Goal: Answer question/provide support: Share knowledge or assist other users

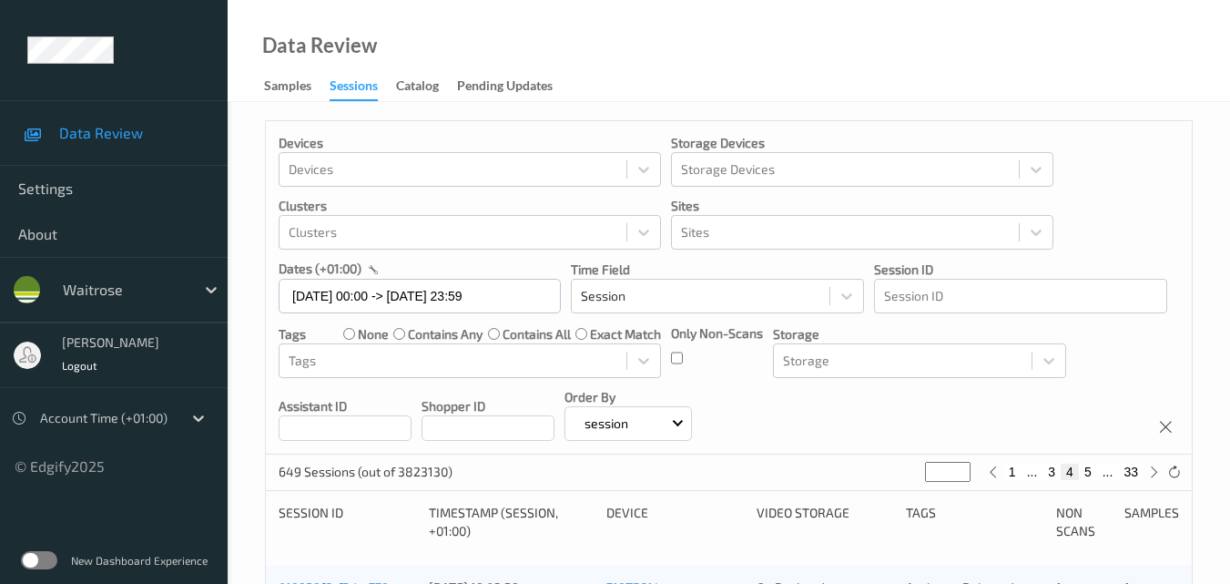
scroll to position [931, 0]
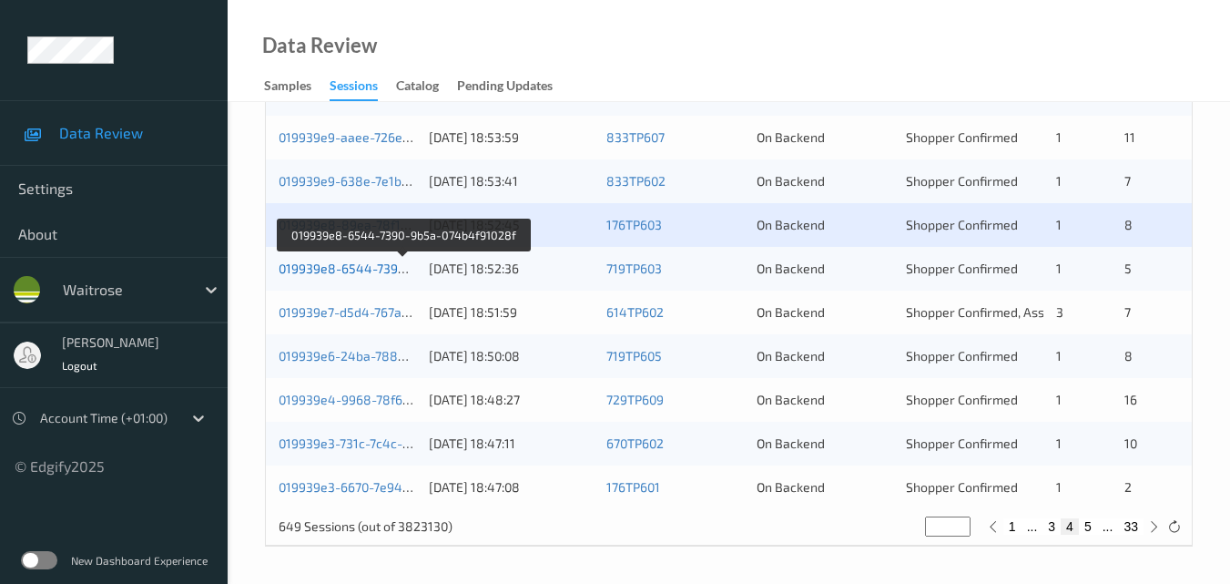
click at [371, 265] on link "019939e8-6544-7390-9b5a-074b4f91028f" at bounding box center [403, 267] width 249 height 15
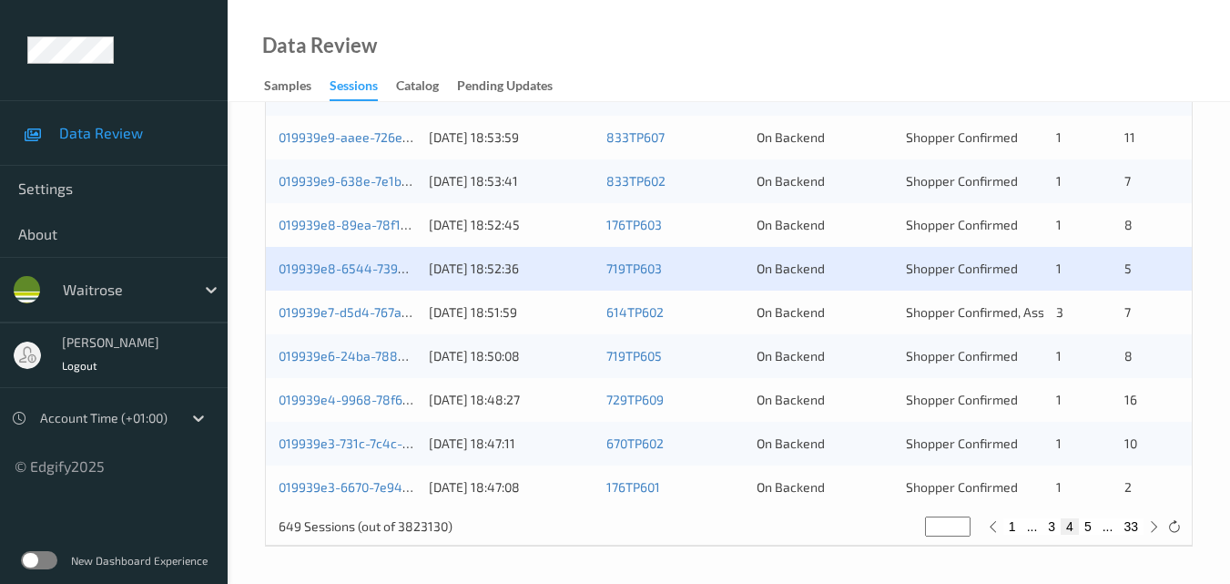
click at [372, 303] on div "019939e7-d5d4-767a-bb4b-f2a0c29a5d44" at bounding box center [348, 312] width 138 height 18
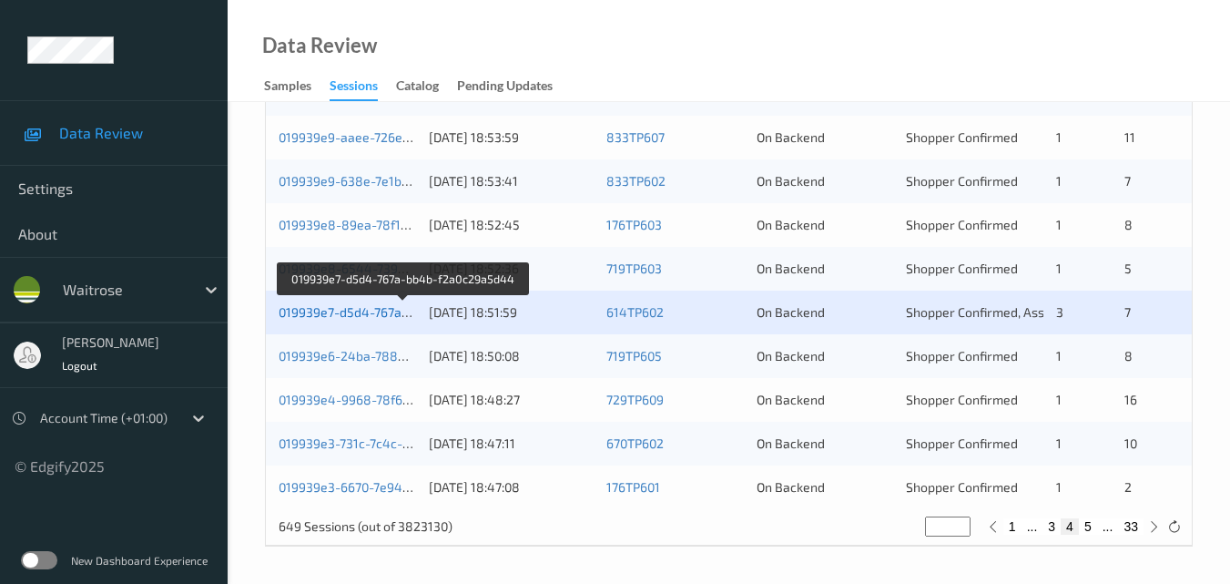
click at [348, 308] on link "019939e7-d5d4-767a-bb4b-f2a0c29a5d44" at bounding box center [404, 311] width 250 height 15
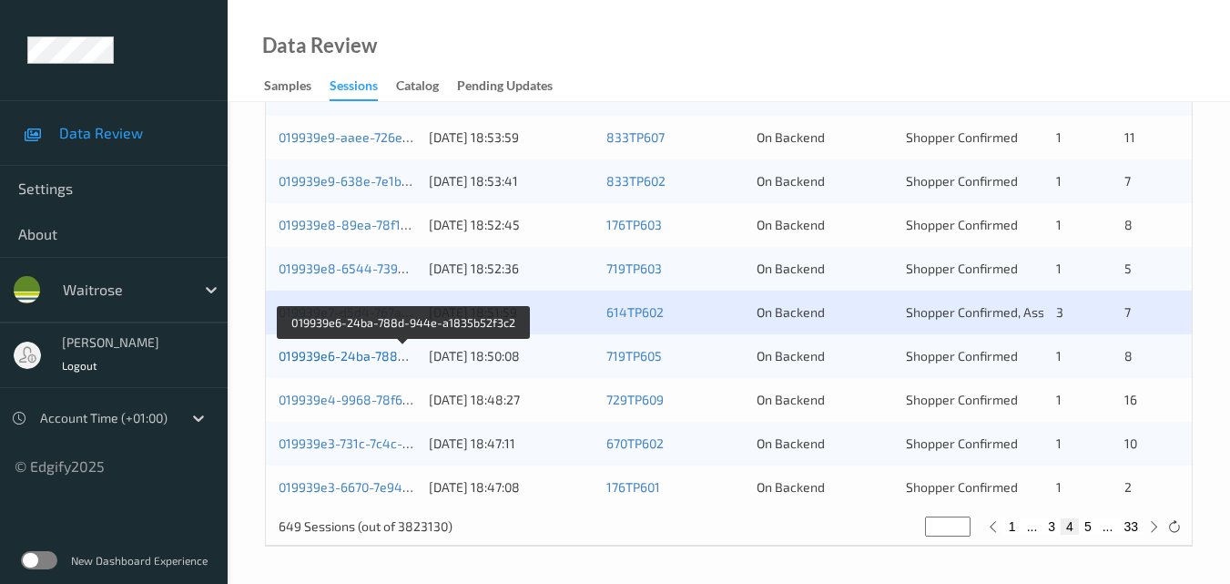
click at [378, 354] on link "019939e6-24ba-788d-944e-a1835b52f3c2" at bounding box center [404, 355] width 251 height 15
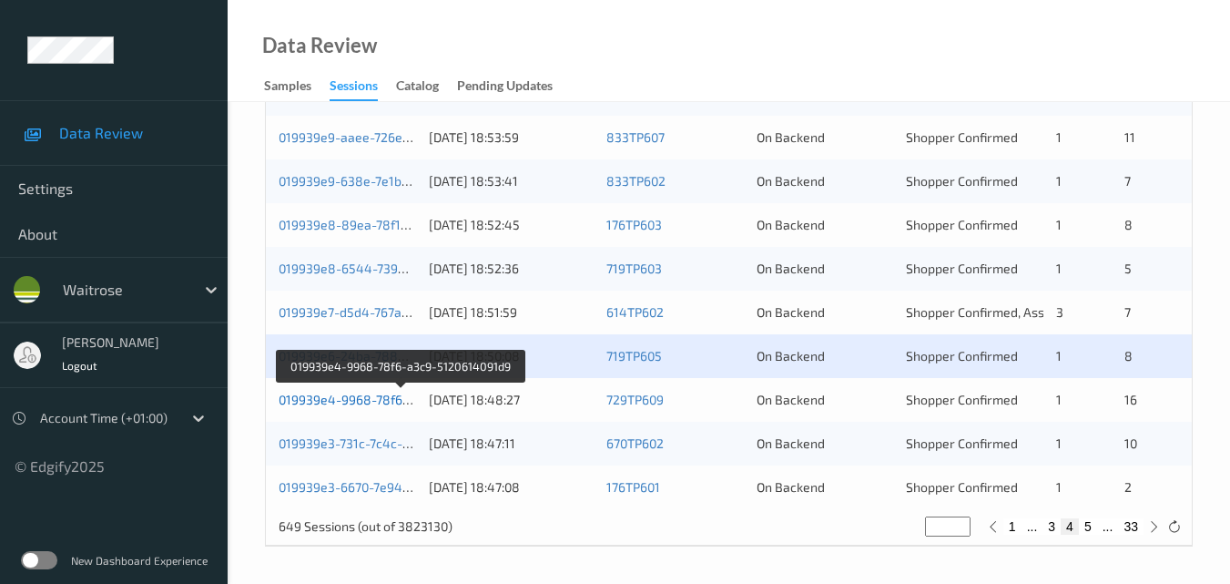
click at [392, 398] on link "019939e4-9968-78f6-a3c9-5120614091d9" at bounding box center [402, 399] width 246 height 15
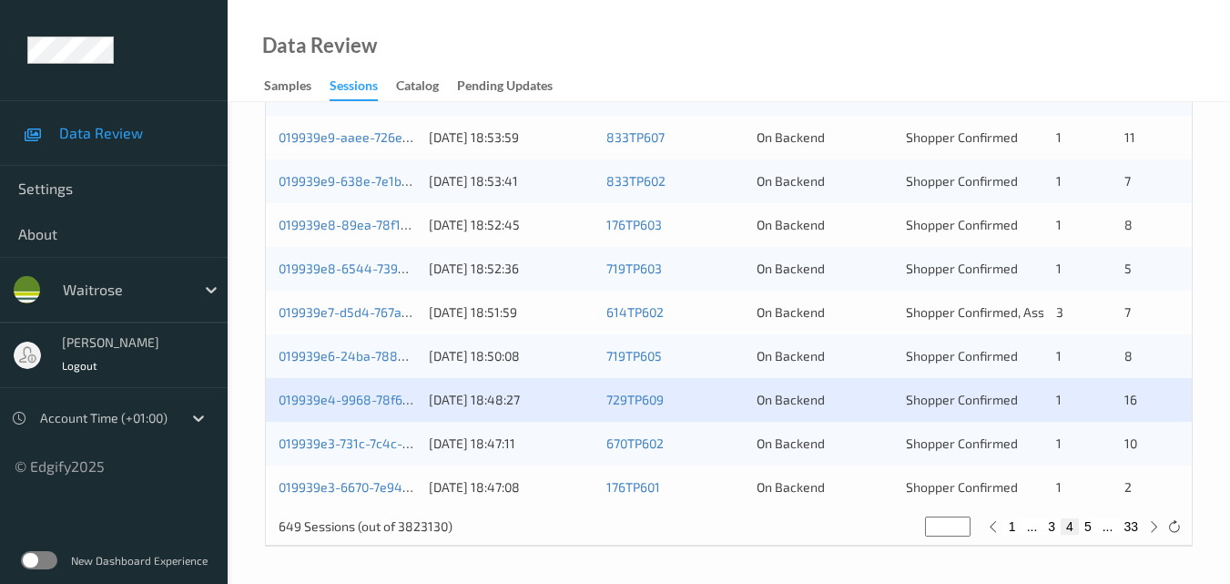
click at [361, 391] on div "019939e4-9968-78f6-a3c9-5120614091d9" at bounding box center [348, 400] width 138 height 18
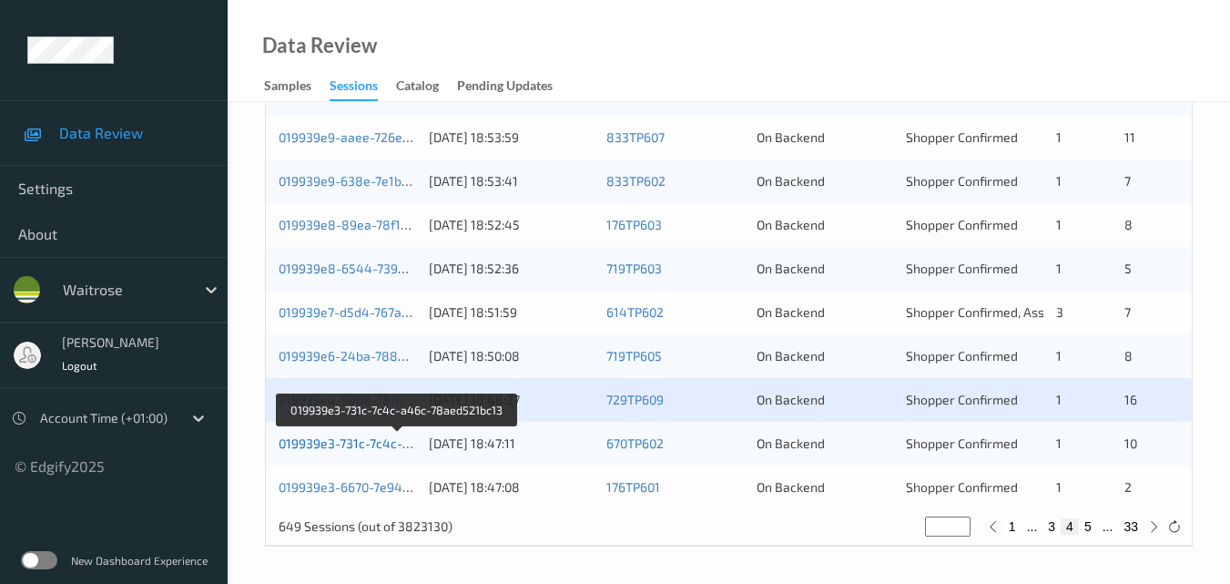
click at [331, 437] on link "019939e3-731c-7c4c-a46c-78aed521bc13" at bounding box center [399, 442] width 240 height 15
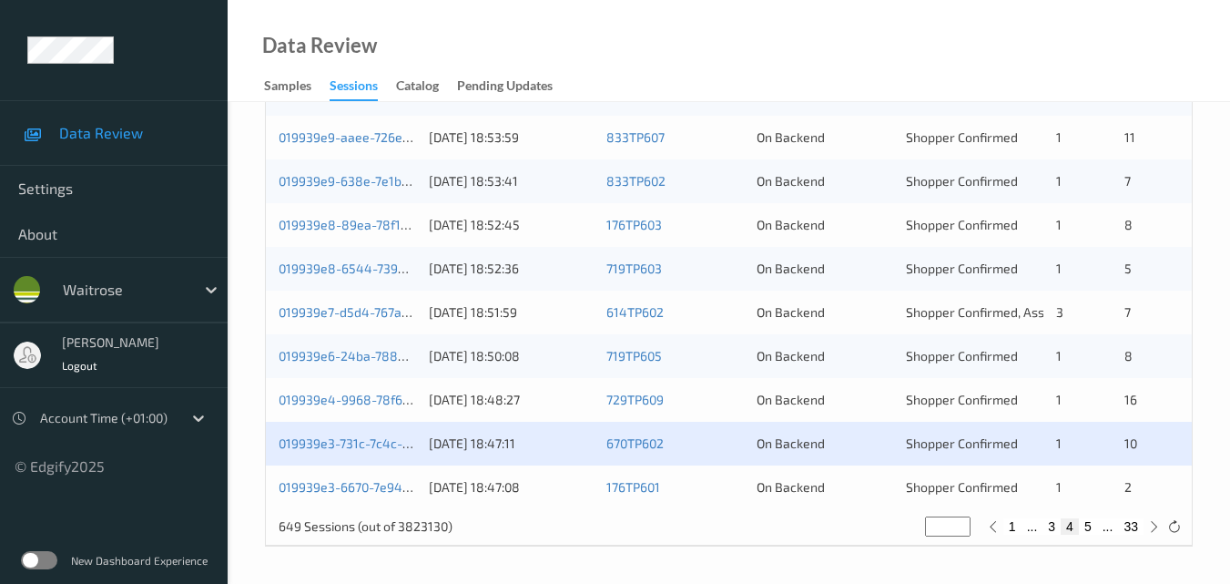
click at [347, 475] on div "019939e3-6670-7e94-b877-19e145c6aaaf 11/09/2025 18:47:08 176TP601 On Backend Sh…" at bounding box center [729, 487] width 926 height 44
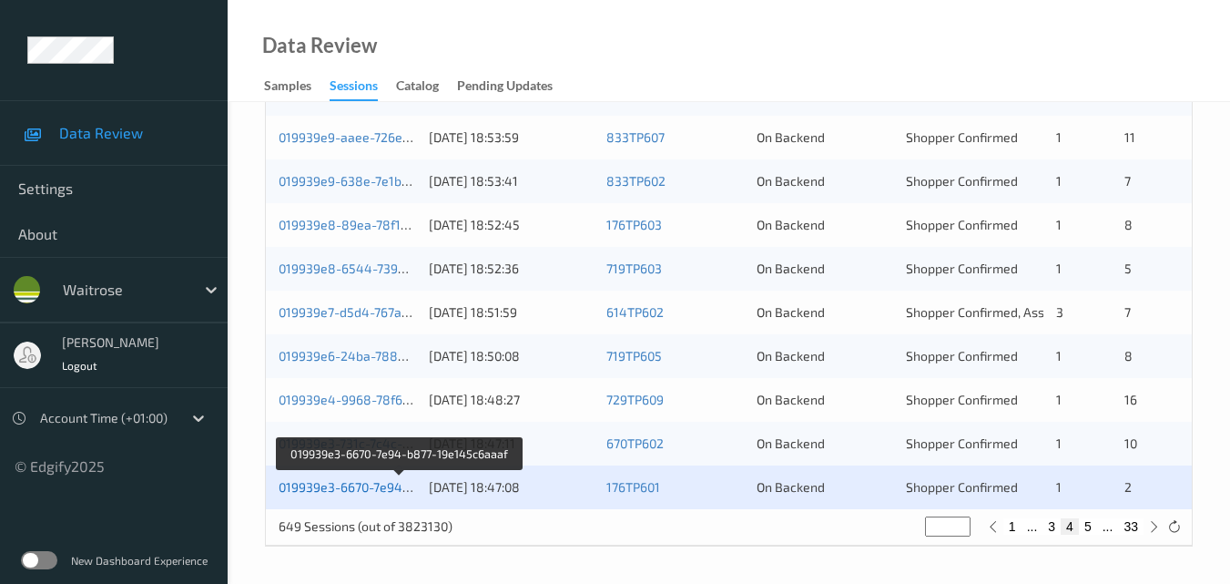
click at [348, 480] on link "019939e3-6670-7e94-b877-19e145c6aaaf" at bounding box center [401, 486] width 244 height 15
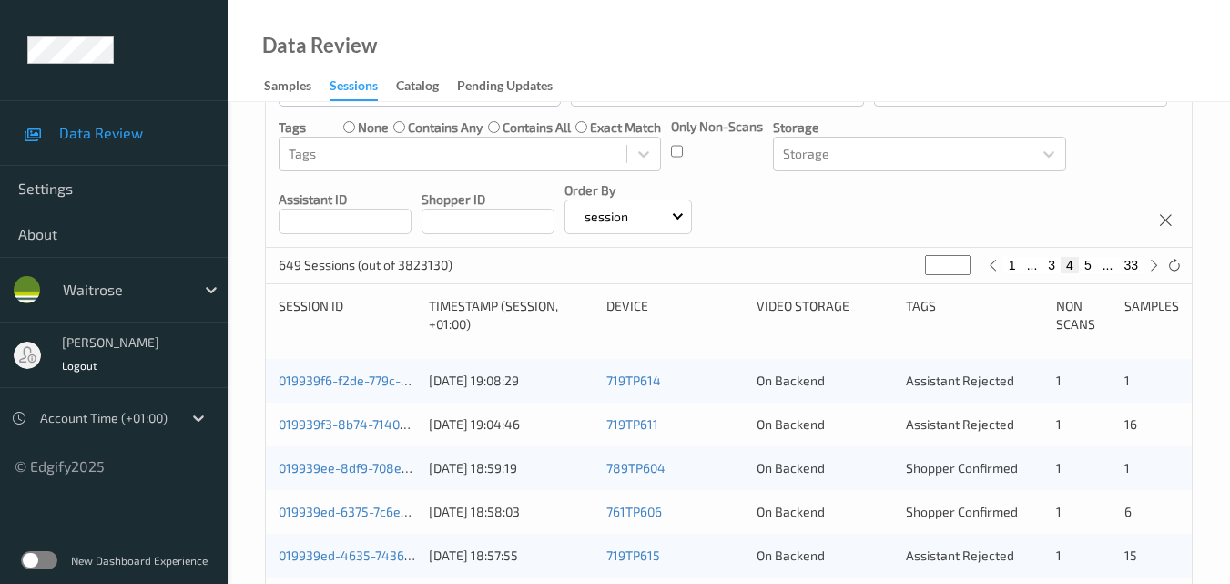
scroll to position [202, 0]
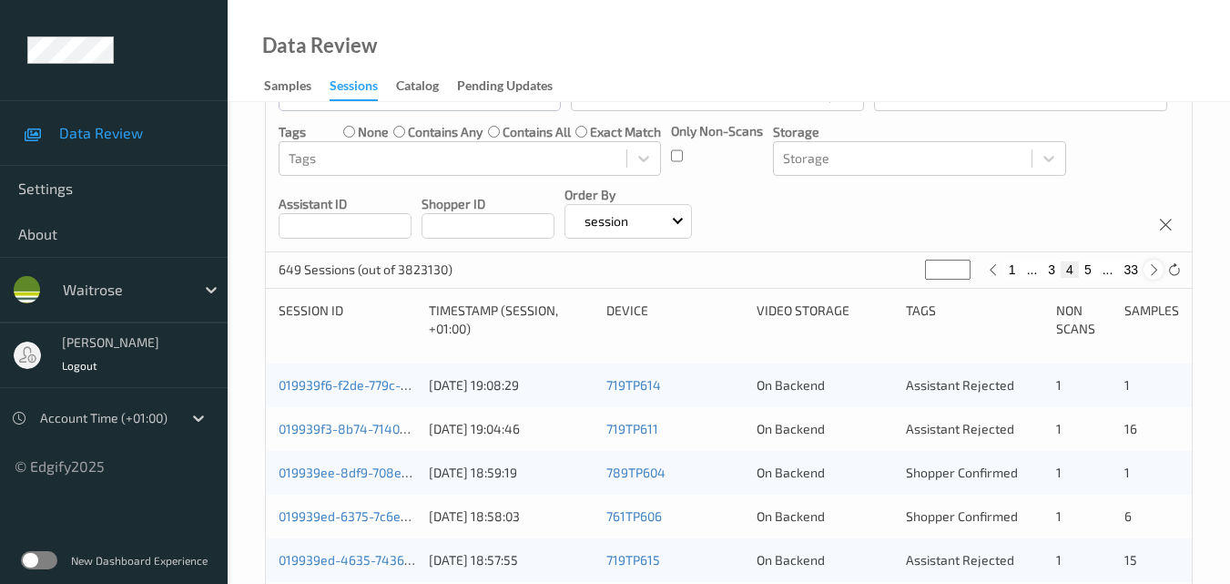
click at [1153, 269] on icon at bounding box center [1154, 270] width 14 height 14
type input "*"
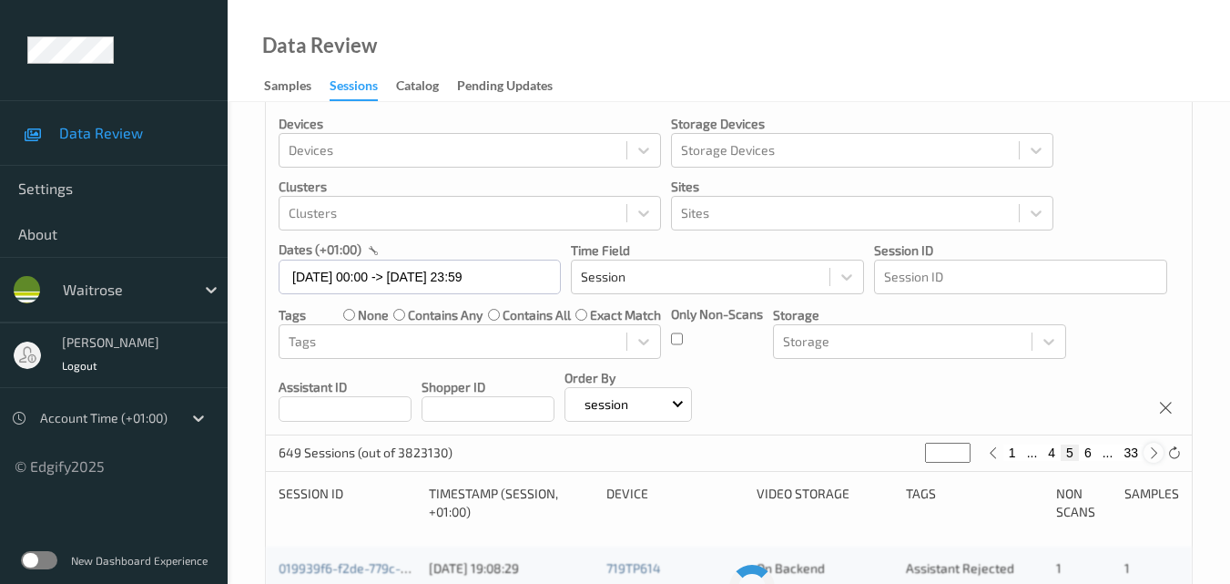
scroll to position [0, 0]
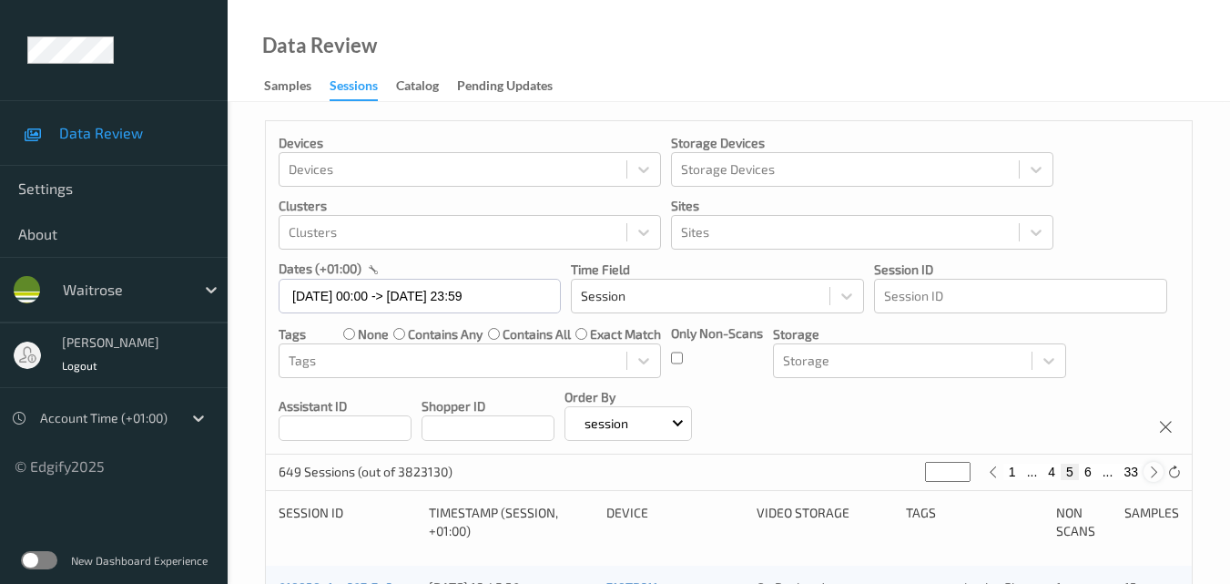
click at [1153, 475] on icon at bounding box center [1154, 472] width 14 height 14
type input "*"
click at [1153, 475] on icon at bounding box center [1154, 472] width 14 height 14
type input "*"
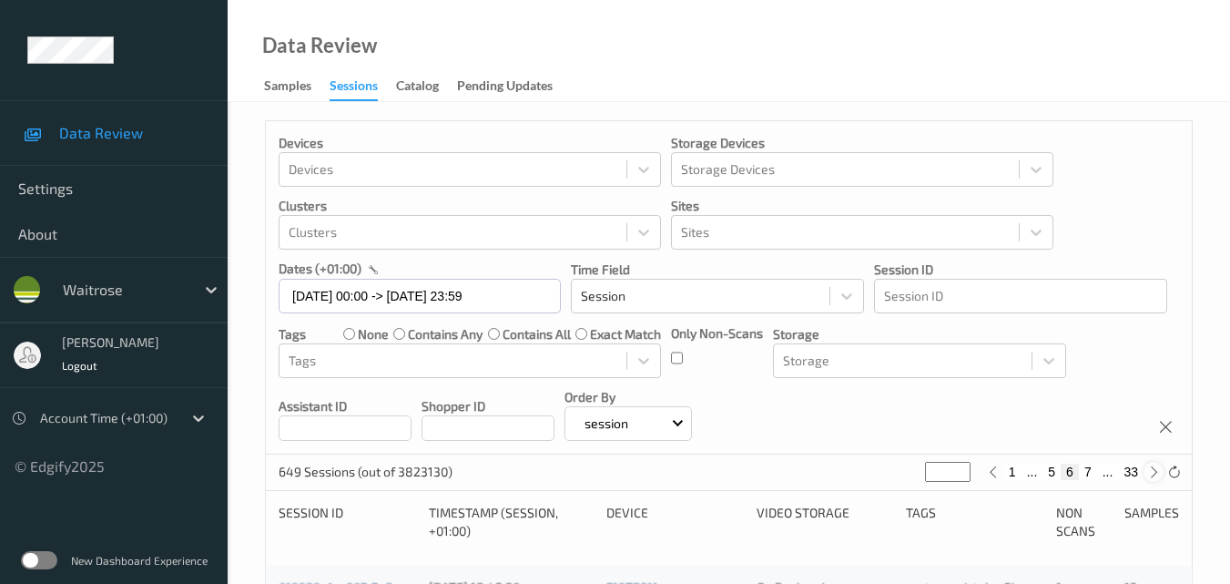
type input "*"
click at [1153, 475] on icon at bounding box center [1154, 472] width 14 height 14
type input "*"
click at [1153, 475] on icon at bounding box center [1154, 472] width 14 height 14
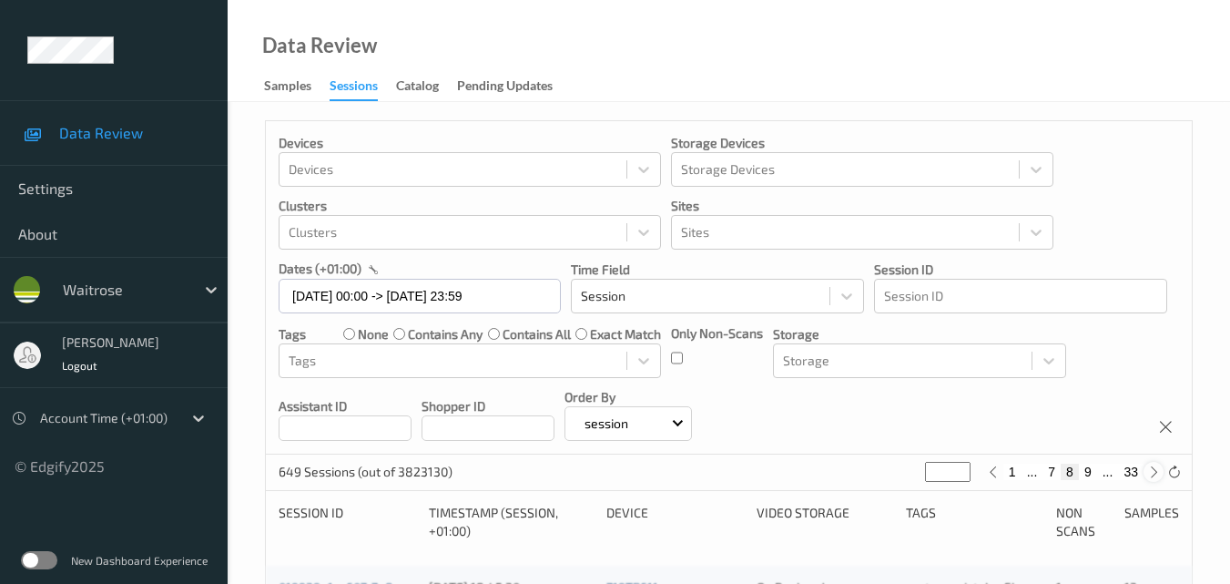
type input "*"
click at [1153, 475] on icon at bounding box center [1154, 472] width 14 height 14
type input "**"
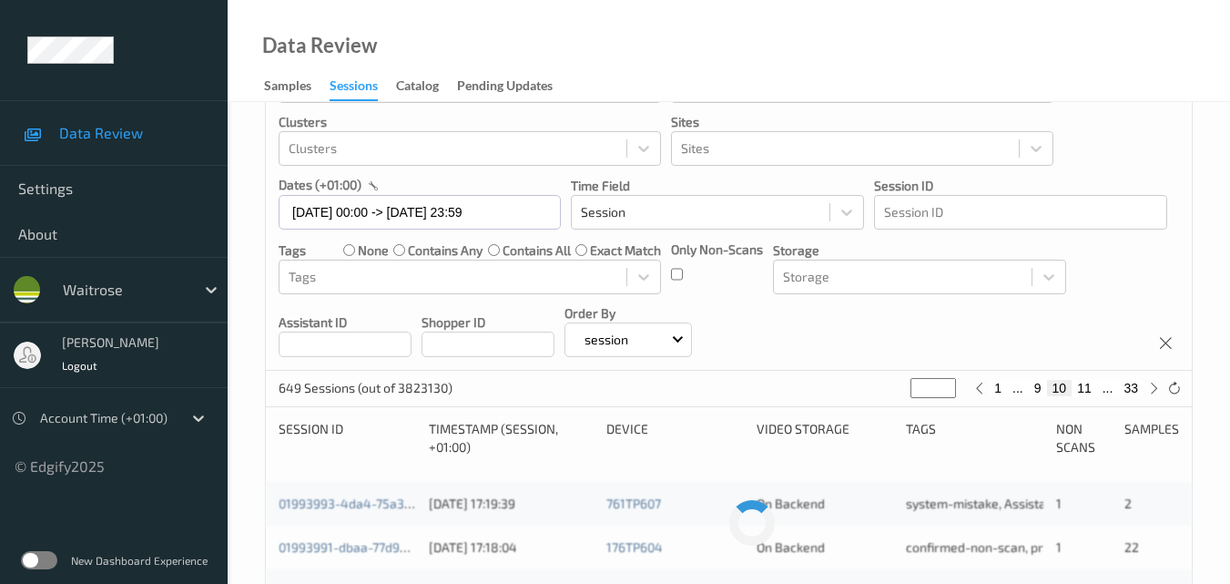
scroll to position [182, 0]
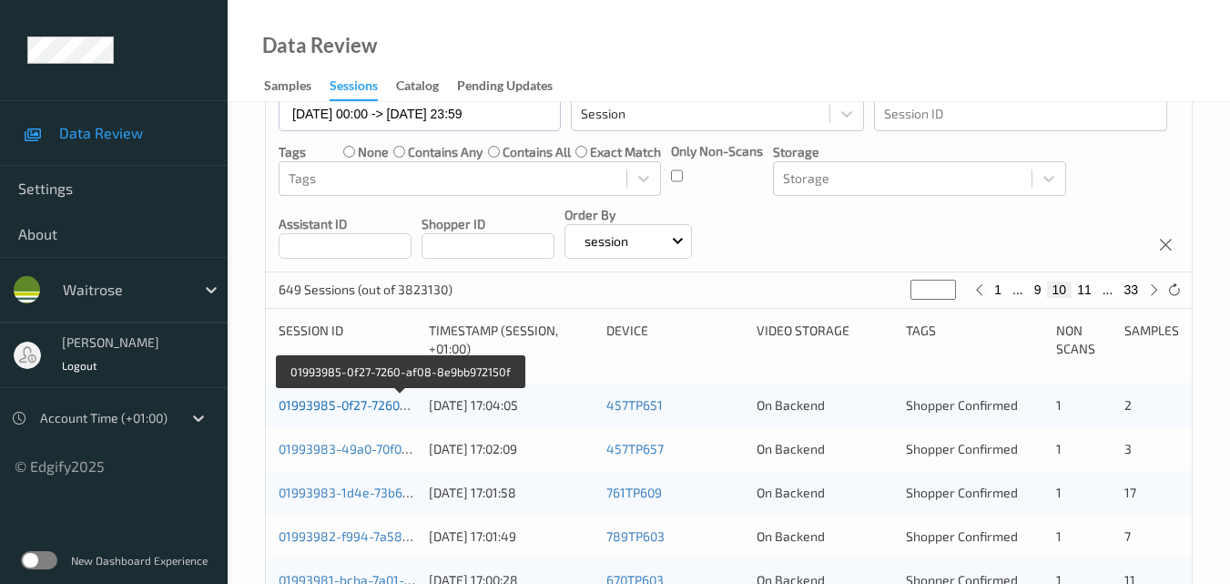
click at [349, 402] on link "01993985-0f27-7260-af08-8e9bb972150f" at bounding box center [400, 404] width 242 height 15
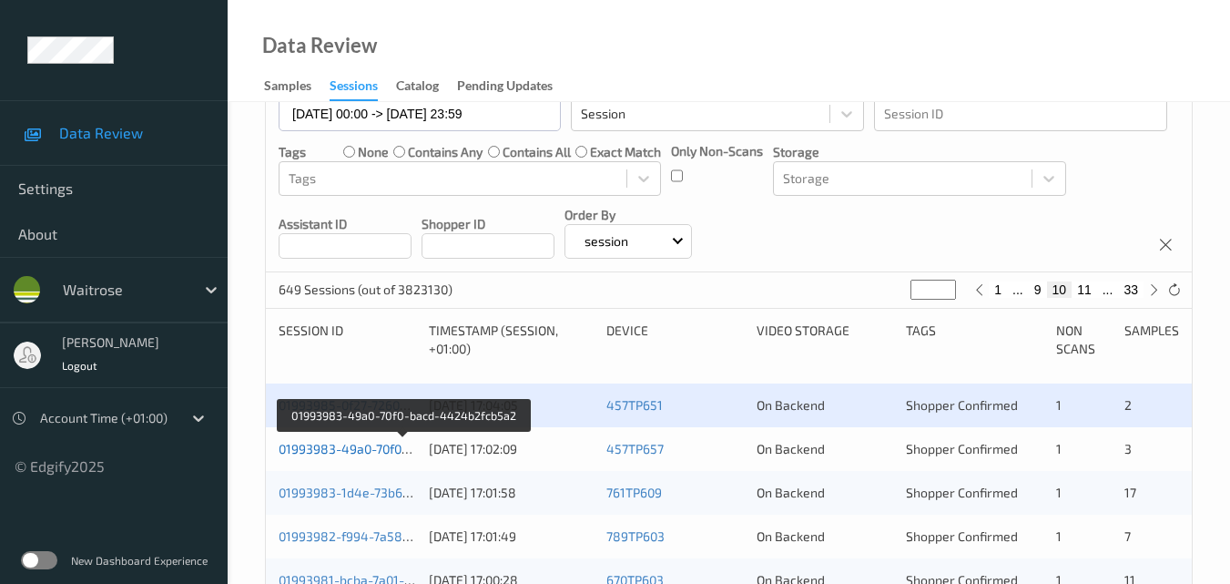
click at [361, 445] on link "01993983-49a0-70f0-bacd-4424b2fcb5a2" at bounding box center [403, 448] width 249 height 15
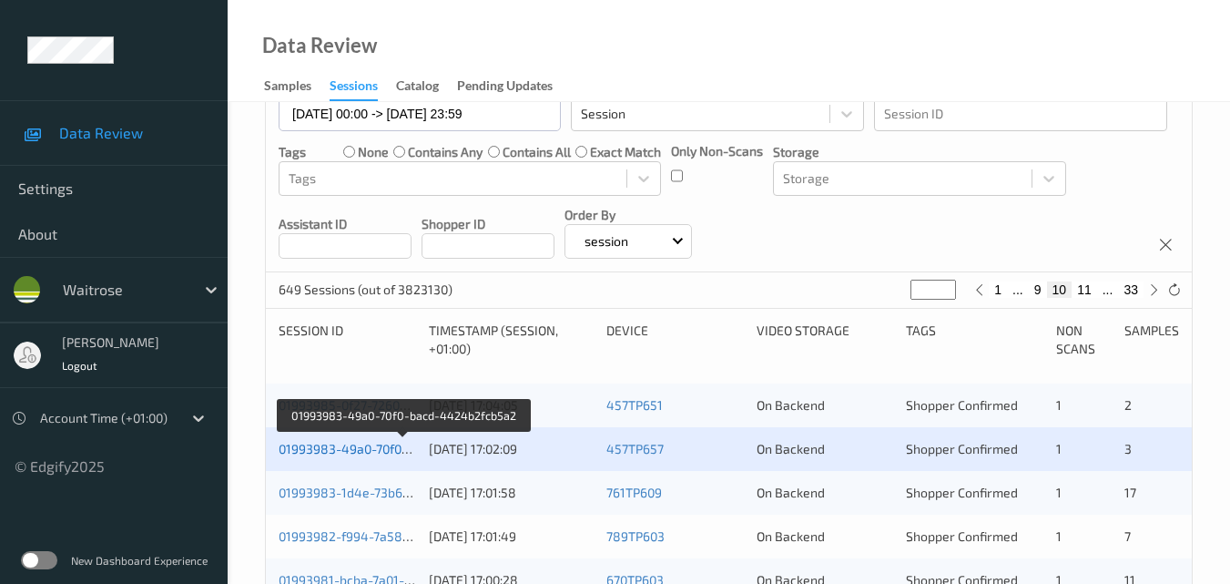
click at [389, 454] on link "01993983-49a0-70f0-bacd-4424b2fcb5a2" at bounding box center [403, 448] width 249 height 15
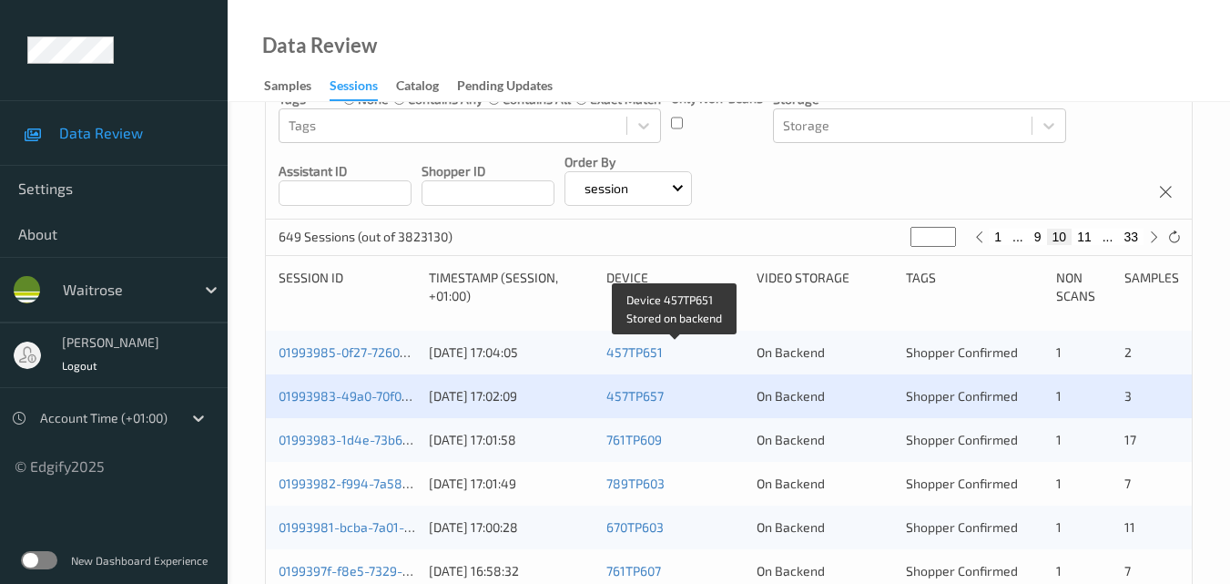
scroll to position [273, 0]
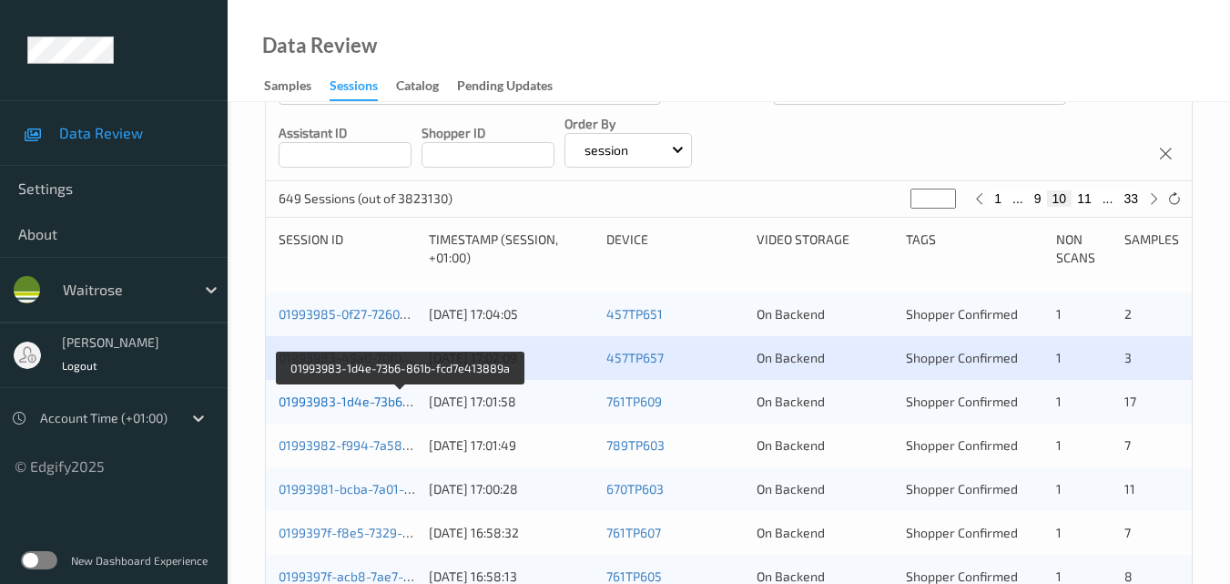
click at [365, 393] on link "01993983-1d4e-73b6-861b-fcd7e413889a" at bounding box center [402, 400] width 247 height 15
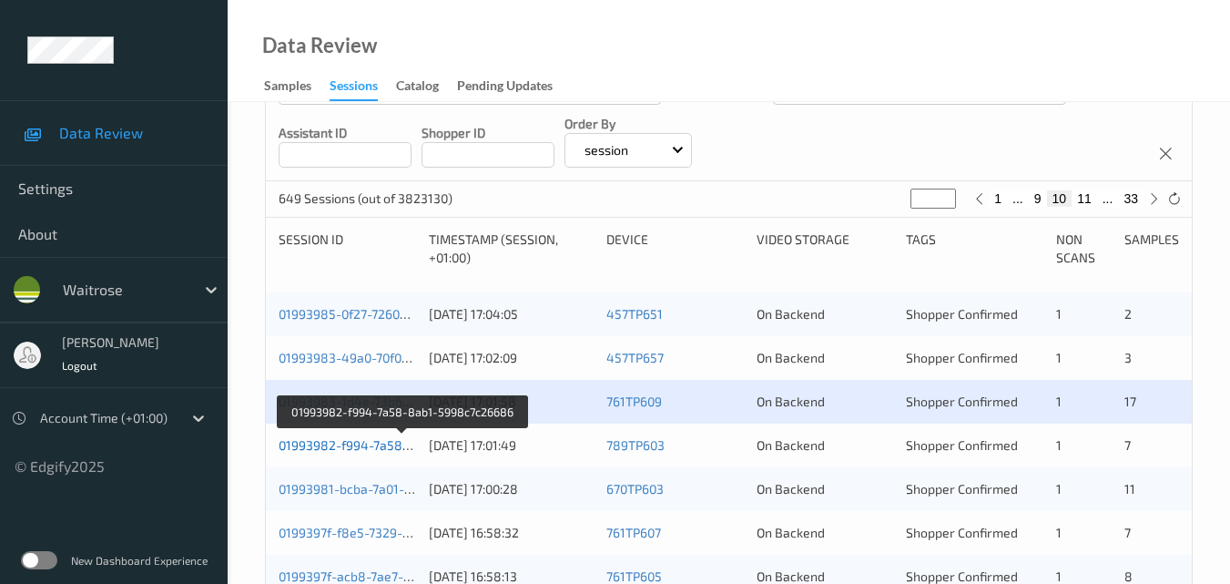
click at [347, 438] on link "01993982-f994-7a58-8ab1-5998c7c26686" at bounding box center [404, 444] width 250 height 15
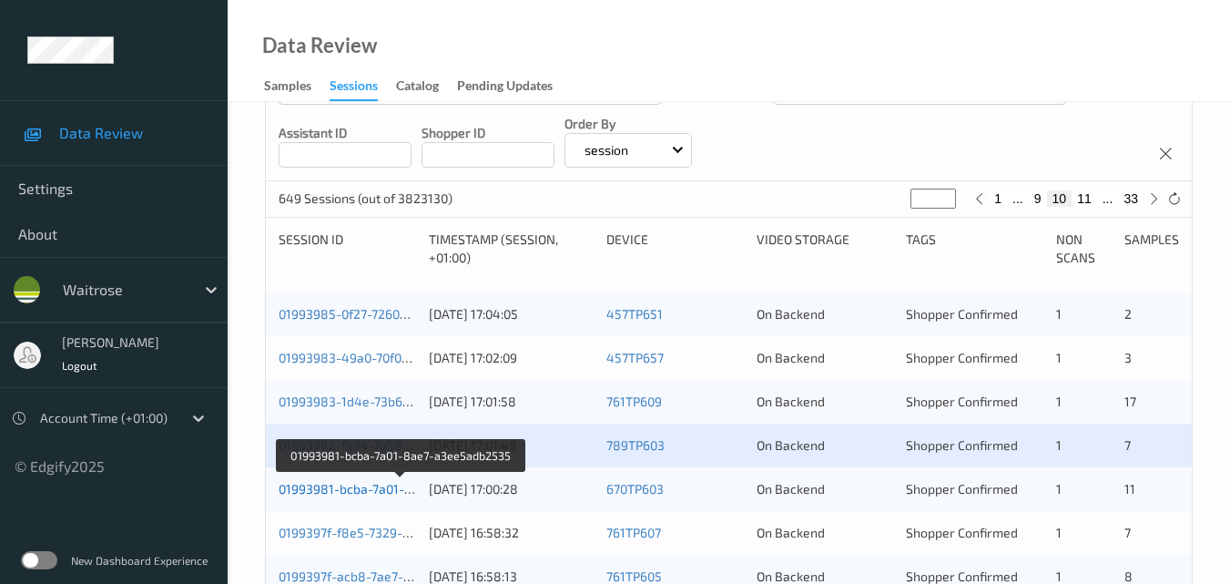
click at [370, 481] on link "01993981-bcba-7a01-8ae7-a3ee5adb2535" at bounding box center [403, 488] width 248 height 15
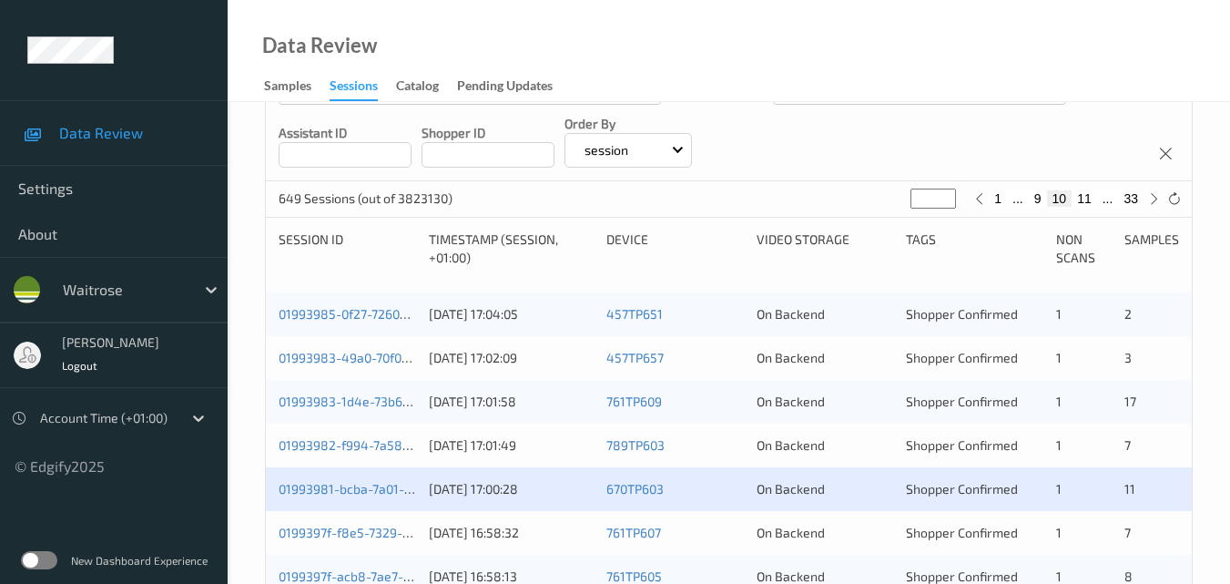
scroll to position [455, 0]
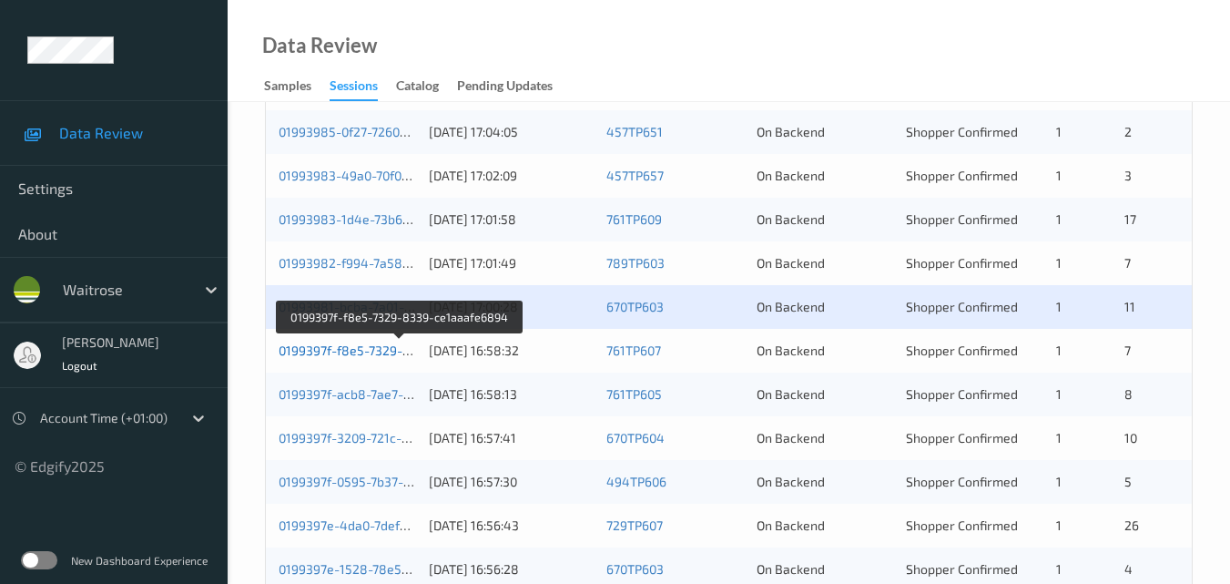
click at [351, 350] on link "0199397f-f8e5-7329-8339-ce1aaafe6894" at bounding box center [400, 349] width 243 height 15
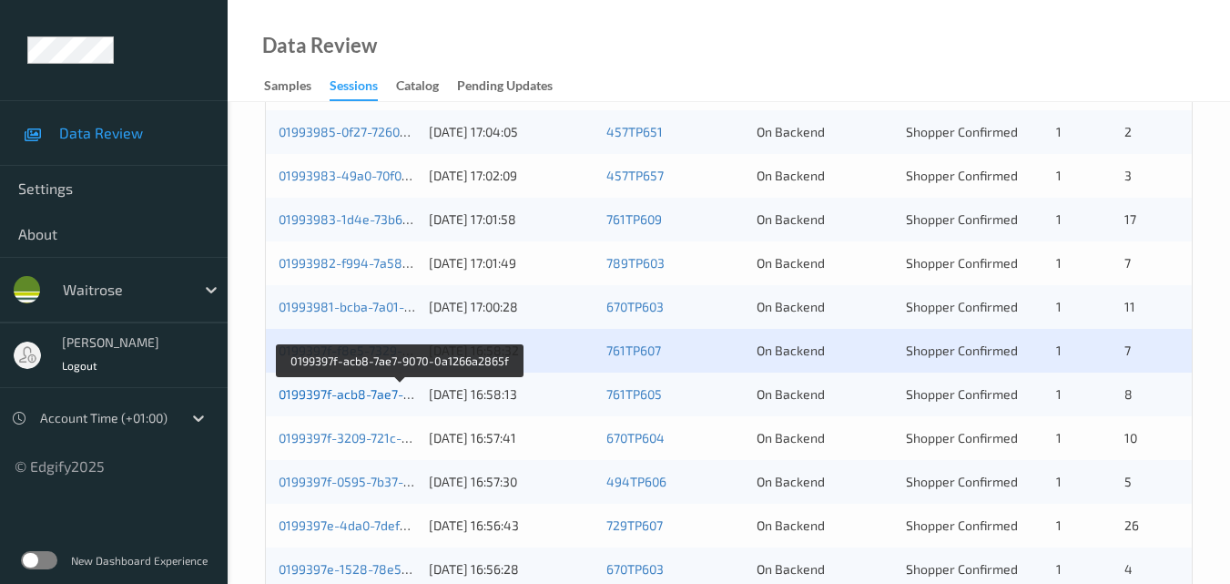
click at [364, 389] on link "0199397f-acb8-7ae7-9070-0a1266a2865f" at bounding box center [400, 393] width 242 height 15
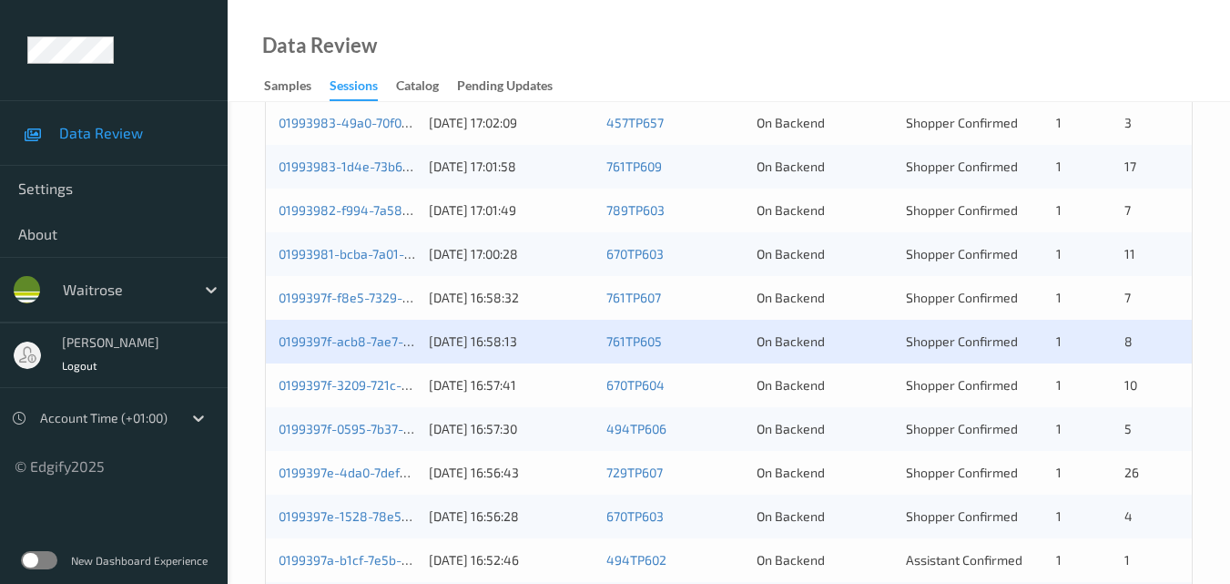
scroll to position [546, 0]
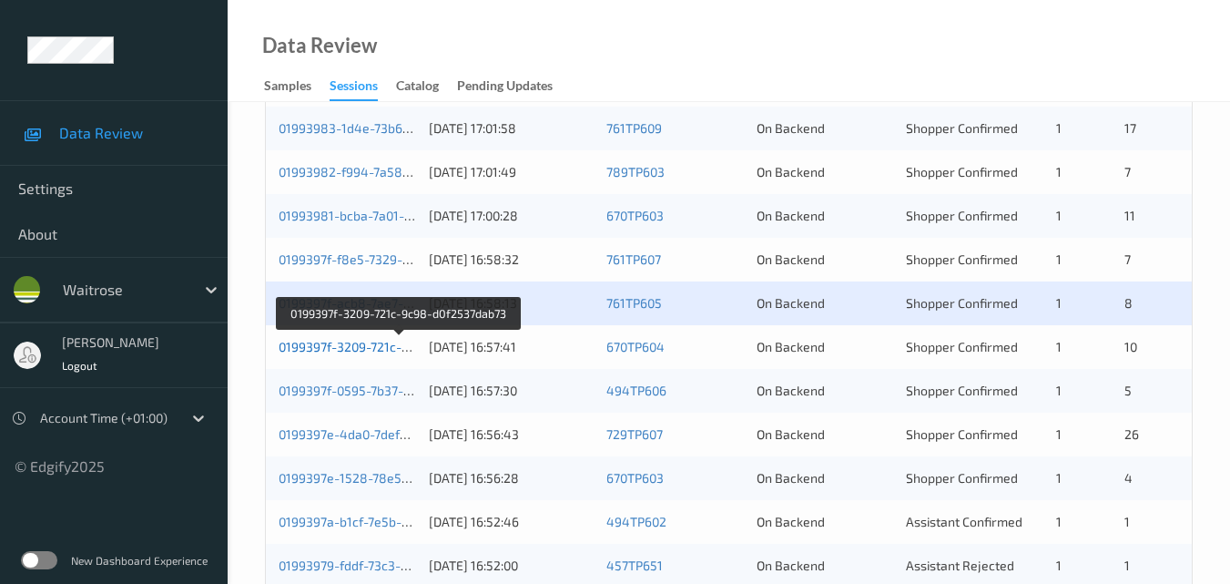
click at [344, 341] on link "0199397f-3209-721c-9c98-d0f2537dab73" at bounding box center [399, 346] width 240 height 15
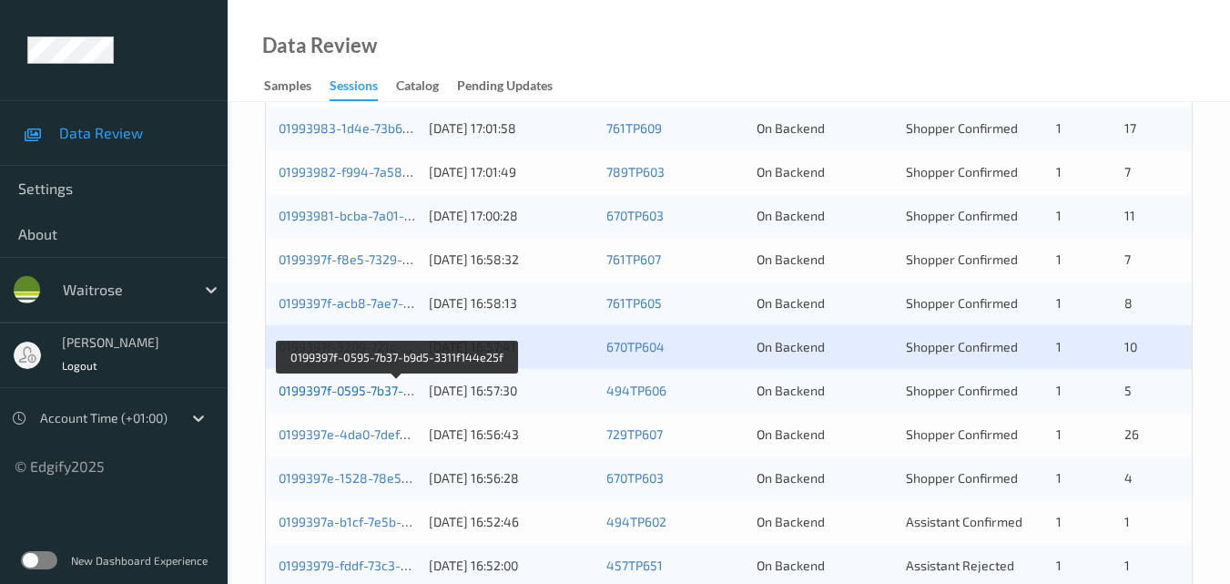
click at [354, 395] on link "0199397f-0595-7b37-b9d5-3311f144e25f" at bounding box center [398, 389] width 238 height 15
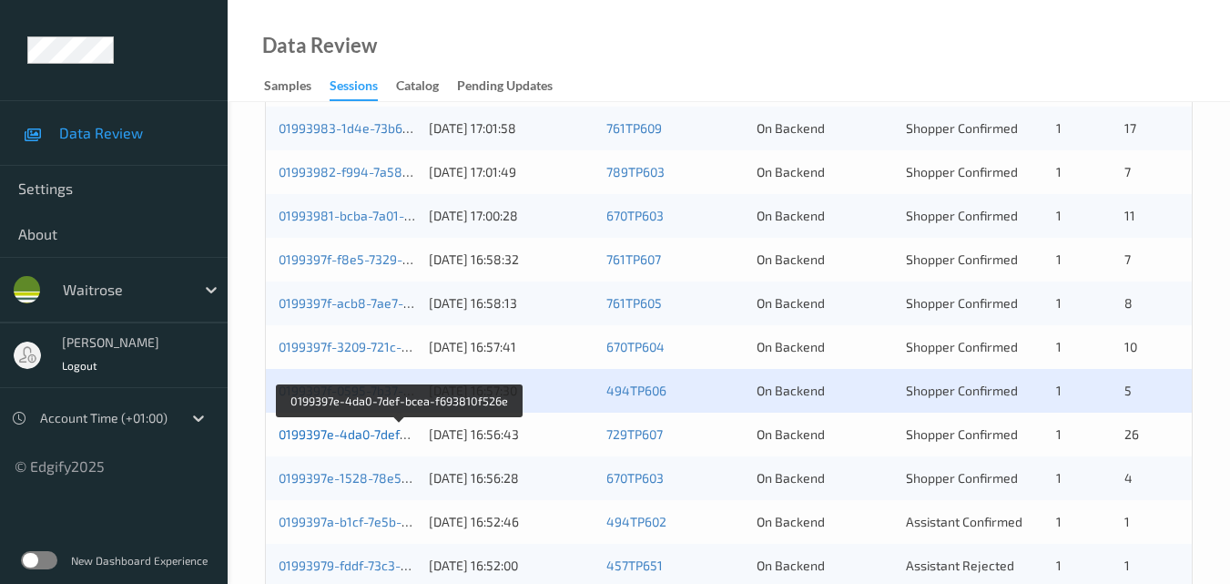
click at [385, 436] on link "0199397e-4da0-7def-bcea-f693810f526e" at bounding box center [399, 433] width 241 height 15
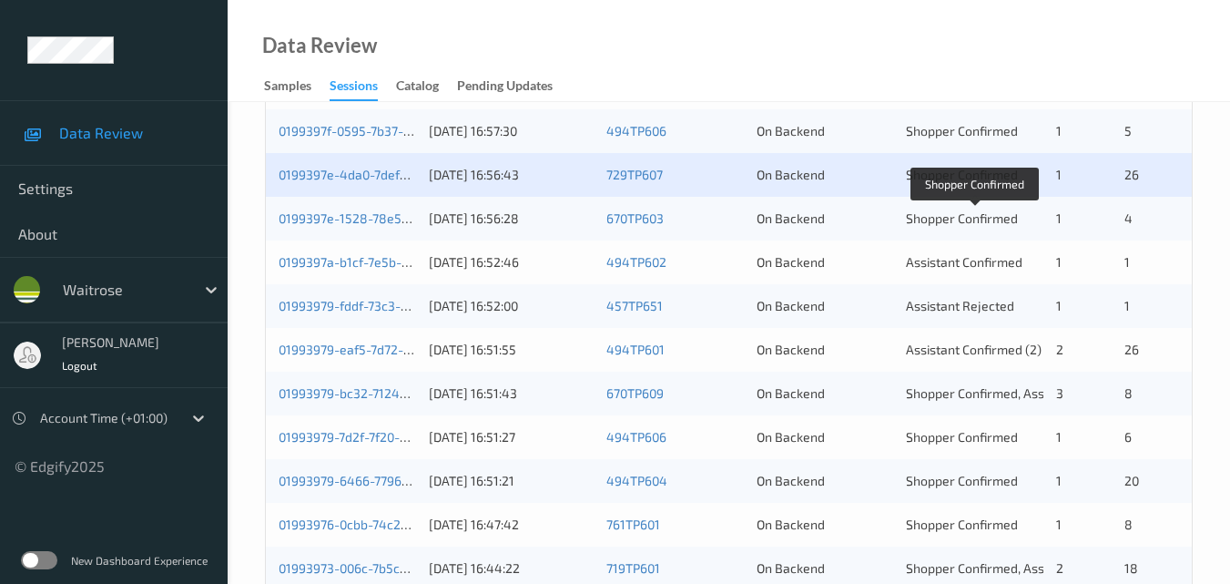
scroll to position [820, 0]
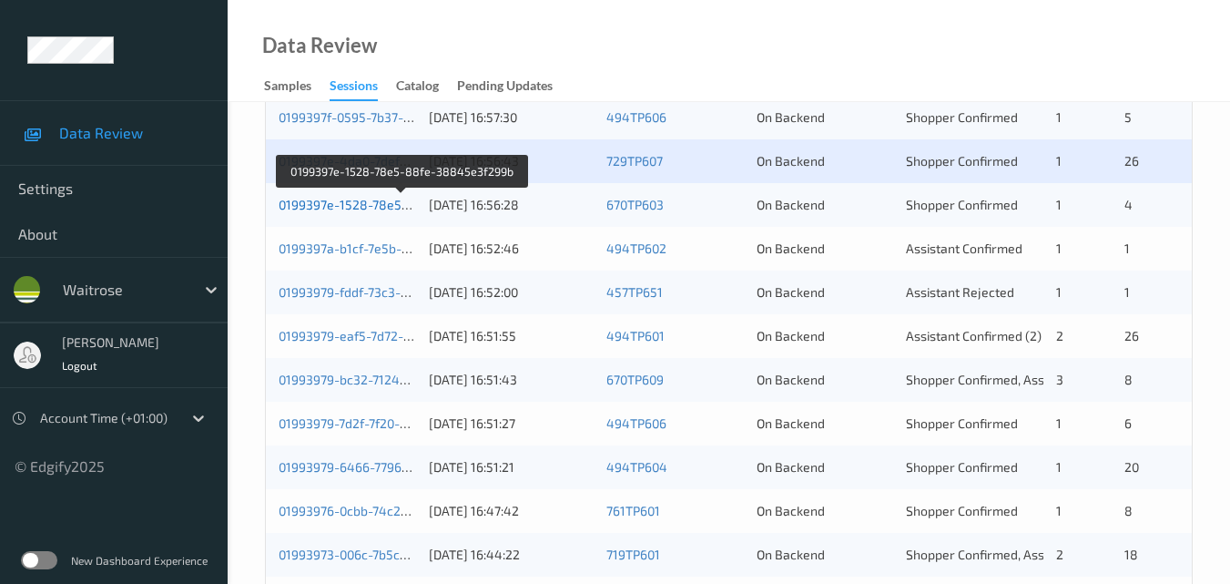
click at [380, 197] on link "0199397e-1528-78e5-88fe-38845e3f299b" at bounding box center [404, 204] width 250 height 15
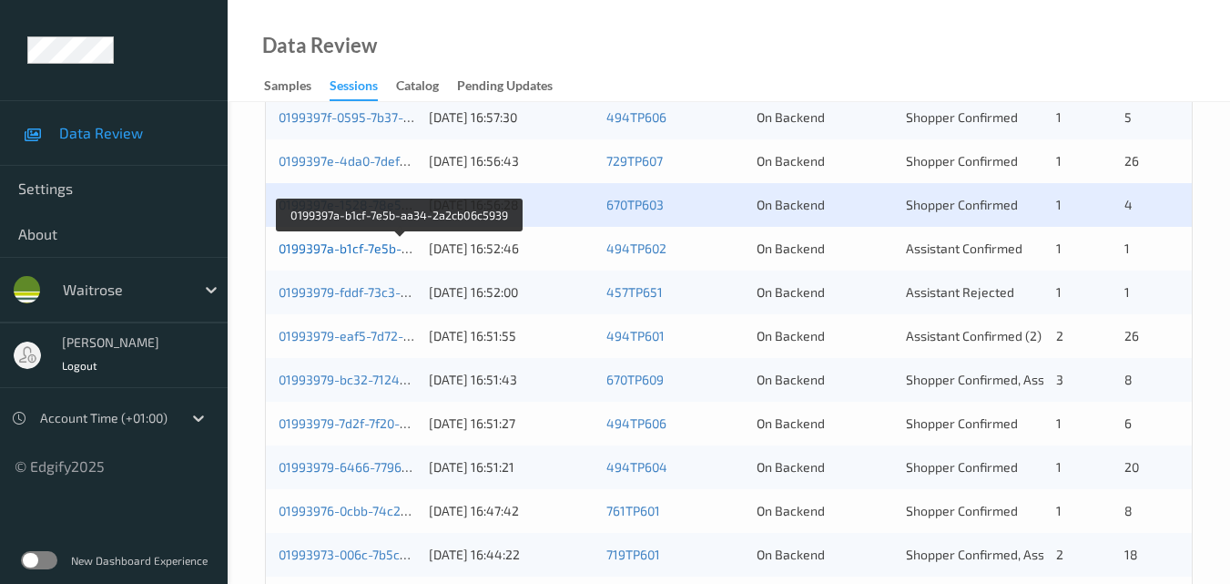
click at [354, 250] on link "0199397a-b1cf-7e5b-aa34-2a2cb06c5939" at bounding box center [401, 247] width 244 height 15
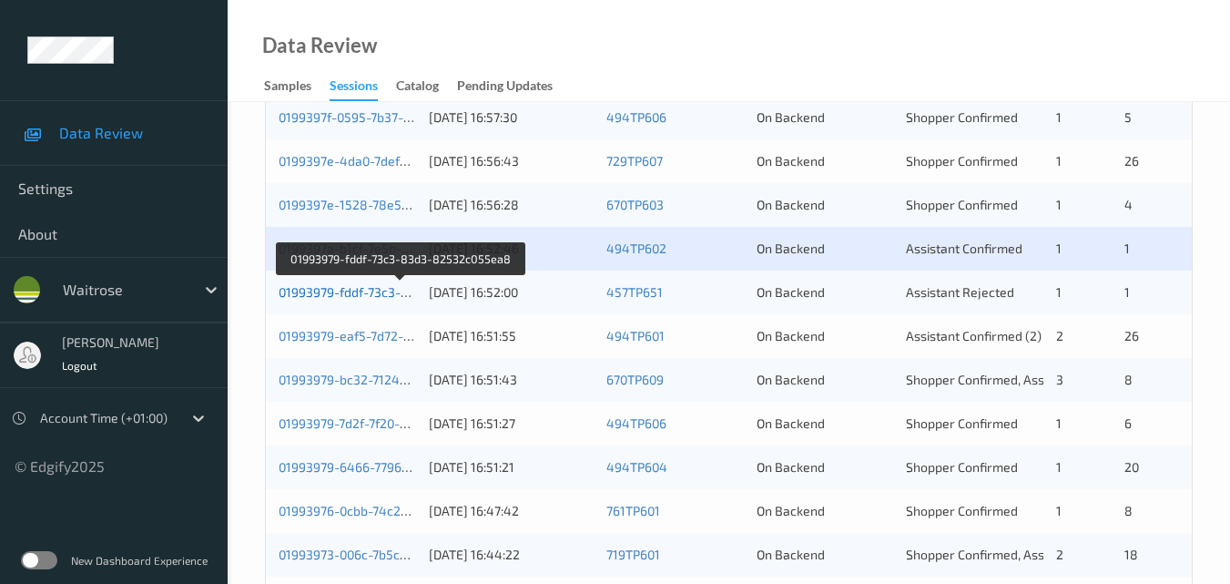
click at [336, 284] on link "01993979-fddf-73c3-83d3-82532c055ea8" at bounding box center [402, 291] width 246 height 15
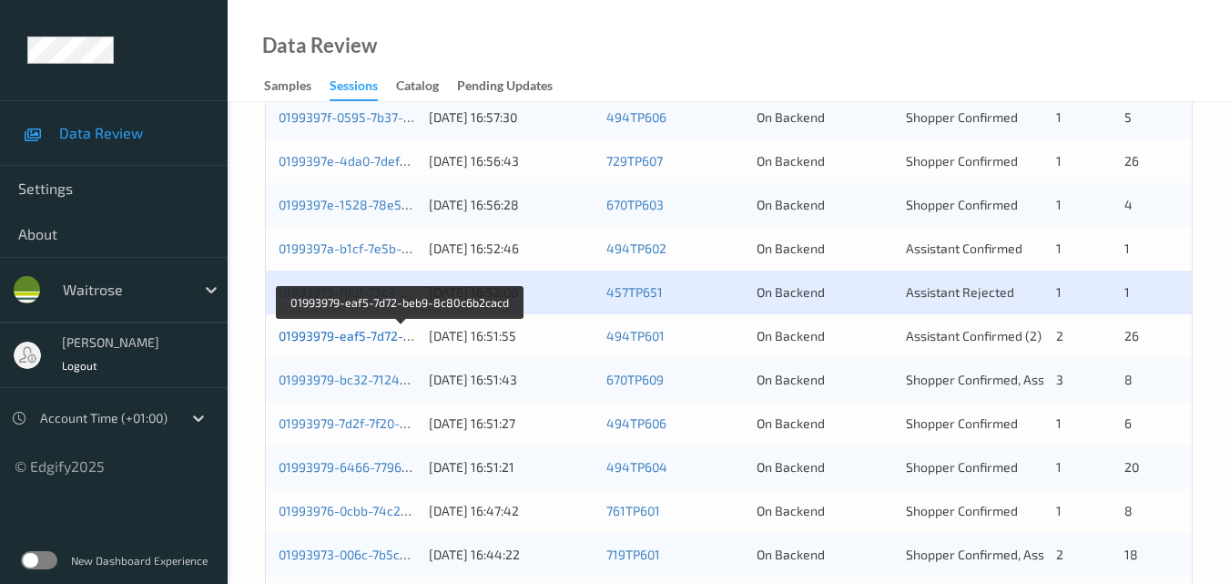
click at [362, 333] on link "01993979-eaf5-7d72-beb9-8c80c6b2cacd" at bounding box center [401, 335] width 245 height 15
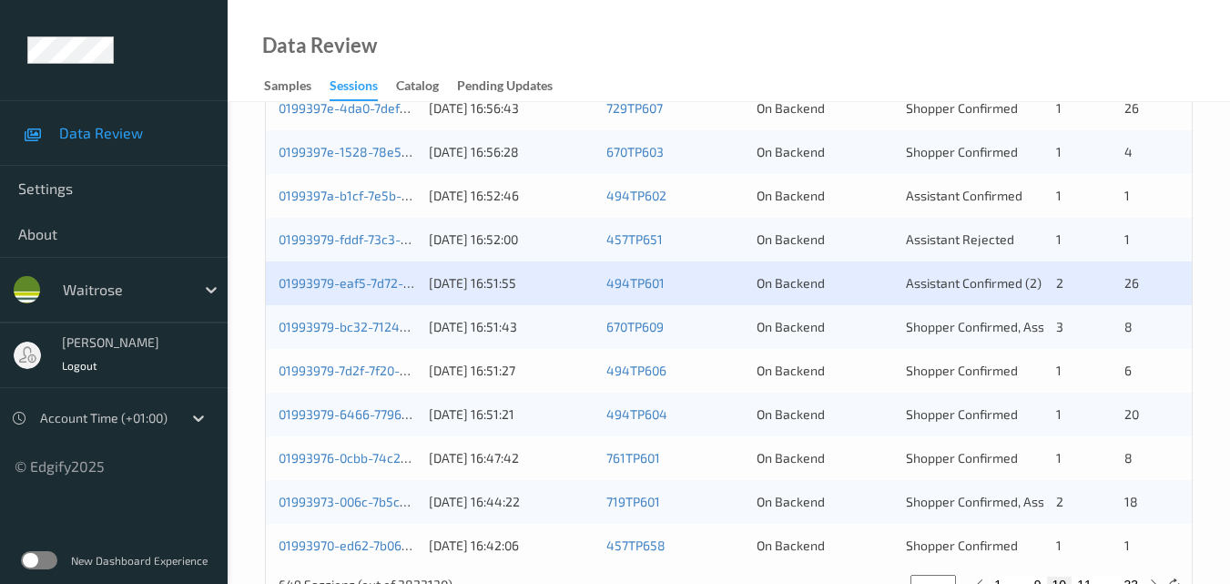
scroll to position [911, 0]
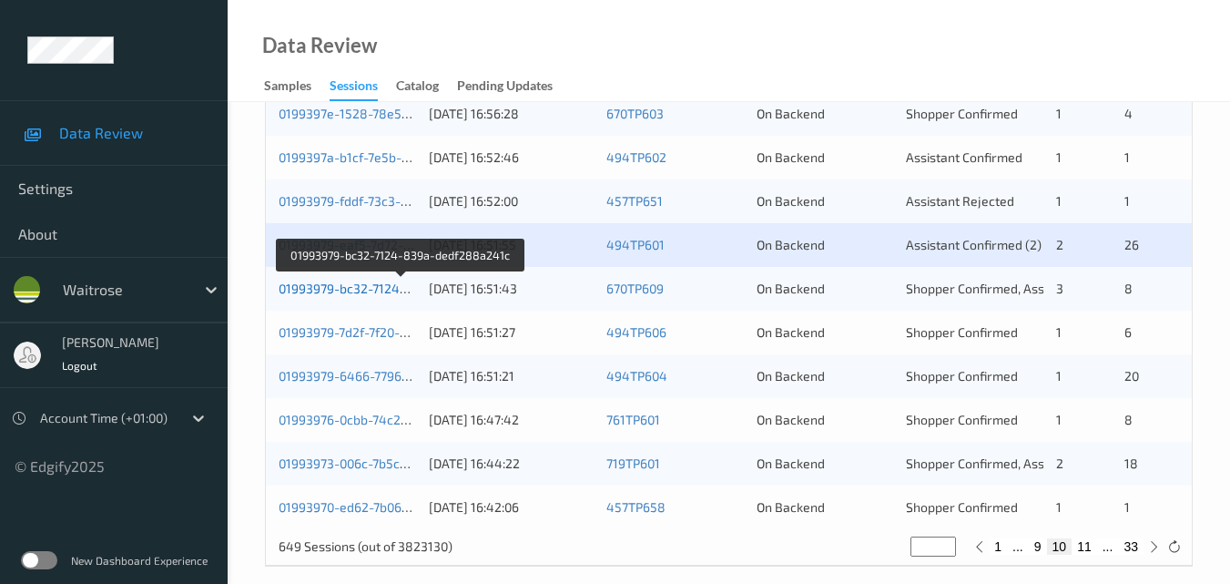
click at [357, 284] on link "01993979-bc32-7124-839a-dedf288a241c" at bounding box center [402, 287] width 247 height 15
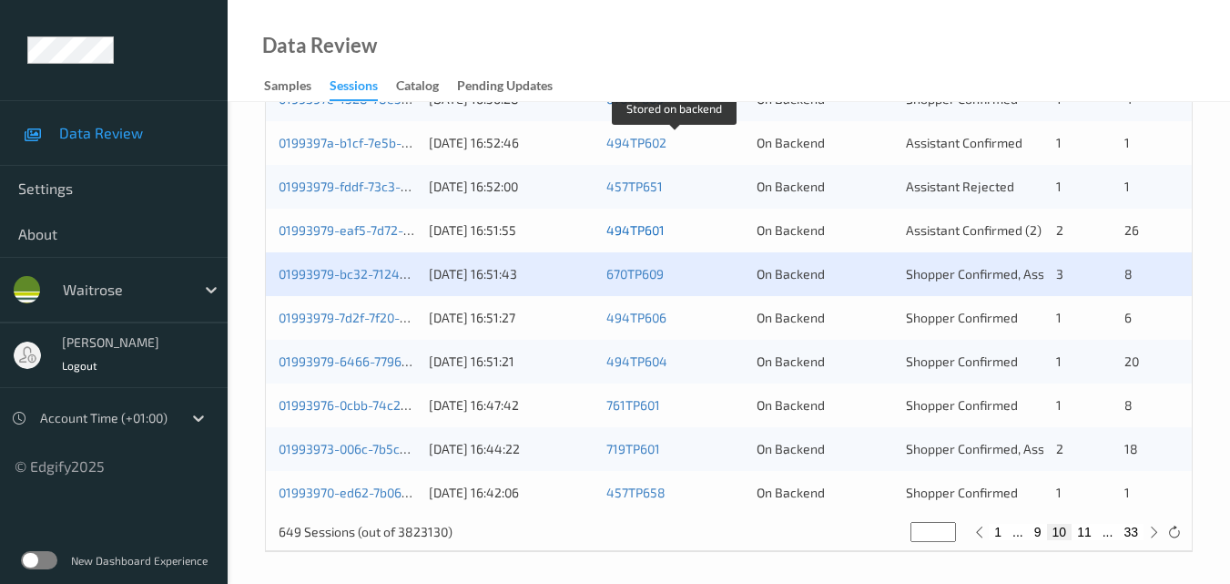
scroll to position [931, 0]
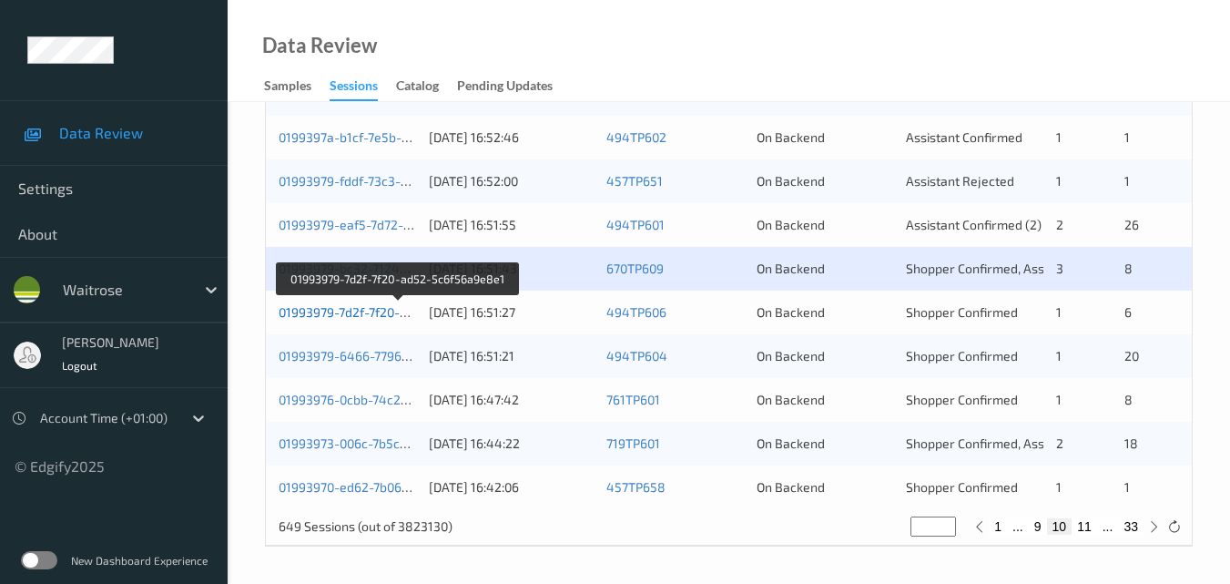
click at [341, 307] on link "01993979-7d2f-7f20-ad52-5c6f56a9e8e1" at bounding box center [398, 311] width 239 height 15
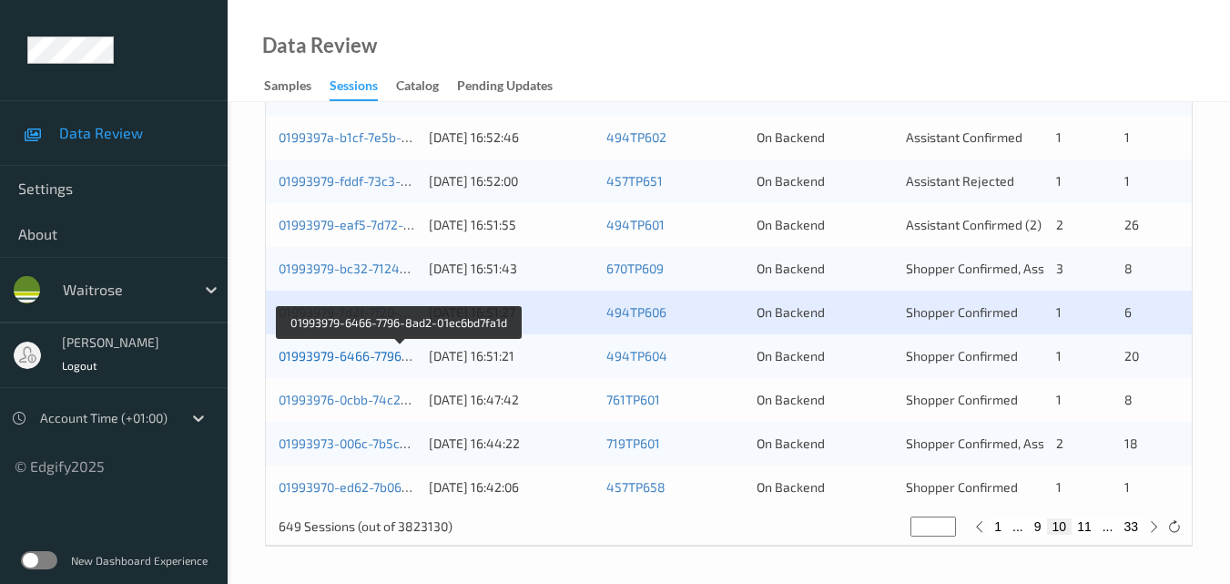
click at [366, 353] on link "01993979-6466-7796-8ad2-01ec6bd7fa1d" at bounding box center [400, 355] width 243 height 15
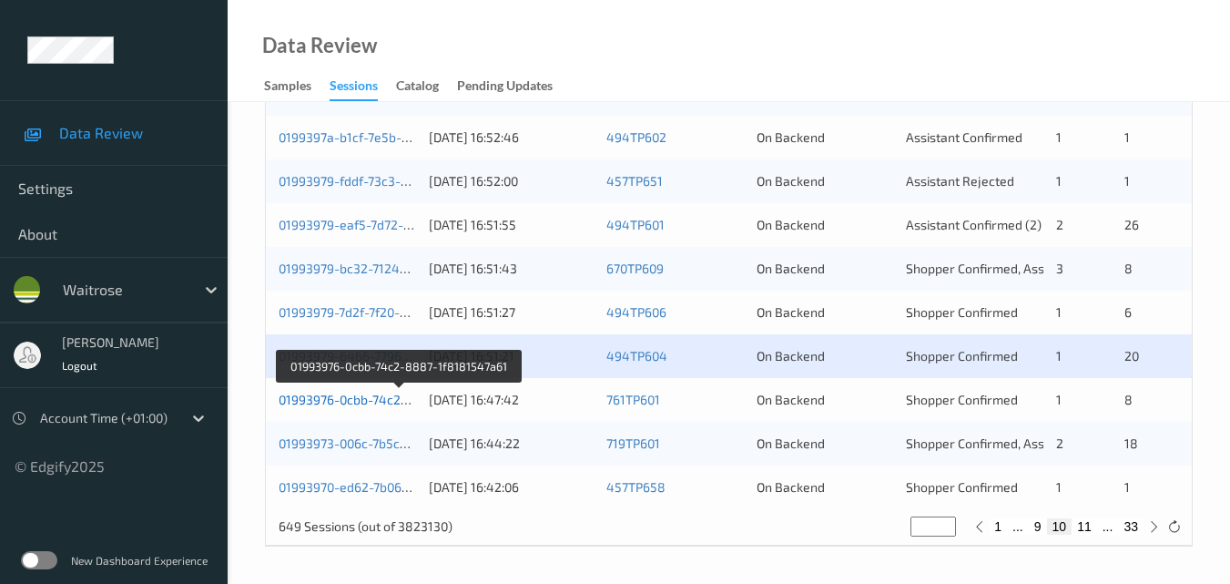
click at [358, 400] on link "01993976-0cbb-74c2-8887-1f8181547a61" at bounding box center [400, 399] width 243 height 15
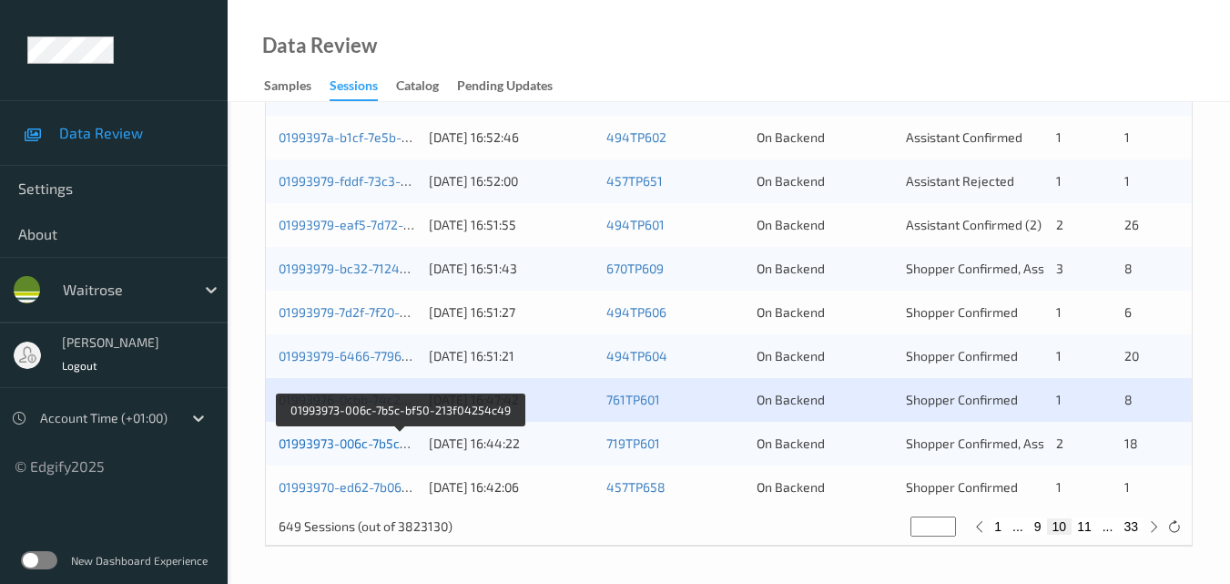
click at [353, 441] on link "01993973-006c-7b5c-bf50-213f04254c49" at bounding box center [400, 442] width 243 height 15
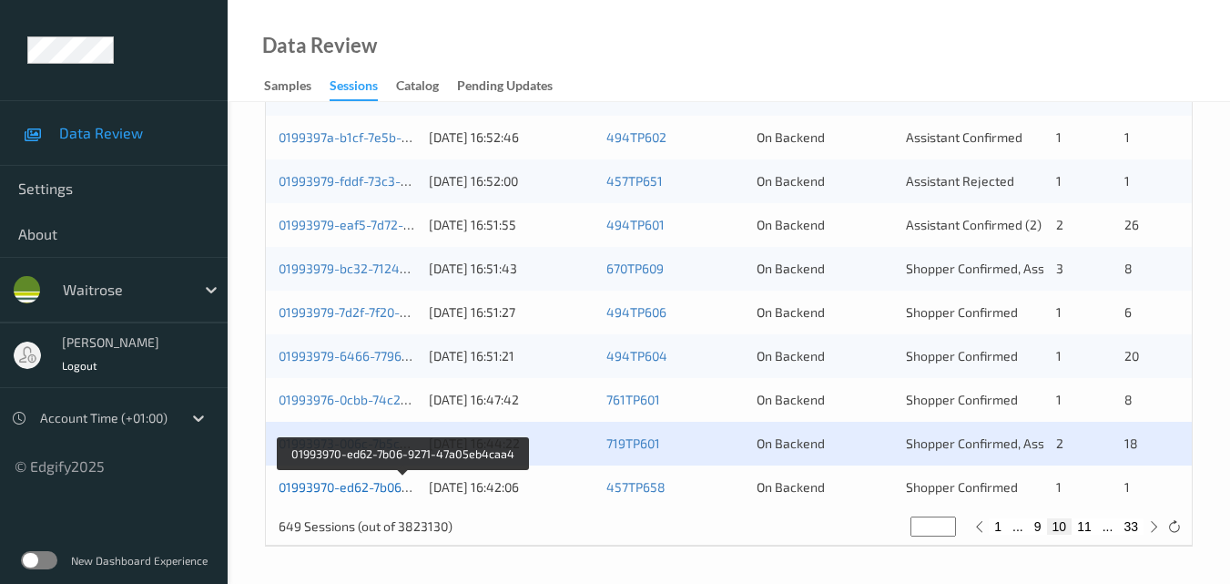
click at [369, 484] on link "01993970-ed62-7b06-9271-47a05eb4caa4" at bounding box center [403, 486] width 249 height 15
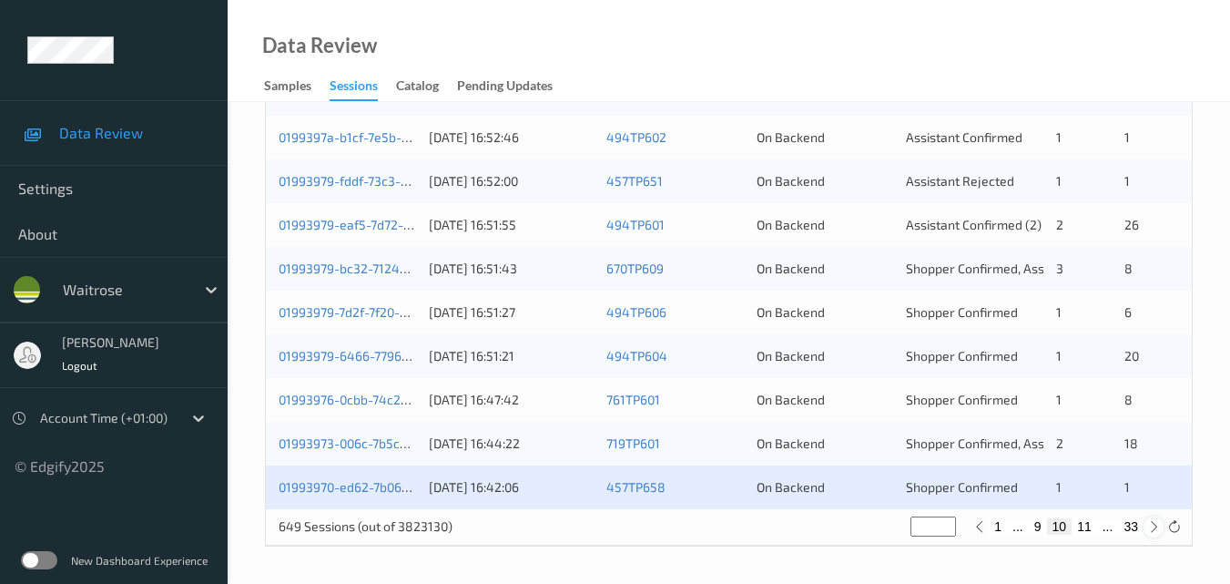
click at [1153, 525] on icon at bounding box center [1154, 527] width 14 height 14
type input "**"
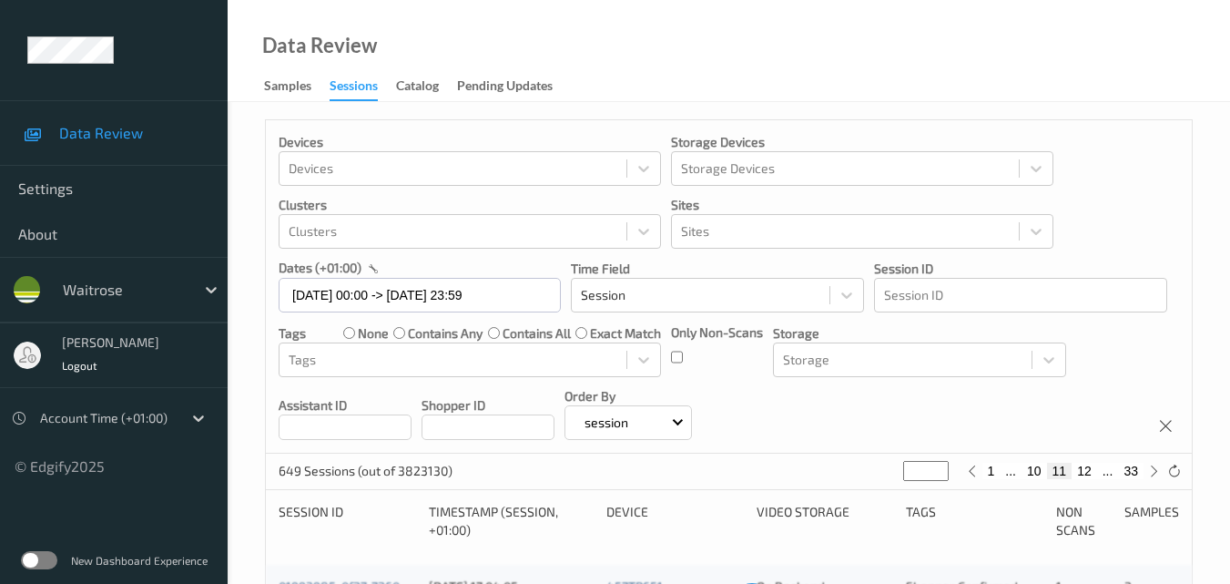
scroll to position [0, 0]
click at [1146, 464] on div at bounding box center [1154, 472] width 20 height 20
type input "**"
click at [1157, 475] on icon at bounding box center [1154, 472] width 14 height 14
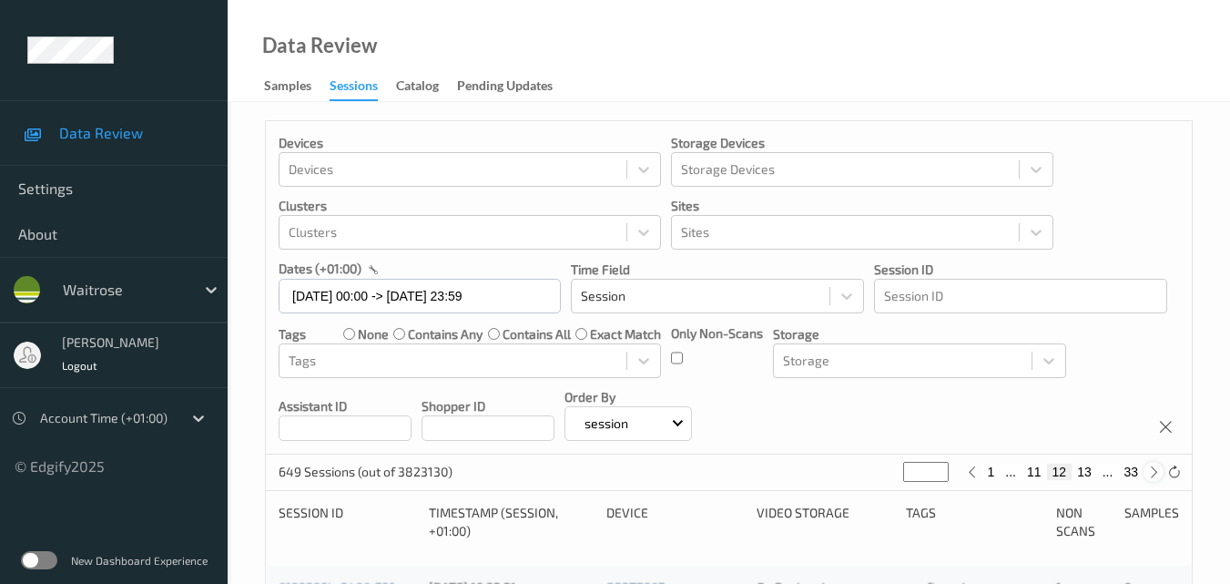
type input "**"
click at [1157, 475] on icon at bounding box center [1154, 472] width 14 height 14
type input "**"
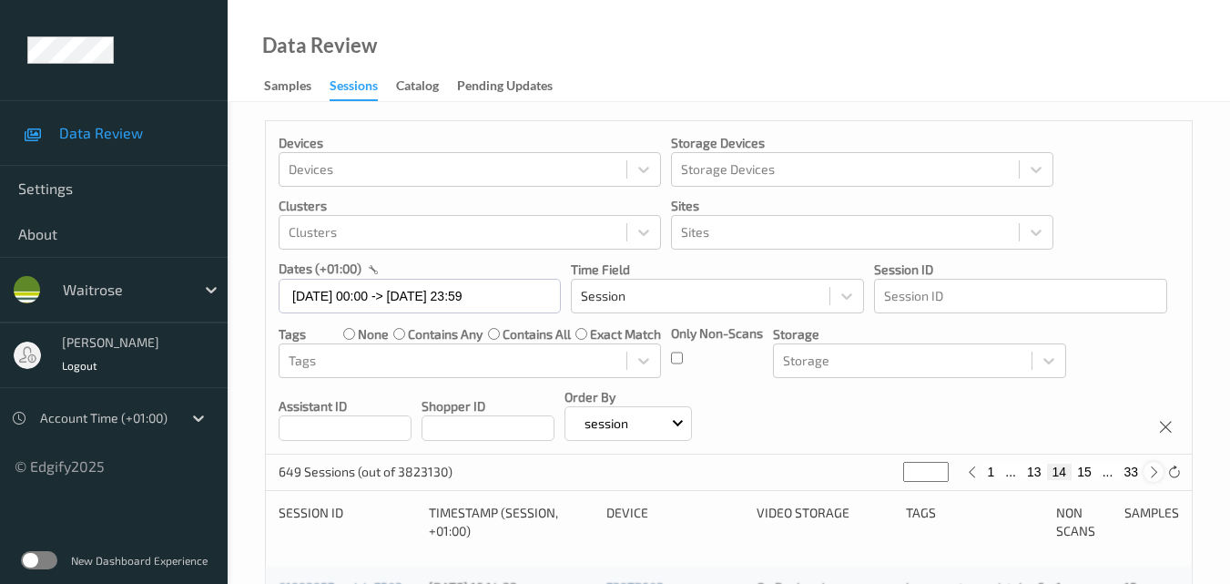
click at [1157, 475] on icon at bounding box center [1154, 472] width 14 height 14
type input "**"
click at [1157, 475] on icon at bounding box center [1154, 472] width 14 height 14
type input "**"
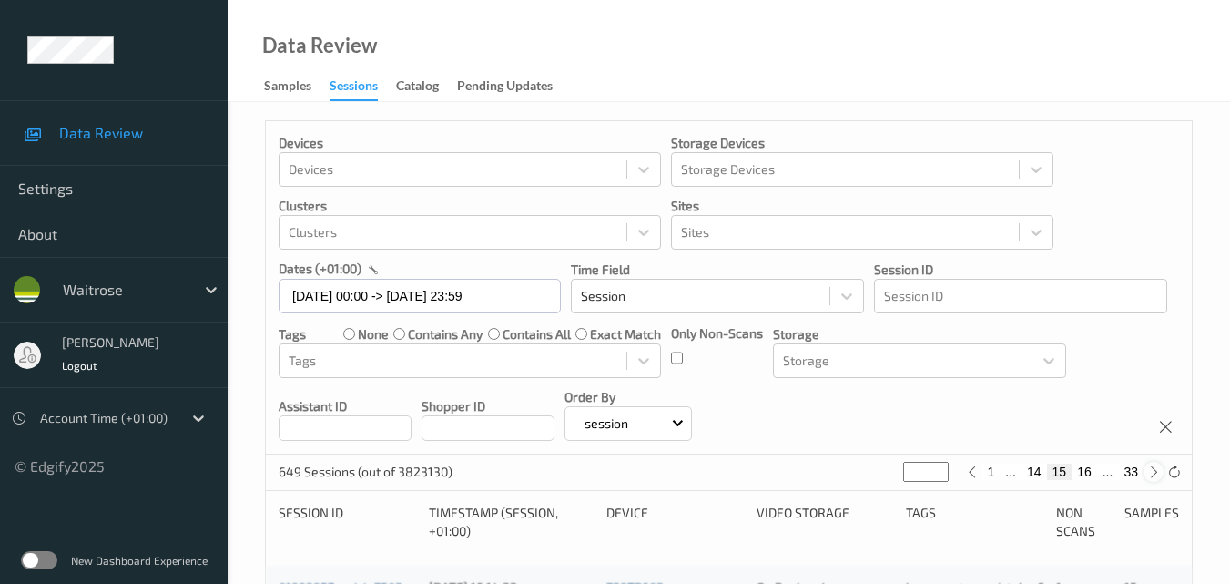
type input "**"
click at [1157, 475] on icon at bounding box center [1154, 472] width 14 height 14
type input "**"
click at [1158, 475] on icon at bounding box center [1154, 472] width 14 height 14
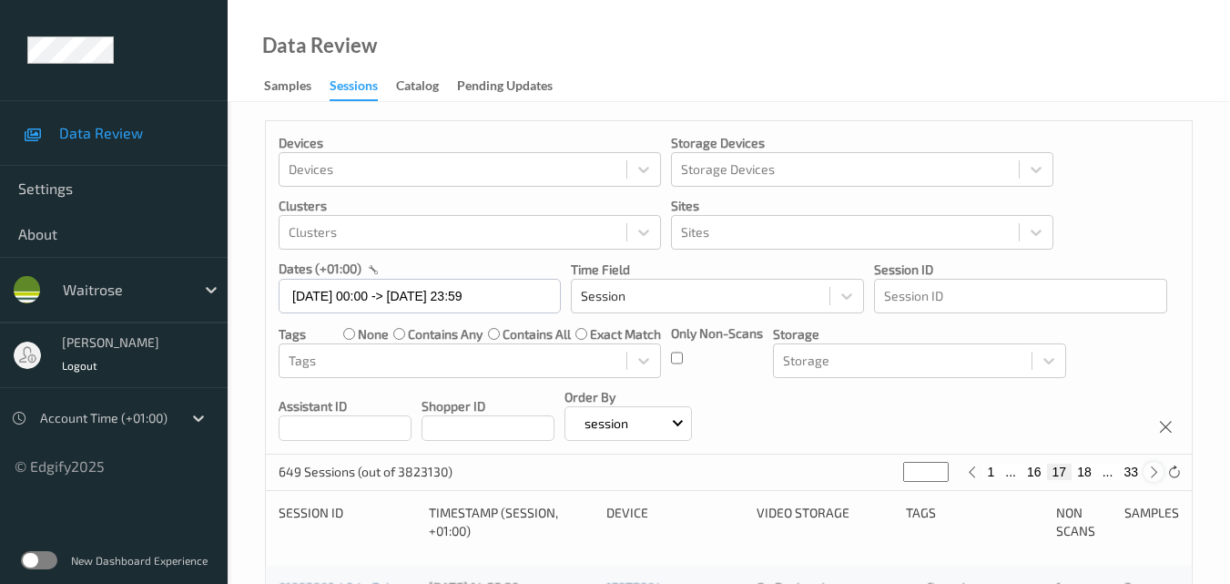
type input "**"
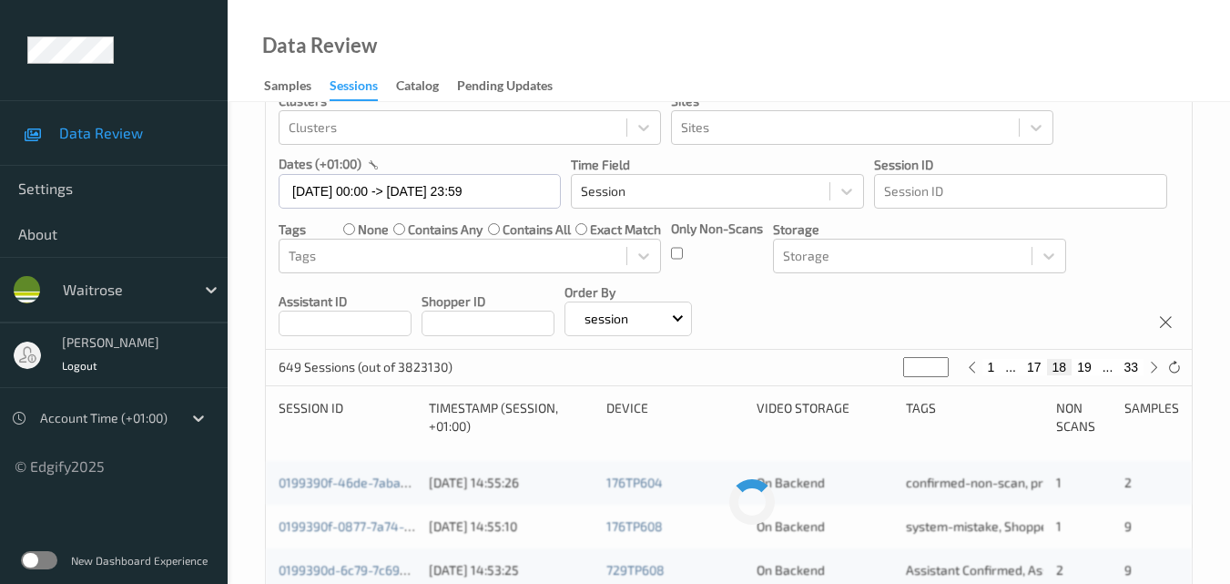
scroll to position [182, 0]
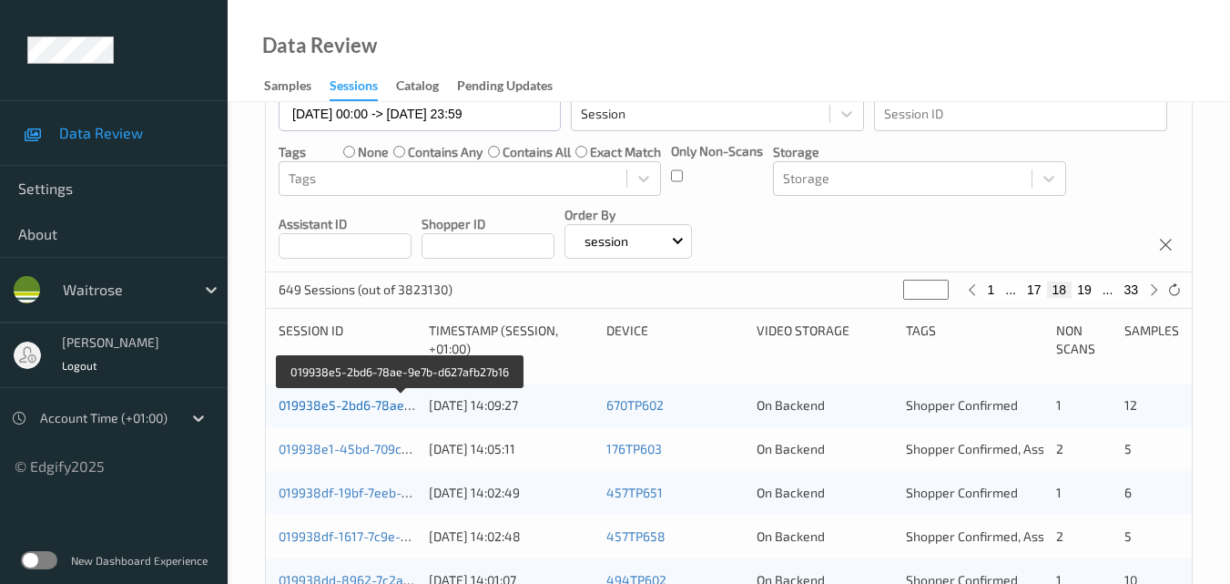
click at [376, 411] on link "019938e5-2bd6-78ae-9e7b-d627afb27b16" at bounding box center [402, 404] width 246 height 15
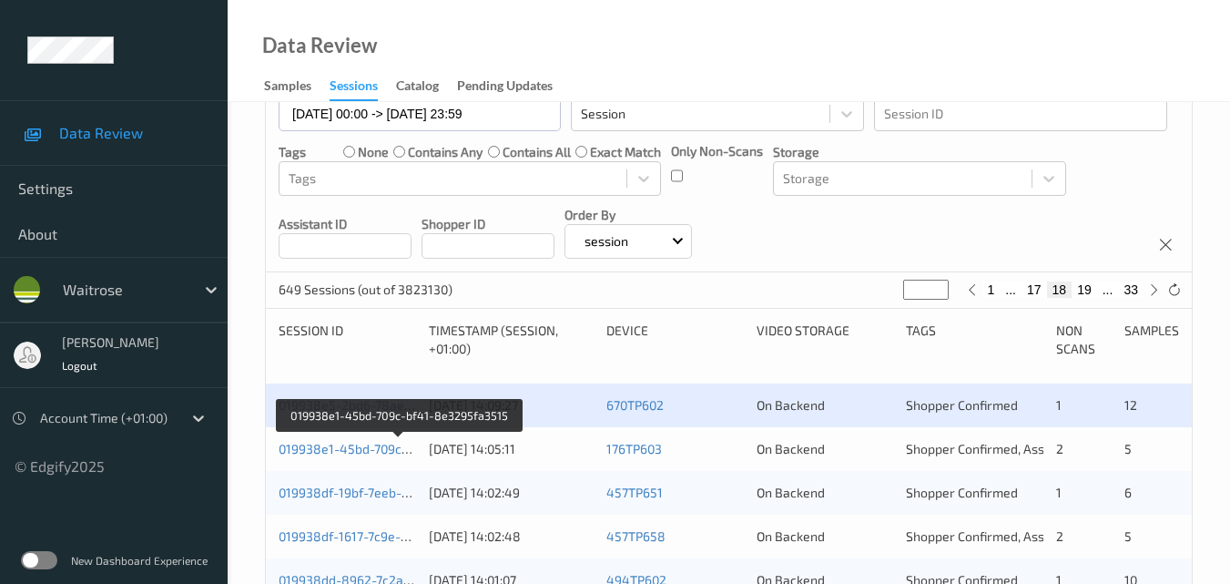
click at [353, 438] on div "019938e1-45bd-709c-bf41-8e3295fa3515 11/09/2025 14:05:11 176TP603 On Backend Sh…" at bounding box center [729, 449] width 926 height 44
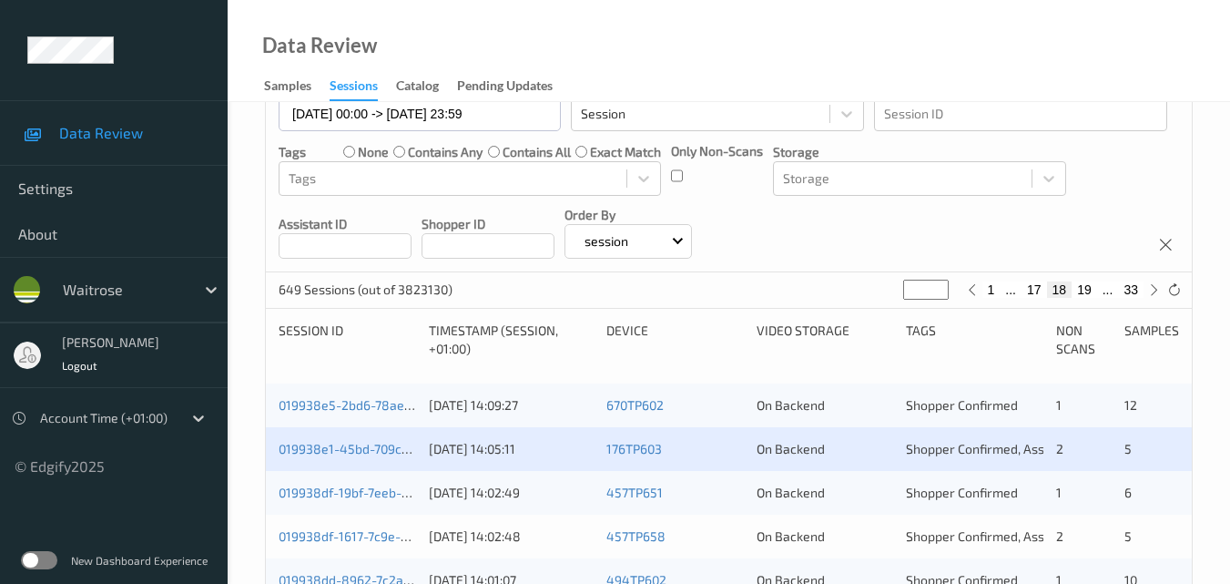
click at [362, 437] on div "019938e1-45bd-709c-bf41-8e3295fa3515 11/09/2025 14:05:11 176TP603 On Backend Sh…" at bounding box center [729, 449] width 926 height 44
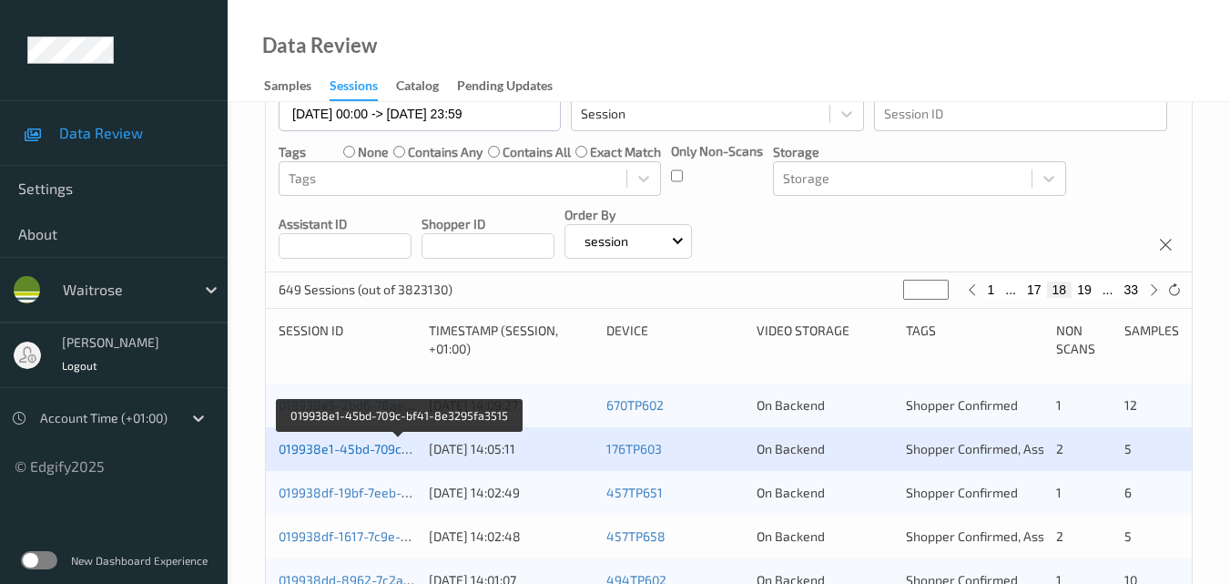
click at [374, 442] on link "019938e1-45bd-709c-bf41-8e3295fa3515" at bounding box center [400, 448] width 243 height 15
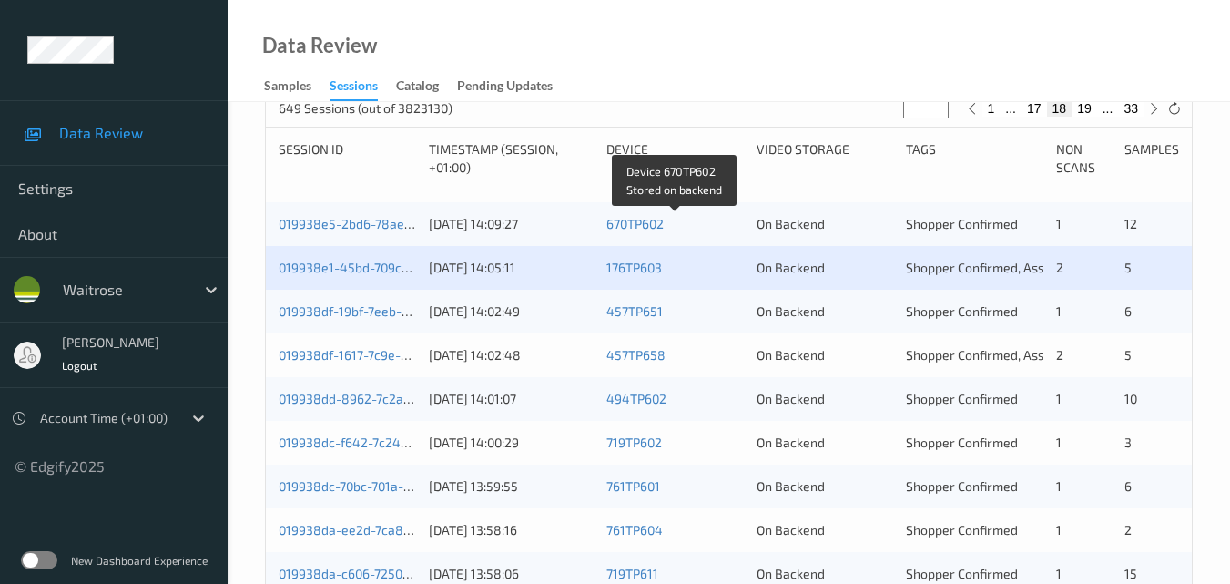
scroll to position [364, 0]
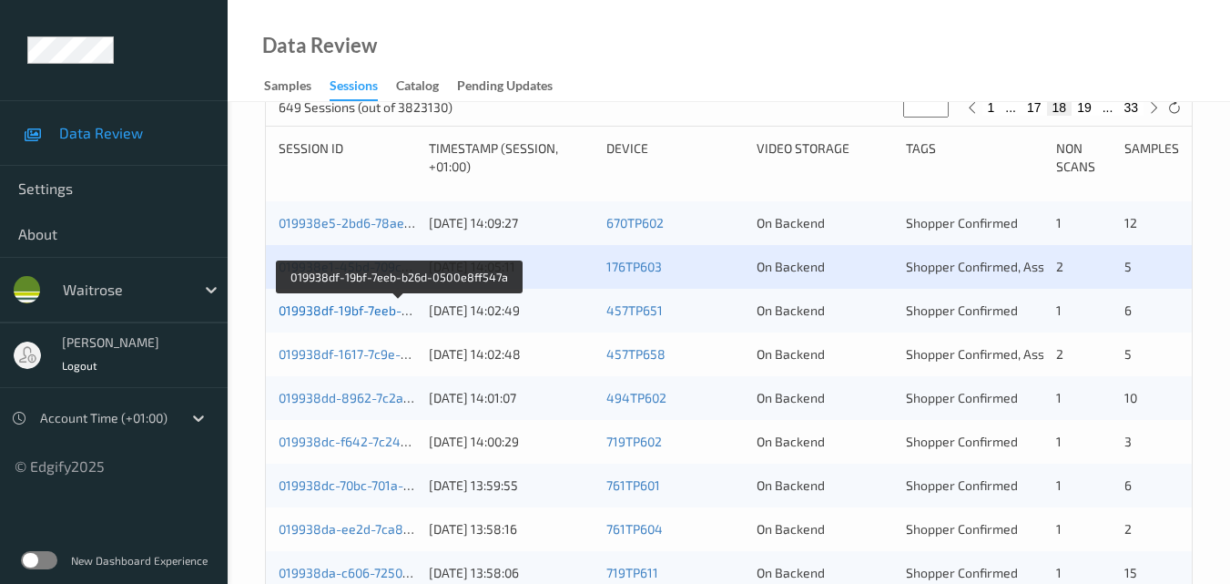
click at [337, 309] on link "019938df-19bf-7eeb-b26d-0500e8ff547a" at bounding box center [399, 309] width 240 height 15
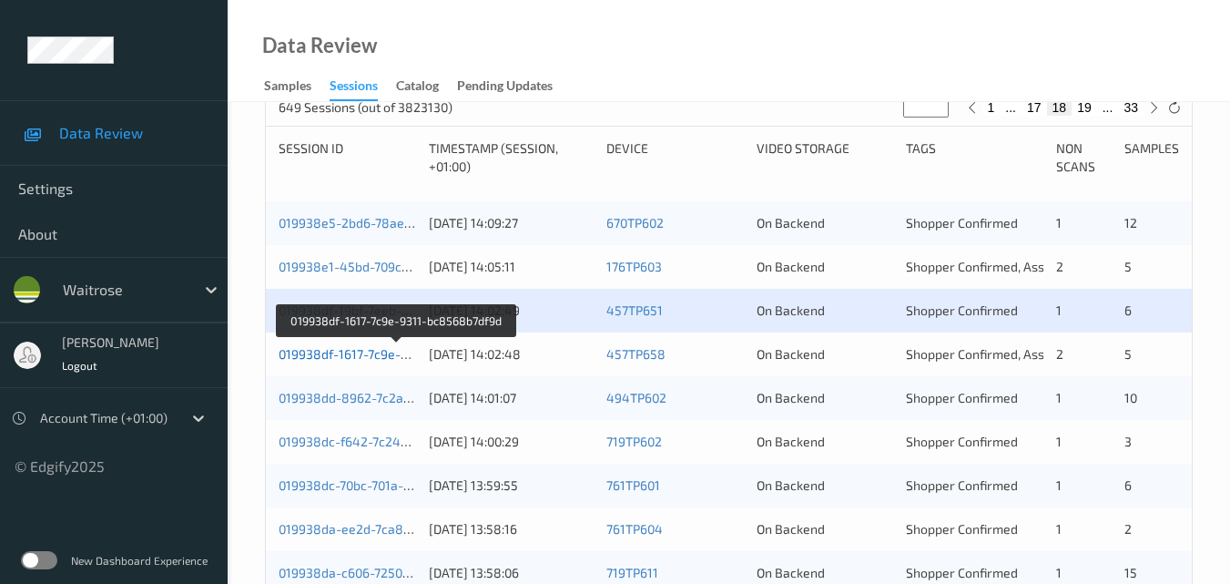
click at [349, 354] on link "019938df-1617-7c9e-9311-bc8568b7df9d" at bounding box center [398, 353] width 238 height 15
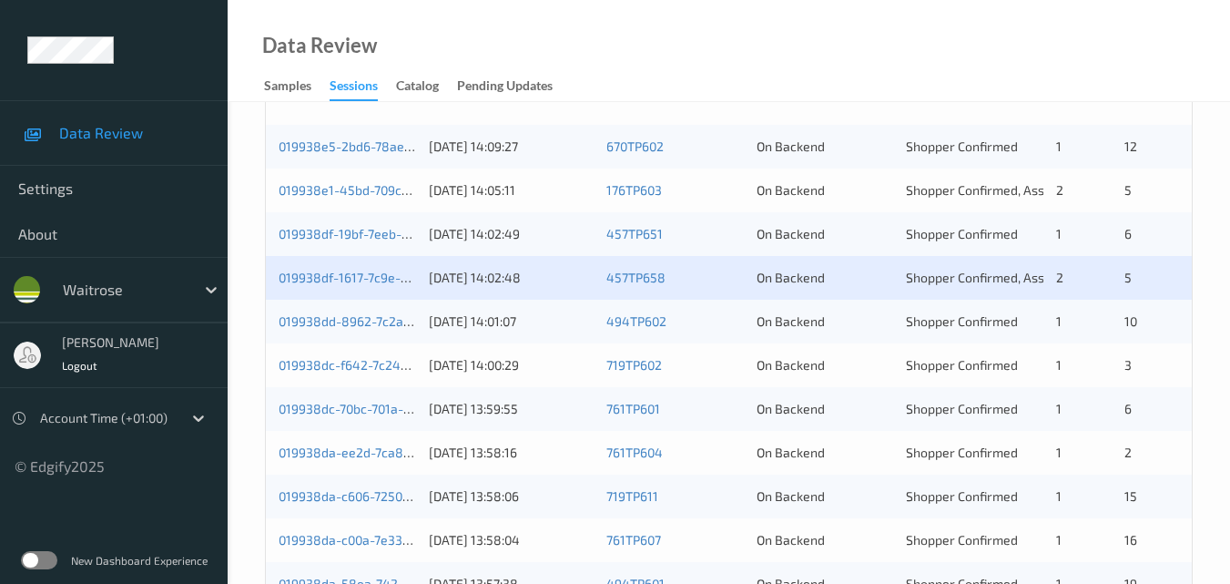
scroll to position [546, 0]
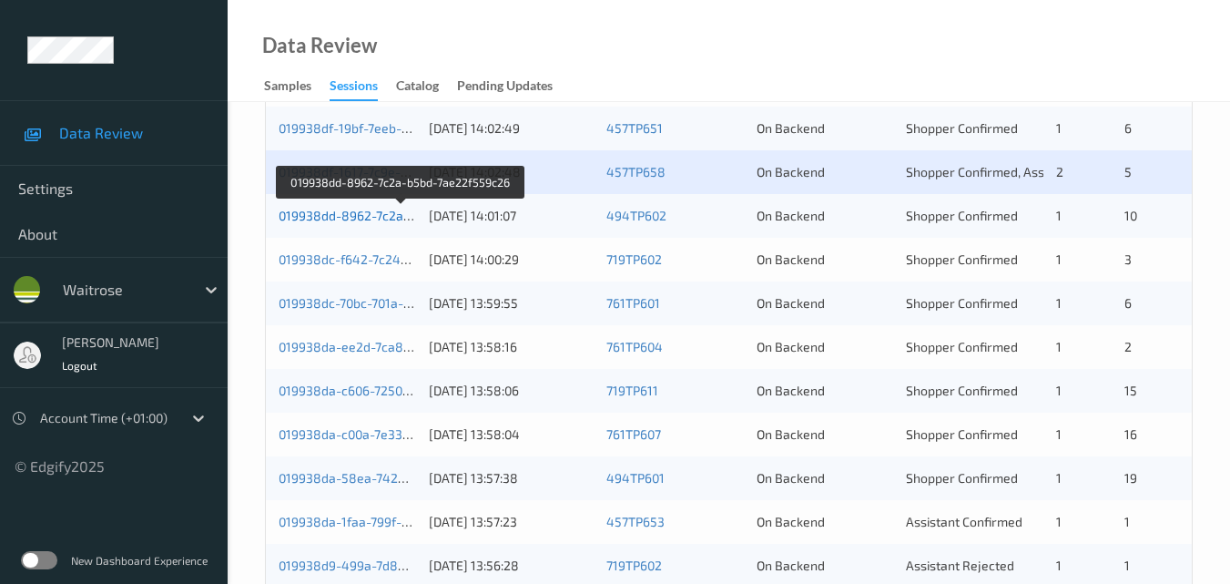
click at [342, 213] on link "019938dd-8962-7c2a-b5bd-7ae22f559c26" at bounding box center [402, 215] width 247 height 15
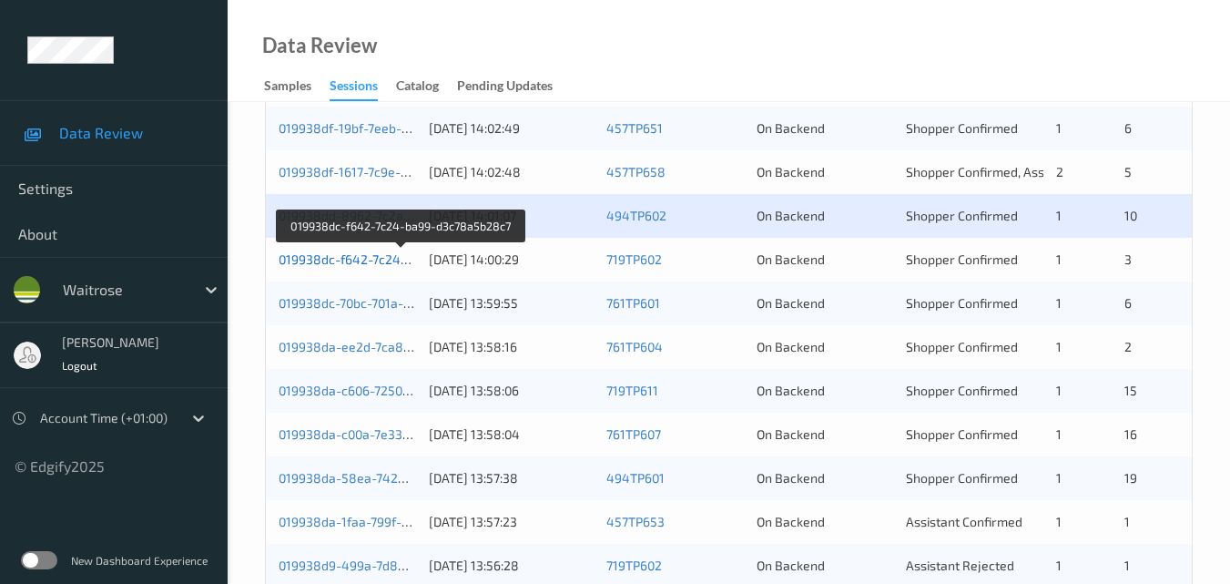
click at [376, 257] on link "019938dc-f642-7c24-ba99-d3c78a5b28c7" at bounding box center [403, 258] width 248 height 15
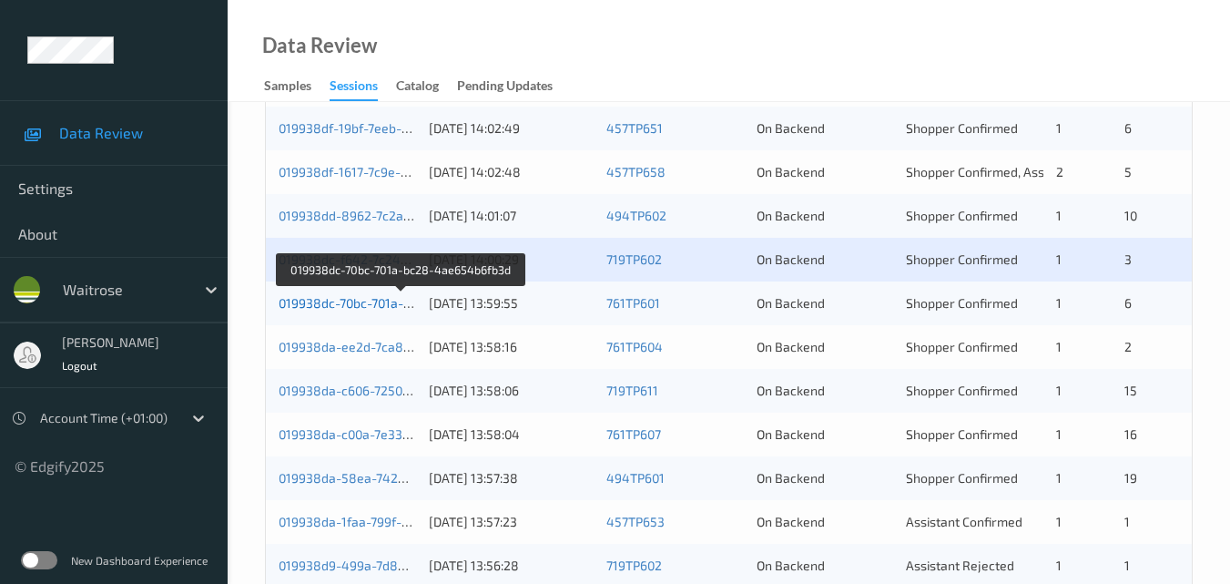
click at [348, 308] on link "019938dc-70bc-701a-bc28-4ae654b6fb3d" at bounding box center [402, 302] width 246 height 15
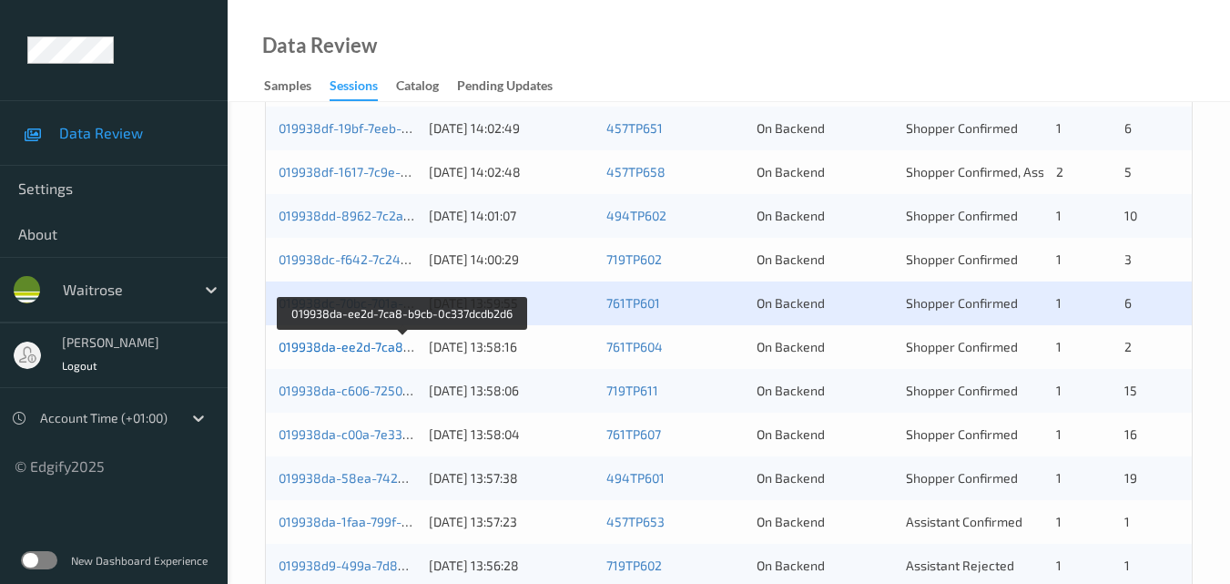
click at [387, 349] on link "019938da-ee2d-7ca8-b9cb-0c337dcdb2d6" at bounding box center [403, 346] width 249 height 15
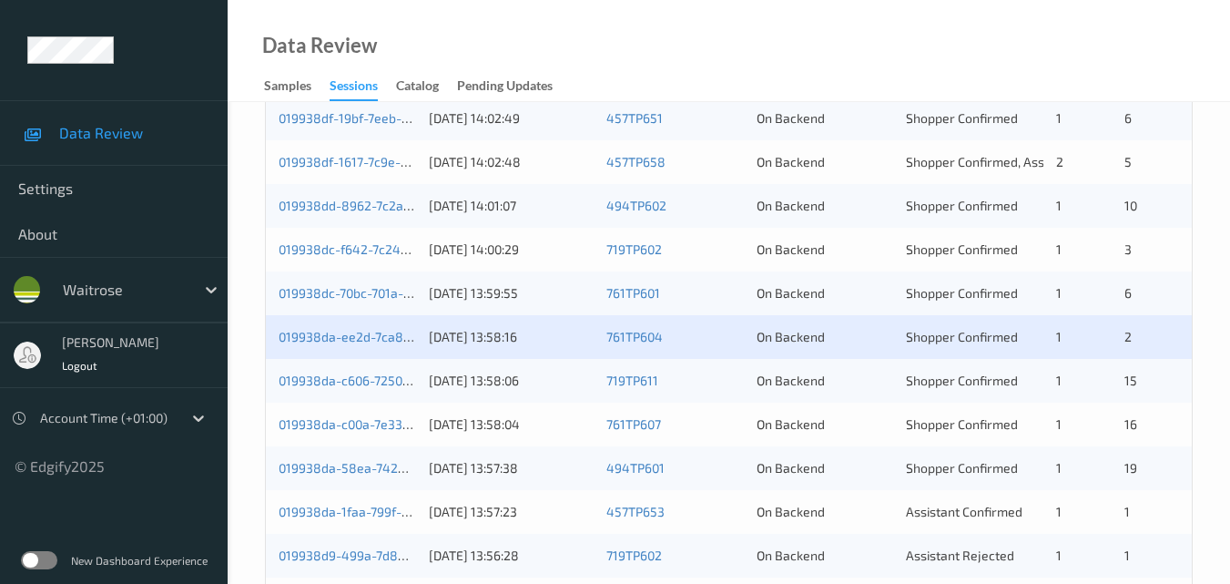
scroll to position [637, 0]
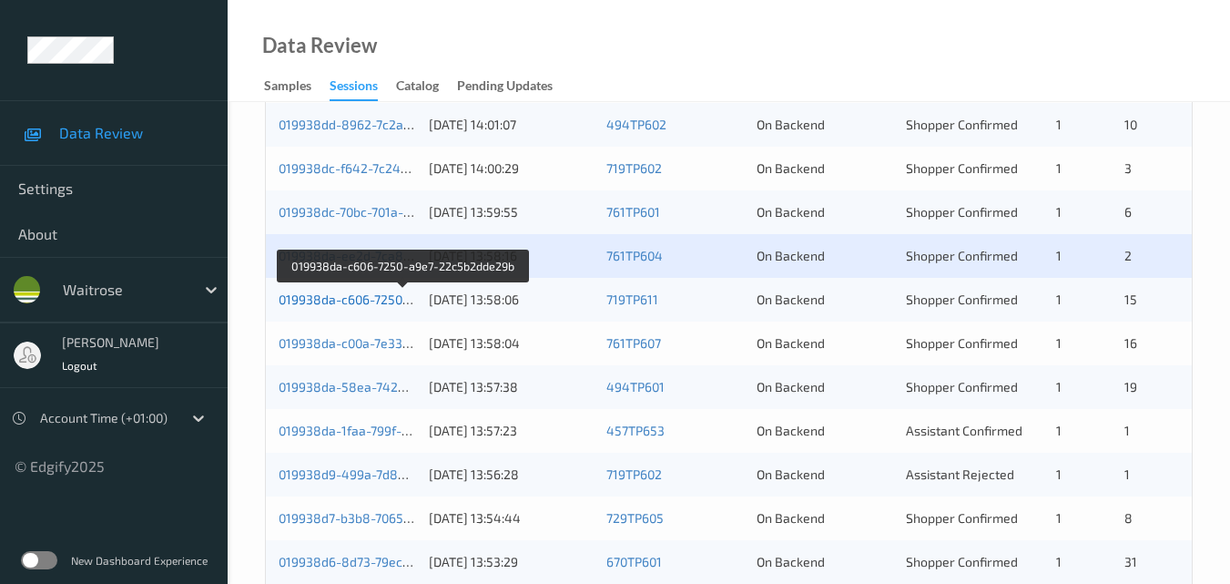
click at [379, 294] on link "019938da-c606-7250-a9e7-22c5b2dde29b" at bounding box center [404, 298] width 250 height 15
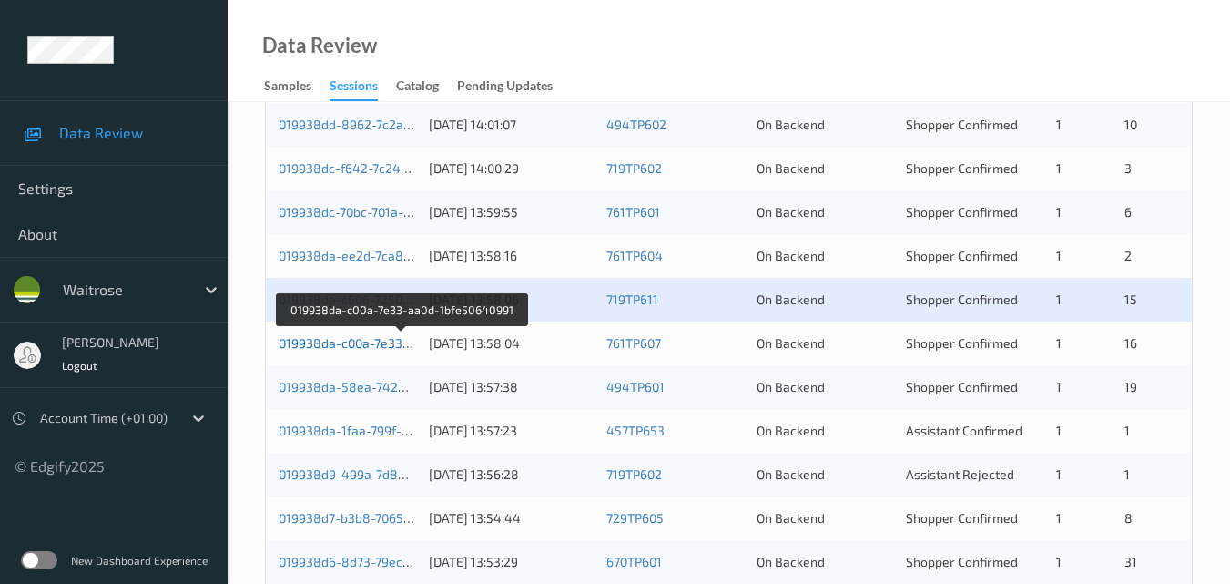
click at [366, 341] on link "019938da-c00a-7e33-aa0d-1bfe50640991" at bounding box center [402, 342] width 246 height 15
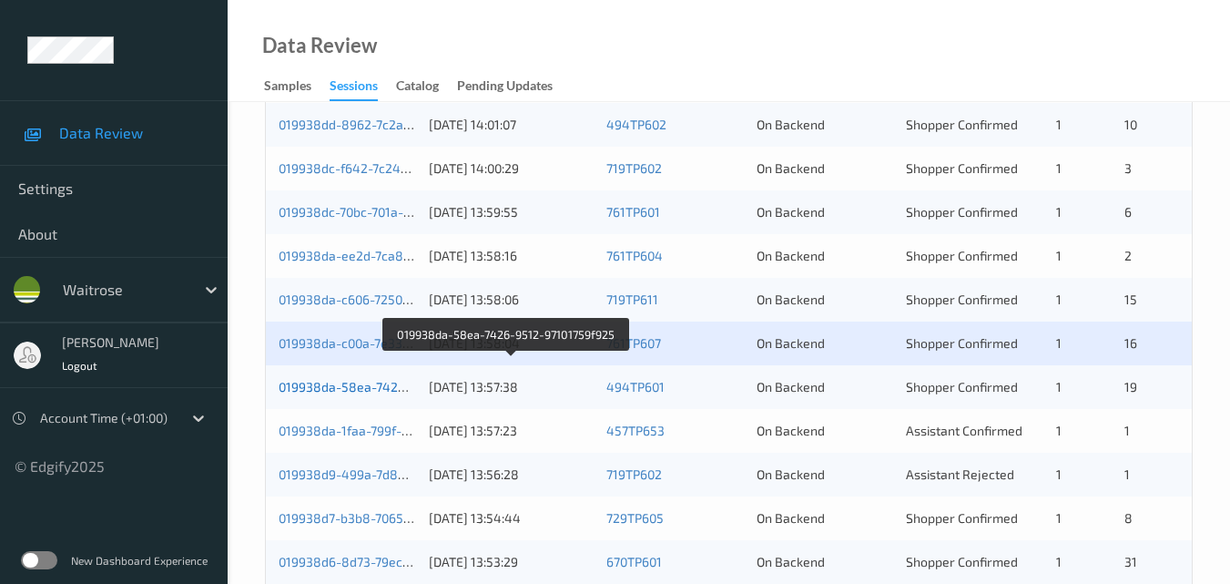
click at [383, 386] on link "019938da-58ea-7426-9512-97101759f925" at bounding box center [401, 386] width 244 height 15
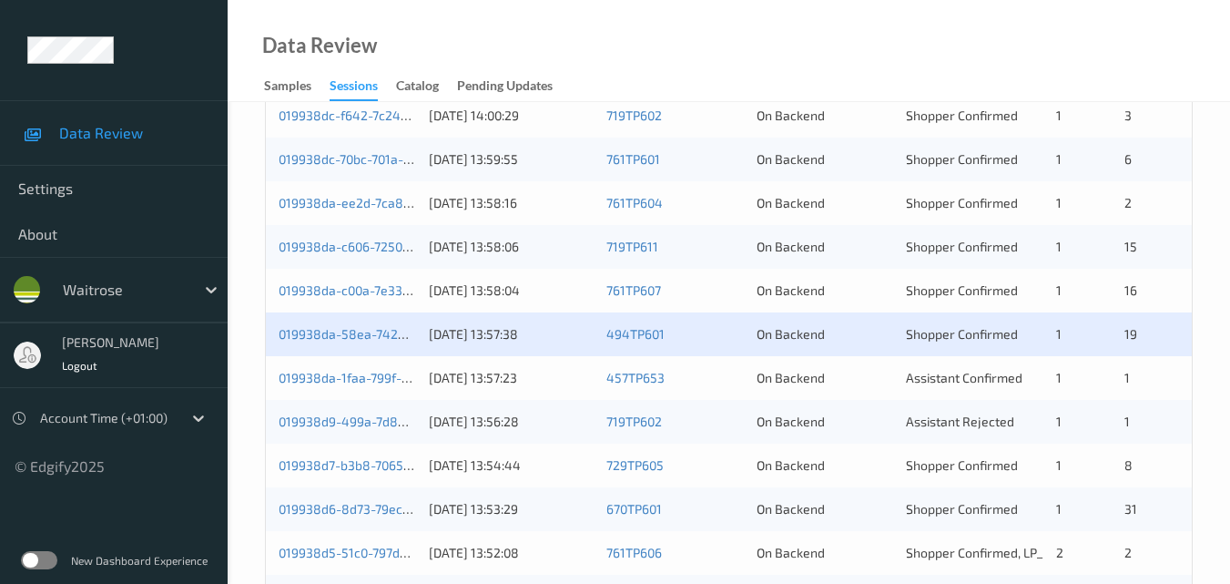
scroll to position [728, 0]
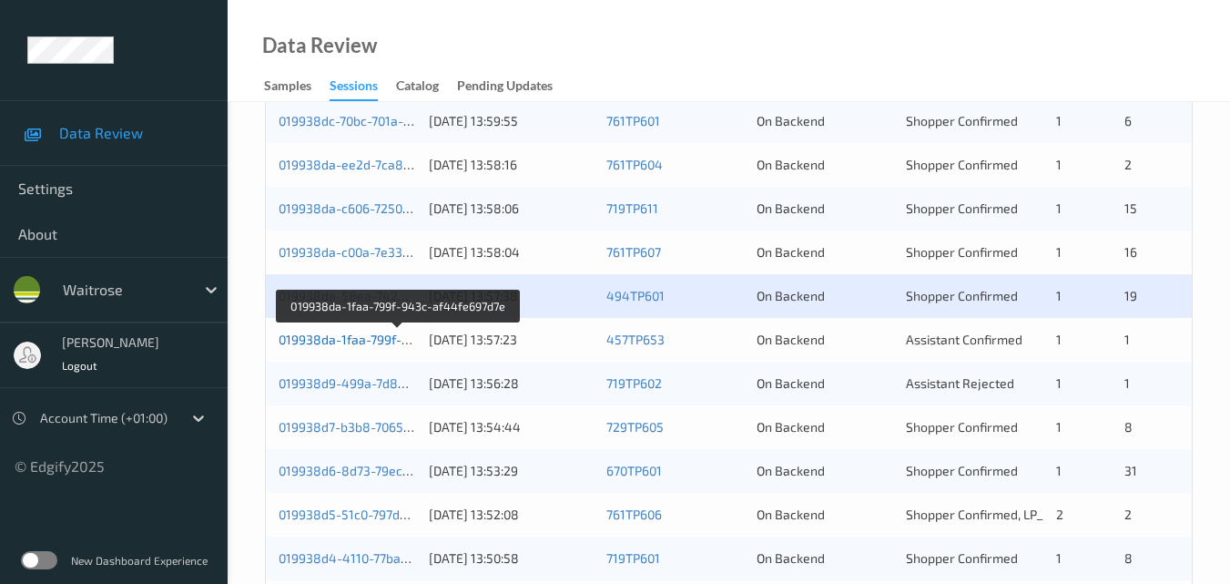
click at [366, 333] on link "019938da-1faa-799f-943c-af44fe697d7e" at bounding box center [398, 338] width 239 height 15
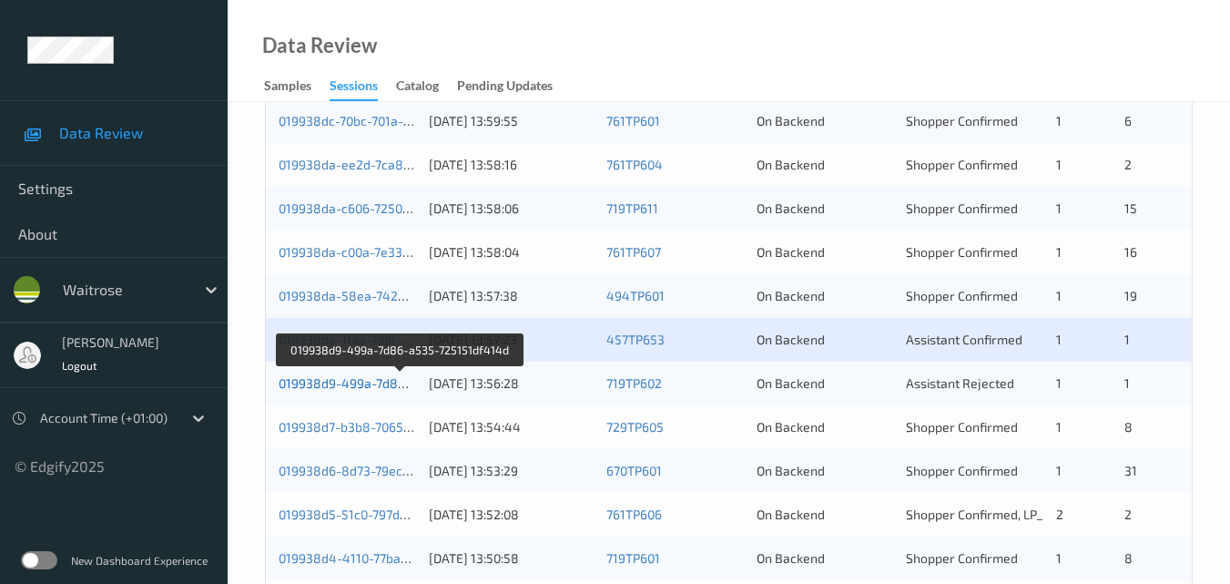
click at [334, 380] on link "019938d9-499a-7d86-a535-725151df414d" at bounding box center [402, 382] width 246 height 15
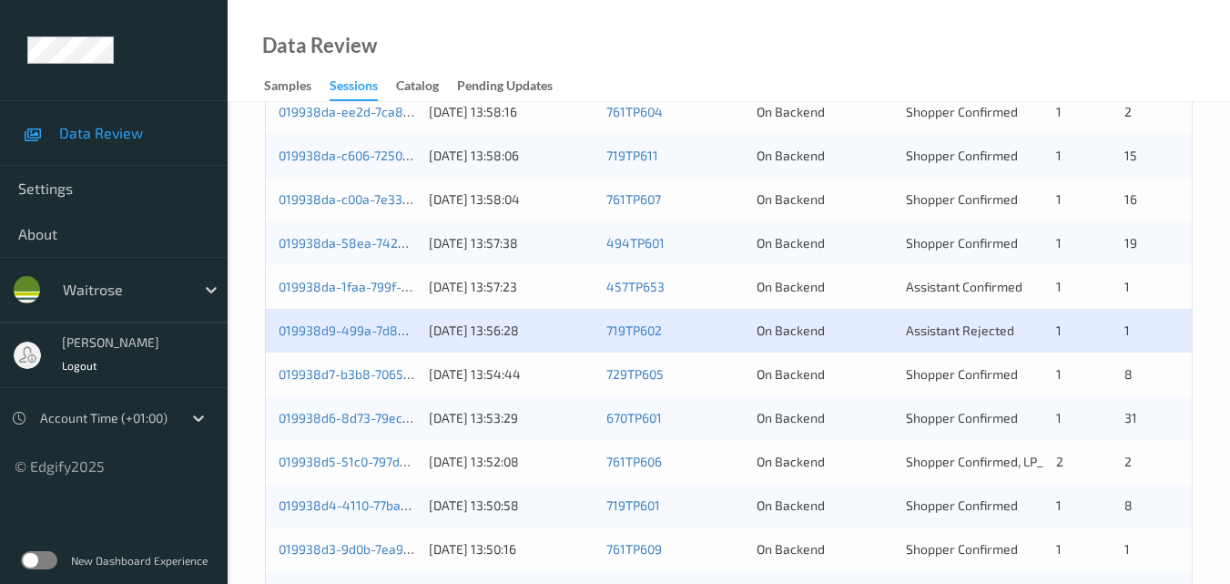
scroll to position [820, 0]
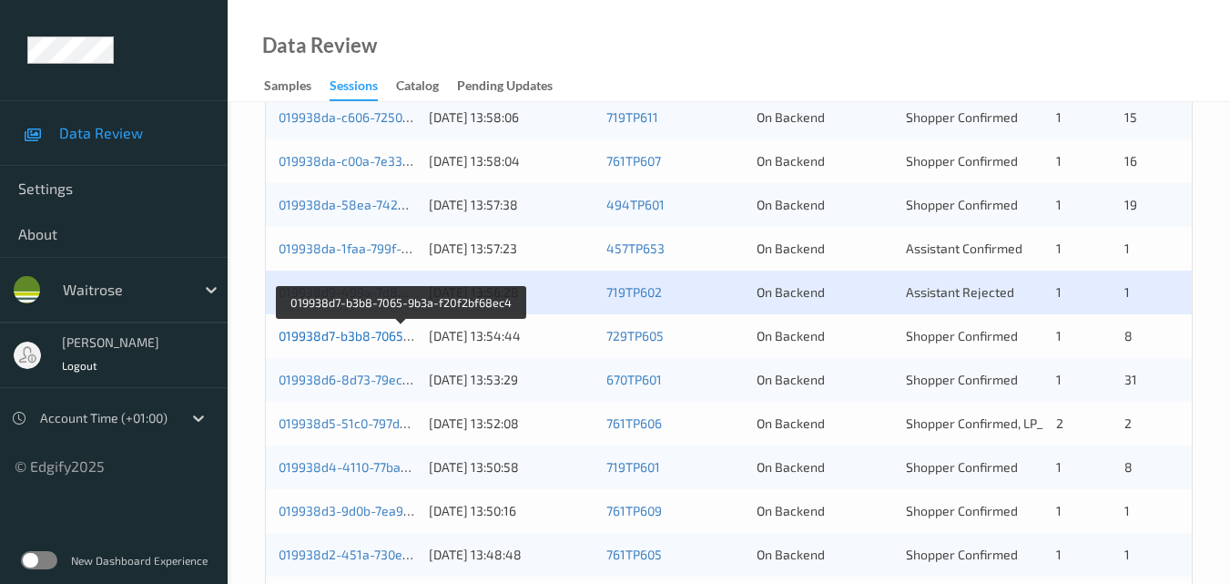
click at [351, 333] on link "019938d7-b3b8-7065-9b3a-f20f2bf68ec4" at bounding box center [401, 335] width 245 height 15
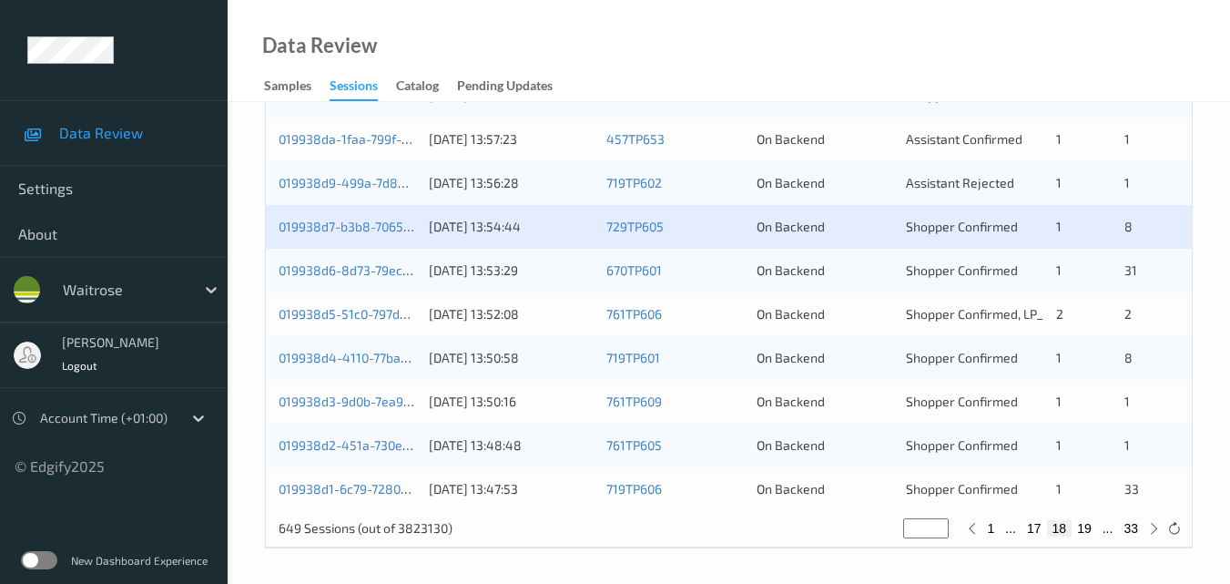
scroll to position [931, 0]
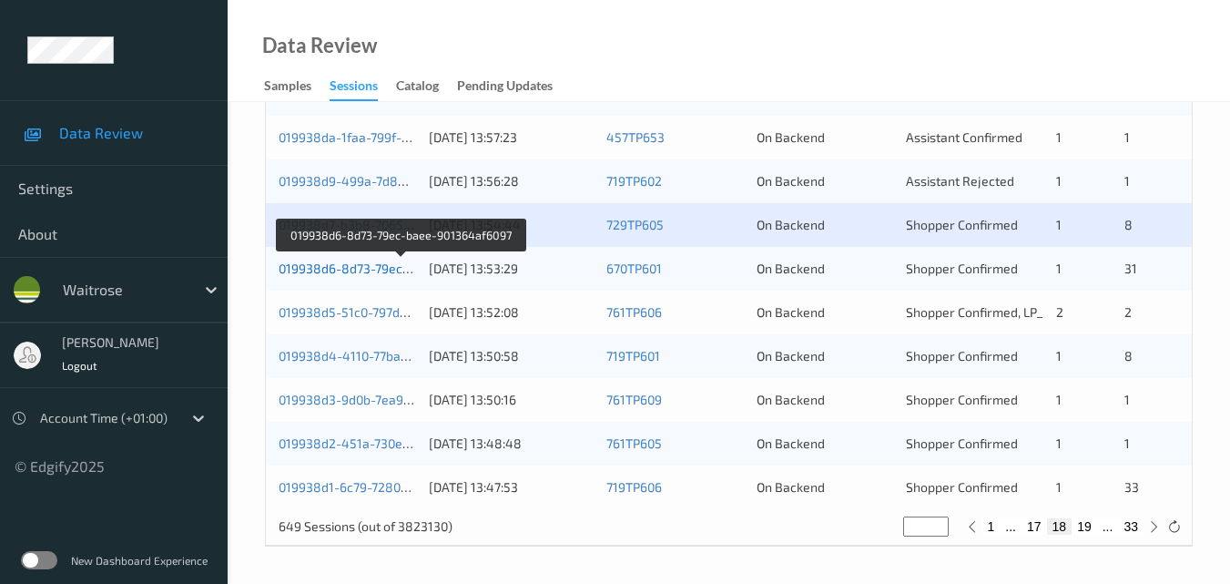
click at [328, 262] on link "019938d6-8d73-79ec-baee-901364af6097" at bounding box center [402, 267] width 247 height 15
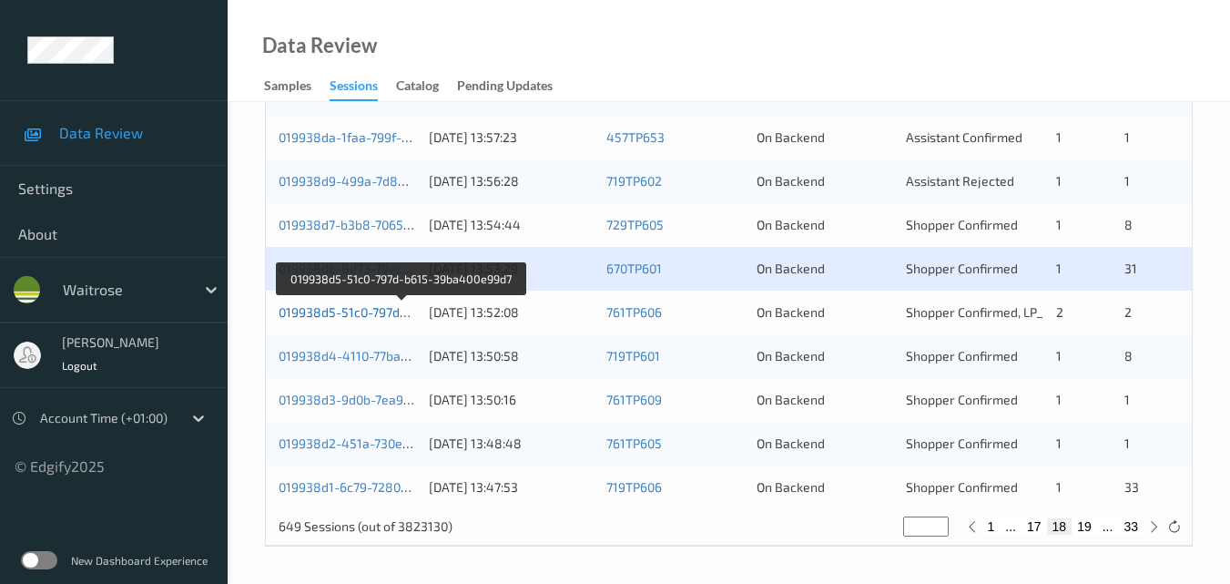
click at [362, 309] on link "019938d5-51c0-797d-b615-39ba400e99d7" at bounding box center [402, 311] width 247 height 15
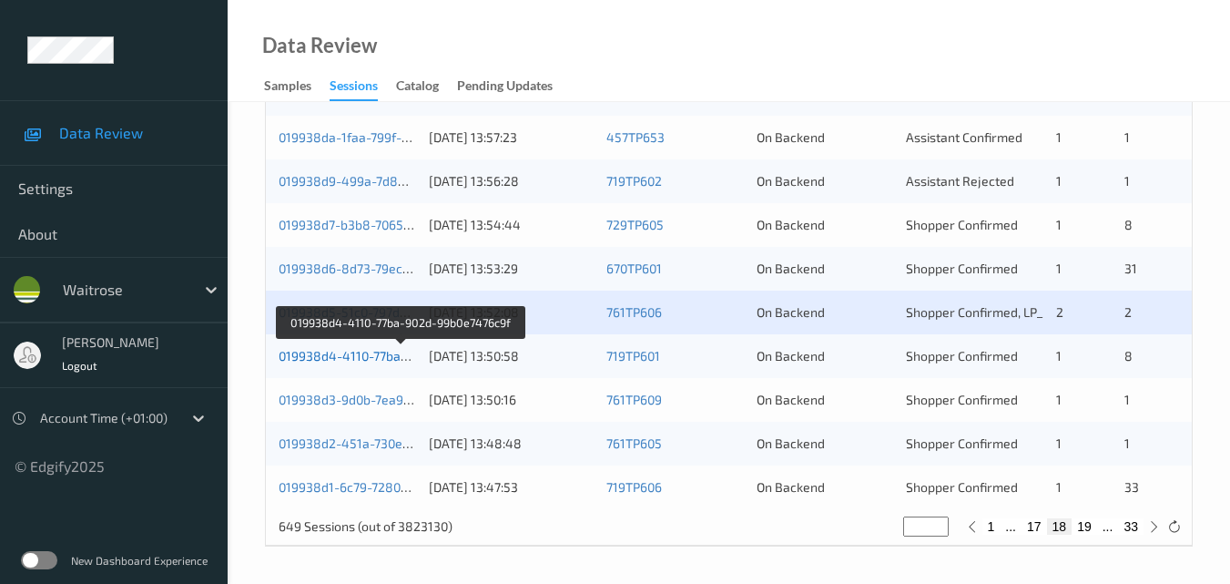
click at [379, 351] on link "019938d4-4110-77ba-902d-99b0e7476c9f" at bounding box center [401, 355] width 245 height 15
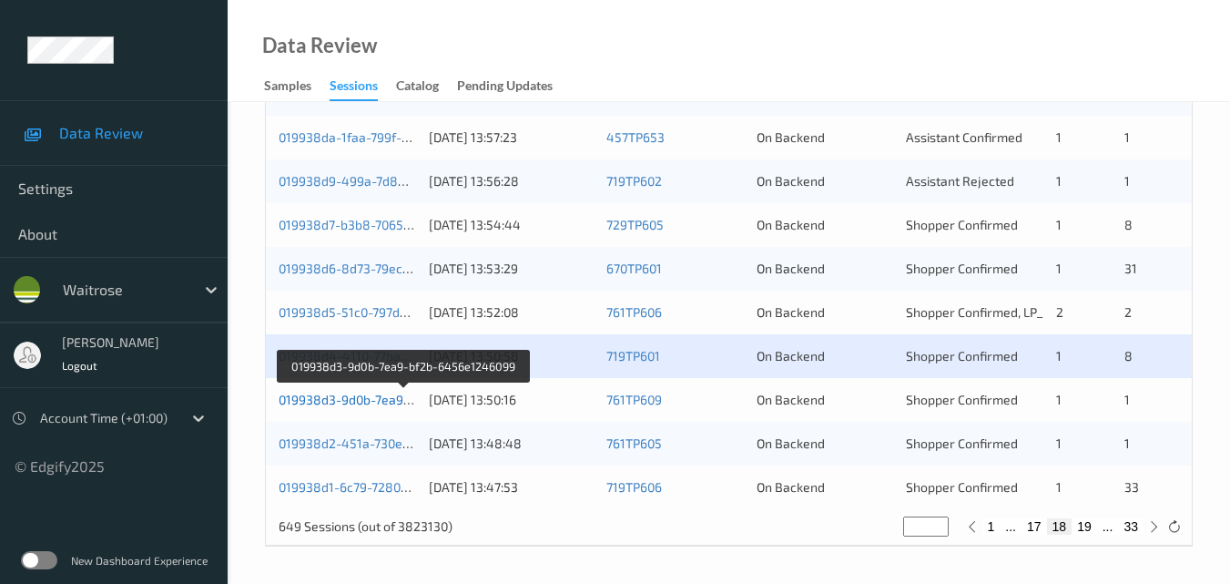
click at [371, 399] on link "019938d3-9d0b-7ea9-bf2b-6456e1246099" at bounding box center [404, 399] width 250 height 15
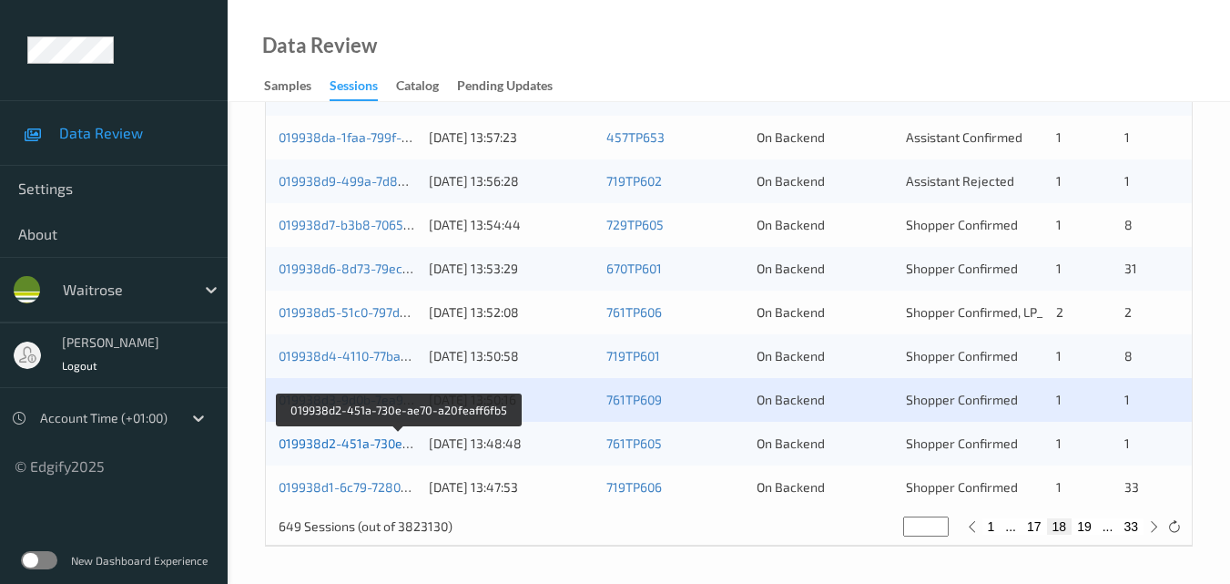
click at [365, 436] on link "019938d2-451a-730e-ae70-a20feaff6fb5" at bounding box center [398, 442] width 239 height 15
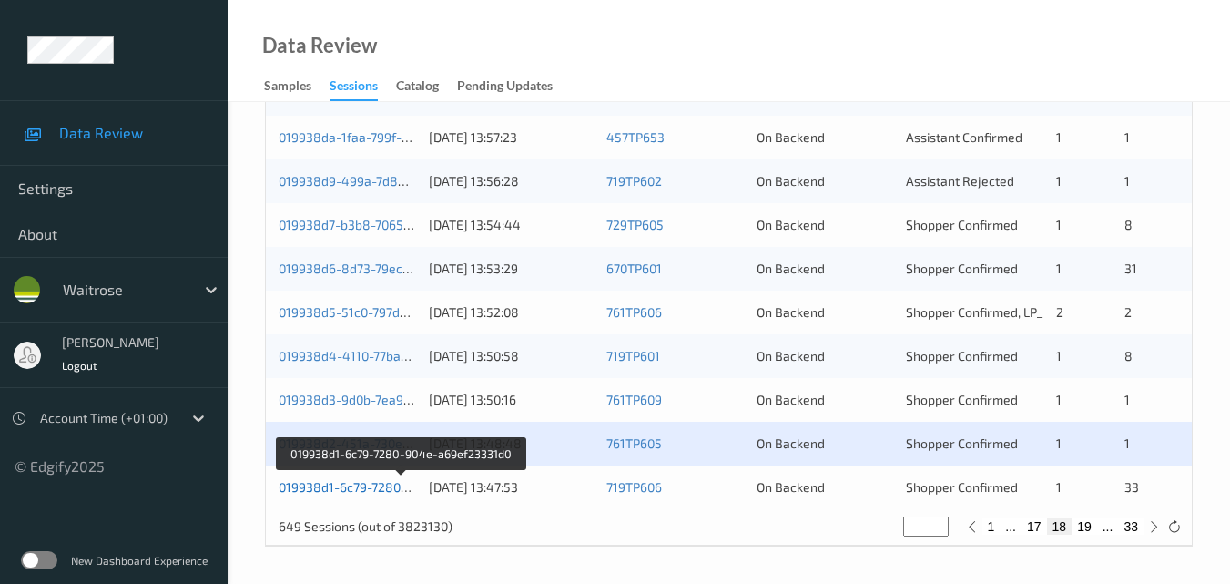
click at [387, 485] on link "019938d1-6c79-7280-904e-a69ef23331d0" at bounding box center [402, 486] width 246 height 15
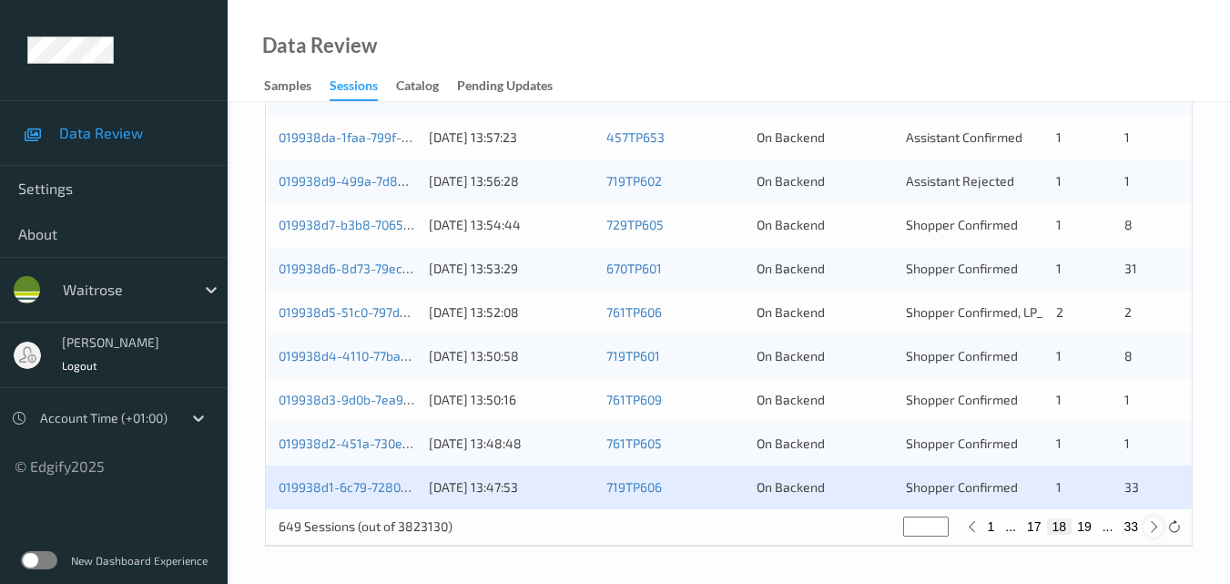
click at [1151, 528] on icon at bounding box center [1154, 527] width 14 height 14
type input "**"
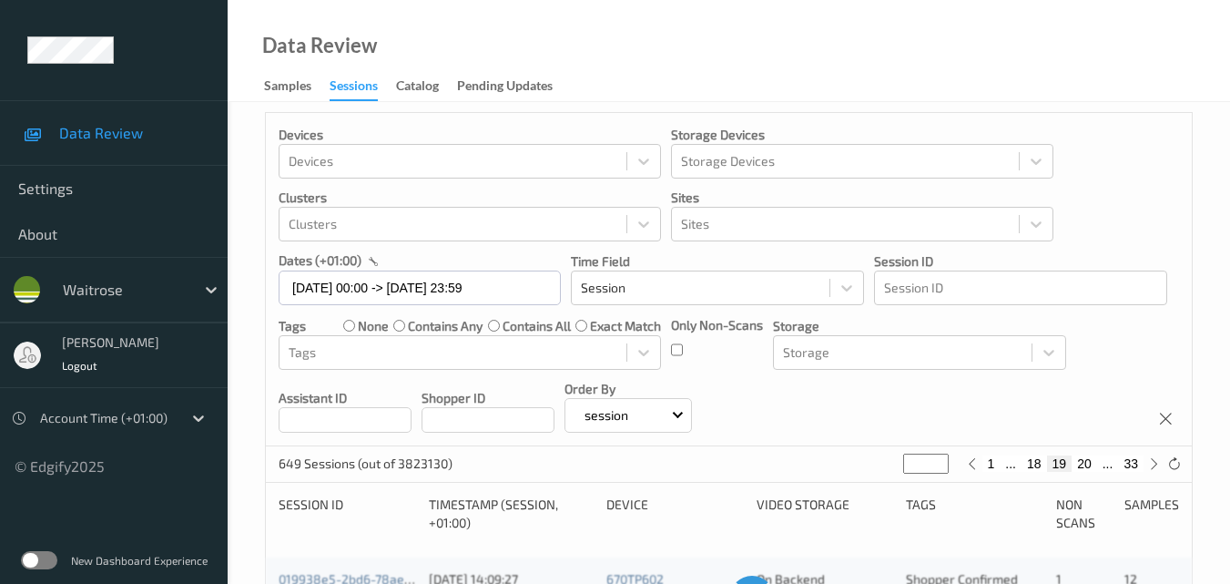
scroll to position [0, 0]
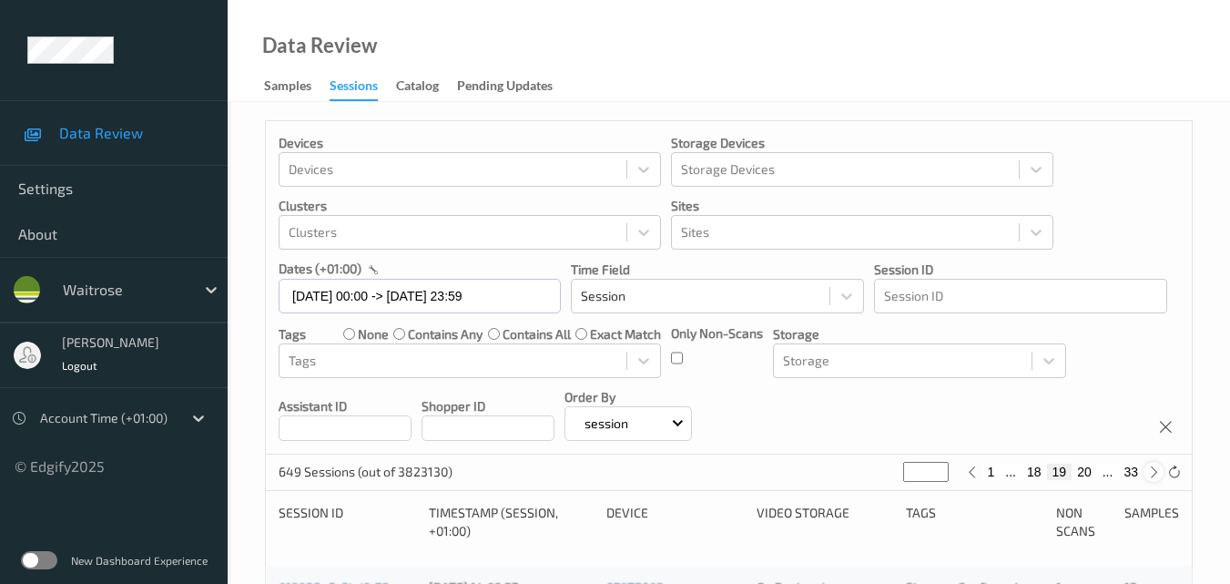
click at [1151, 475] on icon at bounding box center [1154, 472] width 14 height 14
type input "**"
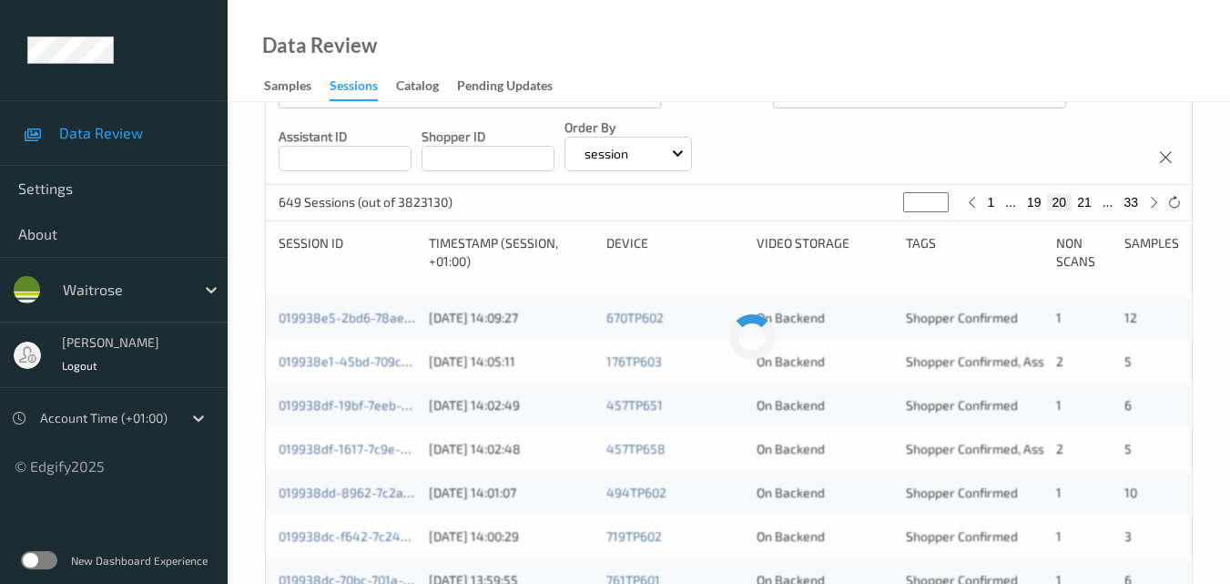
scroll to position [273, 0]
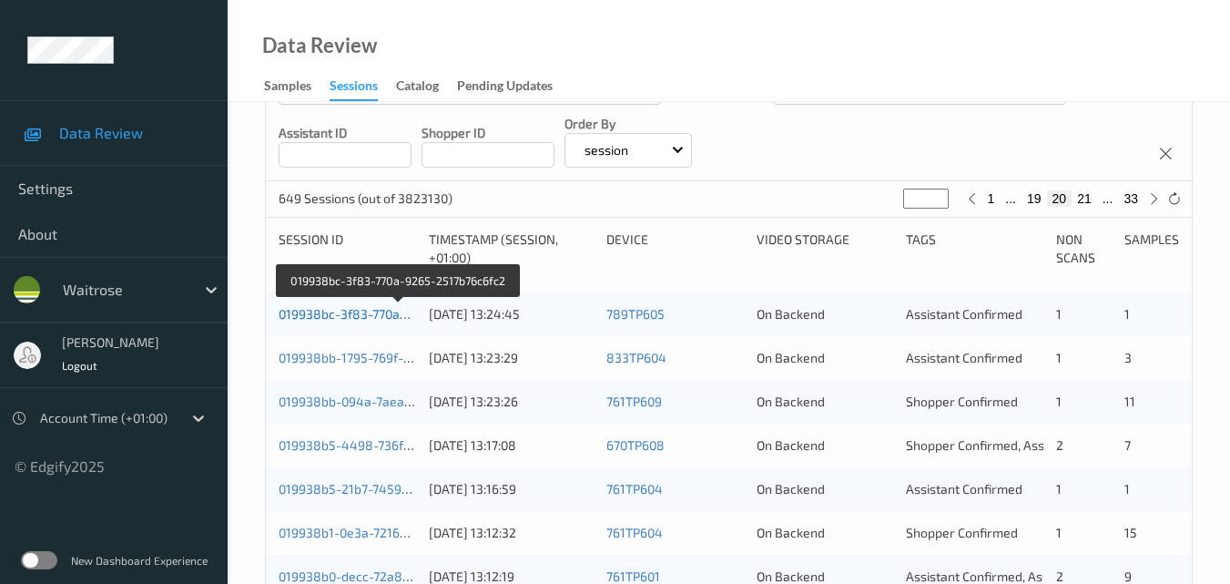
click at [376, 307] on link "019938bc-3f83-770a-9265-2517b76c6fc2" at bounding box center [399, 313] width 240 height 15
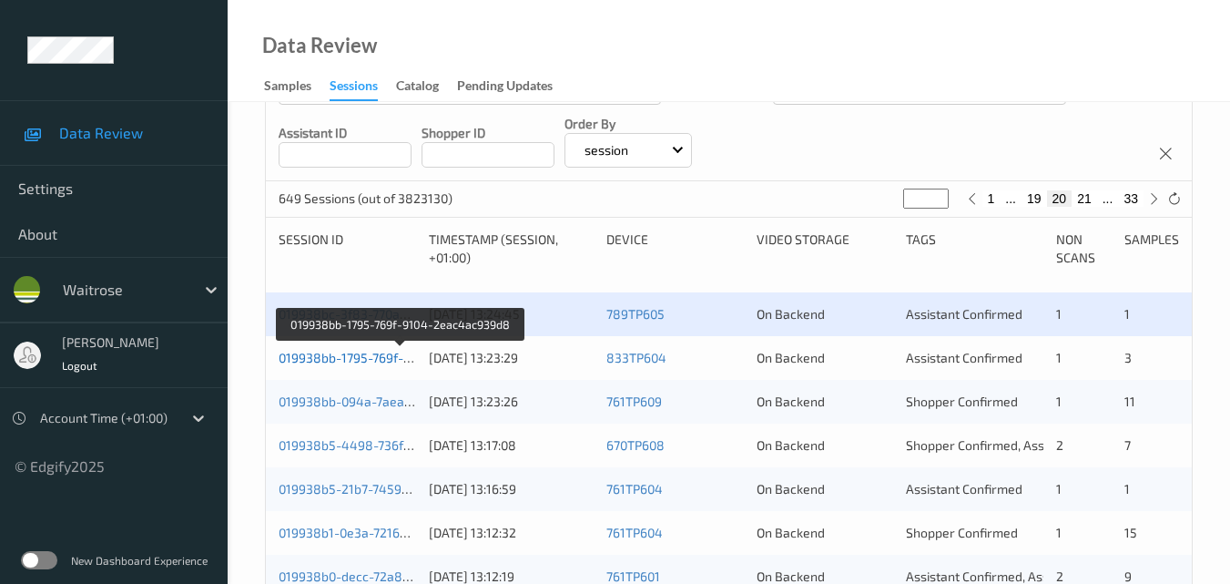
click at [362, 357] on link "019938bb-1795-769f-9104-2eac4ac939d8" at bounding box center [402, 357] width 246 height 15
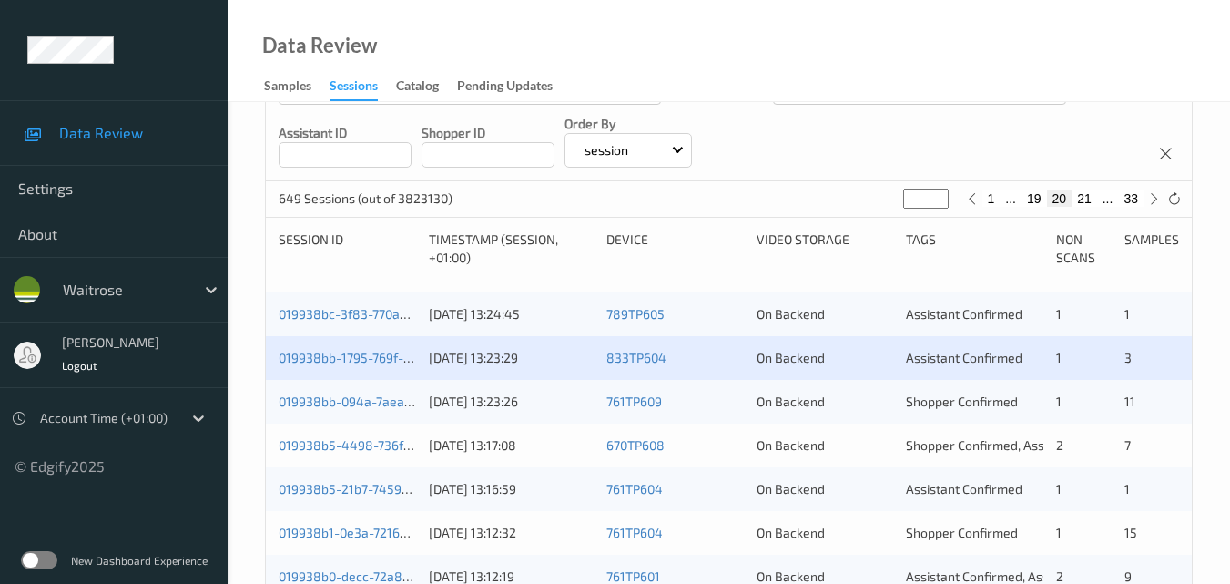
click at [358, 388] on div "019938bb-094a-7aea-9a92-17ddde2c72db 11/09/2025 13:23:26 761TP609 On Backend Sh…" at bounding box center [729, 402] width 926 height 44
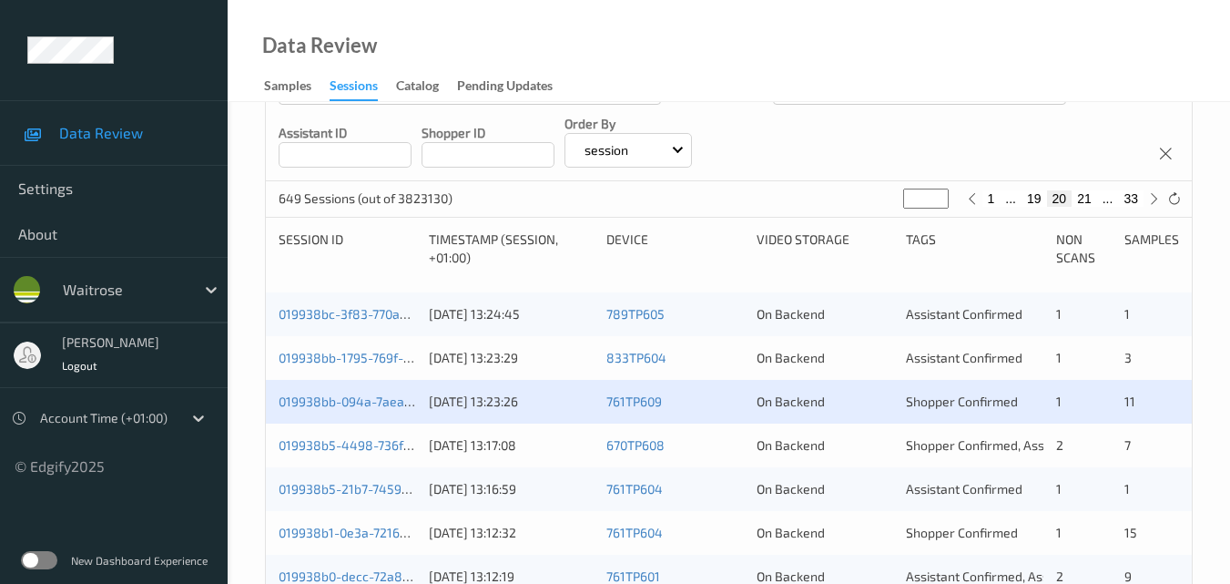
click at [369, 436] on div "019938b5-4498-736f-b5fc-53c12b91a80f" at bounding box center [348, 445] width 138 height 18
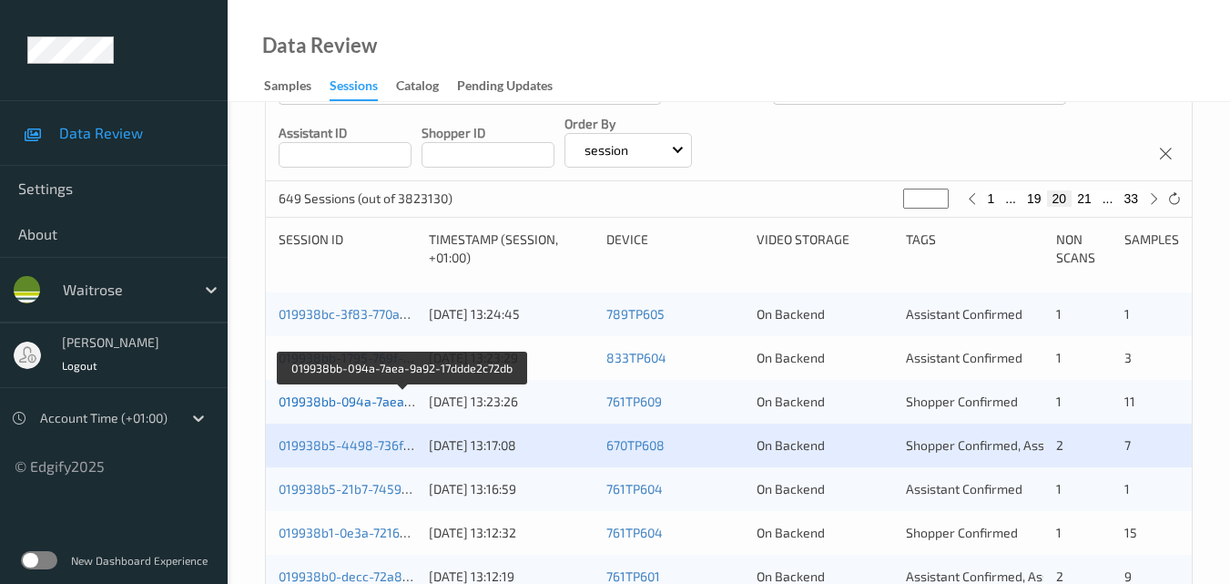
click at [378, 397] on link "019938bb-094a-7aea-9a92-17ddde2c72db" at bounding box center [403, 400] width 249 height 15
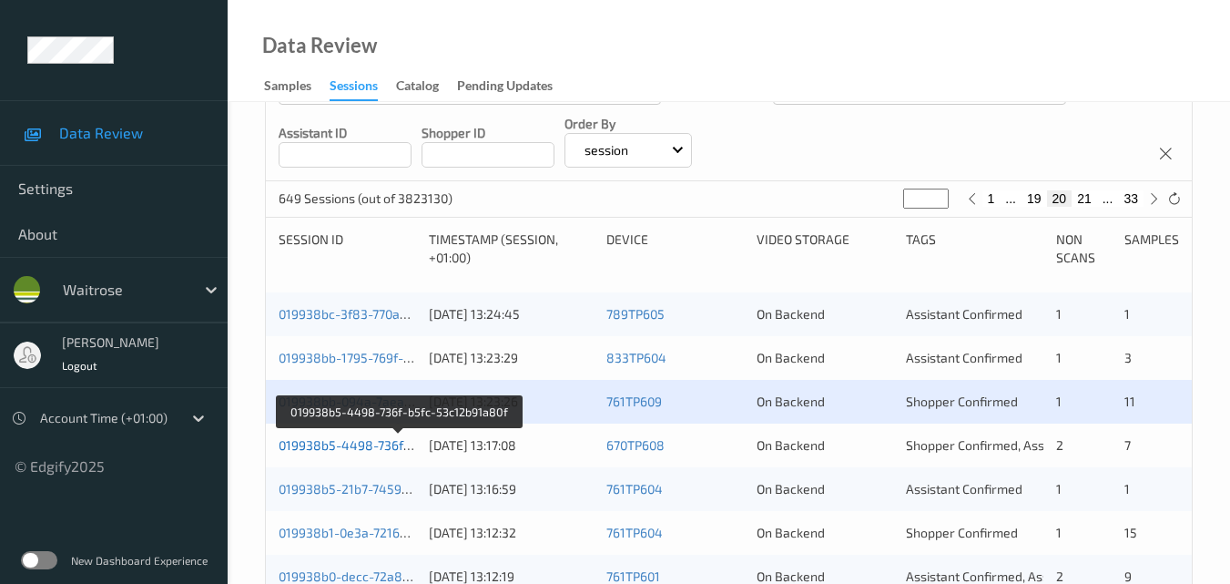
click at [399, 449] on link "019938b5-4498-736f-b5fc-53c12b91a80f" at bounding box center [400, 444] width 242 height 15
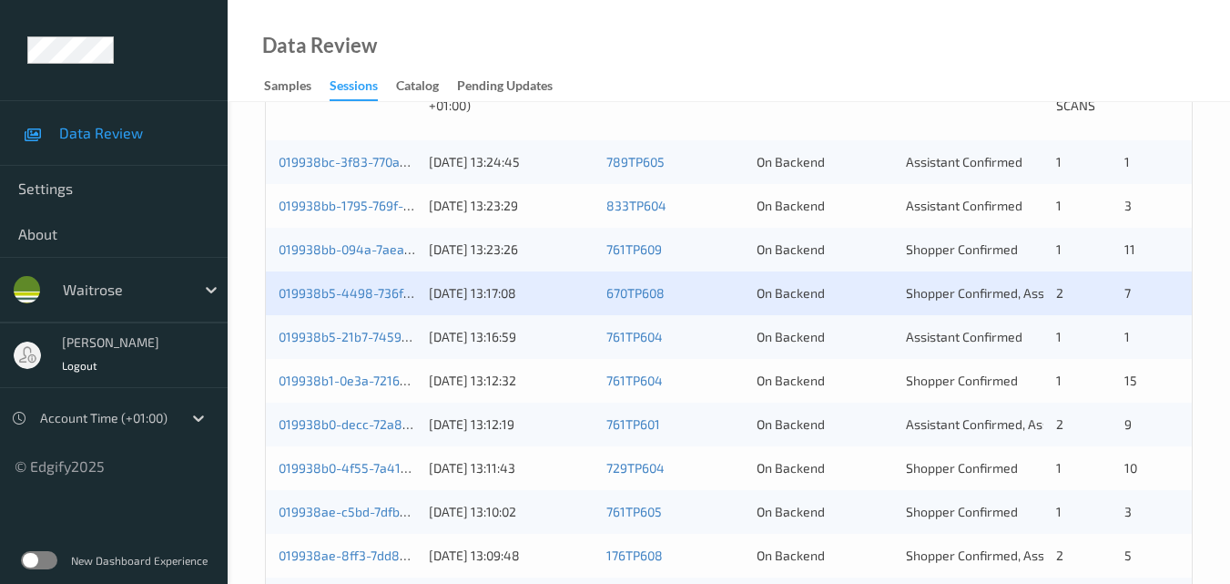
scroll to position [455, 0]
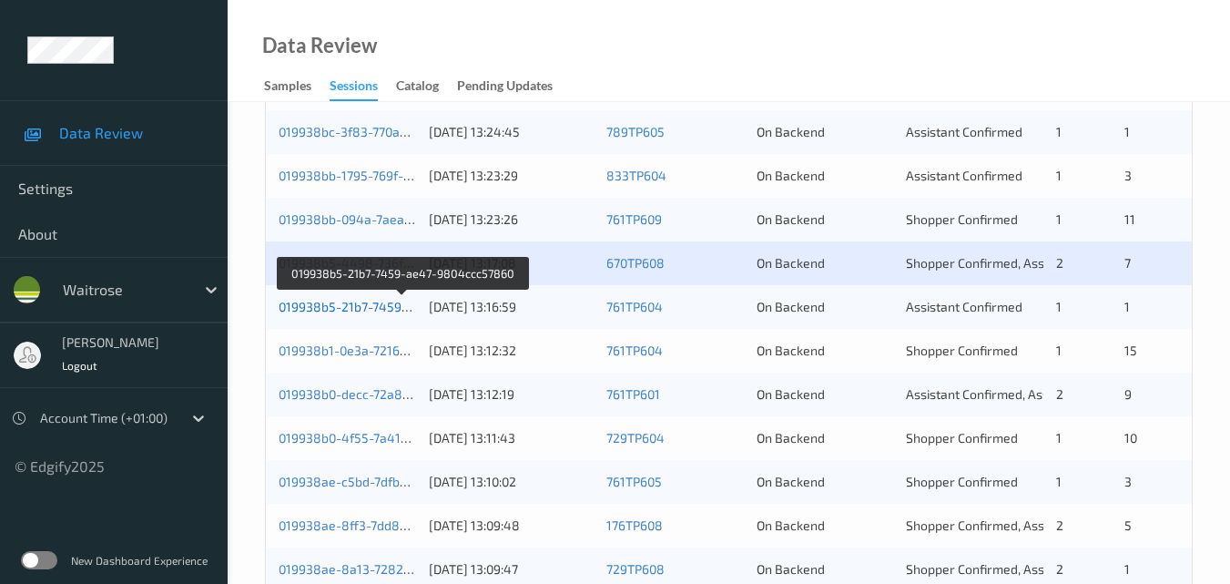
click at [359, 310] on link "019938b5-21b7-7459-ae47-9804ccc57860" at bounding box center [404, 306] width 250 height 15
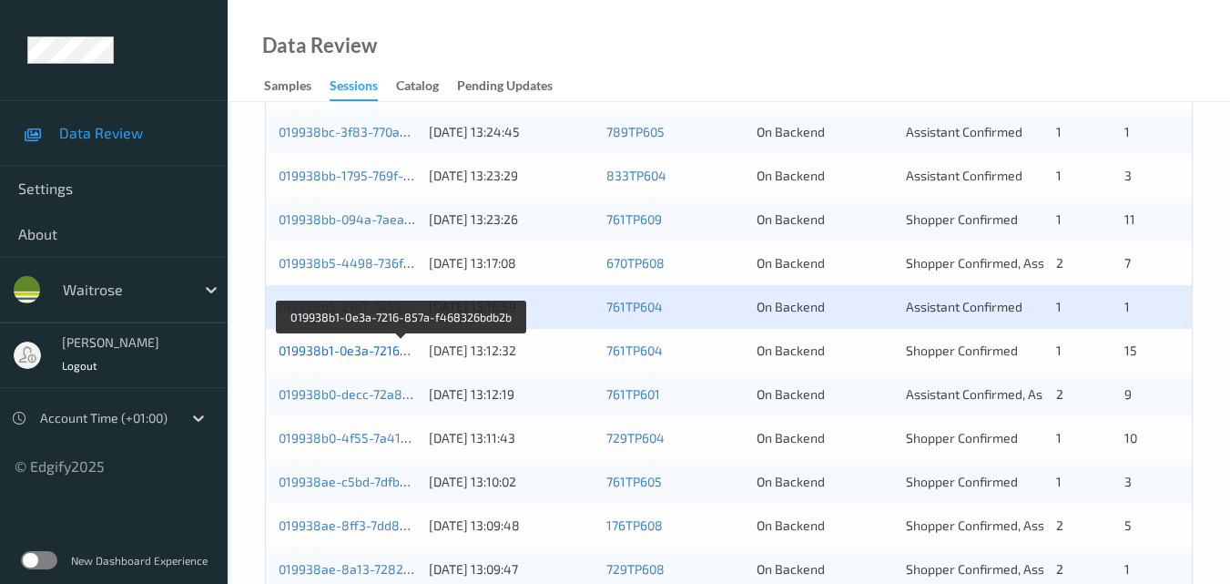
click at [366, 343] on link "019938b1-0e3a-7216-857a-f468326bdb2b" at bounding box center [403, 349] width 248 height 15
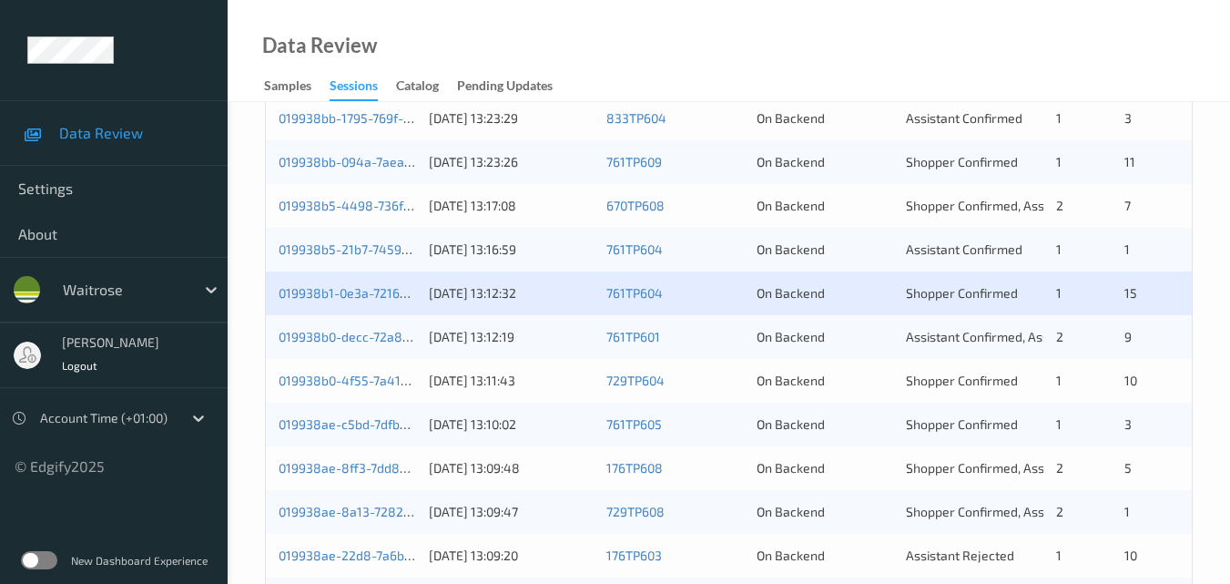
scroll to position [546, 0]
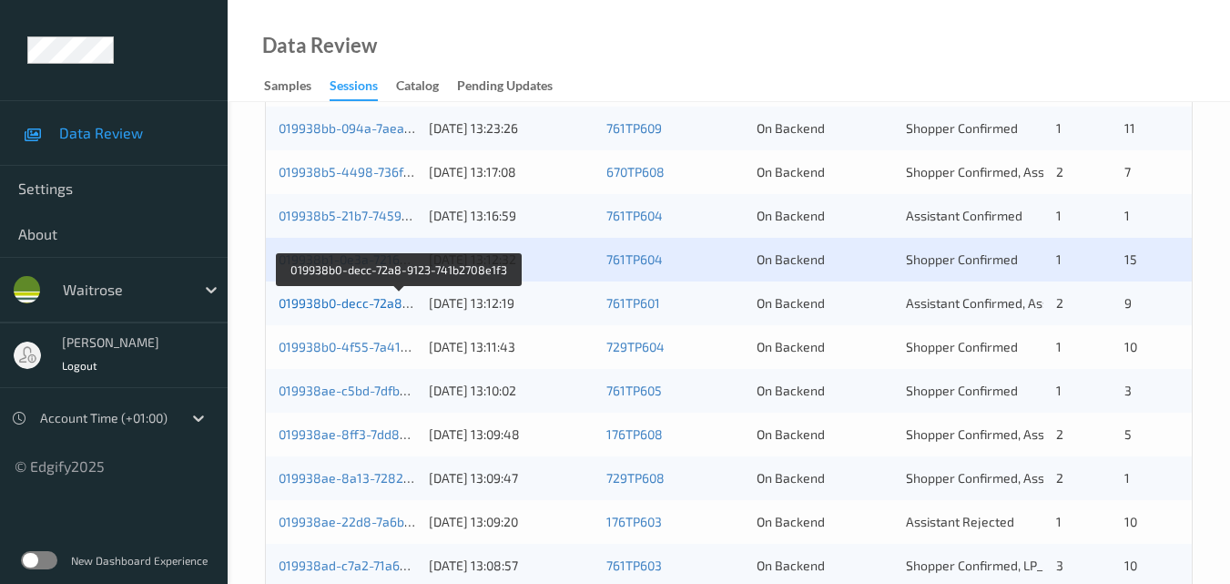
click at [354, 297] on link "019938b0-decc-72a8-9123-741b2708e1f3" at bounding box center [400, 302] width 242 height 15
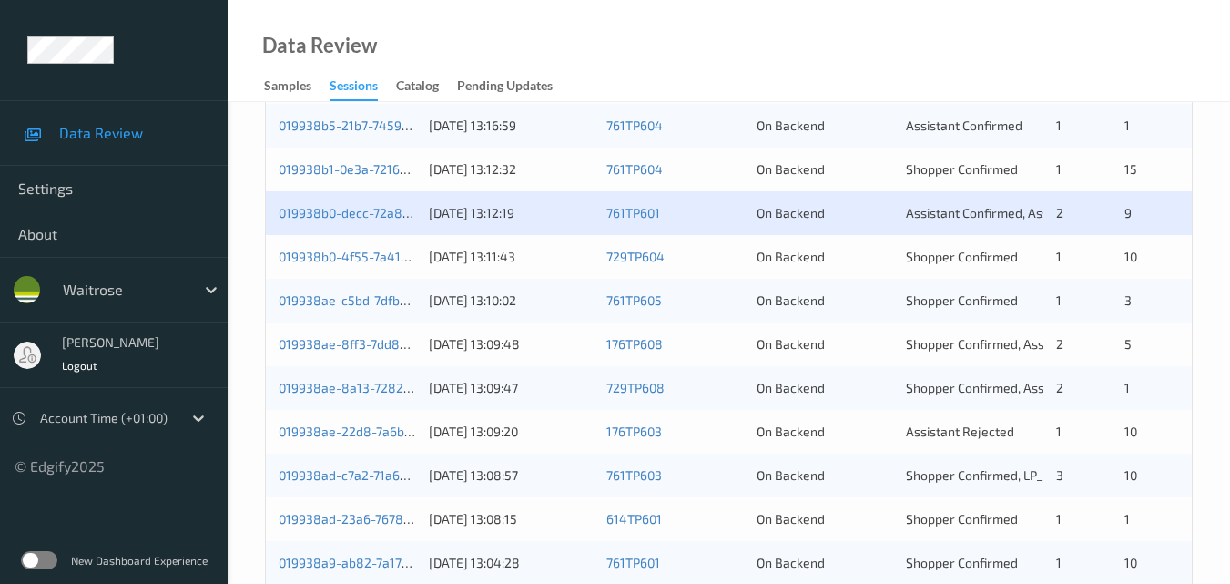
scroll to position [637, 0]
click at [345, 251] on link "019938b0-4f55-7a41-a969-c34a4e24c76e" at bounding box center [404, 255] width 250 height 15
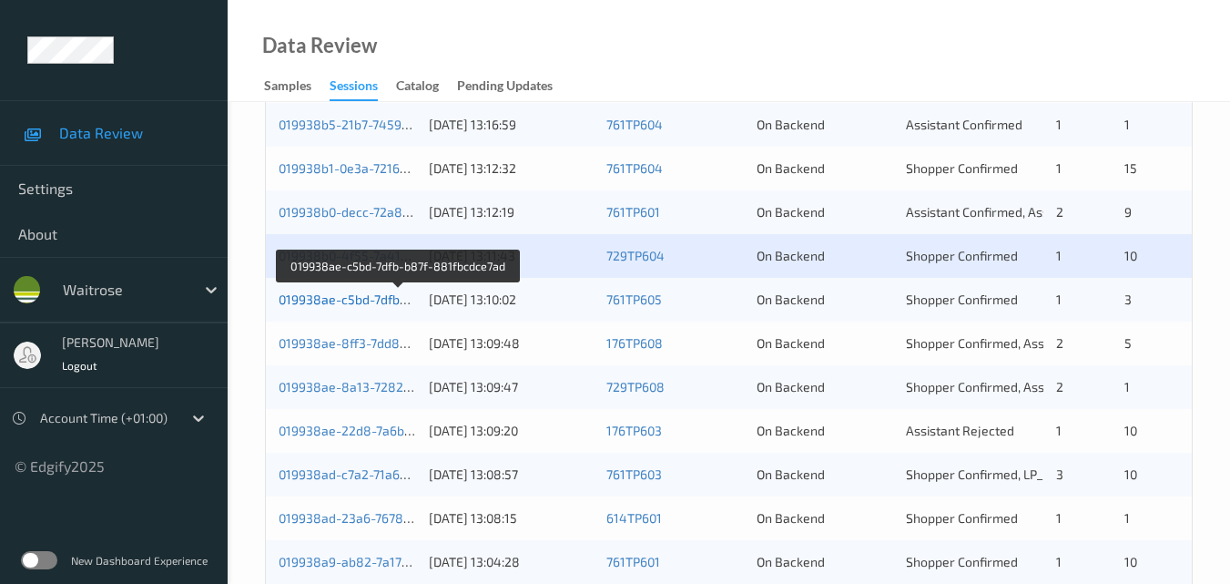
click at [375, 297] on link "019938ae-c5bd-7dfb-b87f-881fbcdce7ad" at bounding box center [399, 298] width 240 height 15
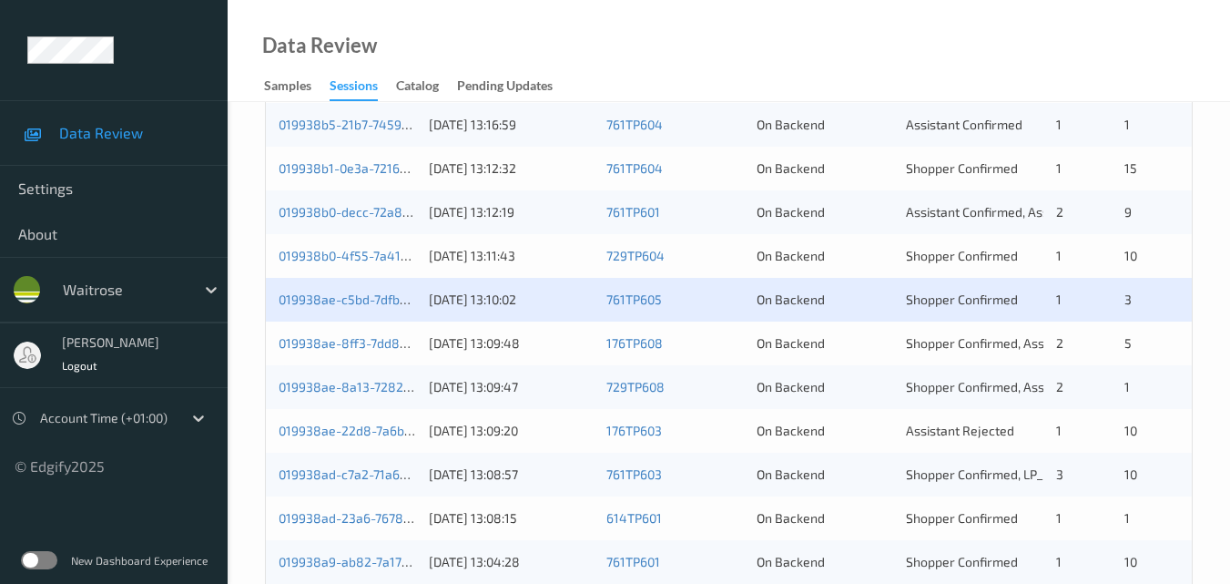
click at [345, 330] on div "019938ae-8ff3-7dd8-a690-ec99dddd05d4 11/09/2025 13:09:48 176TP608 On Backend Sh…" at bounding box center [729, 343] width 926 height 44
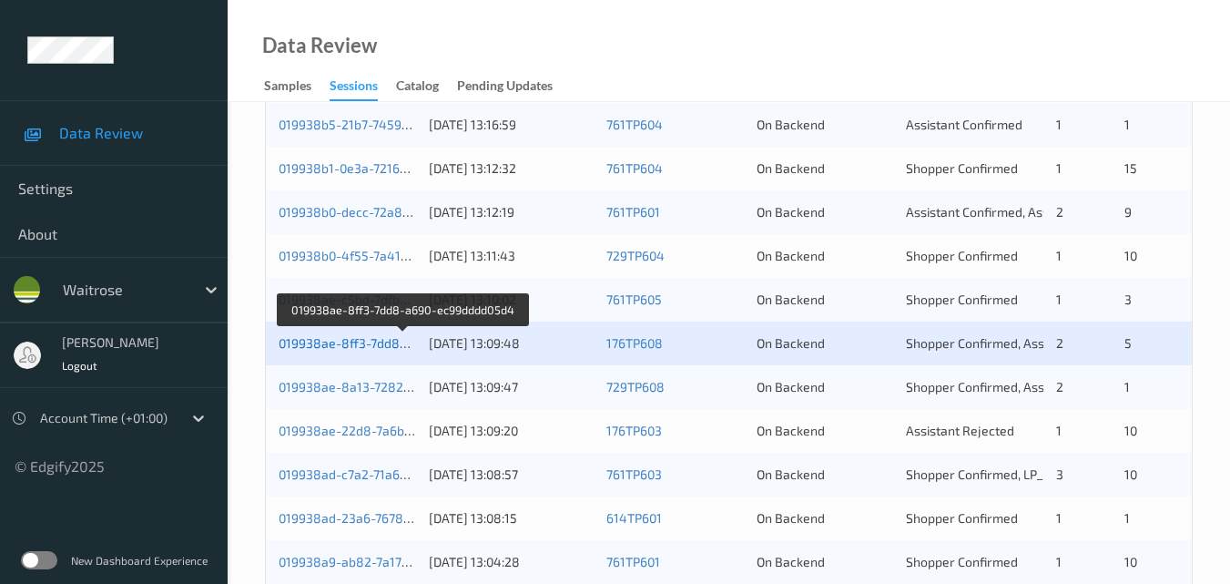
click at [363, 342] on link "019938ae-8ff3-7dd8-a690-ec99dddd05d4" at bounding box center [403, 342] width 249 height 15
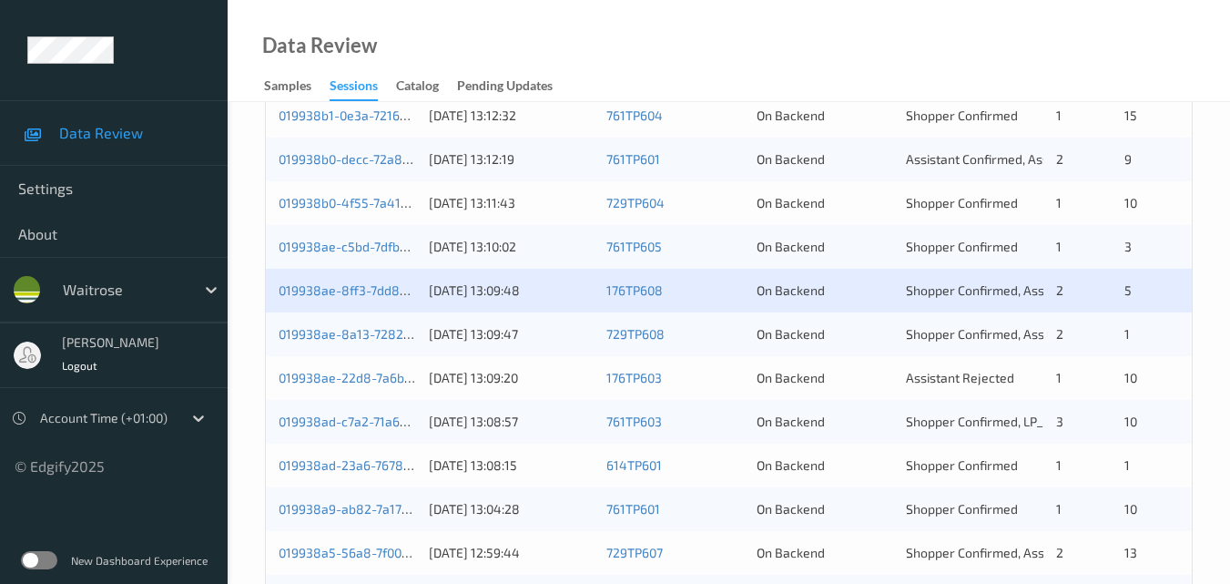
scroll to position [728, 0]
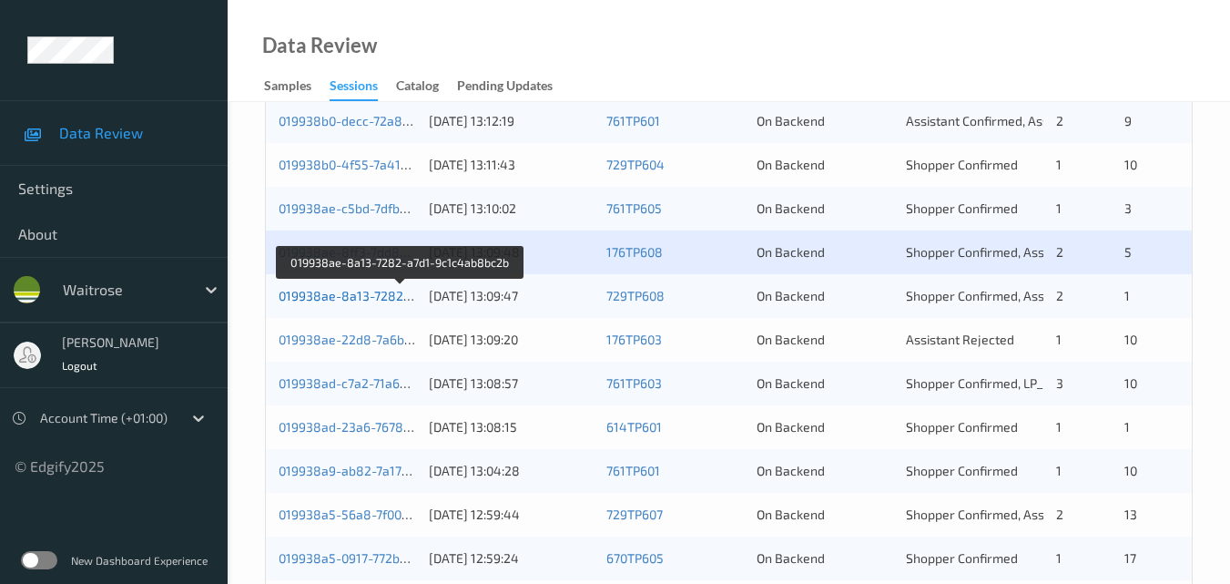
click at [352, 293] on link "019938ae-8a13-7282-a7d1-9c1c4ab8bc2b" at bounding box center [402, 295] width 247 height 15
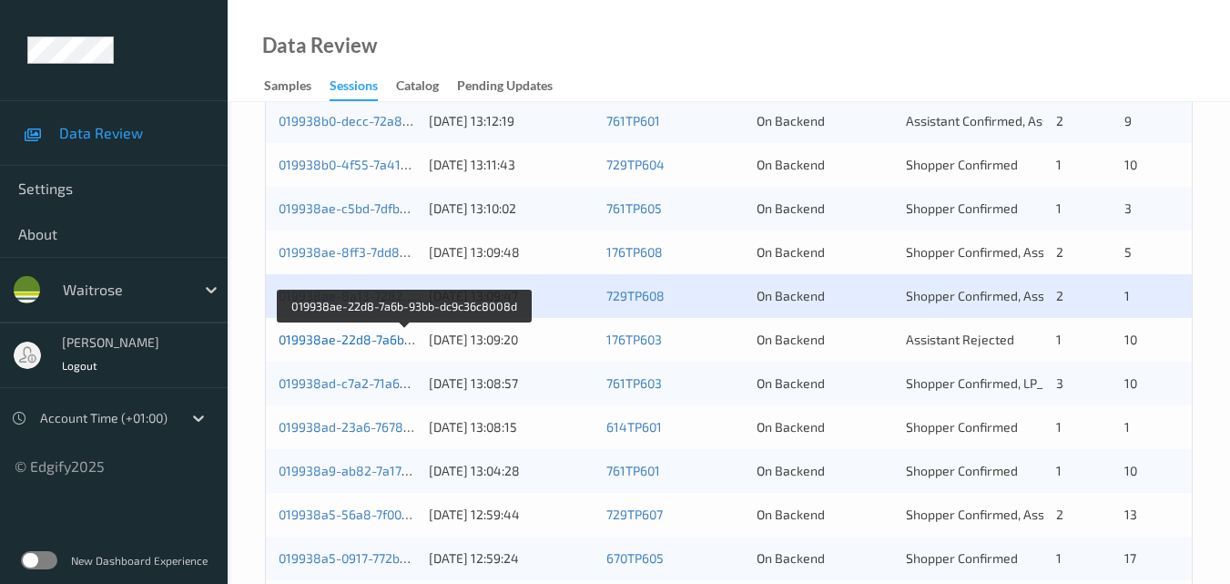
click at [347, 335] on link "019938ae-22d8-7a6b-93bb-dc9c36c8008d" at bounding box center [405, 338] width 252 height 15
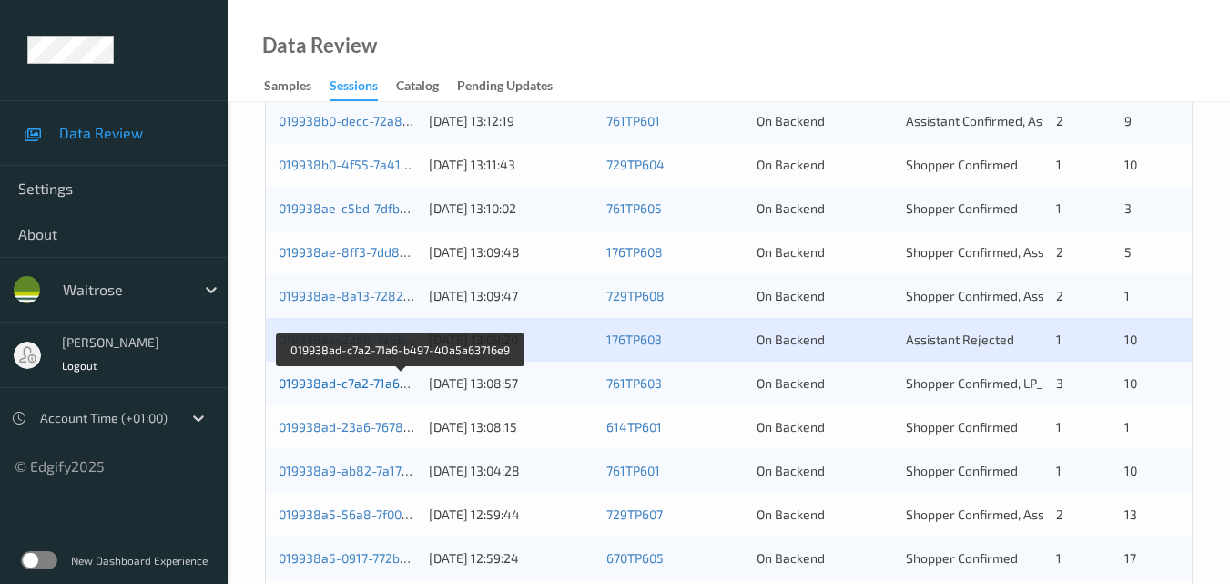
click at [367, 382] on link "019938ad-c7a2-71a6-b497-40a5a63716e9" at bounding box center [402, 382] width 247 height 15
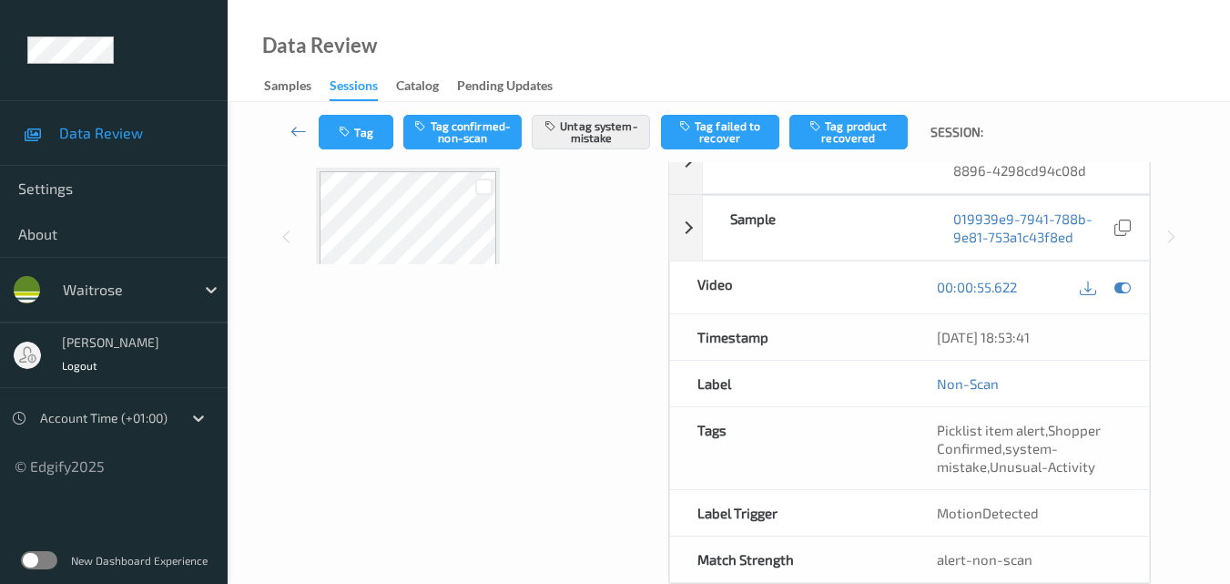
scroll to position [364, 0]
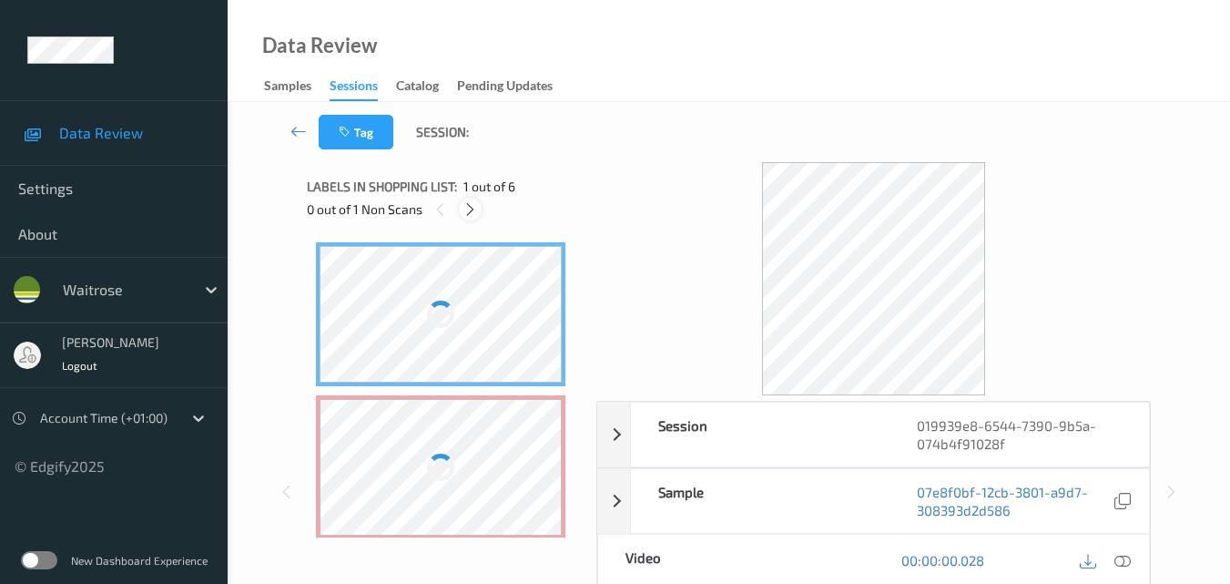
click at [468, 206] on icon at bounding box center [470, 209] width 15 height 16
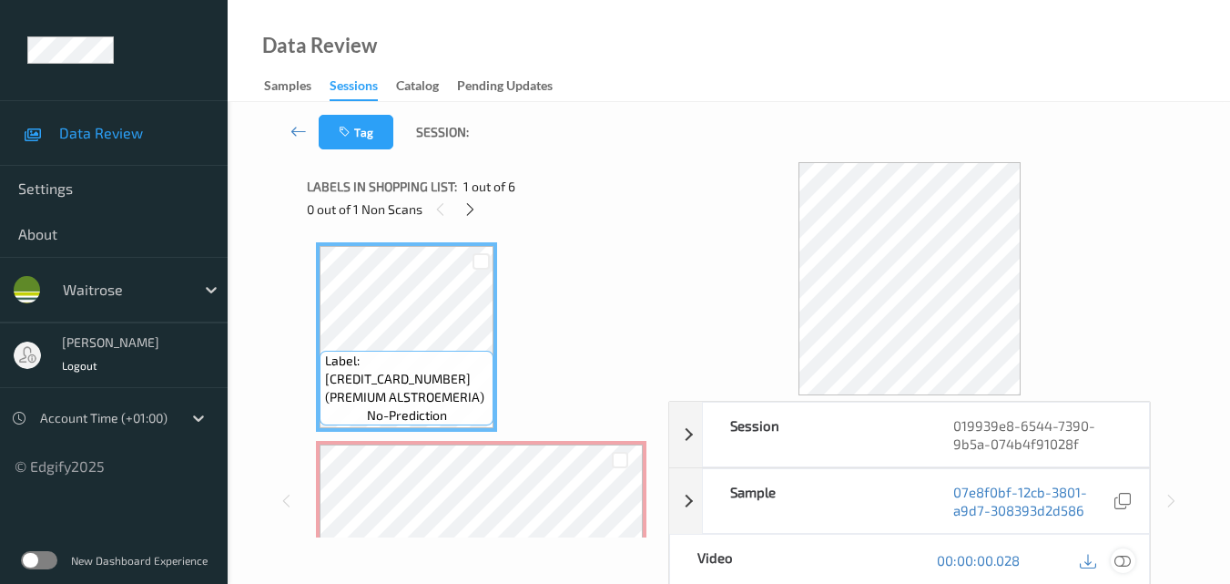
click at [1126, 563] on icon at bounding box center [1123, 560] width 16 height 16
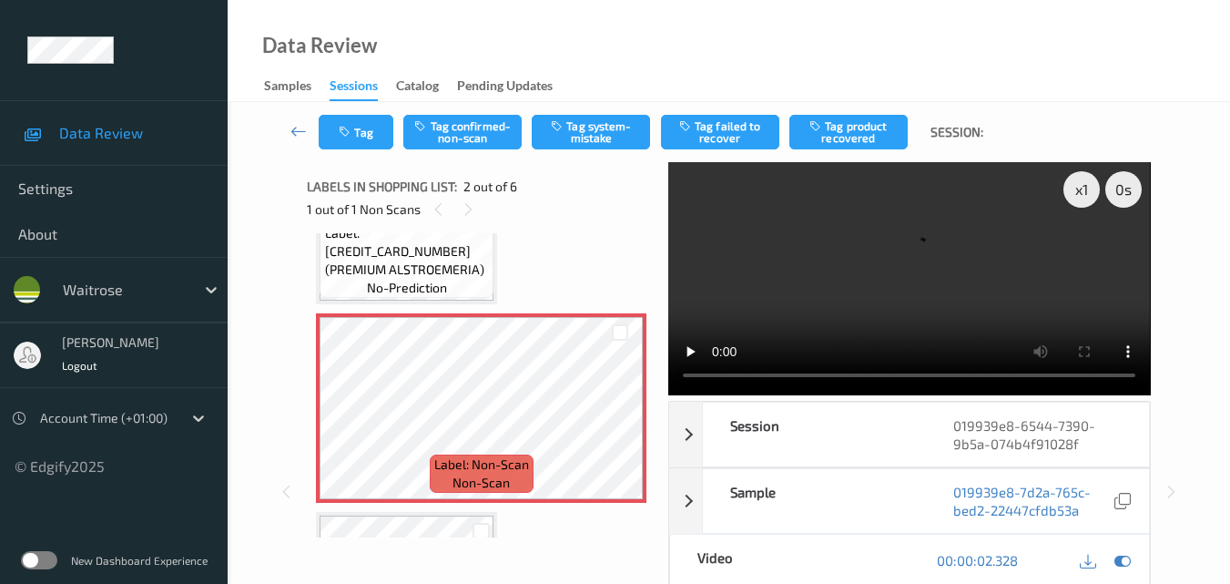
scroll to position [91, 0]
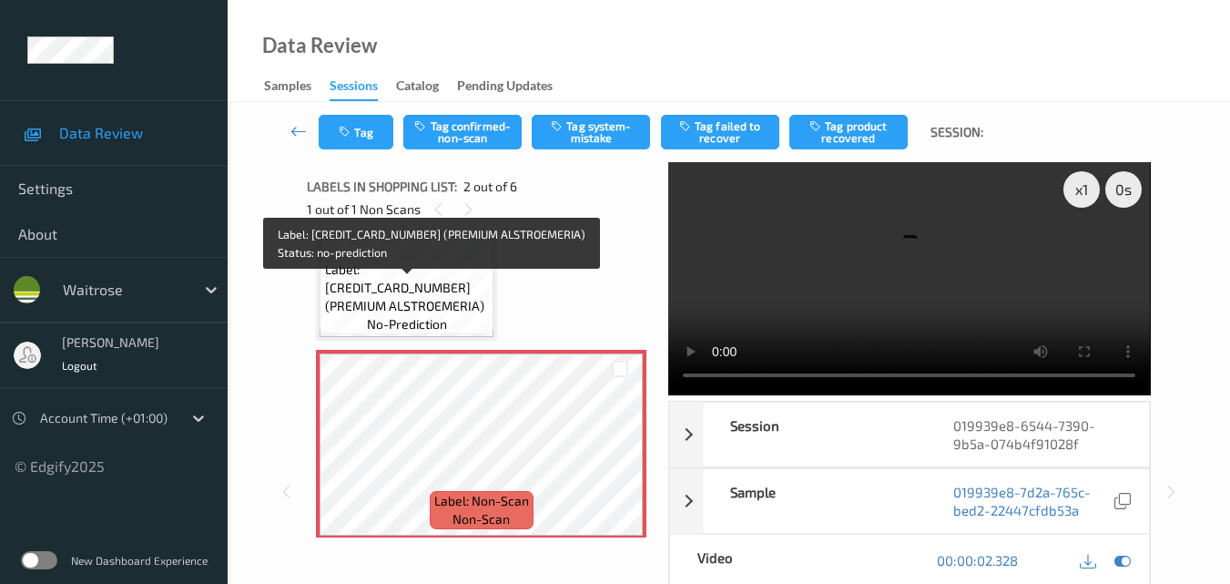
click at [468, 295] on span "Label: 5000169576571 (PREMIUM ALSTROEMERIA)" at bounding box center [407, 287] width 165 height 55
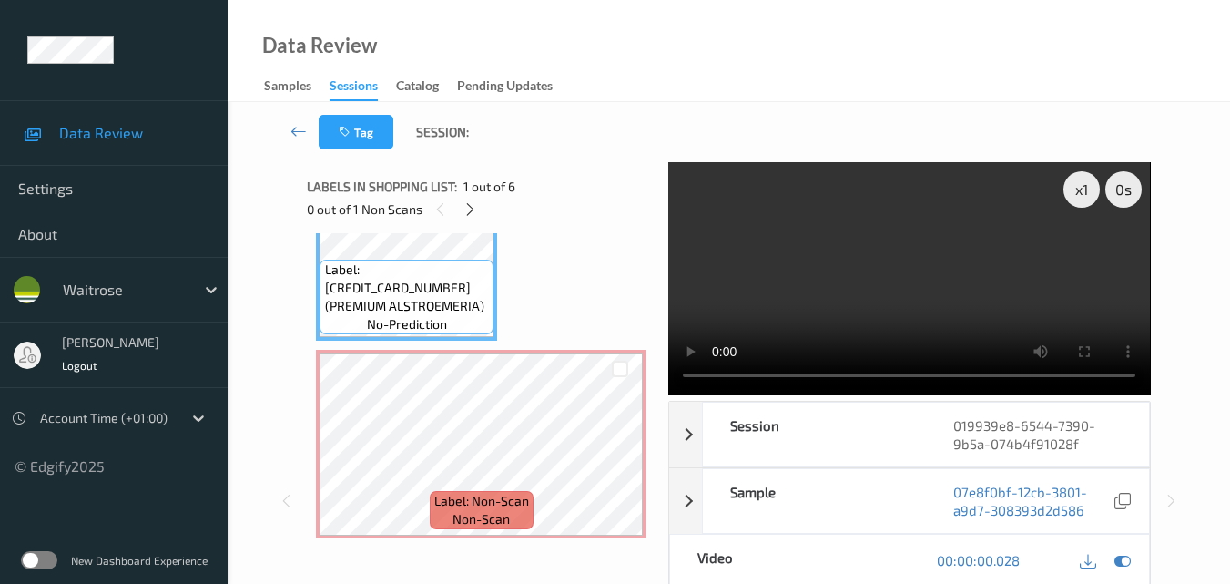
click at [900, 279] on video at bounding box center [909, 278] width 482 height 233
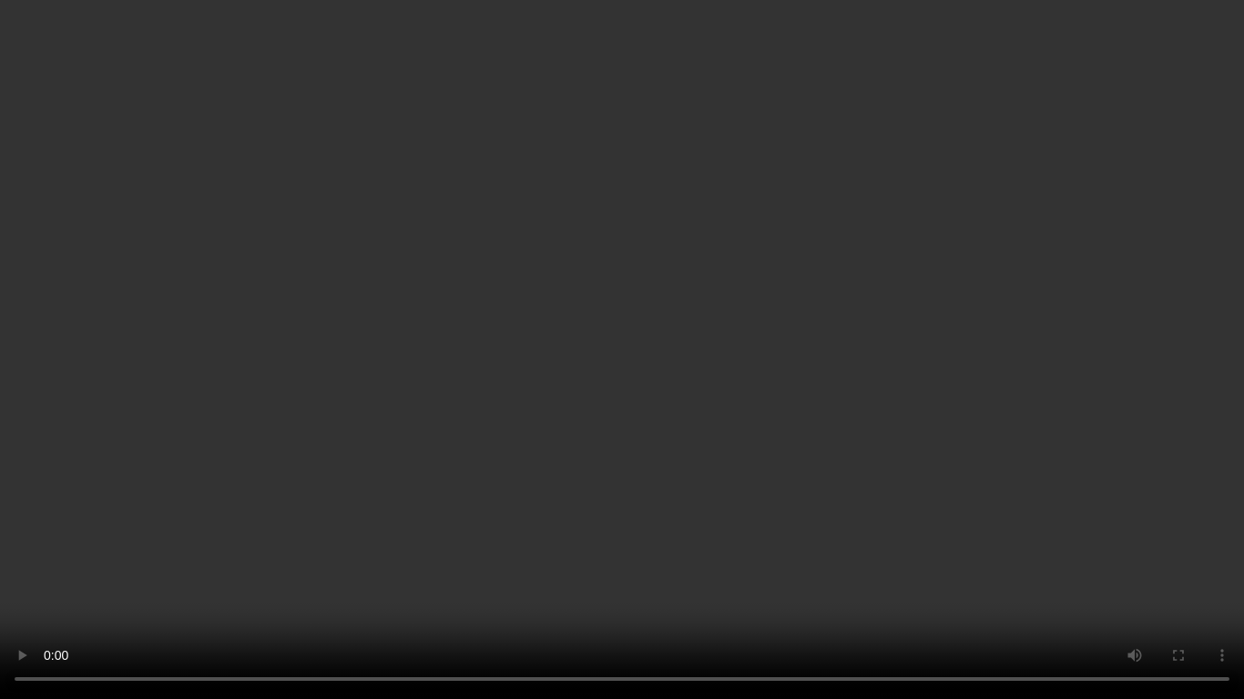
click at [909, 390] on video at bounding box center [622, 349] width 1244 height 699
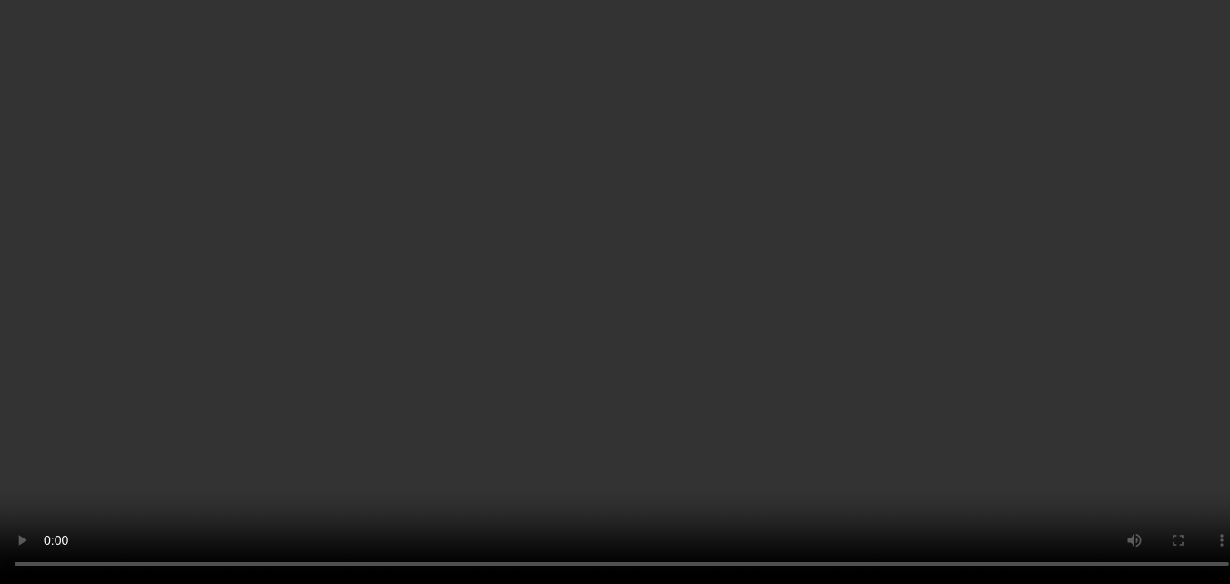
scroll to position [273, 0]
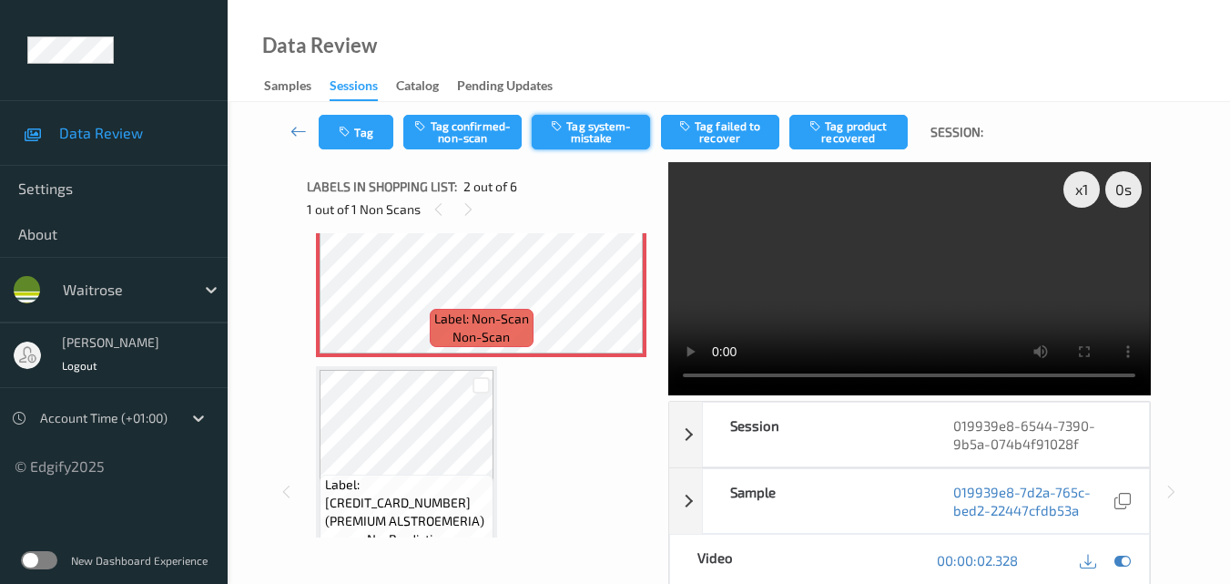
click at [586, 132] on button "Tag system-mistake" at bounding box center [591, 132] width 118 height 35
click at [376, 136] on button "Tag" at bounding box center [356, 132] width 75 height 35
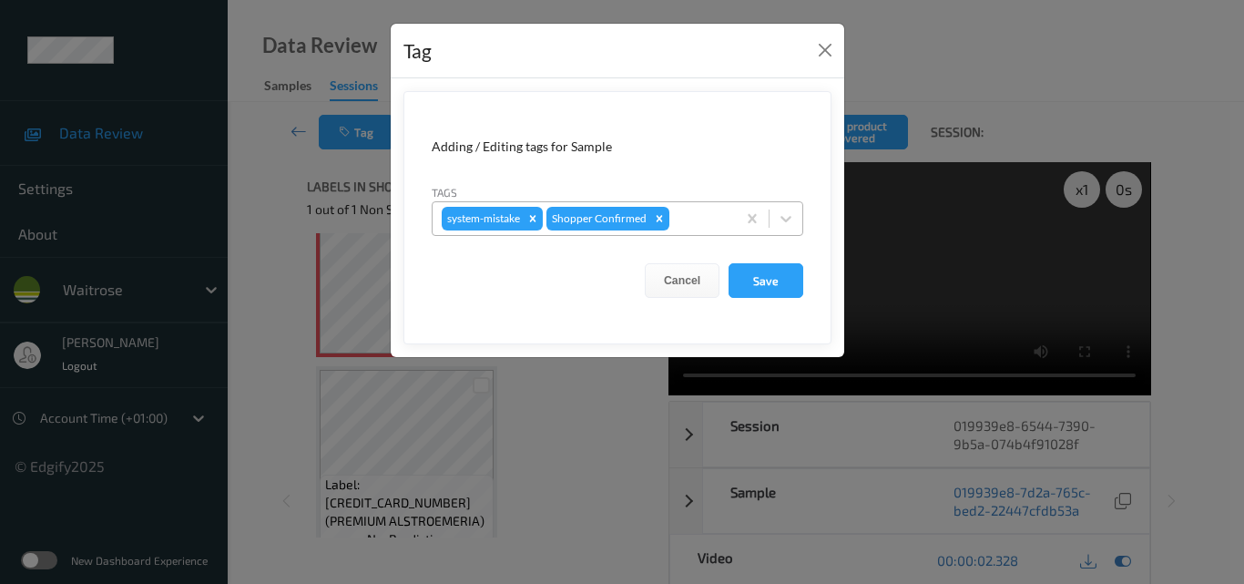
click at [703, 221] on div at bounding box center [700, 219] width 54 height 22
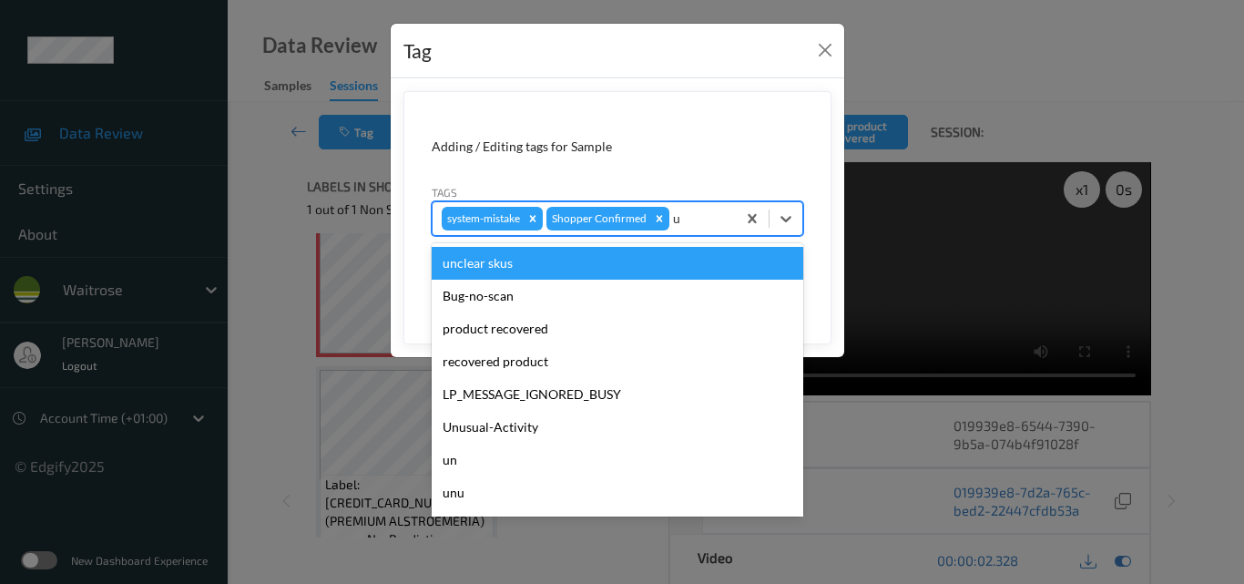
type input "un"
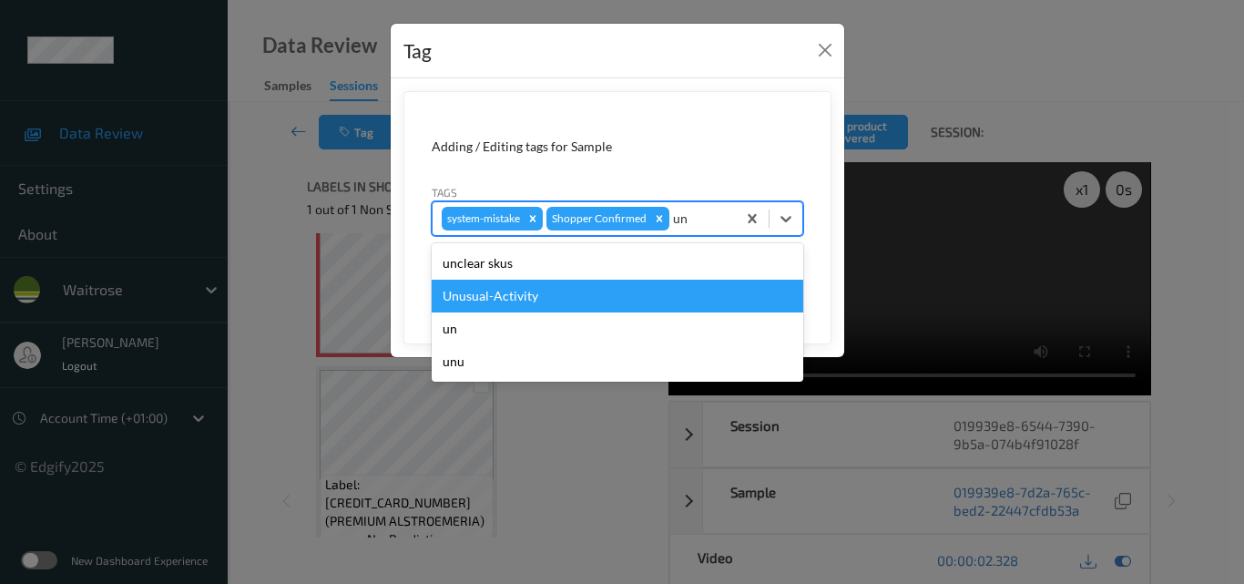
click at [600, 306] on div "Unusual-Activity" at bounding box center [618, 296] width 372 height 33
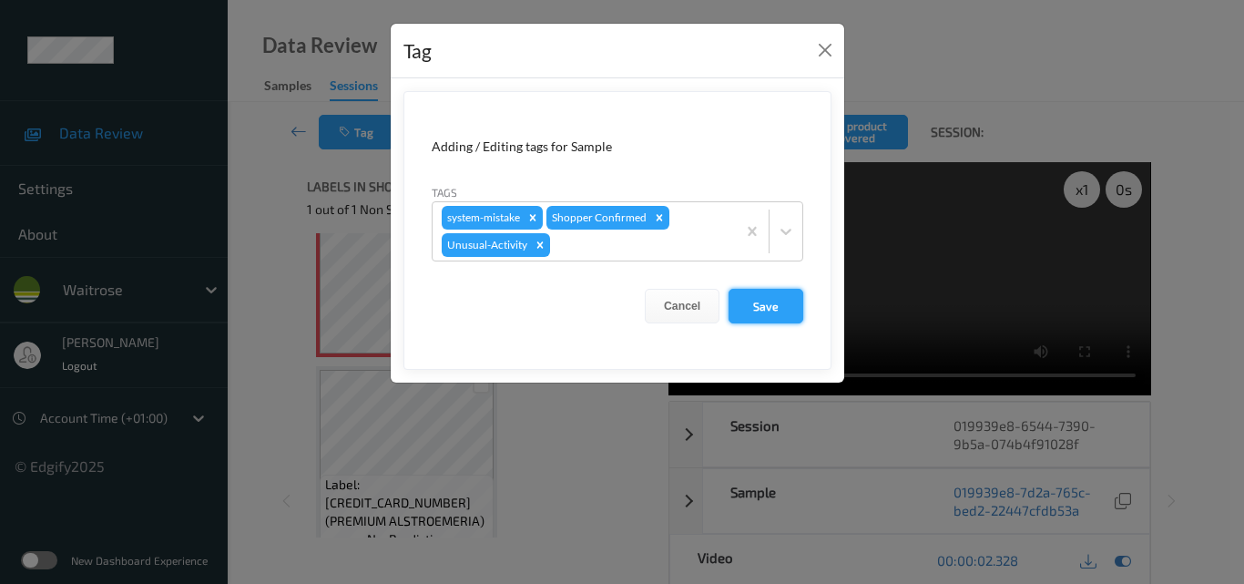
click at [764, 311] on button "Save" at bounding box center [765, 306] width 75 height 35
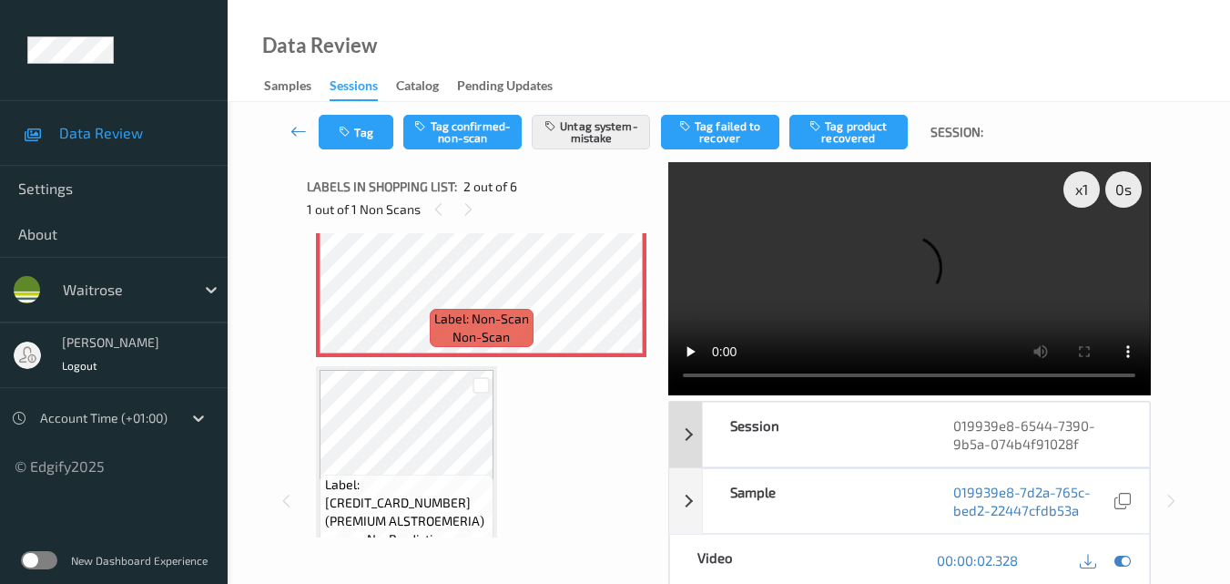
scroll to position [182, 0]
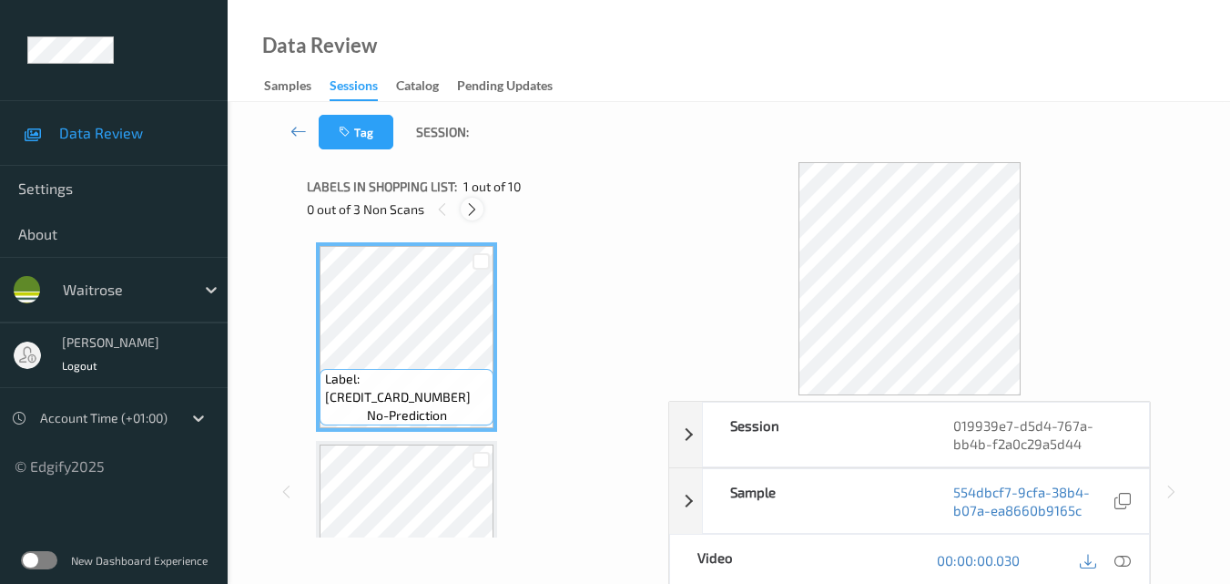
click at [472, 207] on icon at bounding box center [471, 209] width 15 height 16
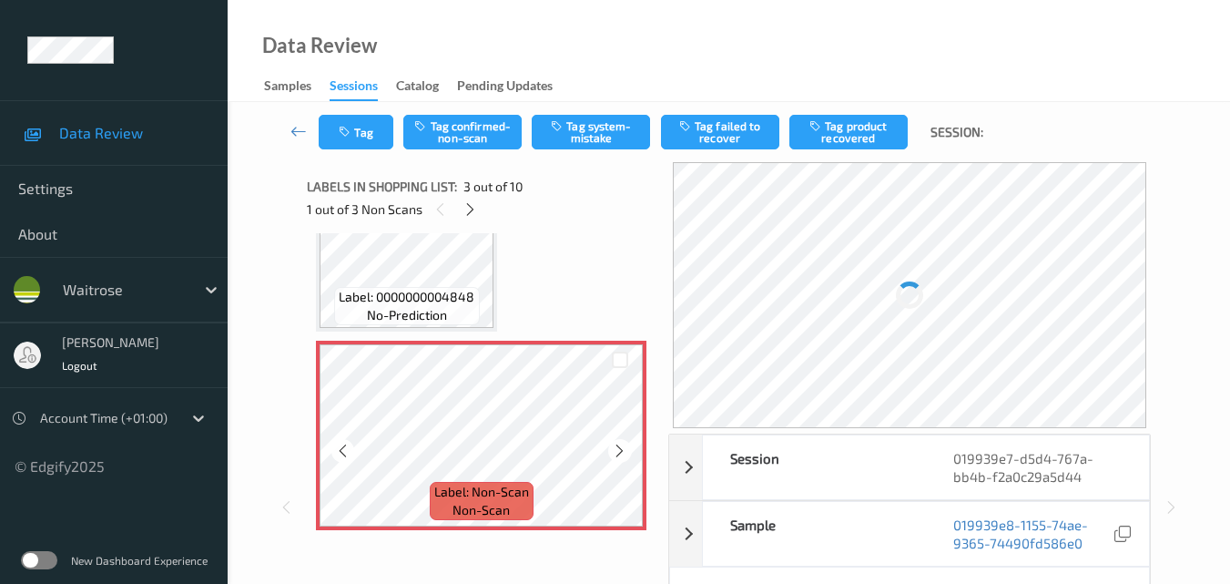
scroll to position [390, 0]
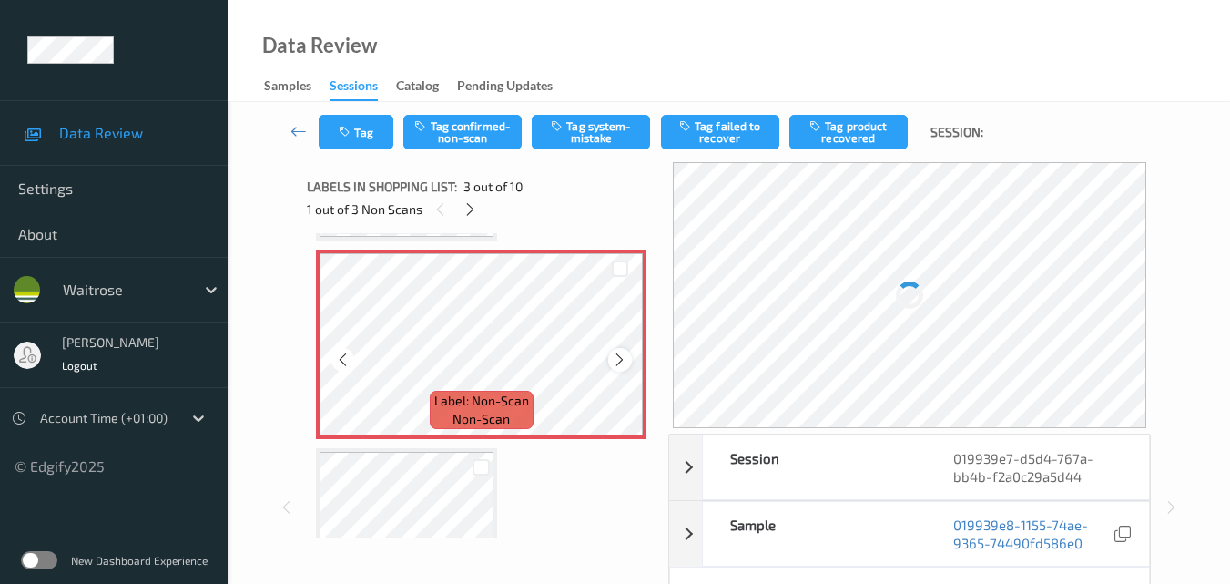
click at [615, 358] on icon at bounding box center [619, 359] width 15 height 16
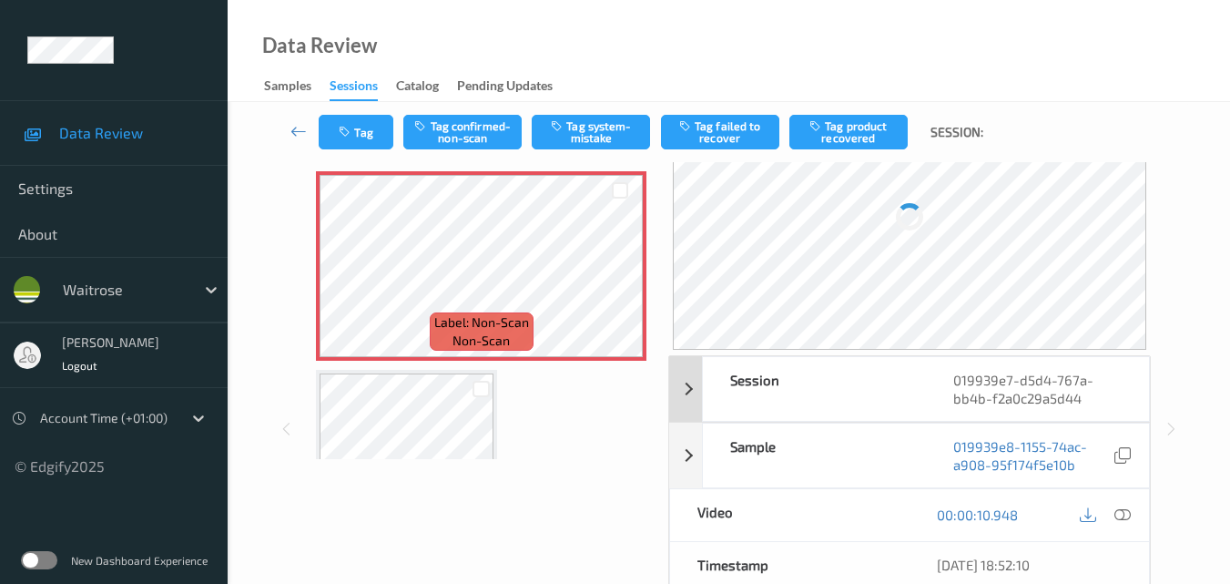
scroll to position [182, 0]
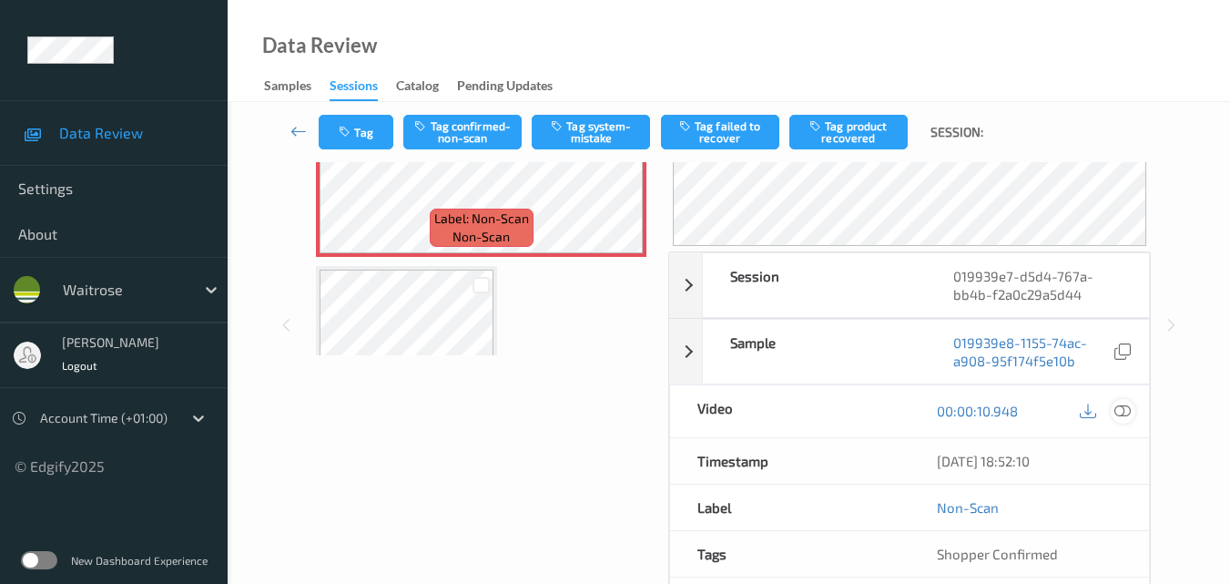
click at [1128, 409] on icon at bounding box center [1123, 410] width 16 height 16
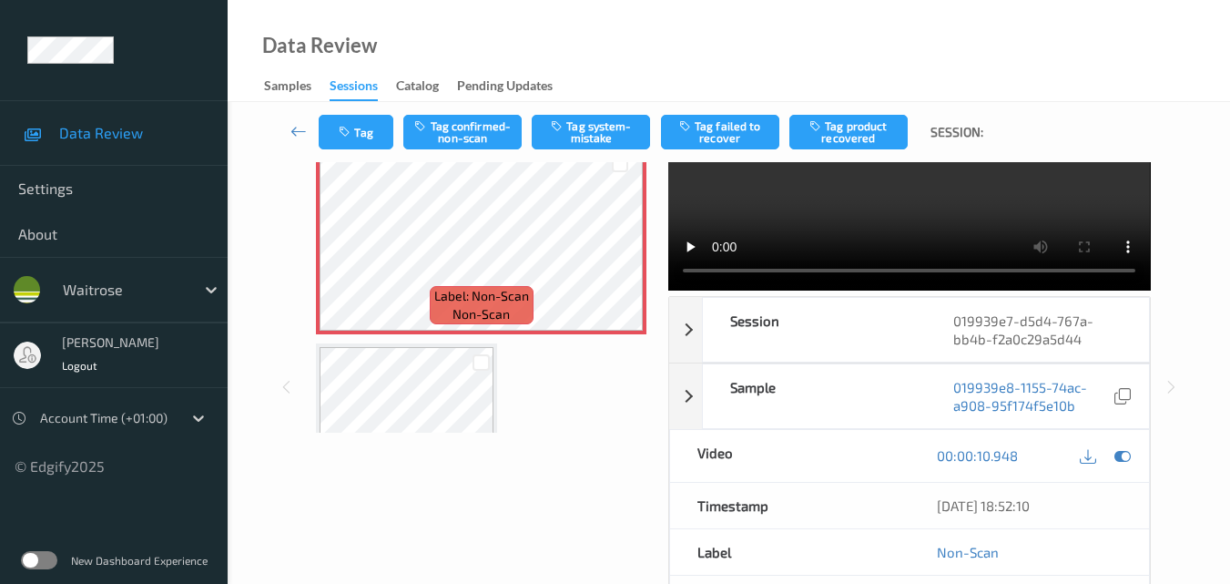
scroll to position [0, 0]
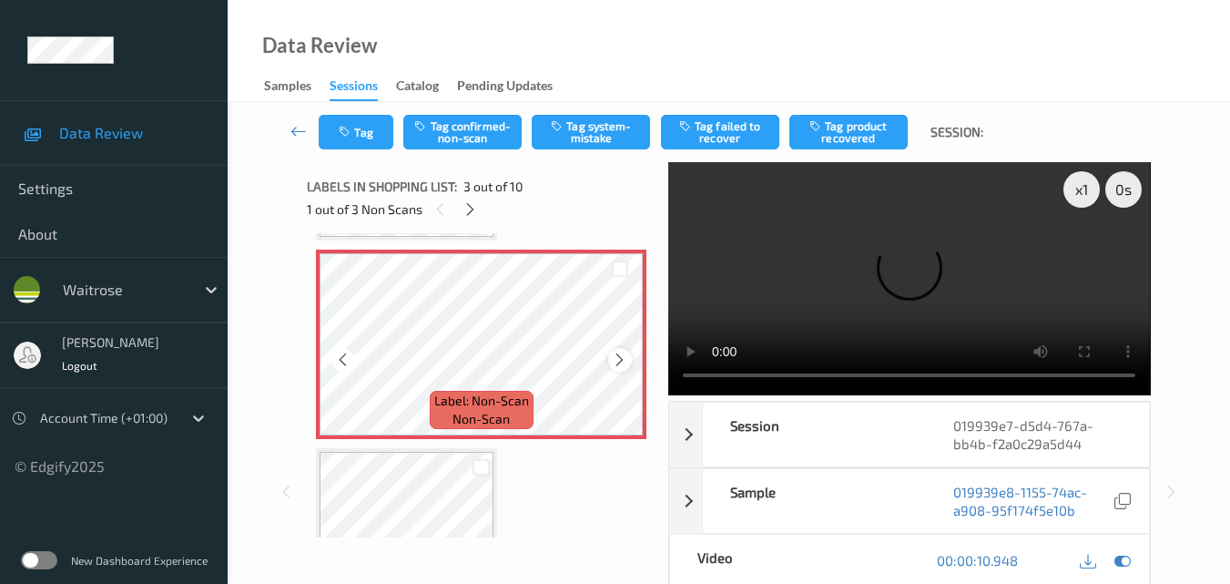
click at [617, 368] on div at bounding box center [619, 359] width 23 height 23
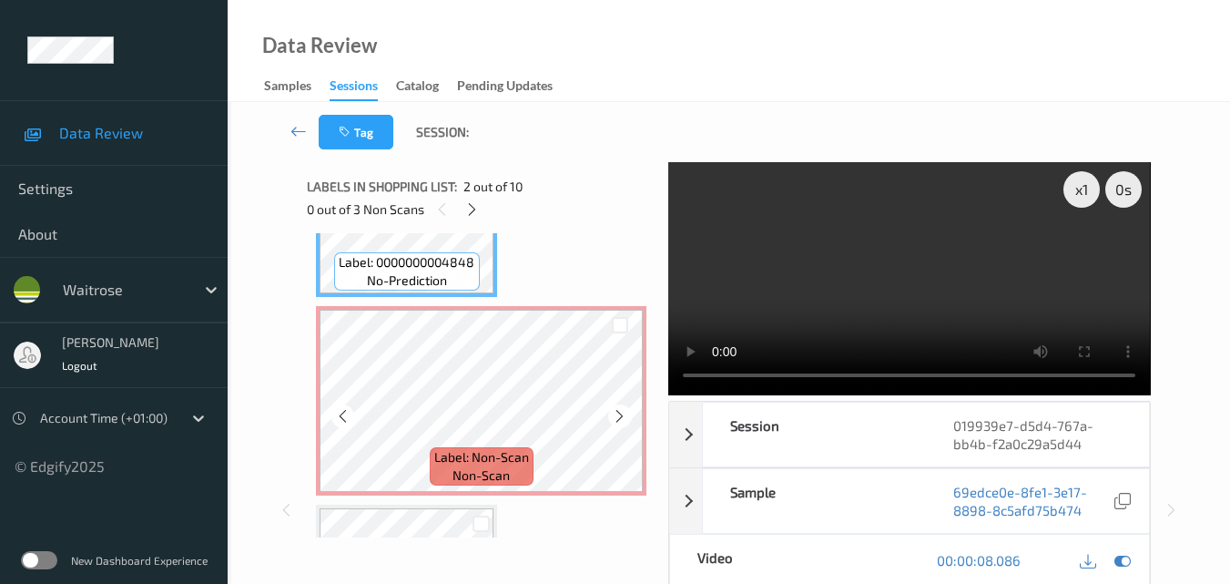
scroll to position [299, 0]
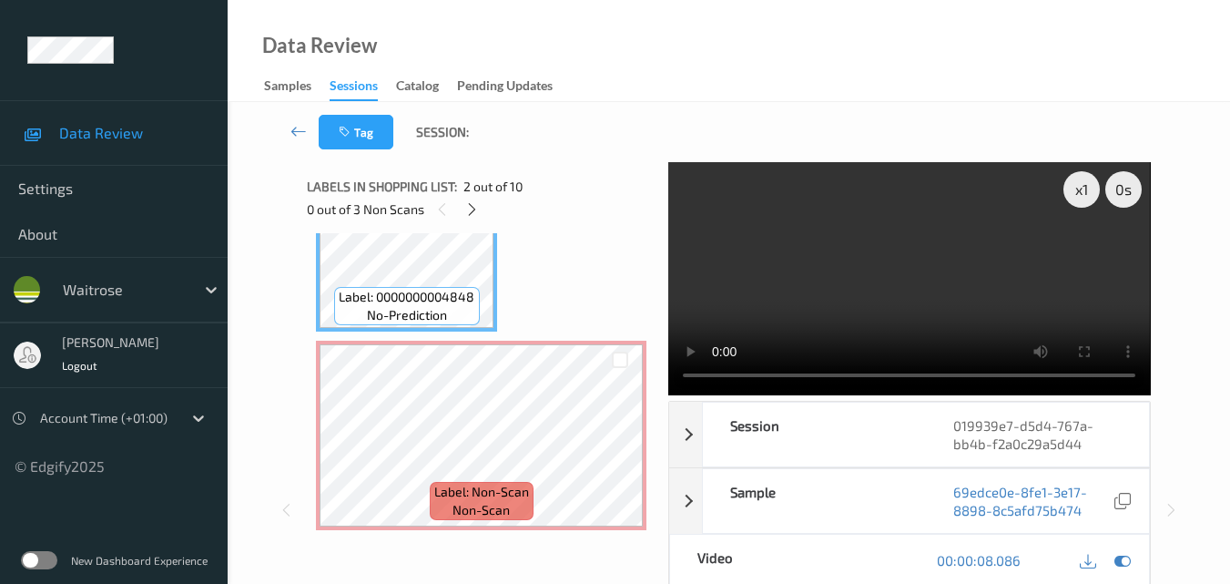
click at [789, 290] on video at bounding box center [909, 278] width 482 height 233
click at [873, 270] on video at bounding box center [909, 278] width 482 height 233
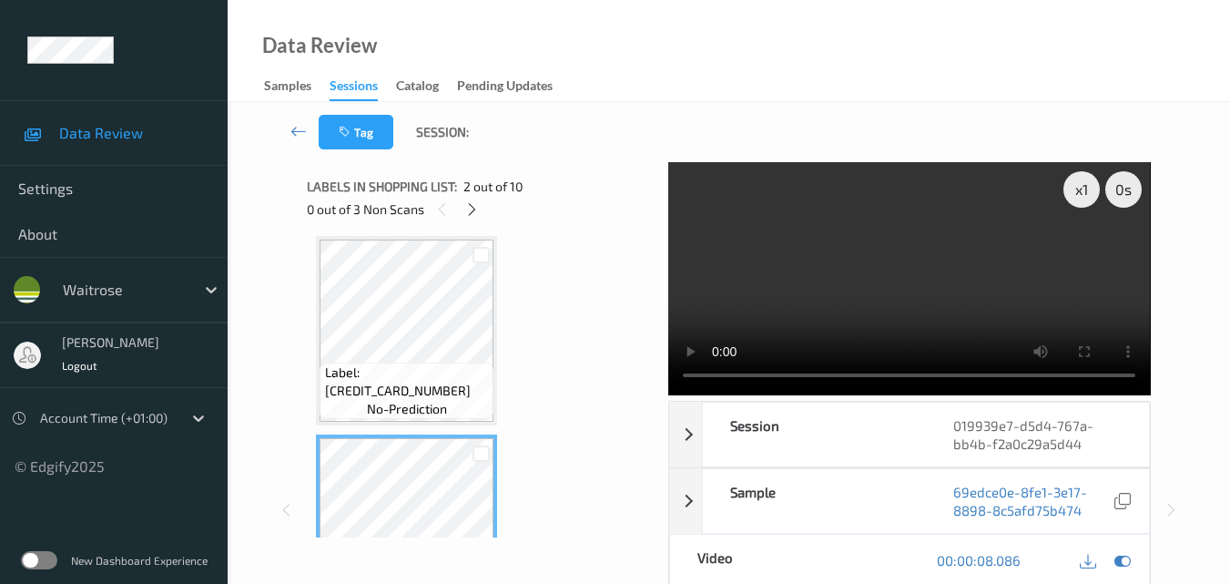
scroll to position [0, 0]
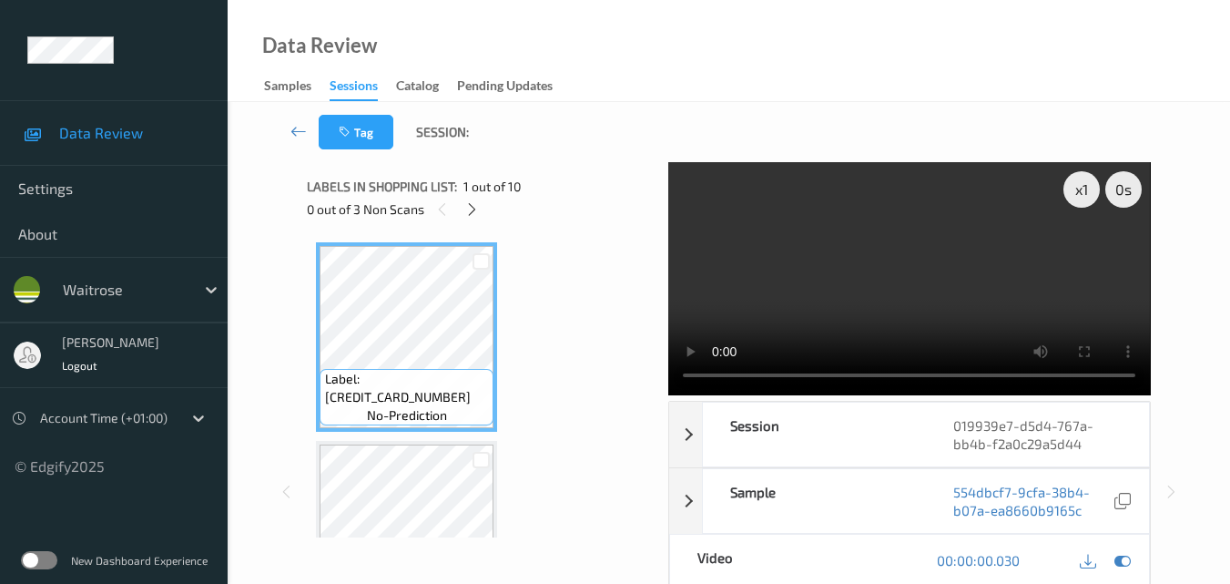
click at [1029, 277] on video at bounding box center [909, 278] width 482 height 233
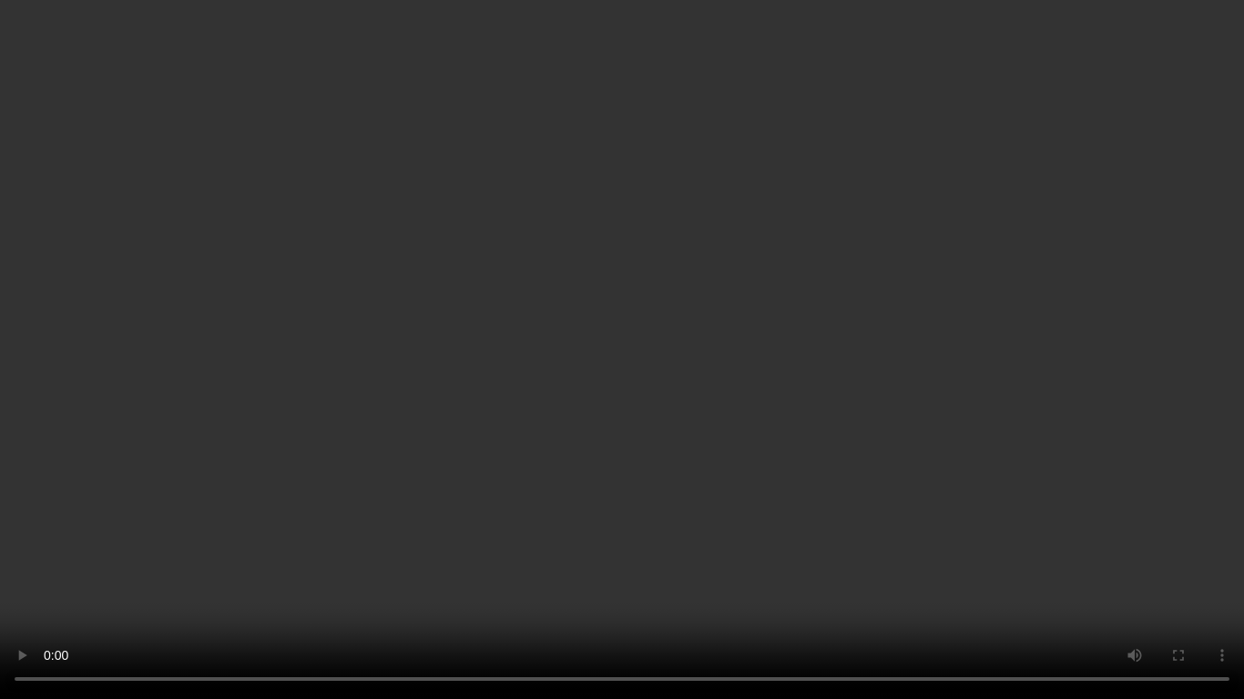
click at [1024, 455] on video at bounding box center [622, 349] width 1244 height 699
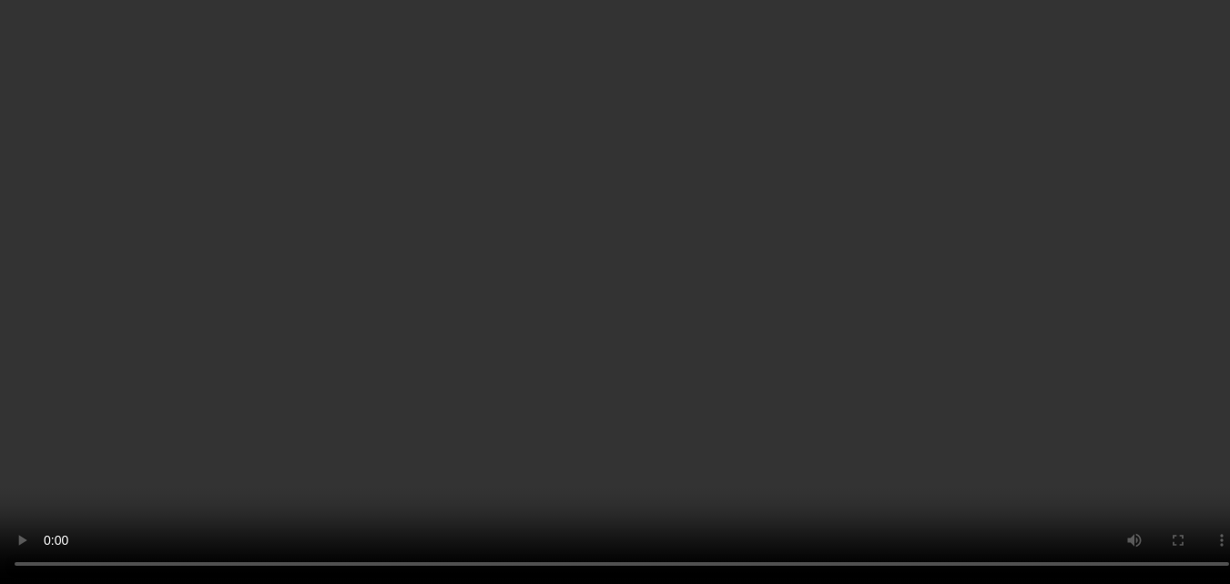
scroll to position [182, 0]
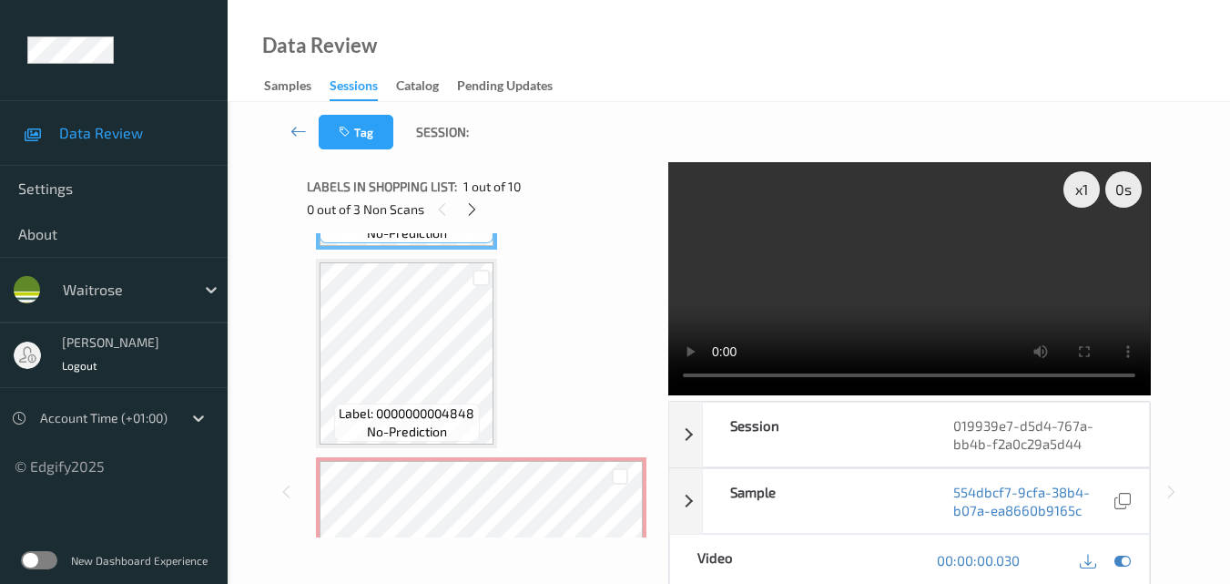
click at [910, 289] on video at bounding box center [909, 278] width 482 height 233
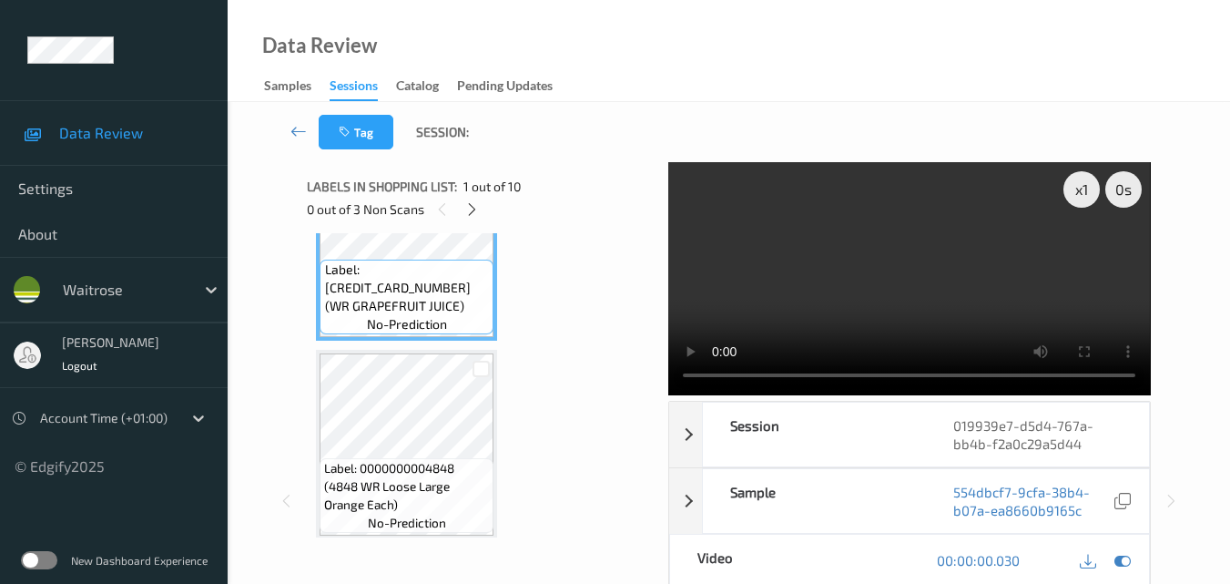
scroll to position [364, 0]
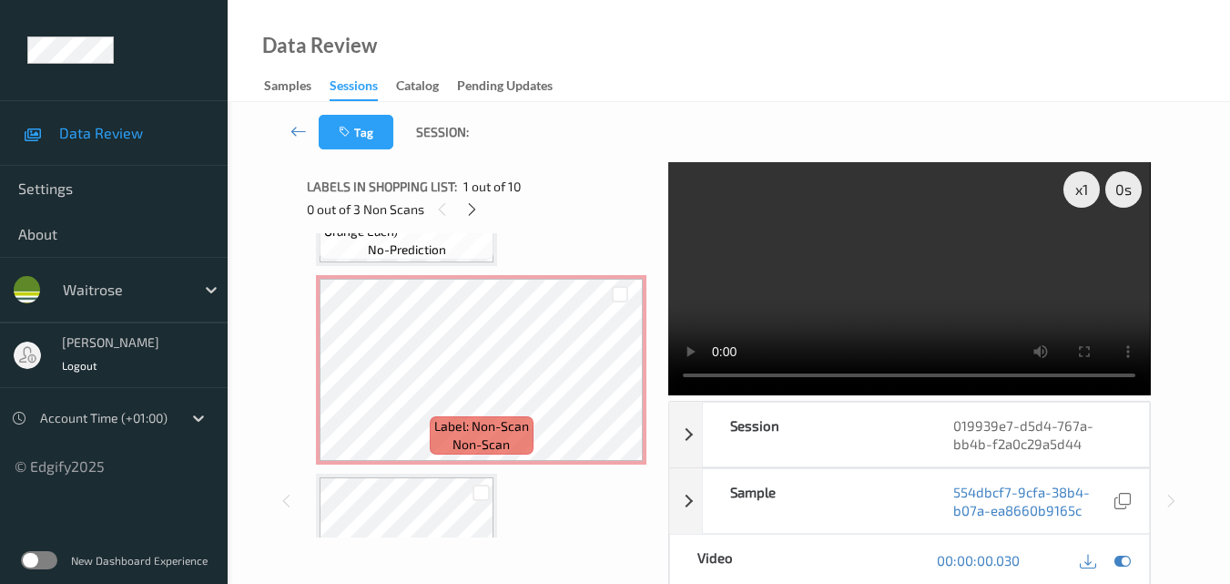
click at [924, 288] on video at bounding box center [909, 278] width 482 height 233
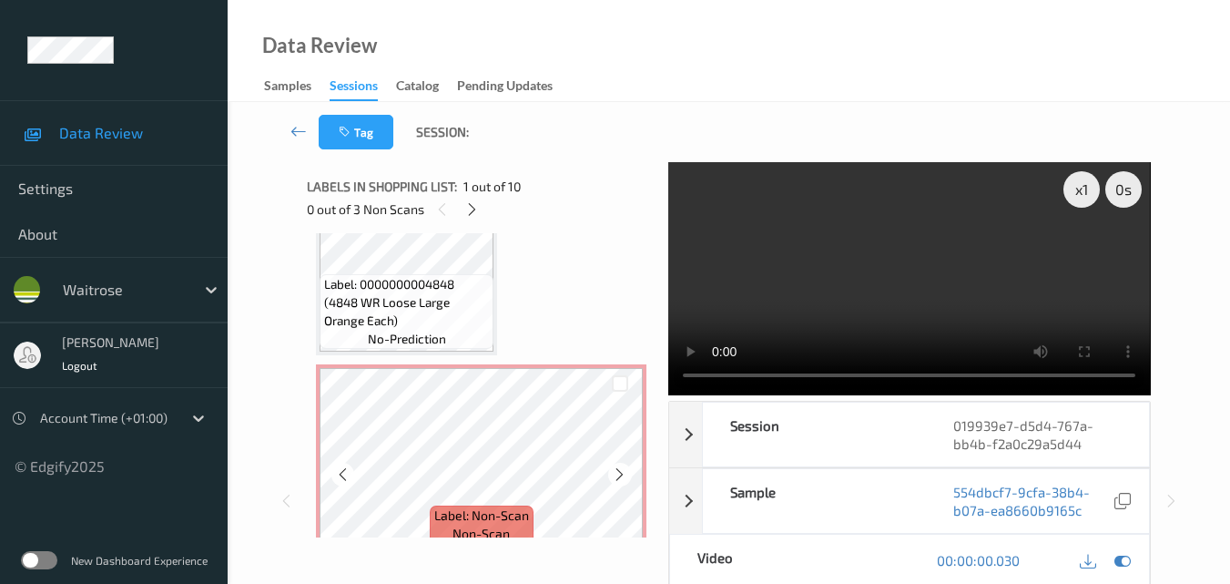
scroll to position [273, 0]
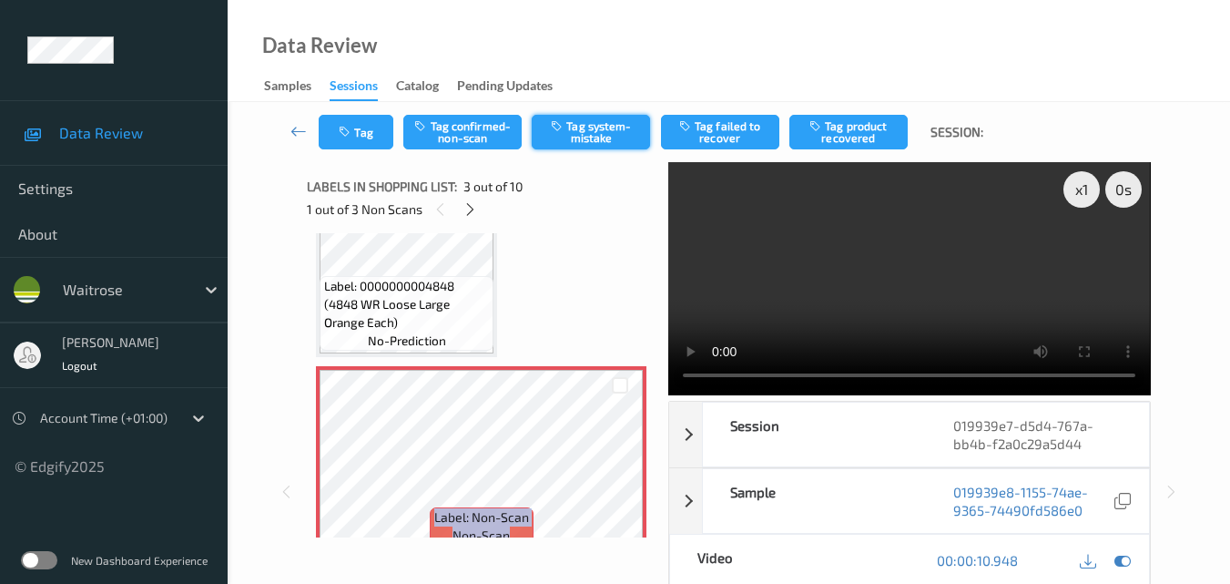
click at [596, 138] on button "Tag system-mistake" at bounding box center [591, 132] width 118 height 35
click at [369, 134] on button "Tag" at bounding box center [356, 132] width 75 height 35
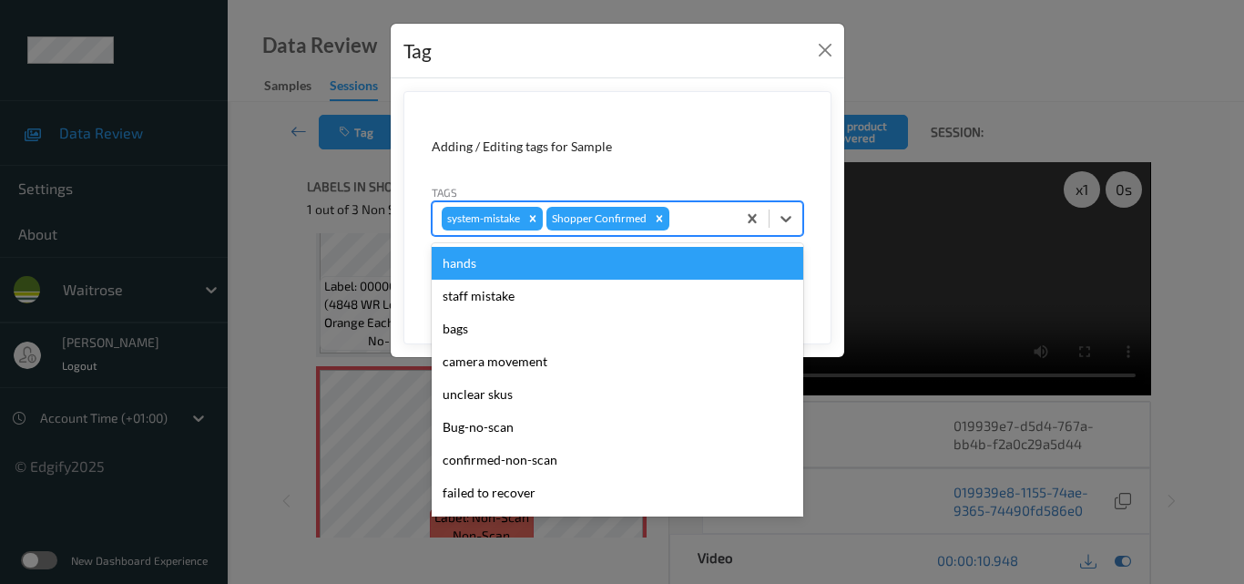
click at [698, 214] on div at bounding box center [700, 219] width 54 height 22
type input "un"
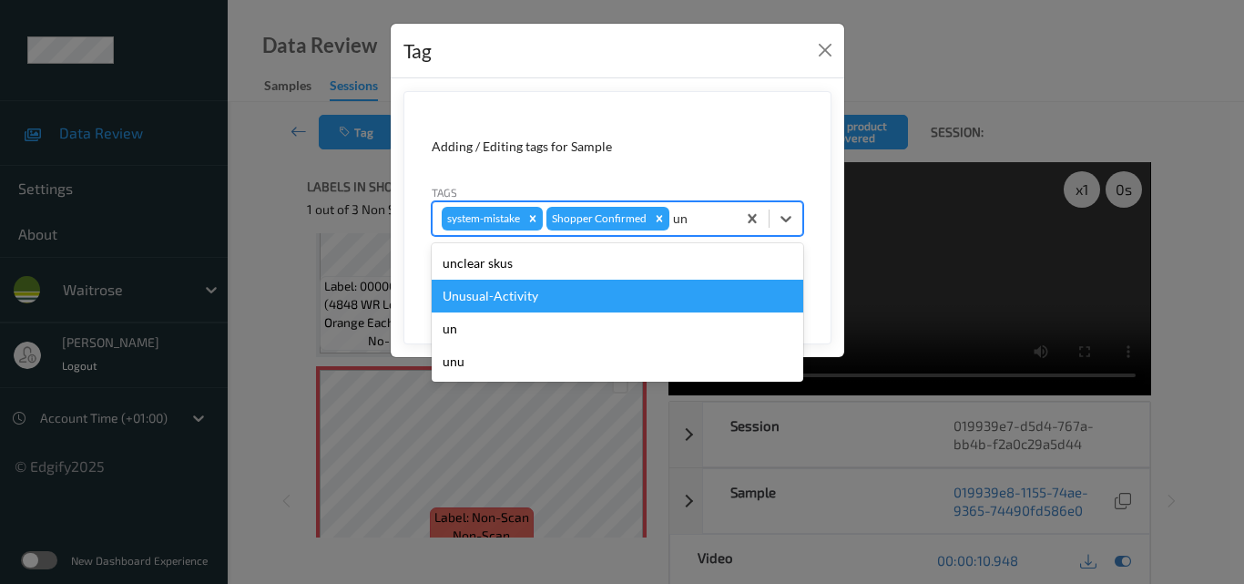
click at [578, 295] on div "Unusual-Activity" at bounding box center [618, 296] width 372 height 33
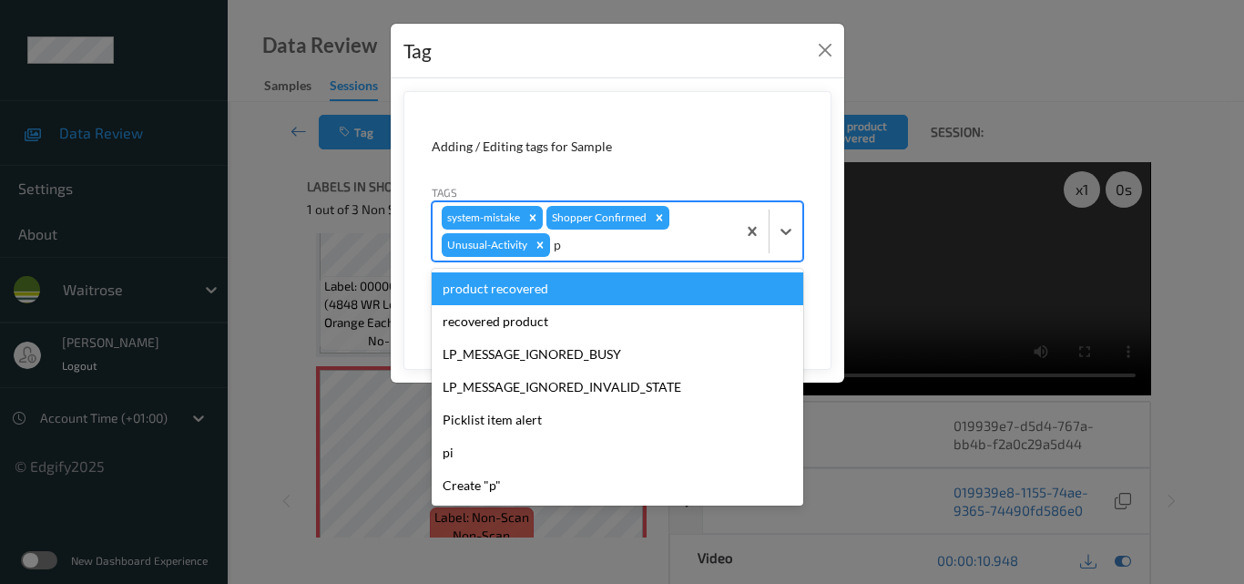
type input "pi"
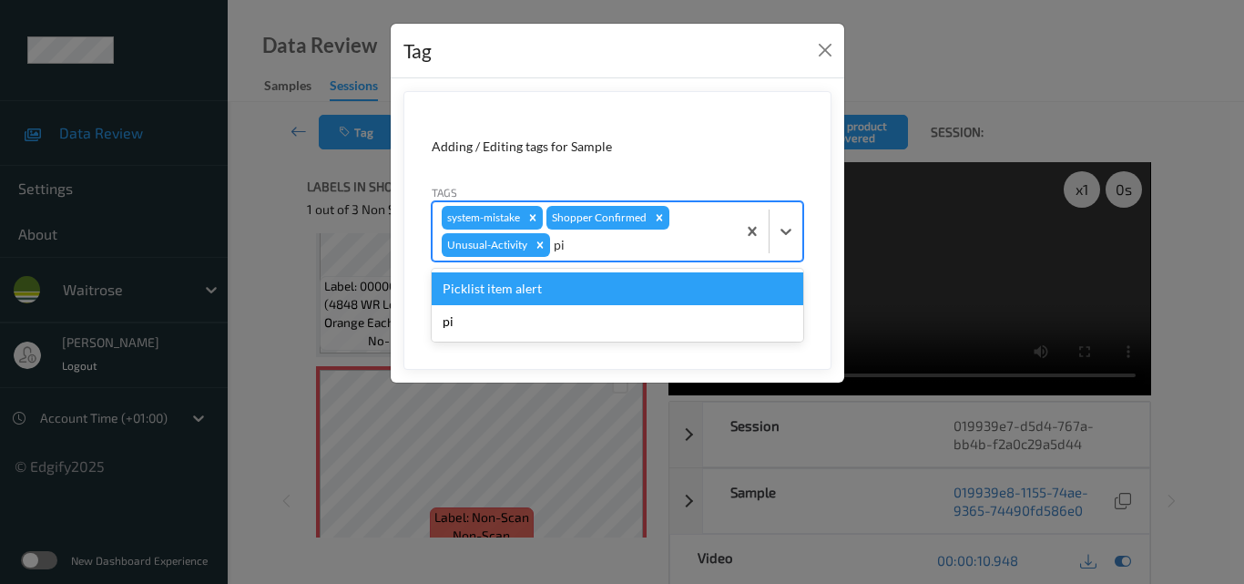
click at [578, 295] on div "Picklist item alert" at bounding box center [618, 288] width 372 height 33
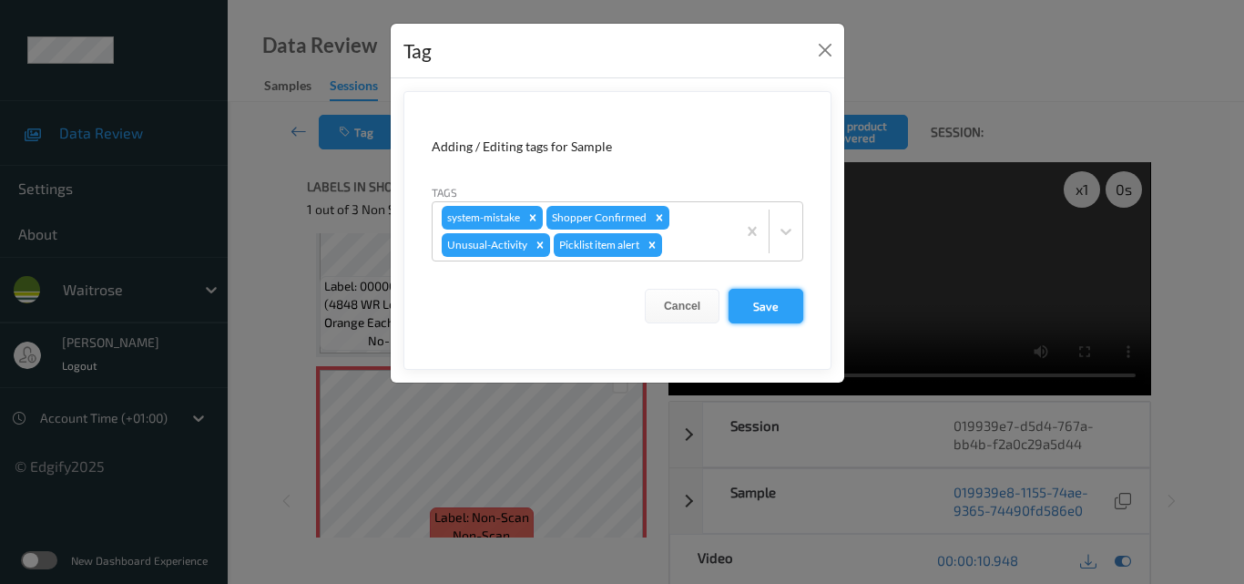
click at [772, 299] on button "Save" at bounding box center [765, 306] width 75 height 35
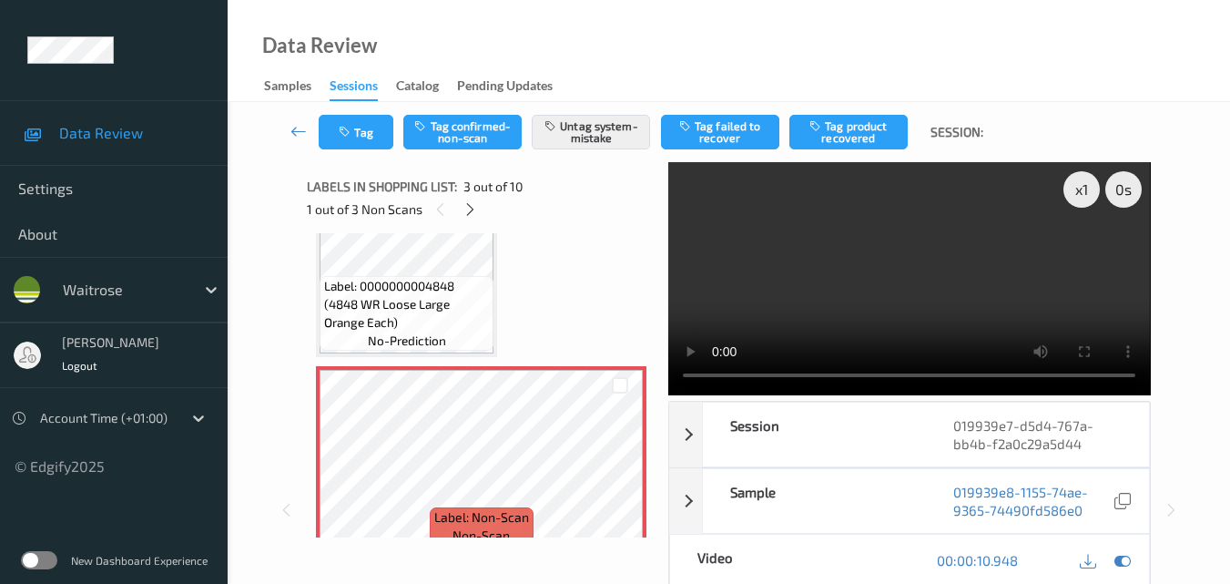
click at [983, 249] on video at bounding box center [909, 278] width 482 height 233
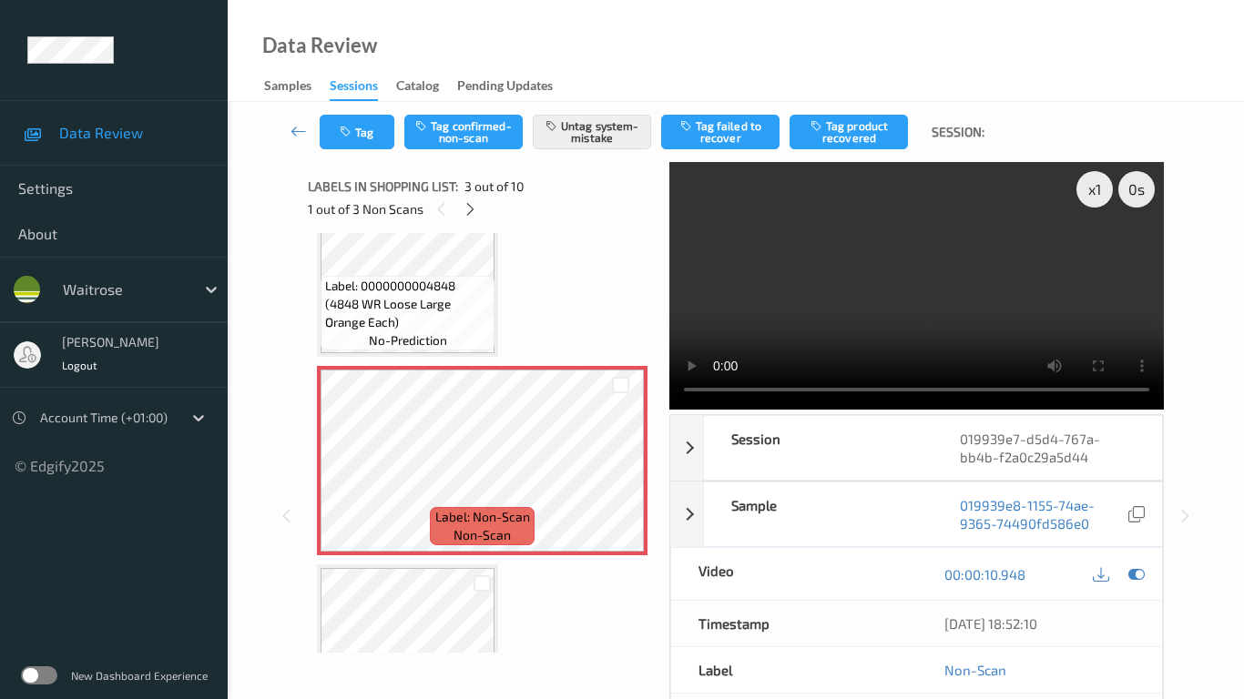
click at [816, 410] on video at bounding box center [916, 286] width 494 height 248
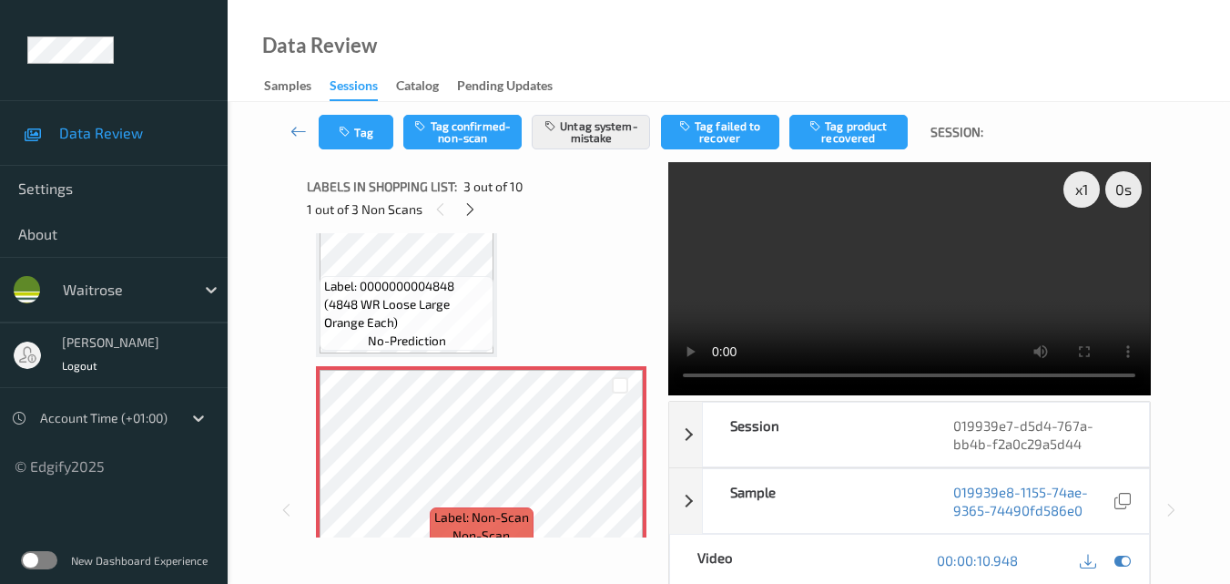
click at [891, 257] on video at bounding box center [909, 278] width 482 height 233
click at [853, 286] on video at bounding box center [909, 278] width 482 height 233
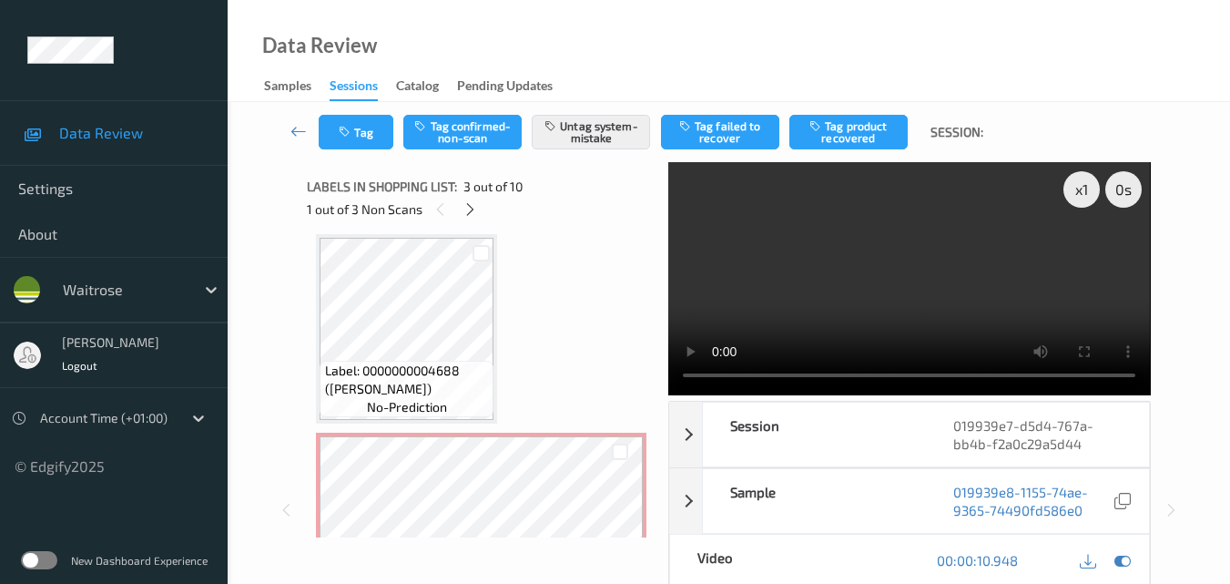
scroll to position [637, 0]
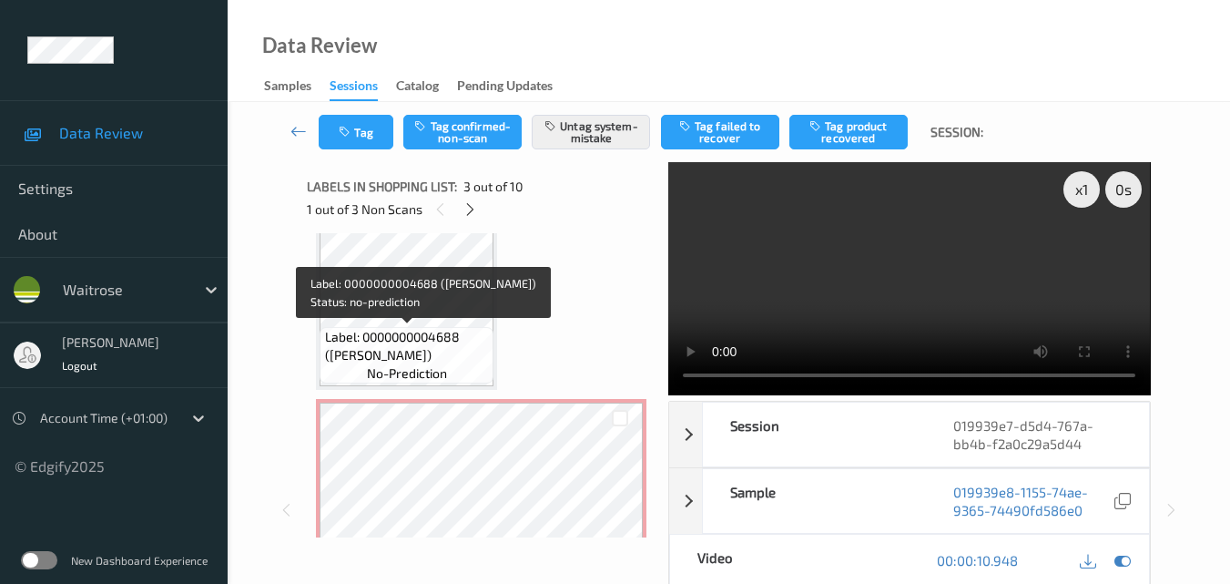
click at [443, 327] on div "Label: 0000000004688 (WR LEMON) no-prediction" at bounding box center [407, 355] width 174 height 56
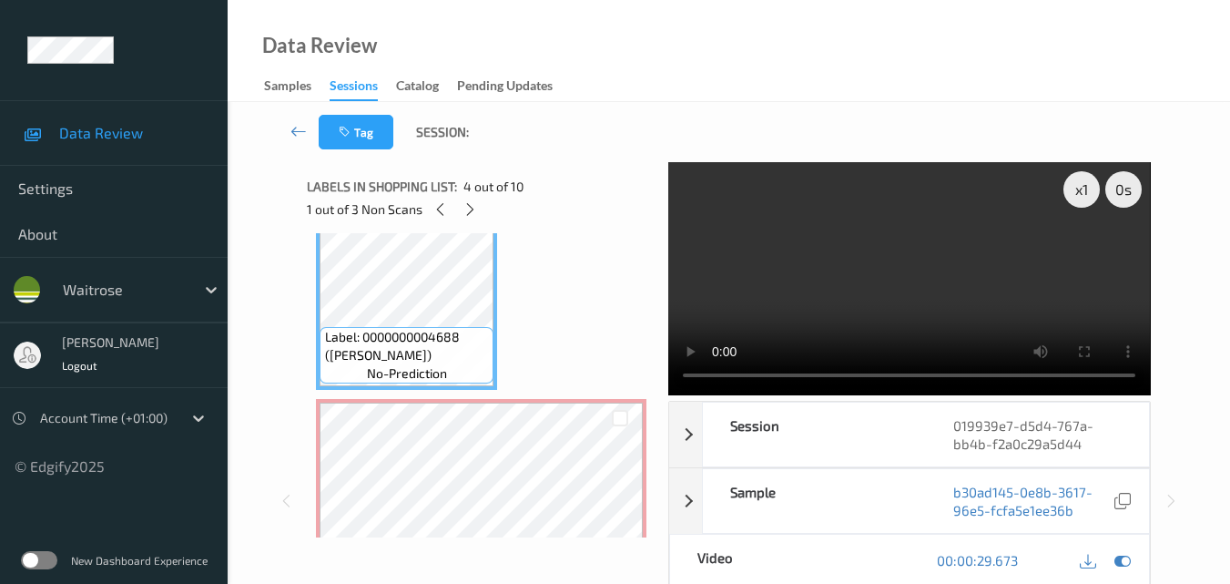
scroll to position [546, 0]
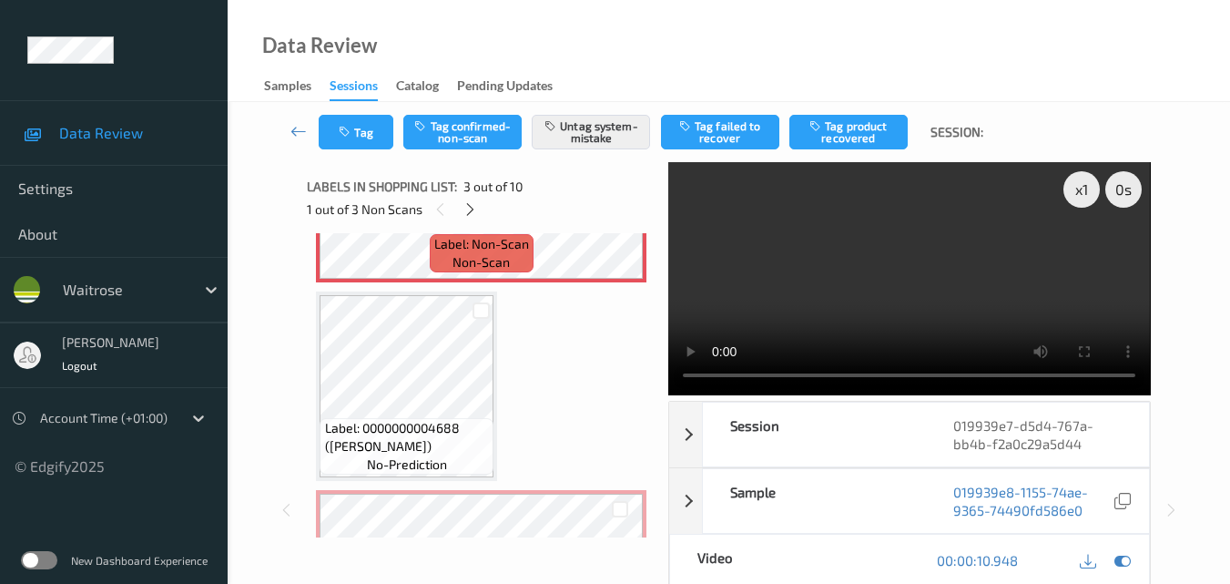
click at [863, 257] on video at bounding box center [909, 278] width 482 height 233
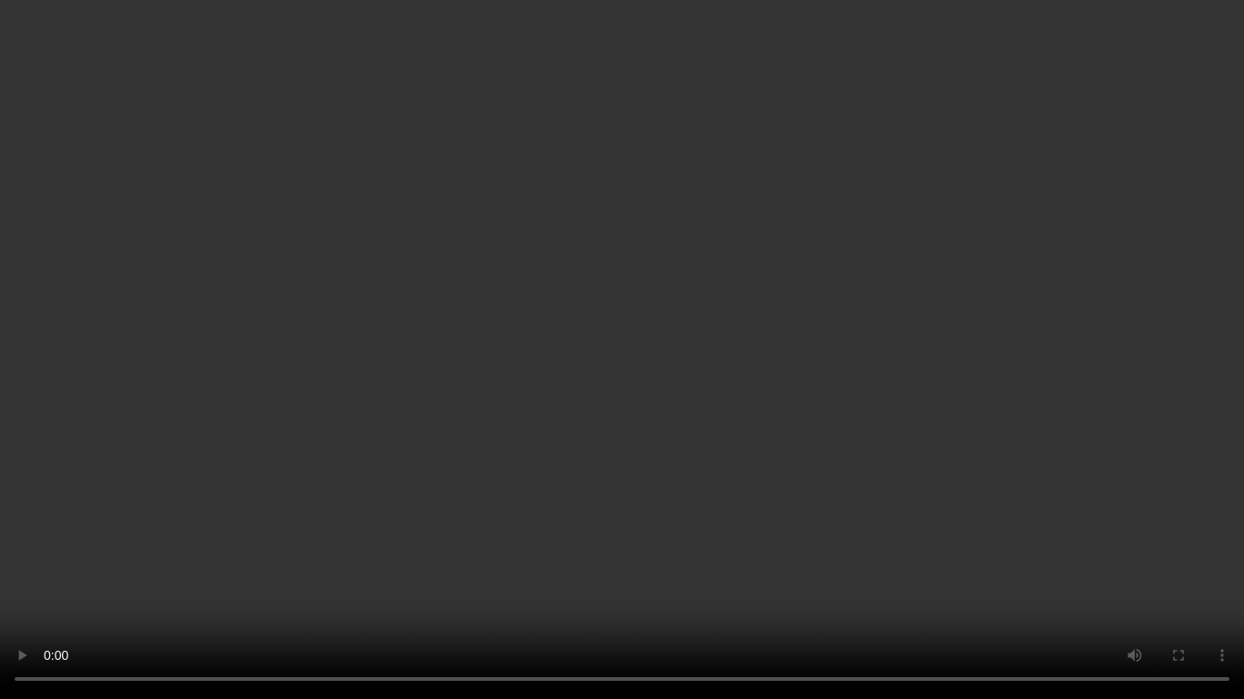
click at [808, 459] on video at bounding box center [622, 349] width 1244 height 699
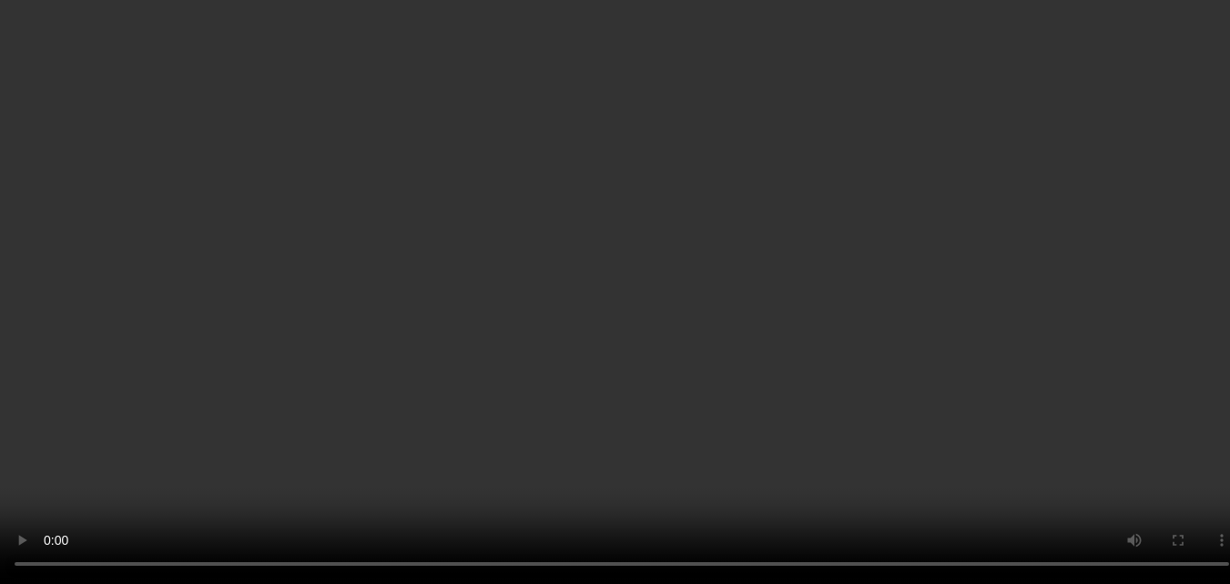
scroll to position [637, 0]
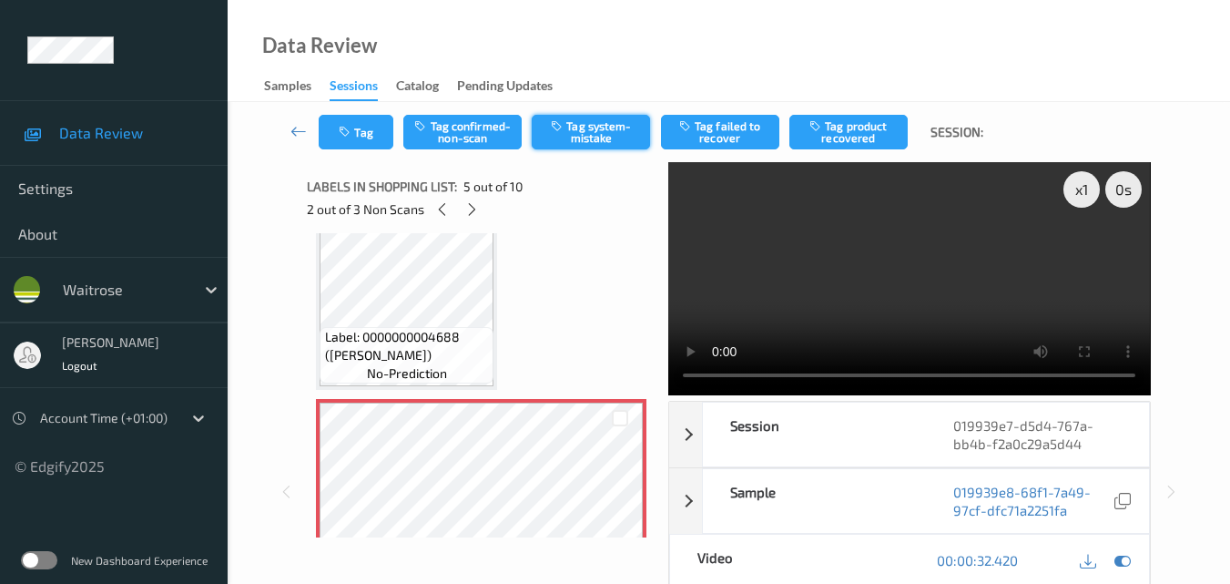
click at [582, 134] on button "Tag system-mistake" at bounding box center [591, 132] width 118 height 35
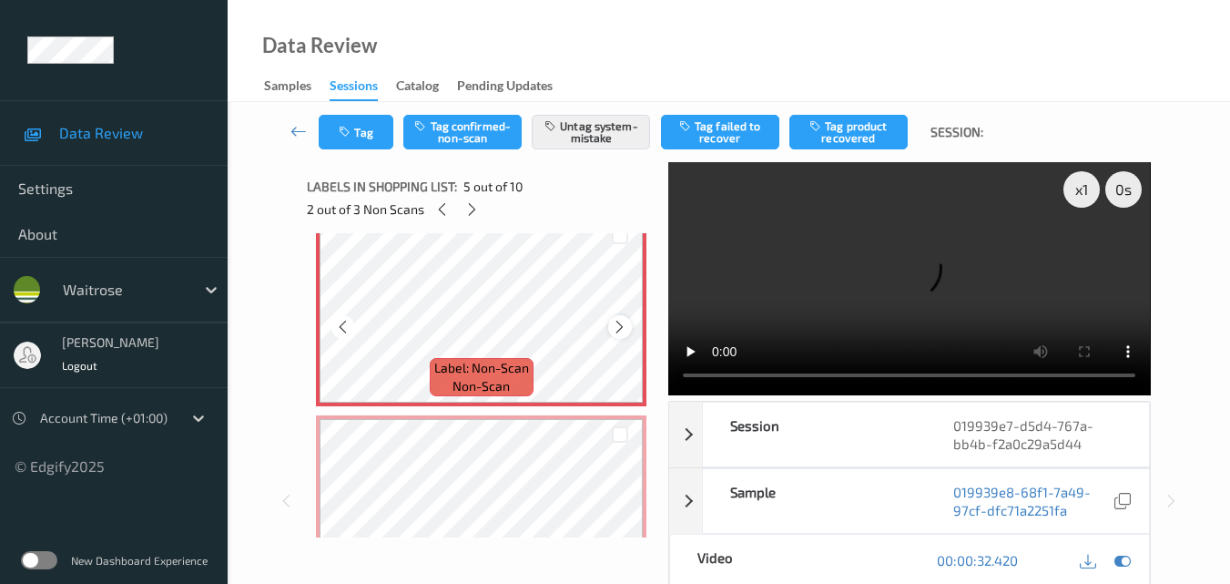
scroll to position [728, 0]
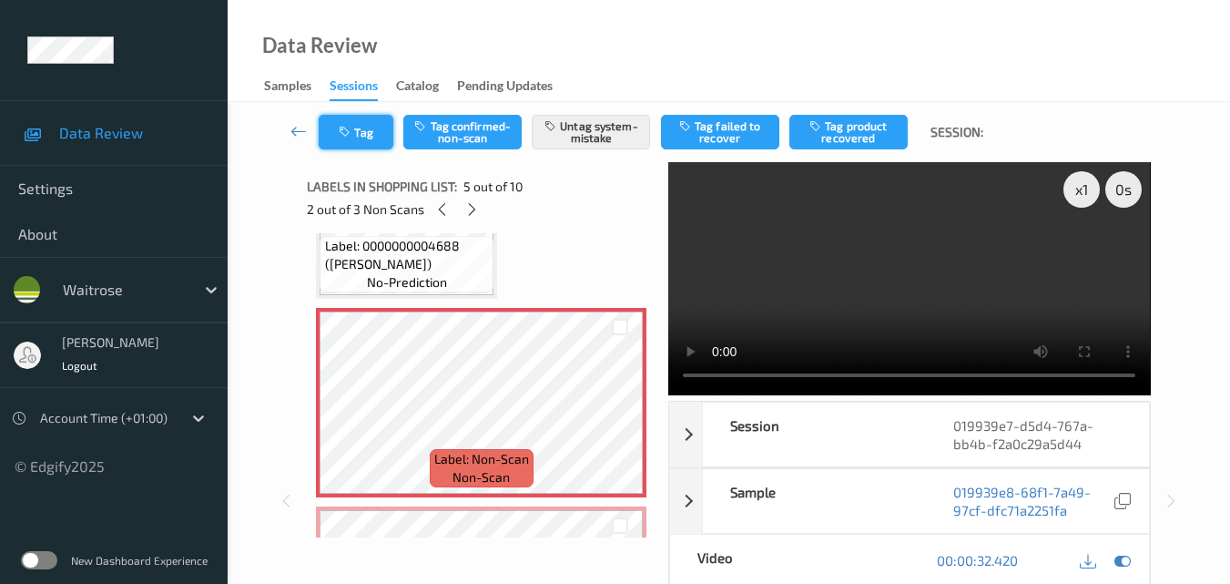
click at [354, 135] on icon "button" at bounding box center [346, 132] width 15 height 13
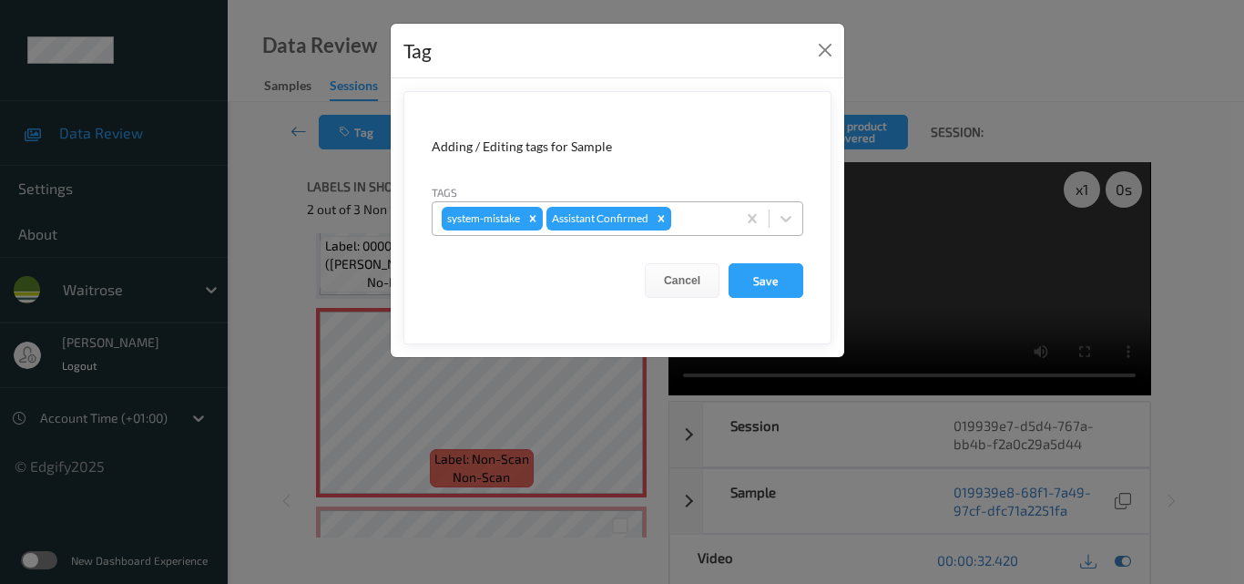
click at [726, 225] on div at bounding box center [701, 219] width 52 height 22
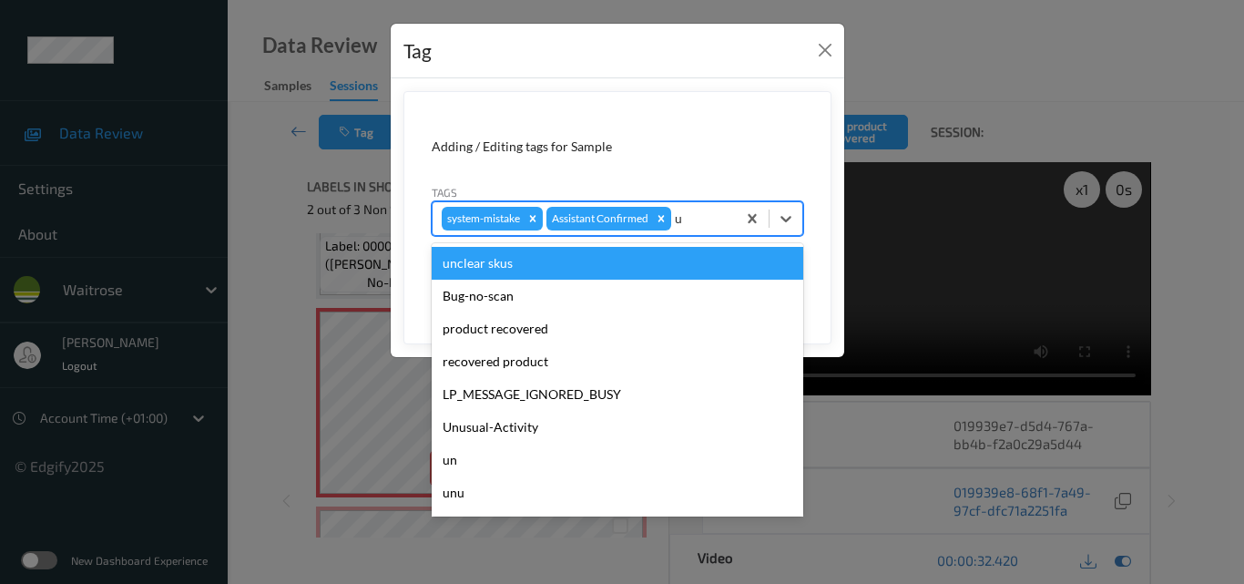
type input "un"
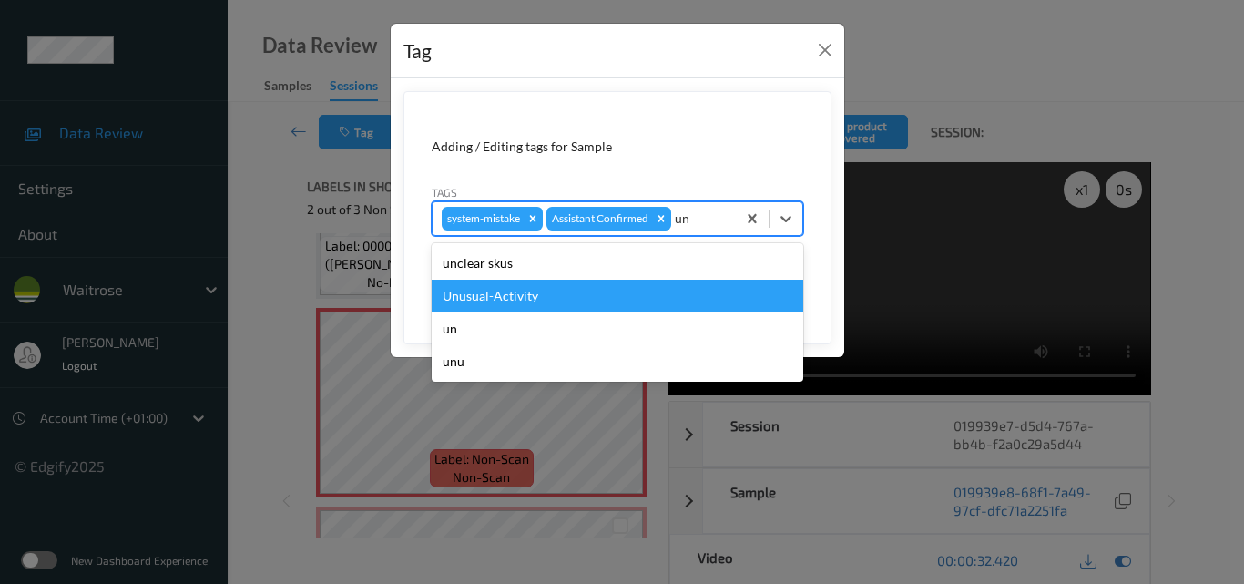
click at [526, 299] on div "Unusual-Activity" at bounding box center [618, 296] width 372 height 33
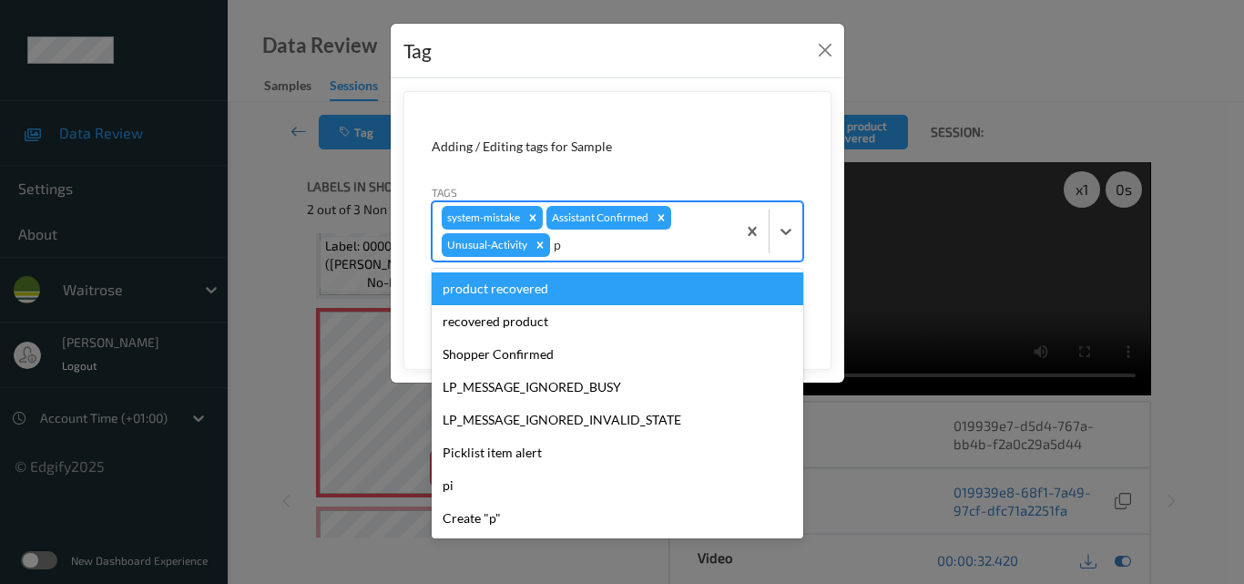
type input "pi"
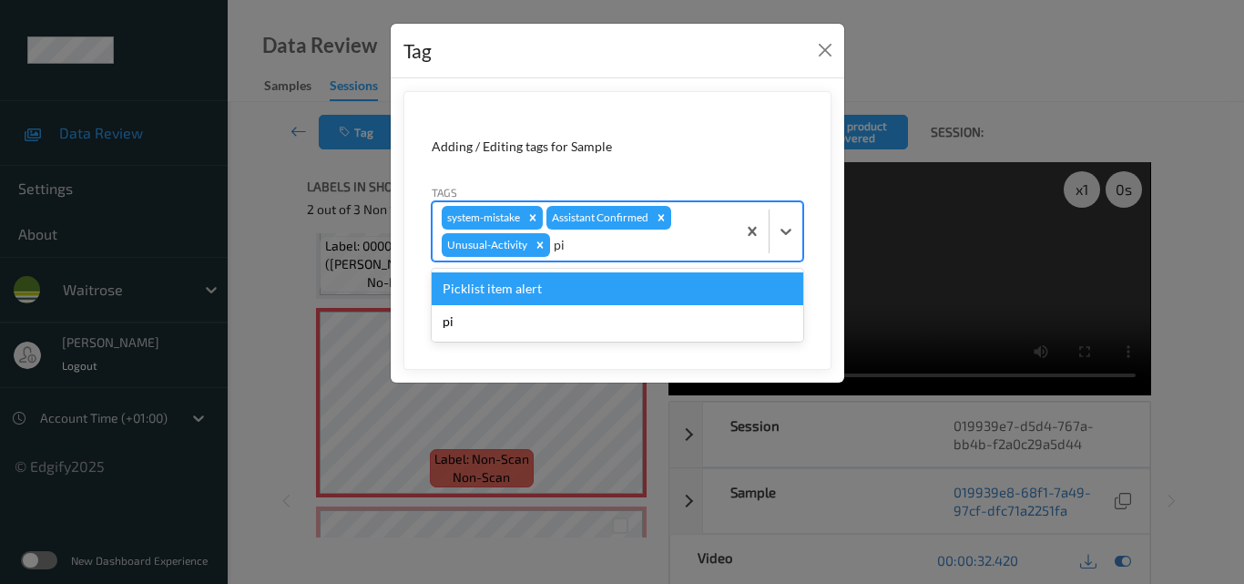
click at [527, 289] on div "Picklist item alert" at bounding box center [618, 288] width 372 height 33
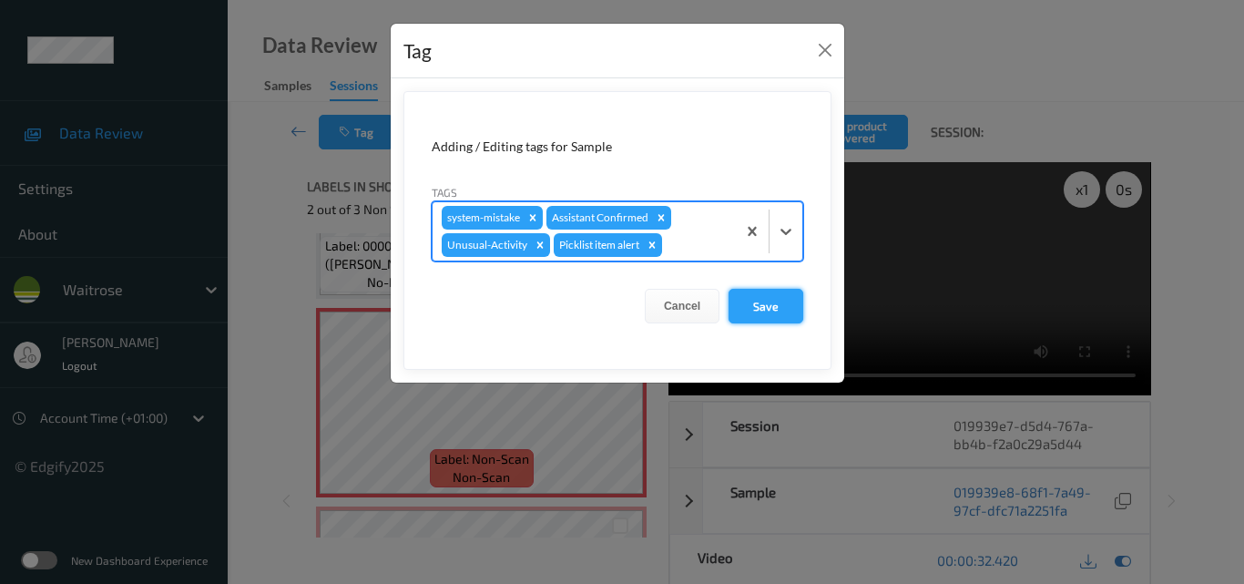
click at [775, 297] on button "Save" at bounding box center [765, 306] width 75 height 35
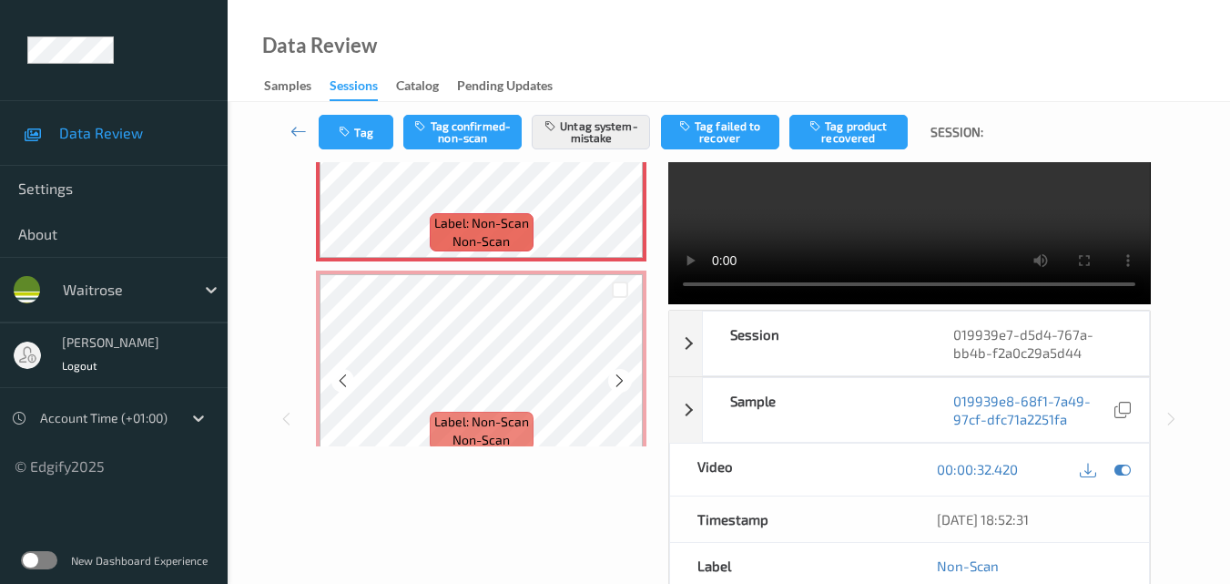
scroll to position [911, 0]
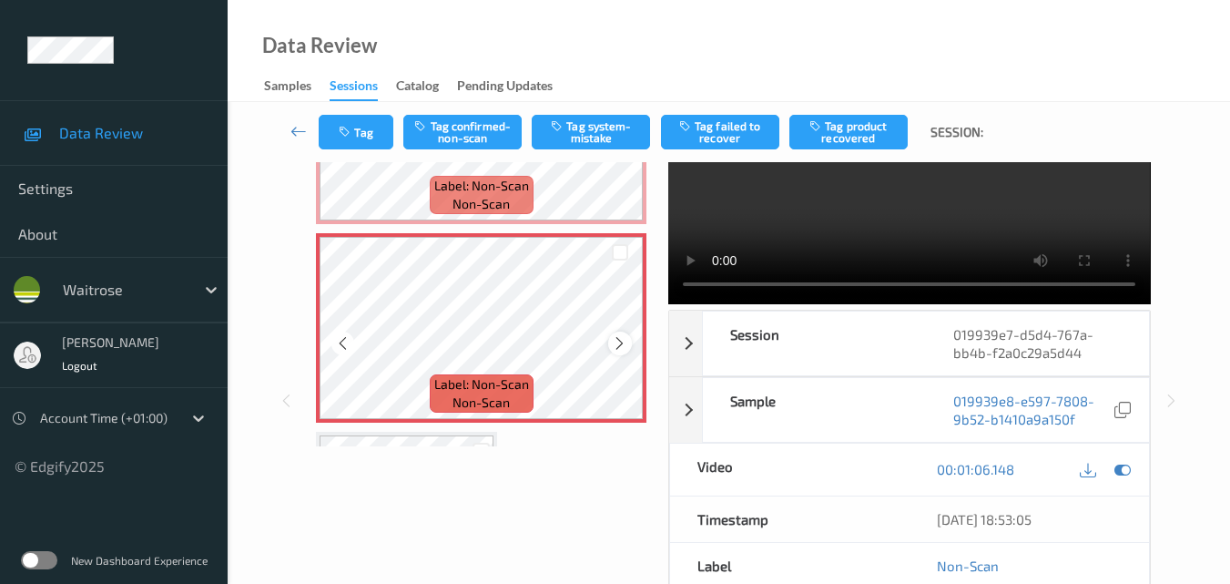
click at [625, 342] on icon at bounding box center [619, 343] width 15 height 16
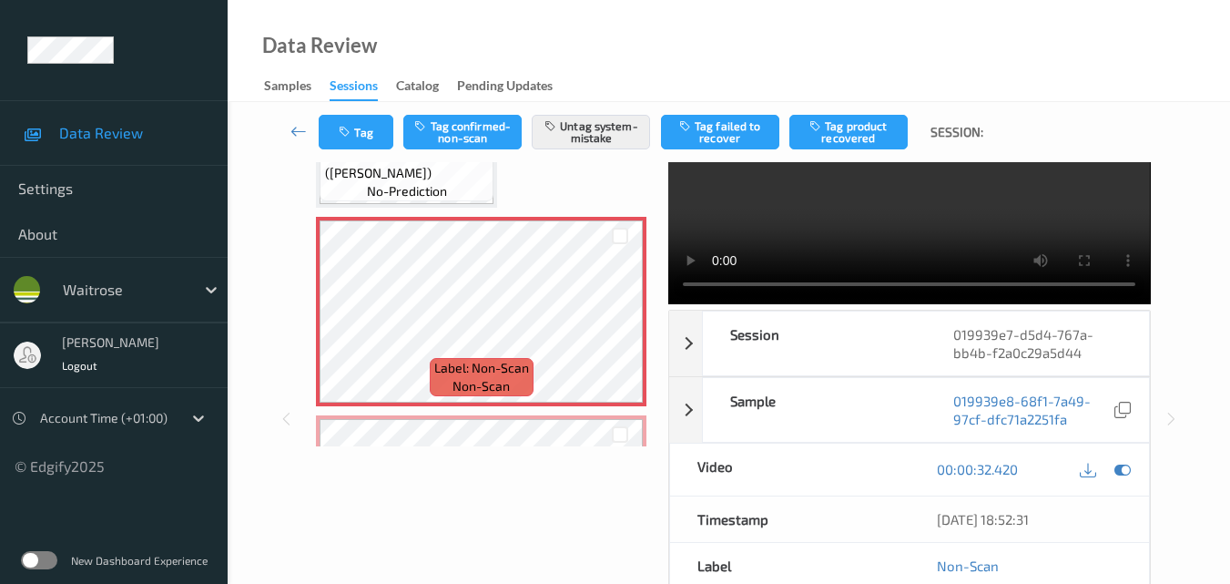
scroll to position [0, 0]
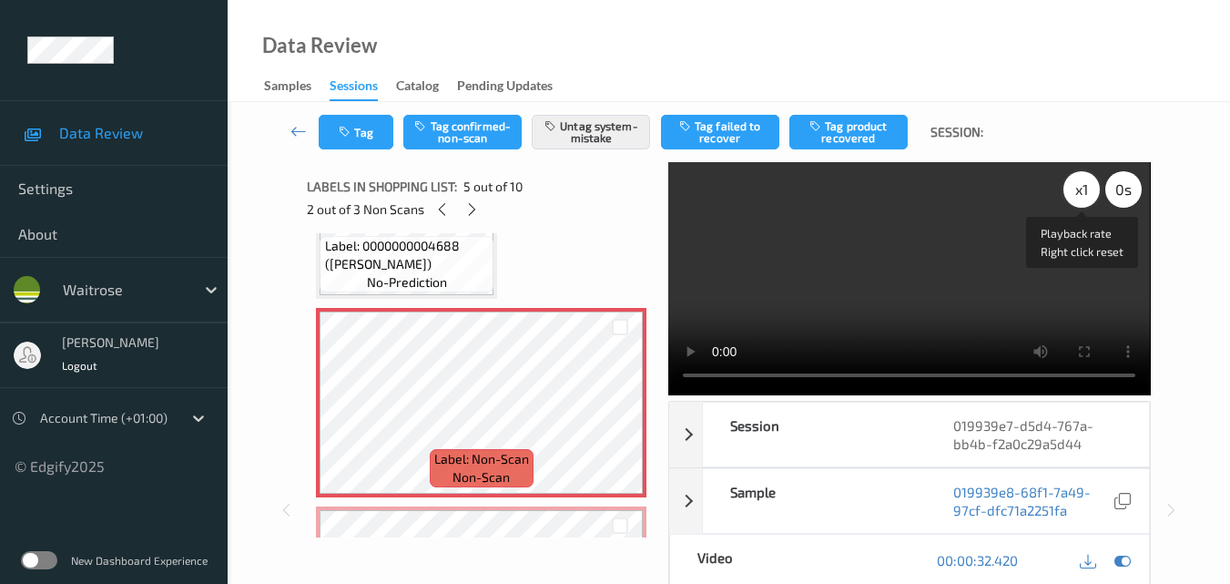
click at [1084, 190] on div "x 1" at bounding box center [1082, 189] width 36 height 36
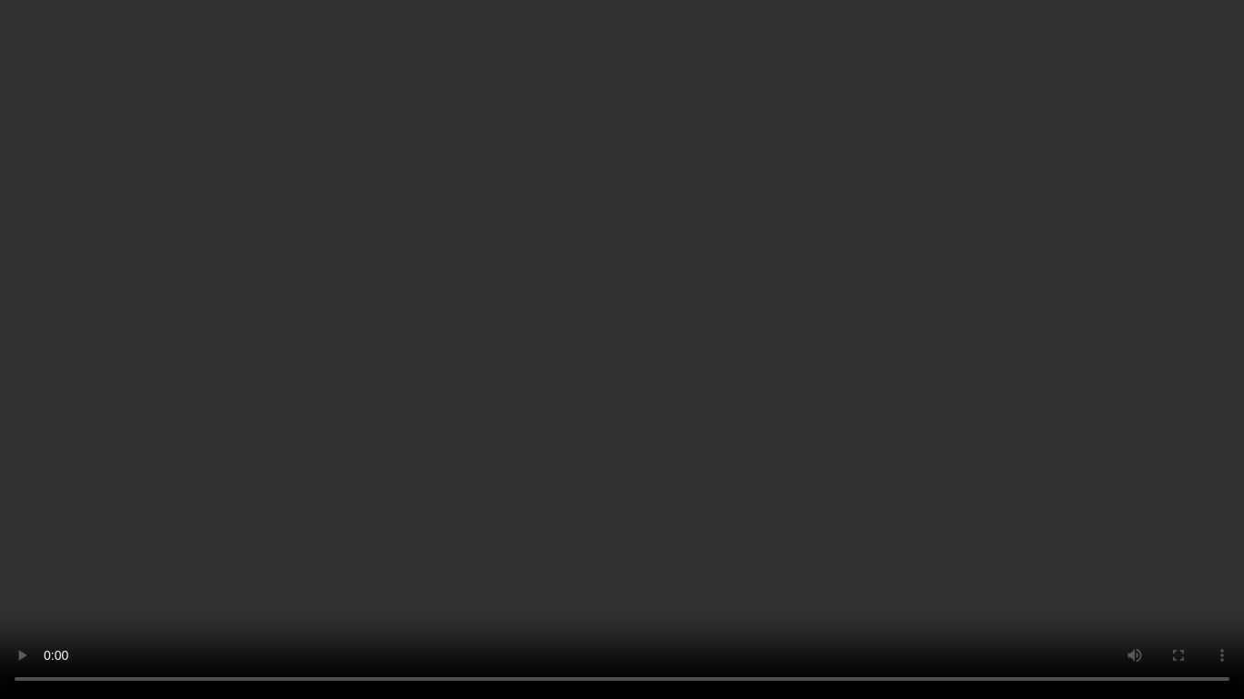
click at [978, 393] on video at bounding box center [622, 349] width 1244 height 699
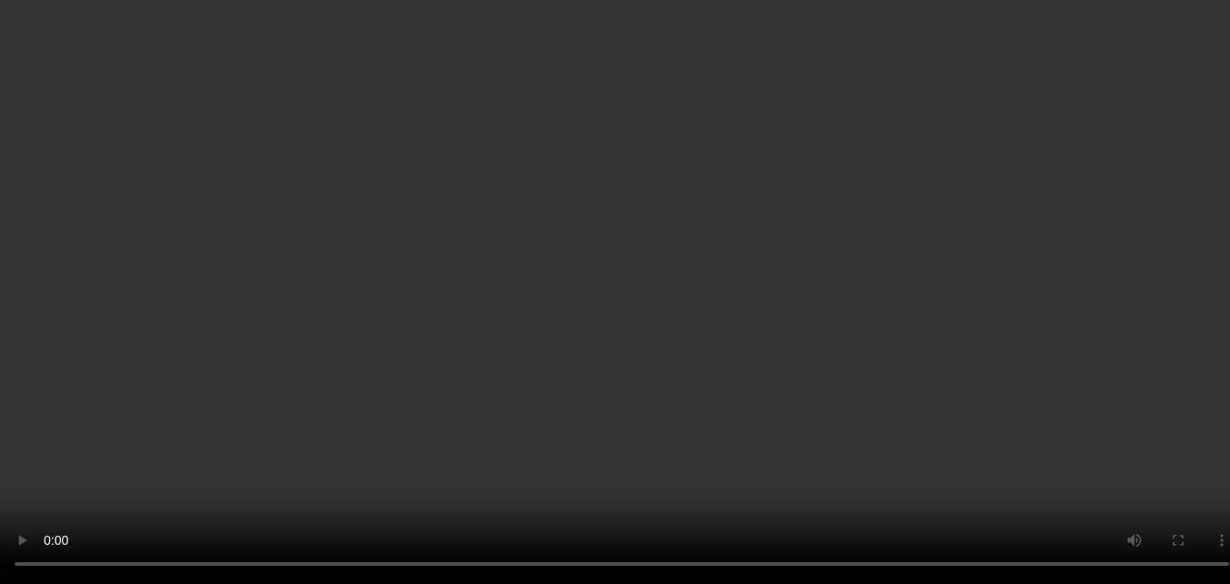
scroll to position [911, 0]
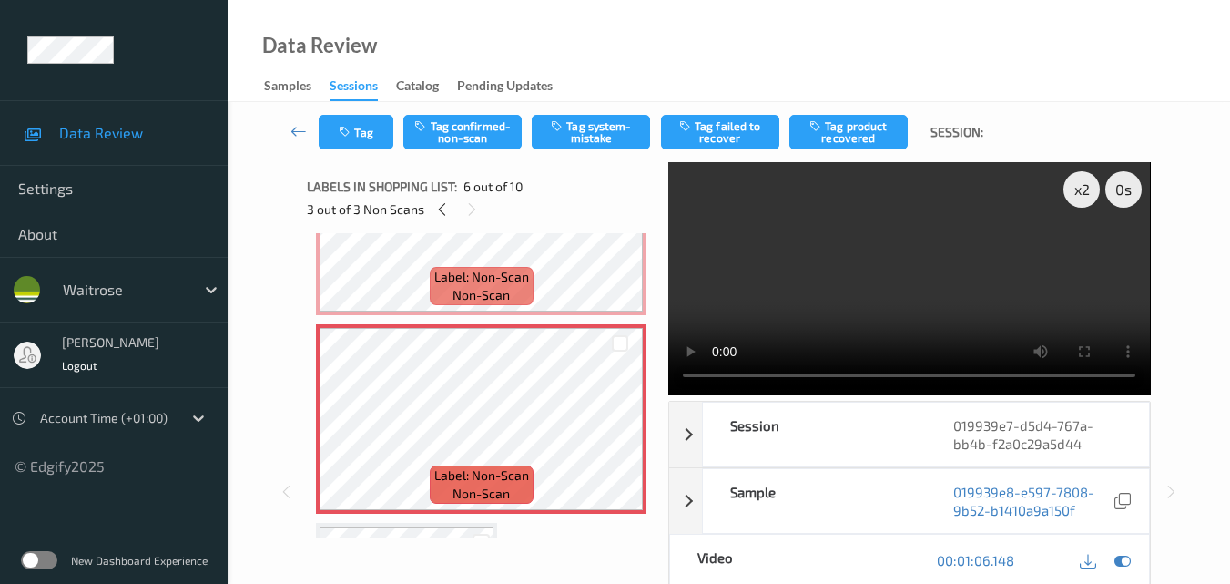
click at [925, 270] on video at bounding box center [909, 278] width 482 height 233
click at [592, 131] on button "Tag system-mistake" at bounding box center [591, 132] width 118 height 35
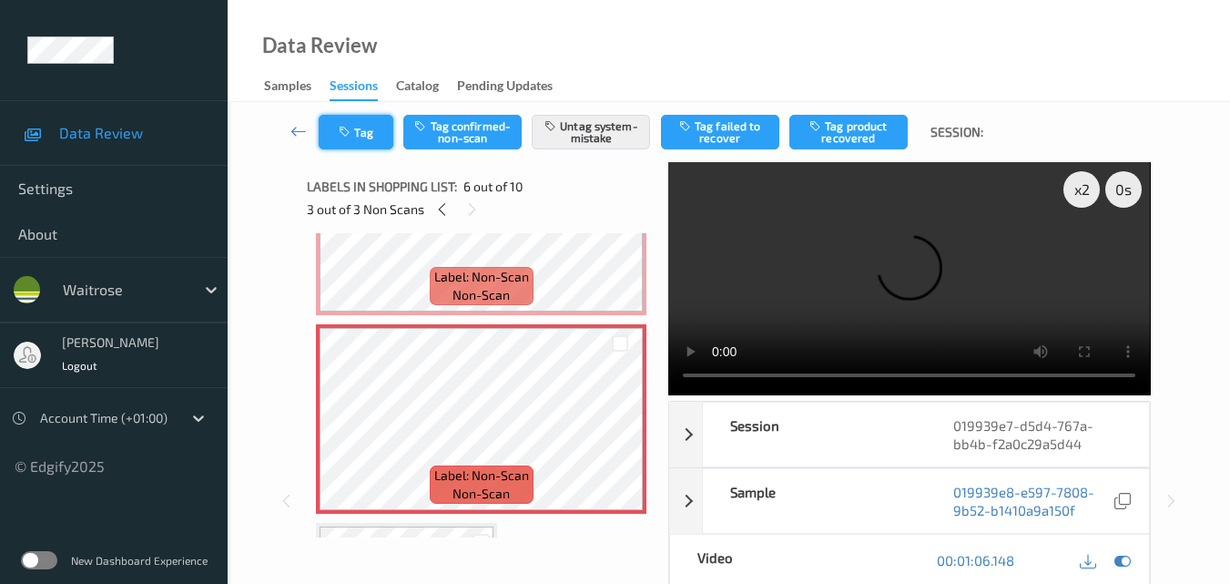
click at [355, 133] on button "Tag" at bounding box center [356, 132] width 75 height 35
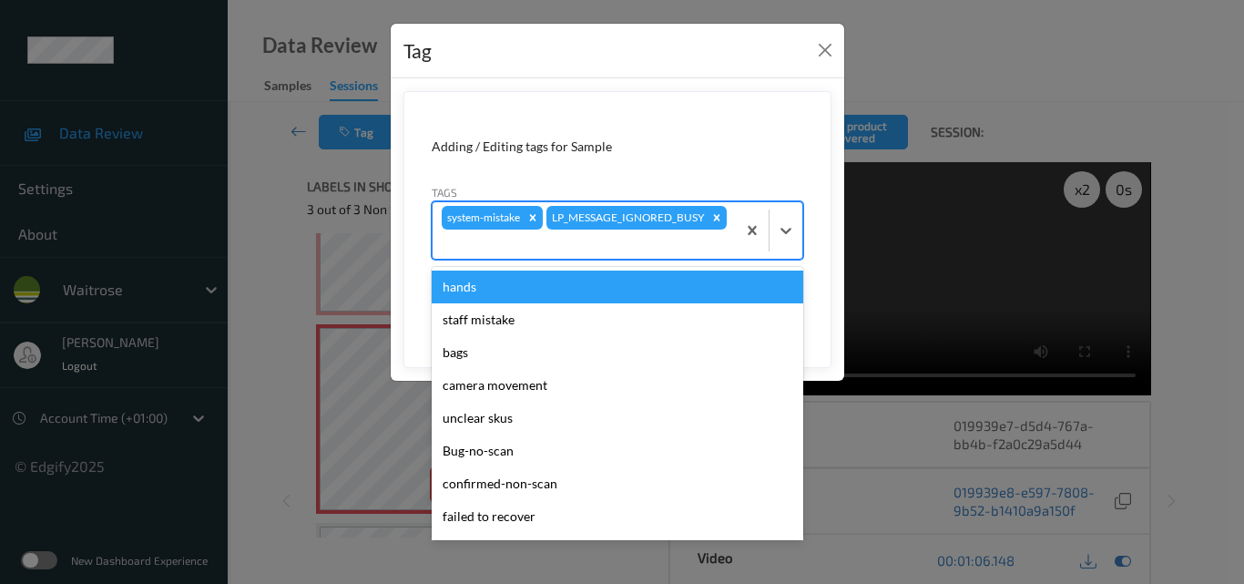
click at [661, 237] on div at bounding box center [584, 244] width 285 height 22
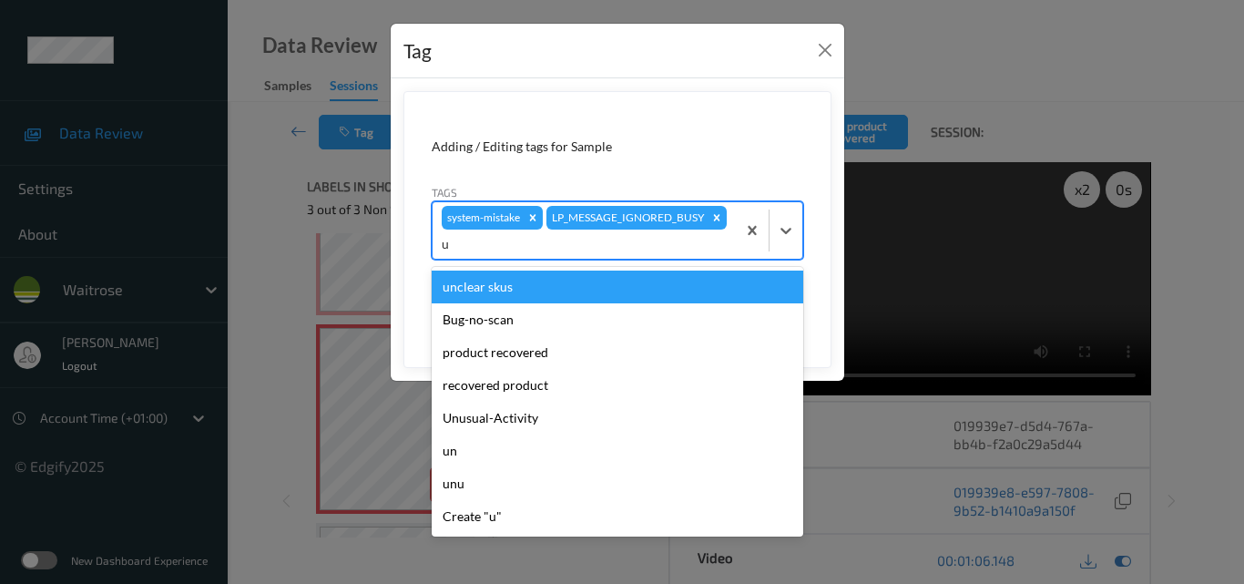
type input "un"
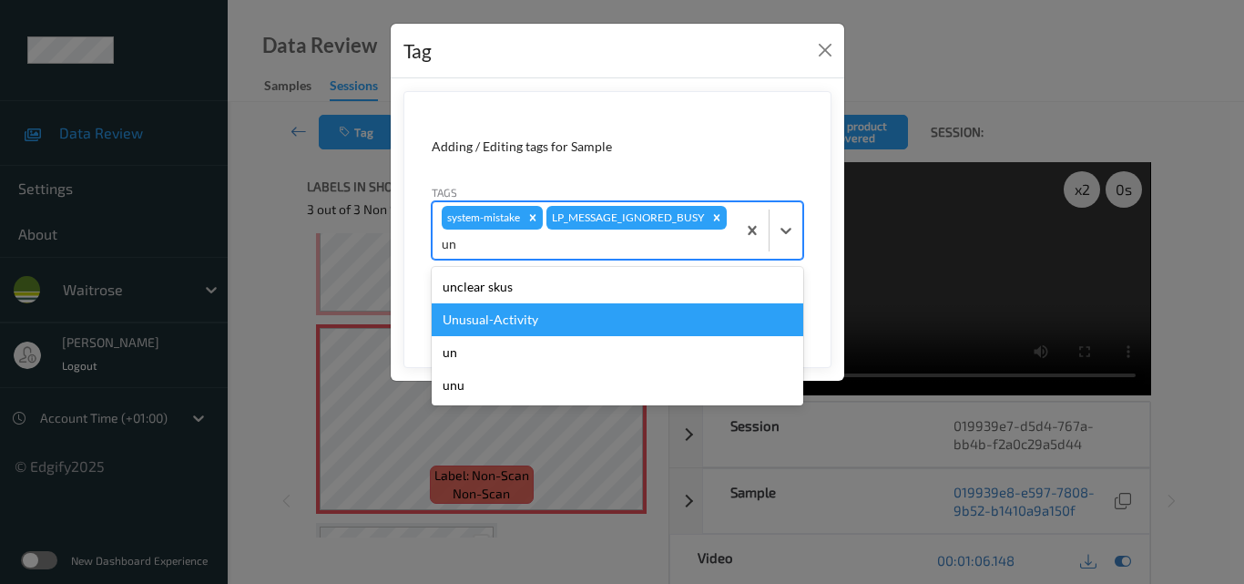
click at [600, 319] on div "Unusual-Activity" at bounding box center [618, 319] width 372 height 33
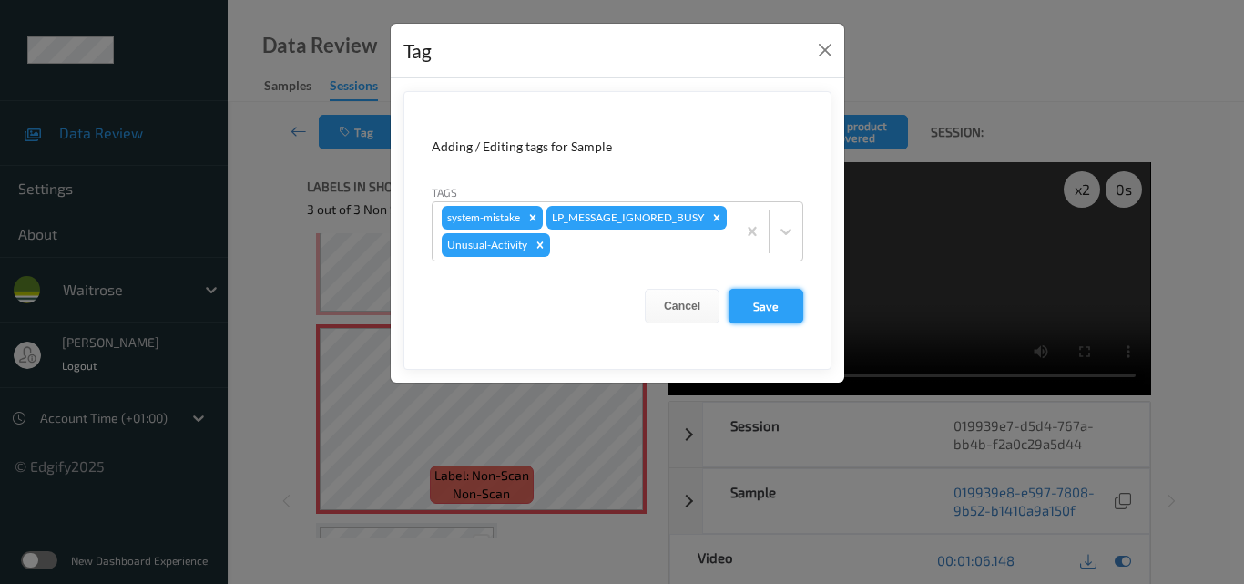
click at [755, 323] on button "Save" at bounding box center [765, 306] width 75 height 35
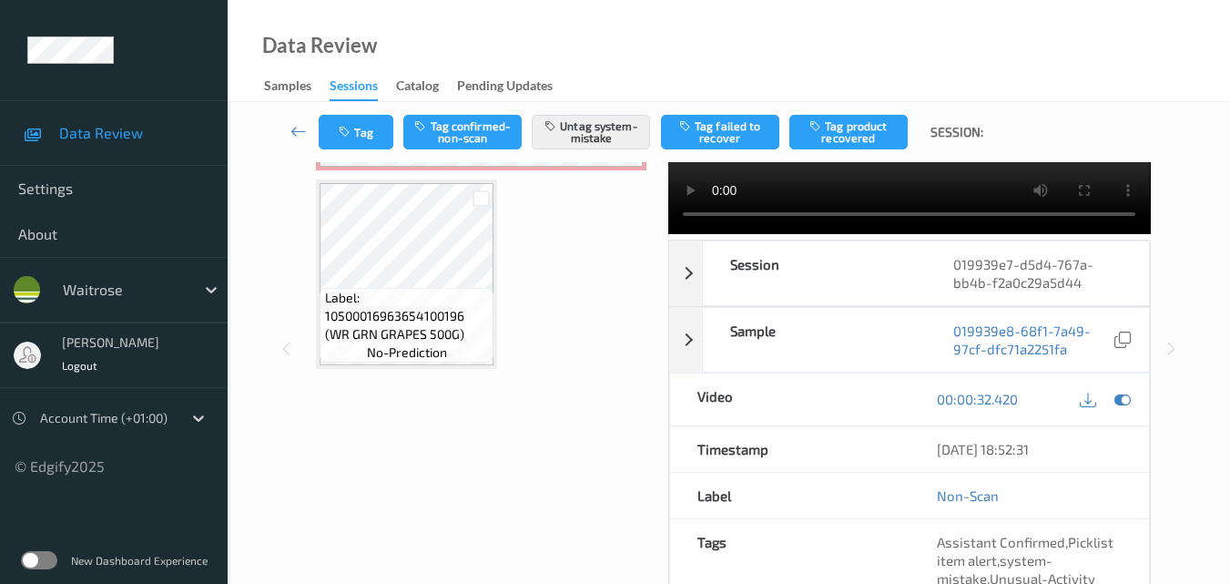
scroll to position [123, 0]
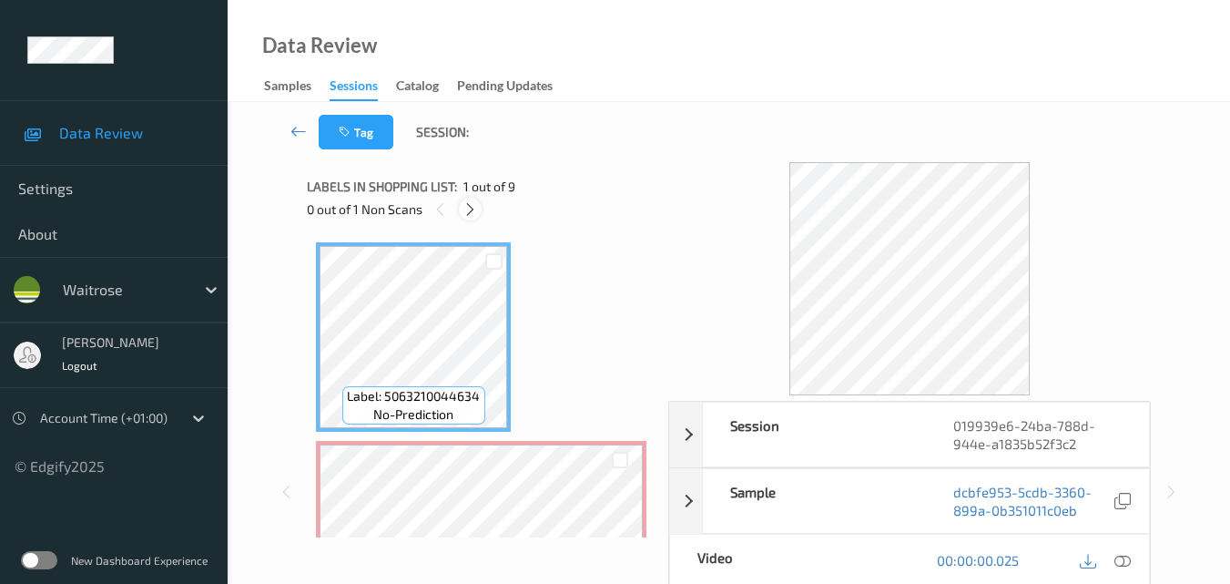
click at [469, 206] on icon at bounding box center [470, 209] width 15 height 16
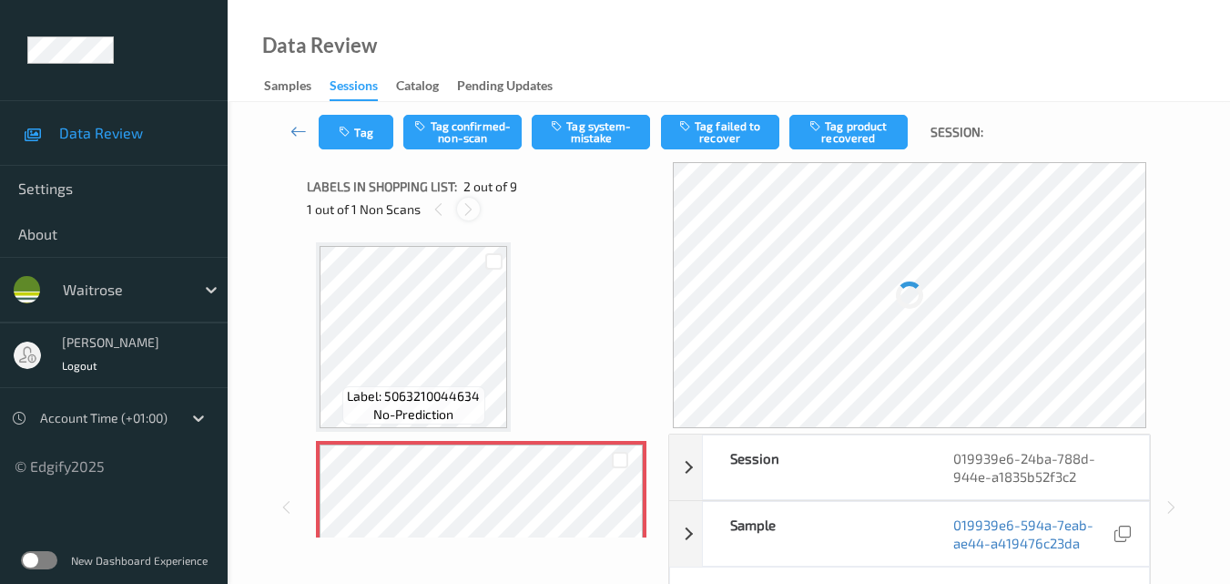
scroll to position [9, 0]
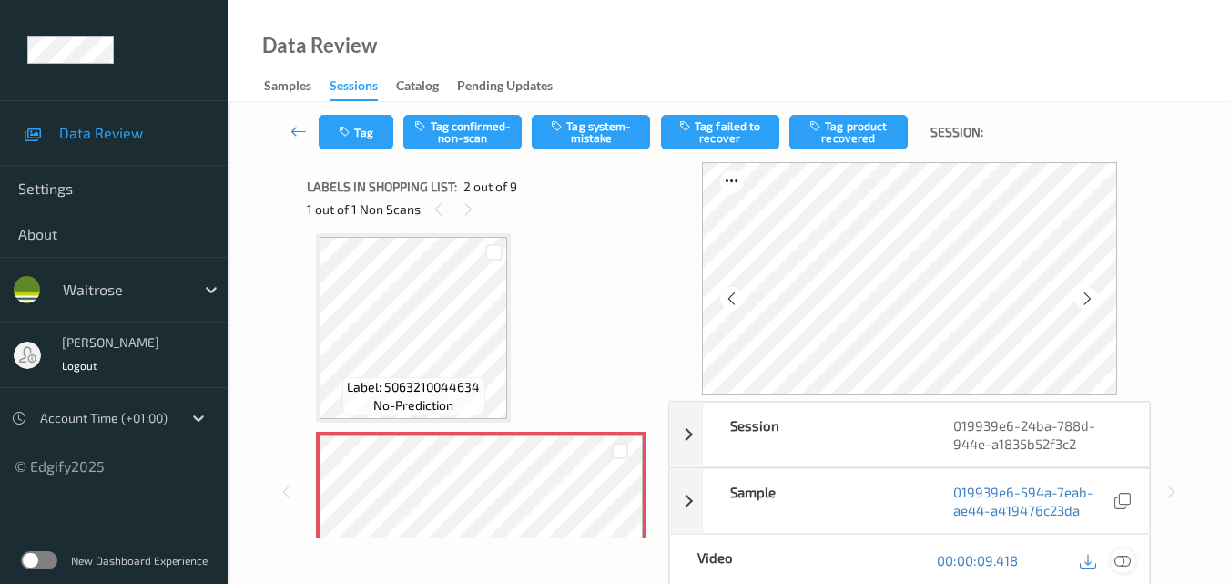
click at [1124, 559] on icon at bounding box center [1123, 560] width 16 height 16
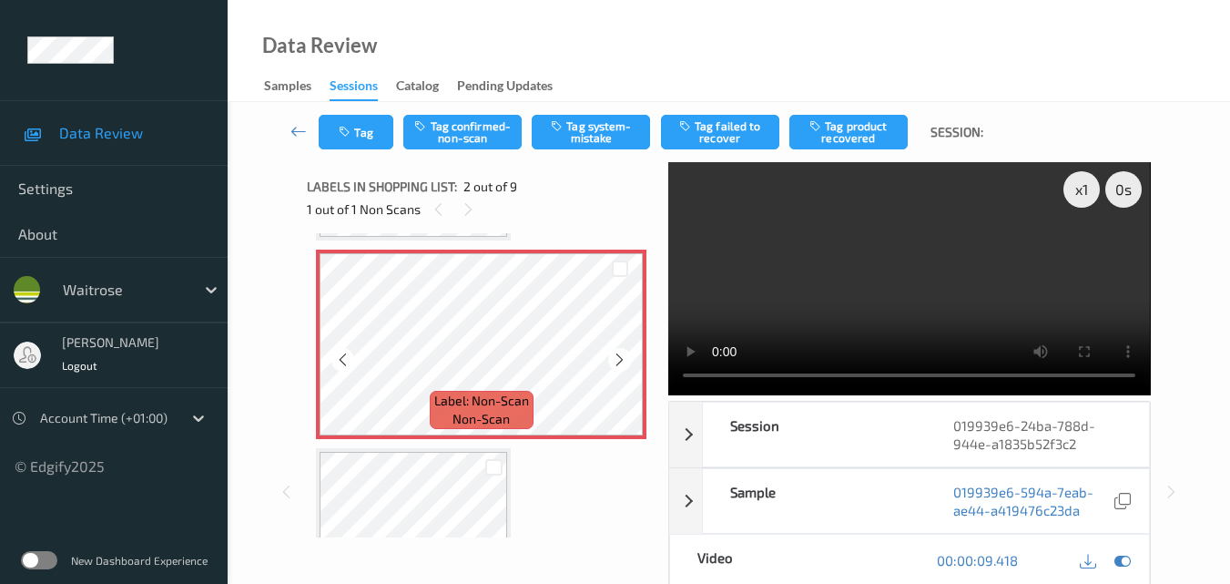
scroll to position [100, 0]
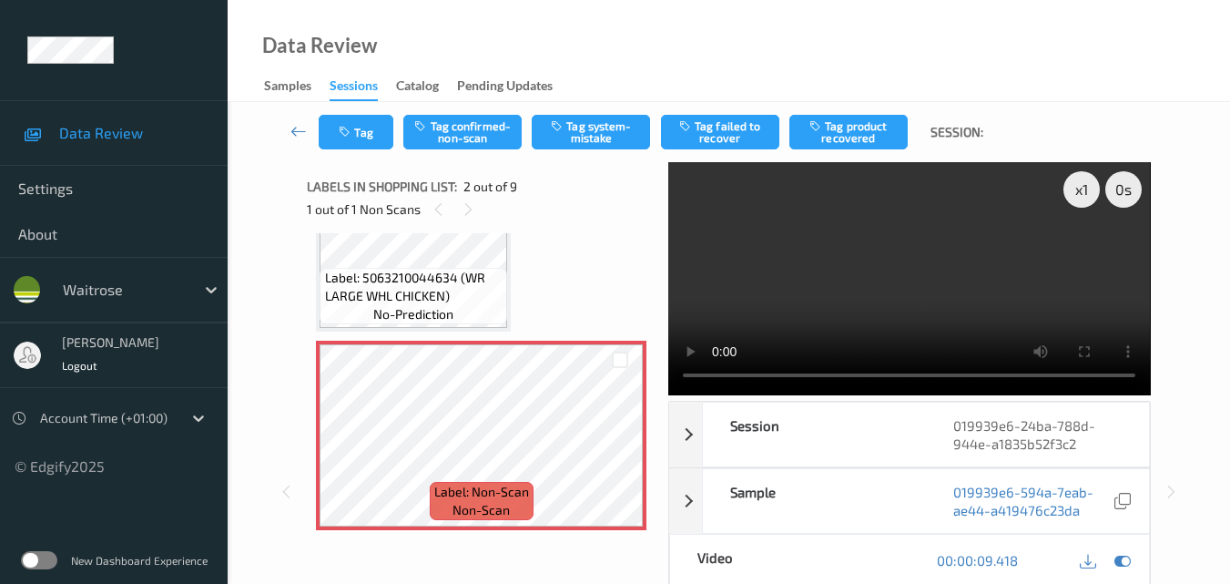
click at [849, 273] on video at bounding box center [909, 278] width 482 height 233
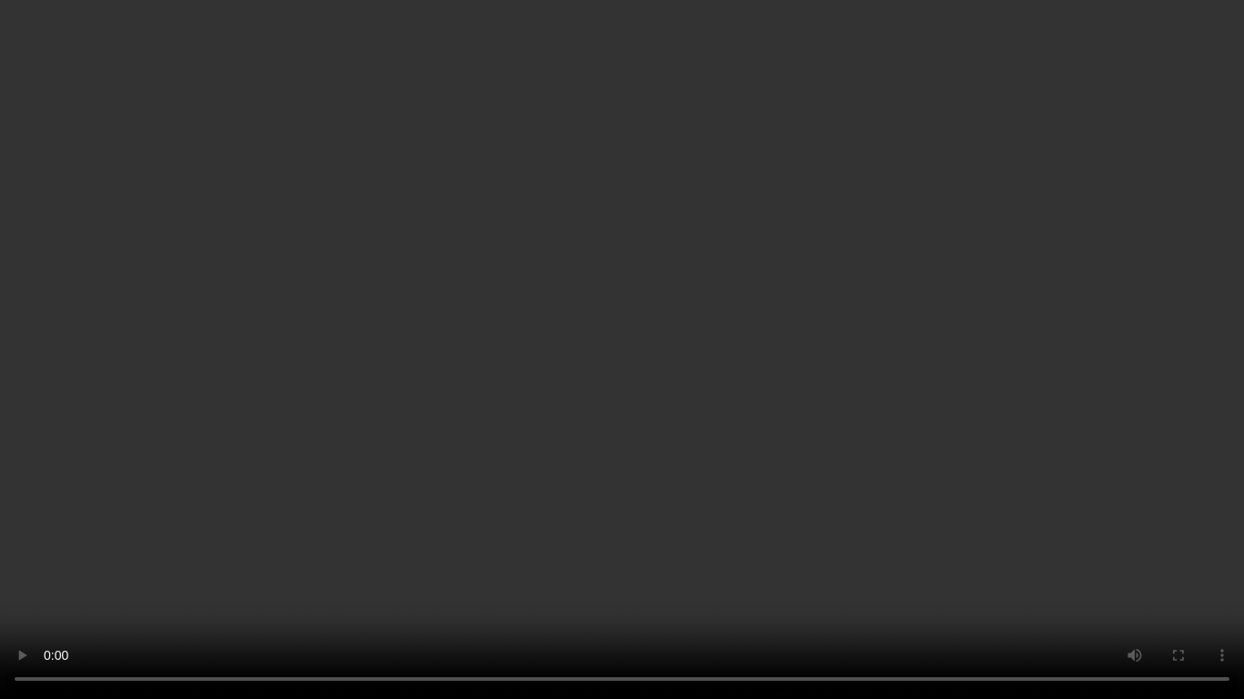
click at [794, 408] on video at bounding box center [622, 349] width 1244 height 699
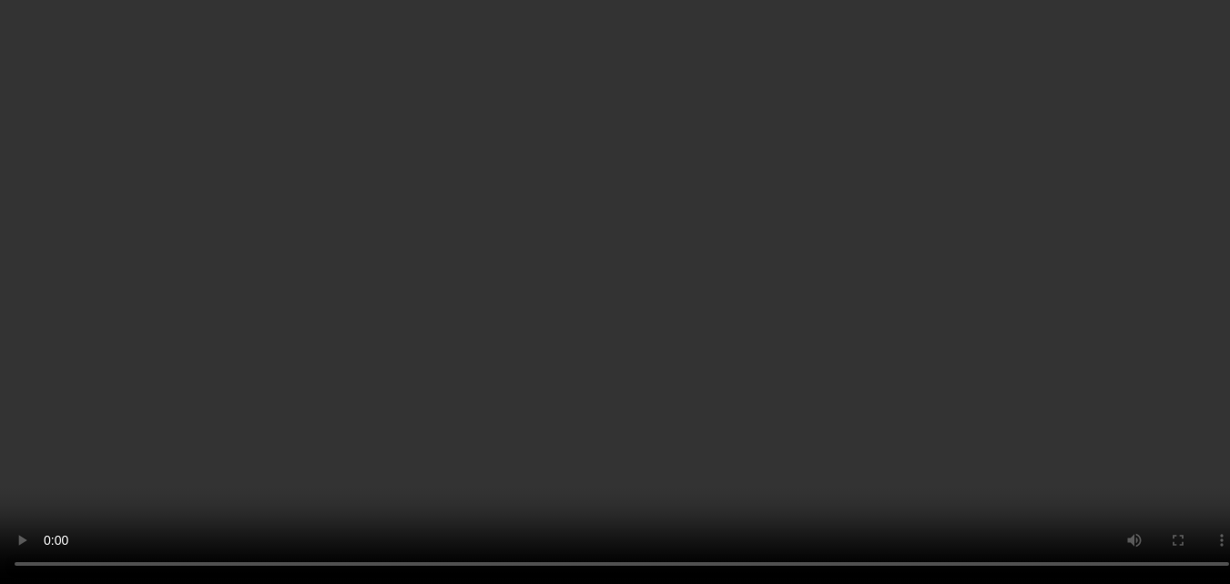
scroll to position [191, 0]
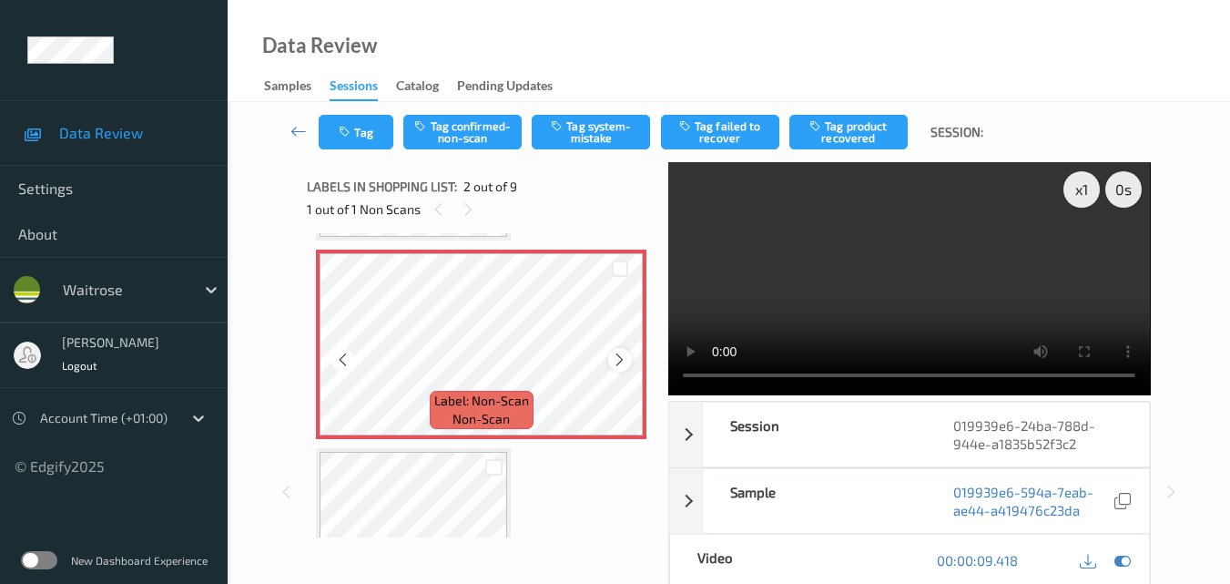
click at [624, 353] on icon at bounding box center [619, 359] width 15 height 16
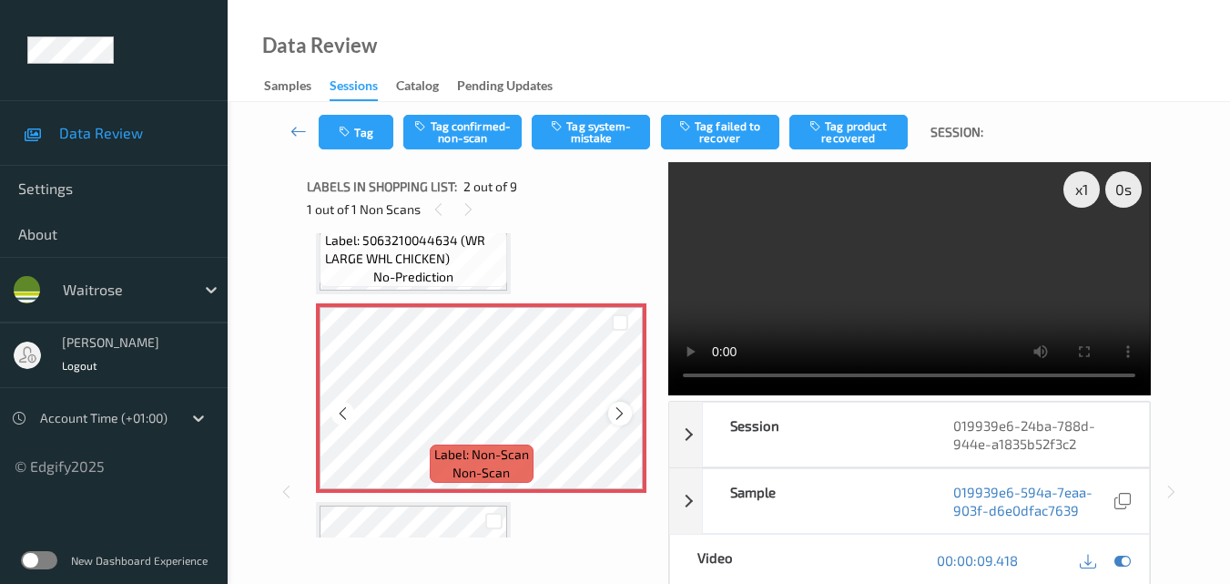
scroll to position [100, 0]
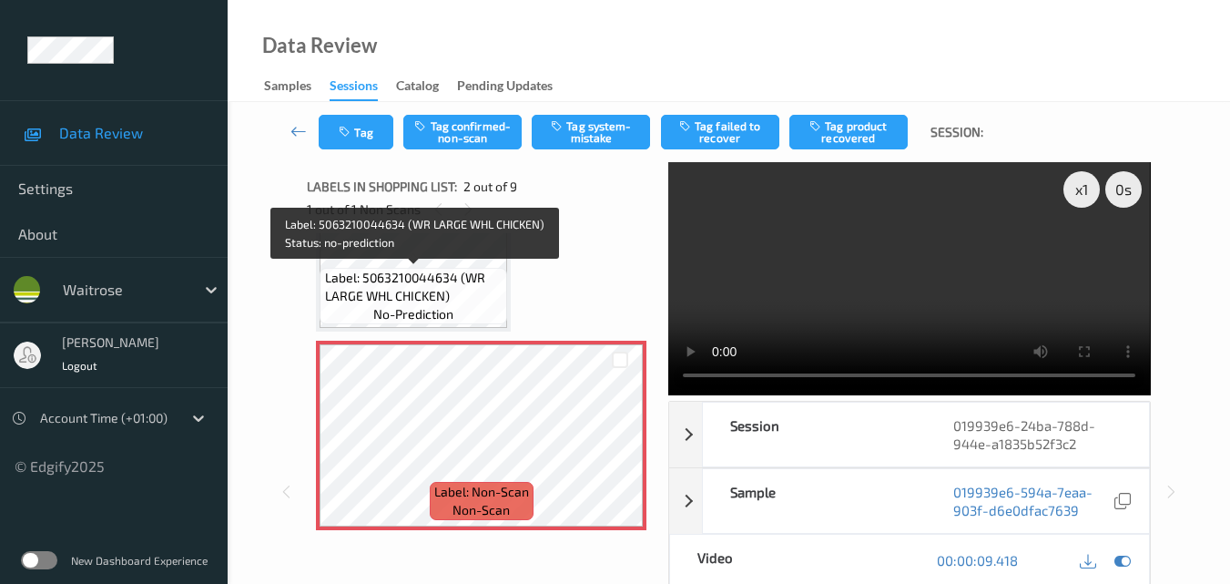
click at [431, 286] on span "Label: 5063210044634 (WR LARGE WHL CHICKEN)" at bounding box center [414, 287] width 178 height 36
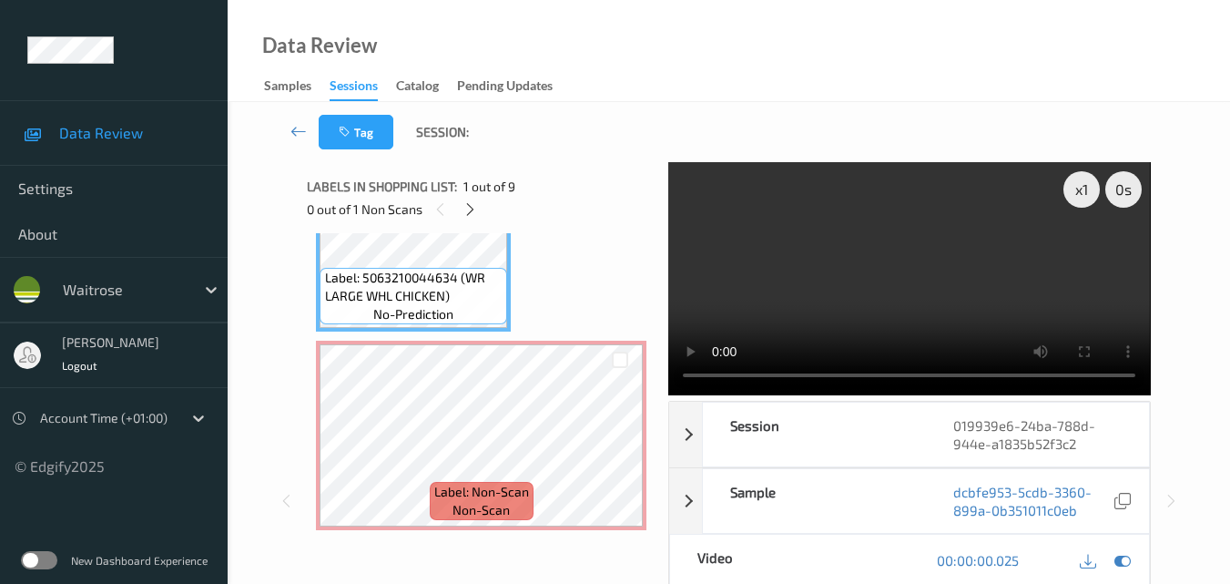
click at [910, 317] on video at bounding box center [909, 278] width 482 height 233
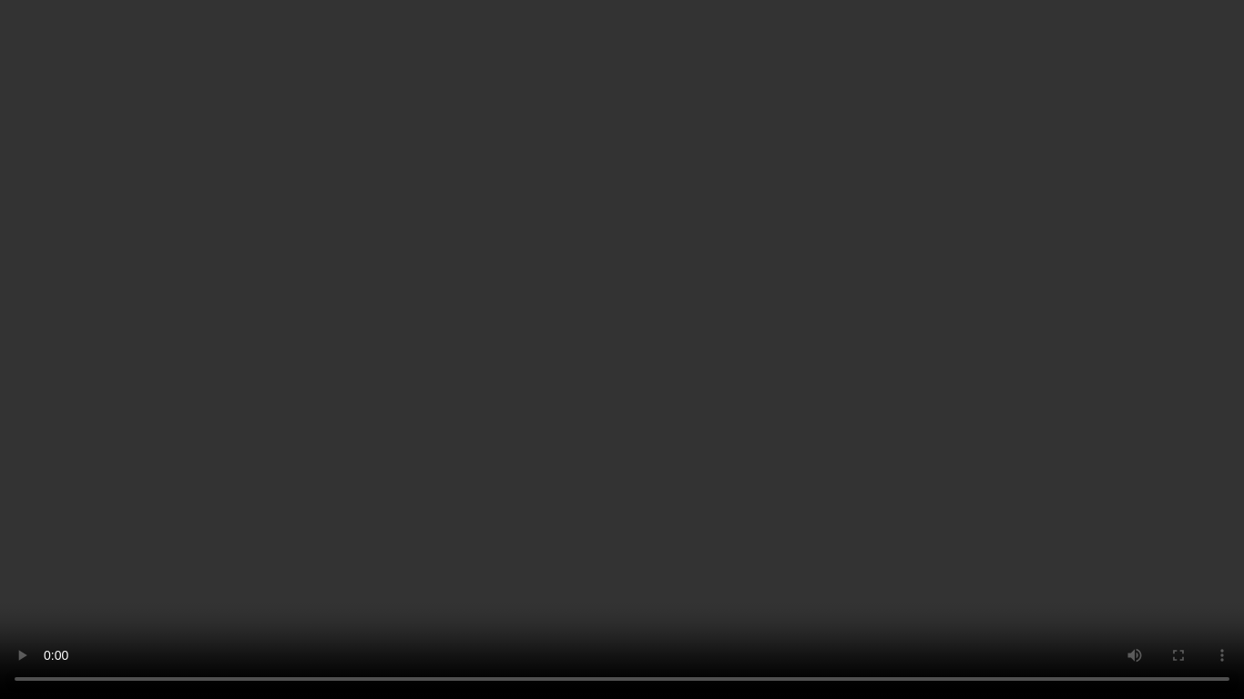
click at [556, 384] on video at bounding box center [622, 349] width 1244 height 699
click at [739, 436] on video at bounding box center [622, 349] width 1244 height 699
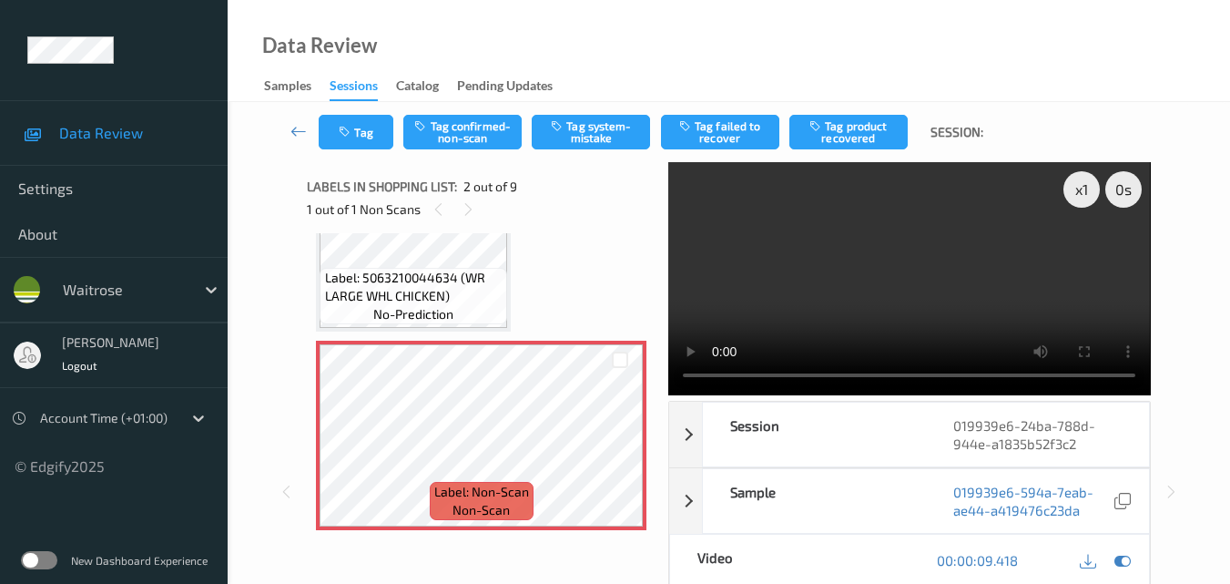
click at [579, 153] on div "Tag Tag confirmed-non-scan Tag system-mistake Tag failed to recover Tag product…" at bounding box center [729, 132] width 928 height 60
click at [604, 129] on button "Tag system-mistake" at bounding box center [591, 132] width 118 height 35
click at [360, 133] on button "Tag" at bounding box center [356, 132] width 75 height 35
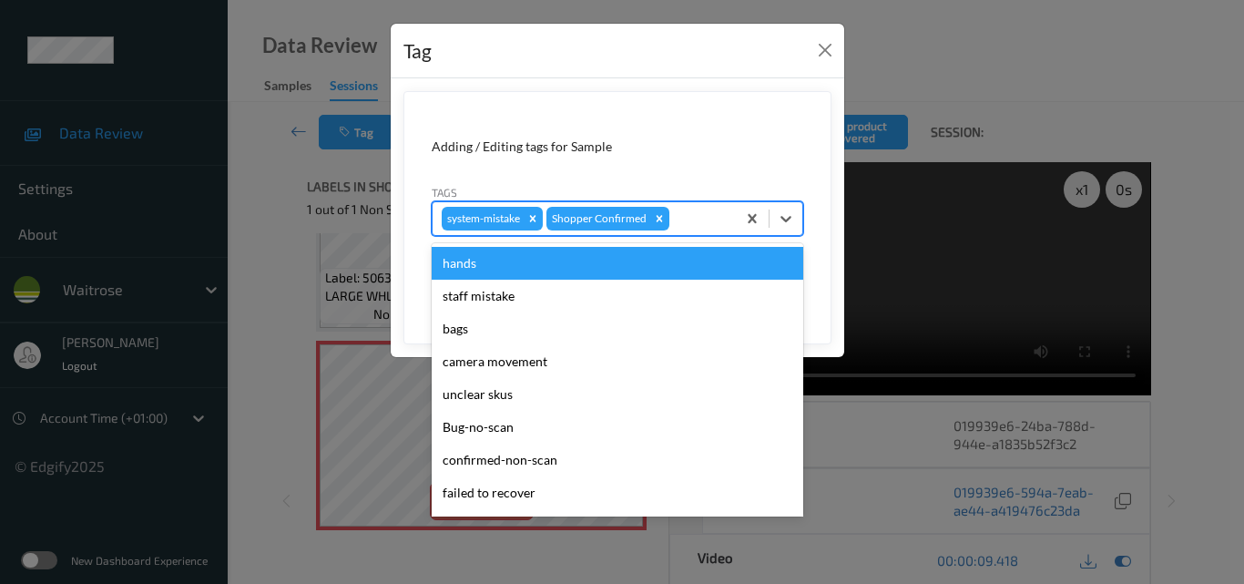
click at [690, 216] on div at bounding box center [700, 219] width 54 height 22
type input "un"
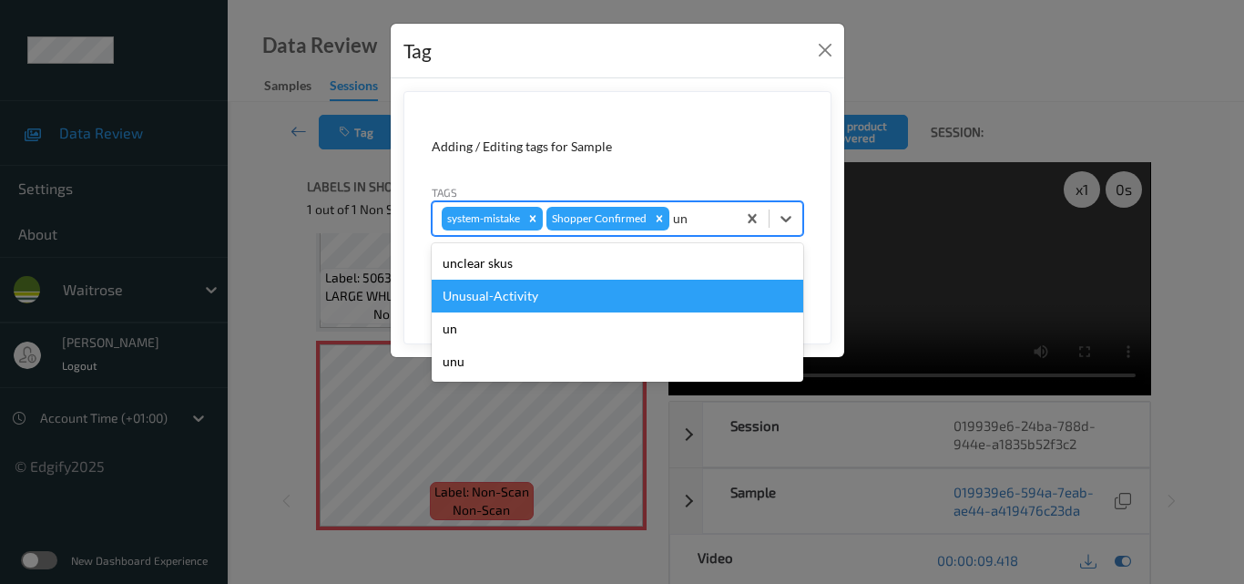
click at [584, 294] on div "Unusual-Activity" at bounding box center [618, 296] width 372 height 33
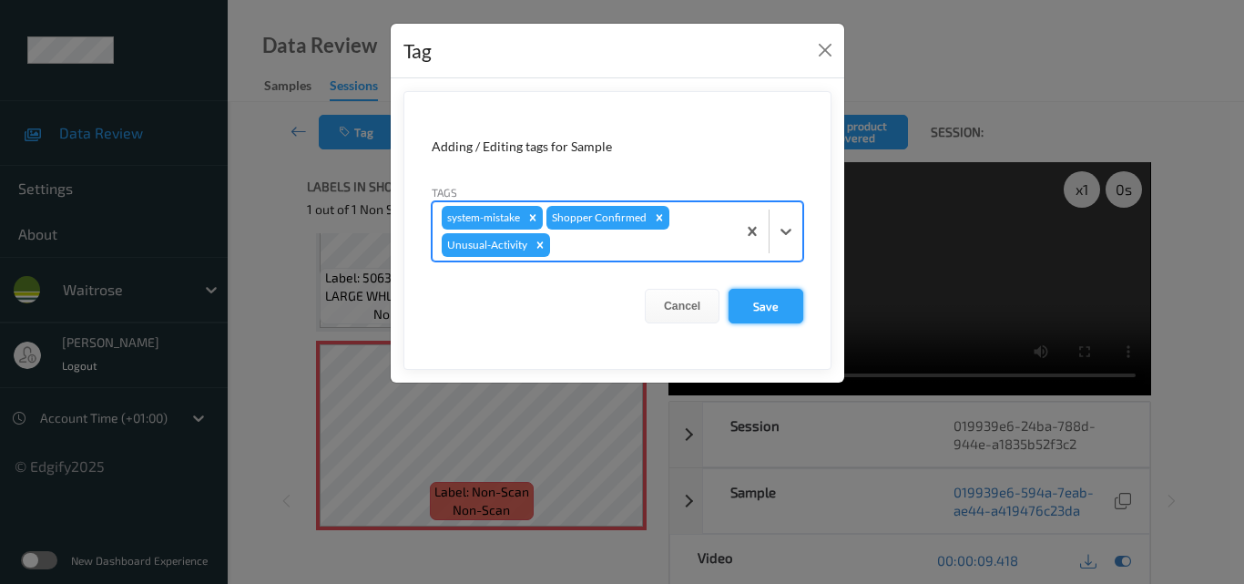
click at [774, 304] on button "Save" at bounding box center [765, 306] width 75 height 35
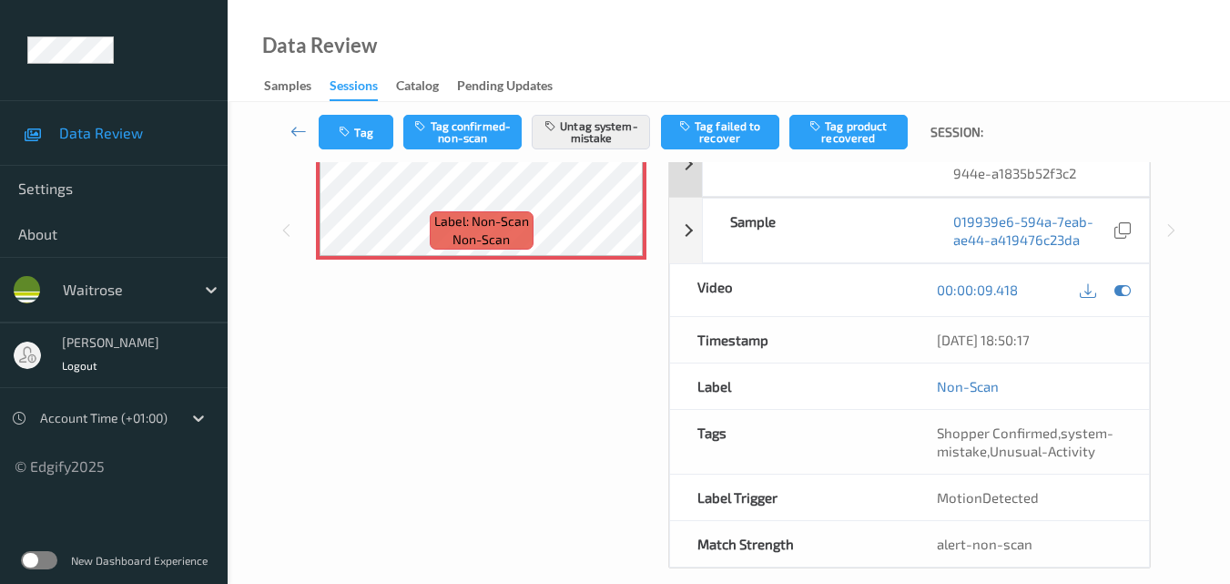
scroll to position [273, 0]
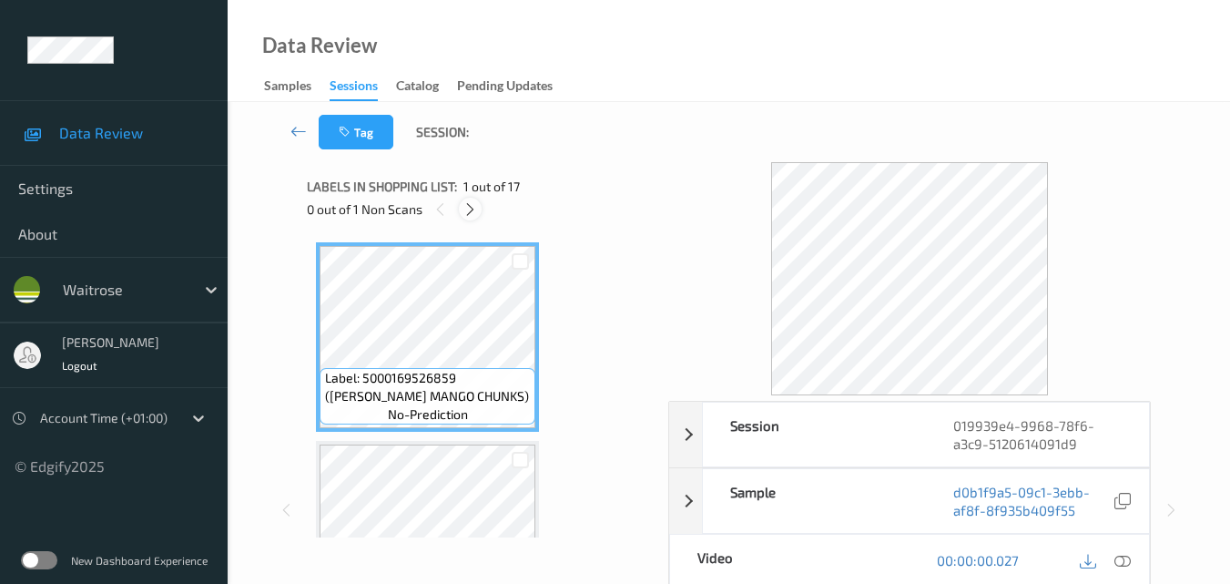
click at [470, 209] on icon at bounding box center [470, 209] width 15 height 16
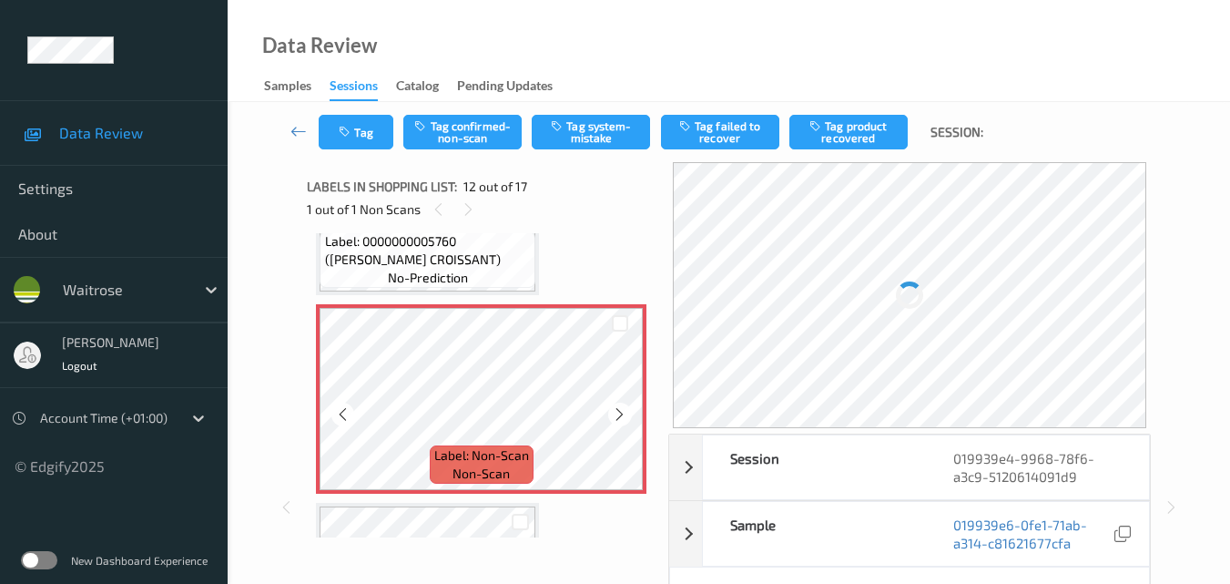
scroll to position [2085, 0]
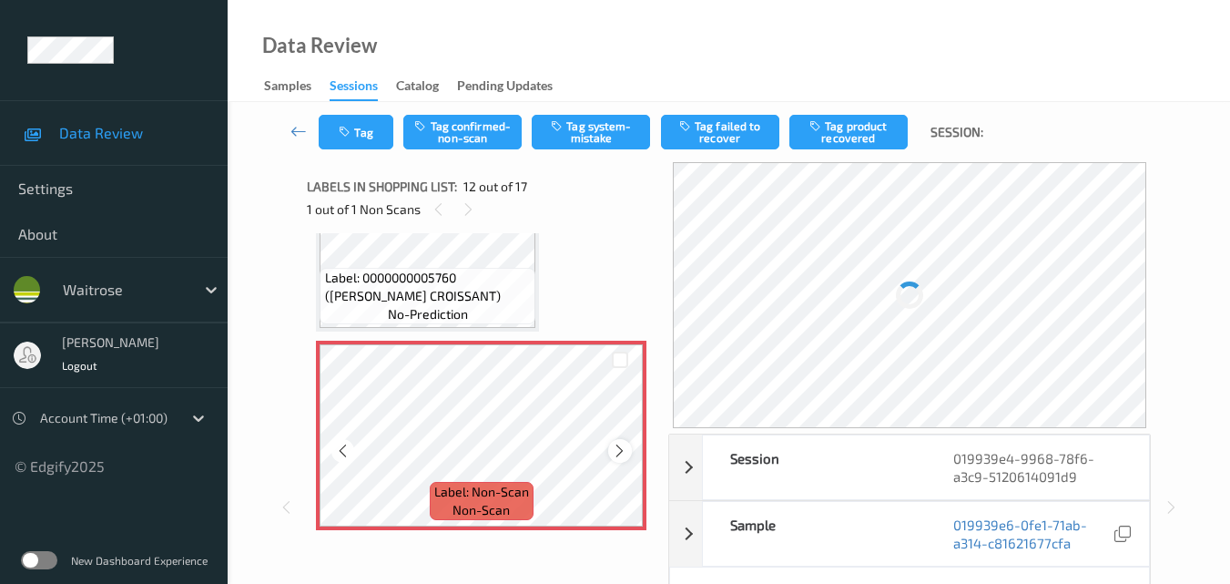
click at [625, 453] on icon at bounding box center [619, 451] width 15 height 16
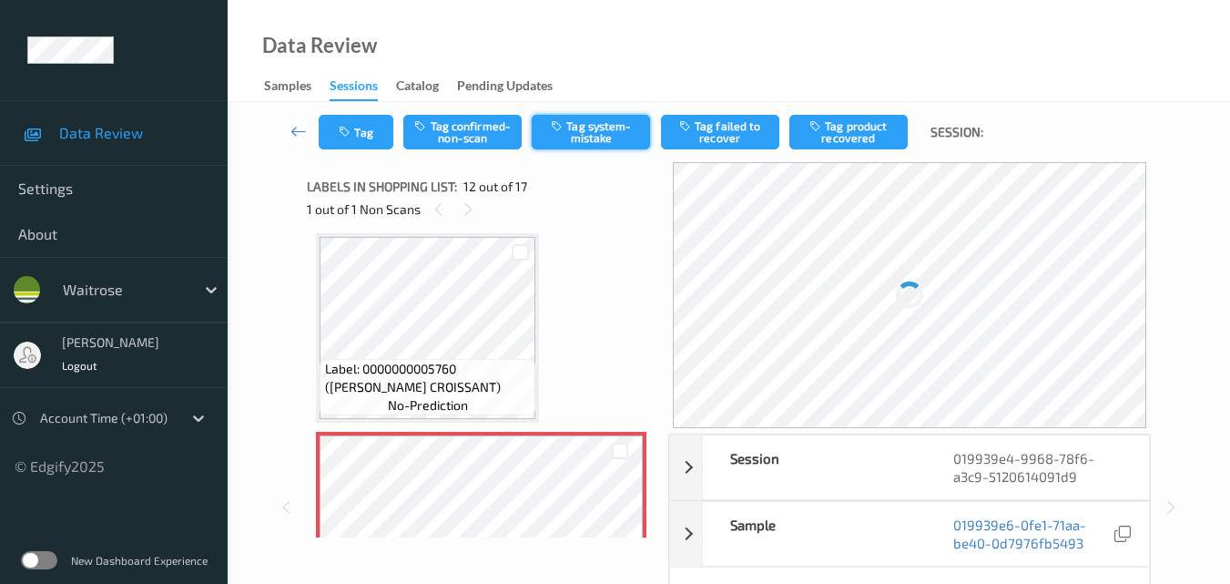
click at [606, 133] on button "Tag system-mistake" at bounding box center [591, 132] width 118 height 35
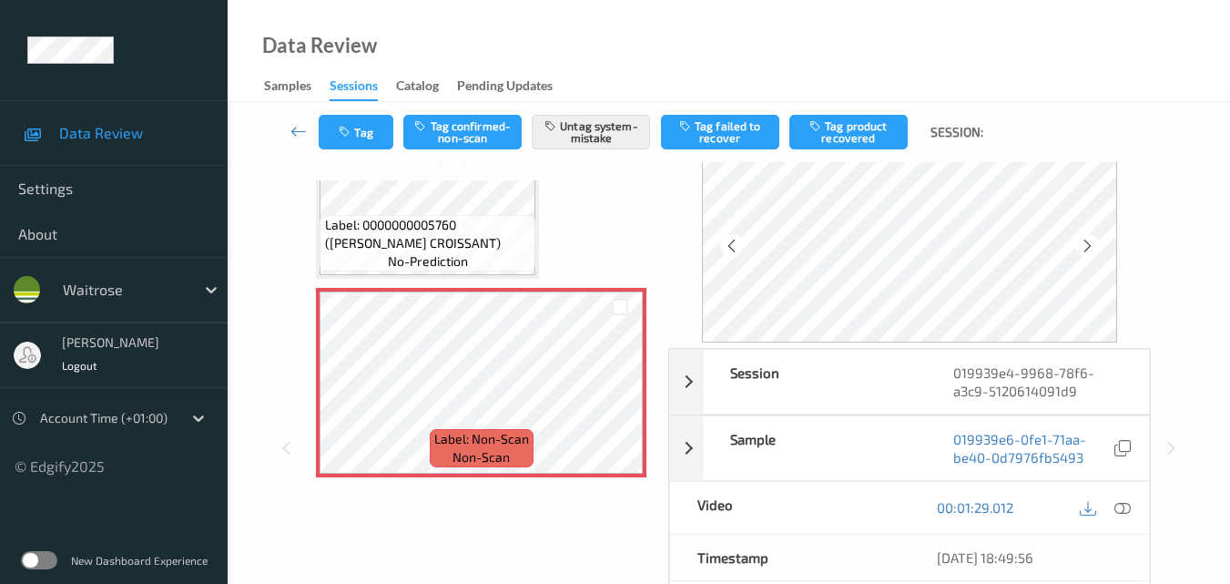
scroll to position [91, 0]
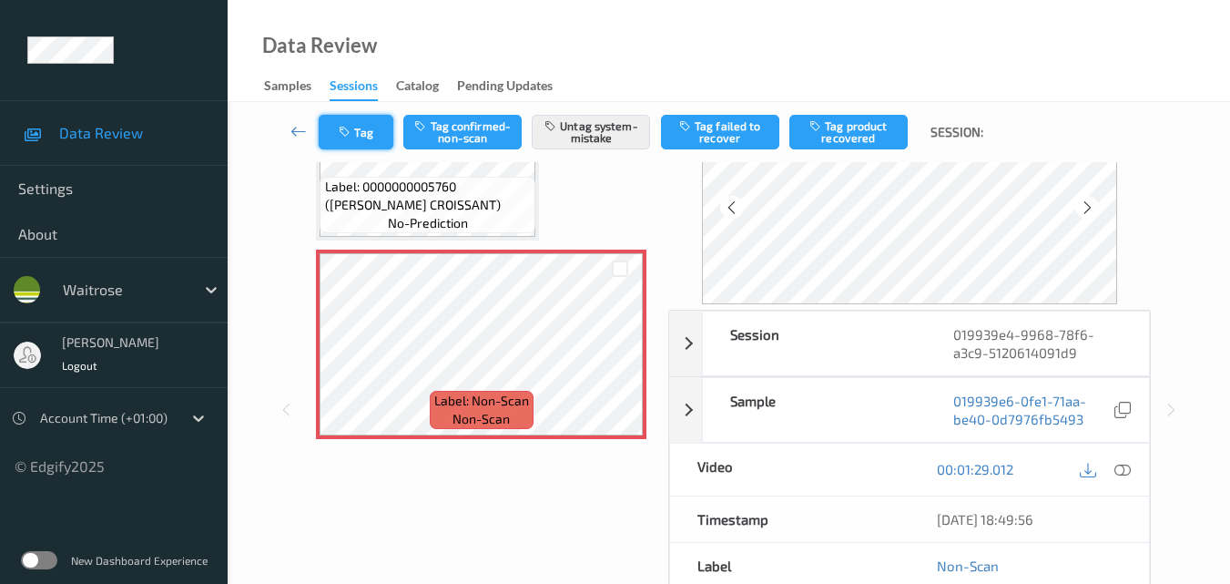
click at [354, 129] on icon "button" at bounding box center [346, 132] width 15 height 13
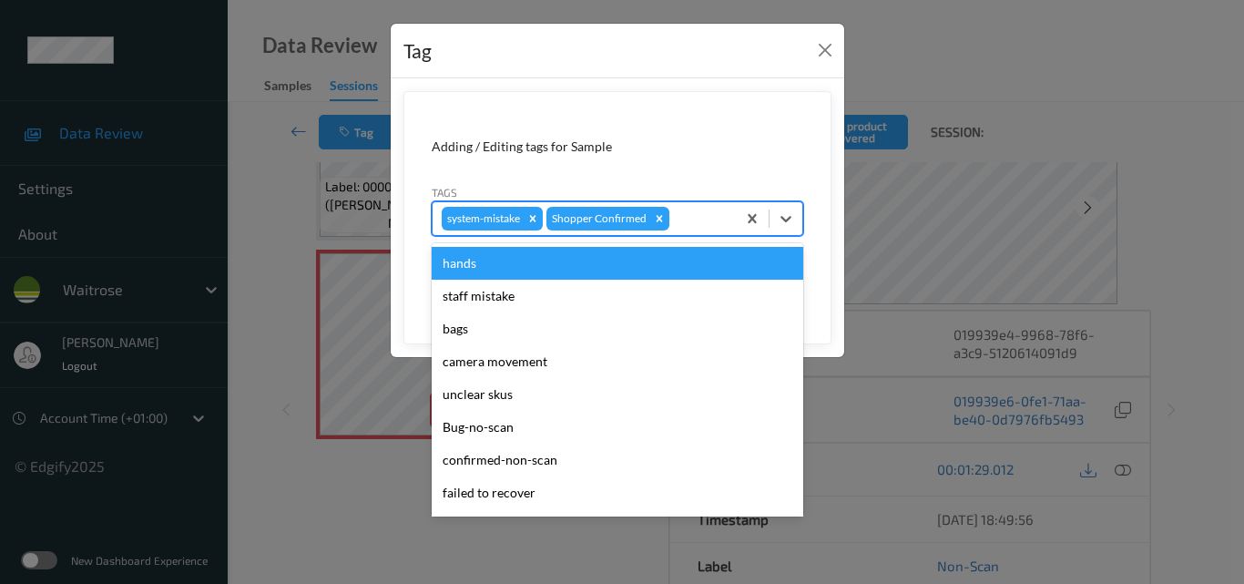
click at [692, 213] on div at bounding box center [700, 219] width 54 height 22
type input "un"
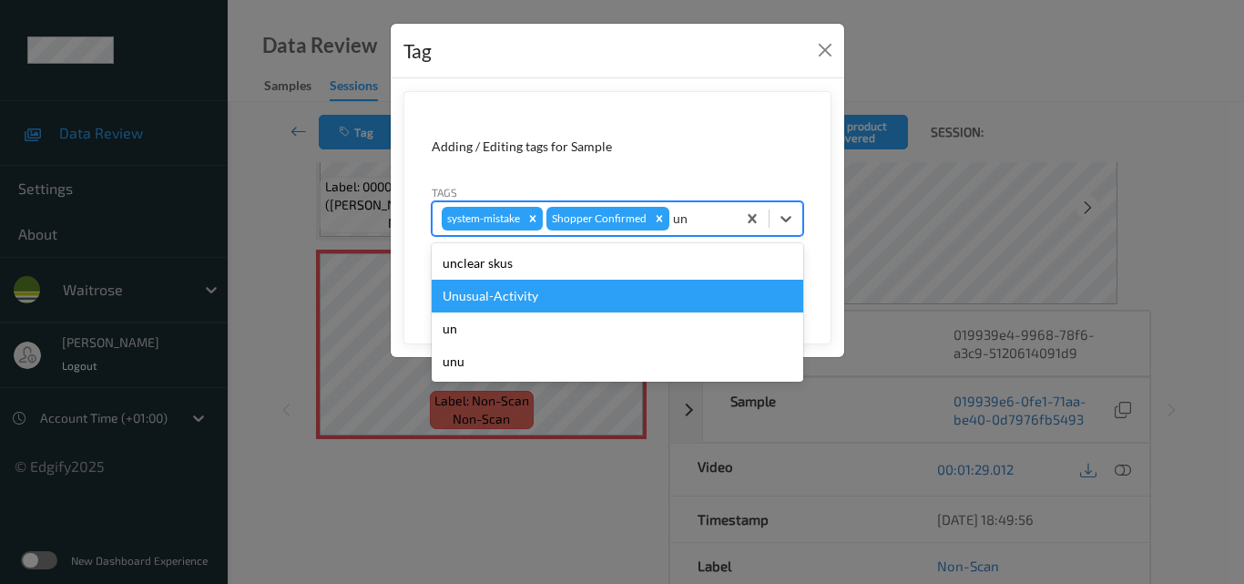
click at [600, 297] on div "Unusual-Activity" at bounding box center [618, 296] width 372 height 33
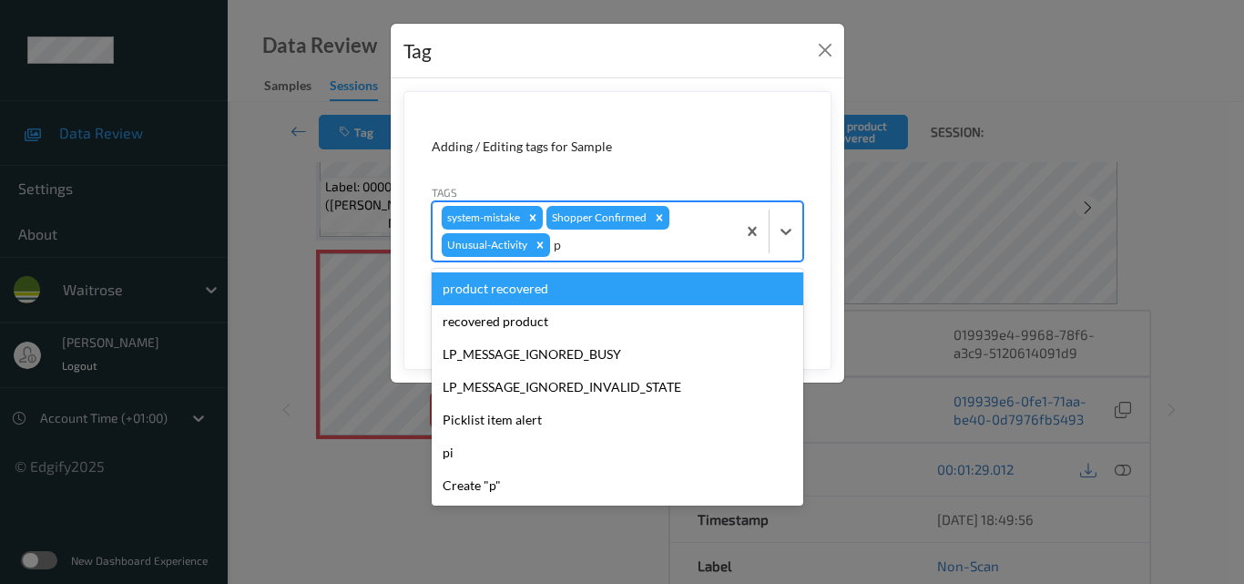
type input "pi"
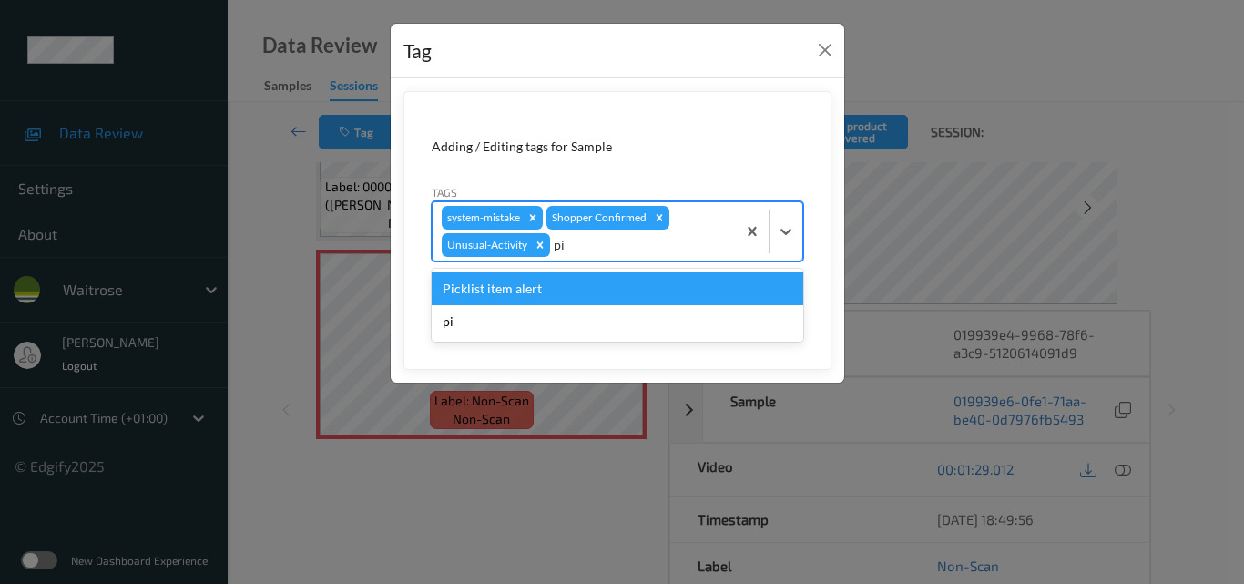
click at [600, 297] on div "Picklist item alert" at bounding box center [618, 288] width 372 height 33
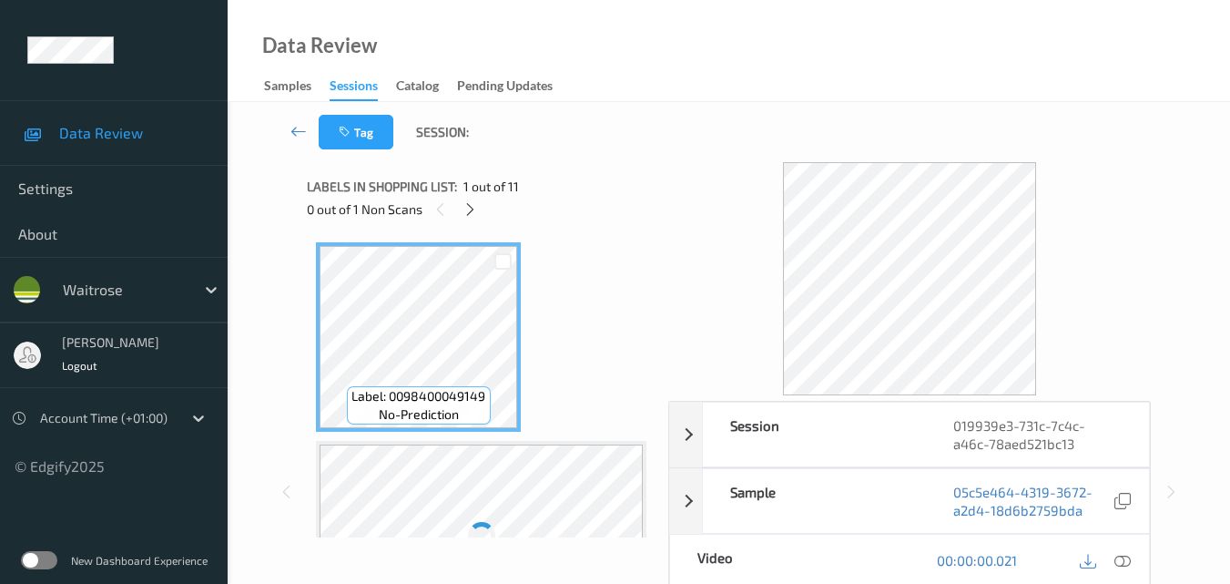
scroll to position [276, 0]
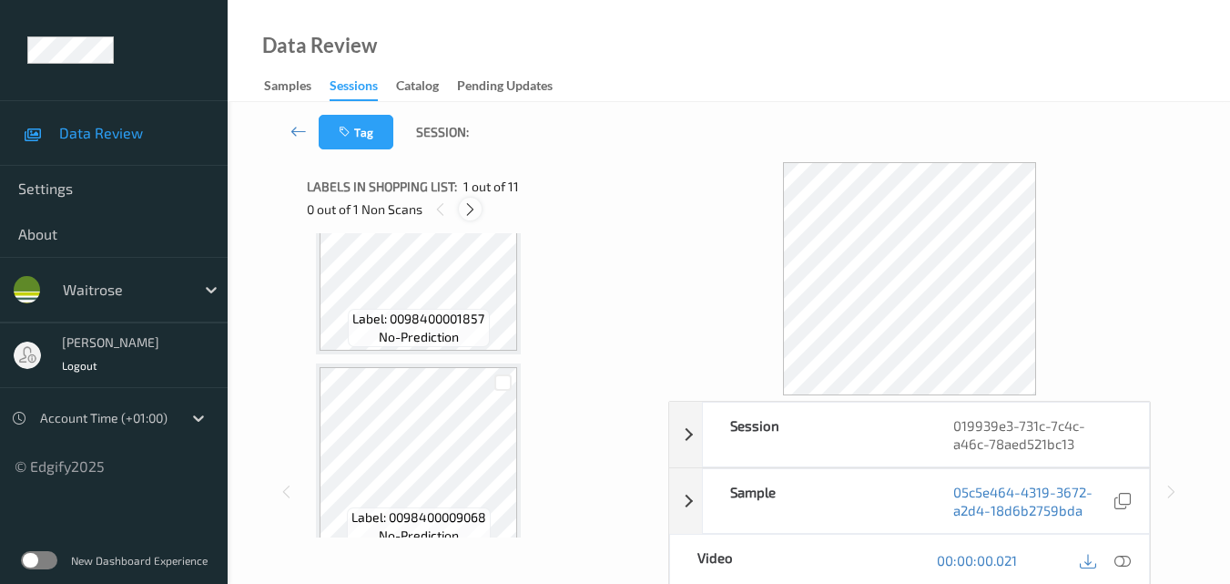
click at [466, 202] on icon at bounding box center [470, 209] width 15 height 16
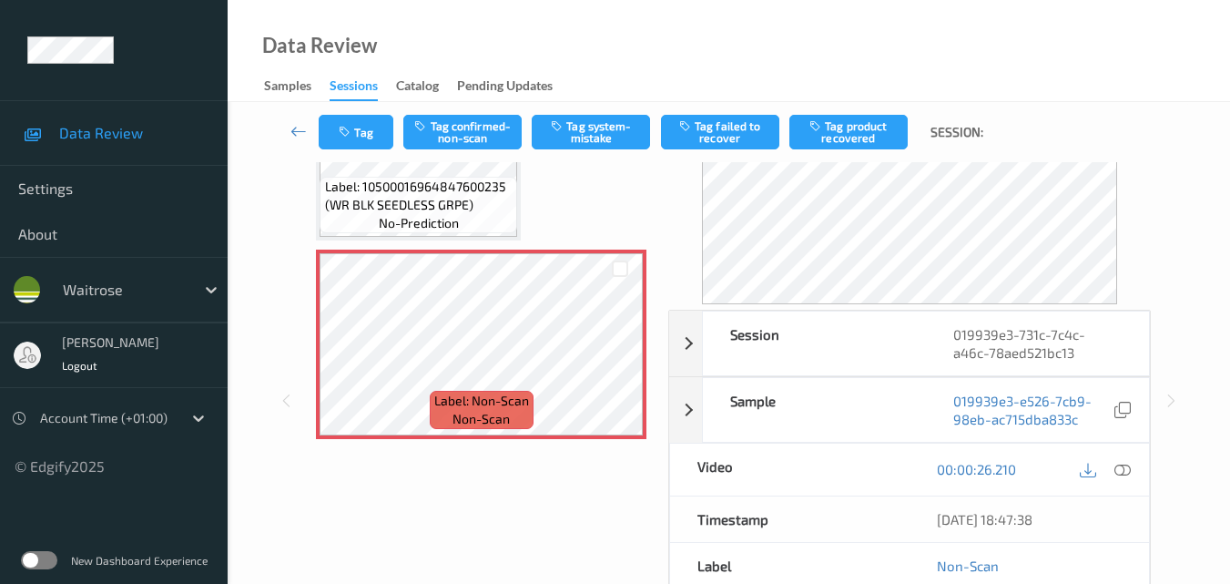
scroll to position [876, 0]
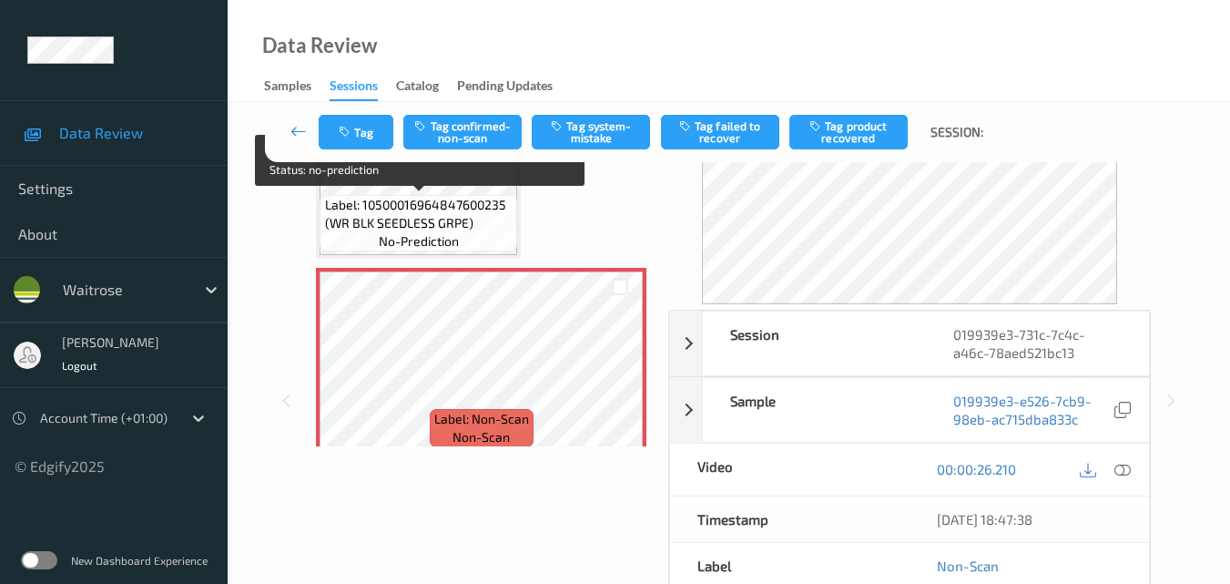
click at [459, 224] on span "Label: 10500016964847600235 (WR BLK SEEDLESS GRPE)" at bounding box center [419, 214] width 188 height 36
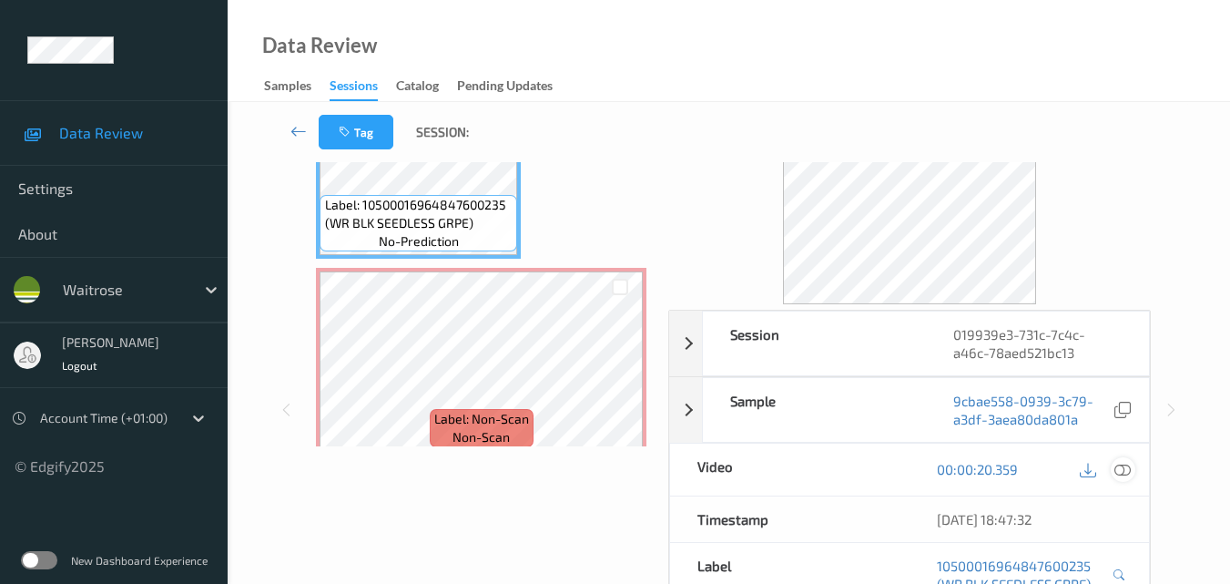
click at [1124, 468] on icon at bounding box center [1123, 469] width 16 height 16
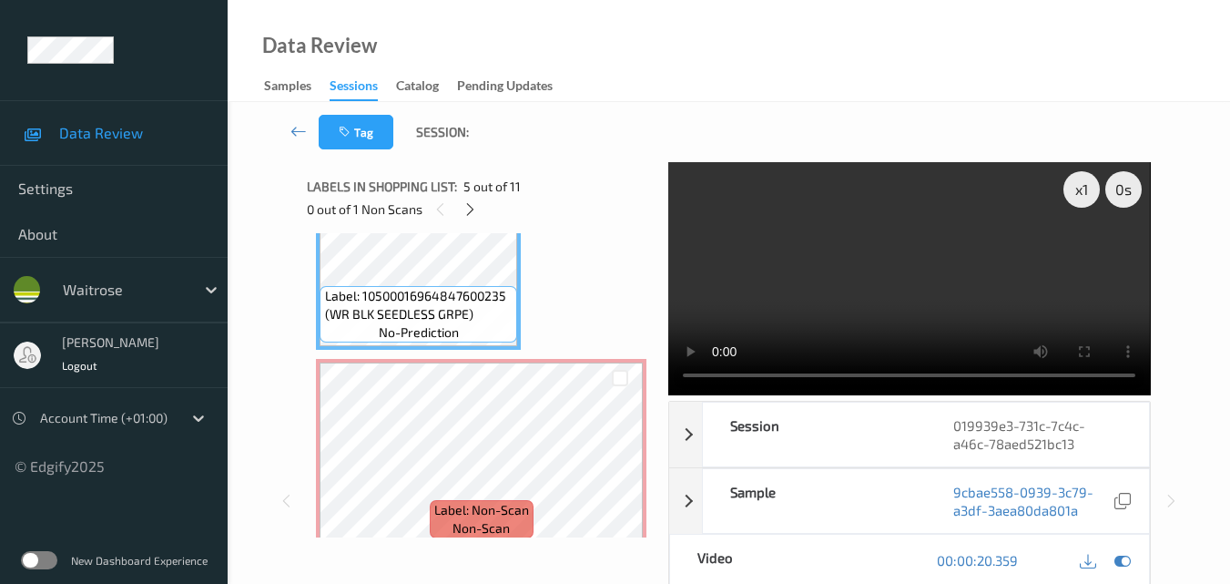
click at [897, 246] on video at bounding box center [909, 278] width 482 height 233
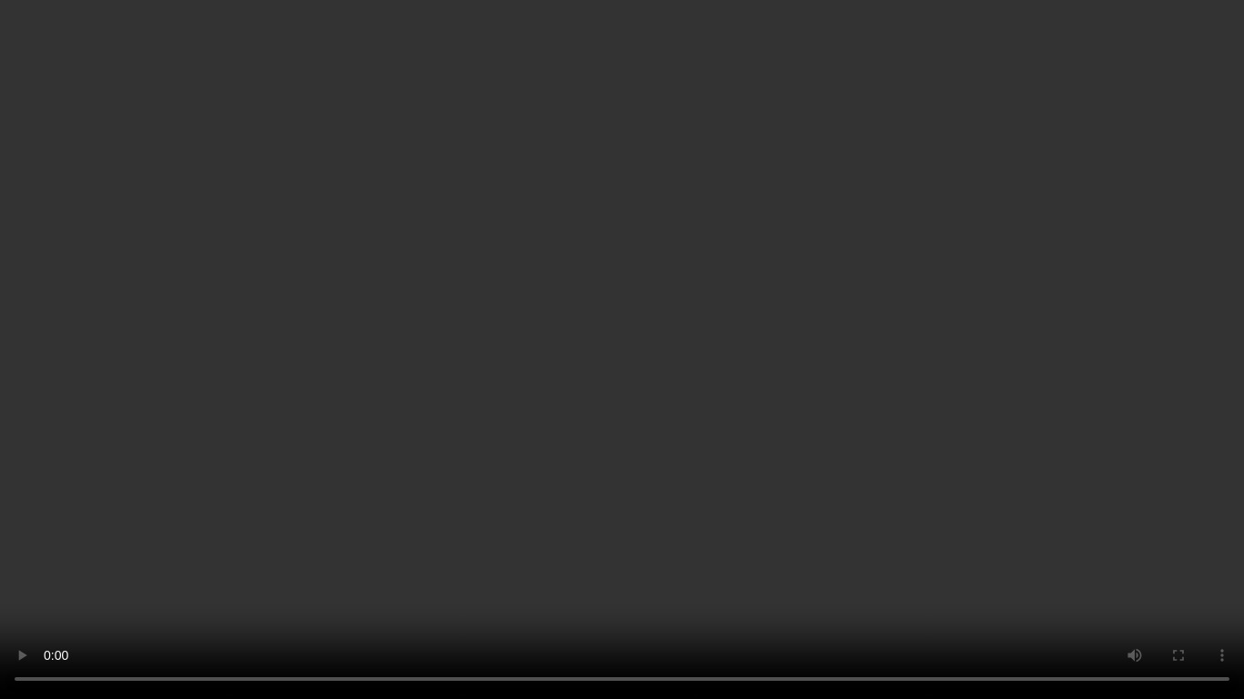
click at [964, 412] on video at bounding box center [622, 349] width 1244 height 699
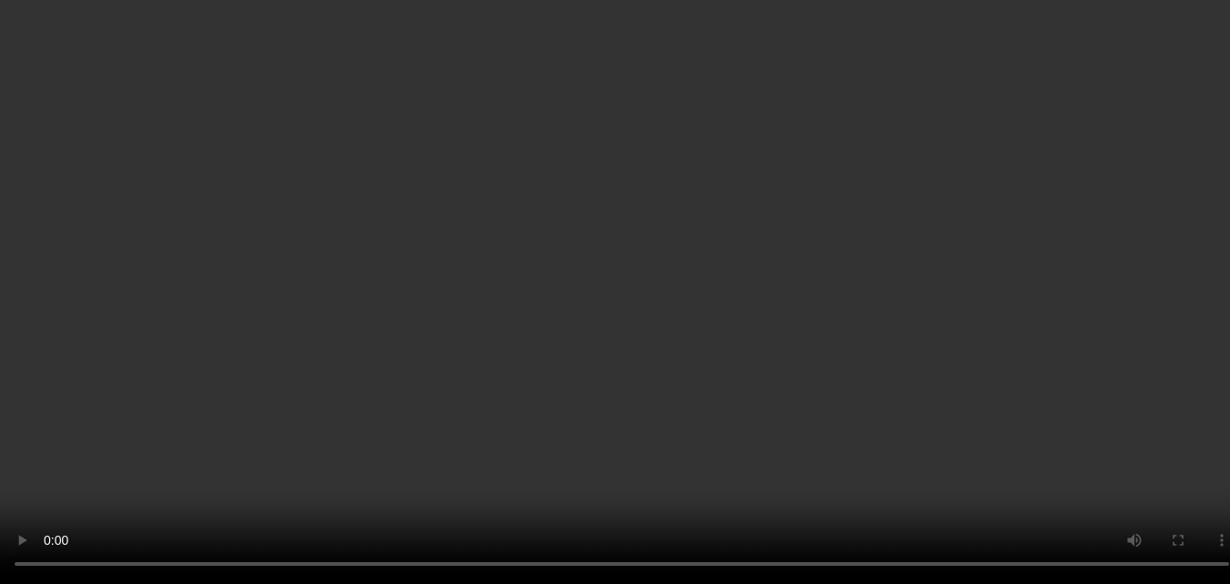
scroll to position [967, 0]
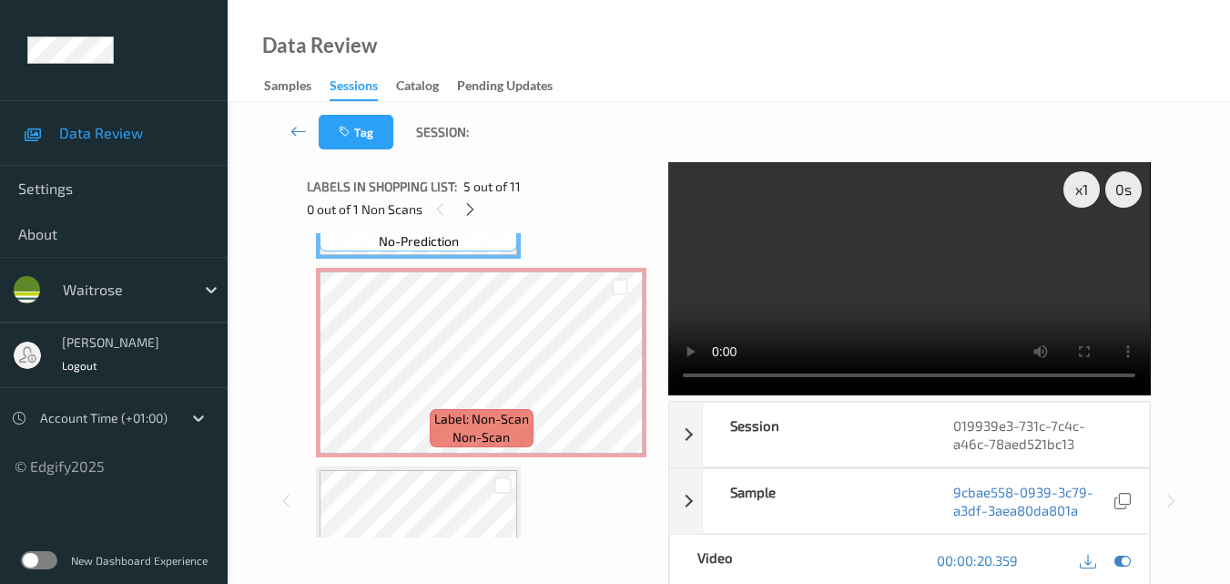
click at [951, 291] on video at bounding box center [909, 278] width 482 height 233
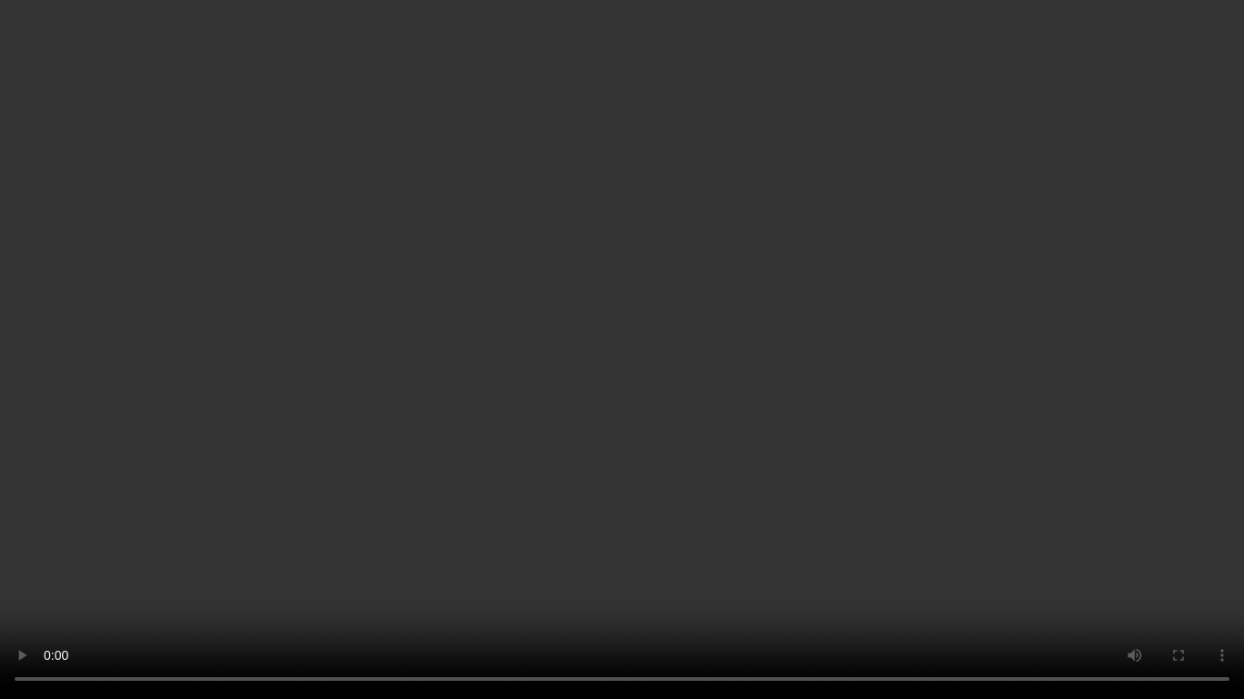
click at [900, 402] on video at bounding box center [622, 349] width 1244 height 699
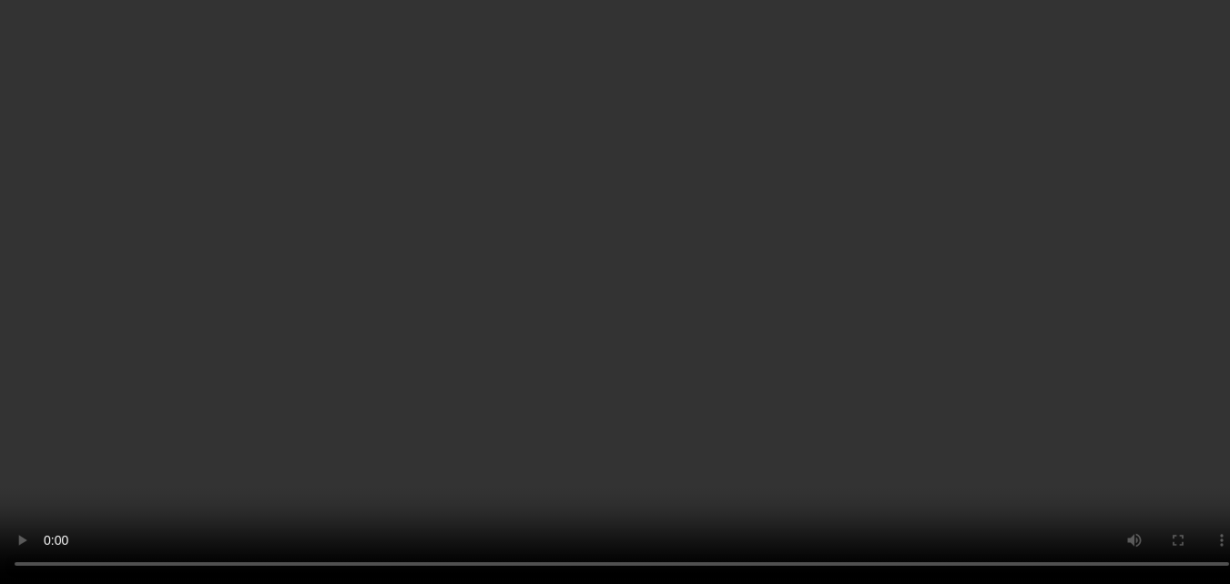
scroll to position [1149, 0]
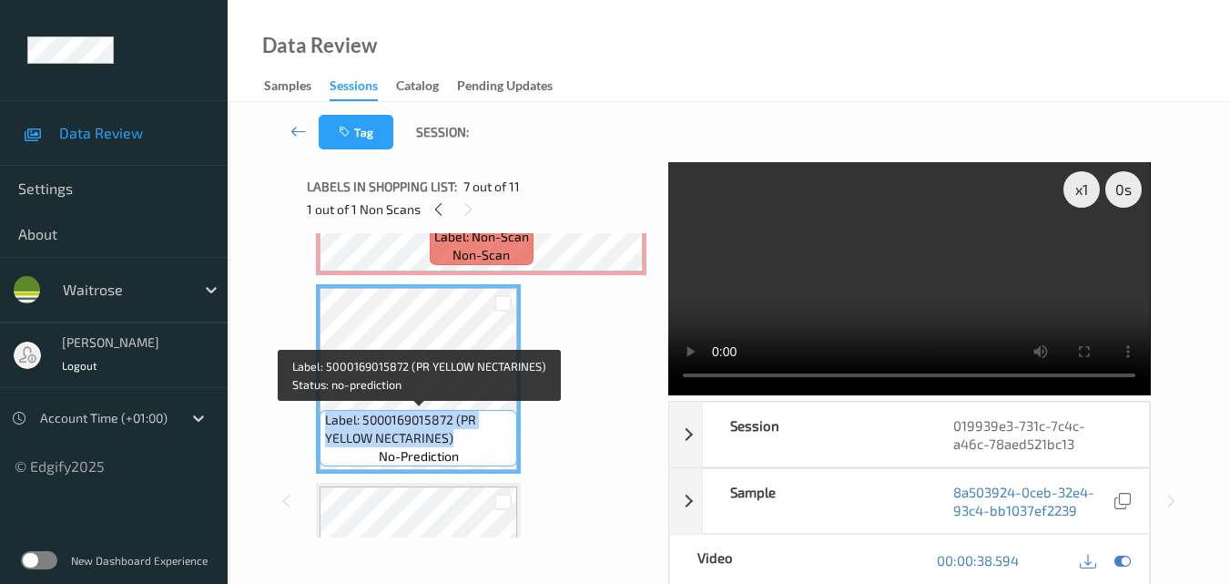
drag, startPoint x: 458, startPoint y: 438, endPoint x: 325, endPoint y: 423, distance: 133.7
click at [325, 423] on span "Label: 5000169015872 (PR YELLOW NECTARINES)" at bounding box center [419, 429] width 188 height 36
copy span "Label: 5000169015872 (PR YELLOW NECTARINES)"
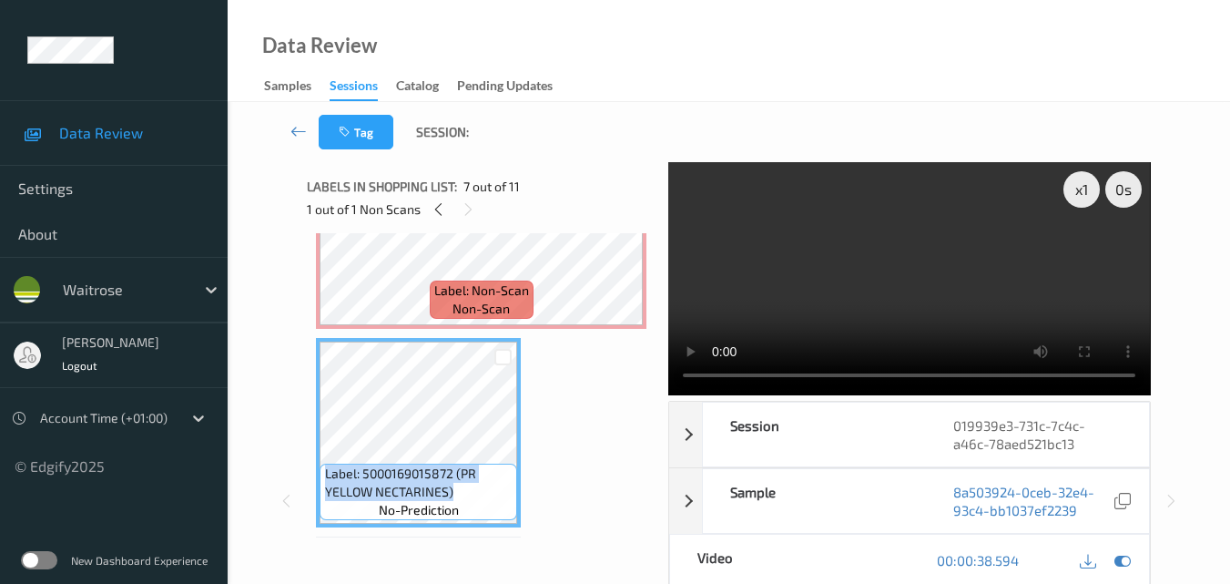
scroll to position [1058, 0]
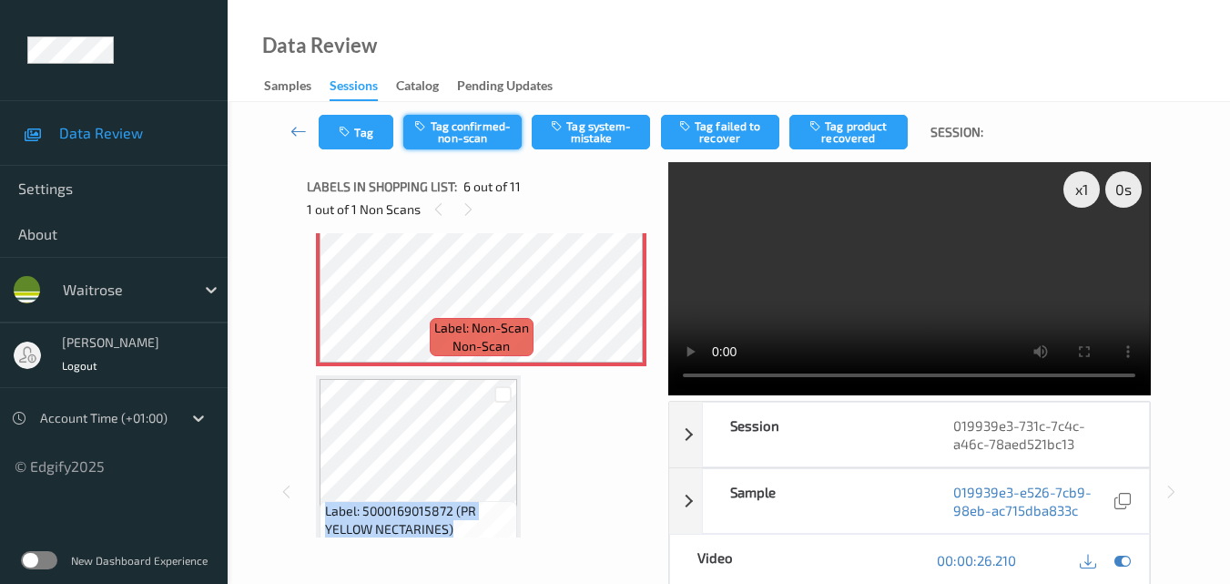
click at [461, 127] on button "Tag confirmed-non-scan" at bounding box center [462, 132] width 118 height 35
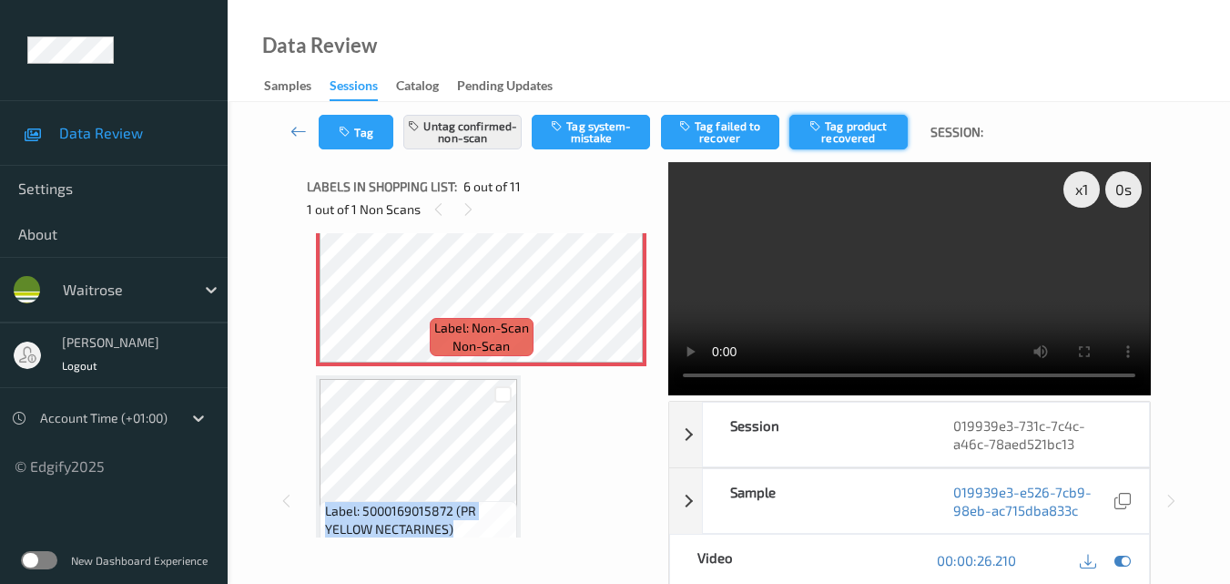
click at [843, 127] on button "Tag product recovered" at bounding box center [848, 132] width 118 height 35
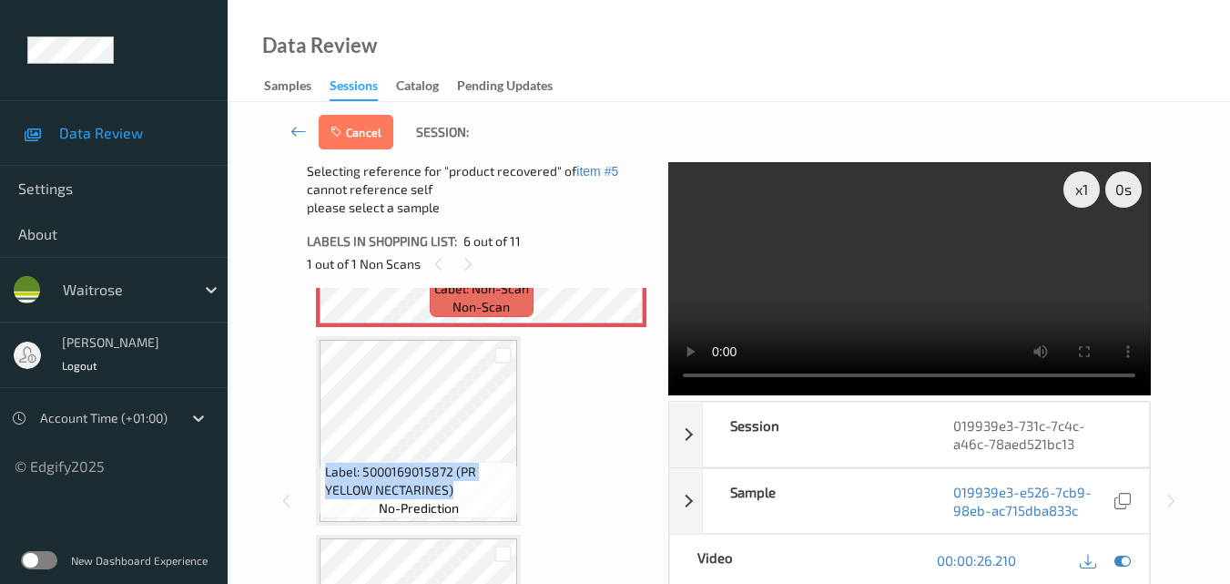
scroll to position [1240, 0]
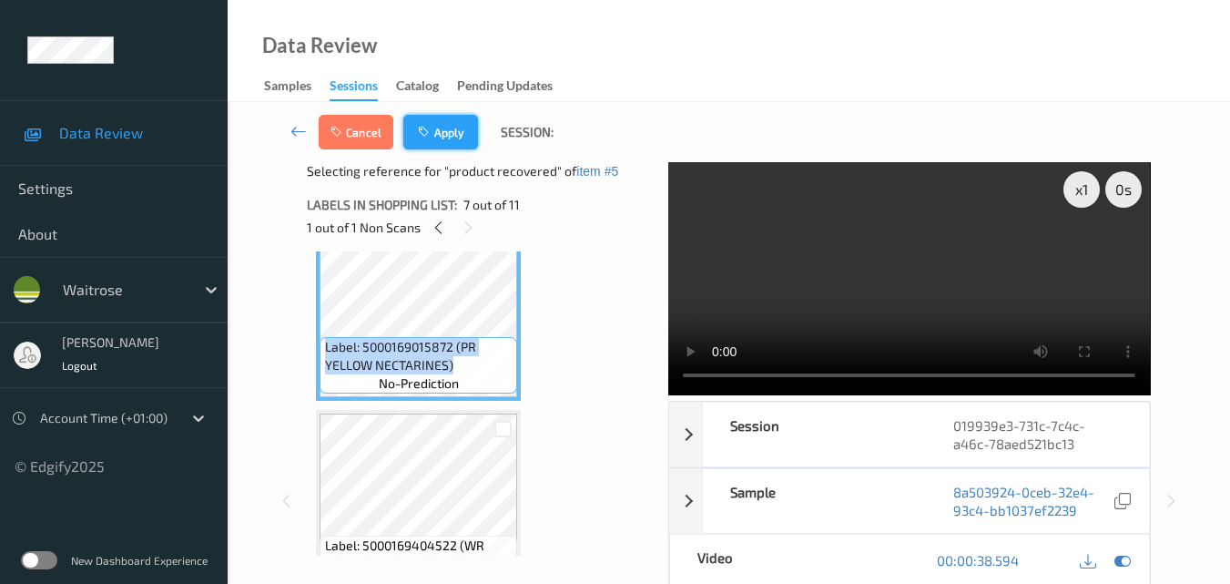
click at [443, 132] on button "Apply" at bounding box center [440, 132] width 75 height 35
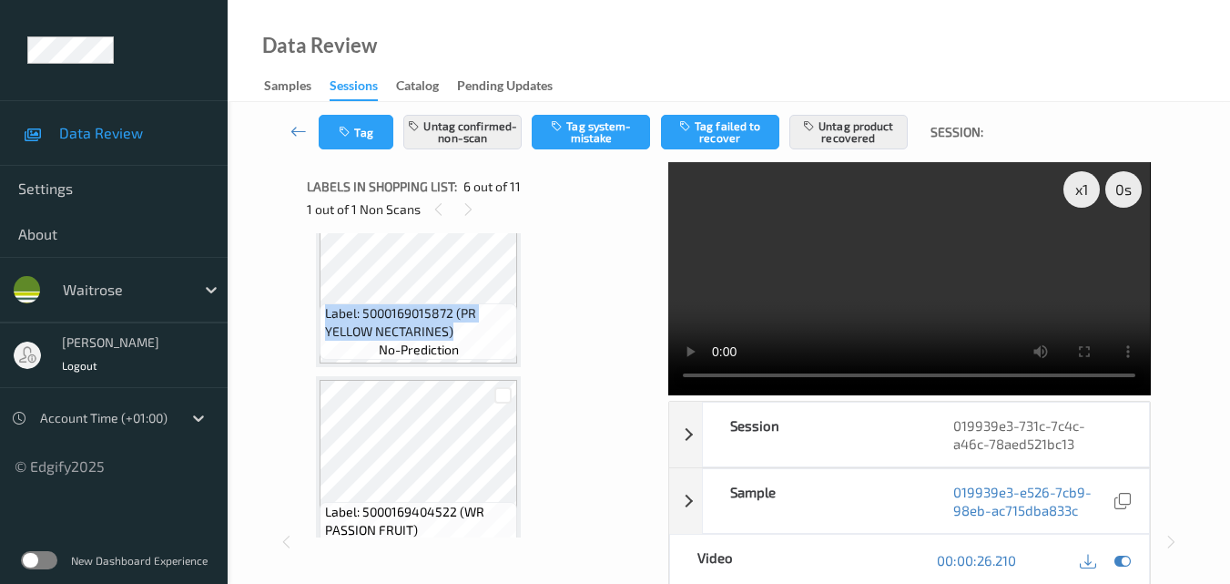
scroll to position [1258, 0]
click at [590, 349] on div "Label: 0098400049149 (NY AROMATIC SHWR GEL) no-prediction Label: 0098400001857 …" at bounding box center [481, 71] width 331 height 2175
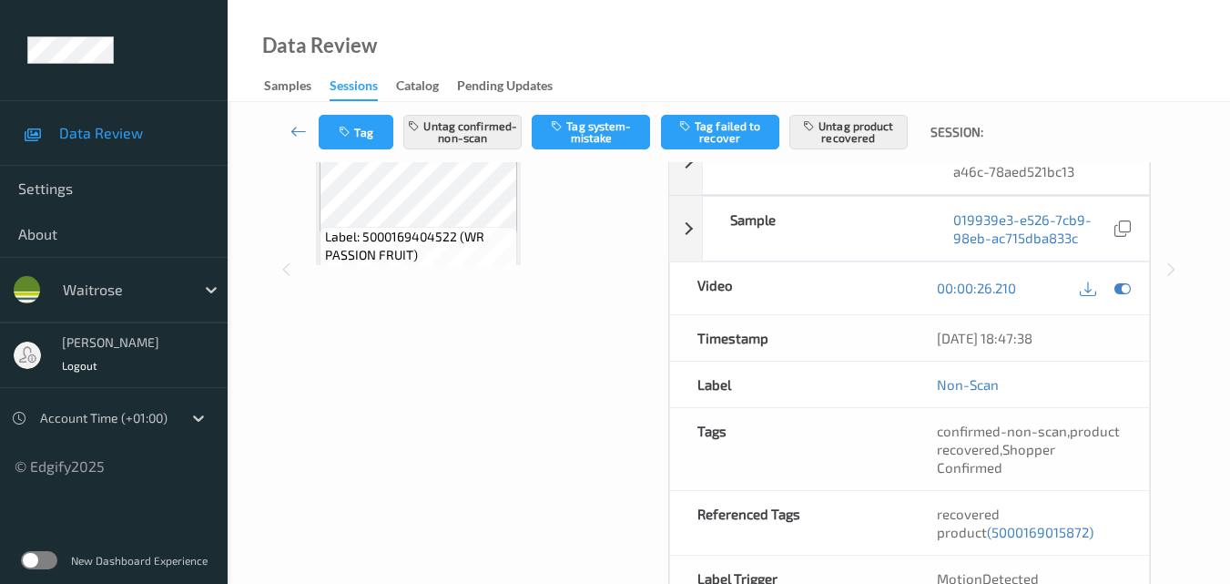
scroll to position [273, 0]
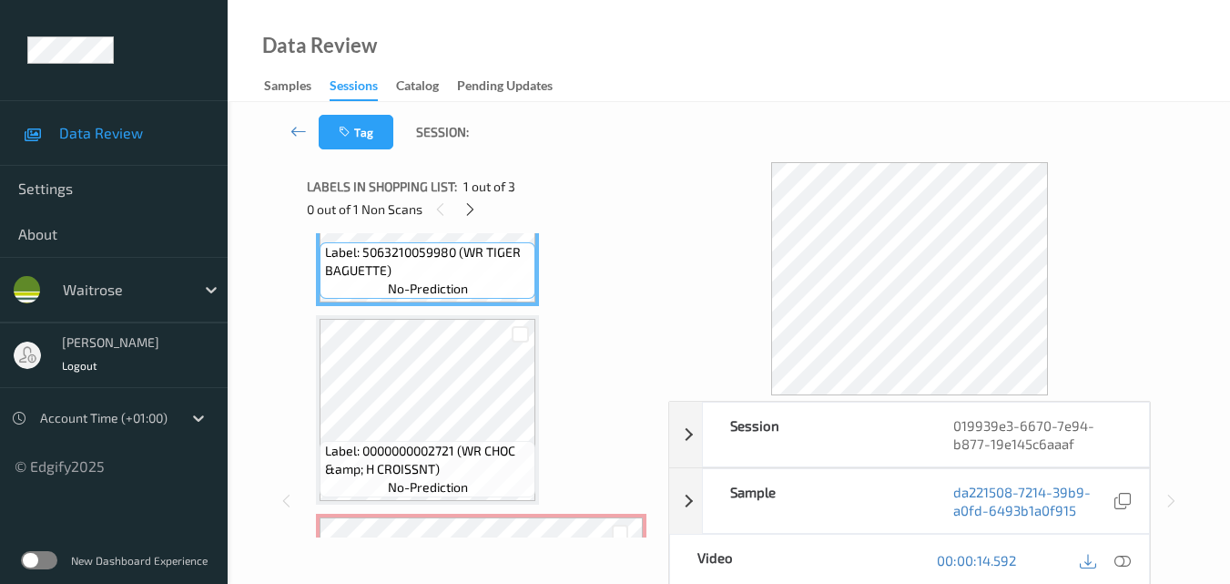
scroll to position [273, 0]
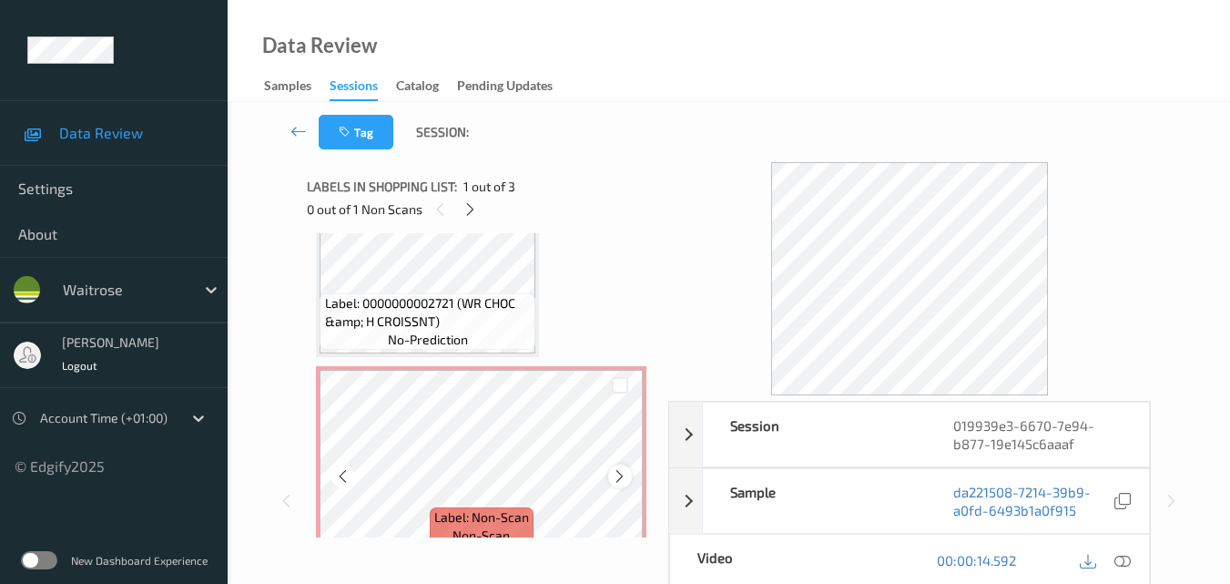
click at [622, 476] on icon at bounding box center [619, 476] width 15 height 16
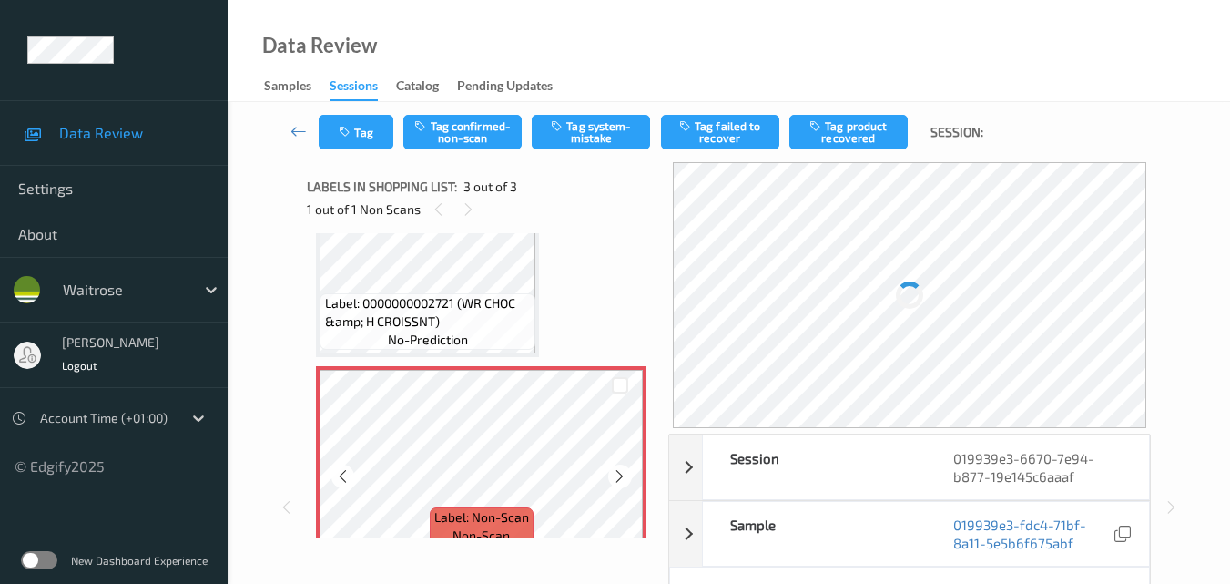
click at [622, 475] on icon at bounding box center [619, 476] width 15 height 16
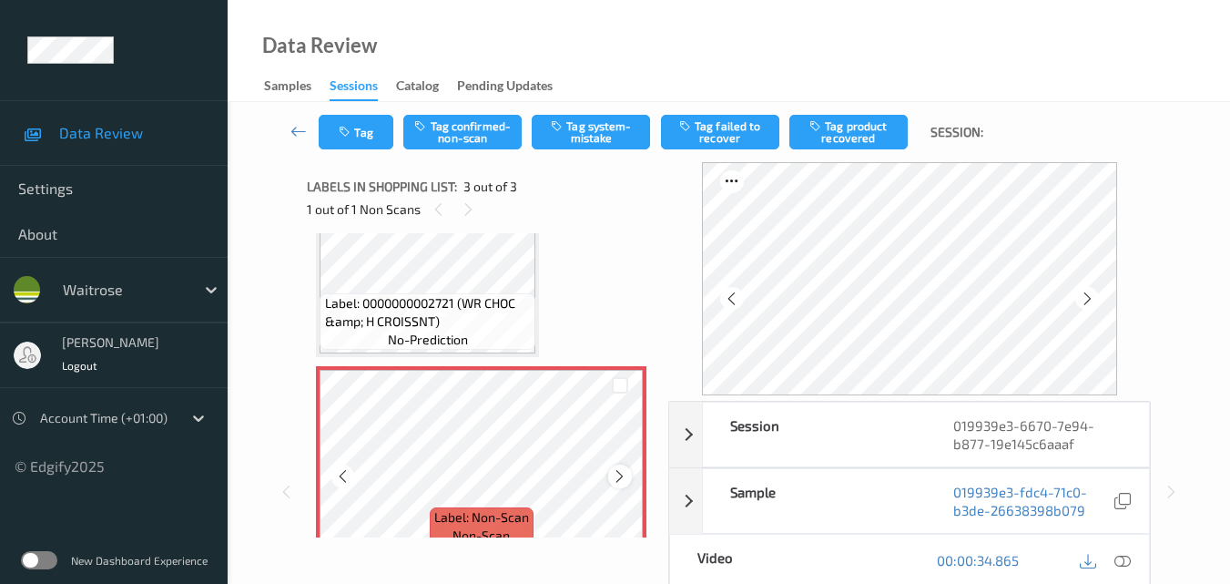
scroll to position [182, 0]
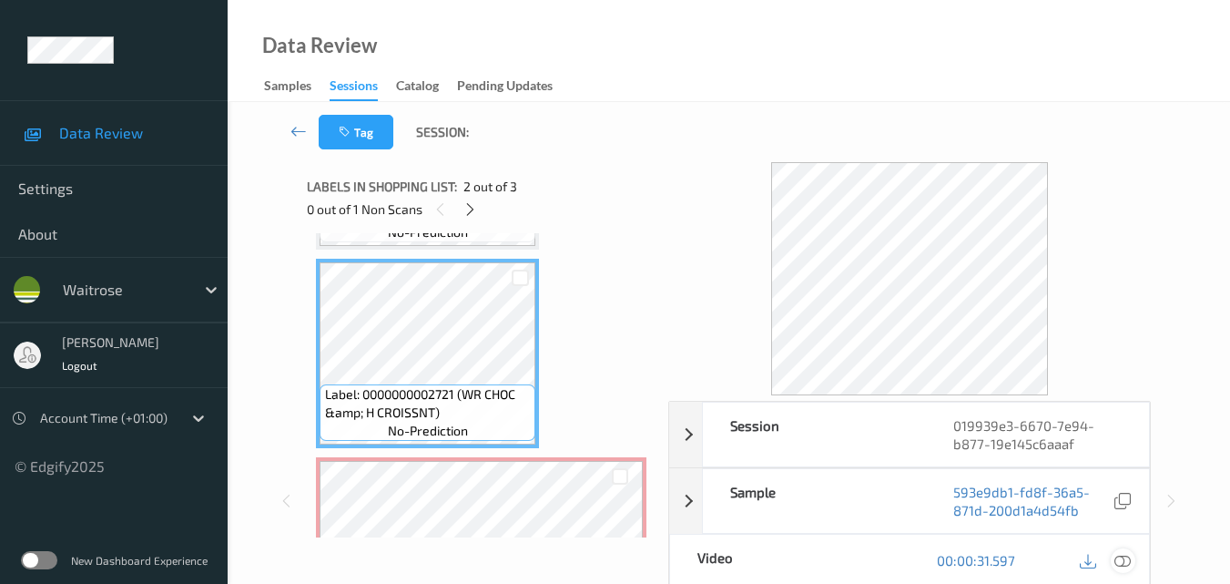
click at [1124, 557] on icon at bounding box center [1123, 560] width 16 height 16
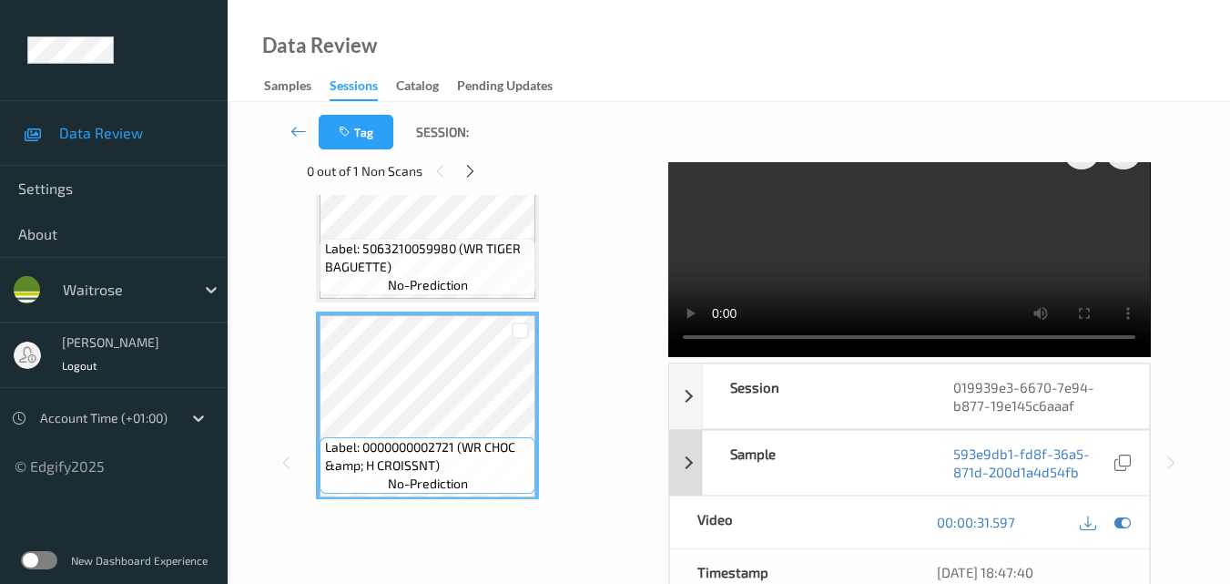
scroll to position [0, 0]
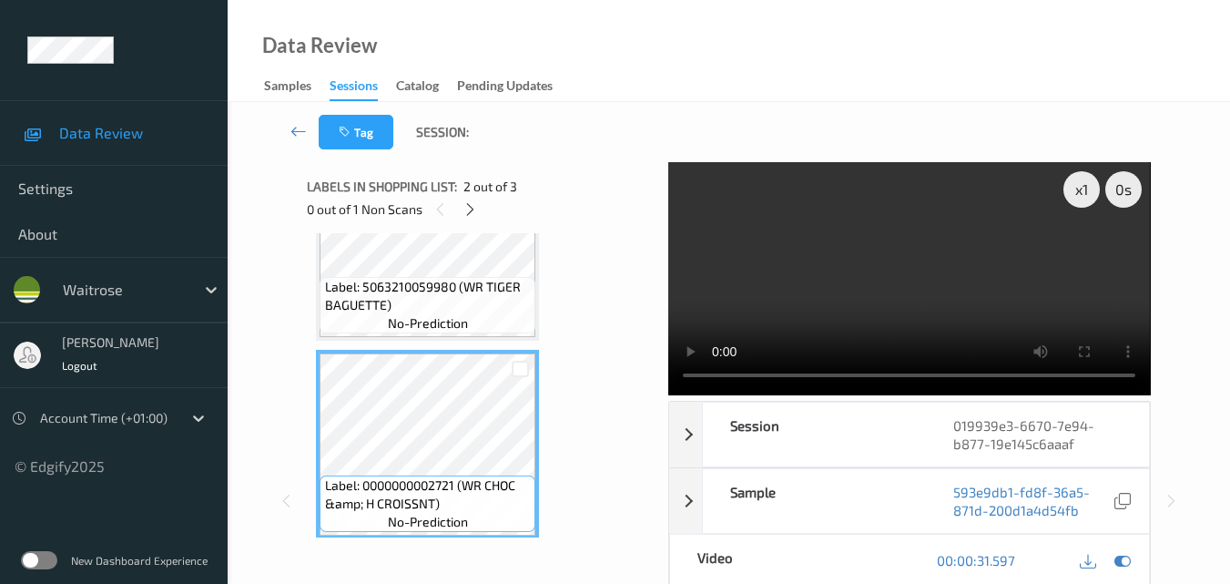
click at [872, 313] on video at bounding box center [909, 278] width 482 height 233
click at [921, 293] on video at bounding box center [909, 278] width 482 height 233
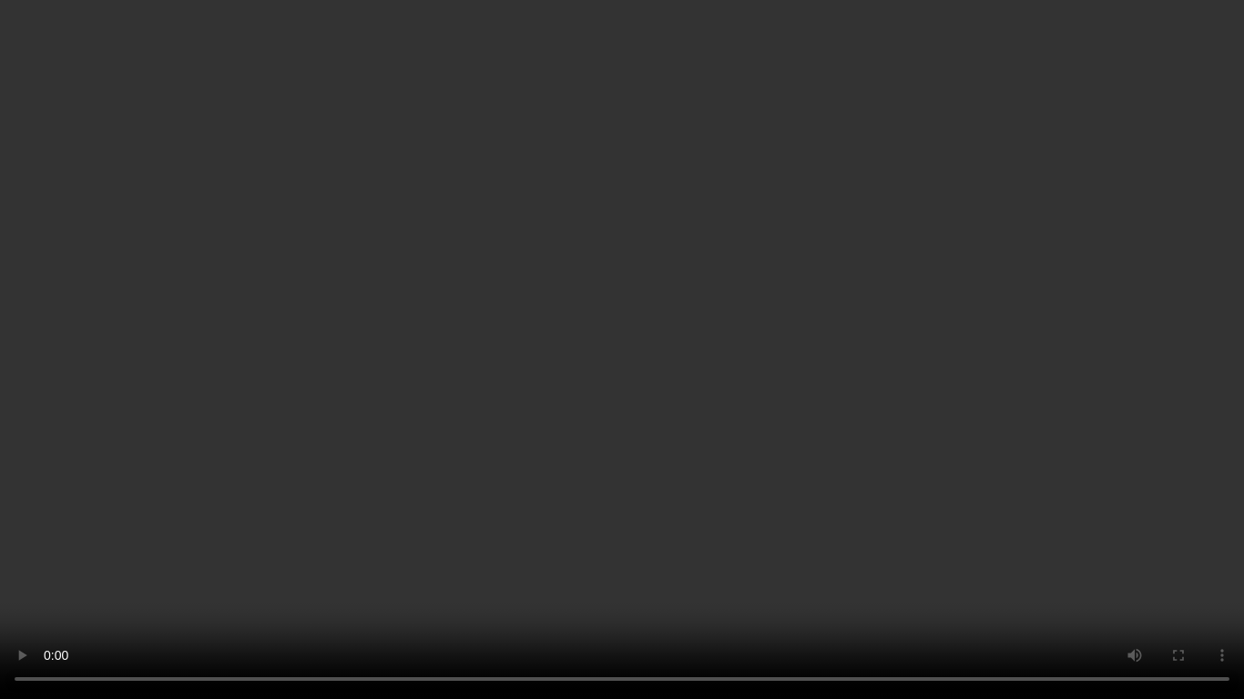
click at [839, 389] on video at bounding box center [622, 349] width 1244 height 699
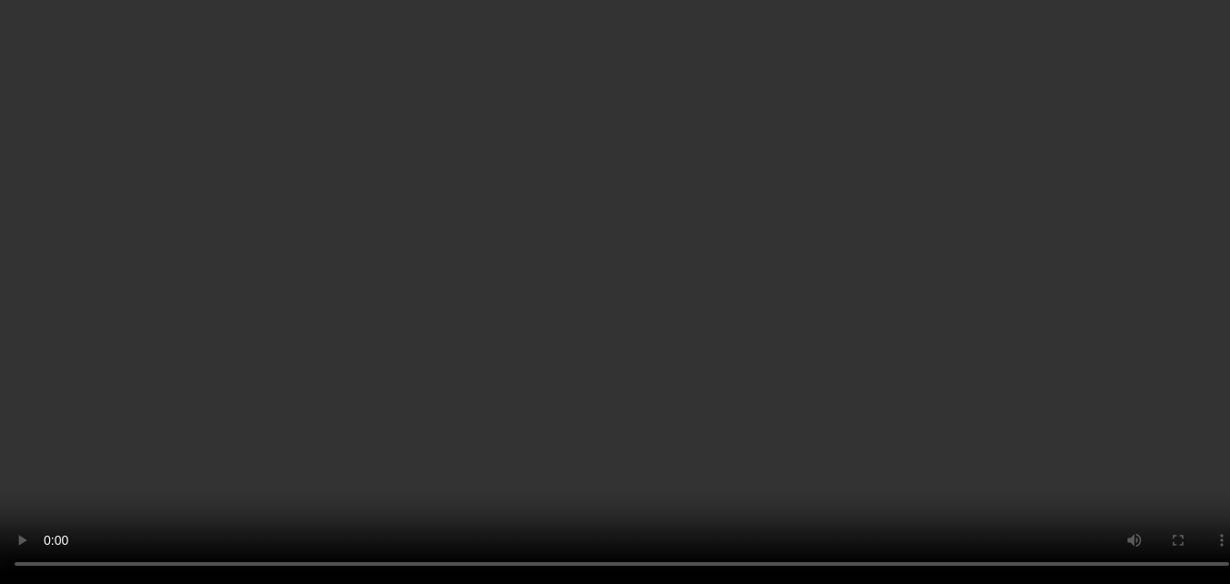
scroll to position [273, 0]
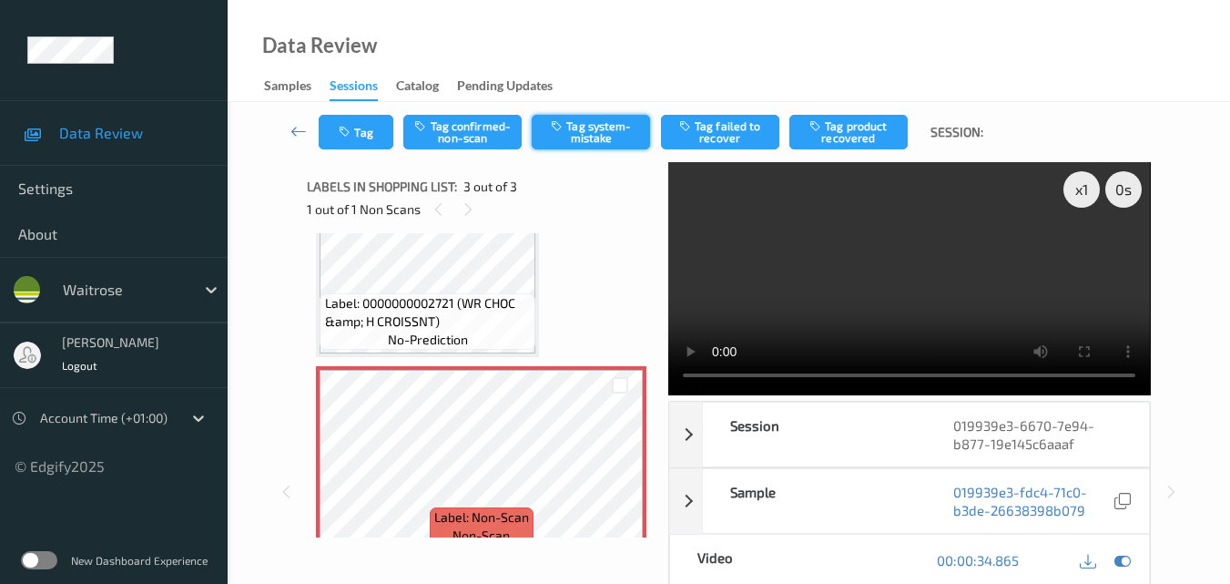
click at [598, 125] on button "Tag system-mistake" at bounding box center [591, 132] width 118 height 35
click at [360, 138] on button "Tag" at bounding box center [356, 132] width 75 height 35
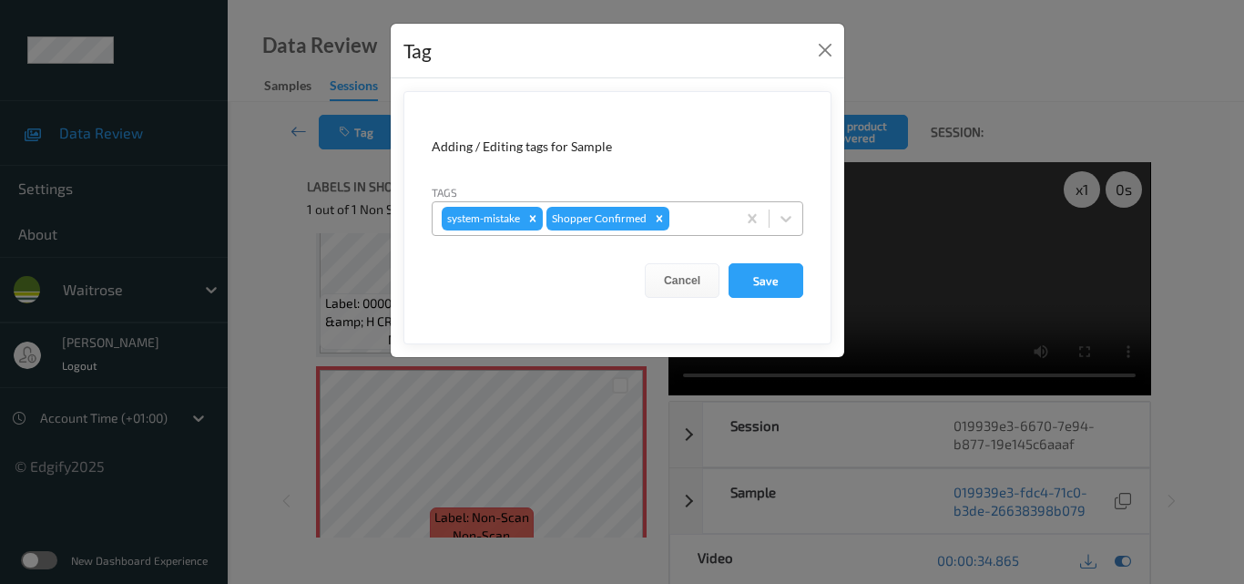
click at [686, 215] on div at bounding box center [700, 219] width 54 height 22
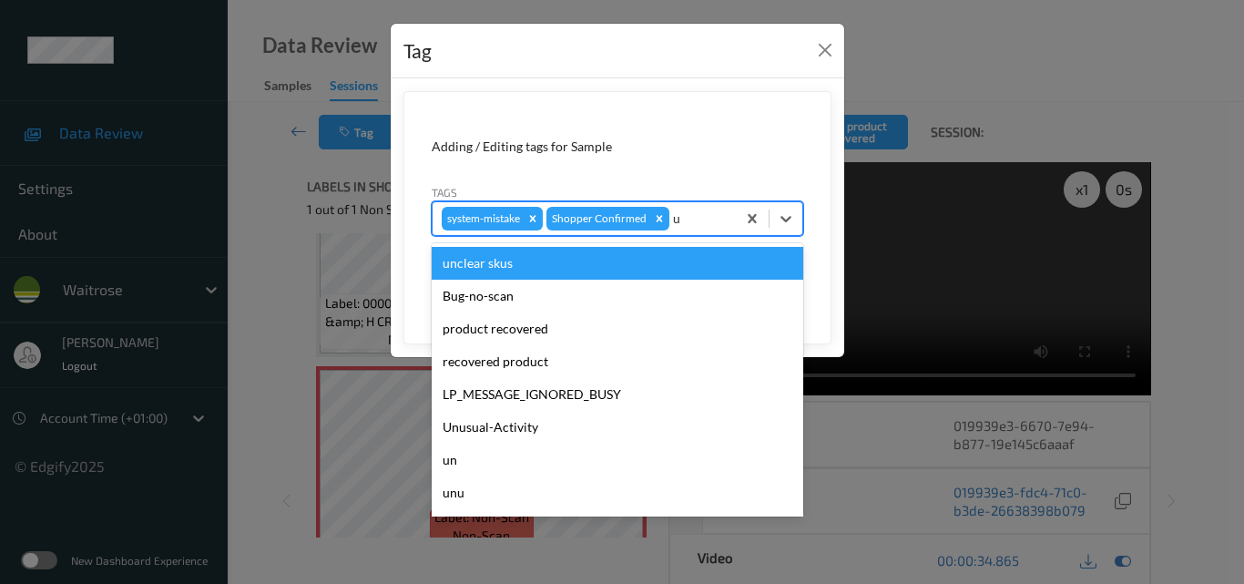
type input "un"
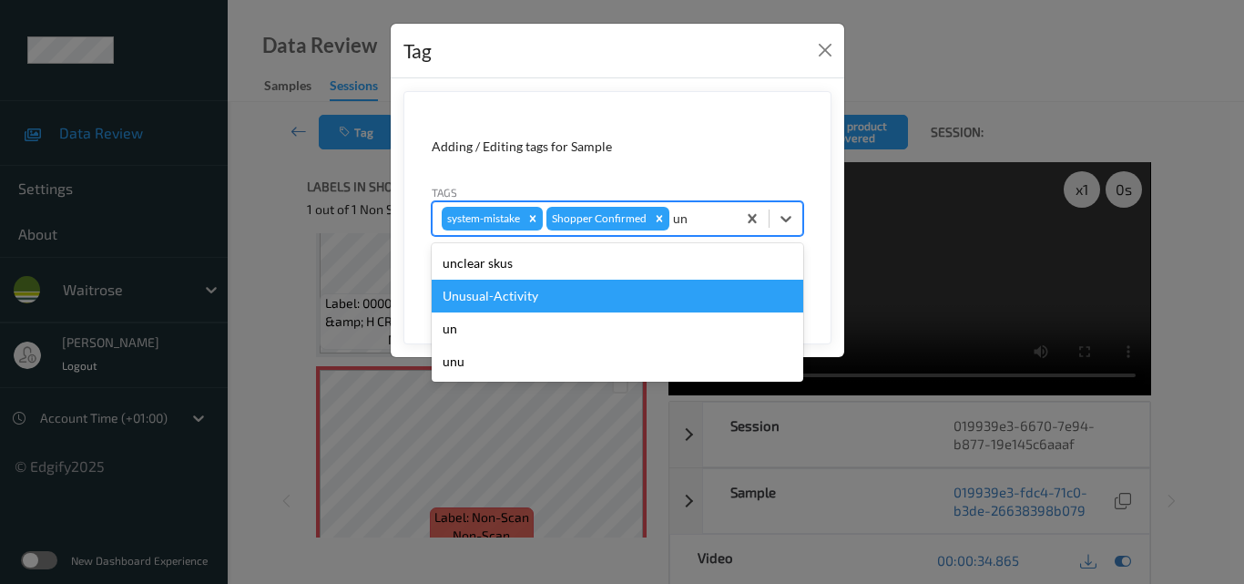
click at [594, 288] on div "Unusual-Activity" at bounding box center [618, 296] width 372 height 33
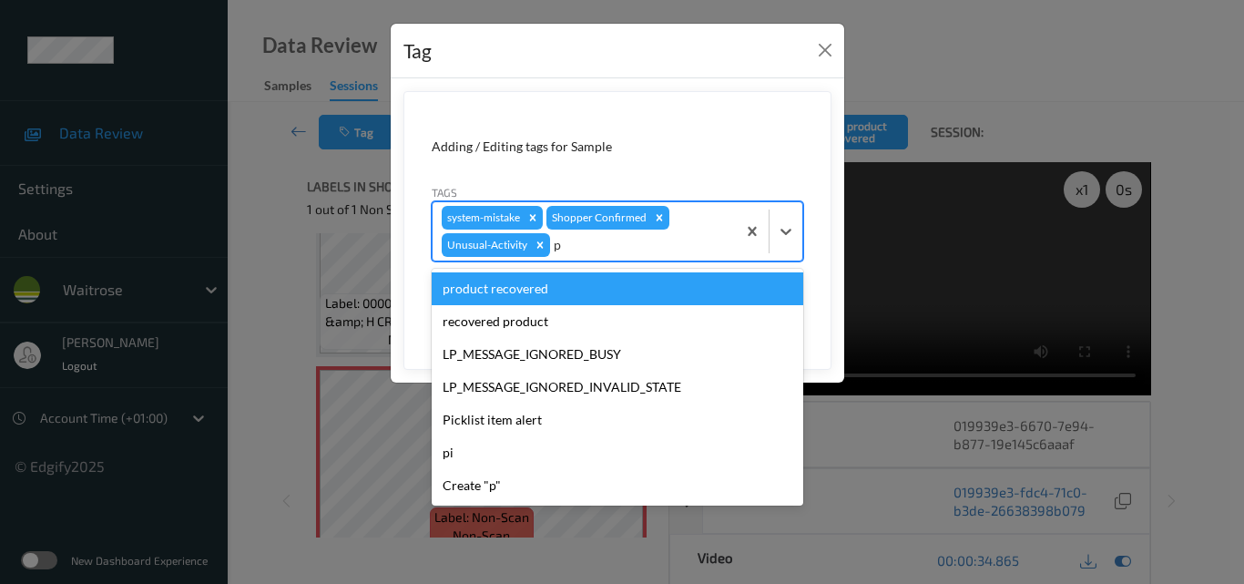
type input "pi"
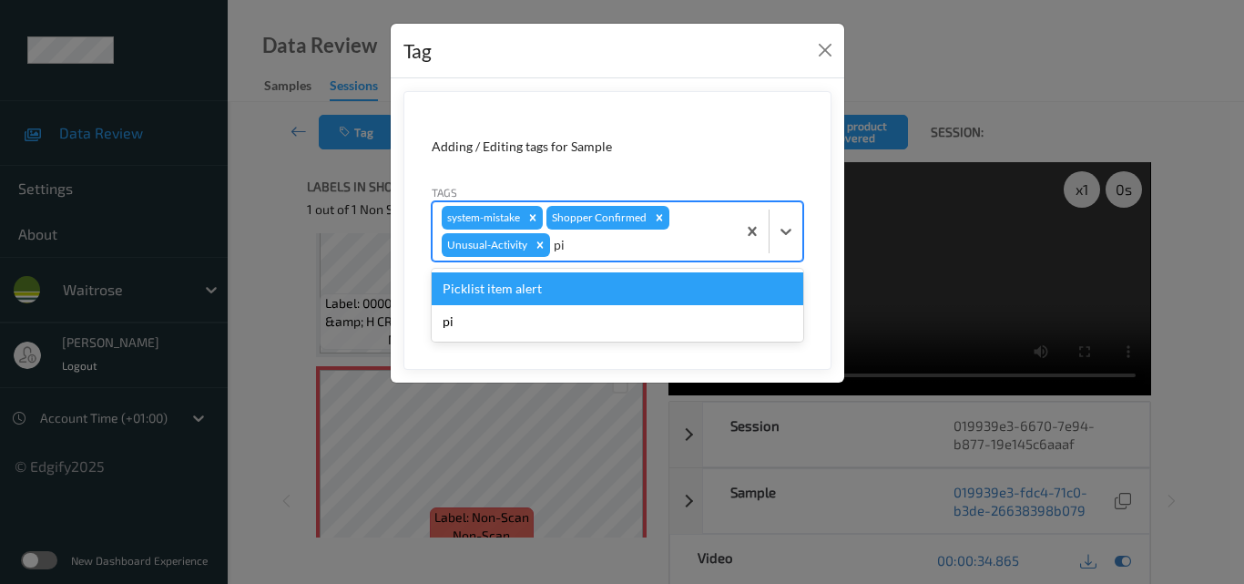
click at [594, 288] on div "Picklist item alert" at bounding box center [618, 288] width 372 height 33
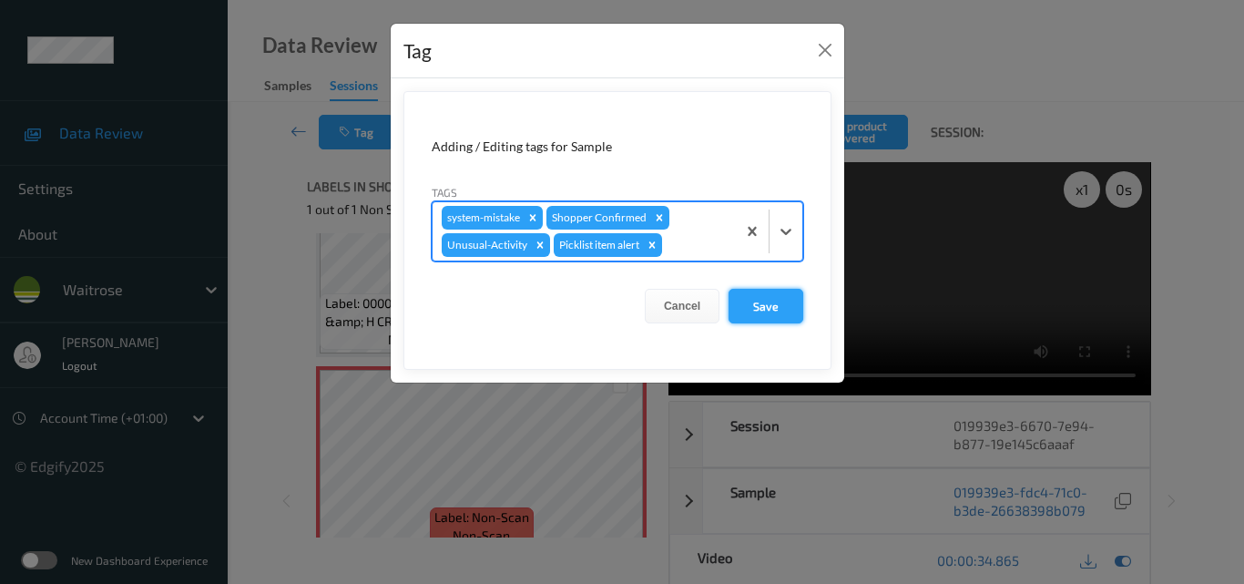
click at [767, 309] on button "Save" at bounding box center [765, 306] width 75 height 35
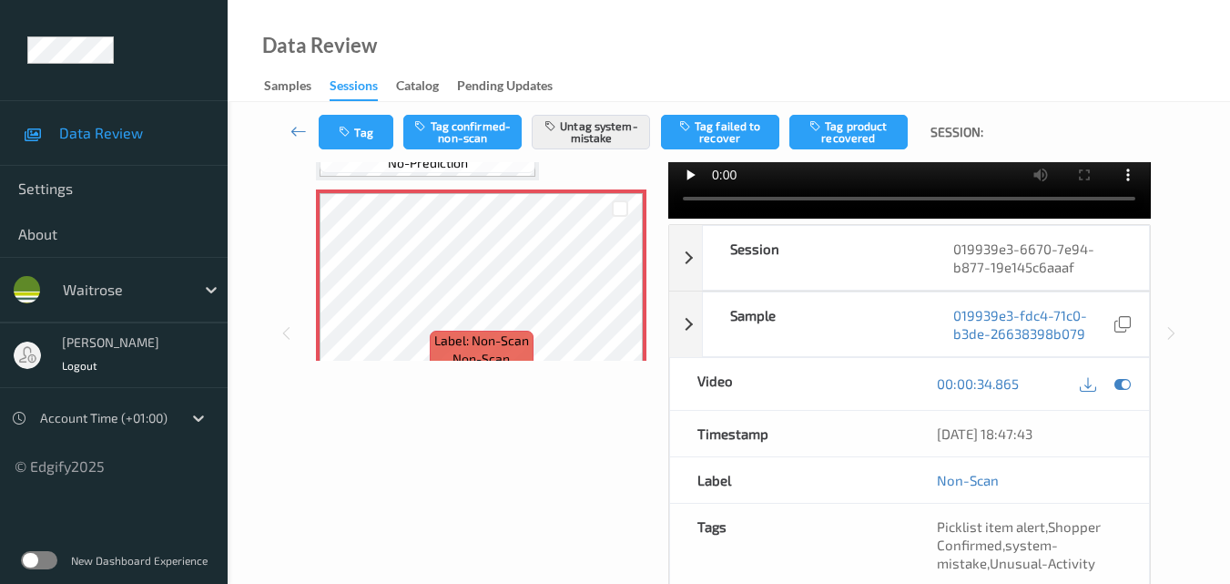
scroll to position [311, 0]
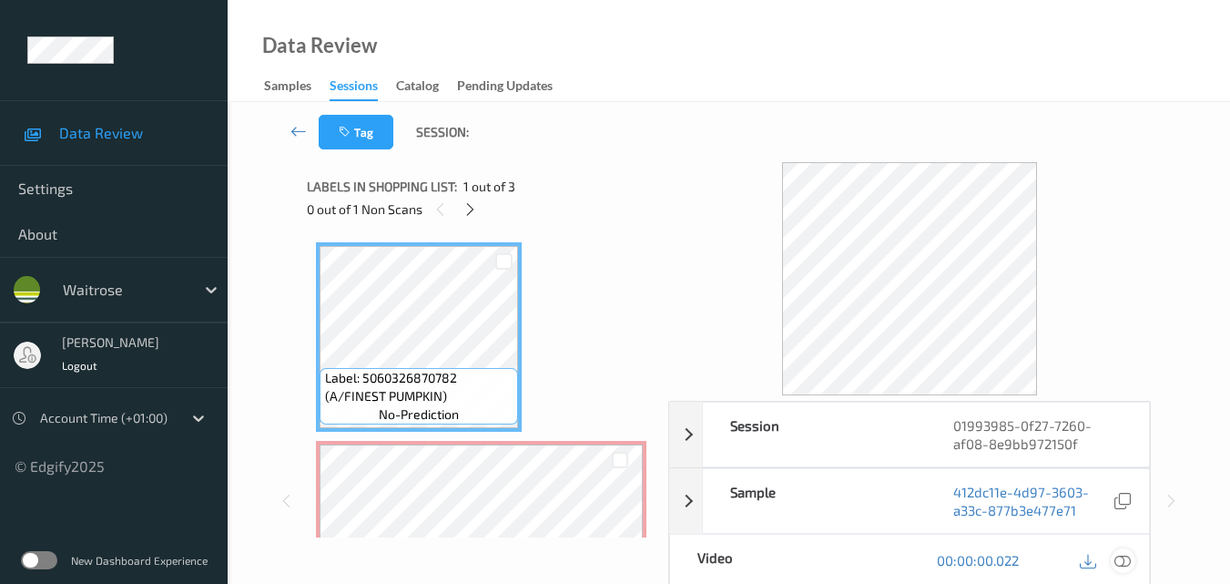
click at [1129, 560] on icon at bounding box center [1123, 560] width 16 height 16
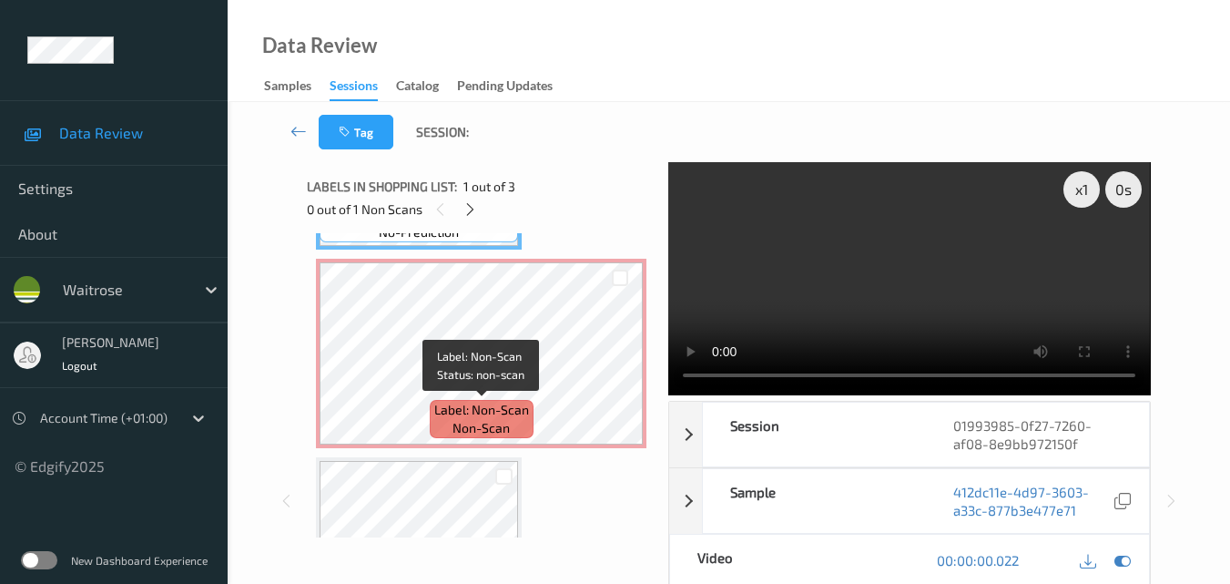
scroll to position [91, 0]
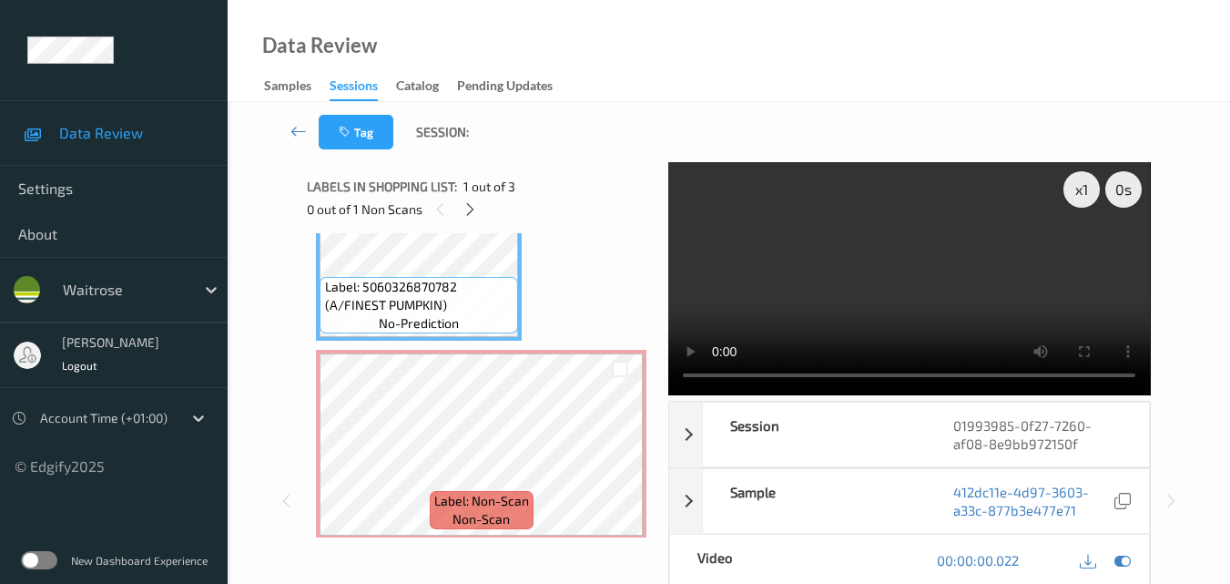
click at [875, 274] on video at bounding box center [909, 278] width 482 height 233
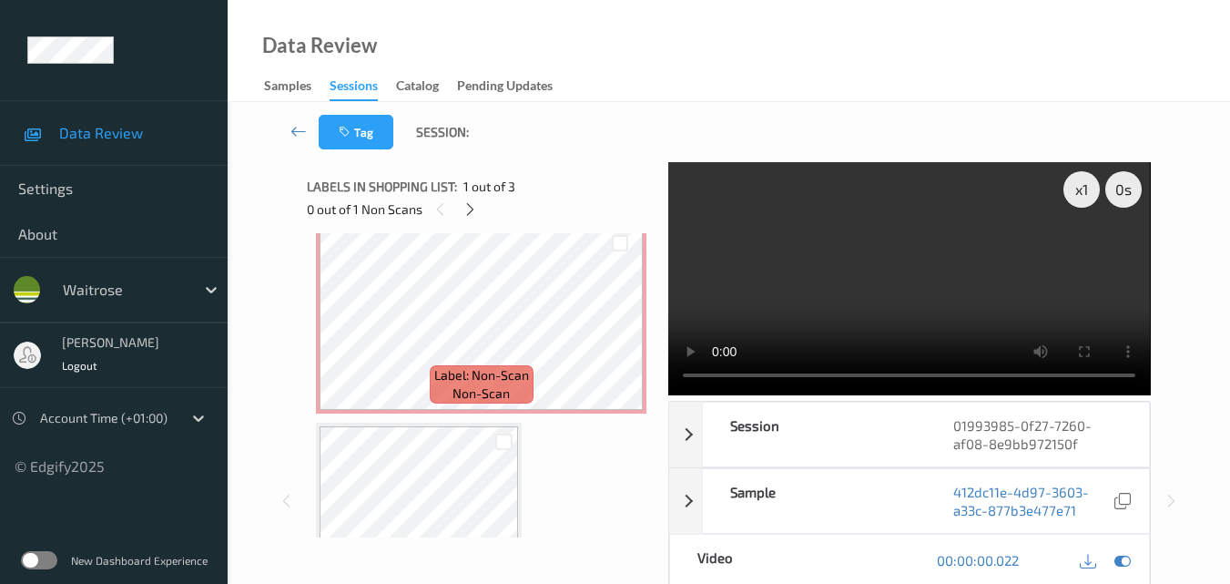
scroll to position [182, 0]
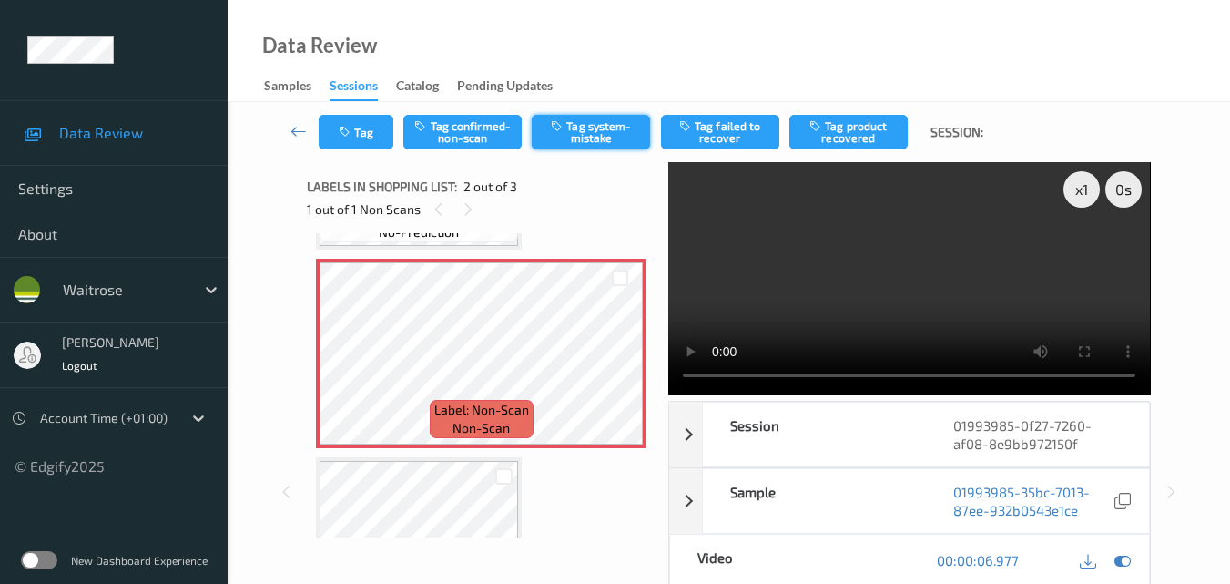
click at [587, 138] on button "Tag system-mistake" at bounding box center [591, 132] width 118 height 35
click at [364, 128] on button "Tag" at bounding box center [356, 132] width 75 height 35
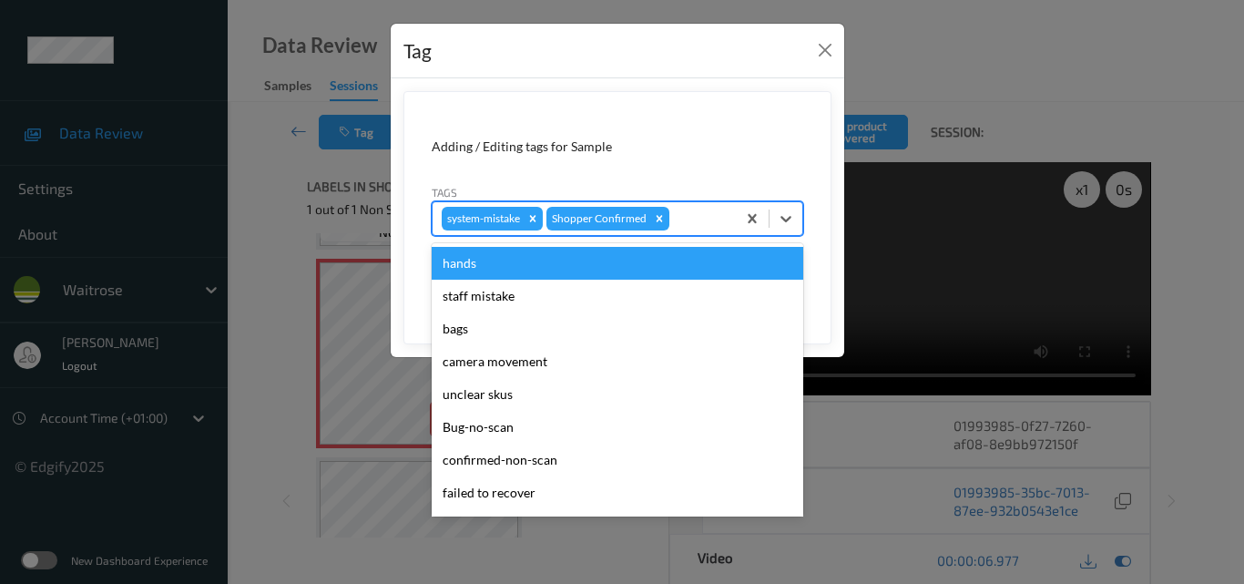
click at [688, 217] on div at bounding box center [700, 219] width 54 height 22
type input "un"
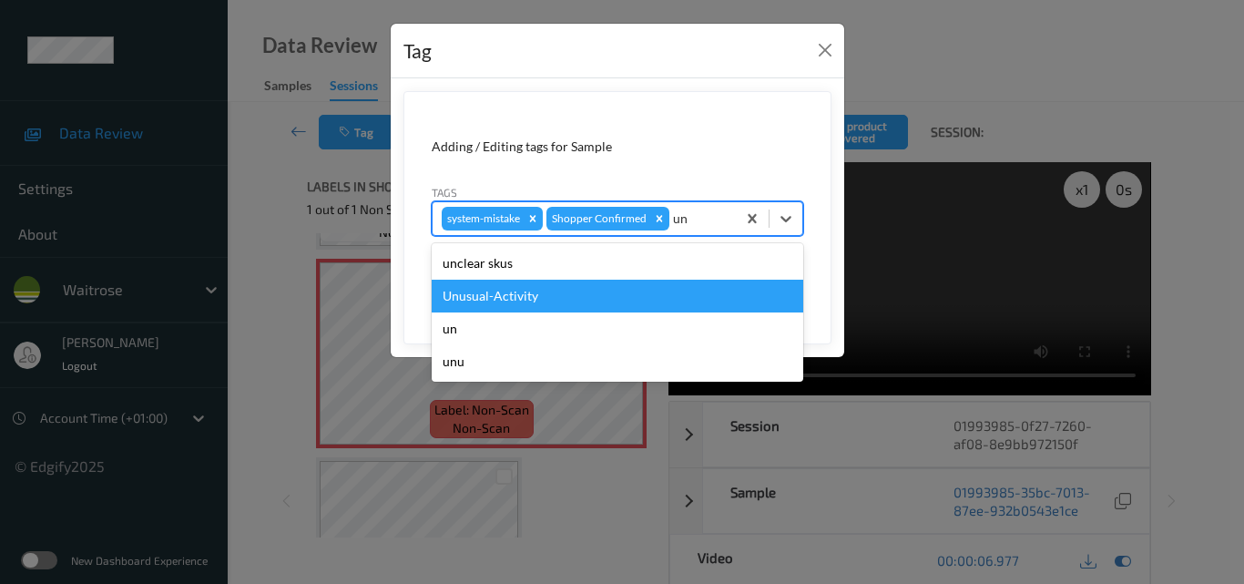
click at [597, 289] on div "Unusual-Activity" at bounding box center [618, 296] width 372 height 33
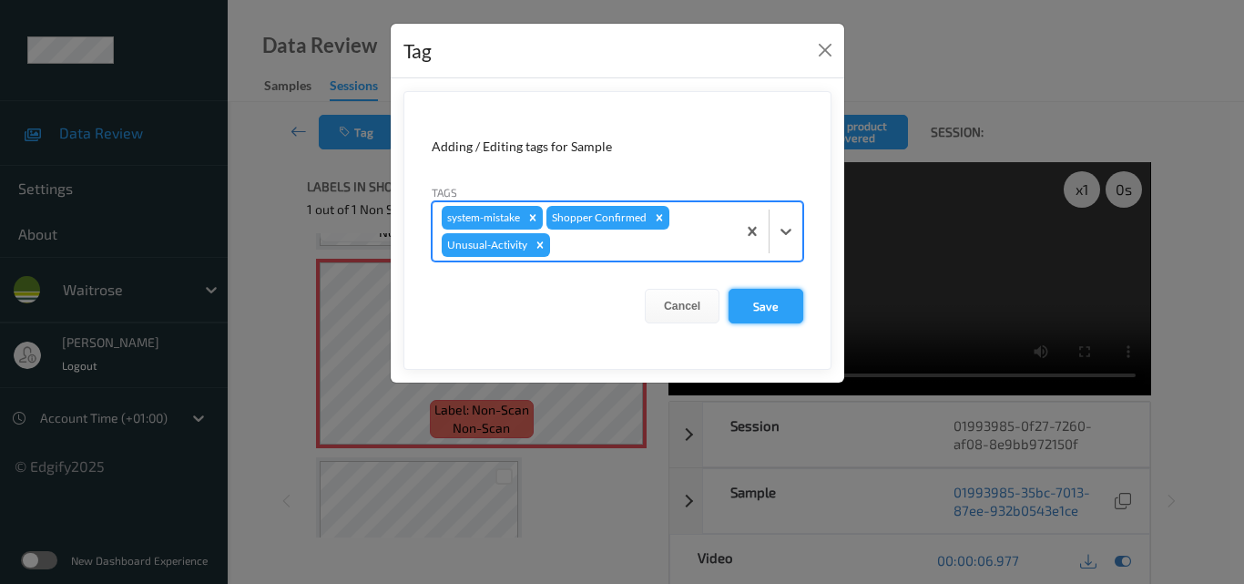
click at [768, 307] on button "Save" at bounding box center [765, 306] width 75 height 35
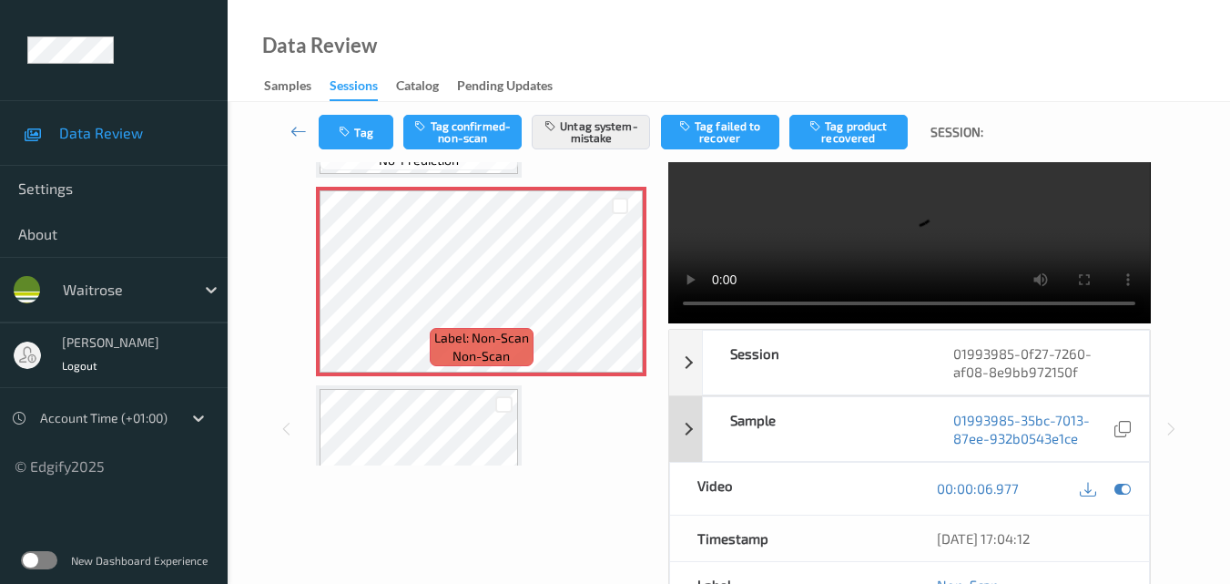
scroll to position [196, 0]
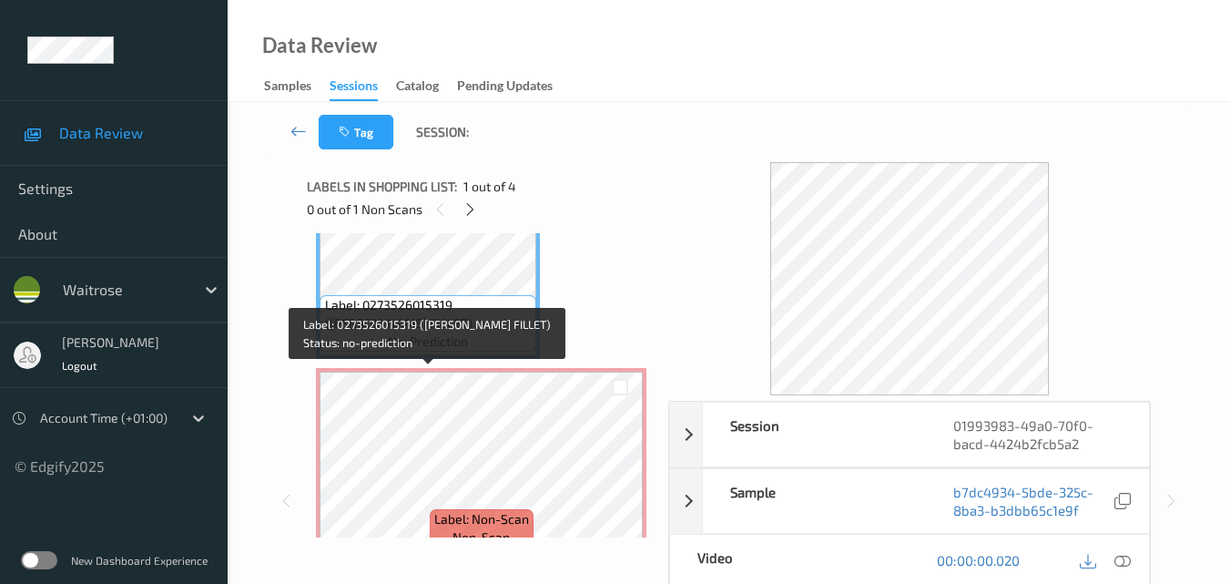
scroll to position [182, 0]
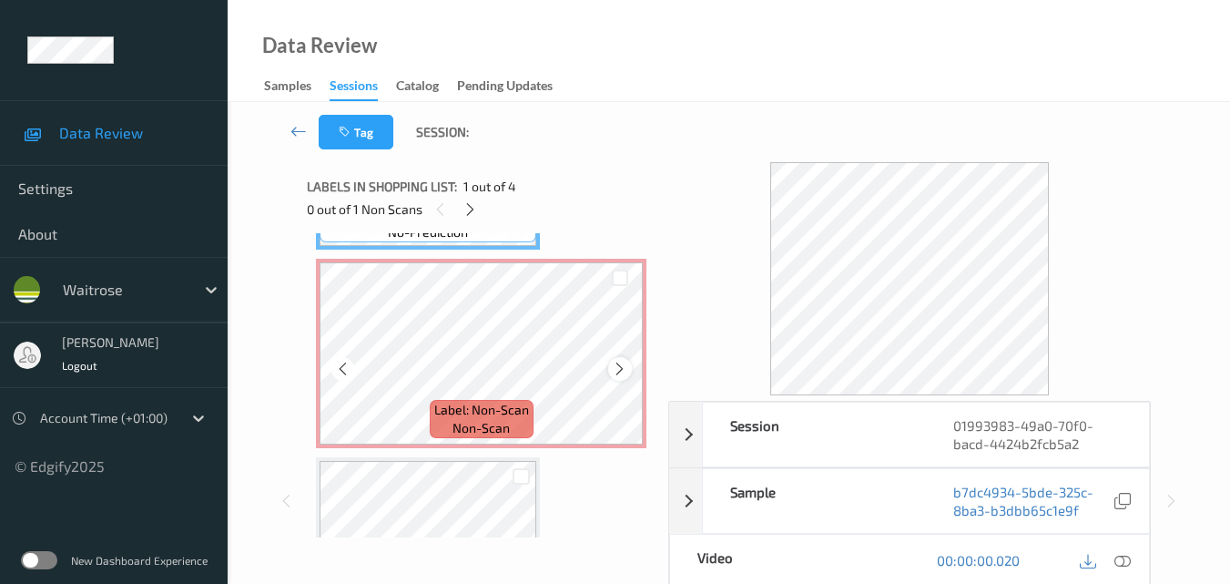
click at [627, 371] on icon at bounding box center [619, 369] width 15 height 16
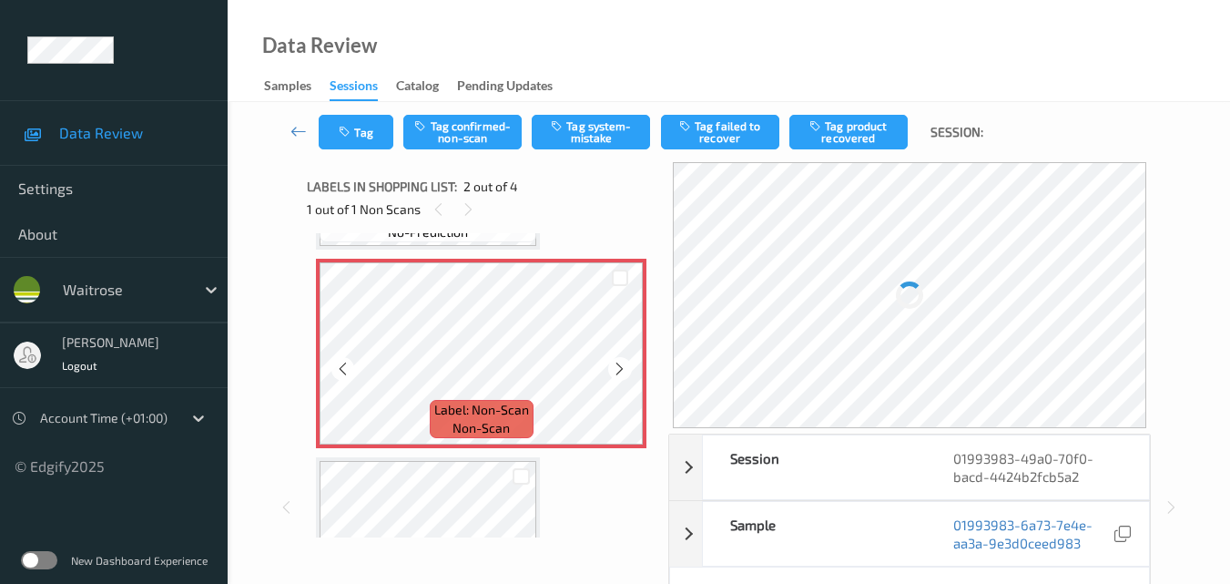
click at [627, 371] on icon at bounding box center [619, 369] width 15 height 16
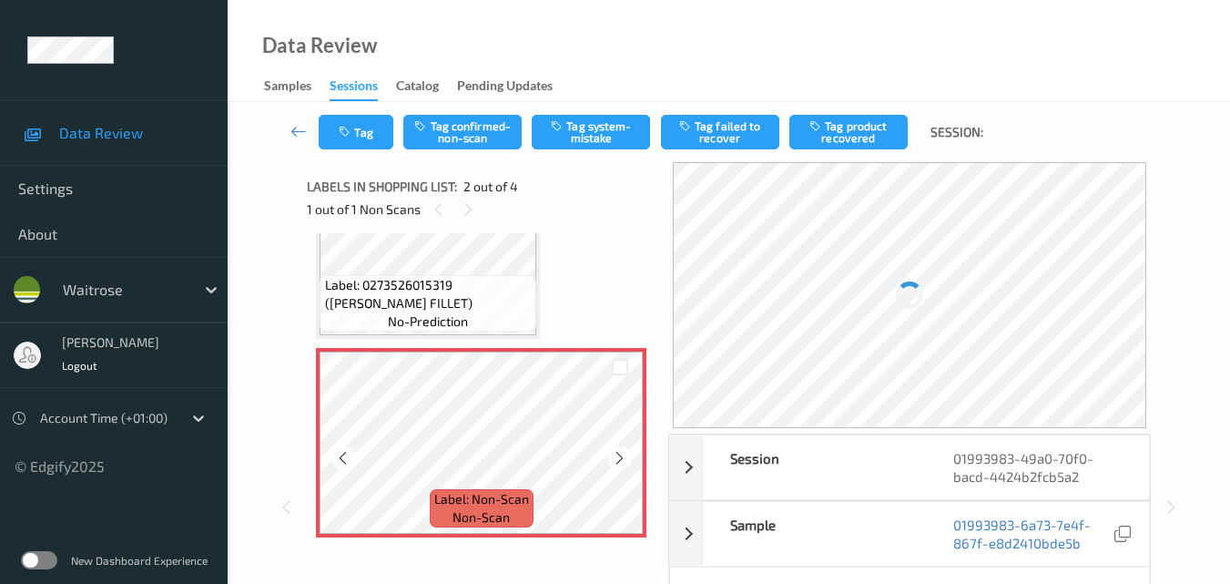
scroll to position [0, 0]
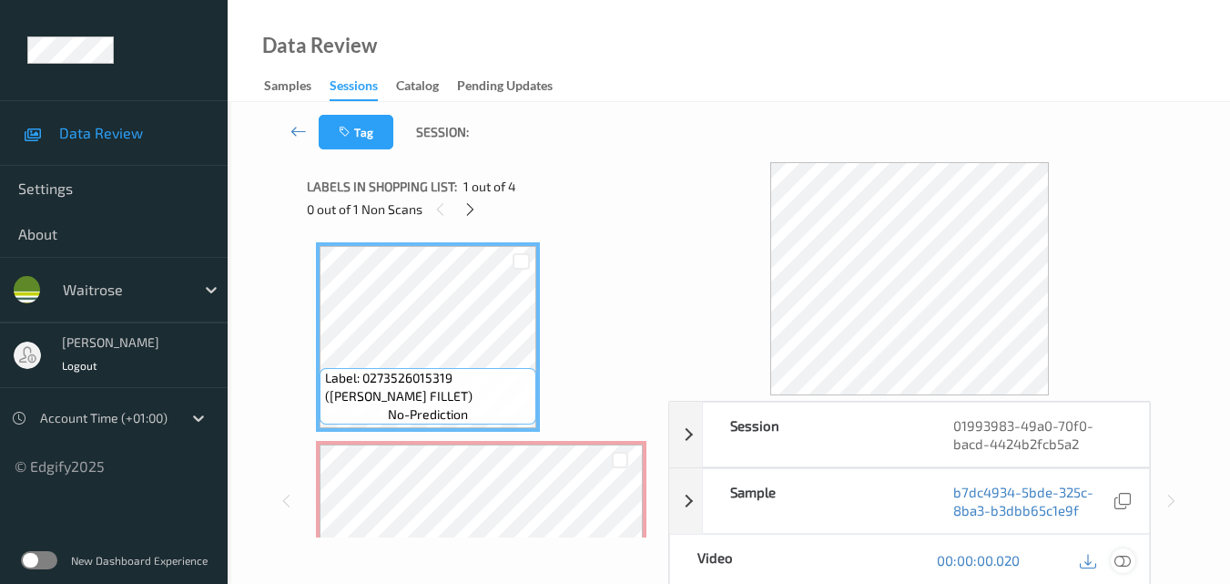
click at [1126, 560] on icon at bounding box center [1123, 560] width 16 height 16
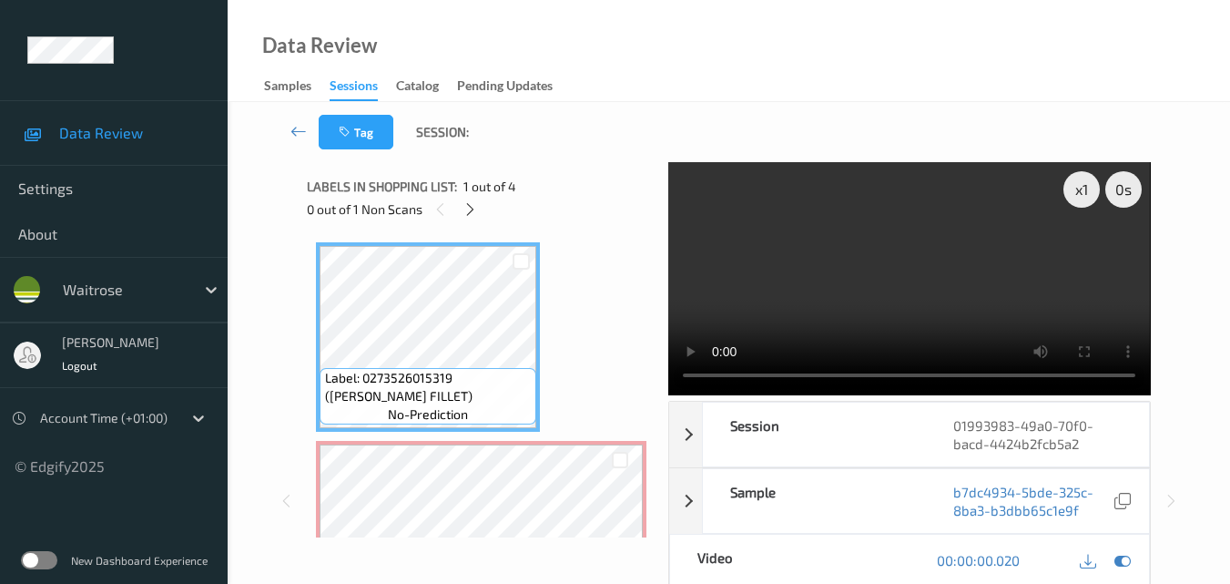
click at [1042, 246] on video at bounding box center [909, 278] width 482 height 233
click at [963, 254] on video at bounding box center [909, 278] width 482 height 233
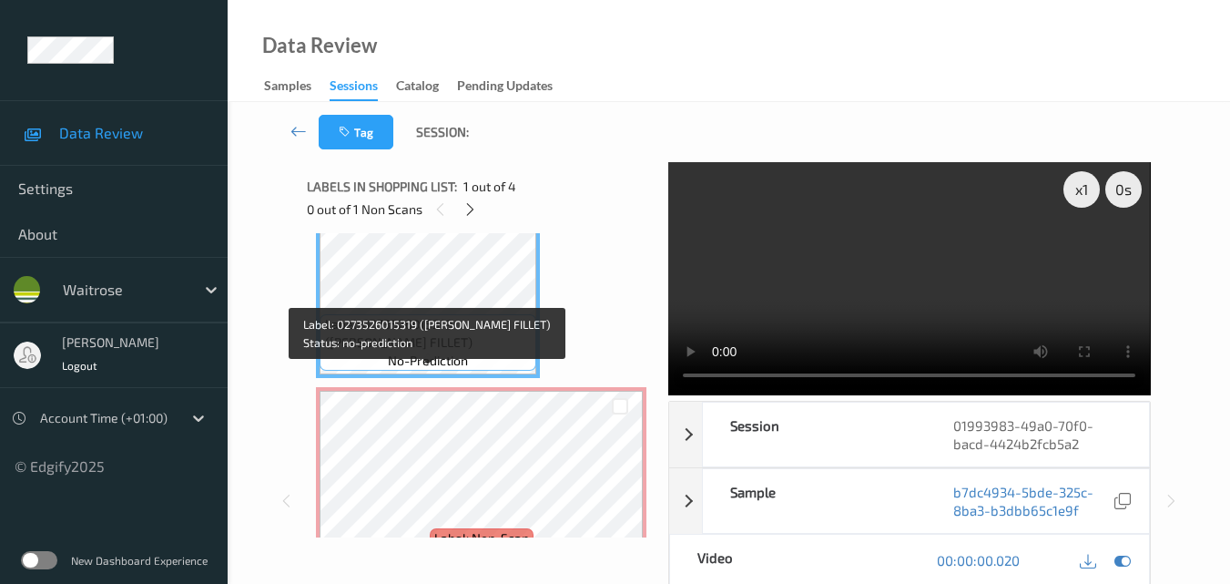
scroll to position [91, 0]
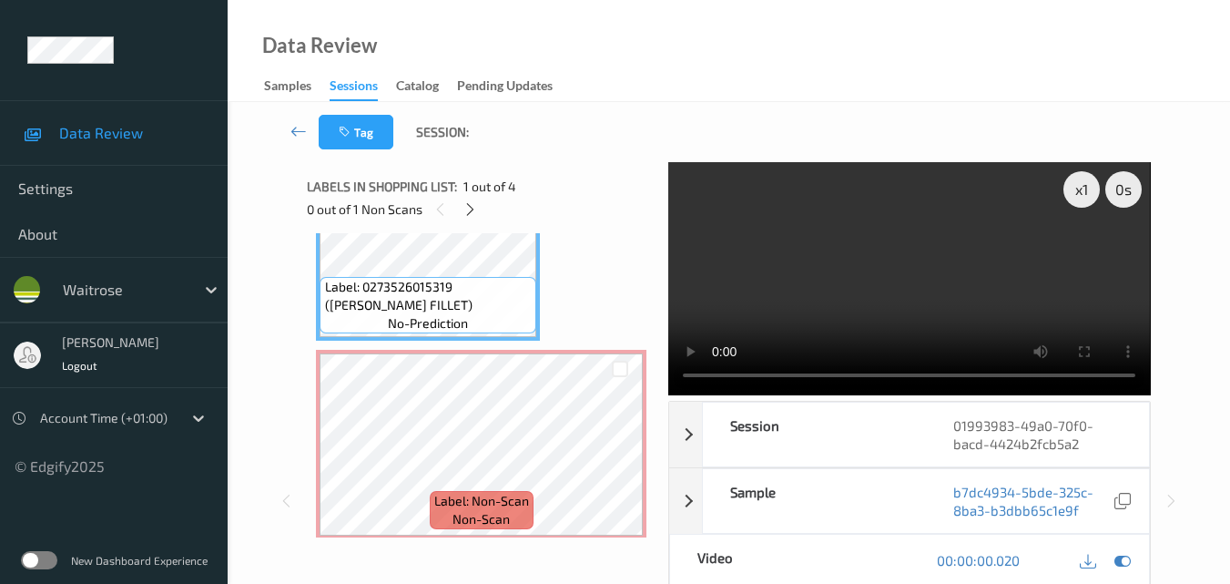
click at [984, 236] on video at bounding box center [909, 278] width 482 height 233
click at [898, 277] on video at bounding box center [909, 278] width 482 height 233
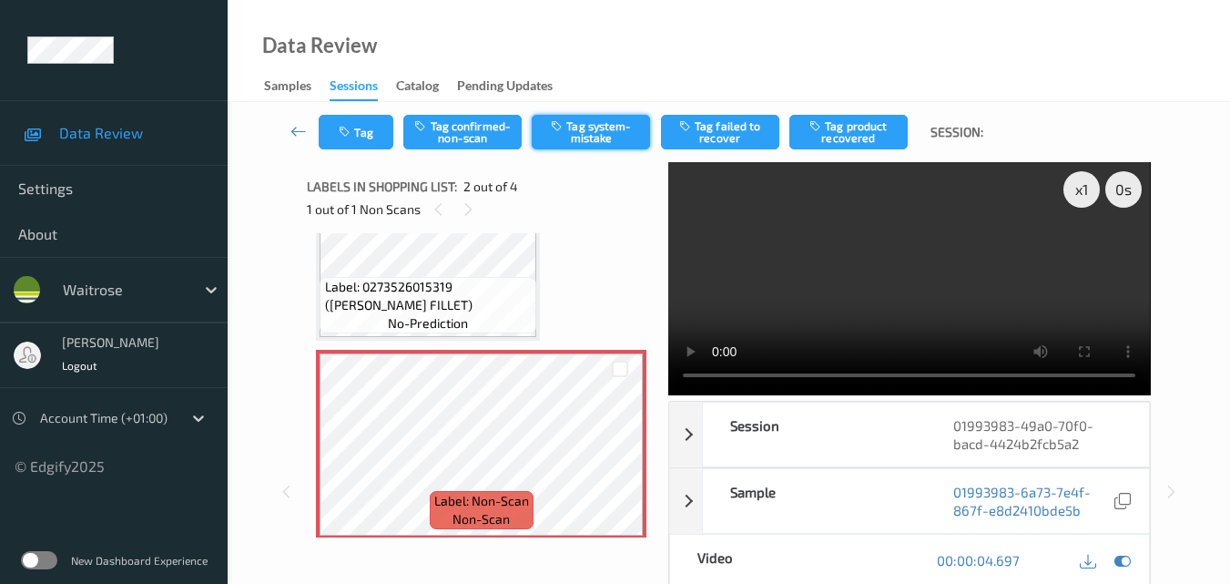
click at [602, 129] on button "Tag system-mistake" at bounding box center [591, 132] width 118 height 35
click at [355, 135] on button "Tag" at bounding box center [356, 132] width 75 height 35
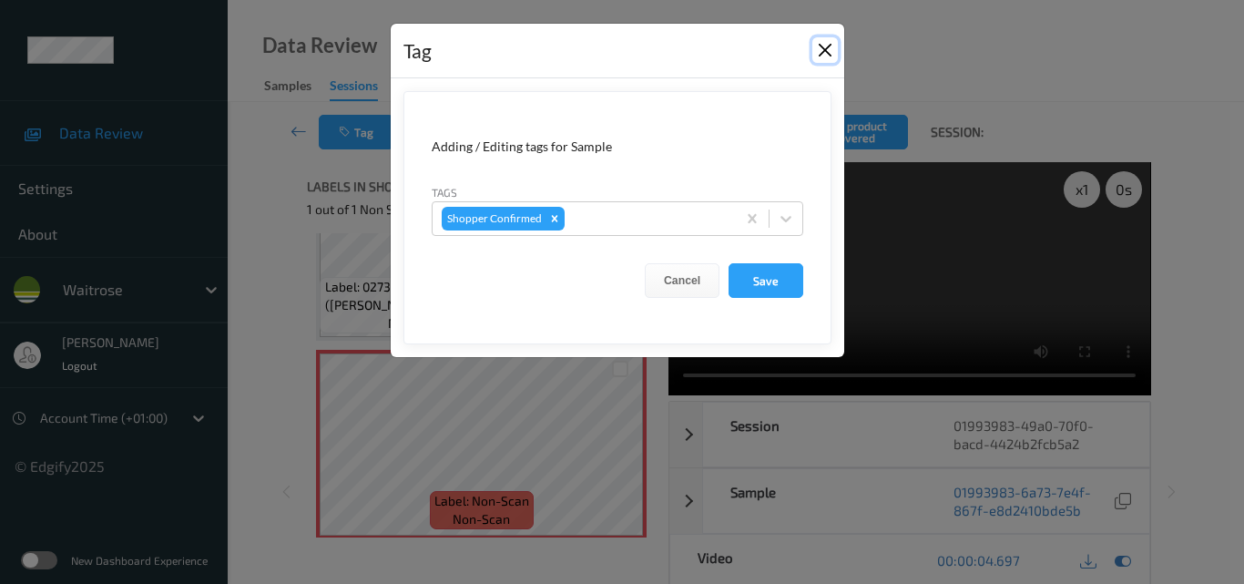
click at [822, 46] on button "Close" at bounding box center [824, 49] width 25 height 25
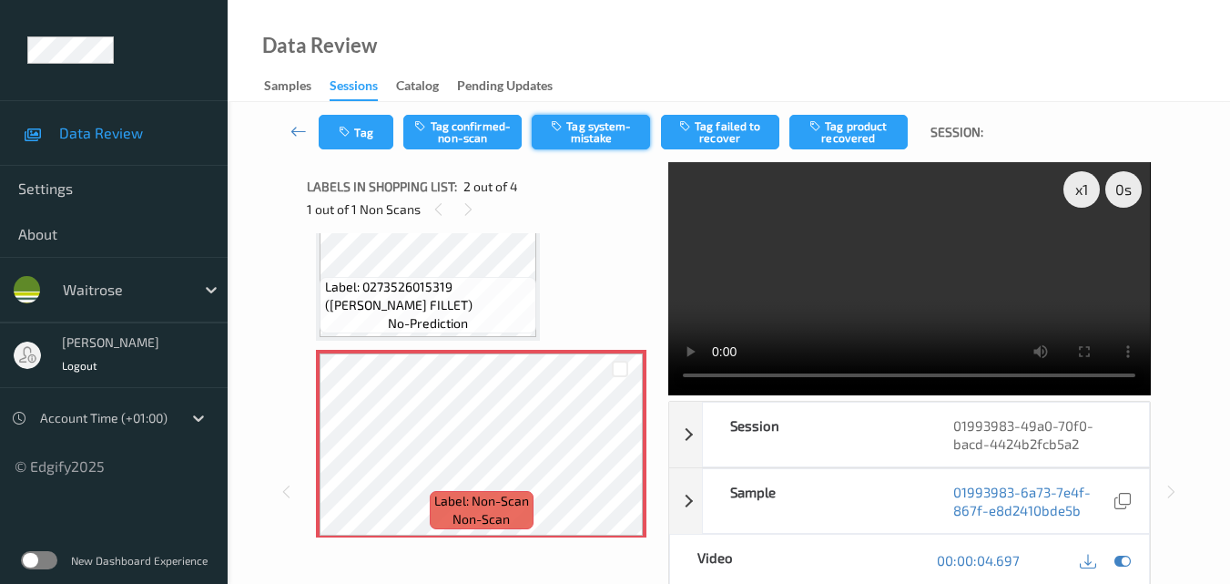
click at [589, 139] on button "Tag system-mistake" at bounding box center [591, 132] width 118 height 35
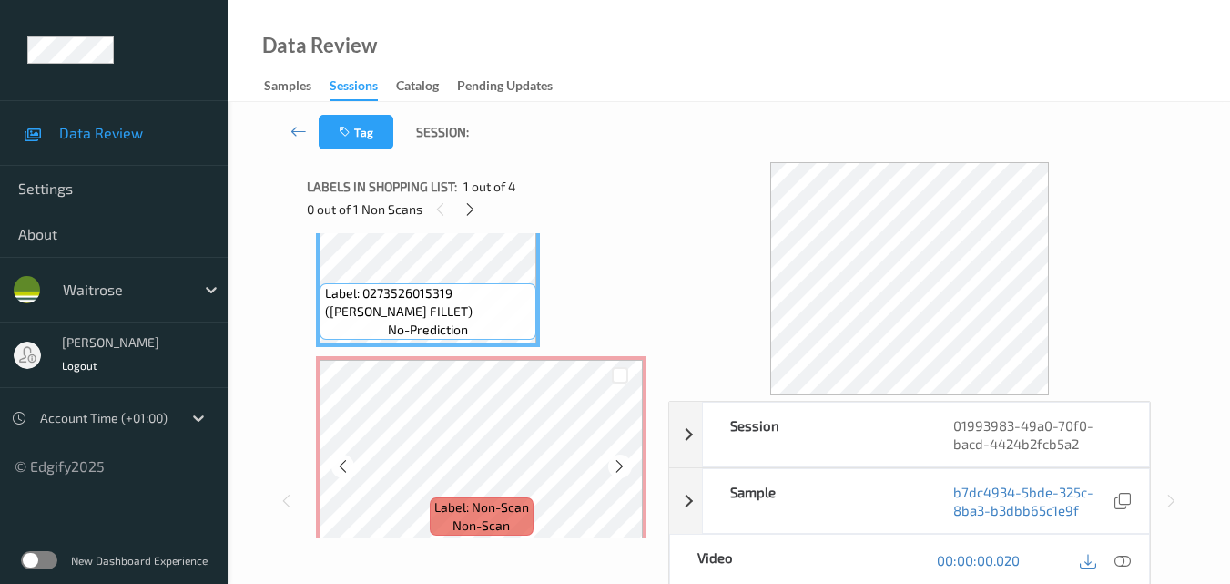
scroll to position [182, 0]
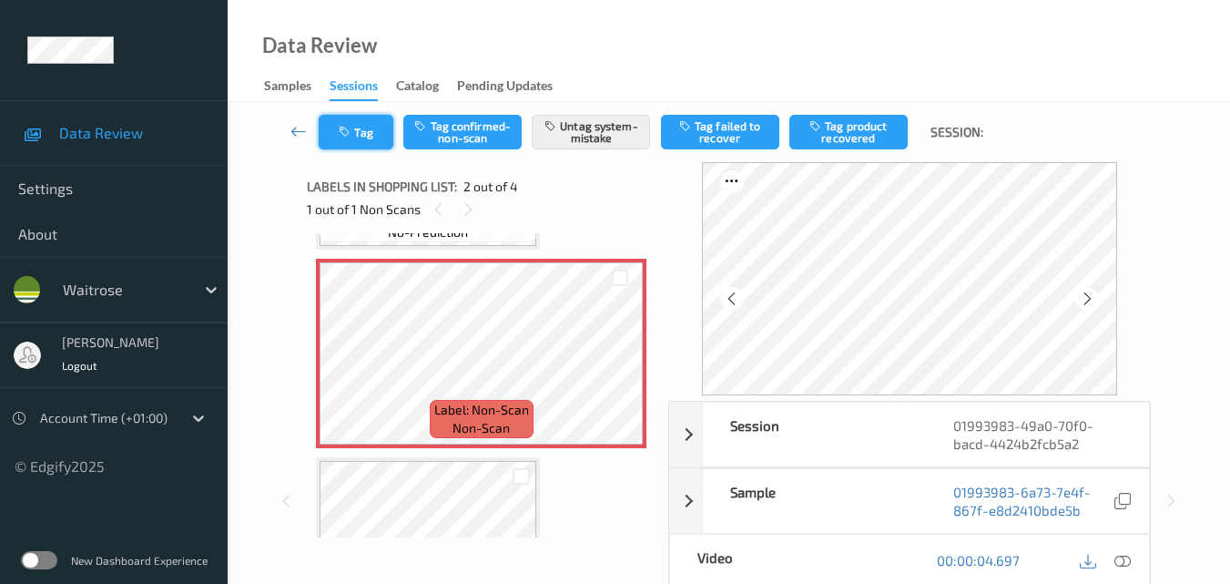
click at [373, 136] on button "Tag" at bounding box center [356, 132] width 75 height 35
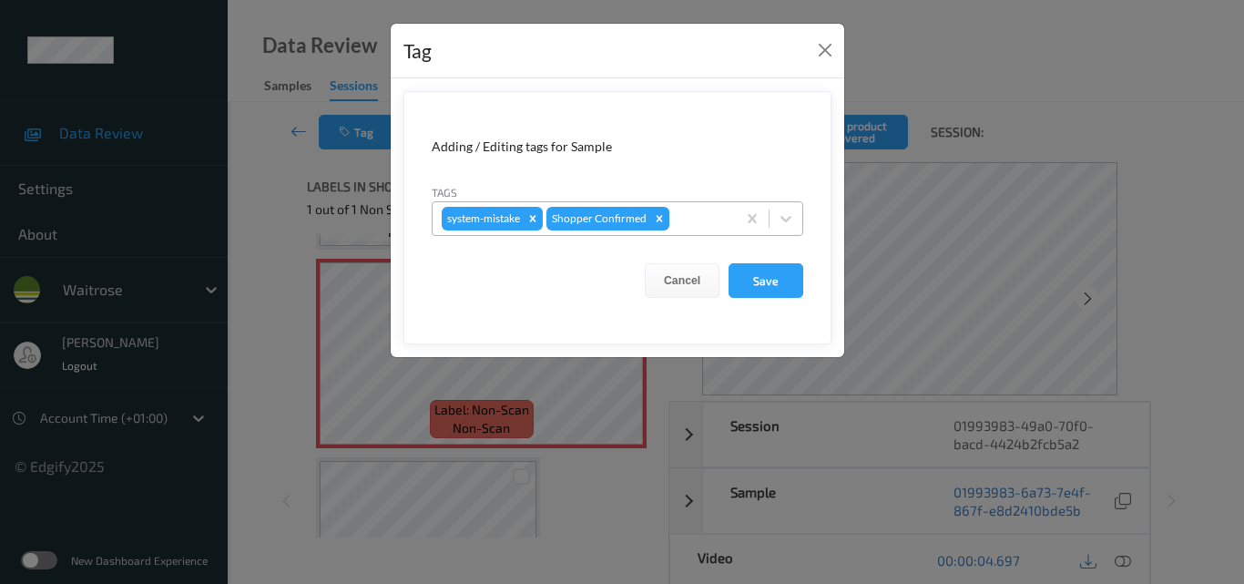
click at [692, 220] on div at bounding box center [700, 219] width 54 height 22
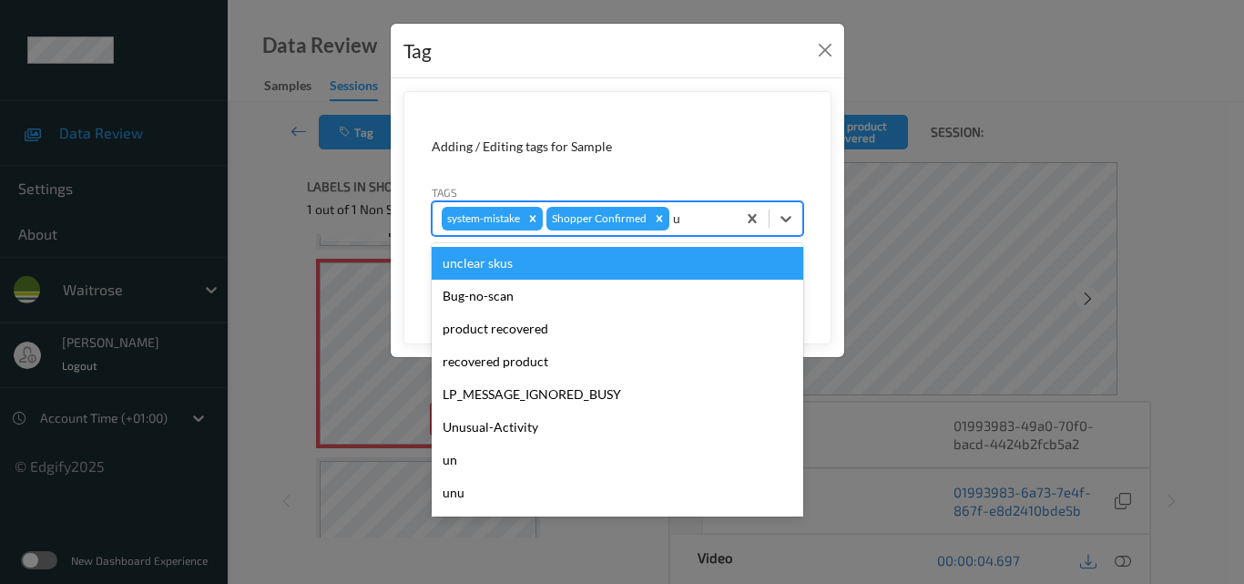
type input "un"
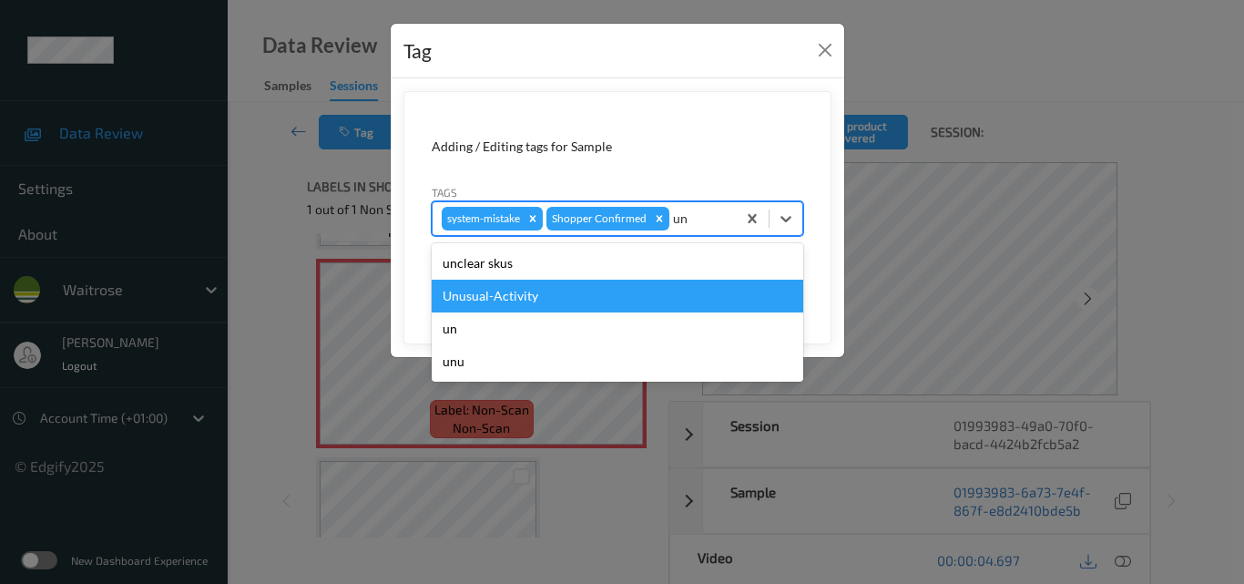
click at [613, 290] on div "Unusual-Activity" at bounding box center [618, 296] width 372 height 33
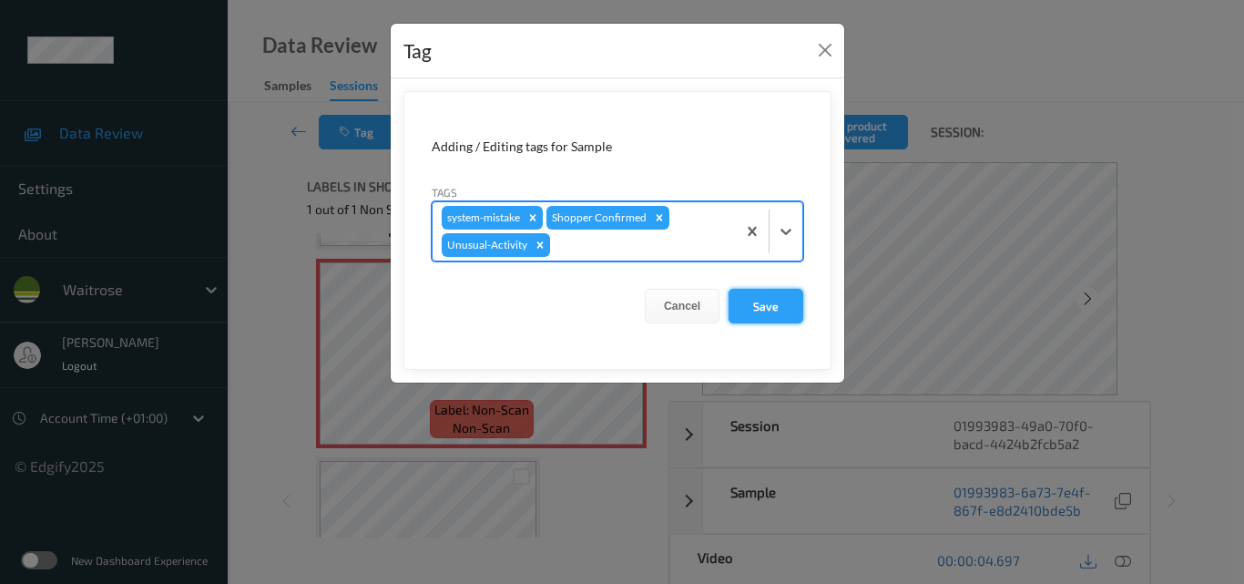
click at [769, 304] on button "Save" at bounding box center [765, 306] width 75 height 35
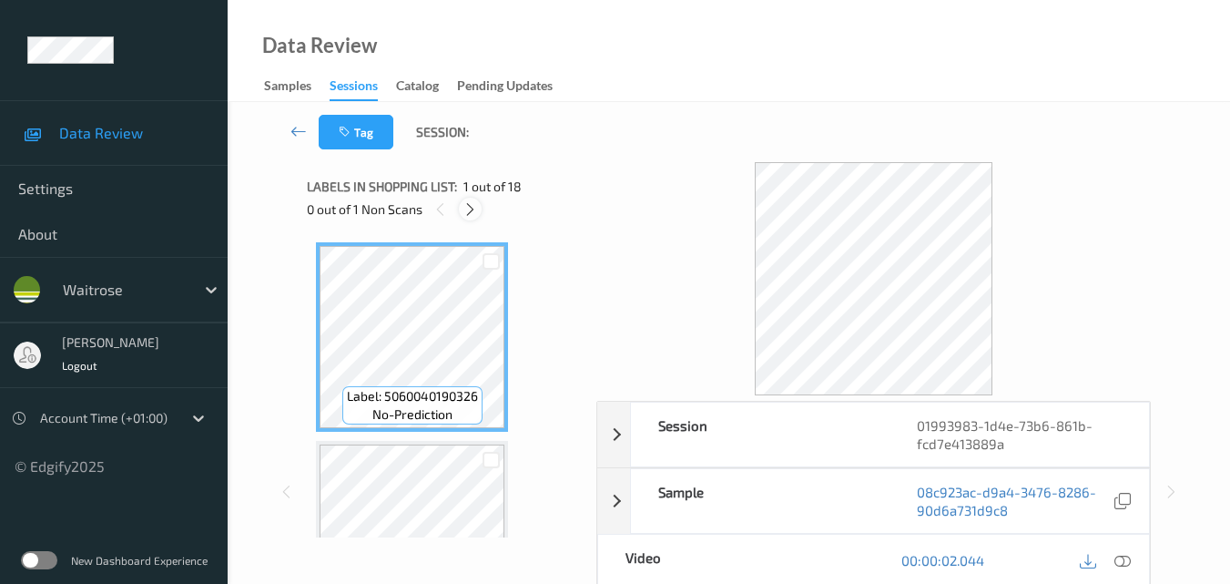
click at [464, 212] on icon at bounding box center [470, 209] width 15 height 16
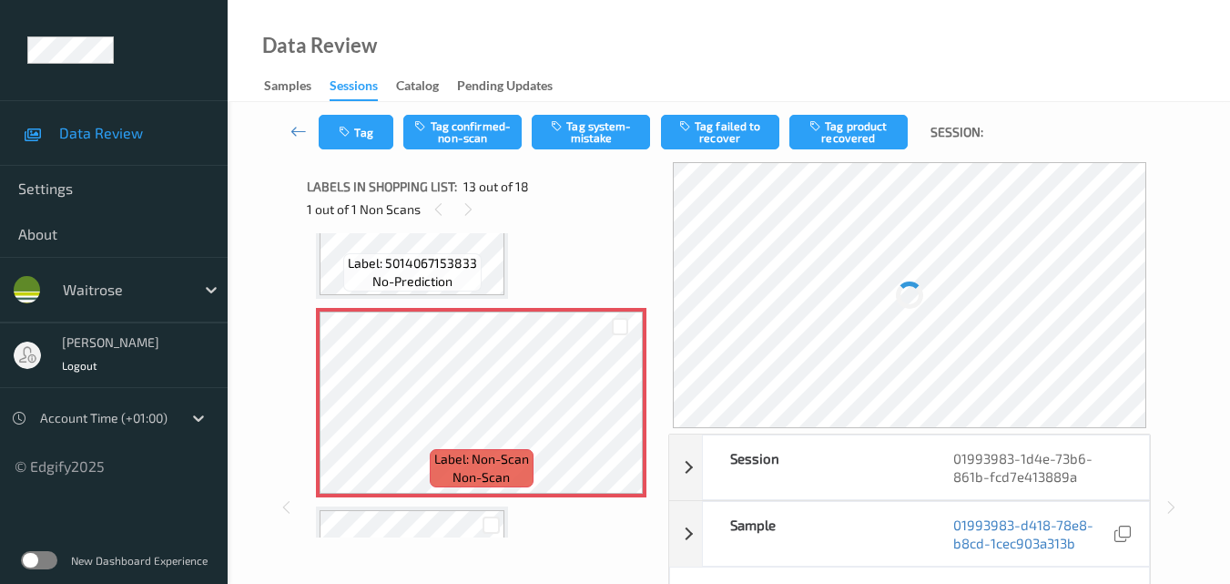
scroll to position [2332, 0]
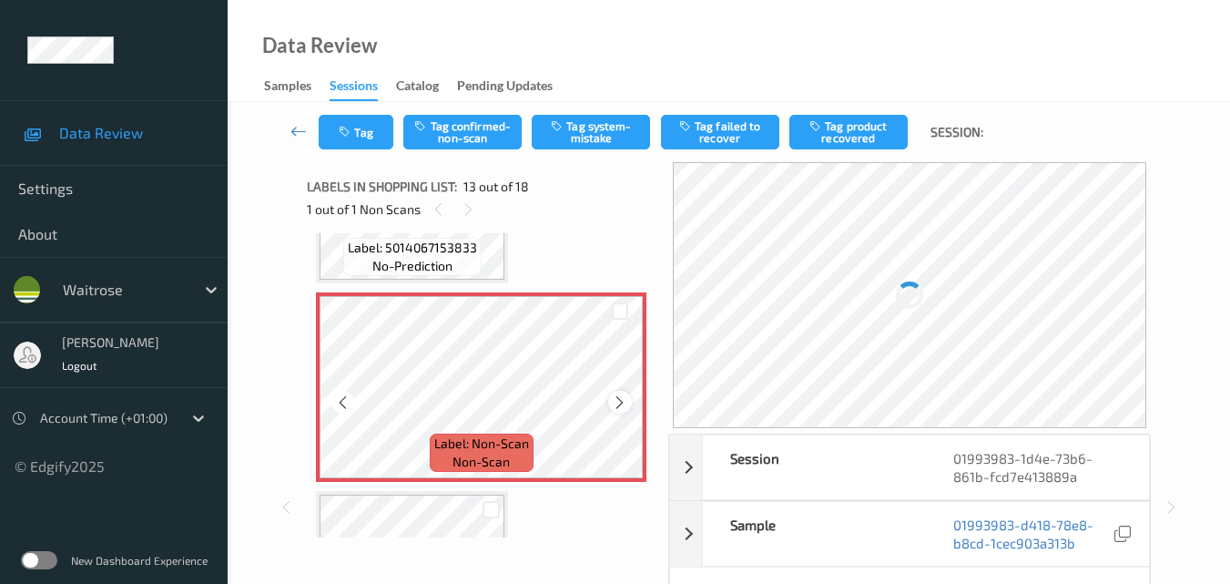
click at [623, 400] on icon at bounding box center [619, 402] width 15 height 16
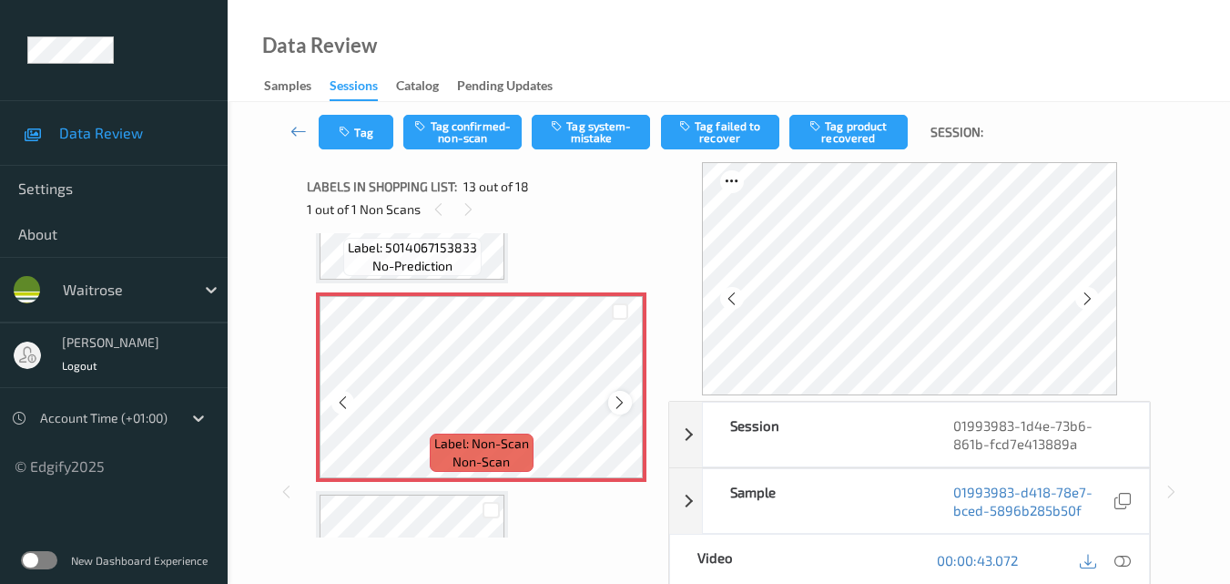
click at [621, 407] on icon at bounding box center [619, 402] width 15 height 16
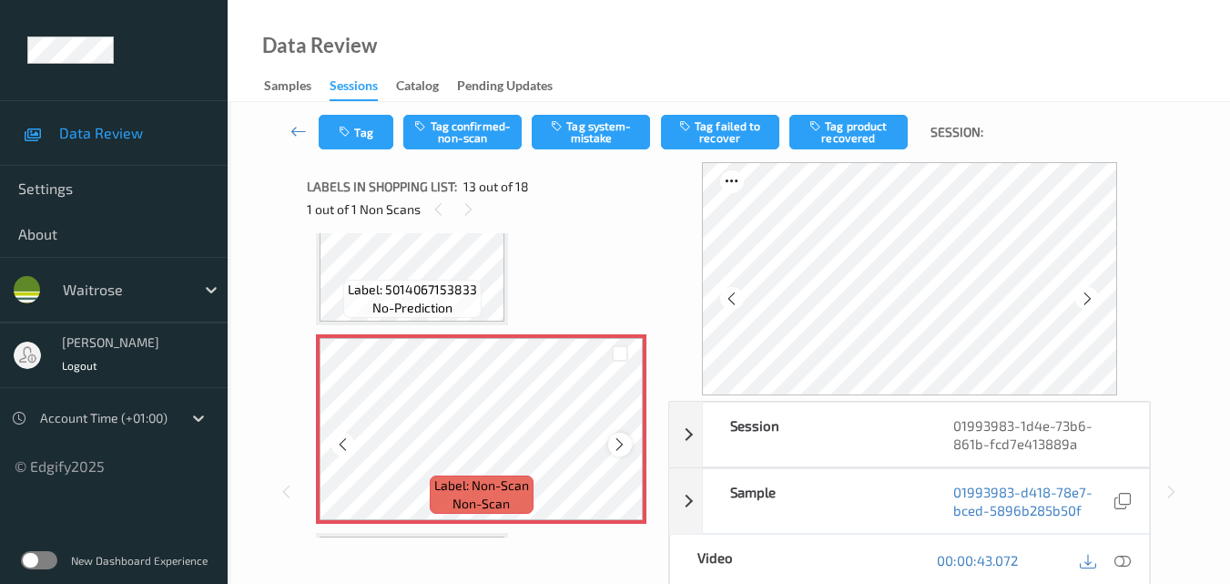
scroll to position [2241, 0]
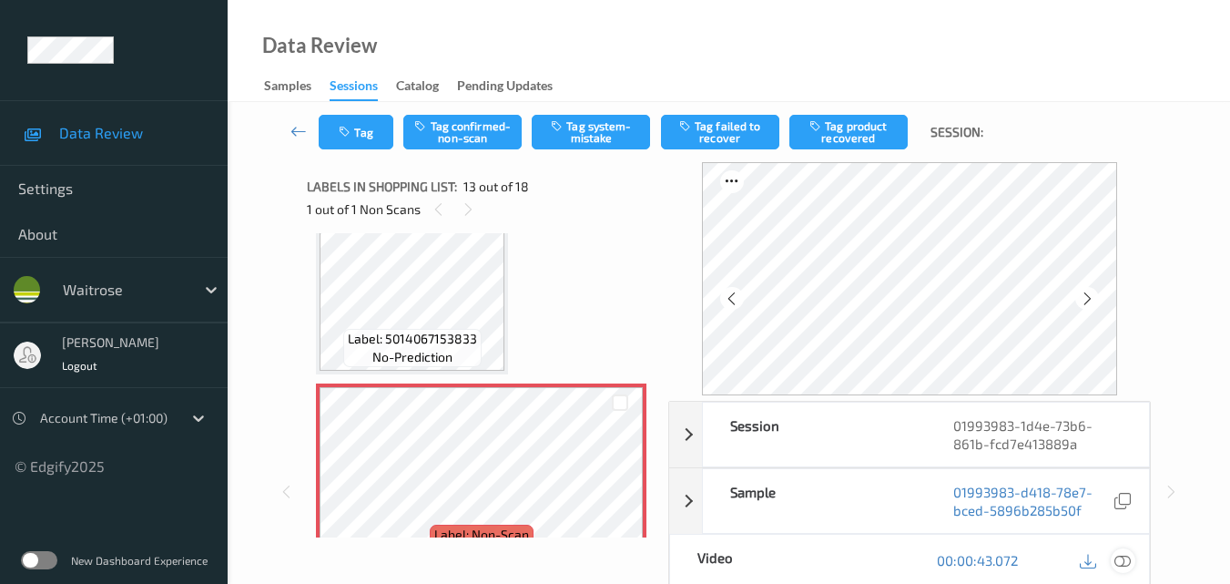
click at [1126, 560] on icon at bounding box center [1123, 560] width 16 height 16
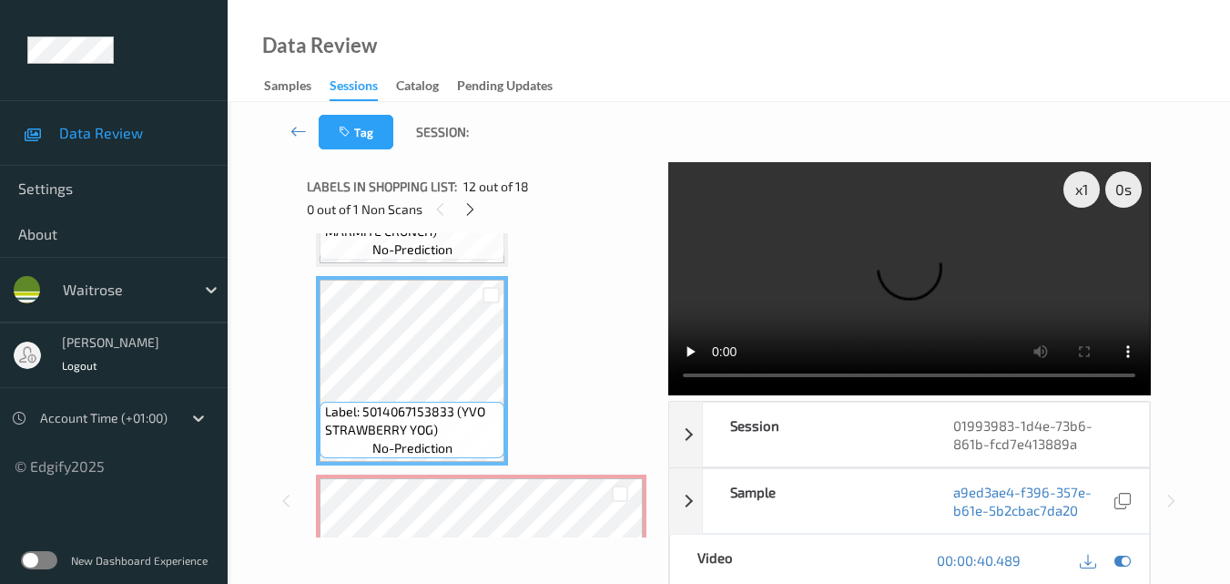
scroll to position [2132, 0]
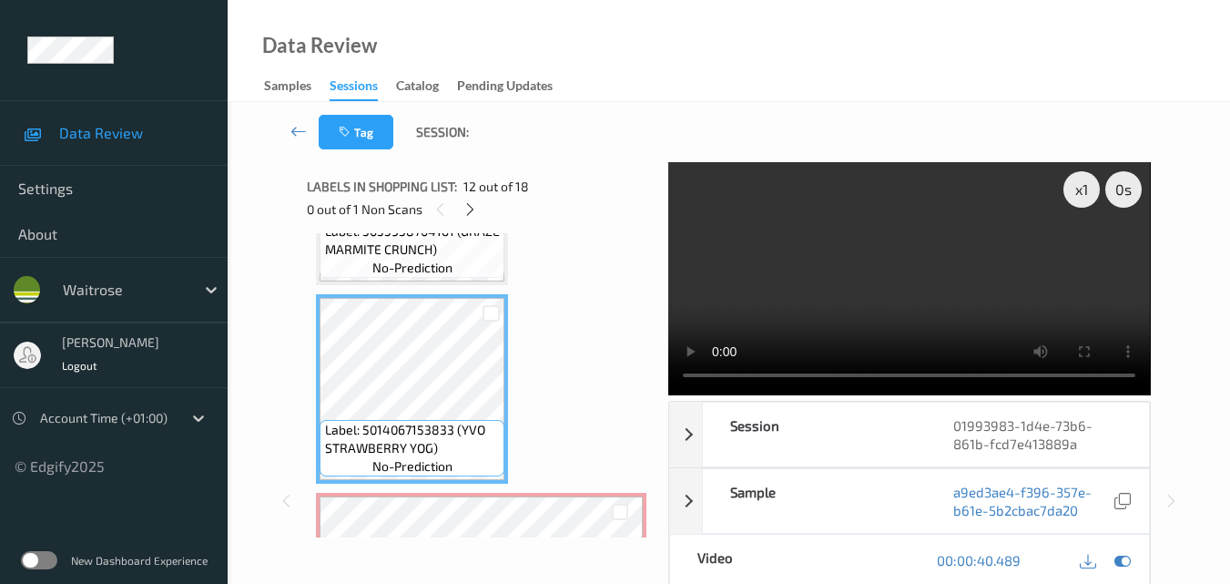
click at [901, 246] on video at bounding box center [909, 278] width 482 height 233
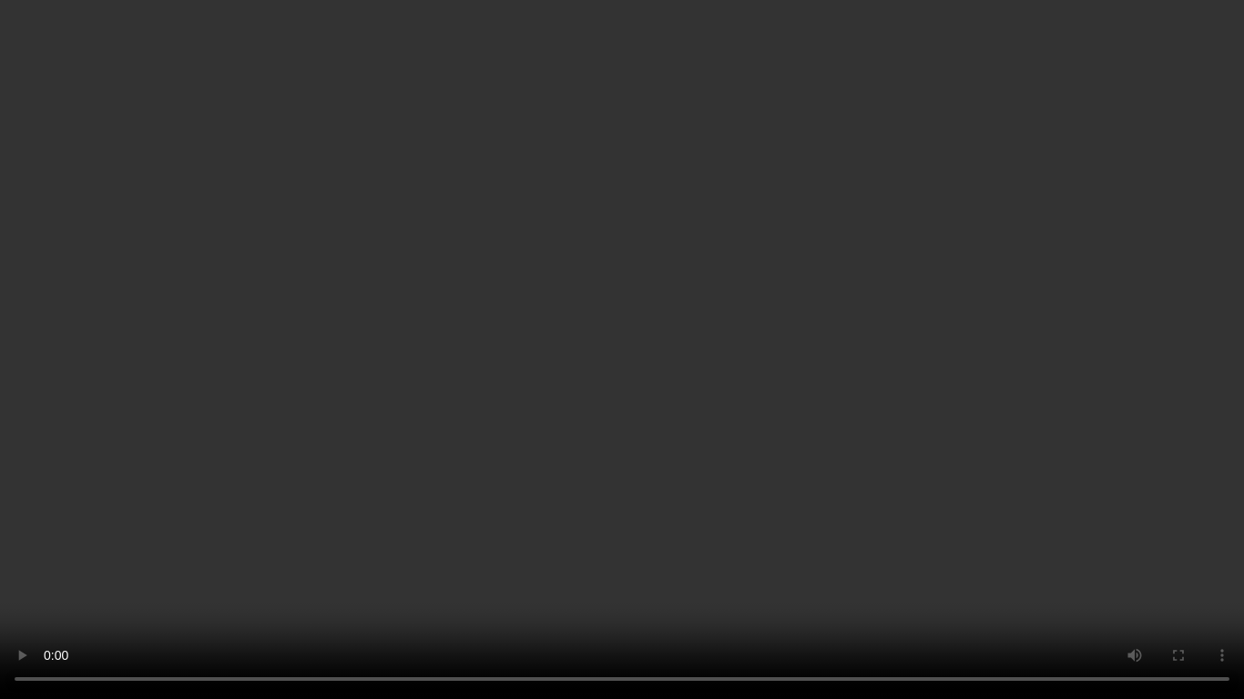
click at [918, 383] on video at bounding box center [622, 349] width 1244 height 699
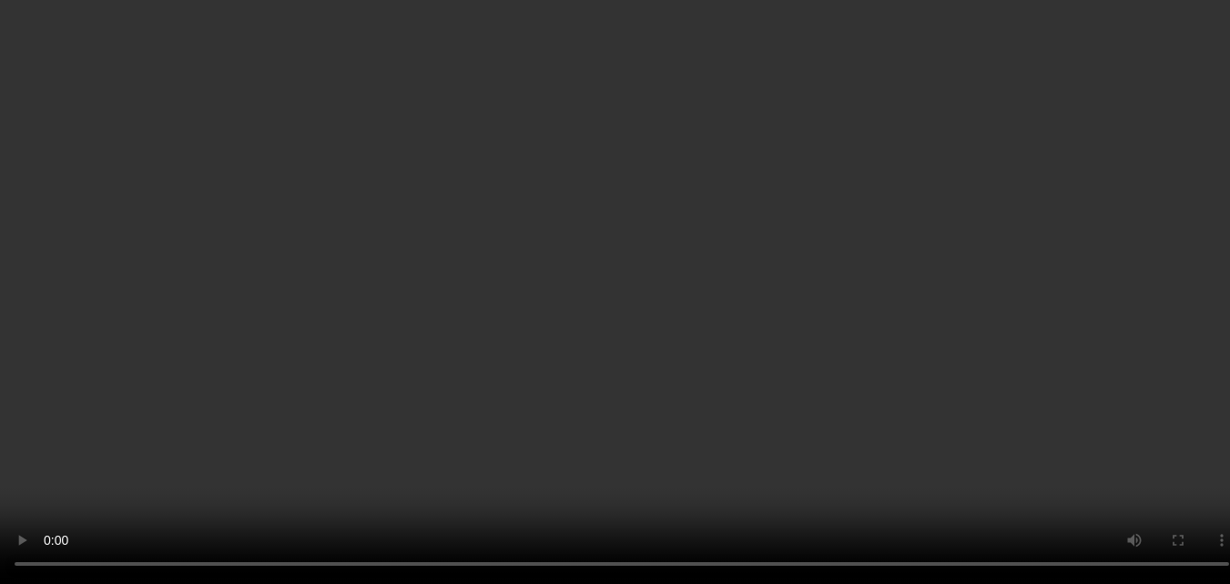
scroll to position [2223, 0]
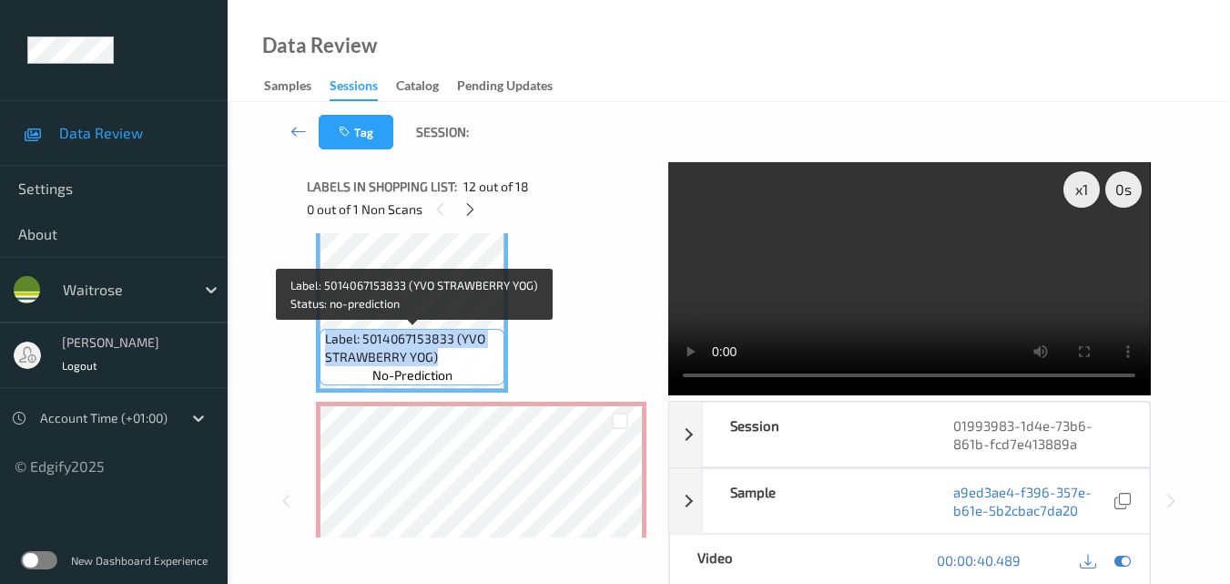
drag, startPoint x: 440, startPoint y: 357, endPoint x: 328, endPoint y: 344, distance: 112.7
click at [328, 344] on span "Label: 5014067153833 (YVO STRAWBERRY YOG)" at bounding box center [413, 348] width 176 height 36
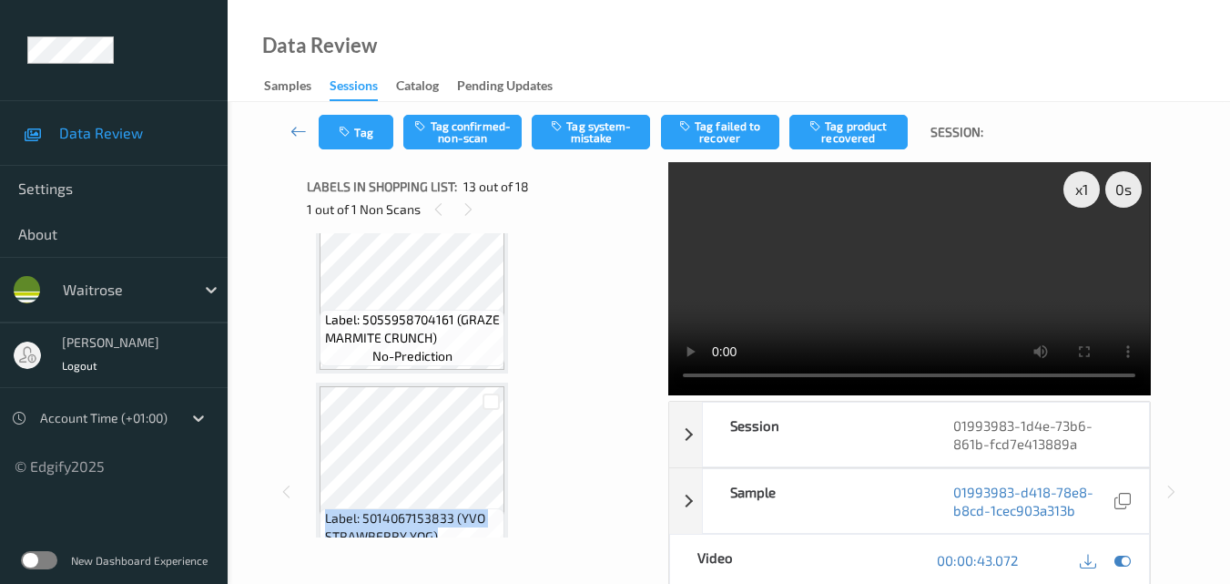
scroll to position [2041, 0]
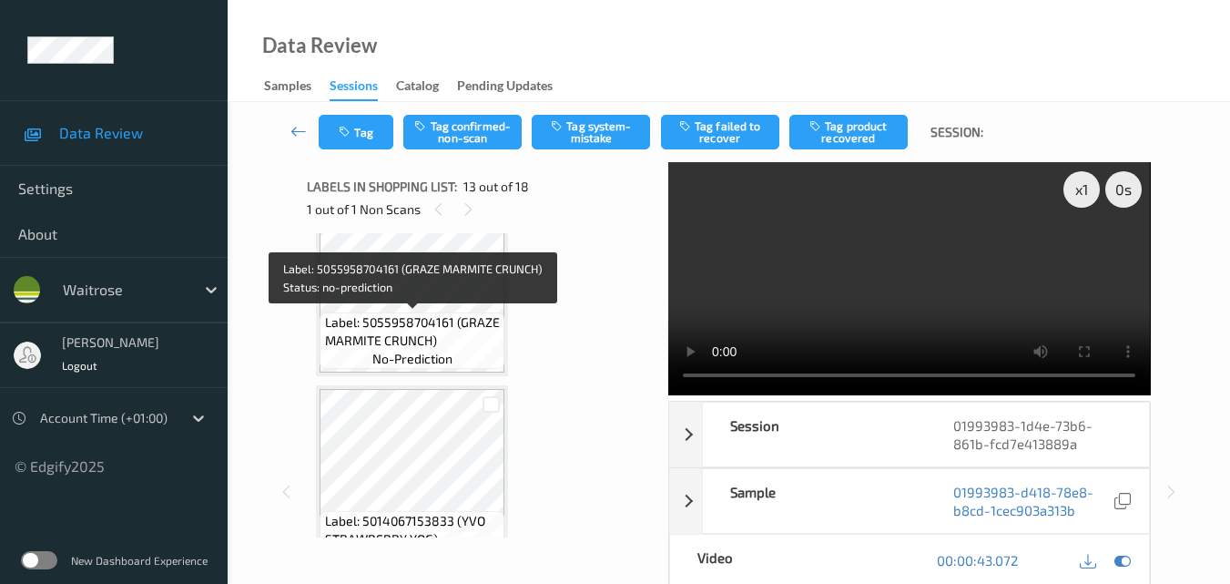
click at [443, 336] on span "Label: 5055958704161 (GRAZE MARMITE CRUNCH)" at bounding box center [413, 331] width 176 height 36
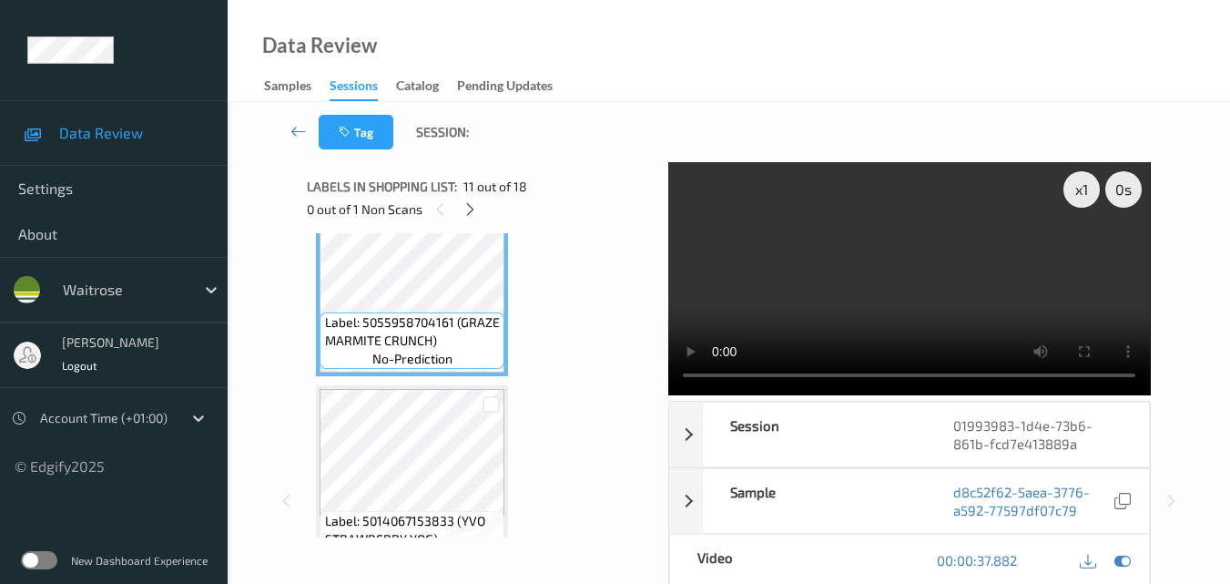
click at [893, 295] on video at bounding box center [909, 278] width 482 height 233
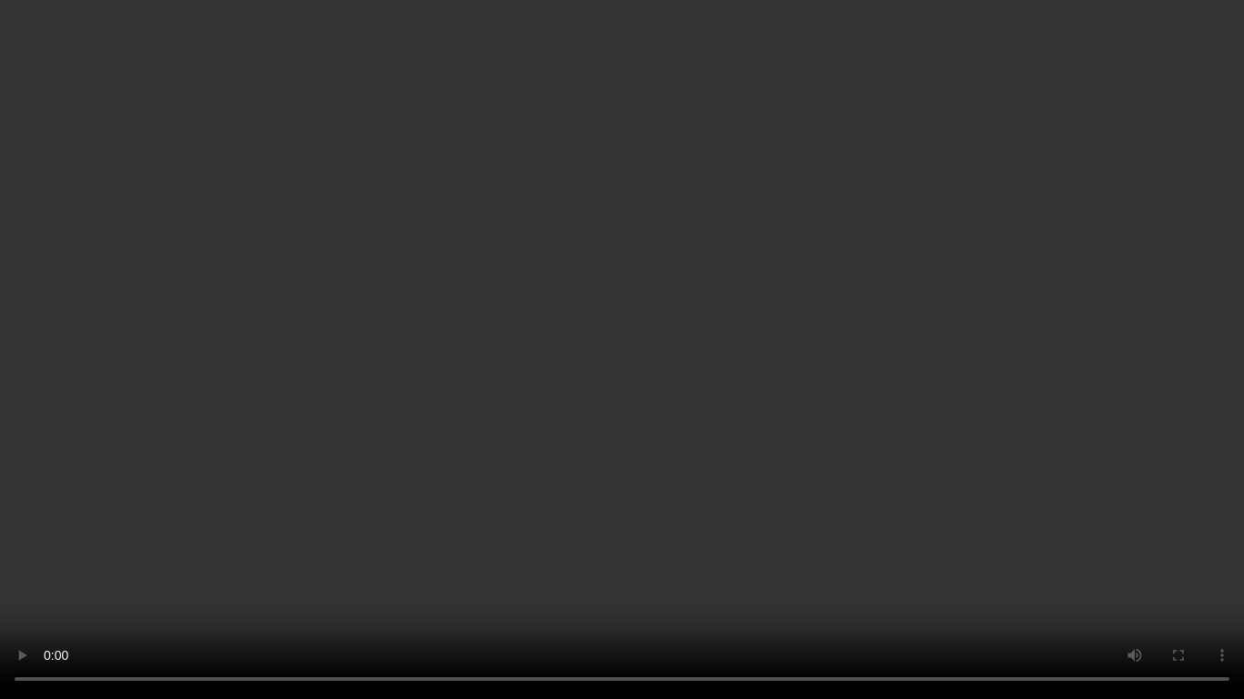
click at [677, 341] on video at bounding box center [622, 349] width 1244 height 699
click at [739, 357] on video at bounding box center [622, 349] width 1244 height 699
click at [796, 444] on video at bounding box center [622, 349] width 1244 height 699
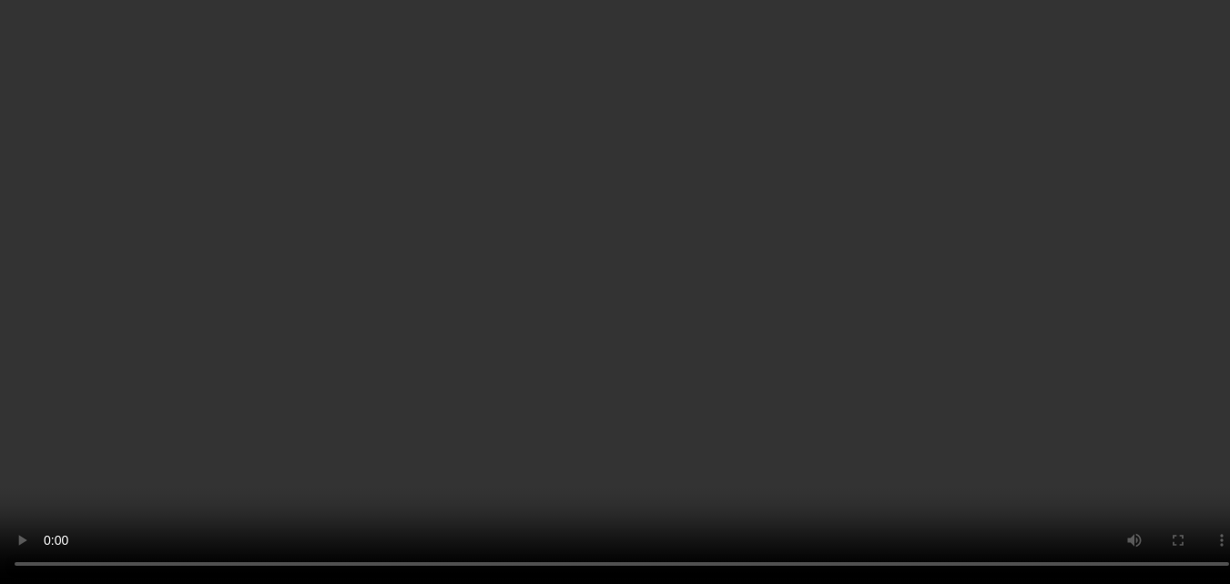
scroll to position [2314, 0]
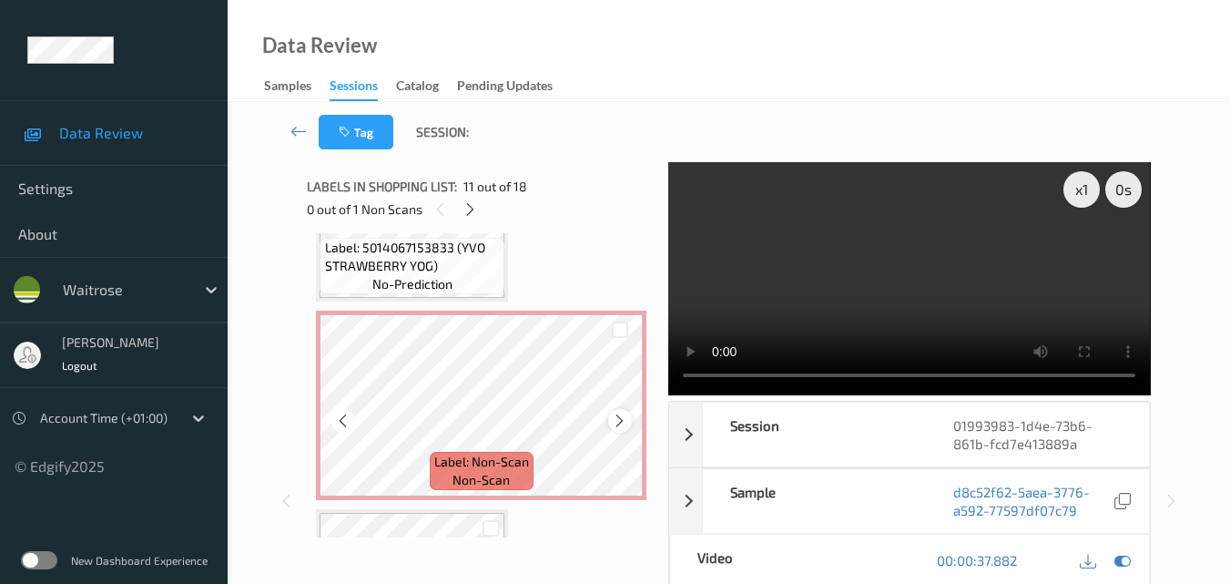
click at [610, 421] on div at bounding box center [619, 420] width 23 height 23
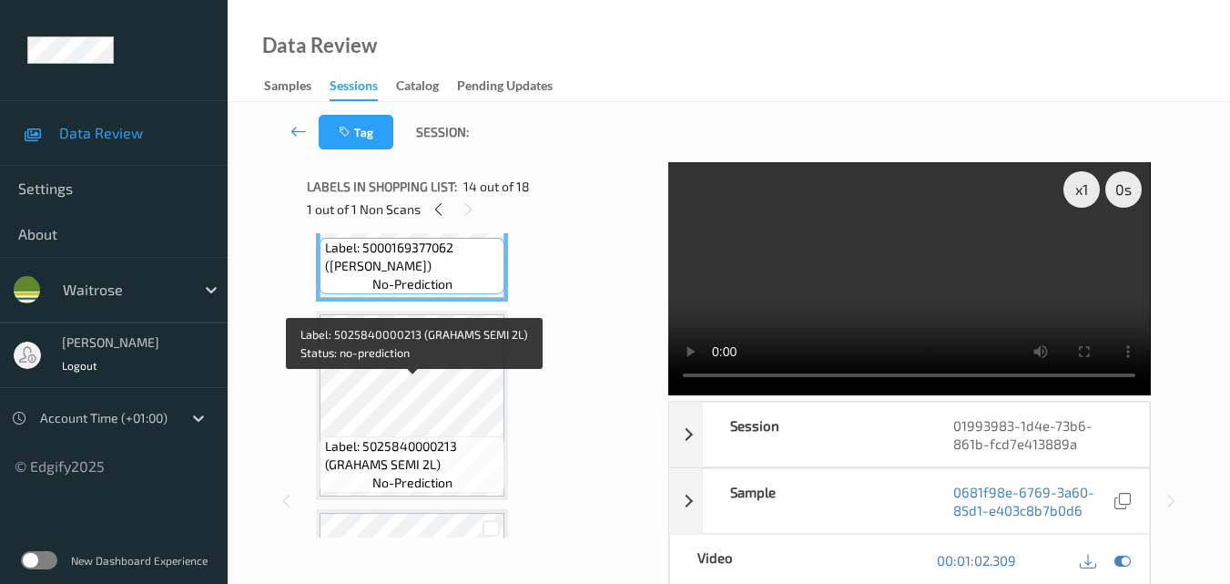
scroll to position [2678, 0]
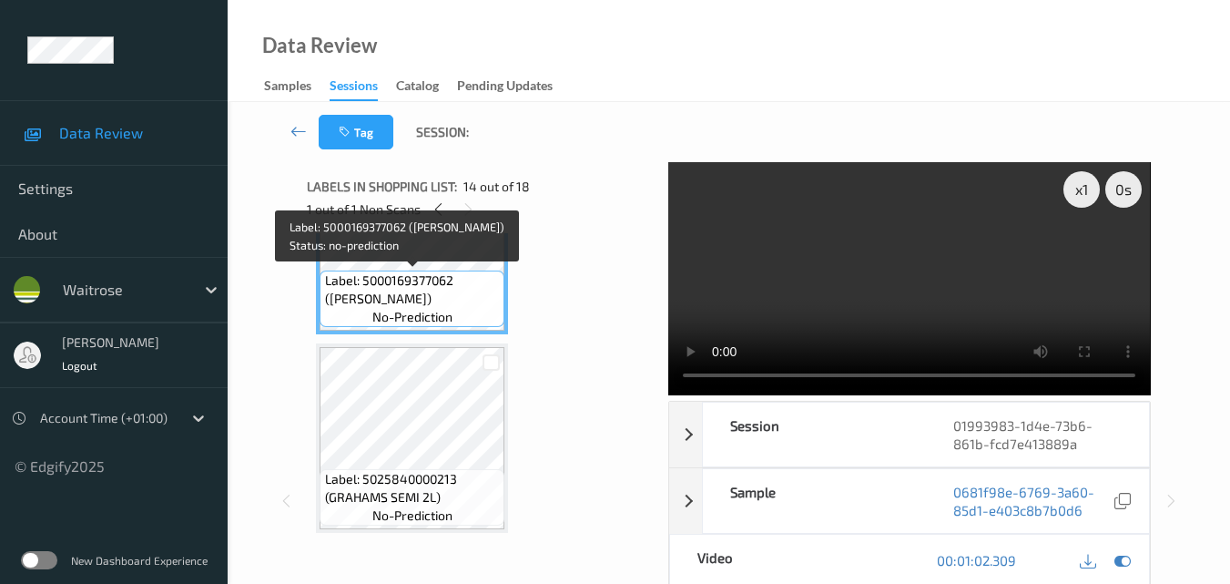
click at [449, 294] on span "Label: 5000169377062 (BRESAOLA VALTELLINA)" at bounding box center [413, 289] width 176 height 36
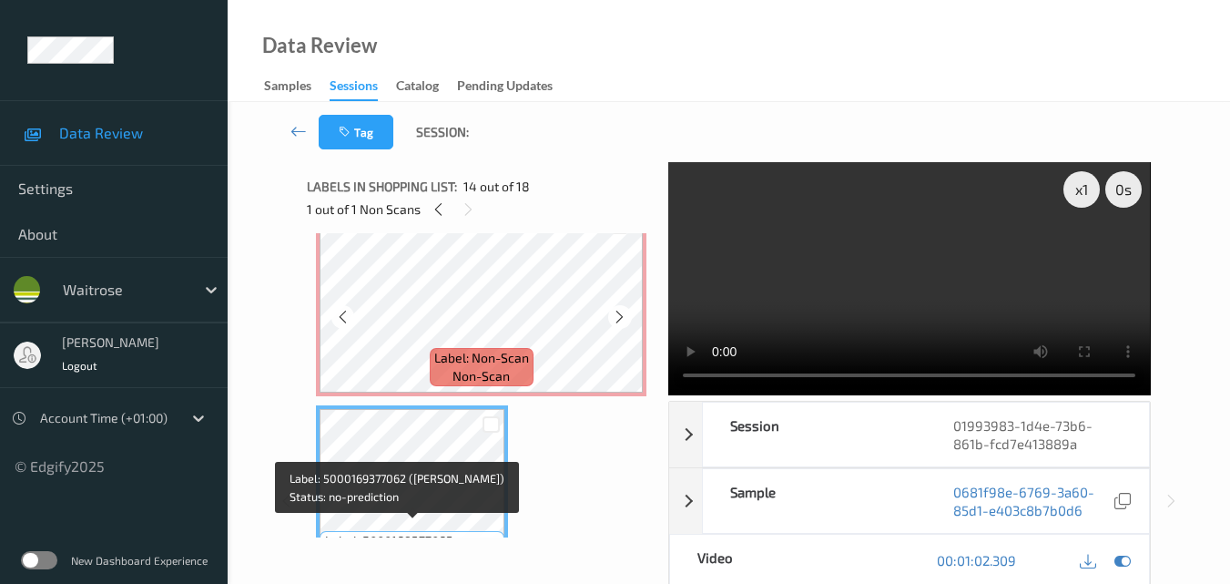
scroll to position [2405, 0]
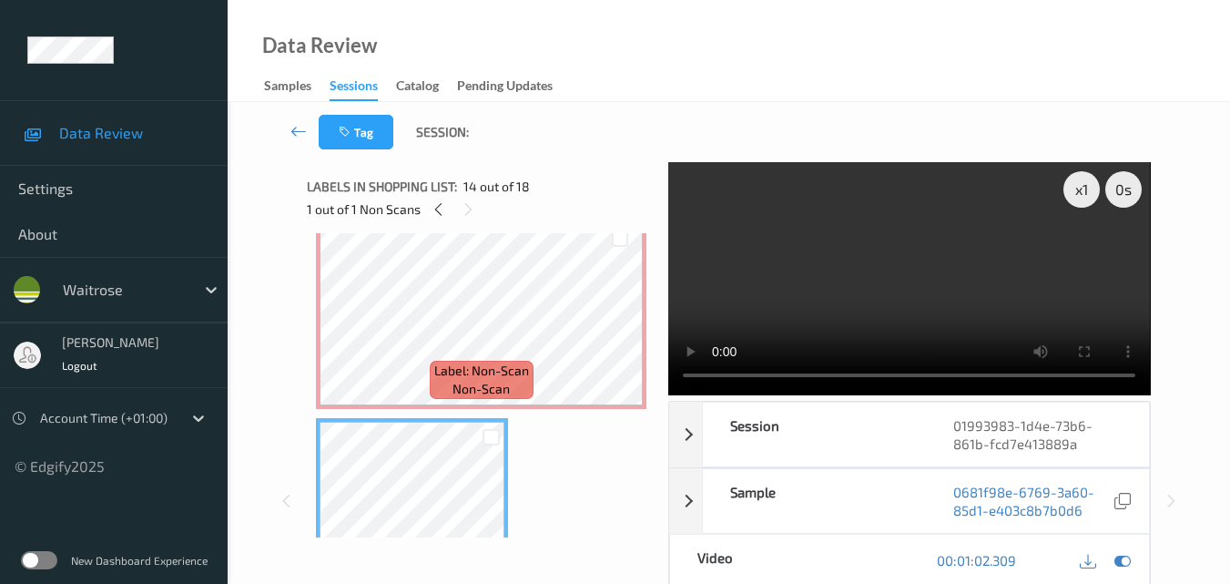
click at [913, 298] on video at bounding box center [909, 278] width 482 height 233
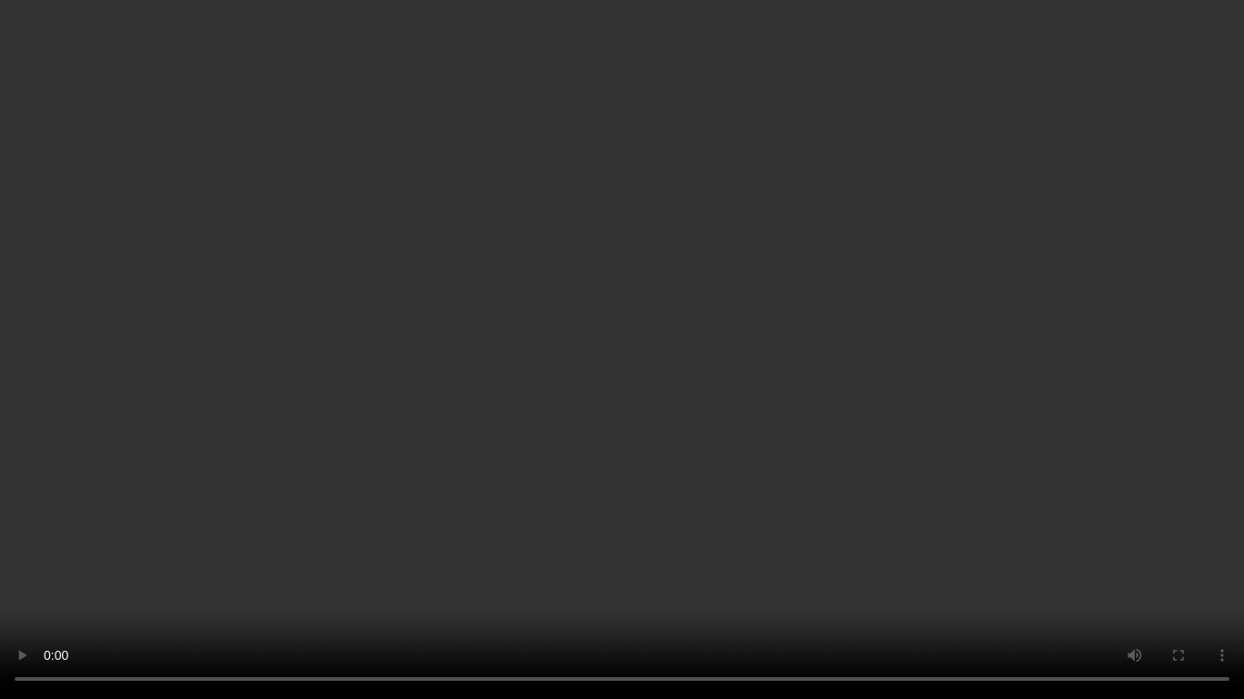
click at [785, 524] on video at bounding box center [622, 349] width 1244 height 699
click at [853, 444] on video at bounding box center [622, 349] width 1244 height 699
click at [856, 433] on video at bounding box center [622, 349] width 1244 height 699
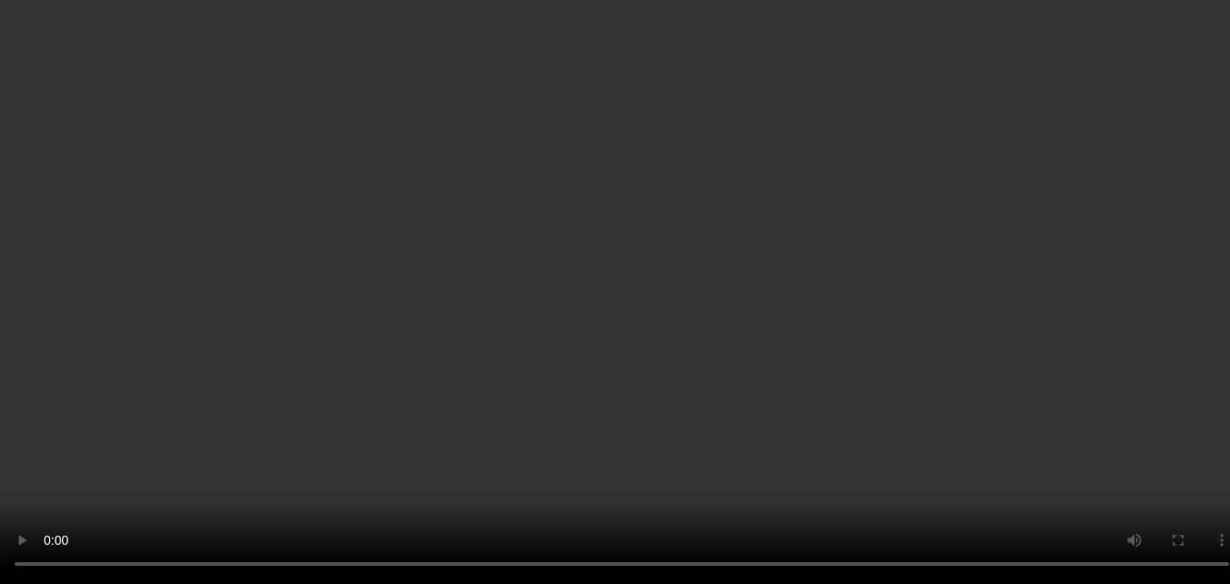
scroll to position [2223, 0]
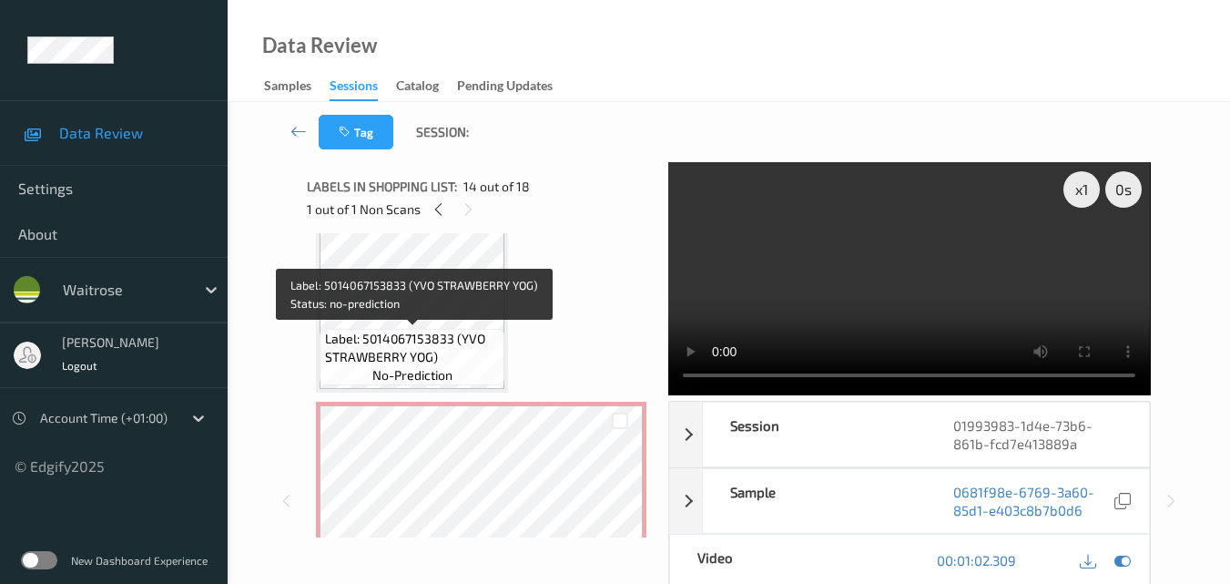
click at [418, 331] on span "Label: 5014067153833 (YVO STRAWBERRY YOG)" at bounding box center [413, 348] width 176 height 36
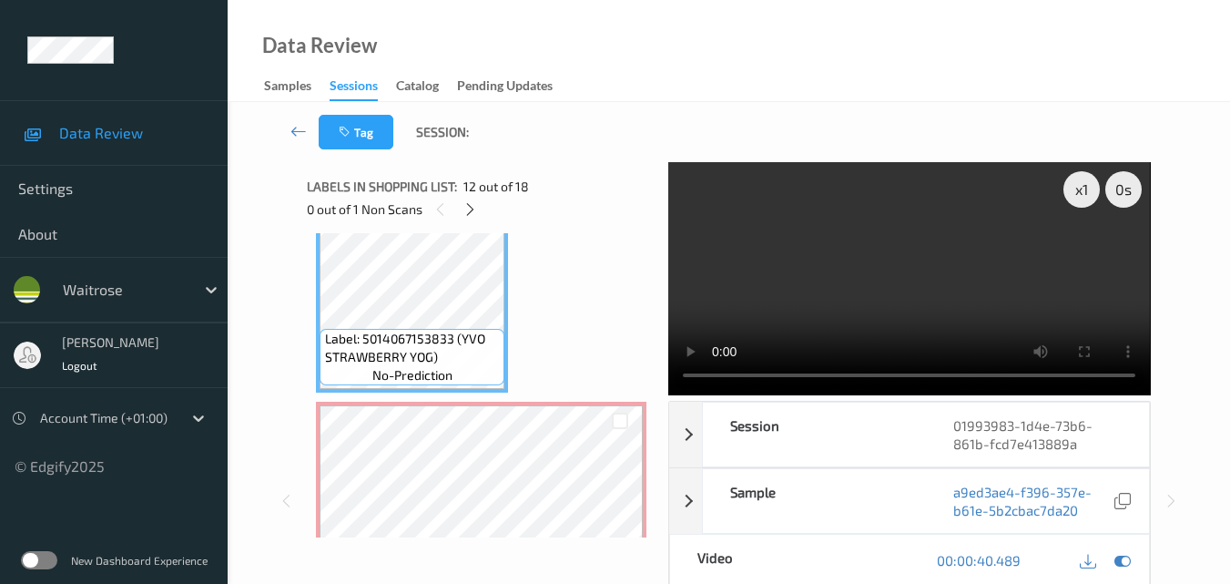
click at [891, 307] on video at bounding box center [909, 278] width 482 height 233
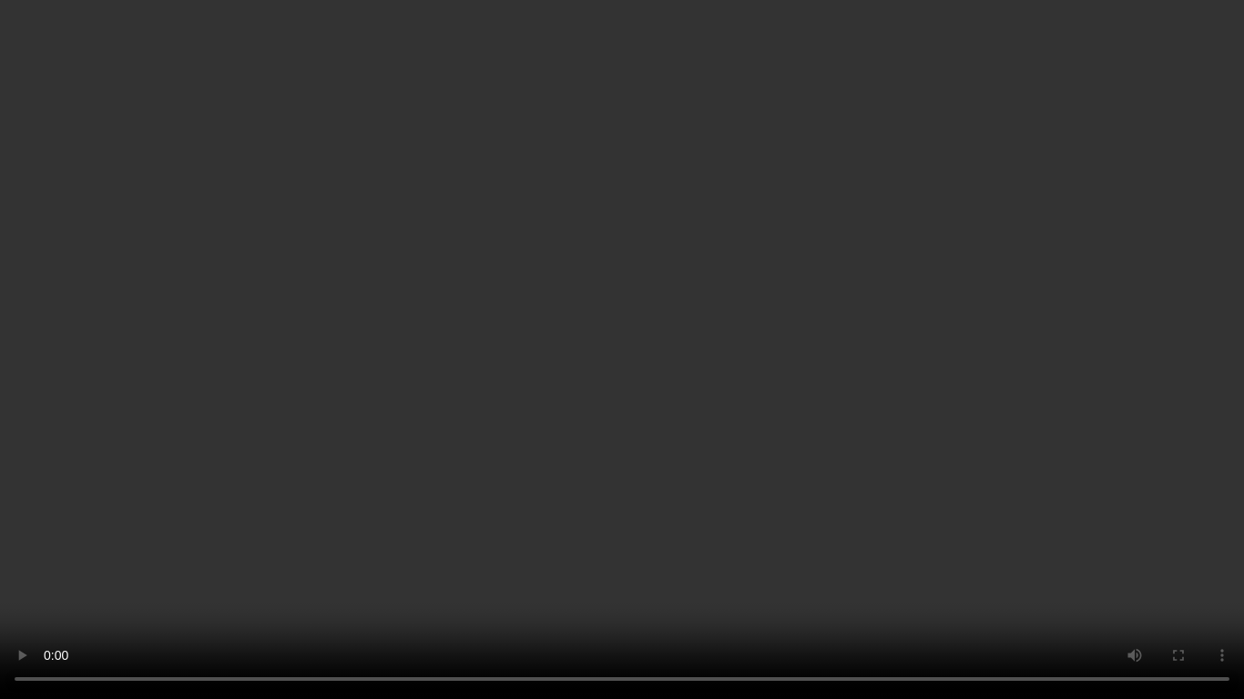
click at [792, 444] on video at bounding box center [622, 349] width 1244 height 699
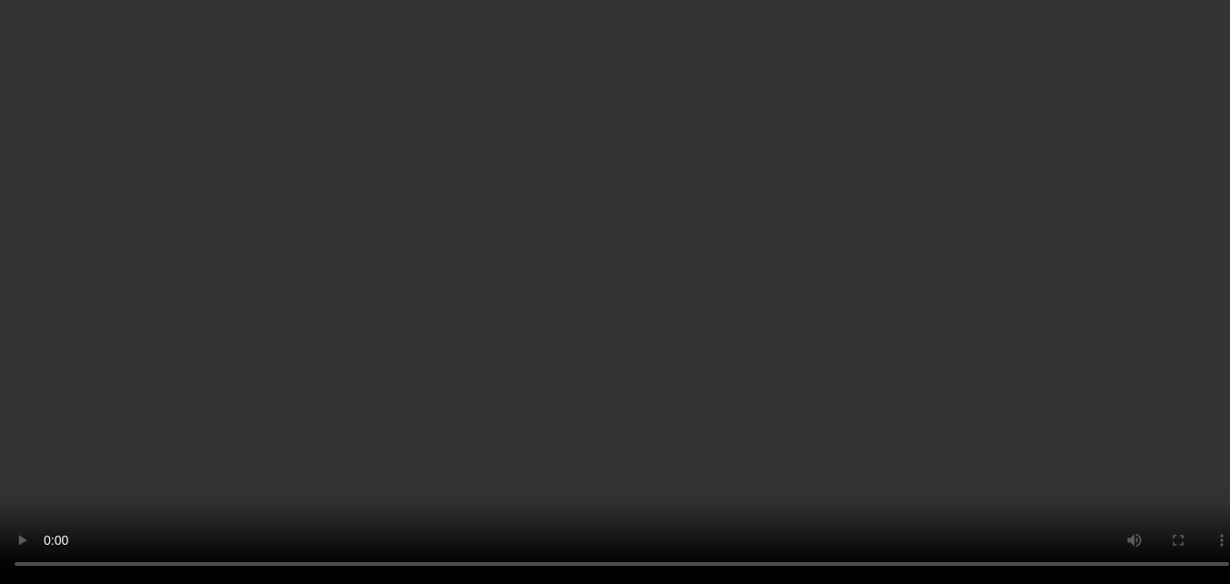
scroll to position [2041, 0]
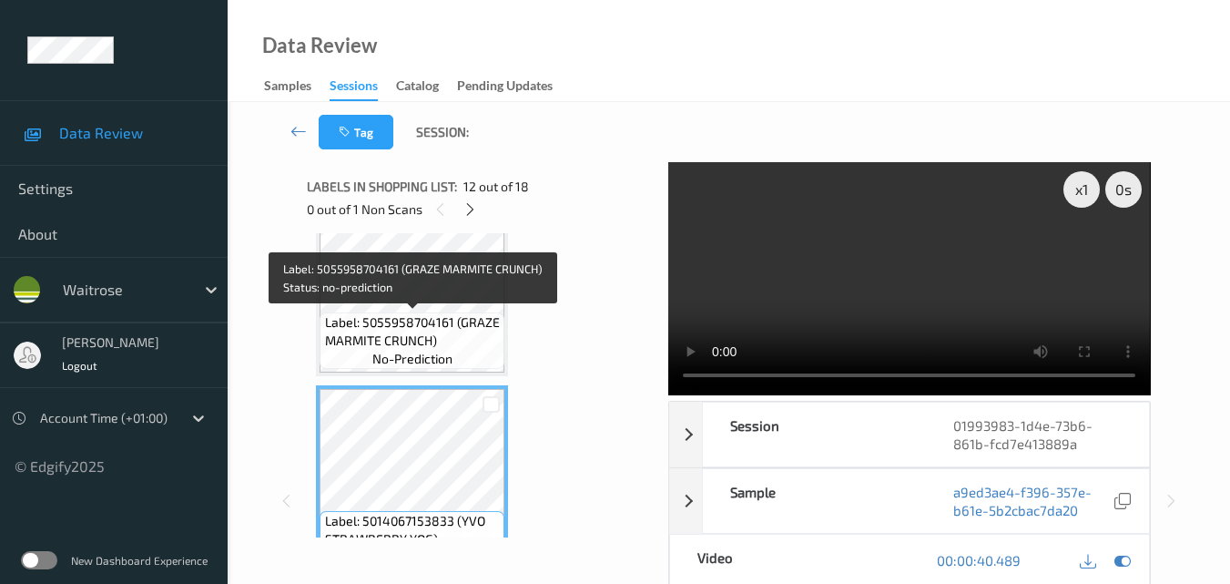
click at [410, 334] on span "Label: 5055958704161 (GRAZE MARMITE CRUNCH)" at bounding box center [413, 331] width 176 height 36
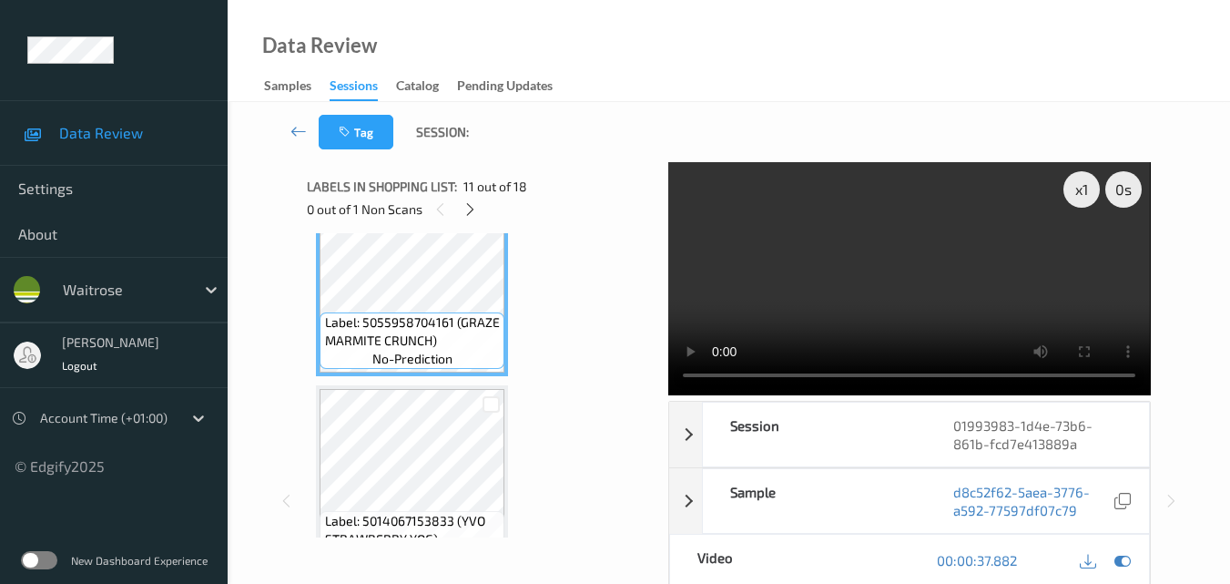
click at [926, 311] on video at bounding box center [909, 278] width 482 height 233
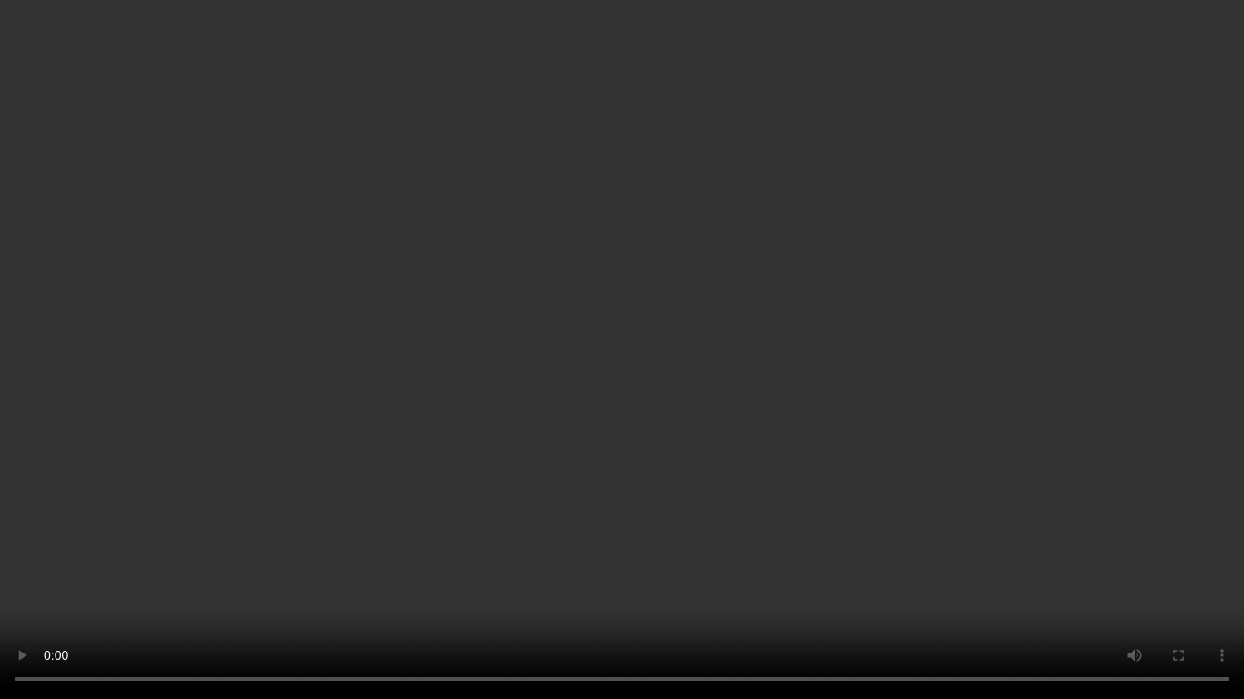
click at [573, 423] on video at bounding box center [622, 349] width 1244 height 699
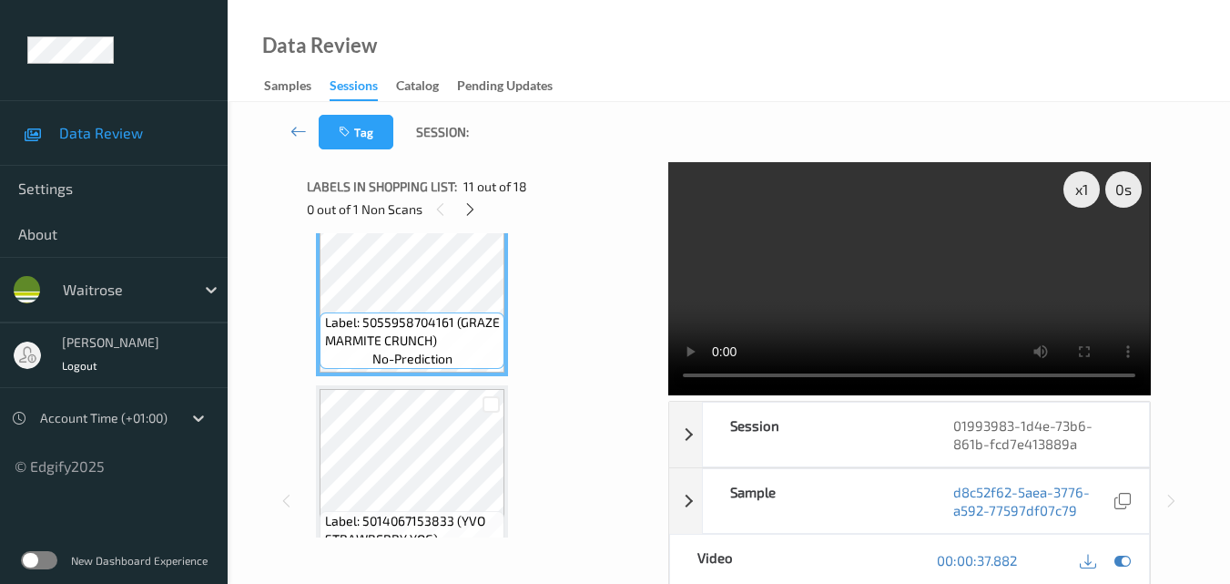
click at [908, 292] on video at bounding box center [909, 278] width 482 height 233
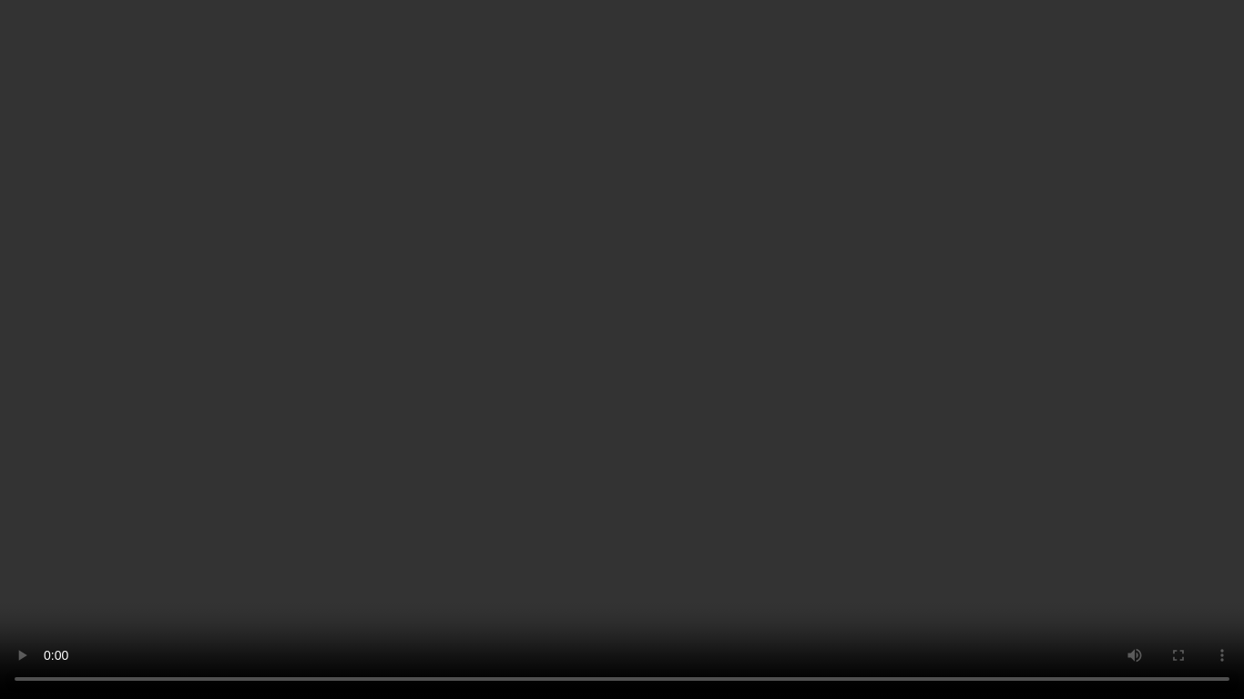
click at [903, 472] on video at bounding box center [622, 349] width 1244 height 699
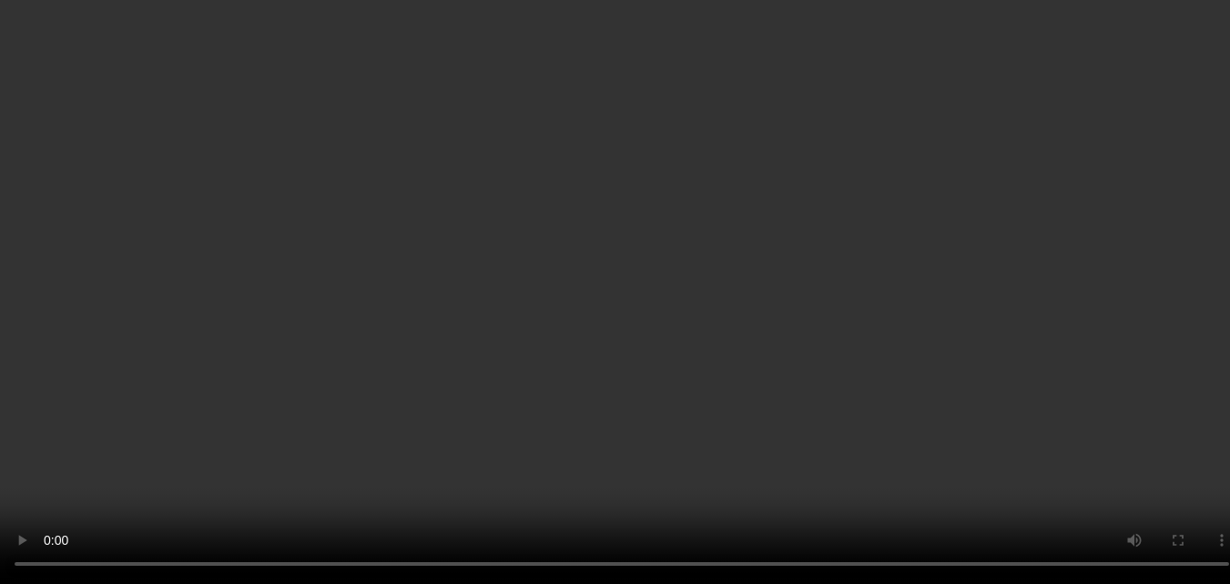
scroll to position [2223, 0]
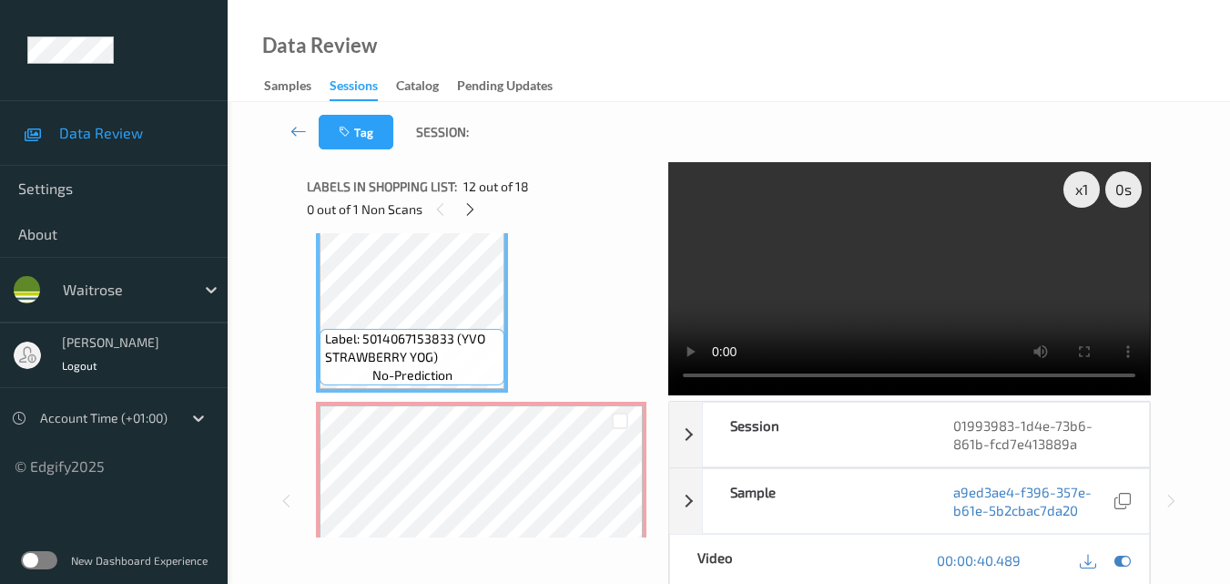
click at [902, 296] on video at bounding box center [909, 278] width 482 height 233
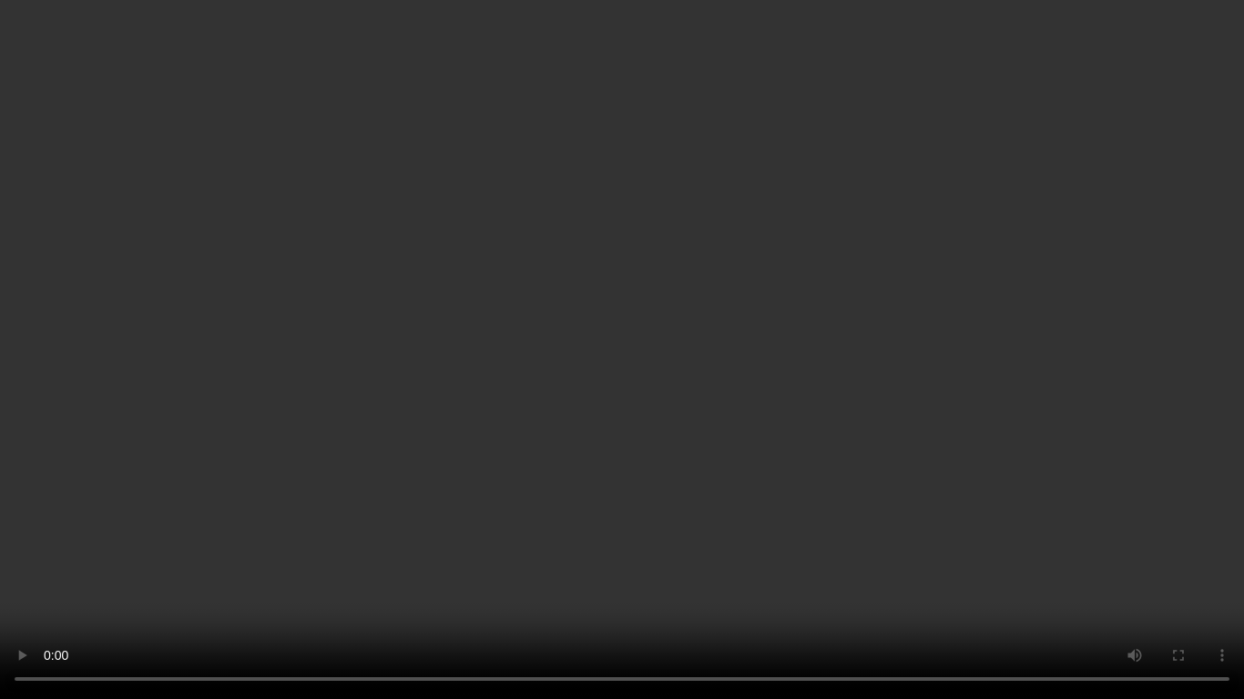
click at [817, 415] on video at bounding box center [622, 349] width 1244 height 699
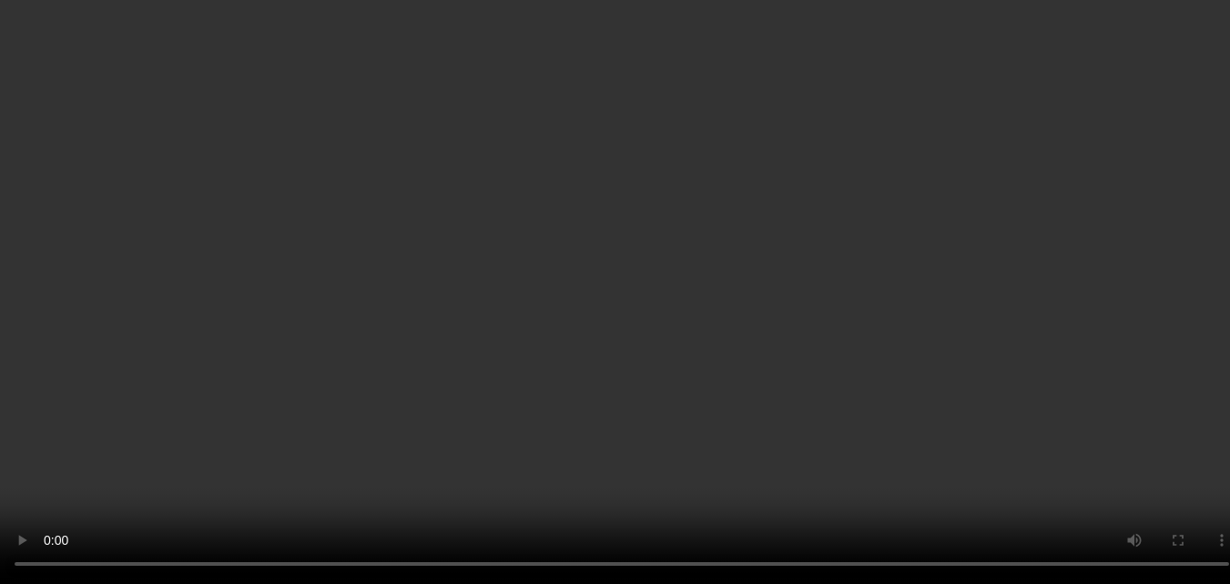
scroll to position [2405, 0]
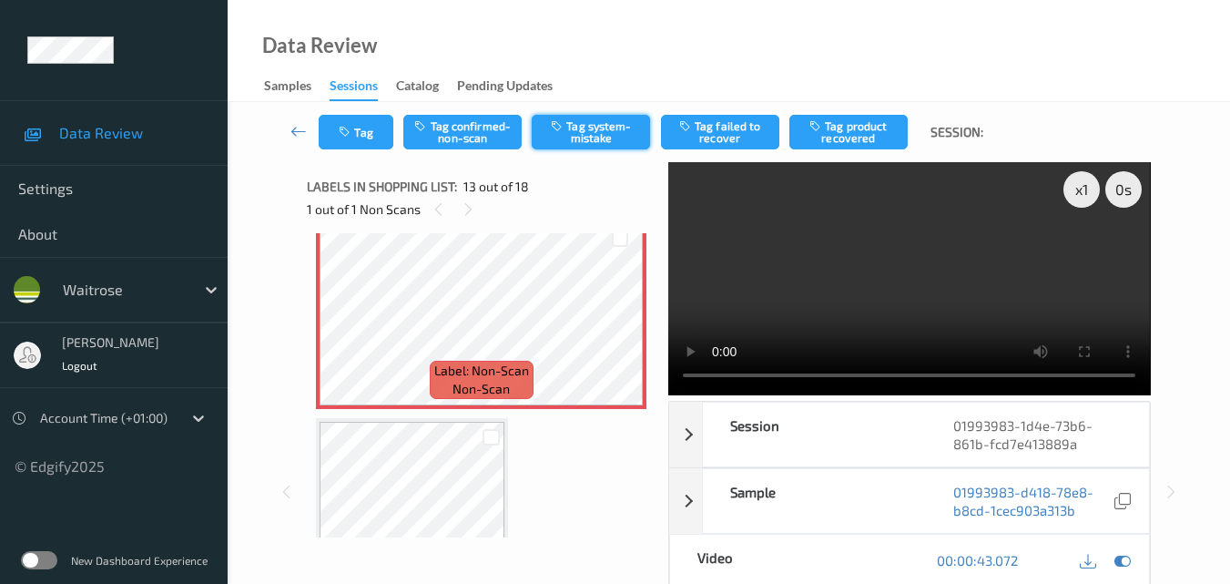
click at [599, 135] on button "Tag system-mistake" at bounding box center [591, 132] width 118 height 35
click at [358, 130] on button "Tag" at bounding box center [356, 132] width 75 height 35
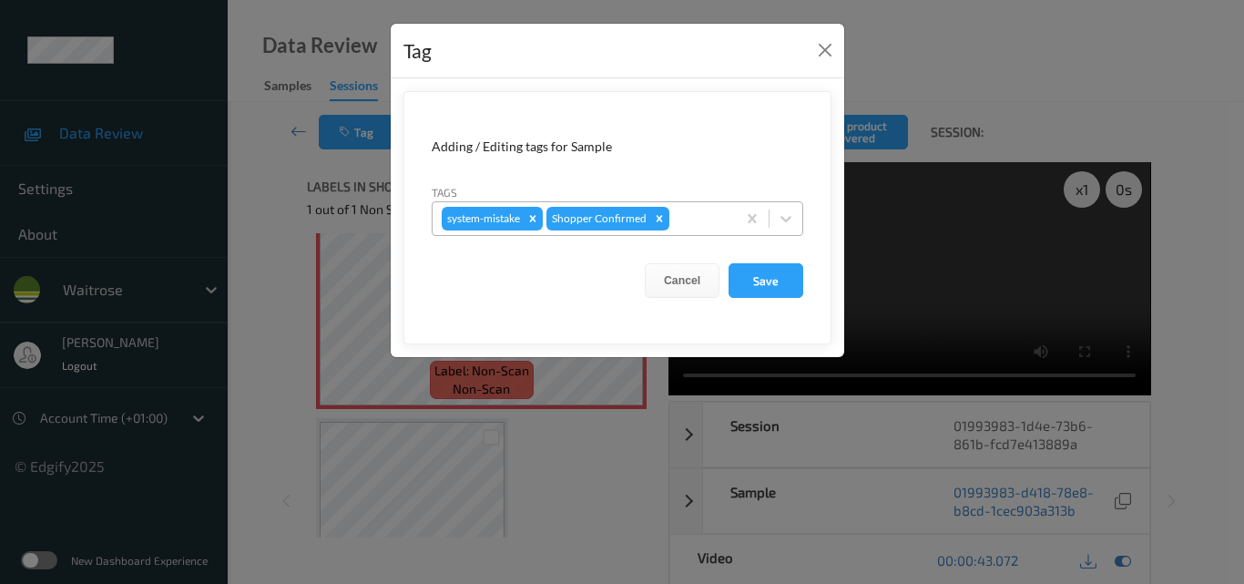
click at [698, 223] on div at bounding box center [700, 219] width 54 height 22
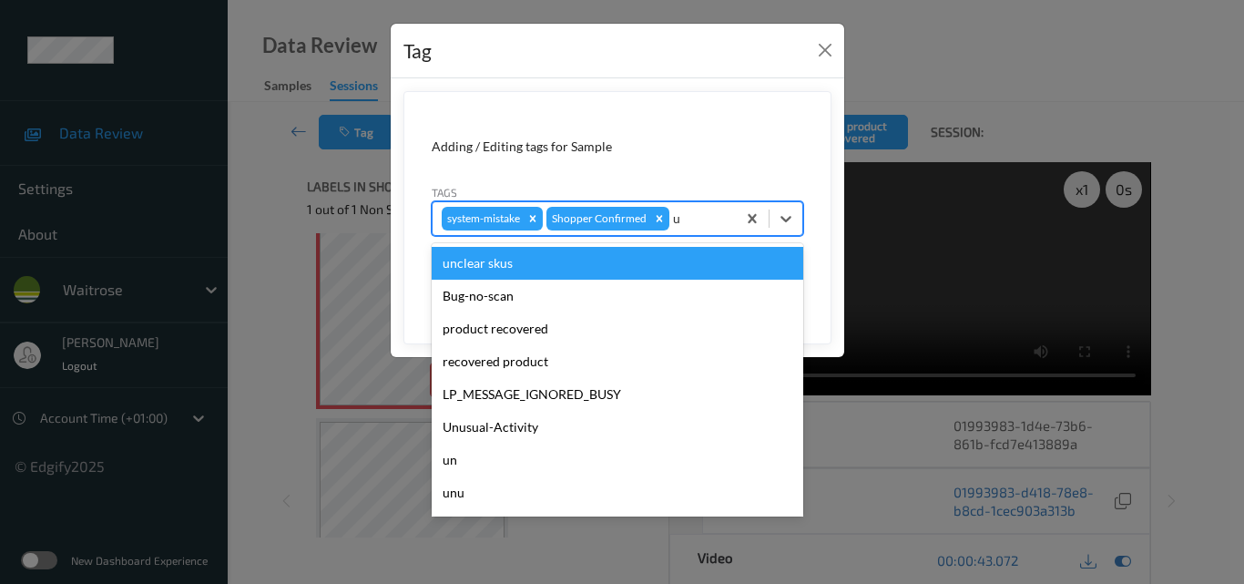
type input "un"
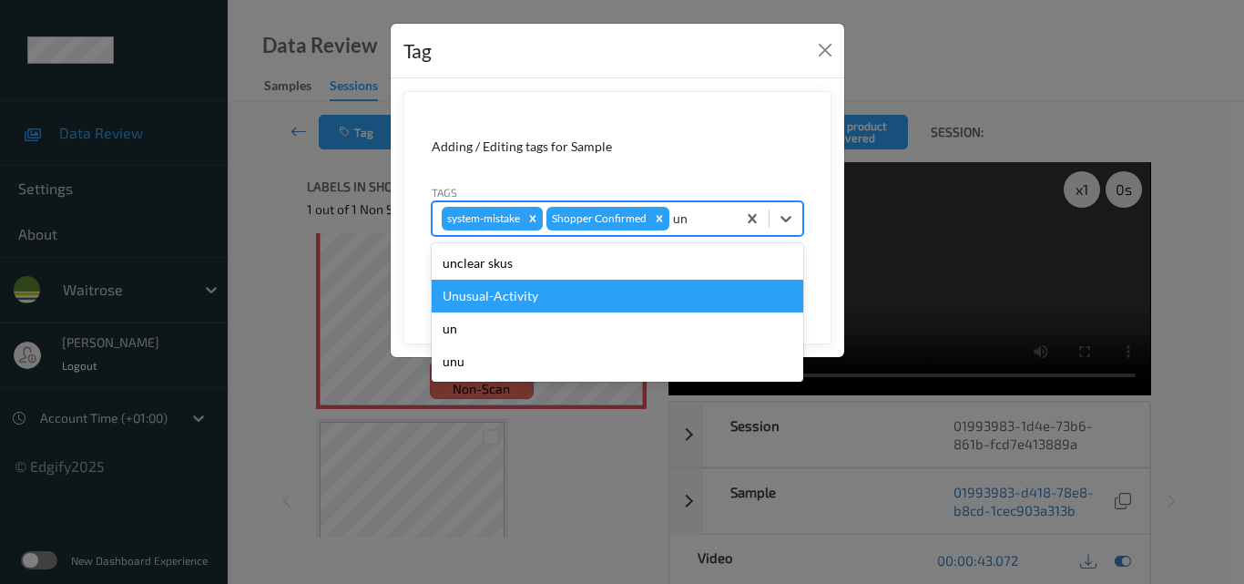
click at [584, 307] on div "Unusual-Activity" at bounding box center [618, 296] width 372 height 33
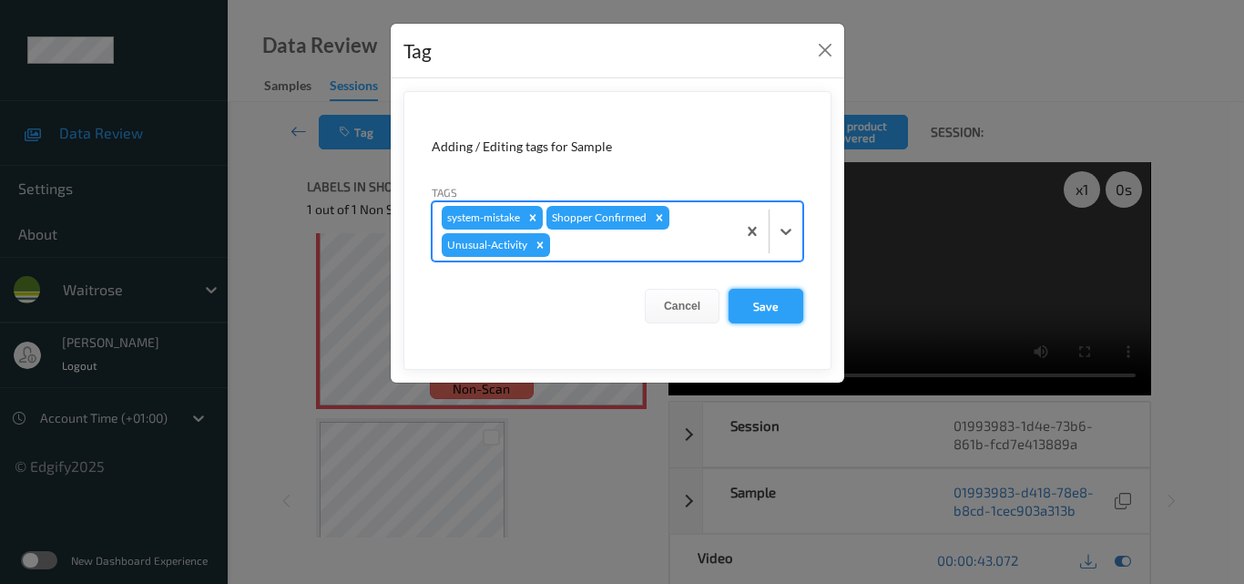
click at [778, 312] on button "Save" at bounding box center [765, 306] width 75 height 35
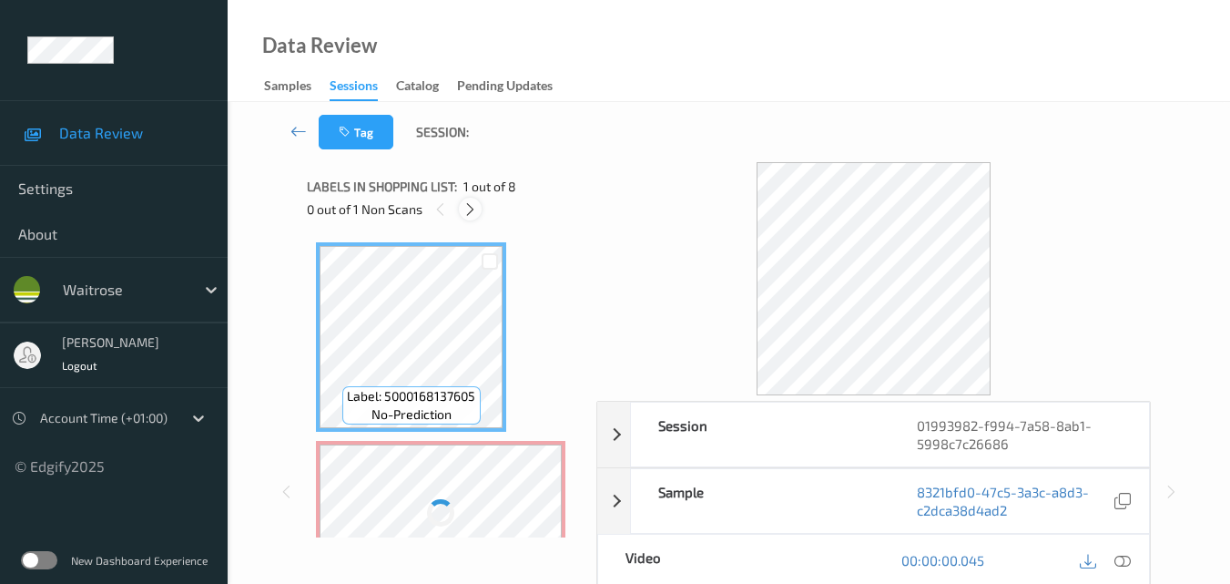
click at [472, 211] on icon at bounding box center [470, 209] width 15 height 16
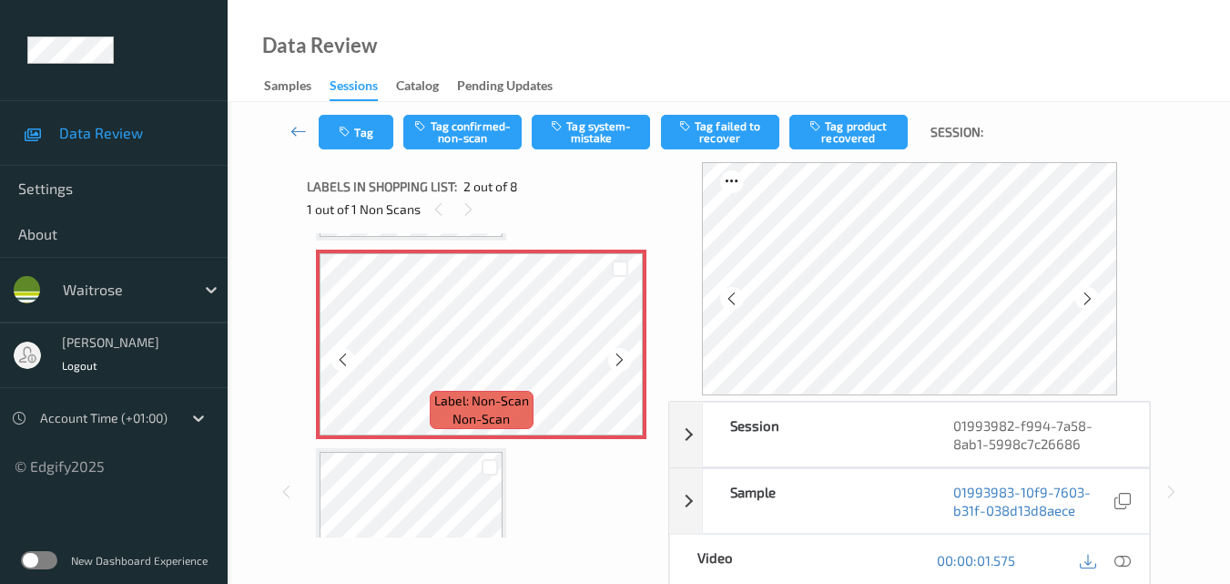
scroll to position [100, 0]
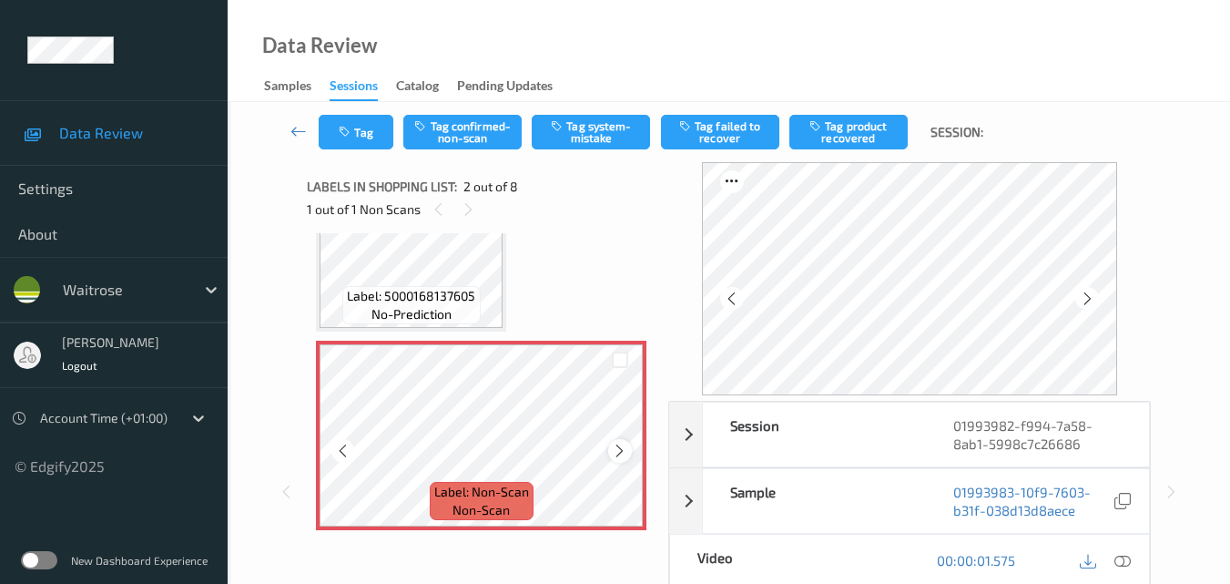
click at [618, 450] on icon at bounding box center [619, 451] width 15 height 16
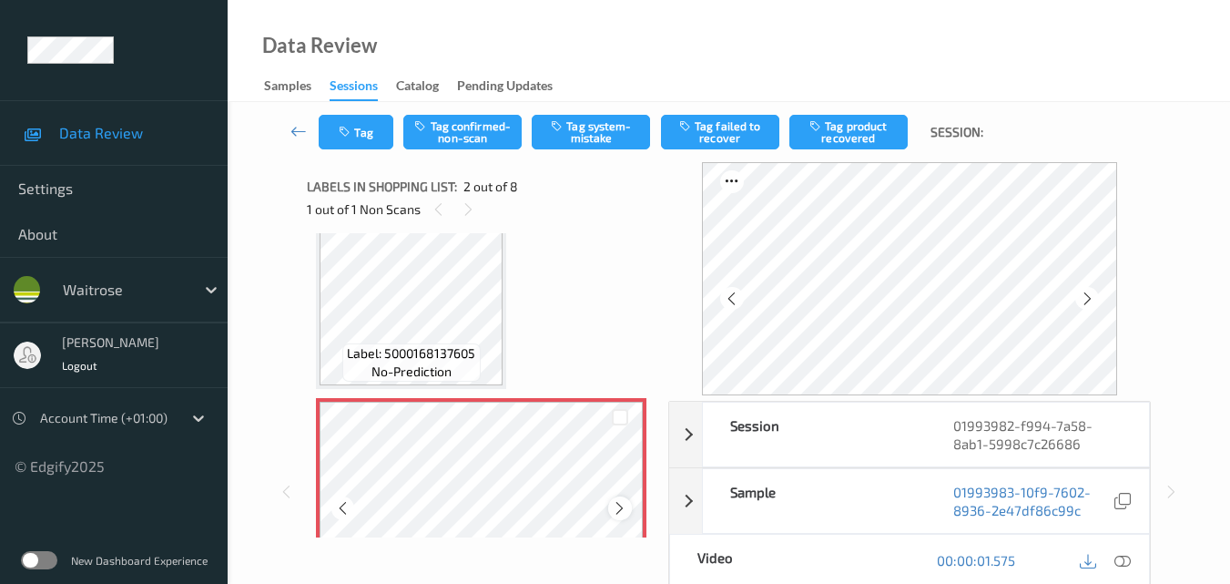
scroll to position [0, 0]
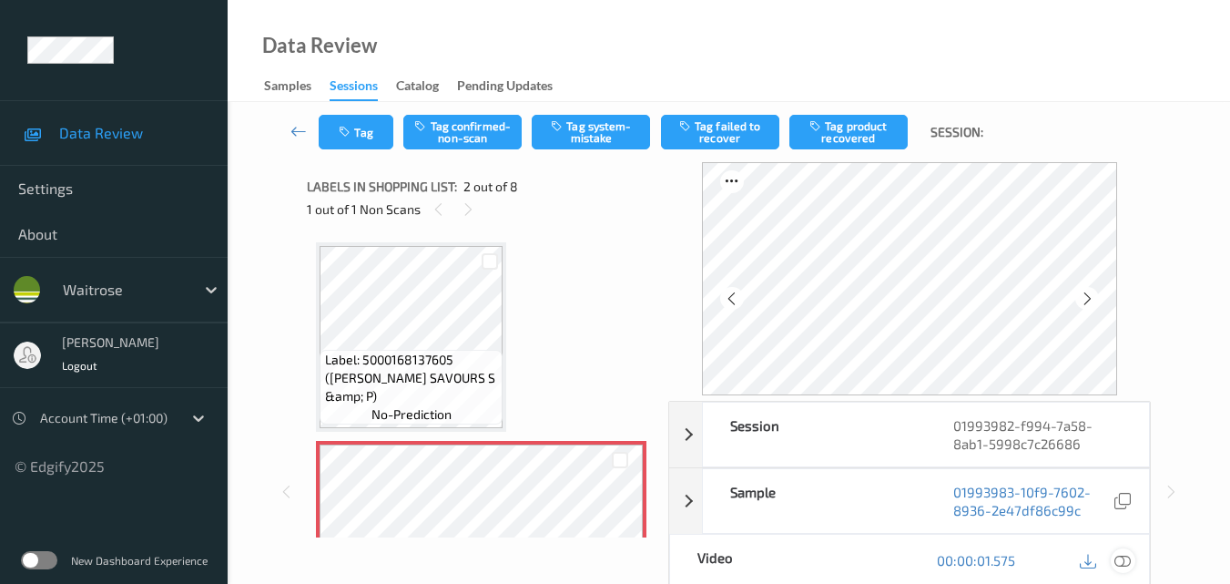
click at [1125, 565] on icon at bounding box center [1123, 560] width 16 height 16
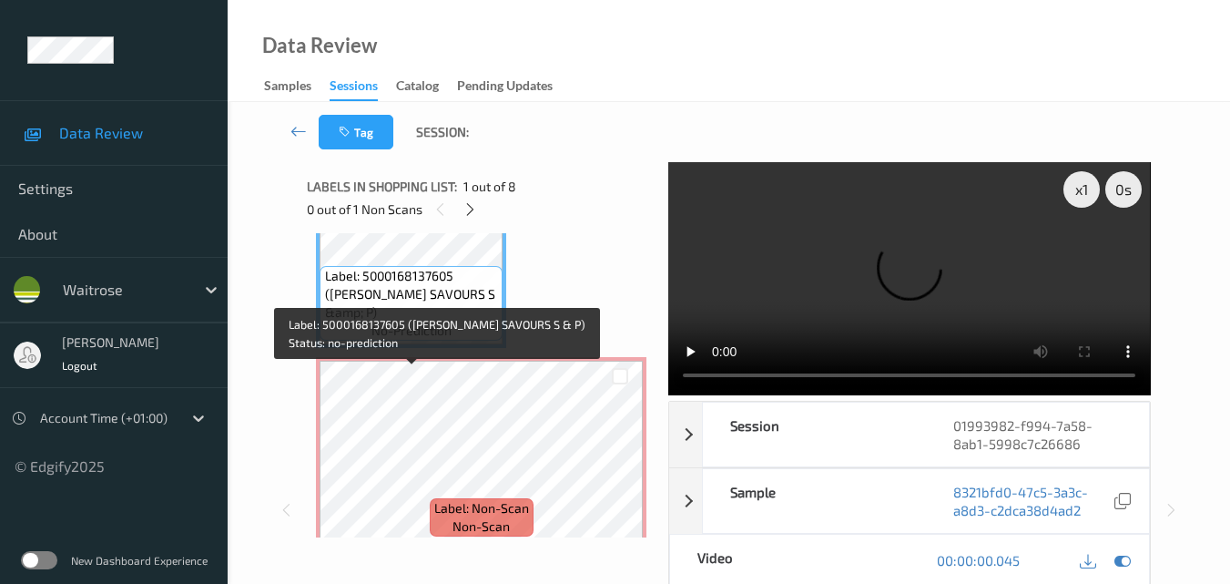
scroll to position [182, 0]
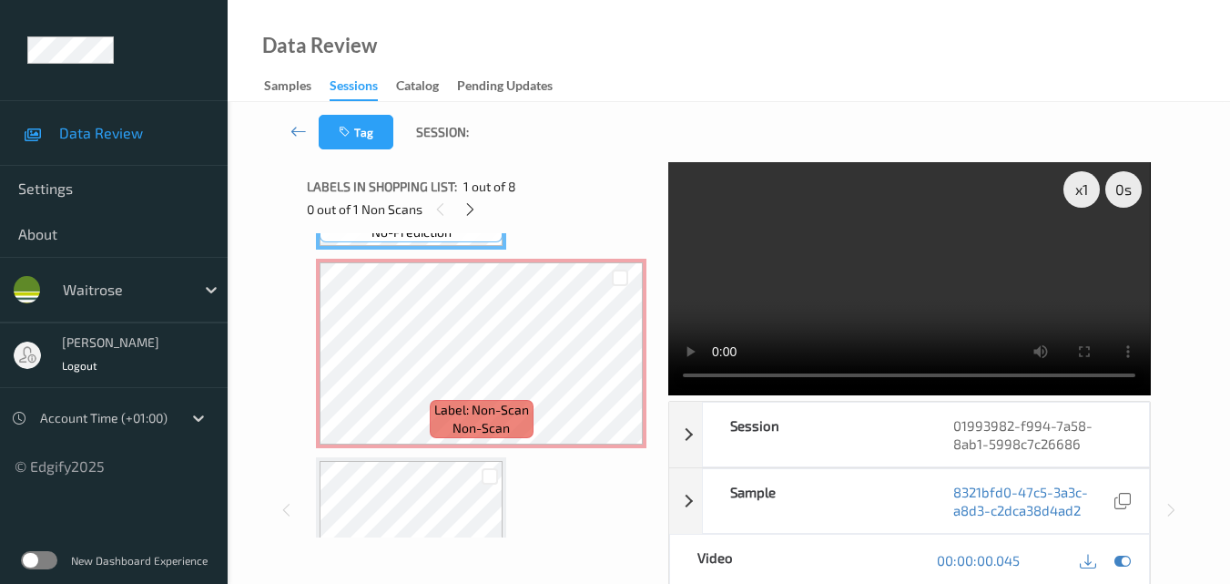
click at [940, 267] on video at bounding box center [909, 278] width 482 height 233
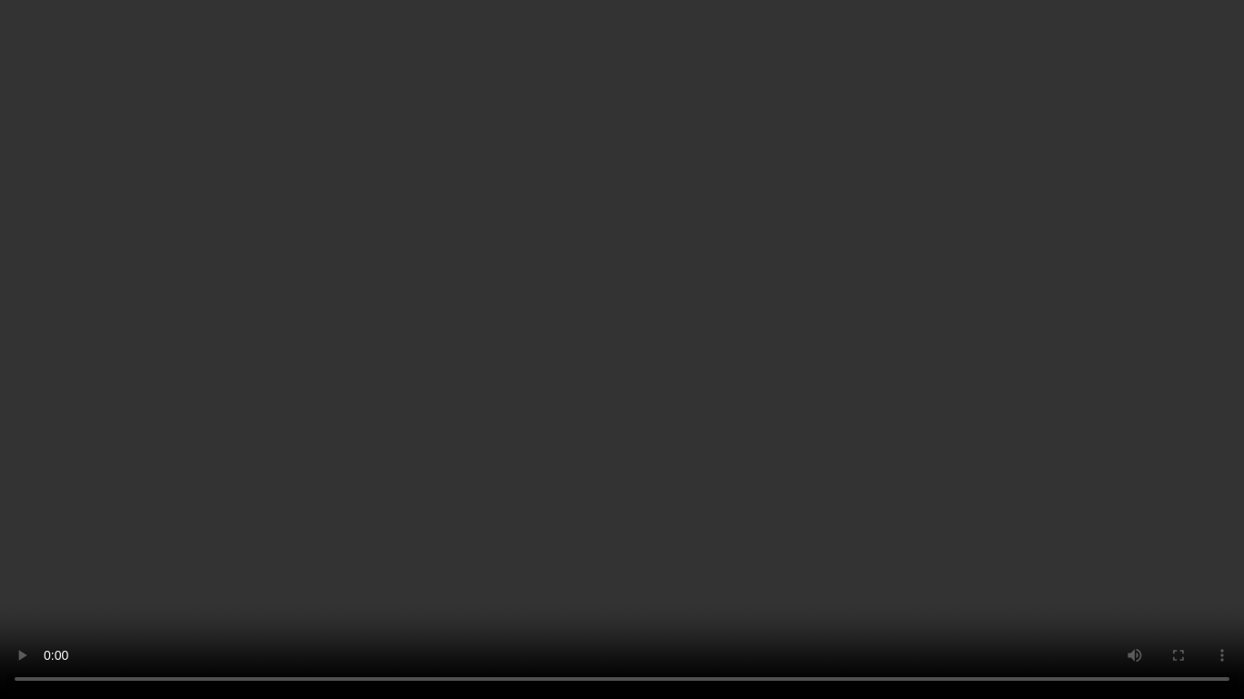
click at [952, 381] on video at bounding box center [622, 349] width 1244 height 699
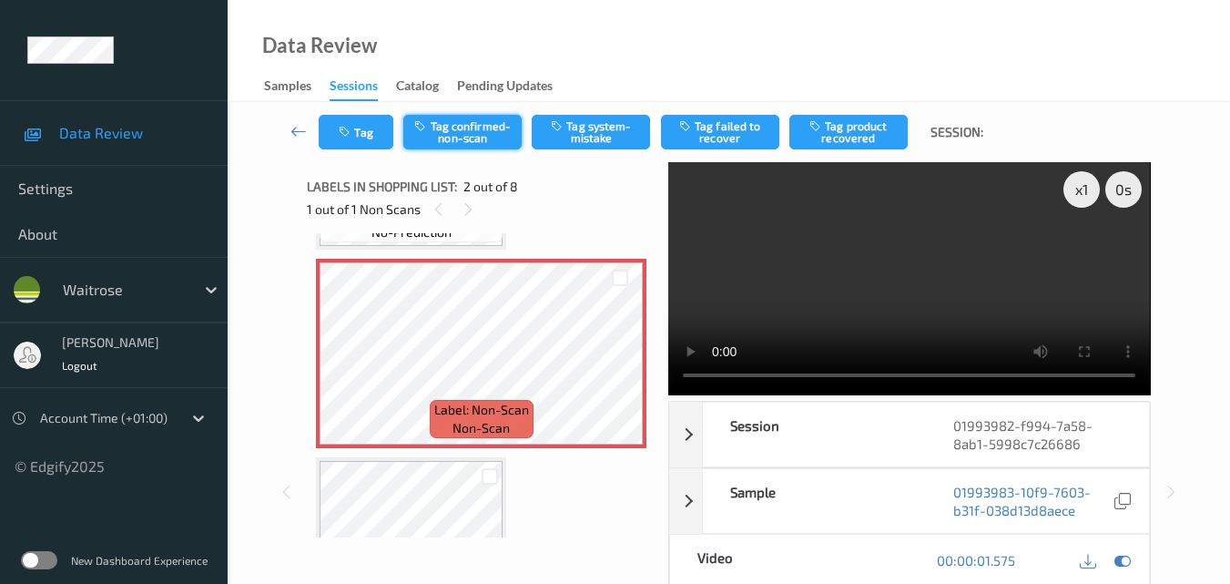
click at [457, 132] on button "Tag confirmed-non-scan" at bounding box center [462, 132] width 118 height 35
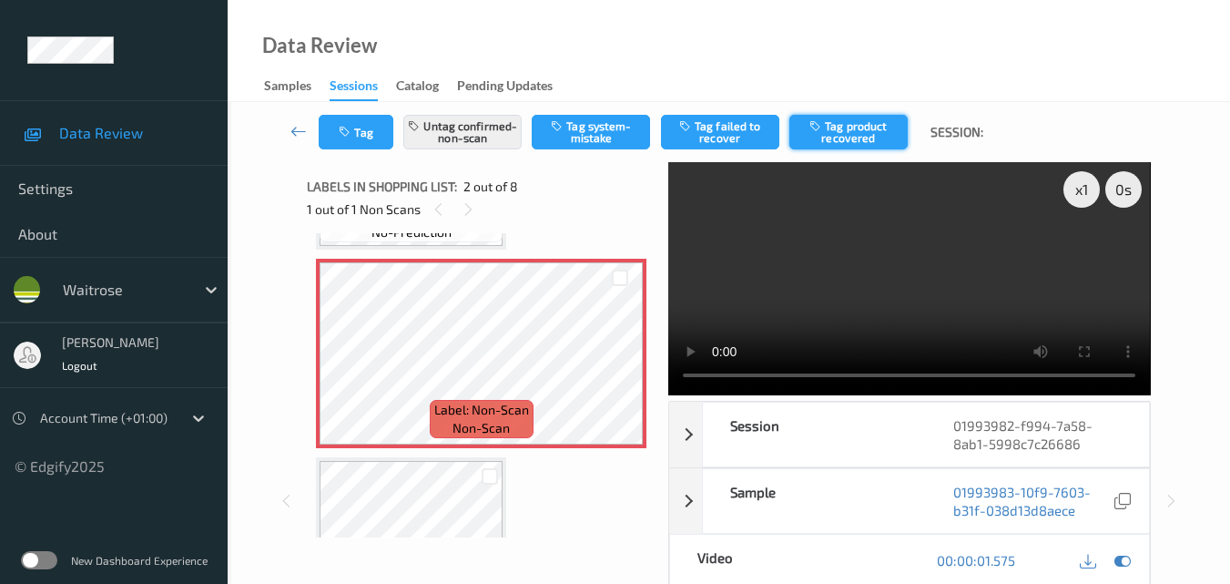
click at [849, 121] on button "Tag product recovered" at bounding box center [848, 132] width 118 height 35
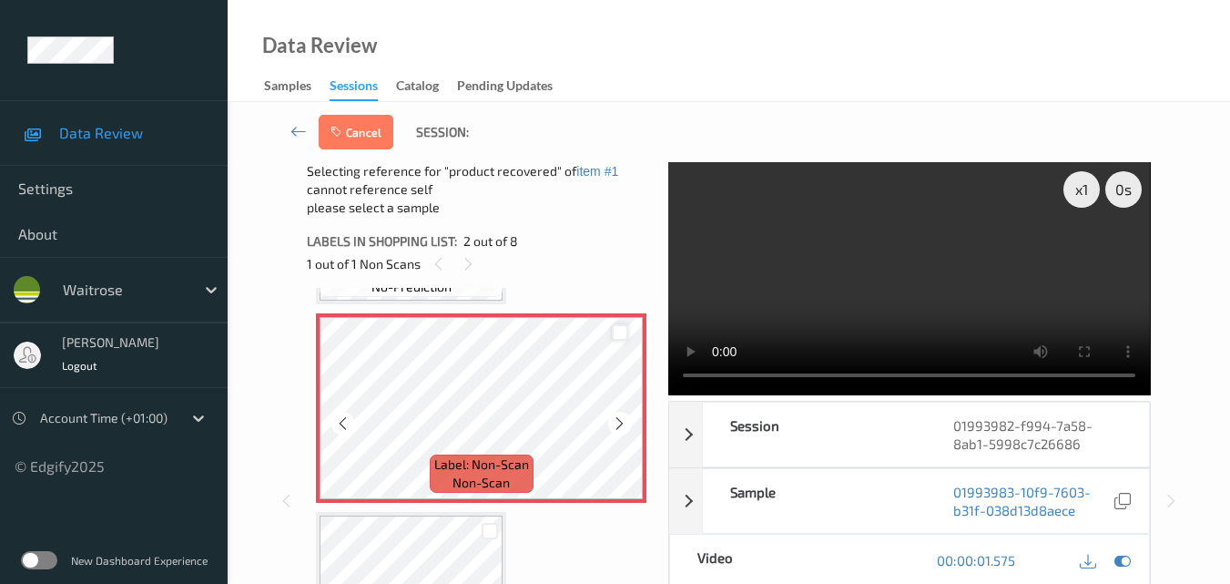
scroll to position [364, 0]
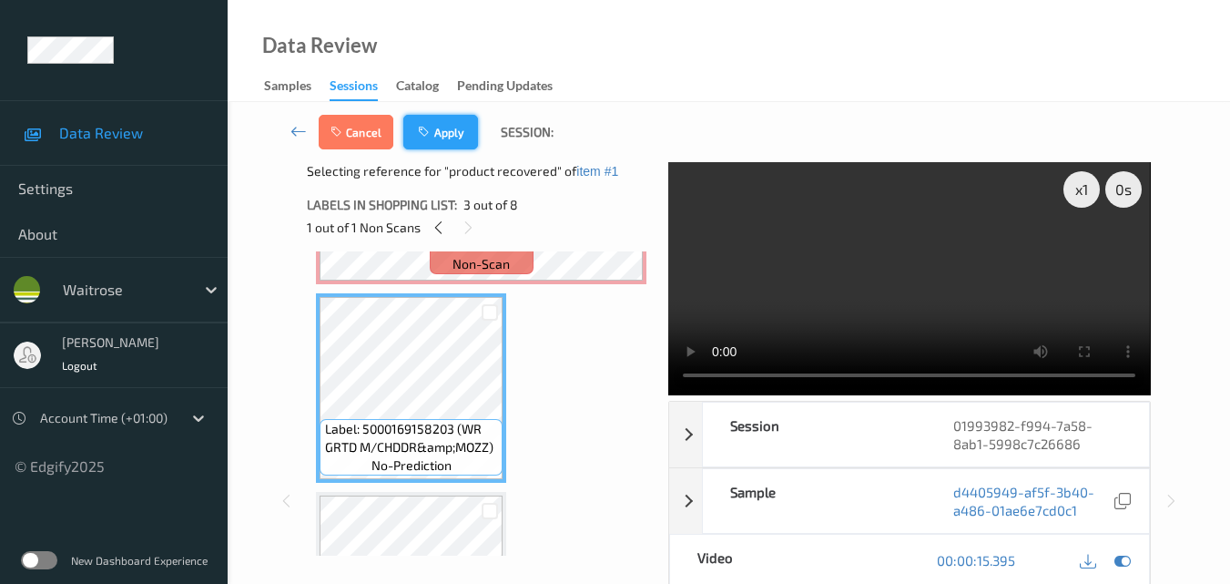
click at [441, 134] on button "Apply" at bounding box center [440, 132] width 75 height 35
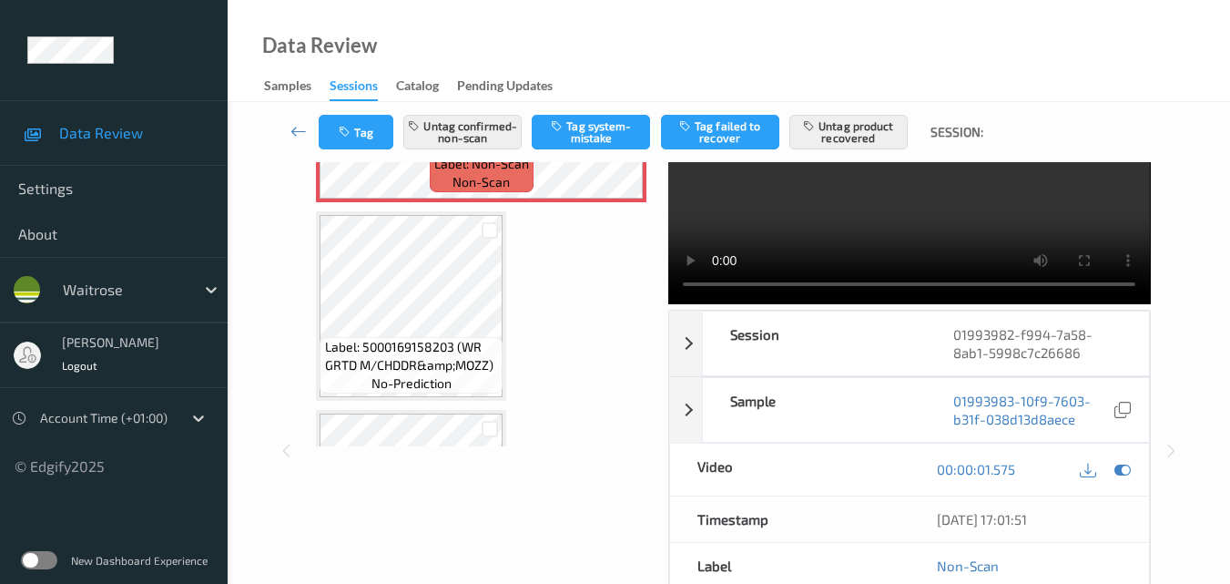
scroll to position [373, 0]
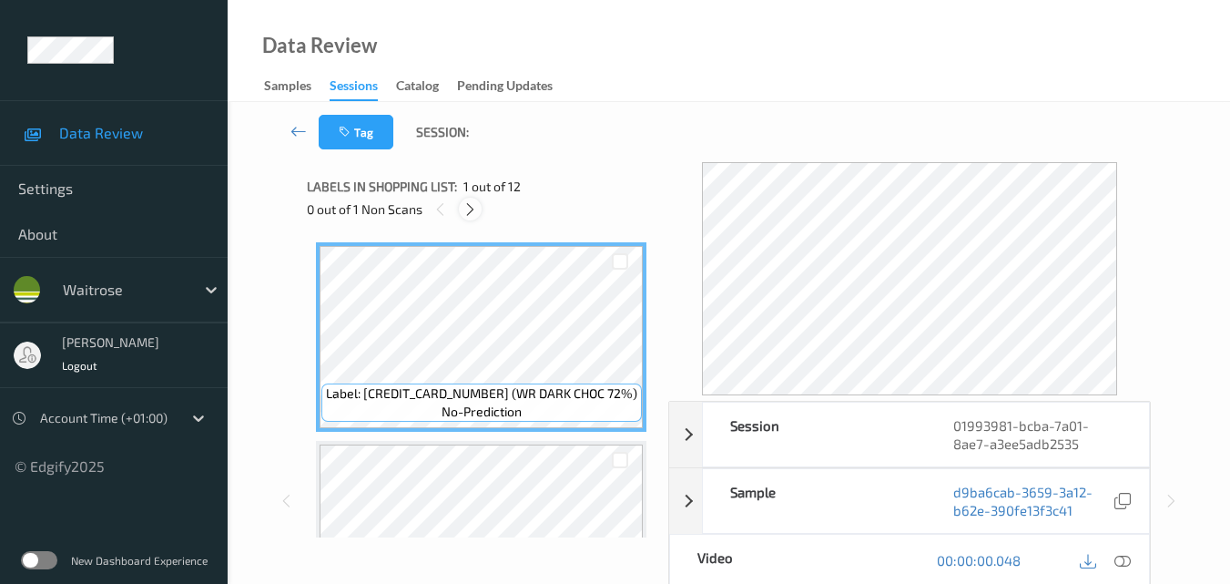
click at [471, 213] on icon at bounding box center [470, 209] width 15 height 16
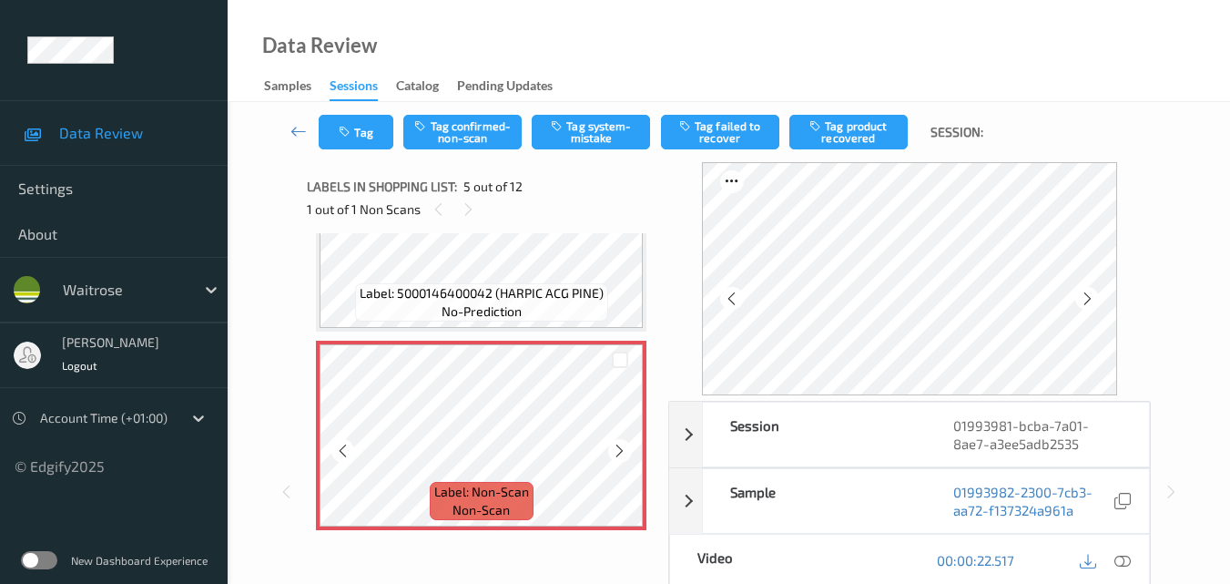
scroll to position [605, 0]
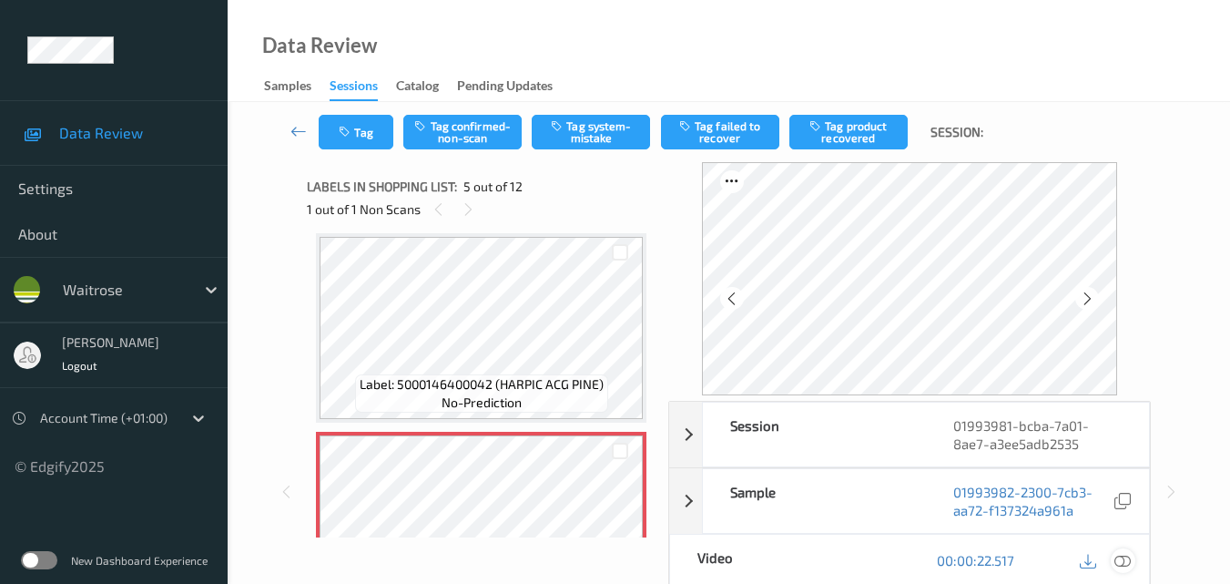
click at [1123, 562] on icon at bounding box center [1123, 560] width 16 height 16
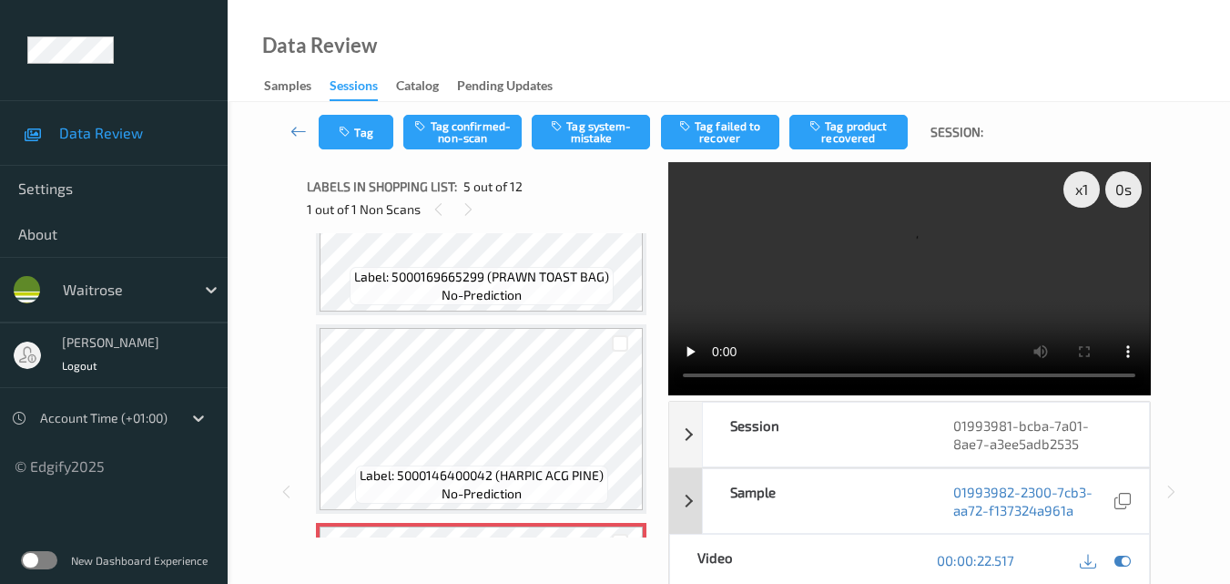
scroll to position [696, 0]
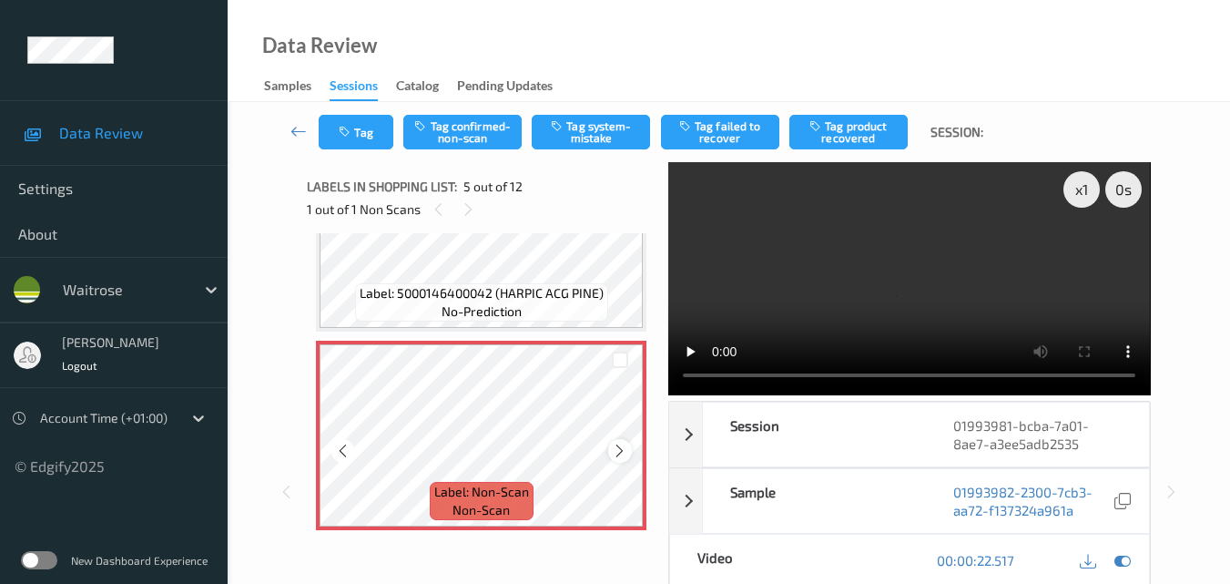
click at [616, 446] on icon at bounding box center [619, 451] width 15 height 16
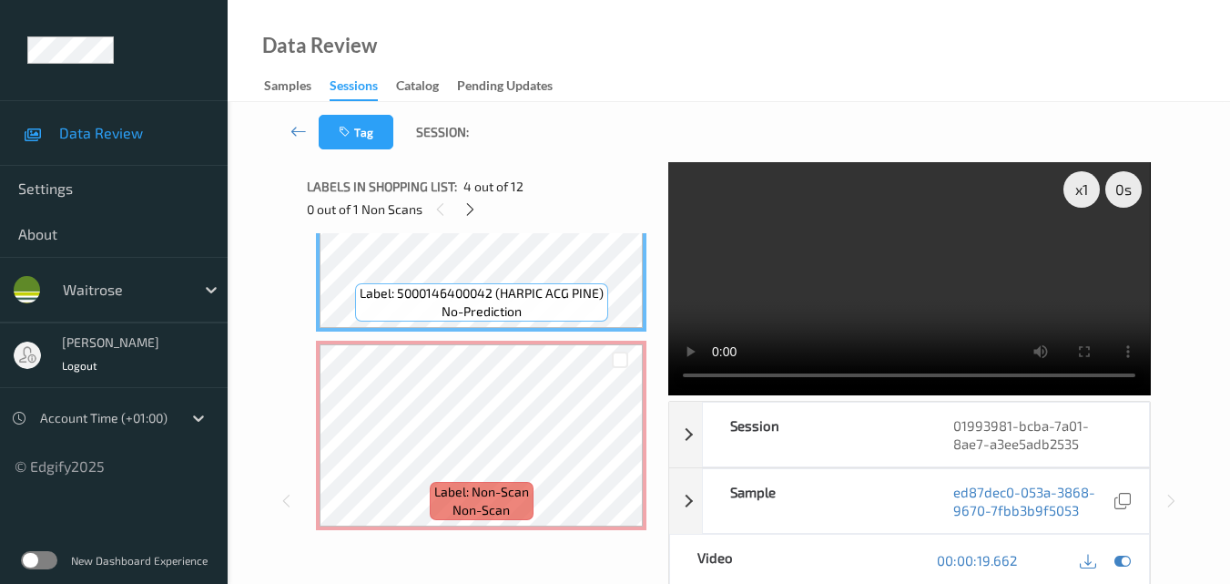
click at [887, 290] on video at bounding box center [909, 278] width 482 height 233
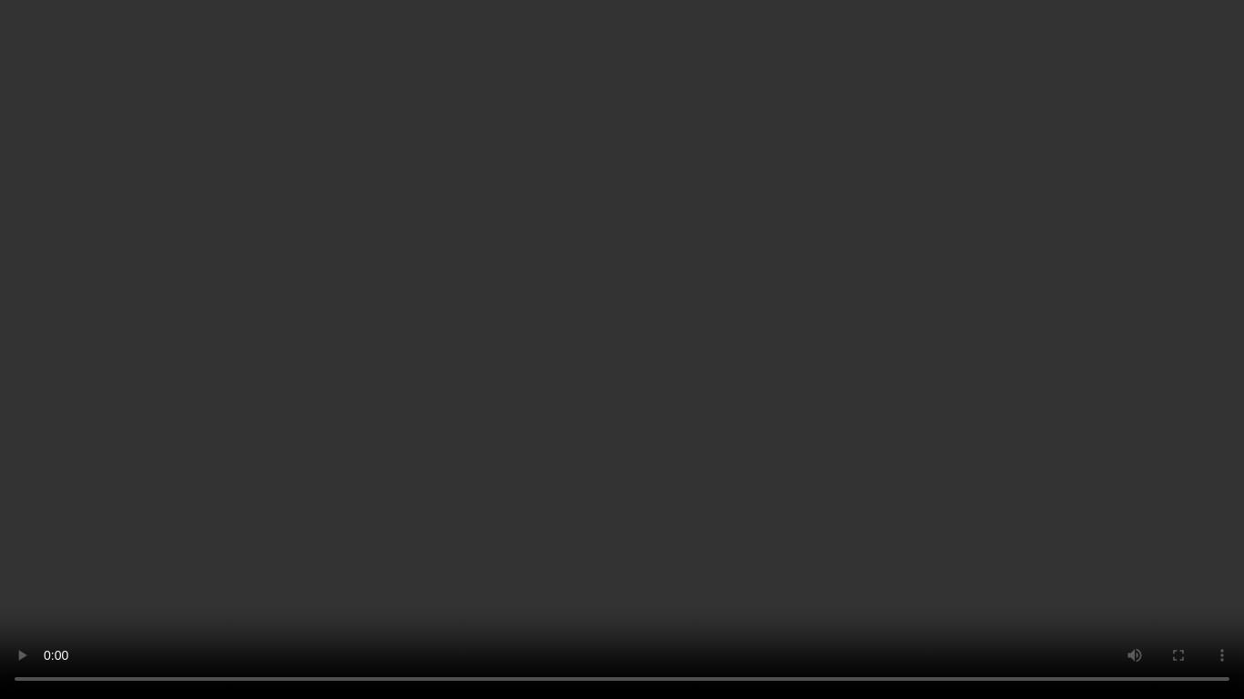
click at [777, 355] on video at bounding box center [622, 349] width 1244 height 699
click at [600, 428] on video at bounding box center [622, 349] width 1244 height 699
click at [813, 431] on video at bounding box center [622, 349] width 1244 height 699
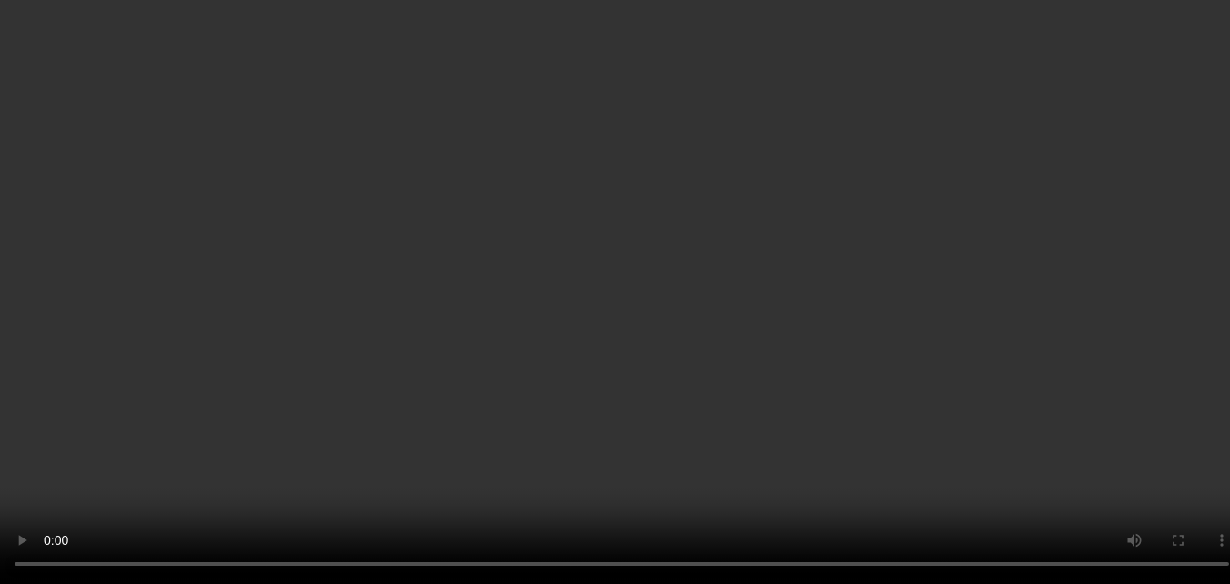
scroll to position [514, 0]
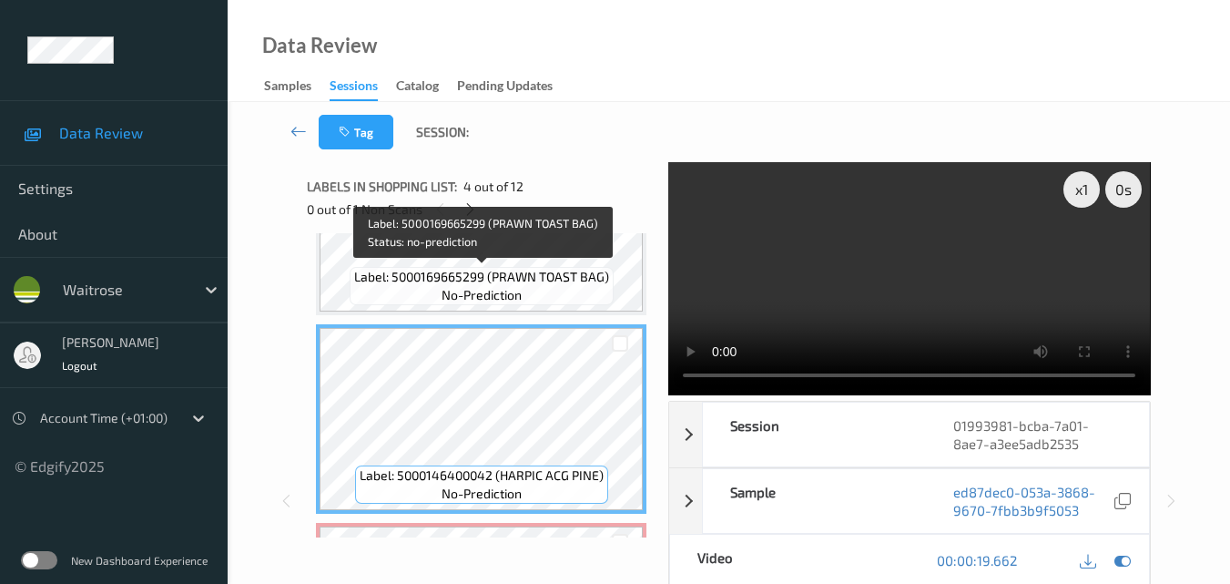
click at [552, 270] on span "Label: 5000169665299 (PRAWN TOAST BAG)" at bounding box center [481, 277] width 255 height 18
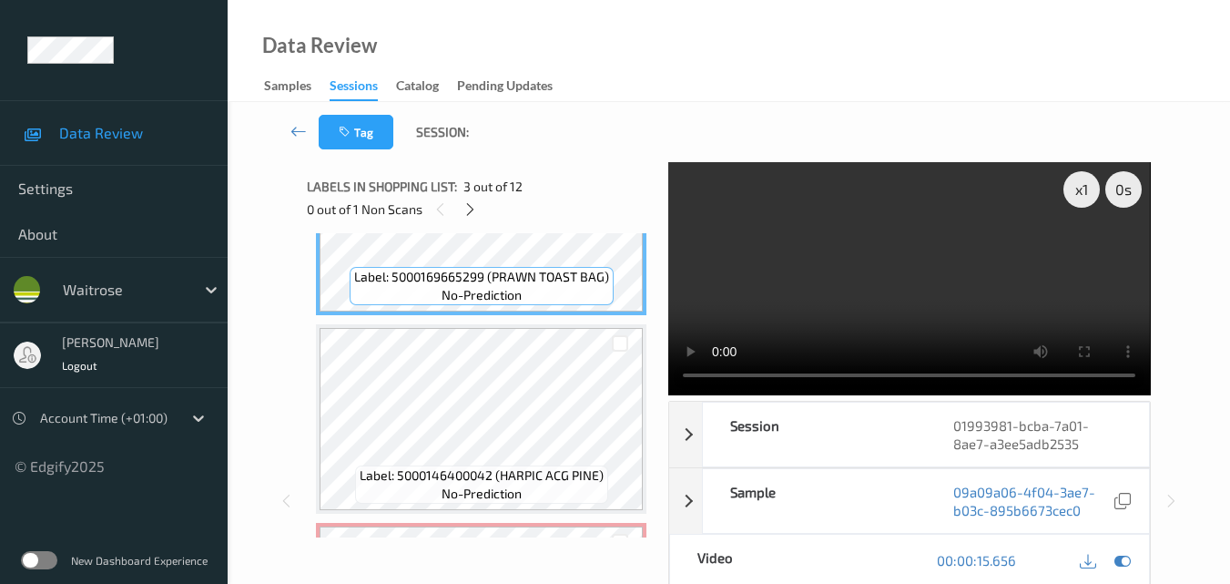
click at [911, 284] on video at bounding box center [909, 278] width 482 height 233
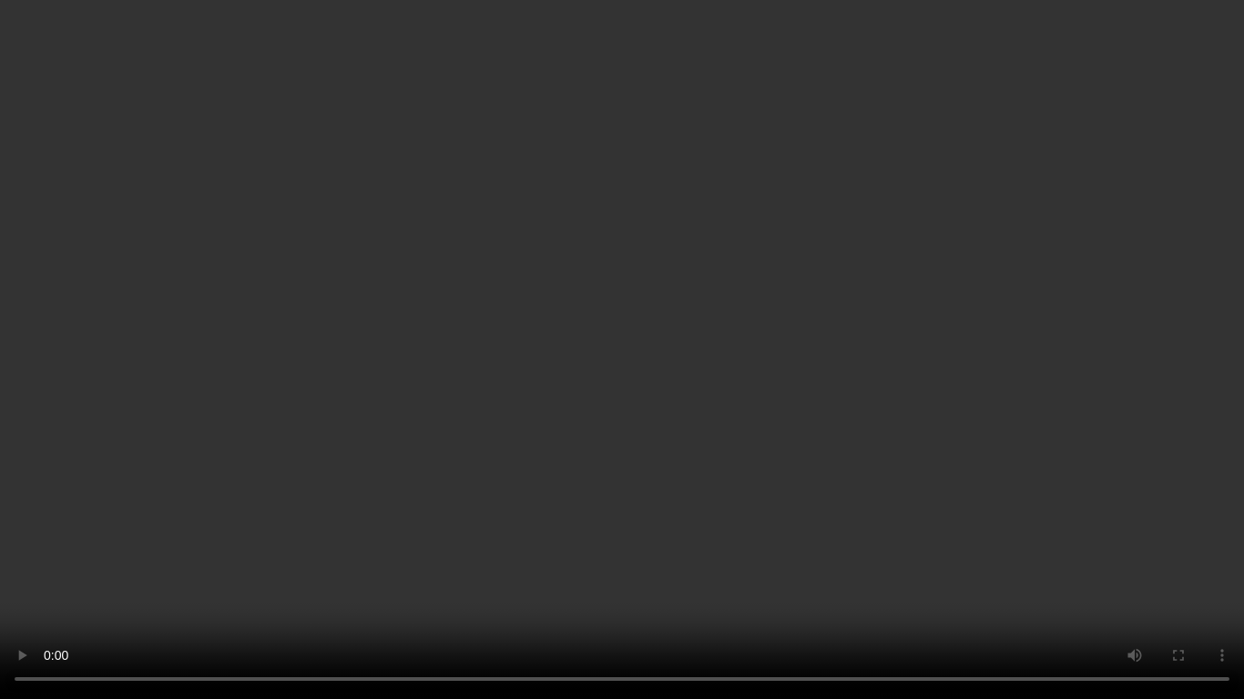
click at [572, 226] on video at bounding box center [622, 349] width 1244 height 699
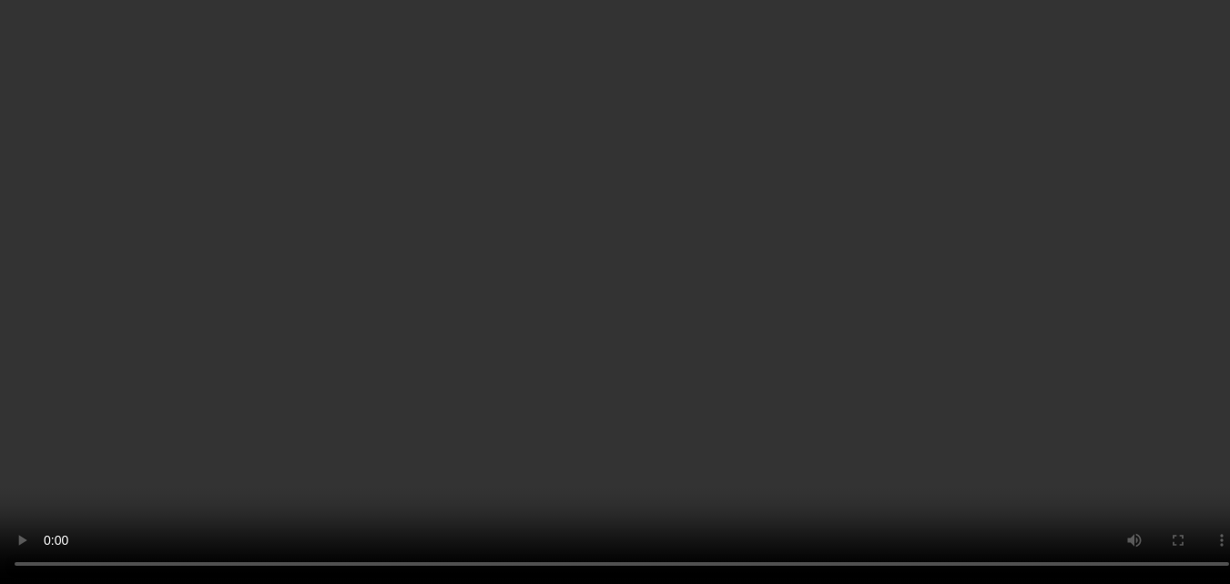
scroll to position [878, 0]
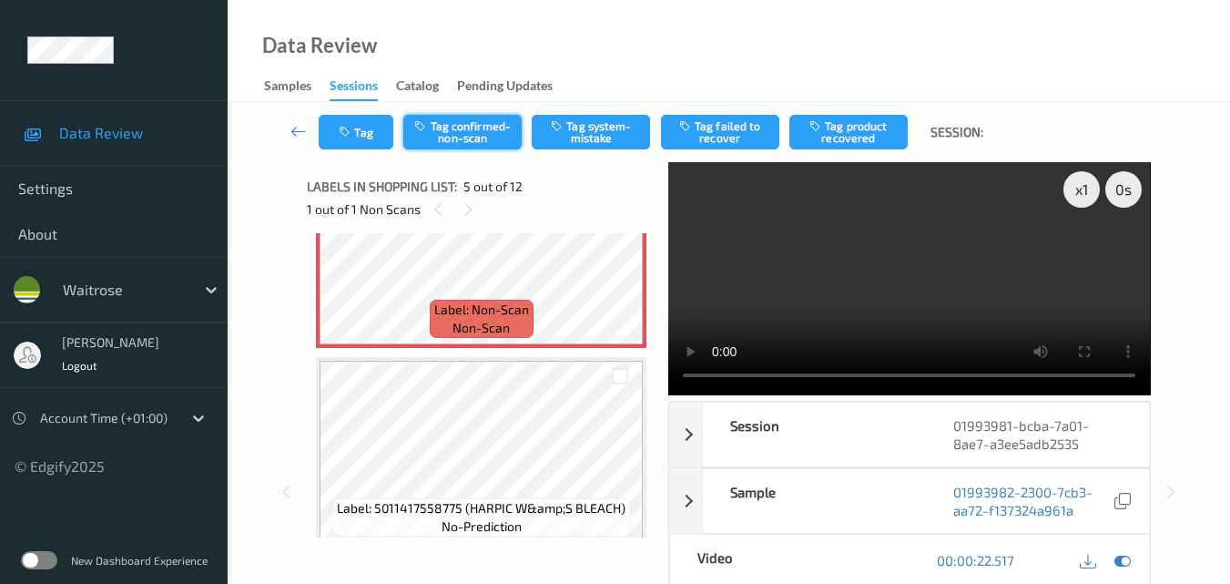
click at [484, 131] on button "Tag confirmed-non-scan" at bounding box center [462, 132] width 118 height 35
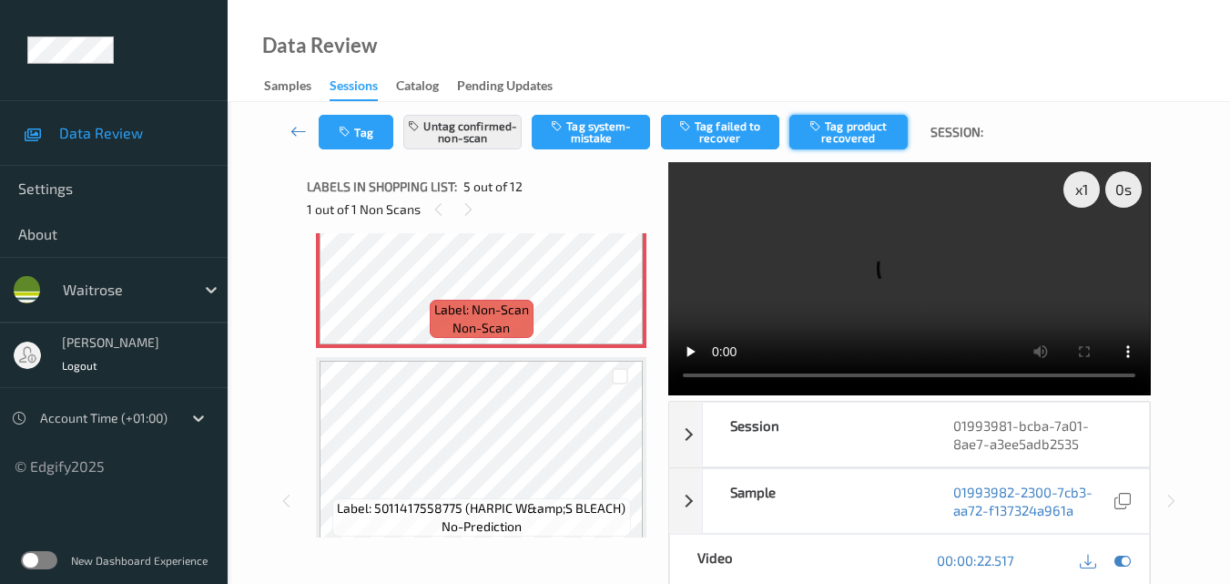
click at [863, 127] on button "Tag product recovered" at bounding box center [848, 132] width 118 height 35
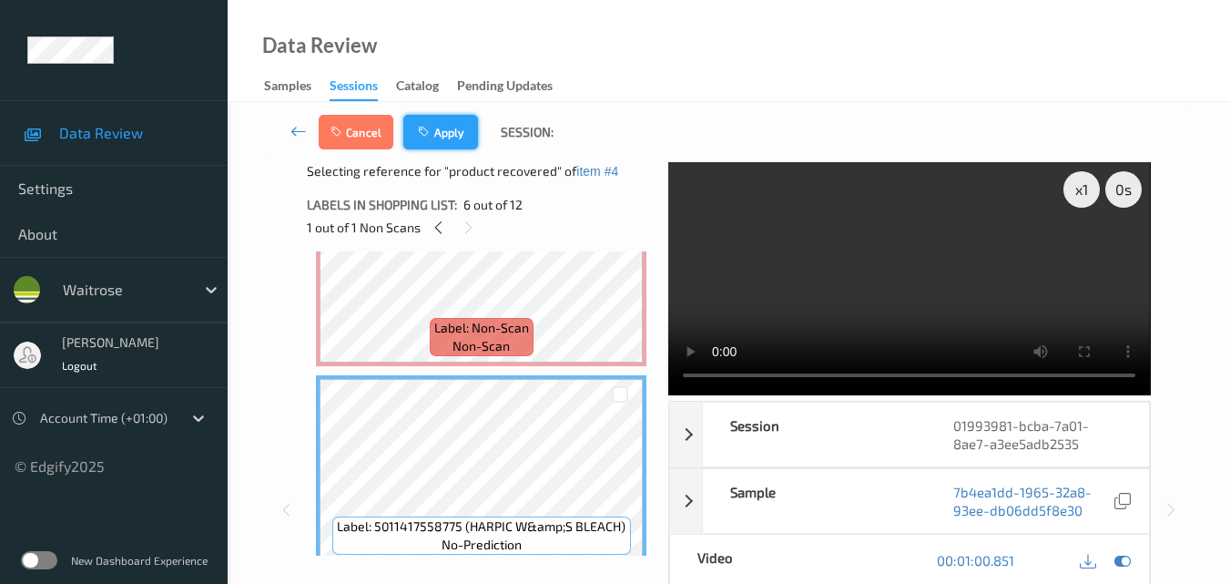
click at [445, 127] on button "Apply" at bounding box center [440, 132] width 75 height 35
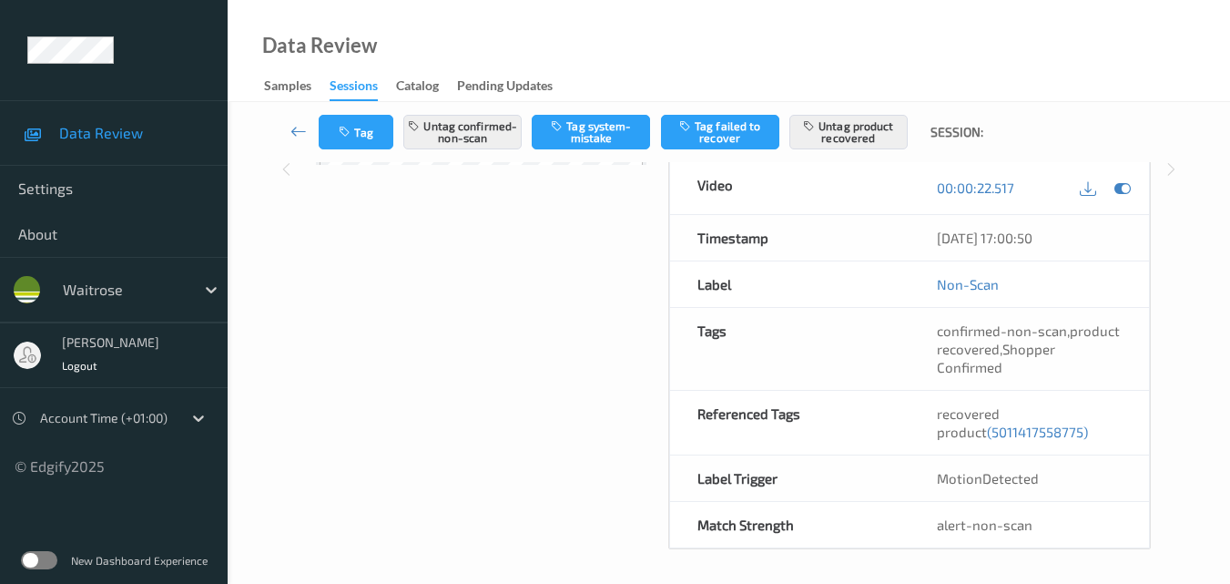
scroll to position [375, 0]
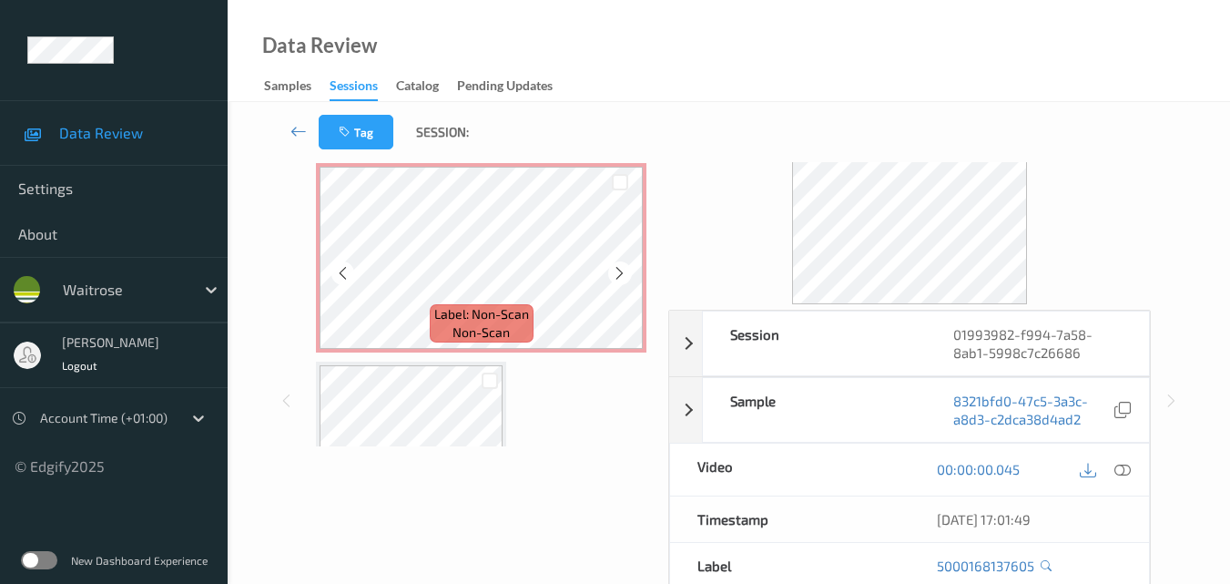
scroll to position [182, 0]
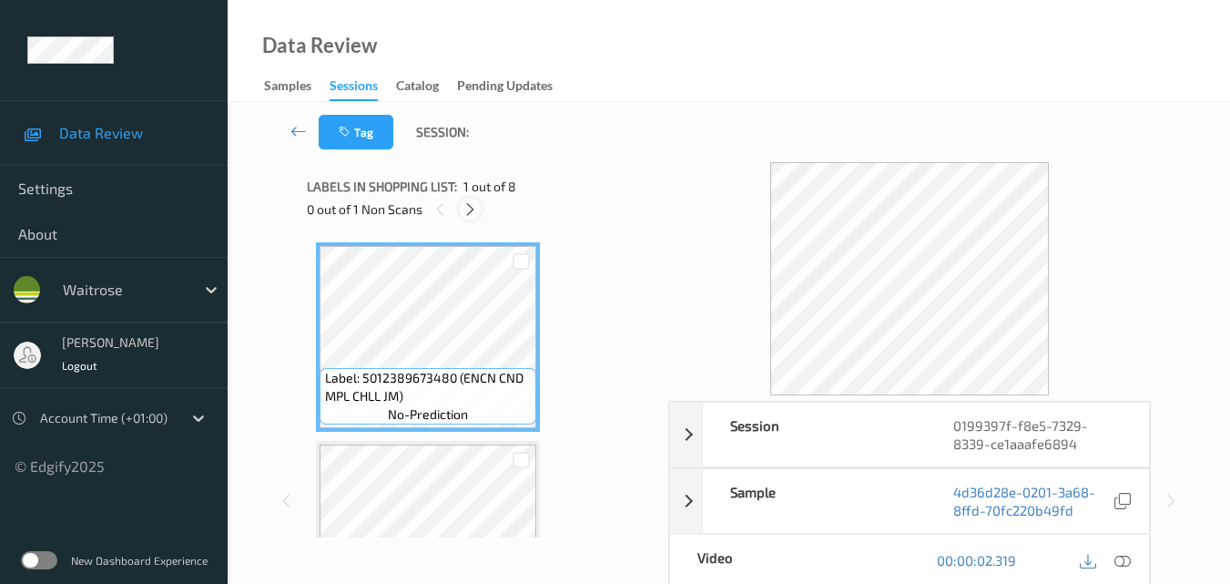
click at [465, 202] on icon at bounding box center [470, 209] width 15 height 16
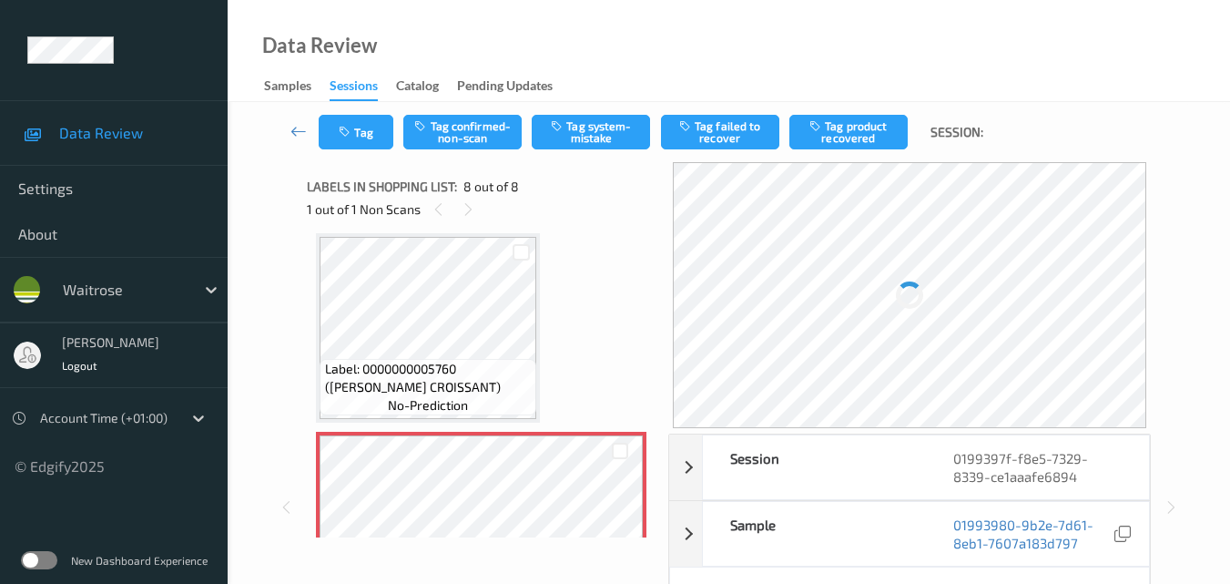
scroll to position [1291, 0]
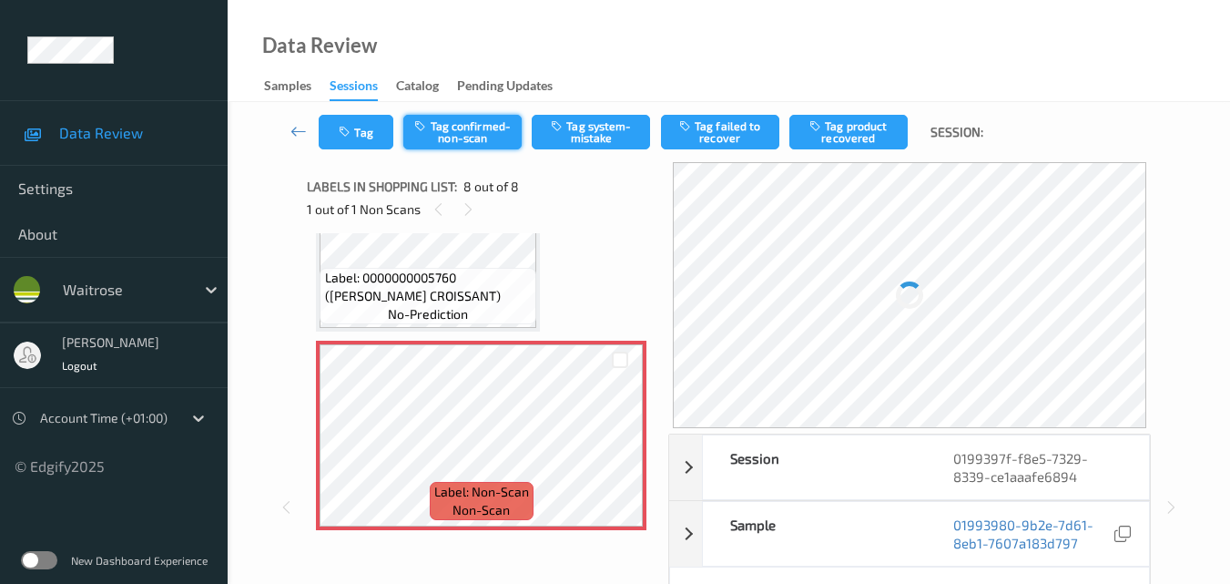
click at [479, 138] on button "Tag confirmed-non-scan" at bounding box center [462, 132] width 118 height 35
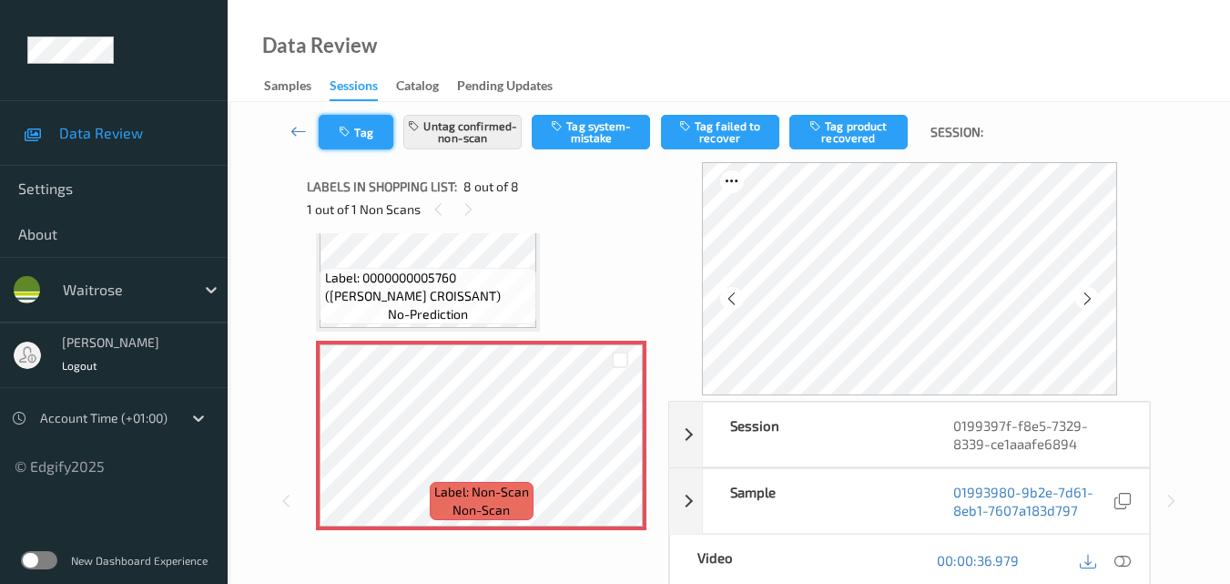
click at [363, 133] on button "Tag" at bounding box center [356, 132] width 75 height 35
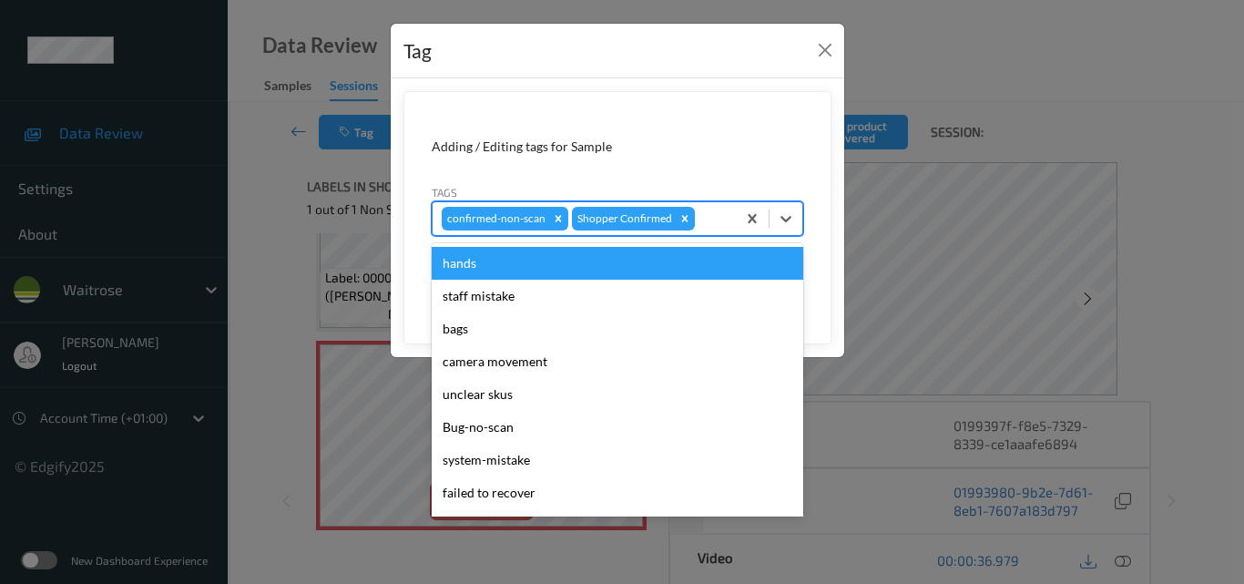
click at [712, 220] on div at bounding box center [712, 219] width 28 height 22
type input "un"
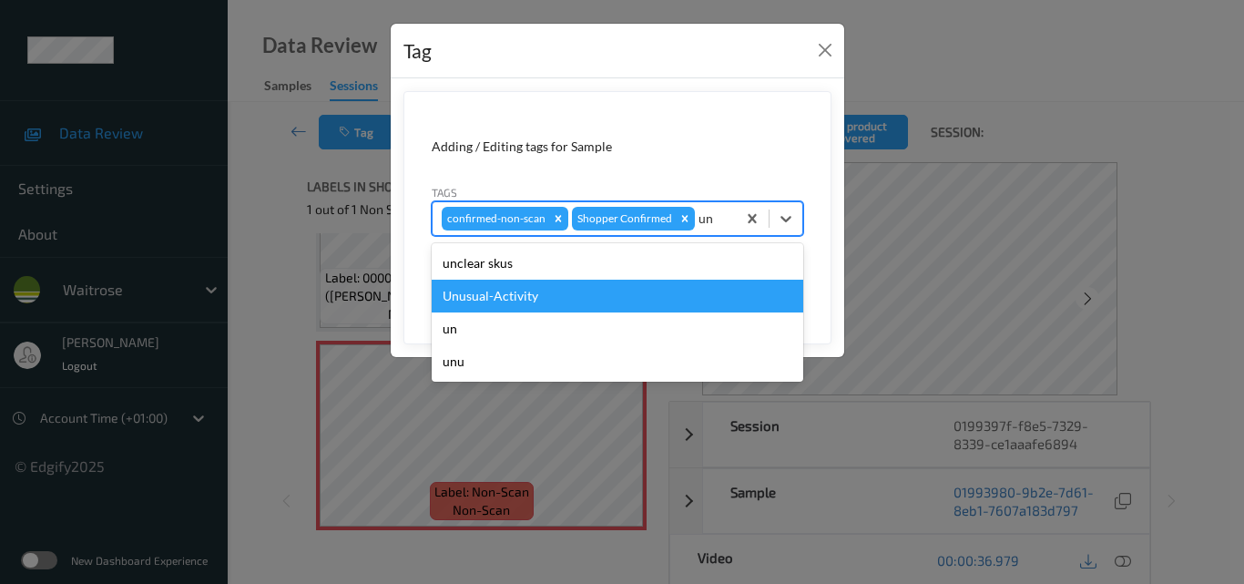
click at [608, 292] on div "Unusual-Activity" at bounding box center [618, 296] width 372 height 33
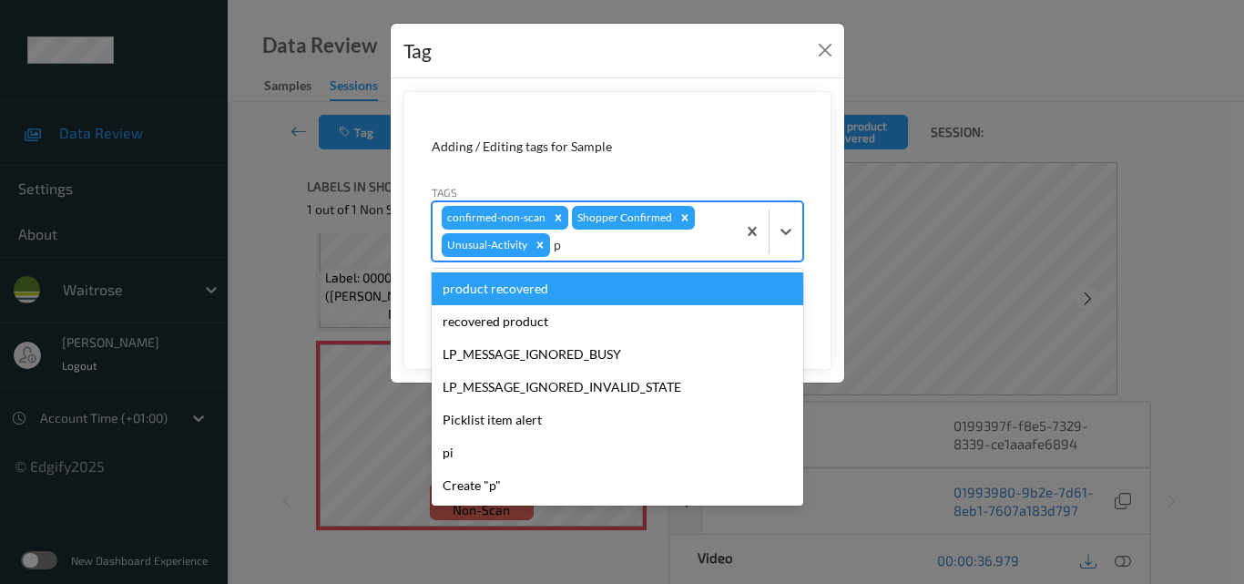
type input "pi"
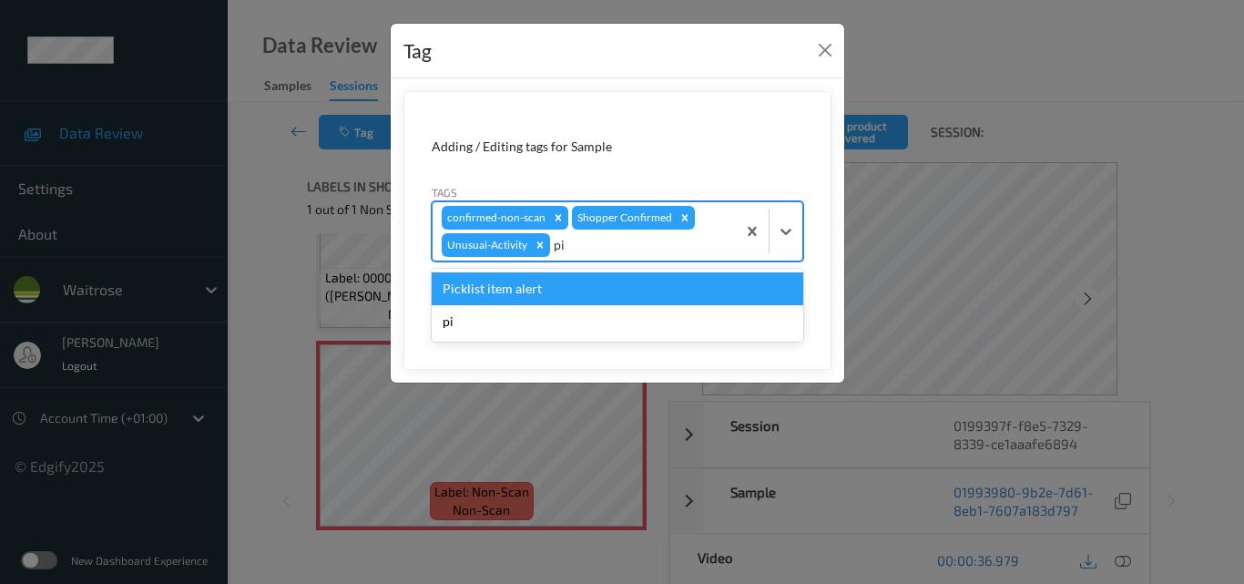
click at [608, 292] on div "Picklist item alert" at bounding box center [618, 288] width 372 height 33
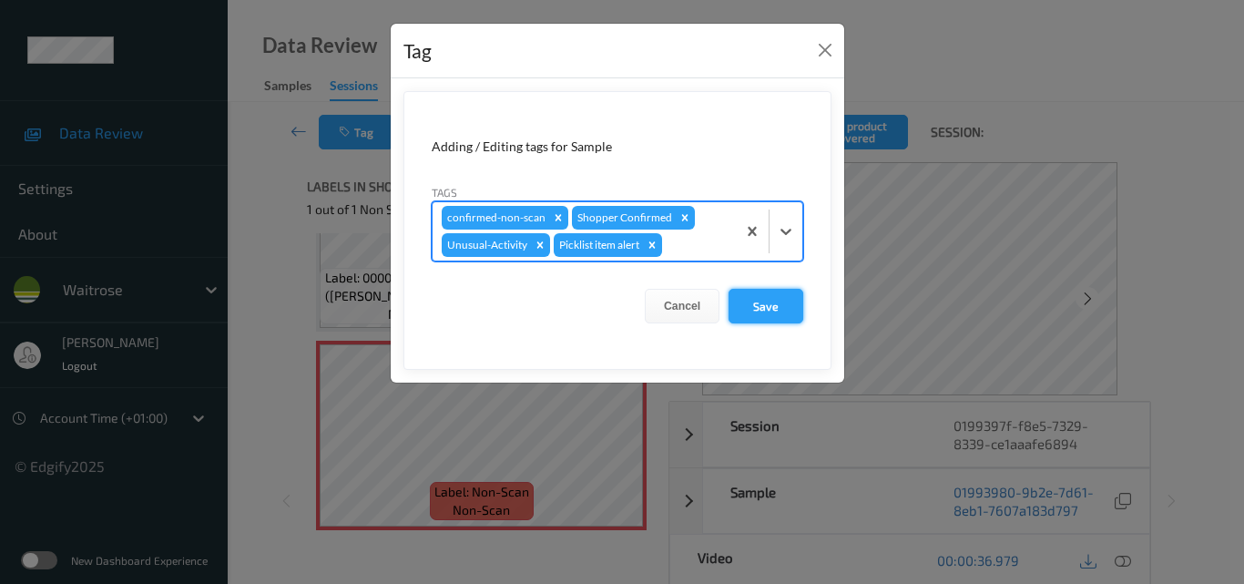
click at [764, 314] on button "Save" at bounding box center [765, 306] width 75 height 35
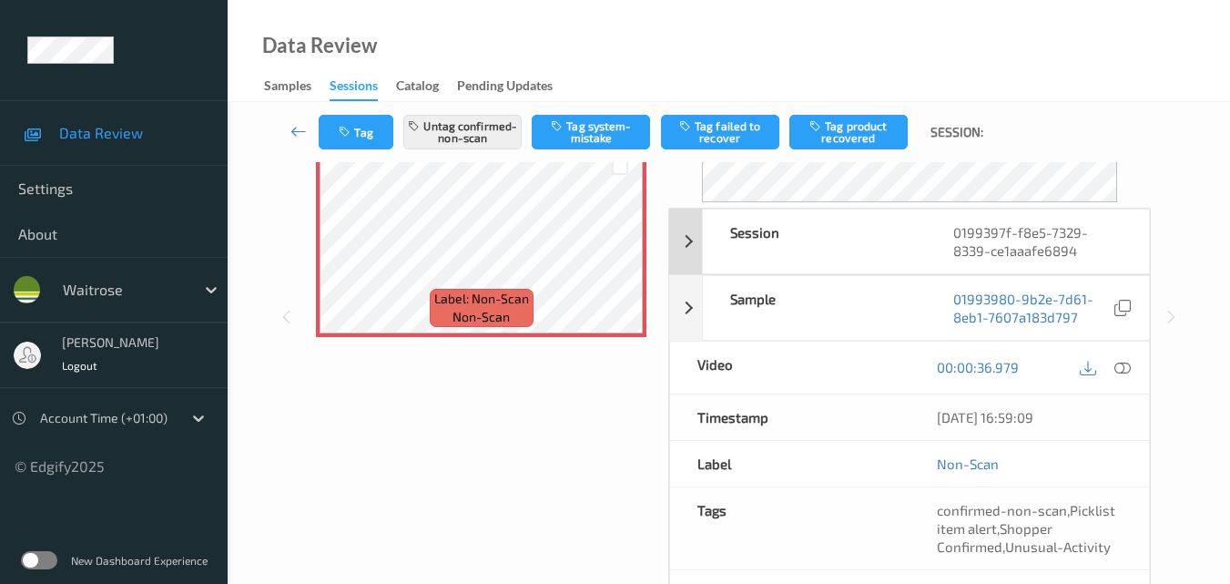
scroll to position [273, 0]
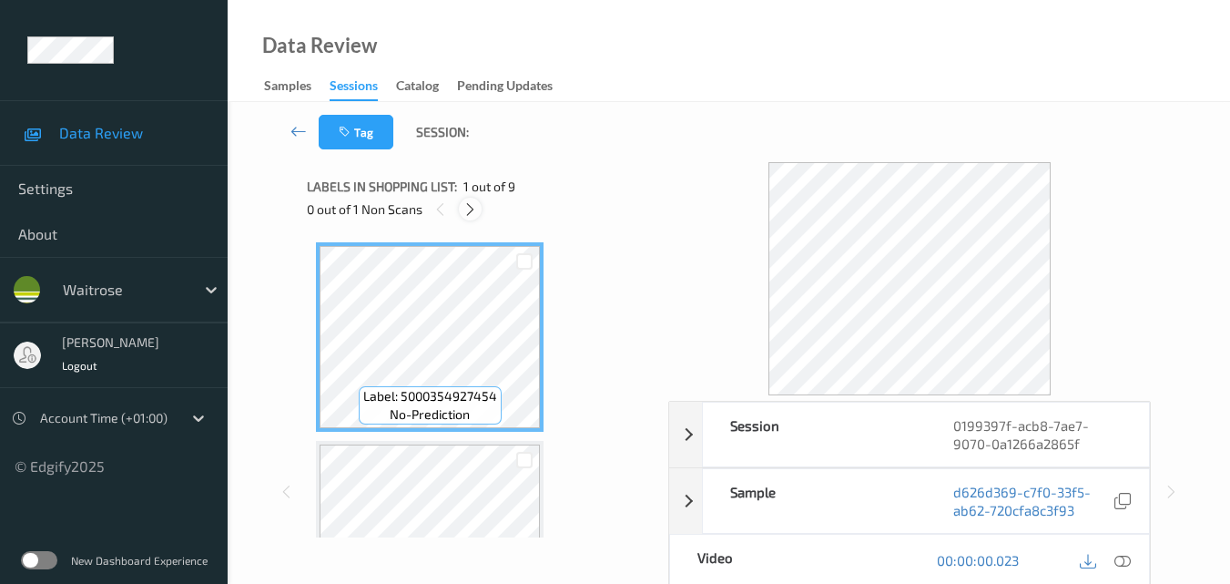
click at [469, 210] on icon at bounding box center [470, 209] width 15 height 16
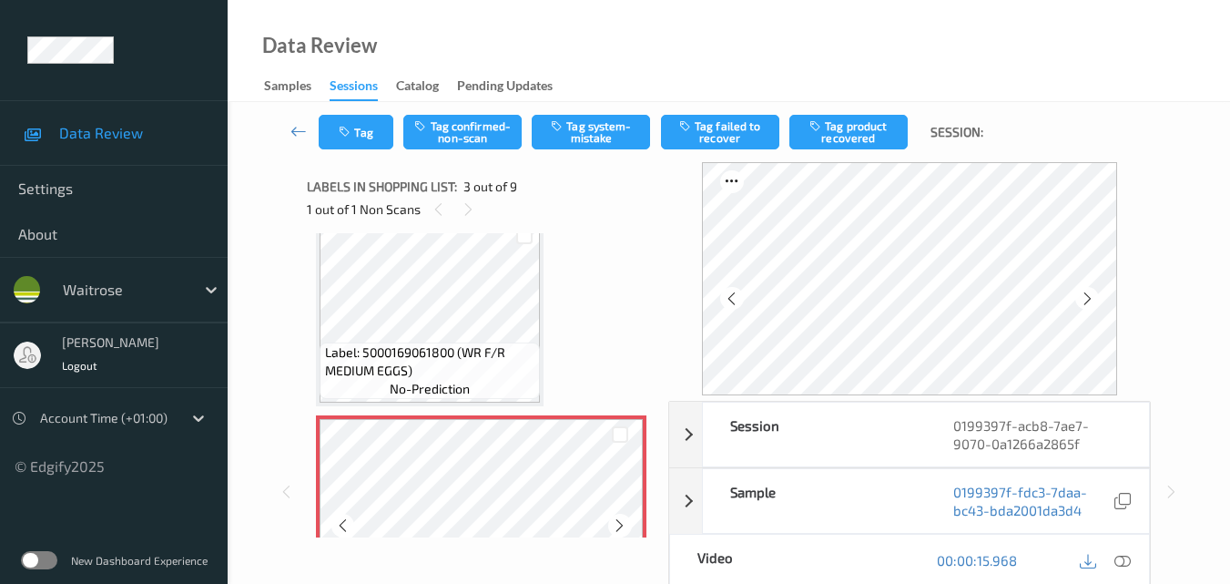
scroll to position [117, 0]
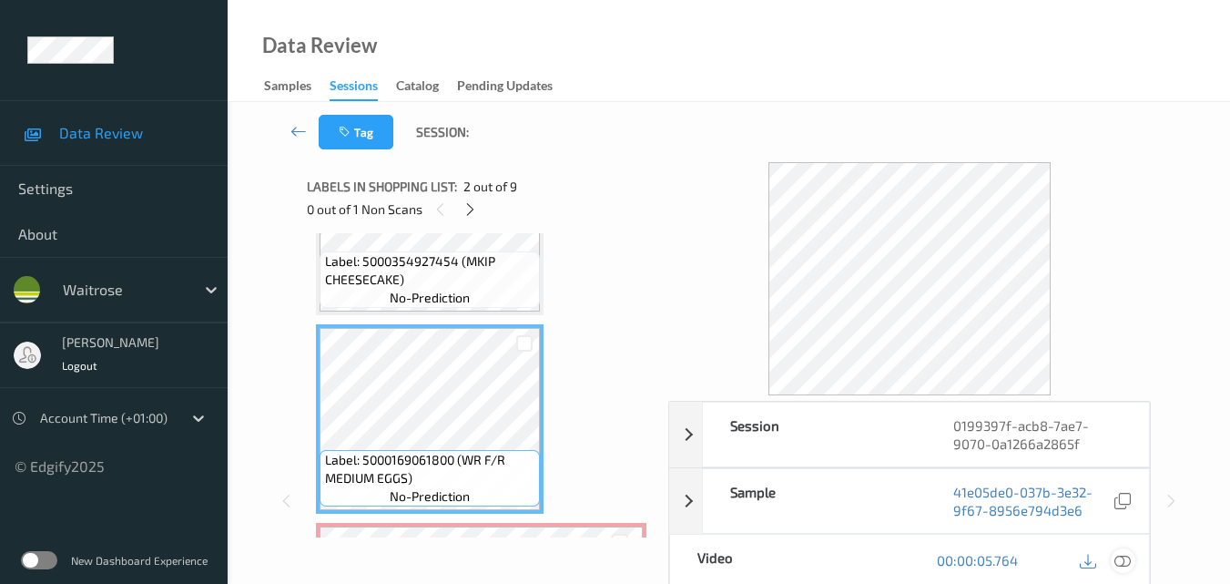
click at [1132, 559] on div at bounding box center [1123, 560] width 25 height 25
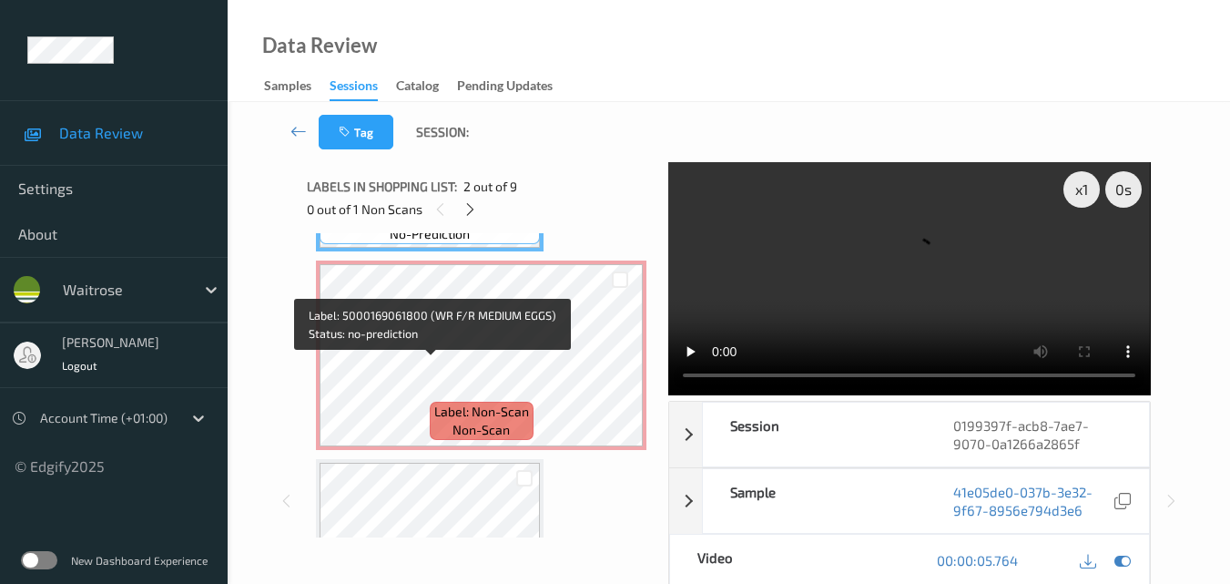
scroll to position [390, 0]
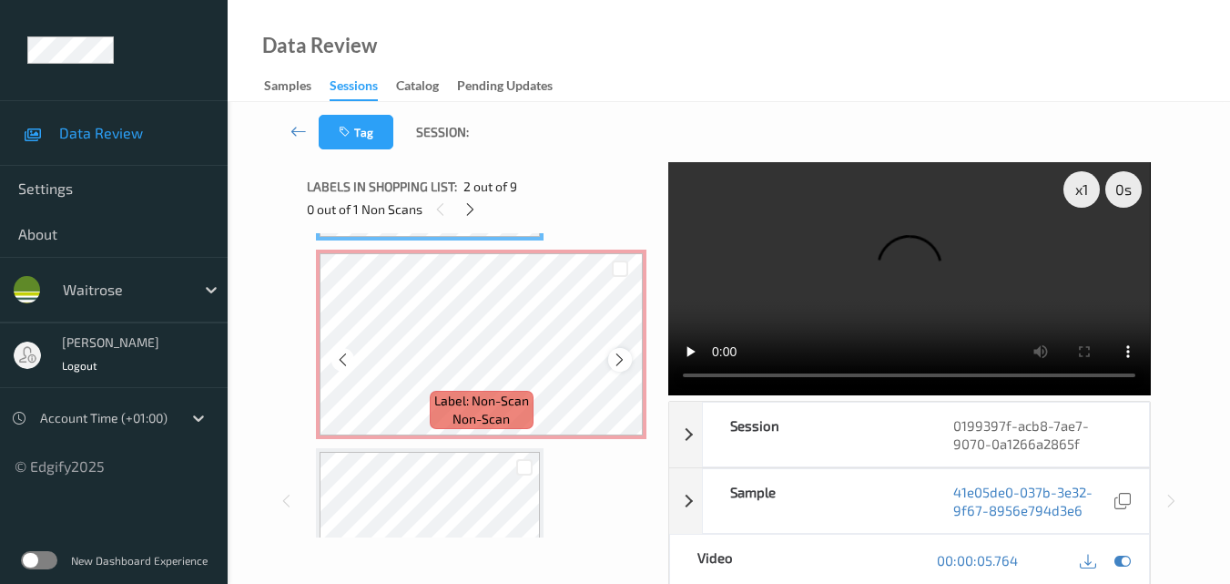
click at [616, 351] on div at bounding box center [619, 359] width 23 height 23
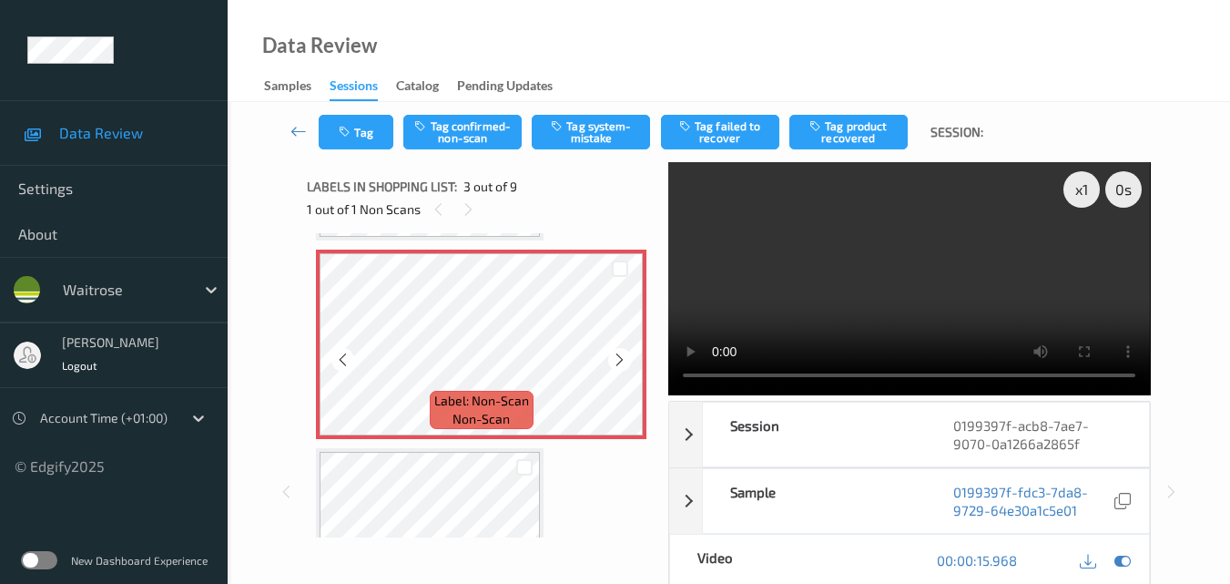
click at [616, 351] on div at bounding box center [619, 359] width 23 height 23
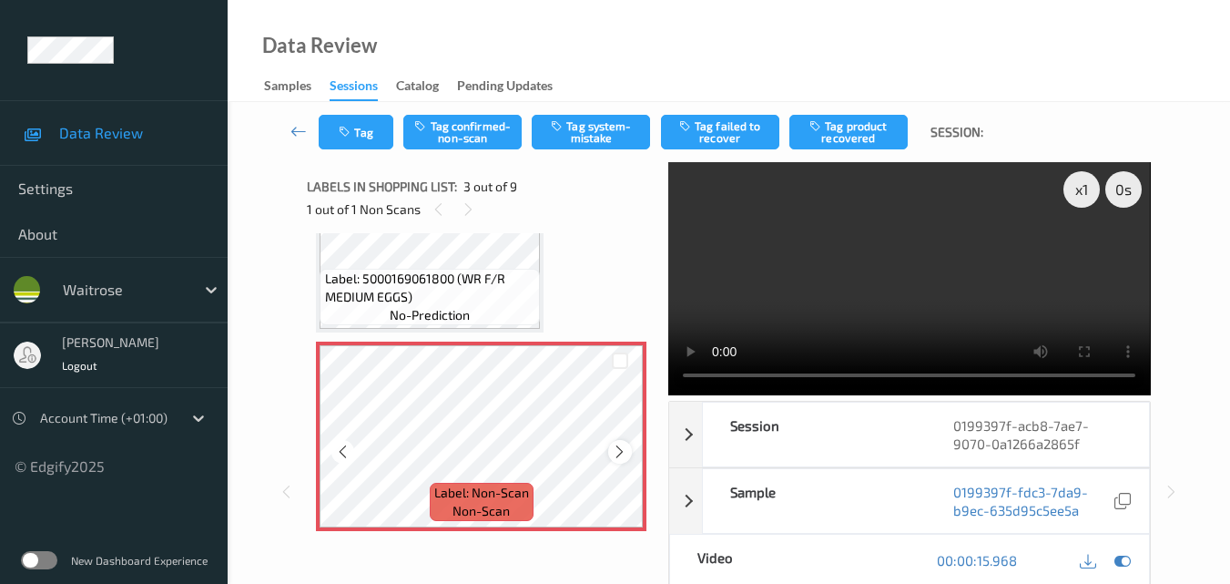
scroll to position [208, 0]
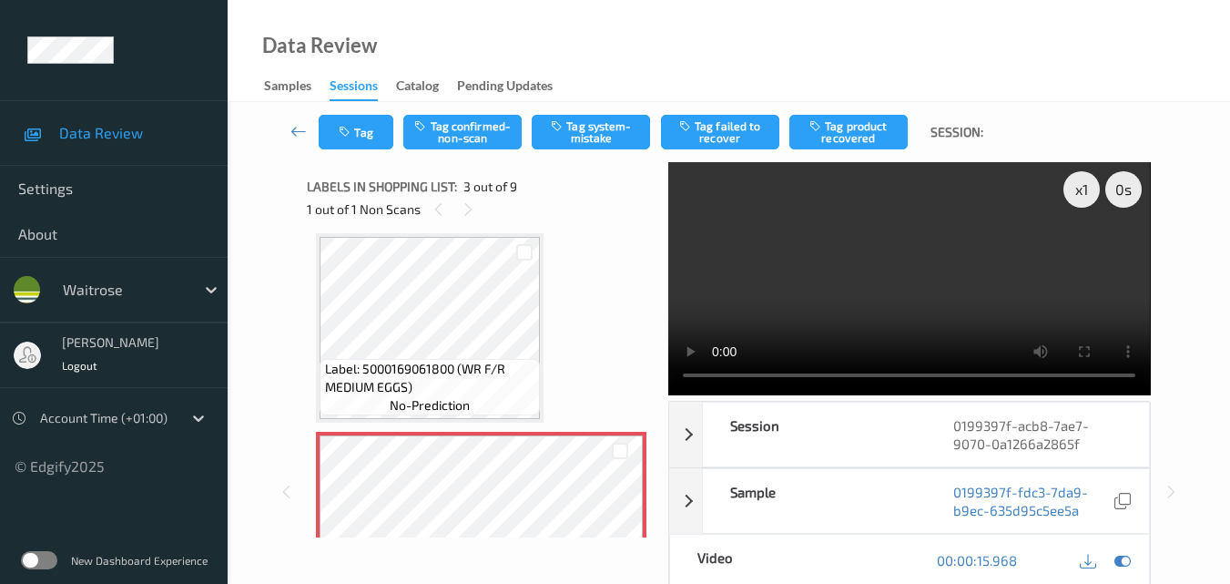
click at [909, 249] on video at bounding box center [909, 278] width 482 height 233
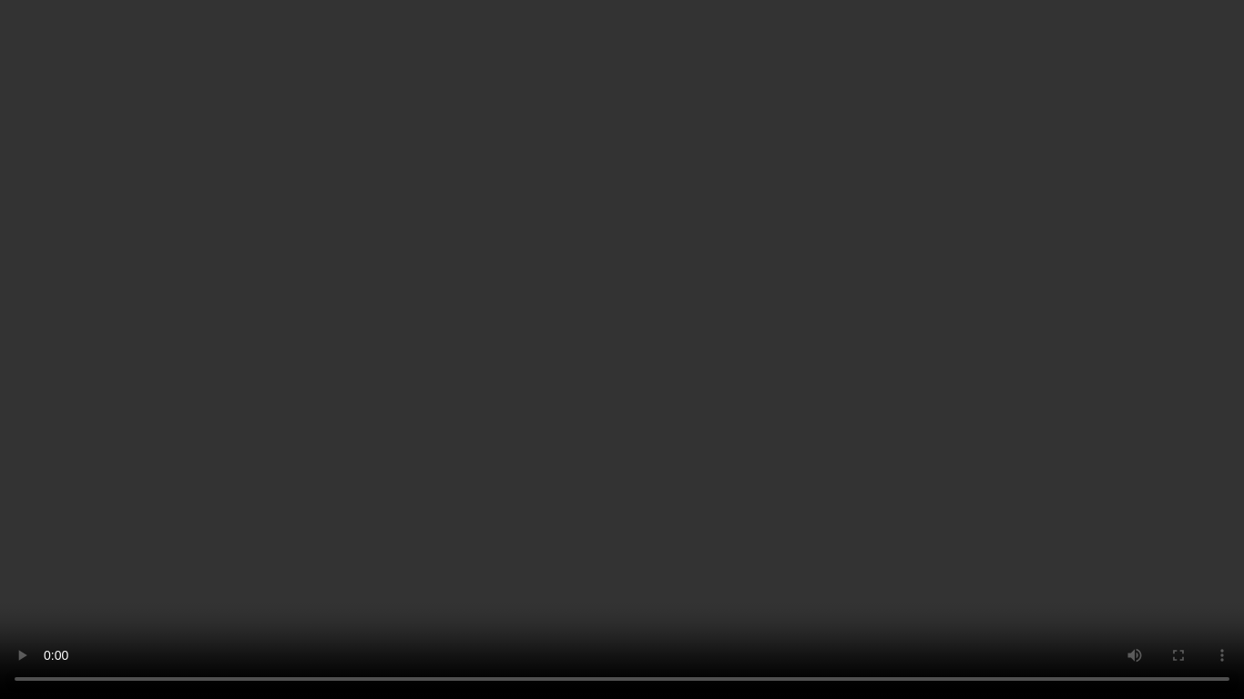
click at [728, 313] on video at bounding box center [622, 349] width 1244 height 699
click at [781, 402] on video at bounding box center [622, 349] width 1244 height 699
click at [852, 434] on video at bounding box center [622, 349] width 1244 height 699
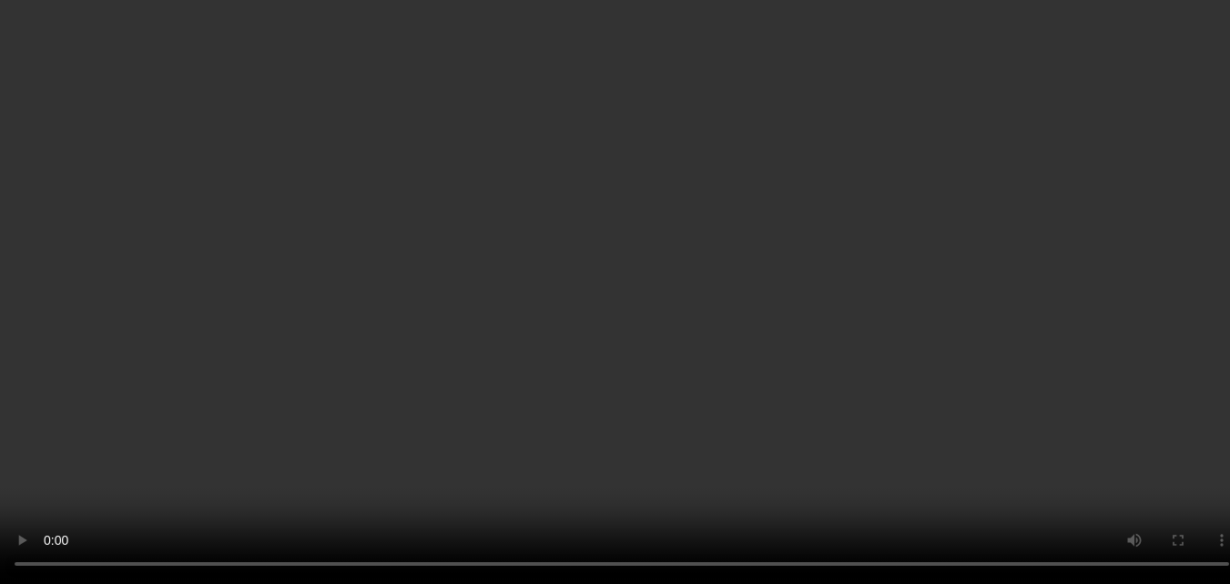
scroll to position [0, 0]
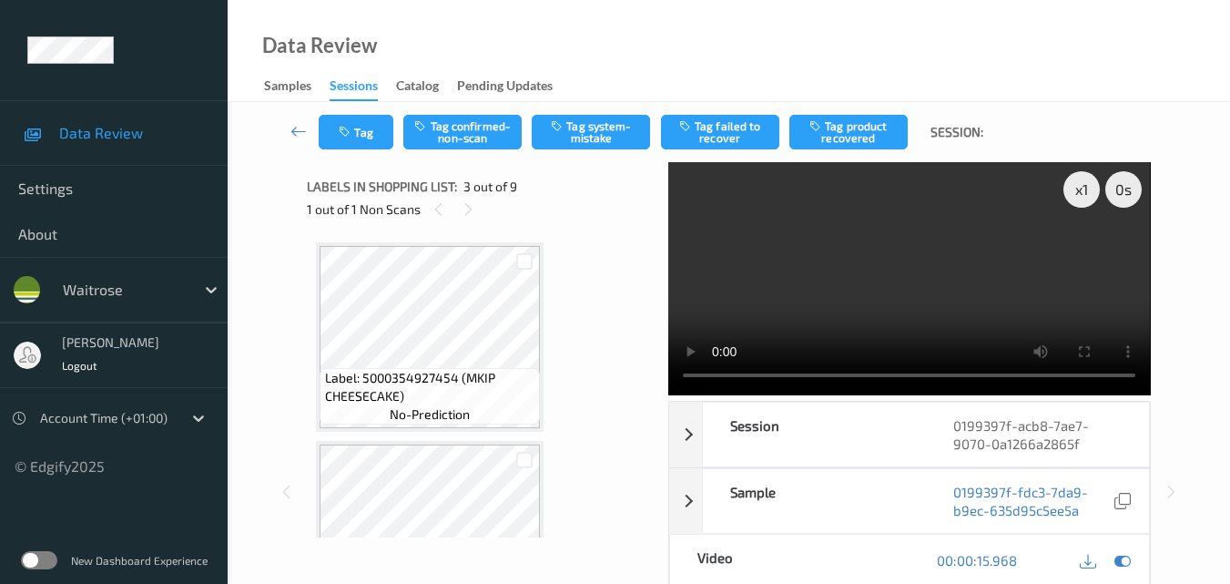
click at [992, 232] on video at bounding box center [909, 278] width 482 height 233
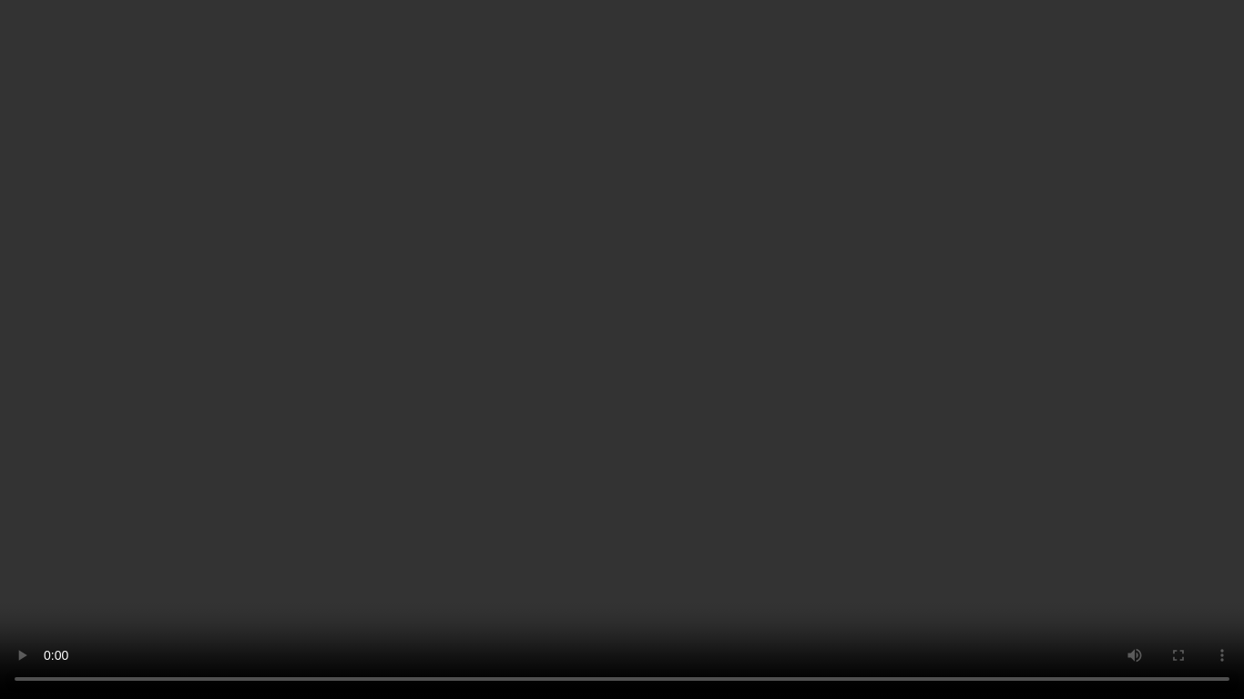
click at [932, 395] on video at bounding box center [622, 349] width 1244 height 699
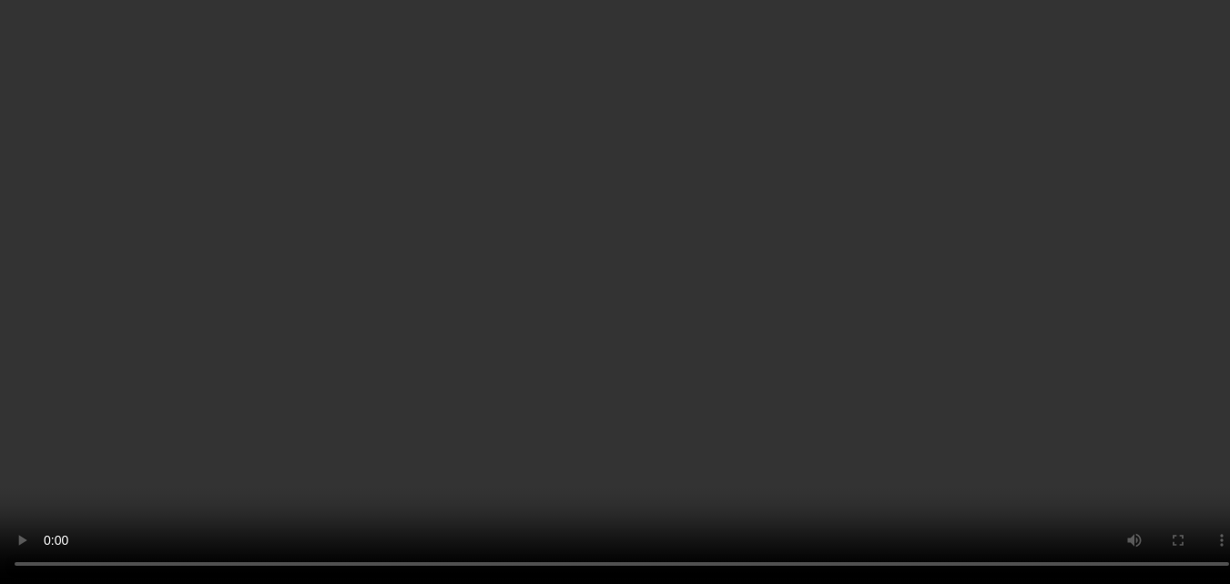
scroll to position [91, 0]
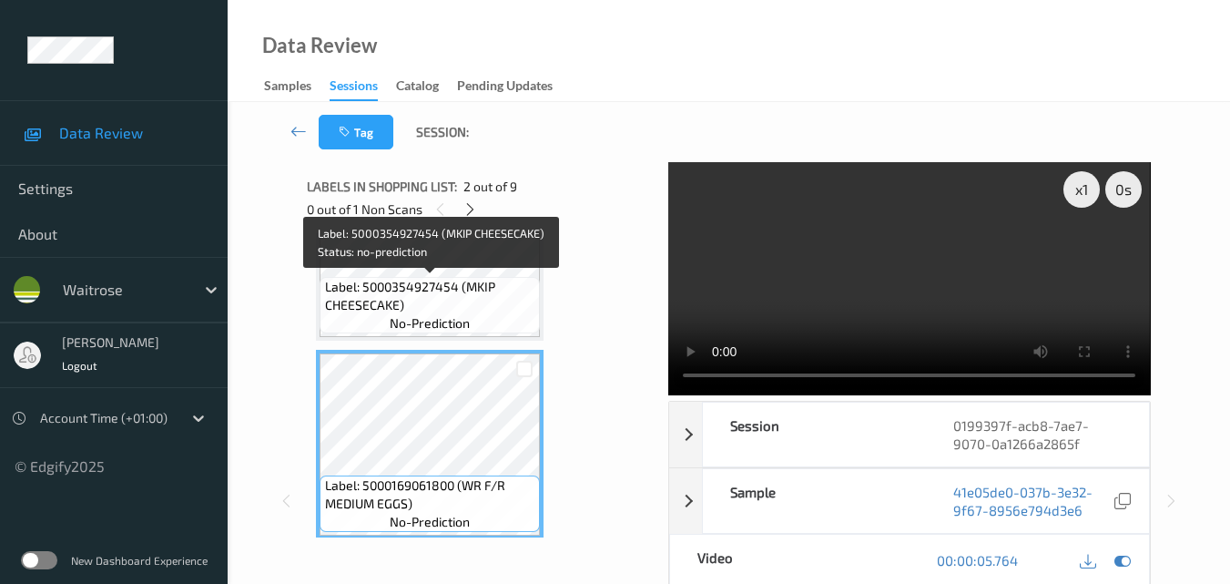
click at [465, 308] on span "Label: 5000354927454 (MKIP CHEESECAKE)" at bounding box center [430, 296] width 211 height 36
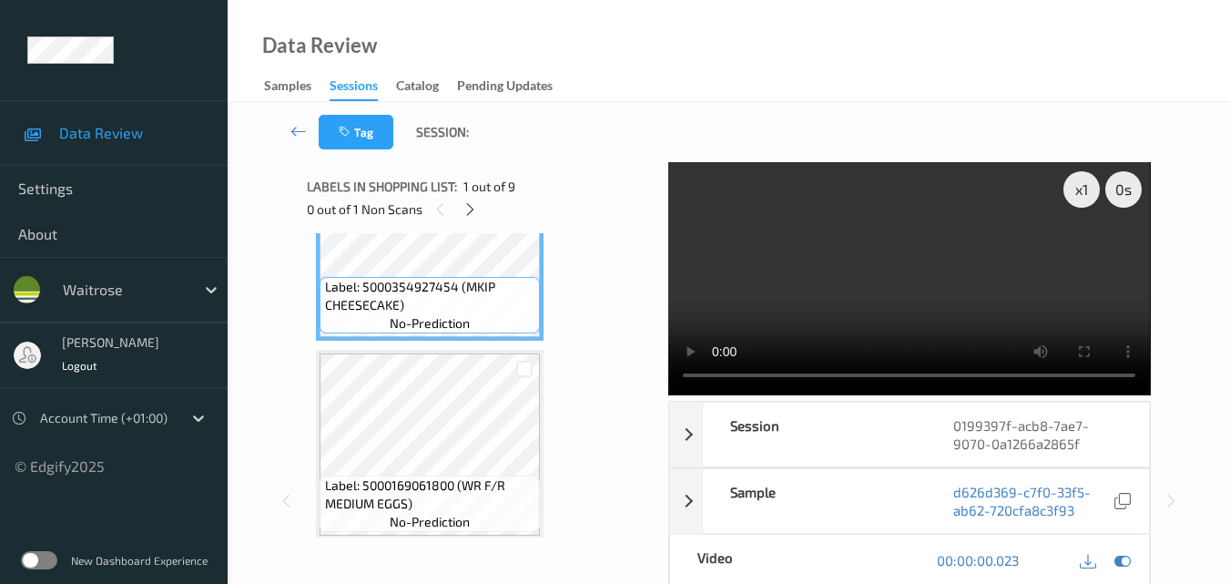
click at [859, 269] on video at bounding box center [909, 278] width 482 height 233
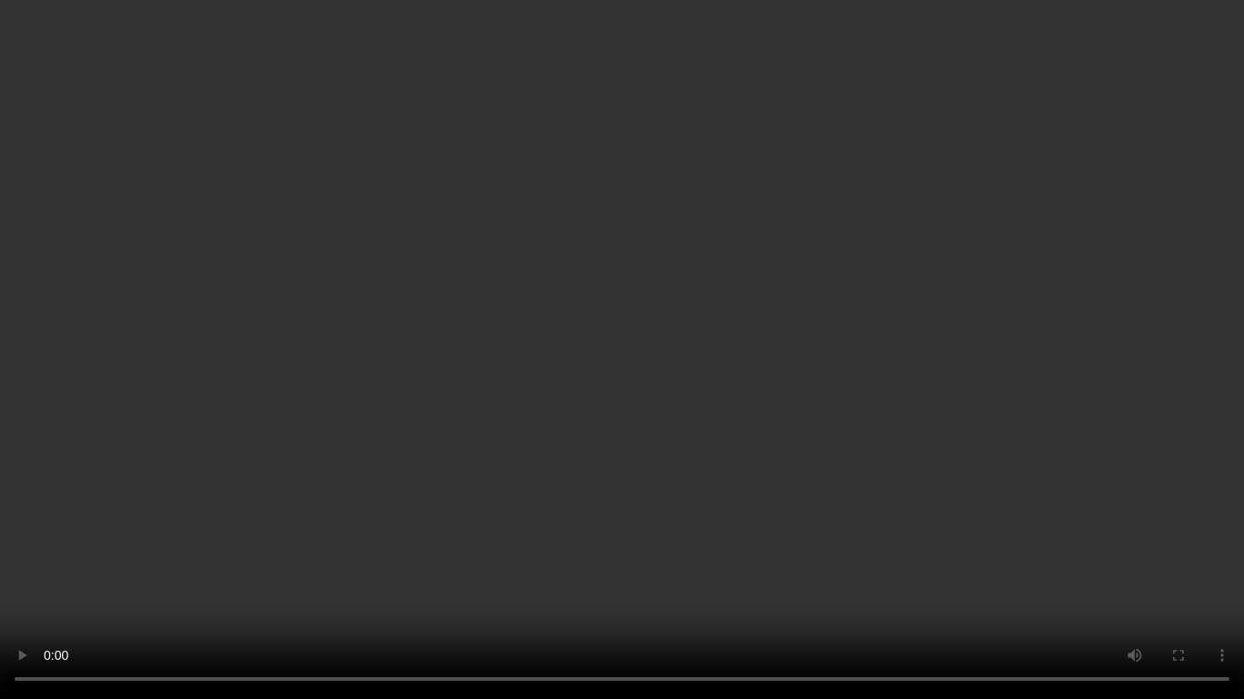
click at [787, 368] on video at bounding box center [622, 349] width 1244 height 699
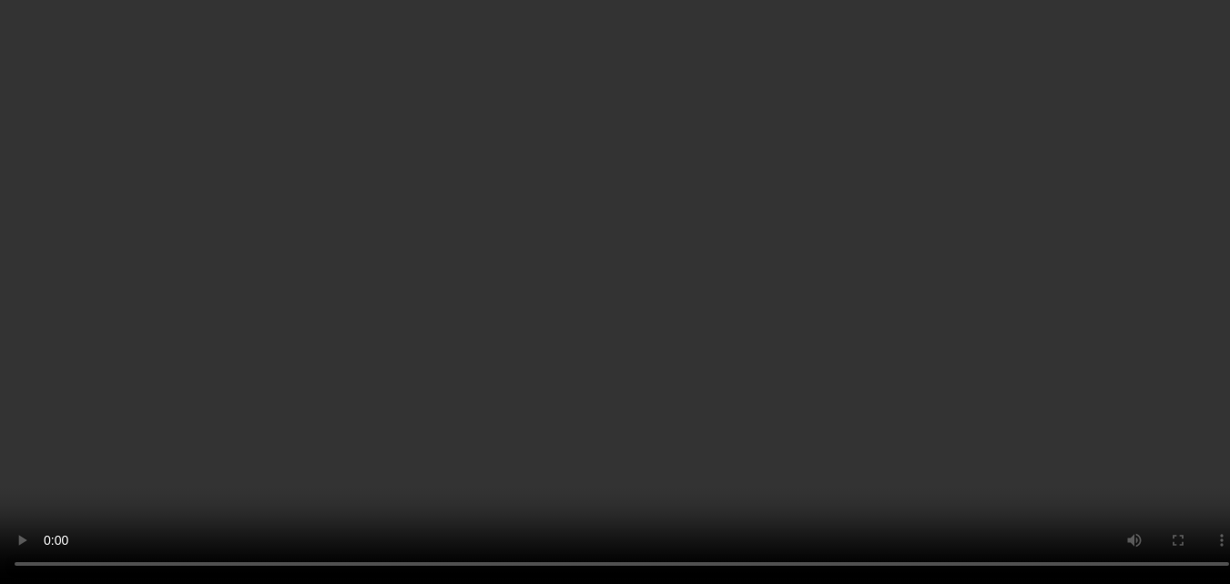
scroll to position [273, 0]
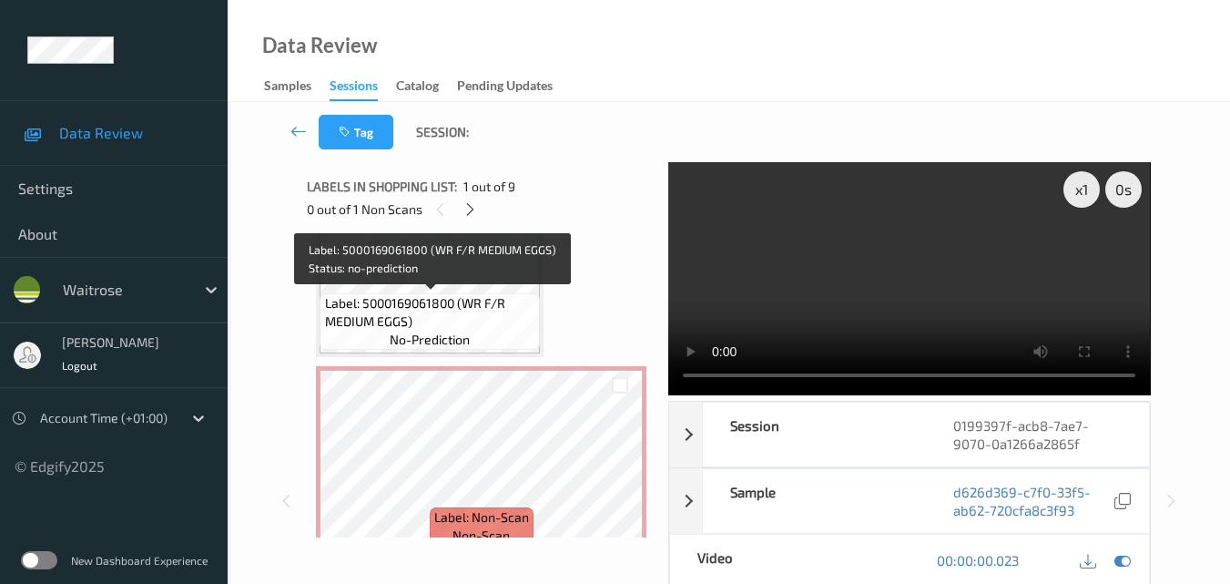
click at [464, 310] on span "Label: 5000169061800 (WR F/R MEDIUM EGGS)" at bounding box center [430, 312] width 211 height 36
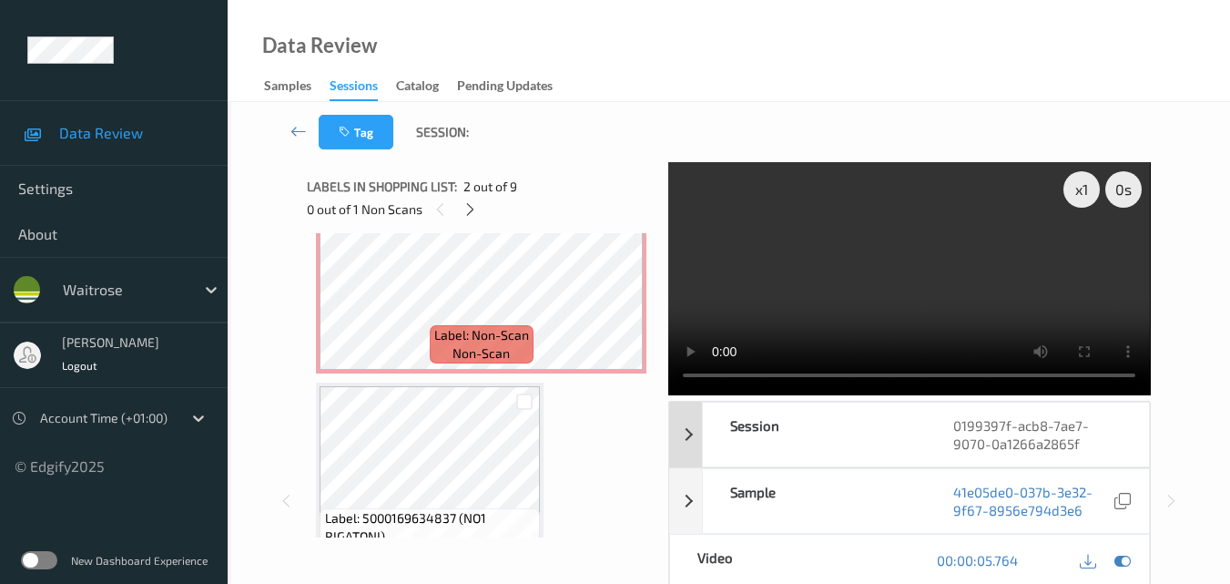
scroll to position [546, 0]
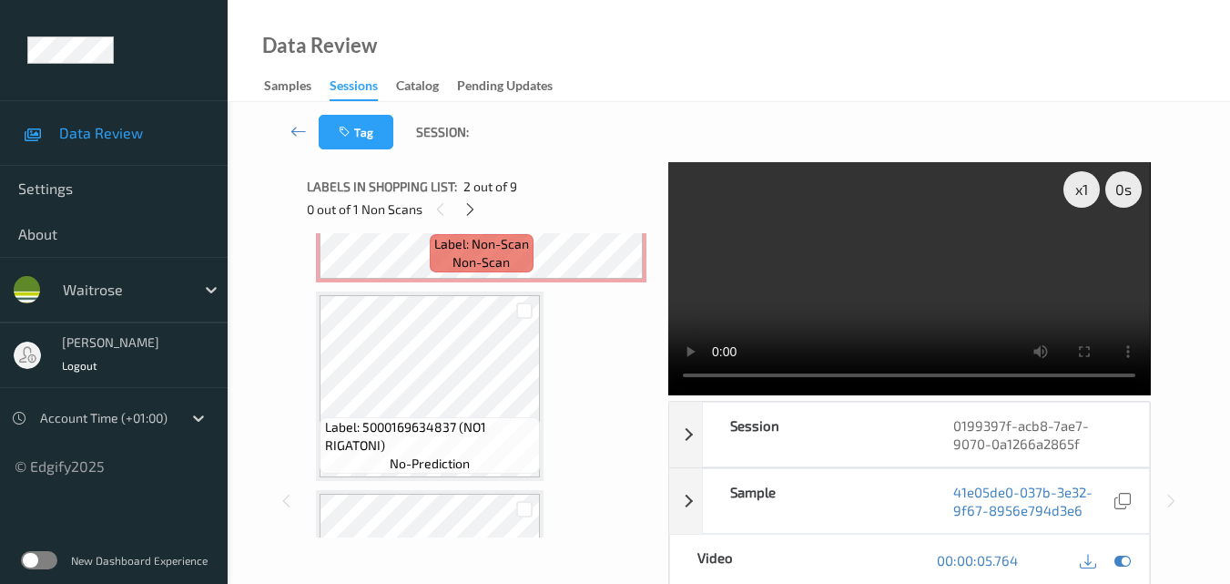
click at [912, 280] on video at bounding box center [909, 278] width 482 height 233
click at [1088, 188] on div "x 1" at bounding box center [1082, 189] width 36 height 36
click at [871, 281] on video at bounding box center [909, 278] width 482 height 233
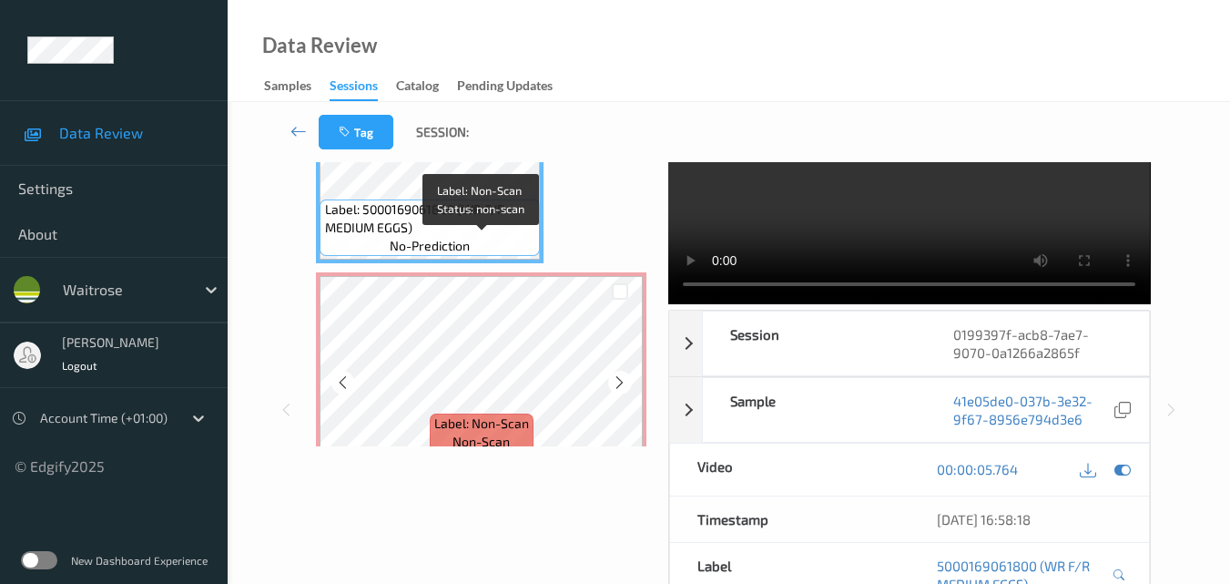
scroll to position [273, 0]
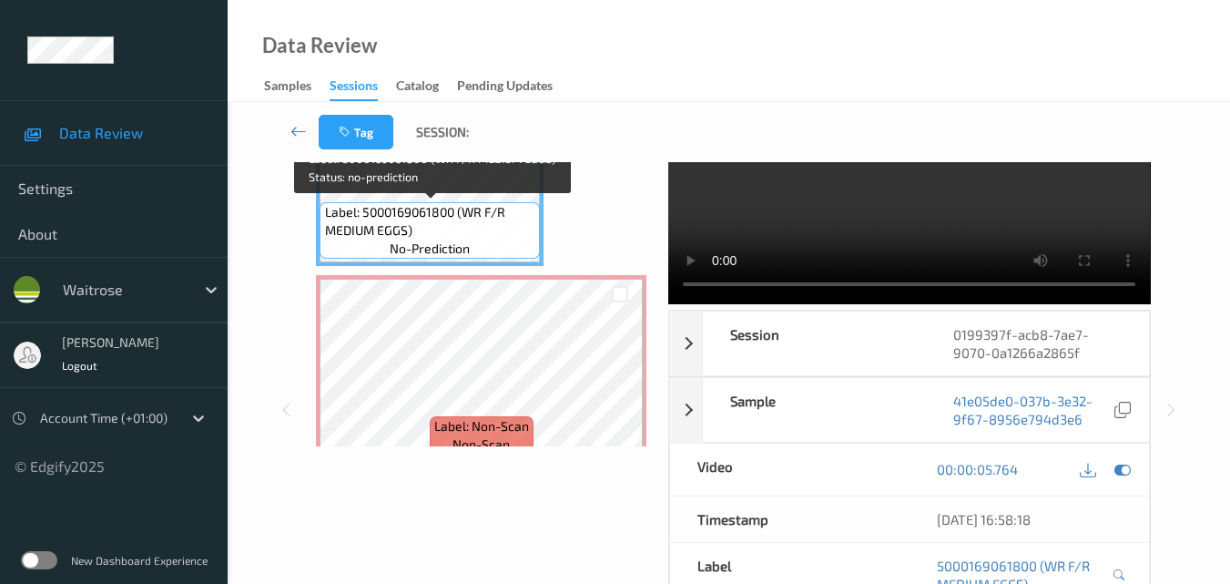
click at [542, 251] on div "Label: 5000169061800 (WR F/R MEDIUM EGGS) no-prediction" at bounding box center [430, 170] width 228 height 189
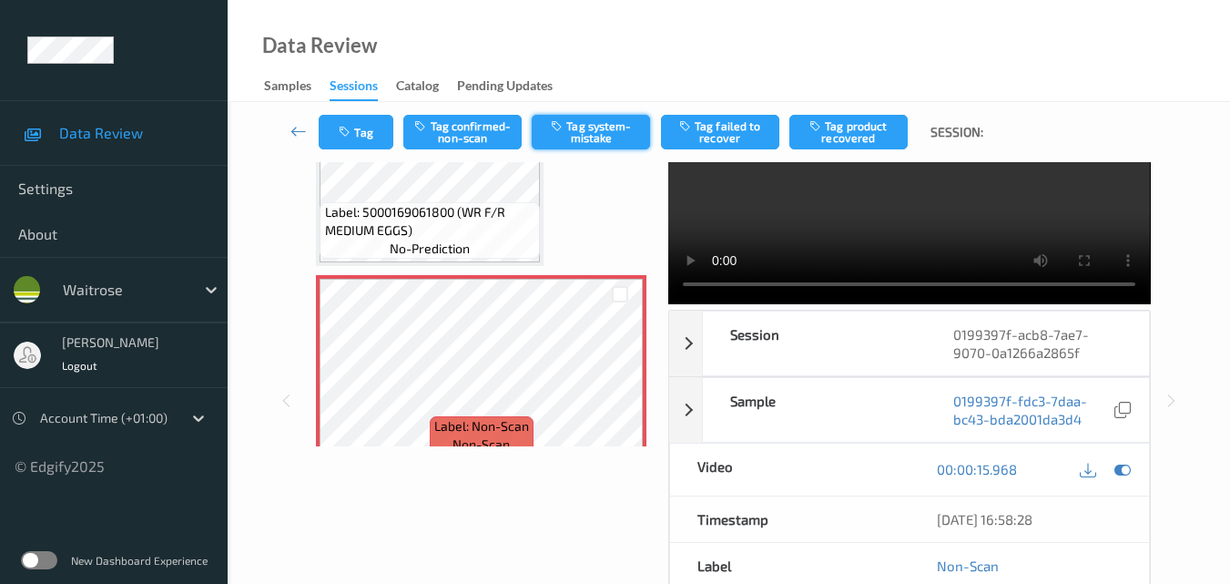
click at [588, 134] on button "Tag system-mistake" at bounding box center [591, 132] width 118 height 35
click at [382, 136] on button "Tag" at bounding box center [356, 132] width 75 height 35
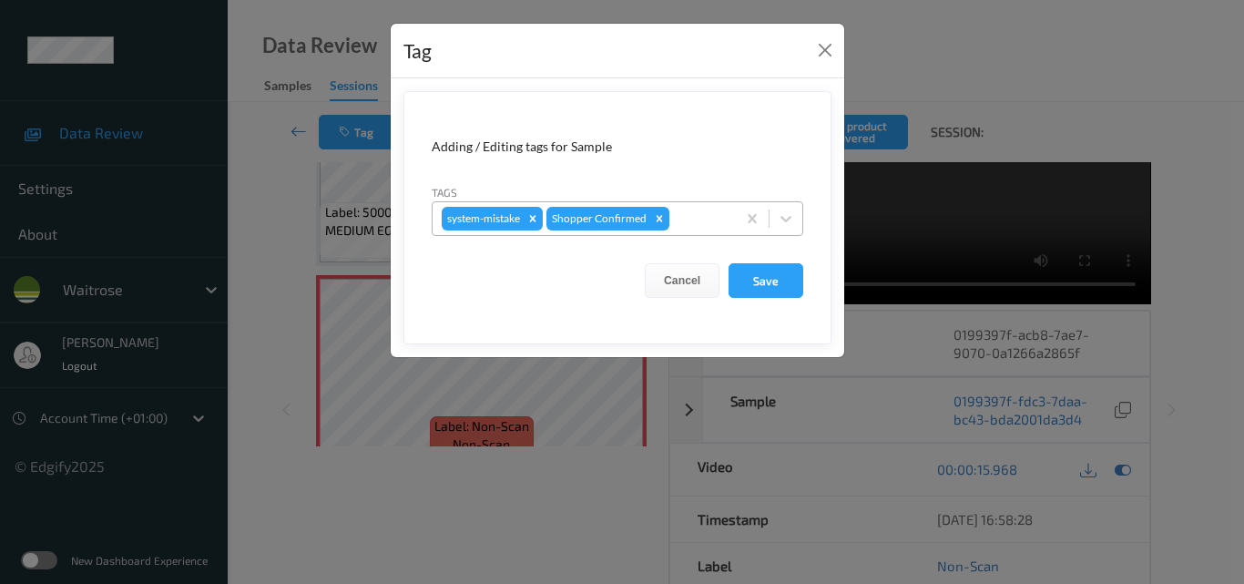
click at [692, 219] on div at bounding box center [700, 219] width 54 height 22
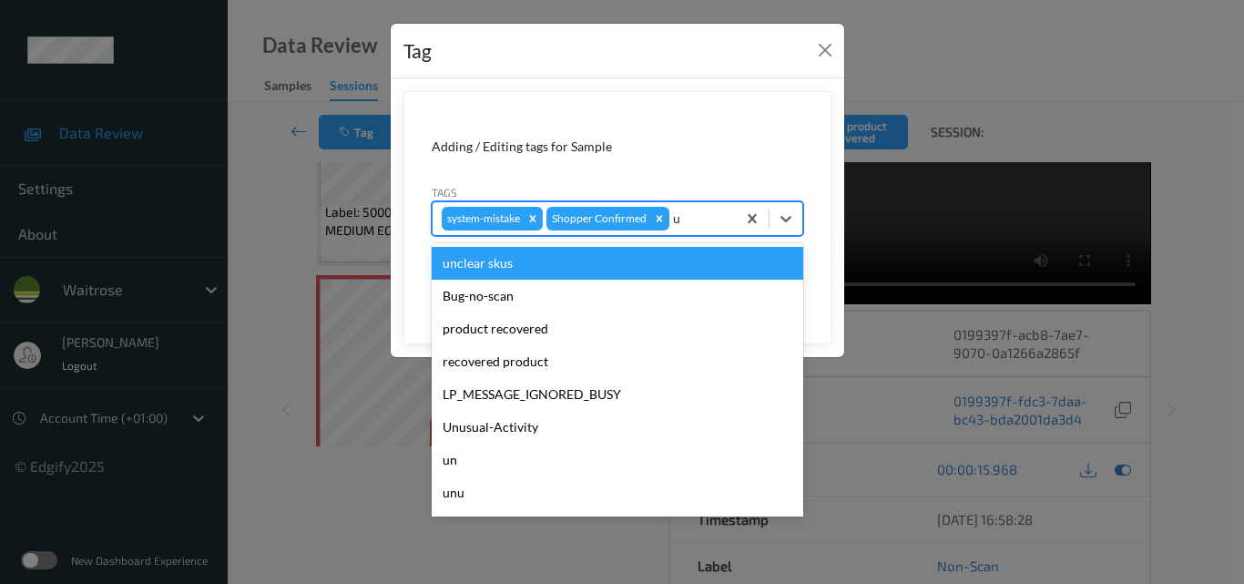
type input "un"
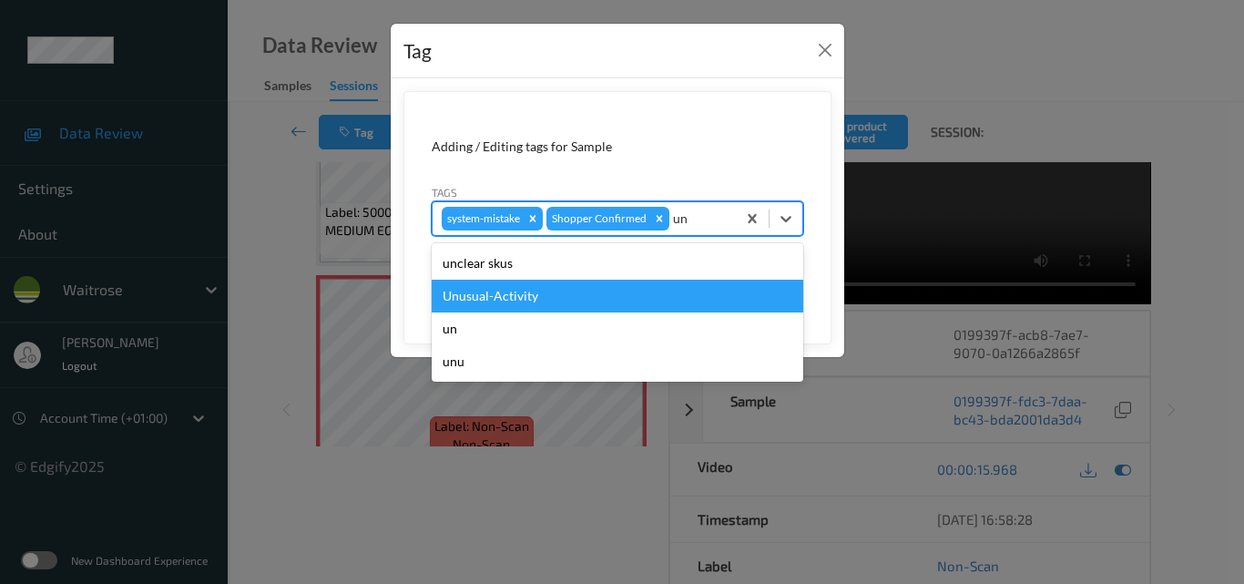
click at [613, 301] on div "Unusual-Activity" at bounding box center [618, 296] width 372 height 33
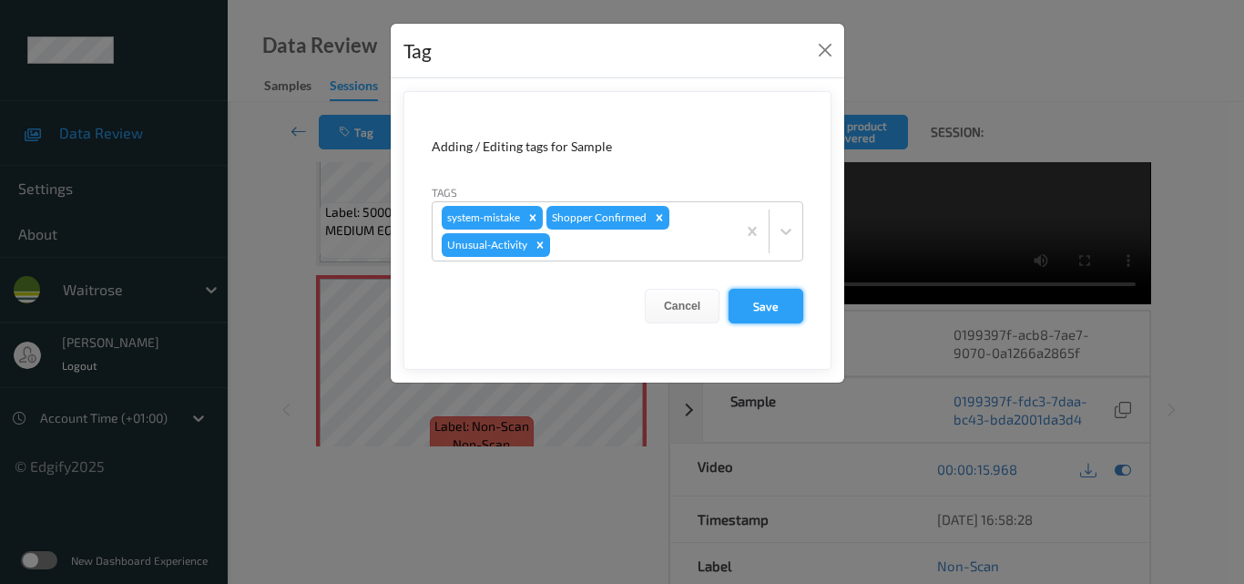
click at [778, 306] on button "Save" at bounding box center [765, 306] width 75 height 35
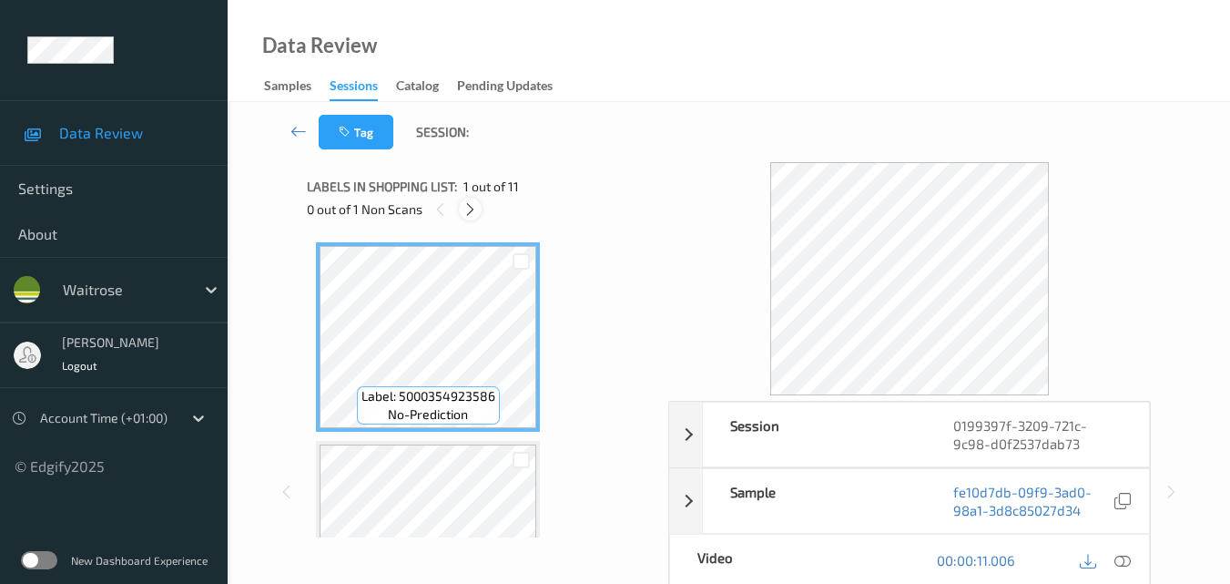
click at [469, 209] on icon at bounding box center [470, 209] width 15 height 16
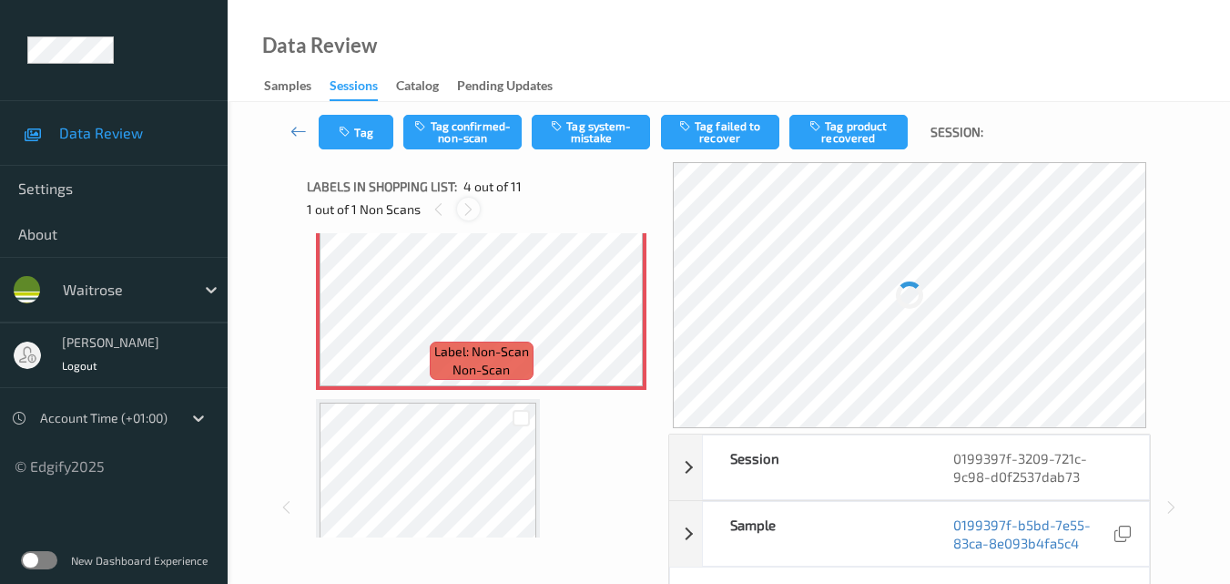
scroll to position [588, 0]
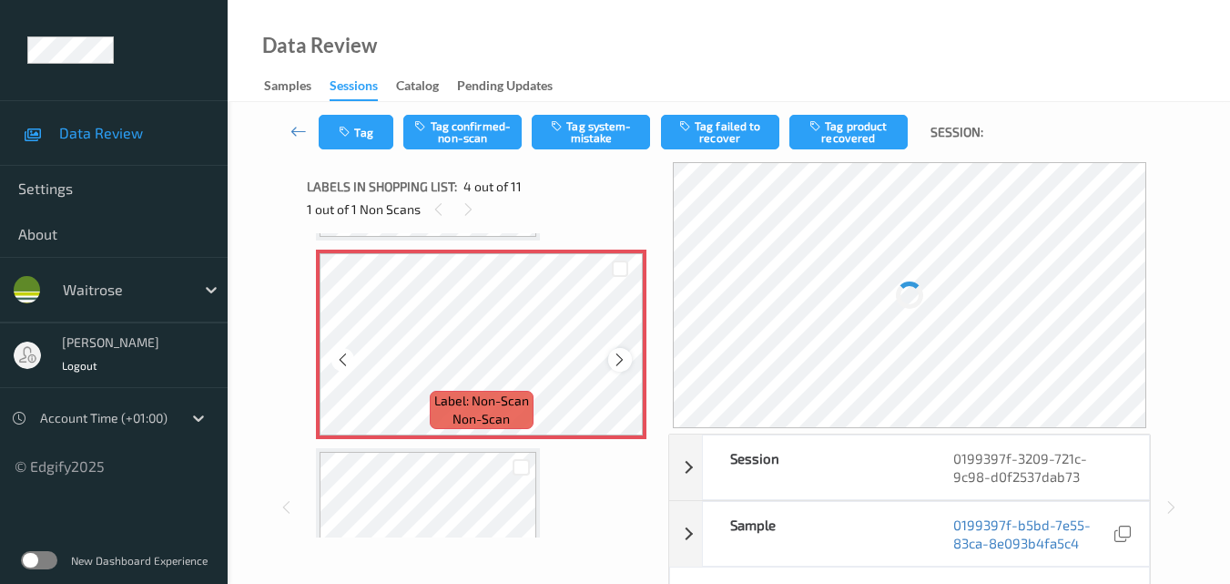
click at [622, 361] on icon at bounding box center [619, 359] width 15 height 16
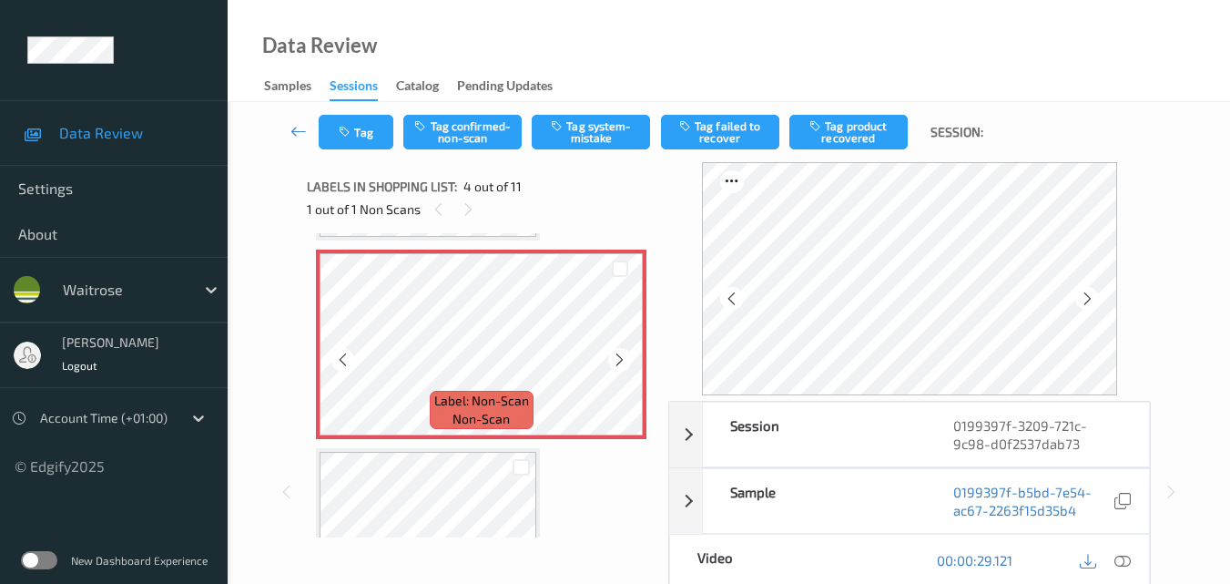
click at [622, 361] on icon at bounding box center [619, 359] width 15 height 16
click at [612, 356] on icon at bounding box center [619, 359] width 15 height 16
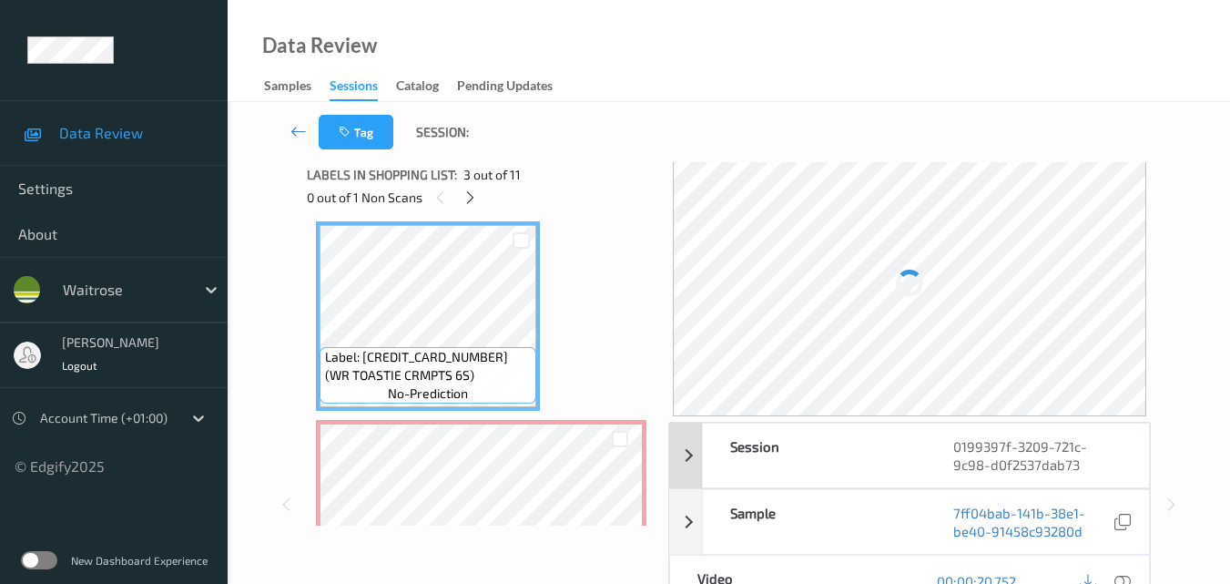
scroll to position [182, 0]
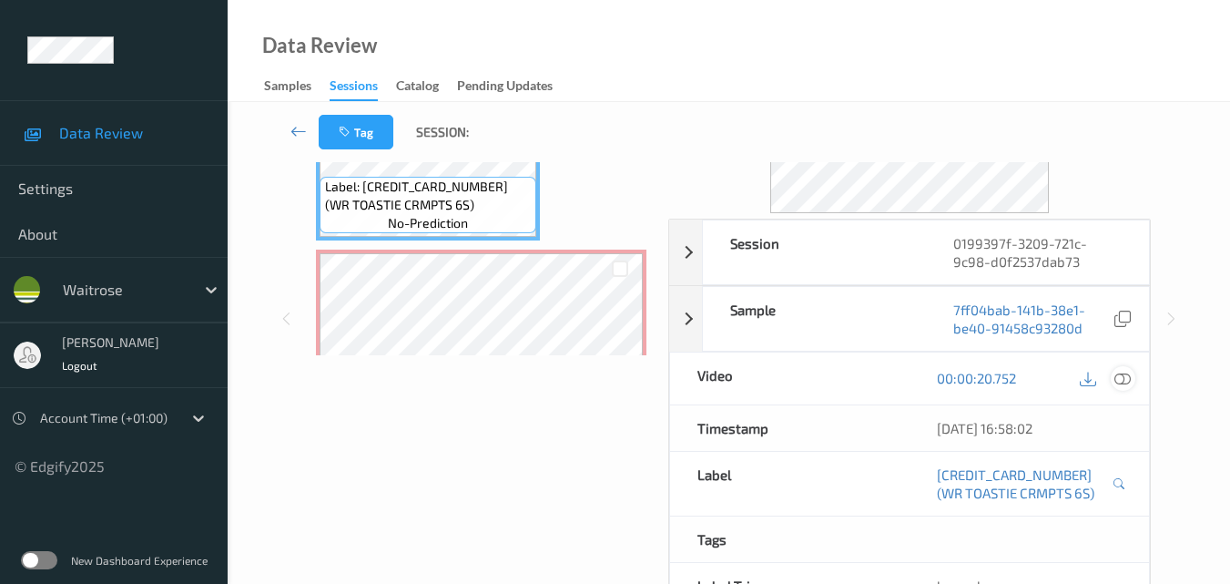
click at [1128, 415] on div "Session 0199397f-3209-721c-9c98-d0f2537dab73 Session ID 0199397f-3209-721c-9c98…" at bounding box center [909, 438] width 482 height 438
click at [1126, 379] on icon at bounding box center [1123, 378] width 16 height 16
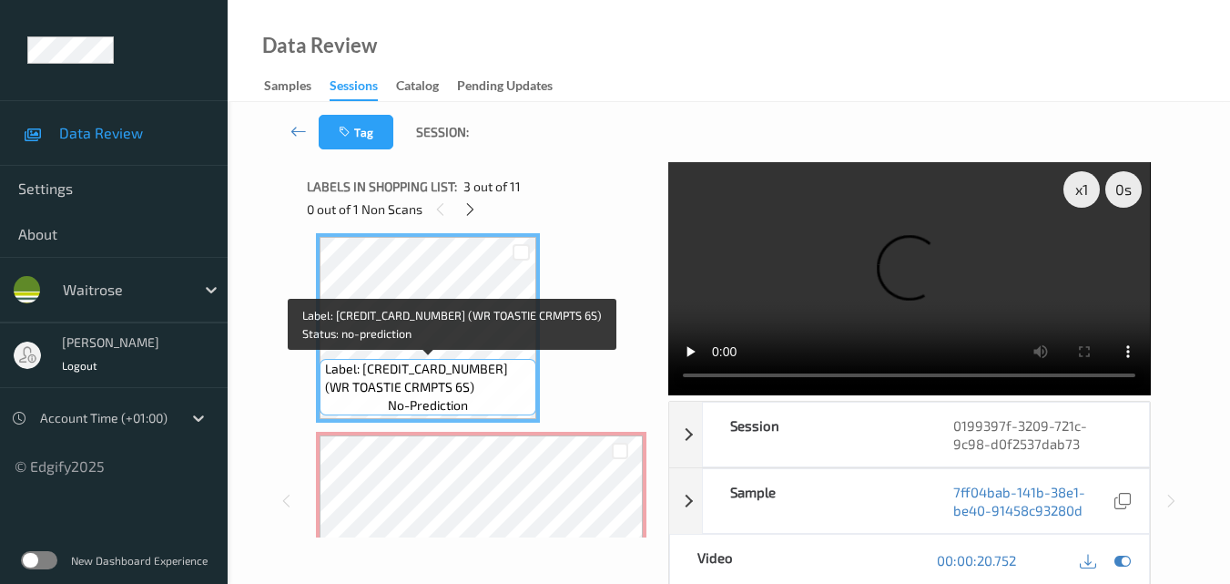
scroll to position [315, 0]
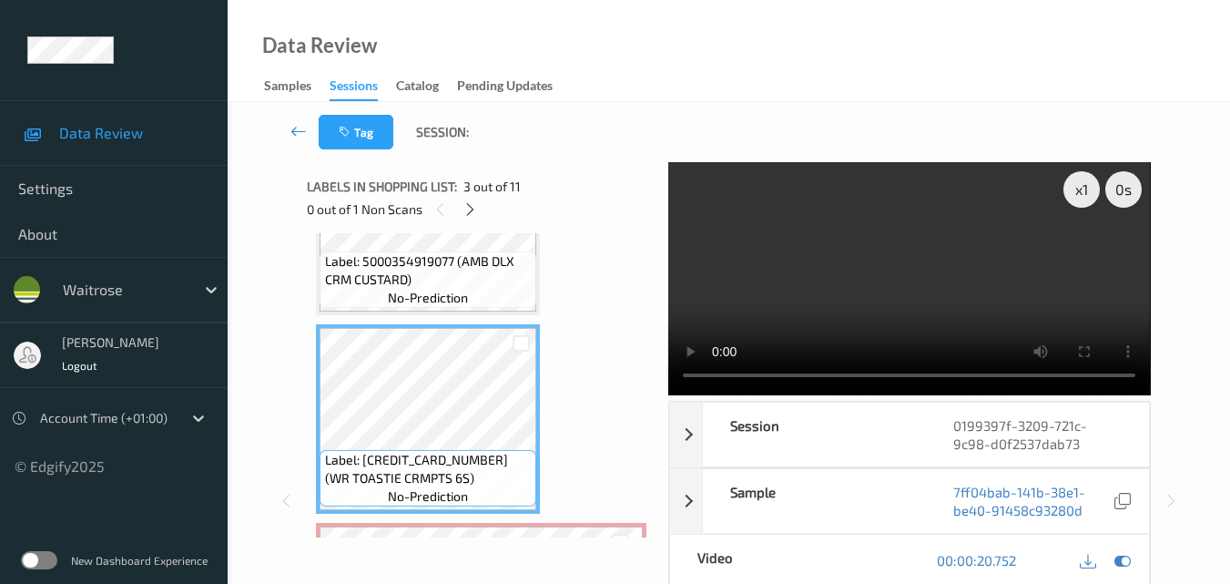
click at [830, 280] on video at bounding box center [909, 278] width 482 height 233
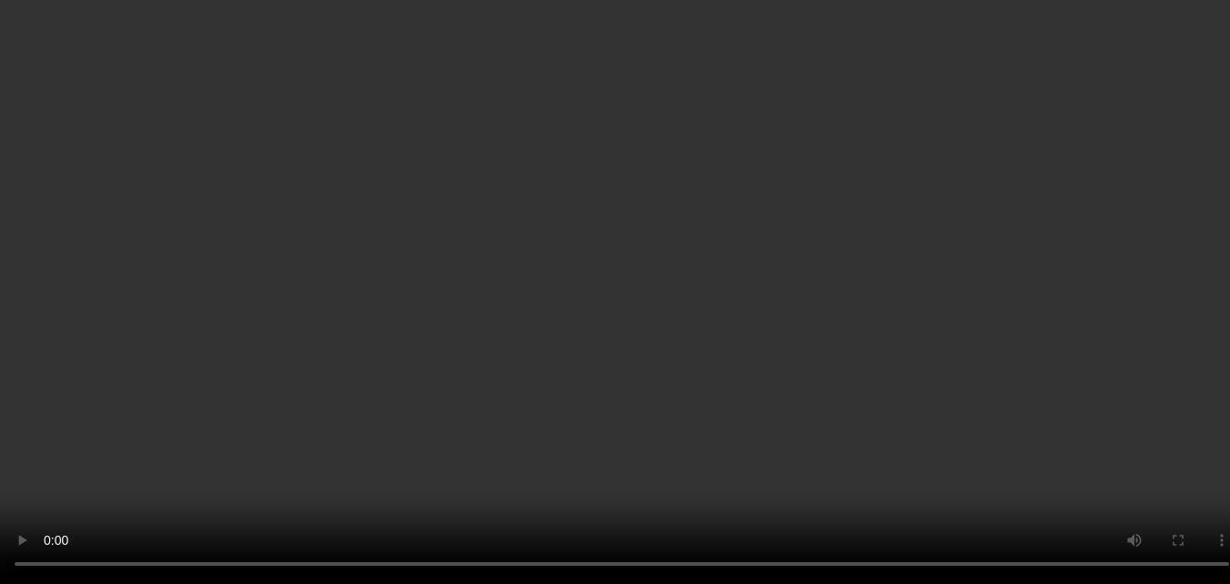
scroll to position [770, 0]
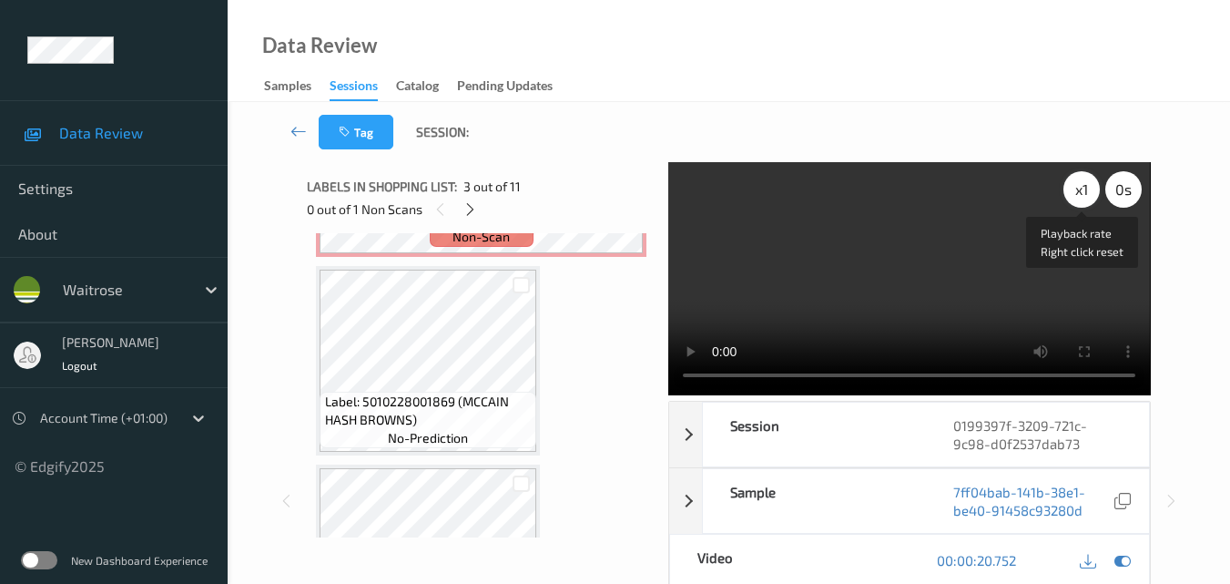
click at [1077, 194] on div "x 1" at bounding box center [1082, 189] width 36 height 36
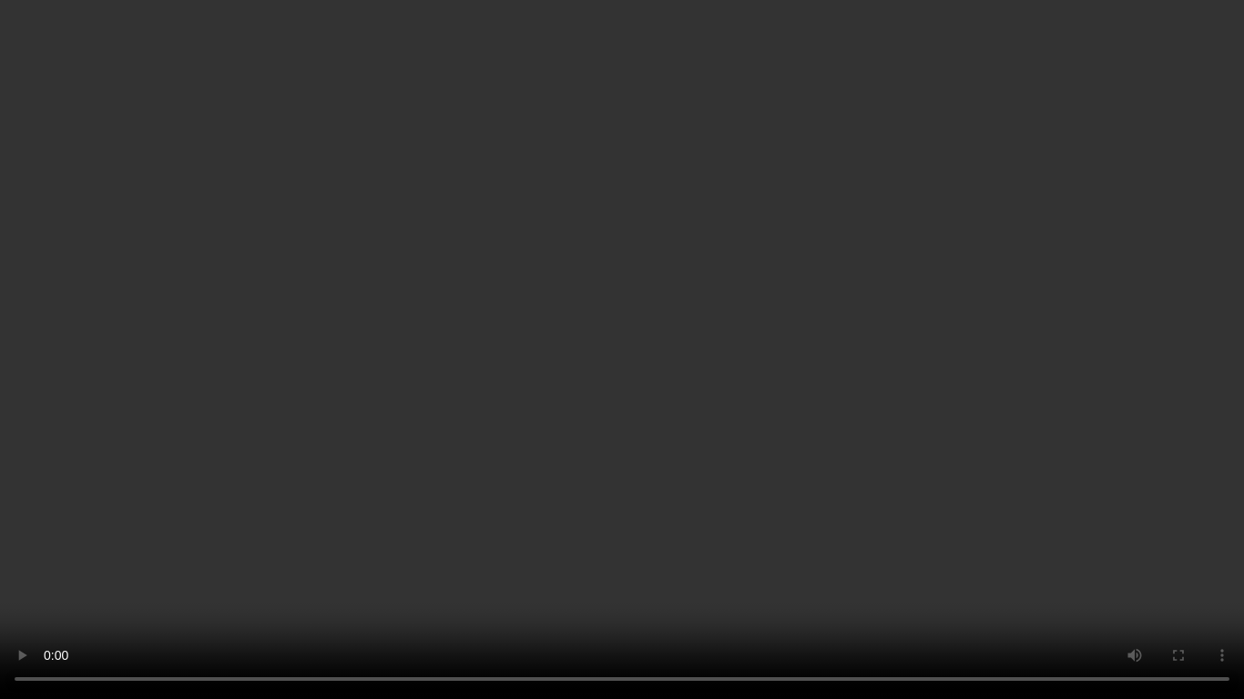
click at [776, 436] on video at bounding box center [622, 349] width 1244 height 699
click at [781, 383] on video at bounding box center [622, 349] width 1244 height 699
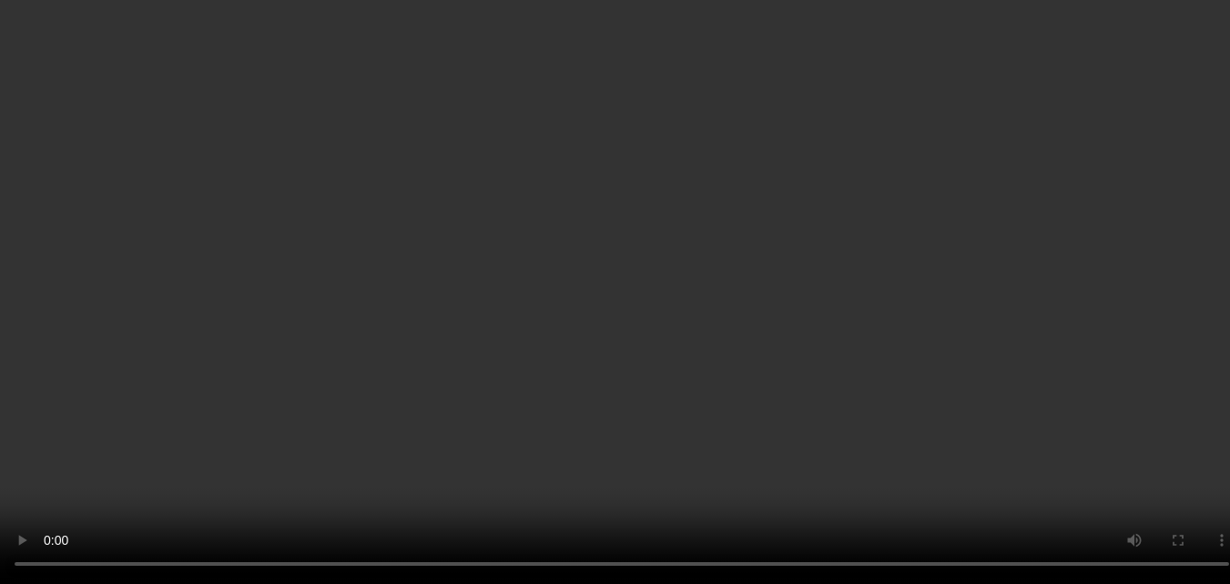
scroll to position [341, 0]
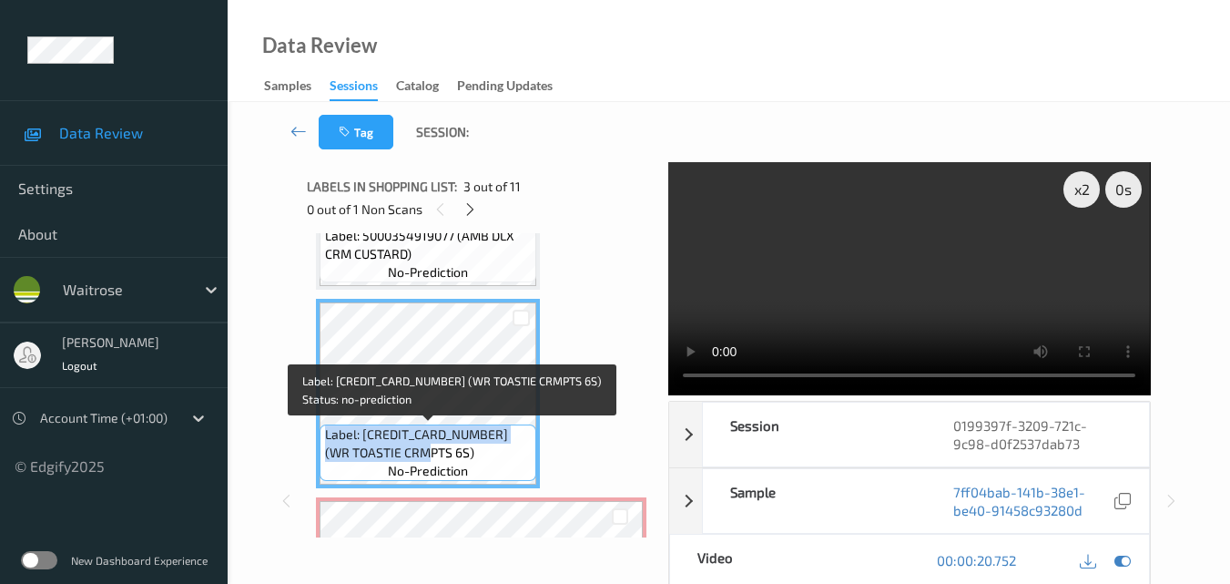
drag, startPoint x: 398, startPoint y: 452, endPoint x: 325, endPoint y: 431, distance: 75.8
click at [325, 431] on span "Label: [CREDIT_CARD_NUMBER] (WR TOASTIE CRMPTS 6S)" at bounding box center [429, 443] width 208 height 36
copy span "Label: [CREDIT_CARD_NUMBER] (WR TOASTIE CRMPTS 6S)"
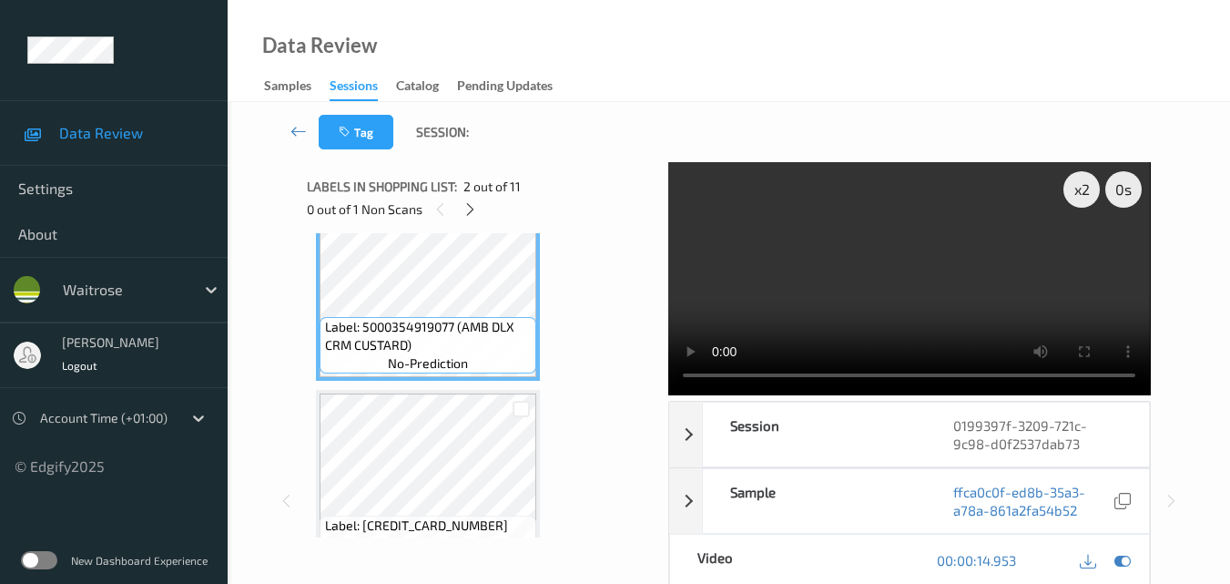
click at [861, 280] on video at bounding box center [909, 278] width 482 height 233
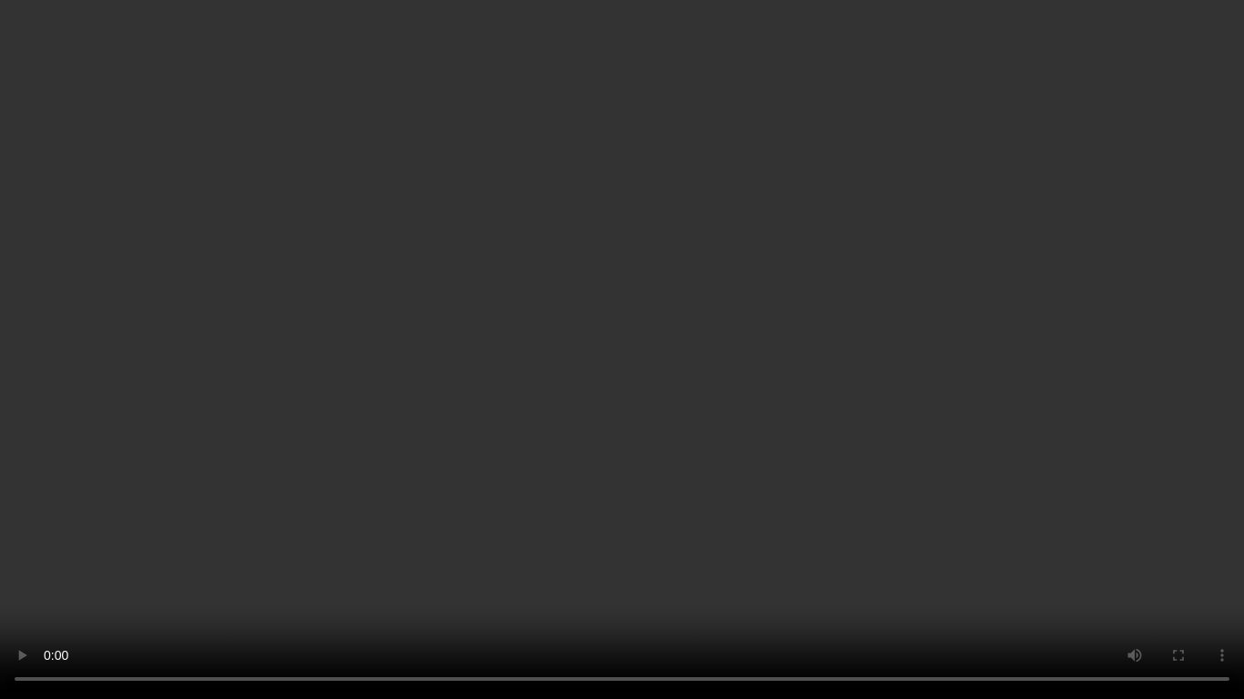
click at [686, 421] on video at bounding box center [622, 349] width 1244 height 699
click at [679, 421] on video at bounding box center [622, 349] width 1244 height 699
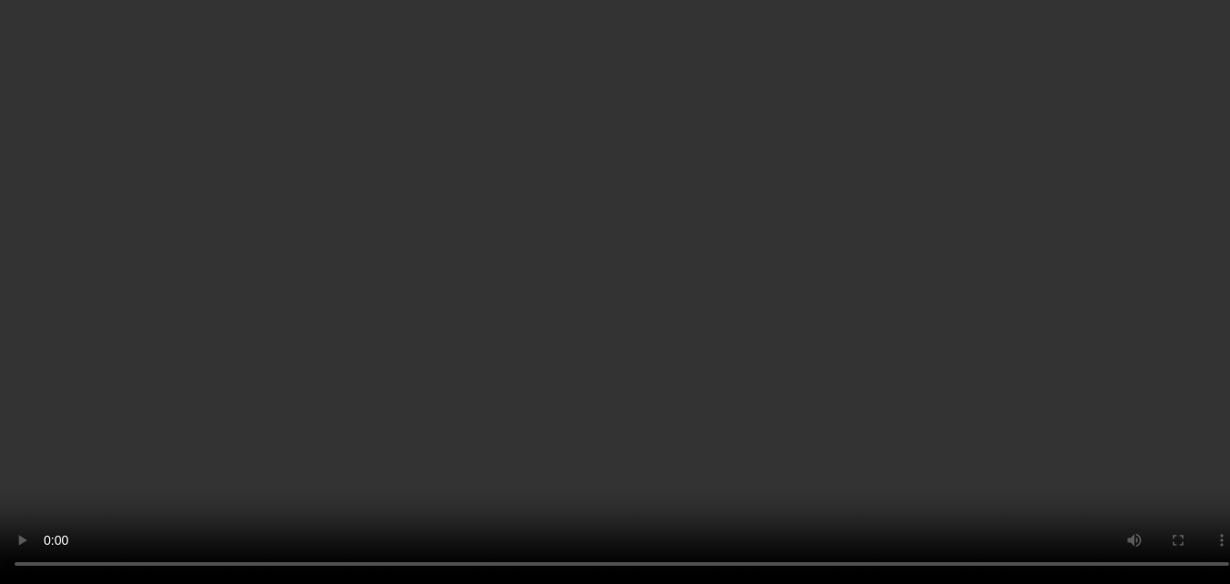
scroll to position [0, 0]
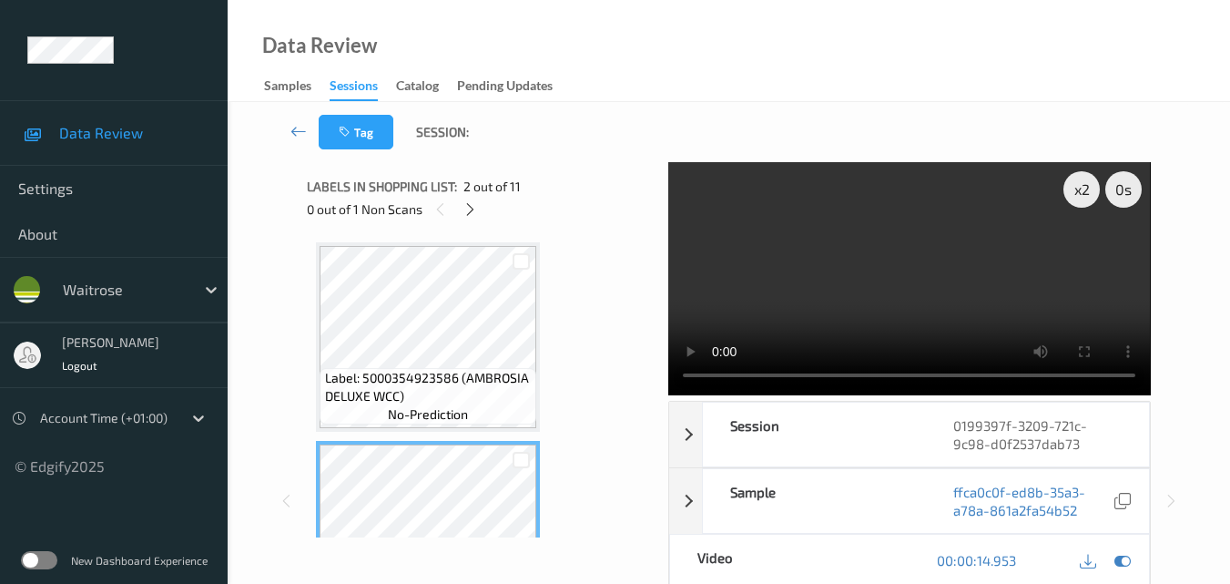
click at [980, 253] on video at bounding box center [909, 278] width 482 height 233
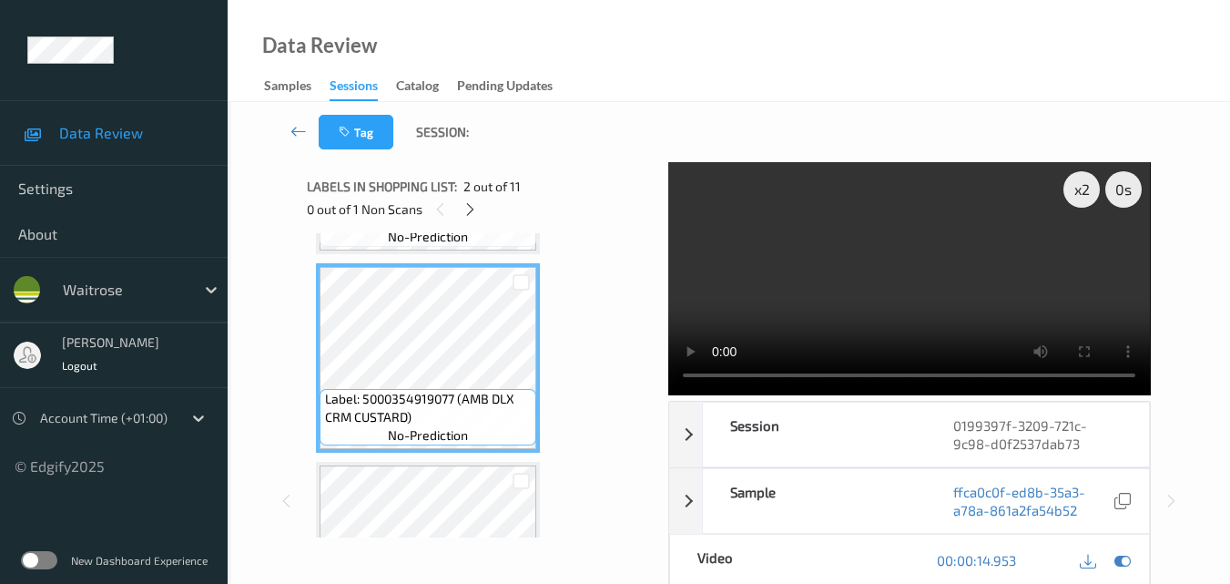
scroll to position [182, 0]
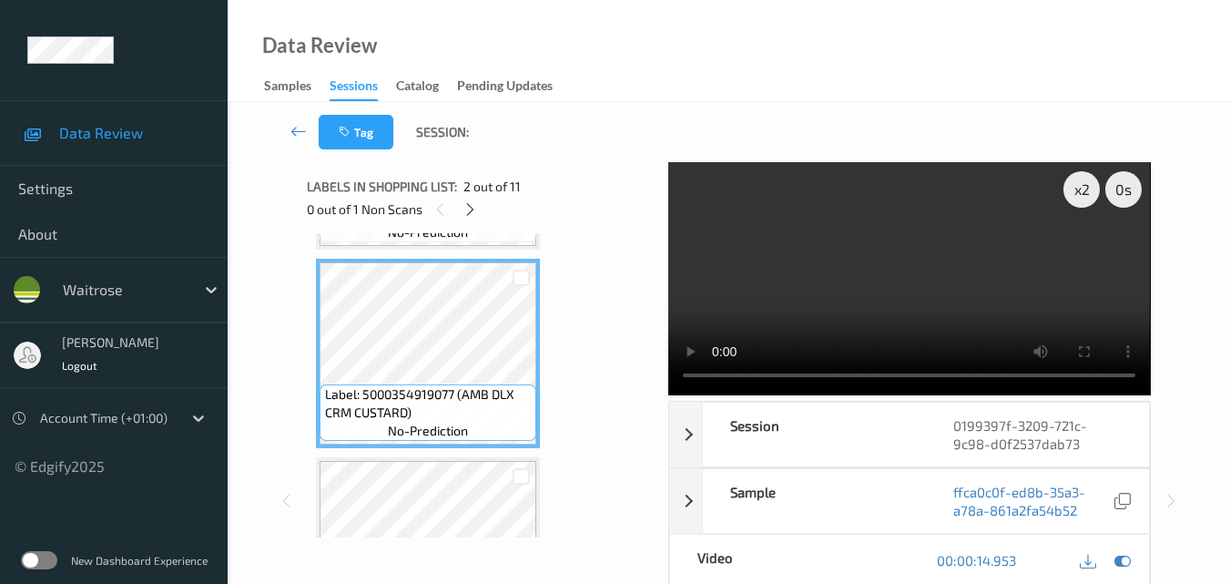
click at [957, 295] on video at bounding box center [909, 278] width 482 height 233
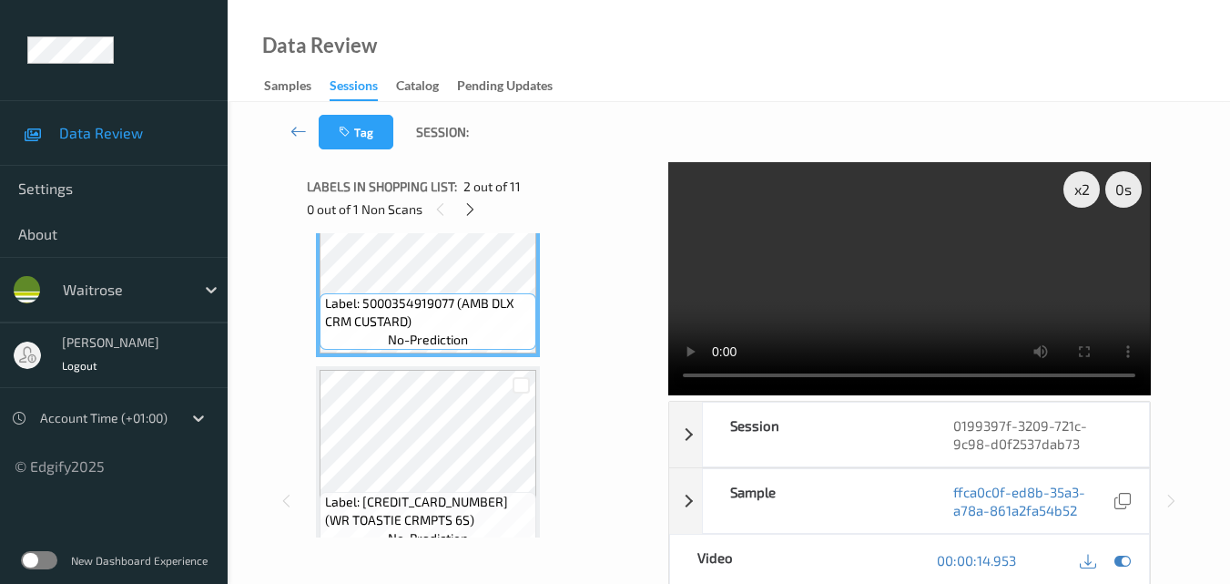
click at [918, 318] on video at bounding box center [909, 278] width 482 height 233
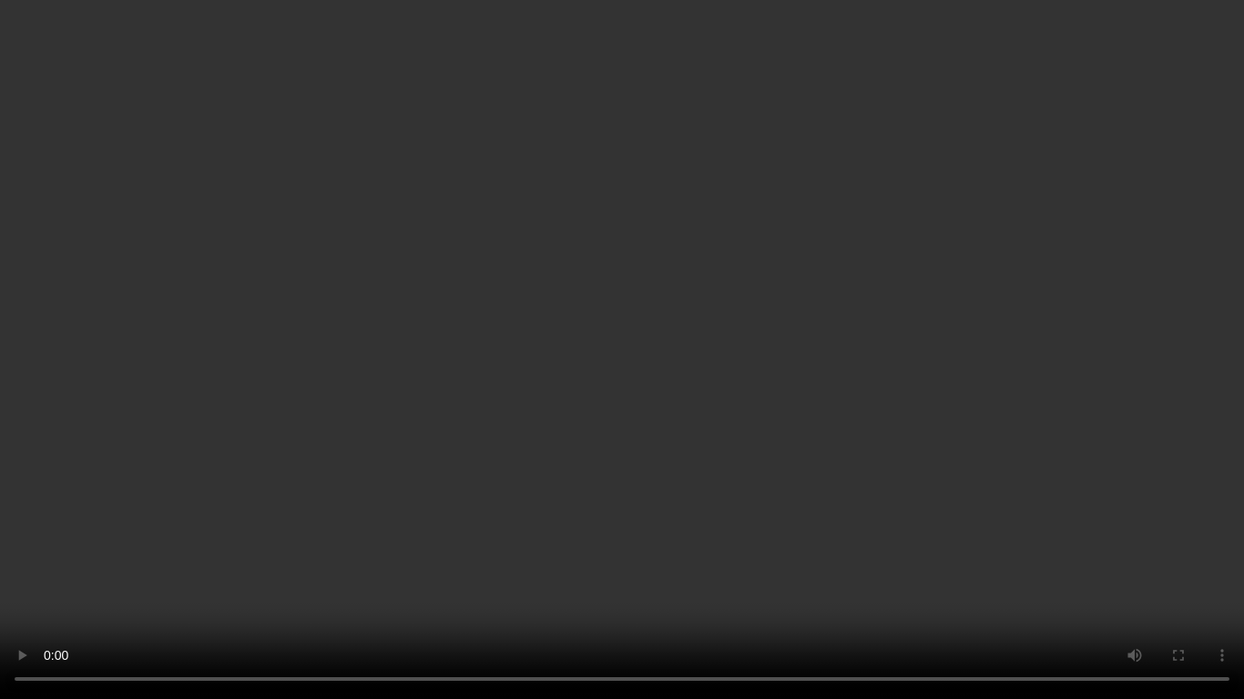
click at [906, 433] on video at bounding box center [622, 349] width 1244 height 699
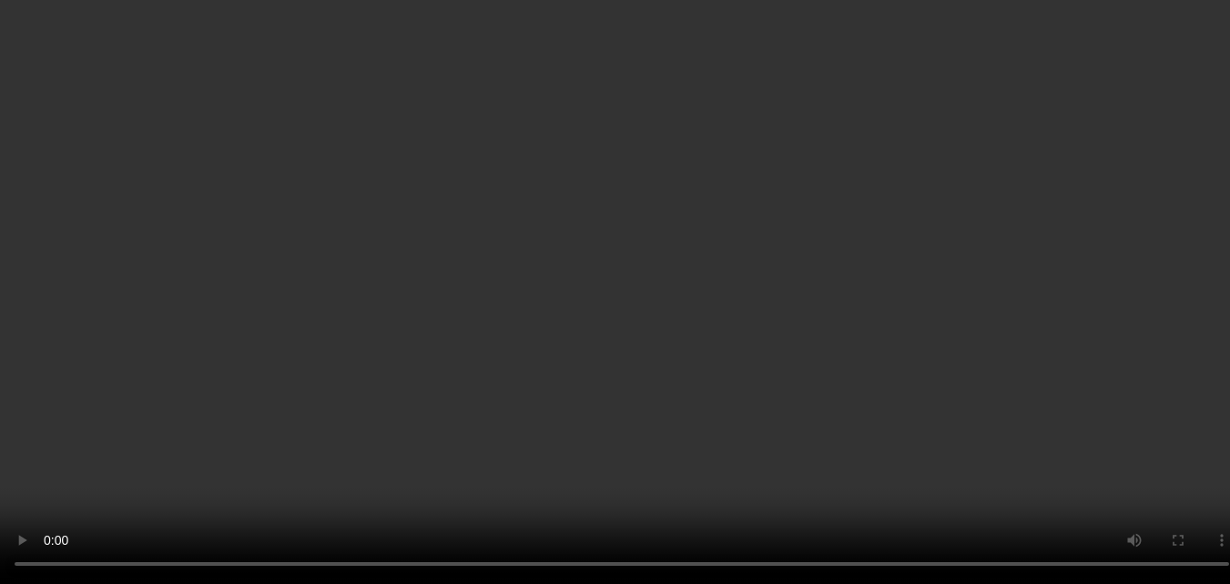
scroll to position [637, 0]
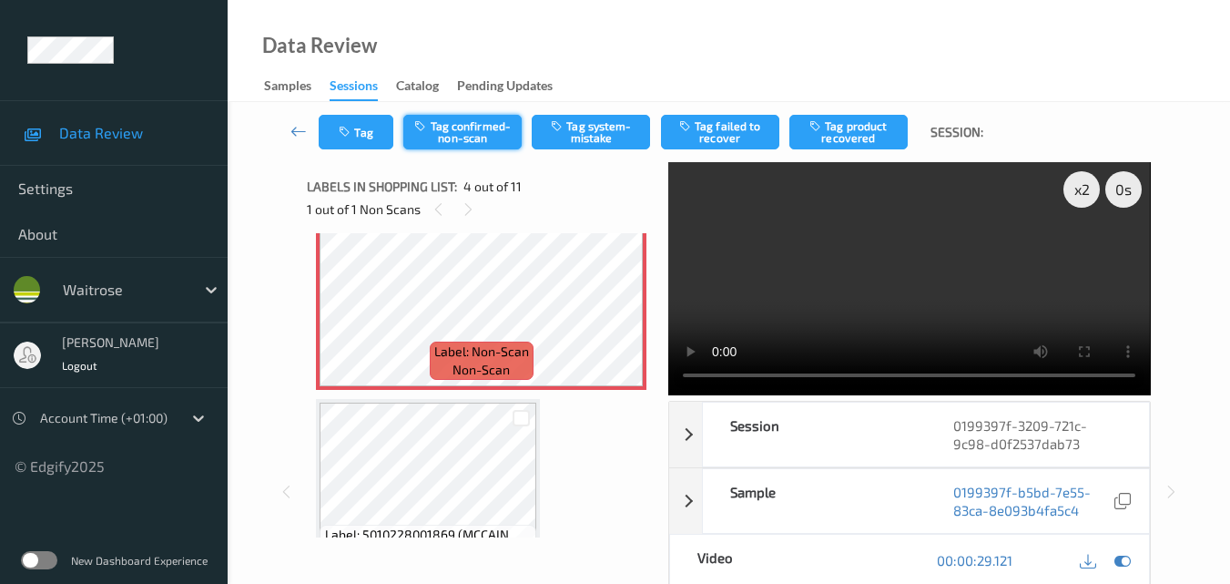
click at [453, 135] on button "Tag confirmed-non-scan" at bounding box center [462, 132] width 118 height 35
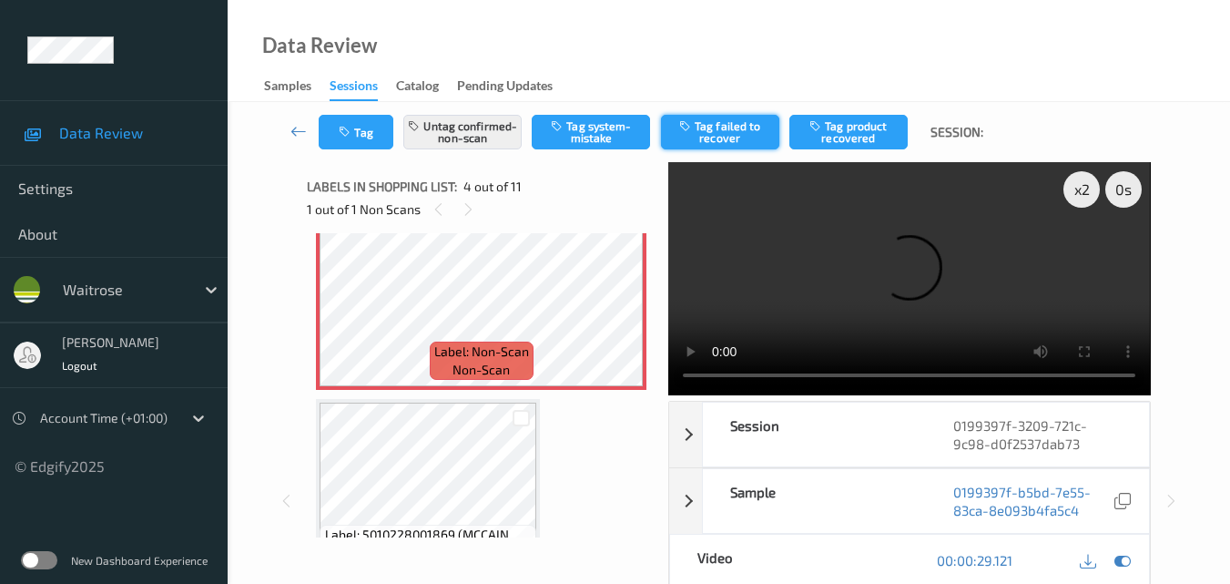
click at [708, 122] on button "Tag failed to recover" at bounding box center [720, 132] width 118 height 35
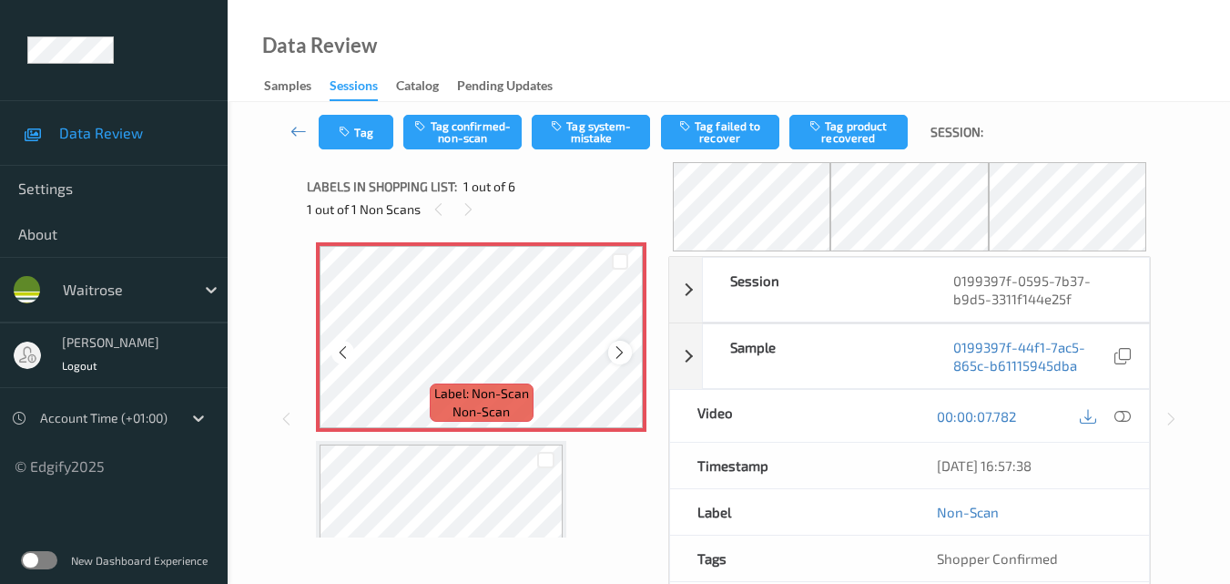
click at [622, 355] on icon at bounding box center [619, 352] width 15 height 16
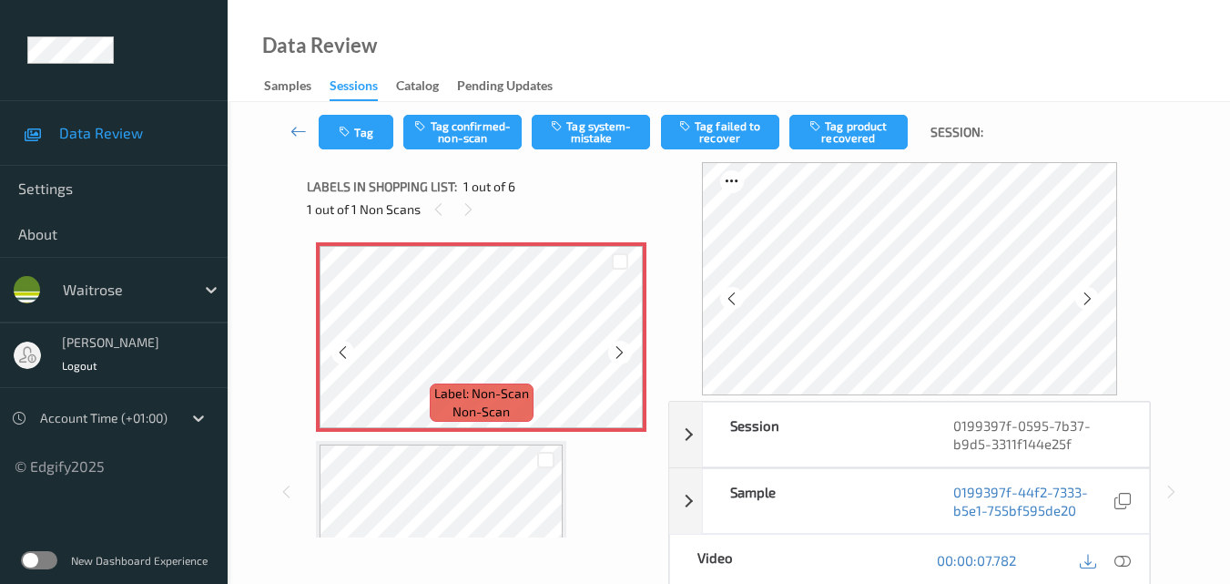
click at [622, 355] on icon at bounding box center [619, 352] width 15 height 16
click at [357, 132] on button "Tag" at bounding box center [356, 132] width 75 height 35
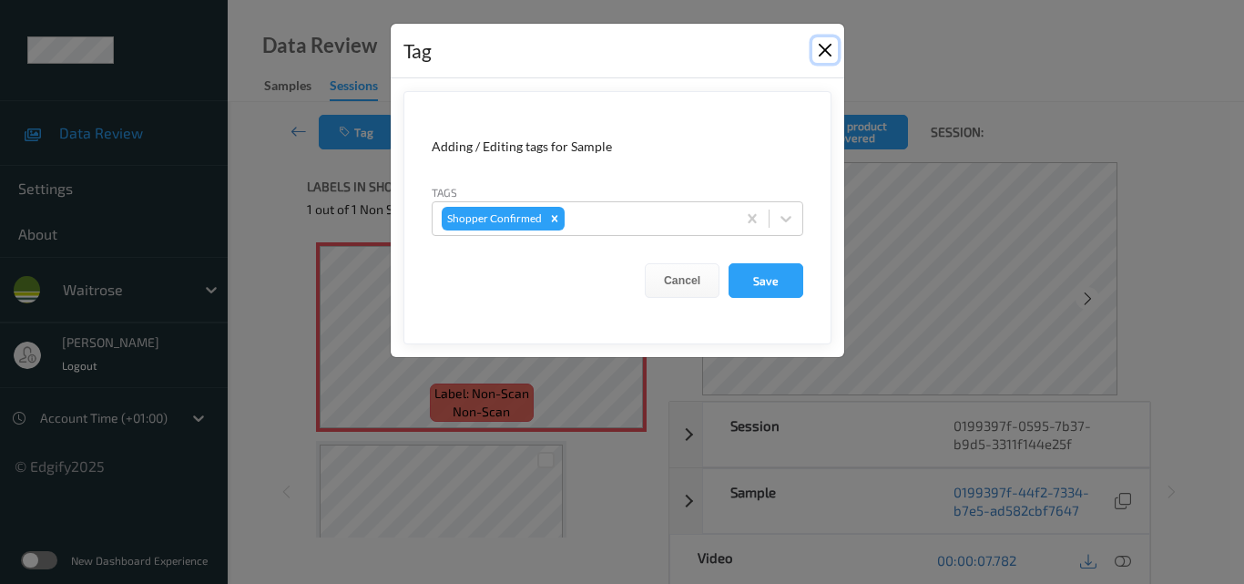
click at [826, 50] on button "Close" at bounding box center [824, 49] width 25 height 25
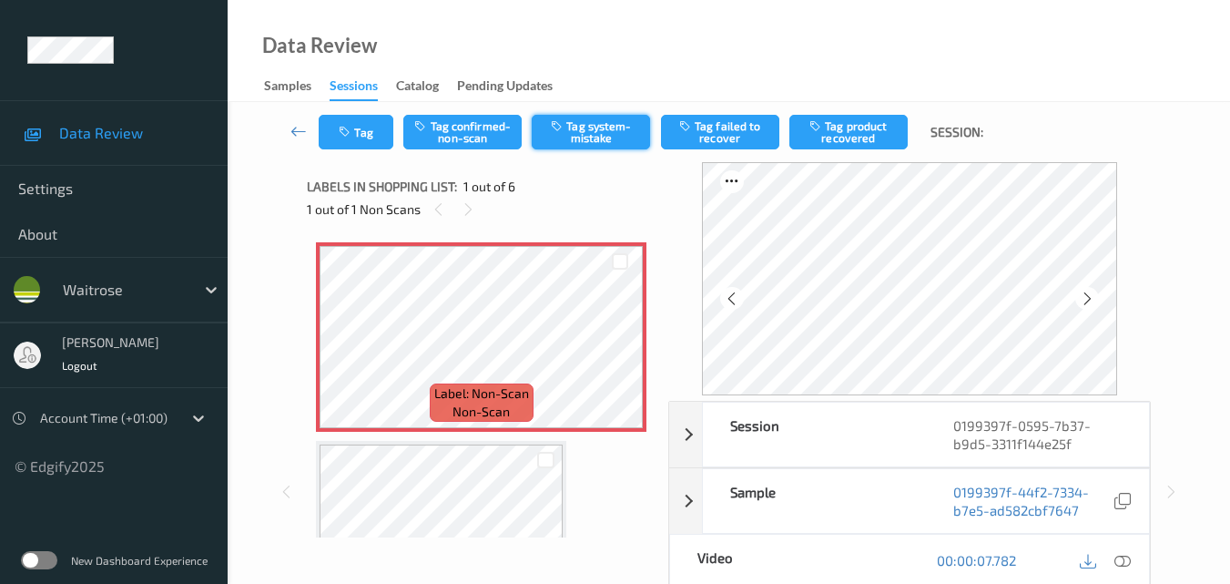
click at [600, 127] on button "Tag system-mistake" at bounding box center [591, 132] width 118 height 35
click at [362, 140] on button "Tag" at bounding box center [356, 132] width 75 height 35
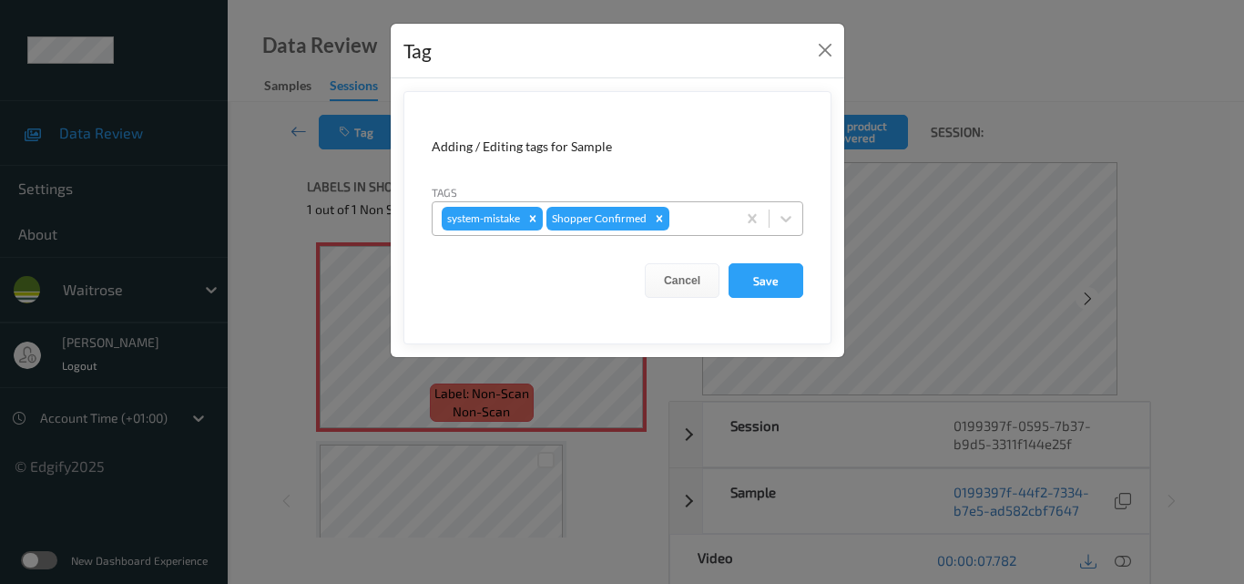
click at [694, 221] on div at bounding box center [700, 219] width 54 height 22
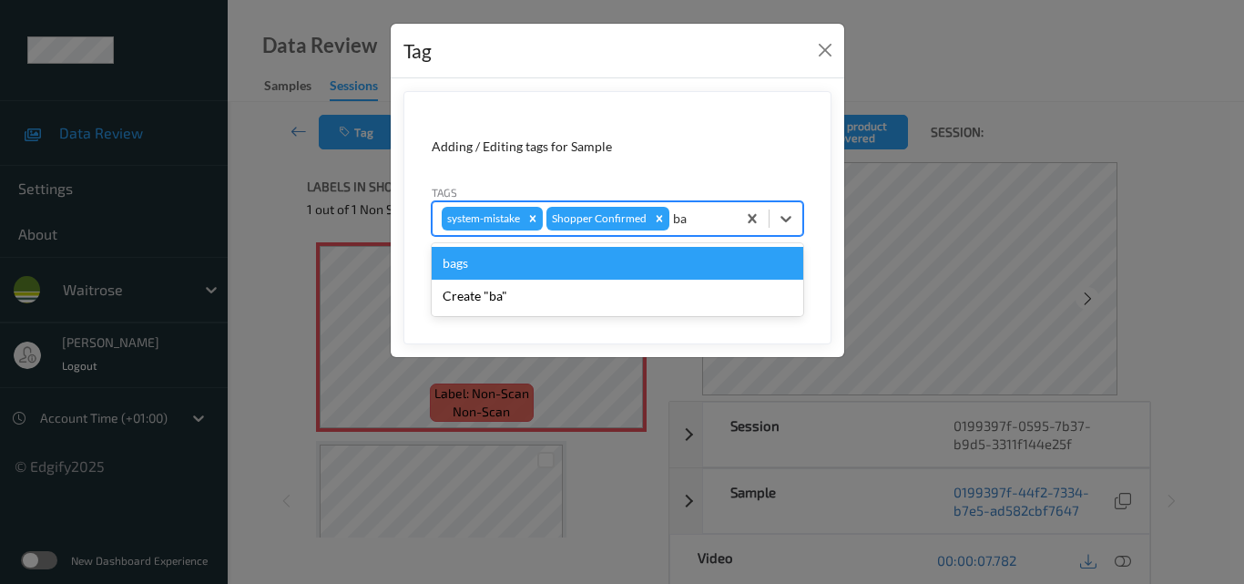
type input "bag"
click at [521, 254] on div "bags" at bounding box center [618, 263] width 372 height 33
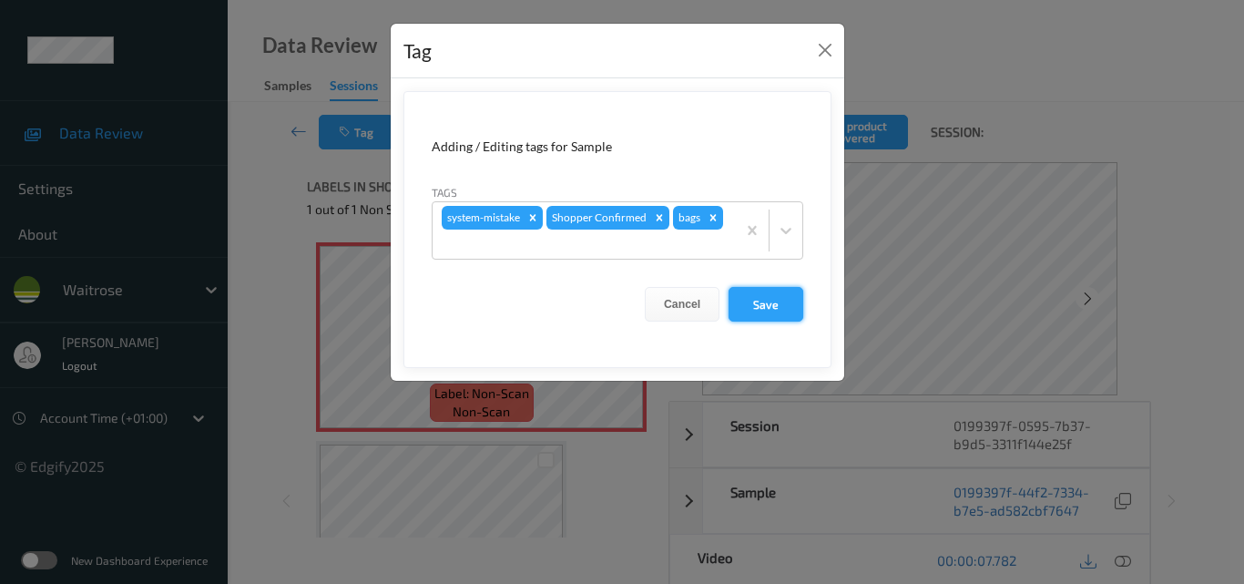
click at [764, 308] on button "Save" at bounding box center [765, 304] width 75 height 35
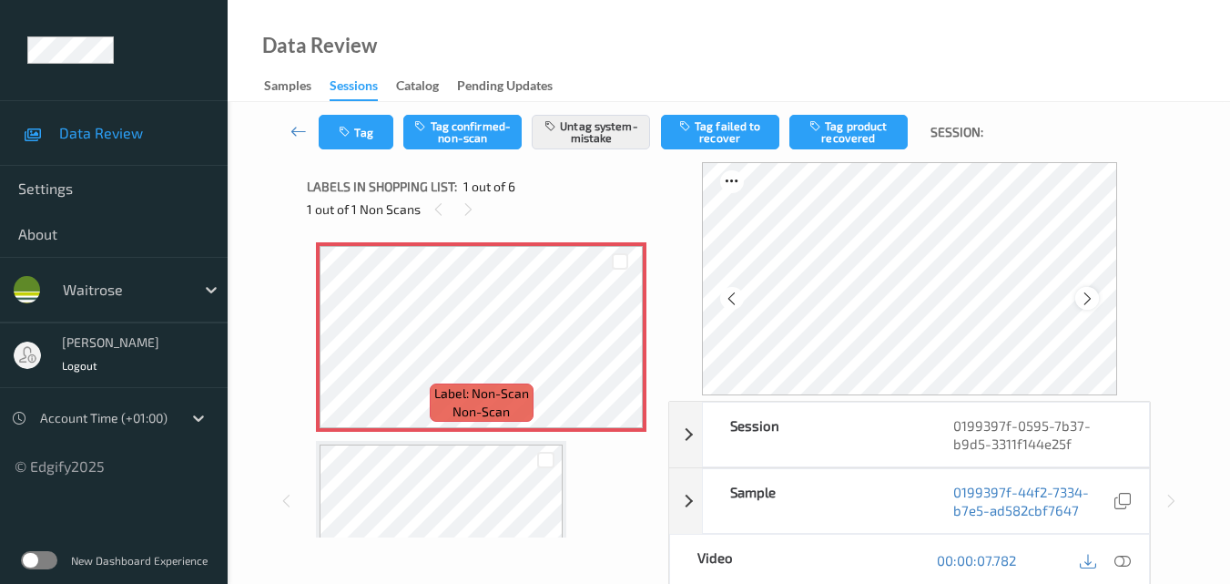
click at [1088, 297] on icon at bounding box center [1087, 298] width 15 height 16
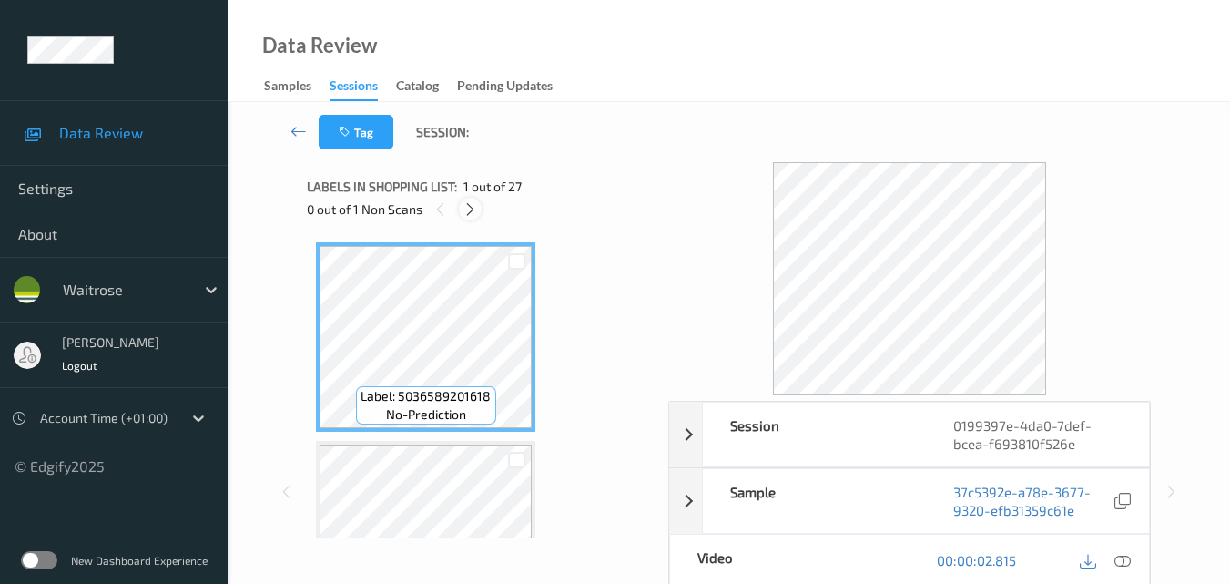
click at [470, 208] on icon at bounding box center [470, 209] width 15 height 16
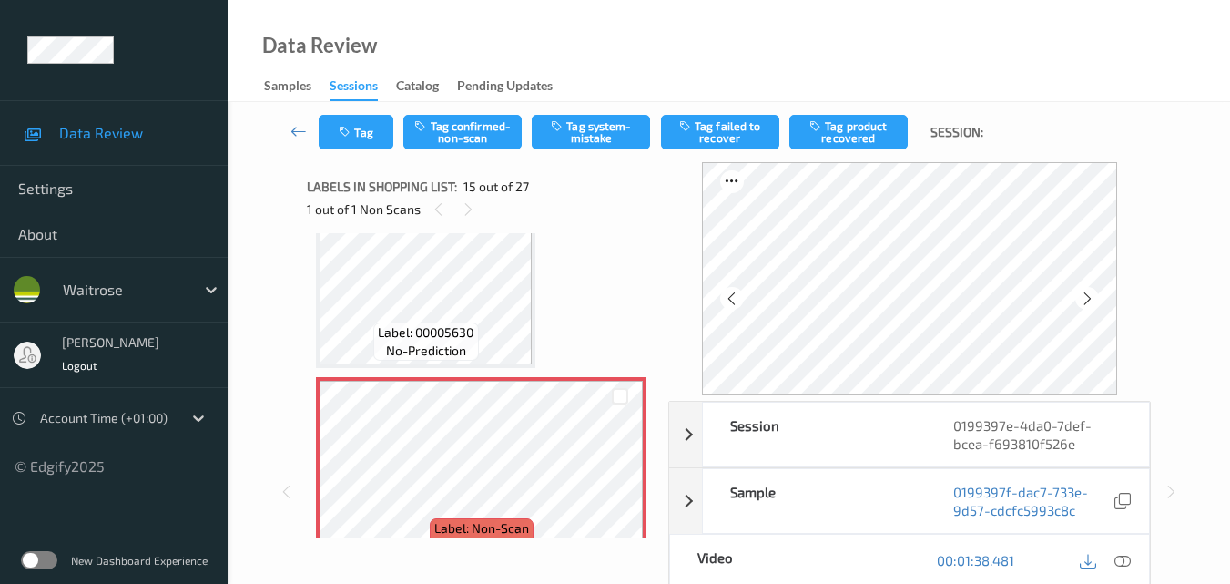
scroll to position [2681, 0]
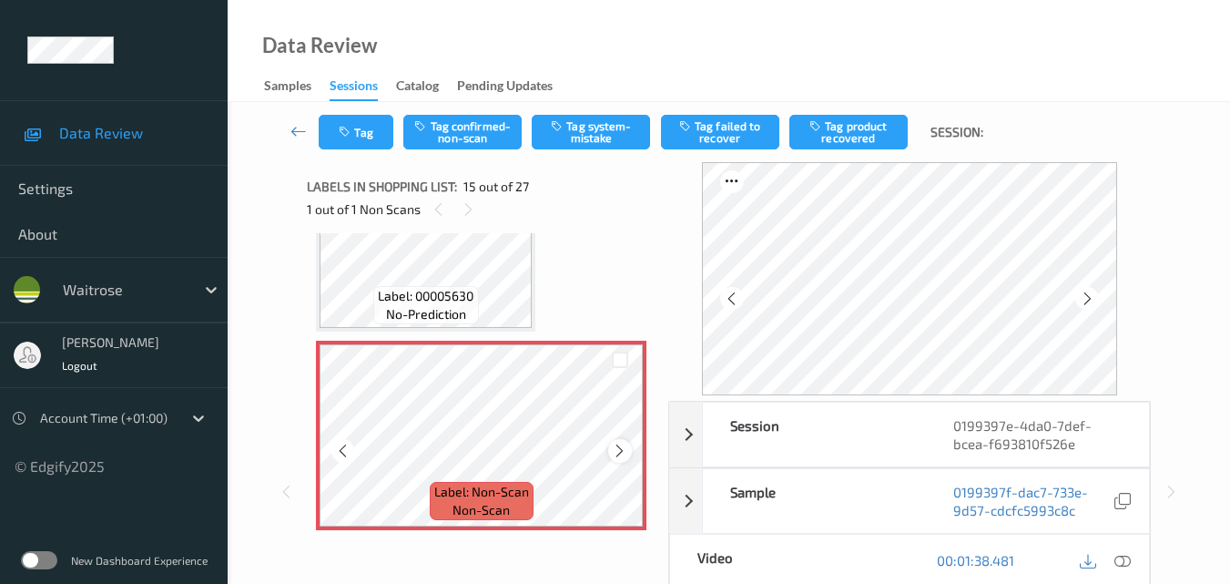
click at [611, 444] on div at bounding box center [619, 450] width 23 height 23
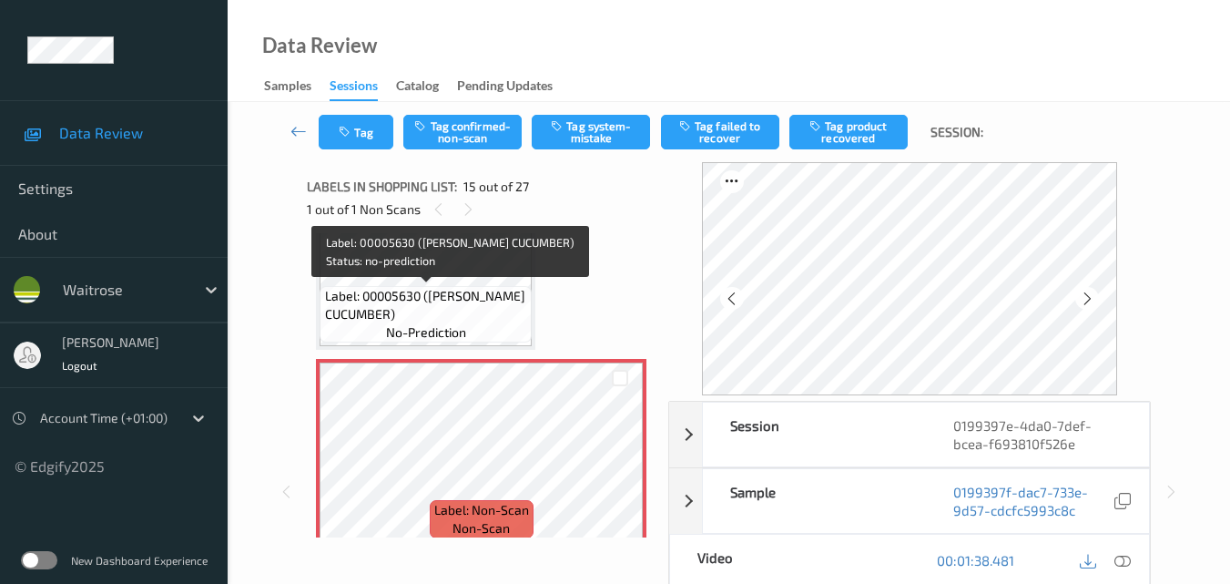
click at [476, 310] on span "Label: 00005630 ([PERSON_NAME] CUCUMBER)" at bounding box center [426, 305] width 203 height 36
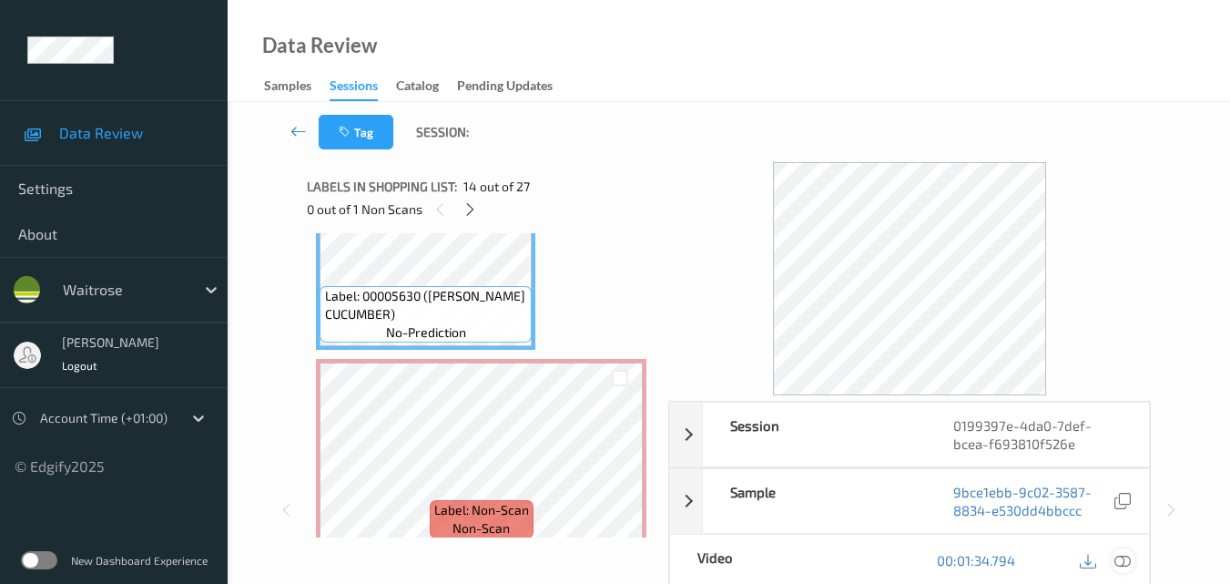
click at [1127, 558] on icon at bounding box center [1123, 560] width 16 height 16
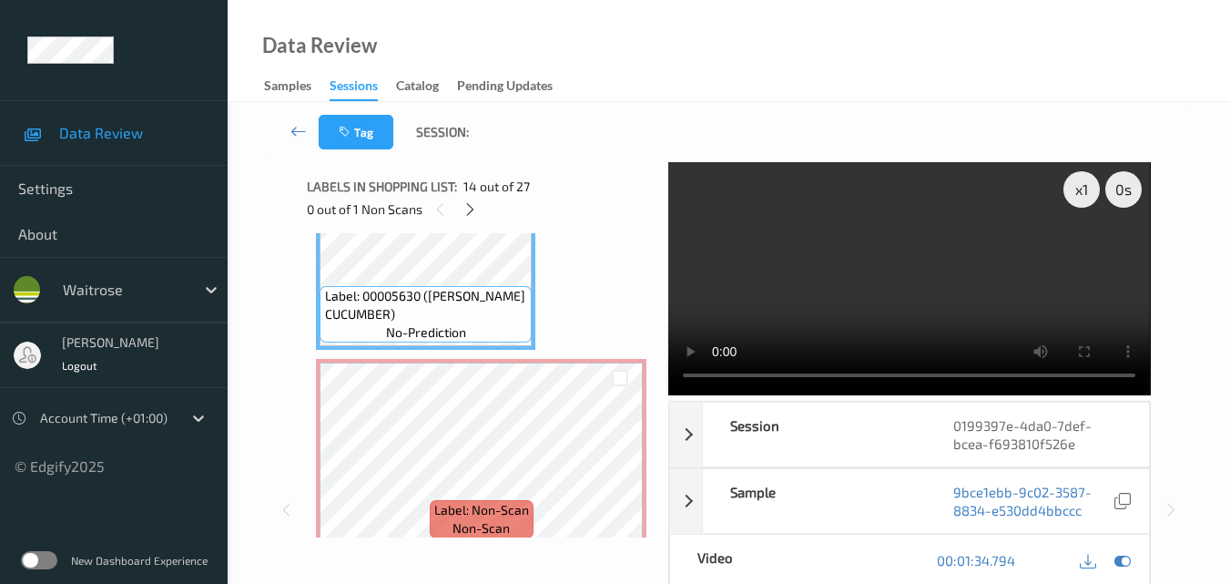
click at [900, 290] on video at bounding box center [909, 278] width 482 height 233
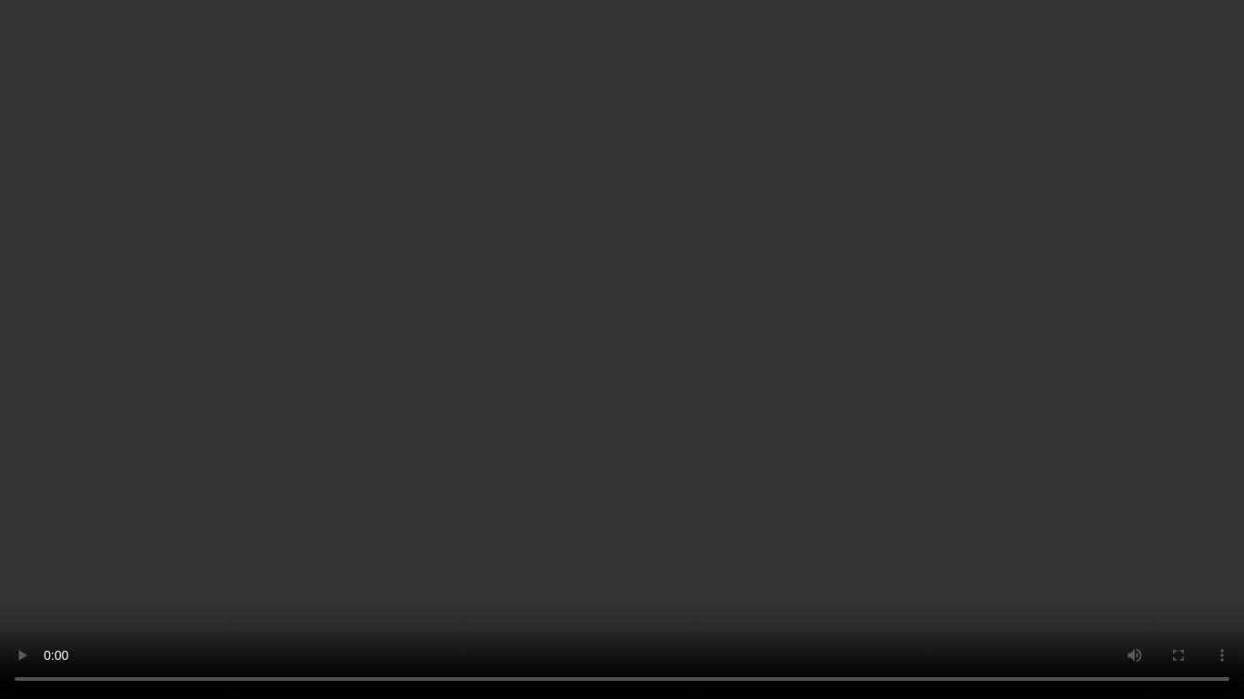
click at [552, 281] on video at bounding box center [622, 349] width 1244 height 699
click at [919, 392] on video at bounding box center [622, 349] width 1244 height 699
click at [800, 426] on video at bounding box center [622, 349] width 1244 height 699
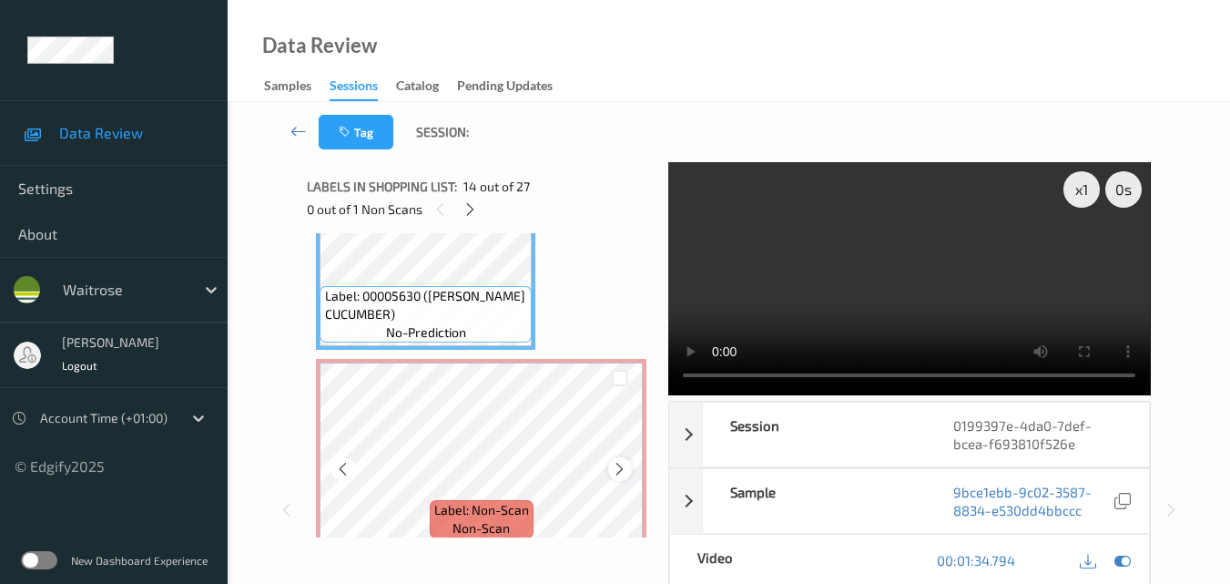
click at [617, 468] on icon at bounding box center [619, 469] width 15 height 16
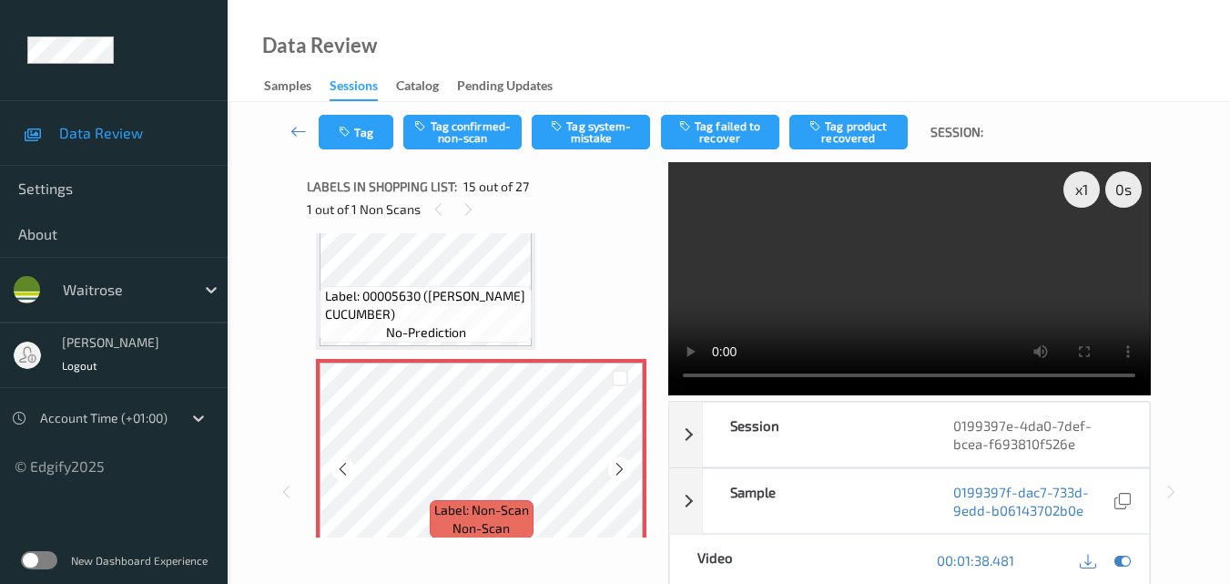
click at [617, 468] on icon at bounding box center [619, 469] width 15 height 16
click at [959, 269] on video at bounding box center [909, 278] width 482 height 233
click at [947, 275] on video at bounding box center [909, 278] width 482 height 233
click at [985, 253] on video at bounding box center [909, 278] width 482 height 233
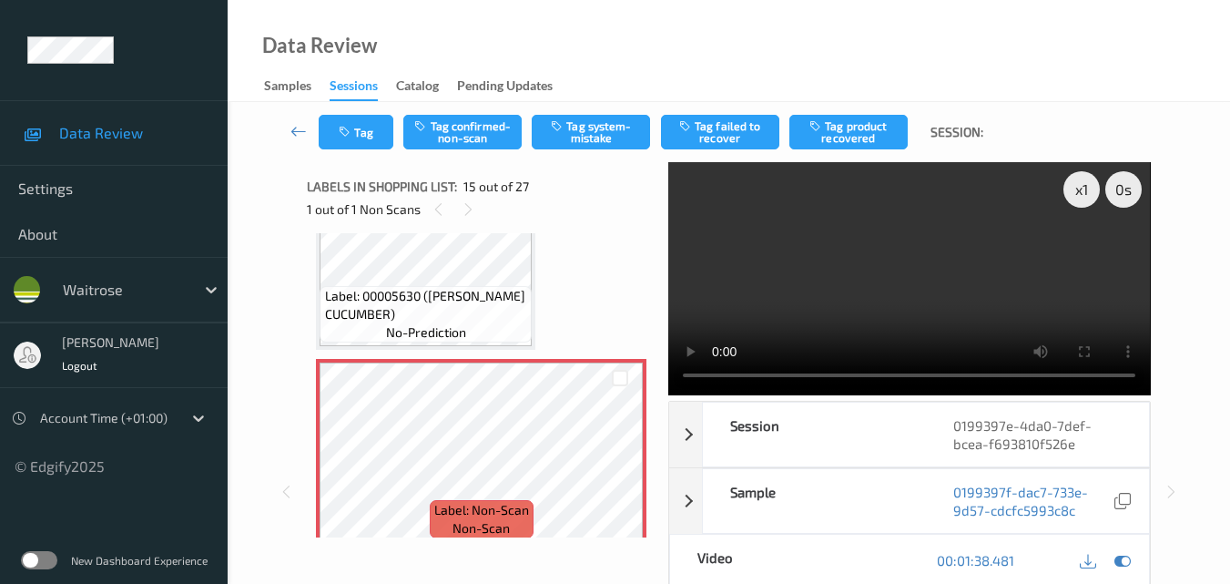
click at [1003, 280] on video at bounding box center [909, 278] width 482 height 233
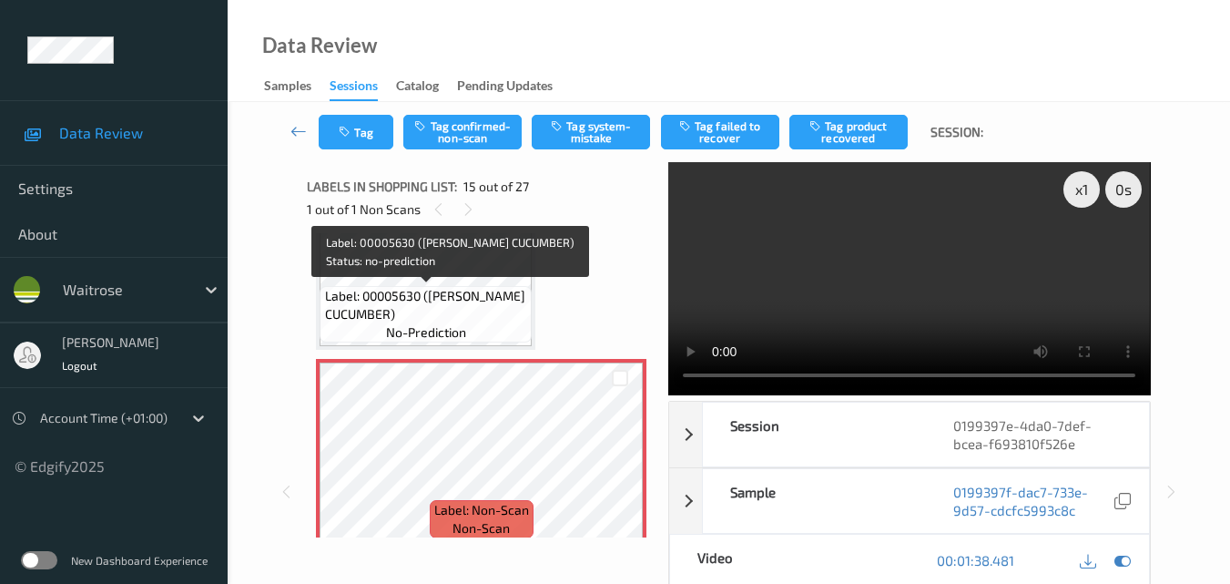
click at [493, 309] on span "Label: 00005630 (WR ESS CUCUMBER)" at bounding box center [426, 305] width 203 height 36
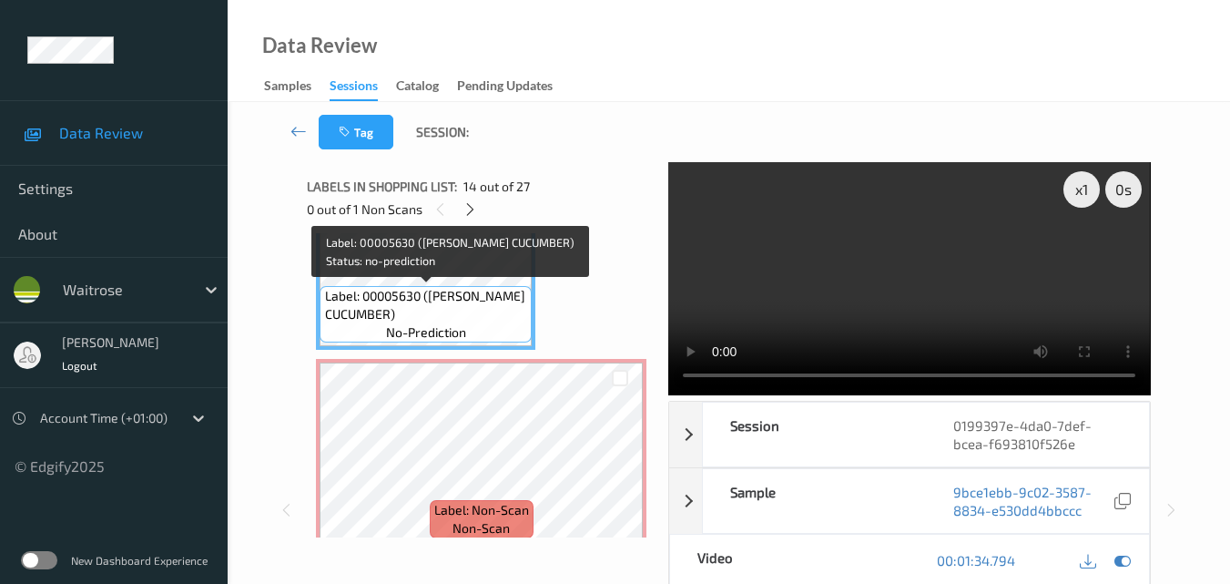
click at [494, 311] on span "Label: 00005630 (WR ESS CUCUMBER)" at bounding box center [426, 305] width 203 height 36
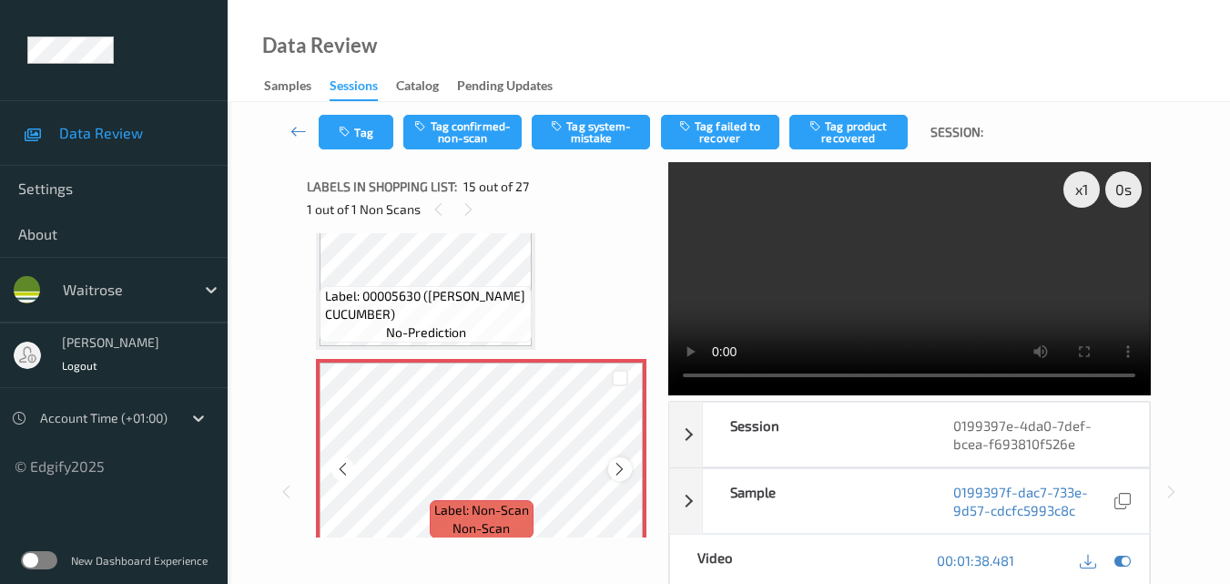
click at [625, 471] on icon at bounding box center [619, 469] width 15 height 16
click at [492, 318] on span "Label: 00005630 (WR ESS CUCUMBER)" at bounding box center [426, 305] width 203 height 36
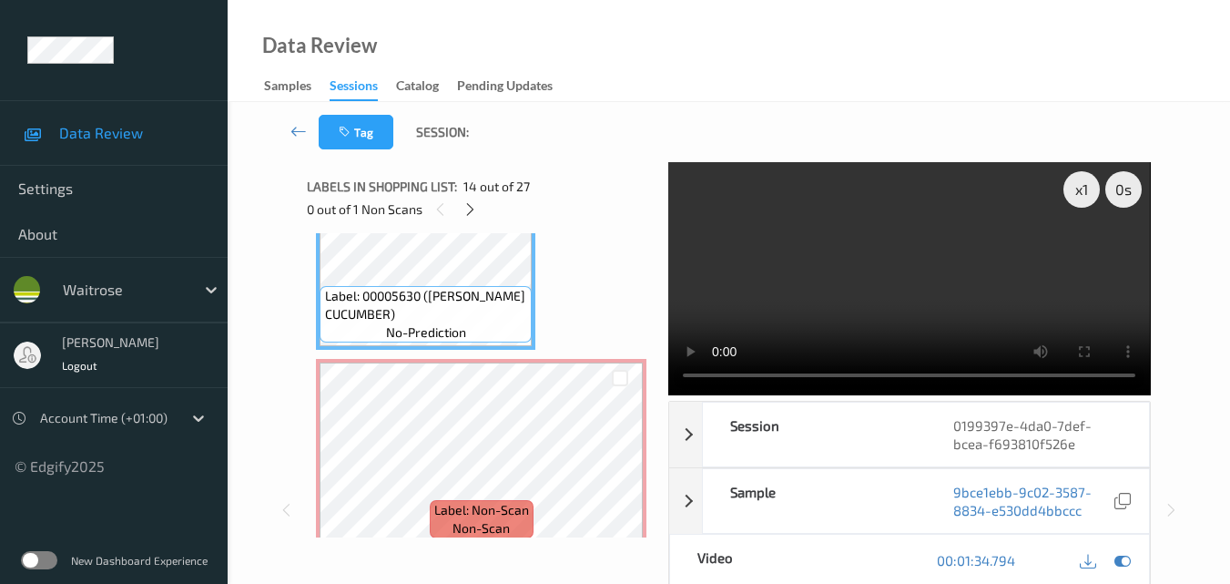
click at [965, 299] on video at bounding box center [909, 278] width 482 height 233
click at [918, 309] on video at bounding box center [909, 278] width 482 height 233
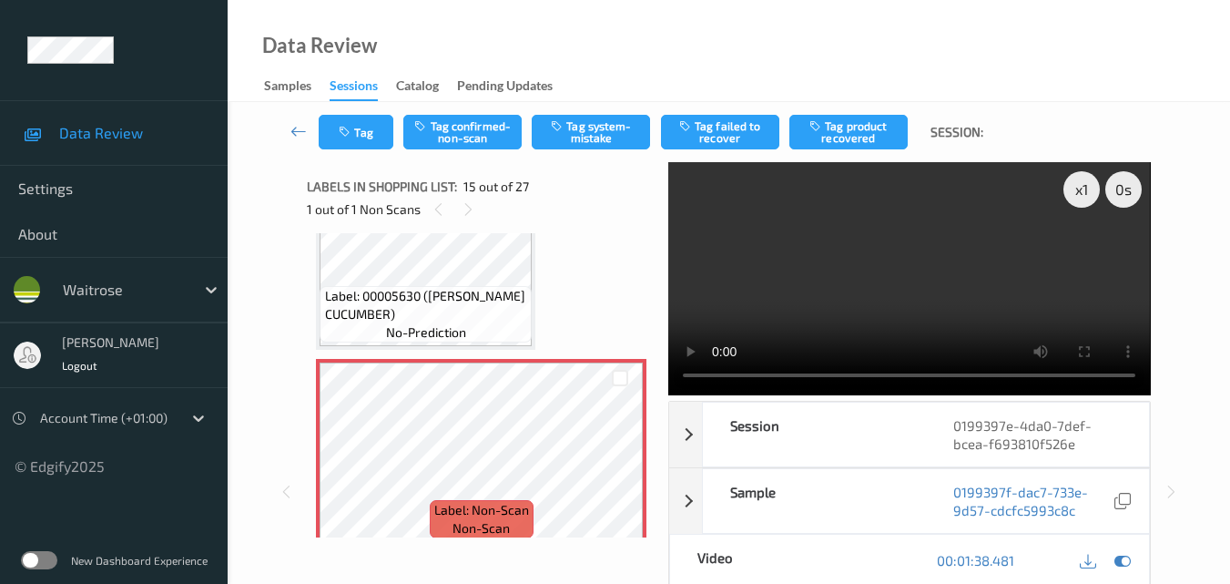
click at [871, 280] on video at bounding box center [909, 278] width 482 height 233
click at [833, 322] on video at bounding box center [909, 278] width 482 height 233
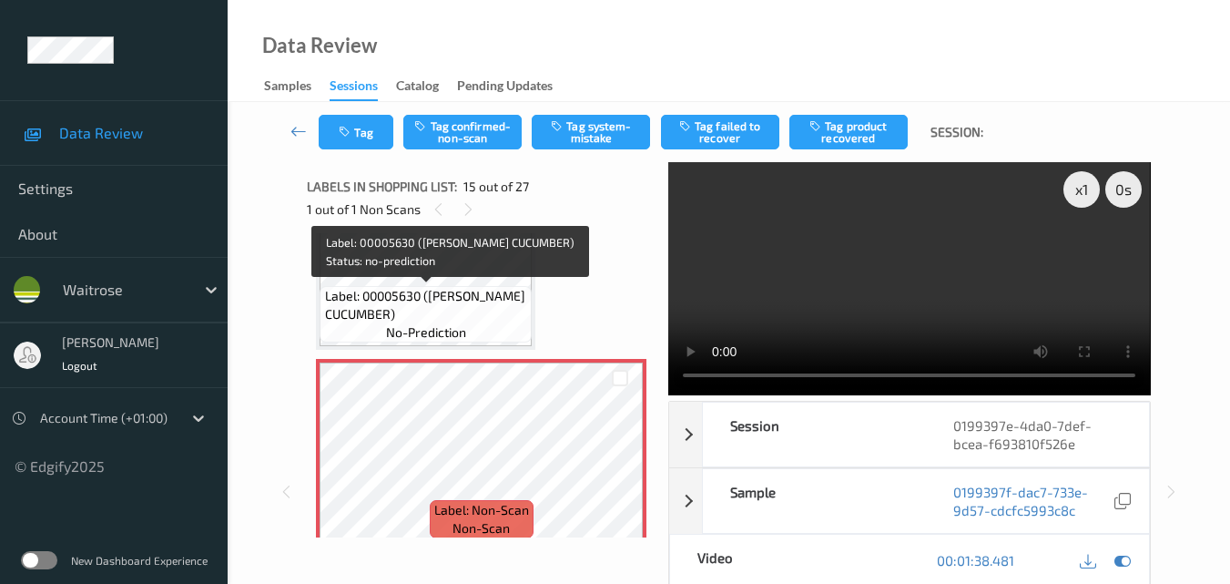
click at [466, 311] on span "Label: 00005630 (WR ESS CUCUMBER)" at bounding box center [426, 305] width 203 height 36
click at [495, 314] on span "Label: 00005630 (WR ESS CUCUMBER)" at bounding box center [426, 305] width 203 height 36
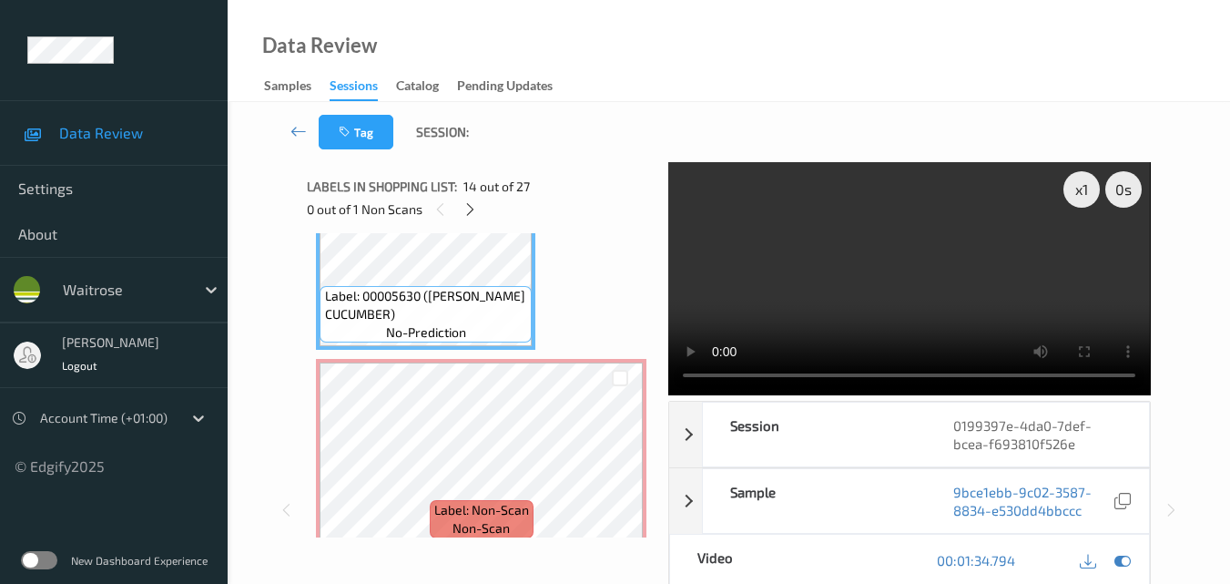
click at [898, 280] on video at bounding box center [909, 278] width 482 height 233
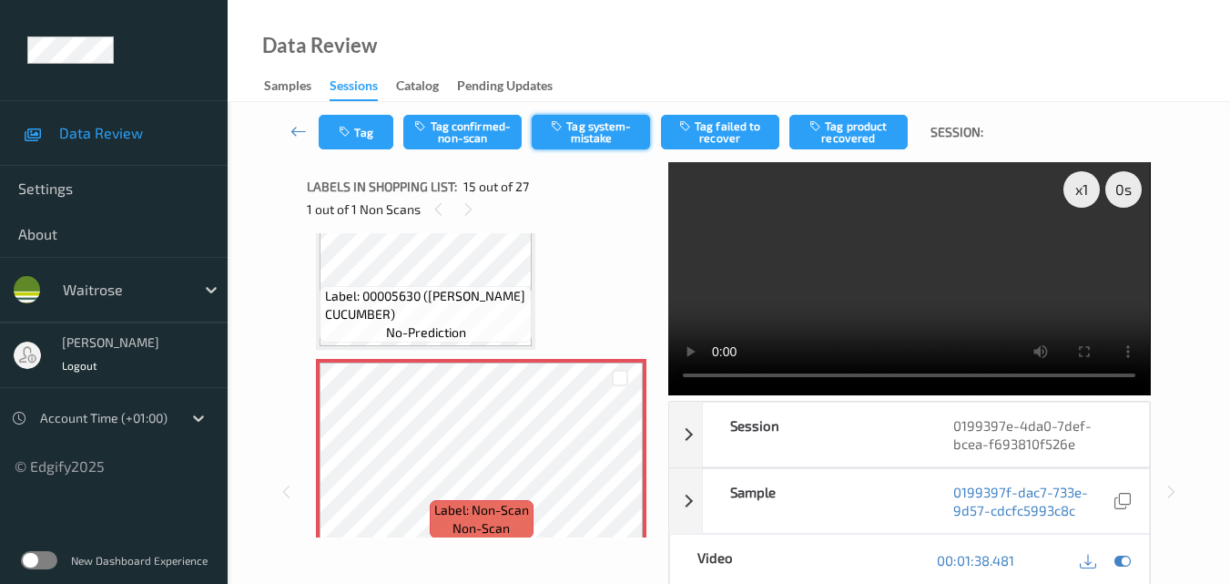
click at [604, 127] on button "Tag system-mistake" at bounding box center [591, 132] width 118 height 35
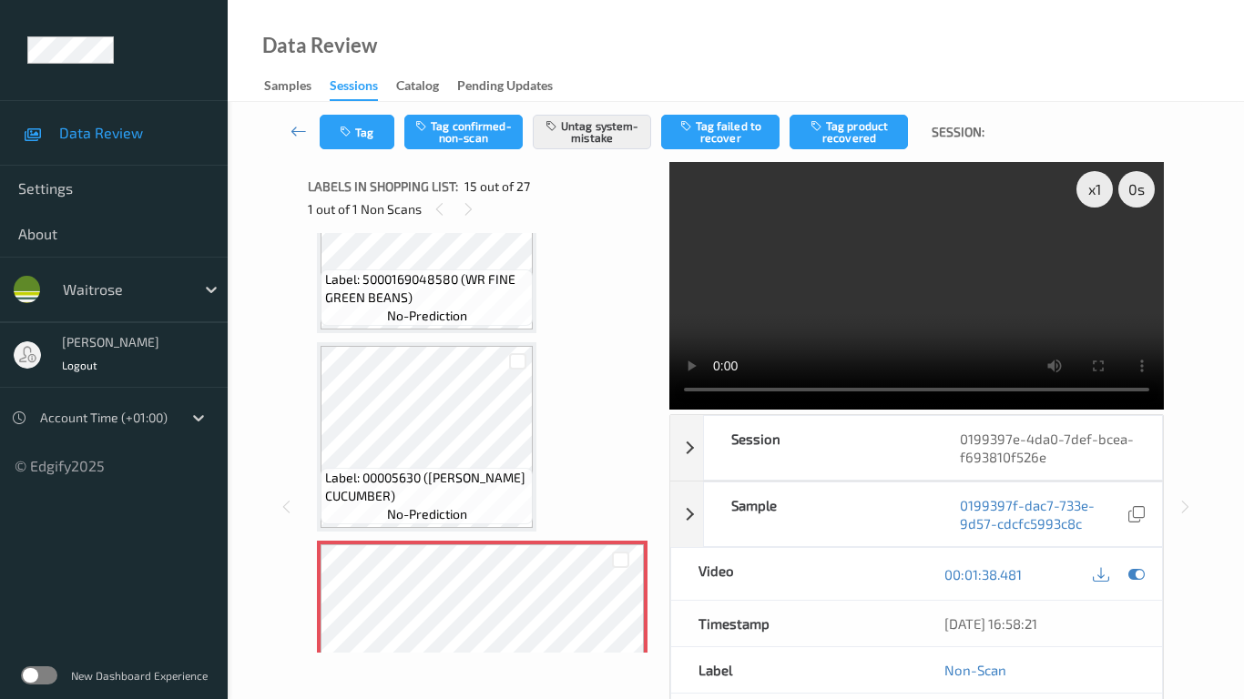
click at [708, 410] on video at bounding box center [916, 286] width 494 height 248
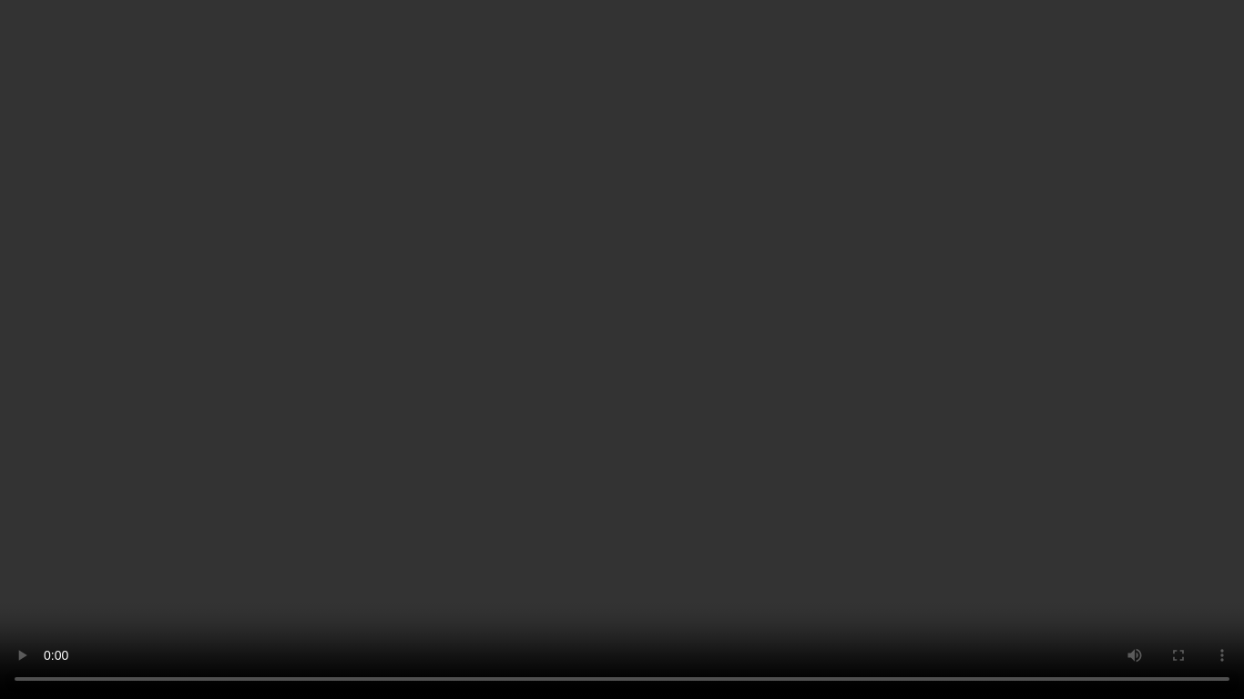
click at [723, 389] on video at bounding box center [622, 349] width 1244 height 699
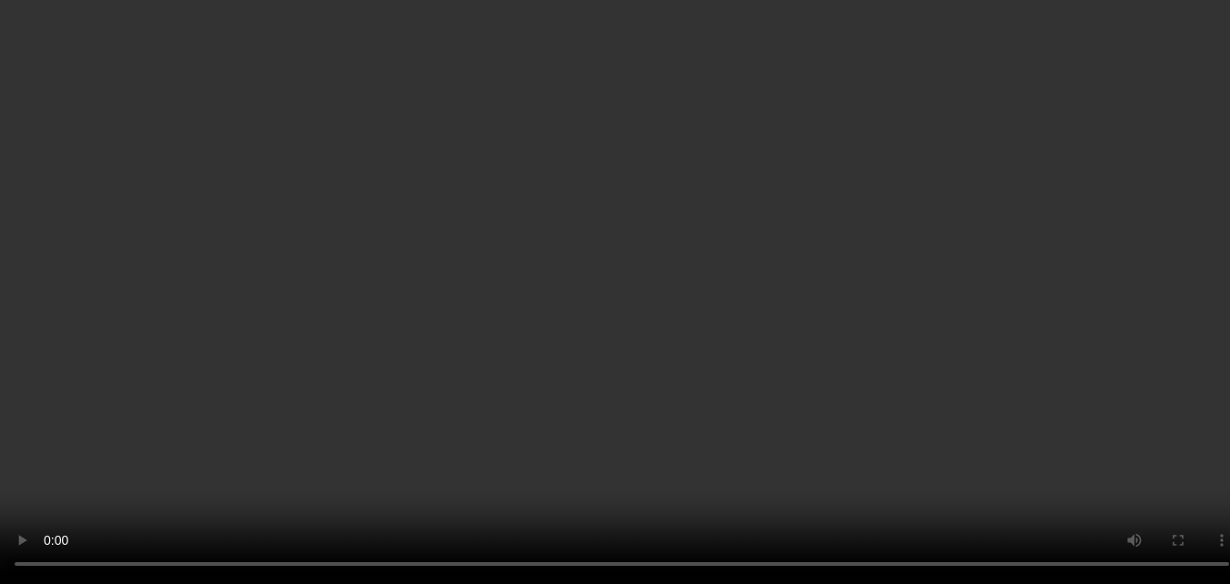
scroll to position [2572, 0]
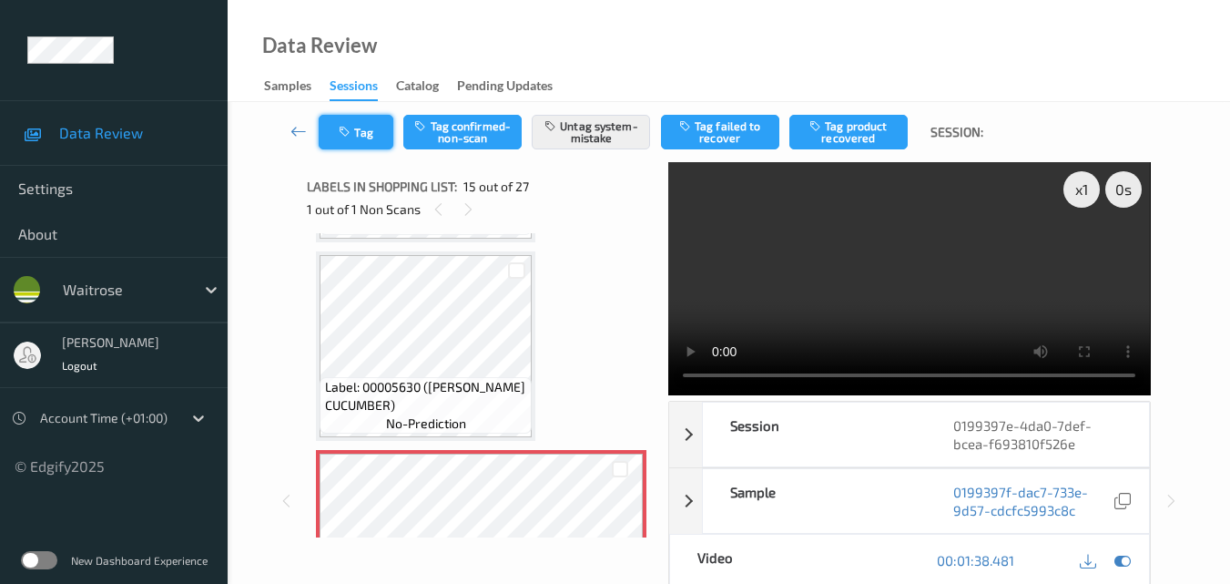
click at [341, 134] on icon "button" at bounding box center [346, 132] width 15 height 13
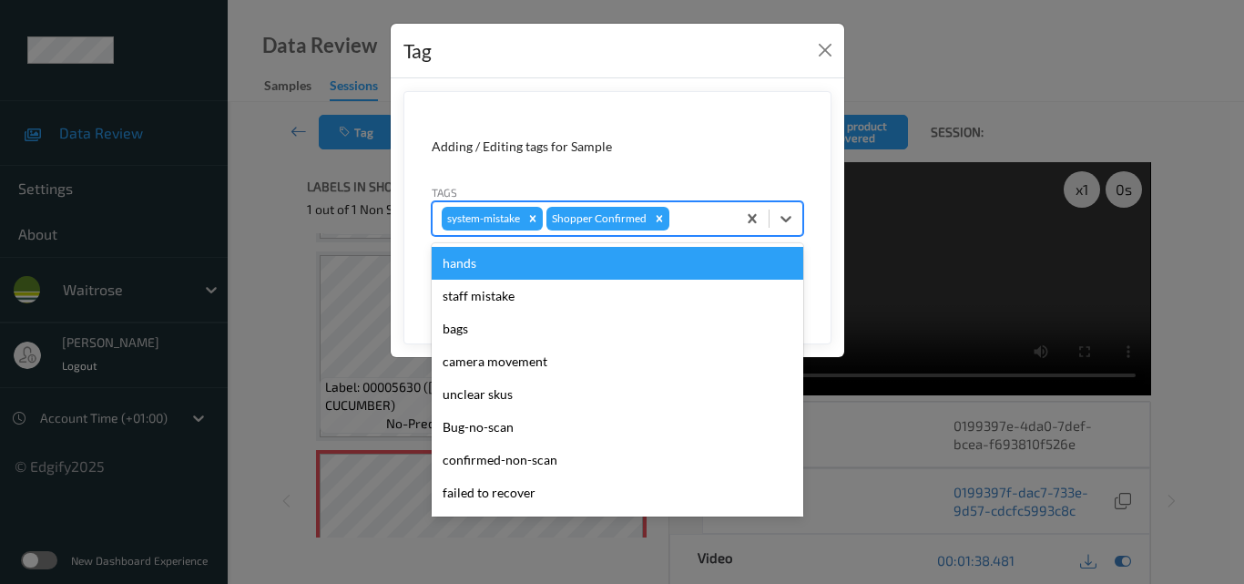
click at [678, 210] on div at bounding box center [700, 219] width 54 height 22
type input "un"
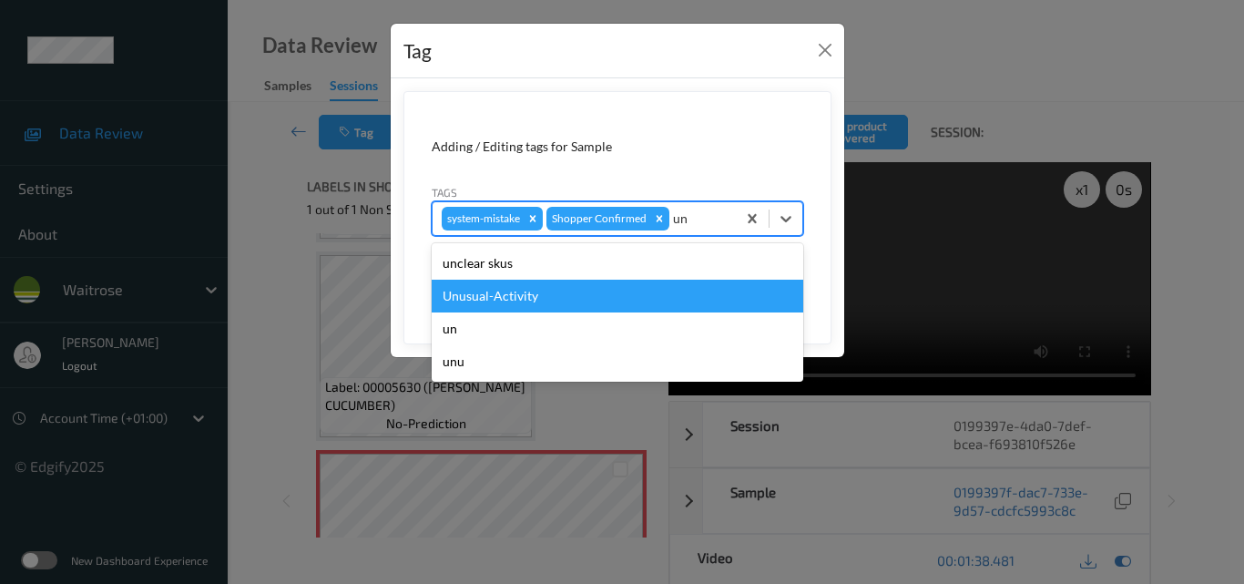
click at [558, 292] on div "Unusual-Activity" at bounding box center [618, 296] width 372 height 33
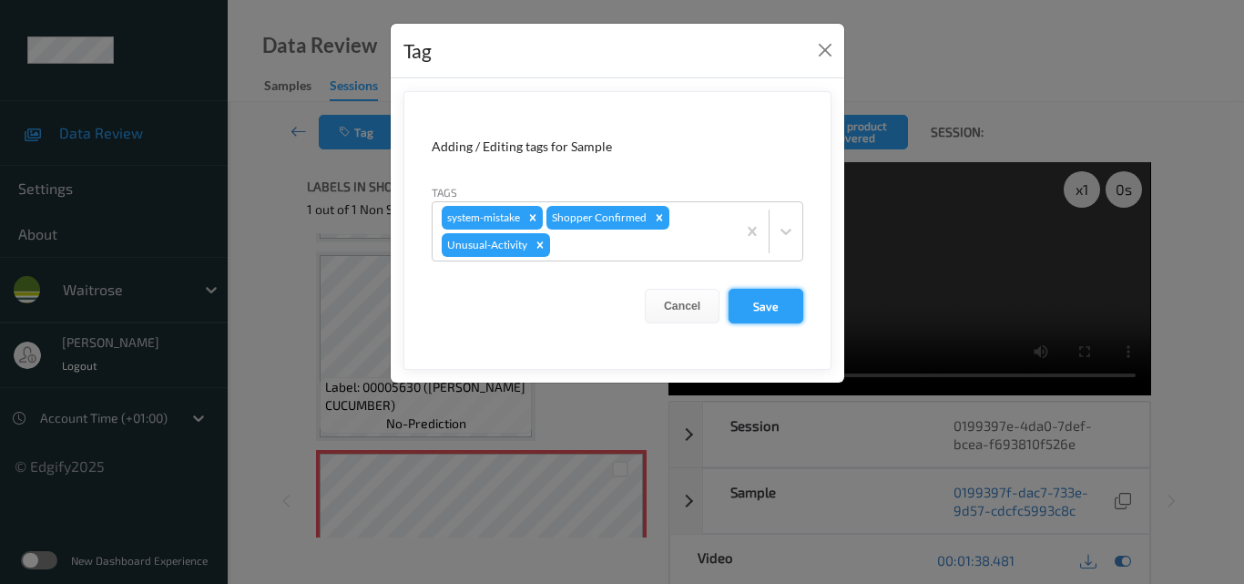
click at [775, 303] on button "Save" at bounding box center [765, 306] width 75 height 35
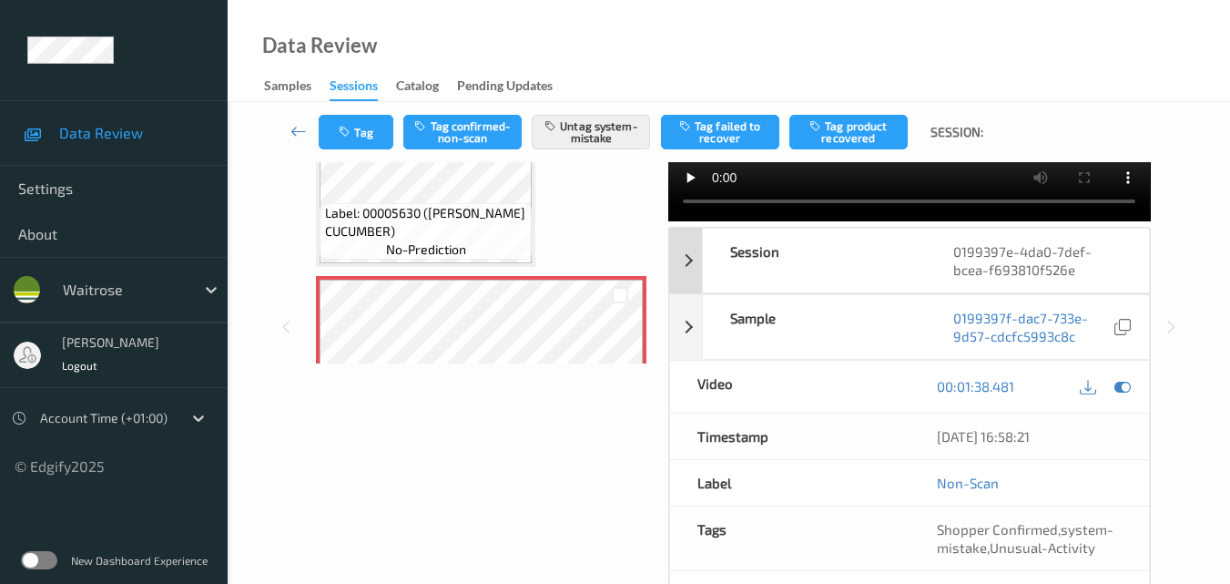
scroll to position [182, 0]
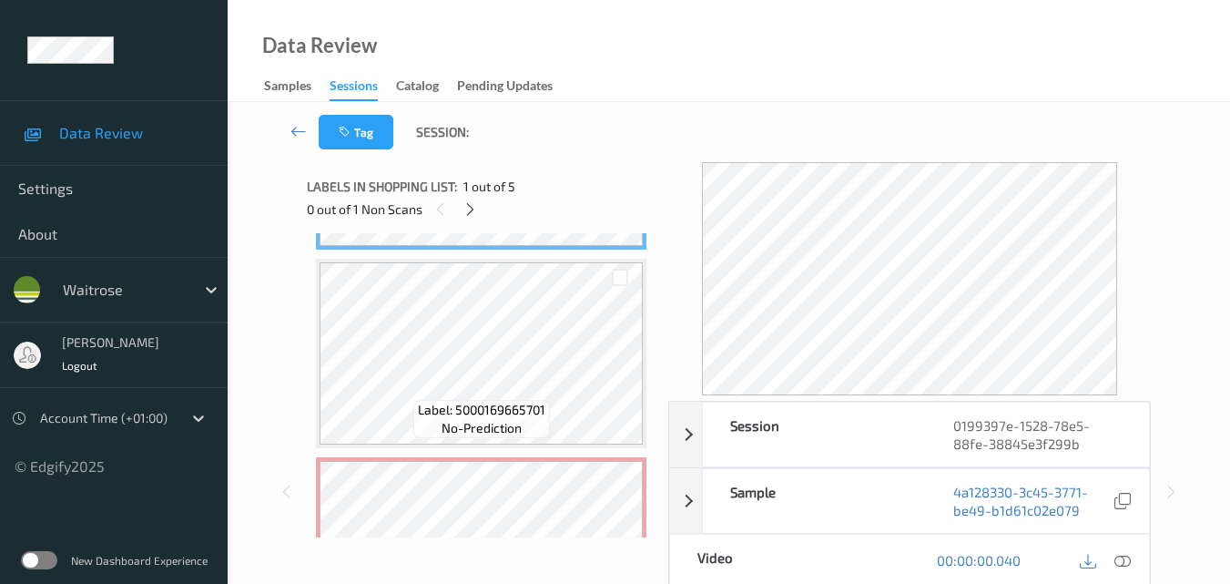
scroll to position [364, 0]
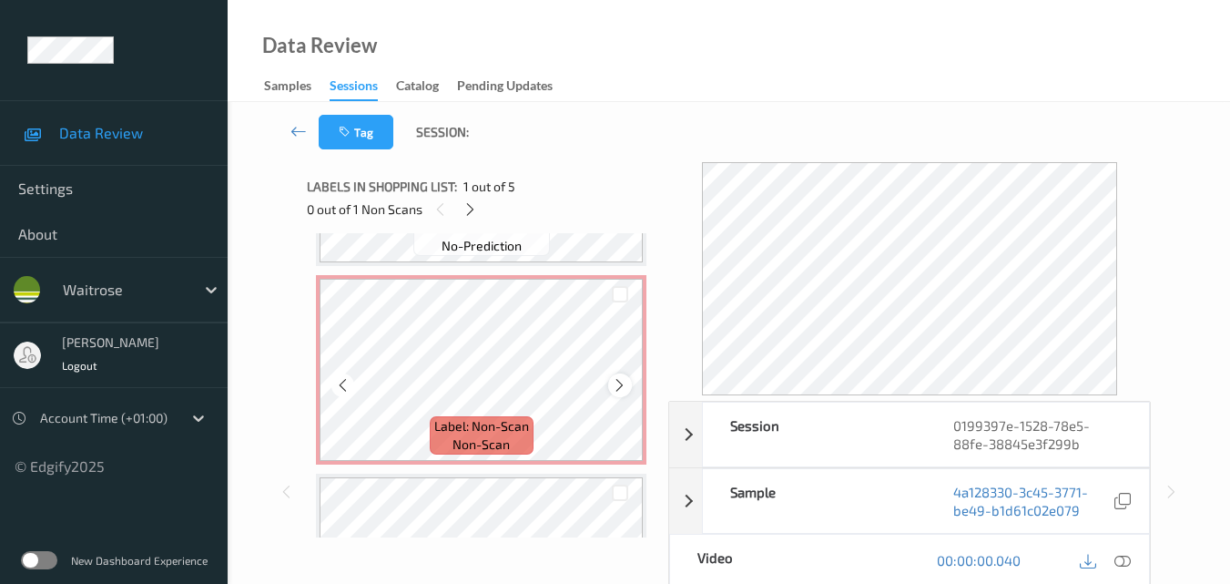
click at [621, 382] on icon at bounding box center [619, 385] width 15 height 16
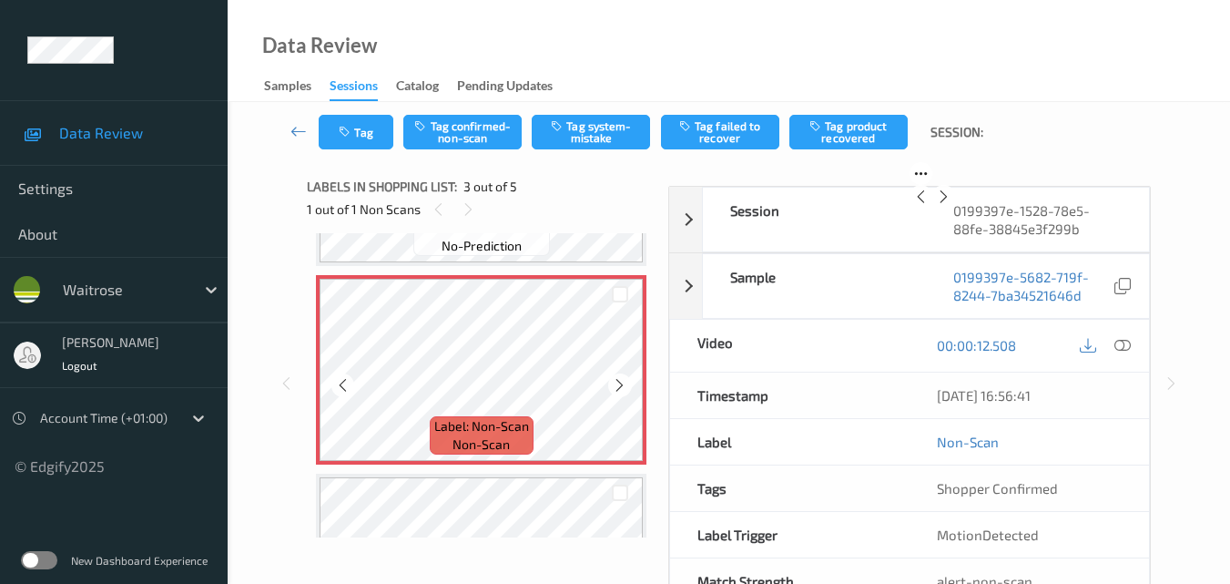
click at [621, 382] on icon at bounding box center [619, 385] width 15 height 16
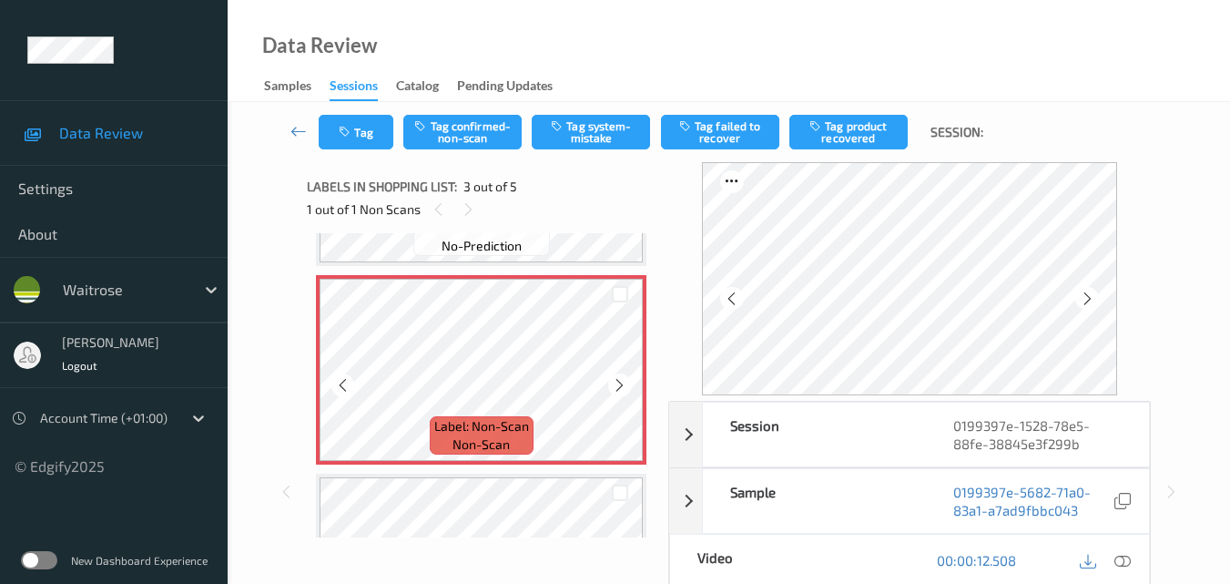
click at [621, 382] on icon at bounding box center [619, 385] width 15 height 16
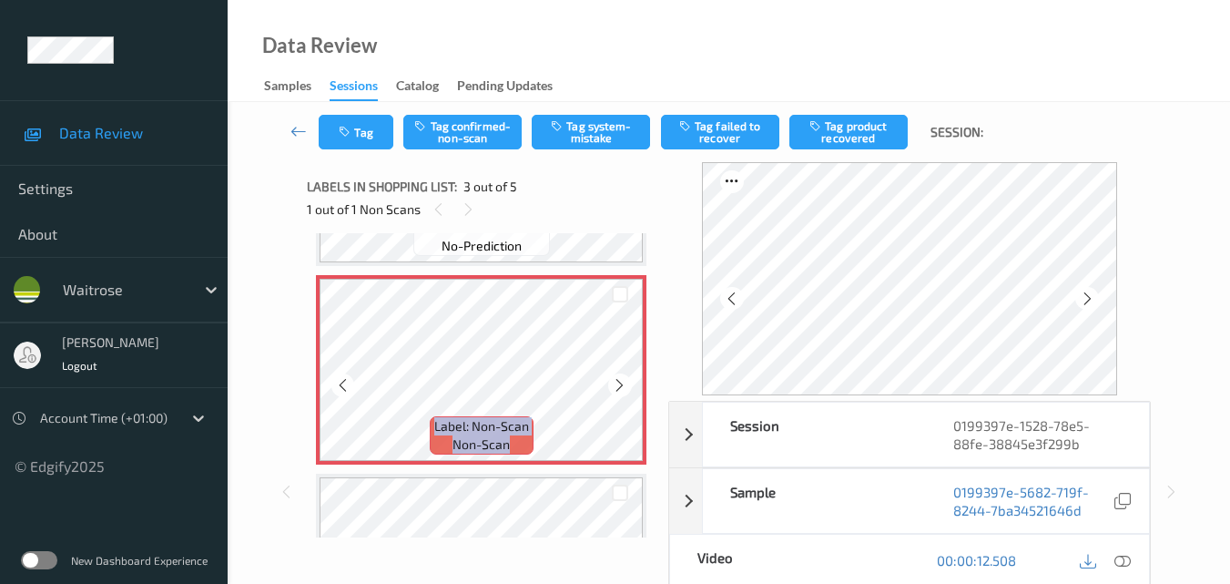
click at [621, 382] on icon at bounding box center [619, 385] width 15 height 16
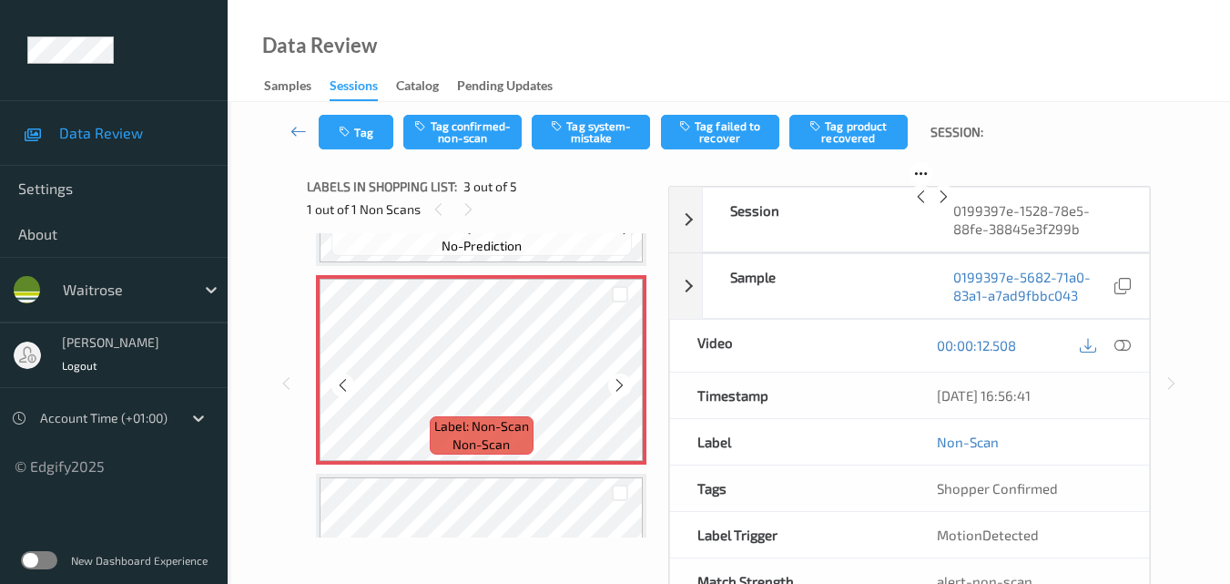
click at [621, 382] on icon at bounding box center [619, 385] width 15 height 16
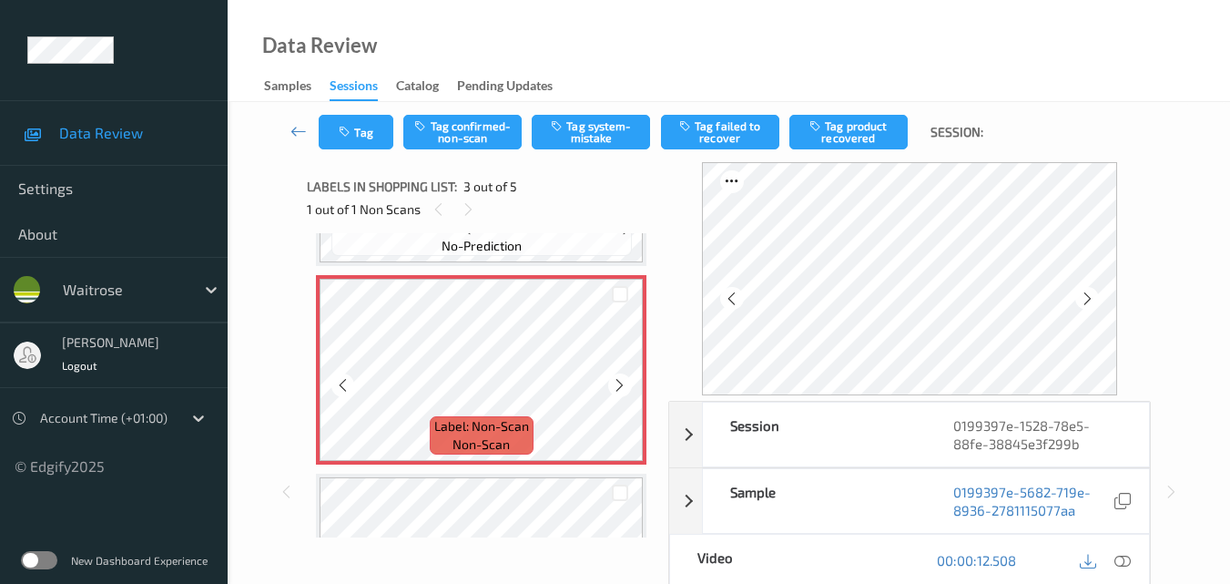
click at [621, 382] on icon at bounding box center [619, 385] width 15 height 16
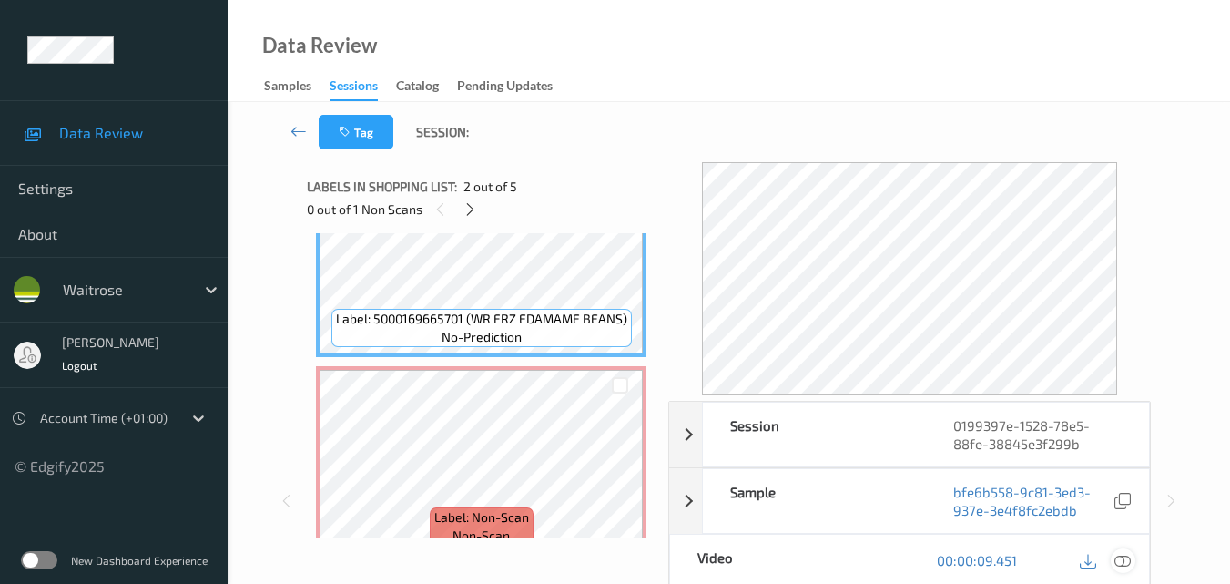
click at [1129, 558] on icon at bounding box center [1123, 560] width 16 height 16
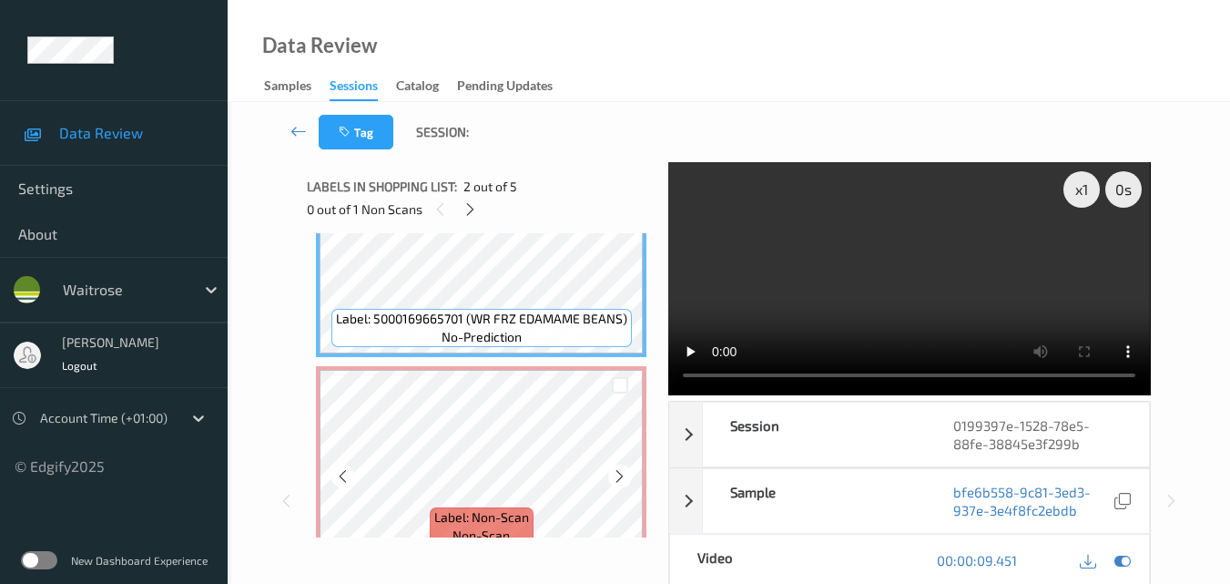
scroll to position [364, 0]
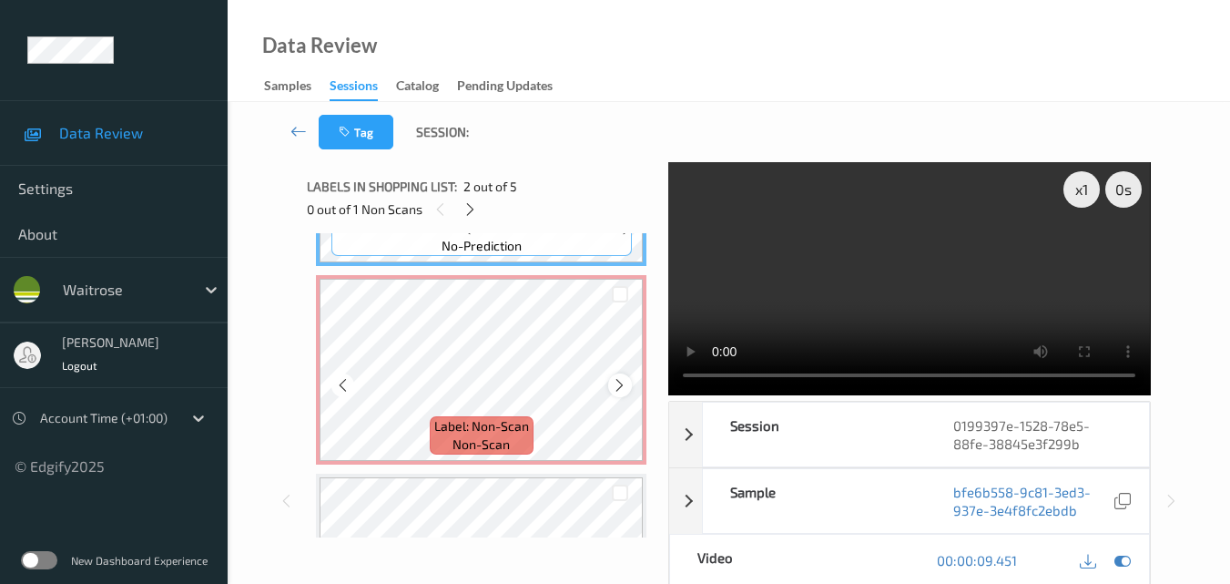
click at [627, 383] on icon at bounding box center [619, 385] width 15 height 16
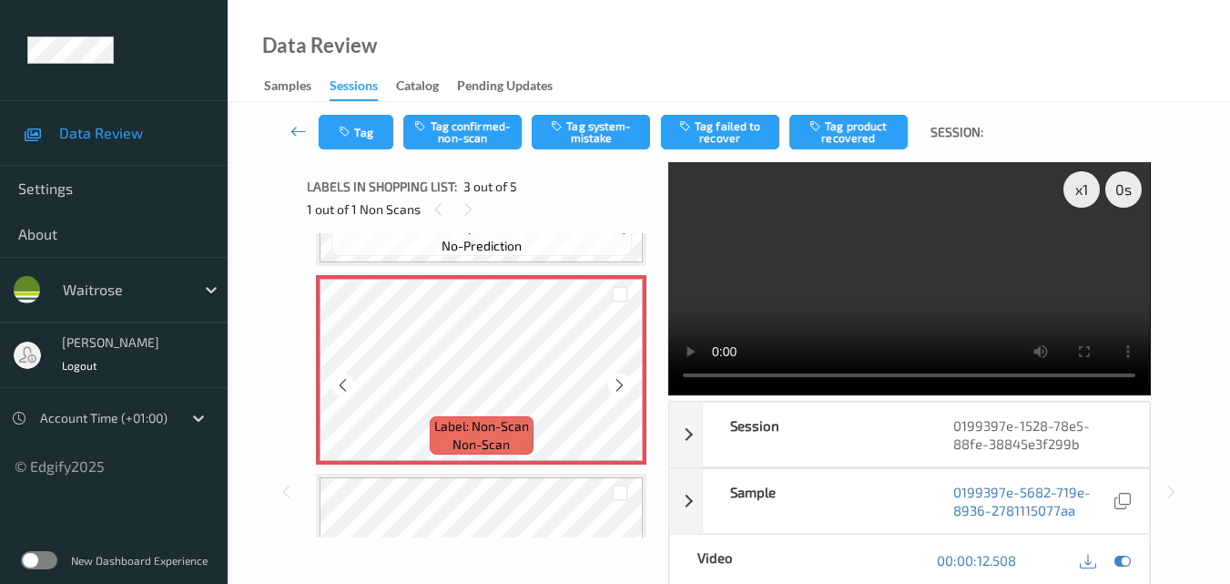
click at [627, 383] on icon at bounding box center [619, 385] width 15 height 16
click at [890, 298] on video at bounding box center [909, 278] width 482 height 233
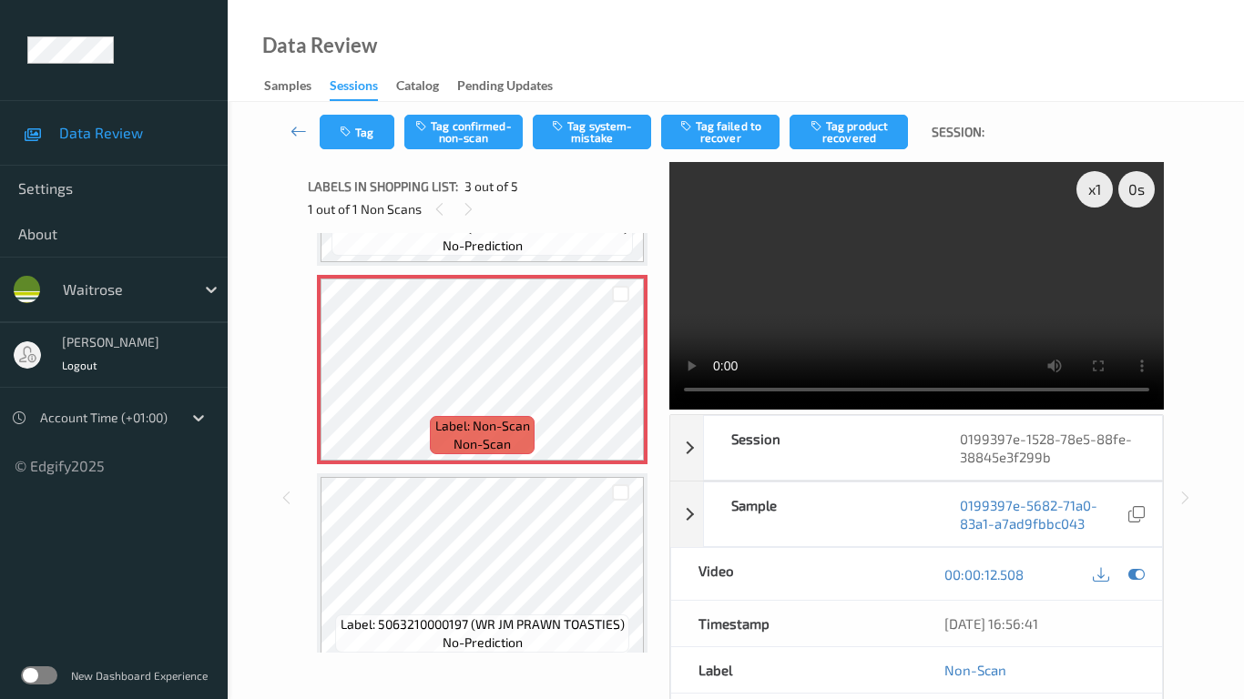
click at [719, 410] on video at bounding box center [916, 286] width 494 height 248
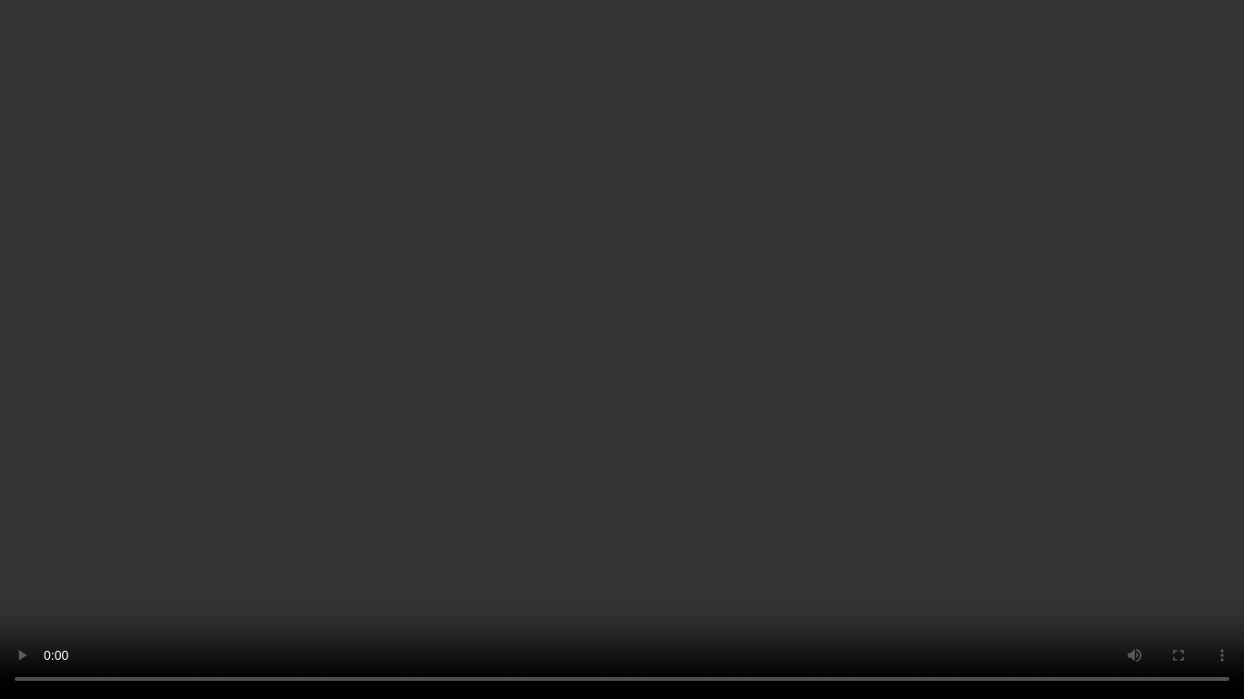
click at [695, 559] on video at bounding box center [622, 349] width 1244 height 699
click at [627, 575] on video at bounding box center [622, 349] width 1244 height 699
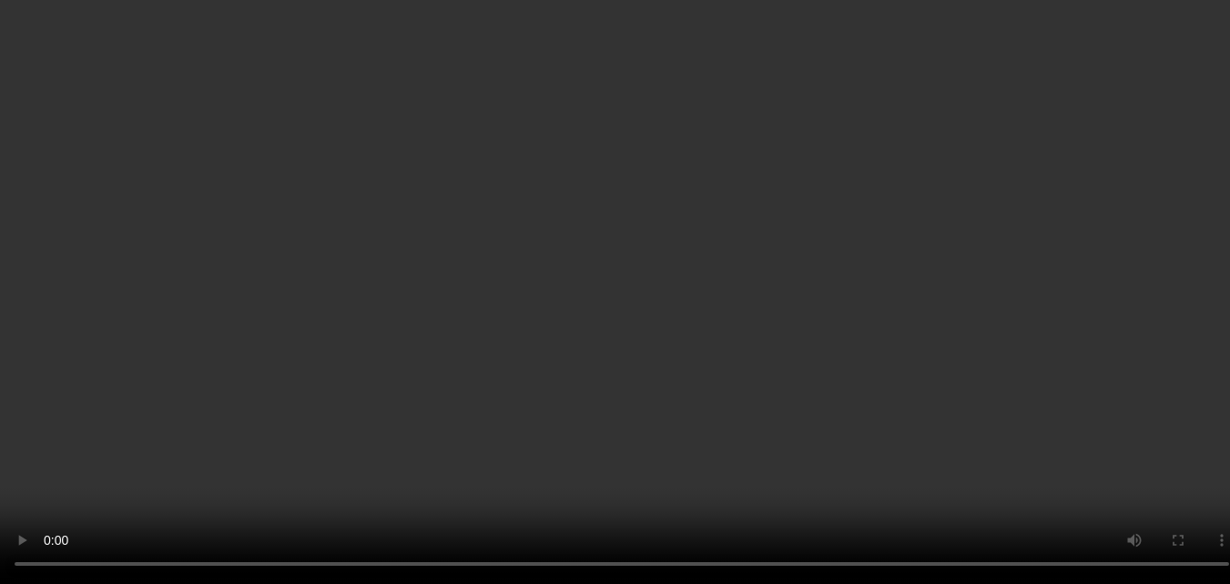
scroll to position [182, 0]
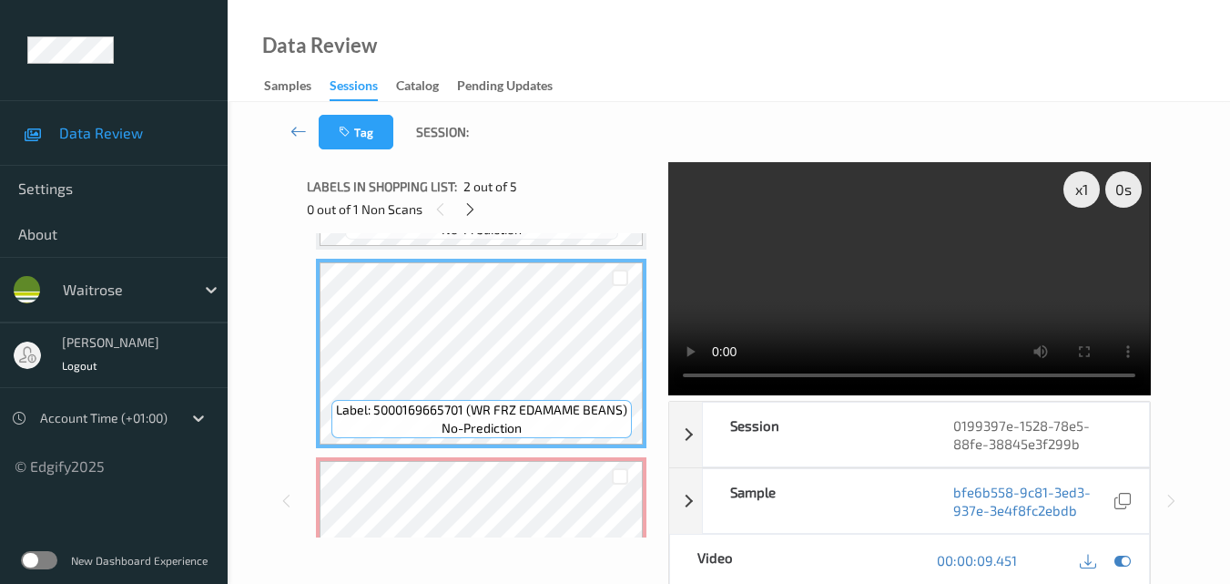
click at [968, 278] on video at bounding box center [909, 278] width 482 height 233
click at [927, 298] on video at bounding box center [909, 278] width 482 height 233
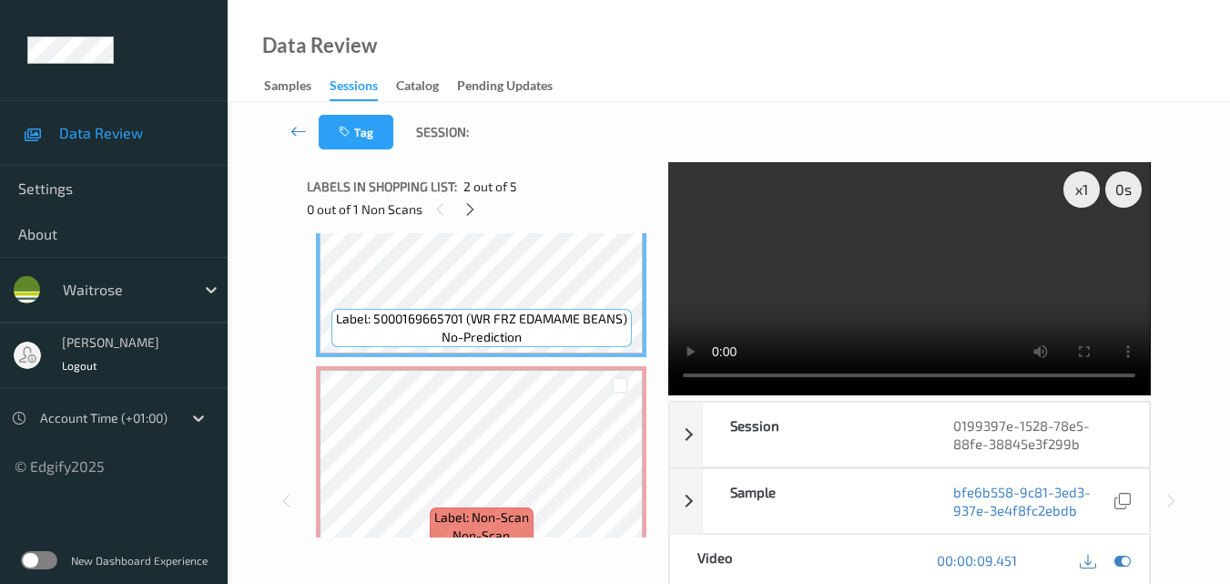
click at [969, 303] on video at bounding box center [909, 278] width 482 height 233
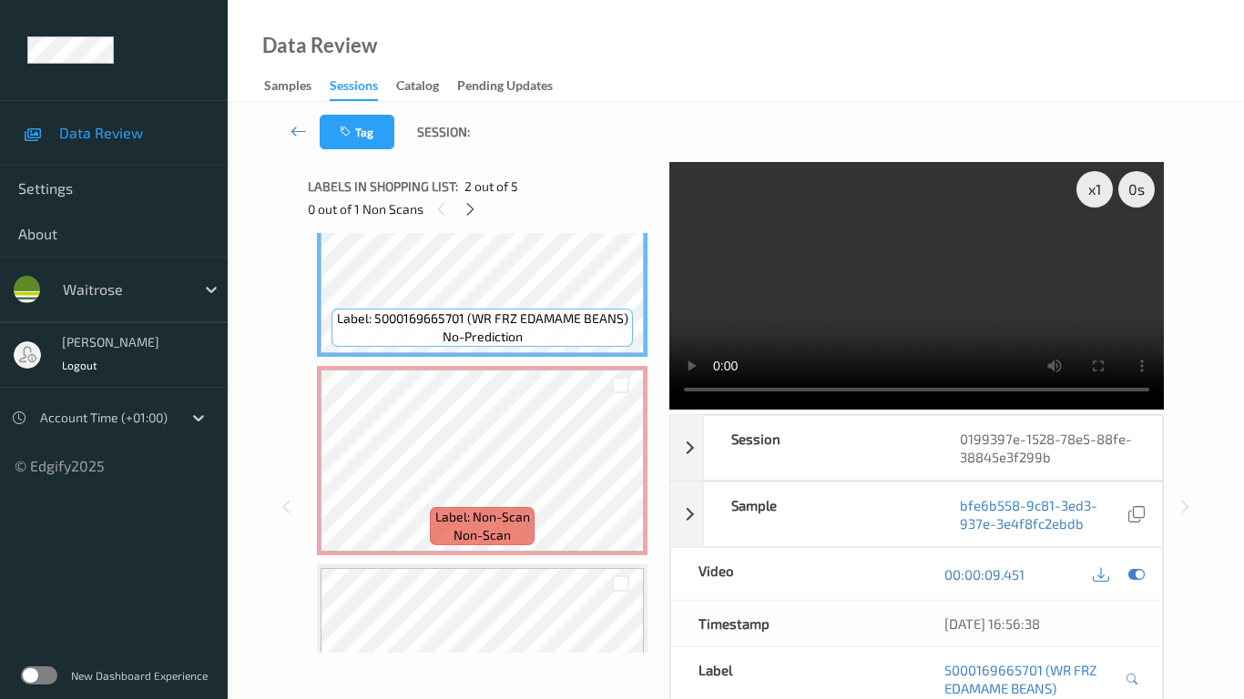
click at [749, 410] on video at bounding box center [916, 286] width 494 height 248
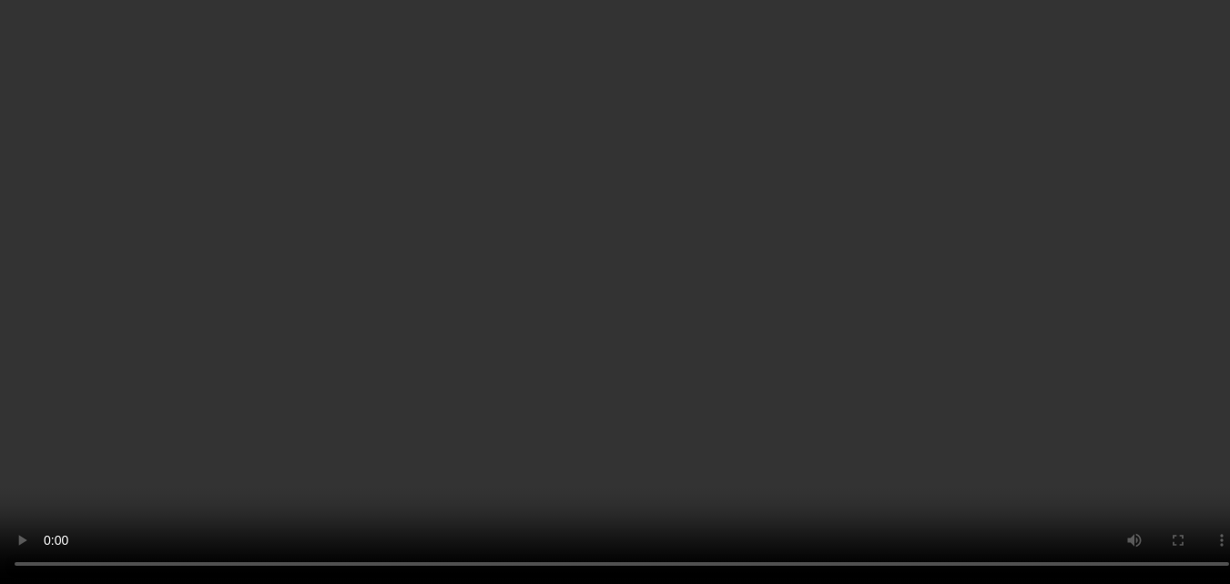
click at [1005, 279] on video at bounding box center [615, 292] width 1230 height 584
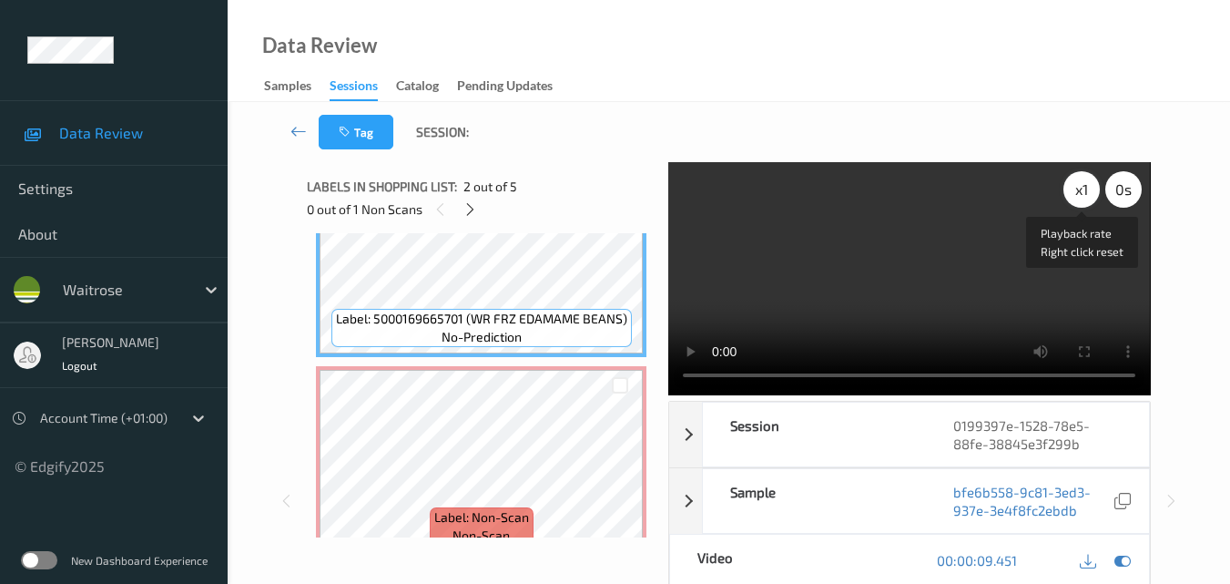
click at [1084, 191] on div "x 1" at bounding box center [1082, 189] width 36 height 36
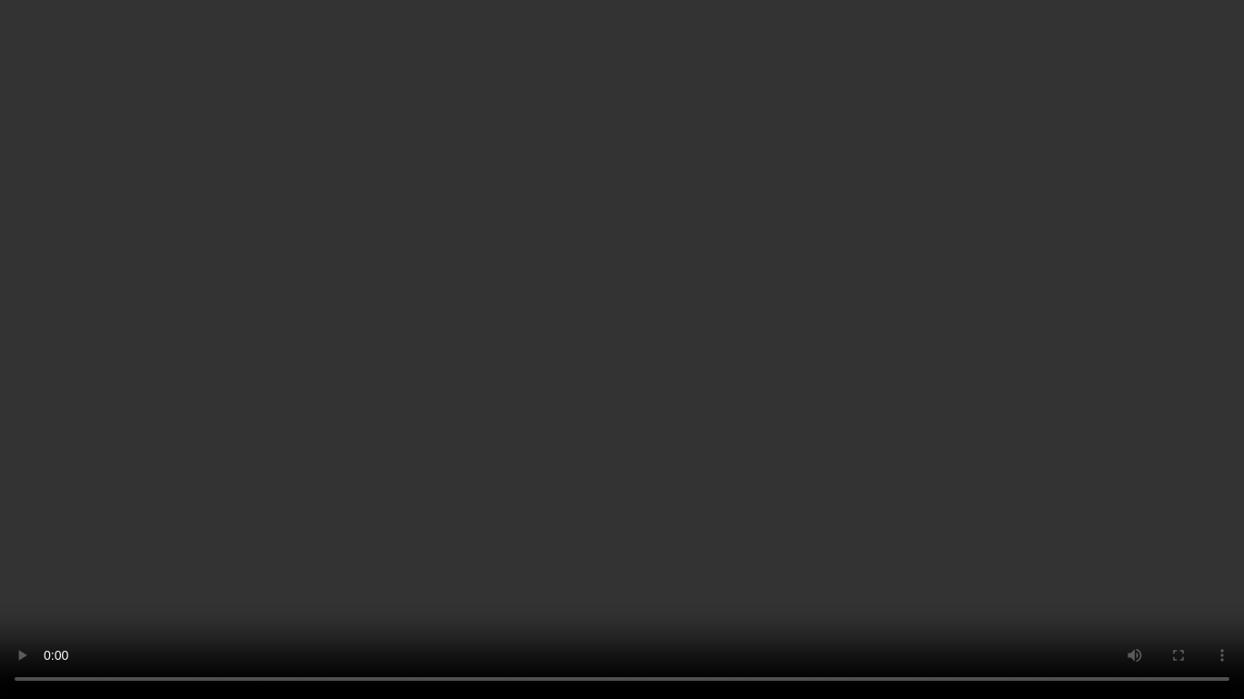
click at [901, 474] on video at bounding box center [622, 349] width 1244 height 699
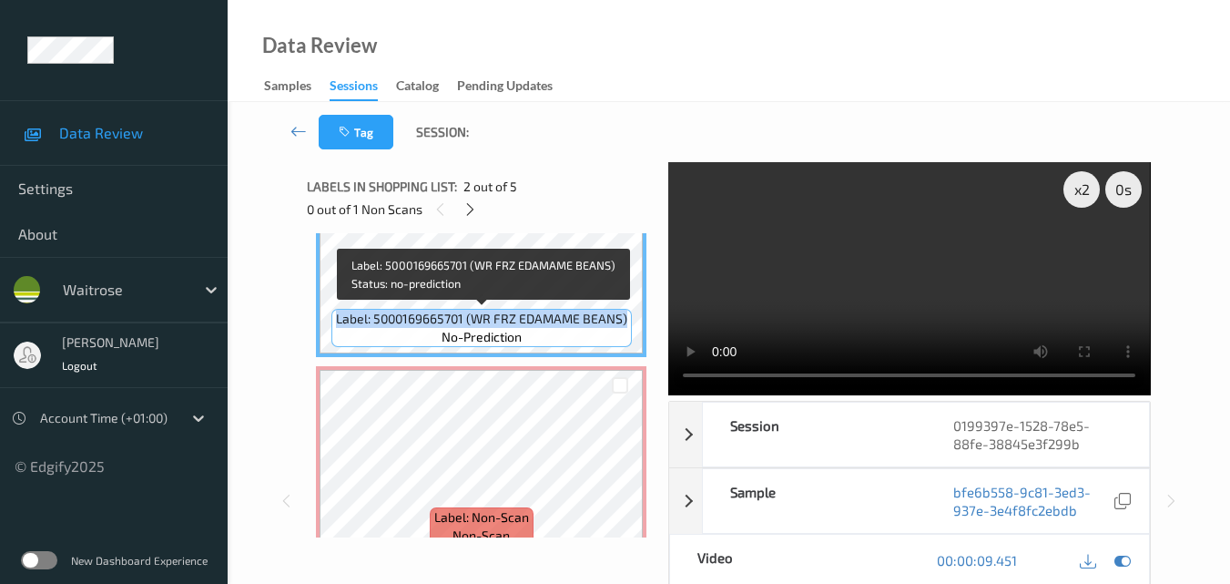
drag, startPoint x: 626, startPoint y: 322, endPoint x: 340, endPoint y: 316, distance: 286.0
click at [340, 316] on span "Label: 5000169665701 (WR FRZ EDAMAME BEANS)" at bounding box center [481, 319] width 291 height 18
copy span "Label: 5000169665701 (WR FRZ EDAMAME BEANS)"
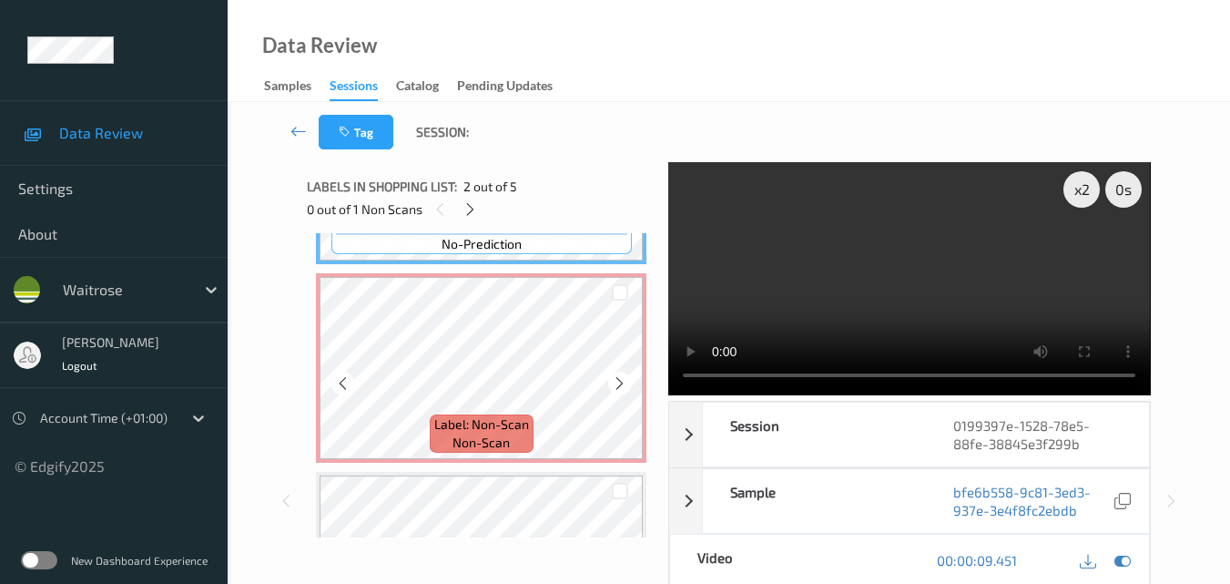
scroll to position [364, 0]
click at [911, 320] on video at bounding box center [909, 278] width 482 height 233
click at [958, 267] on video at bounding box center [909, 278] width 482 height 233
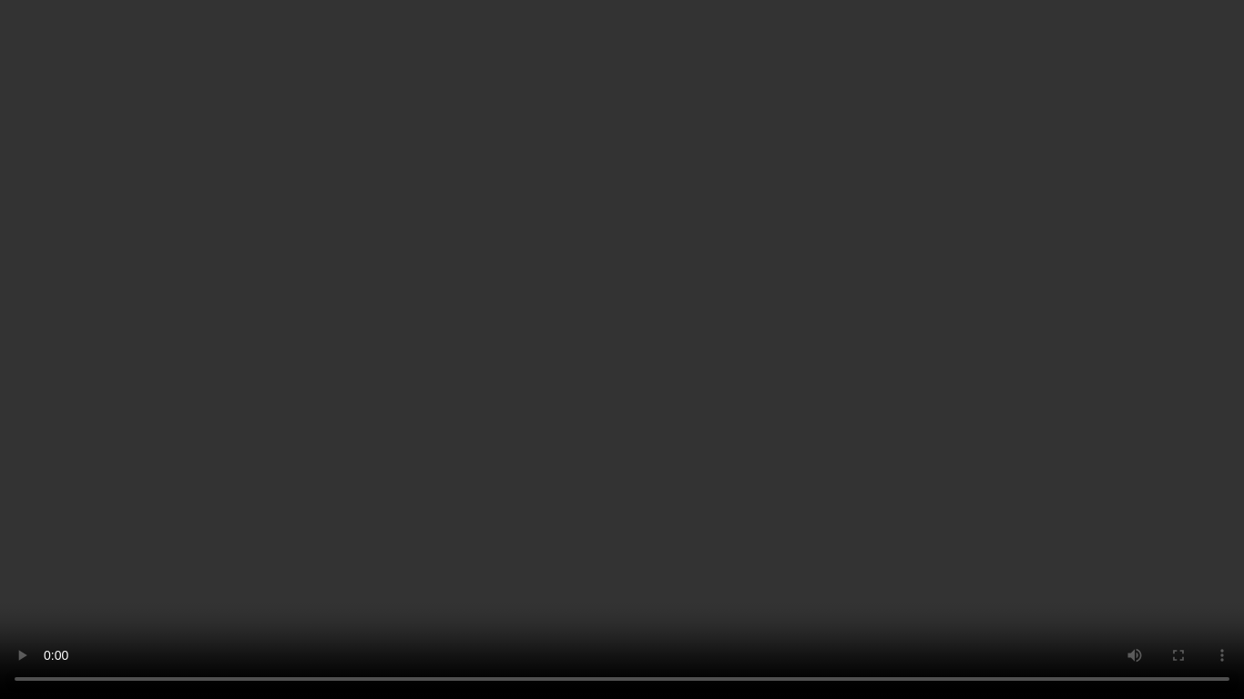
click at [1013, 405] on video at bounding box center [622, 349] width 1244 height 699
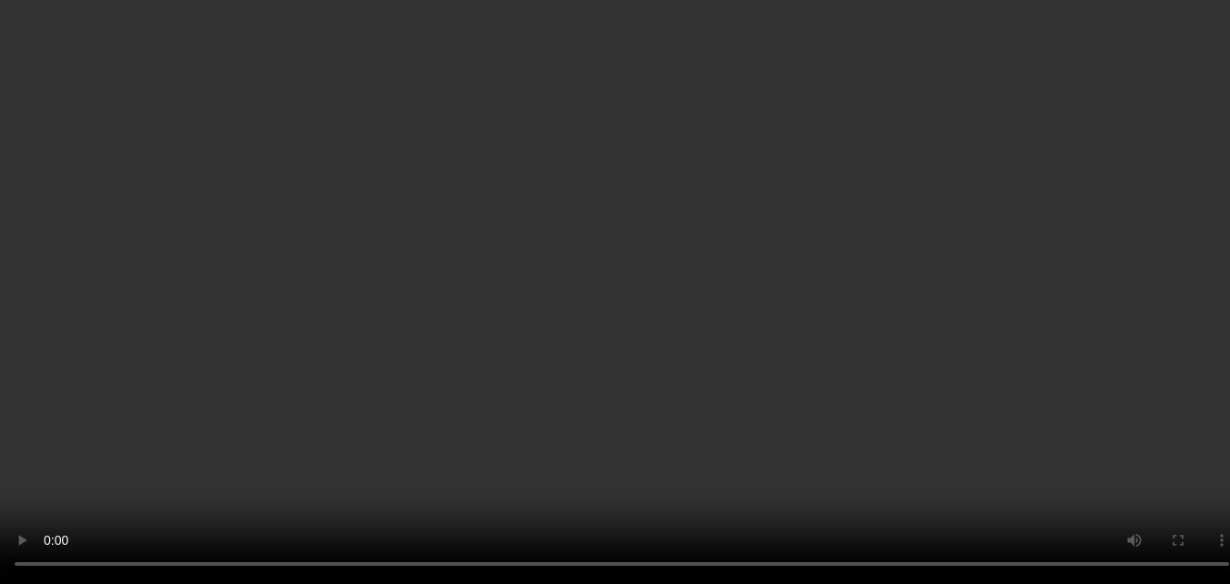
scroll to position [455, 0]
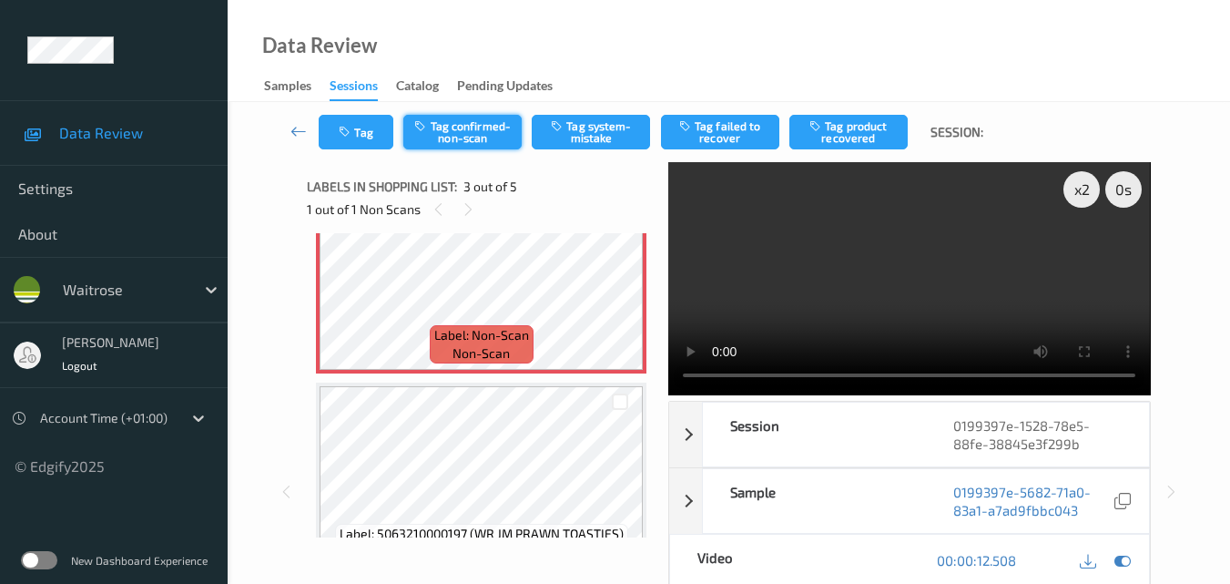
click at [466, 127] on button "Tag confirmed-non-scan" at bounding box center [462, 132] width 118 height 35
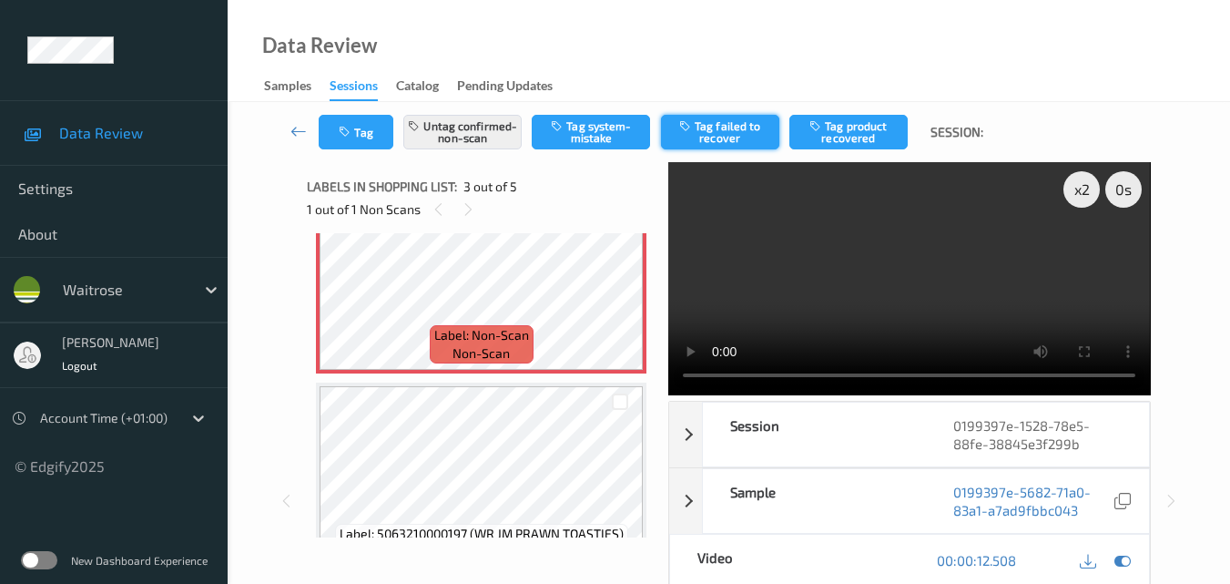
click at [728, 146] on button "Tag failed to recover" at bounding box center [720, 132] width 118 height 35
click at [734, 127] on button "Tag failed to recover" at bounding box center [720, 132] width 118 height 35
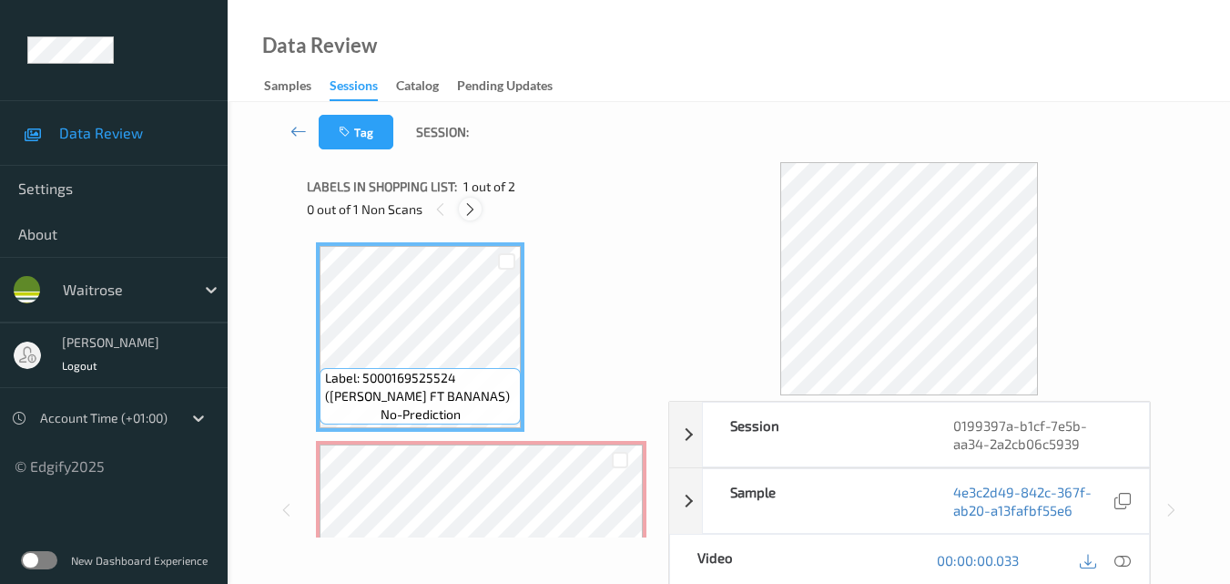
click at [474, 210] on icon at bounding box center [470, 209] width 15 height 16
click at [1126, 564] on icon at bounding box center [1123, 560] width 16 height 16
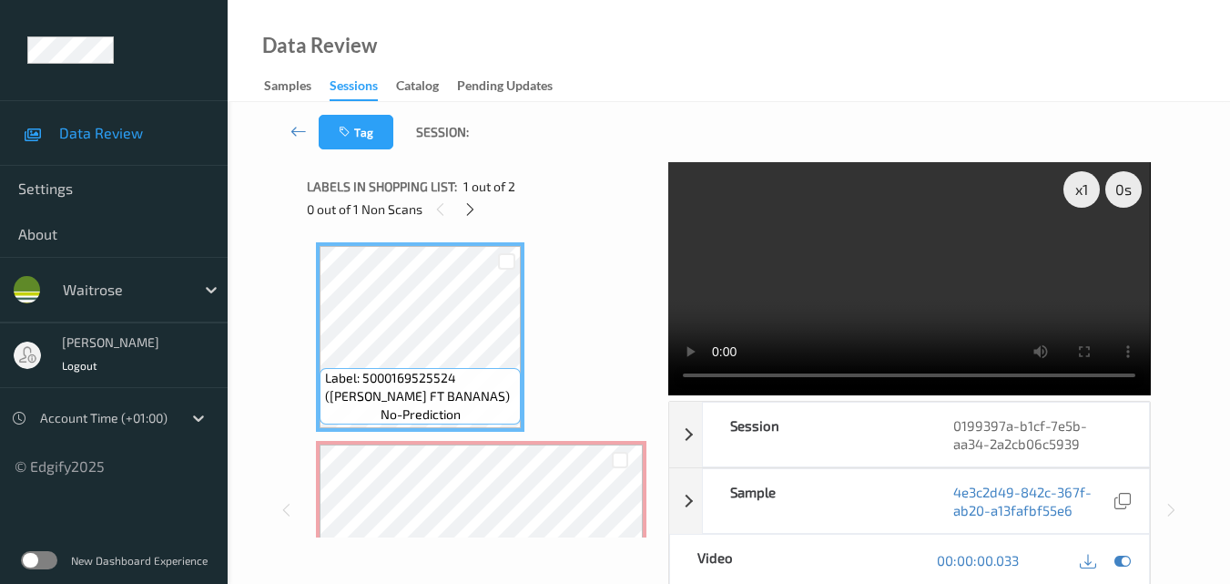
click at [870, 249] on video at bounding box center [909, 278] width 482 height 233
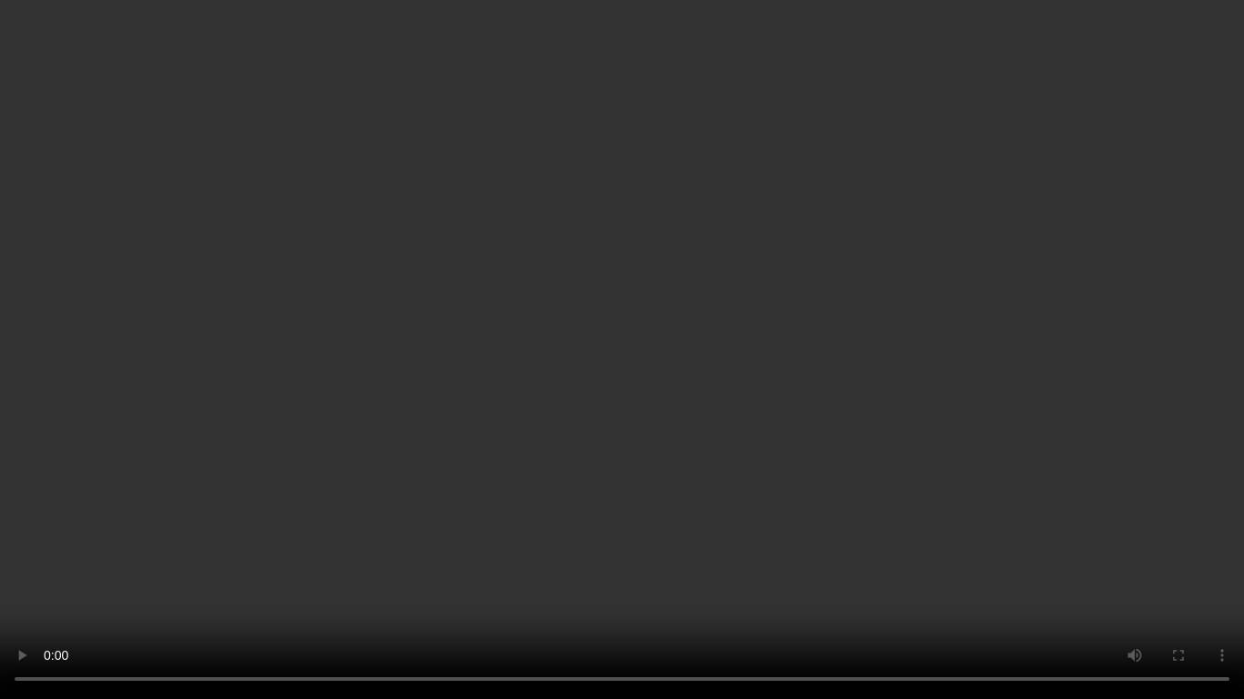
click at [749, 376] on video at bounding box center [622, 349] width 1244 height 699
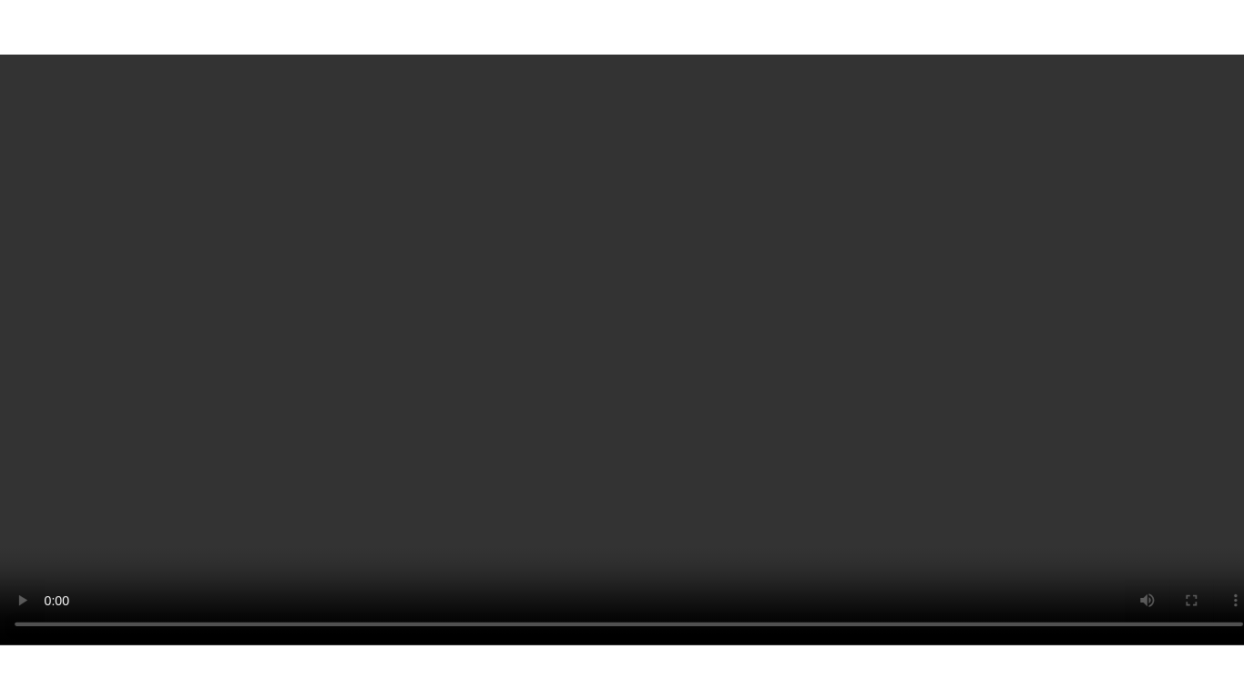
scroll to position [102, 0]
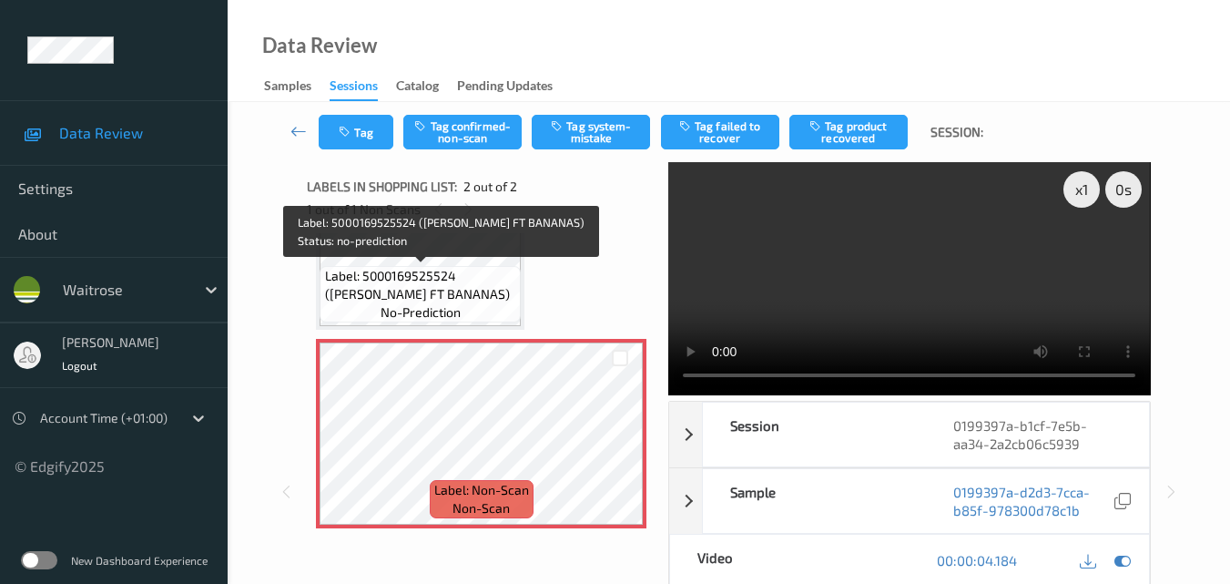
click at [468, 290] on span "Label: 5000169525524 (WR DORG FT BANANAS)" at bounding box center [421, 285] width 192 height 36
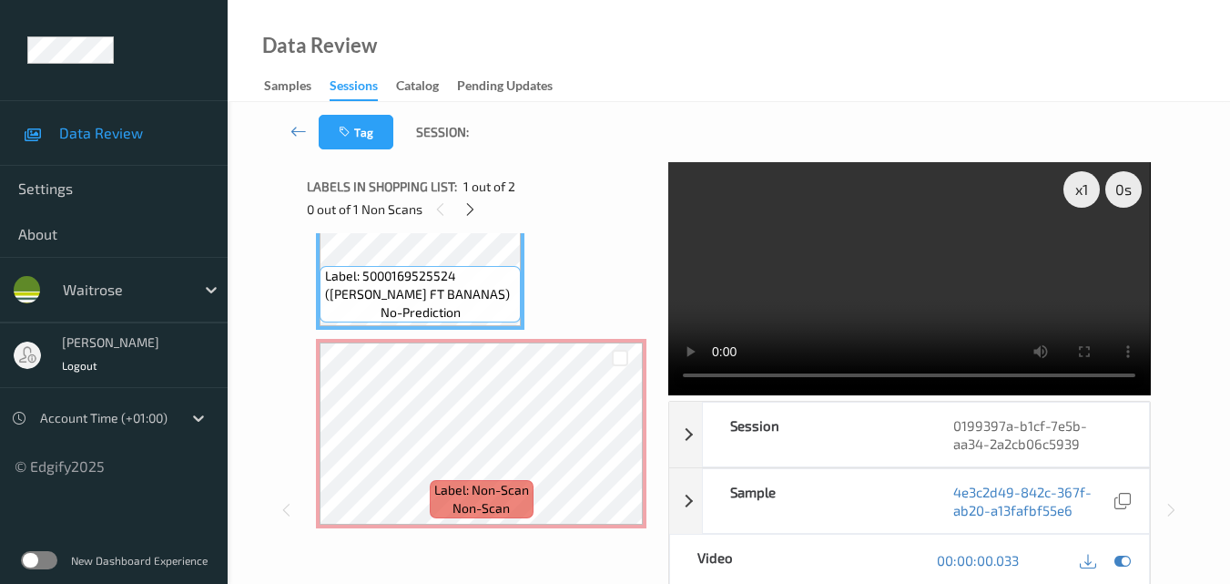
click at [986, 314] on video at bounding box center [909, 278] width 482 height 233
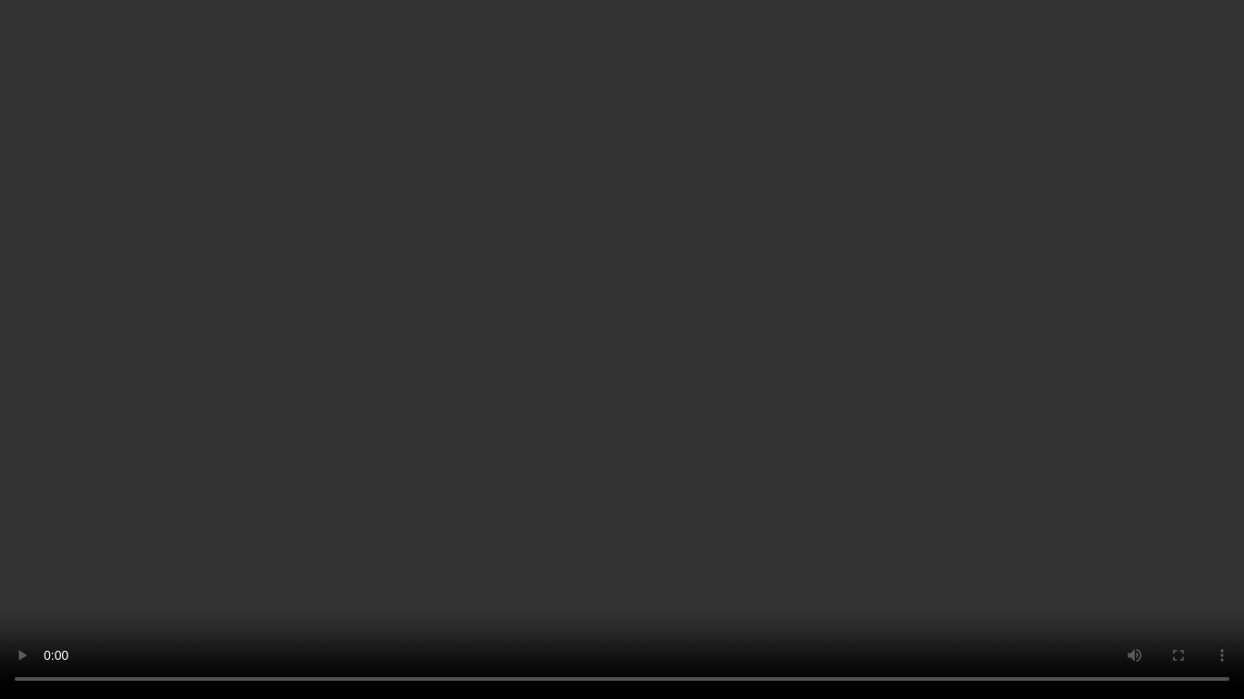
click at [789, 384] on video at bounding box center [622, 349] width 1244 height 699
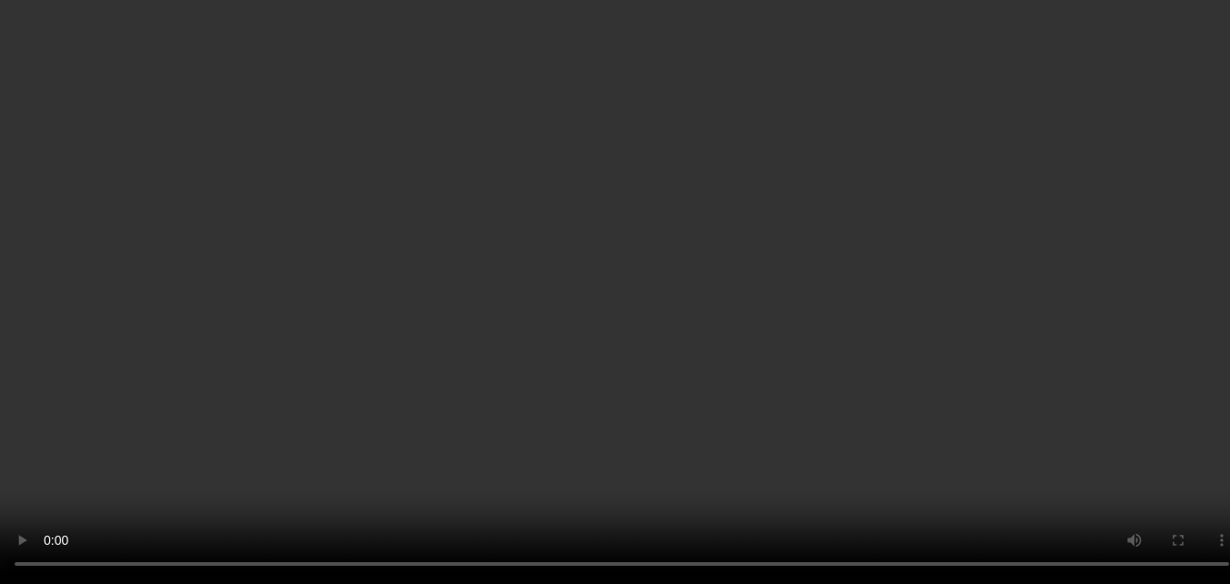
scroll to position [102, 0]
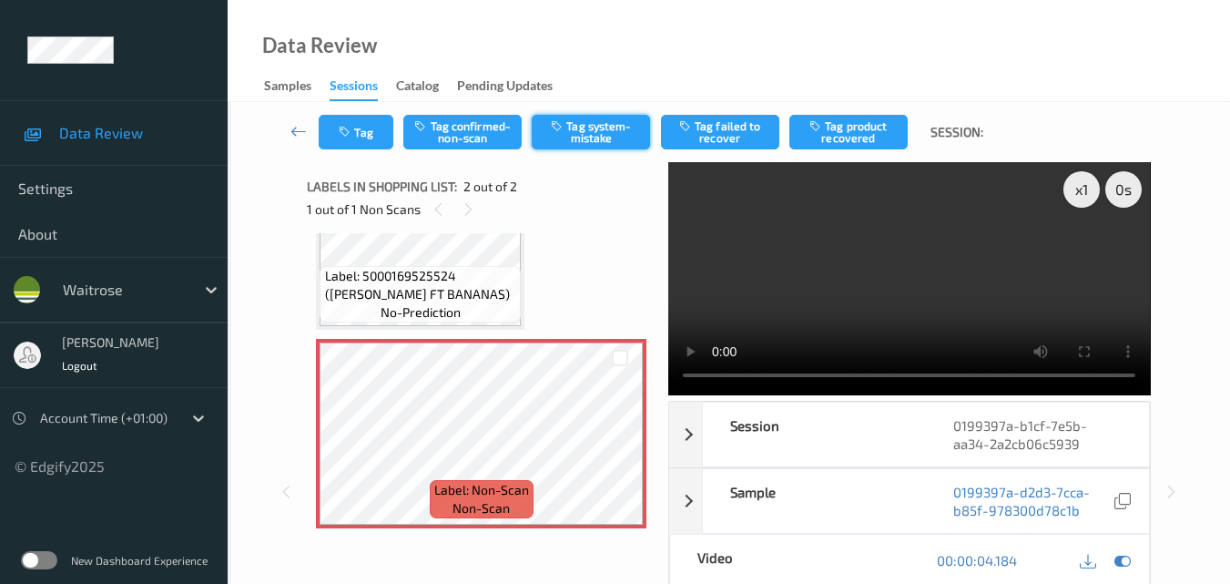
click at [595, 127] on button "Tag system-mistake" at bounding box center [591, 132] width 118 height 35
click at [351, 138] on icon "button" at bounding box center [346, 132] width 15 height 13
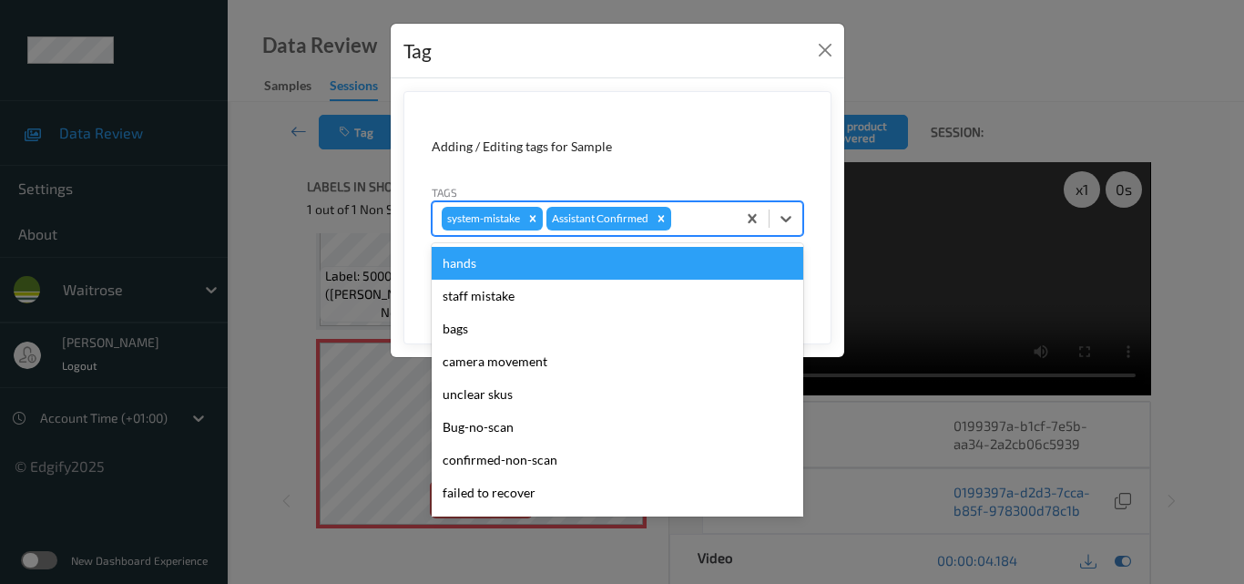
click at [696, 221] on div at bounding box center [701, 219] width 52 height 22
type input "un"
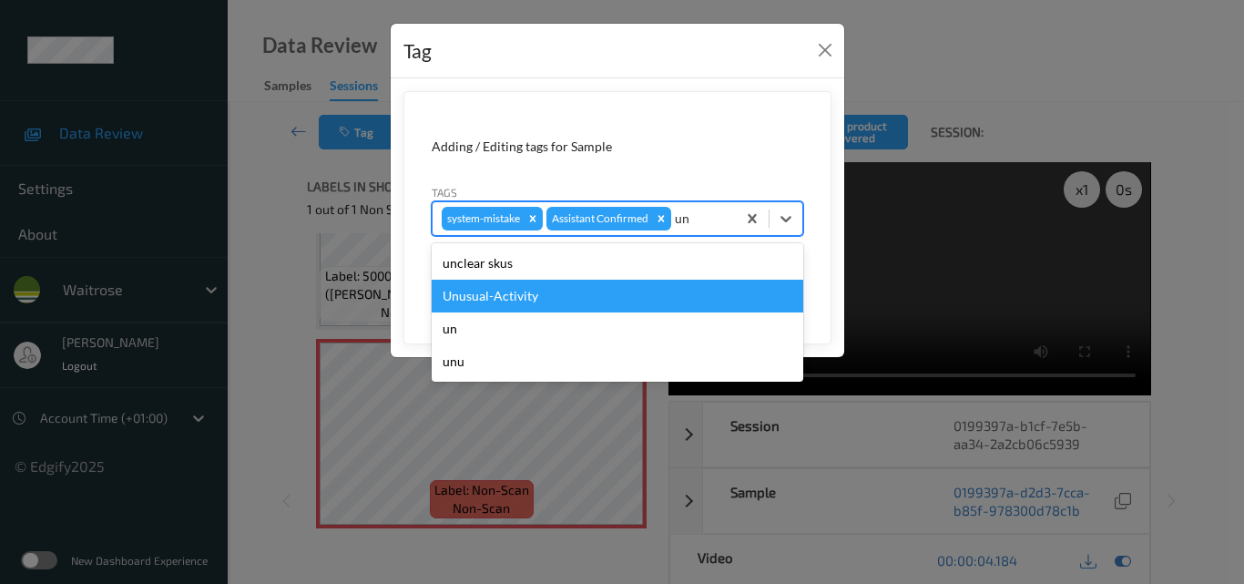
click at [542, 305] on div "Unusual-Activity" at bounding box center [618, 296] width 372 height 33
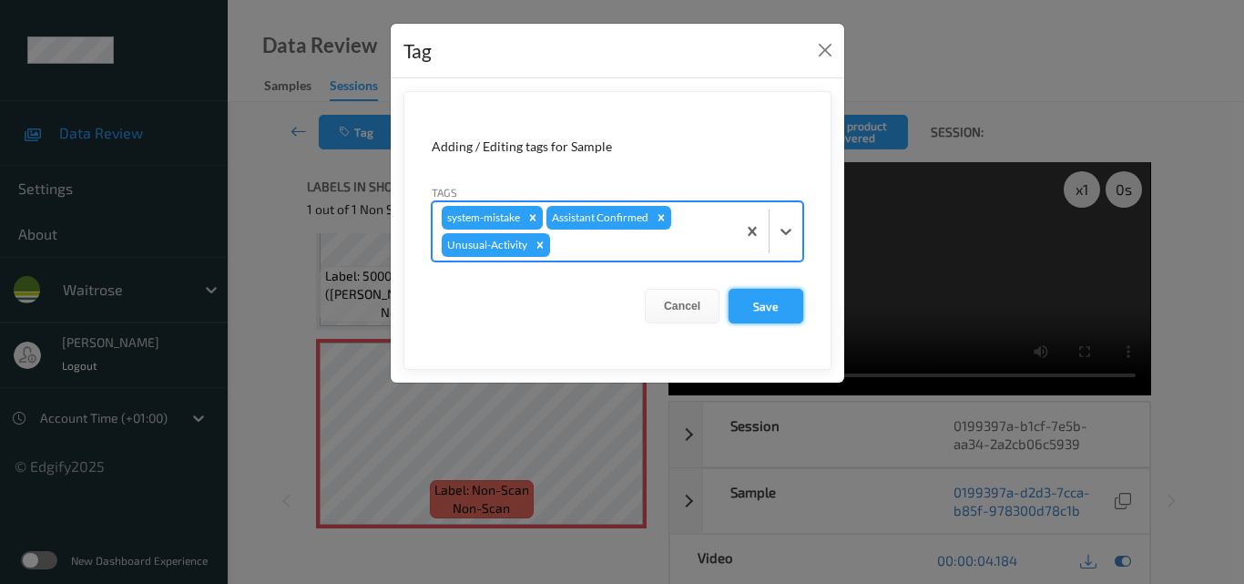
click at [778, 301] on button "Save" at bounding box center [765, 306] width 75 height 35
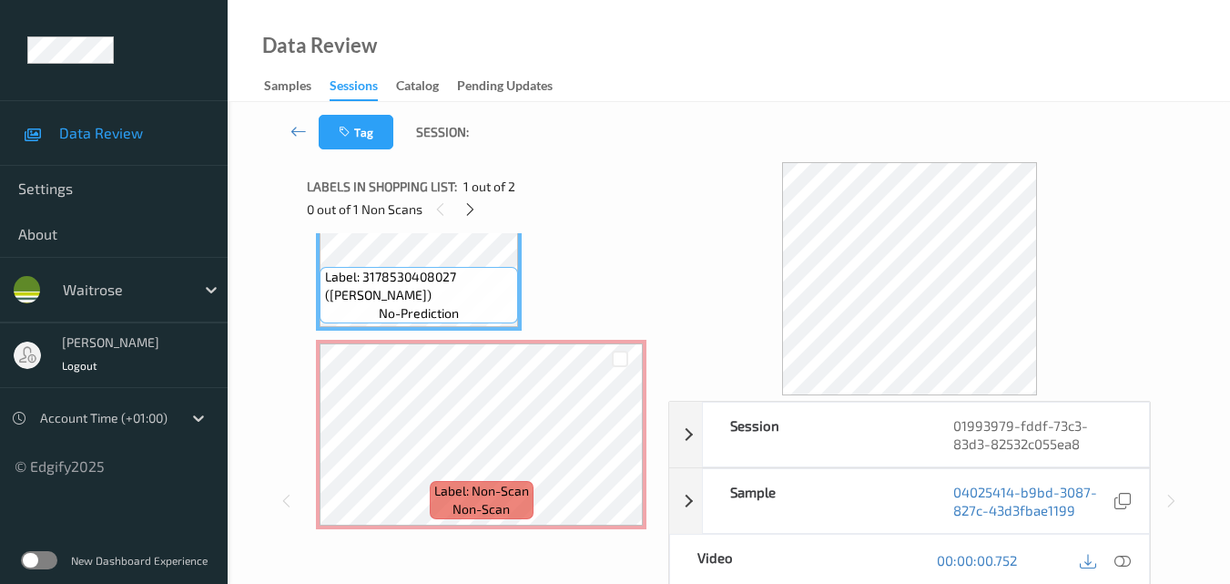
scroll to position [102, 0]
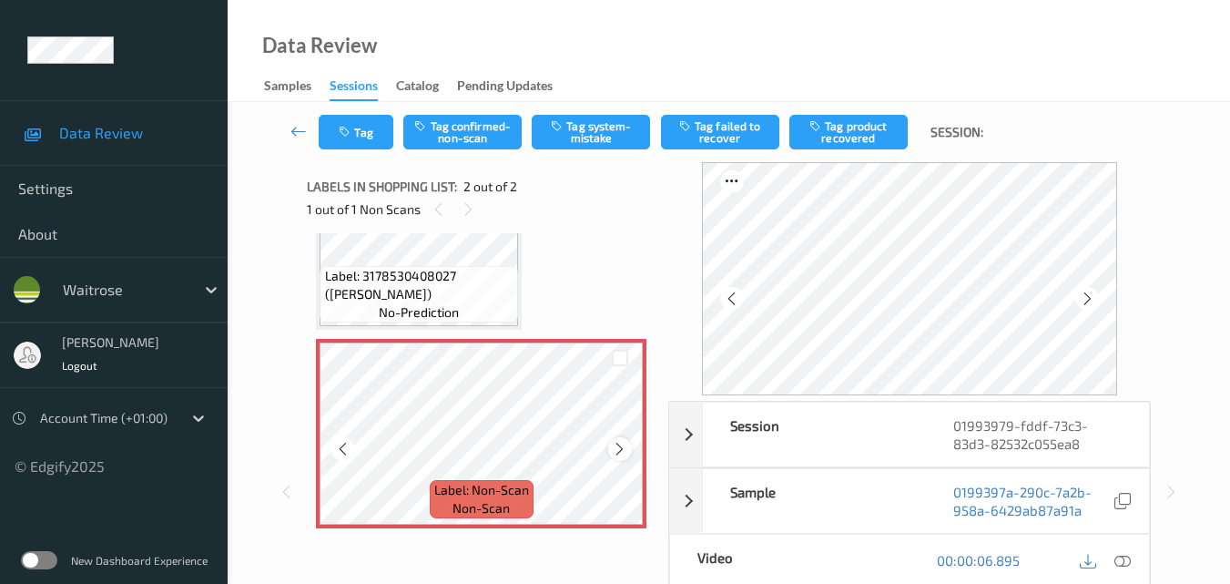
click at [616, 452] on icon at bounding box center [619, 449] width 15 height 16
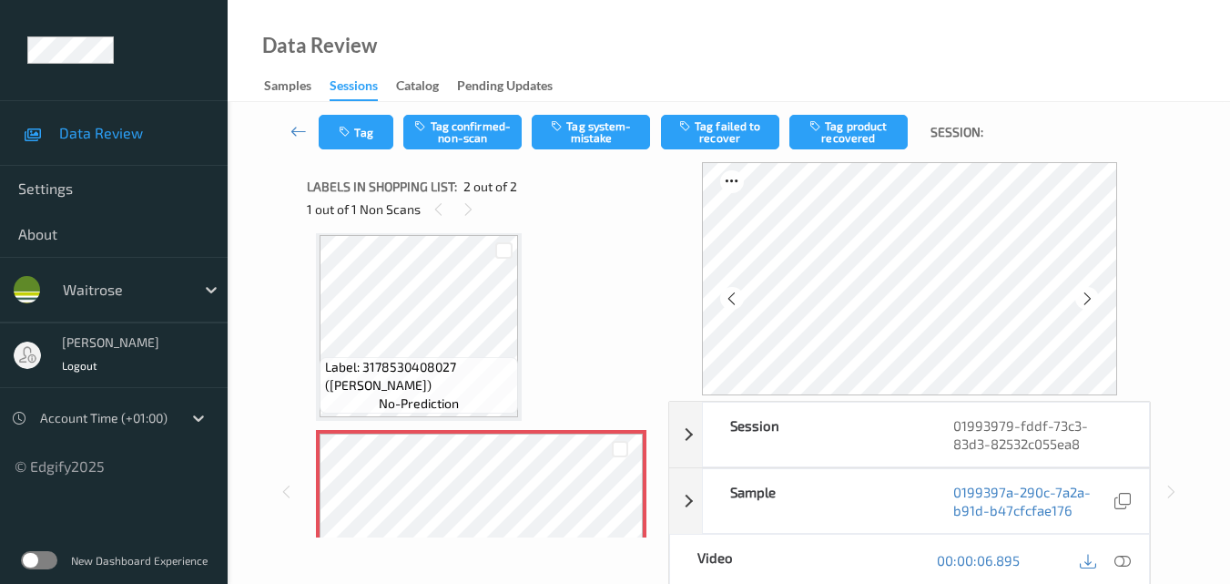
scroll to position [0, 0]
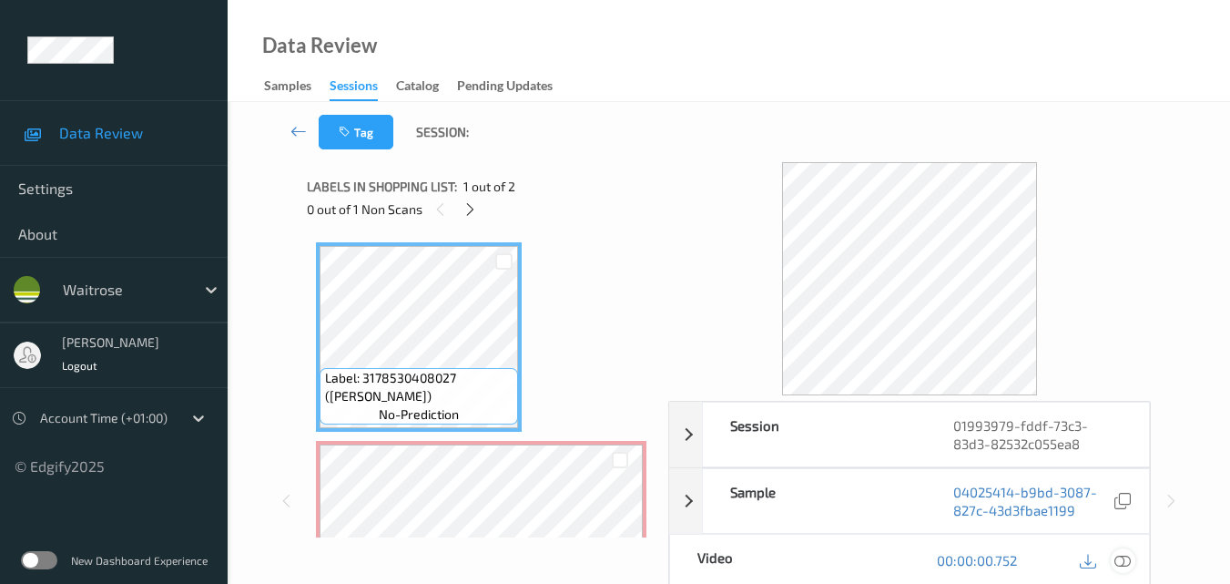
click at [1131, 561] on icon at bounding box center [1123, 560] width 16 height 16
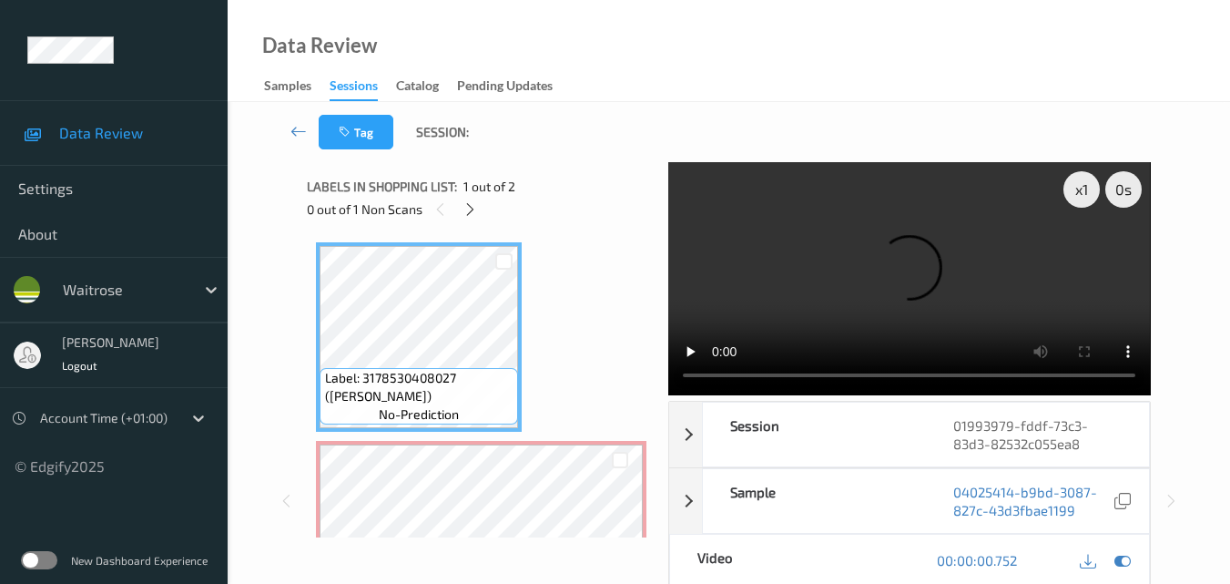
click at [1006, 235] on video at bounding box center [909, 278] width 482 height 233
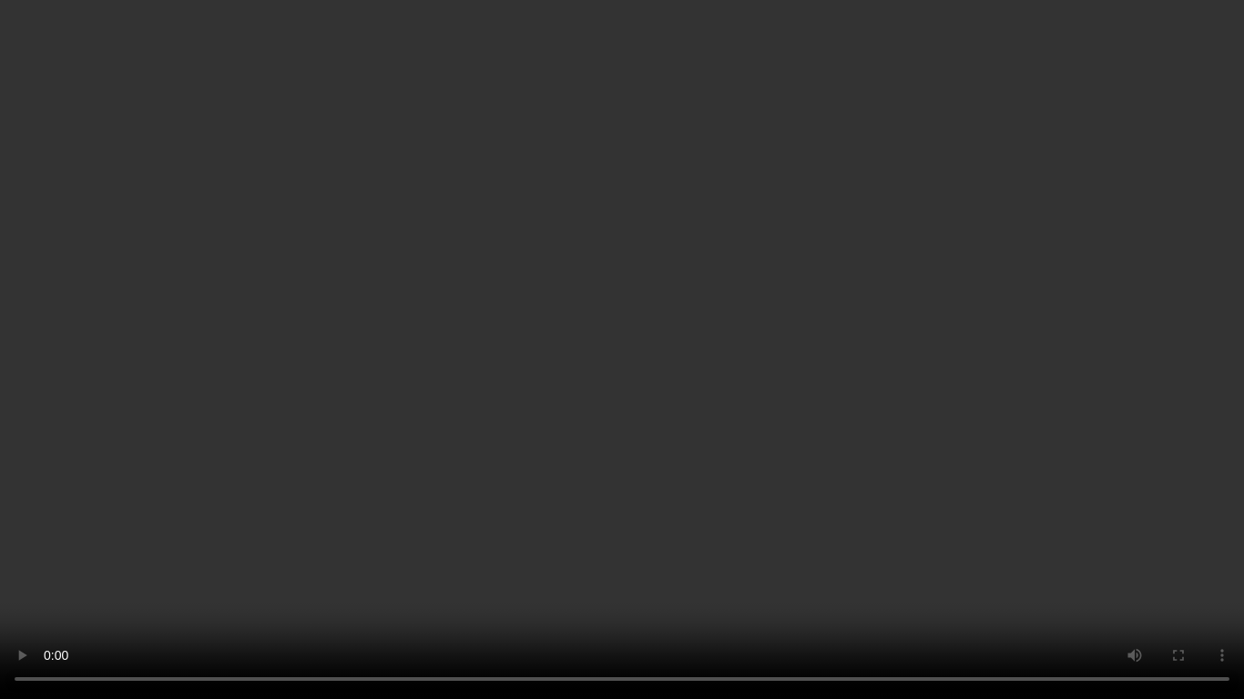
click at [982, 382] on video at bounding box center [622, 349] width 1244 height 699
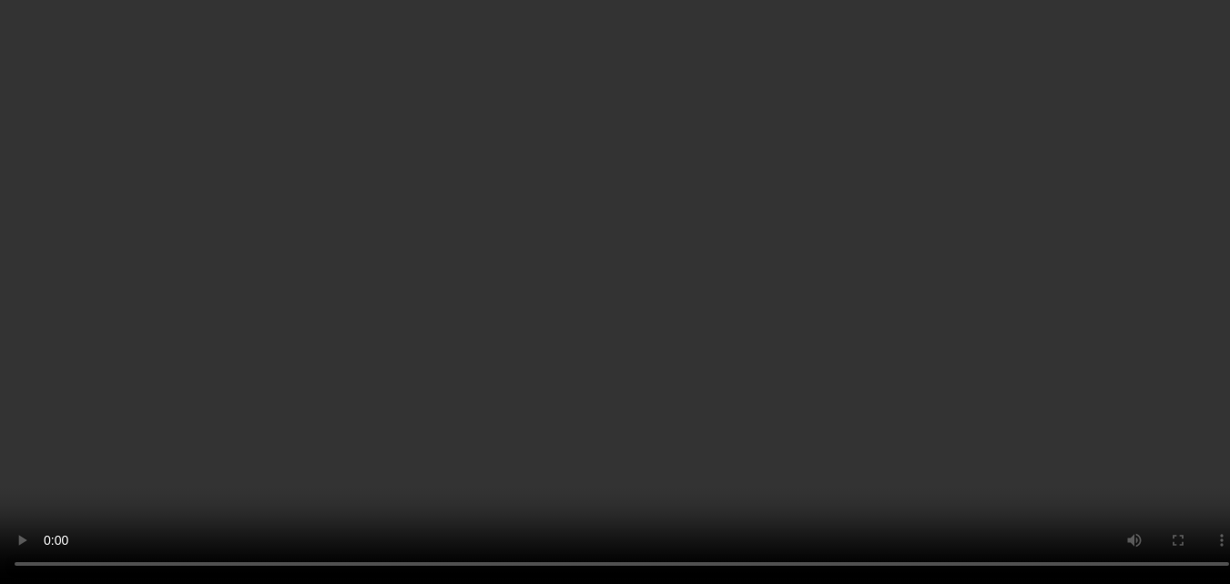
scroll to position [102, 0]
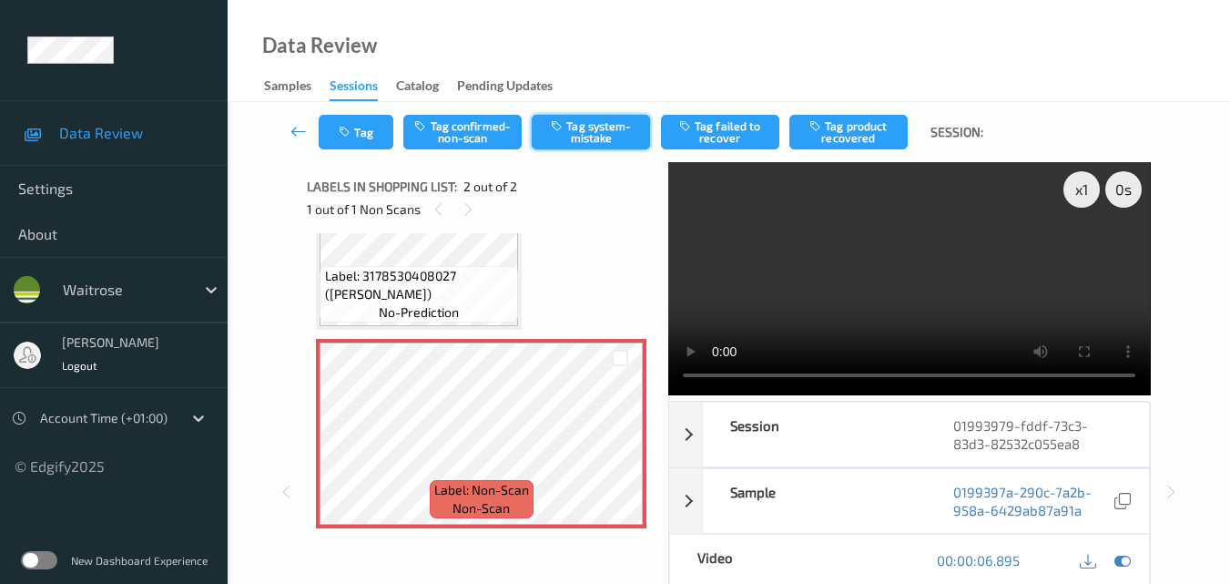
click at [584, 124] on button "Tag system-mistake" at bounding box center [591, 132] width 118 height 35
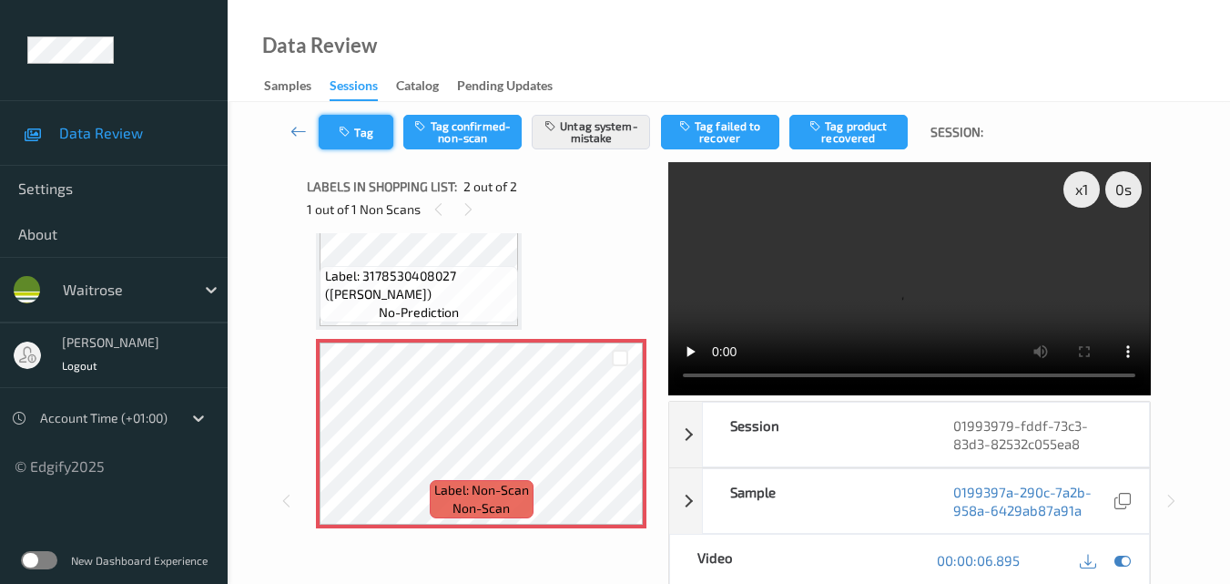
click at [365, 135] on button "Tag" at bounding box center [356, 132] width 75 height 35
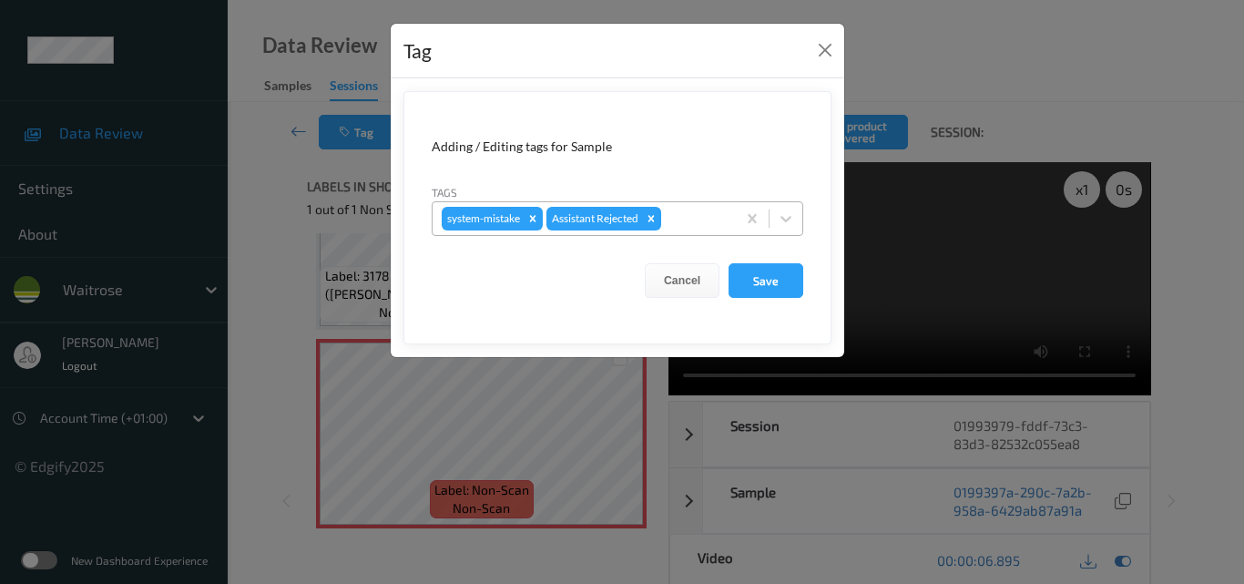
click at [674, 211] on div at bounding box center [696, 219] width 62 height 22
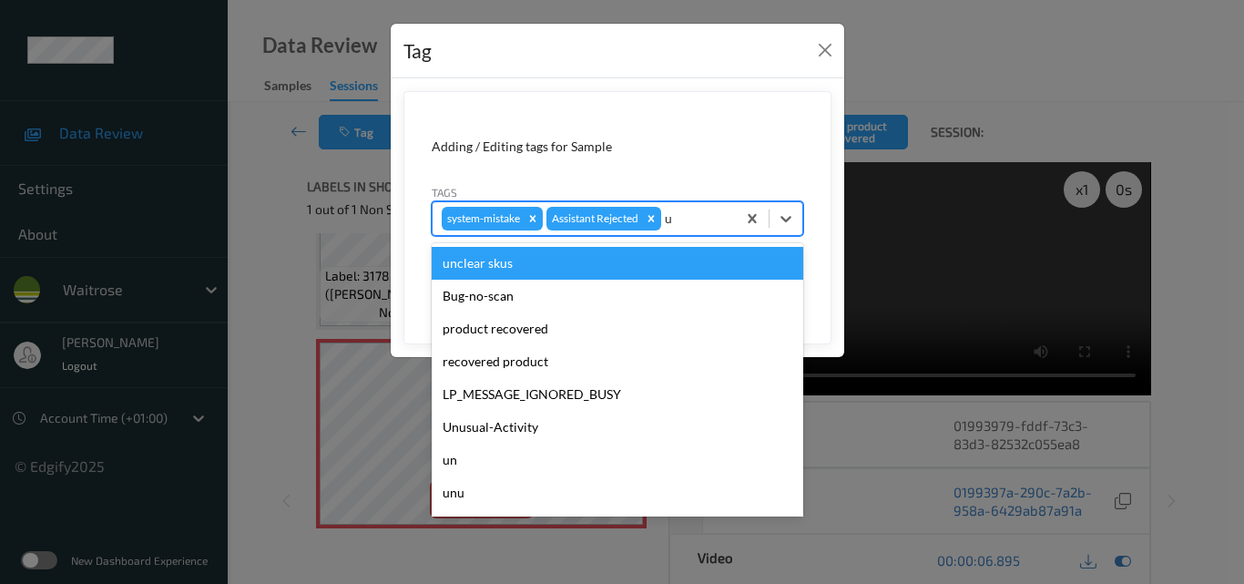
type input "un"
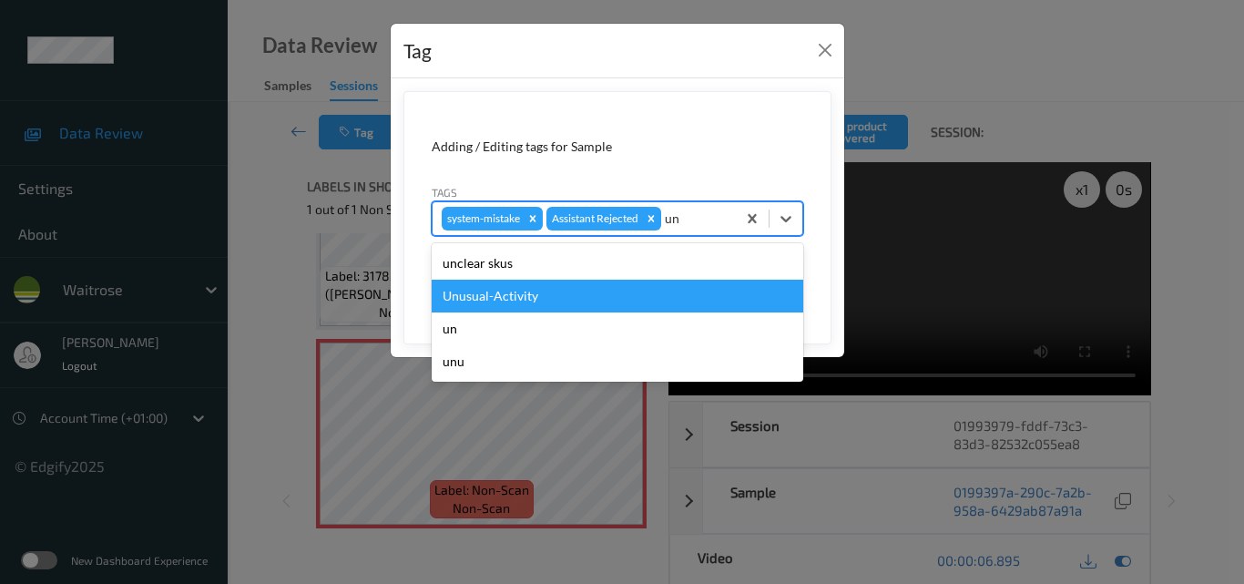
click at [518, 293] on div "Unusual-Activity" at bounding box center [618, 296] width 372 height 33
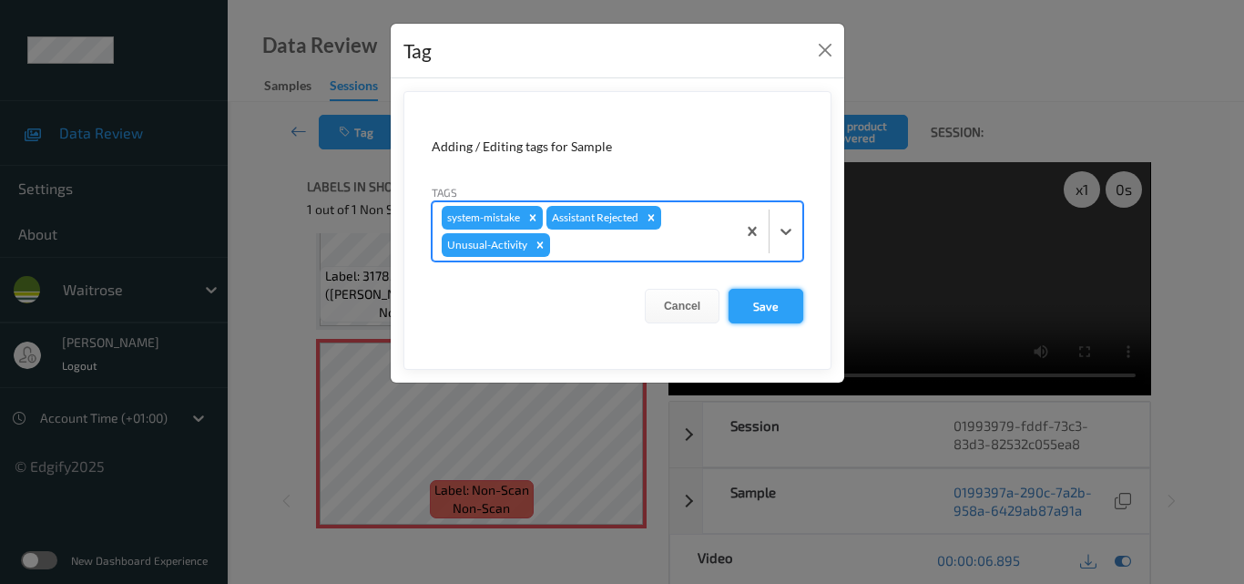
click at [798, 311] on button "Save" at bounding box center [765, 306] width 75 height 35
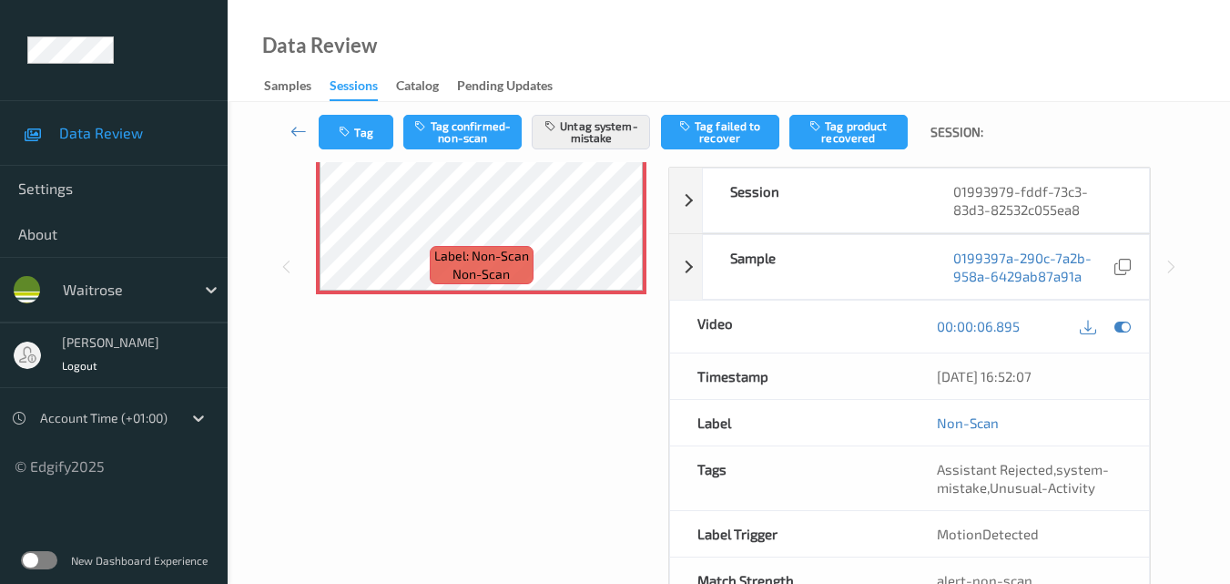
scroll to position [292, 0]
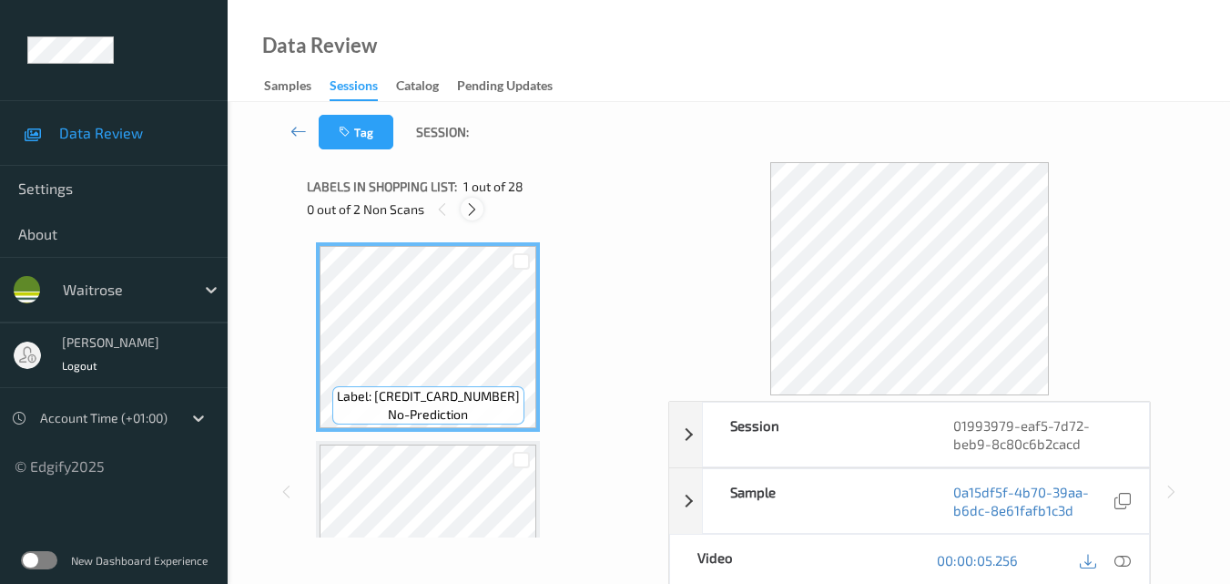
click at [481, 209] on div at bounding box center [472, 209] width 23 height 23
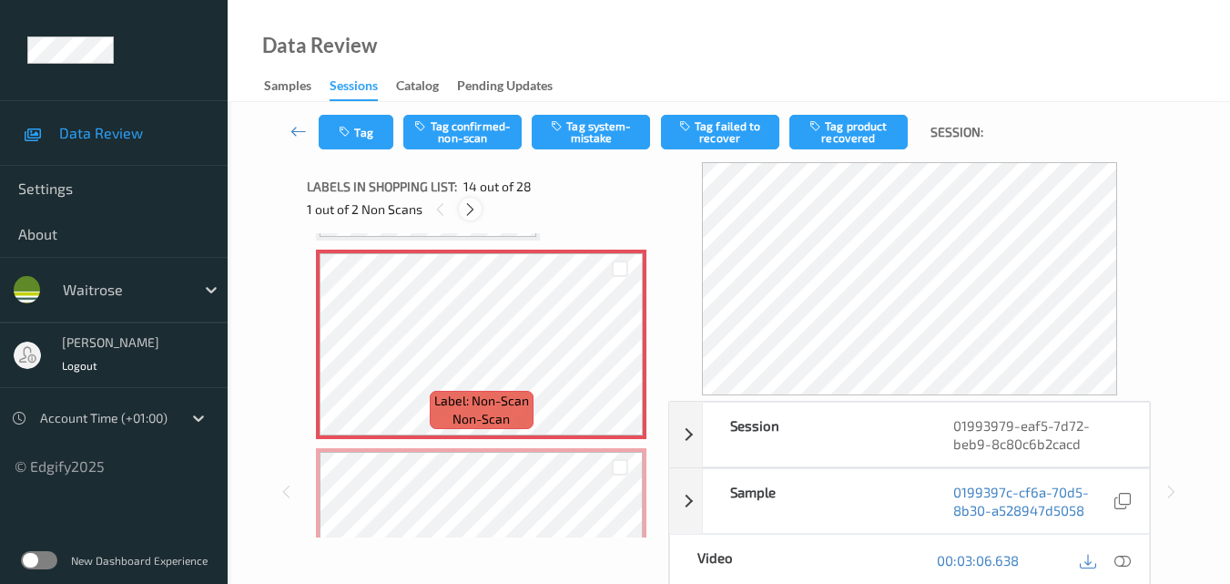
scroll to position [2482, 0]
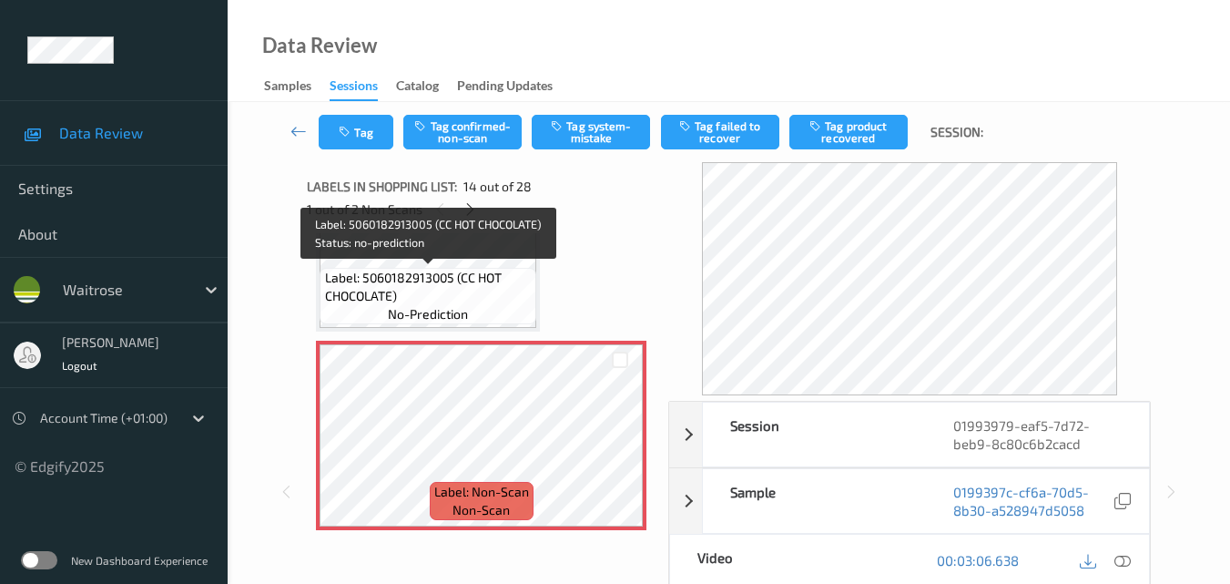
click at [475, 307] on div "Label: 5060182913005 (CC HOT CHOCOLATE) no-prediction" at bounding box center [428, 296] width 217 height 56
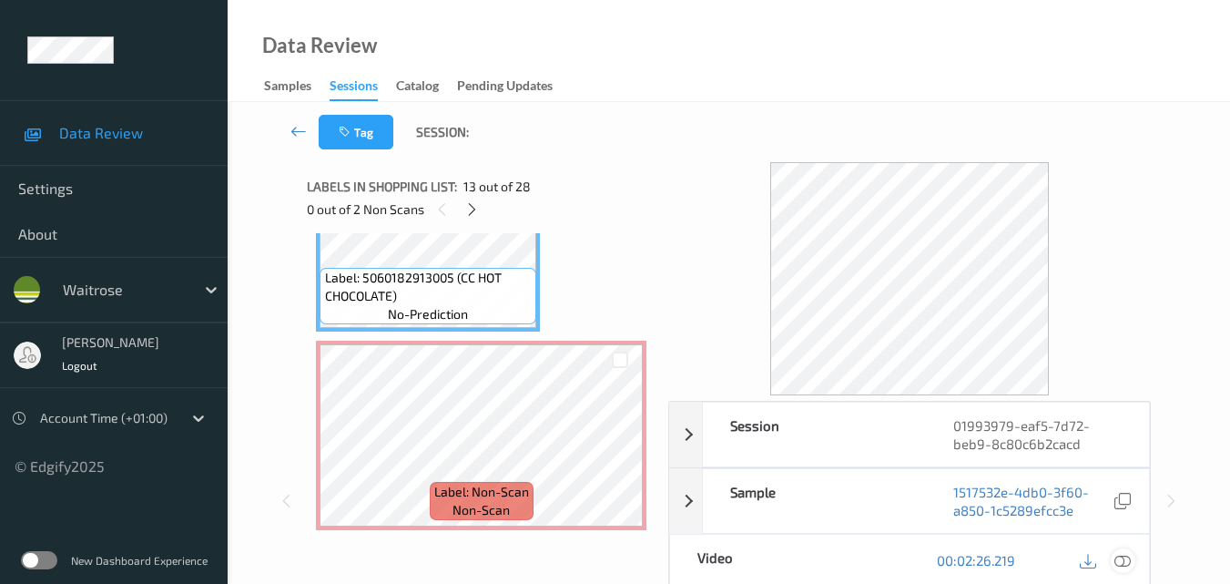
click at [1120, 562] on icon at bounding box center [1123, 560] width 16 height 16
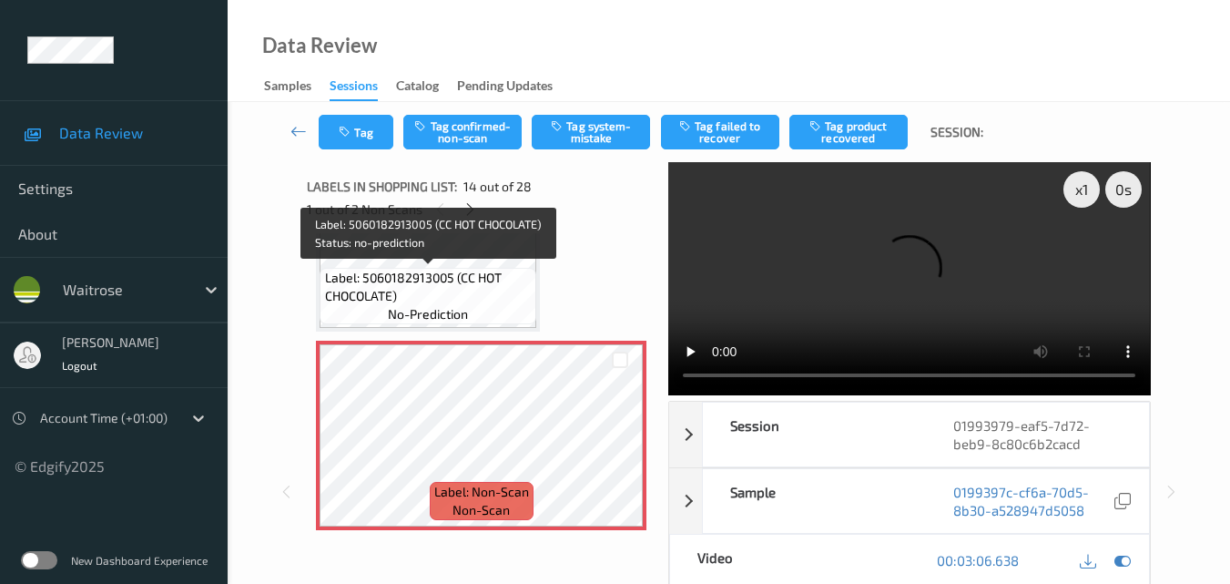
click at [468, 290] on span "Label: 5060182913005 (CC HOT CHOCOLATE)" at bounding box center [429, 287] width 208 height 36
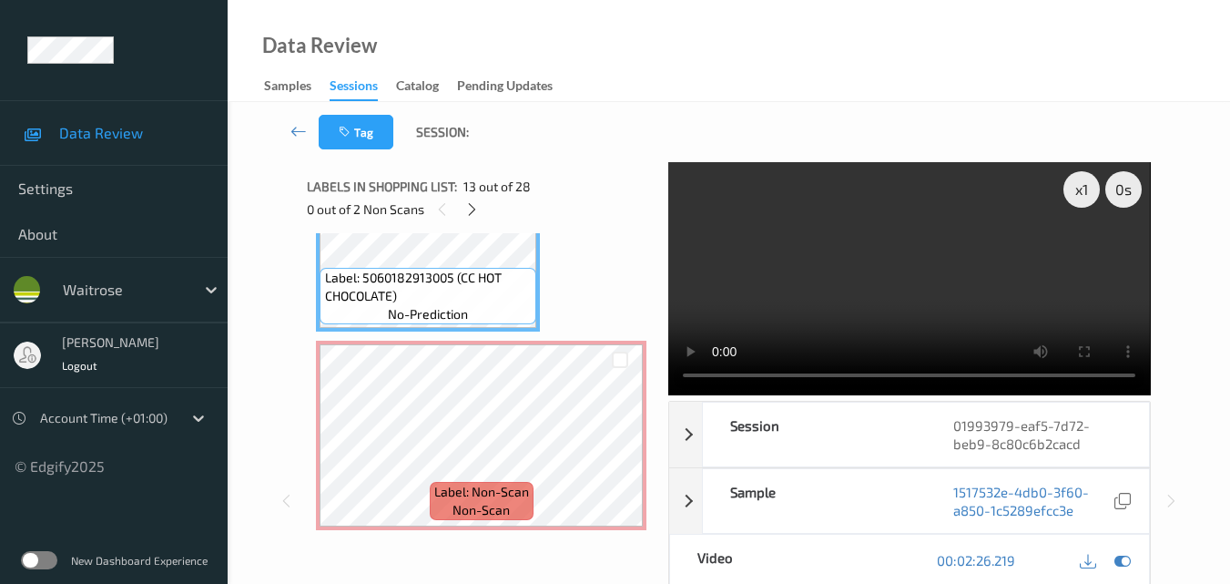
click at [830, 298] on video at bounding box center [909, 278] width 482 height 233
click at [819, 251] on video at bounding box center [909, 278] width 482 height 233
click at [887, 271] on video at bounding box center [909, 278] width 482 height 233
click at [1013, 215] on video at bounding box center [909, 278] width 482 height 233
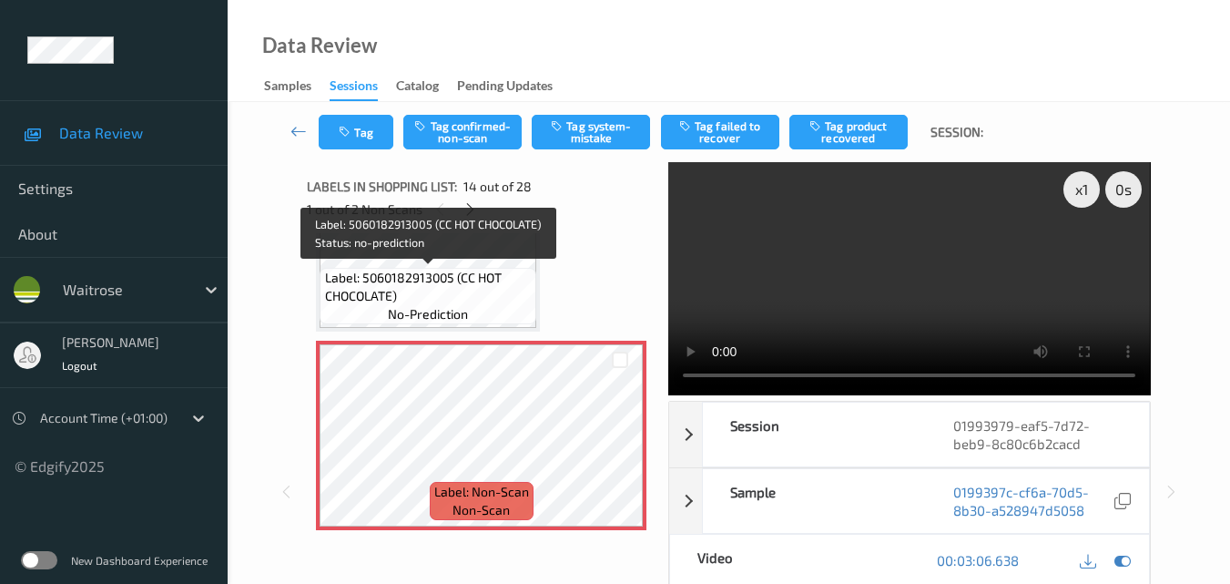
click at [494, 275] on span "Label: 5060182913005 (CC HOT CHOCOLATE)" at bounding box center [429, 287] width 208 height 36
click at [468, 294] on span "Label: 5060182913005 (CC HOT CHOCOLATE)" at bounding box center [429, 287] width 208 height 36
click at [476, 278] on span "Label: 5060182913005 (CC HOT CHOCOLATE)" at bounding box center [429, 287] width 208 height 36
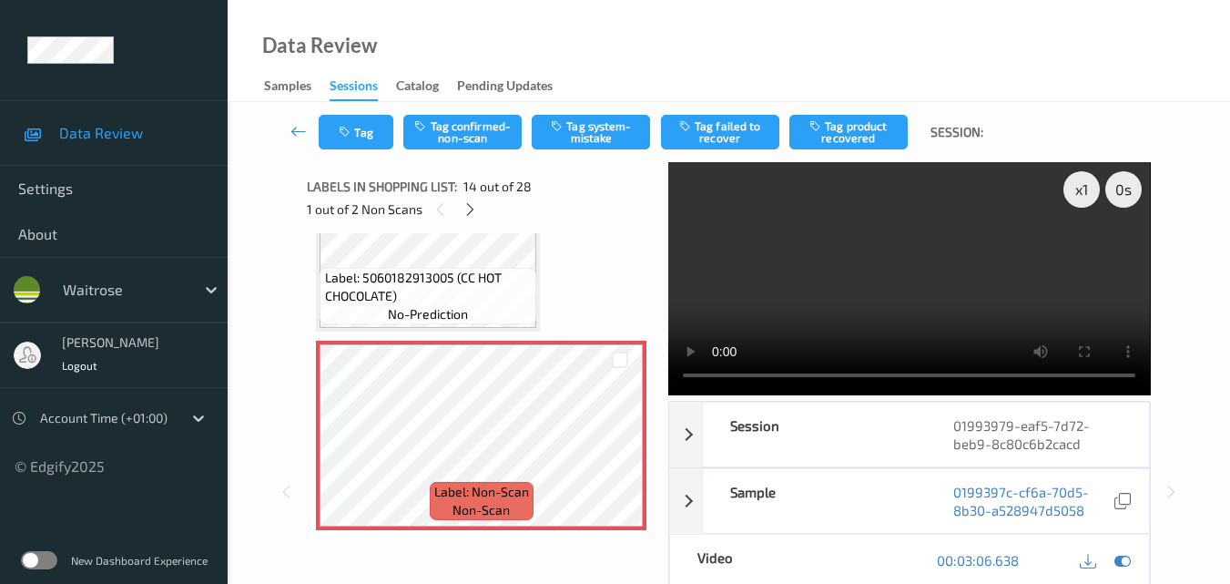
click at [974, 295] on video at bounding box center [909, 278] width 482 height 233
click at [986, 270] on video at bounding box center [909, 278] width 482 height 233
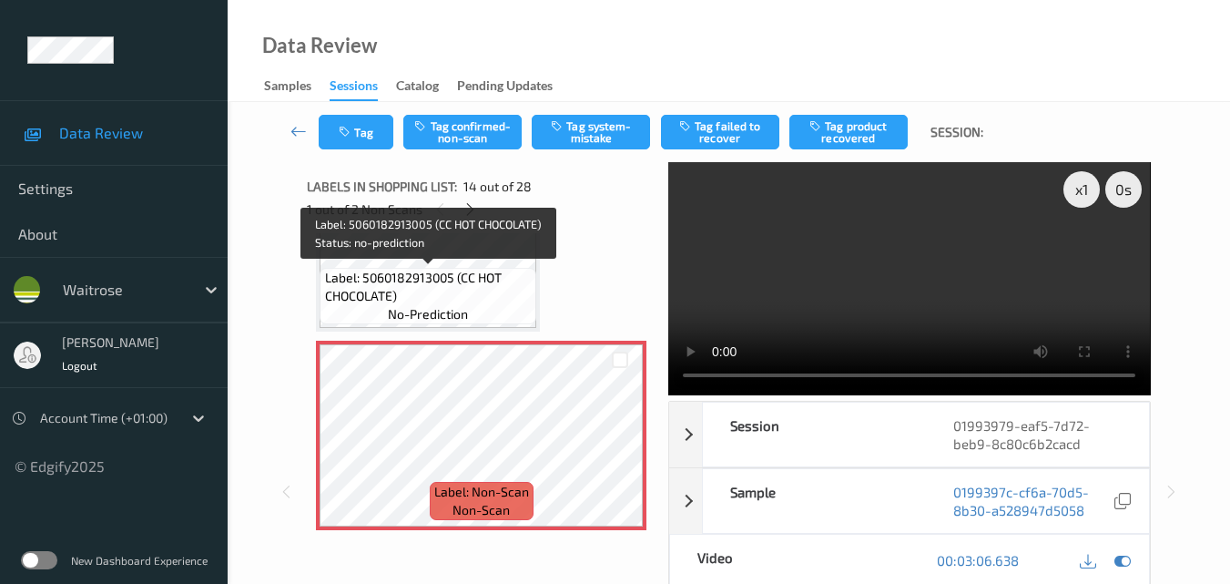
click at [494, 305] on div "Label: 5060182913005 (CC HOT CHOCOLATE) no-prediction" at bounding box center [428, 296] width 217 height 56
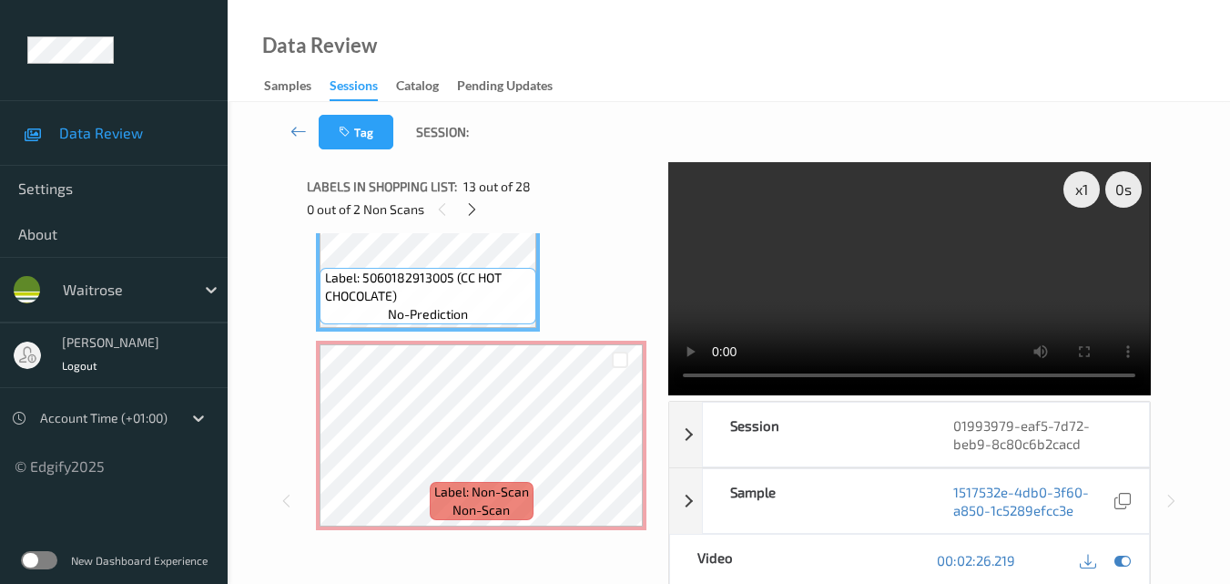
click at [937, 295] on video at bounding box center [909, 278] width 482 height 233
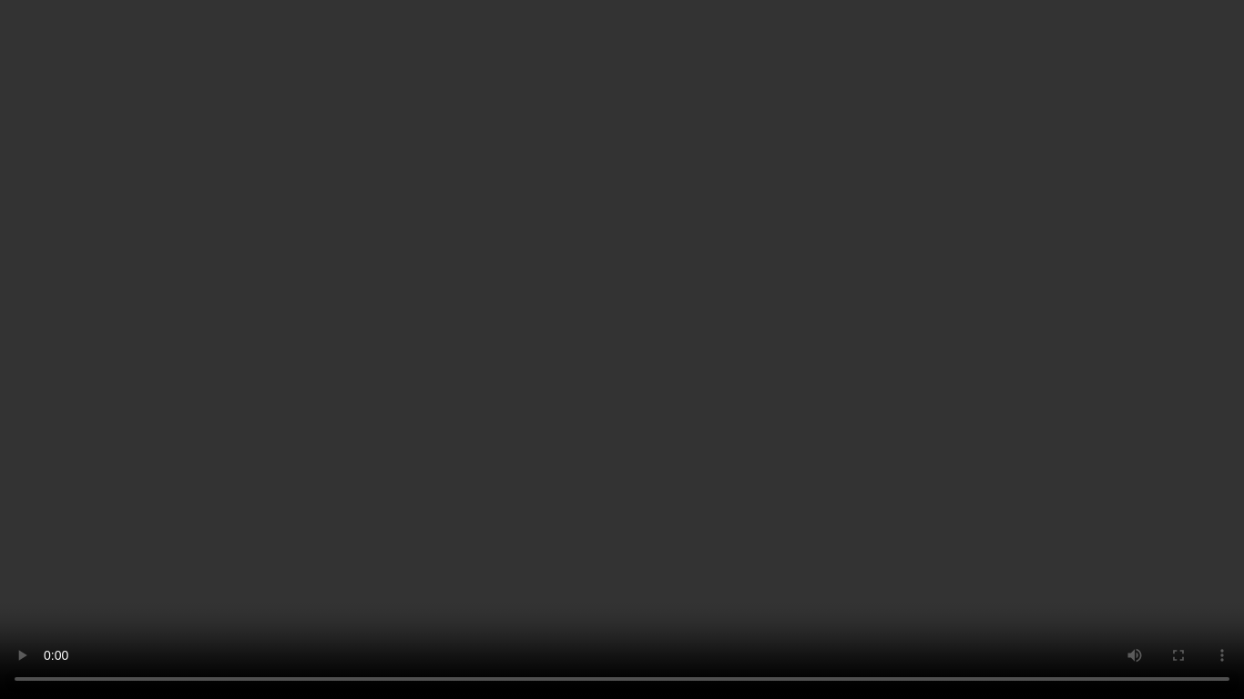
click at [778, 359] on video at bounding box center [622, 349] width 1244 height 699
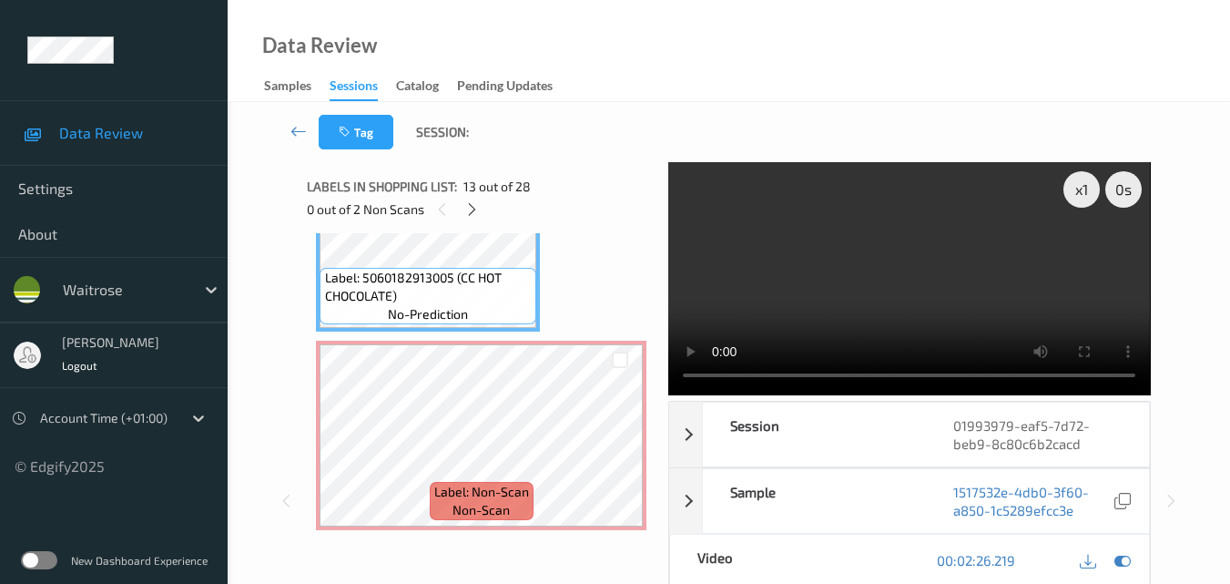
click at [861, 300] on video at bounding box center [909, 278] width 482 height 233
click at [892, 296] on video at bounding box center [909, 278] width 482 height 233
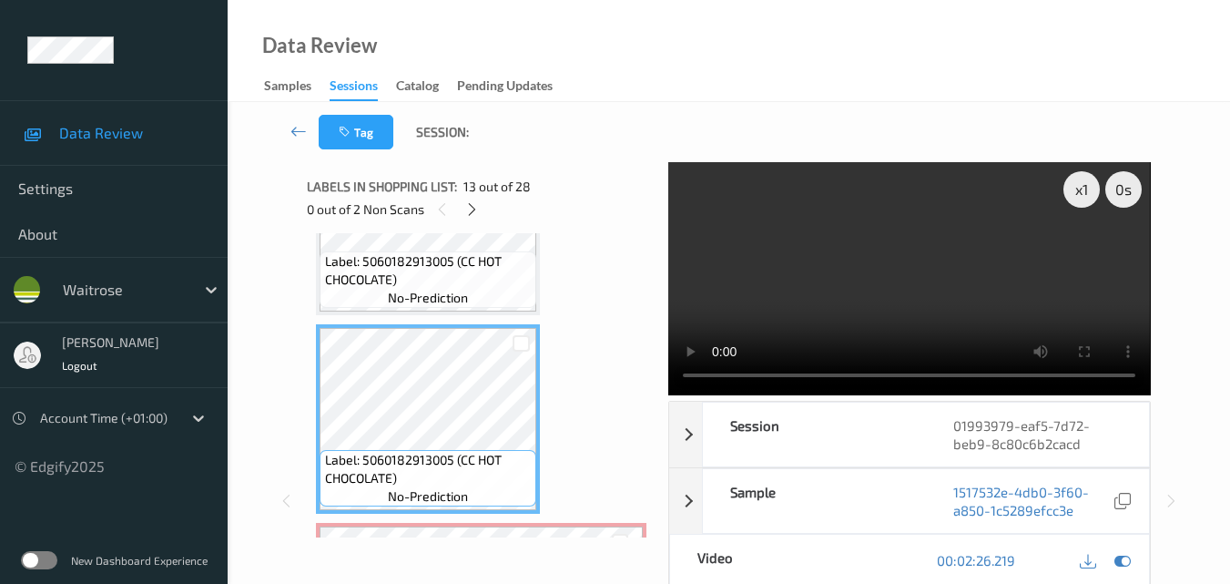
scroll to position [2209, 0]
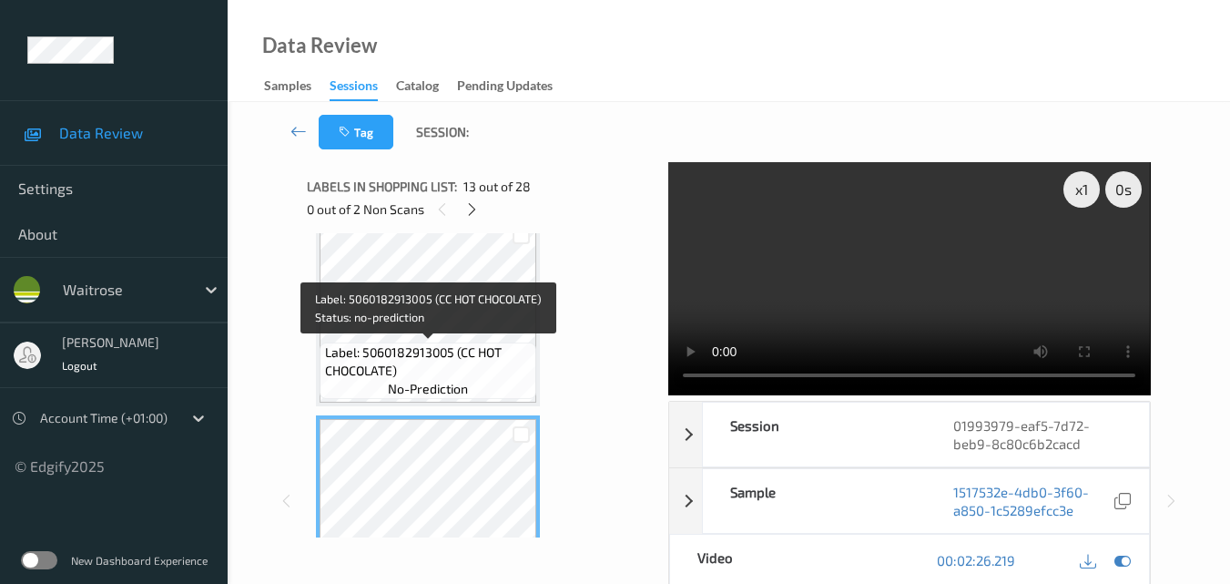
click at [447, 346] on span "Label: 5060182913005 (CC HOT CHOCOLATE)" at bounding box center [429, 361] width 208 height 36
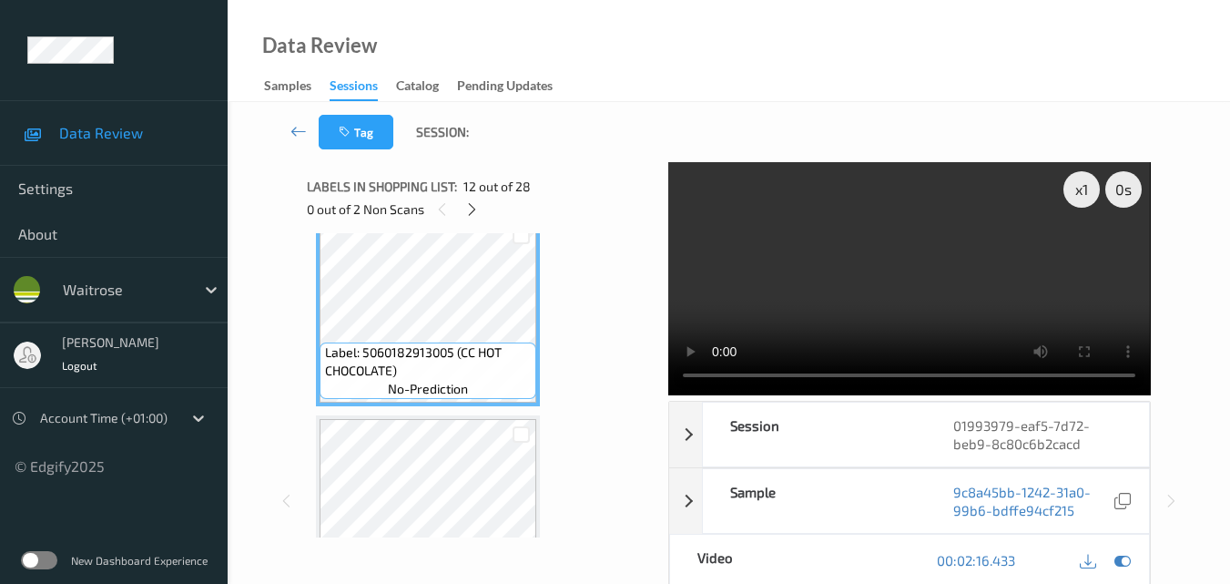
scroll to position [2027, 0]
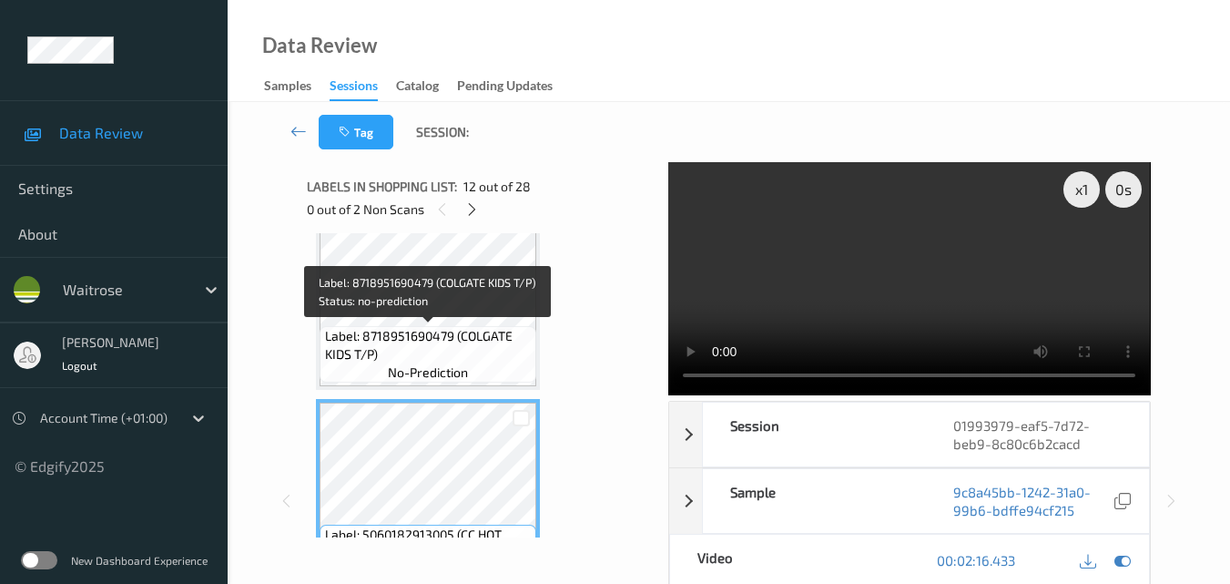
click at [465, 346] on span "Label: 8718951690479 (COLGATE KIDS T/P)" at bounding box center [429, 345] width 208 height 36
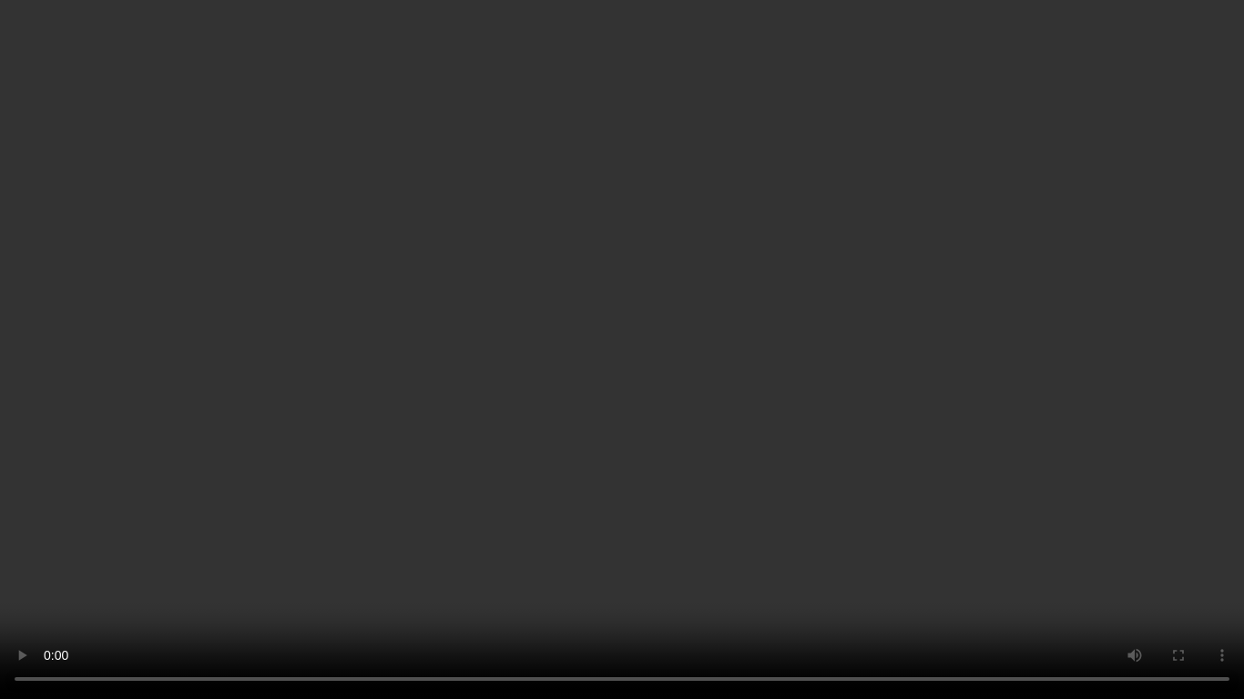
click at [884, 388] on video at bounding box center [622, 349] width 1244 height 699
click at [1013, 394] on video at bounding box center [622, 349] width 1244 height 699
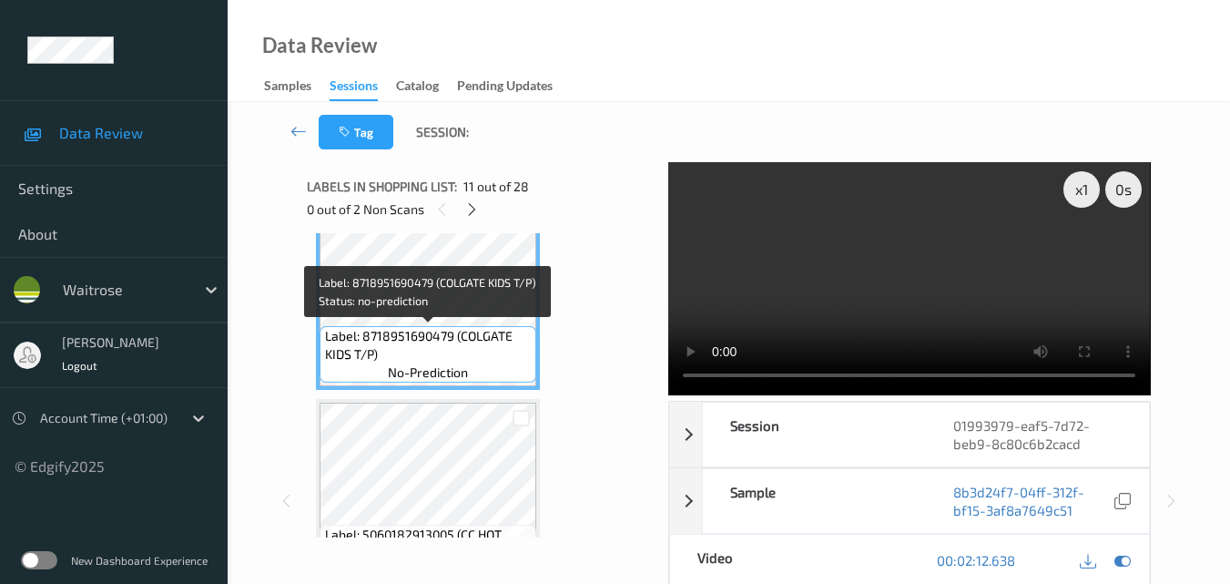
click at [435, 335] on span "Label: 8718951690479 (COLGATE KIDS T/P)" at bounding box center [429, 345] width 208 height 36
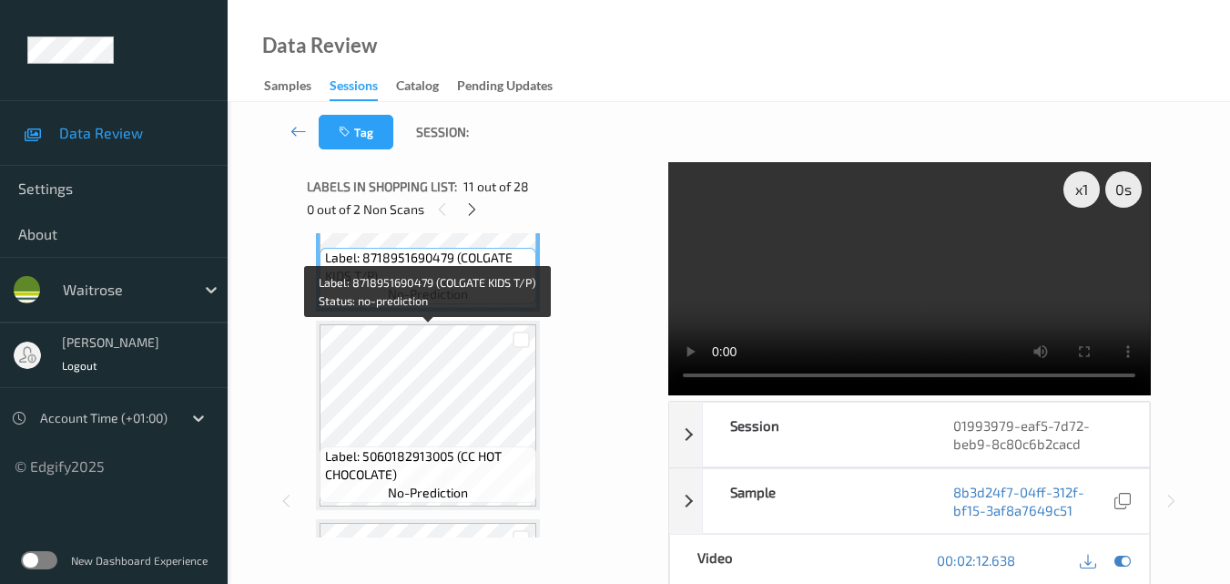
scroll to position [2209, 0]
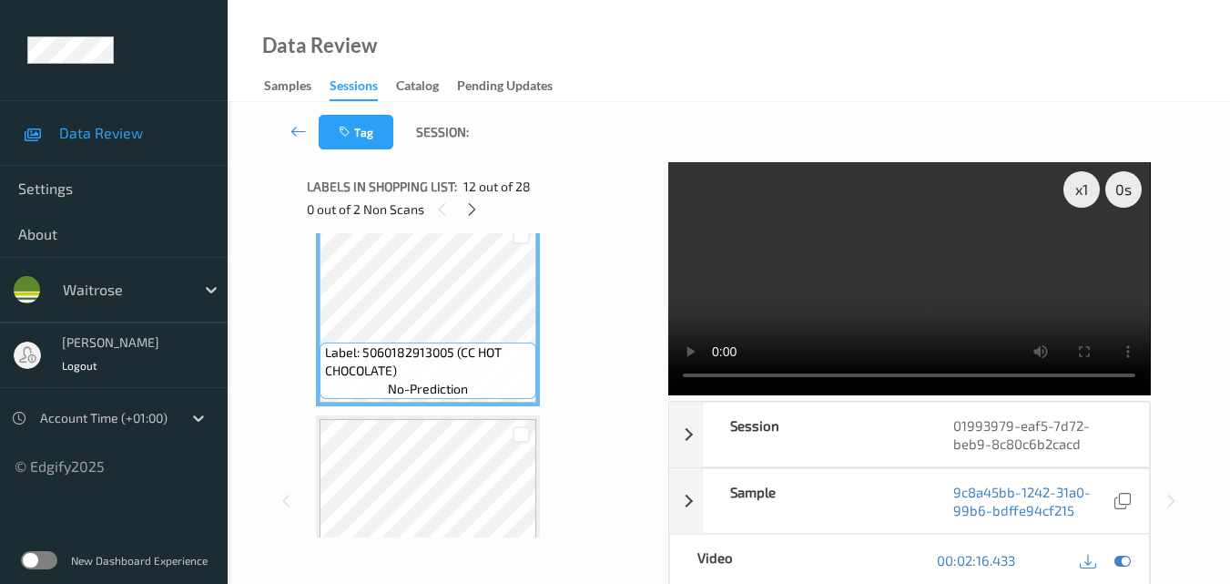
click at [956, 294] on video at bounding box center [909, 278] width 482 height 233
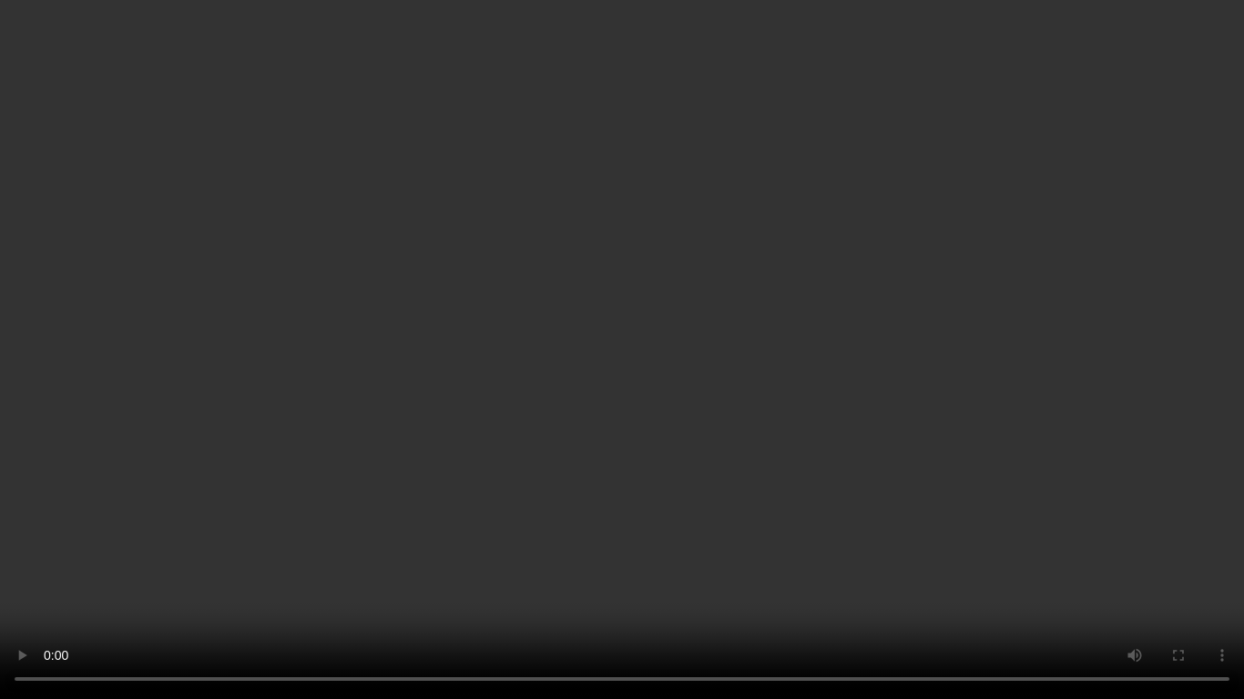
click at [696, 446] on video at bounding box center [622, 349] width 1244 height 699
click at [741, 500] on video at bounding box center [622, 349] width 1244 height 699
click at [716, 481] on video at bounding box center [622, 349] width 1244 height 699
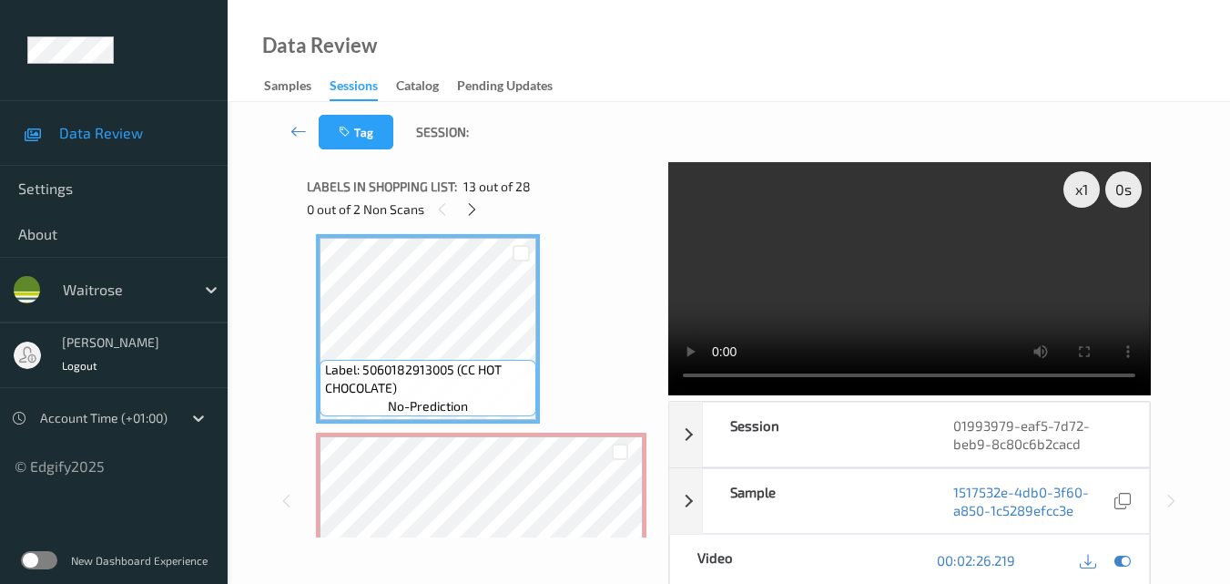
scroll to position [2391, 0]
click at [891, 274] on video at bounding box center [909, 278] width 482 height 233
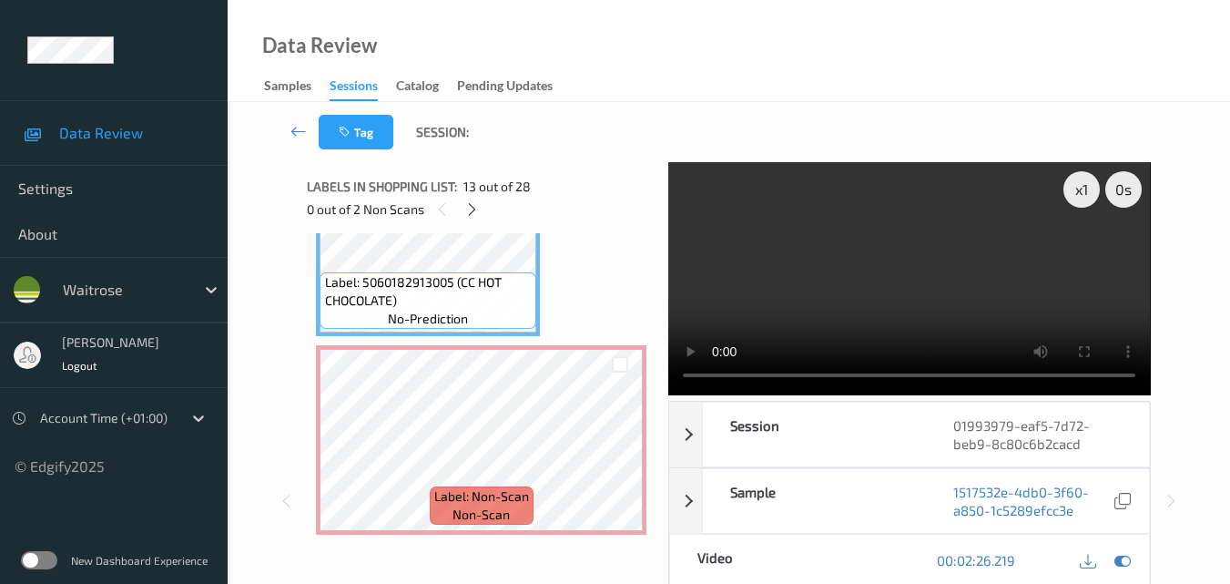
scroll to position [2573, 0]
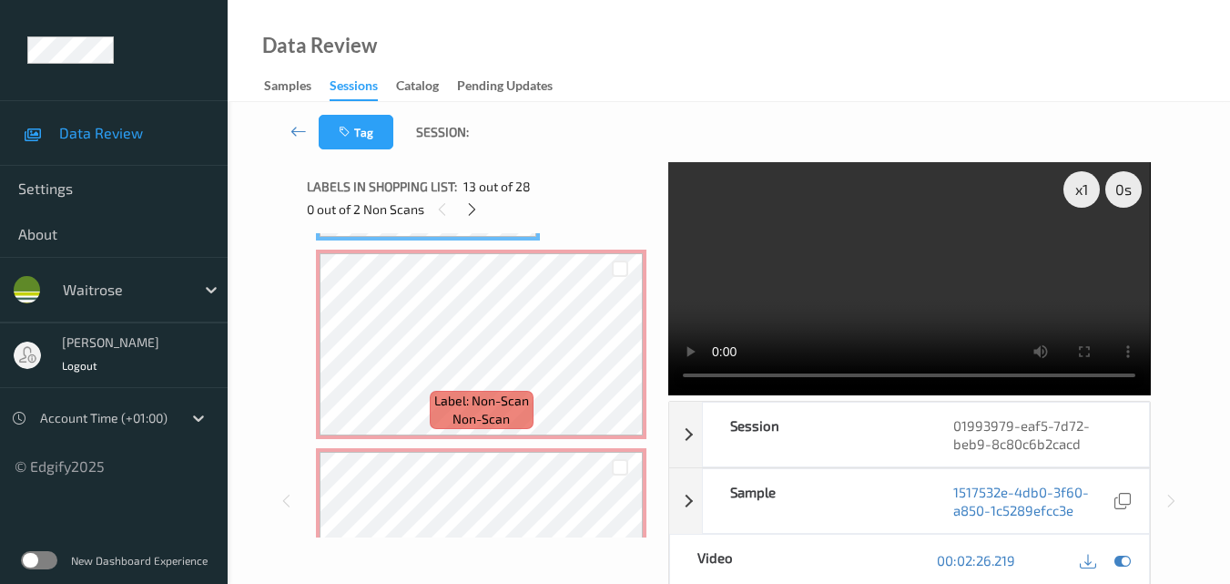
click at [926, 268] on video at bounding box center [909, 278] width 482 height 233
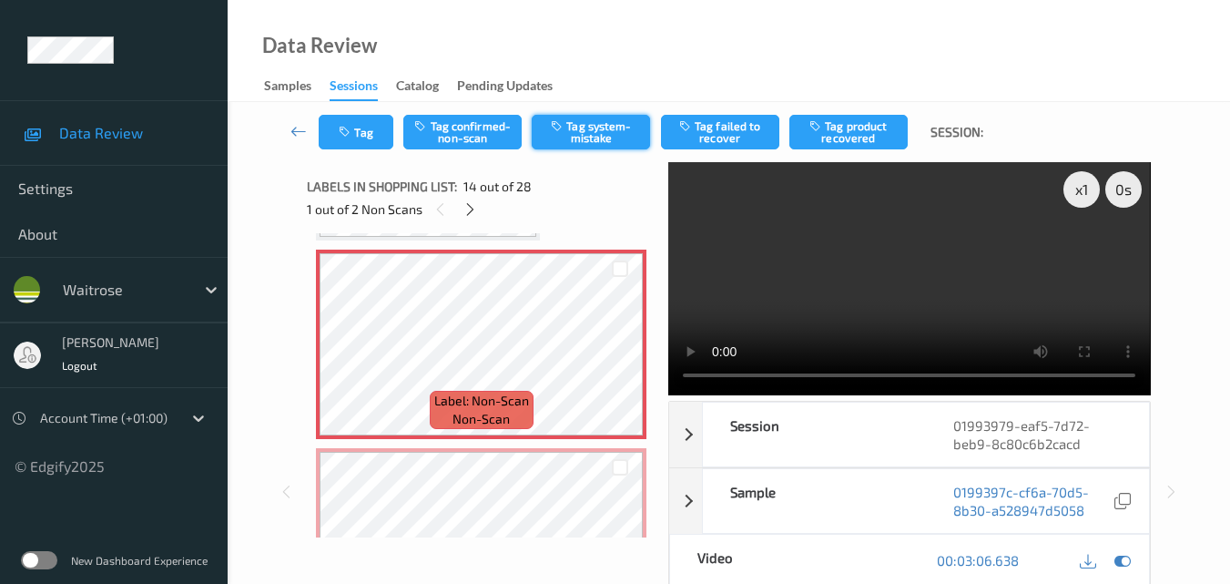
click at [605, 134] on button "Tag system-mistake" at bounding box center [591, 132] width 118 height 35
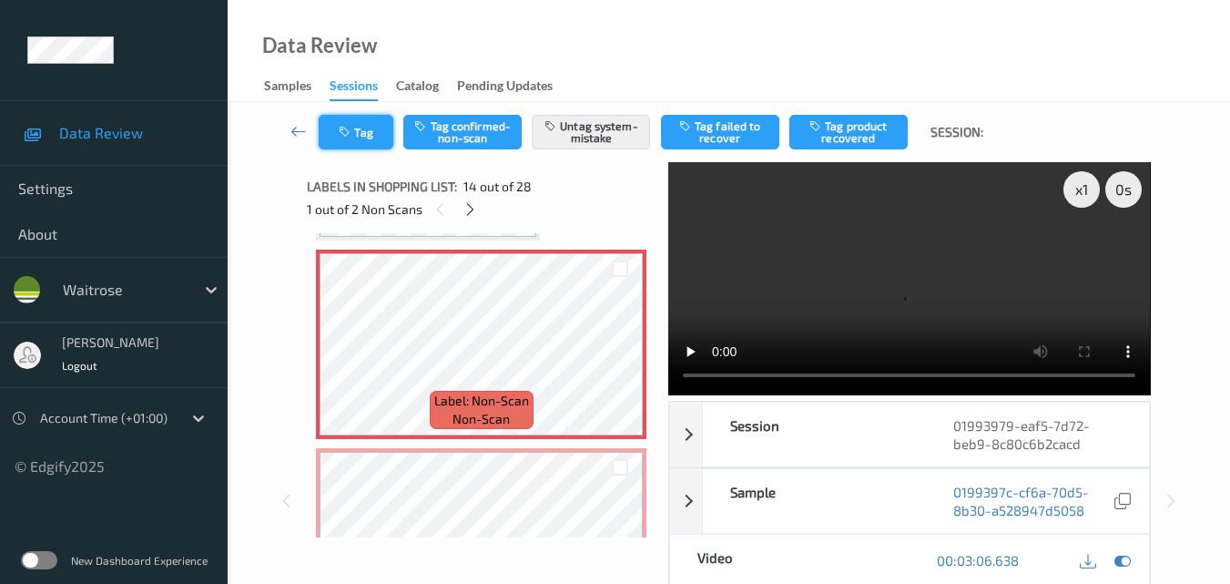
click at [366, 138] on button "Tag" at bounding box center [356, 132] width 75 height 35
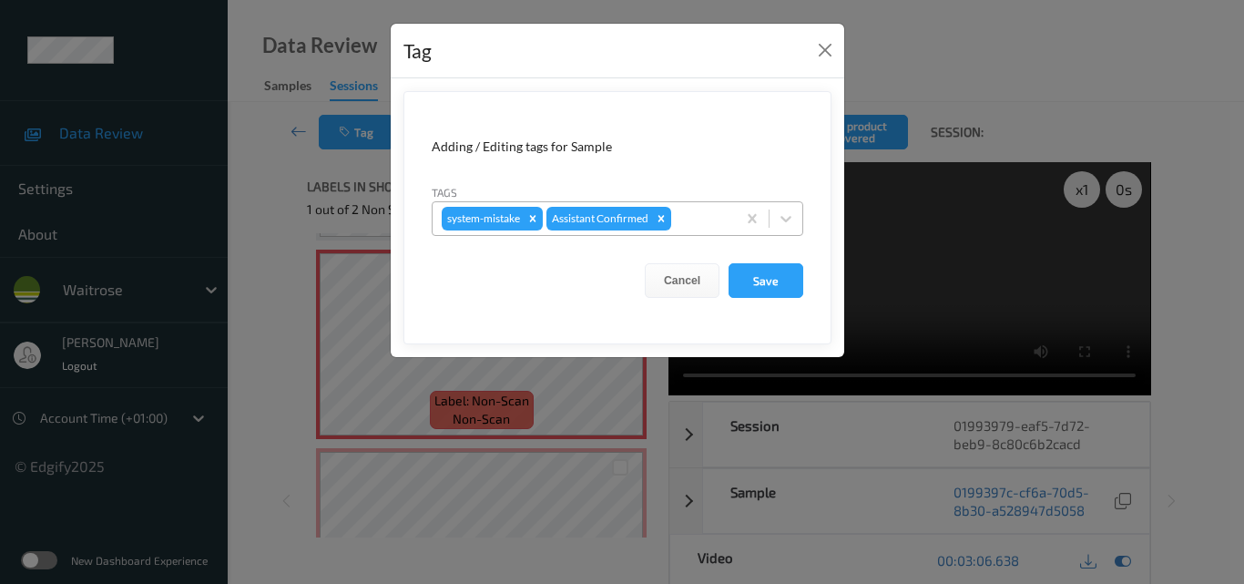
click at [698, 223] on div at bounding box center [701, 219] width 52 height 22
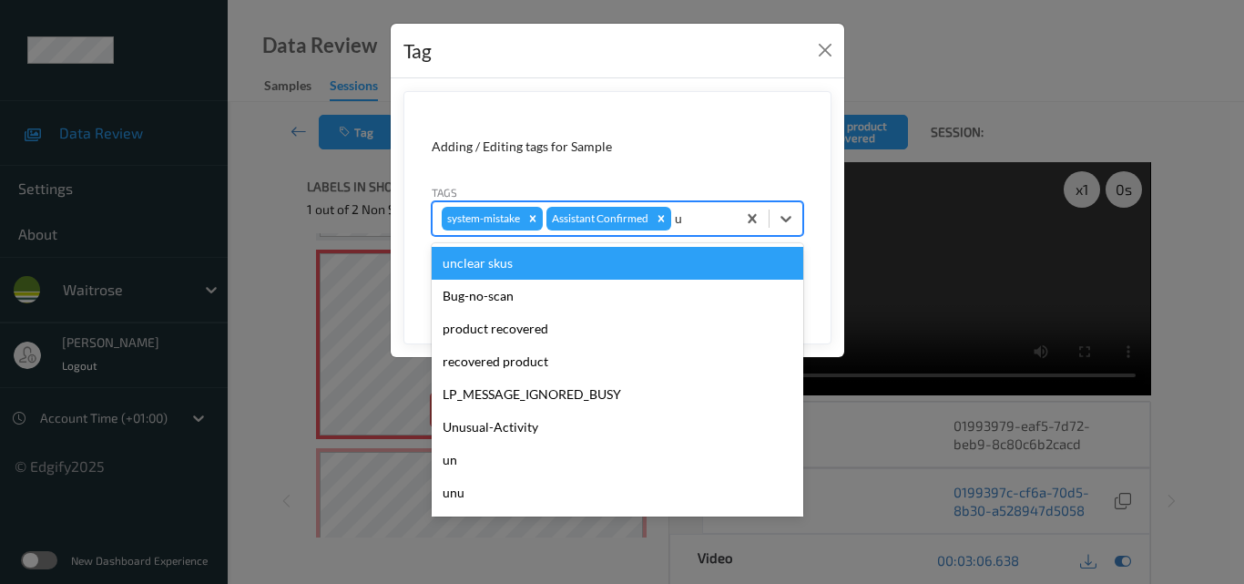
type input "un"
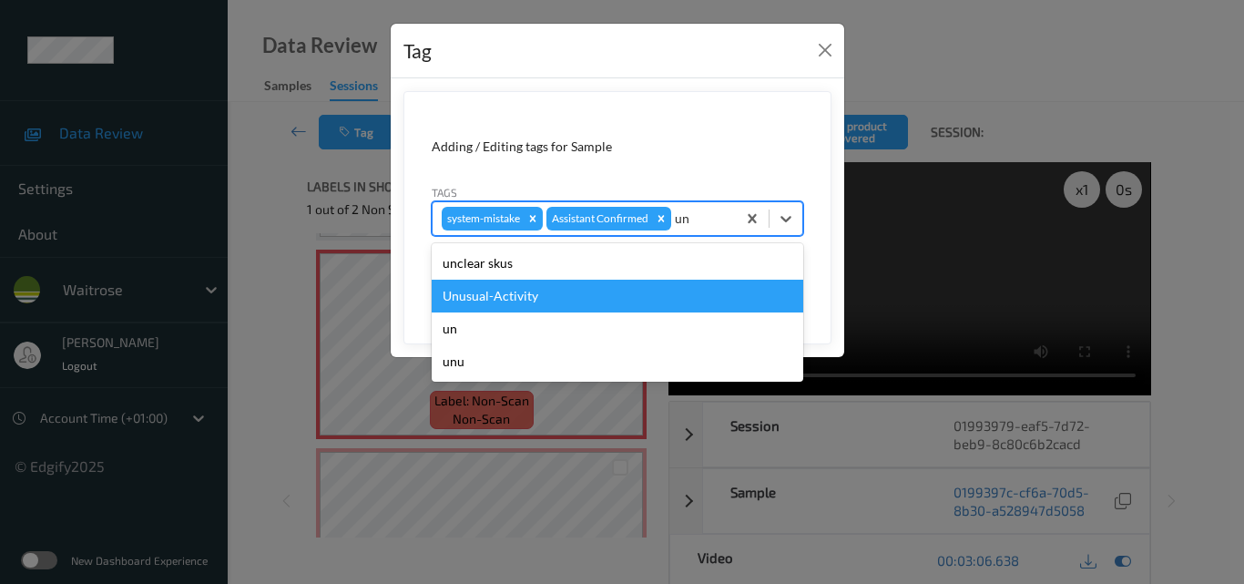
click at [600, 286] on div "Unusual-Activity" at bounding box center [618, 296] width 372 height 33
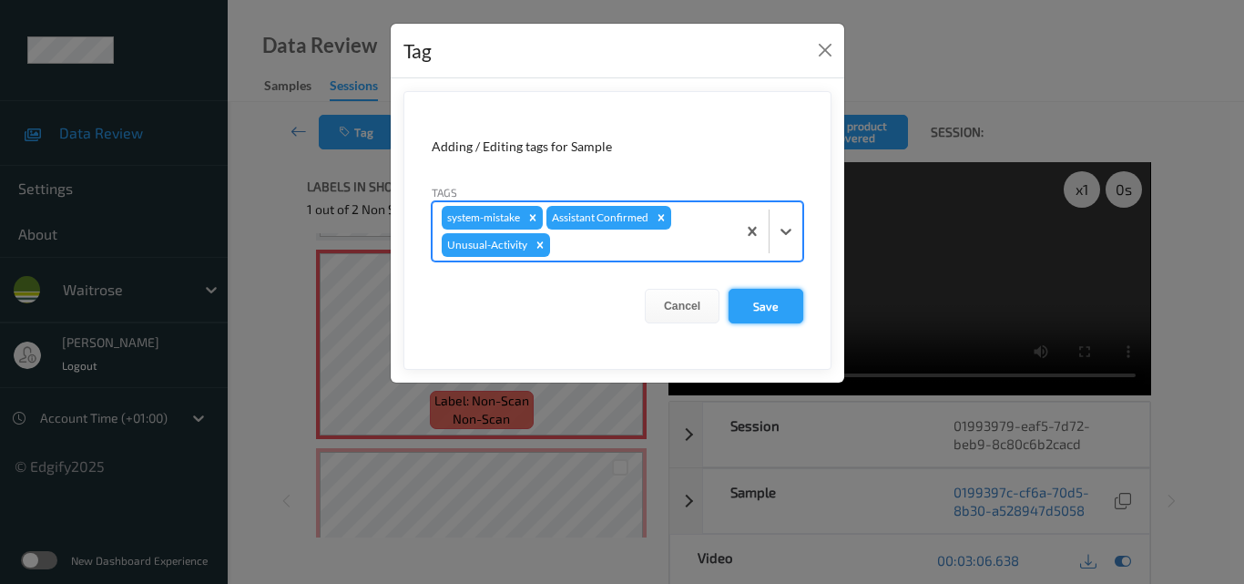
click at [769, 300] on button "Save" at bounding box center [765, 306] width 75 height 35
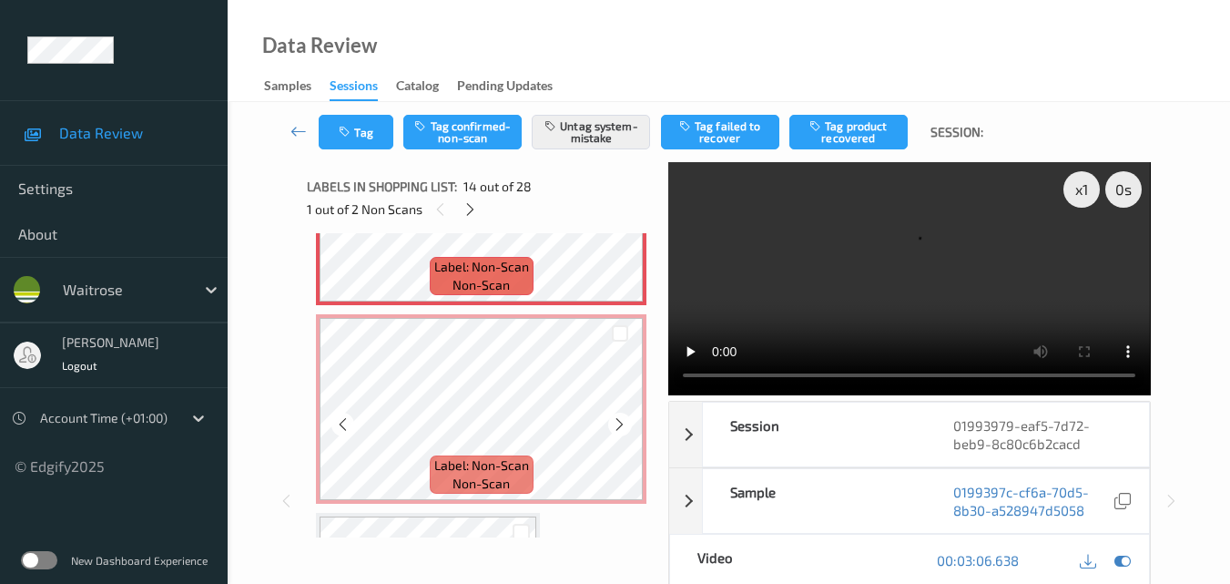
scroll to position [2756, 0]
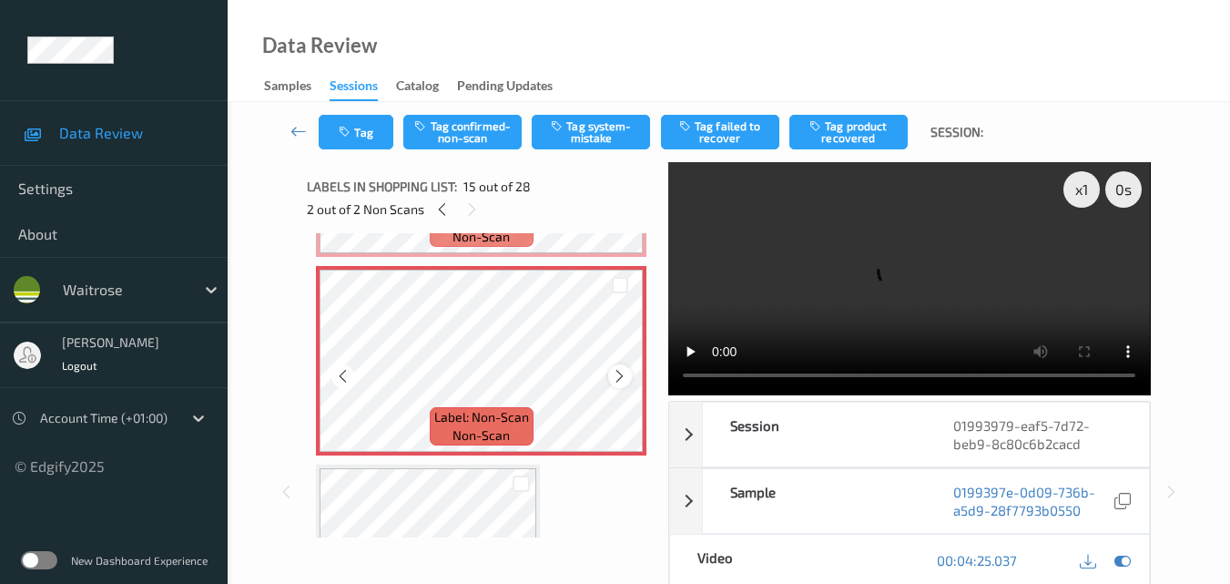
click at [627, 376] on icon at bounding box center [619, 376] width 15 height 16
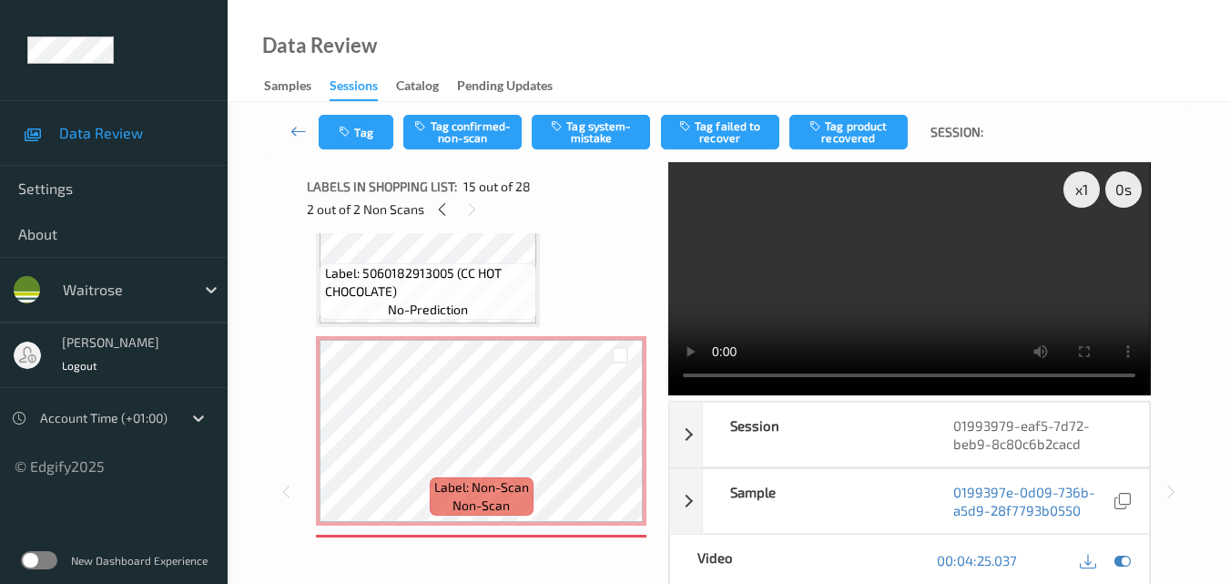
scroll to position [2482, 0]
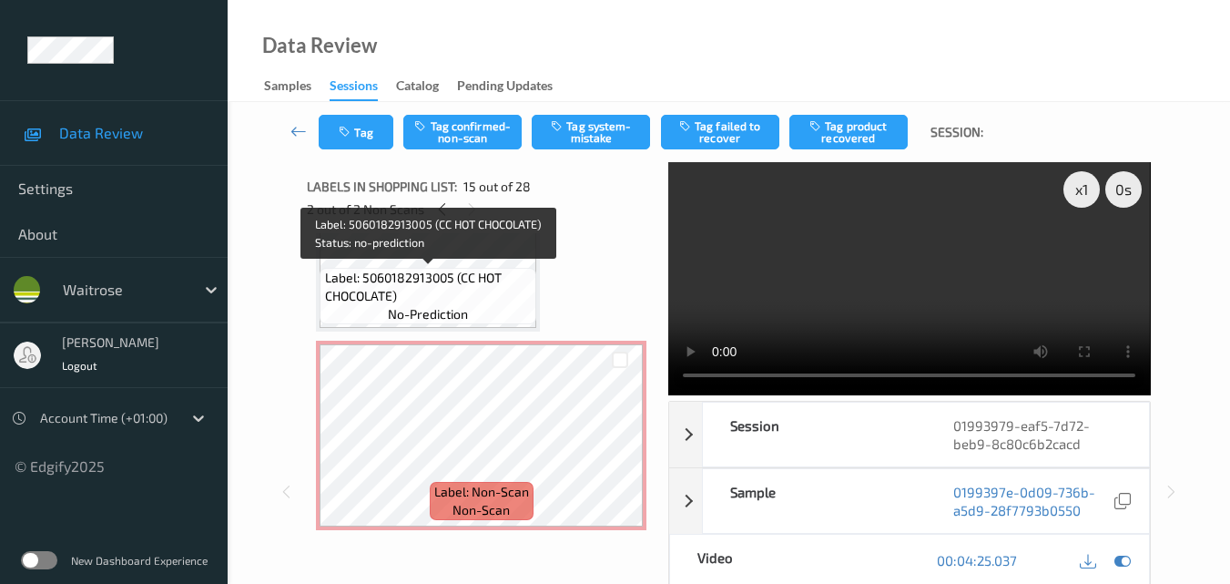
click at [456, 291] on span "Label: 5060182913005 (CC HOT CHOCOLATE)" at bounding box center [429, 287] width 208 height 36
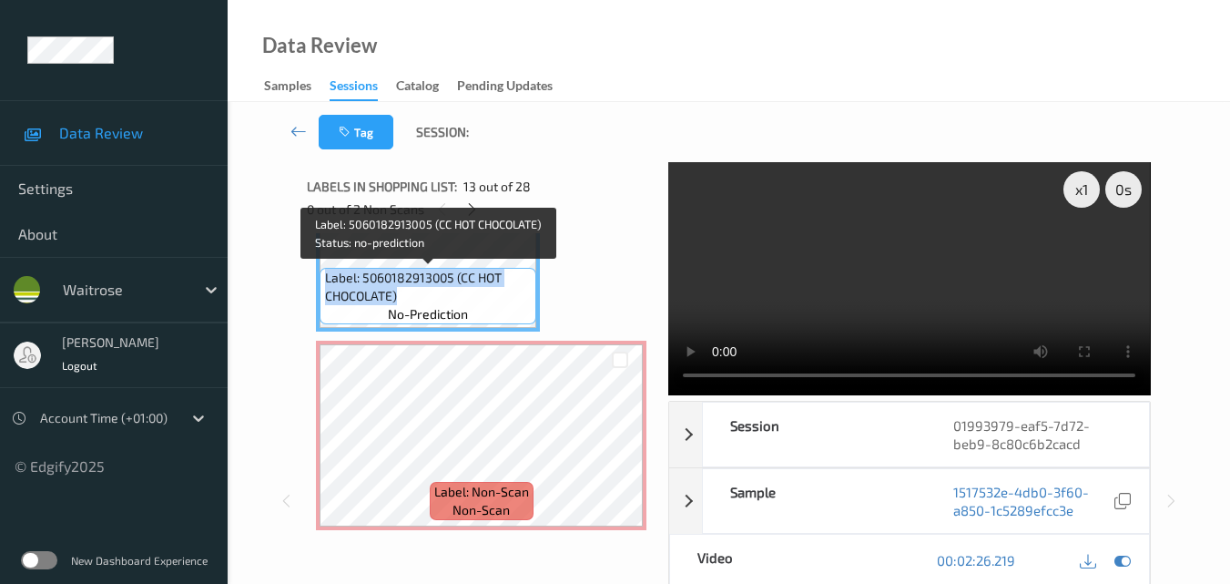
drag, startPoint x: 404, startPoint y: 295, endPoint x: 321, endPoint y: 280, distance: 85.0
click at [321, 280] on div "Label: 5060182913005 (CC HOT CHOCOLATE) no-prediction" at bounding box center [428, 296] width 217 height 56
copy span "Label: 5060182913005 (CC HOT CHOCOLATE)"
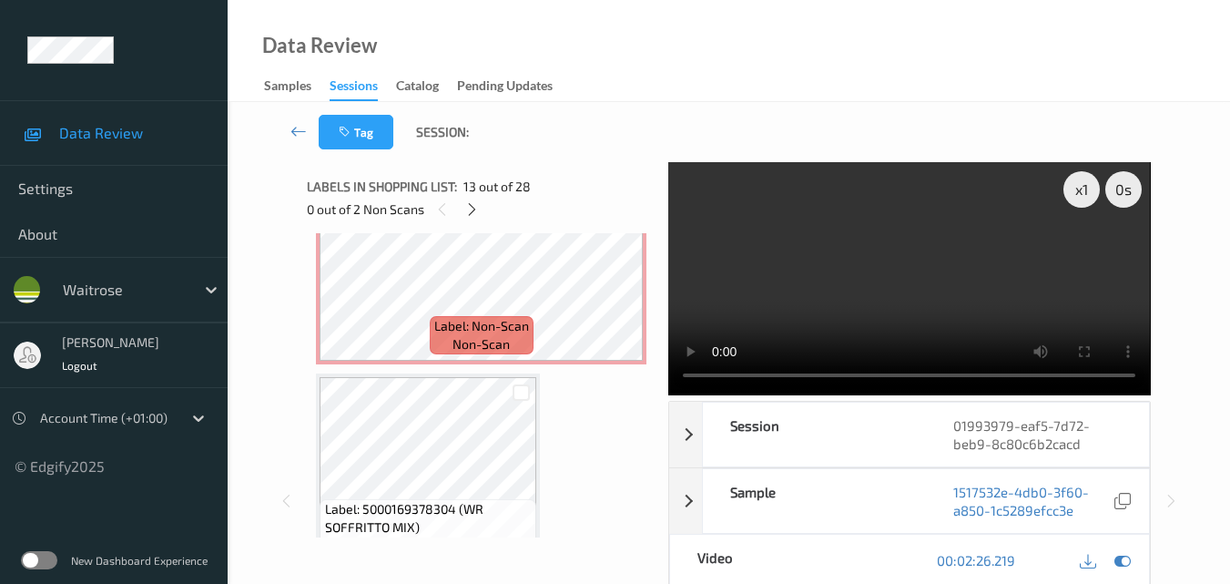
scroll to position [2756, 0]
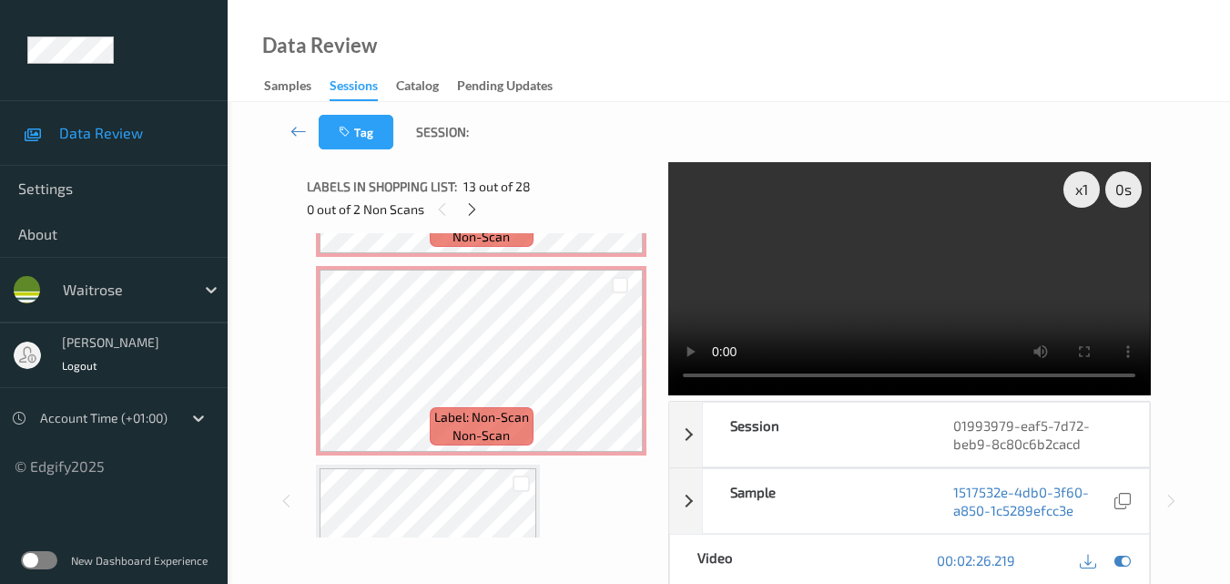
click at [943, 299] on video at bounding box center [909, 278] width 482 height 233
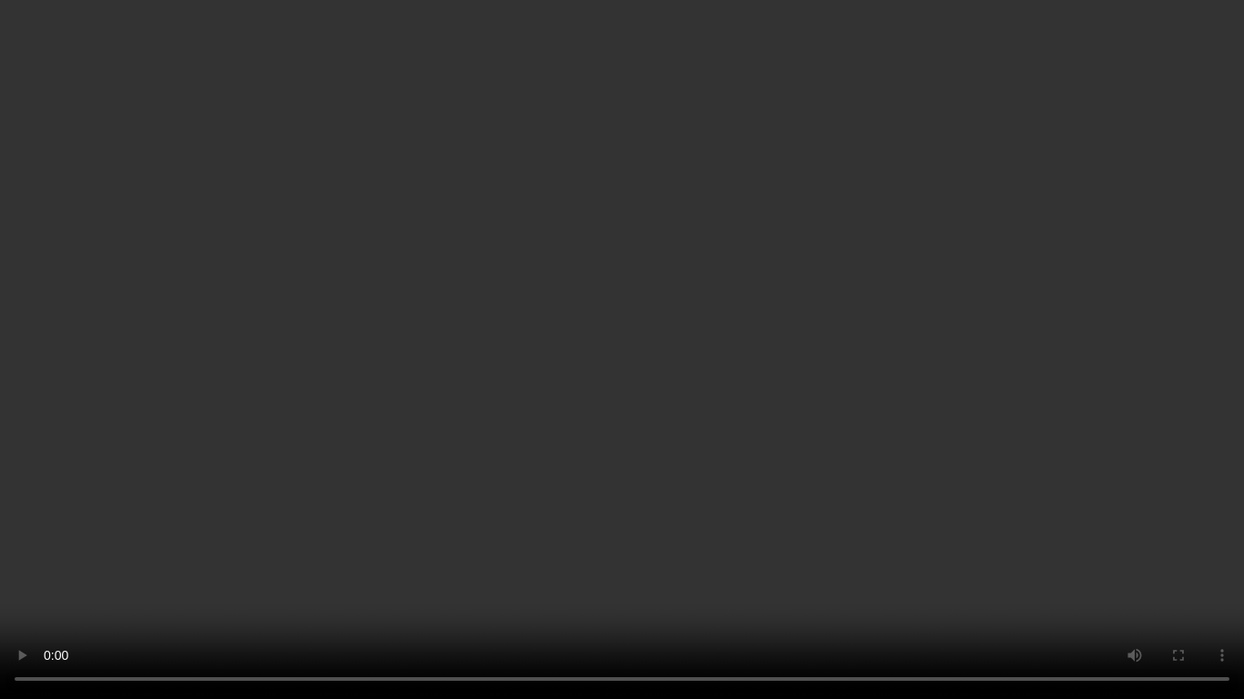
click at [912, 459] on video at bounding box center [622, 349] width 1244 height 699
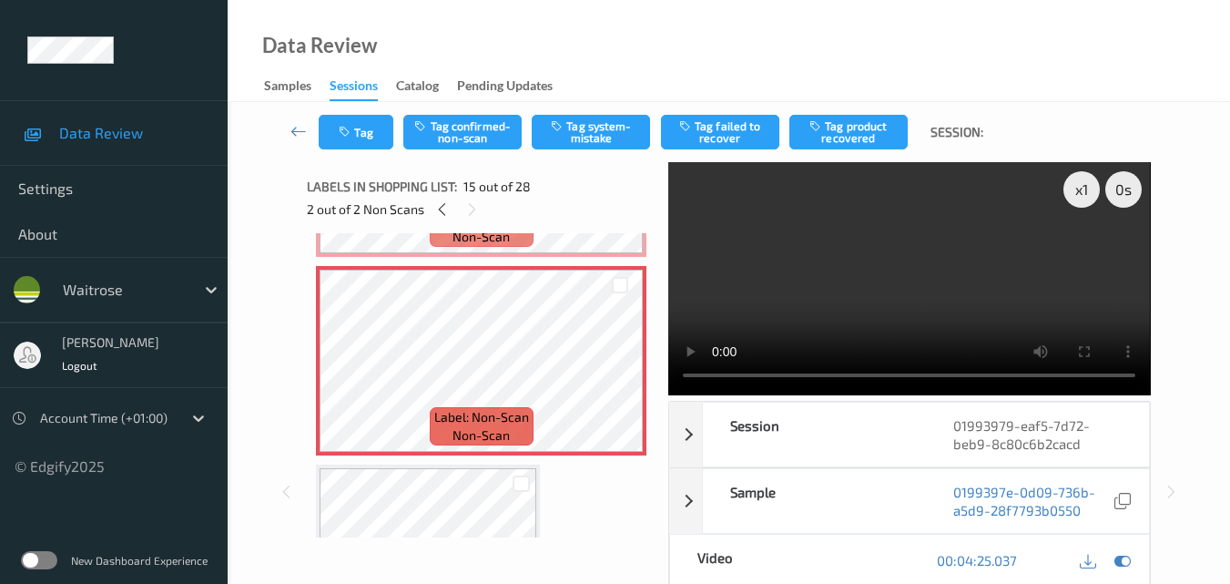
click at [810, 283] on video at bounding box center [909, 278] width 482 height 233
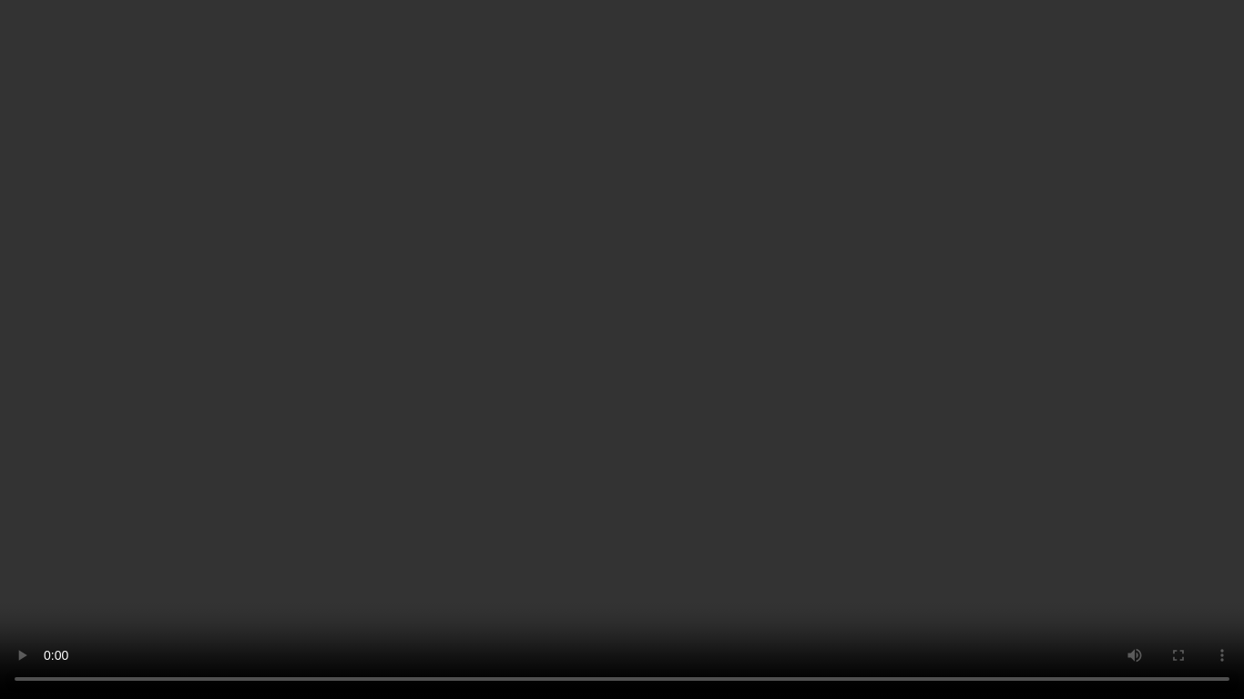
click at [837, 421] on video at bounding box center [622, 349] width 1244 height 699
click at [616, 447] on video at bounding box center [622, 349] width 1244 height 699
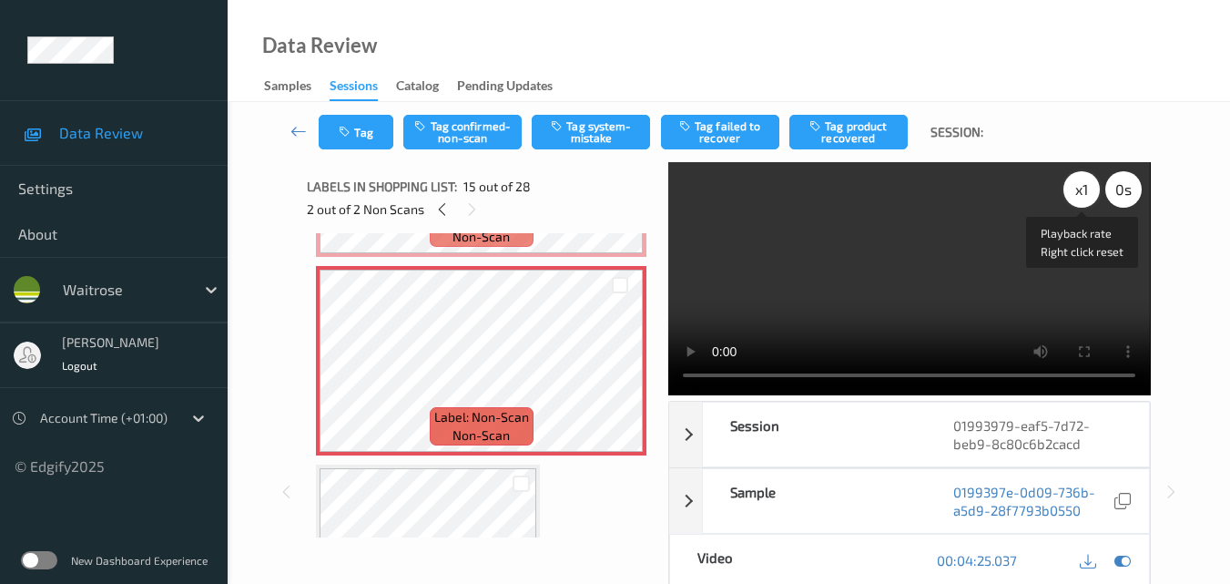
click at [1084, 199] on div "x 1" at bounding box center [1082, 189] width 36 height 36
click at [964, 267] on video at bounding box center [909, 278] width 482 height 233
click at [614, 372] on icon at bounding box center [619, 376] width 15 height 16
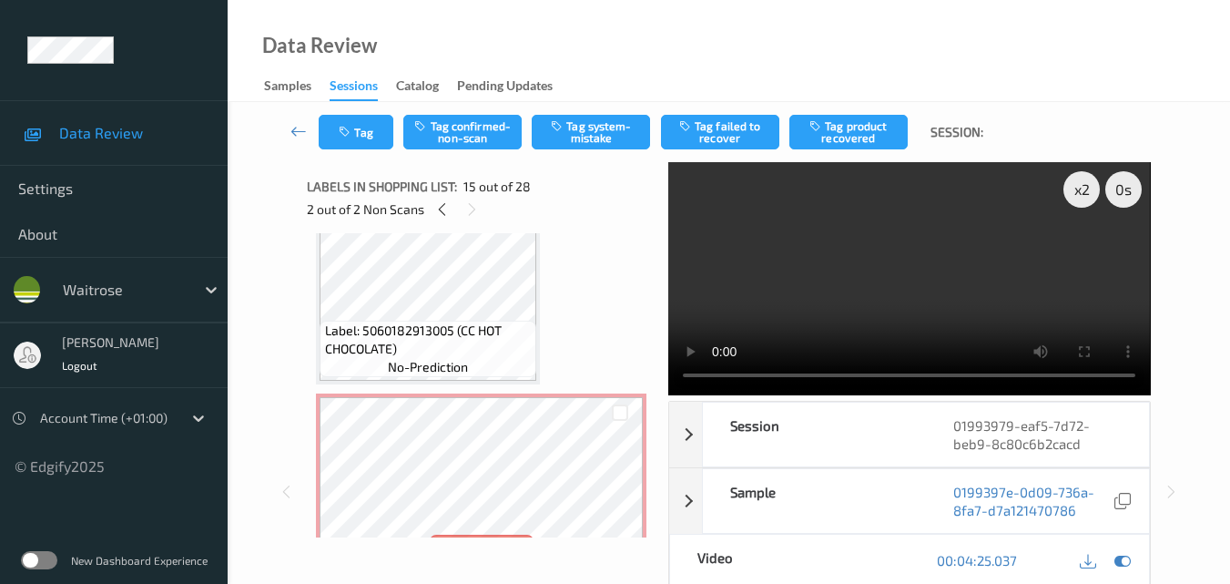
scroll to position [2391, 0]
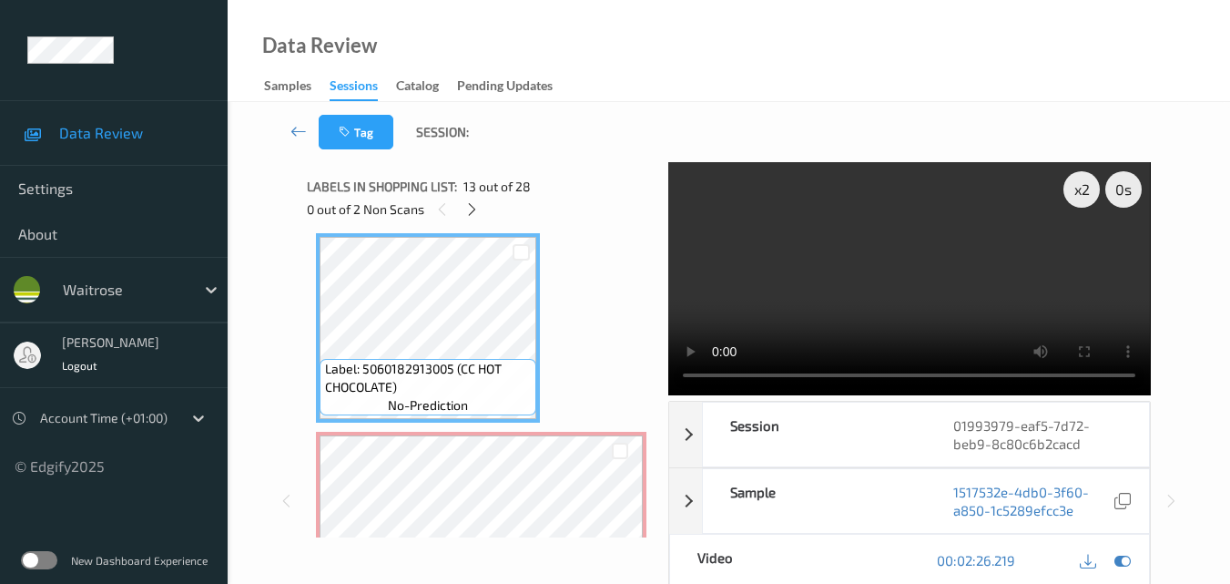
click at [952, 294] on video at bounding box center [909, 278] width 482 height 233
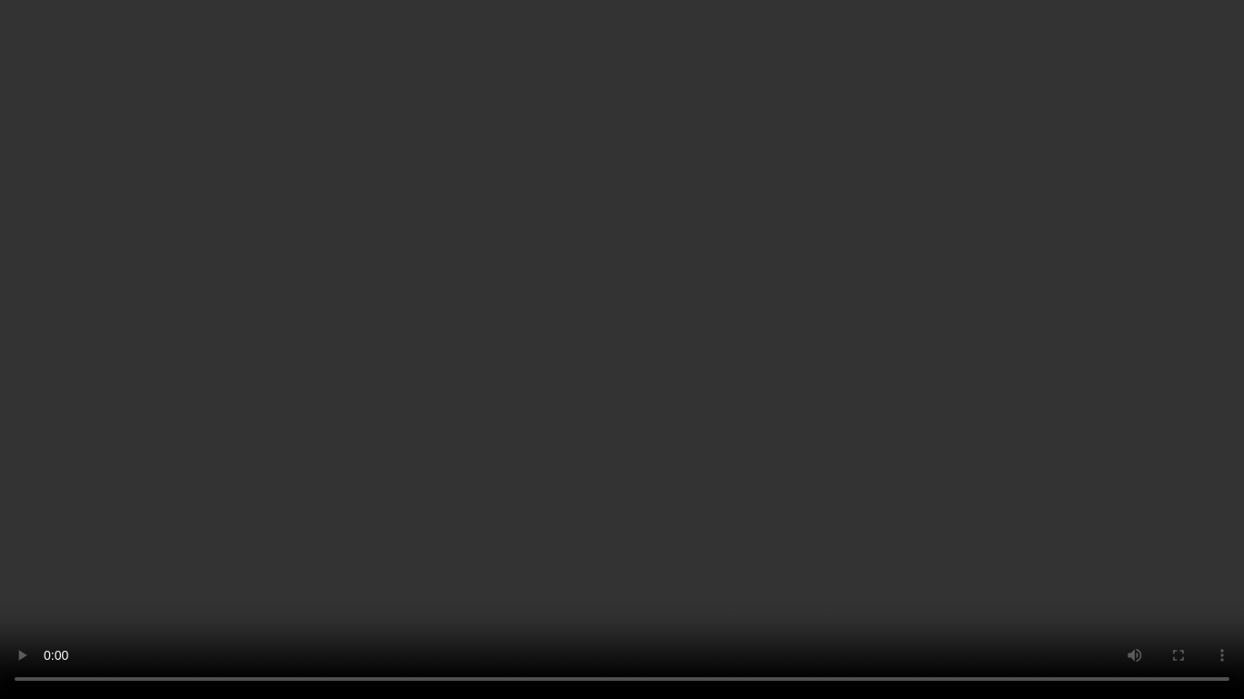
click at [1005, 425] on video at bounding box center [622, 349] width 1244 height 699
click at [770, 408] on video at bounding box center [622, 349] width 1244 height 699
click at [819, 360] on video at bounding box center [622, 349] width 1244 height 699
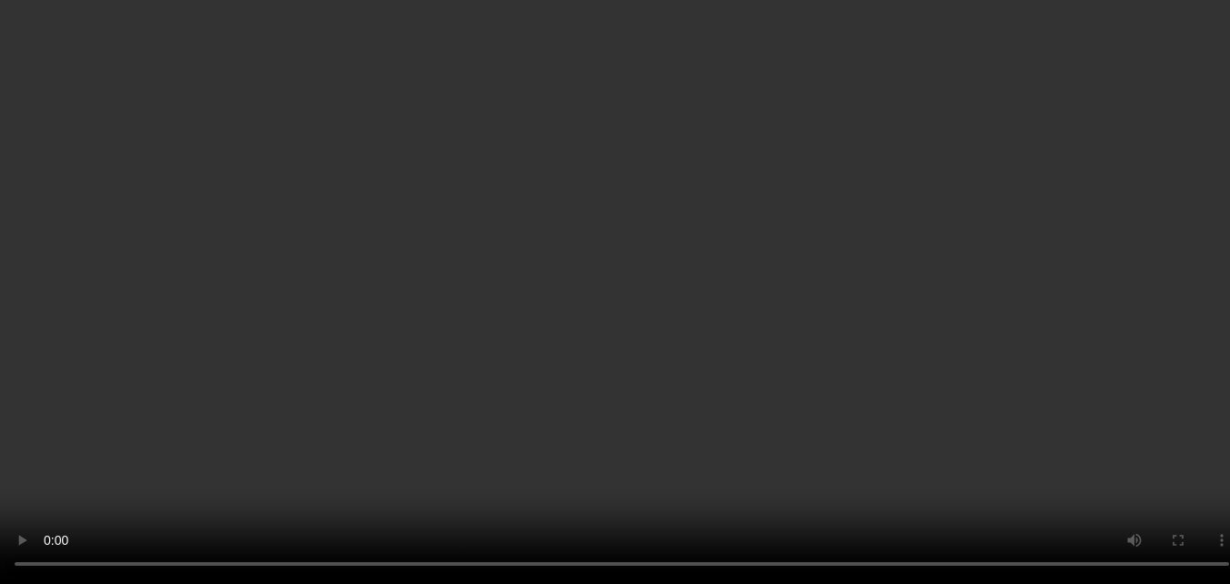
scroll to position [2664, 0]
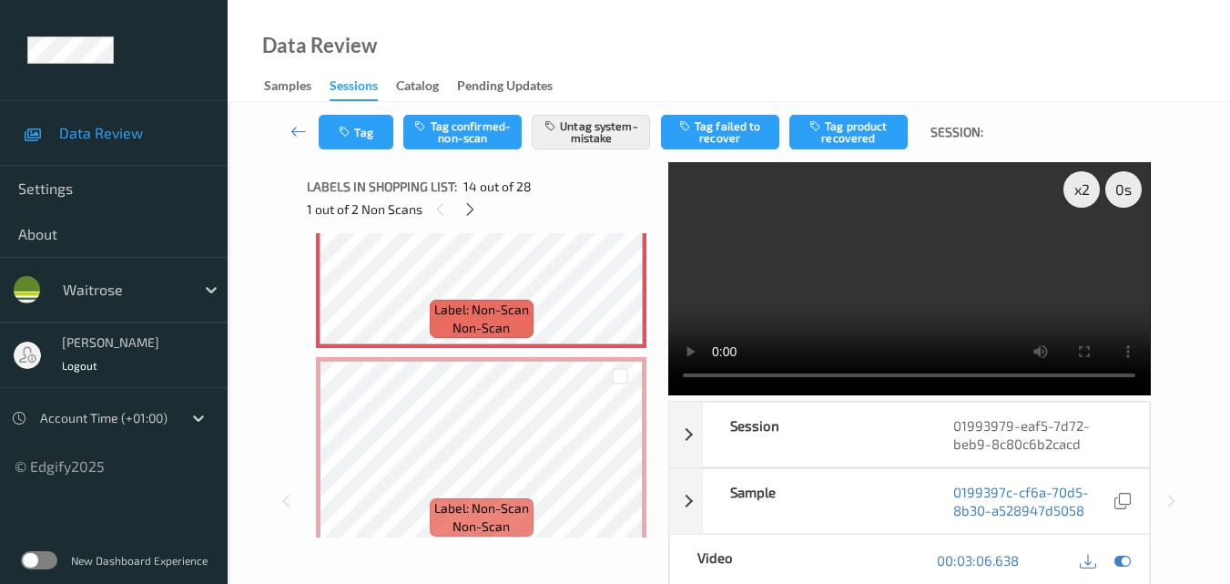
click at [838, 296] on video at bounding box center [909, 278] width 482 height 233
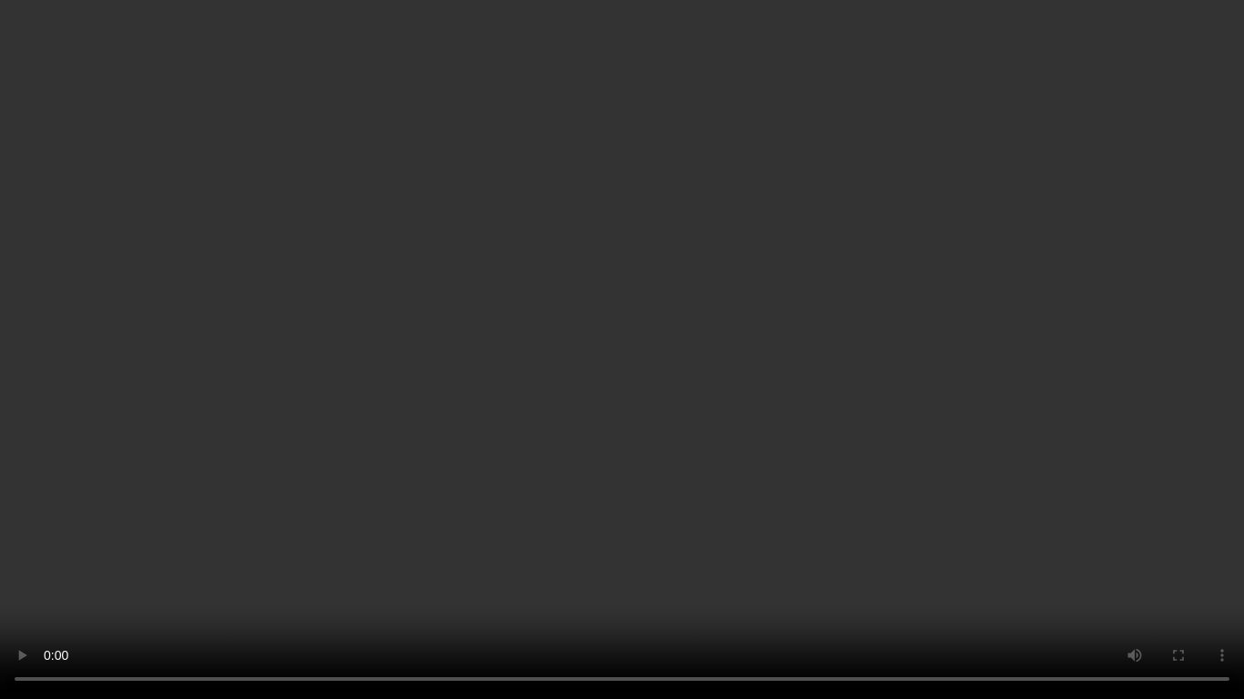
click at [777, 363] on video at bounding box center [622, 349] width 1244 height 699
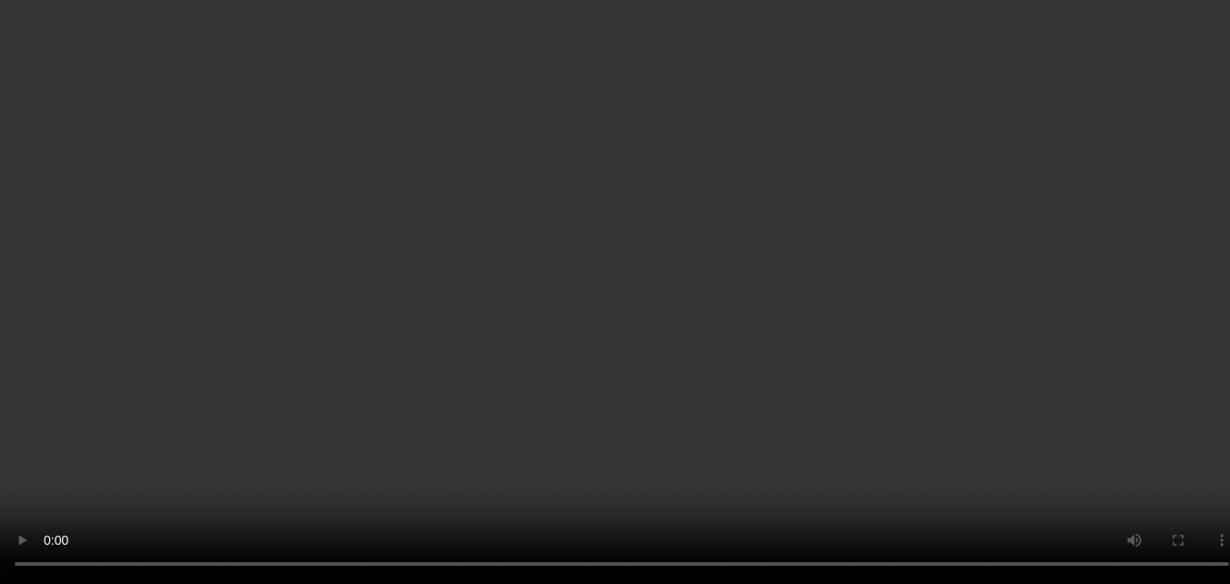
scroll to position [2027, 0]
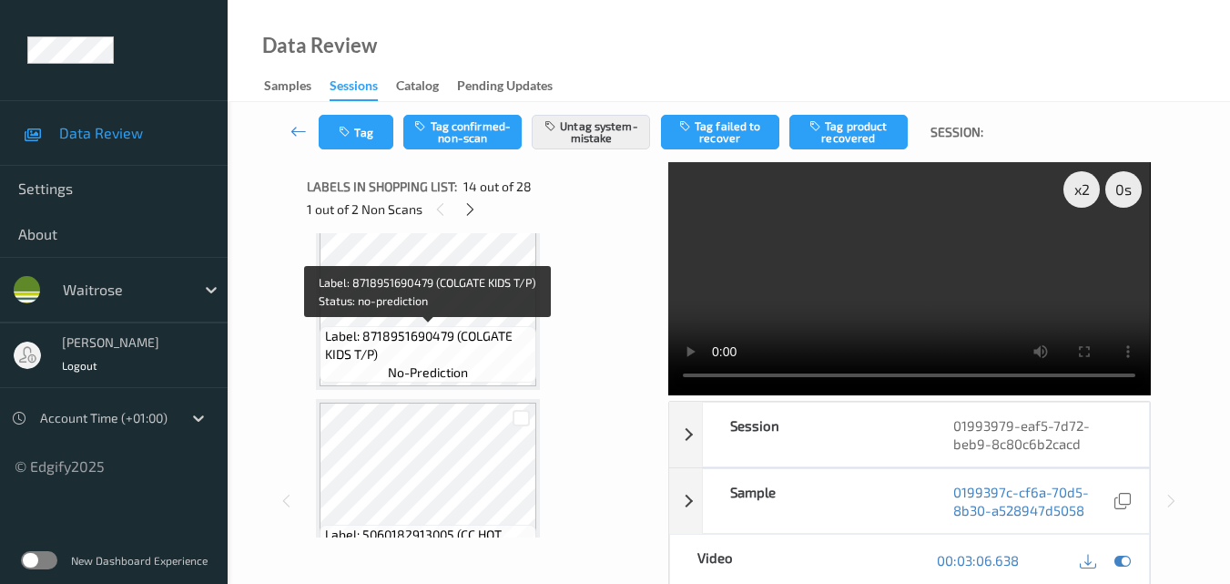
click at [453, 339] on span "Label: 8718951690479 (COLGATE KIDS T/P)" at bounding box center [429, 345] width 208 height 36
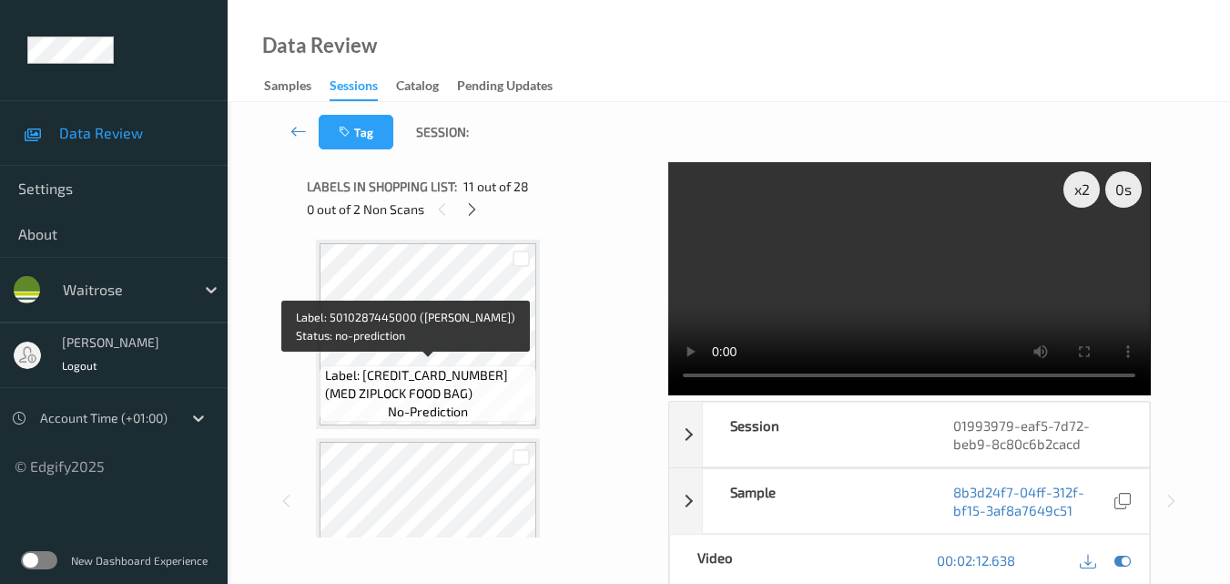
scroll to position [0, 0]
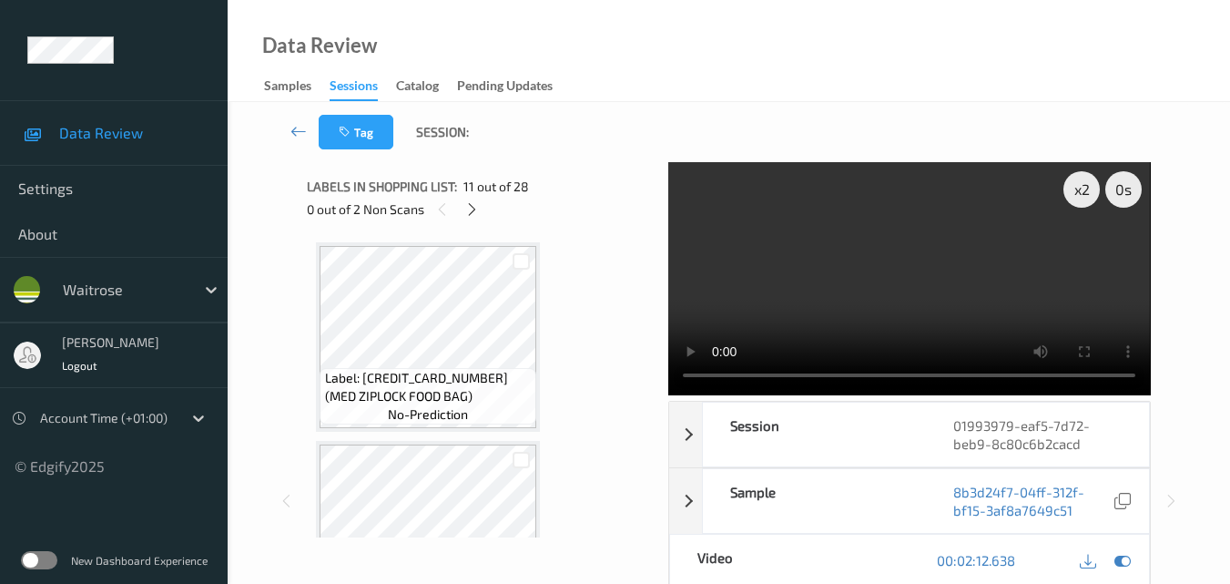
click at [913, 275] on video at bounding box center [909, 278] width 482 height 233
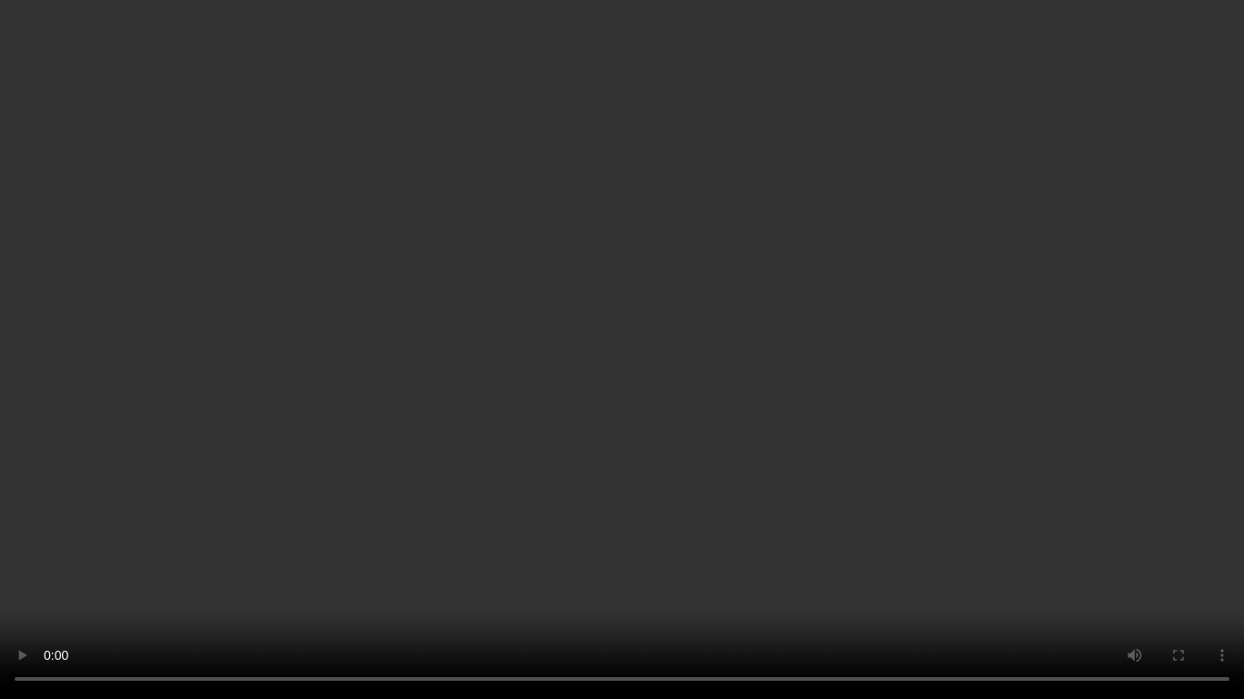
click at [761, 418] on video at bounding box center [622, 349] width 1244 height 699
click at [651, 466] on video at bounding box center [622, 349] width 1244 height 699
click at [689, 318] on video at bounding box center [622, 349] width 1244 height 699
click at [868, 466] on video at bounding box center [622, 349] width 1244 height 699
click at [738, 467] on video at bounding box center [622, 349] width 1244 height 699
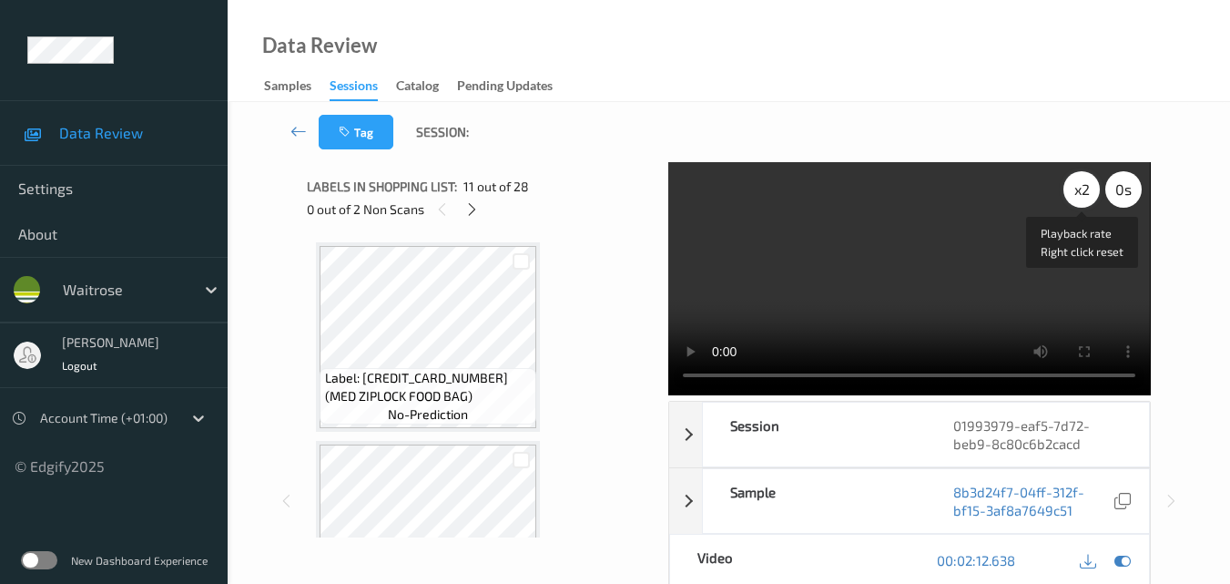
click at [1088, 193] on div "x 2" at bounding box center [1082, 189] width 36 height 36
click at [1088, 193] on div "x 4" at bounding box center [1082, 189] width 36 height 36
click at [1088, 193] on div "x 8" at bounding box center [1082, 189] width 36 height 36
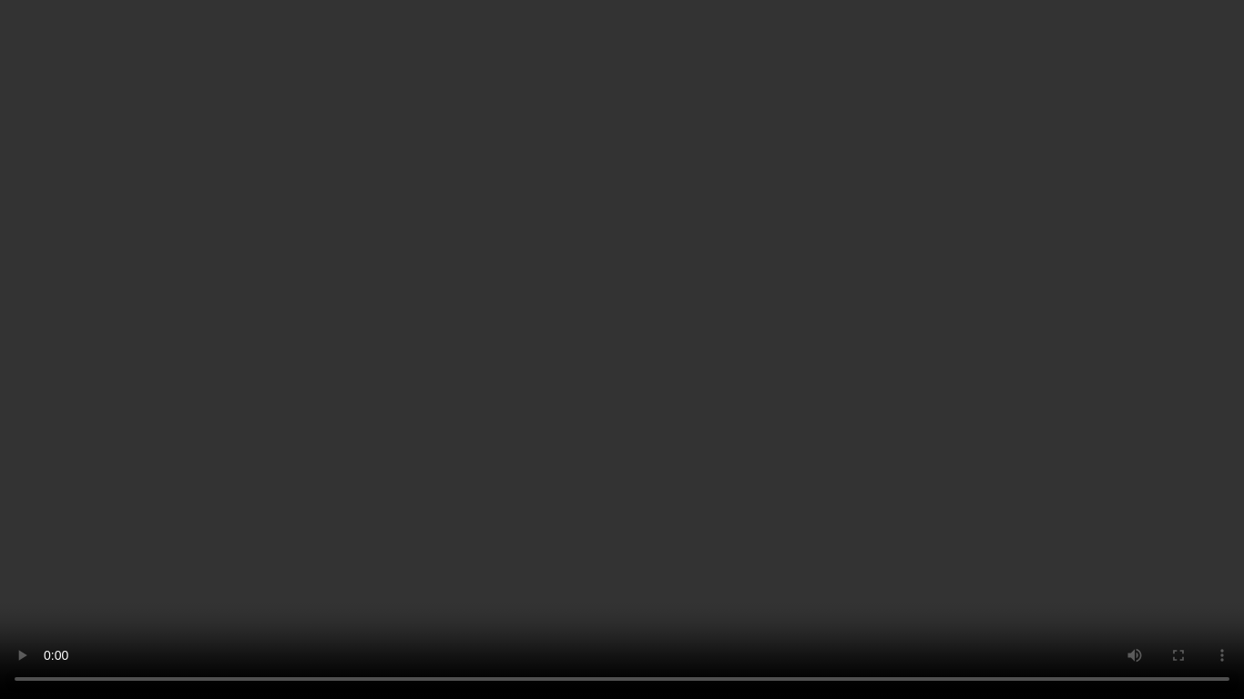
click at [702, 397] on video at bounding box center [622, 349] width 1244 height 699
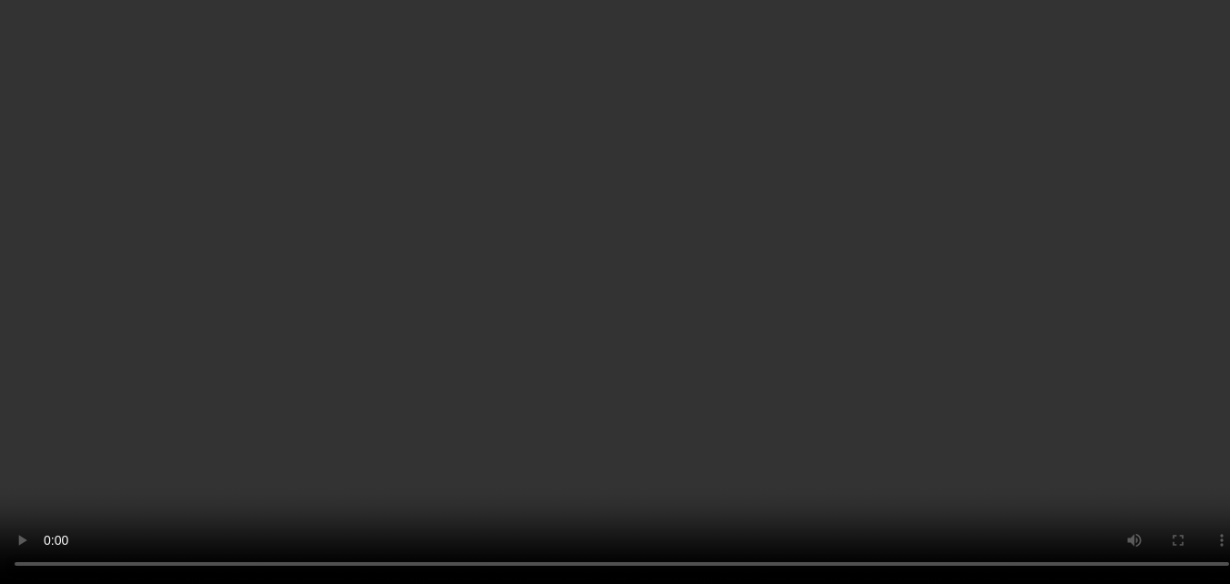
scroll to position [2459, 0]
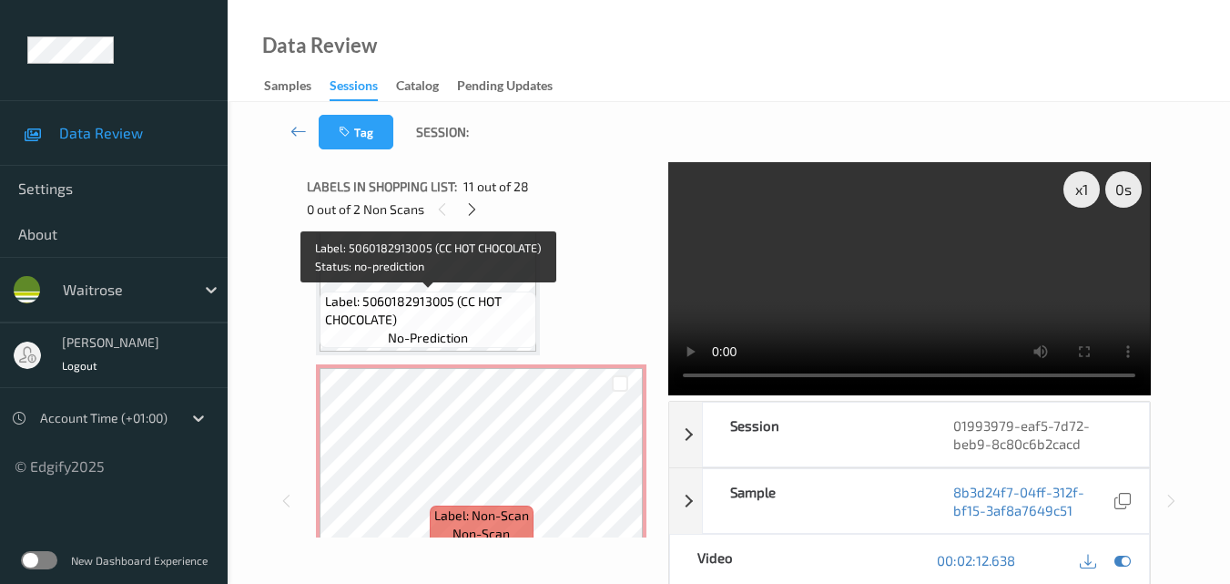
click at [468, 307] on span "Label: 5060182913005 (CC HOT CHOCOLATE)" at bounding box center [429, 310] width 208 height 36
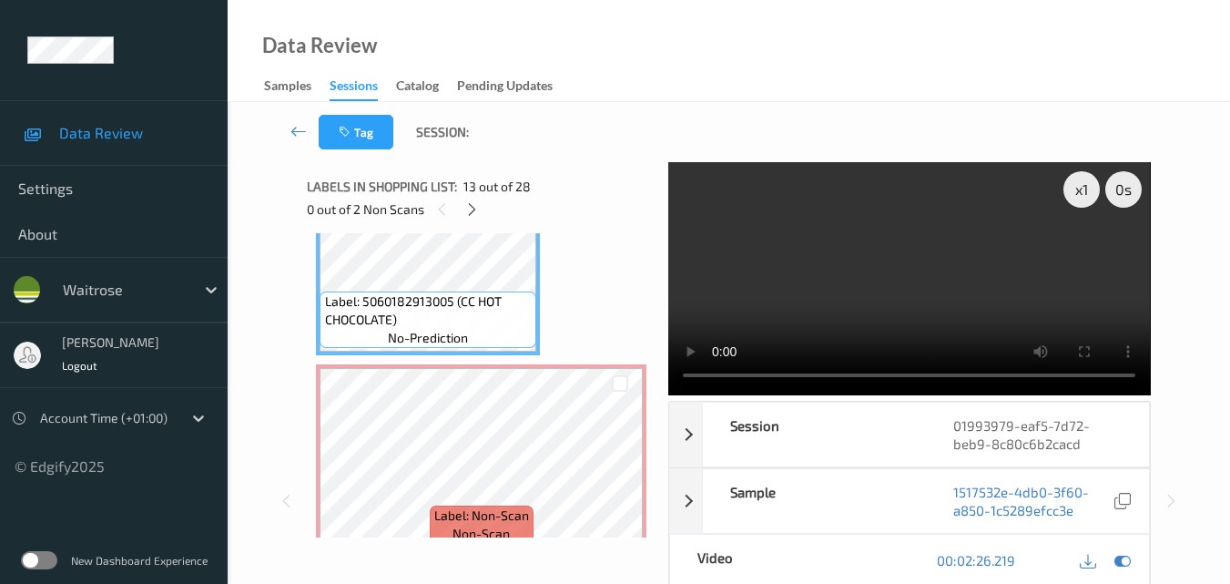
click at [920, 270] on video at bounding box center [909, 278] width 482 height 233
click at [978, 320] on video at bounding box center [909, 278] width 482 height 233
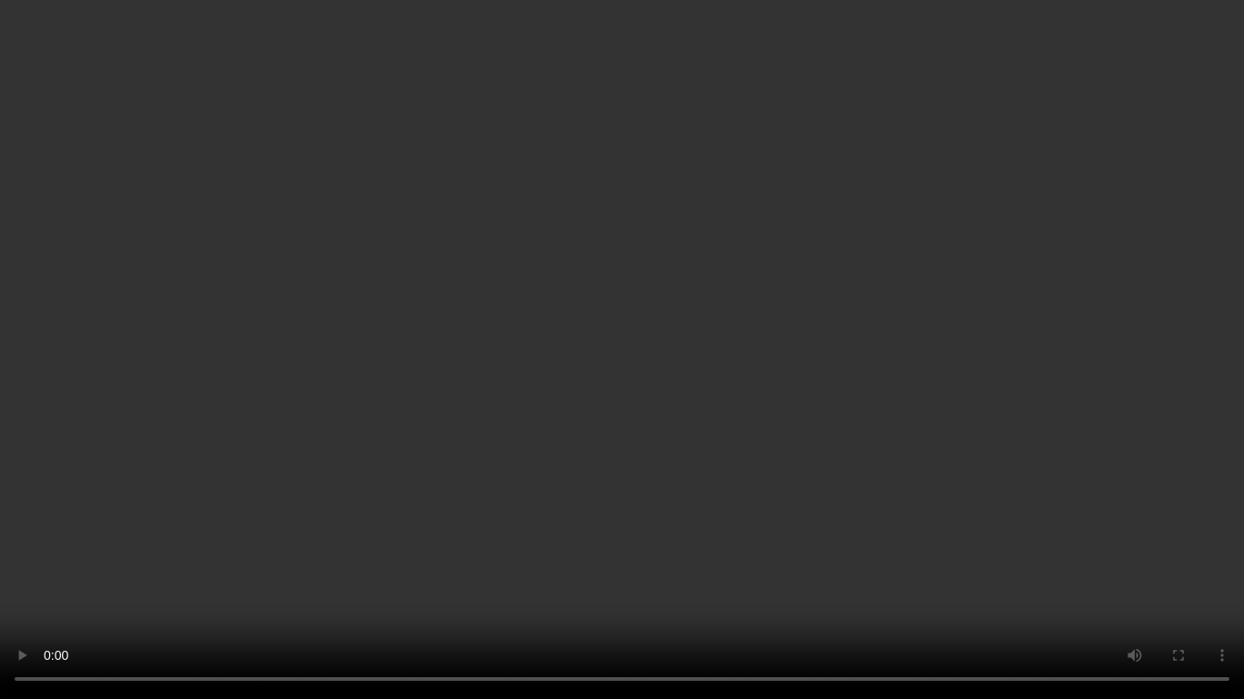
click at [848, 486] on video at bounding box center [622, 349] width 1244 height 699
click at [782, 491] on video at bounding box center [622, 349] width 1244 height 699
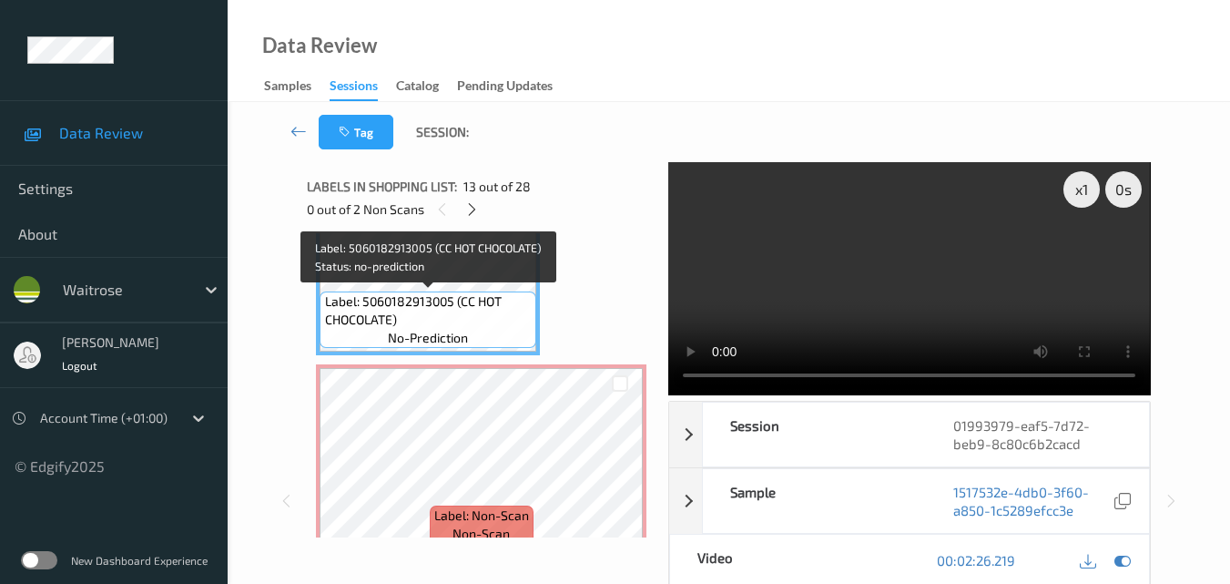
click at [465, 305] on span "Label: 5060182913005 (CC HOT CHOCOLATE)" at bounding box center [429, 310] width 208 height 36
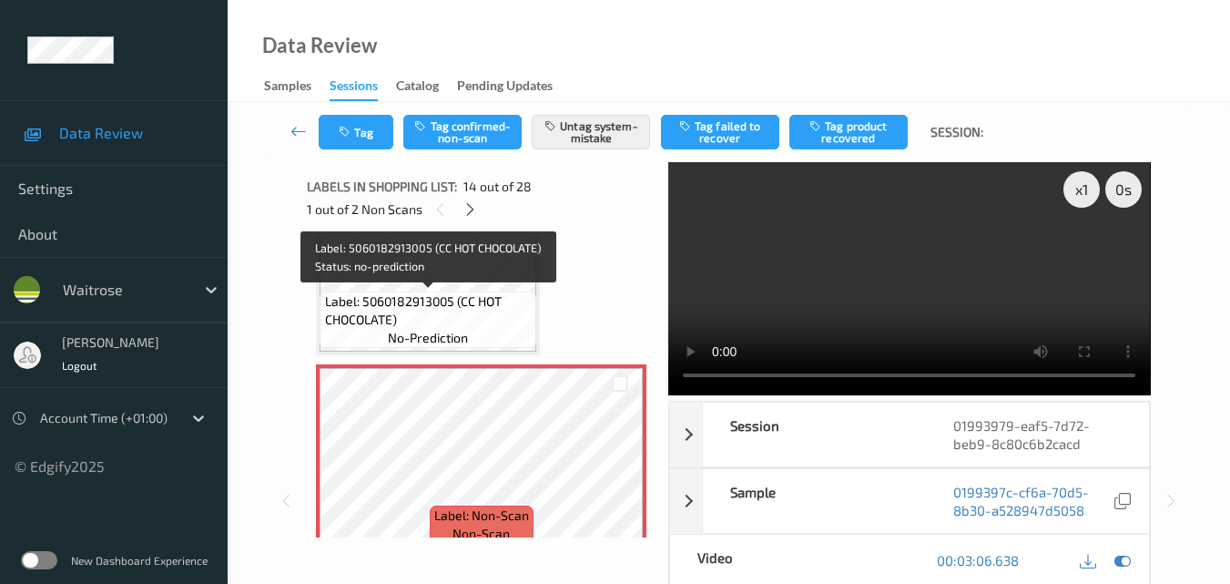
click at [465, 325] on span "Label: 5060182913005 (CC HOT CHOCOLATE)" at bounding box center [429, 310] width 208 height 36
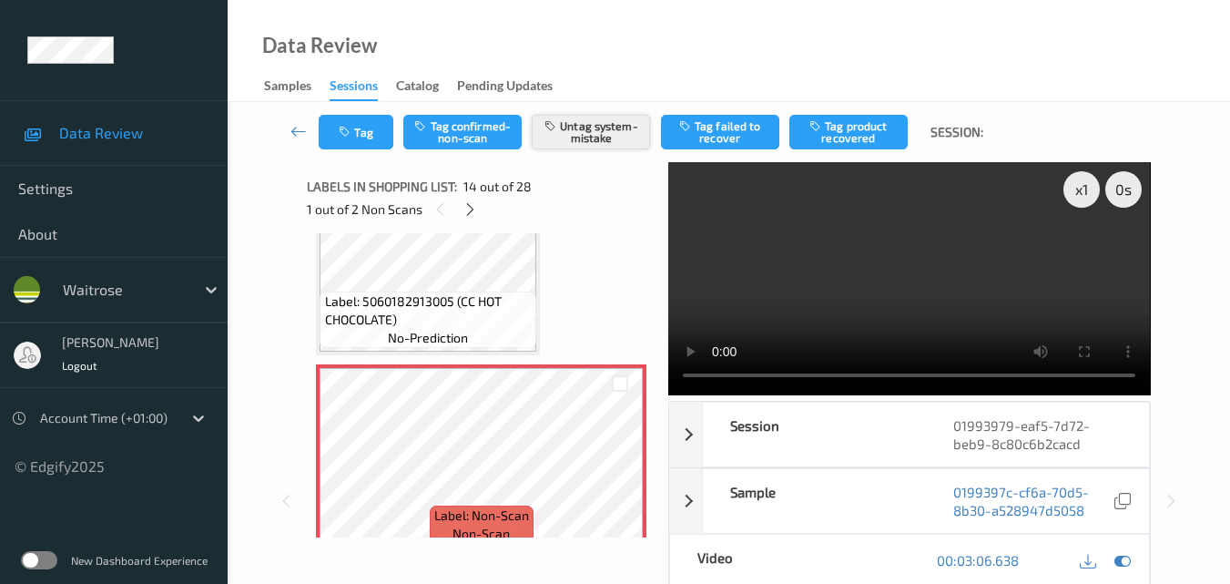
click at [596, 131] on button "Untag system-mistake" at bounding box center [591, 132] width 118 height 35
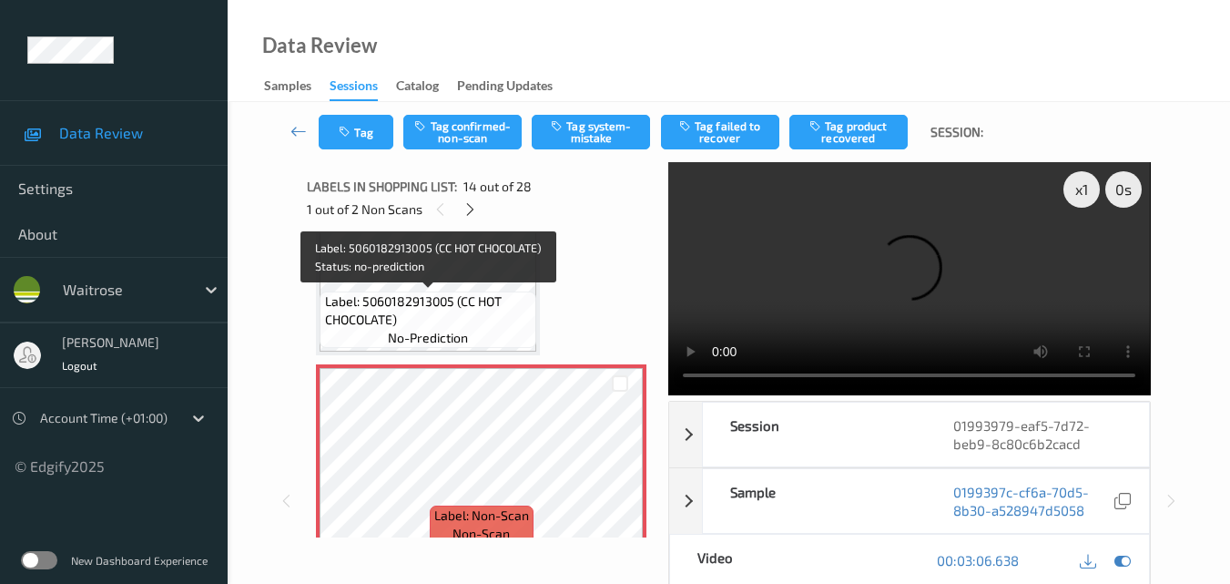
click at [453, 320] on span "Label: 5060182913005 (CC HOT CHOCOLATE)" at bounding box center [429, 310] width 208 height 36
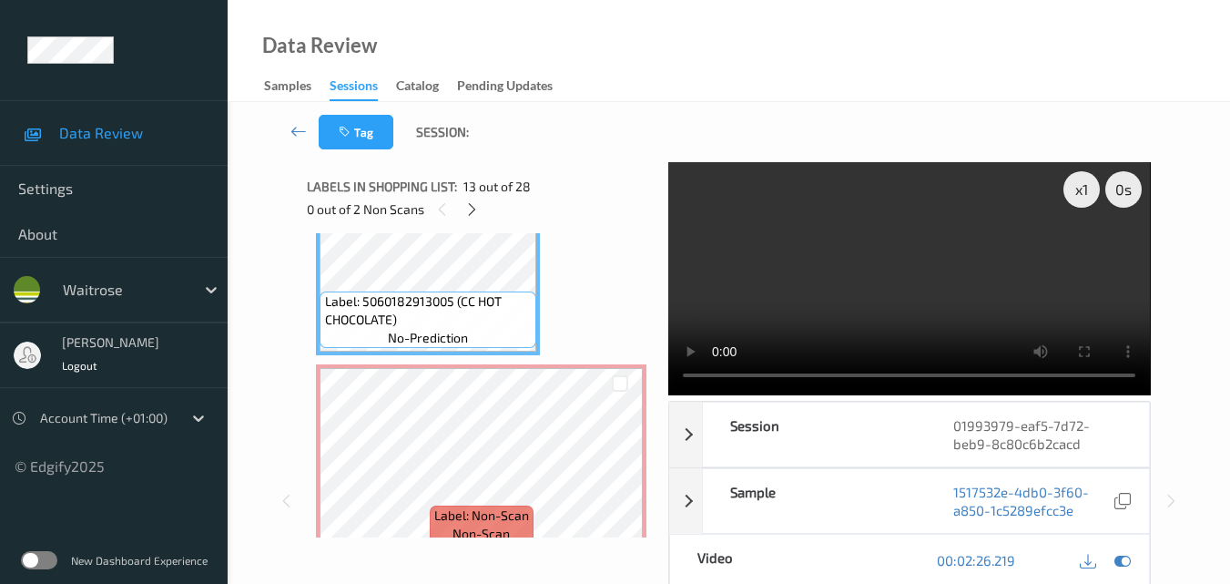
click at [942, 295] on video at bounding box center [909, 278] width 482 height 233
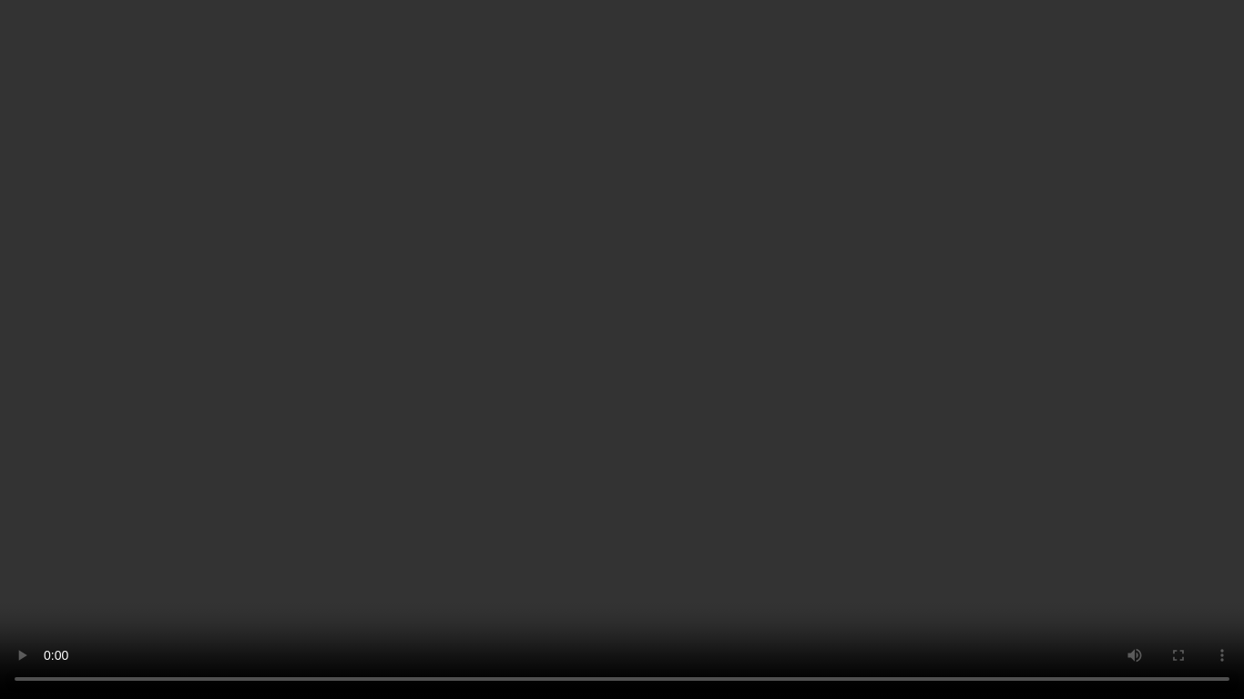
click at [784, 363] on video at bounding box center [622, 349] width 1244 height 699
click at [883, 392] on video at bounding box center [622, 349] width 1244 height 699
click at [819, 447] on video at bounding box center [622, 349] width 1244 height 699
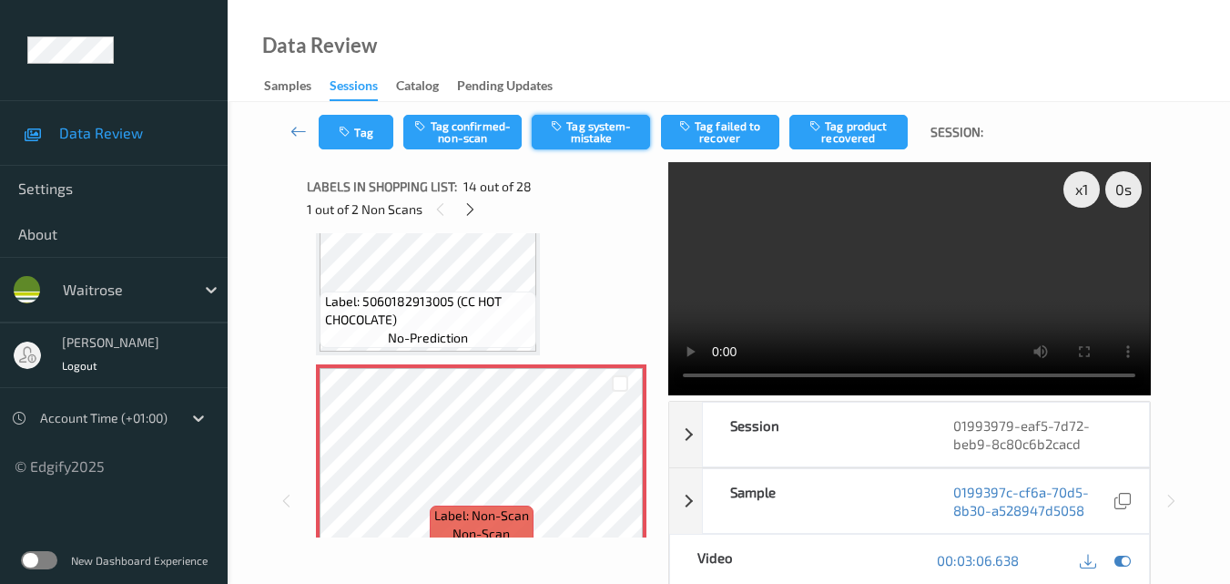
click at [597, 136] on button "Tag system-mistake" at bounding box center [591, 132] width 118 height 35
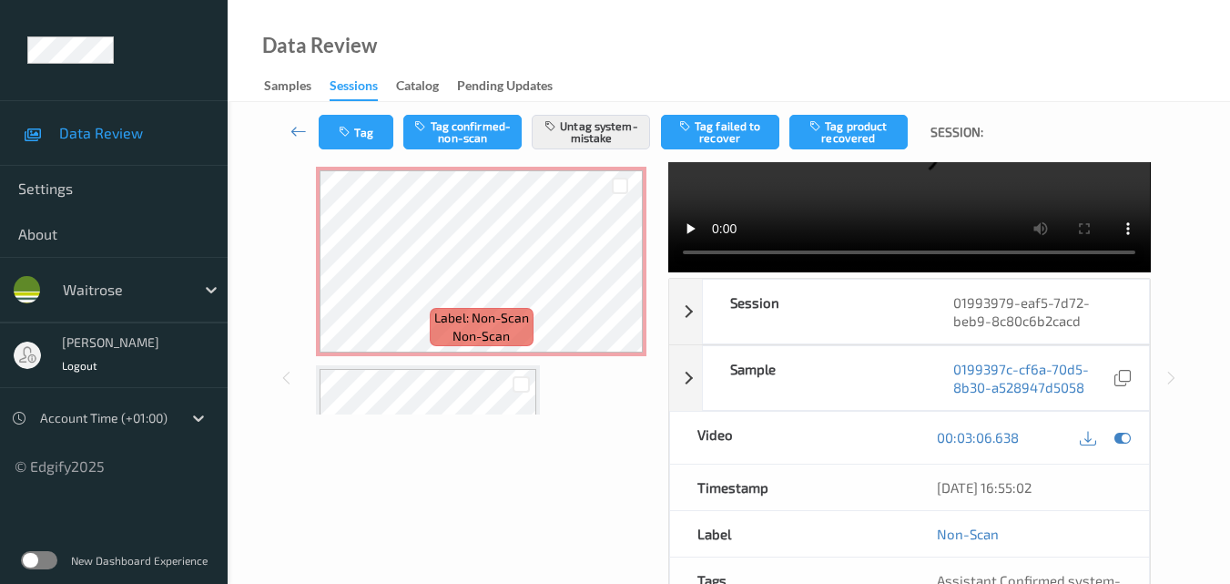
scroll to position [32, 0]
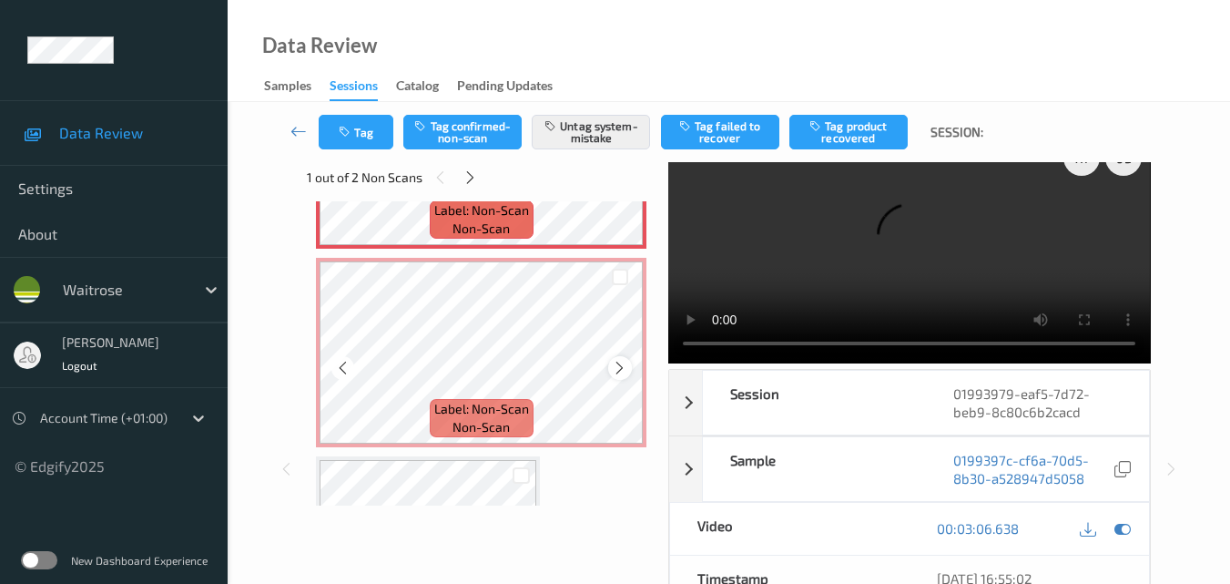
click at [619, 362] on icon at bounding box center [619, 368] width 15 height 16
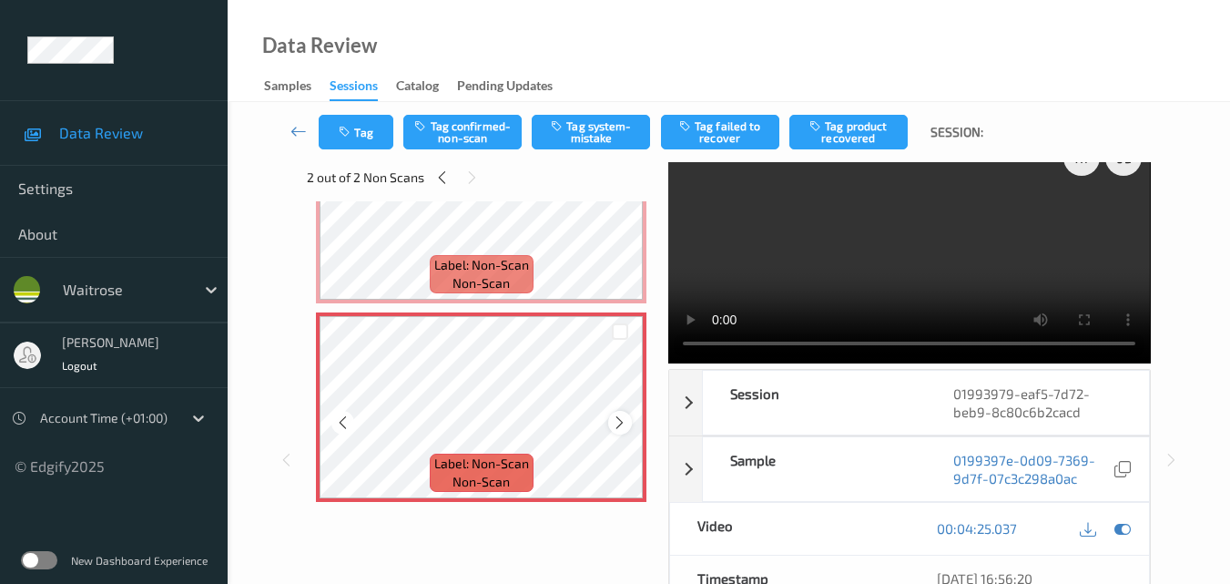
scroll to position [2641, 0]
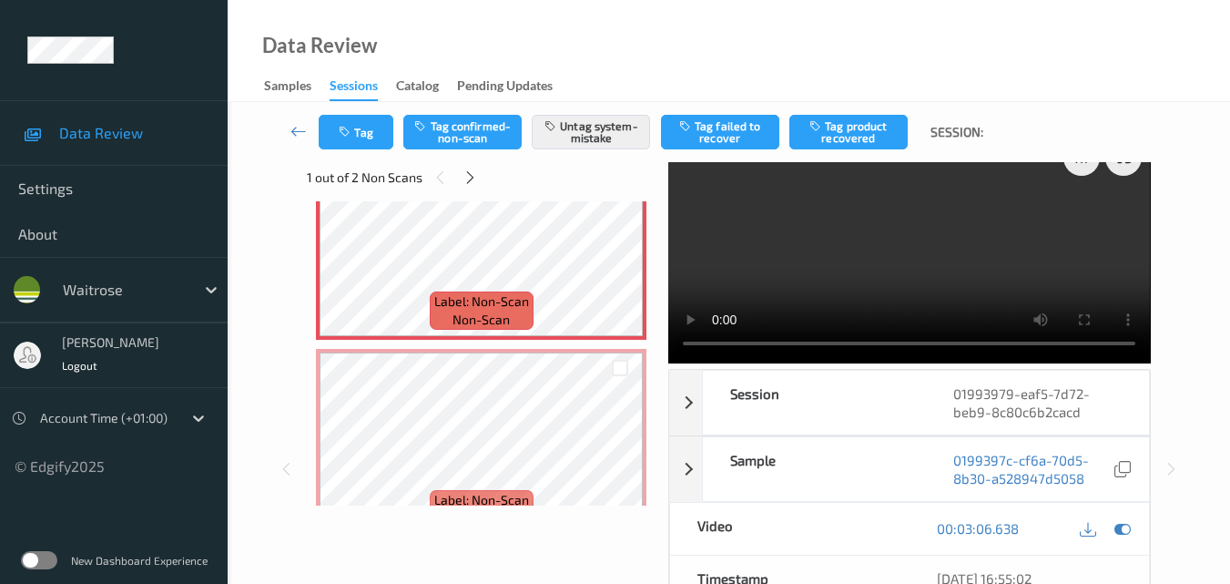
click at [840, 274] on video at bounding box center [909, 246] width 482 height 233
click at [1023, 260] on video at bounding box center [909, 246] width 482 height 233
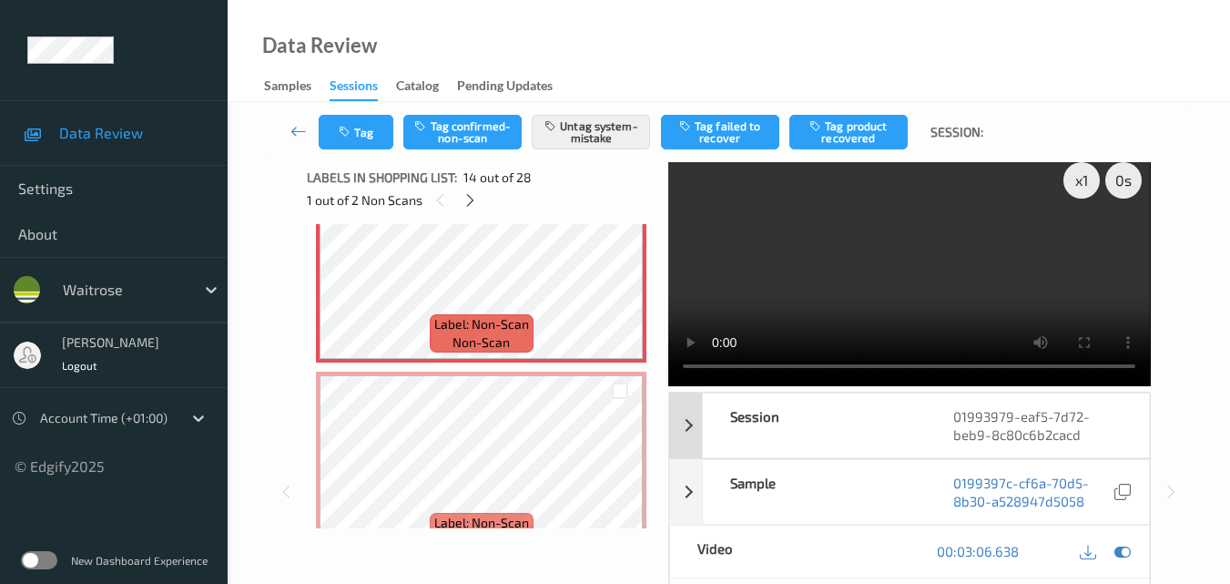
scroll to position [0, 0]
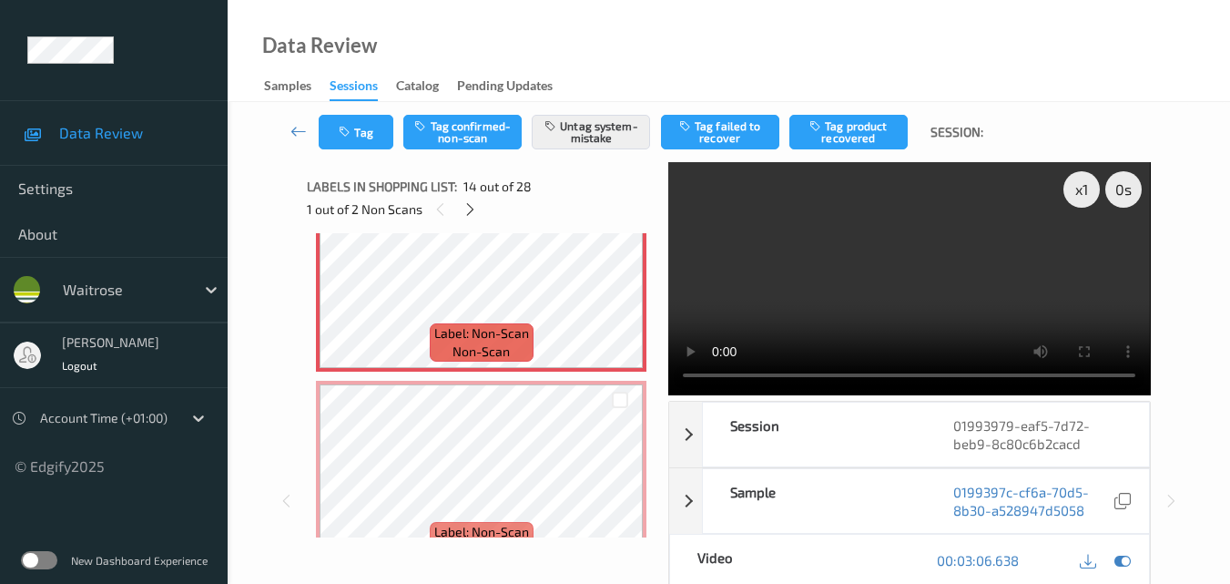
click at [902, 295] on video at bounding box center [909, 278] width 482 height 233
click at [841, 265] on video at bounding box center [909, 278] width 482 height 233
drag, startPoint x: 909, startPoint y: 303, endPoint x: 793, endPoint y: 341, distance: 121.5
click at [908, 303] on video at bounding box center [909, 278] width 482 height 233
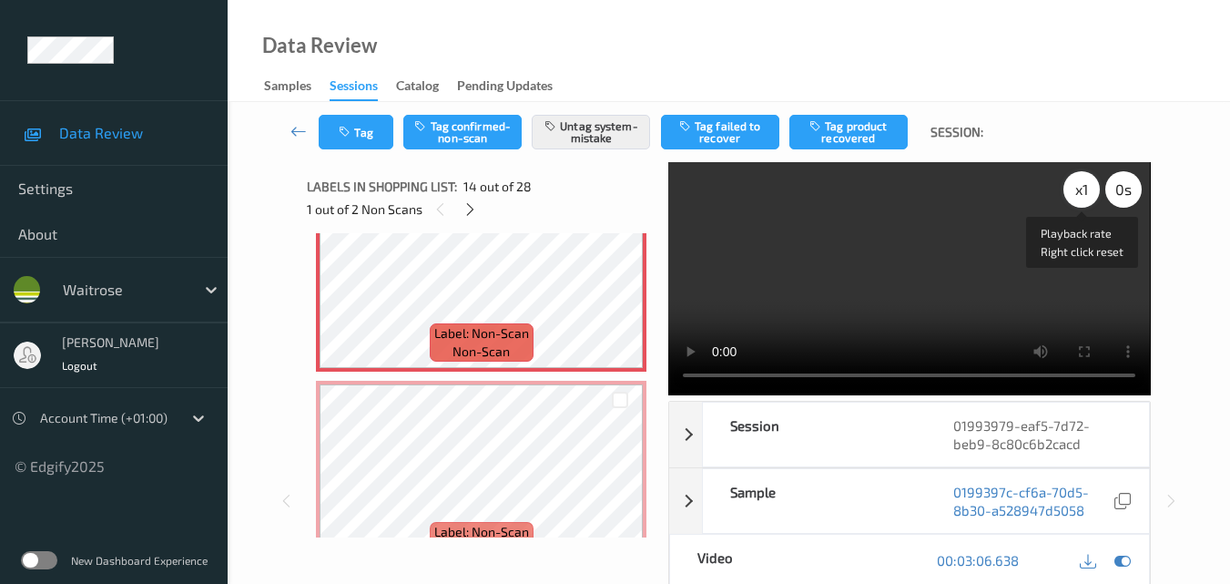
click at [1081, 193] on div "x 1" at bounding box center [1082, 189] width 36 height 36
click at [858, 280] on video at bounding box center [909, 278] width 482 height 233
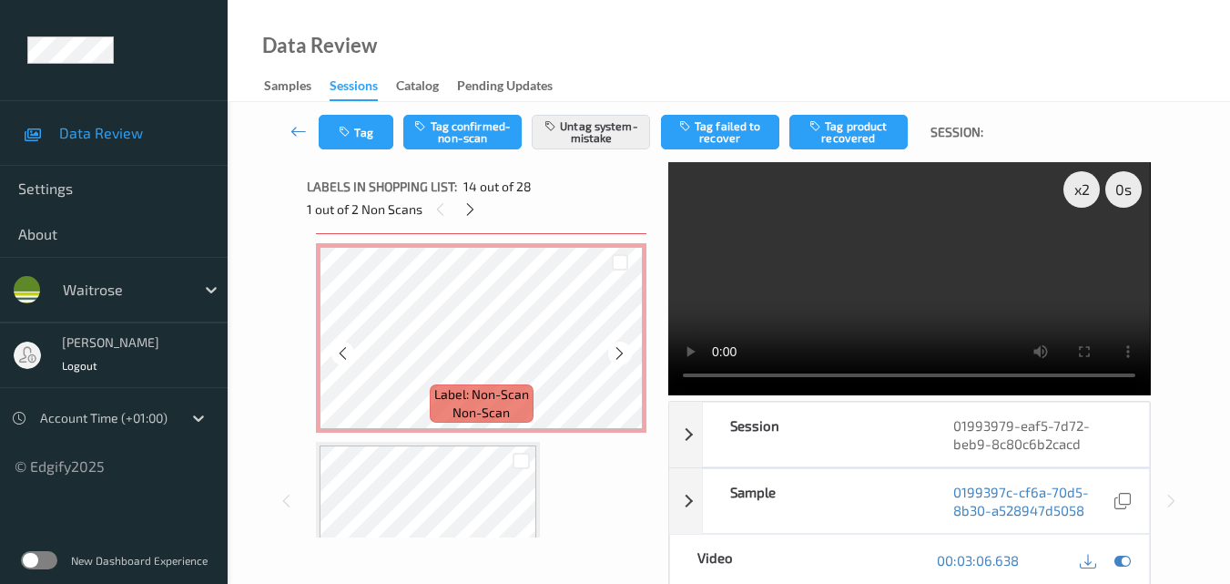
scroll to position [2914, 0]
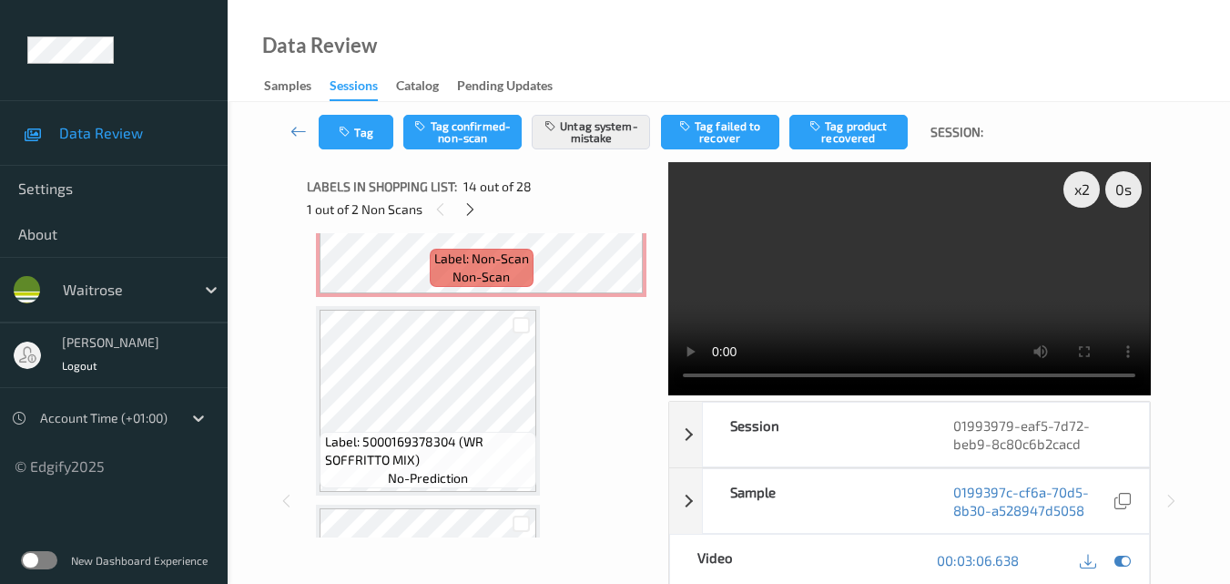
click at [928, 277] on video at bounding box center [909, 278] width 482 height 233
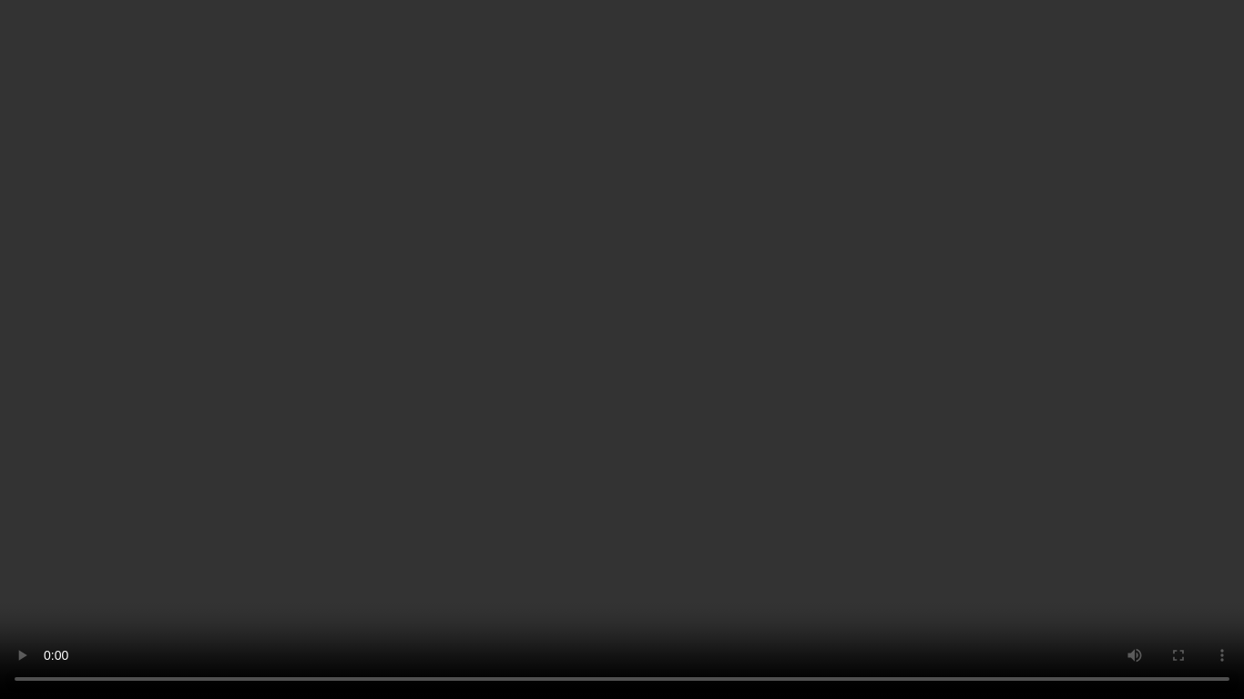
click at [915, 389] on video at bounding box center [622, 349] width 1244 height 699
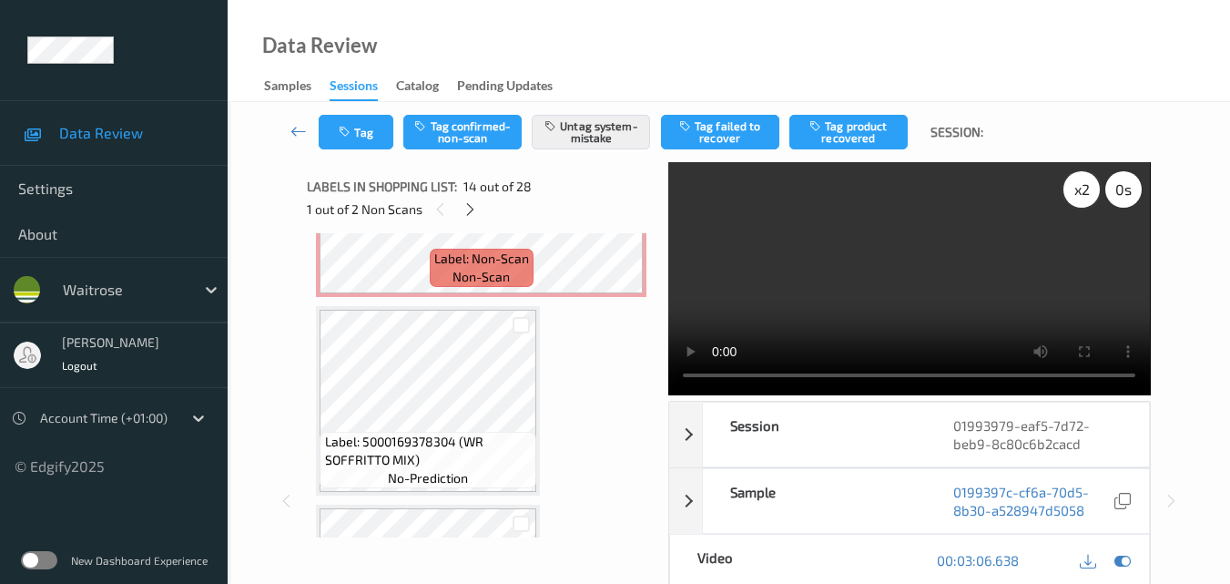
click at [1074, 194] on div "x 2" at bounding box center [1082, 189] width 36 height 36
click at [1074, 194] on div "x 4" at bounding box center [1082, 189] width 36 height 36
click at [1074, 194] on div "x 8" at bounding box center [1082, 189] width 36 height 36
click at [955, 300] on video at bounding box center [909, 278] width 482 height 233
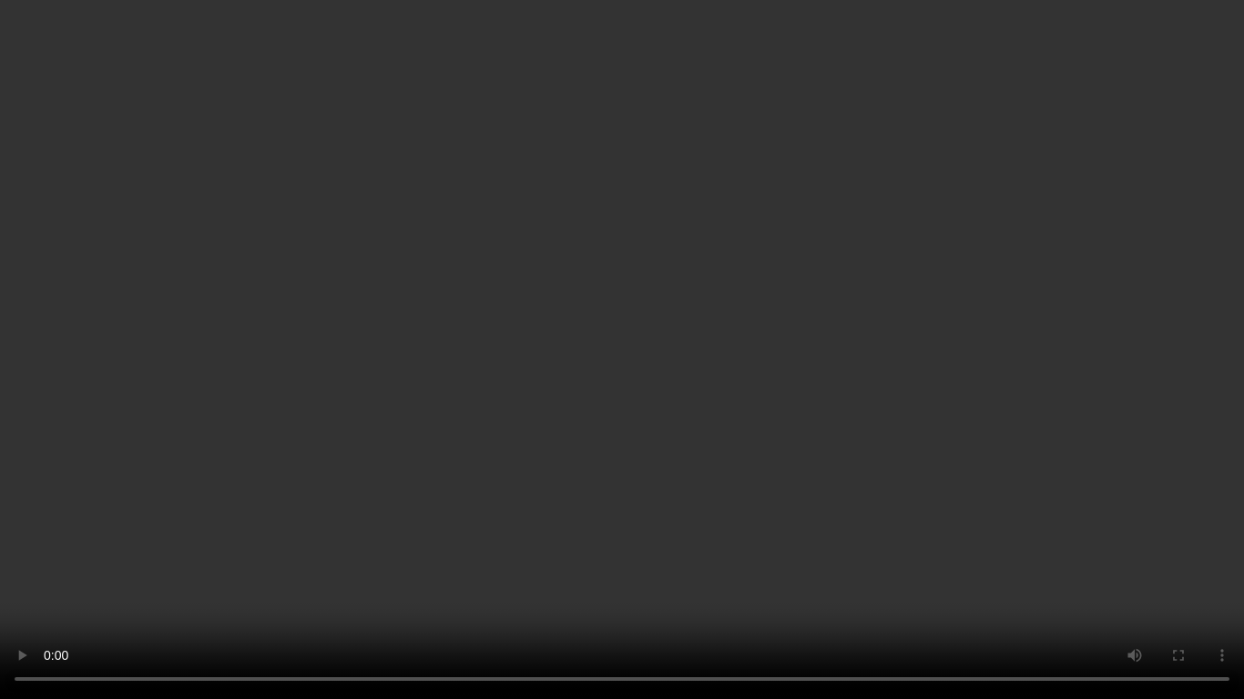
click at [759, 323] on video at bounding box center [622, 349] width 1244 height 699
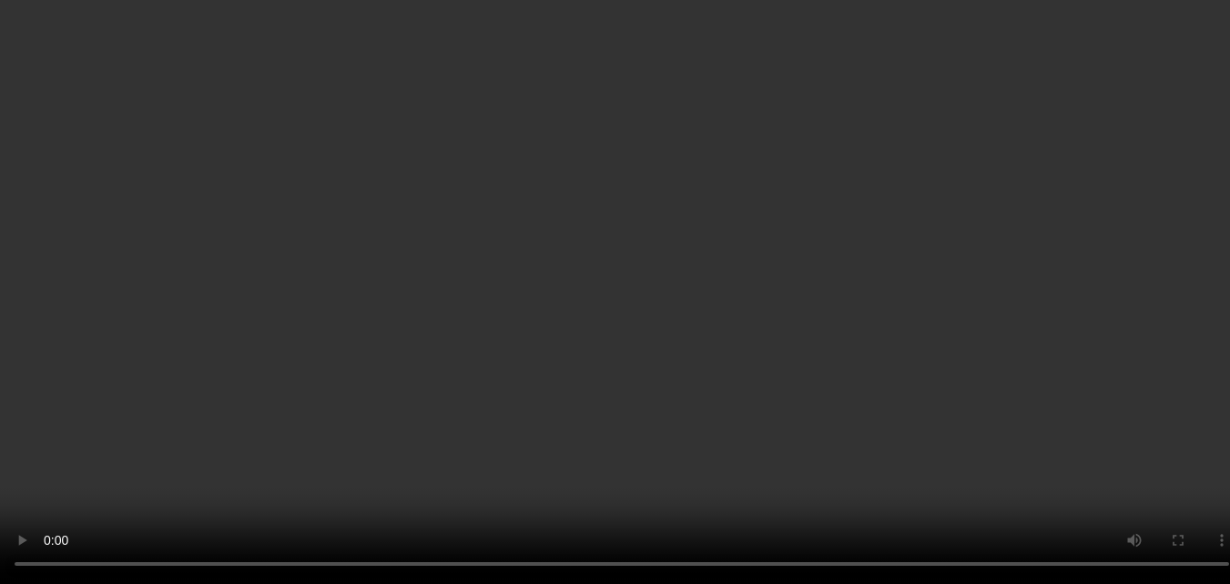
scroll to position [2732, 0]
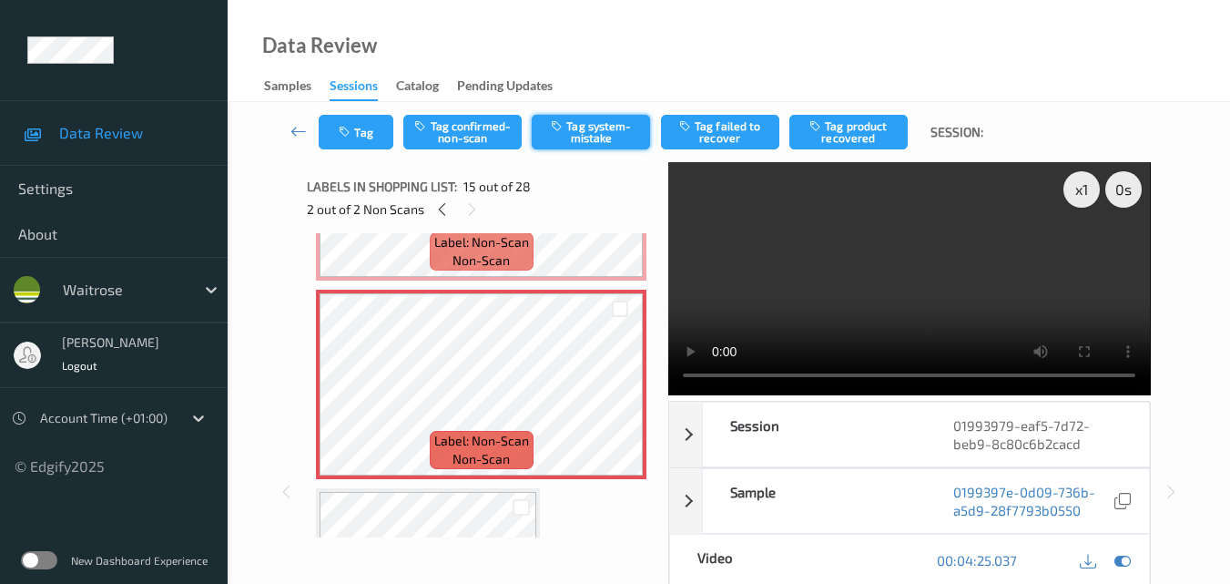
click at [593, 143] on button "Tag system-mistake" at bounding box center [591, 132] width 118 height 35
click at [618, 395] on icon at bounding box center [619, 400] width 15 height 16
click at [369, 135] on button "Tag" at bounding box center [356, 132] width 75 height 35
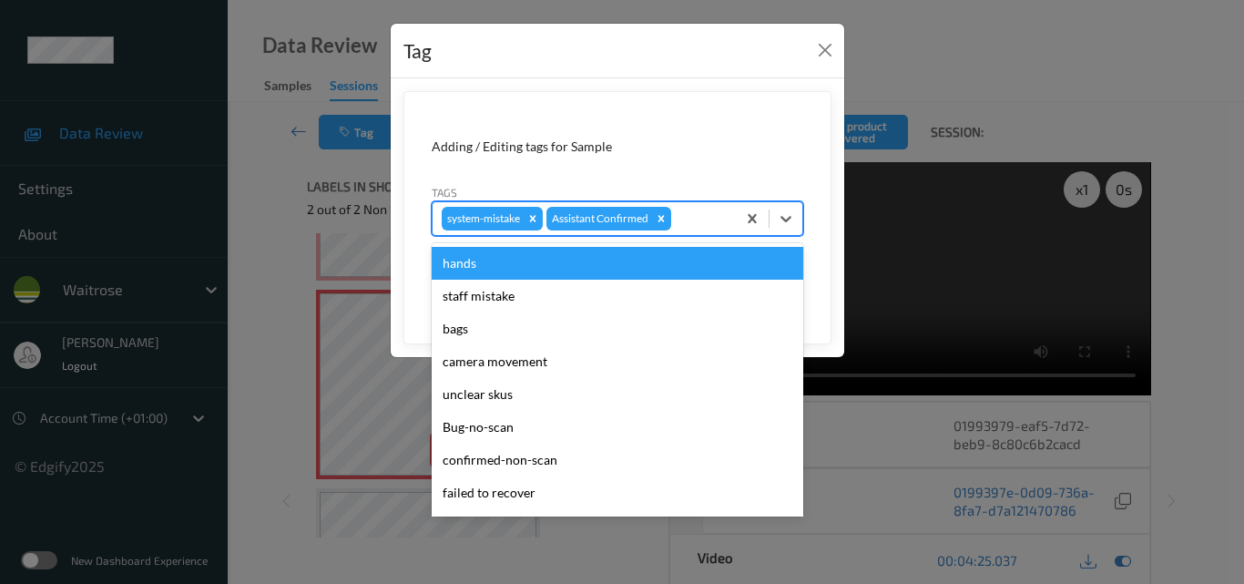
click at [698, 224] on div at bounding box center [701, 219] width 52 height 22
type input "un"
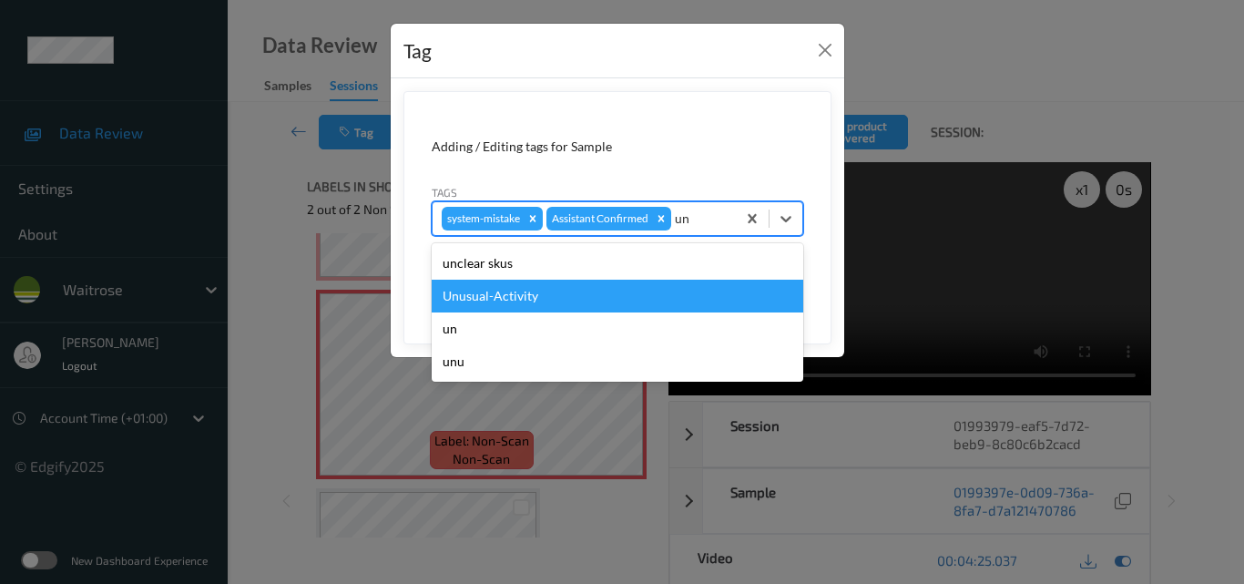
click at [632, 293] on div "Unusual-Activity" at bounding box center [618, 296] width 372 height 33
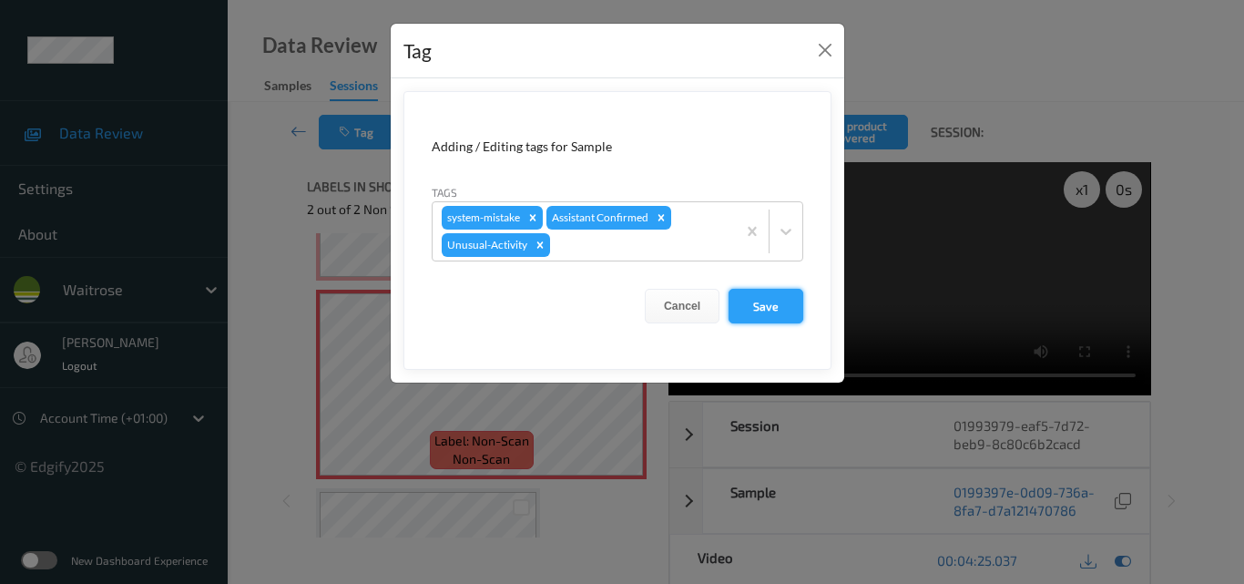
click at [757, 301] on button "Save" at bounding box center [765, 306] width 75 height 35
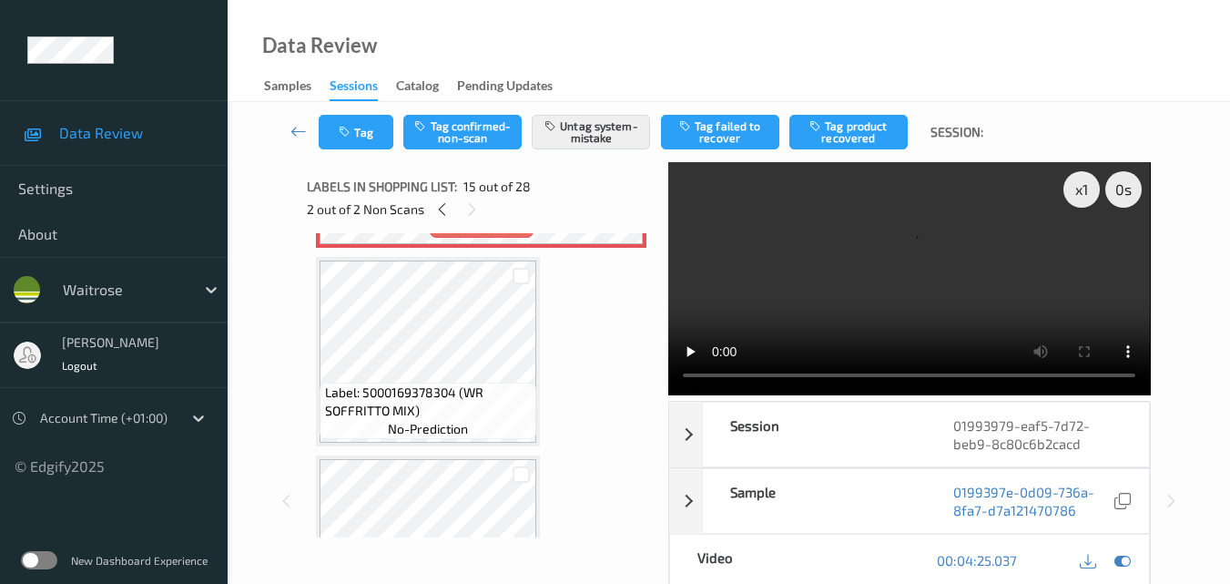
scroll to position [2914, 0]
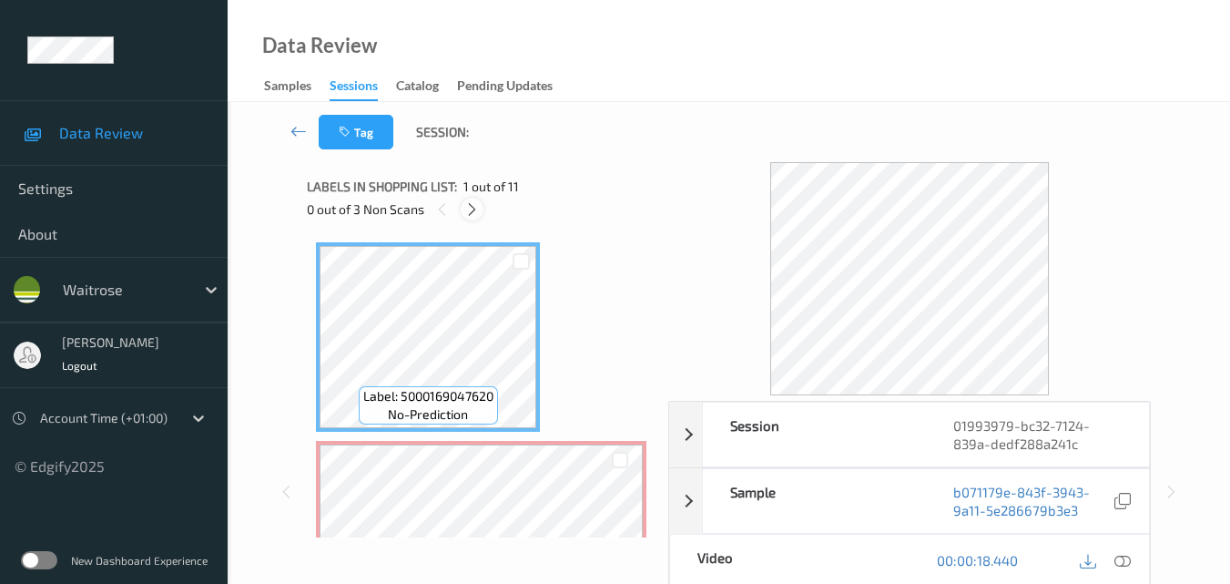
click at [473, 212] on icon at bounding box center [471, 209] width 15 height 16
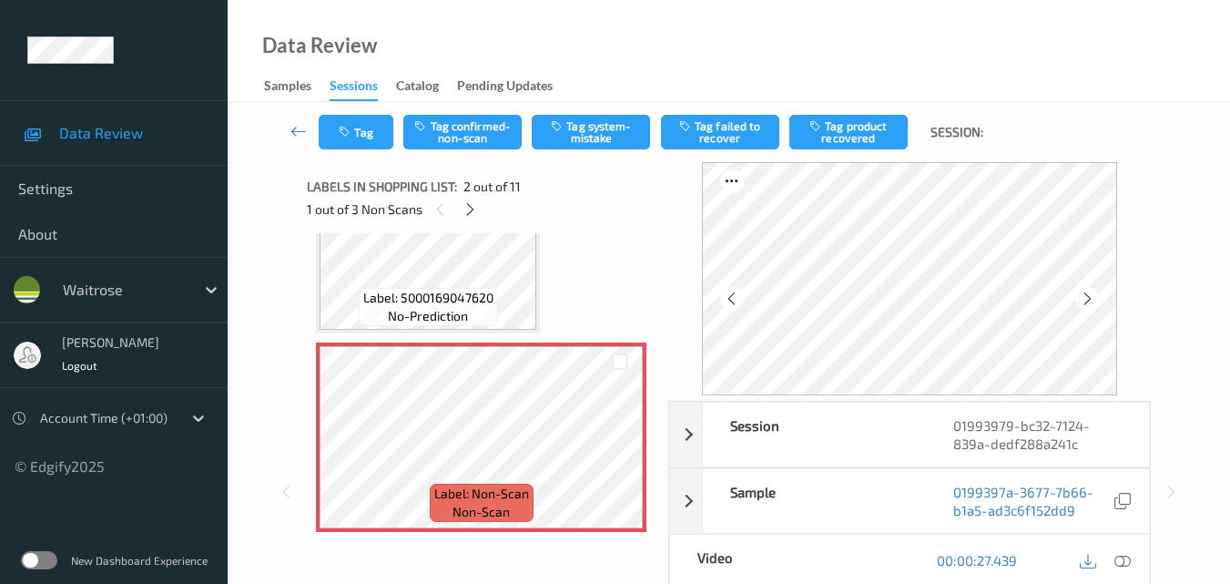
scroll to position [191, 0]
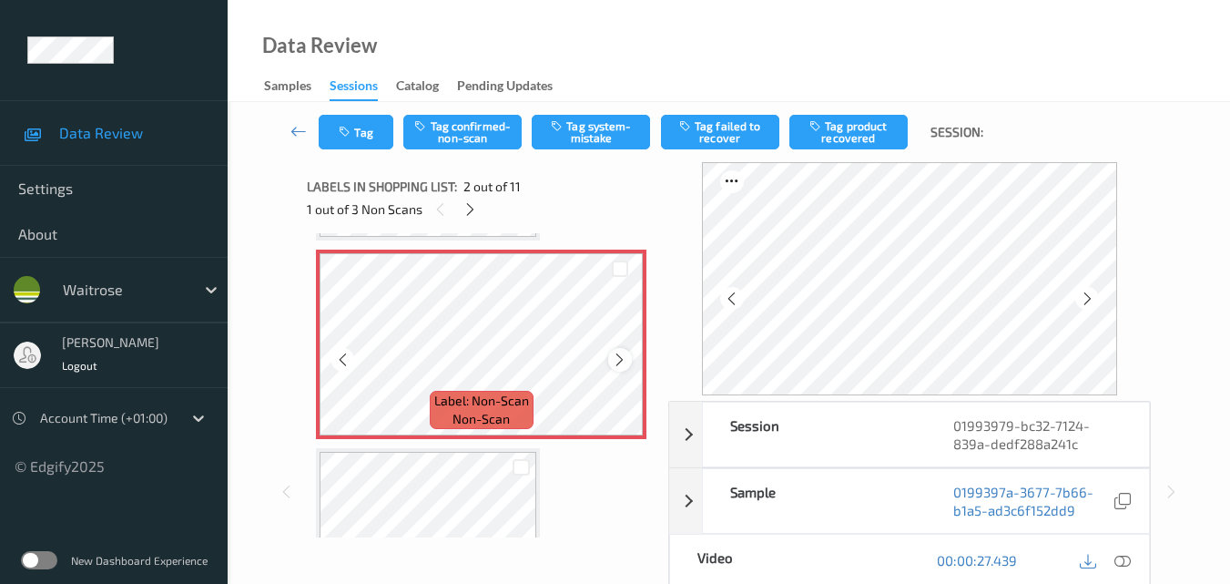
click at [615, 355] on icon at bounding box center [619, 359] width 15 height 16
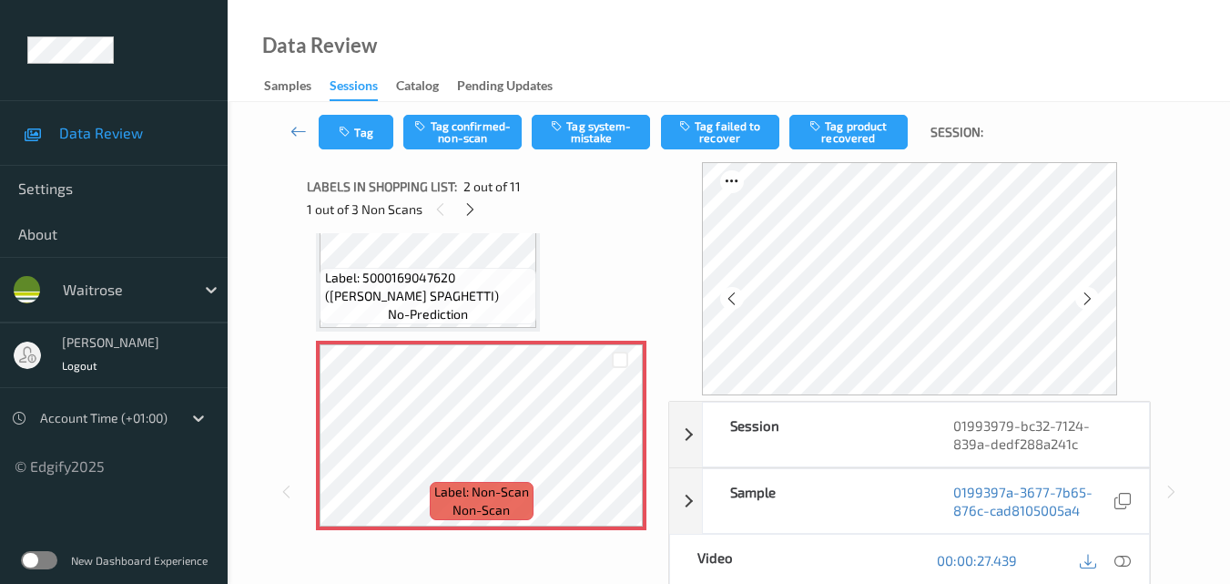
click at [475, 312] on div "Label: 5000169047620 ([PERSON_NAME] SPAGHETTI) no-prediction" at bounding box center [428, 296] width 217 height 56
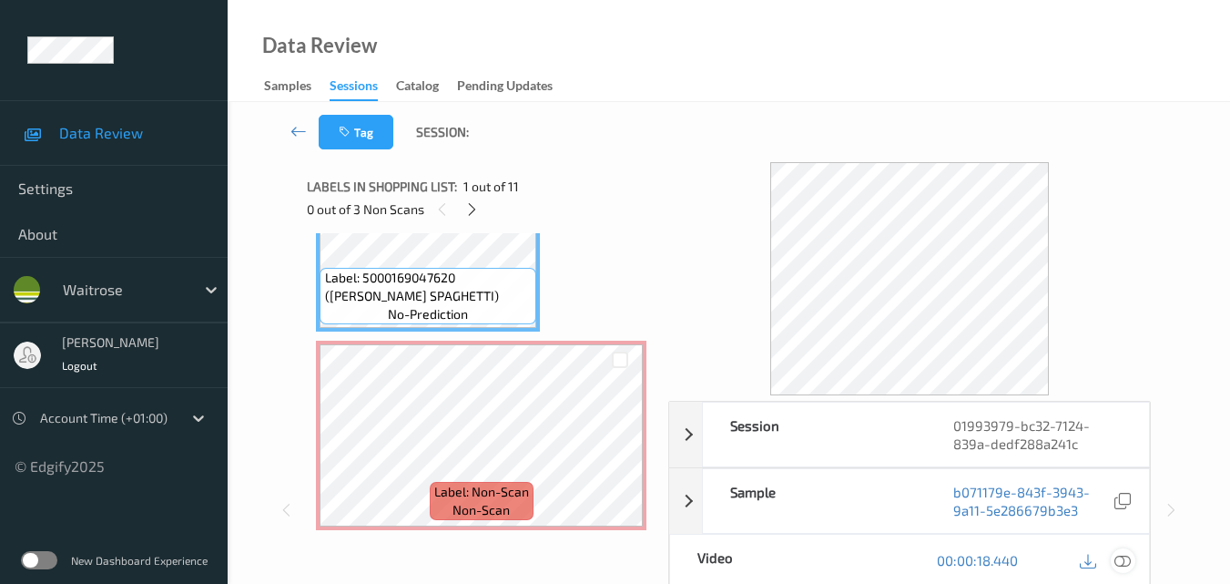
click at [1129, 559] on icon at bounding box center [1123, 560] width 16 height 16
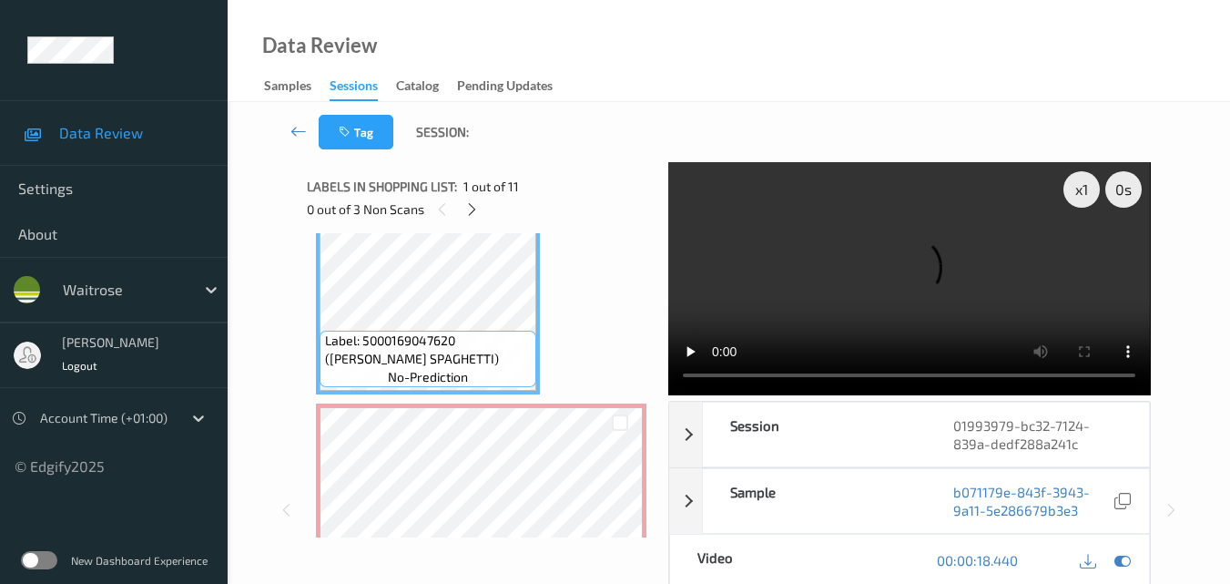
scroll to position [0, 0]
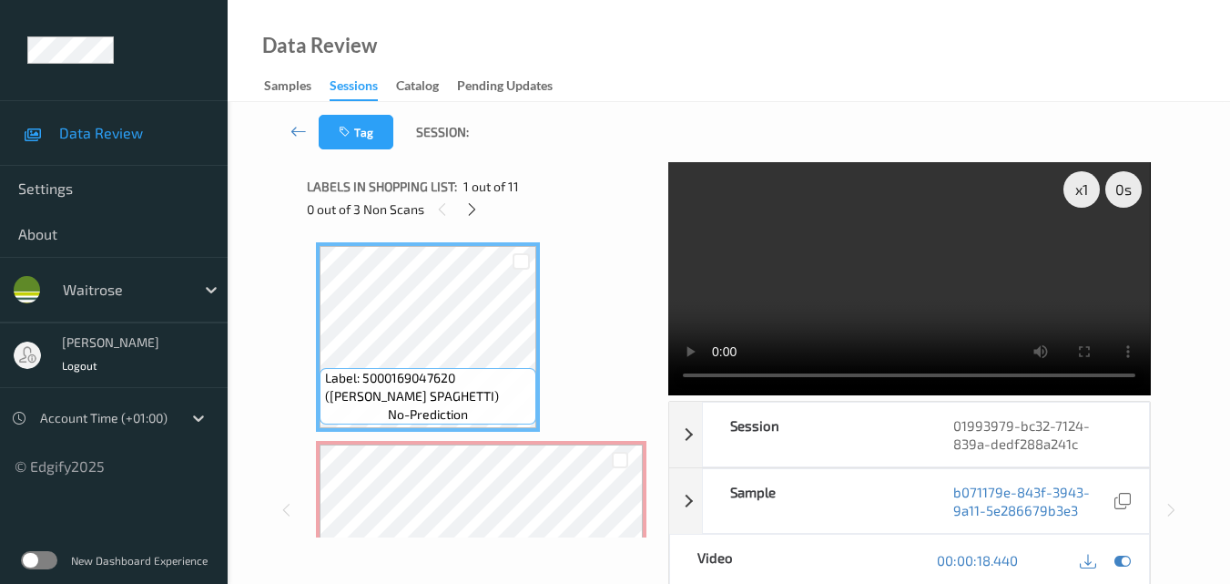
click at [792, 291] on video at bounding box center [909, 278] width 482 height 233
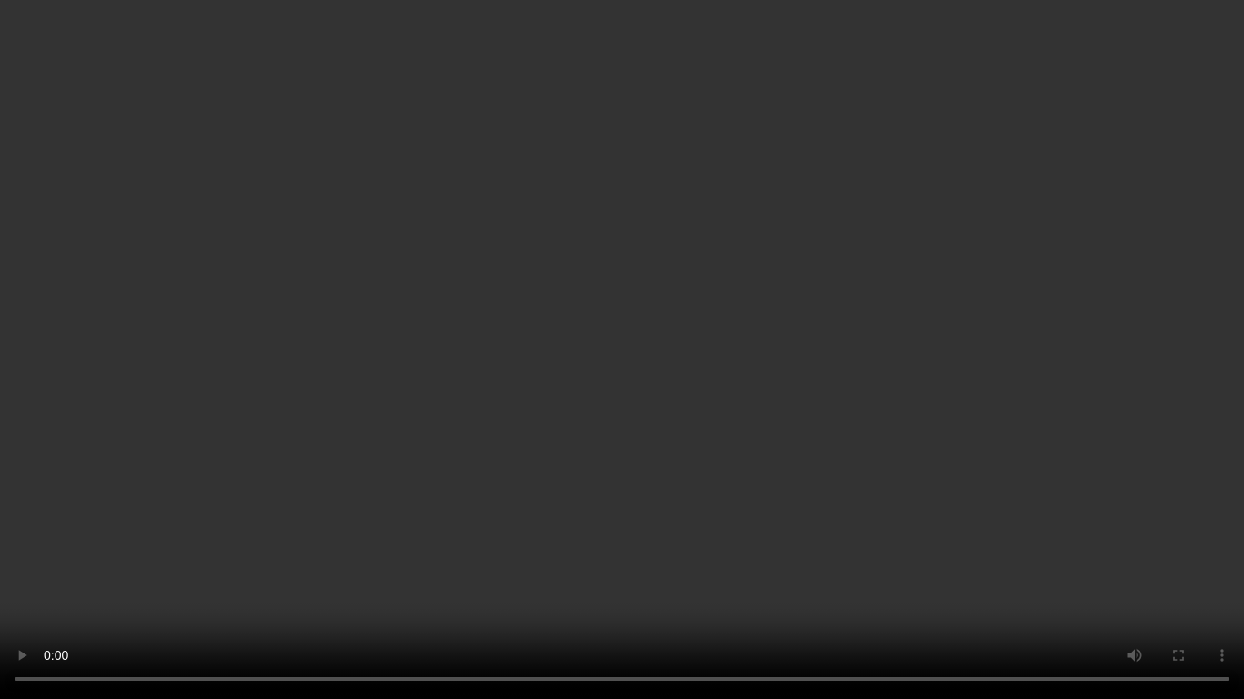
click at [739, 421] on video at bounding box center [622, 349] width 1244 height 699
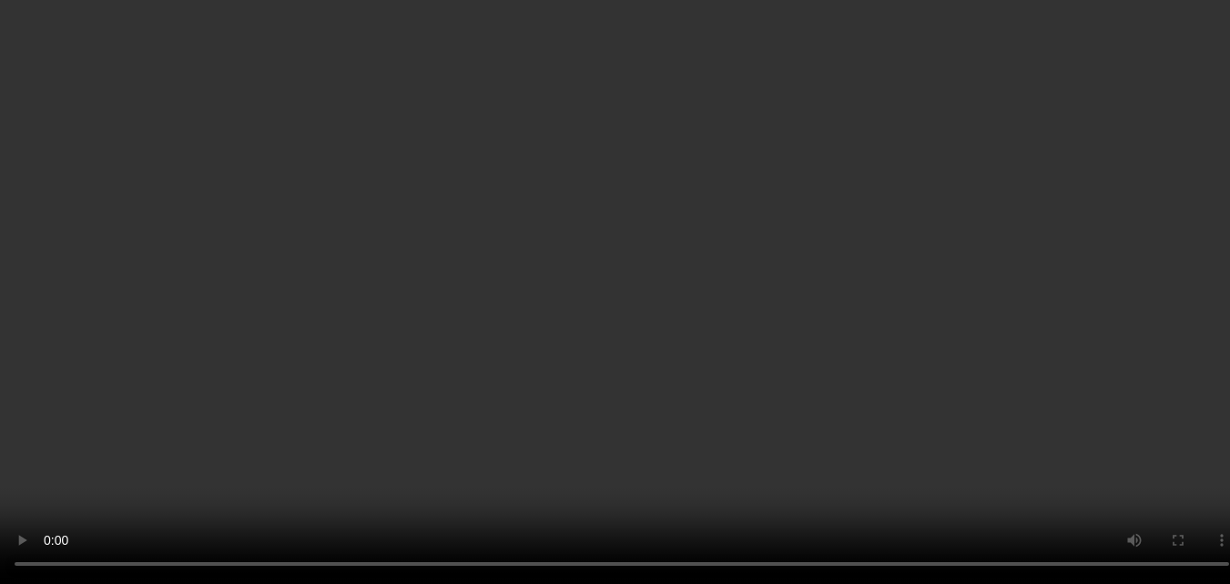
scroll to position [273, 0]
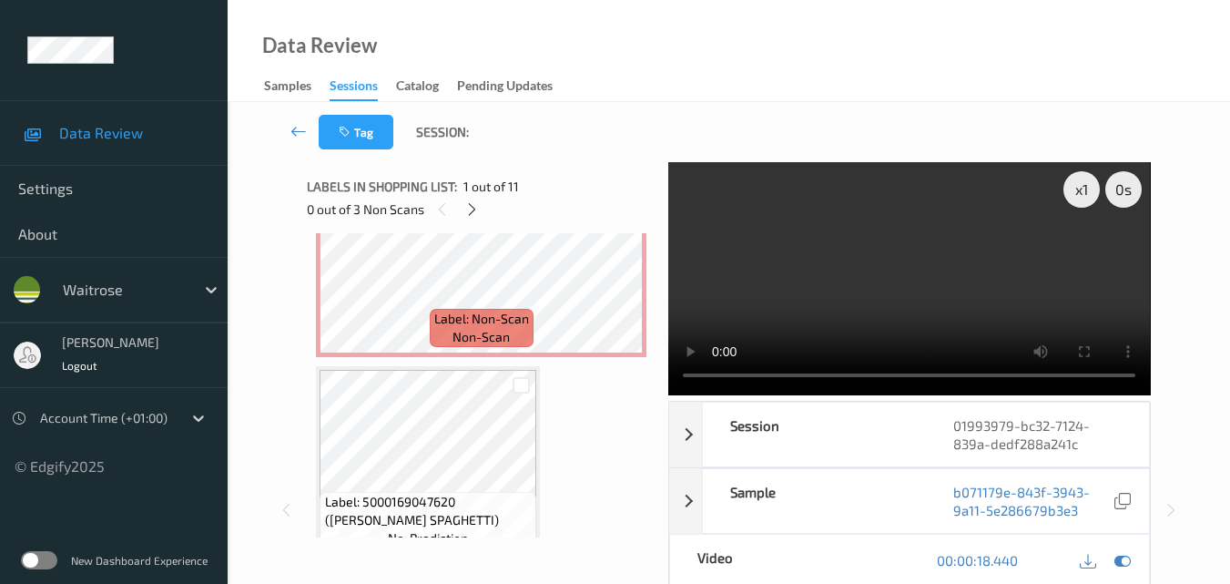
click at [942, 313] on video at bounding box center [909, 278] width 482 height 233
click at [1082, 194] on div "x 1" at bounding box center [1082, 189] width 36 height 36
click at [927, 240] on video at bounding box center [909, 278] width 482 height 233
click at [626, 272] on icon at bounding box center [619, 278] width 15 height 16
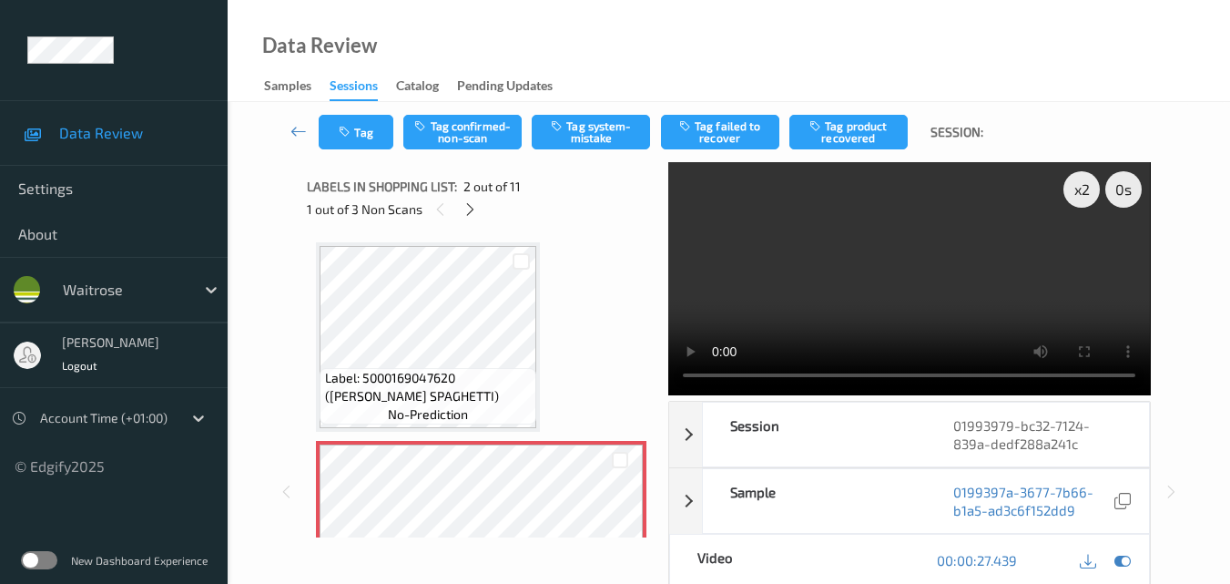
scroll to position [91, 0]
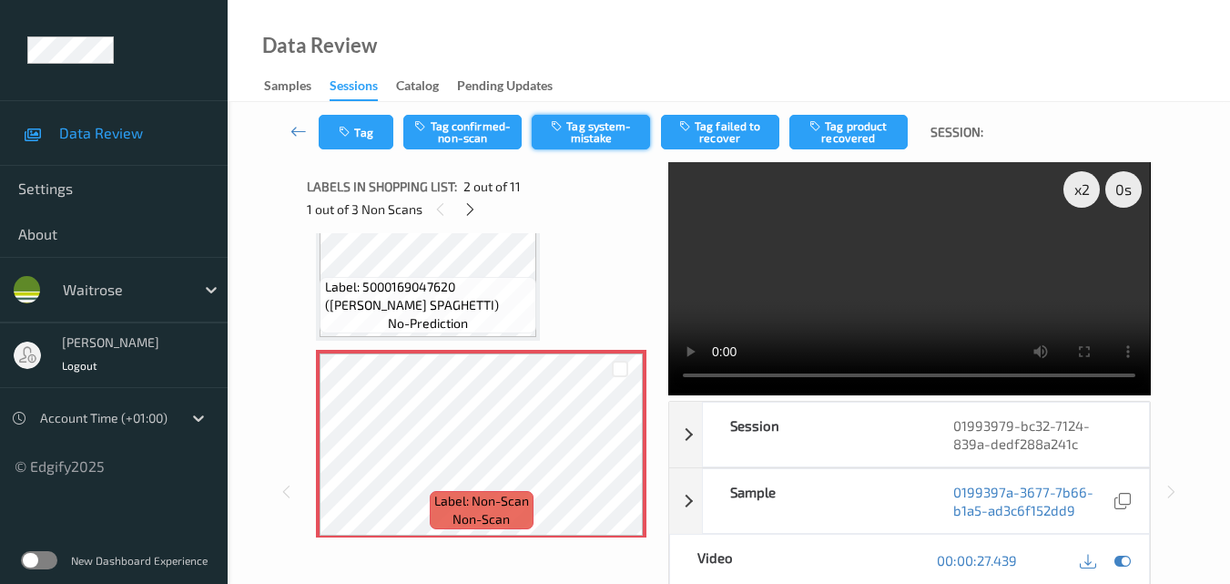
click at [603, 136] on button "Tag system-mistake" at bounding box center [591, 132] width 118 height 35
click at [360, 133] on button "Tag" at bounding box center [356, 132] width 75 height 35
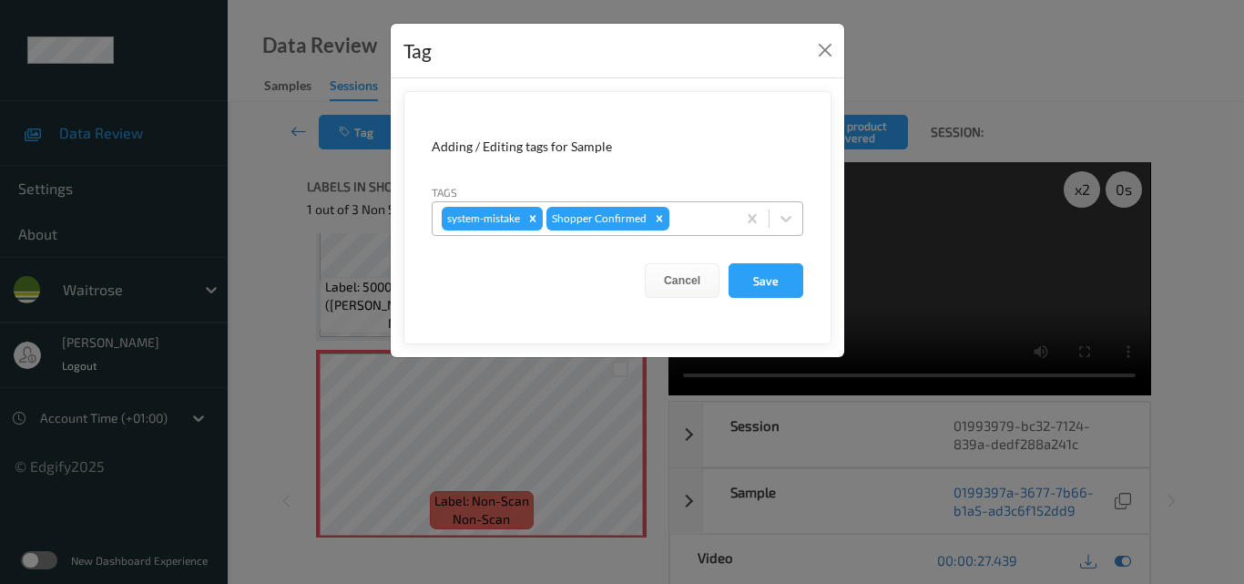
click at [692, 216] on div at bounding box center [700, 219] width 54 height 22
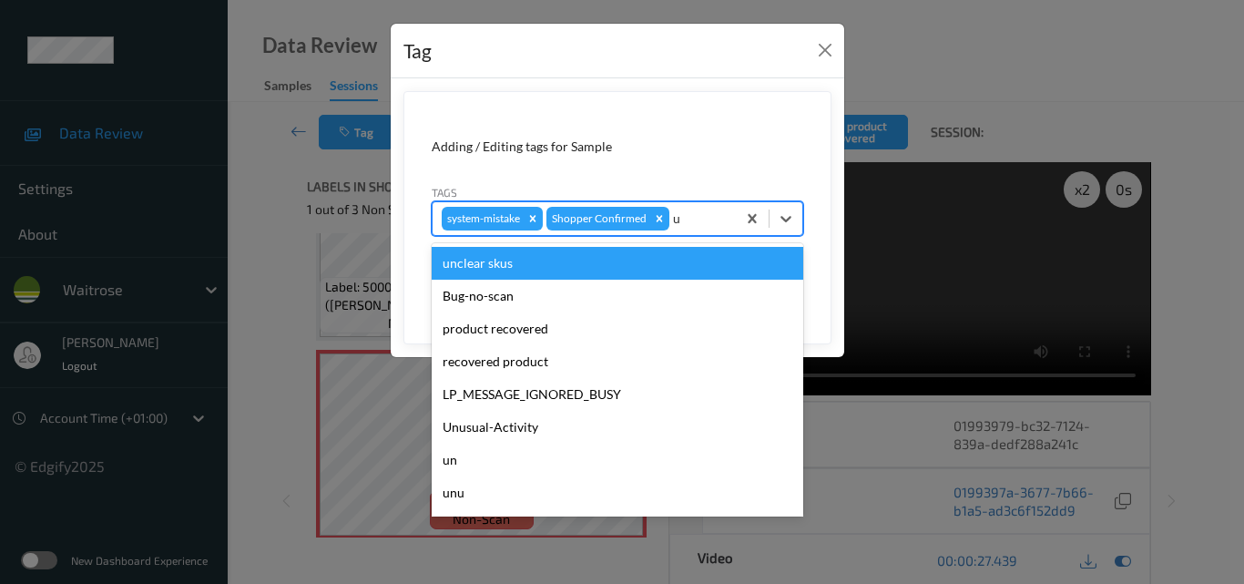
type input "un"
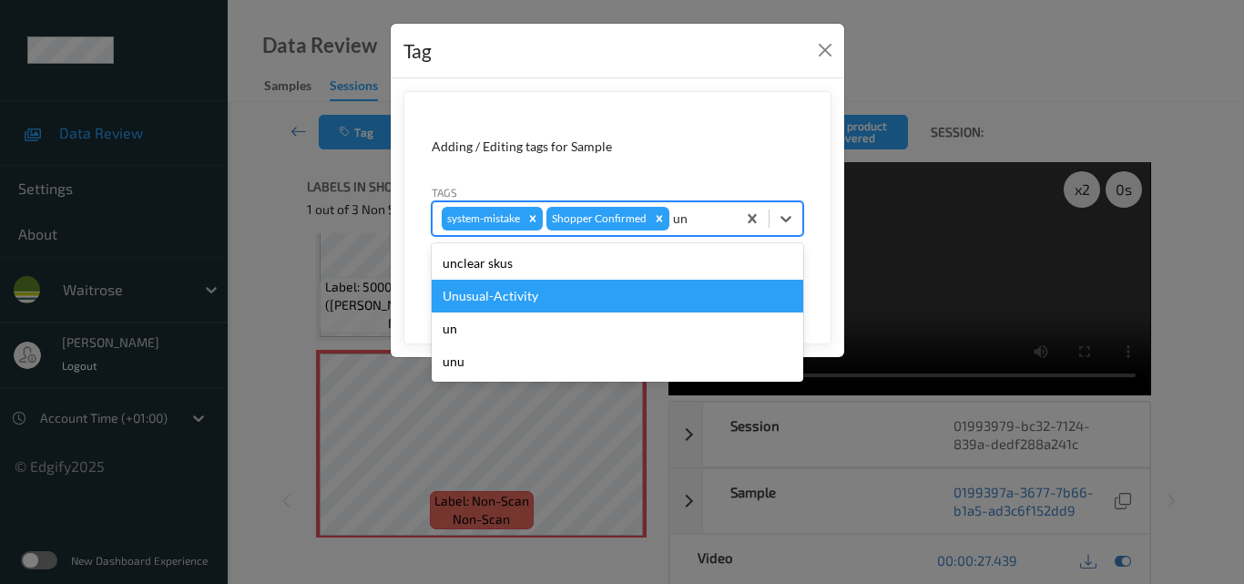
click at [586, 291] on div "Unusual-Activity" at bounding box center [618, 296] width 372 height 33
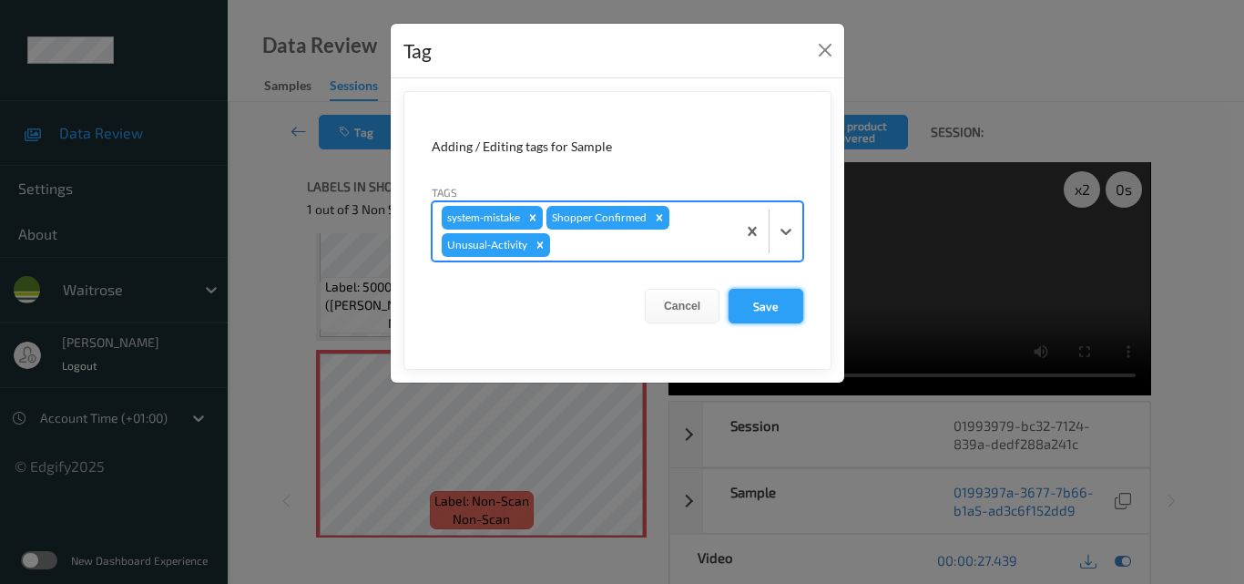
click at [762, 299] on button "Save" at bounding box center [765, 306] width 75 height 35
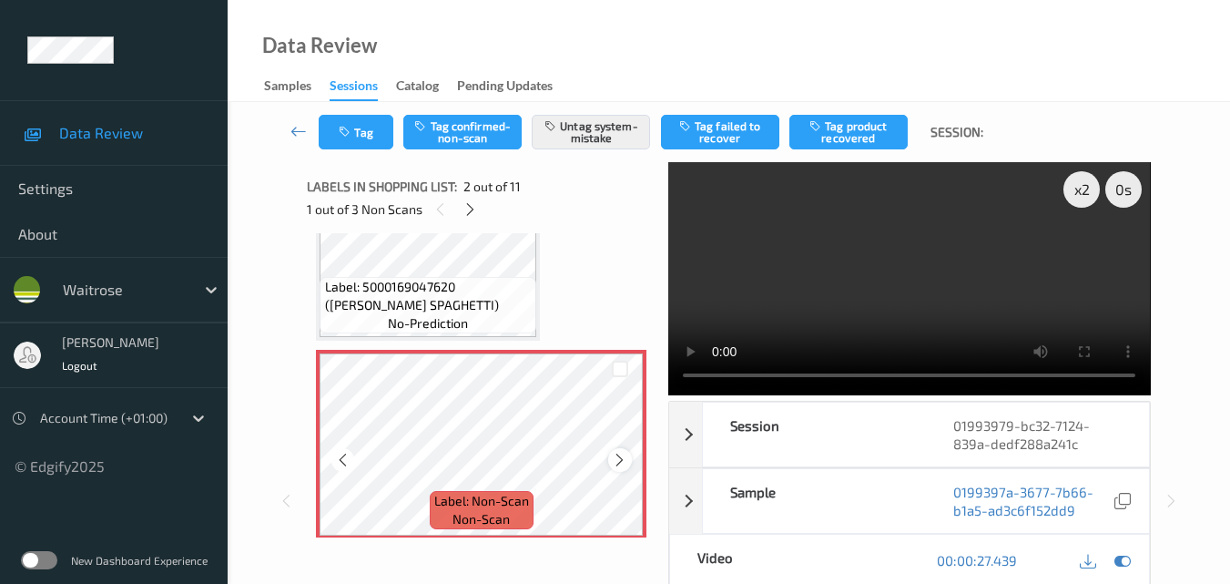
click at [627, 465] on icon at bounding box center [619, 460] width 15 height 16
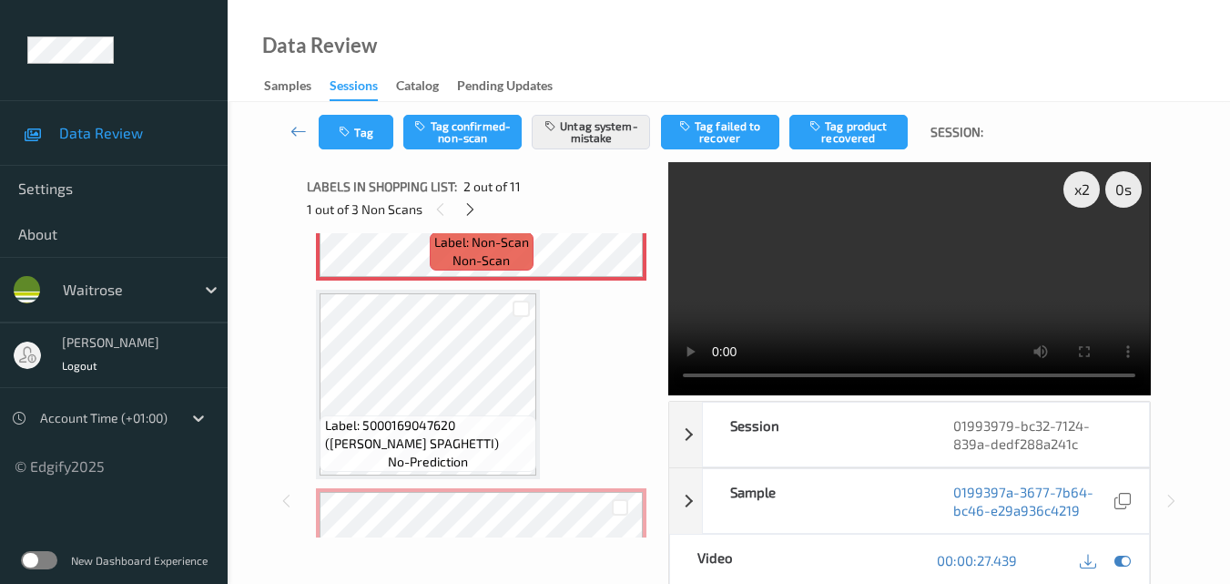
scroll to position [364, 0]
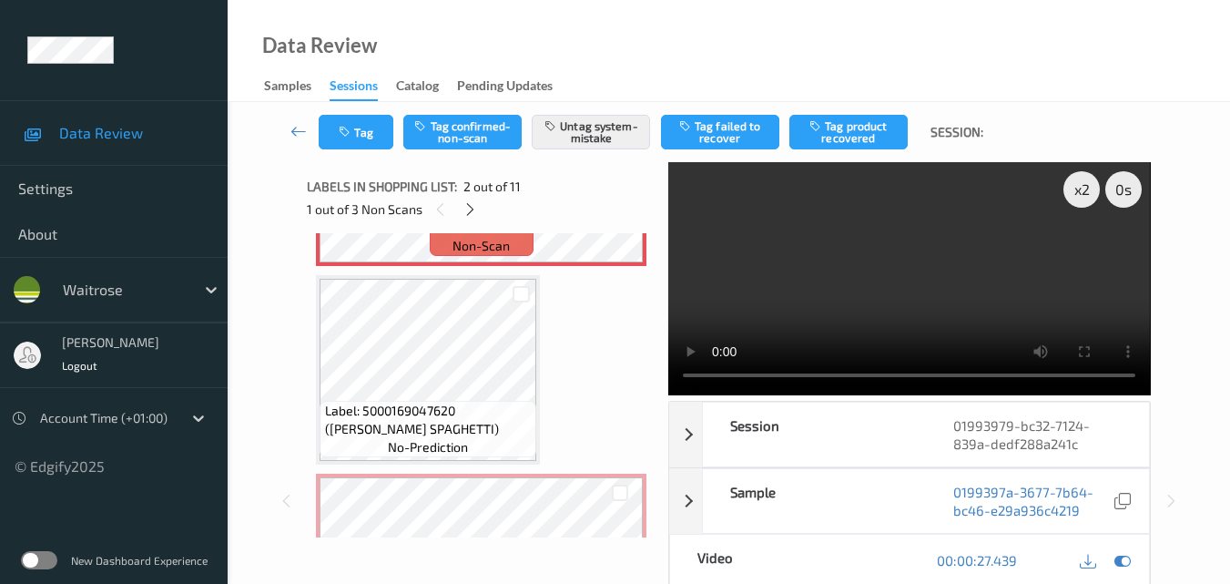
click at [944, 298] on video at bounding box center [909, 278] width 482 height 233
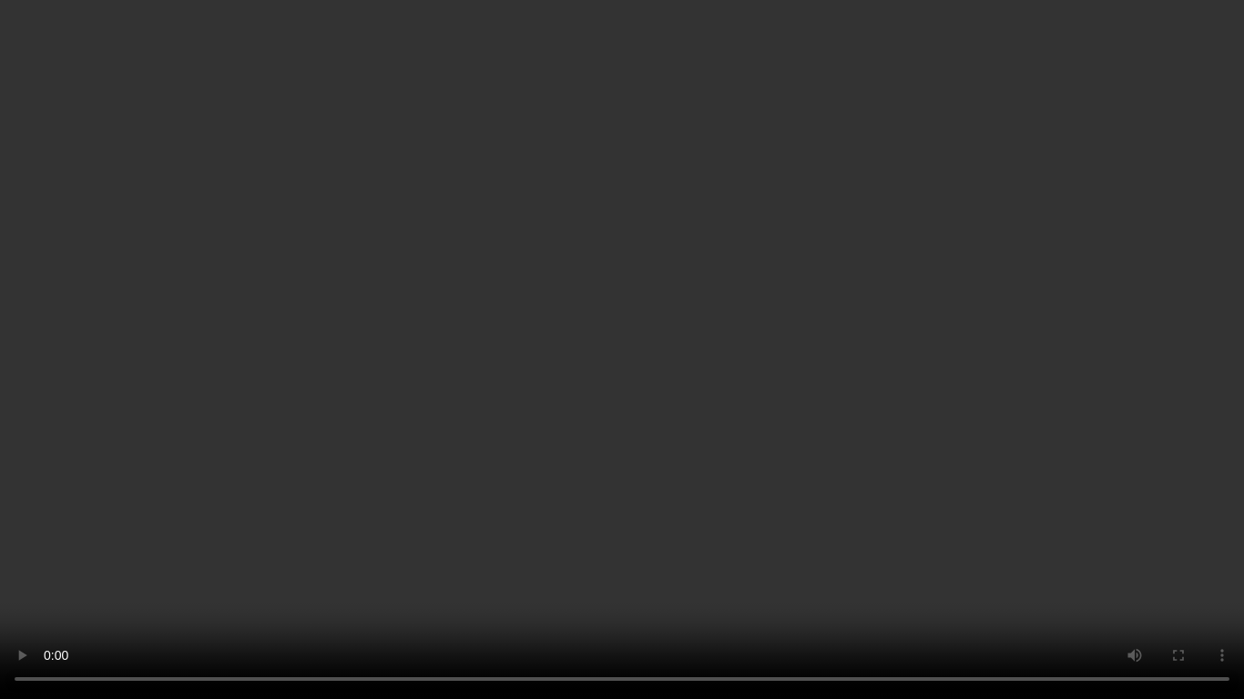
click at [689, 299] on video at bounding box center [622, 349] width 1244 height 699
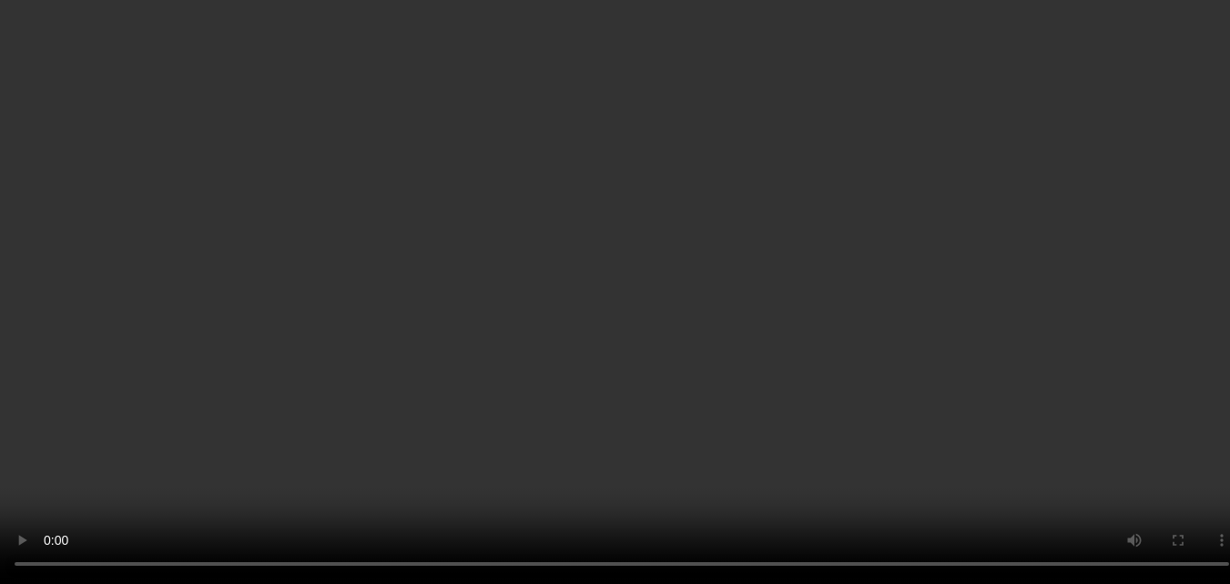
scroll to position [182, 0]
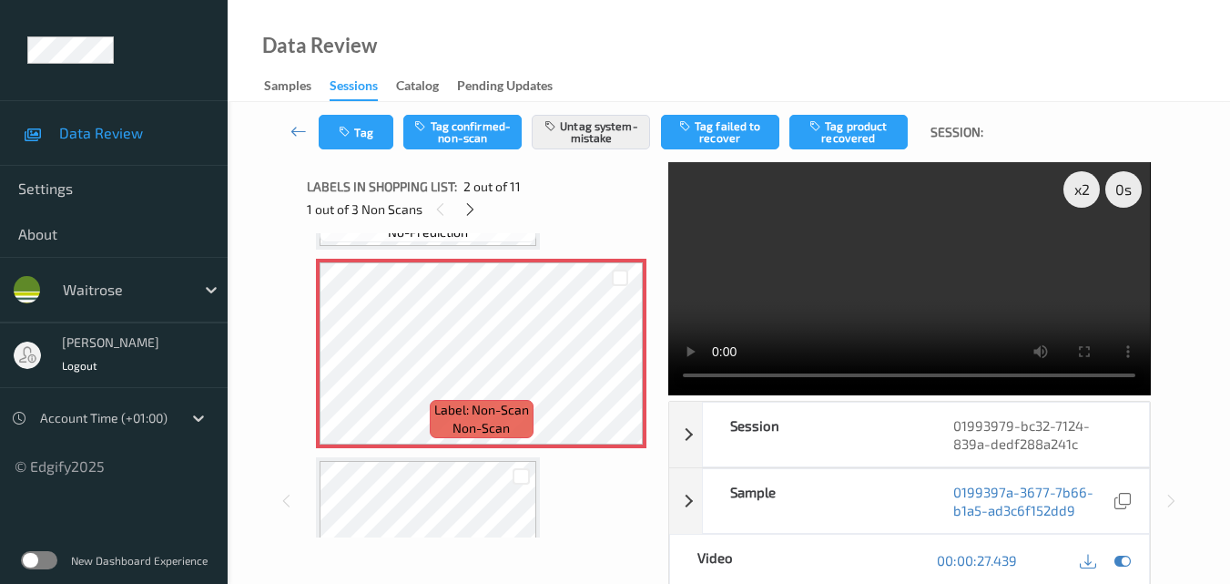
click at [938, 275] on video at bounding box center [909, 278] width 482 height 233
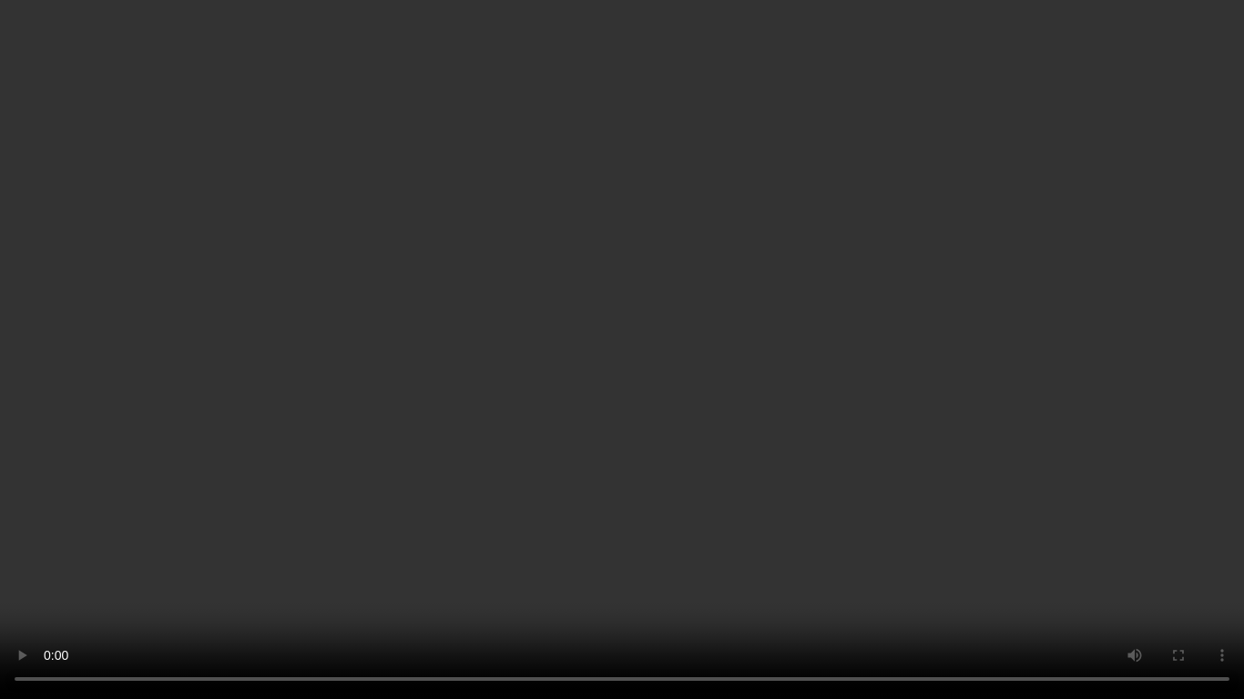
click at [1051, 249] on video at bounding box center [622, 349] width 1244 height 699
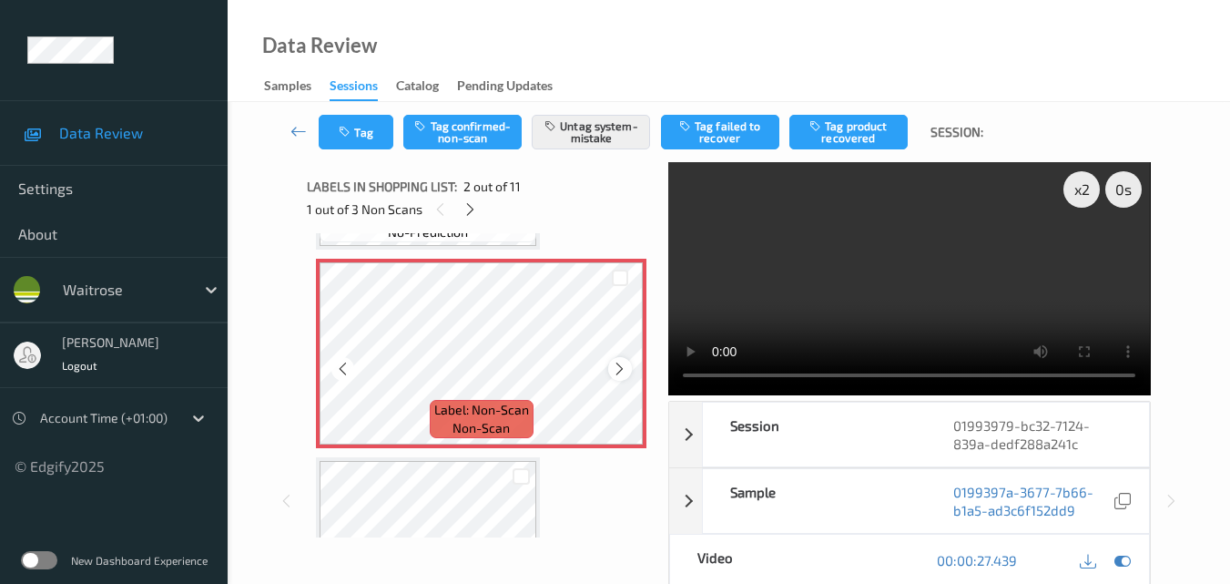
click at [629, 367] on div at bounding box center [619, 368] width 23 height 23
click at [616, 370] on icon at bounding box center [619, 369] width 15 height 16
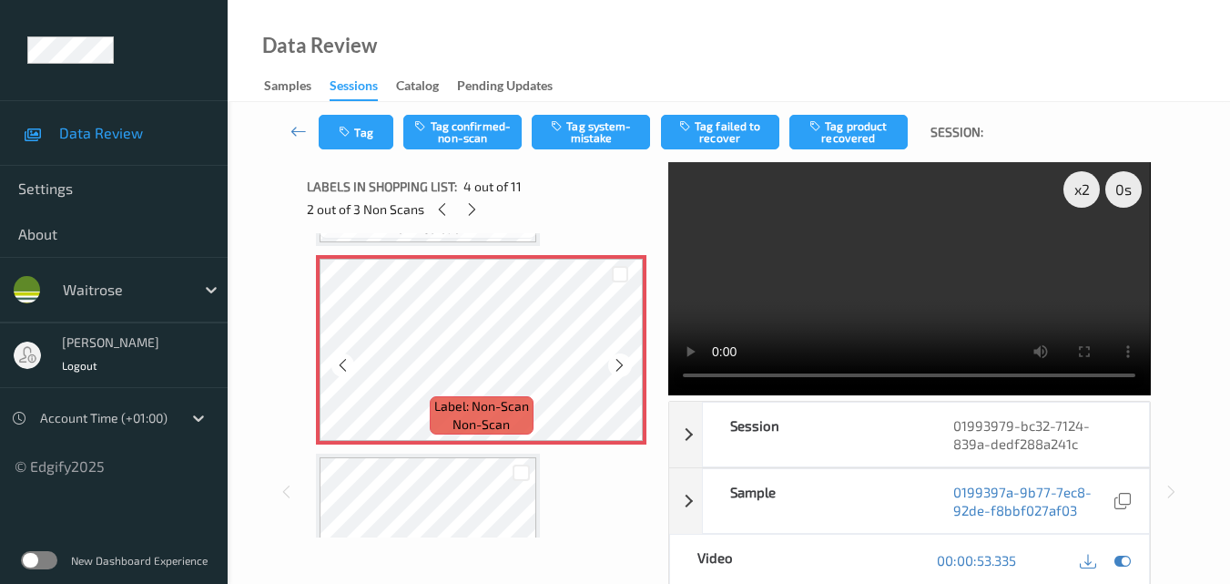
scroll to position [546, 0]
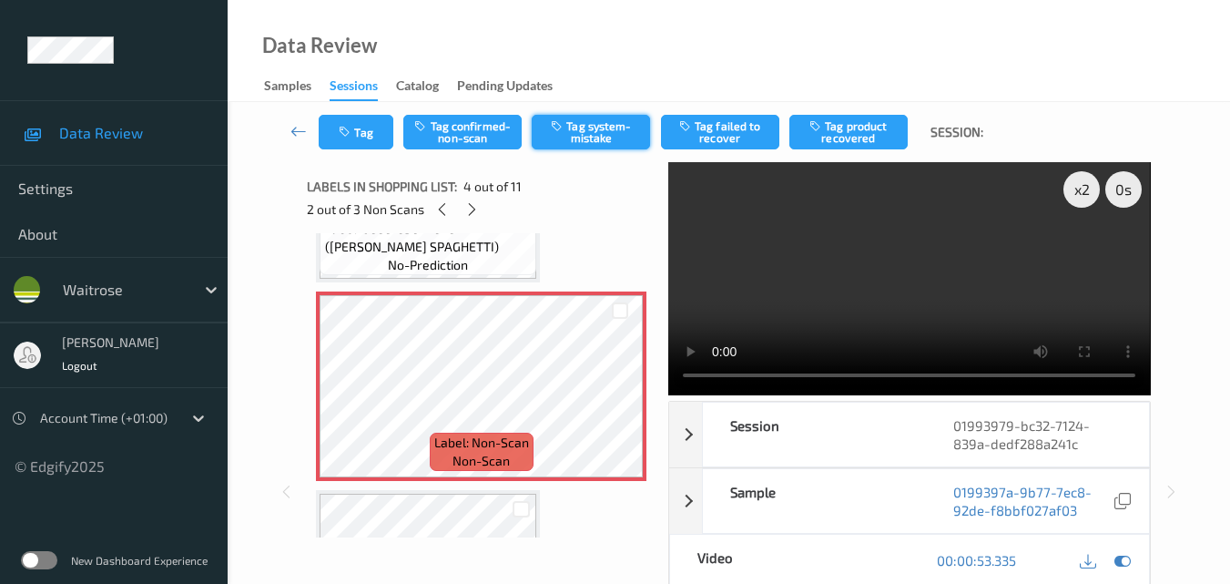
click at [613, 126] on button "Tag system-mistake" at bounding box center [591, 132] width 118 height 35
click at [599, 130] on button "Tag system-mistake" at bounding box center [591, 132] width 118 height 35
click at [584, 137] on div "Tag Tag confirmed-non-scan Tag system-mistake Tag failed to recover Tag product…" at bounding box center [729, 132] width 928 height 60
click at [365, 135] on button "Tag" at bounding box center [356, 132] width 75 height 35
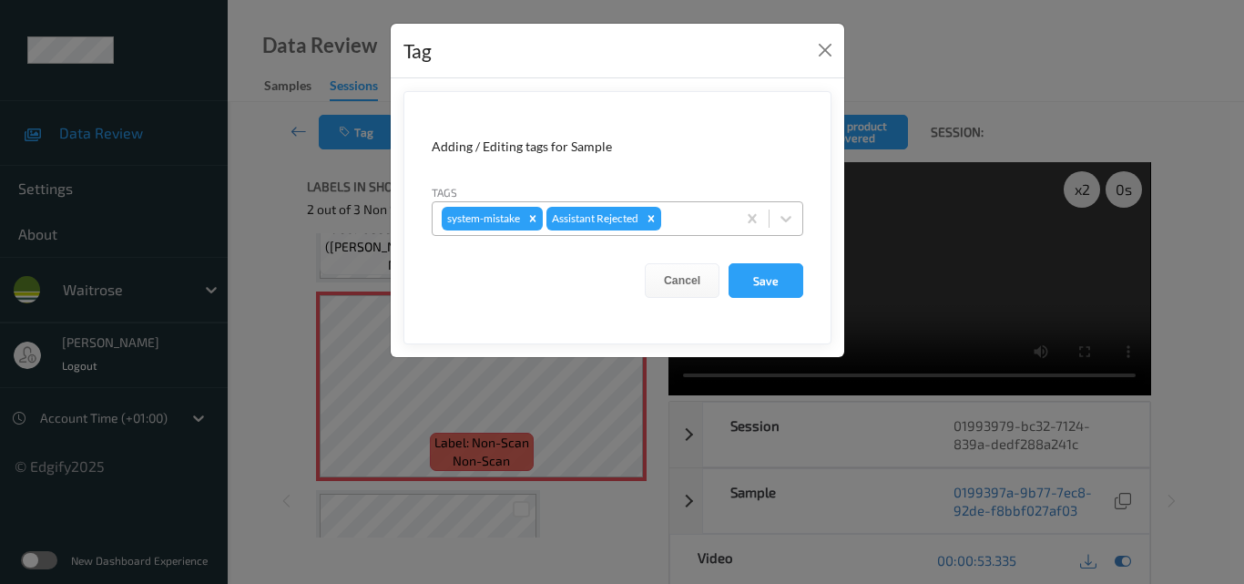
click at [688, 223] on div at bounding box center [696, 219] width 62 height 22
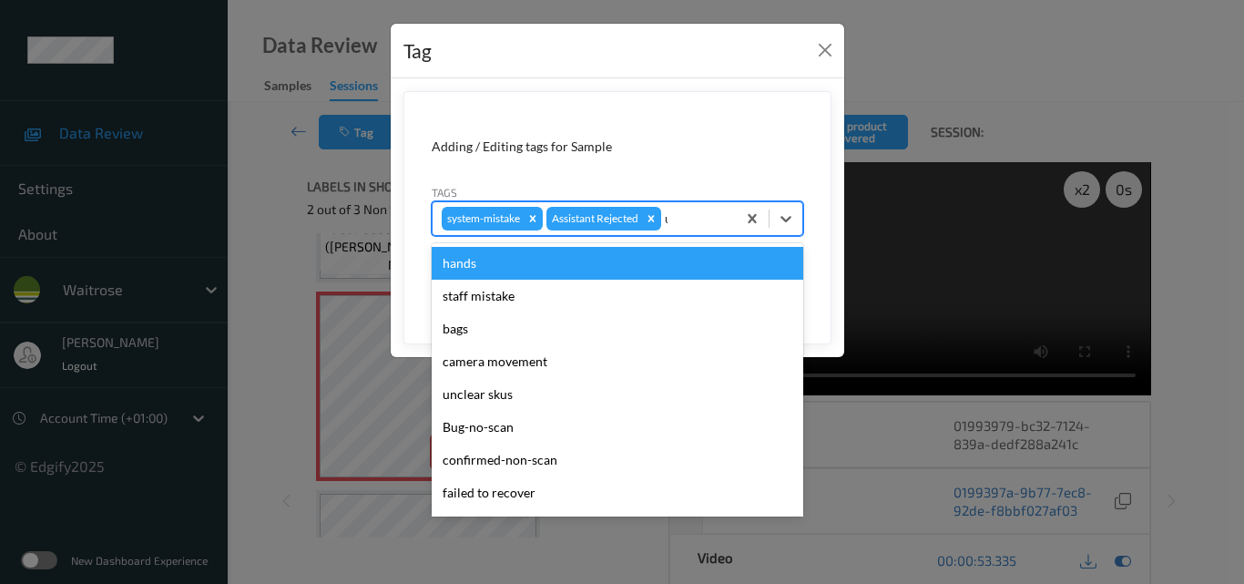
type input "un"
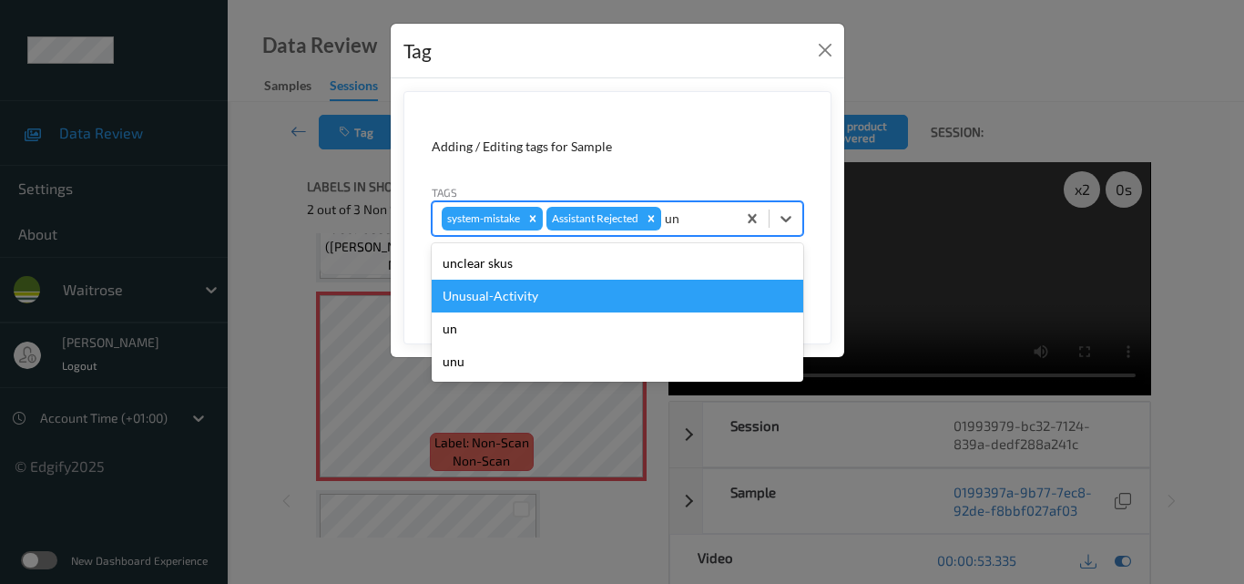
click at [545, 290] on div "Unusual-Activity" at bounding box center [618, 296] width 372 height 33
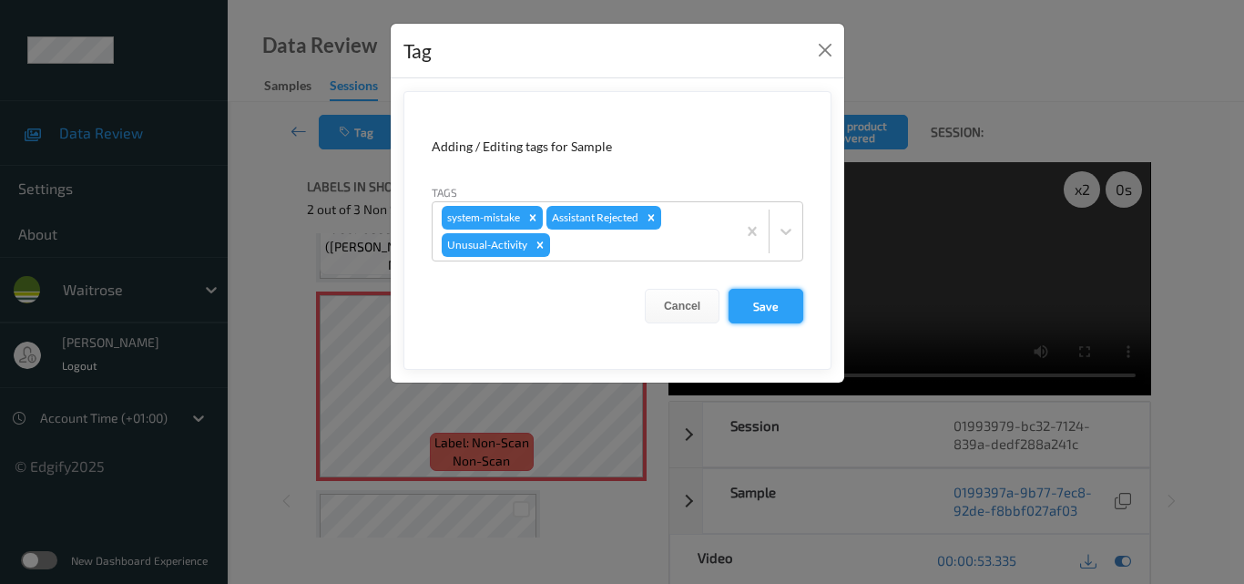
click at [767, 305] on button "Save" at bounding box center [765, 306] width 75 height 35
click at [780, 309] on button "Save" at bounding box center [765, 306] width 75 height 35
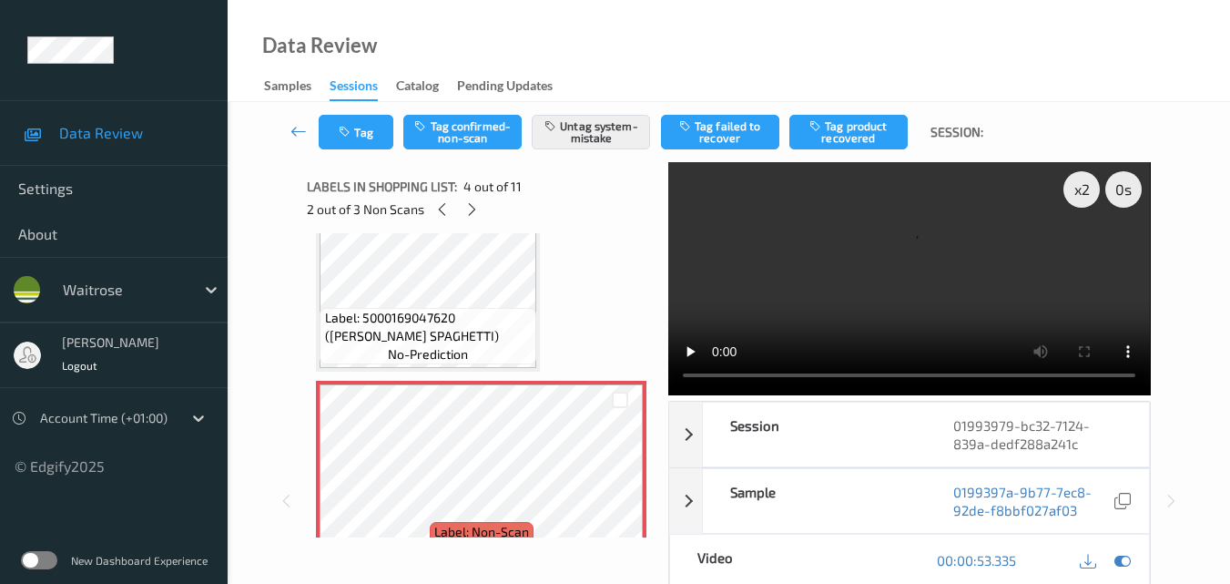
scroll to position [455, 0]
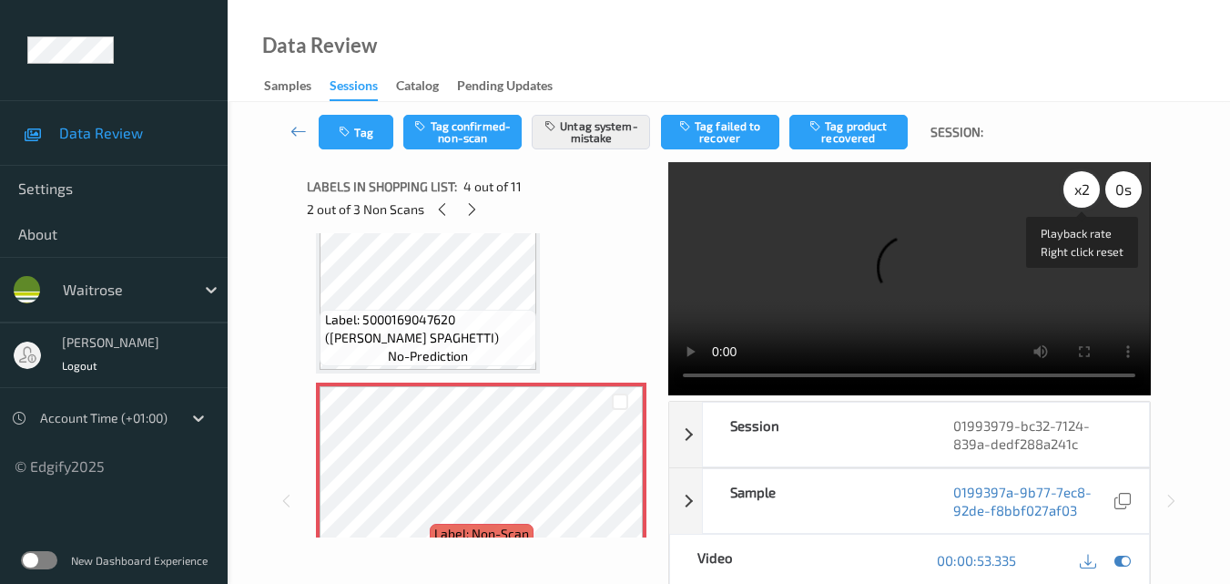
click at [1075, 188] on div "x 2" at bounding box center [1082, 189] width 36 height 36
click at [1075, 188] on div "x 4" at bounding box center [1082, 189] width 36 height 36
click at [1075, 188] on div "x 8" at bounding box center [1082, 189] width 36 height 36
click at [926, 246] on video at bounding box center [909, 278] width 482 height 233
click at [872, 250] on video at bounding box center [909, 278] width 482 height 233
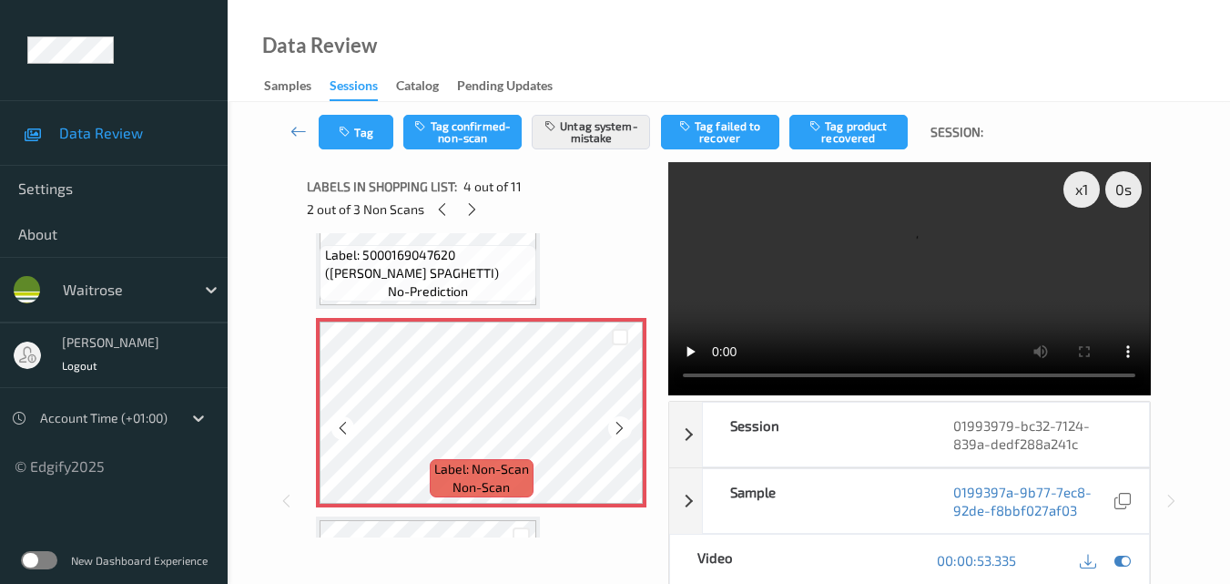
scroll to position [546, 0]
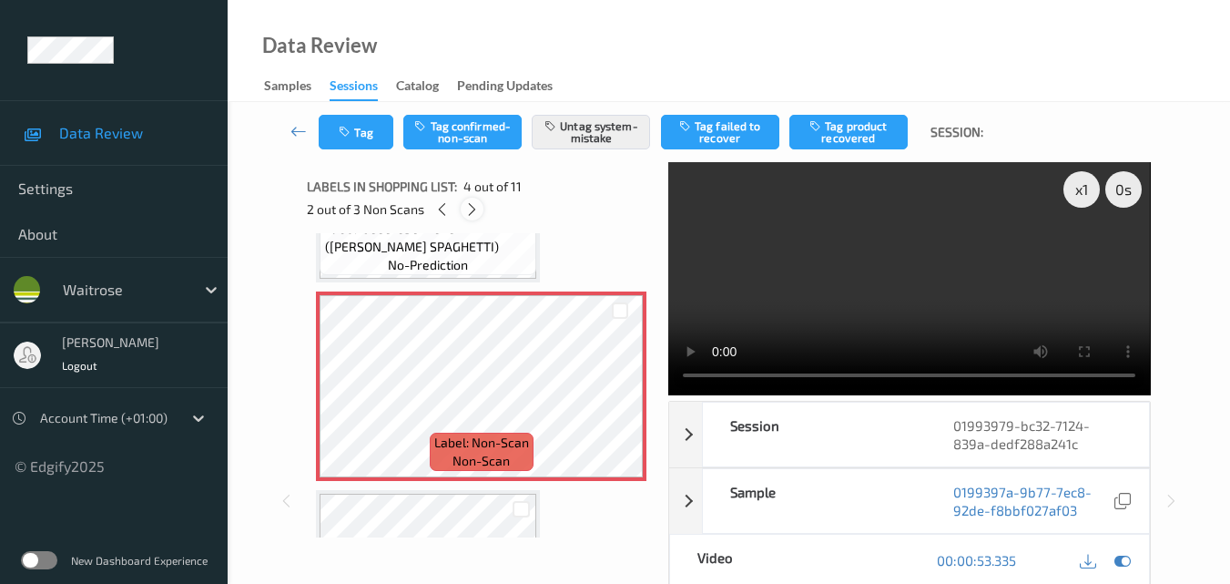
click at [469, 208] on icon at bounding box center [471, 209] width 15 height 16
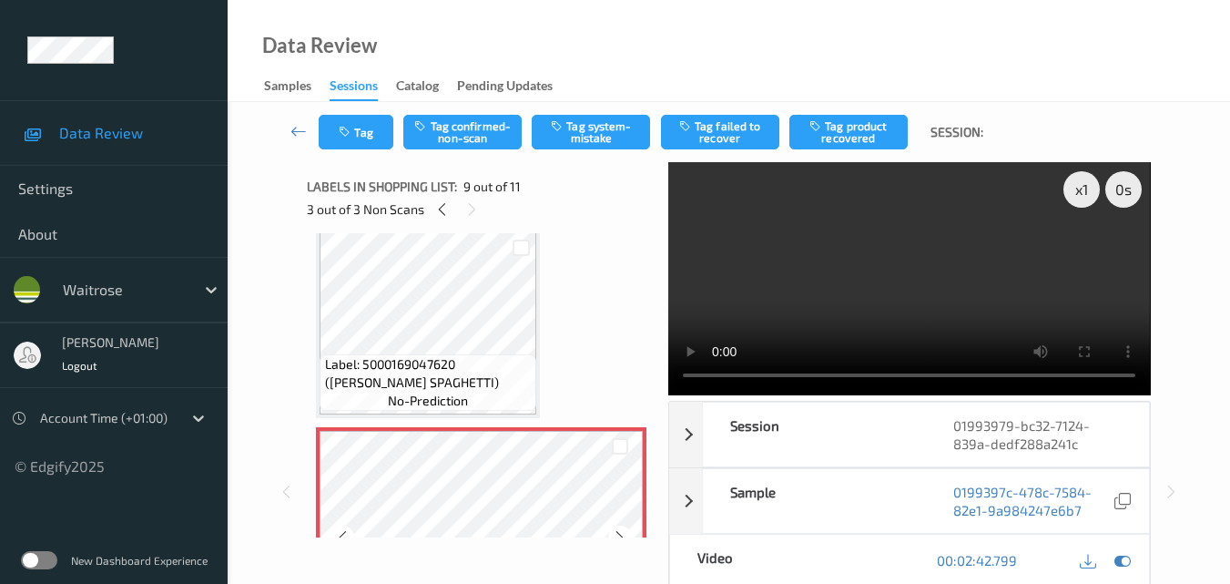
scroll to position [1399, 0]
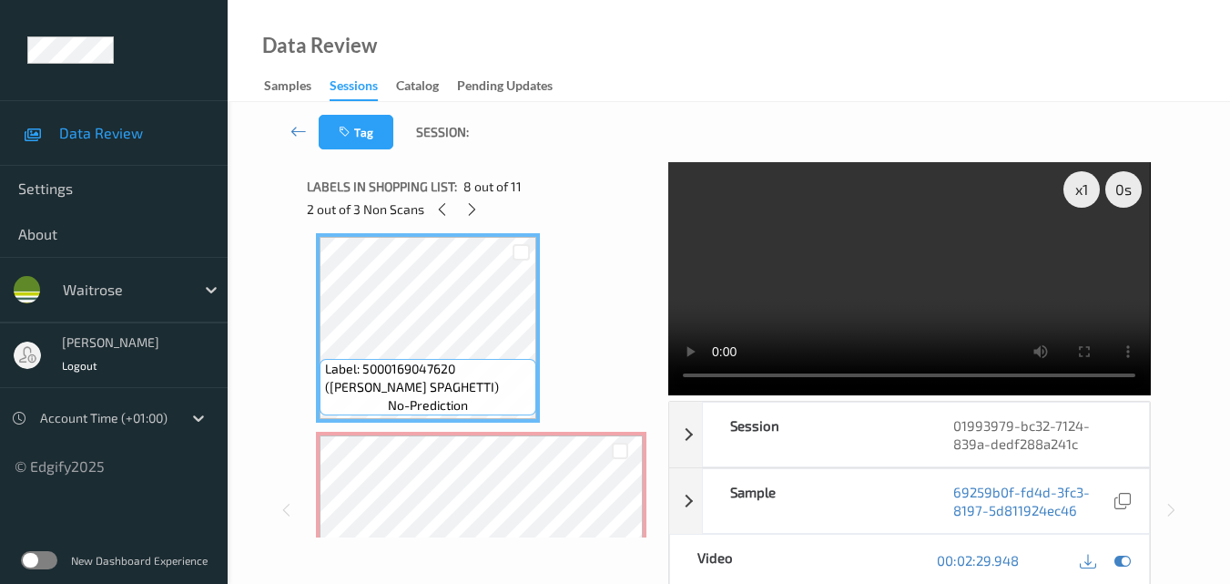
click at [916, 264] on video at bounding box center [909, 278] width 482 height 233
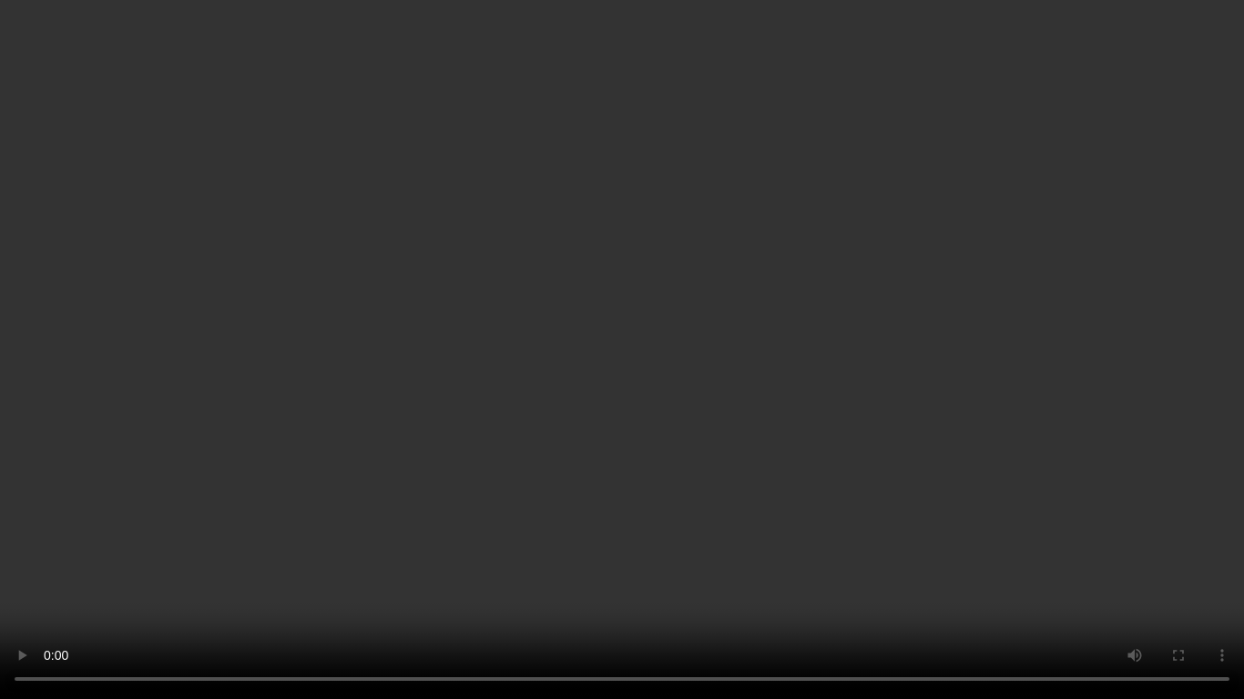
click at [651, 321] on video at bounding box center [622, 349] width 1244 height 699
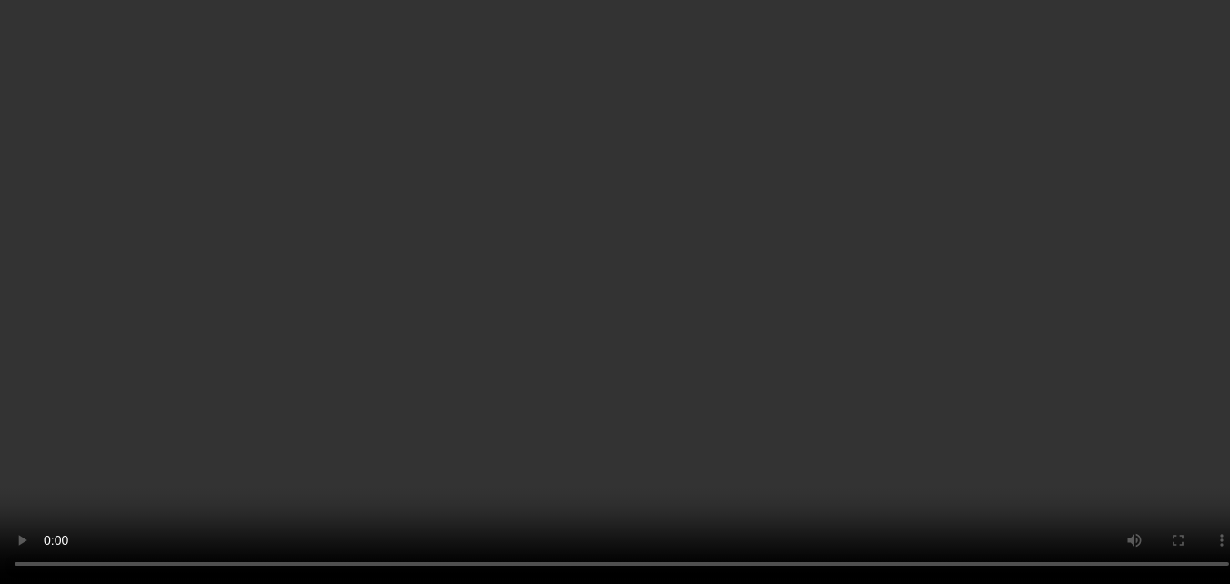
scroll to position [1308, 0]
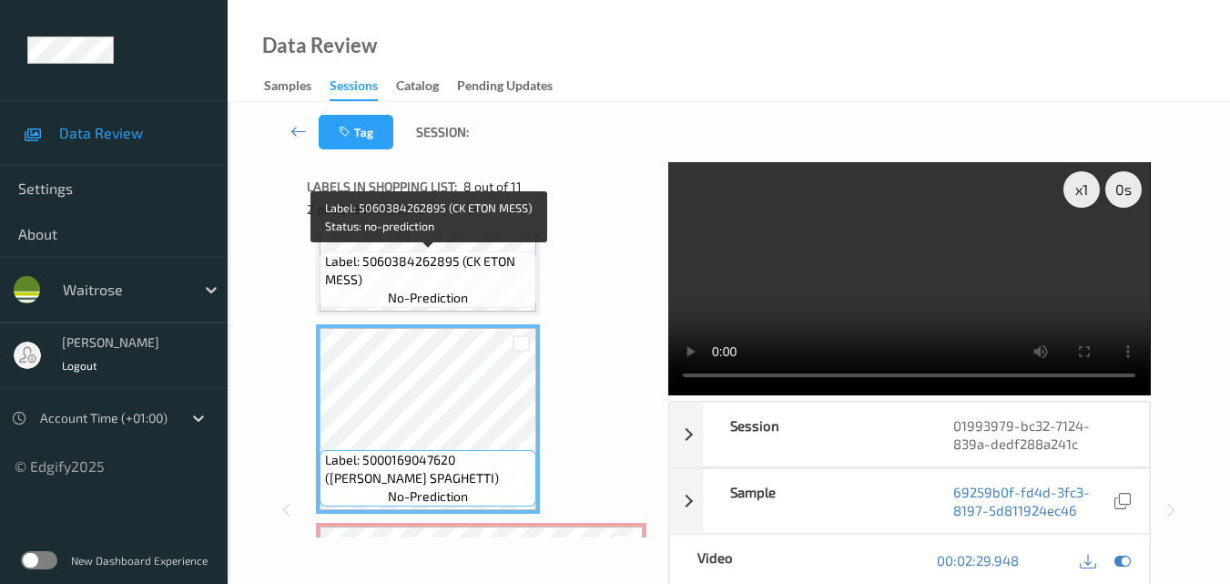
click at [487, 288] on span "Label: 5060384262895 (CK ETON MESS)" at bounding box center [429, 270] width 208 height 36
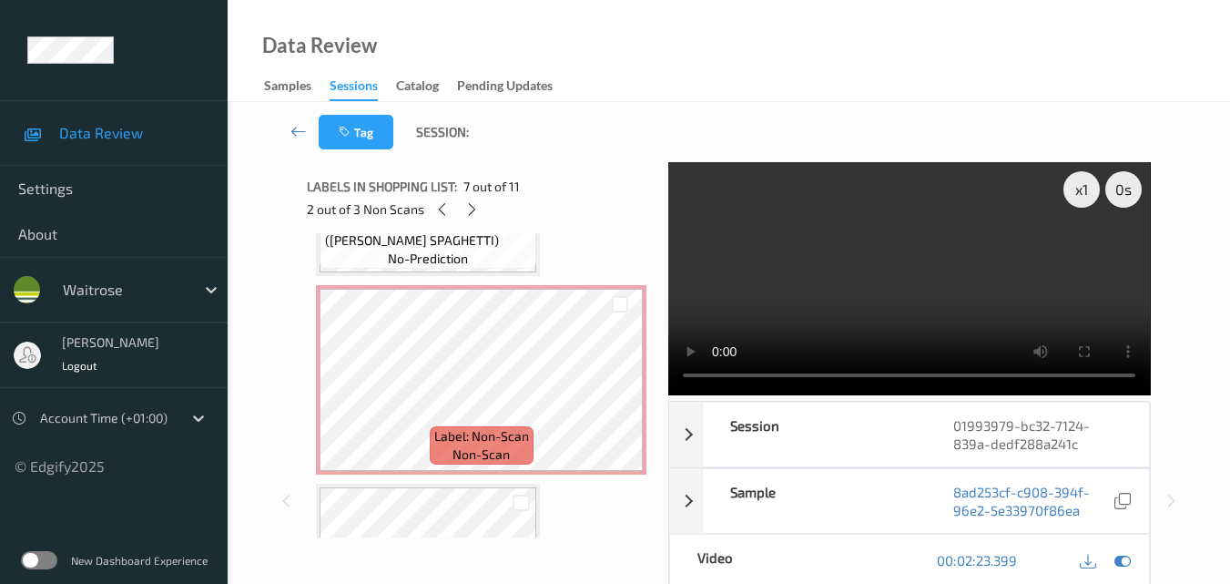
scroll to position [1581, 0]
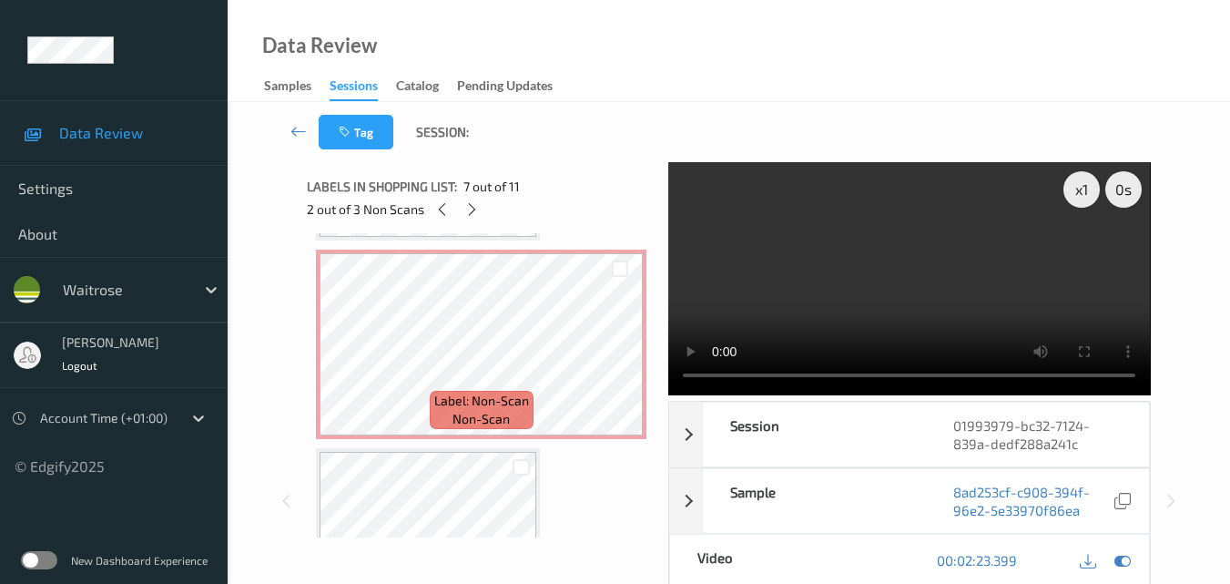
click at [873, 311] on video at bounding box center [909, 278] width 482 height 233
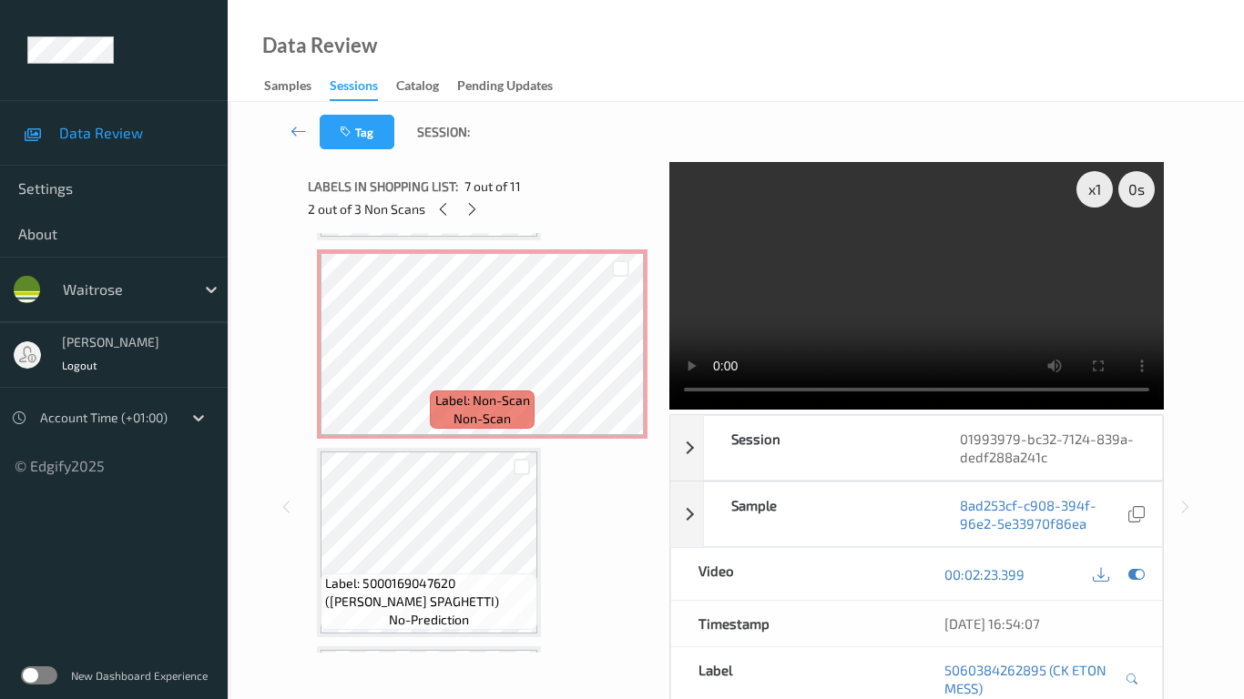
click at [756, 393] on video at bounding box center [916, 286] width 494 height 248
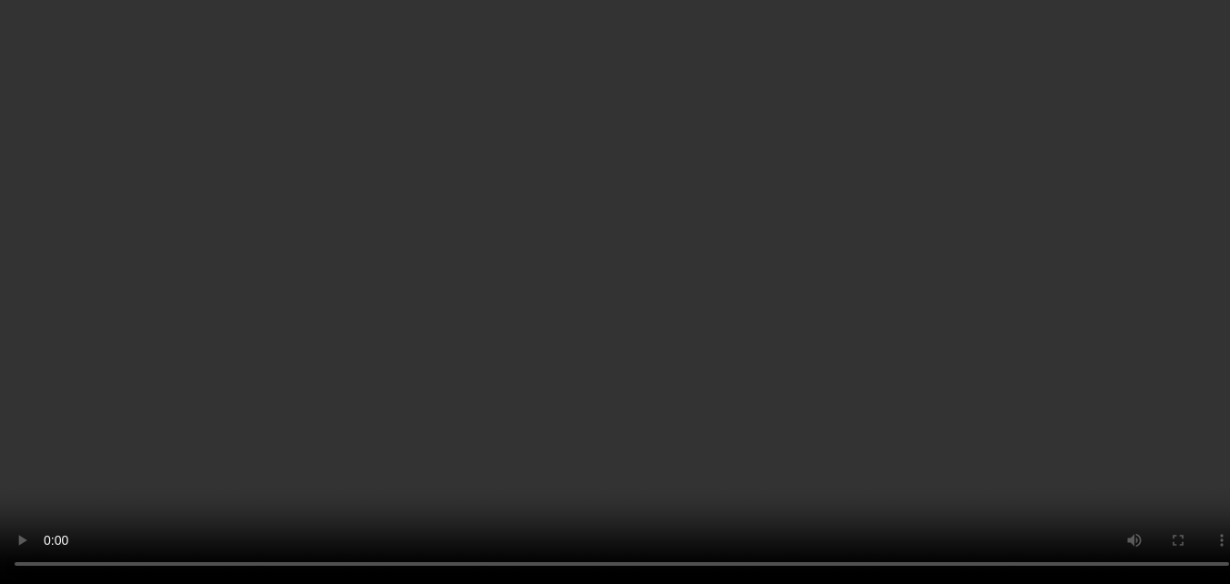
scroll to position [670, 0]
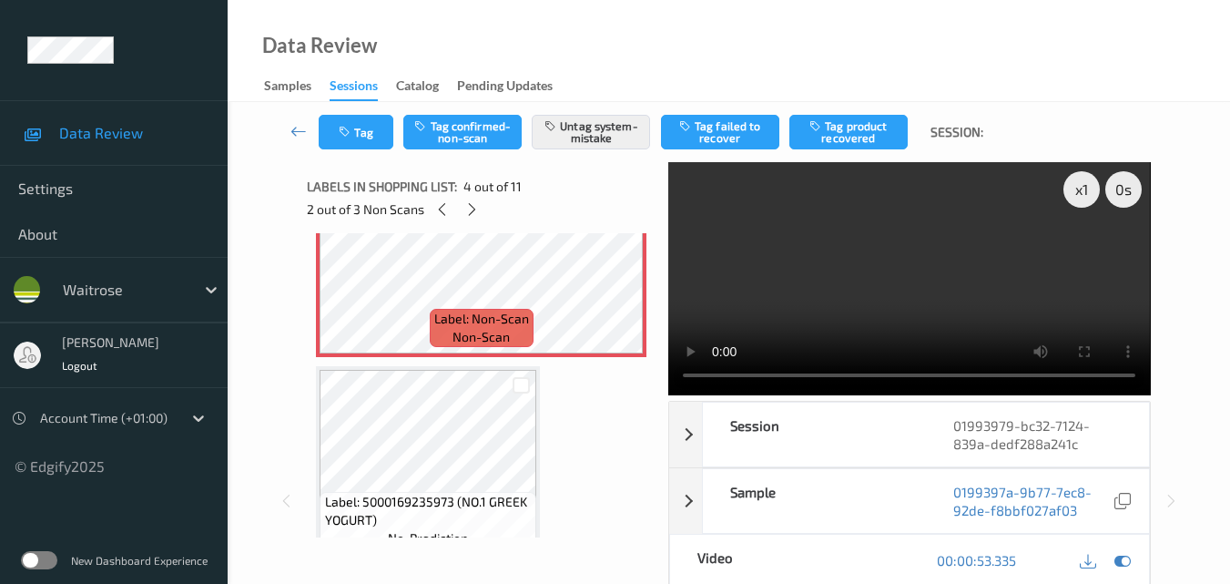
click at [945, 288] on video at bounding box center [909, 278] width 482 height 233
click at [950, 262] on video at bounding box center [909, 278] width 482 height 233
click at [1082, 196] on div "x 1" at bounding box center [1082, 189] width 36 height 36
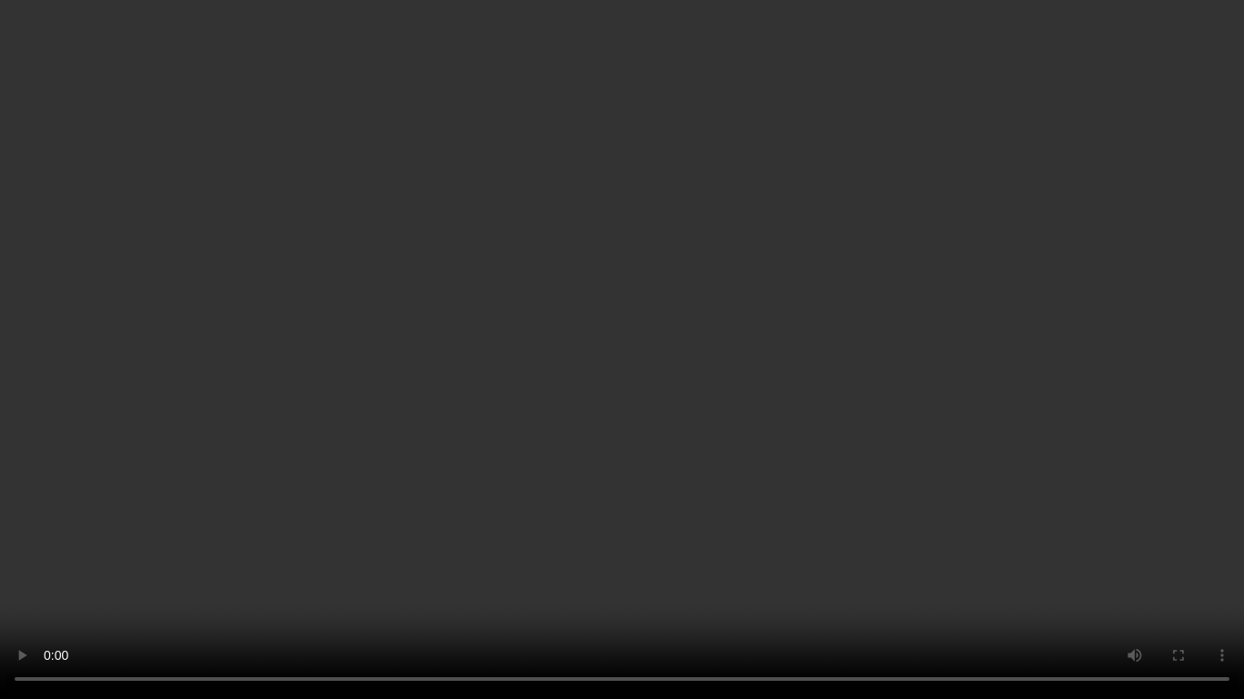
click at [556, 335] on video at bounding box center [622, 349] width 1244 height 699
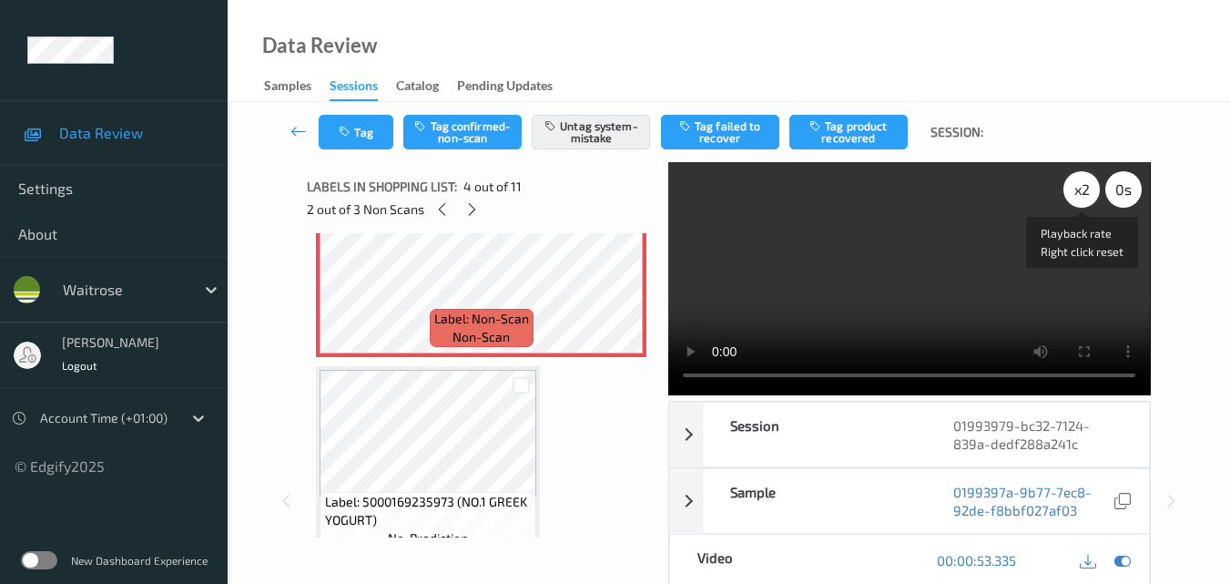
click at [1088, 191] on div "x 2" at bounding box center [1082, 189] width 36 height 36
click at [1088, 191] on div "x 4" at bounding box center [1082, 189] width 36 height 36
click at [1088, 191] on div "x 8" at bounding box center [1082, 189] width 36 height 36
click at [906, 225] on video at bounding box center [909, 278] width 482 height 233
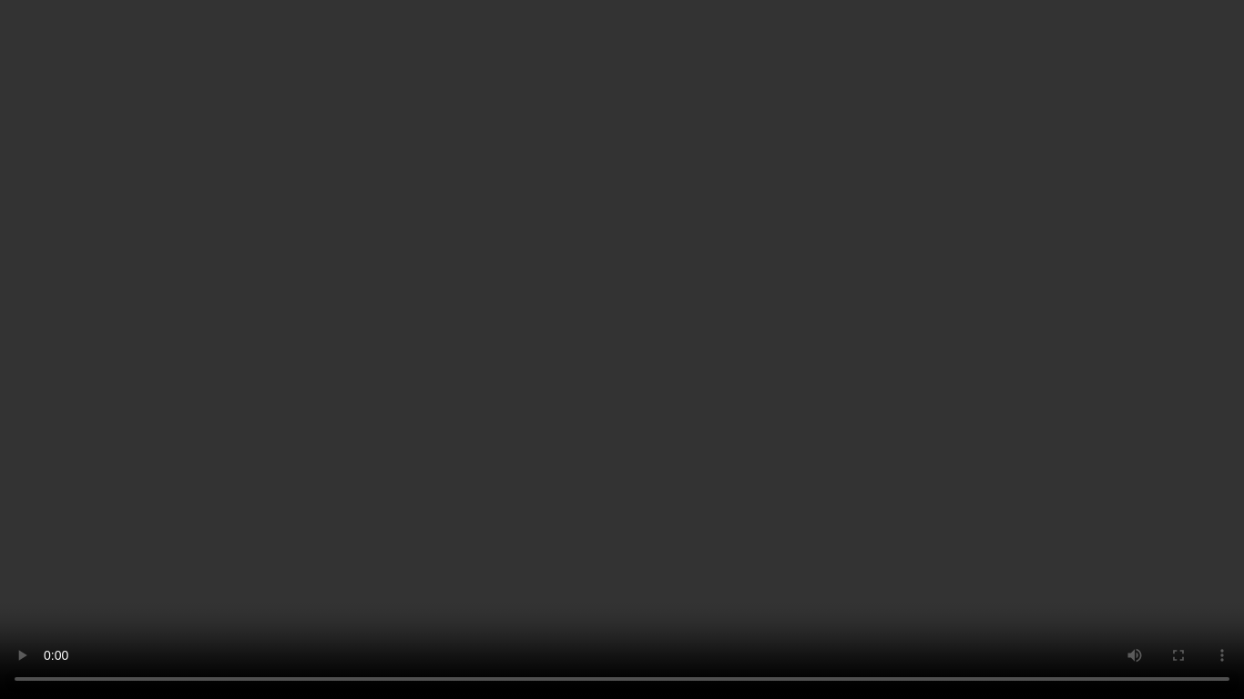
click at [701, 386] on video at bounding box center [622, 349] width 1244 height 699
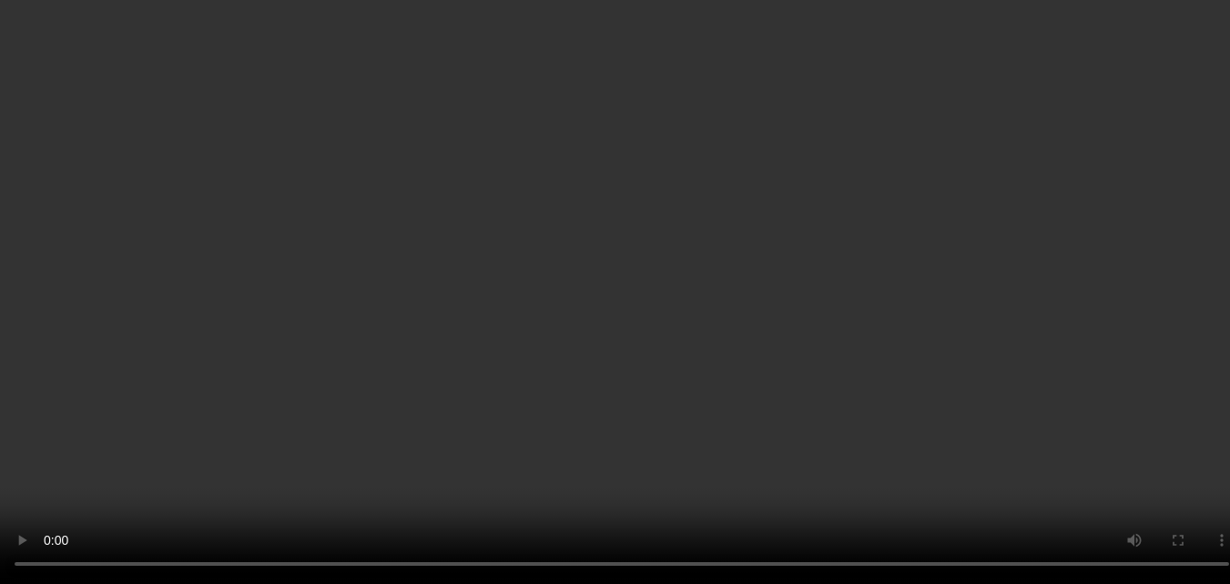
scroll to position [1581, 0]
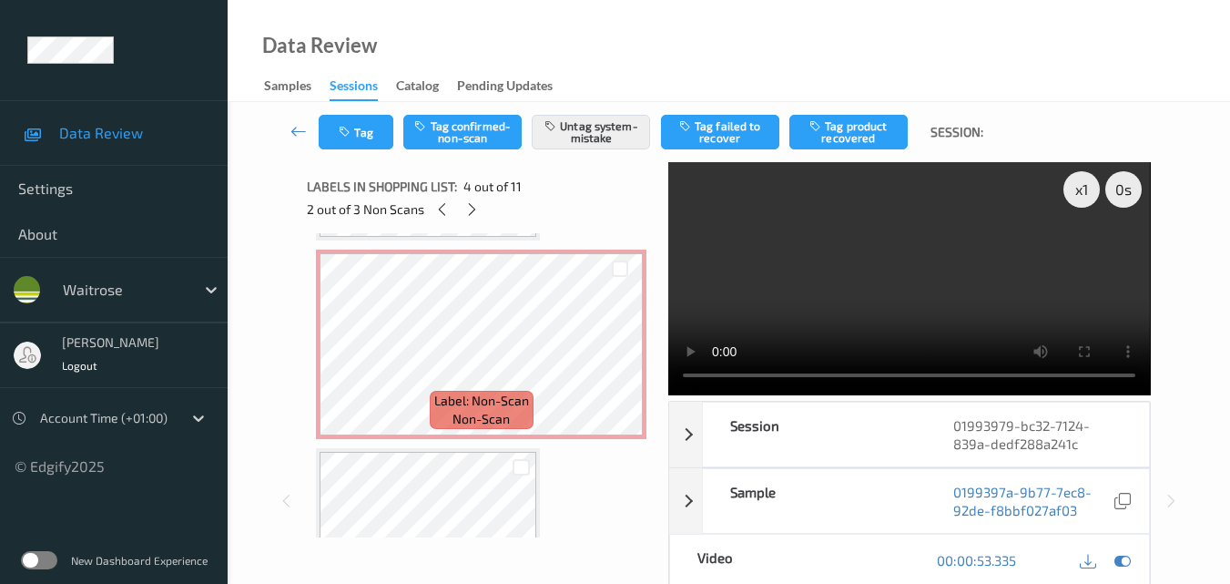
click at [834, 265] on video at bounding box center [909, 278] width 482 height 233
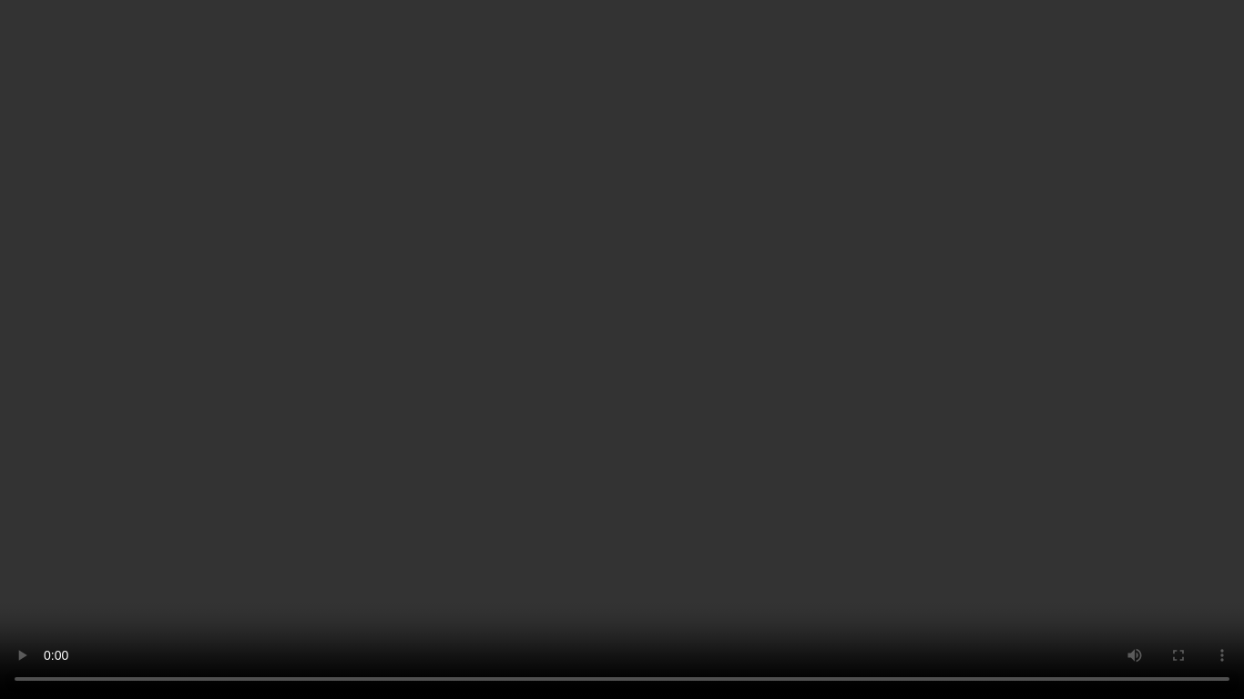
click at [749, 387] on video at bounding box center [622, 349] width 1244 height 699
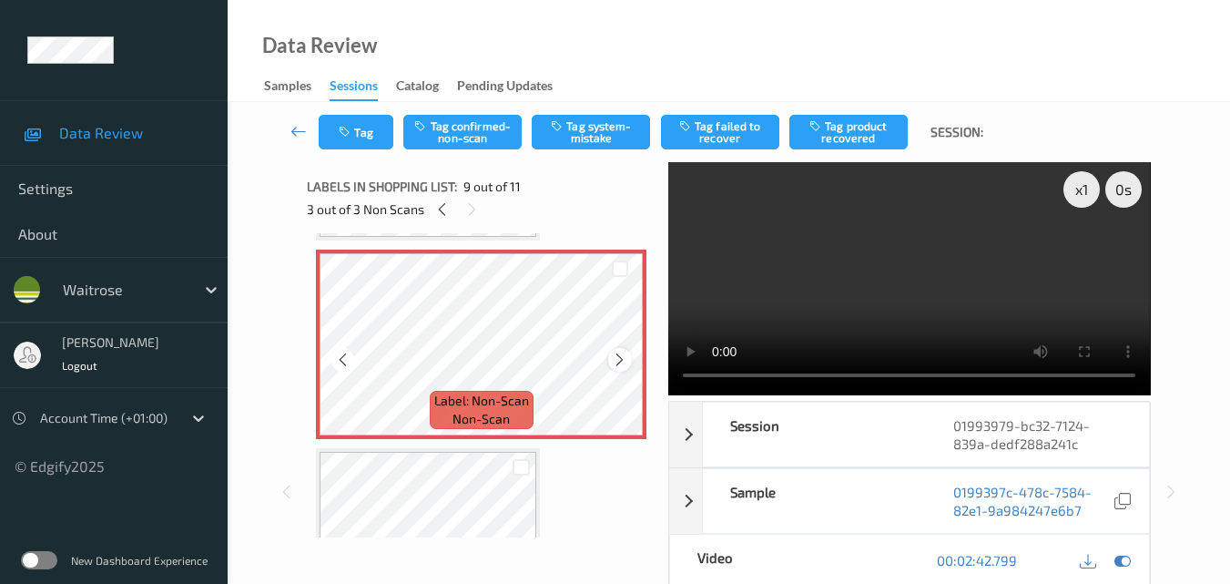
click at [623, 363] on icon at bounding box center [619, 359] width 15 height 16
click at [620, 361] on icon at bounding box center [619, 359] width 15 height 16
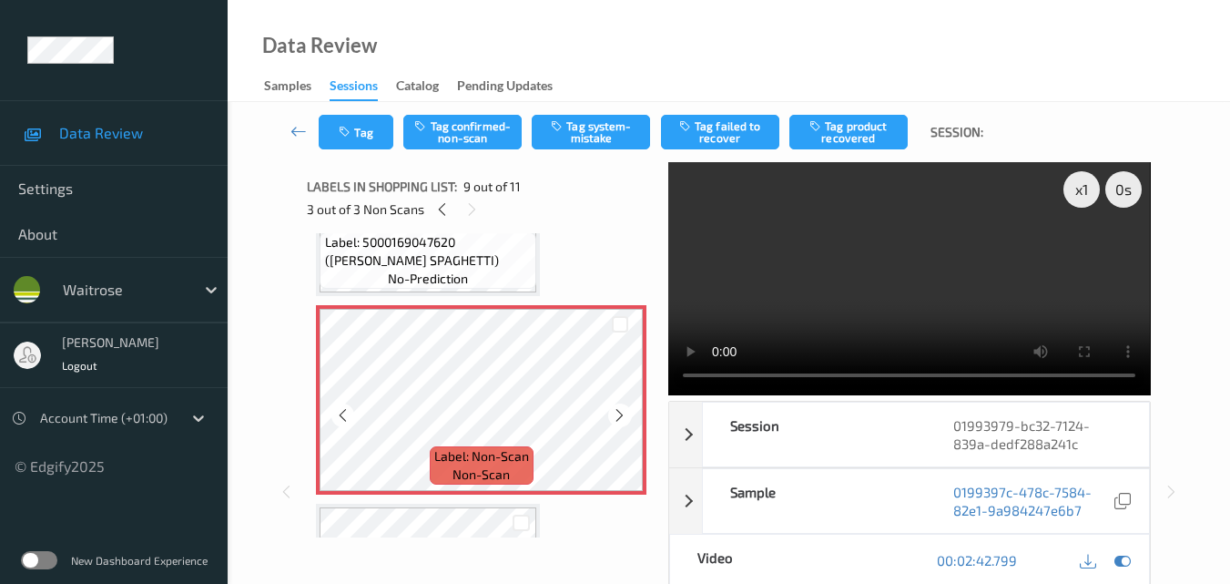
scroll to position [1490, 0]
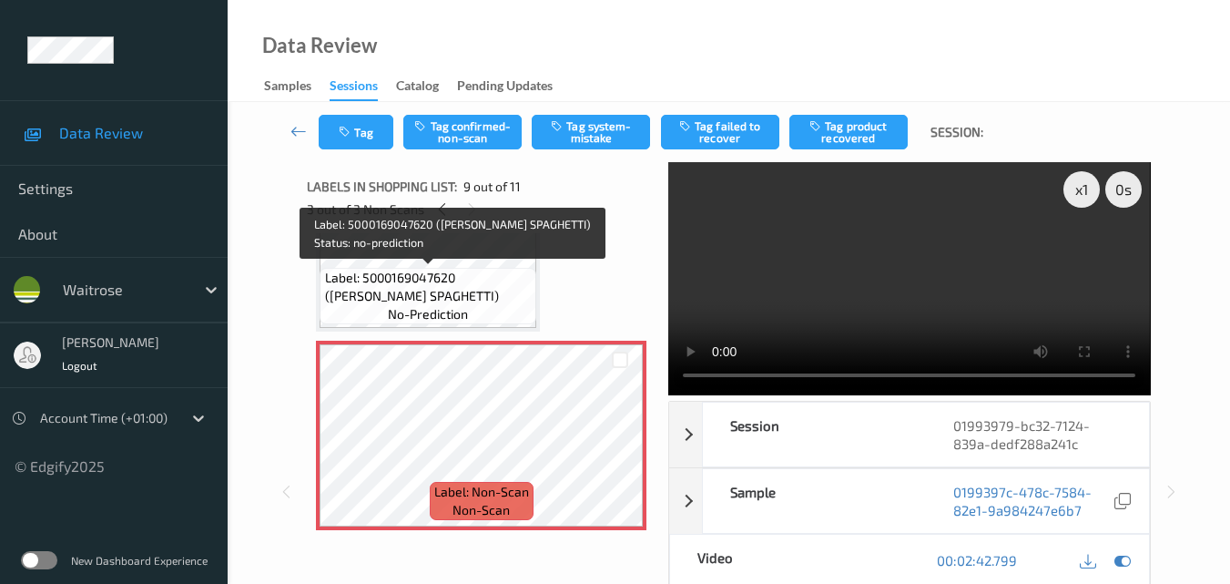
click at [474, 290] on span "Label: 5000169047620 (WR ESS SPAGHETTI)" at bounding box center [429, 287] width 208 height 36
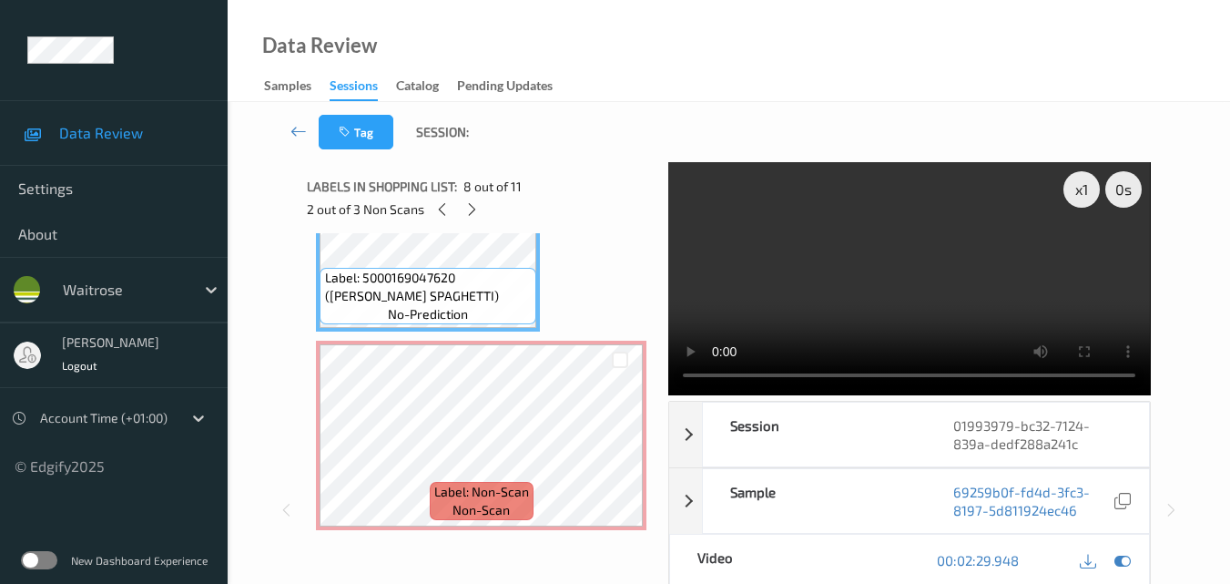
click at [867, 276] on video at bounding box center [909, 278] width 482 height 233
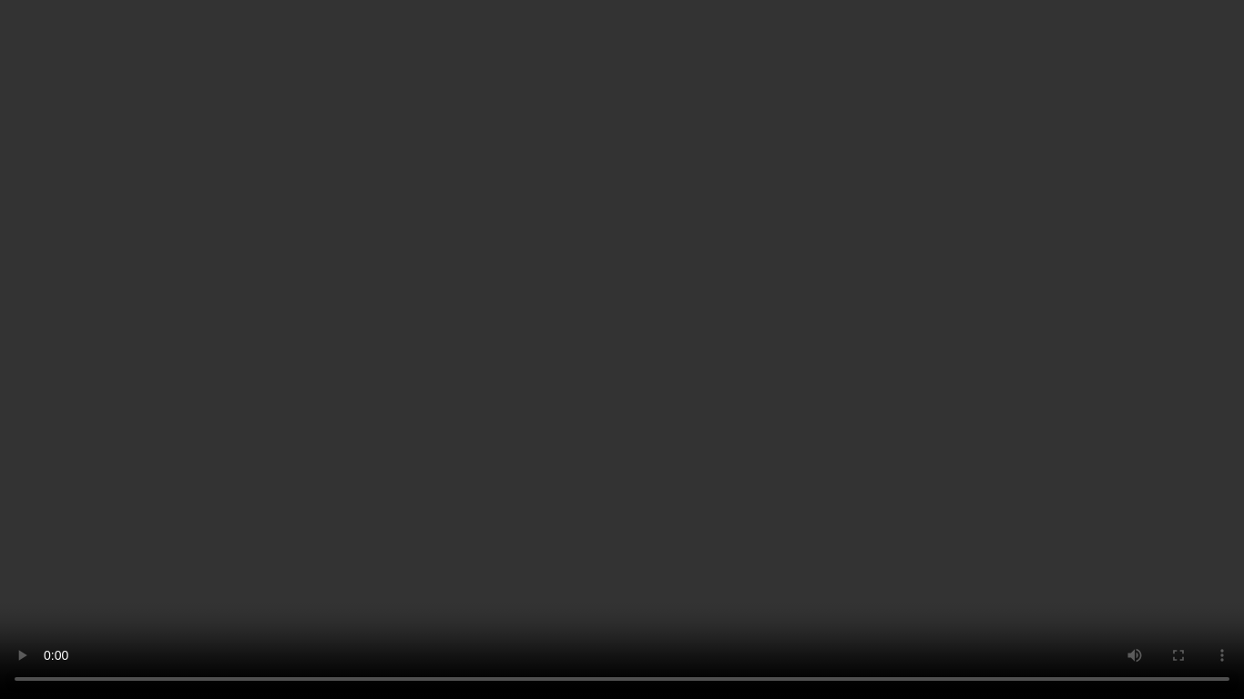
click at [896, 419] on video at bounding box center [622, 349] width 1244 height 699
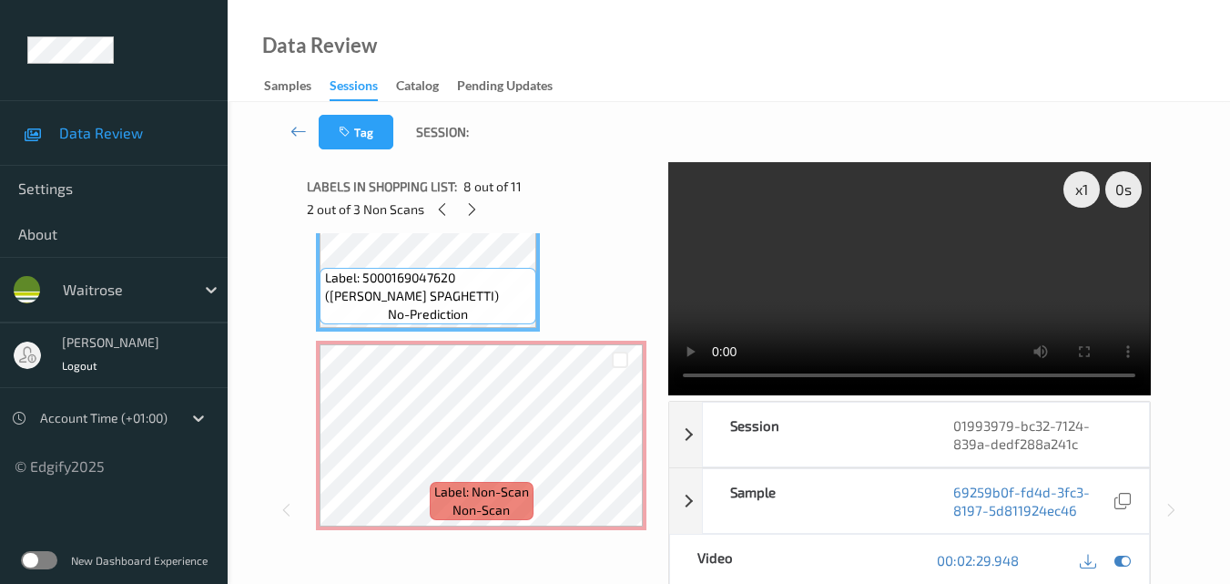
click at [829, 273] on video at bounding box center [909, 278] width 482 height 233
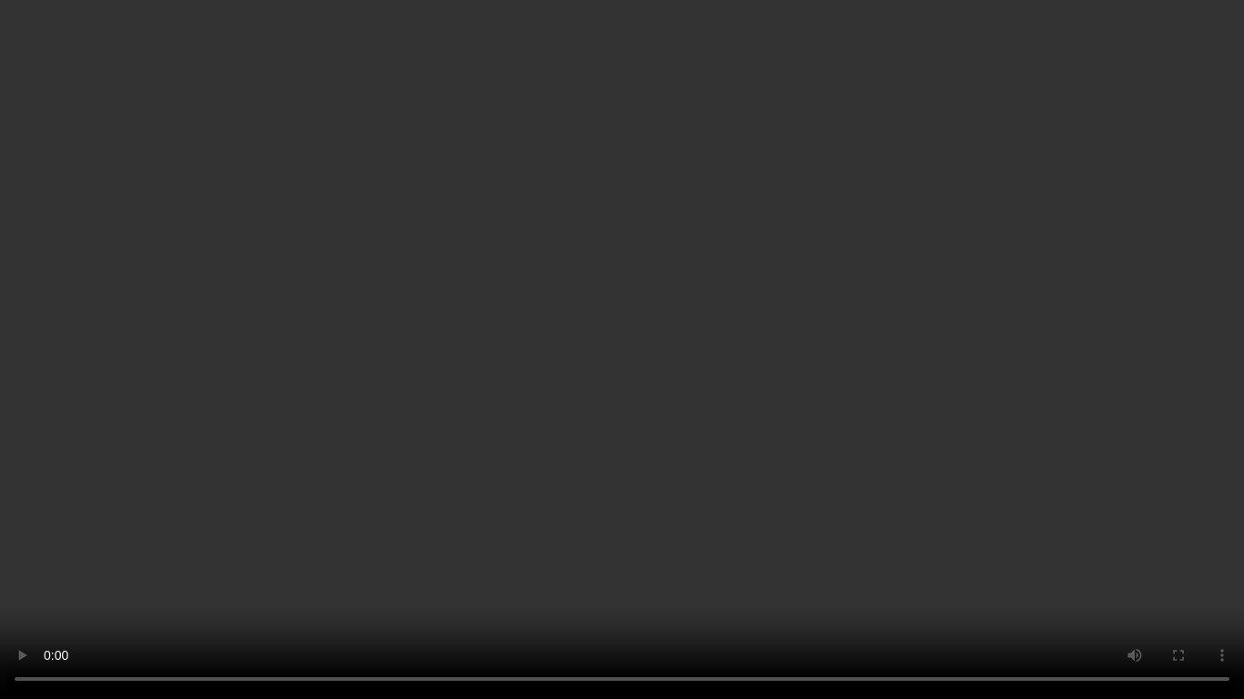
click at [729, 331] on video at bounding box center [622, 349] width 1244 height 699
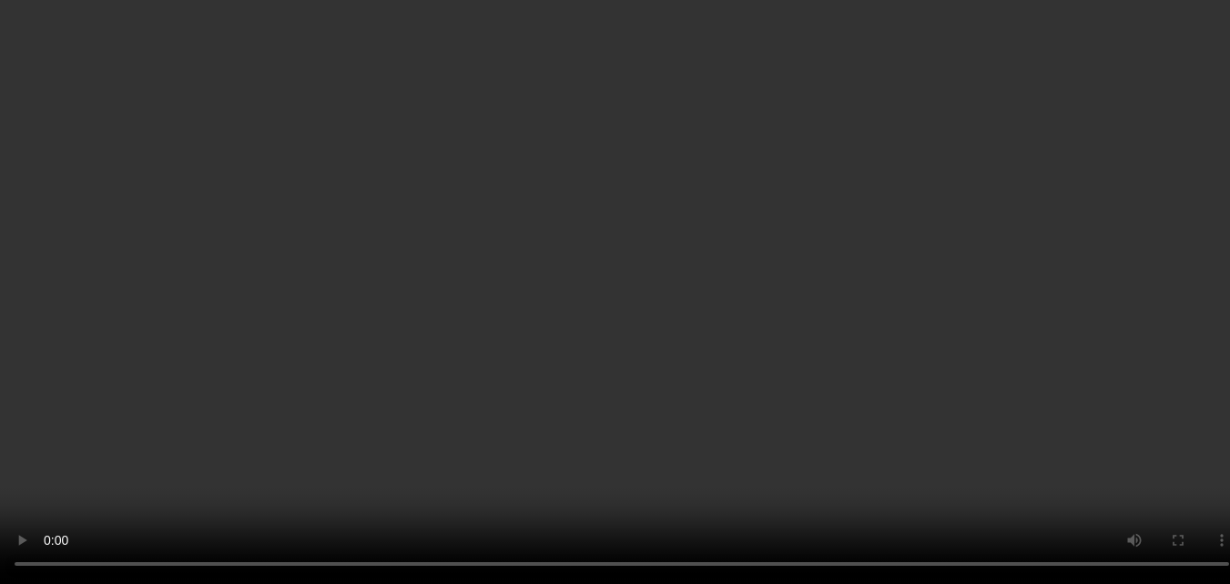
scroll to position [1615, 0]
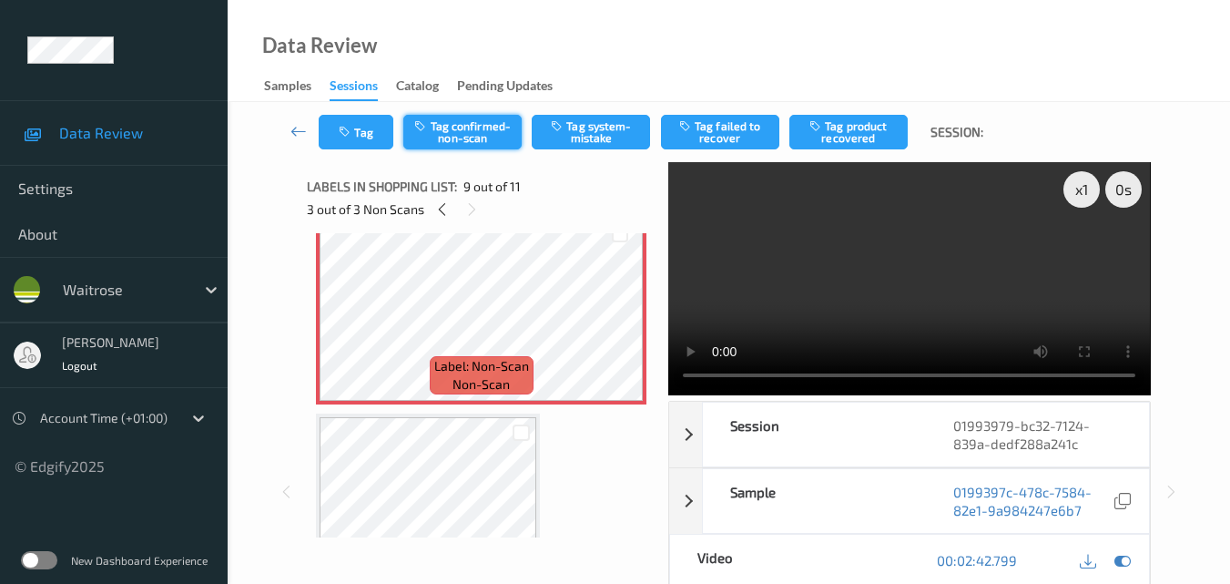
click at [464, 135] on button "Tag confirmed-non-scan" at bounding box center [462, 132] width 118 height 35
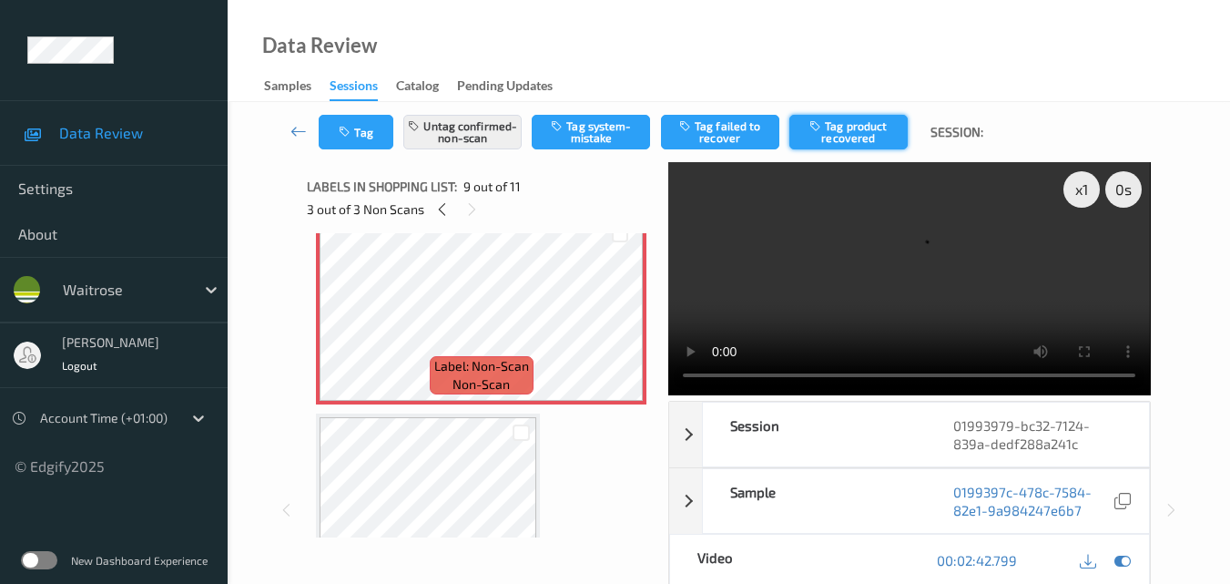
click at [871, 135] on button "Tag product recovered" at bounding box center [848, 132] width 118 height 35
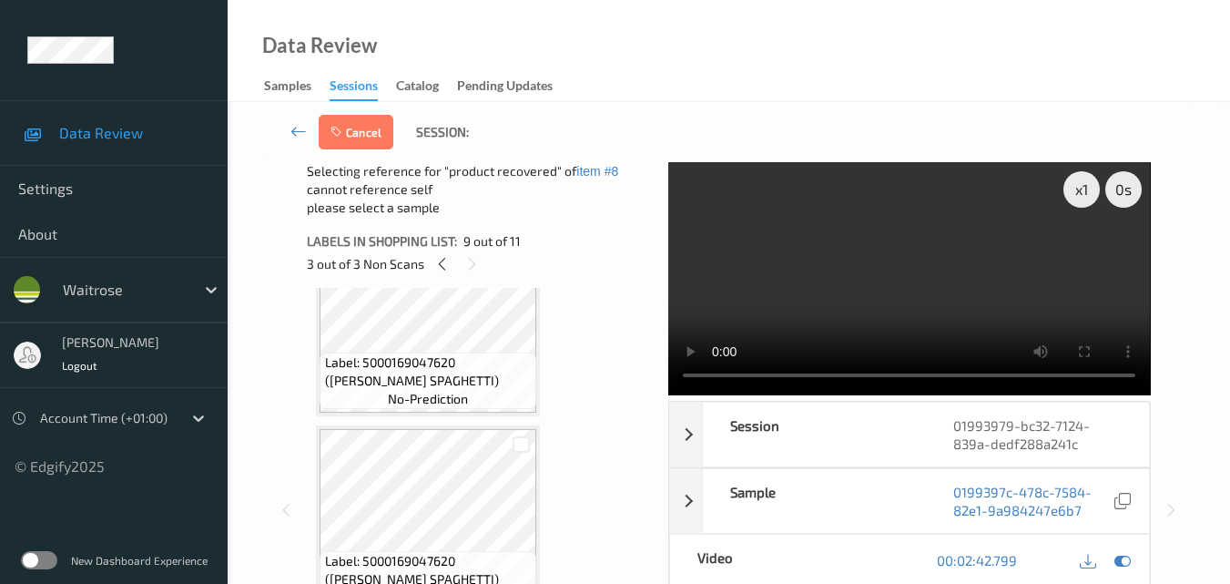
scroll to position [1889, 0]
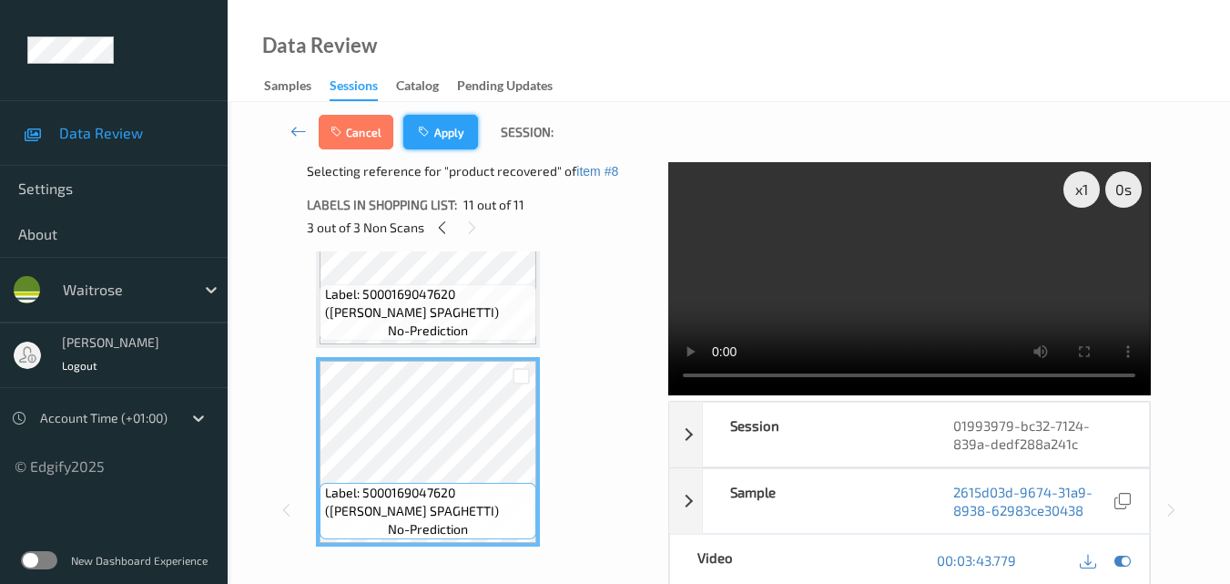
click at [448, 134] on button "Apply" at bounding box center [440, 132] width 75 height 35
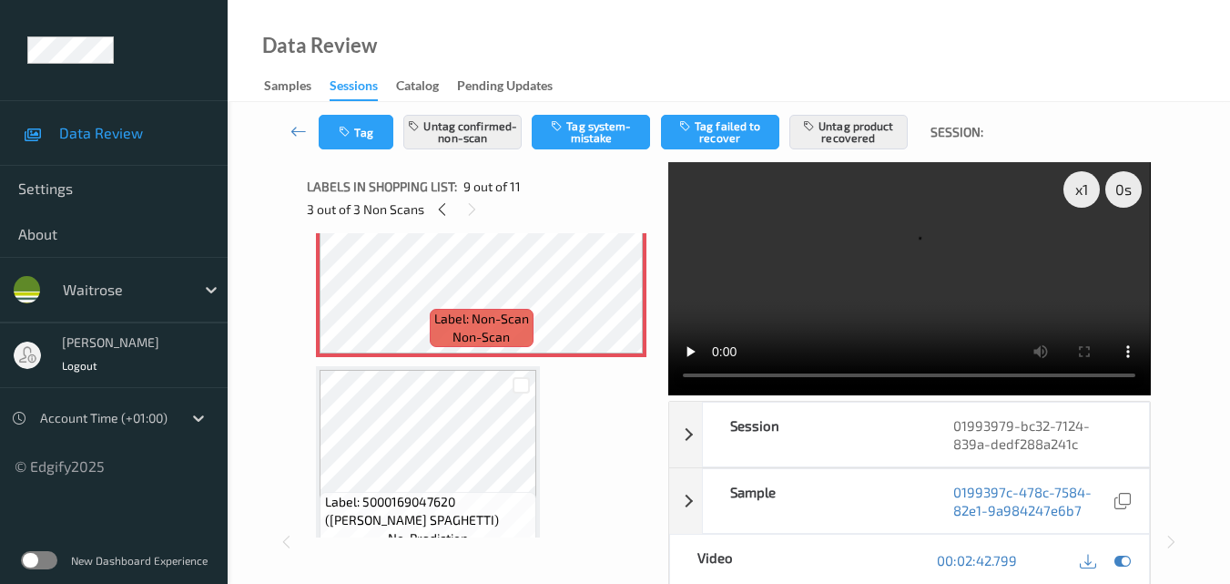
scroll to position [1615, 0]
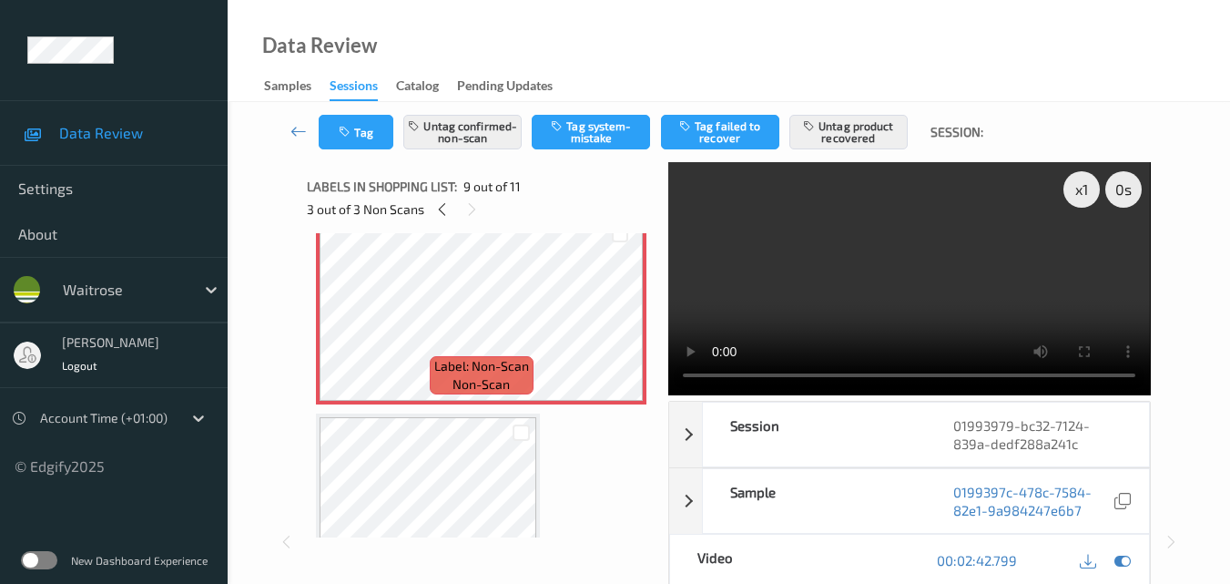
click at [894, 307] on video at bounding box center [909, 278] width 482 height 233
click at [1085, 195] on div "x 1" at bounding box center [1082, 189] width 36 height 36
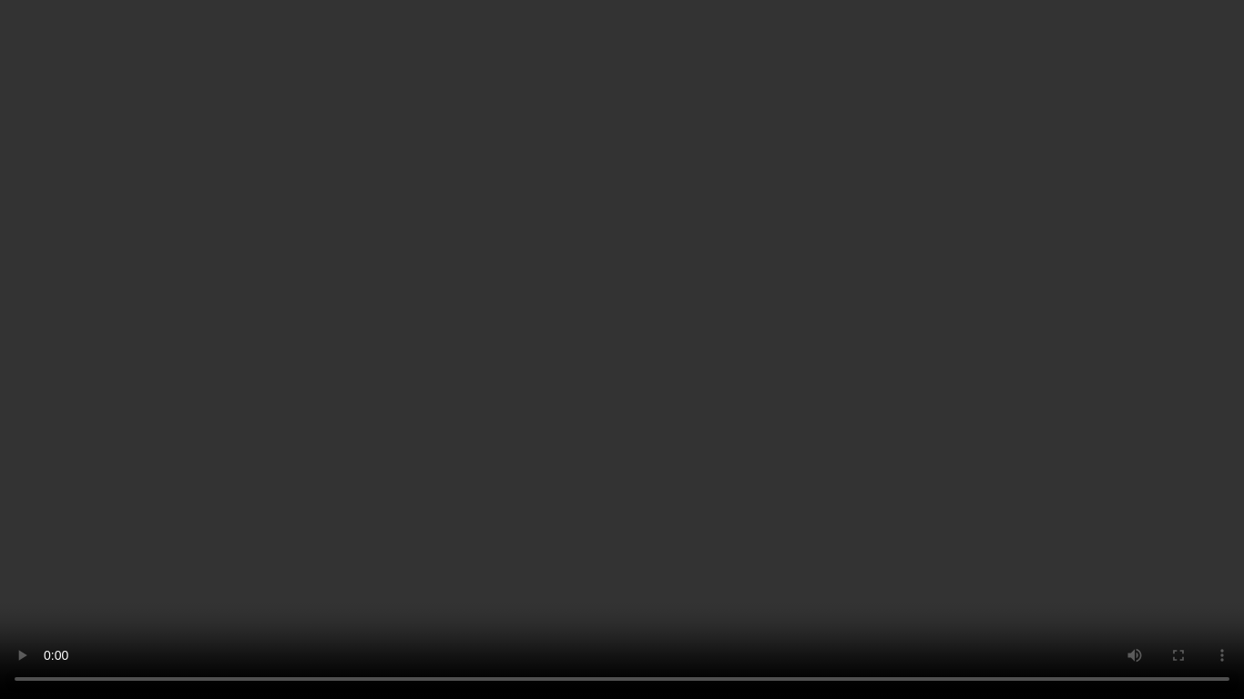
click at [704, 459] on video at bounding box center [622, 349] width 1244 height 699
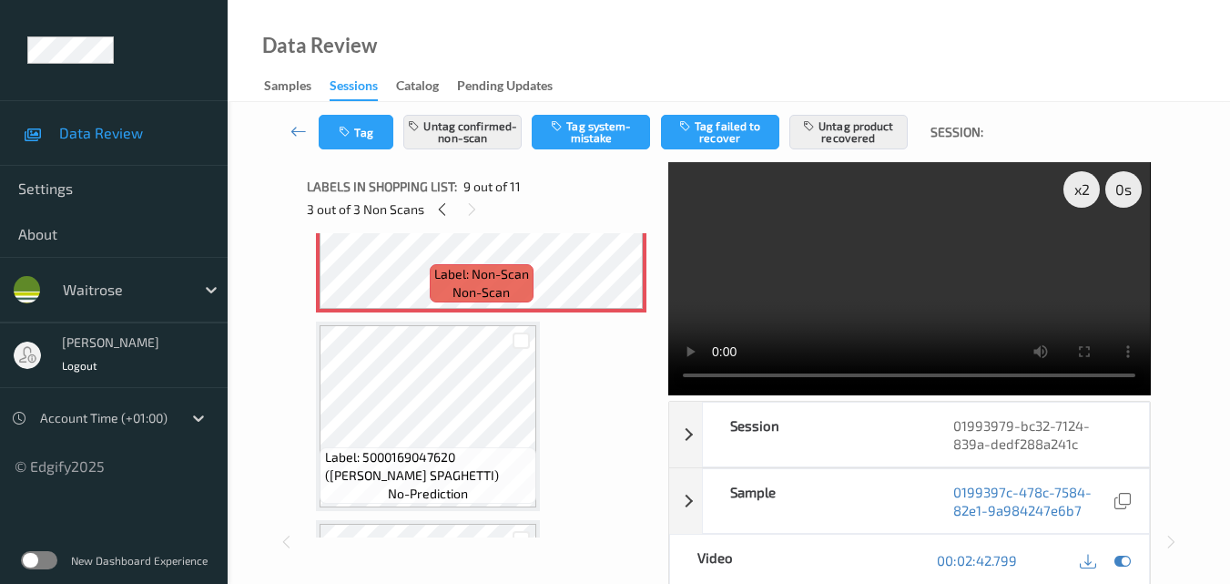
scroll to position [1706, 0]
click at [837, 128] on button "Untag product recovered" at bounding box center [848, 132] width 118 height 35
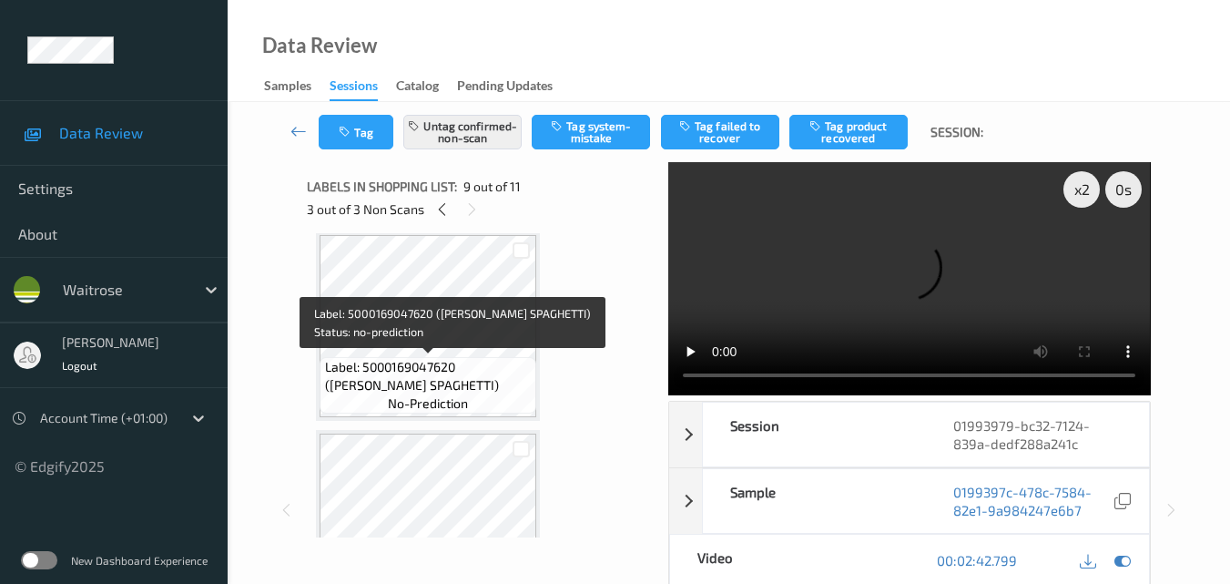
scroll to position [1615, 0]
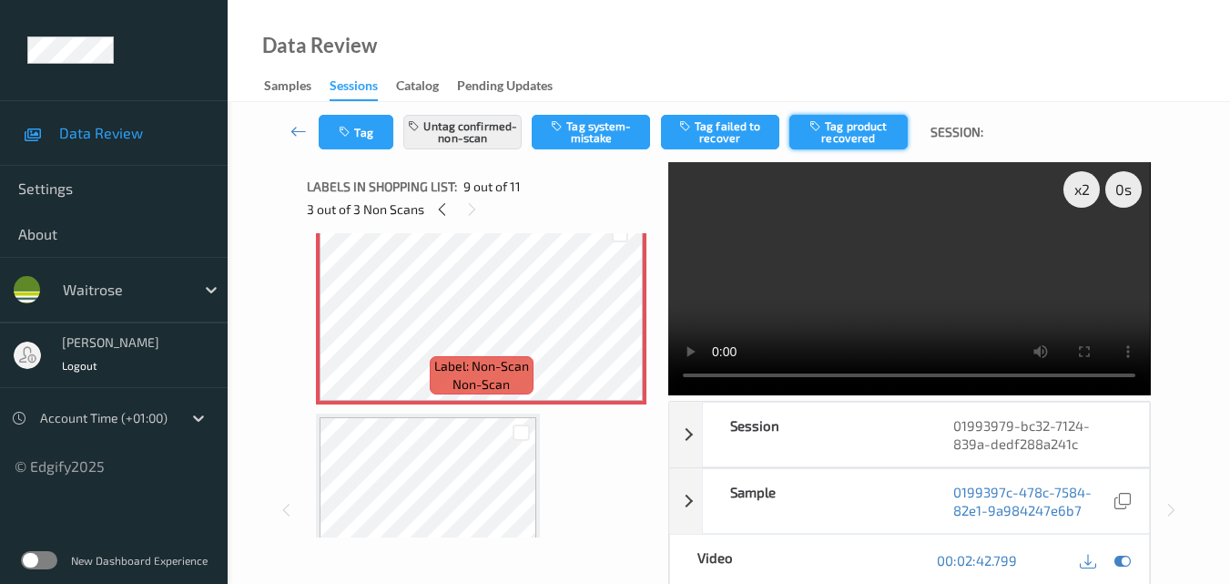
click at [843, 128] on button "Tag product recovered" at bounding box center [848, 132] width 118 height 35
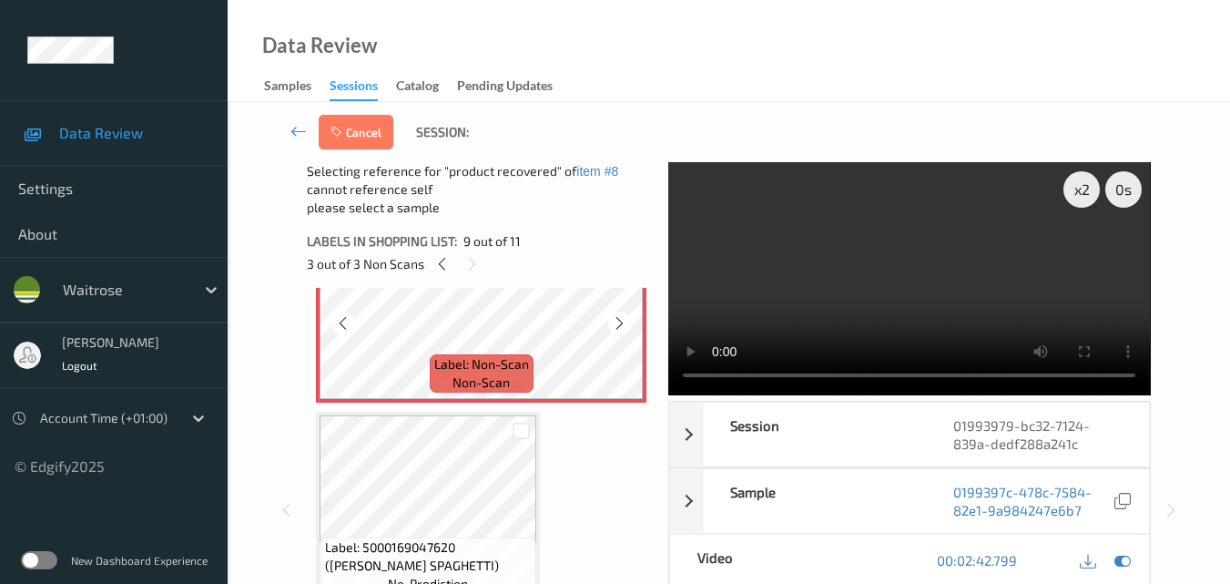
scroll to position [1706, 0]
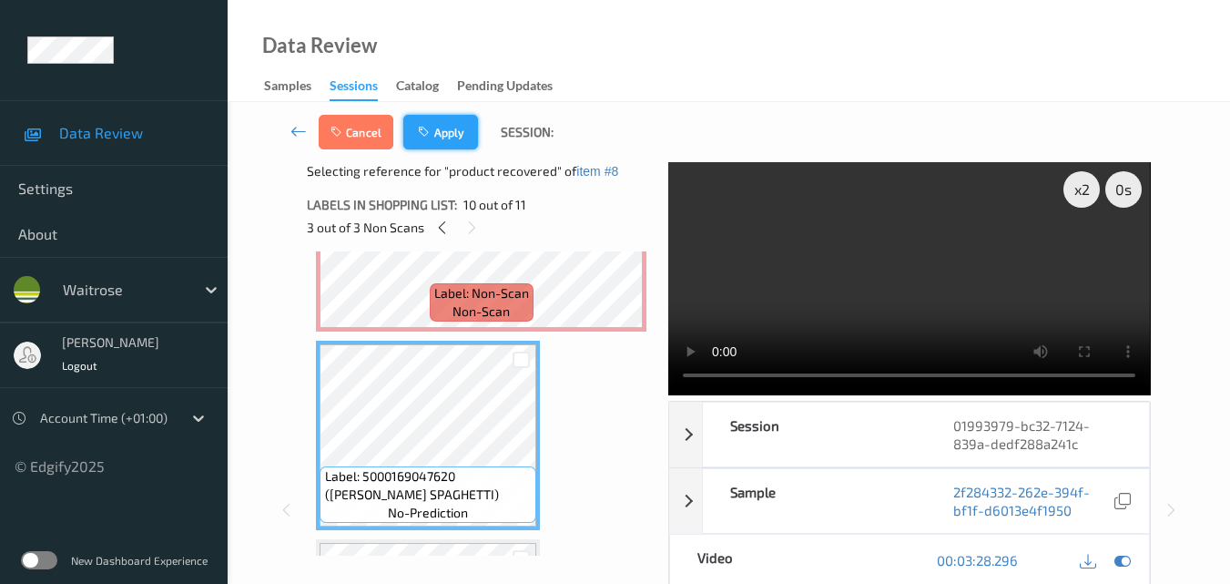
click at [454, 133] on button "Apply" at bounding box center [440, 132] width 75 height 35
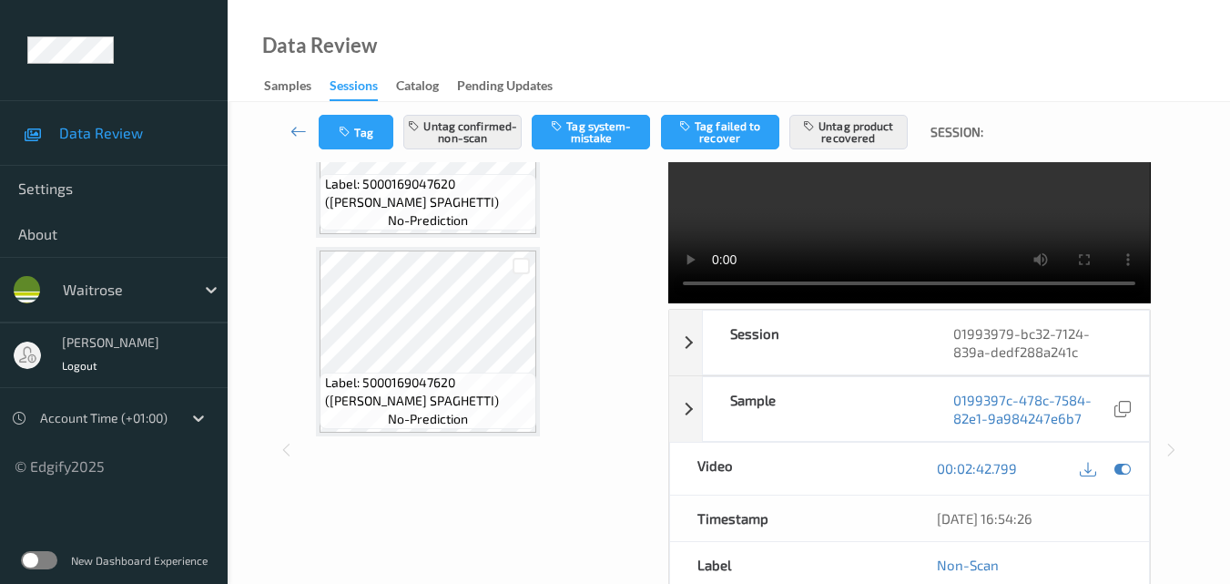
scroll to position [91, 0]
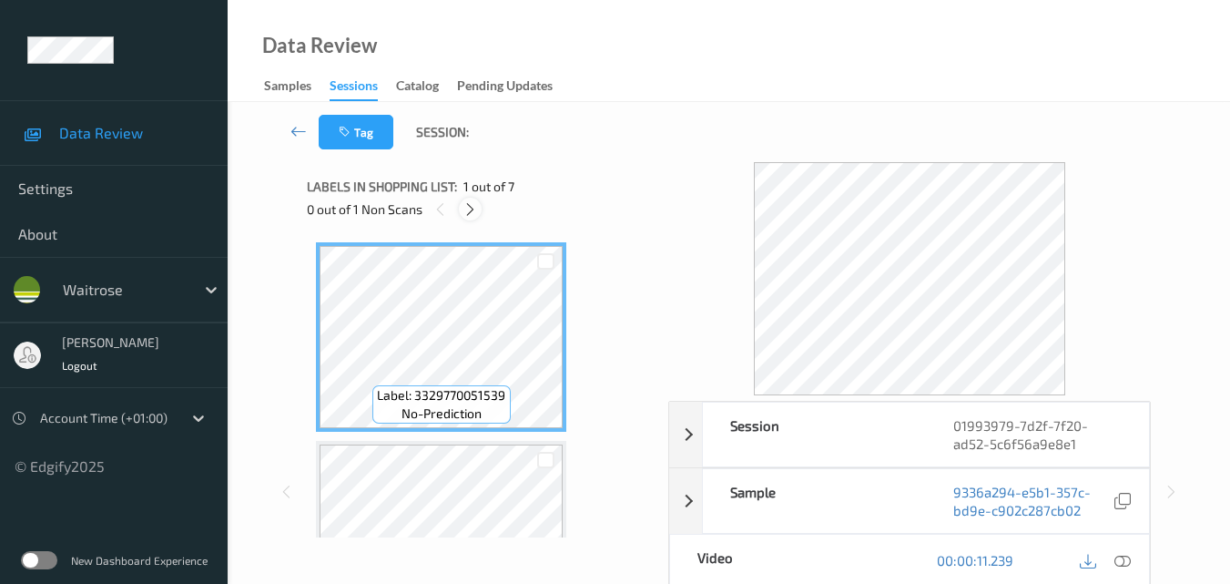
click at [469, 214] on icon at bounding box center [470, 209] width 15 height 16
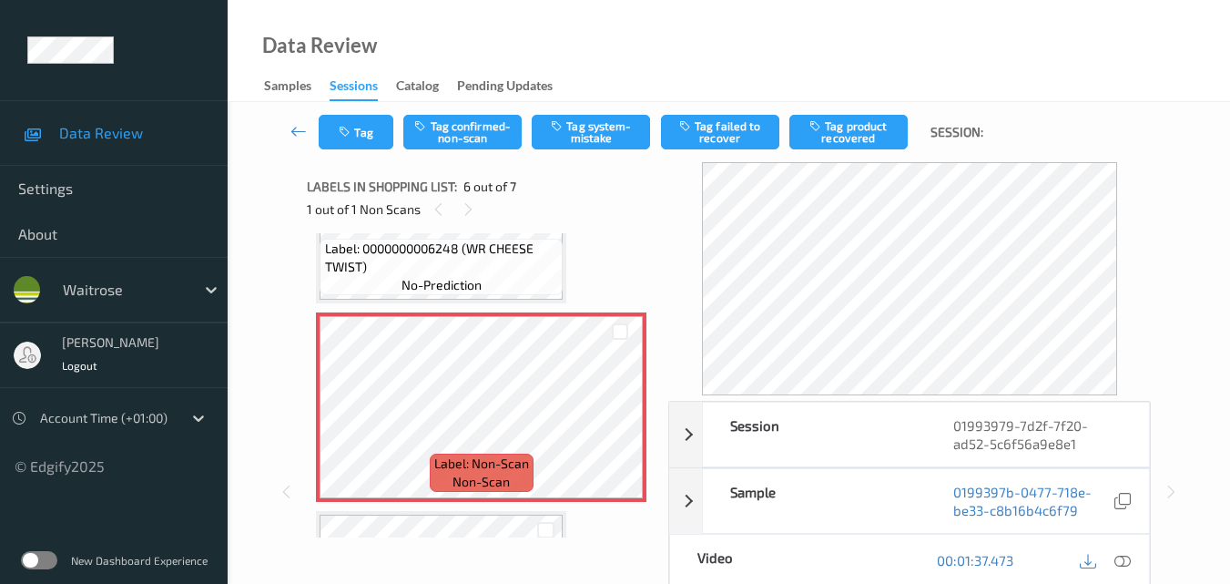
scroll to position [876, 0]
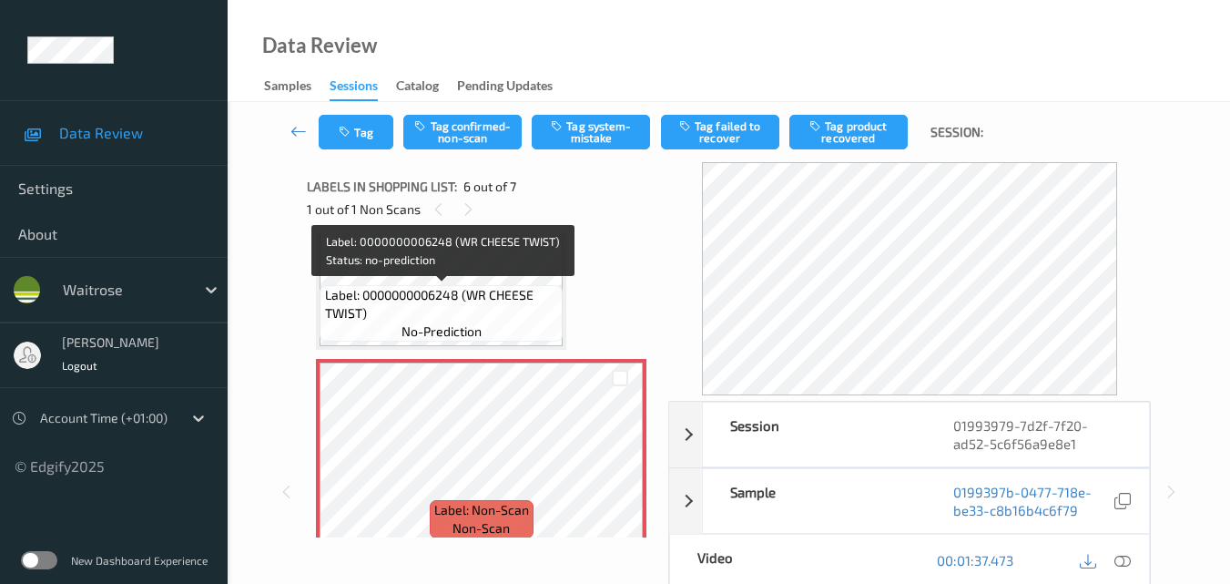
click at [512, 309] on span "Label: 0000000006248 (WR CHEESE TWIST)" at bounding box center [442, 304] width 234 height 36
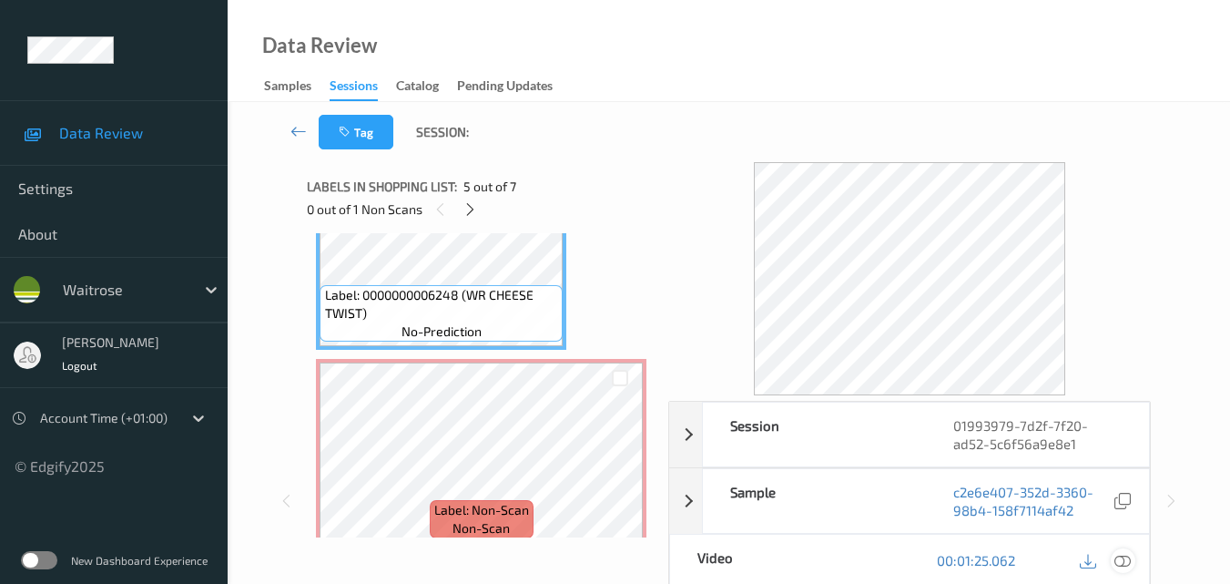
click at [1126, 561] on icon at bounding box center [1123, 560] width 16 height 16
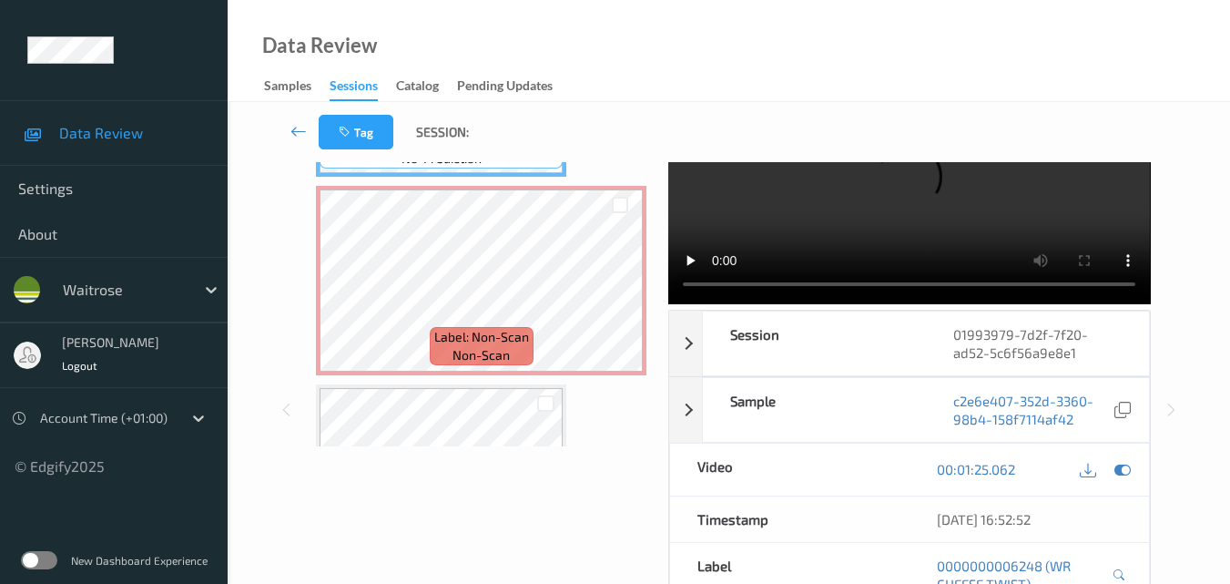
scroll to position [967, 0]
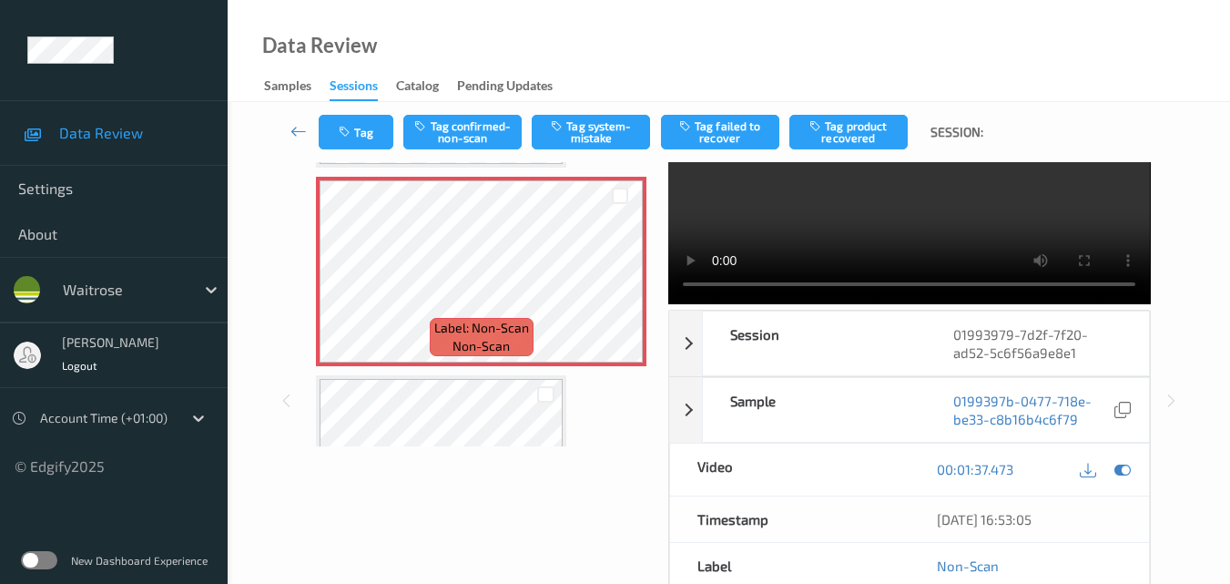
click at [861, 219] on video at bounding box center [909, 187] width 482 height 233
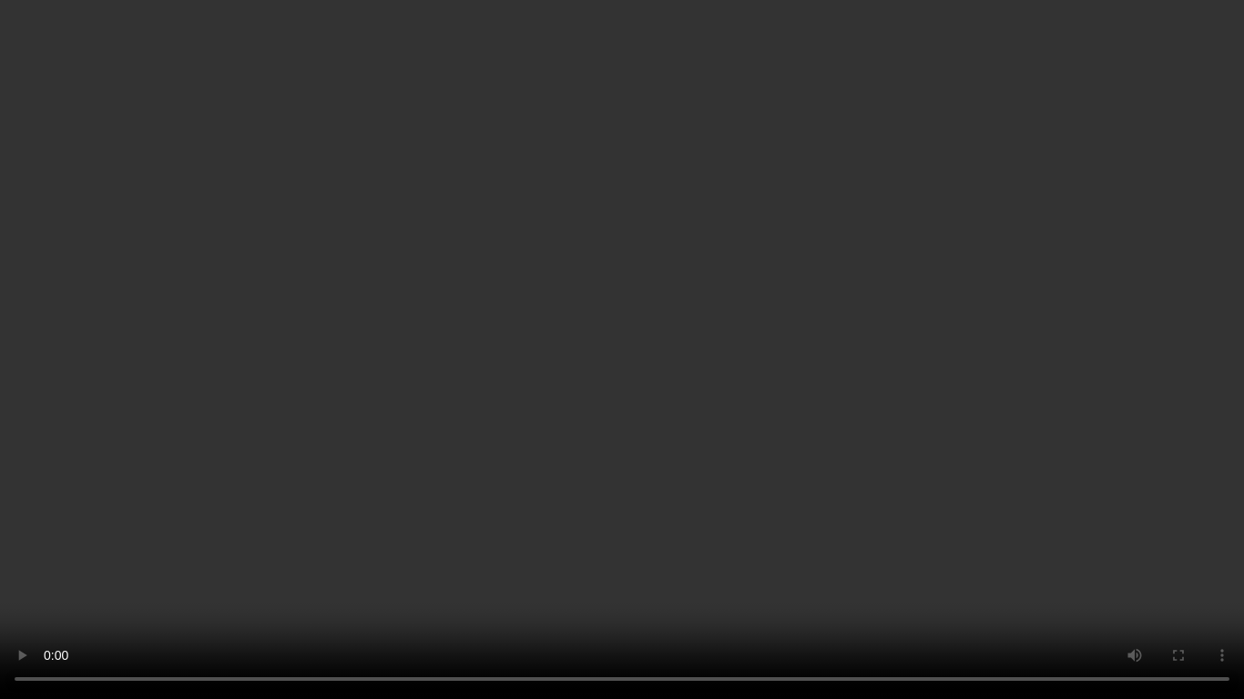
click at [780, 377] on video at bounding box center [622, 349] width 1244 height 699
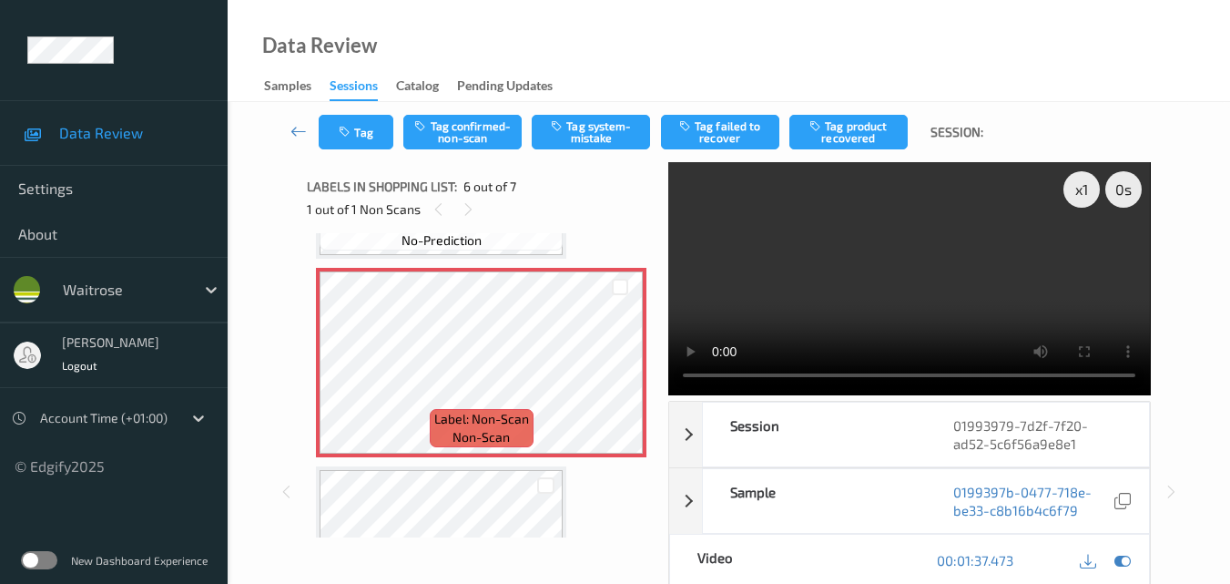
click at [917, 281] on video at bounding box center [909, 278] width 482 height 233
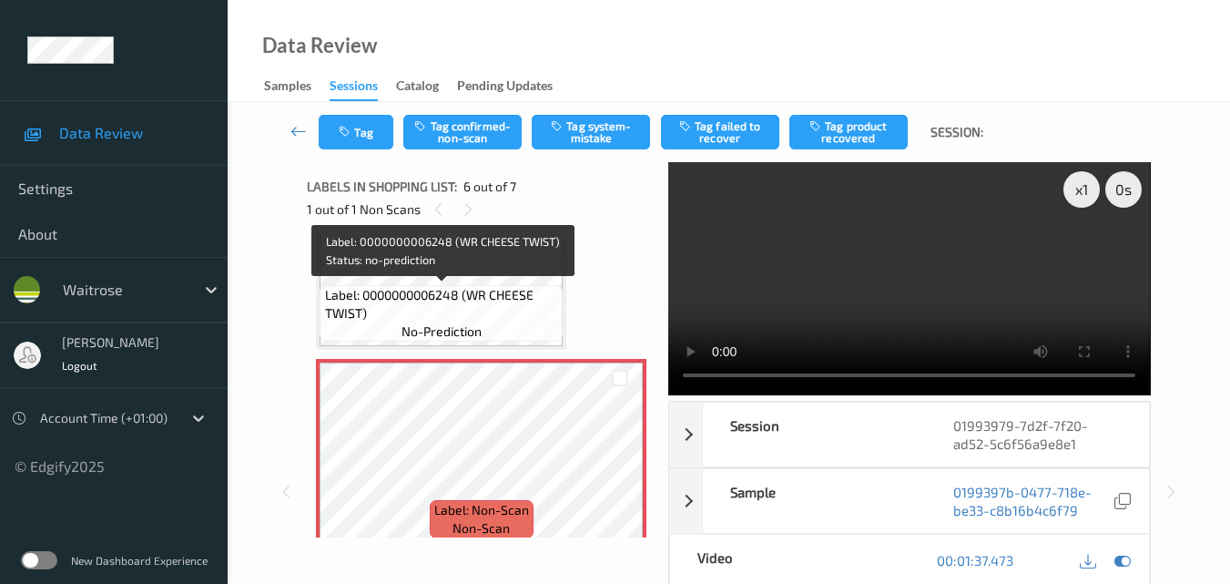
click at [489, 319] on span "Label: 0000000006248 (WR CHEESE TWIST)" at bounding box center [442, 304] width 234 height 36
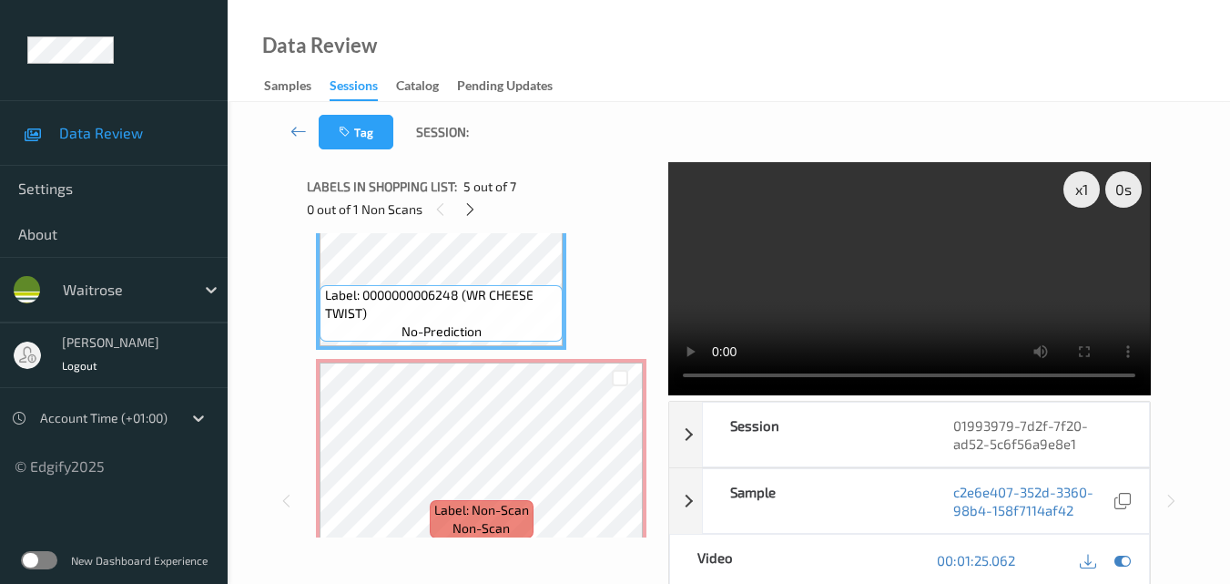
click at [861, 279] on video at bounding box center [909, 278] width 482 height 233
click at [966, 292] on video at bounding box center [909, 278] width 482 height 233
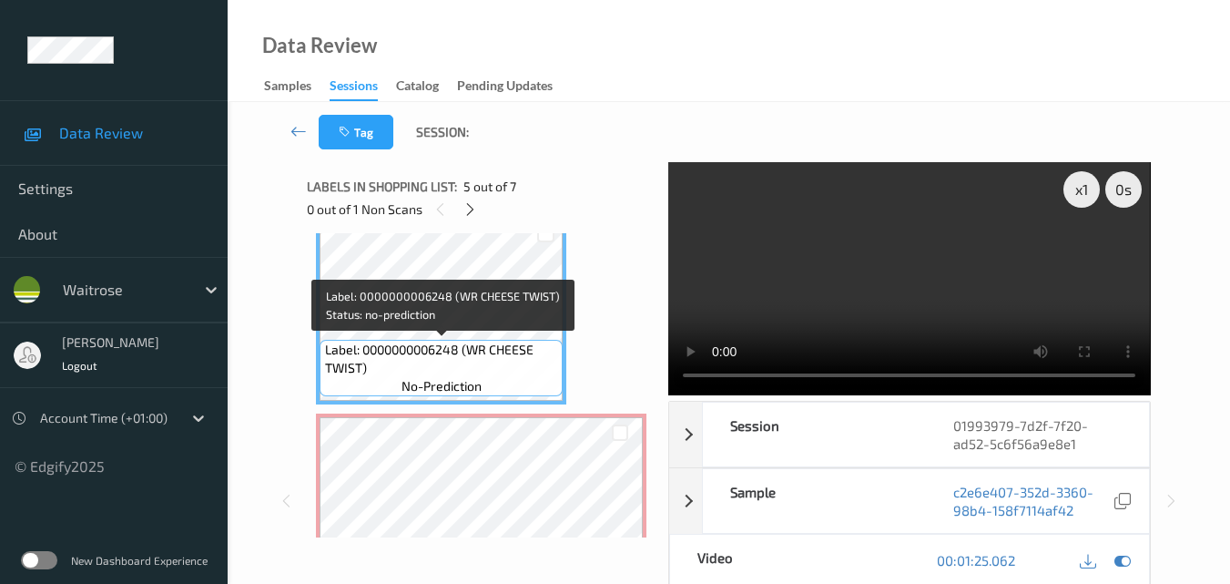
scroll to position [912, 0]
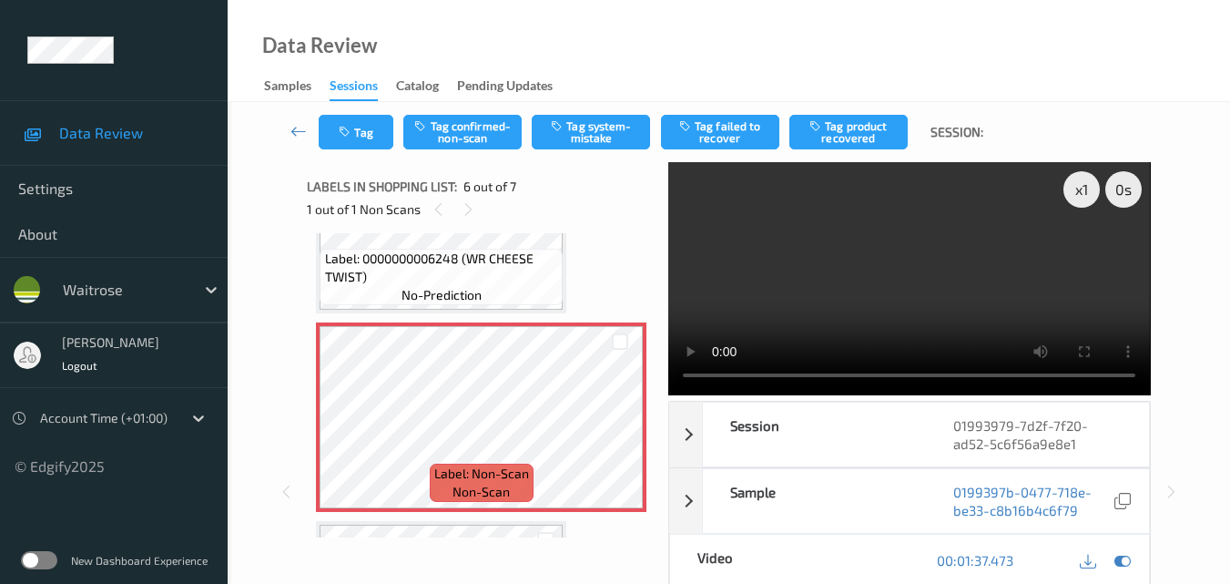
click at [1026, 295] on video at bounding box center [909, 278] width 482 height 233
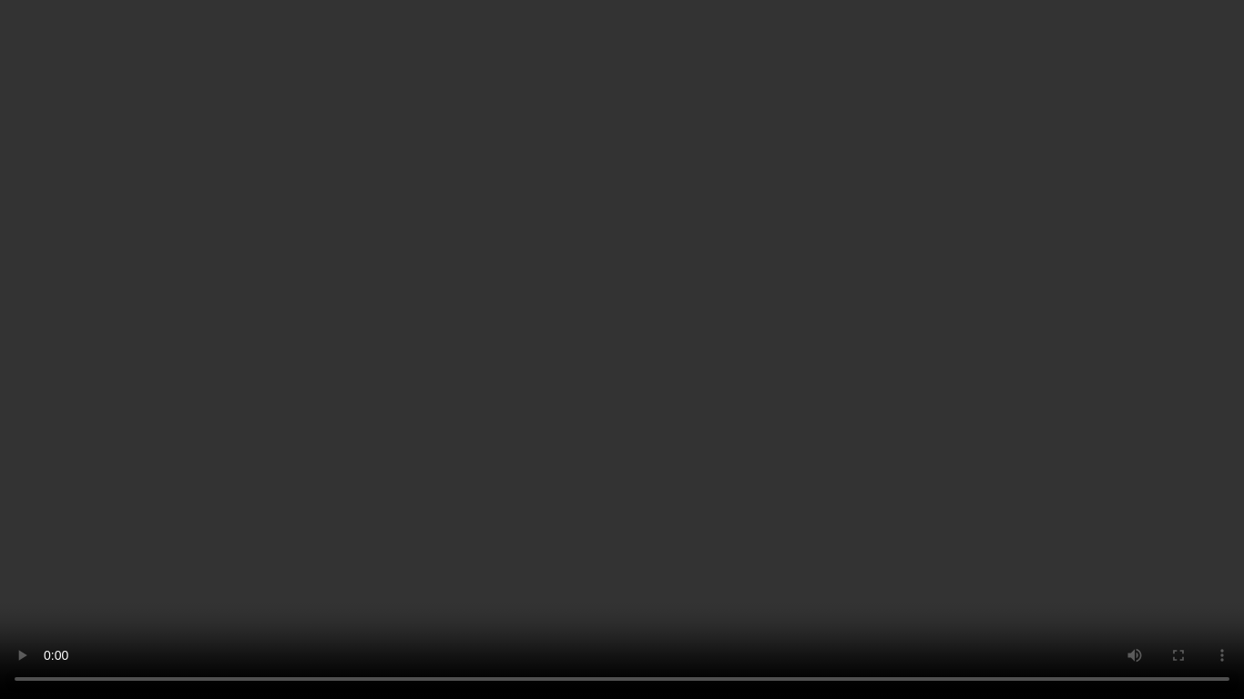
click at [673, 559] on video at bounding box center [622, 349] width 1244 height 699
click at [803, 520] on video at bounding box center [622, 349] width 1244 height 699
click at [687, 490] on video at bounding box center [622, 349] width 1244 height 699
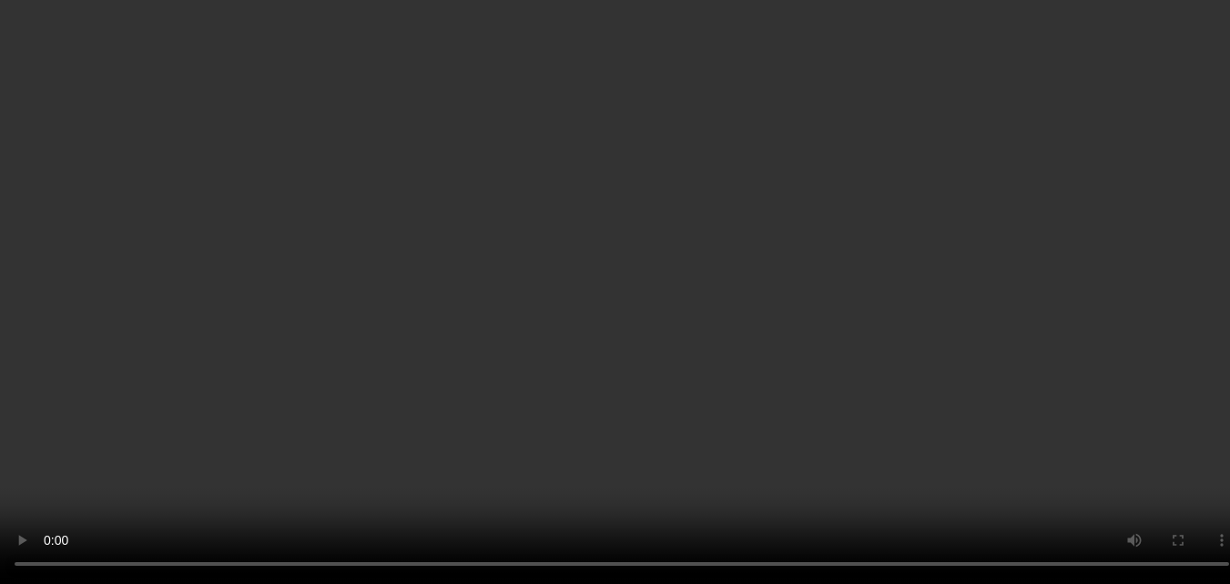
scroll to position [639, 0]
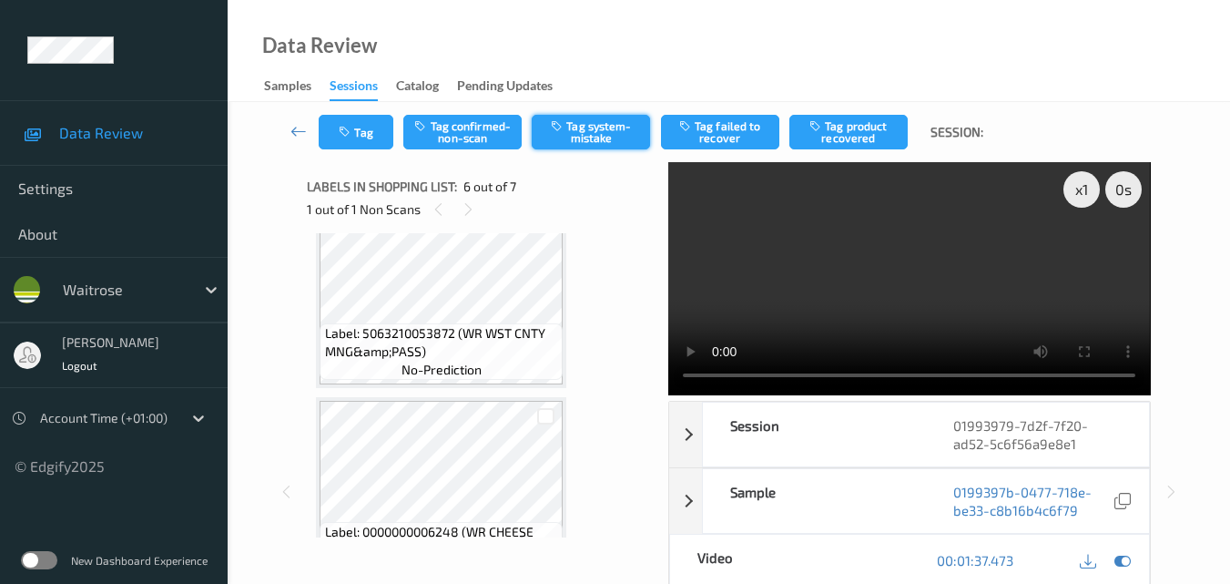
click at [585, 127] on button "Tag system-mistake" at bounding box center [591, 132] width 118 height 35
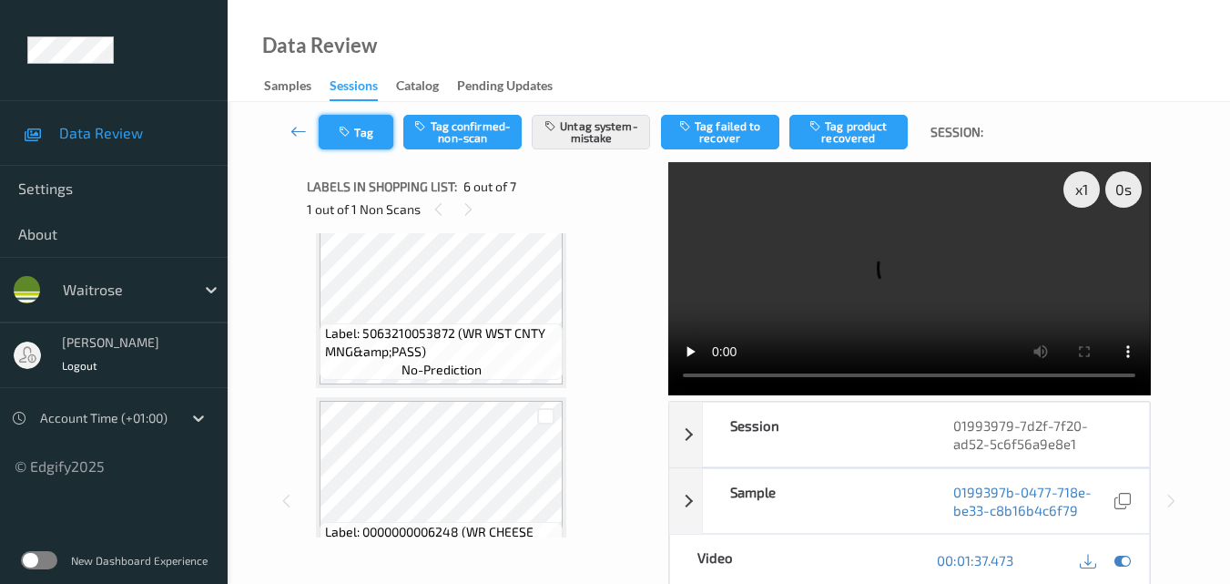
click at [362, 137] on button "Tag" at bounding box center [356, 132] width 75 height 35
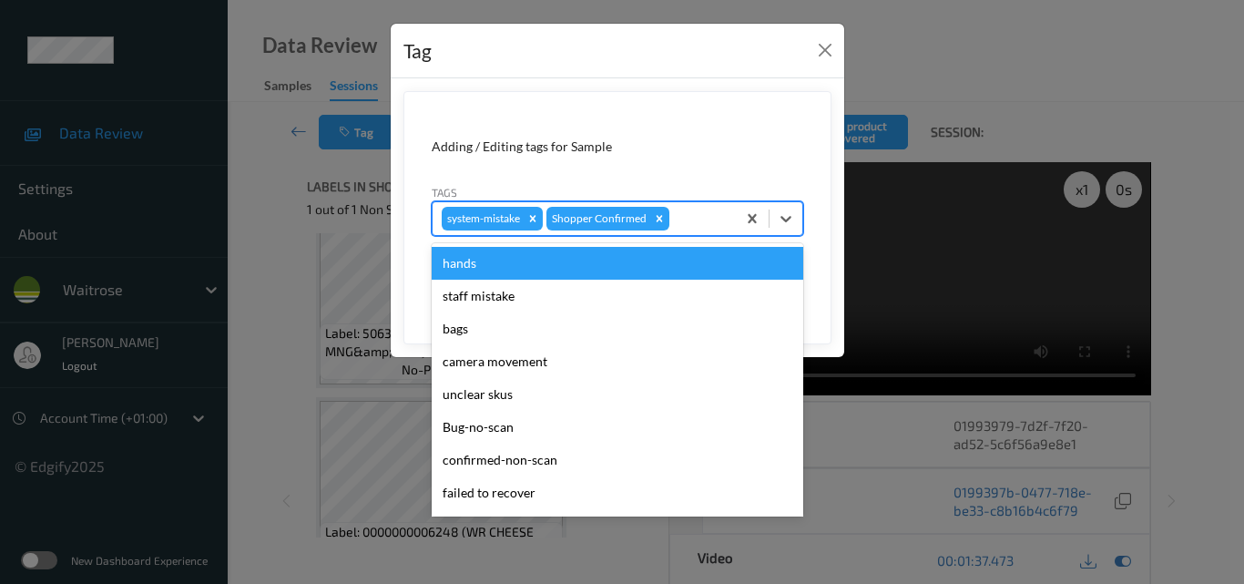
click at [700, 222] on div at bounding box center [700, 219] width 54 height 22
type input "un"
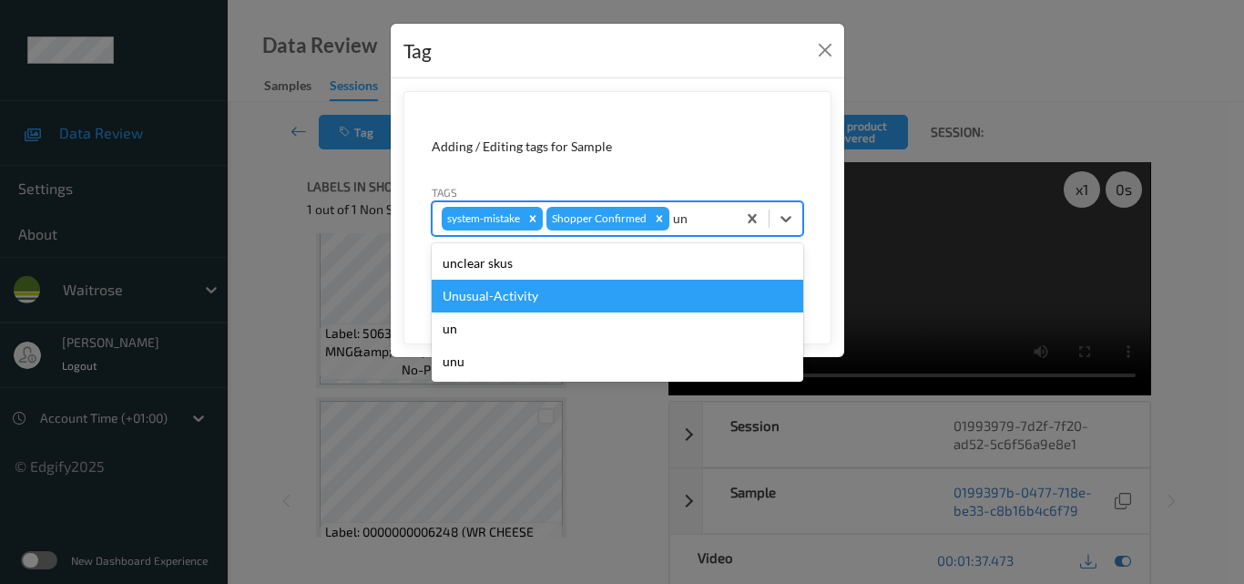
click at [606, 303] on div "Unusual-Activity" at bounding box center [618, 296] width 372 height 33
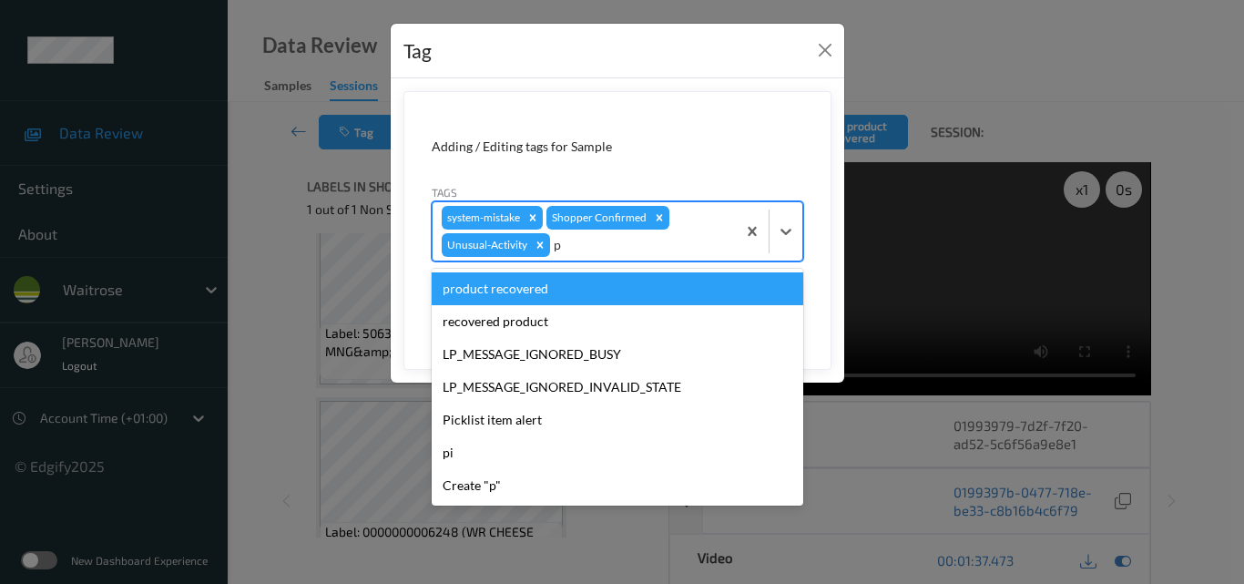
type input "pi"
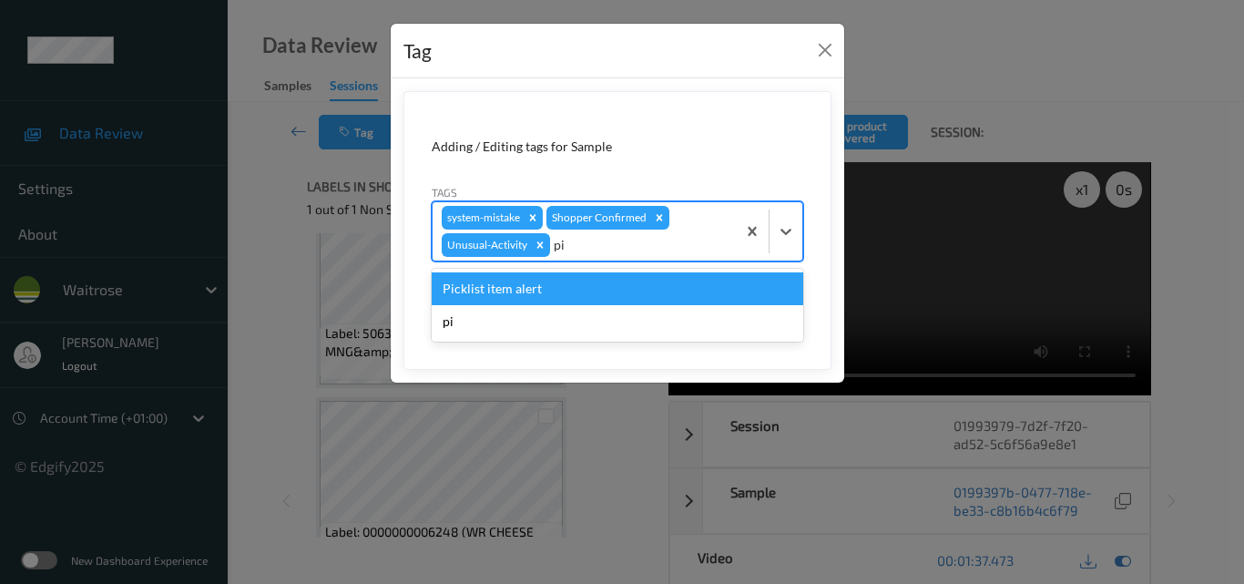
click at [606, 303] on div "Picklist item alert" at bounding box center [618, 288] width 372 height 33
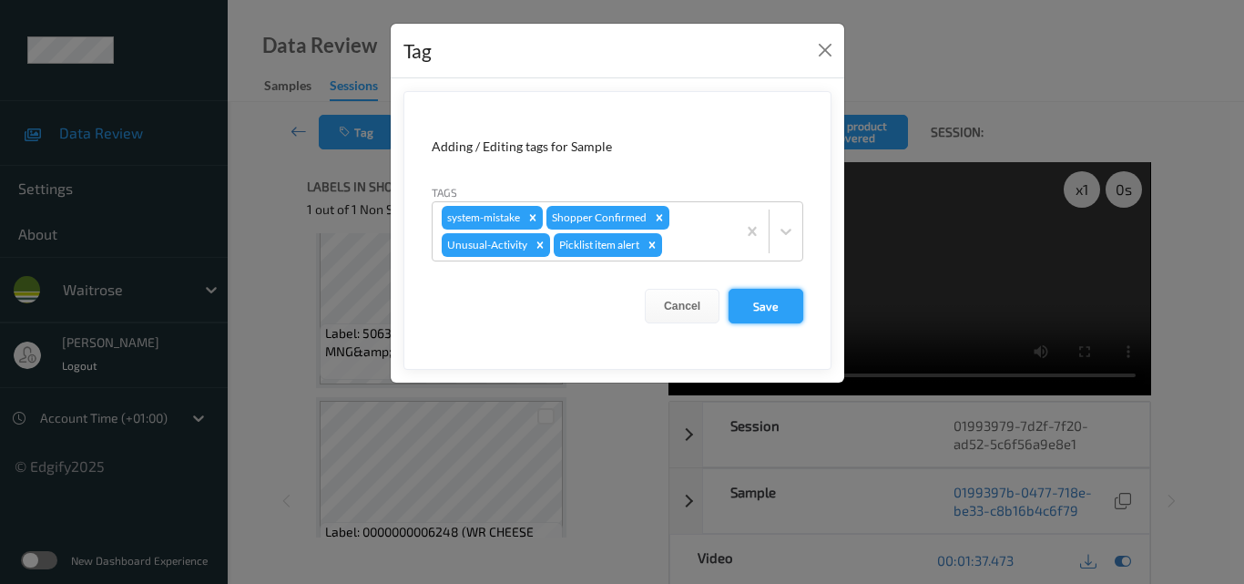
click at [772, 304] on button "Save" at bounding box center [765, 306] width 75 height 35
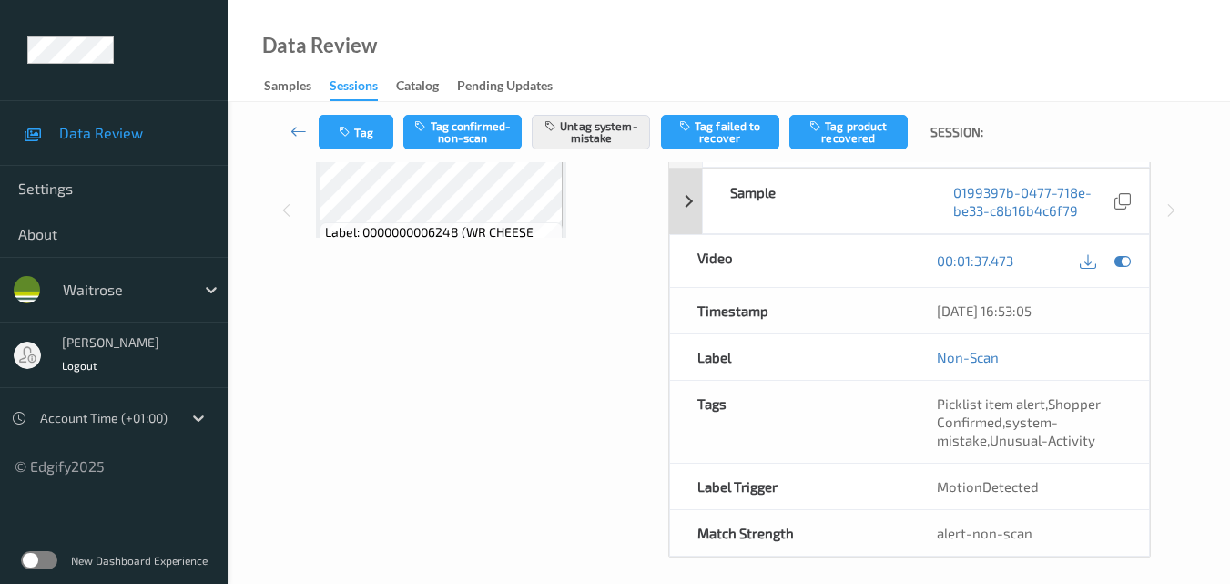
scroll to position [311, 0]
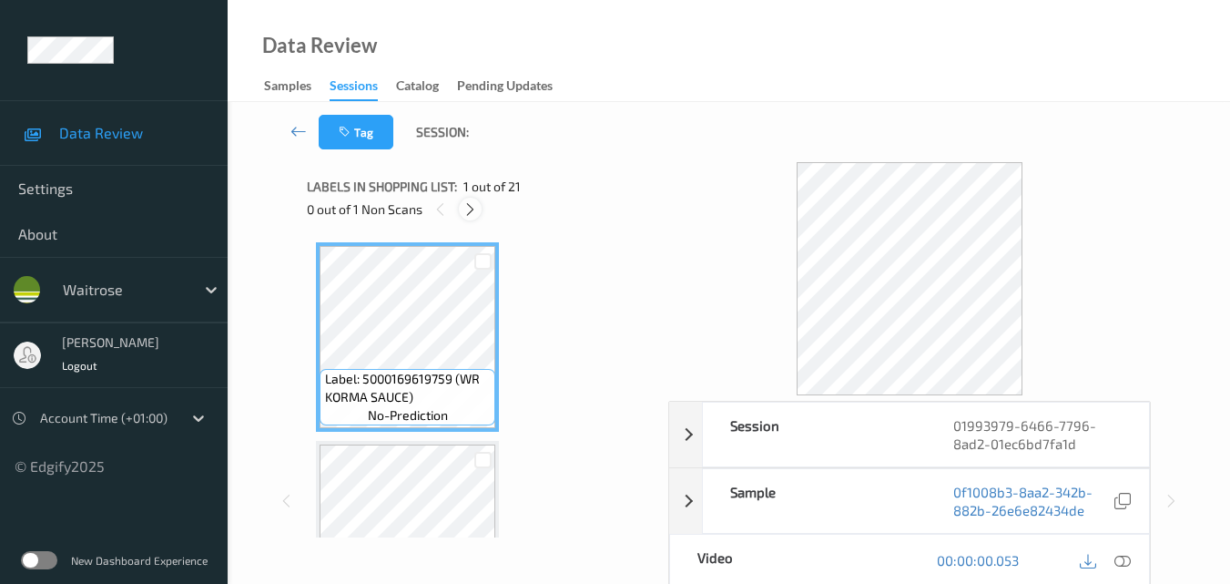
click at [470, 209] on icon at bounding box center [470, 209] width 15 height 16
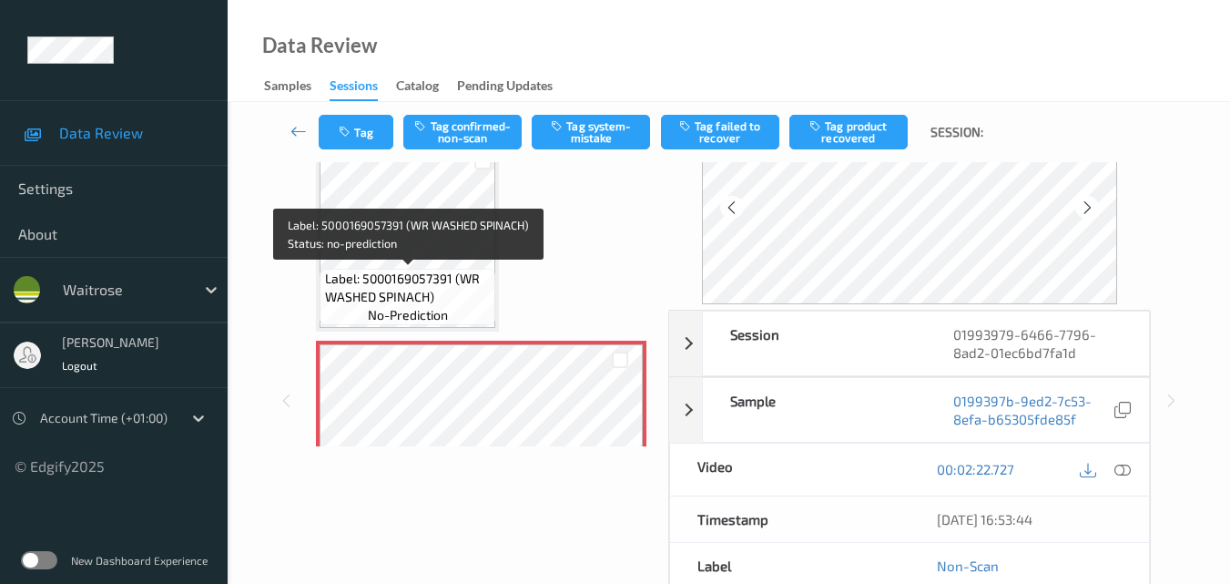
scroll to position [3566, 0]
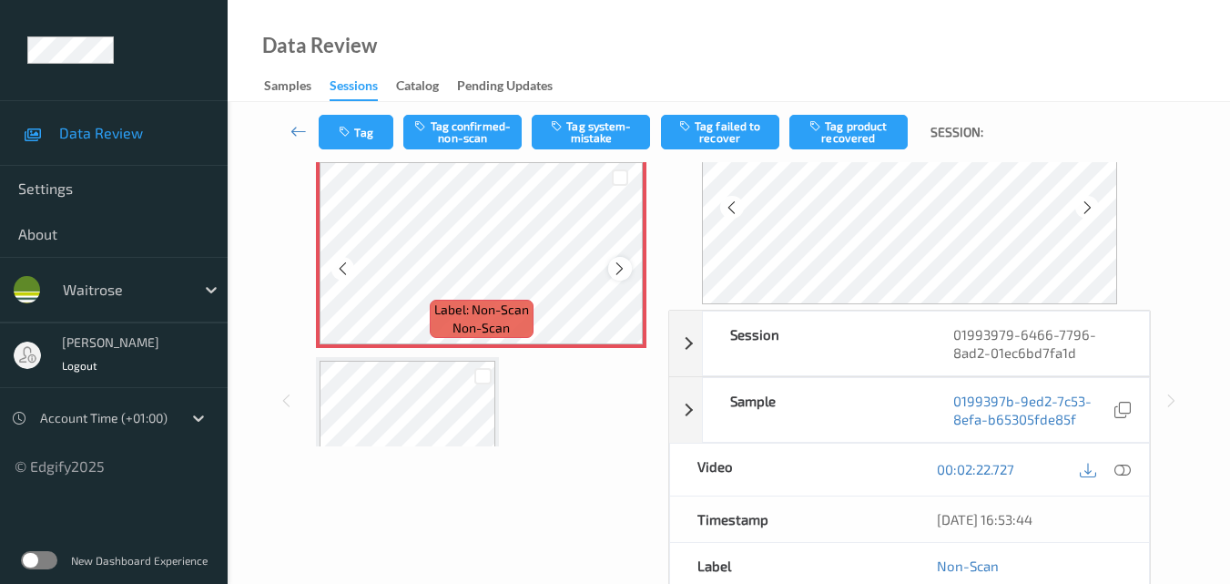
click at [620, 258] on div at bounding box center [619, 268] width 23 height 23
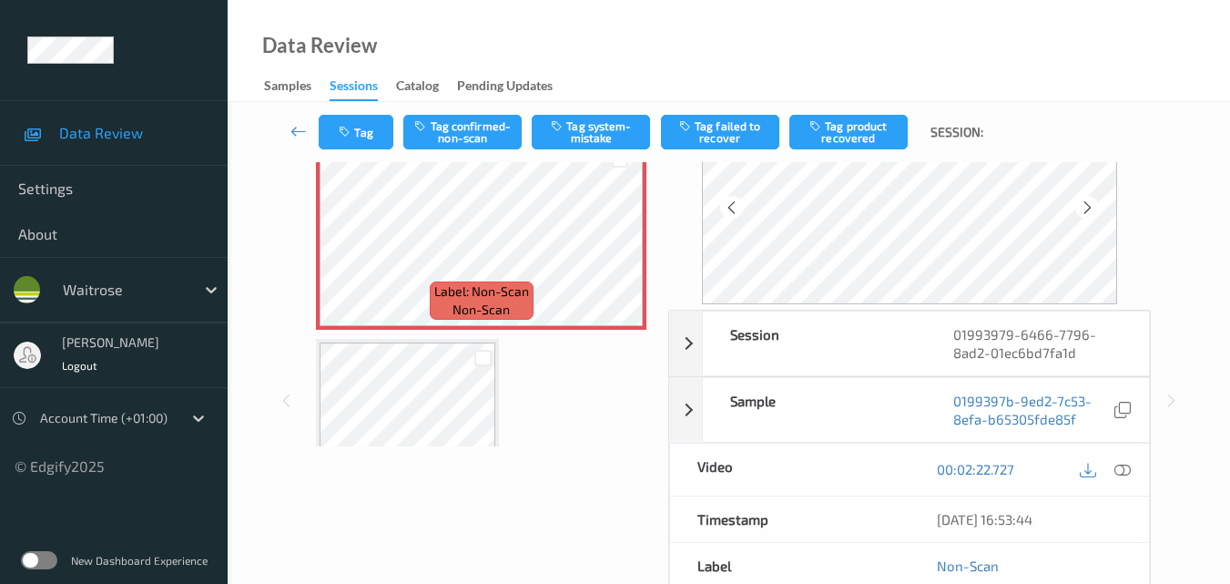
scroll to position [3475, 0]
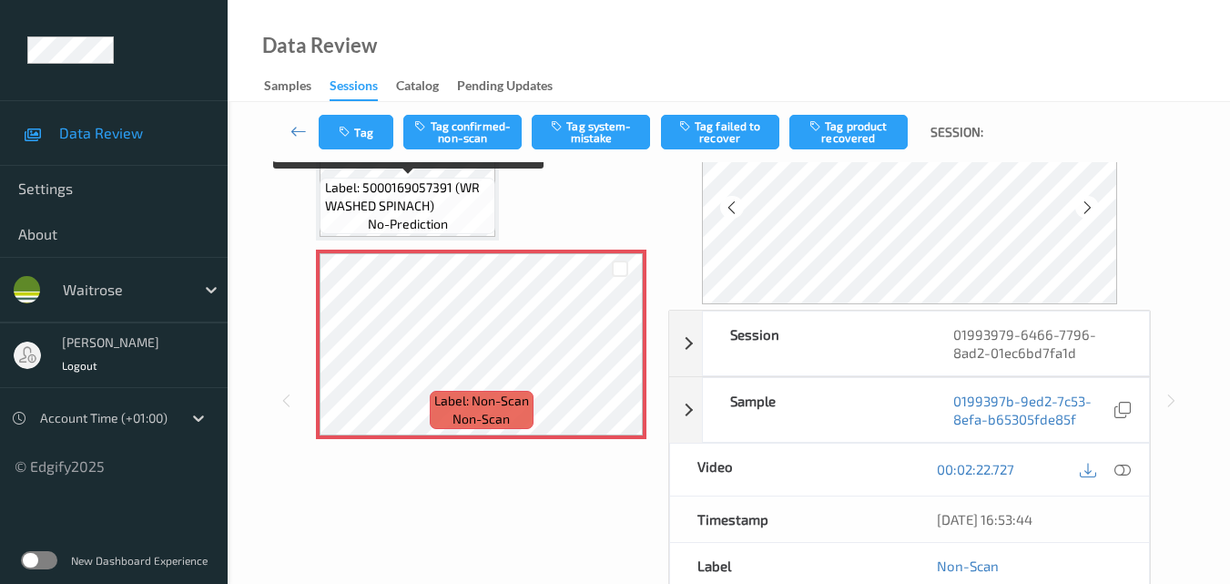
click at [422, 198] on span "Label: 5000169057391 (WR WASHED SPINACH)" at bounding box center [408, 196] width 167 height 36
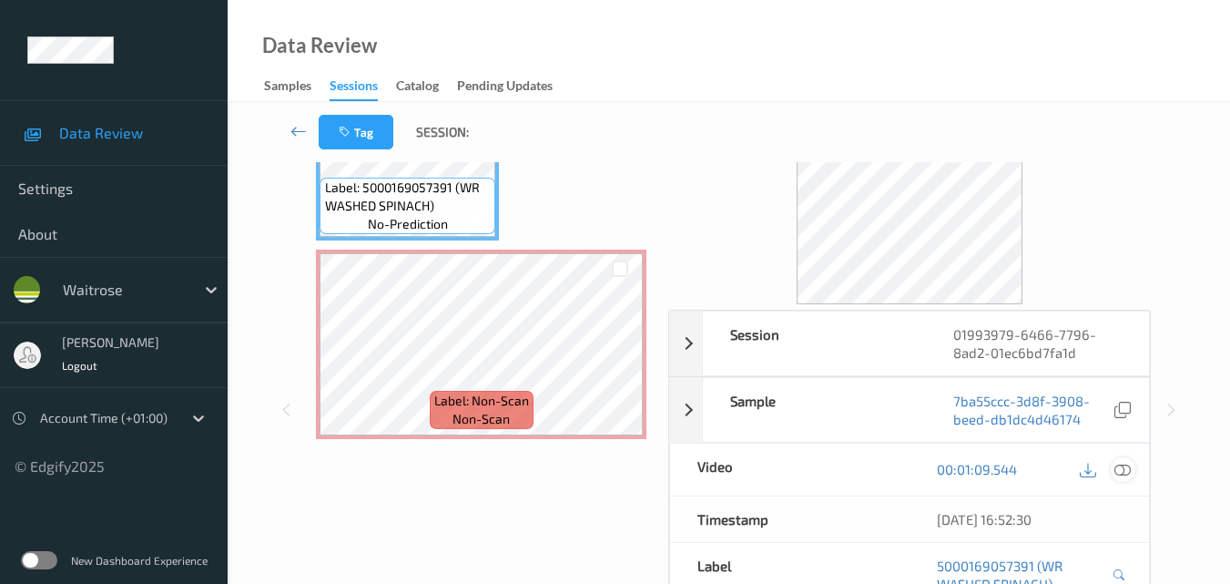
click at [1126, 466] on icon at bounding box center [1123, 469] width 16 height 16
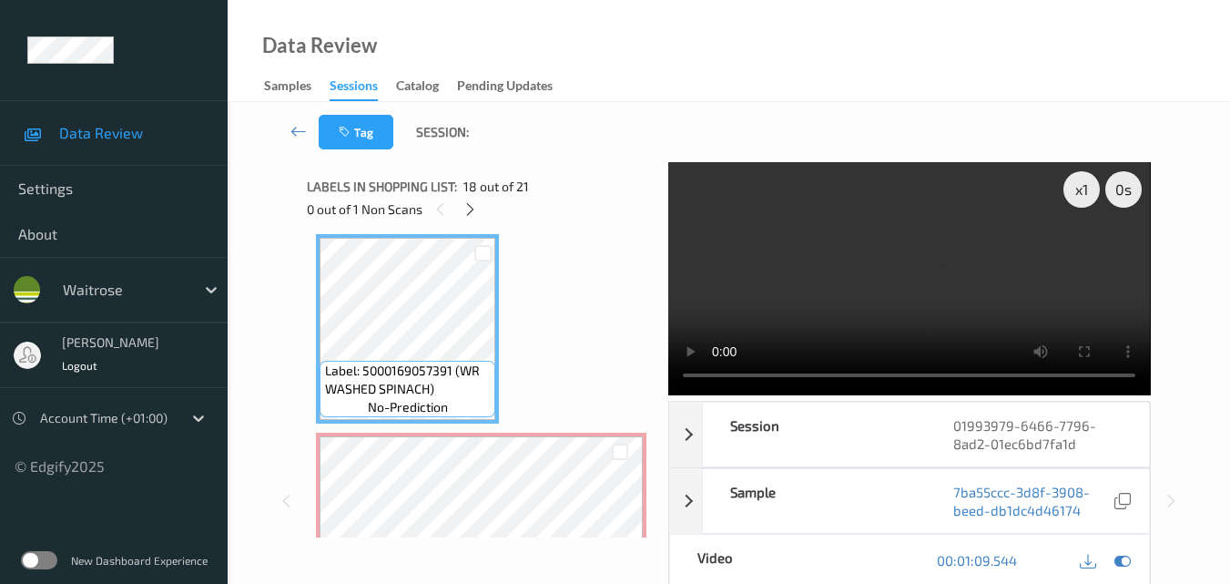
scroll to position [3384, 0]
click at [847, 221] on video at bounding box center [909, 278] width 482 height 233
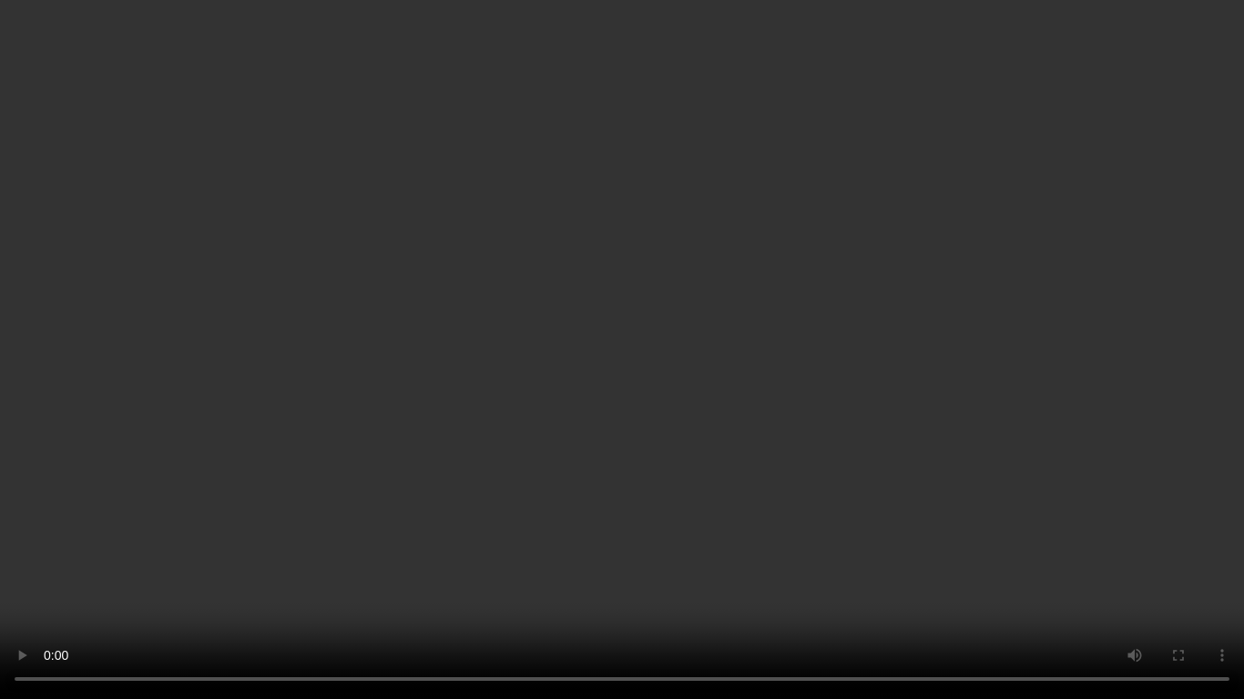
click at [681, 308] on video at bounding box center [622, 349] width 1244 height 699
click at [760, 341] on video at bounding box center [622, 349] width 1244 height 699
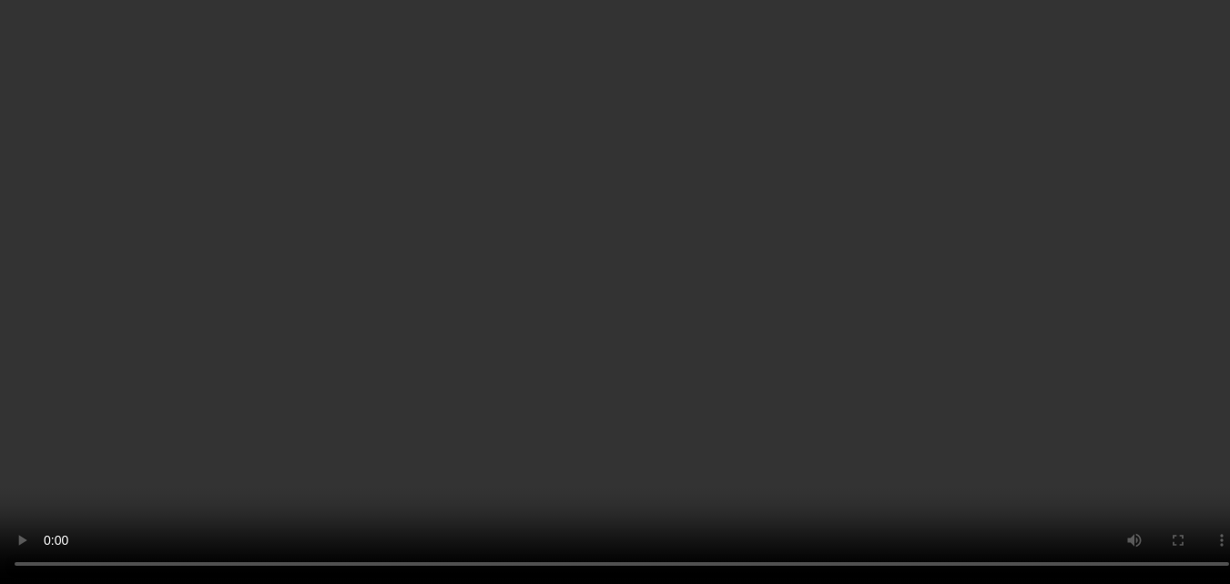
scroll to position [3566, 0]
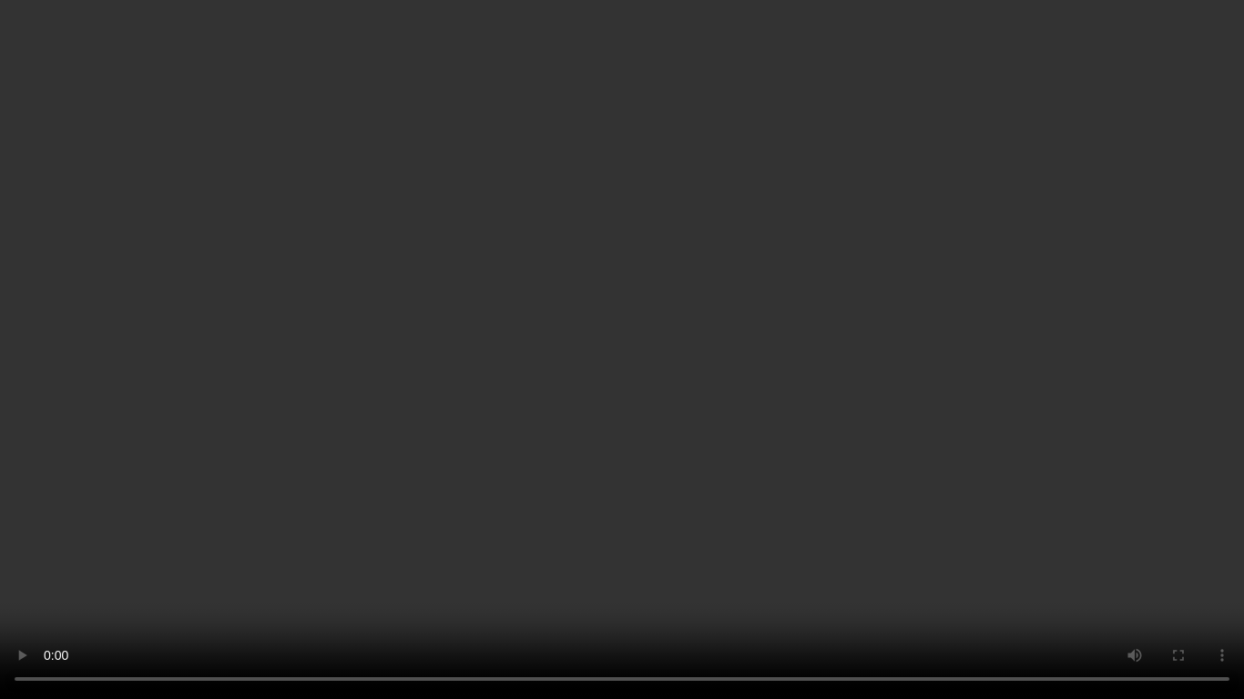
click at [732, 280] on video at bounding box center [622, 349] width 1244 height 699
click at [667, 355] on video at bounding box center [622, 349] width 1244 height 699
click at [848, 351] on video at bounding box center [622, 349] width 1244 height 699
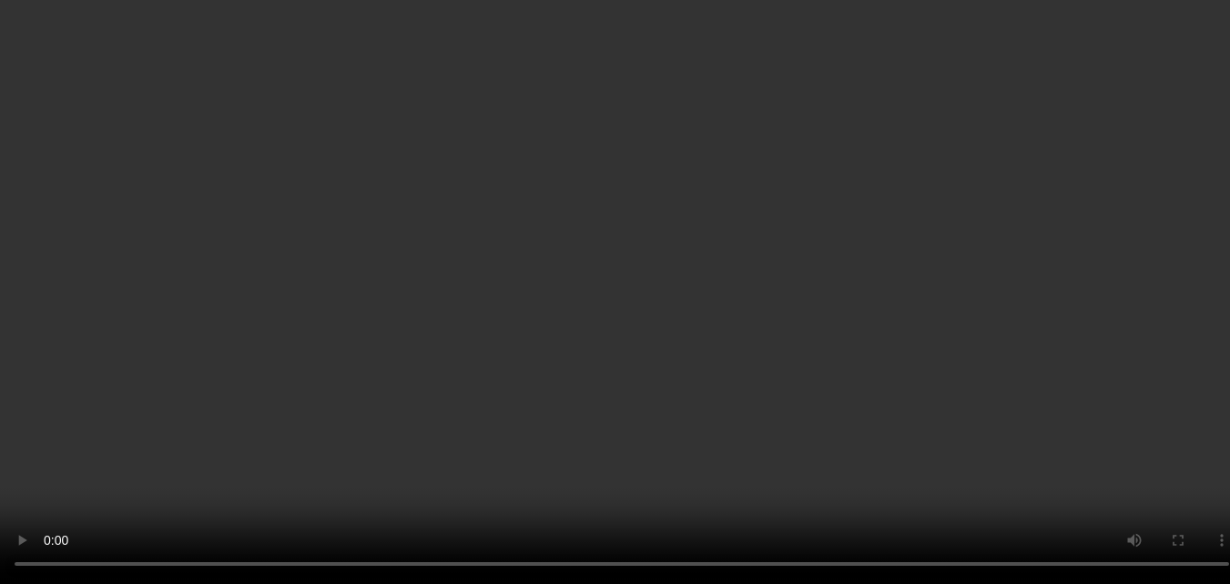
scroll to position [3384, 0]
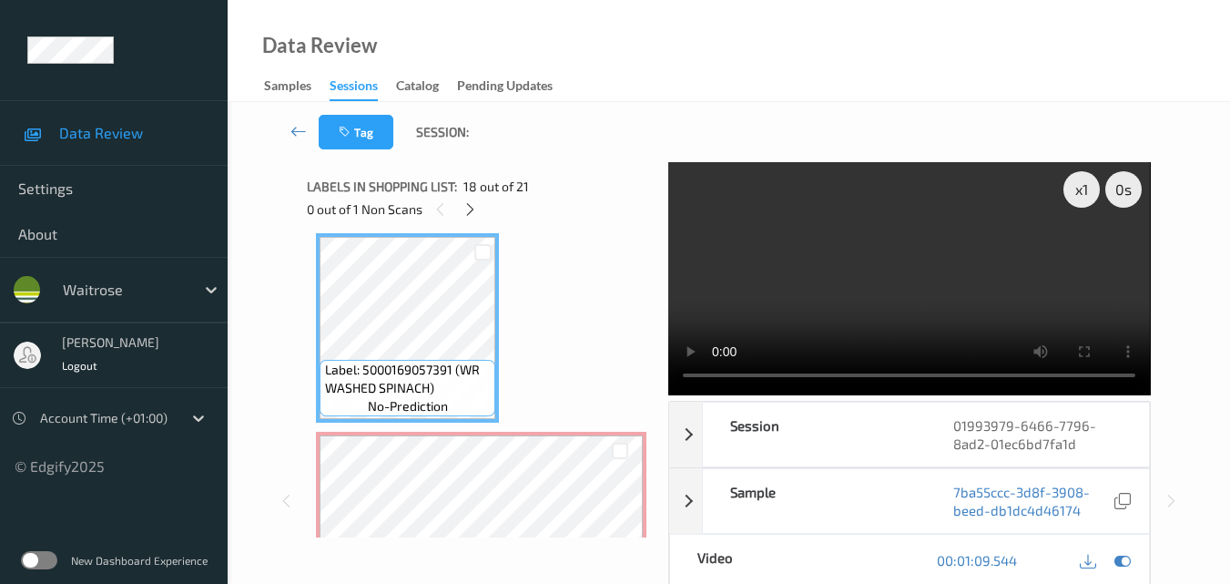
click at [952, 286] on video at bounding box center [909, 278] width 482 height 233
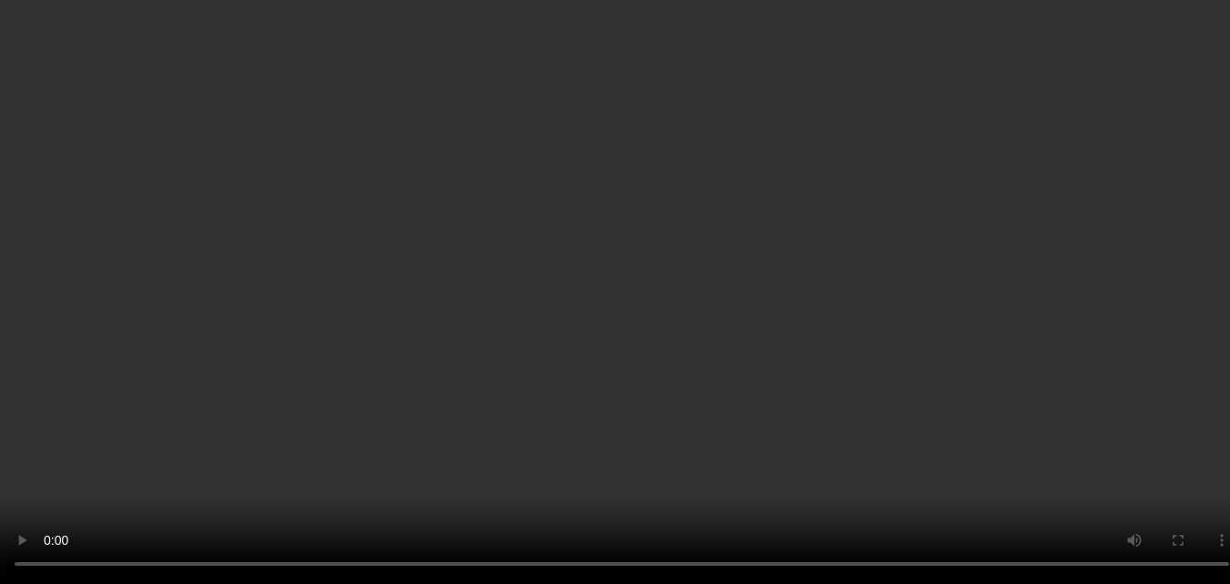
scroll to position [3566, 0]
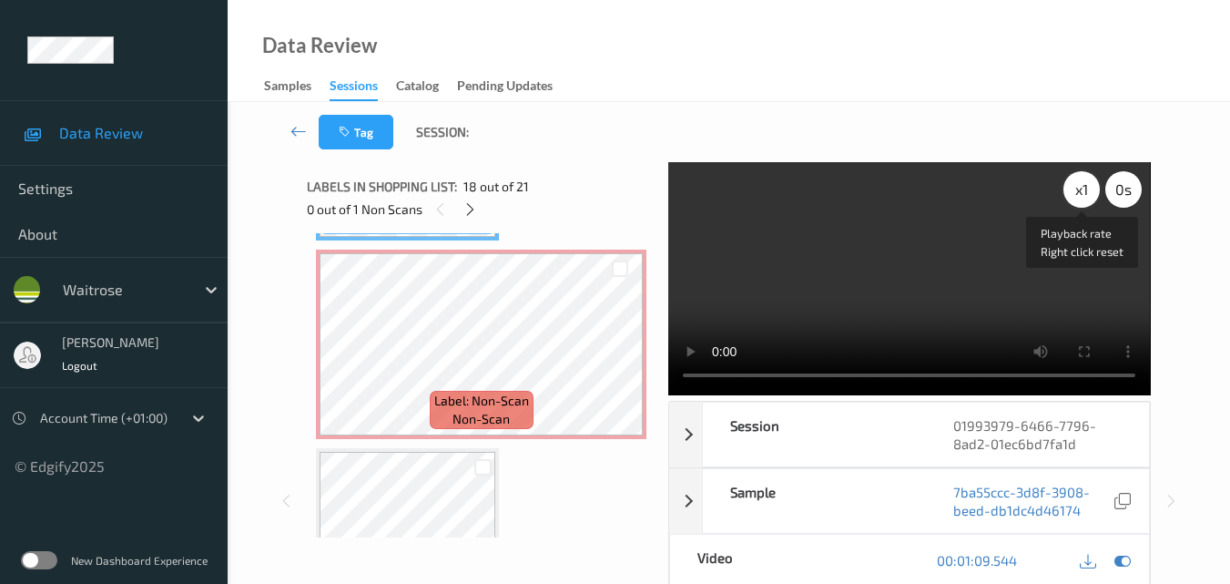
click at [1078, 184] on div "x 1" at bounding box center [1082, 189] width 36 height 36
click at [987, 265] on video at bounding box center [909, 278] width 482 height 233
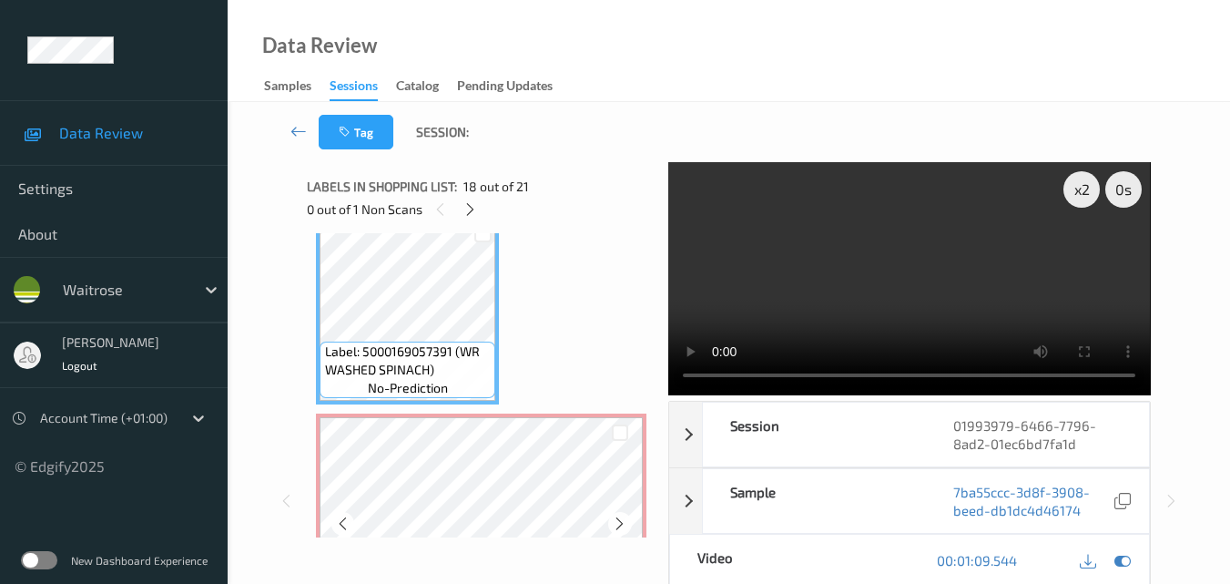
scroll to position [3384, 0]
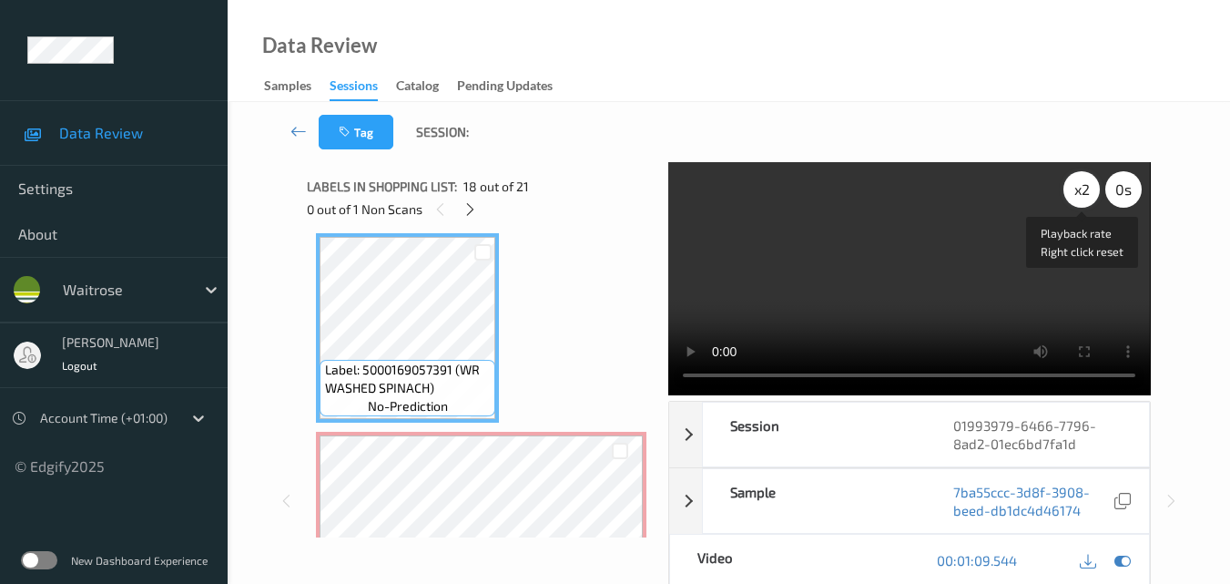
click at [1083, 186] on div "x 2" at bounding box center [1082, 189] width 36 height 36
click at [1083, 186] on div "x 4" at bounding box center [1082, 189] width 36 height 36
click at [1083, 186] on div "x 8" at bounding box center [1082, 189] width 36 height 36
click at [1001, 221] on video at bounding box center [909, 278] width 482 height 233
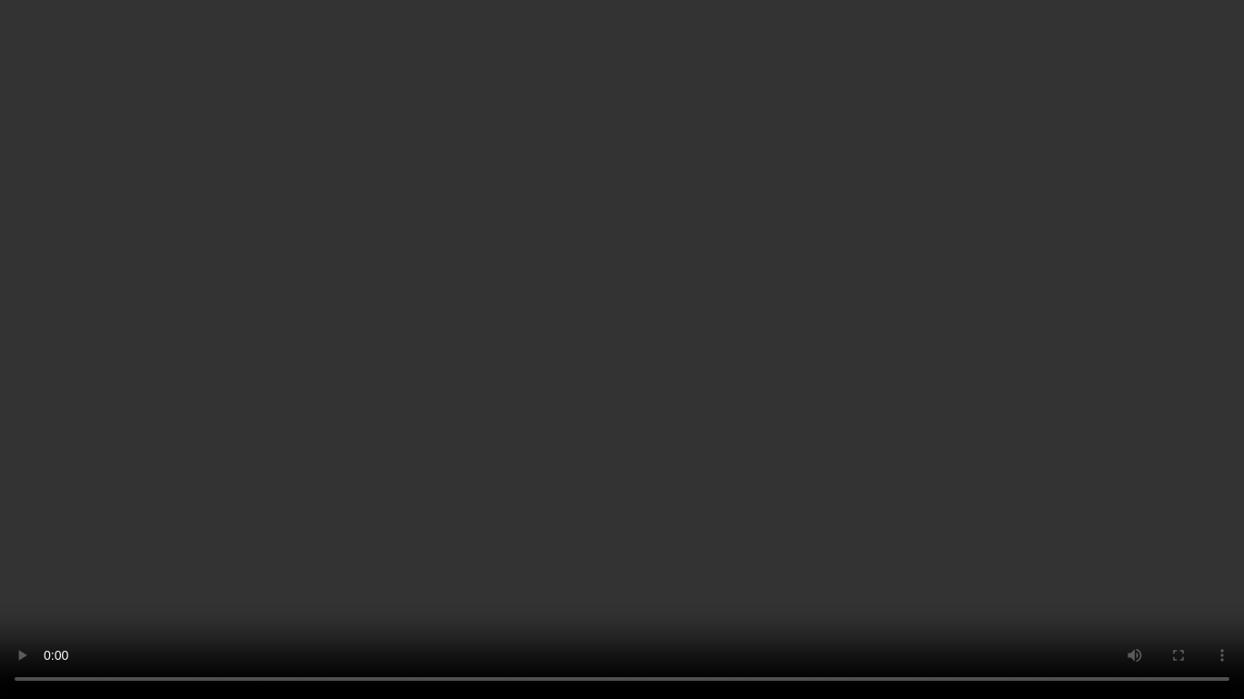
click at [756, 389] on video at bounding box center [622, 349] width 1244 height 699
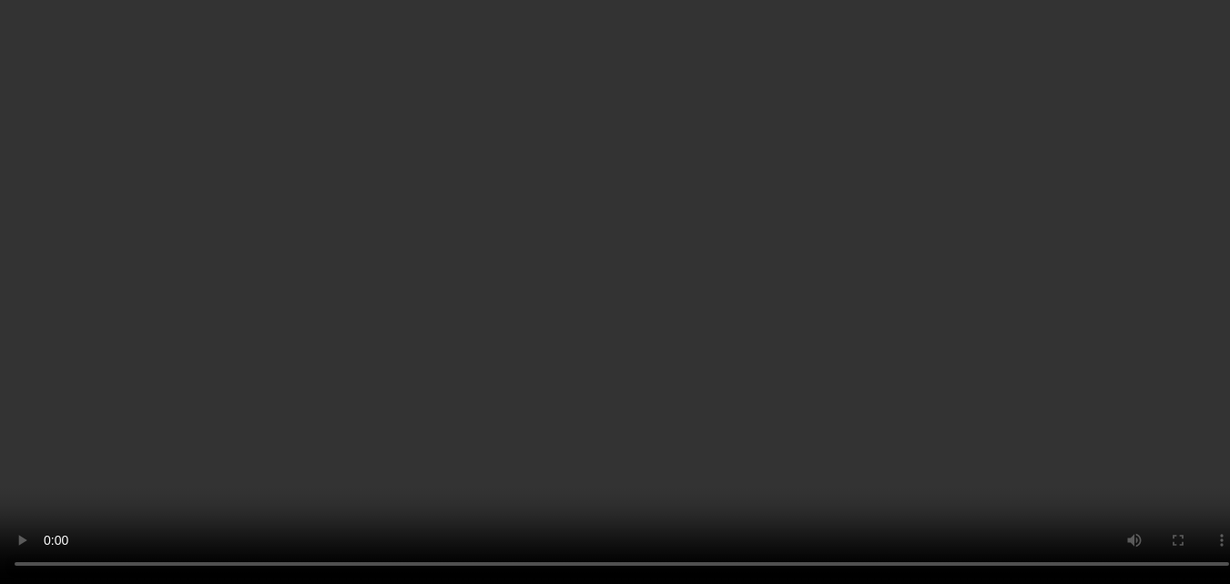
scroll to position [3566, 0]
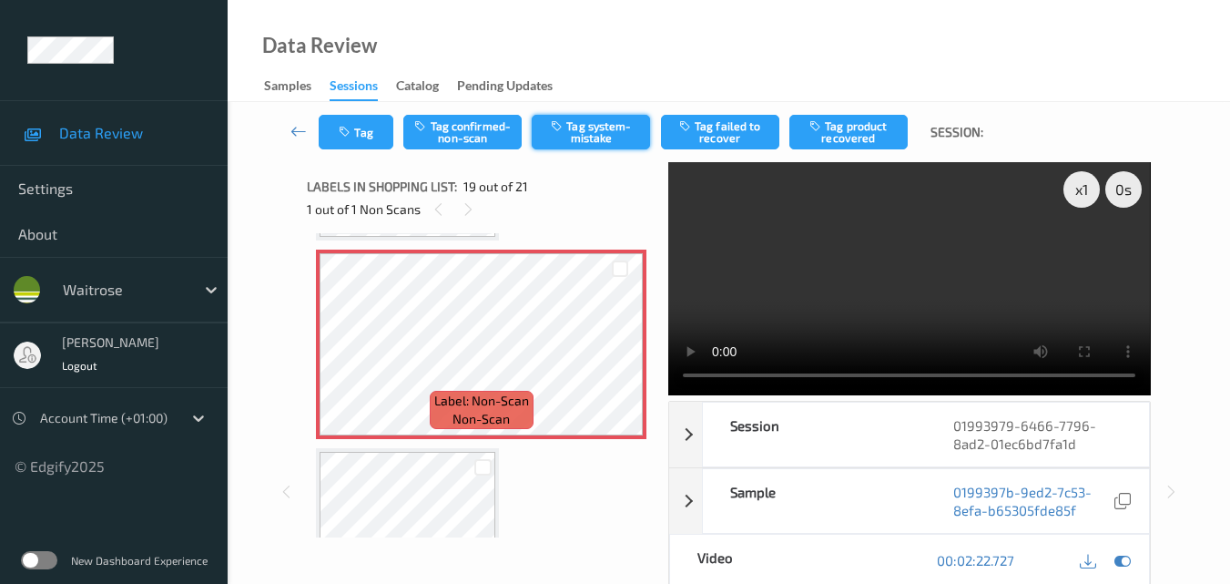
click at [605, 136] on button "Tag system-mistake" at bounding box center [591, 132] width 118 height 35
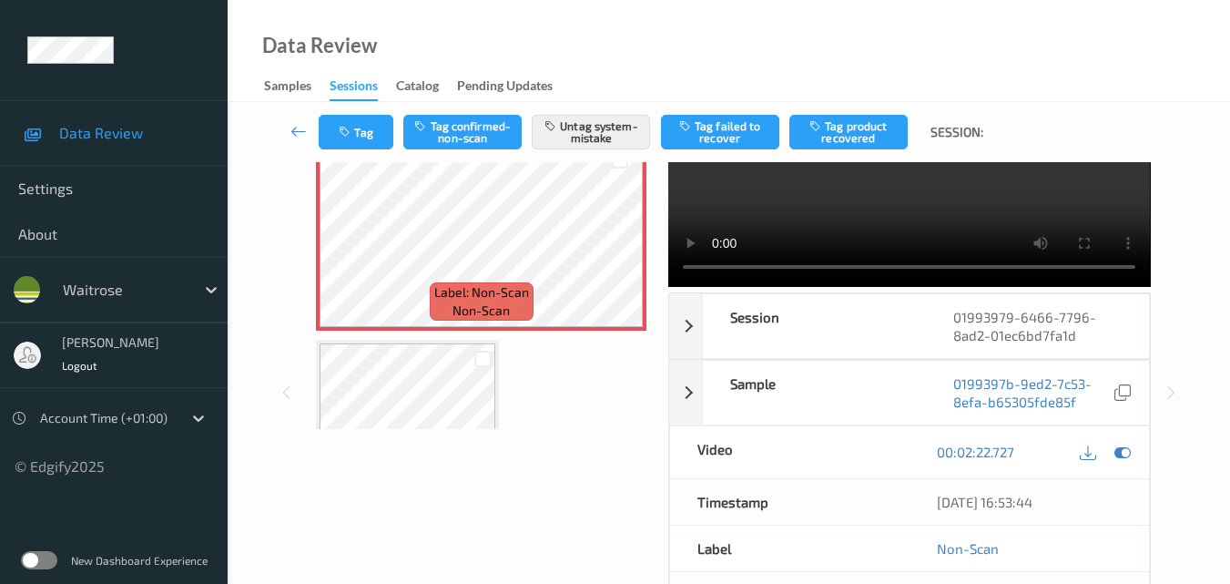
scroll to position [182, 0]
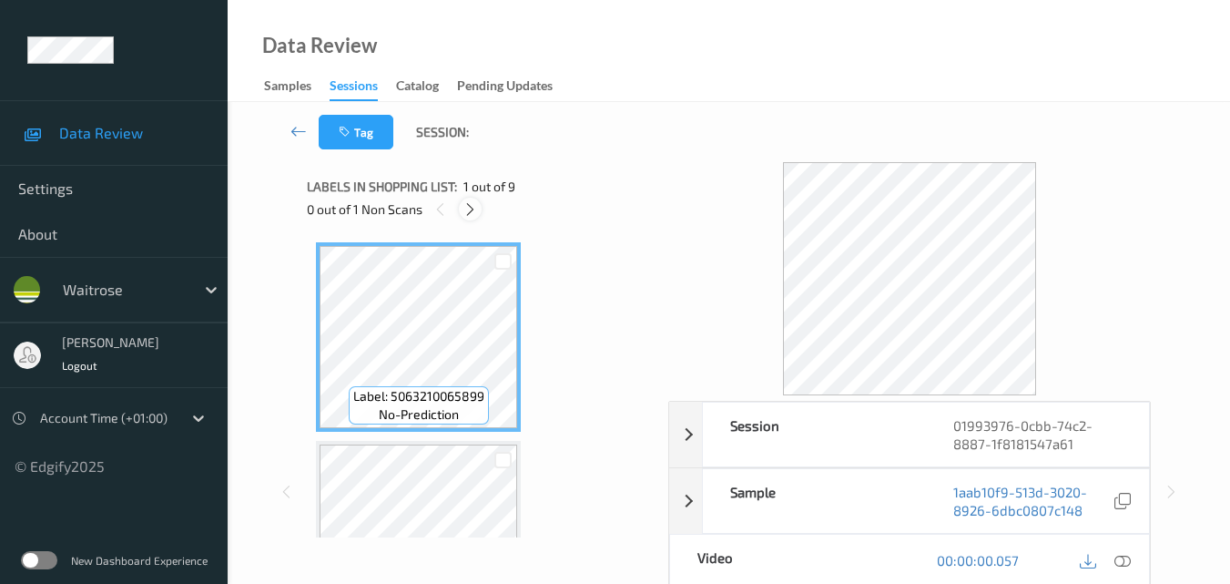
click at [473, 211] on icon at bounding box center [470, 209] width 15 height 16
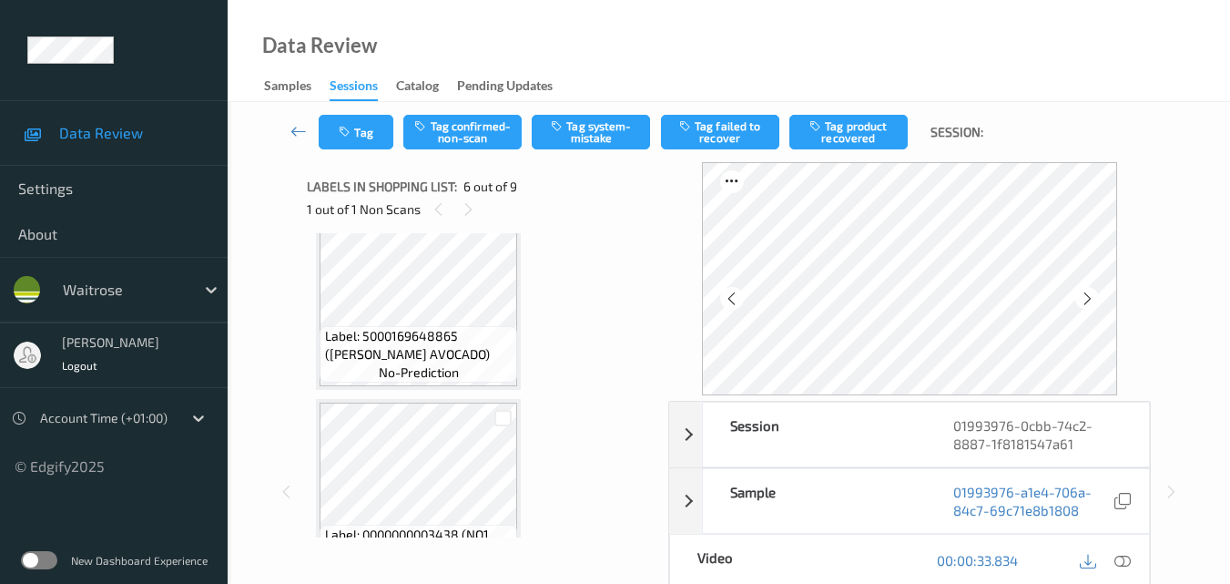
scroll to position [621, 0]
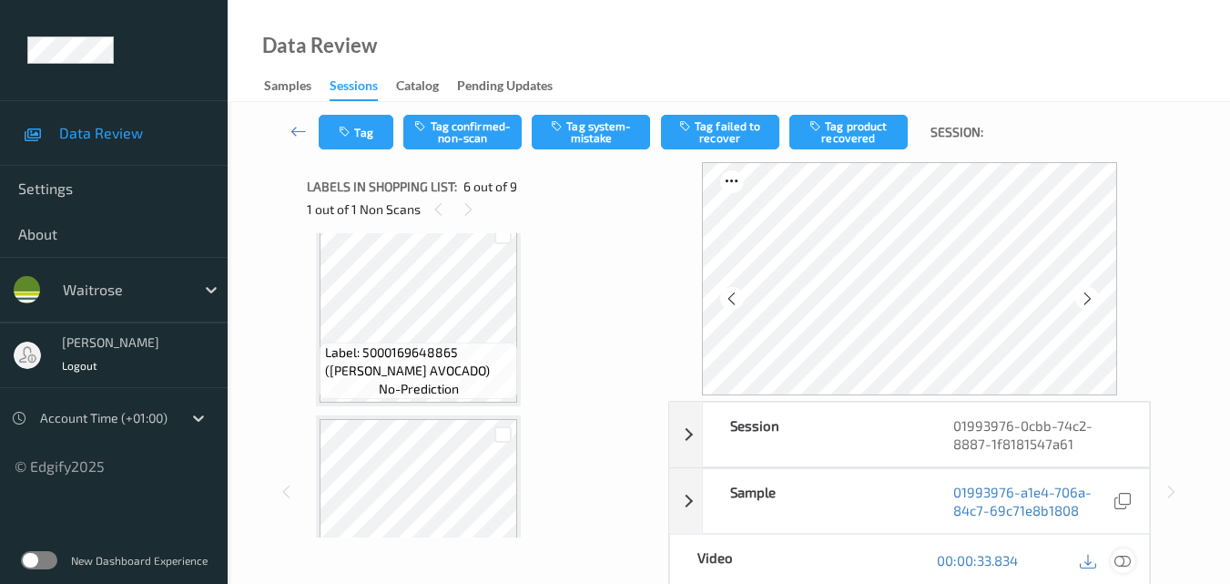
click at [1125, 560] on icon at bounding box center [1123, 560] width 16 height 16
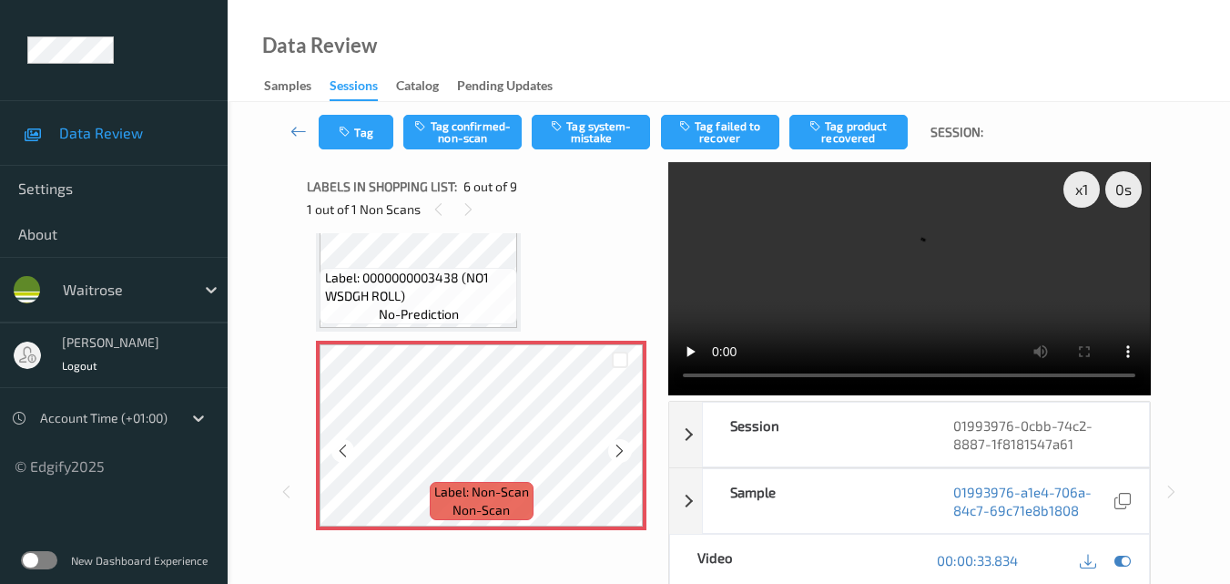
scroll to position [803, 0]
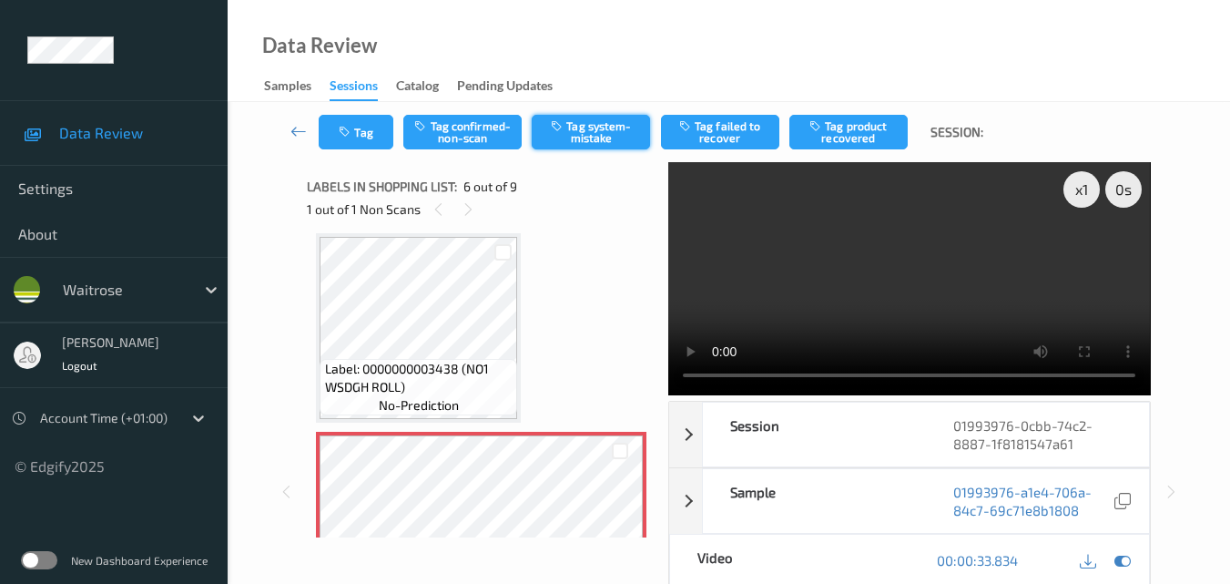
click at [565, 138] on button "Tag system-mistake" at bounding box center [591, 132] width 118 height 35
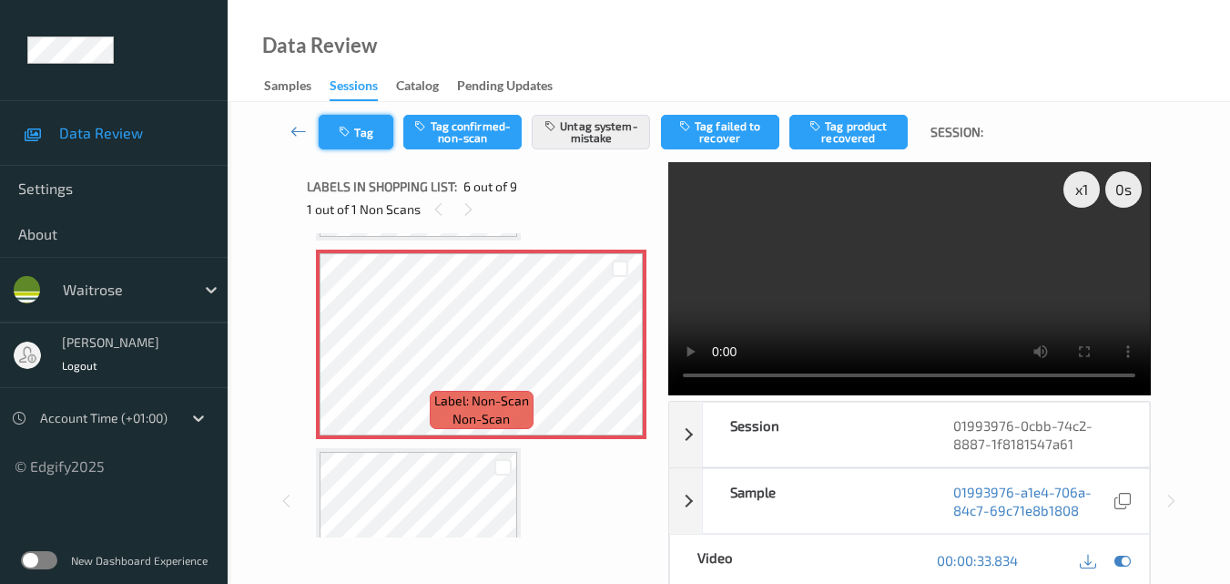
click at [369, 137] on button "Tag" at bounding box center [356, 132] width 75 height 35
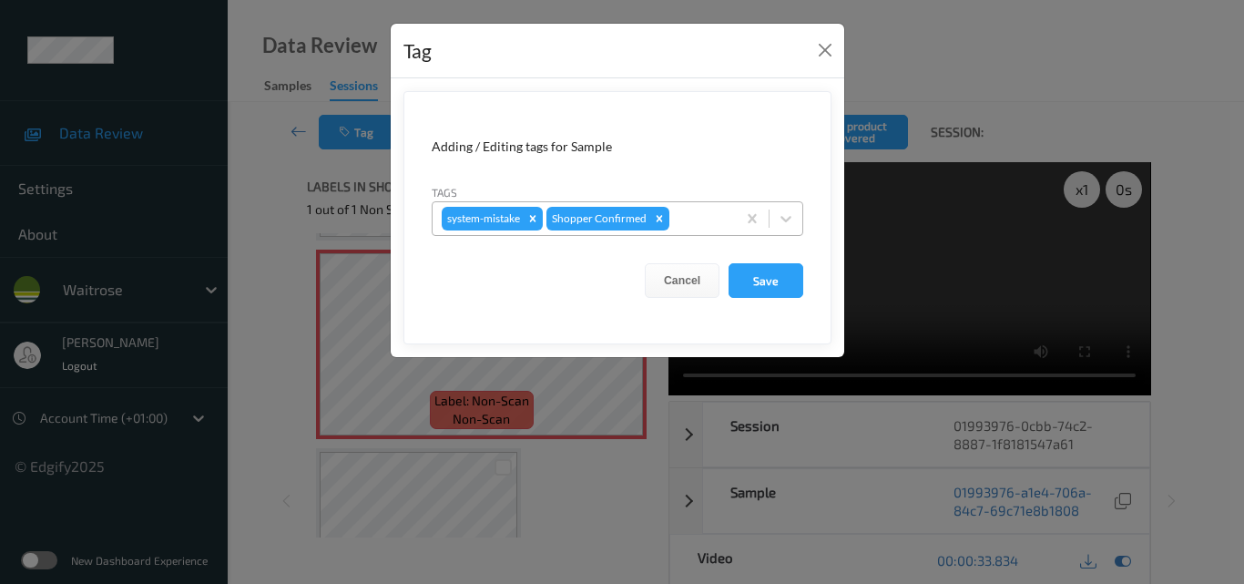
click at [701, 225] on div at bounding box center [700, 219] width 54 height 22
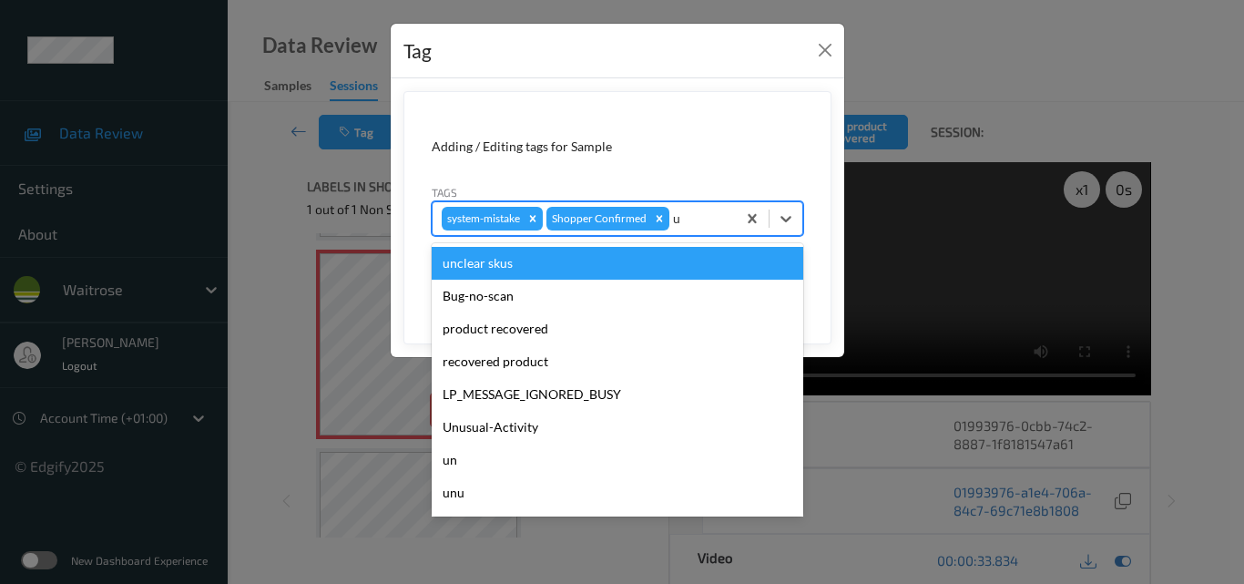
type input "un"
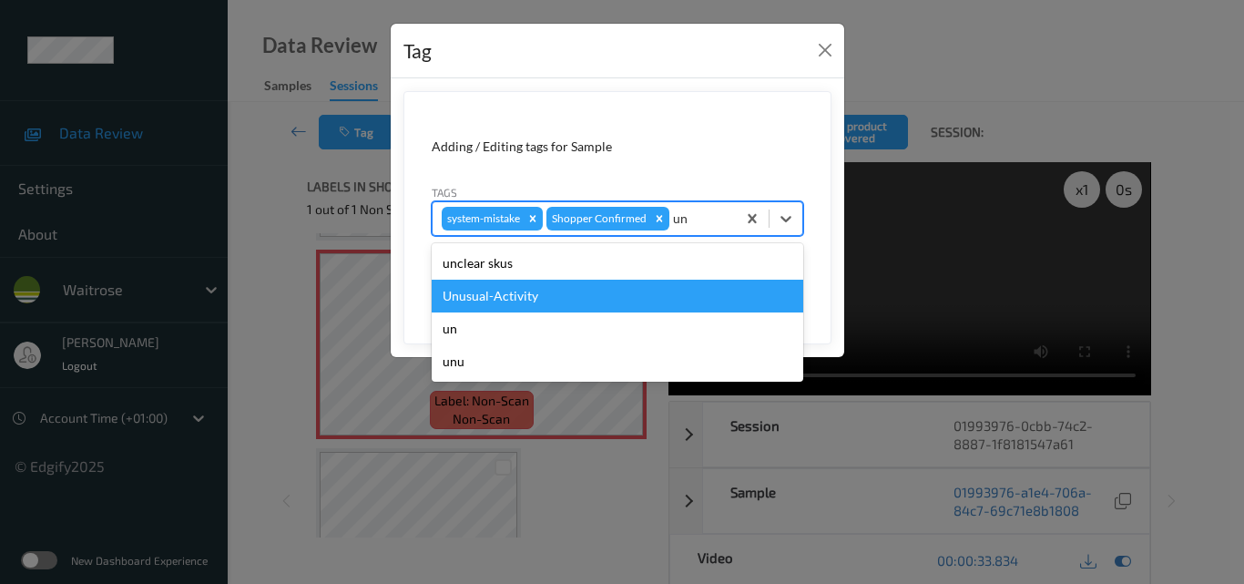
click at [645, 290] on div "Unusual-Activity" at bounding box center [618, 296] width 372 height 33
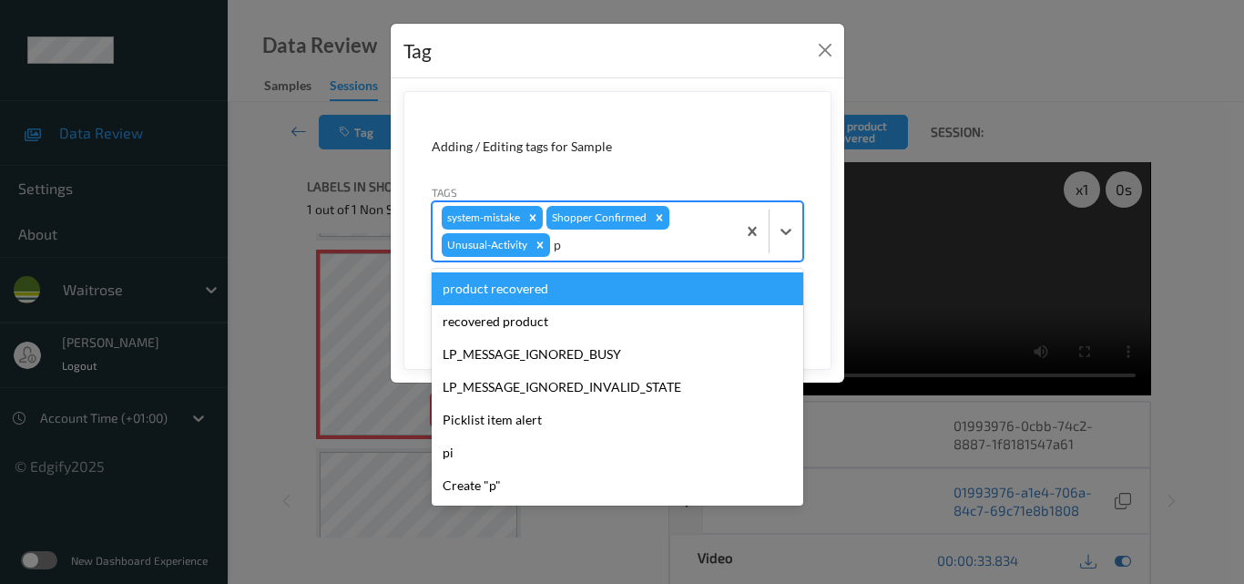
type input "pi"
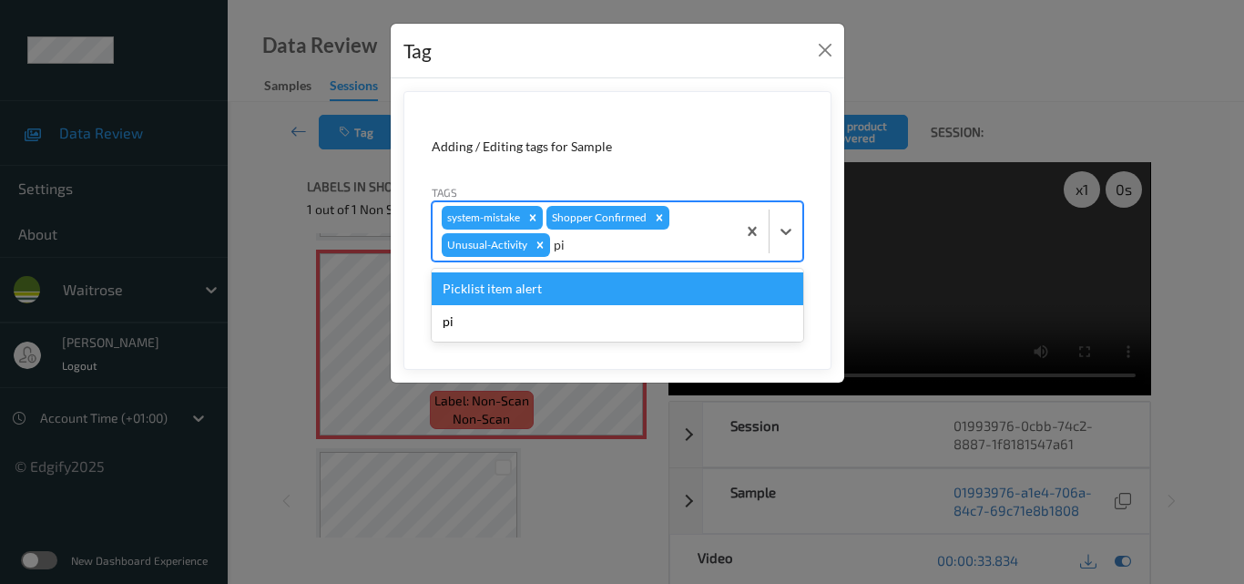
click at [645, 290] on div "Picklist item alert" at bounding box center [618, 288] width 372 height 33
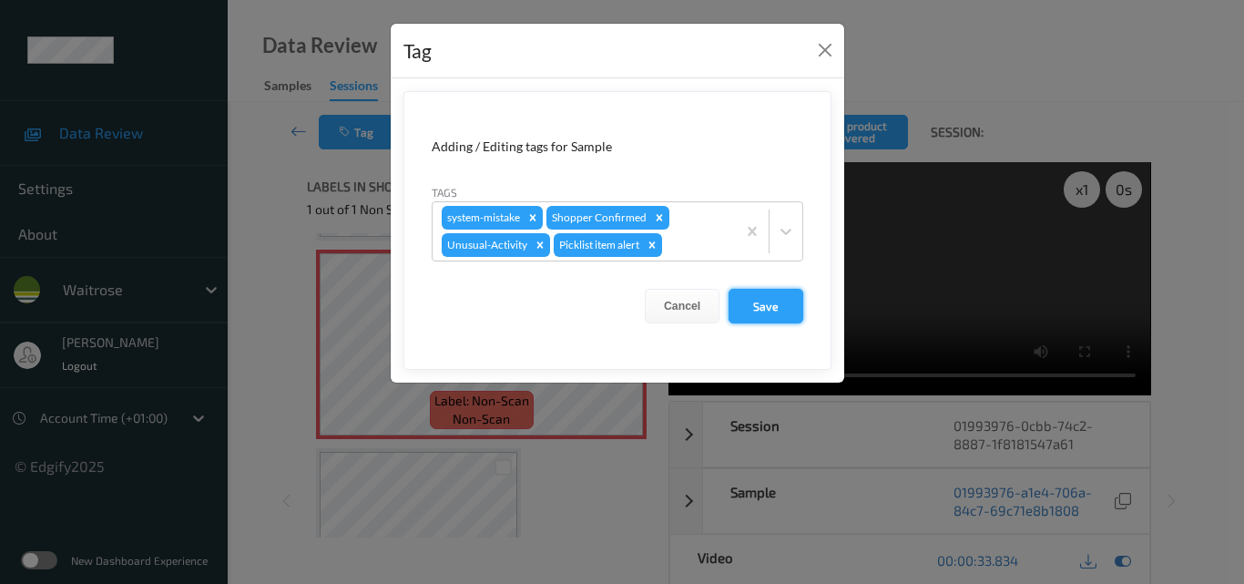
click at [772, 299] on button "Save" at bounding box center [765, 306] width 75 height 35
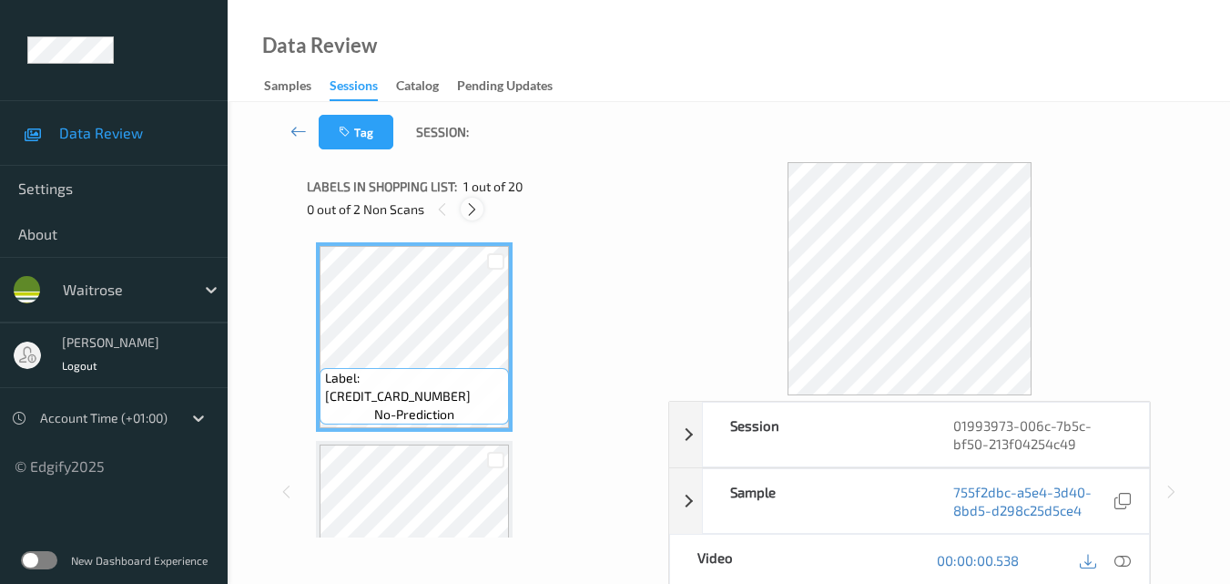
click at [476, 210] on icon at bounding box center [471, 209] width 15 height 16
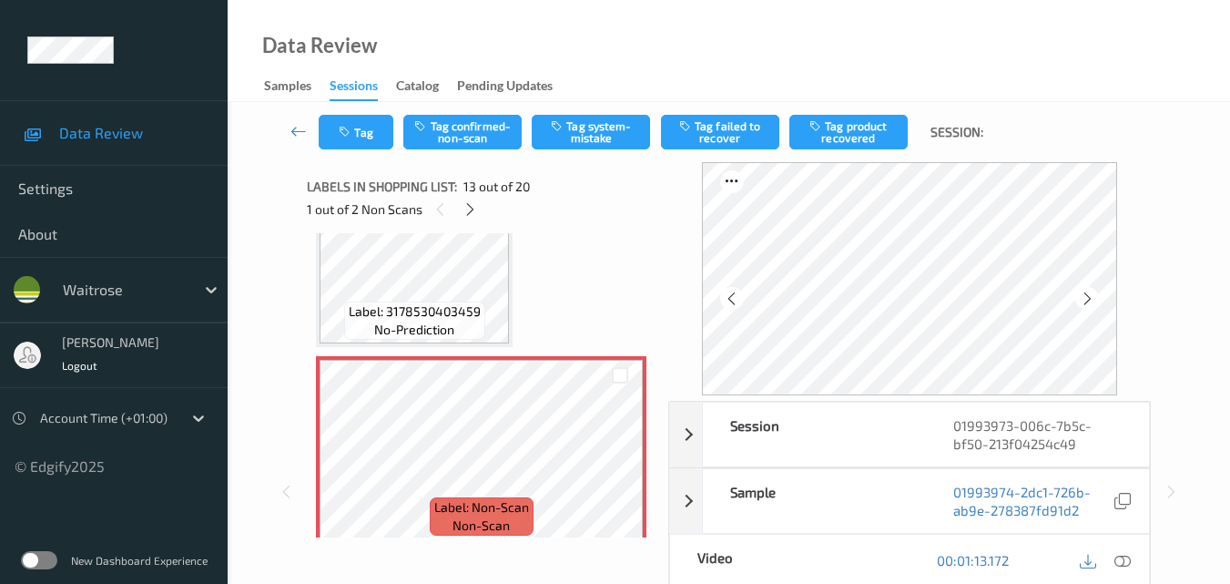
scroll to position [2375, 0]
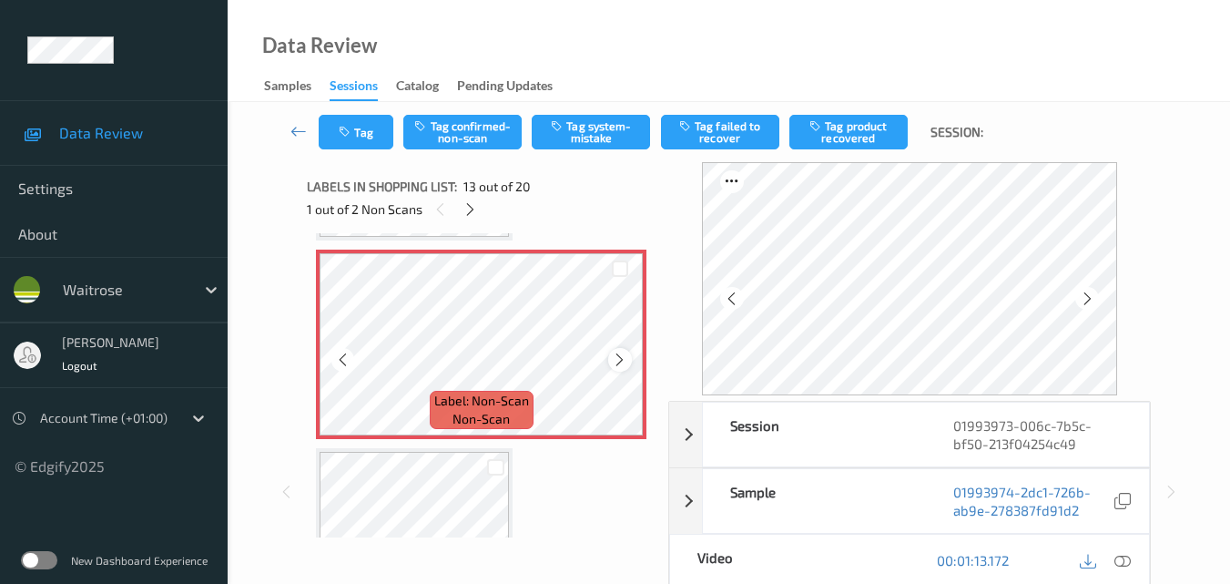
click at [626, 353] on icon at bounding box center [619, 359] width 15 height 16
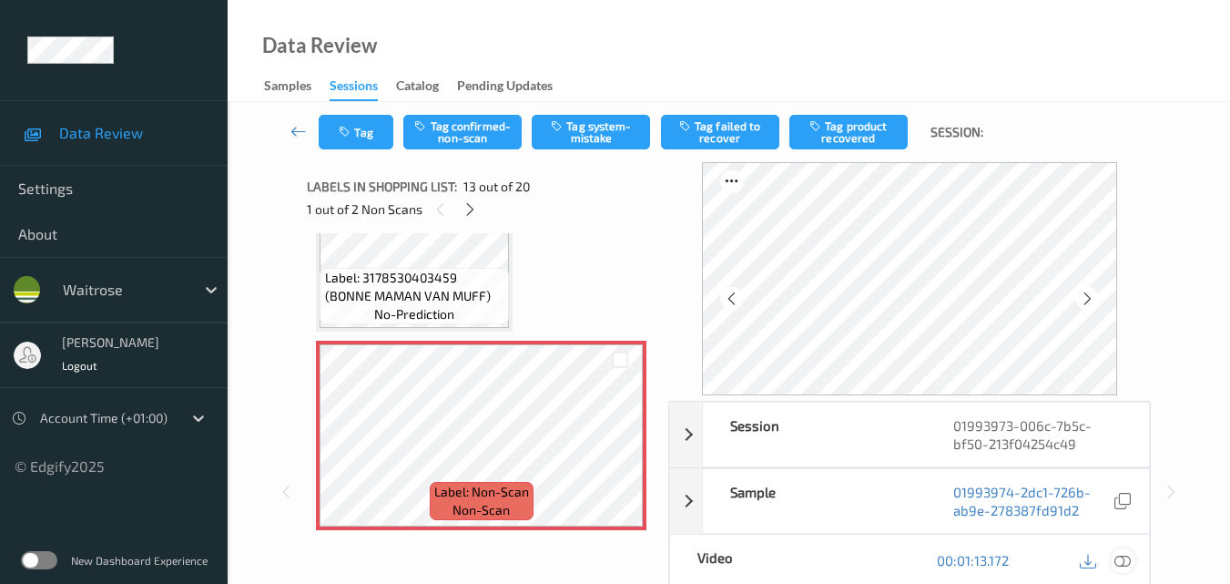
scroll to position [2266, 0]
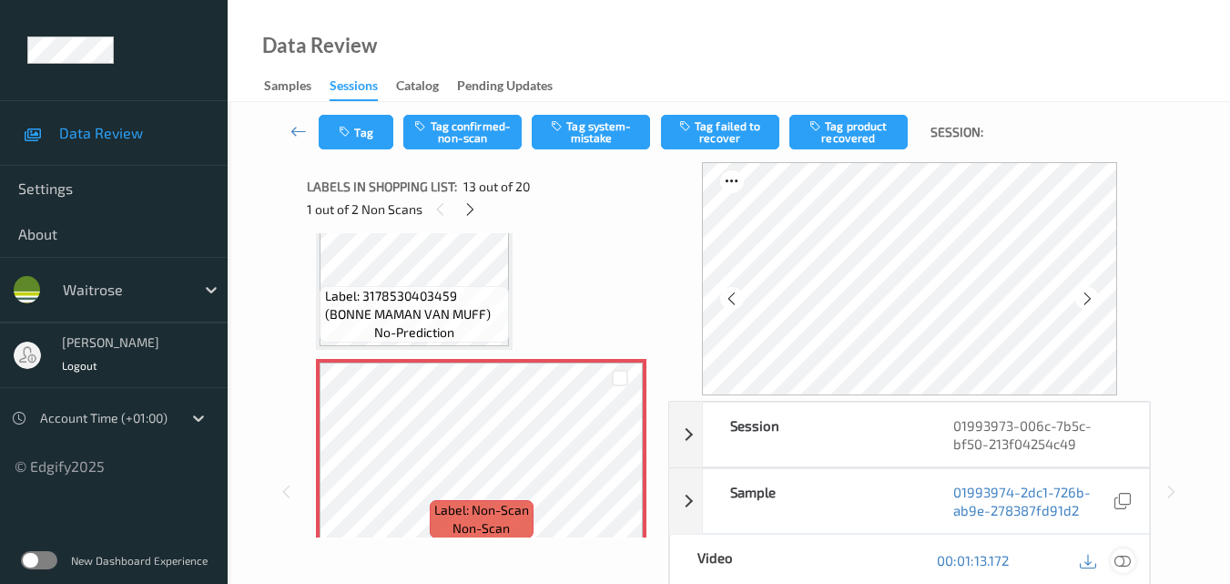
click at [1126, 561] on icon at bounding box center [1123, 560] width 16 height 16
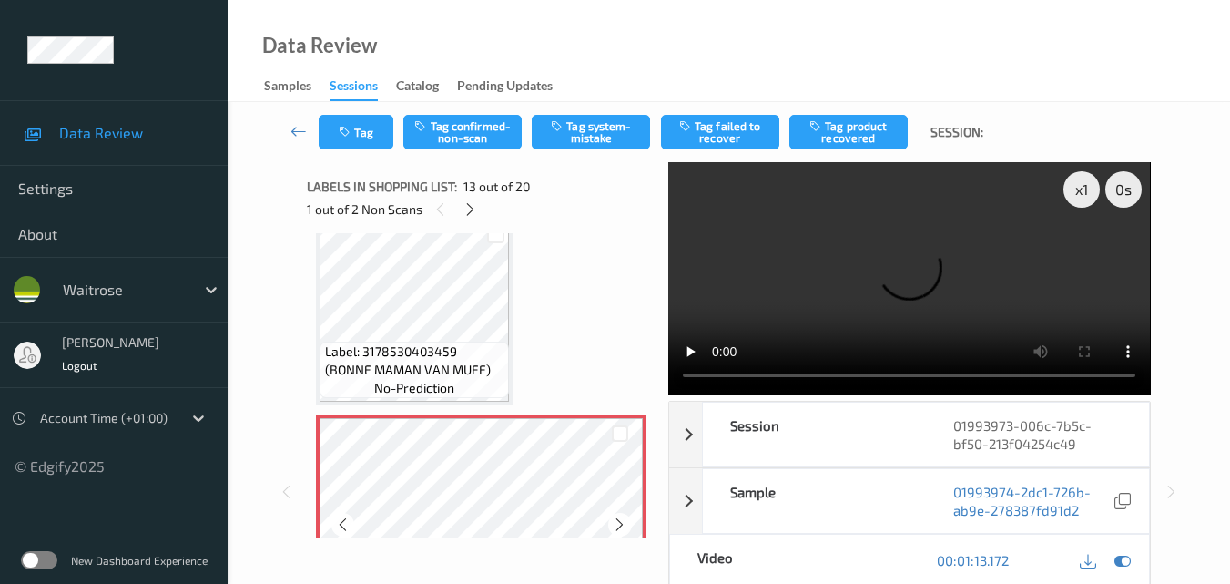
scroll to position [2175, 0]
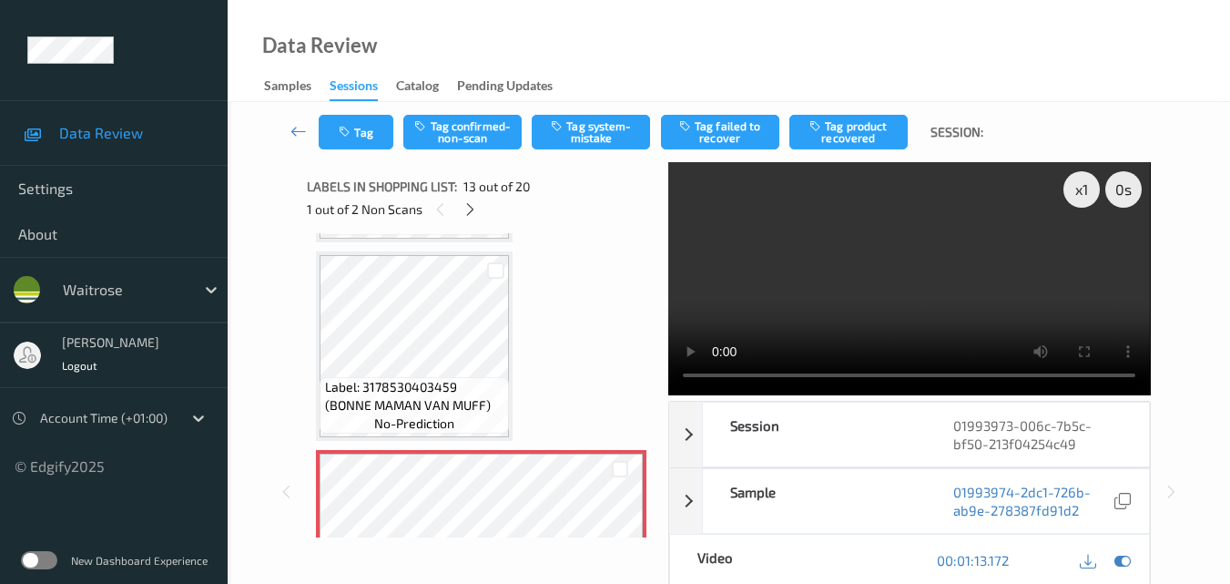
click at [930, 298] on video at bounding box center [909, 278] width 482 height 233
click at [1008, 265] on video at bounding box center [909, 278] width 482 height 233
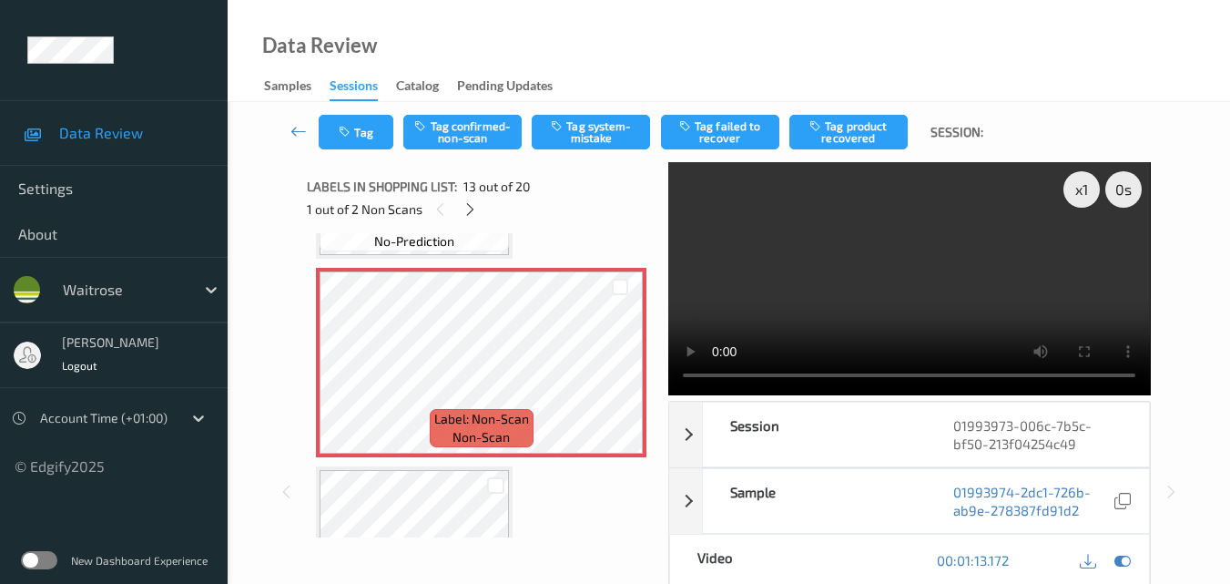
click at [876, 282] on video at bounding box center [909, 278] width 482 height 233
click at [619, 379] on icon at bounding box center [619, 378] width 15 height 16
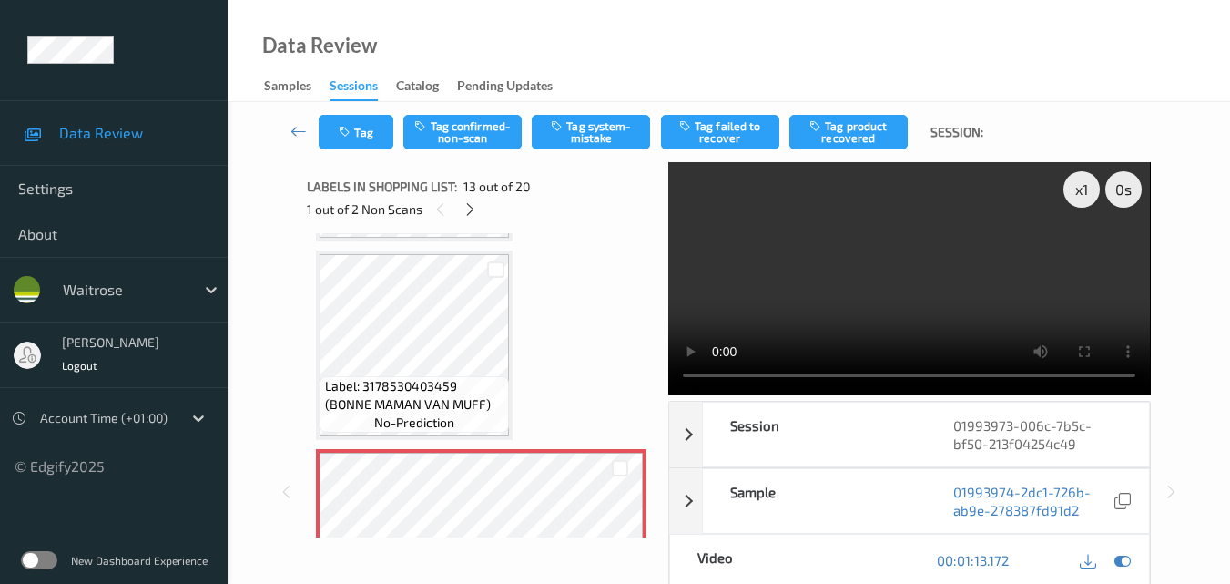
scroll to position [2175, 0]
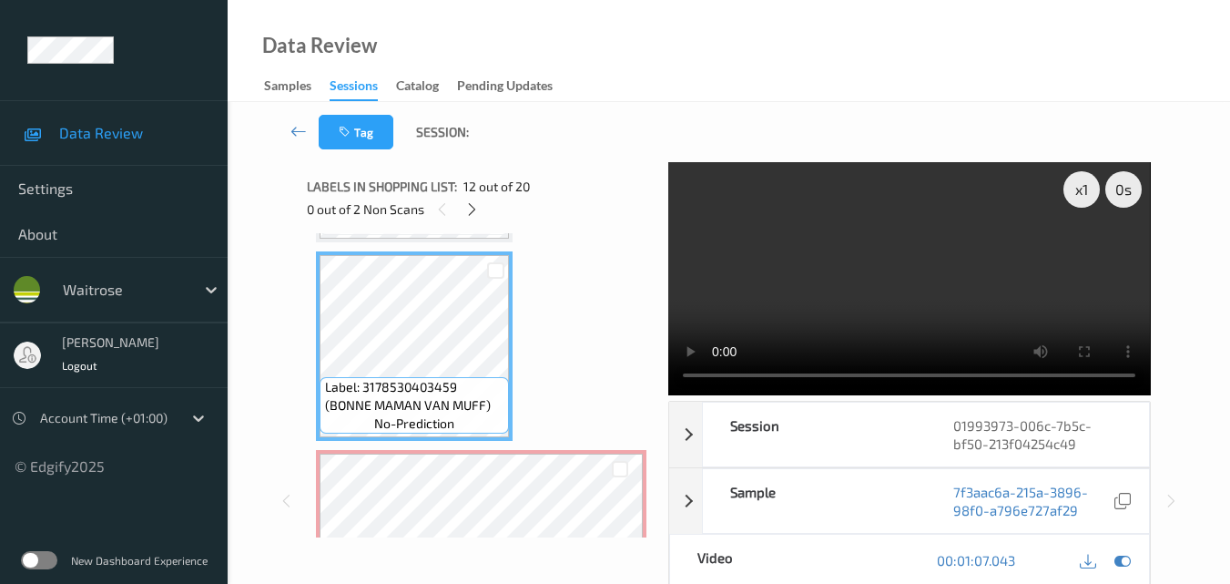
click at [941, 289] on video at bounding box center [909, 278] width 482 height 233
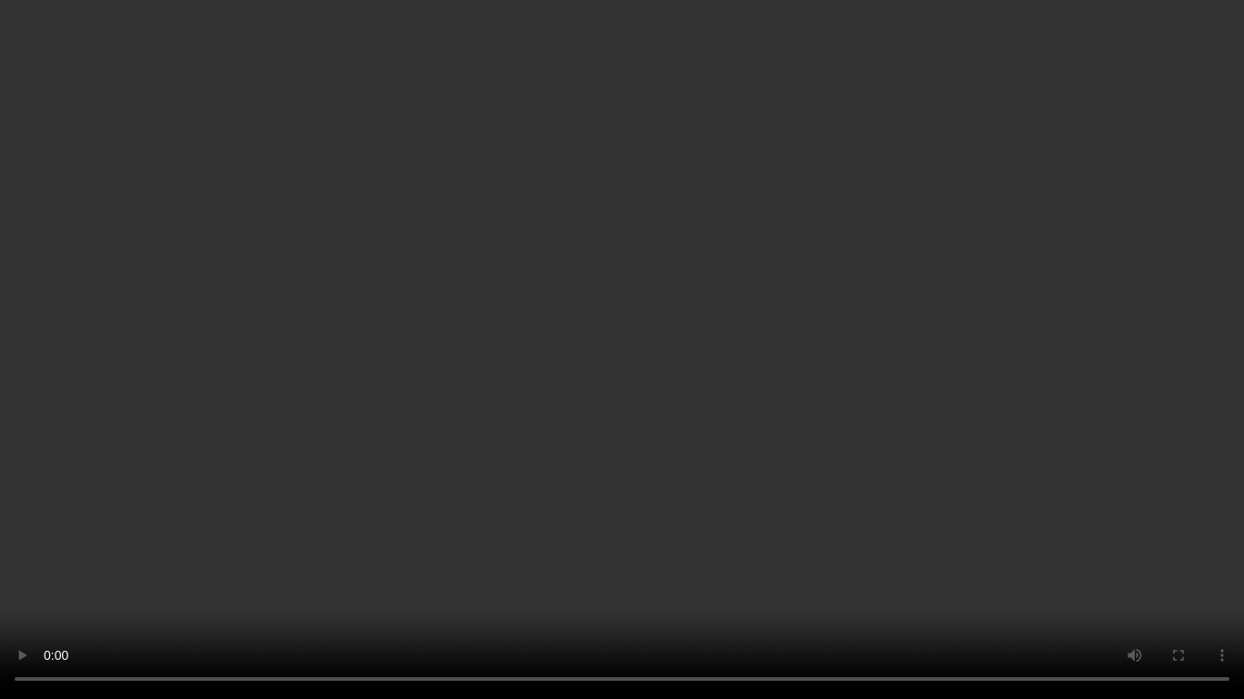
click at [701, 356] on video at bounding box center [622, 349] width 1244 height 699
click at [805, 360] on video at bounding box center [622, 349] width 1244 height 699
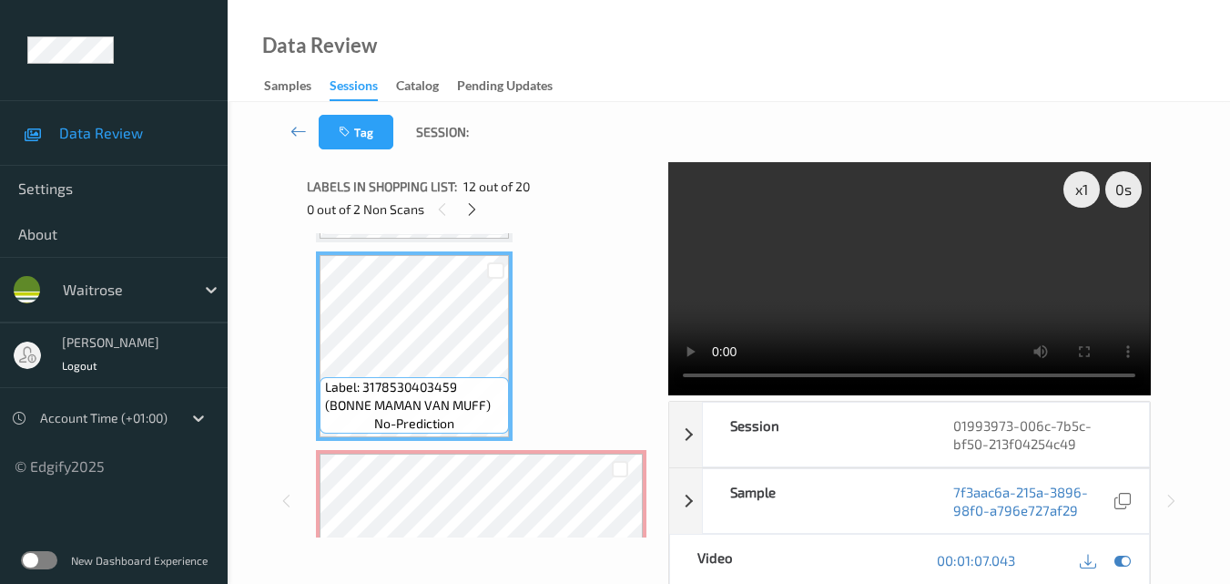
click at [974, 284] on video at bounding box center [909, 278] width 482 height 233
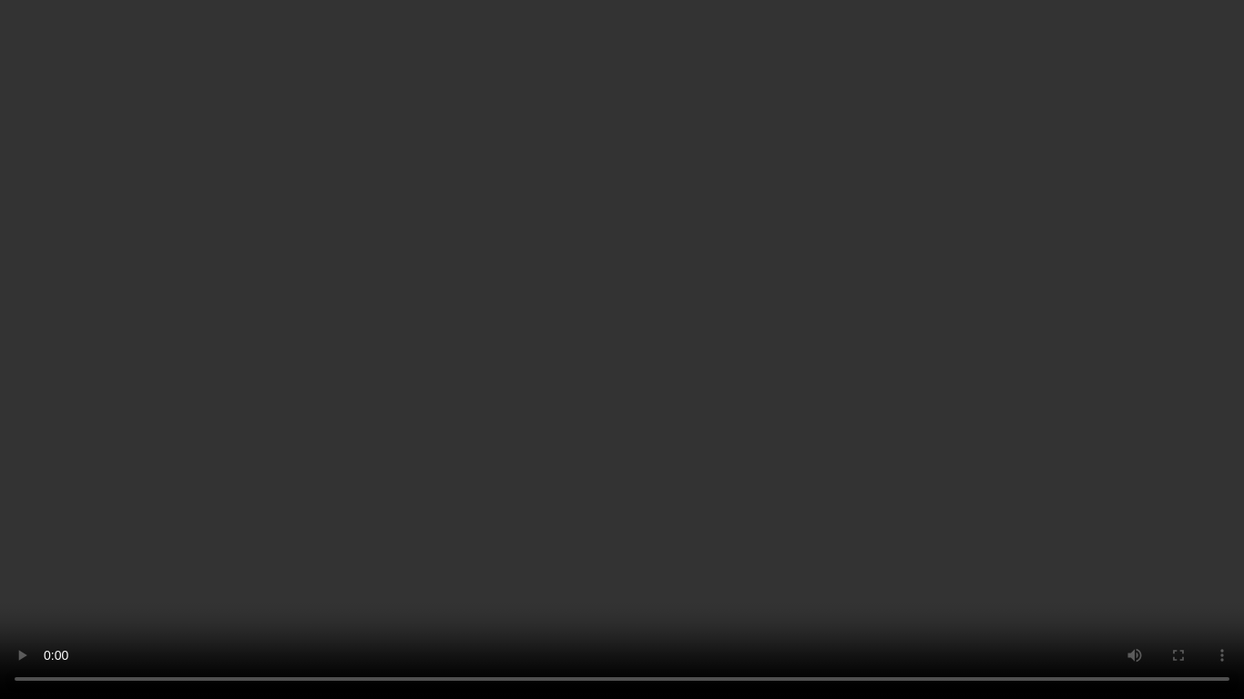
click at [925, 402] on video at bounding box center [622, 349] width 1244 height 699
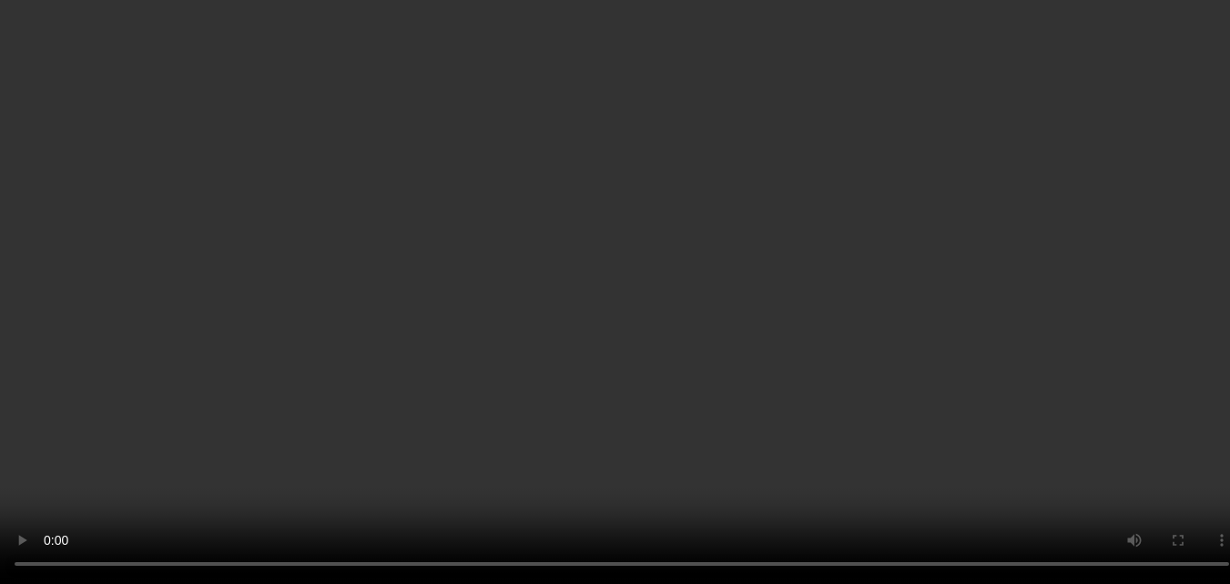
scroll to position [2539, 0]
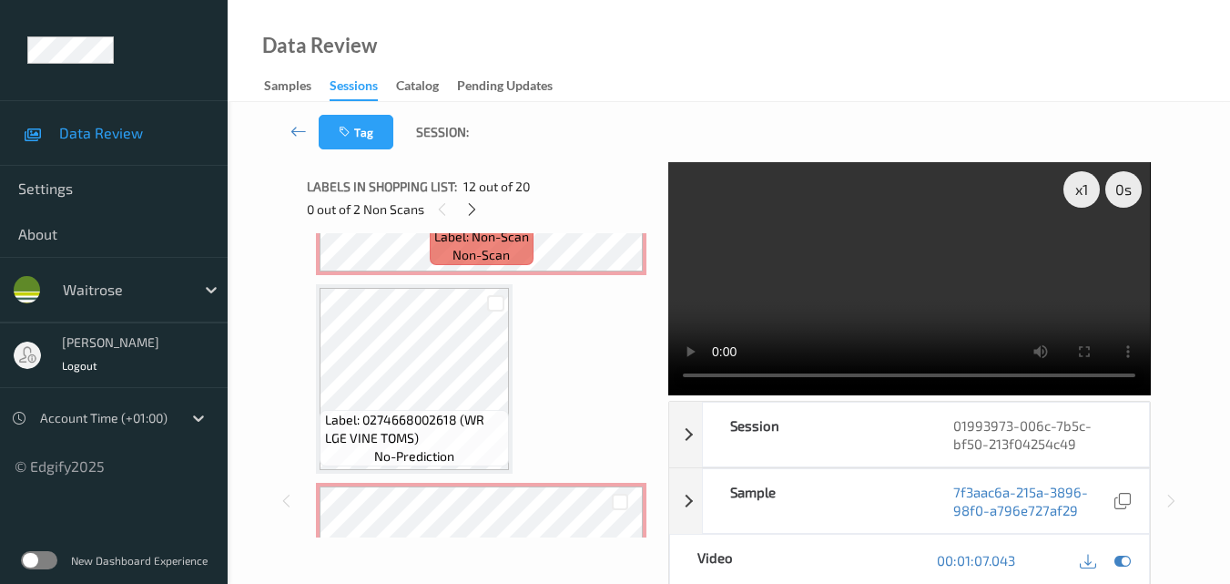
click at [904, 265] on video at bounding box center [909, 278] width 482 height 233
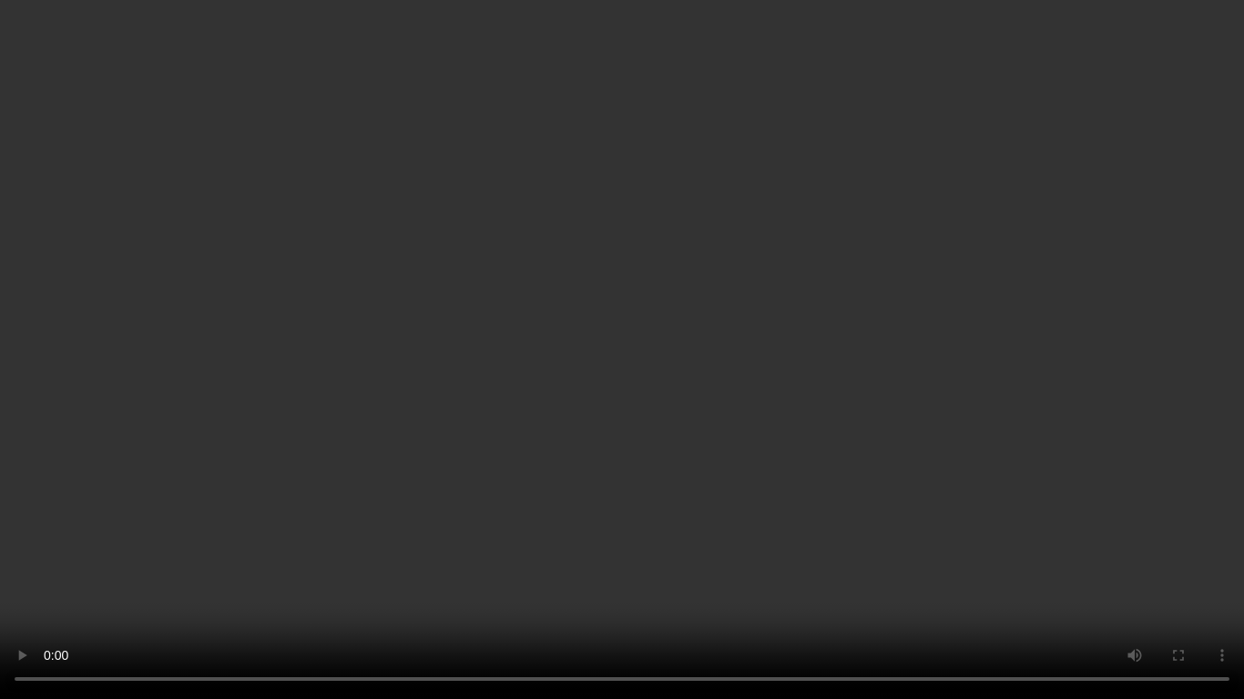
click at [730, 417] on video at bounding box center [622, 349] width 1244 height 699
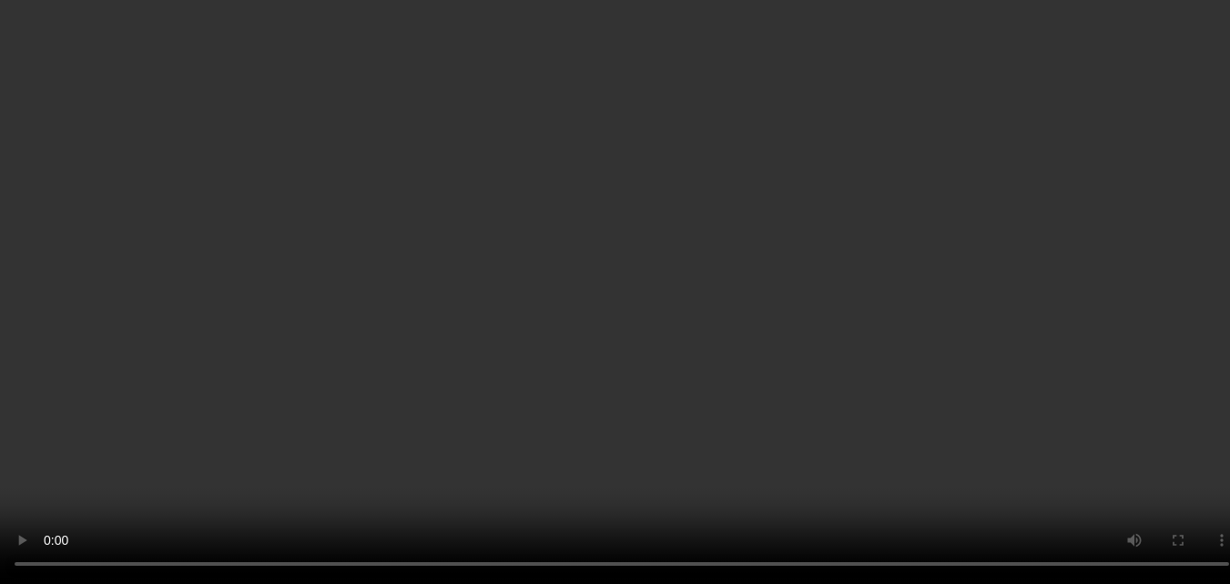
scroll to position [2721, 0]
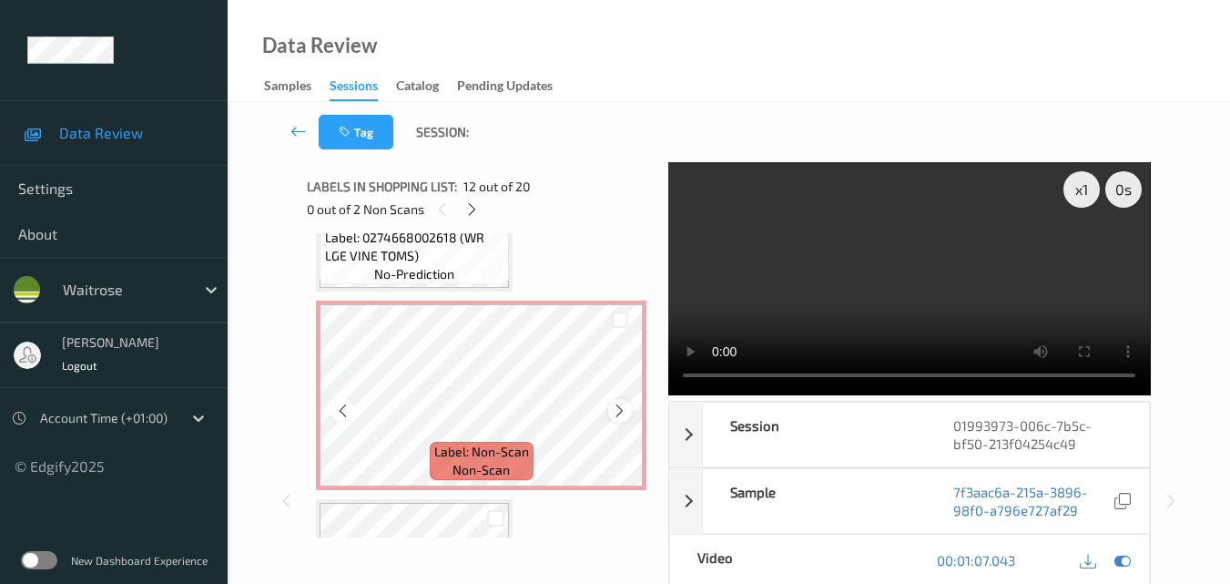
click at [622, 408] on icon at bounding box center [619, 410] width 15 height 16
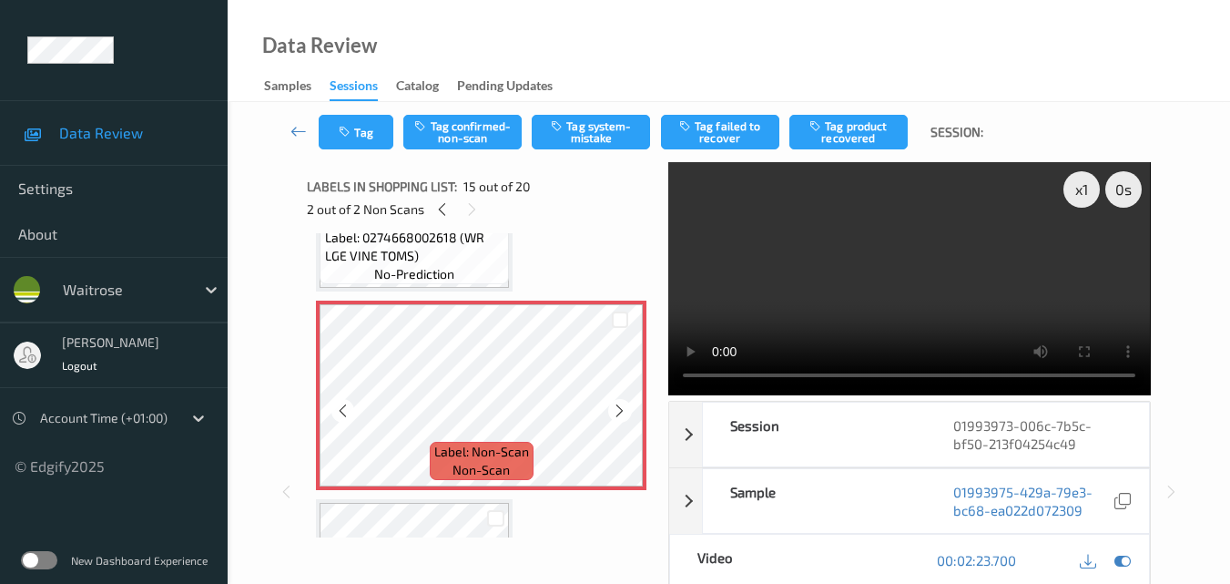
click at [622, 408] on icon at bounding box center [619, 410] width 15 height 16
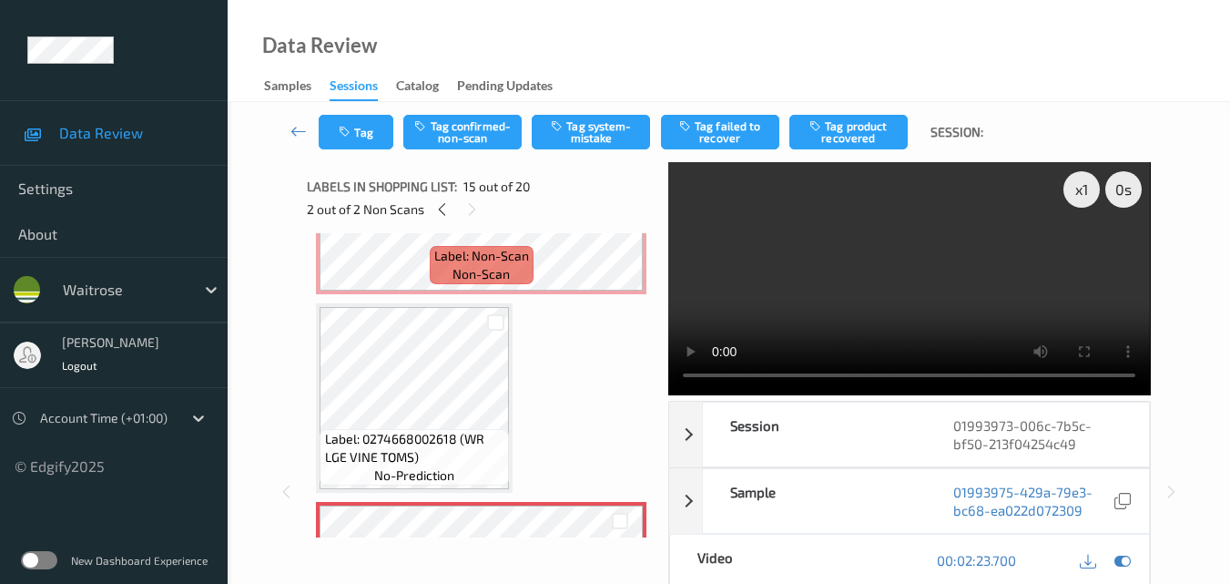
scroll to position [2448, 0]
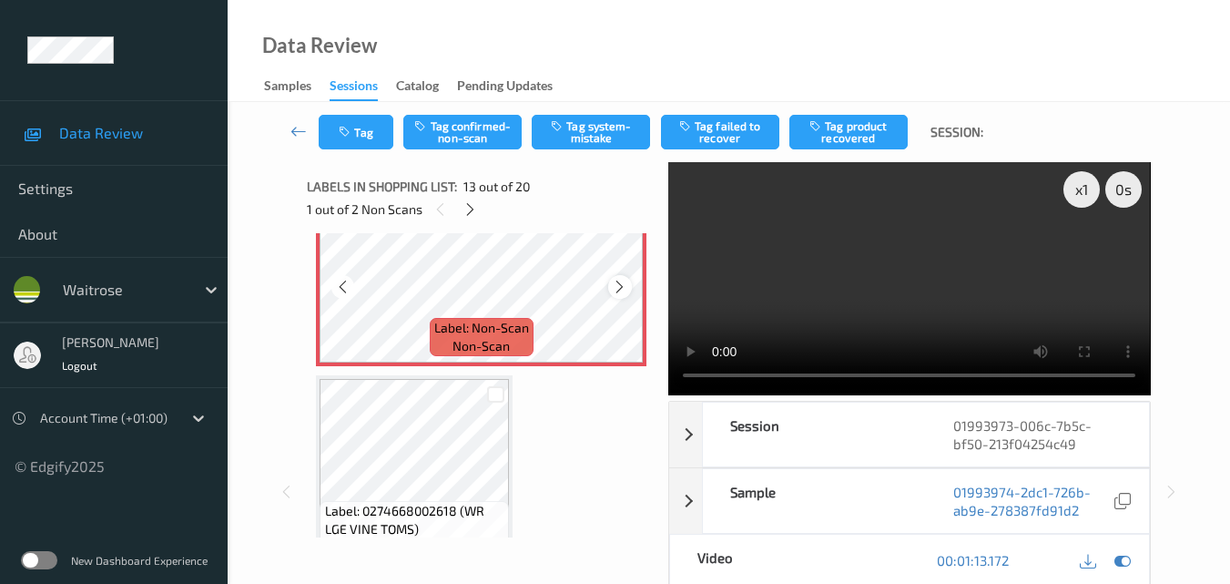
click at [614, 276] on div at bounding box center [619, 286] width 23 height 23
click at [614, 280] on icon at bounding box center [619, 287] width 15 height 16
click at [924, 283] on video at bounding box center [909, 278] width 482 height 233
click at [1082, 193] on div "x 1" at bounding box center [1082, 189] width 36 height 36
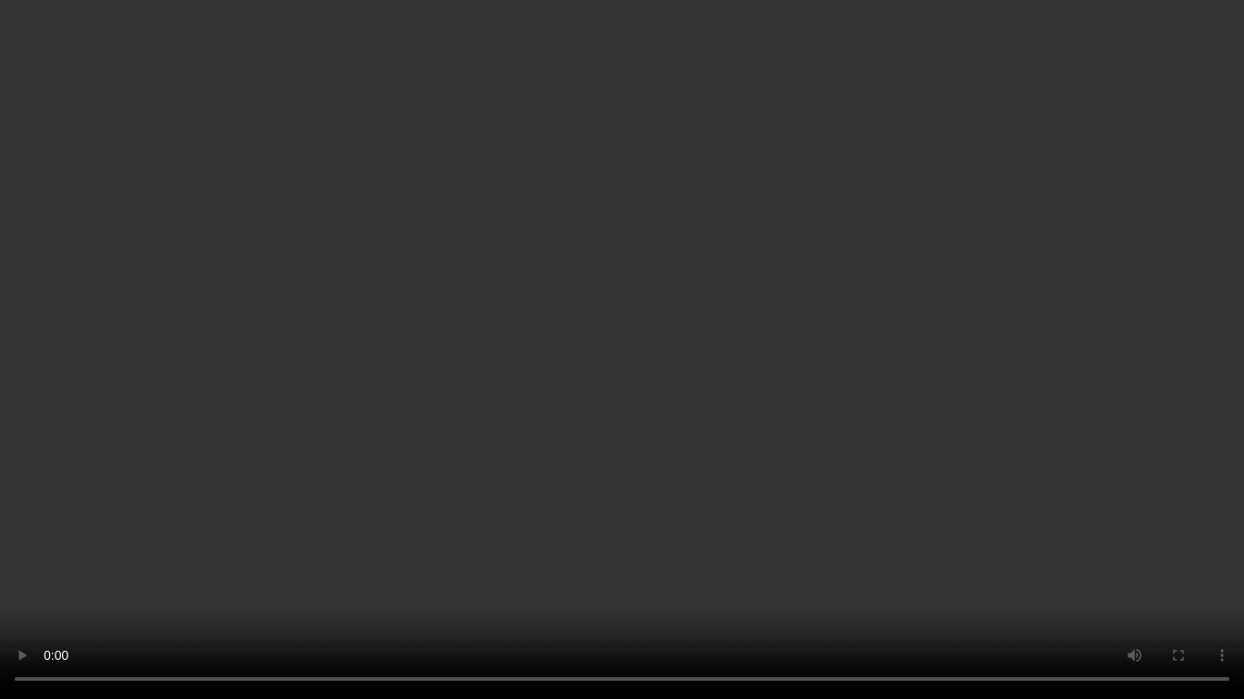
click at [1010, 420] on video at bounding box center [622, 349] width 1244 height 699
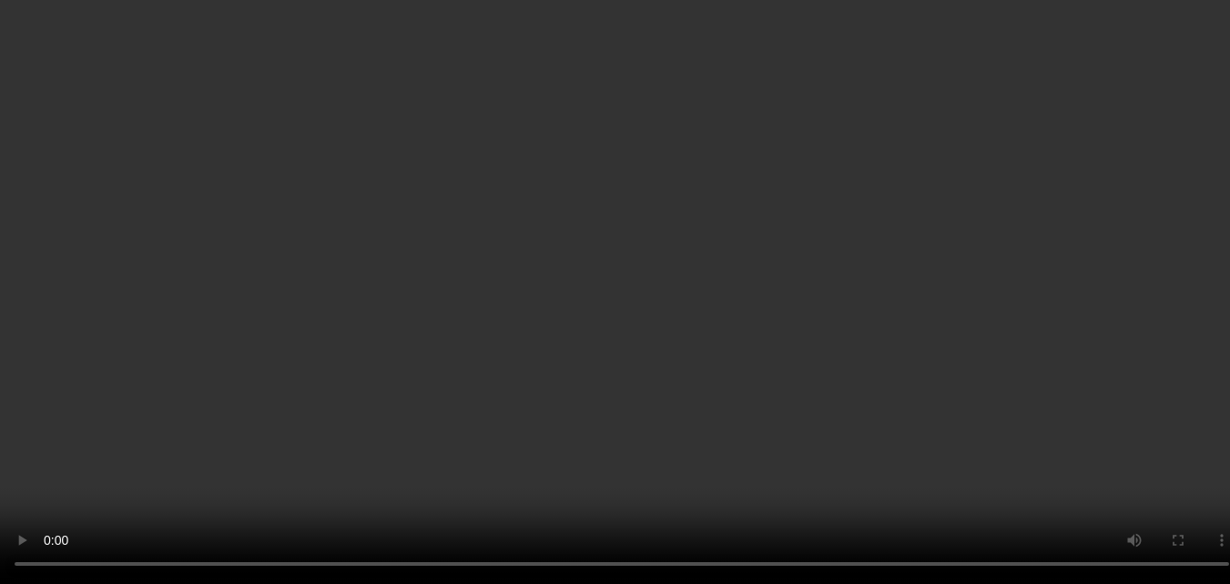
scroll to position [2357, 0]
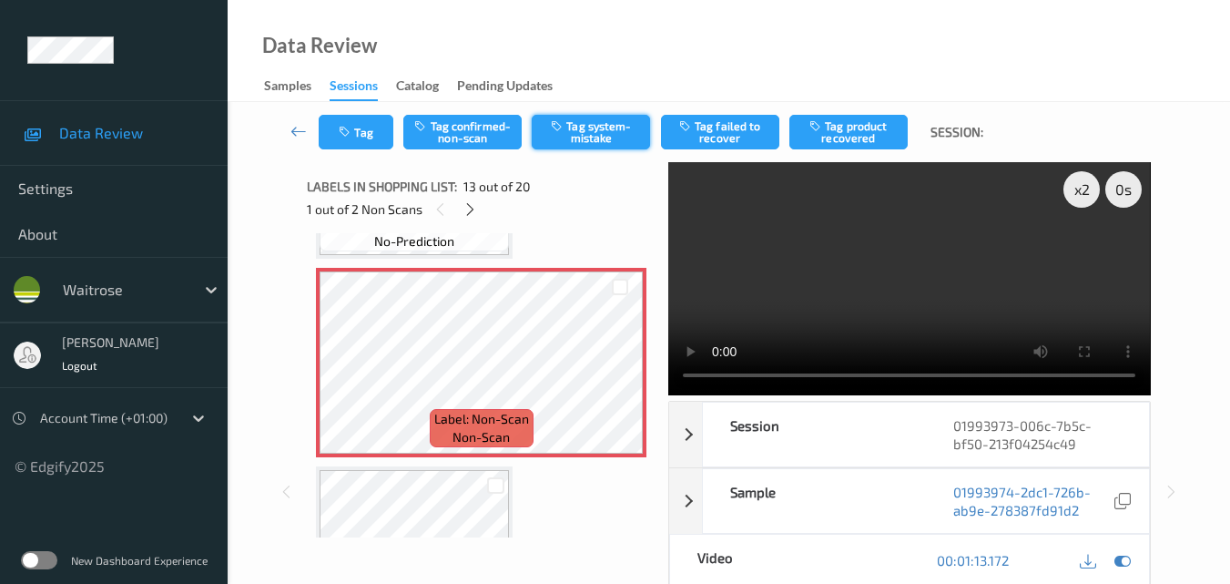
click at [602, 124] on button "Tag system-mistake" at bounding box center [591, 132] width 118 height 35
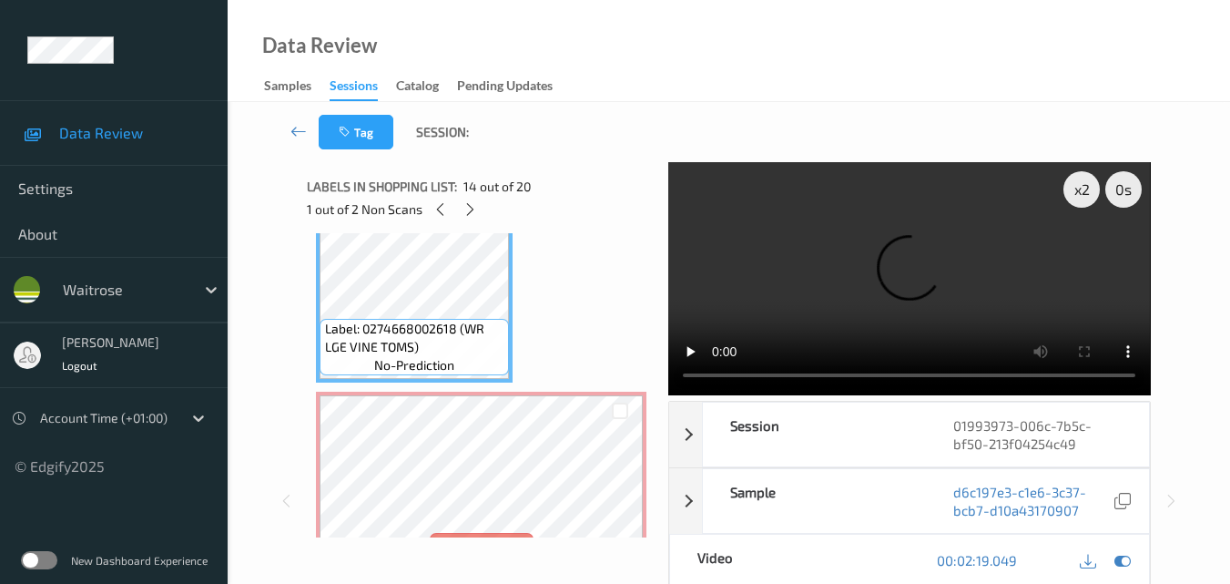
scroll to position [2539, 0]
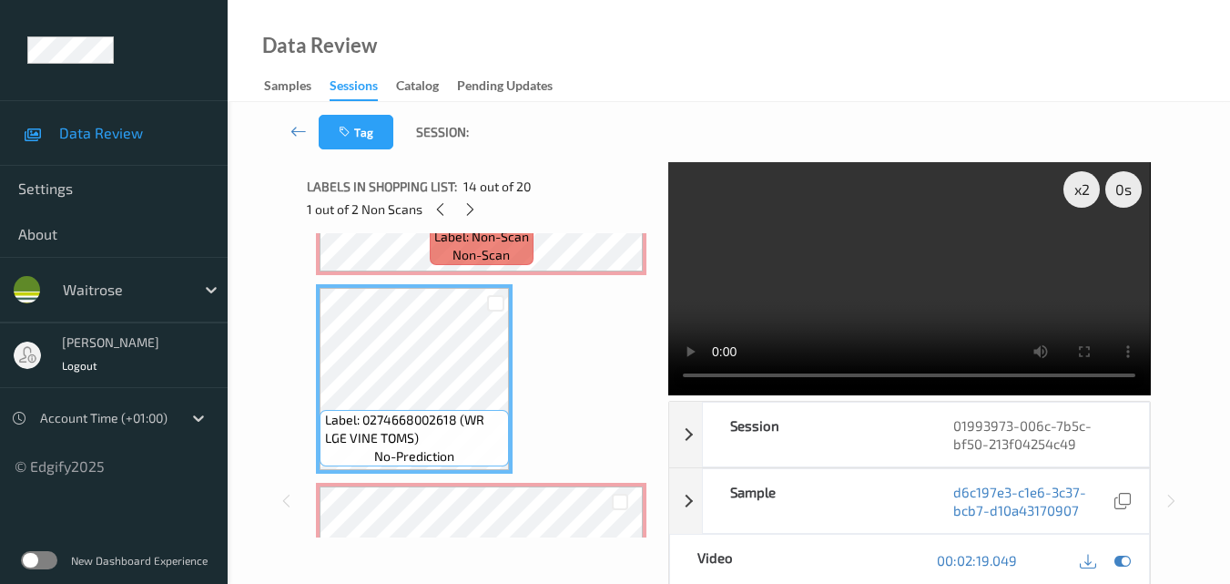
click at [948, 304] on video at bounding box center [909, 278] width 482 height 233
click at [963, 295] on video at bounding box center [909, 278] width 482 height 233
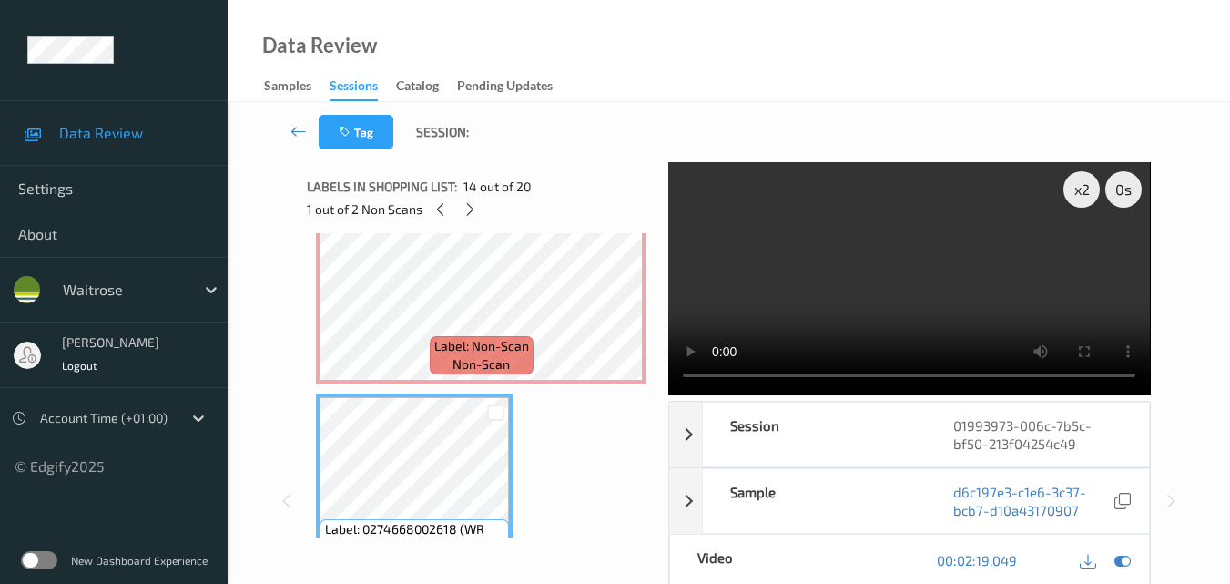
scroll to position [2357, 0]
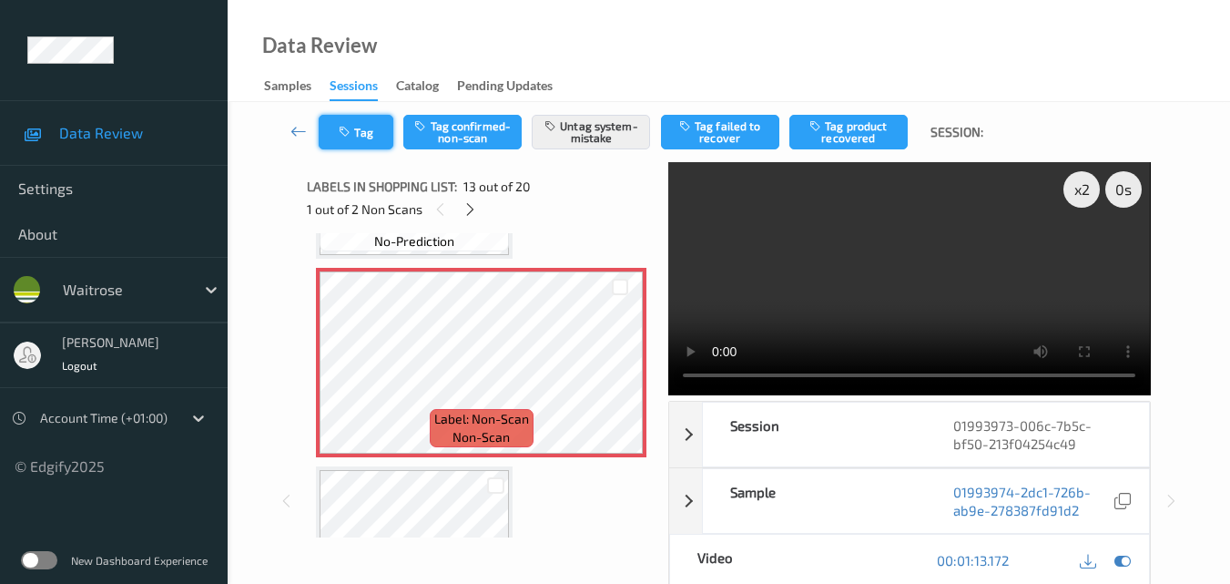
click at [367, 132] on button "Tag" at bounding box center [356, 132] width 75 height 35
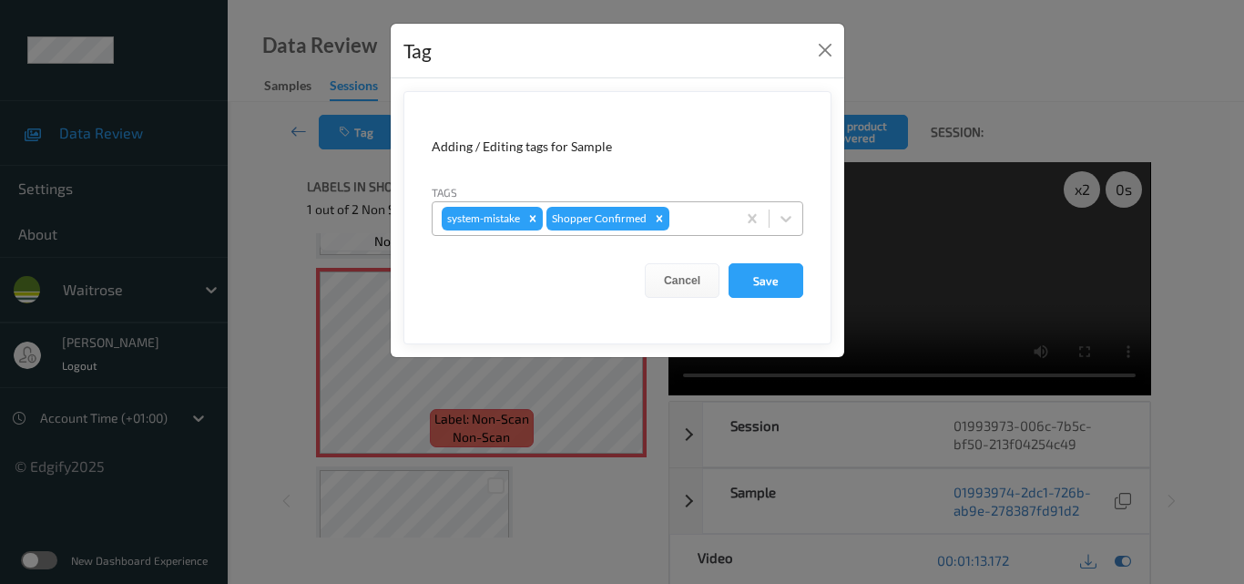
click at [685, 222] on div at bounding box center [700, 219] width 54 height 22
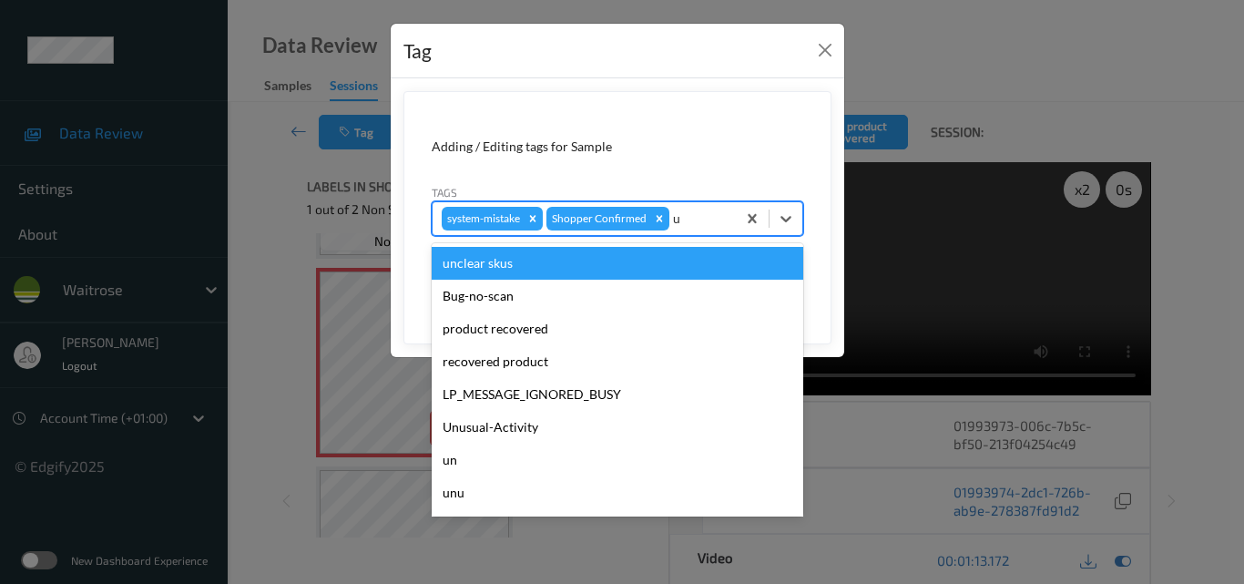
type input "un"
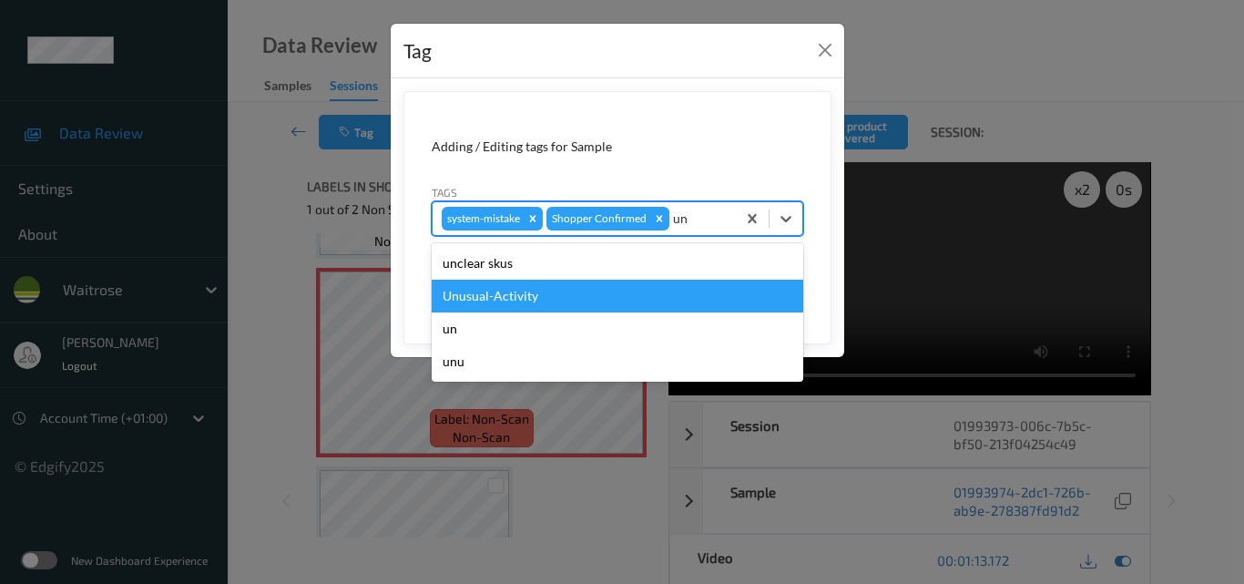
click at [583, 293] on div "Unusual-Activity" at bounding box center [618, 296] width 372 height 33
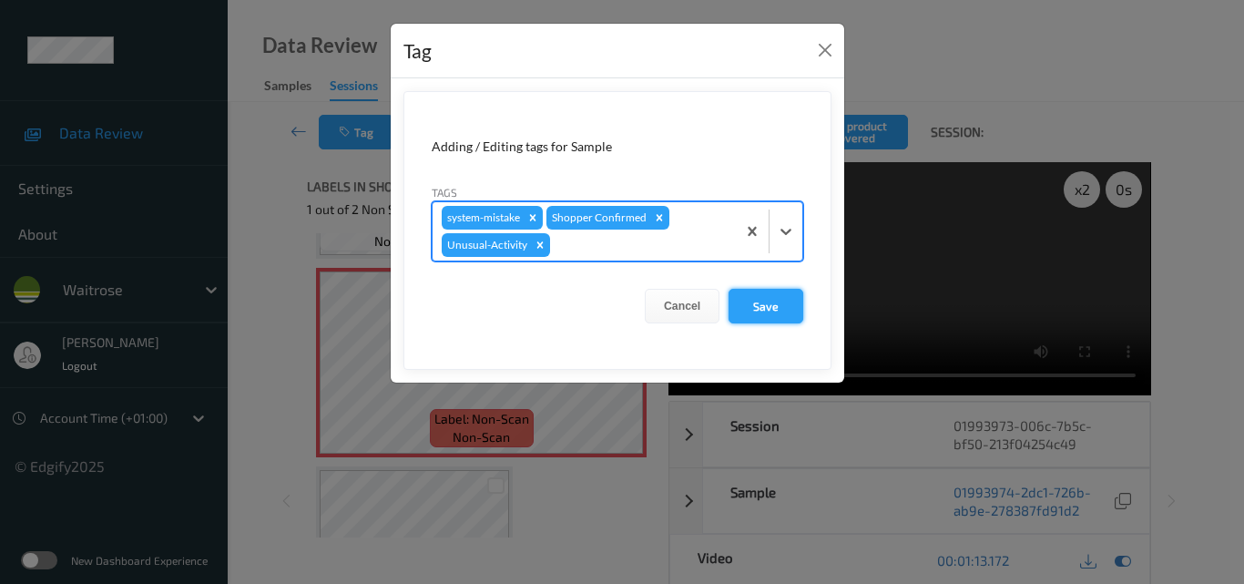
click at [768, 306] on button "Save" at bounding box center [765, 306] width 75 height 35
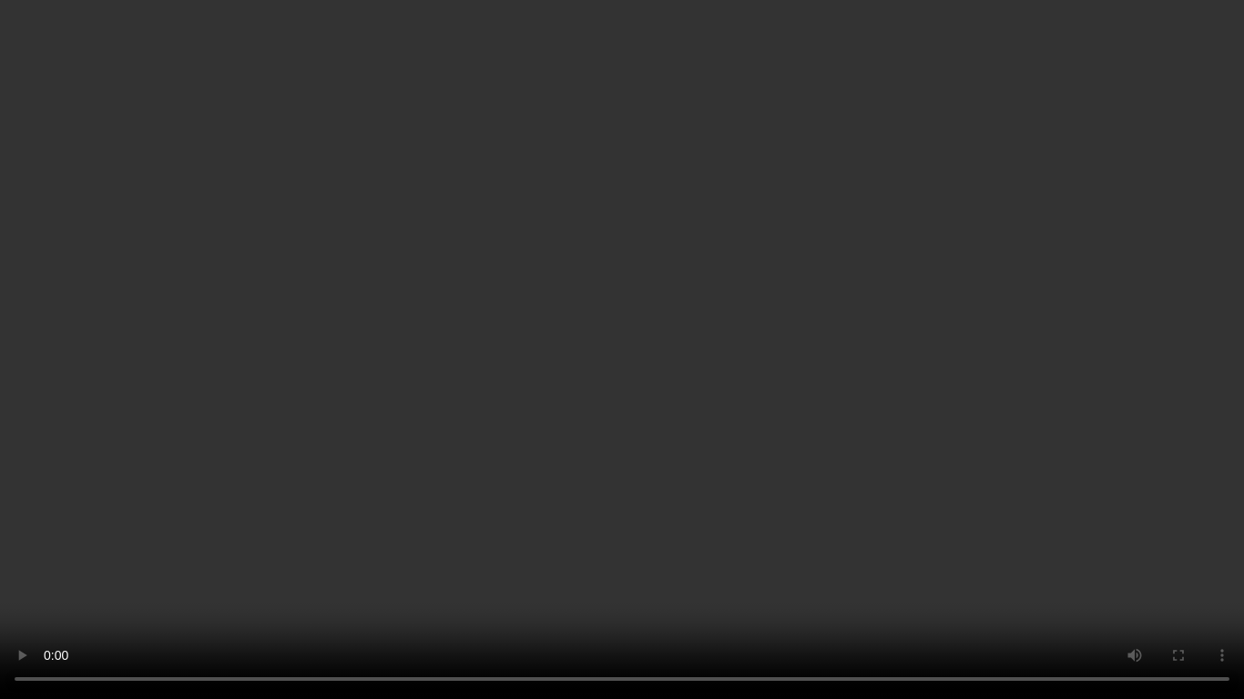
click at [554, 382] on video at bounding box center [622, 349] width 1244 height 699
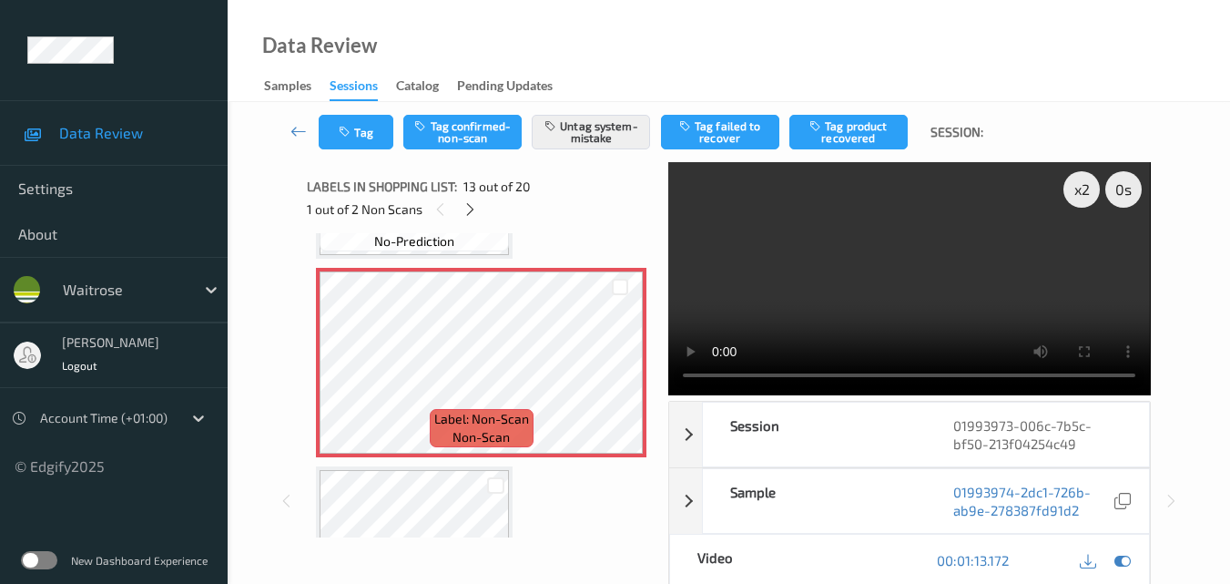
click at [941, 288] on video at bounding box center [909, 278] width 482 height 233
click at [1033, 285] on video at bounding box center [909, 278] width 482 height 233
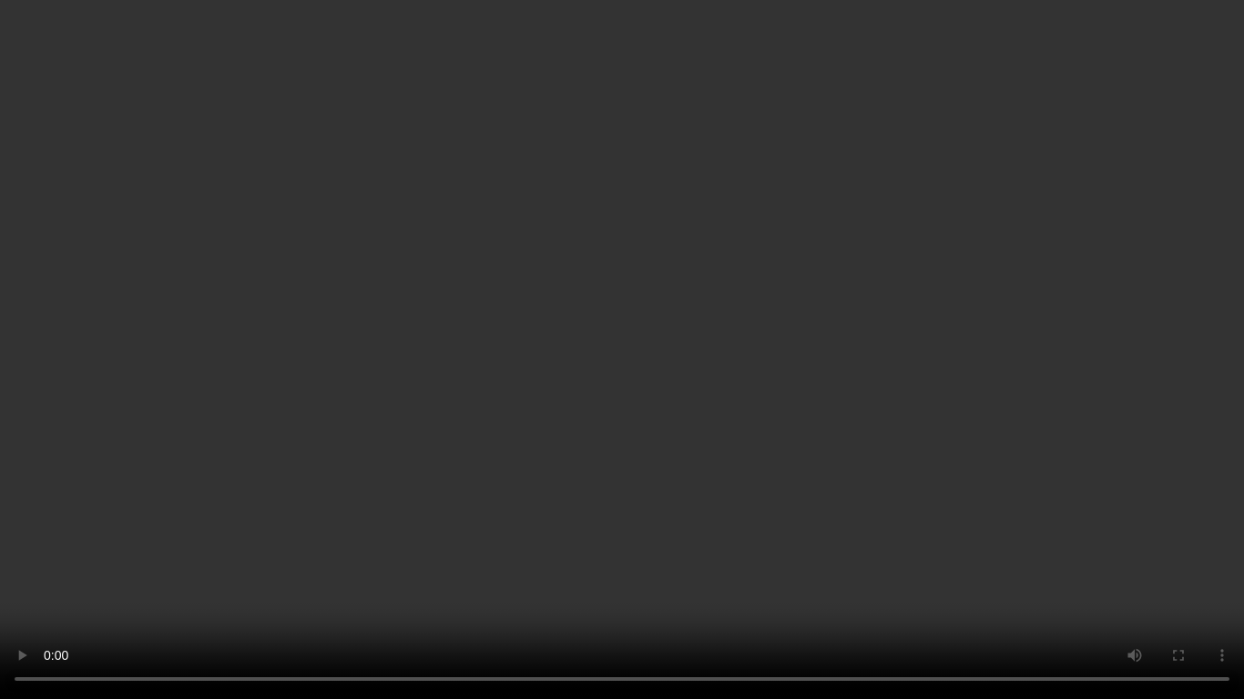
click at [678, 483] on video at bounding box center [622, 349] width 1244 height 699
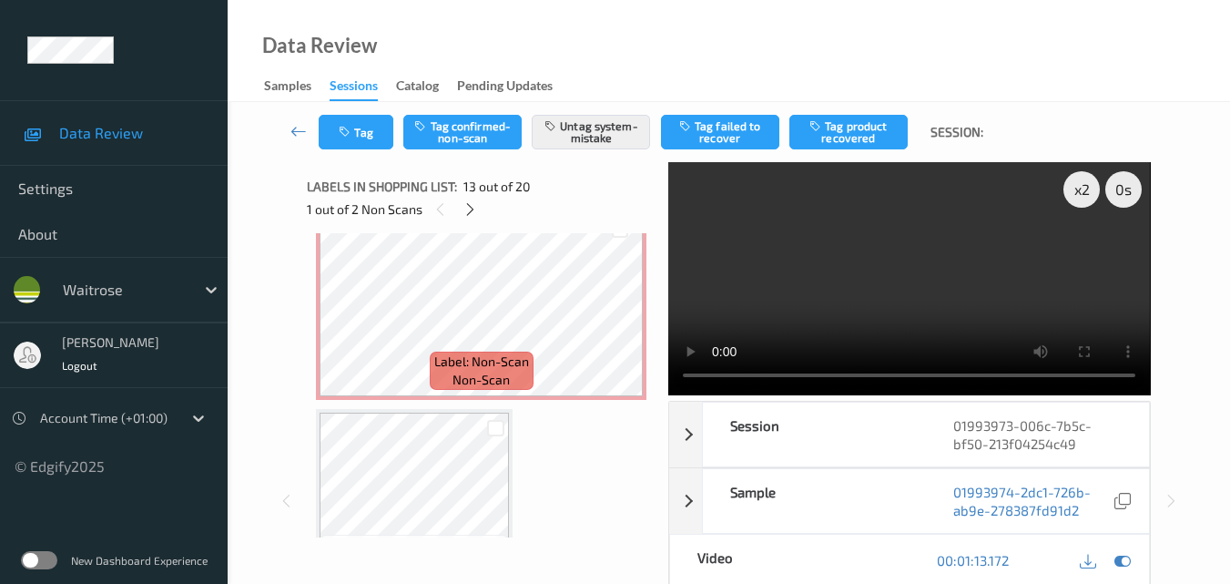
scroll to position [2812, 0]
click at [615, 314] on icon at bounding box center [619, 319] width 15 height 16
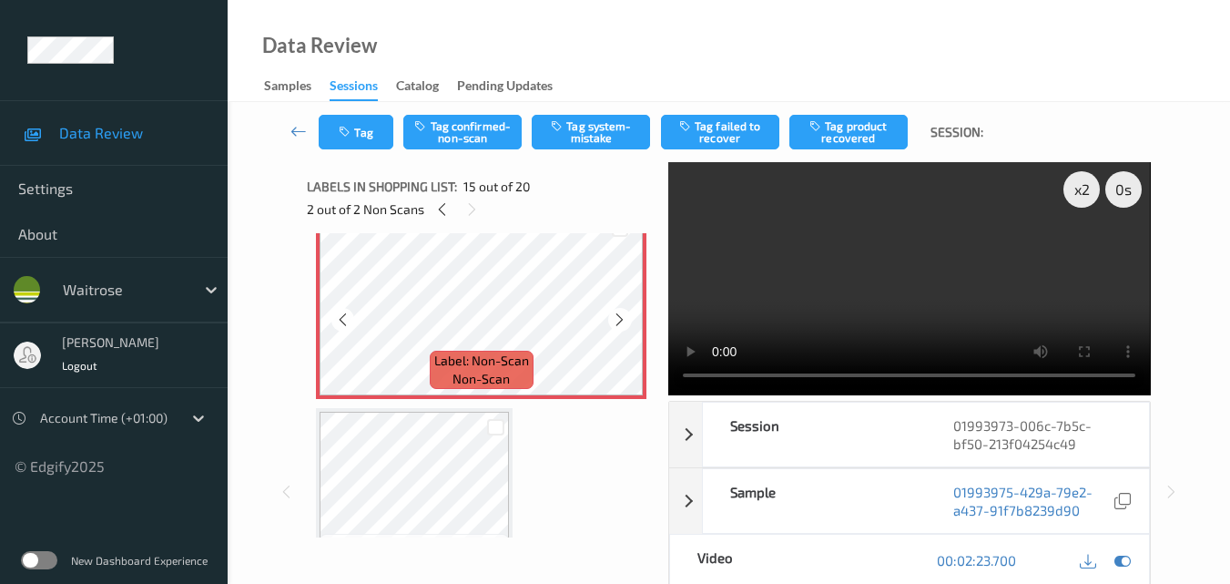
click at [615, 314] on icon at bounding box center [619, 319] width 15 height 16
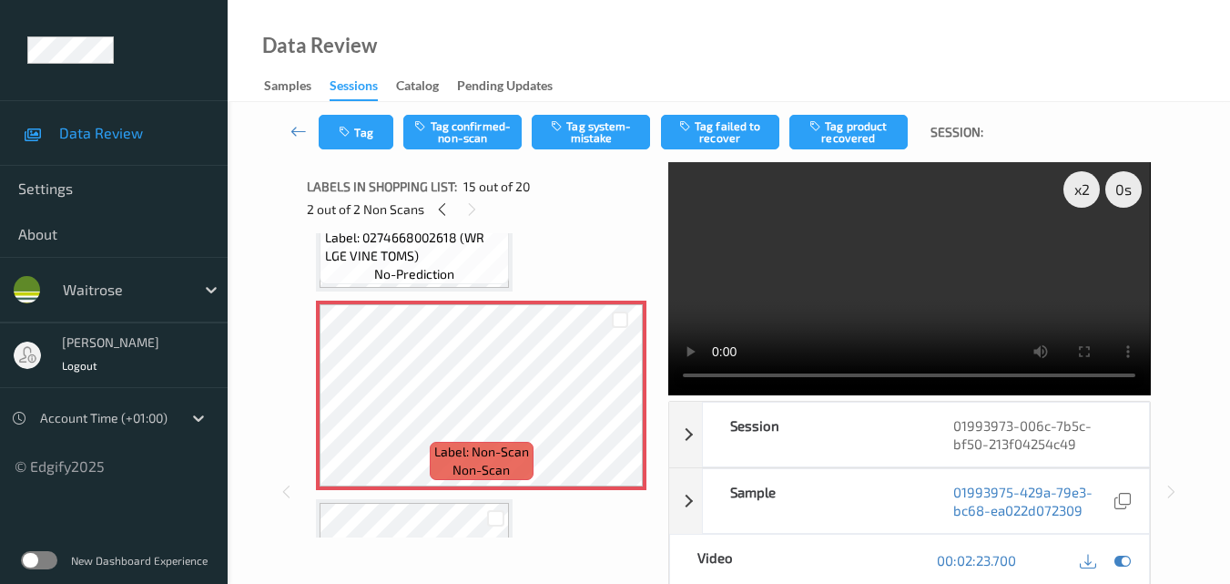
click at [861, 290] on video at bounding box center [909, 278] width 482 height 233
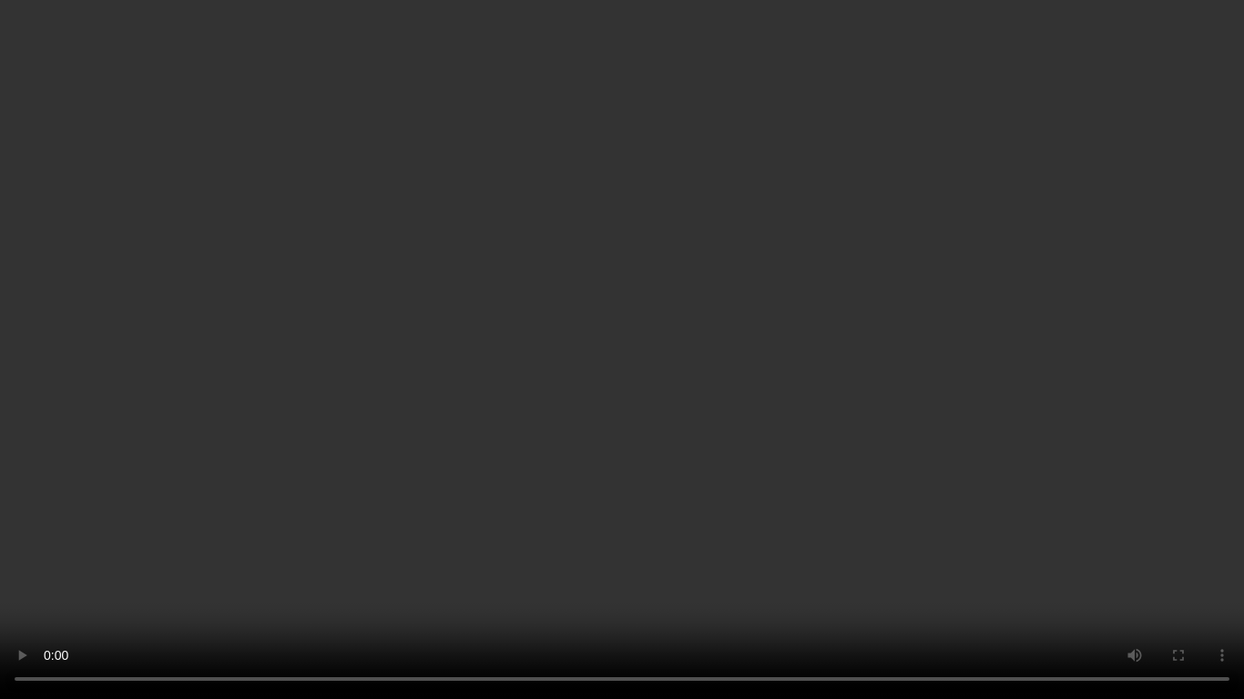
click at [789, 384] on video at bounding box center [622, 349] width 1244 height 699
click at [751, 493] on video at bounding box center [622, 349] width 1244 height 699
click at [842, 360] on video at bounding box center [622, 349] width 1244 height 699
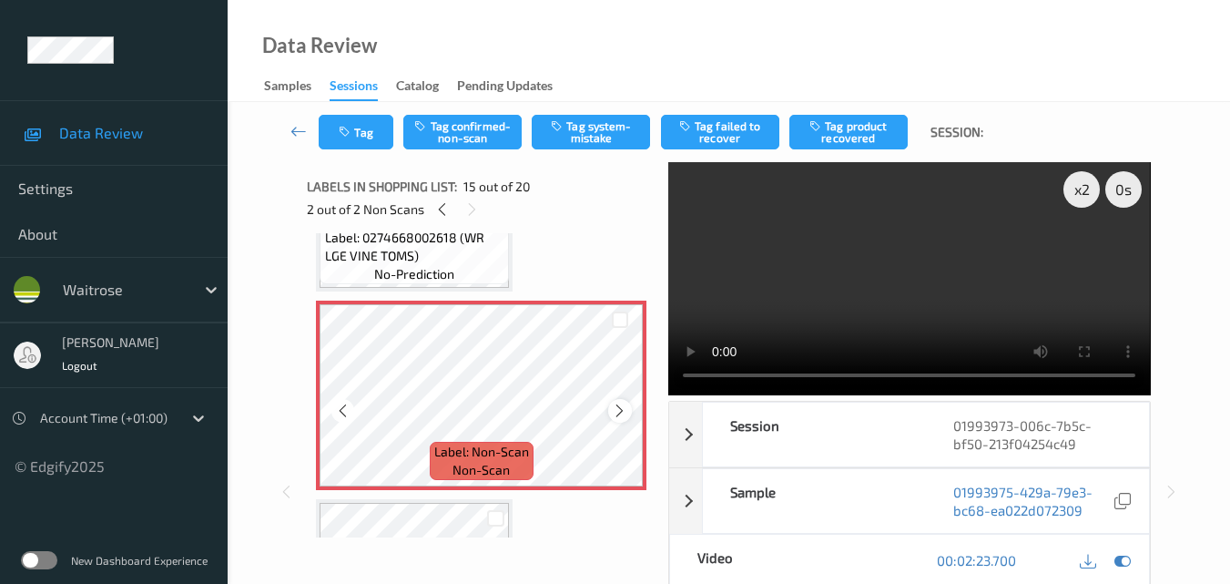
click at [614, 407] on icon at bounding box center [619, 410] width 15 height 16
click at [587, 126] on button "Tag system-mistake" at bounding box center [591, 132] width 118 height 35
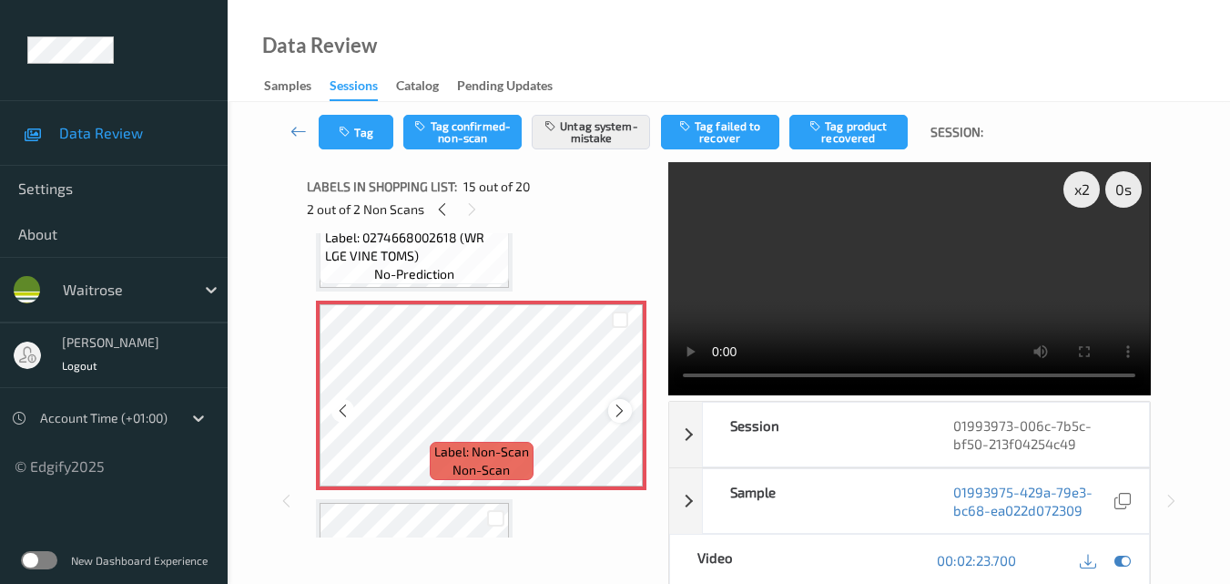
click at [624, 407] on icon at bounding box center [619, 410] width 15 height 16
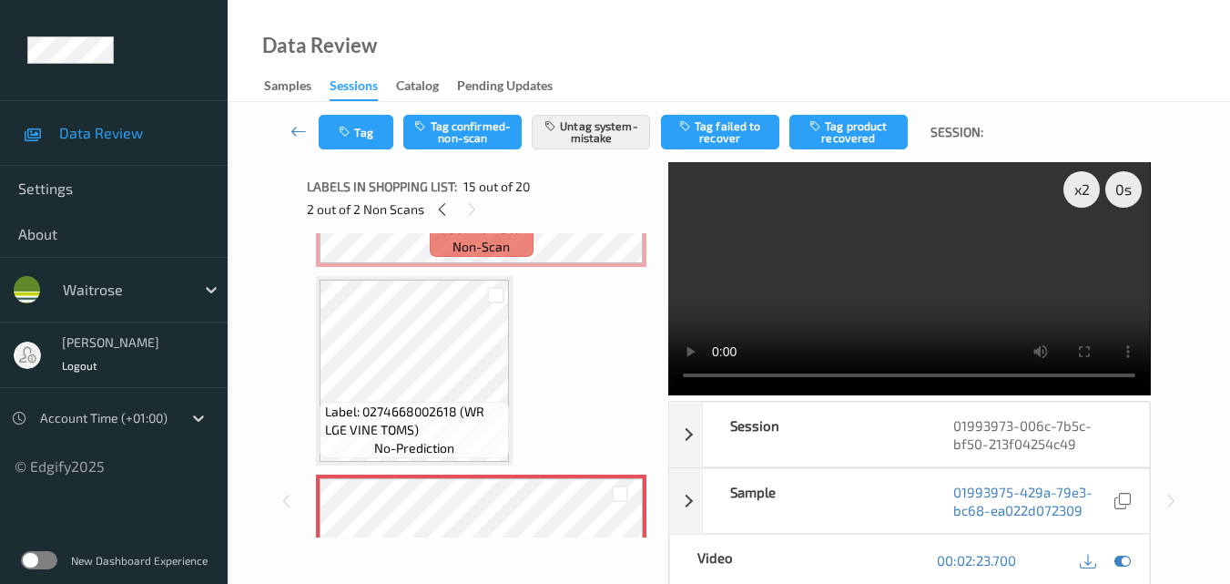
scroll to position [2539, 0]
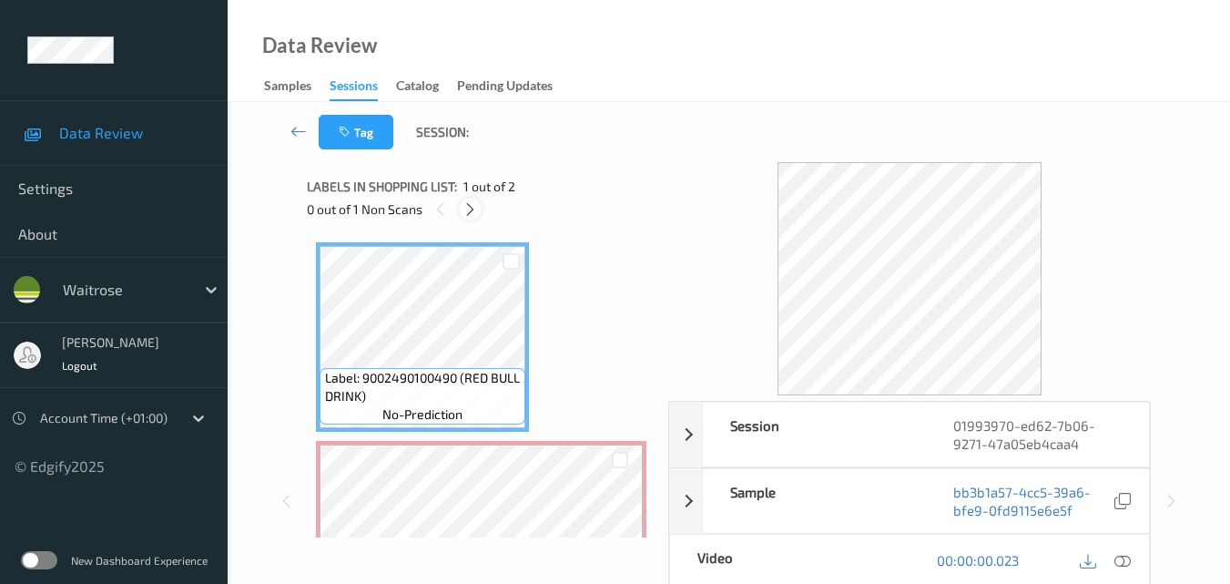
click at [468, 209] on icon at bounding box center [470, 209] width 15 height 16
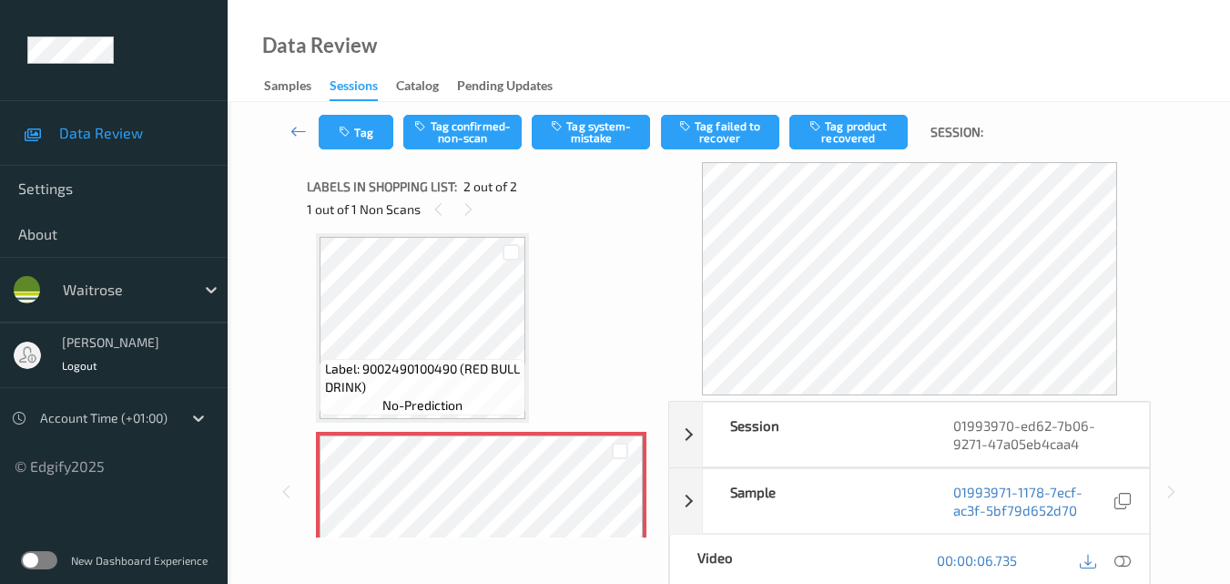
scroll to position [100, 0]
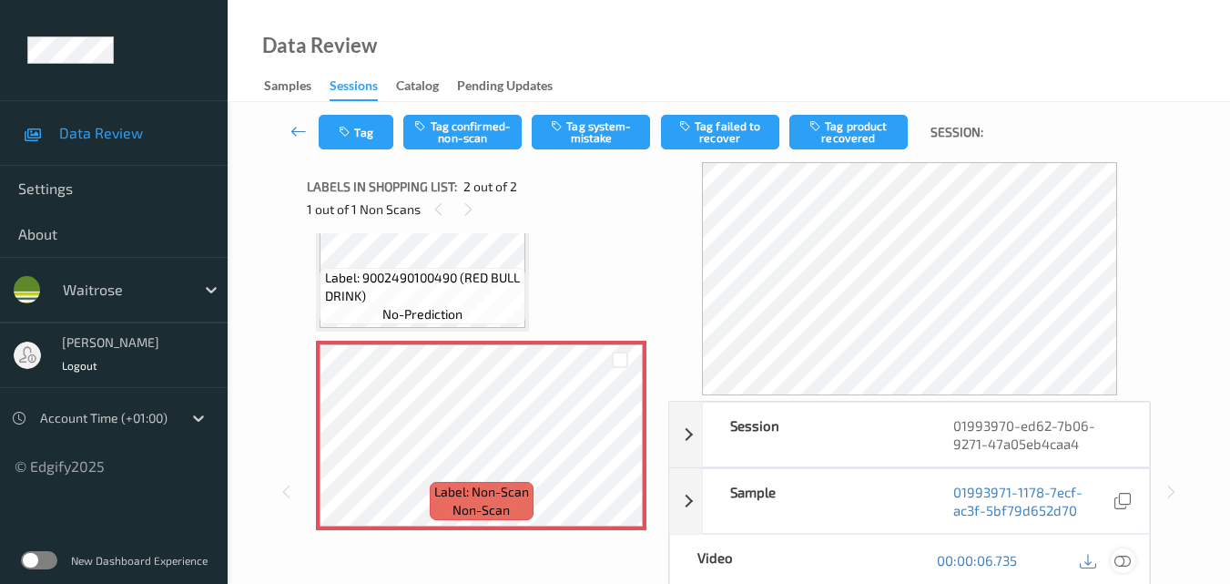
click at [1127, 560] on icon at bounding box center [1123, 560] width 16 height 16
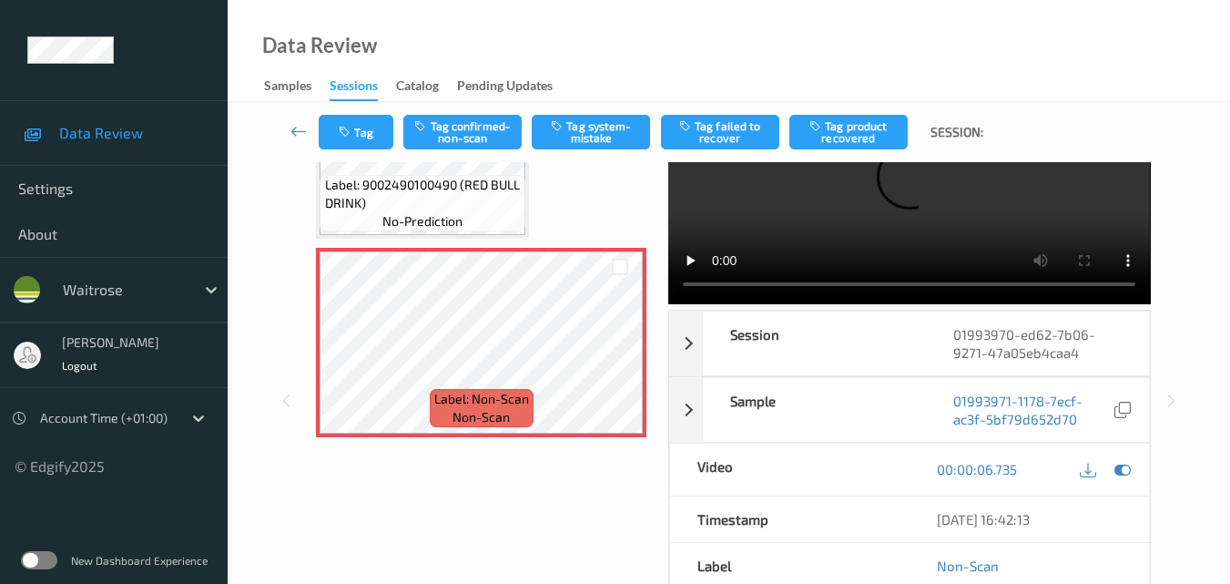
scroll to position [11, 0]
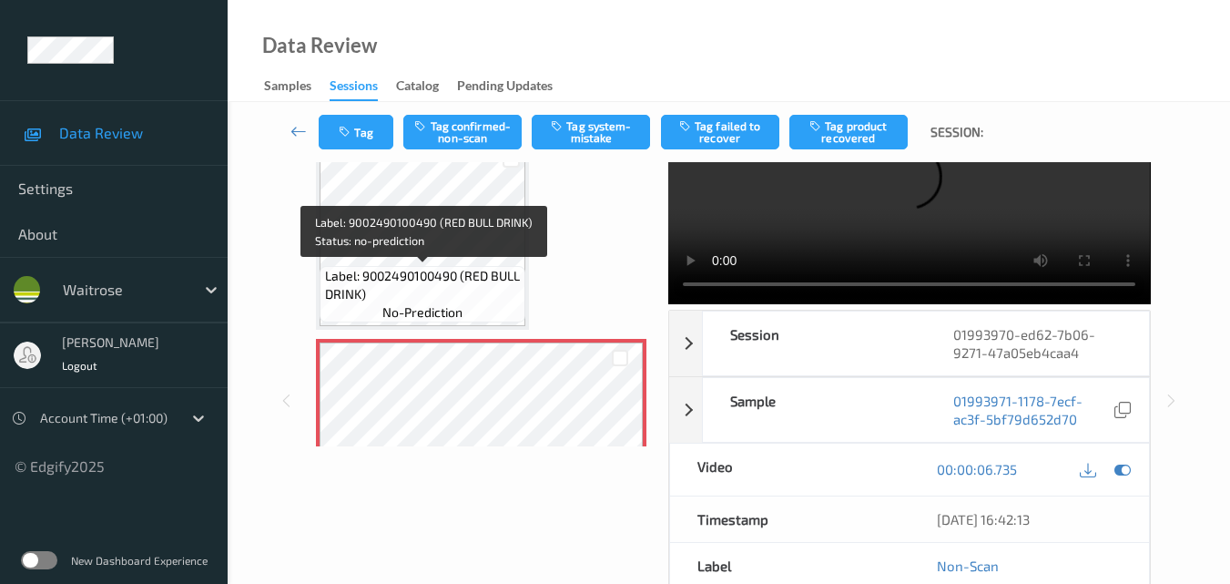
click at [440, 277] on span "Label: 9002490100490 (RED BULL DRINK)" at bounding box center [423, 285] width 197 height 36
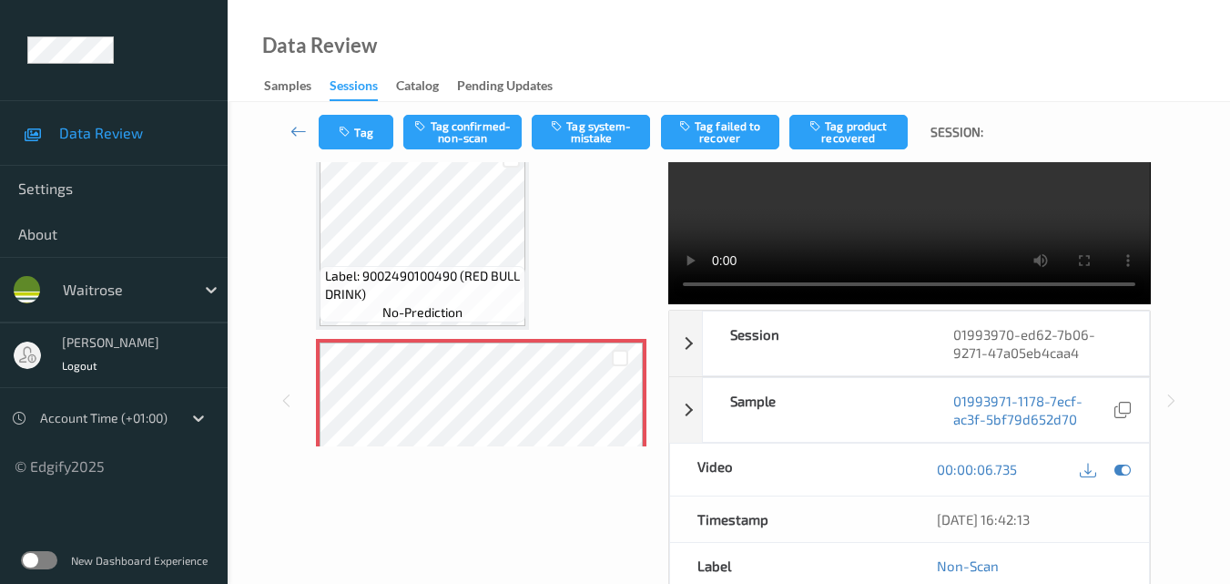
click at [973, 230] on video at bounding box center [909, 187] width 482 height 233
click at [1004, 213] on video at bounding box center [909, 187] width 482 height 233
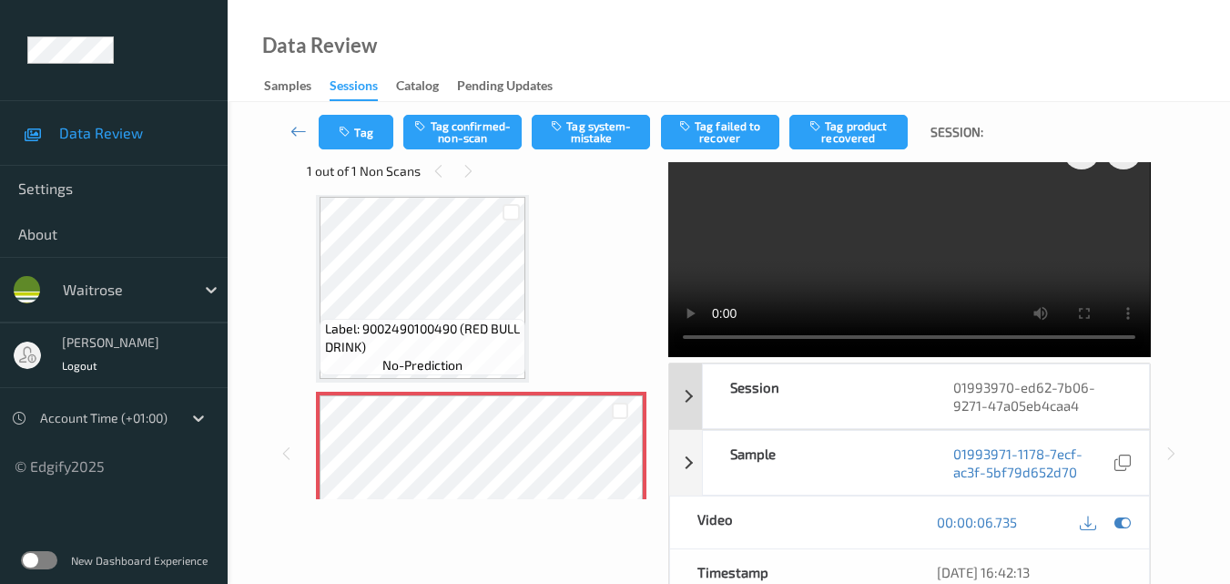
scroll to position [0, 0]
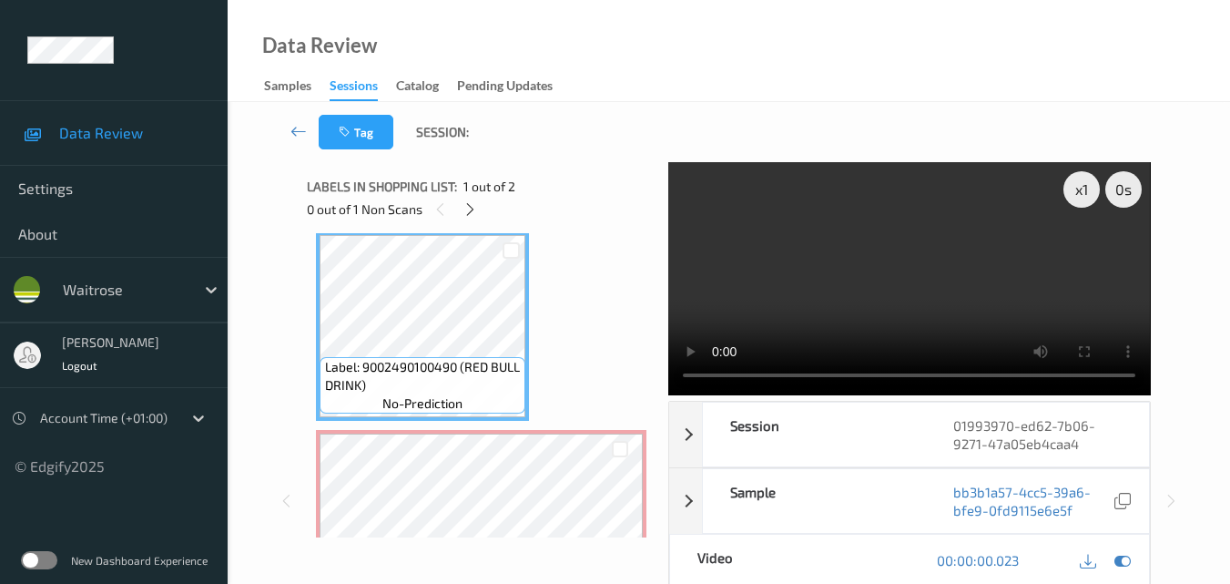
click at [861, 268] on video at bounding box center [909, 278] width 482 height 233
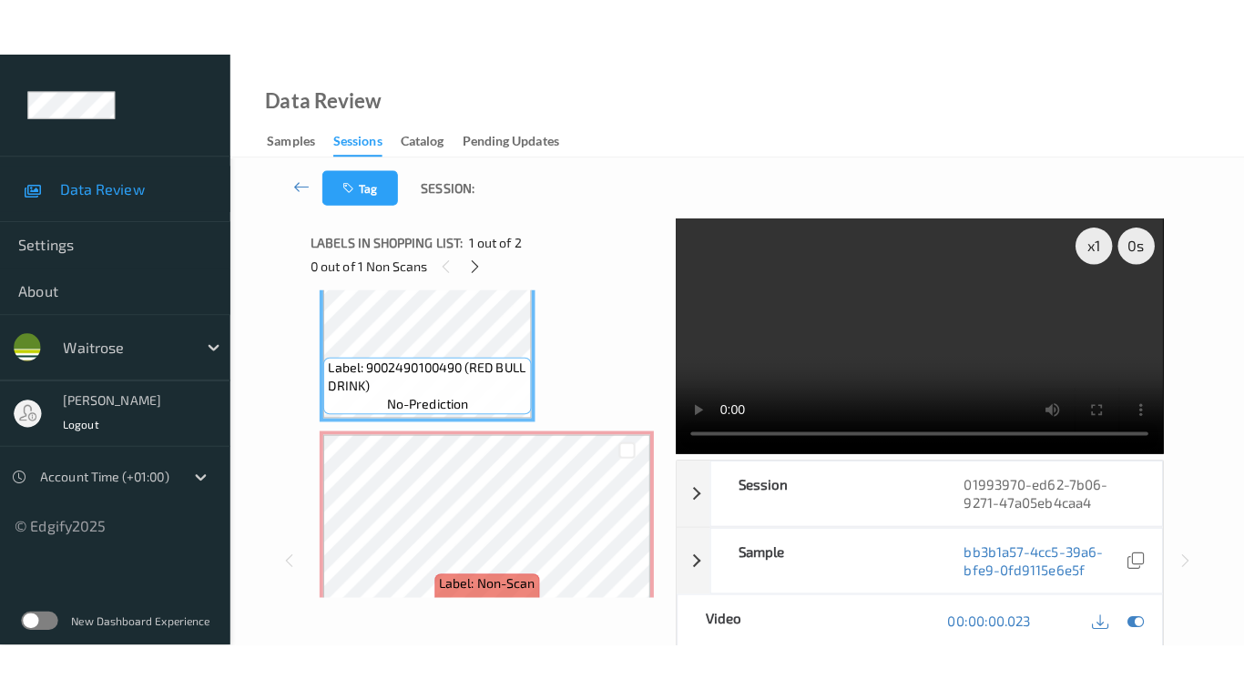
scroll to position [102, 0]
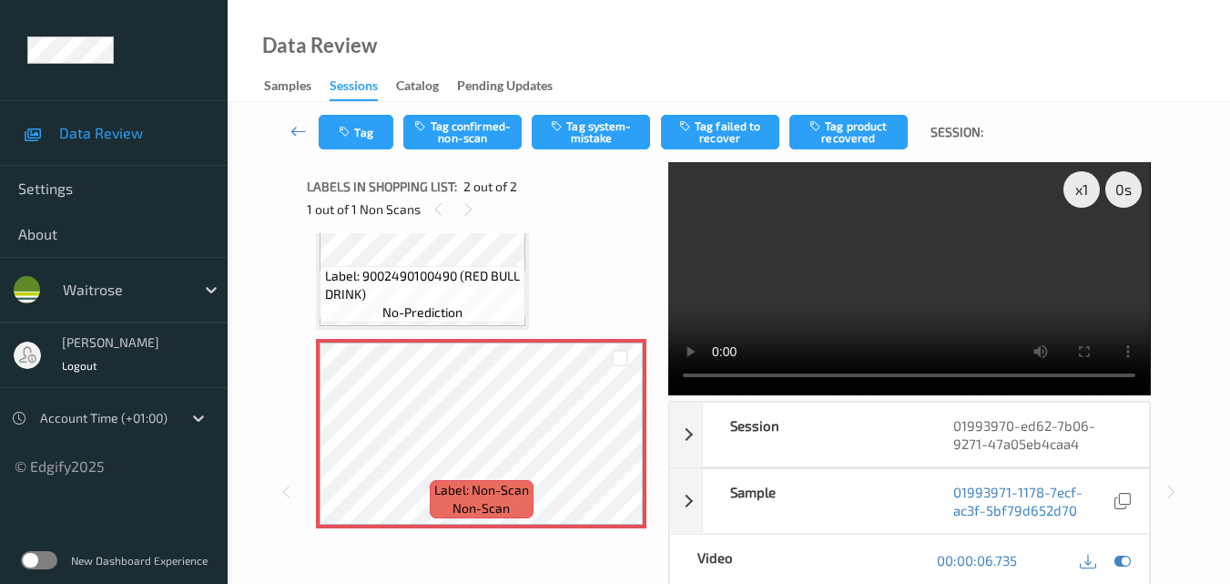
click at [803, 281] on video at bounding box center [909, 278] width 482 height 233
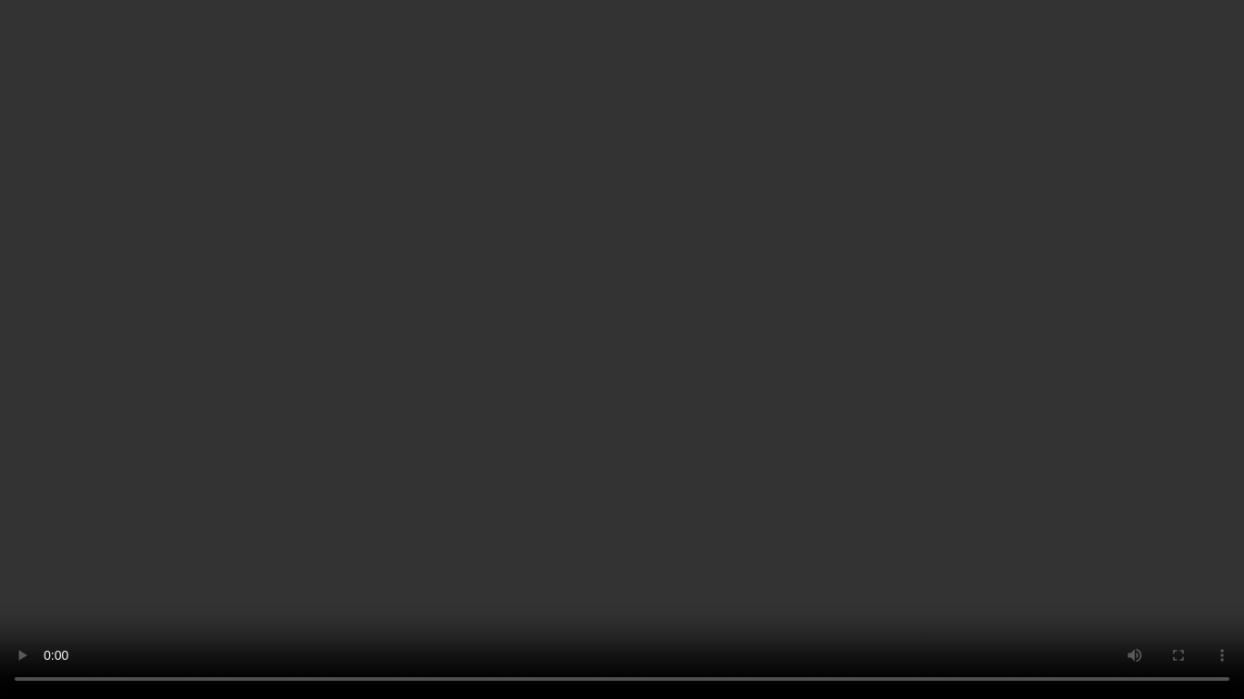
click at [769, 433] on video at bounding box center [622, 349] width 1244 height 699
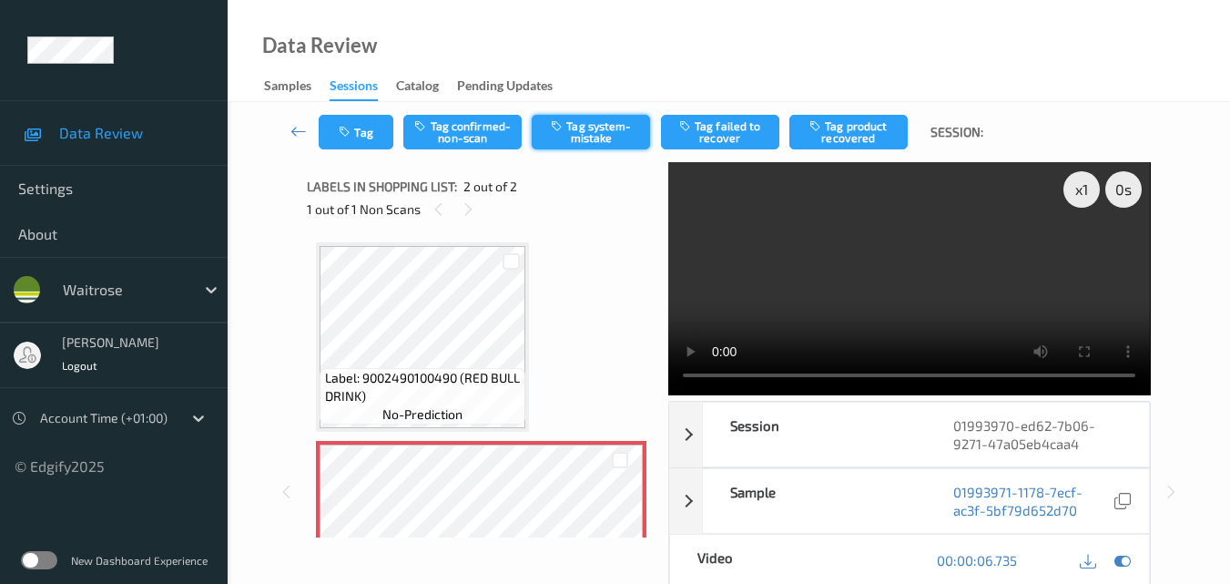
click at [601, 139] on button "Tag system-mistake" at bounding box center [591, 132] width 118 height 35
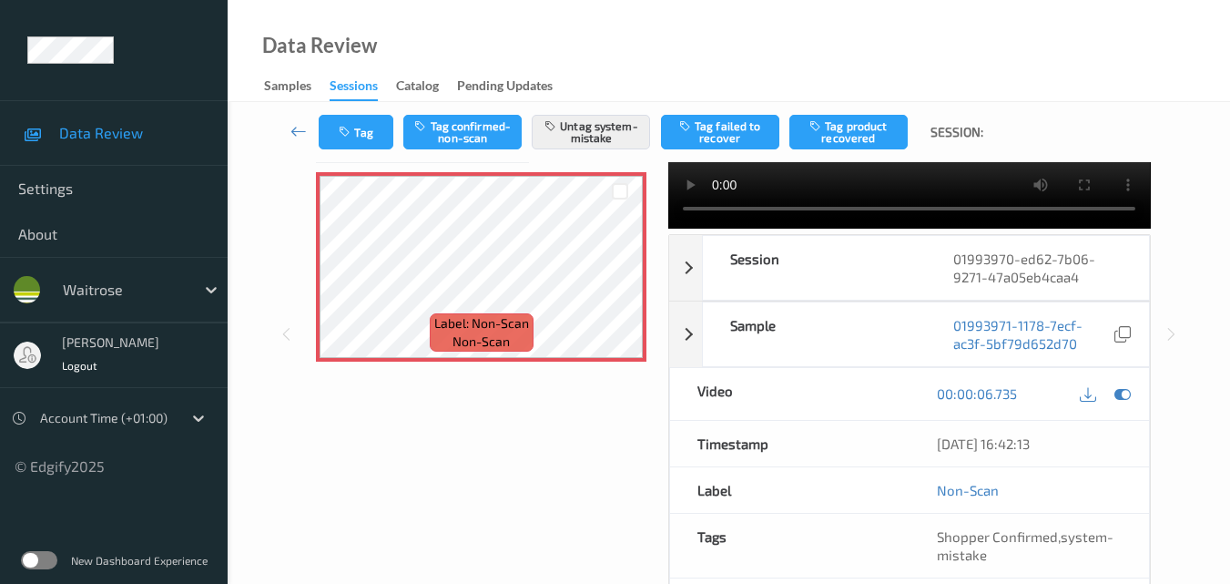
scroll to position [273, 0]
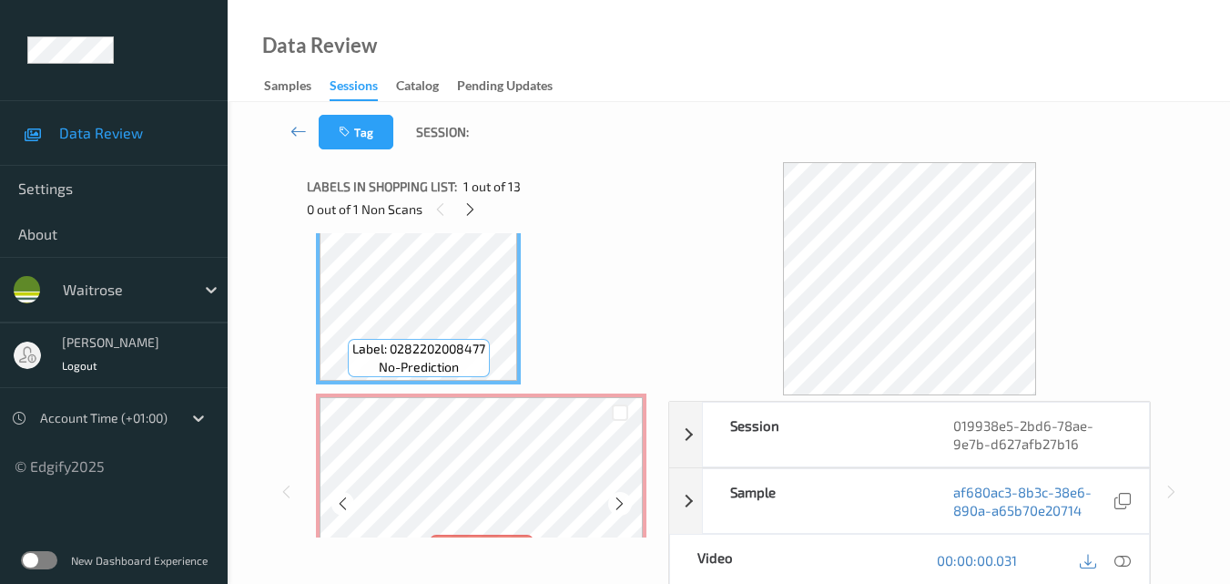
scroll to position [138, 0]
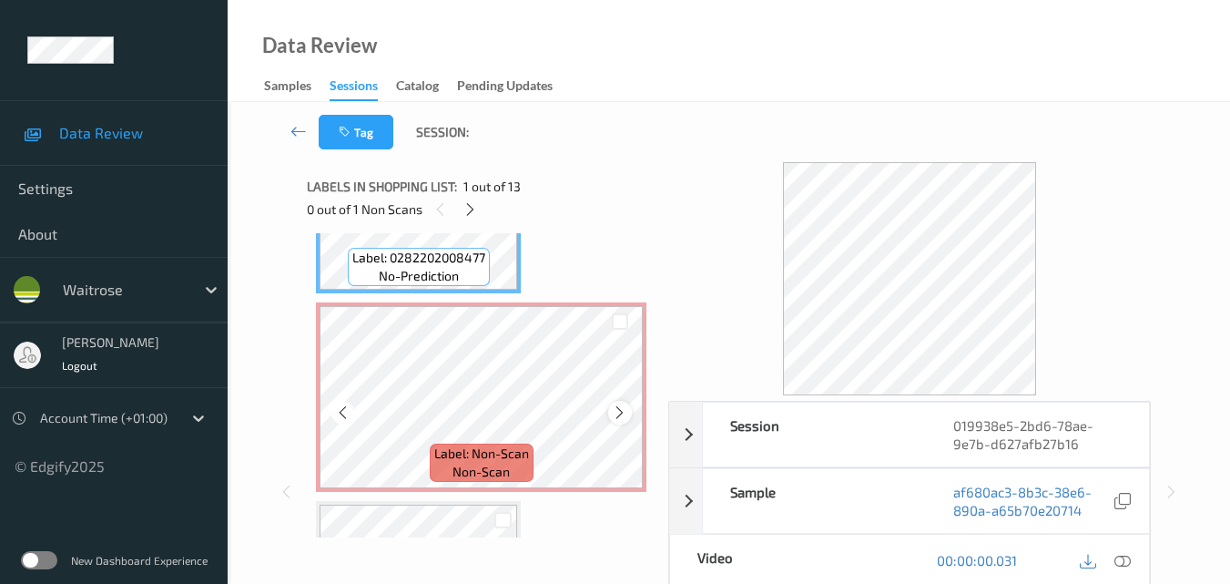
click at [622, 414] on icon at bounding box center [619, 412] width 15 height 16
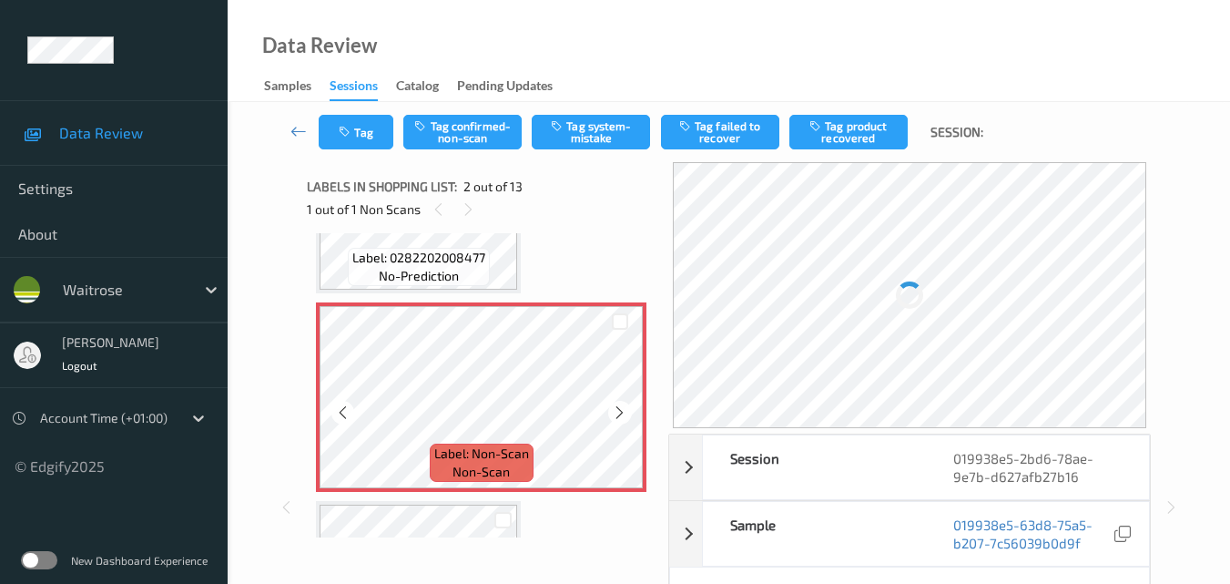
click at [622, 414] on icon at bounding box center [619, 412] width 15 height 16
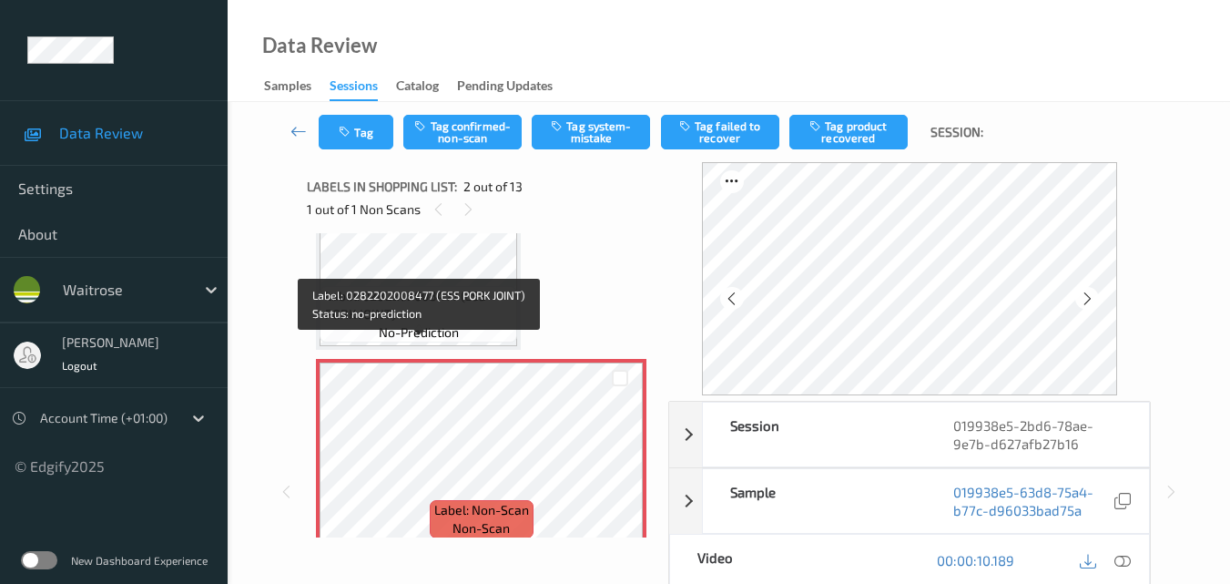
scroll to position [120, 0]
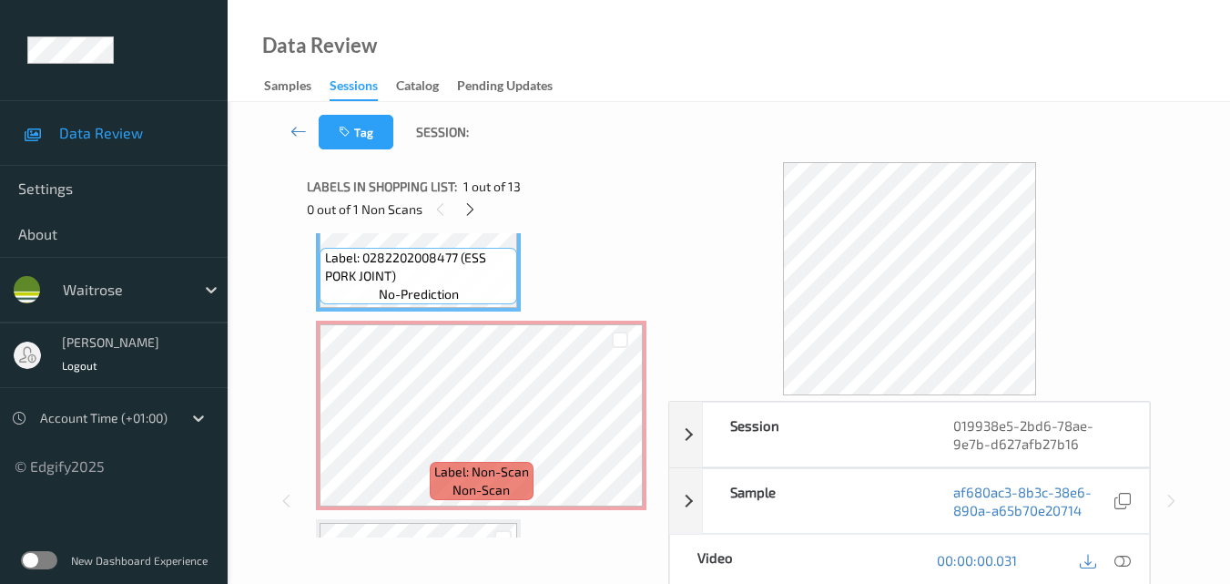
click at [1130, 557] on icon at bounding box center [1123, 560] width 16 height 16
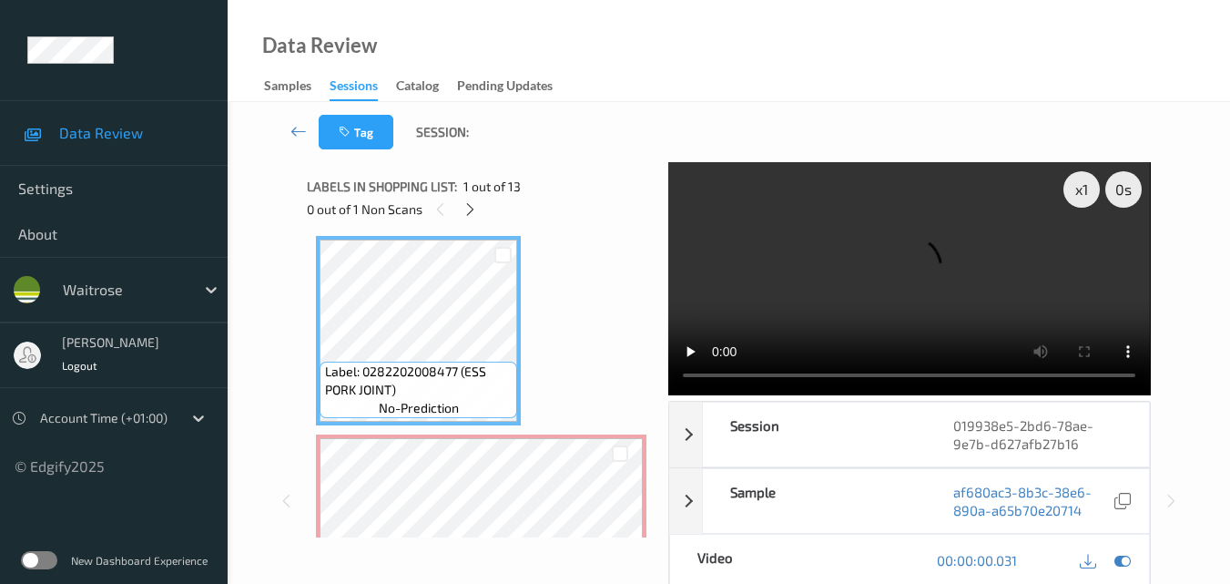
scroll to position [0, 0]
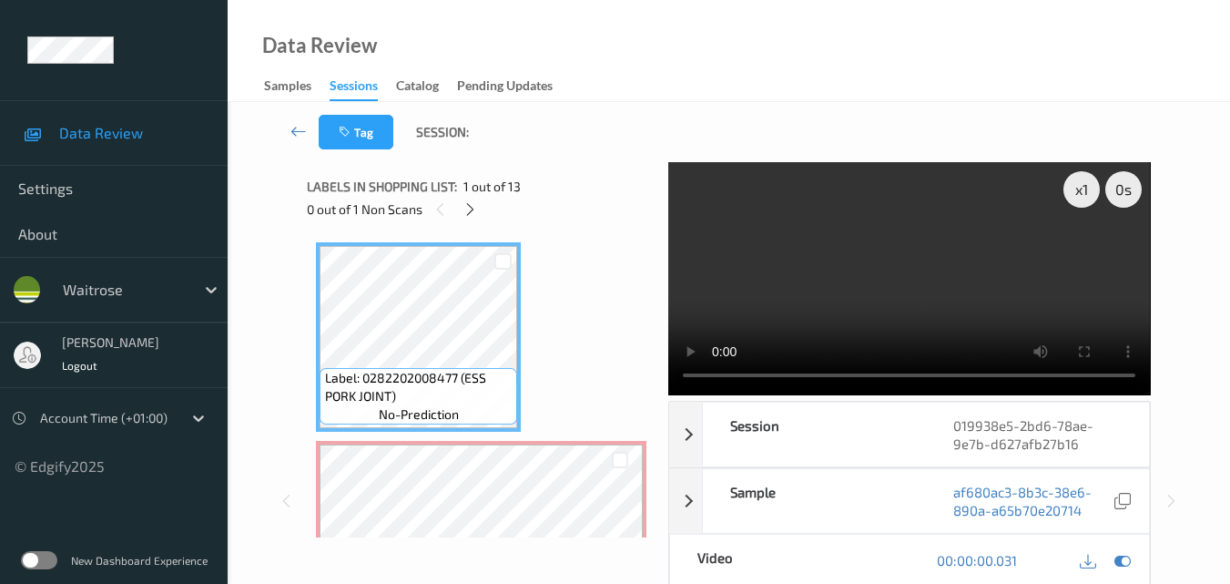
click at [1055, 266] on video at bounding box center [909, 278] width 482 height 233
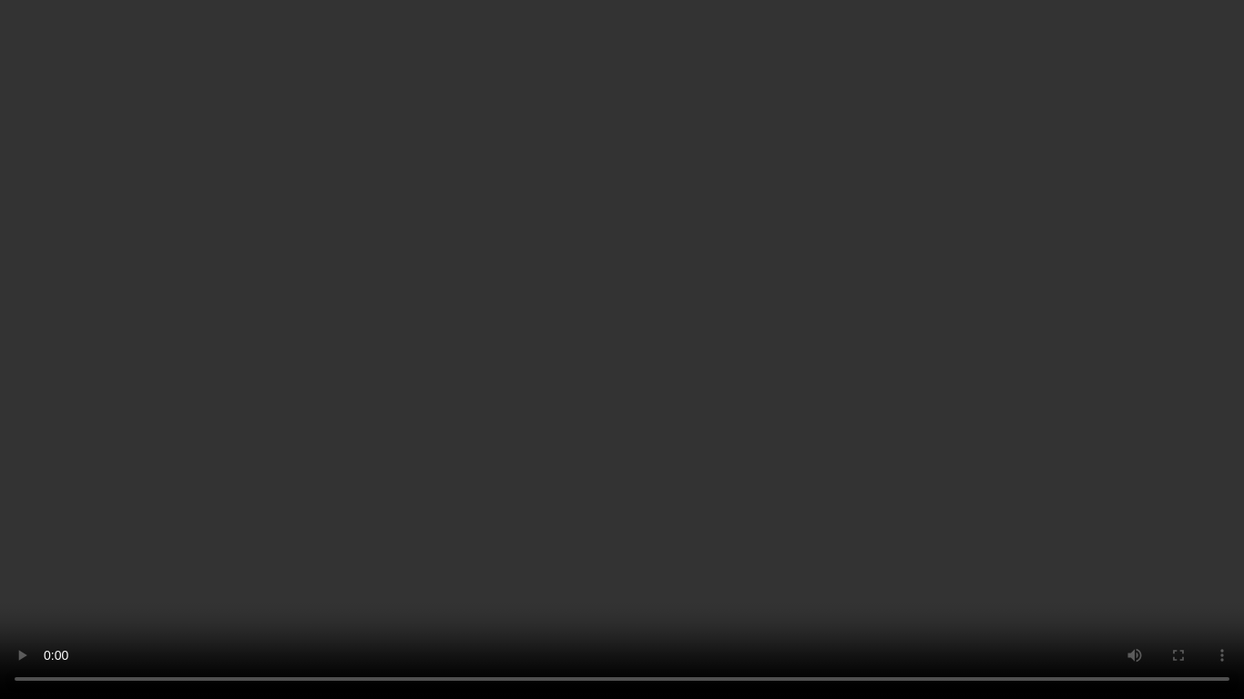
click at [711, 408] on video at bounding box center [622, 349] width 1244 height 699
click at [649, 391] on video at bounding box center [622, 349] width 1244 height 699
click at [900, 374] on video at bounding box center [622, 349] width 1244 height 699
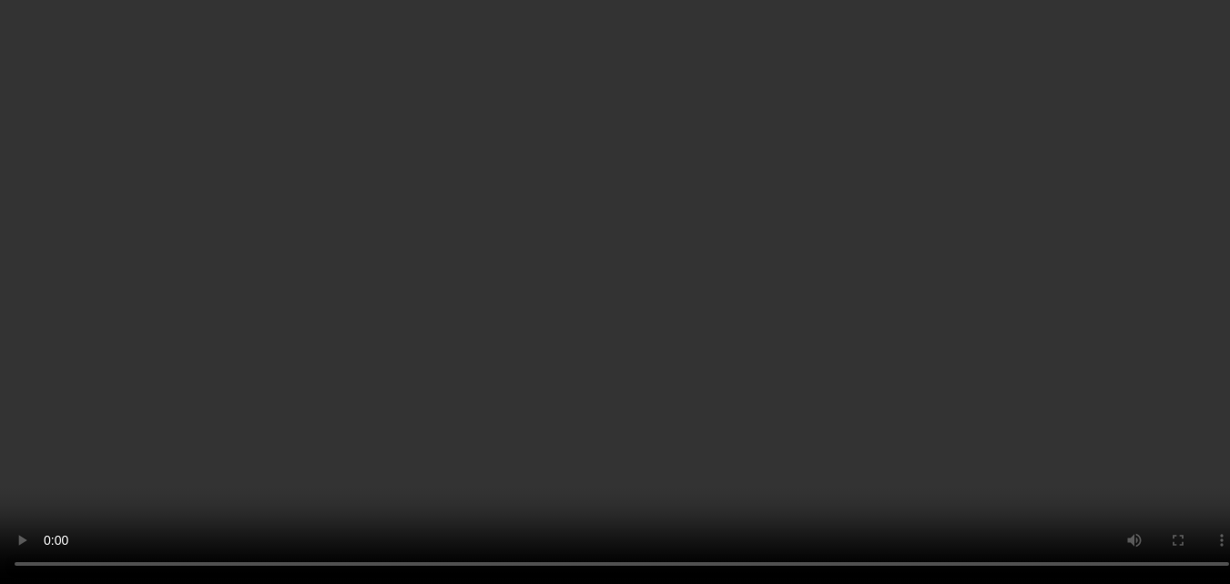
scroll to position [182, 0]
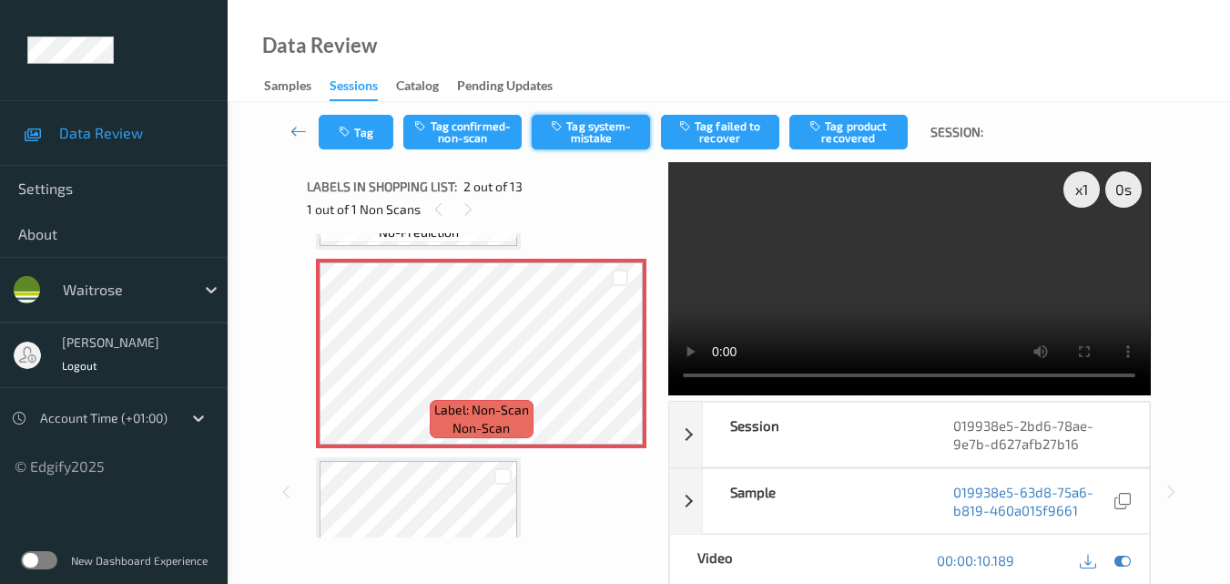
click at [605, 131] on button "Tag system-mistake" at bounding box center [591, 132] width 118 height 35
click at [353, 140] on button "Tag" at bounding box center [356, 132] width 75 height 35
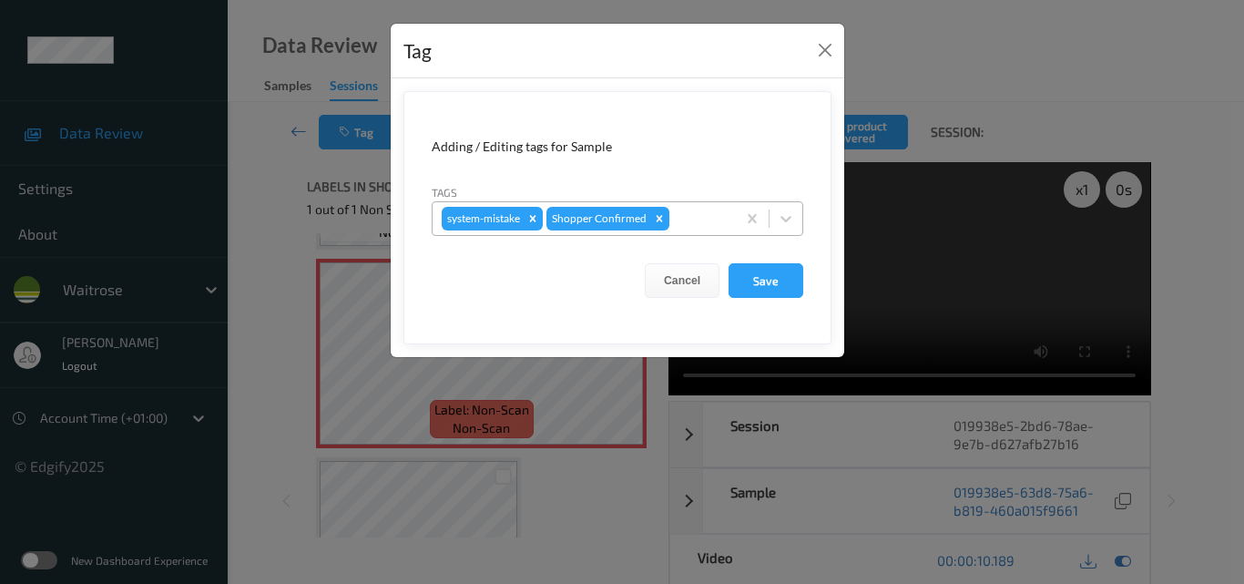
click at [698, 221] on div at bounding box center [700, 219] width 54 height 22
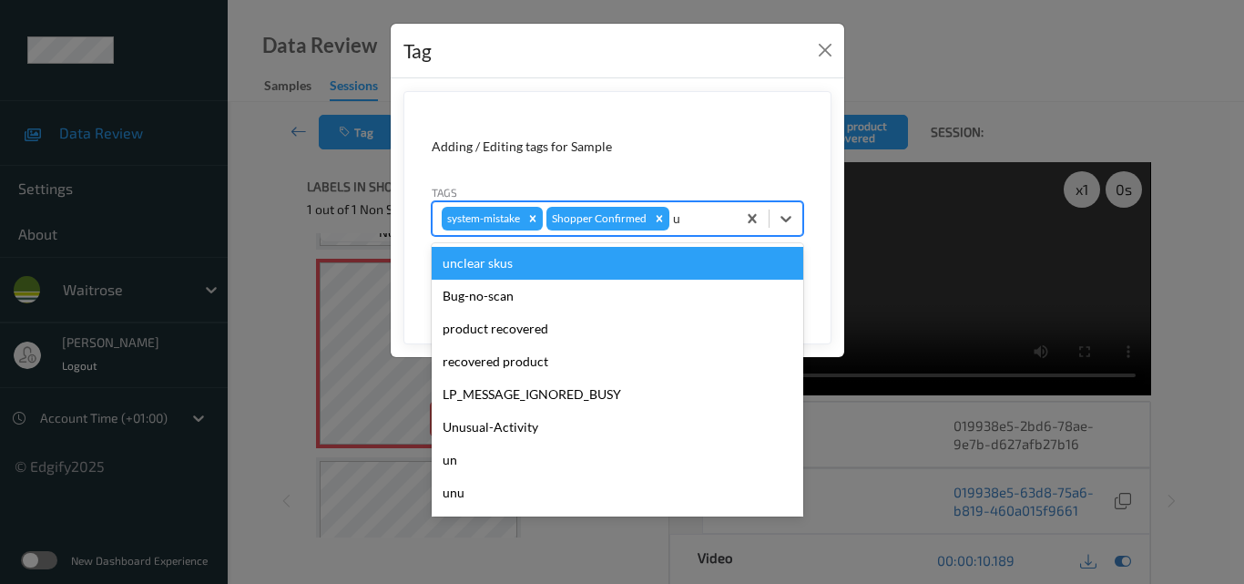
type input "un"
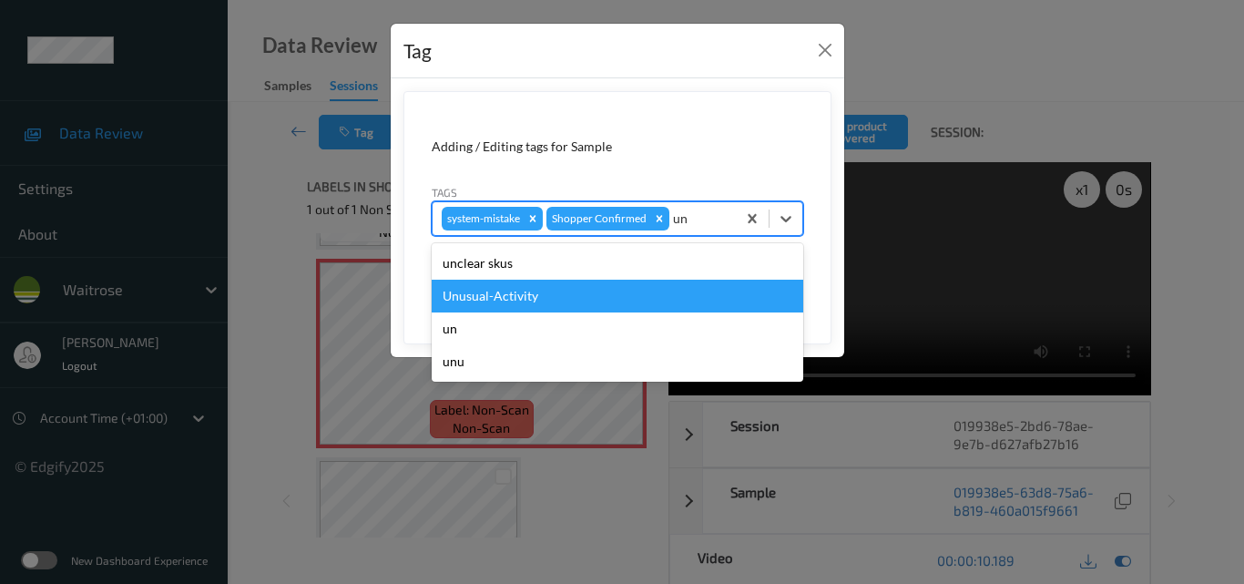
click at [617, 290] on div "Unusual-Activity" at bounding box center [618, 296] width 372 height 33
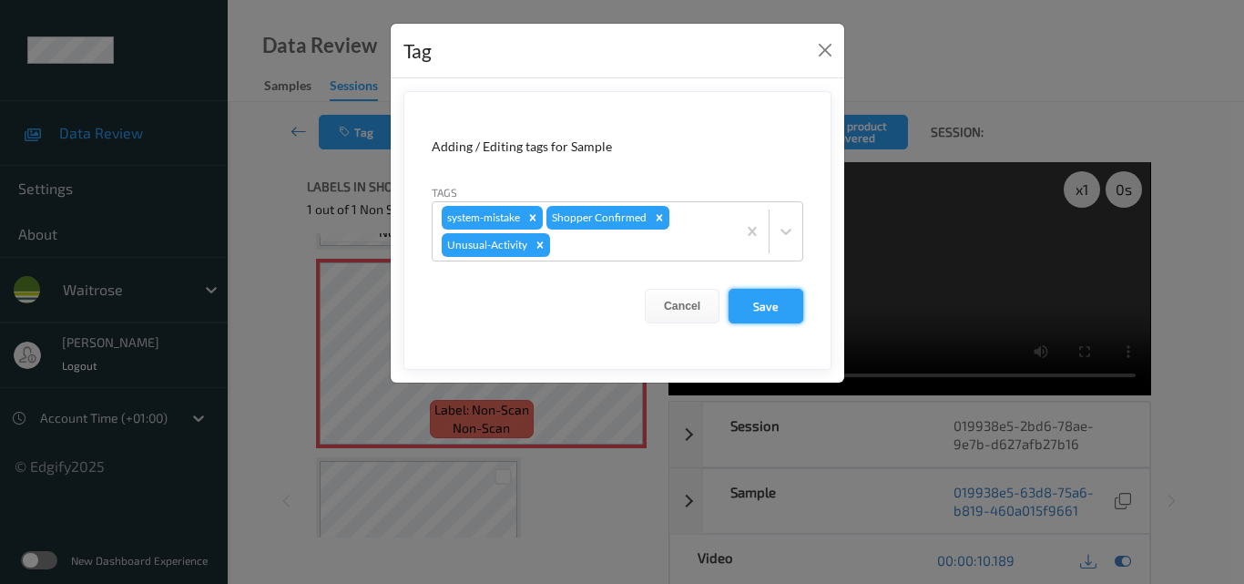
click at [783, 299] on button "Save" at bounding box center [765, 306] width 75 height 35
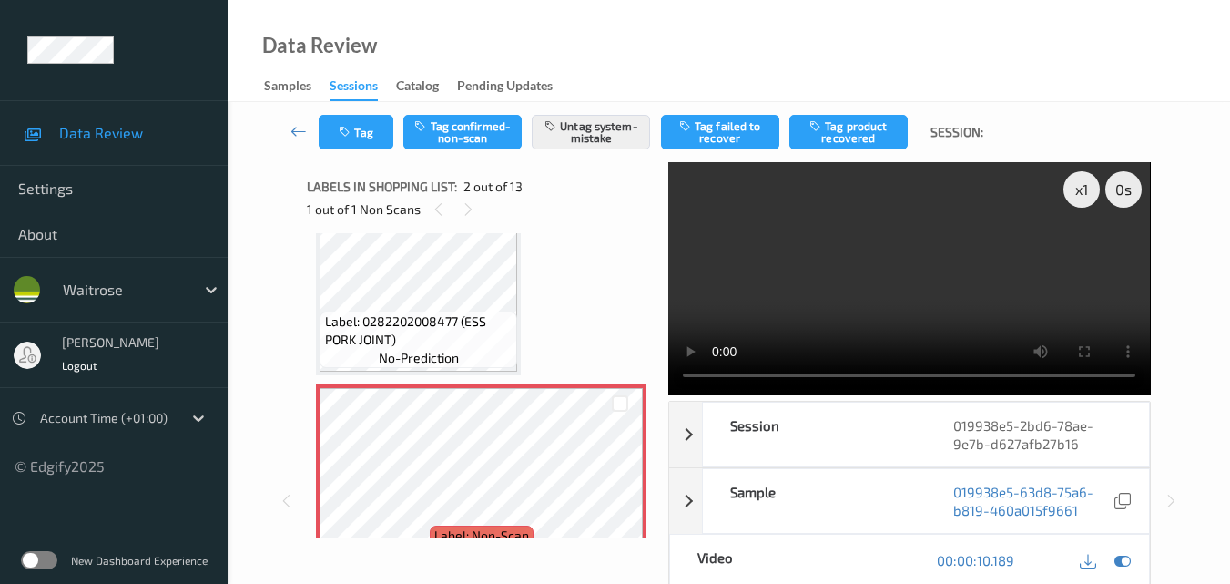
scroll to position [91, 0]
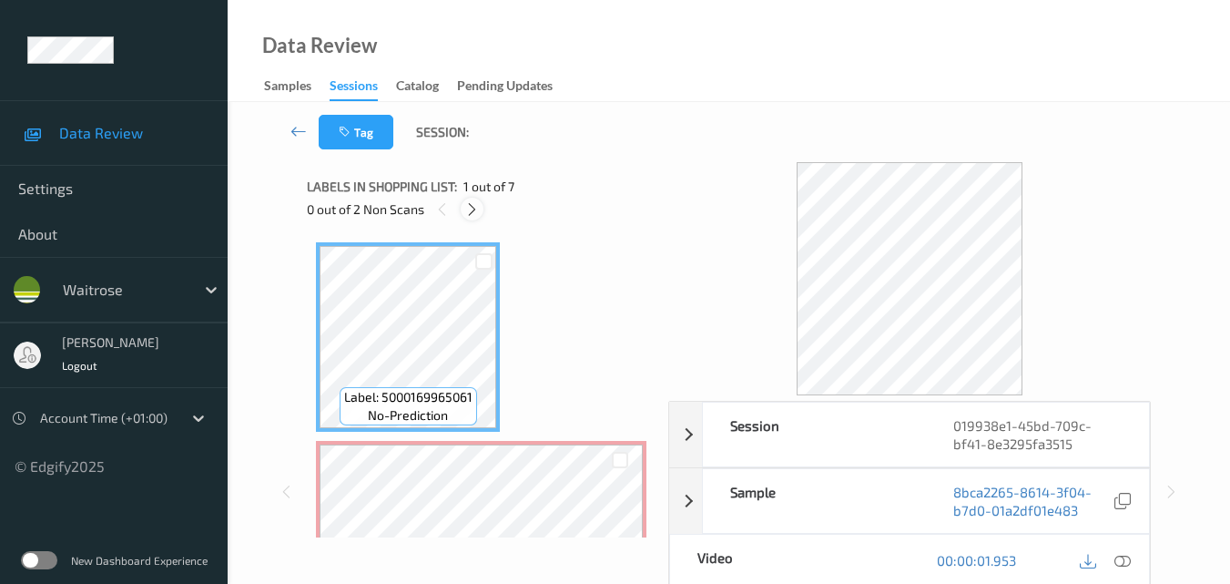
click at [472, 201] on icon at bounding box center [471, 209] width 15 height 16
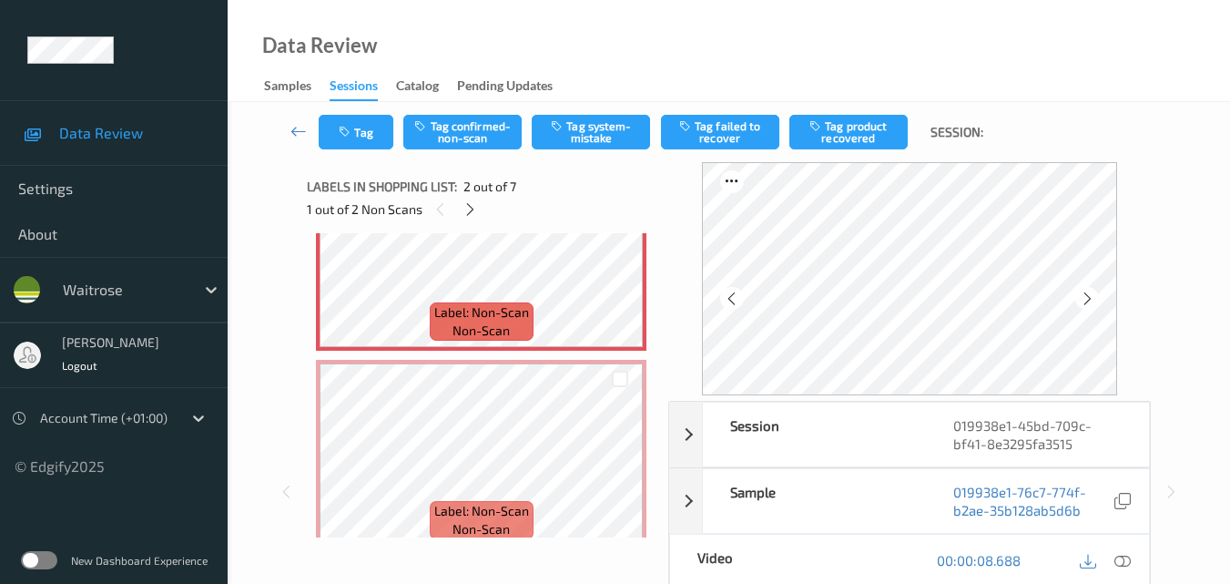
scroll to position [282, 0]
click at [624, 263] on icon at bounding box center [619, 268] width 15 height 16
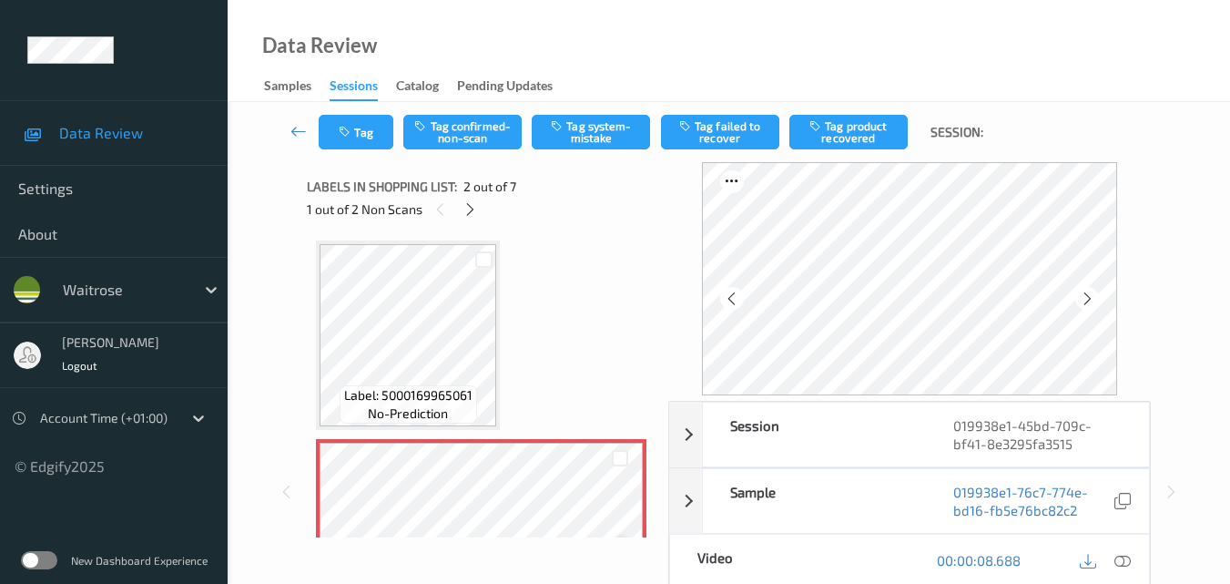
scroll to position [0, 0]
click at [1128, 562] on icon at bounding box center [1123, 560] width 16 height 16
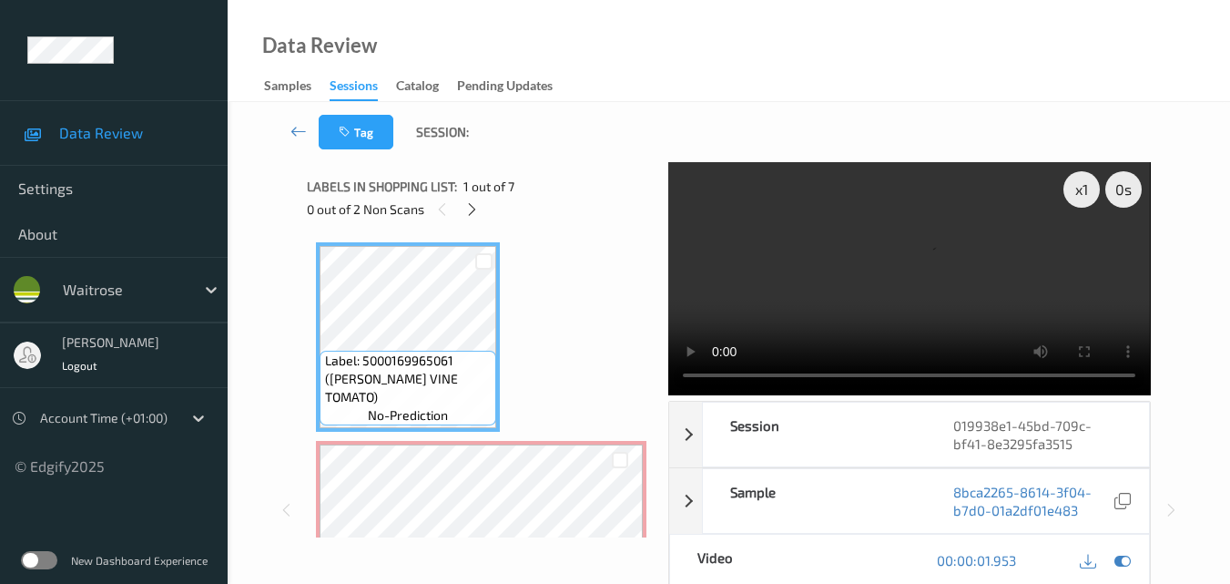
click at [916, 273] on video at bounding box center [909, 278] width 482 height 233
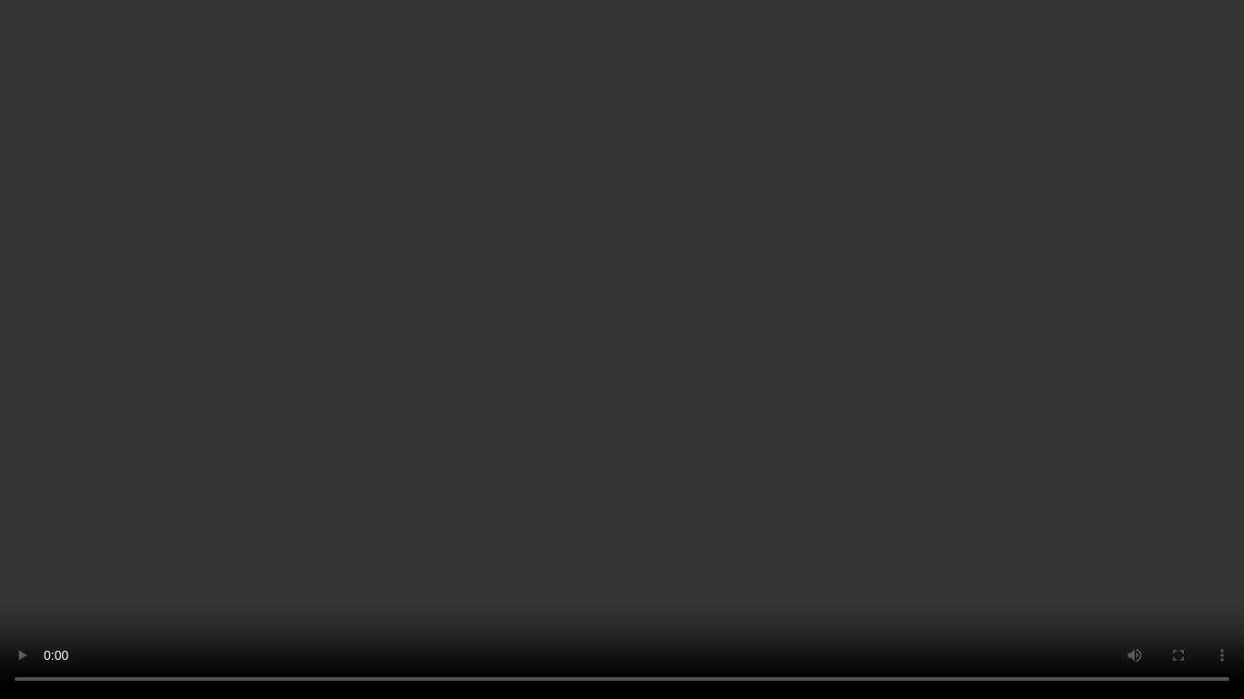
click at [731, 349] on video at bounding box center [622, 349] width 1244 height 699
click at [810, 338] on video at bounding box center [622, 349] width 1244 height 699
click at [772, 414] on video at bounding box center [622, 349] width 1244 height 699
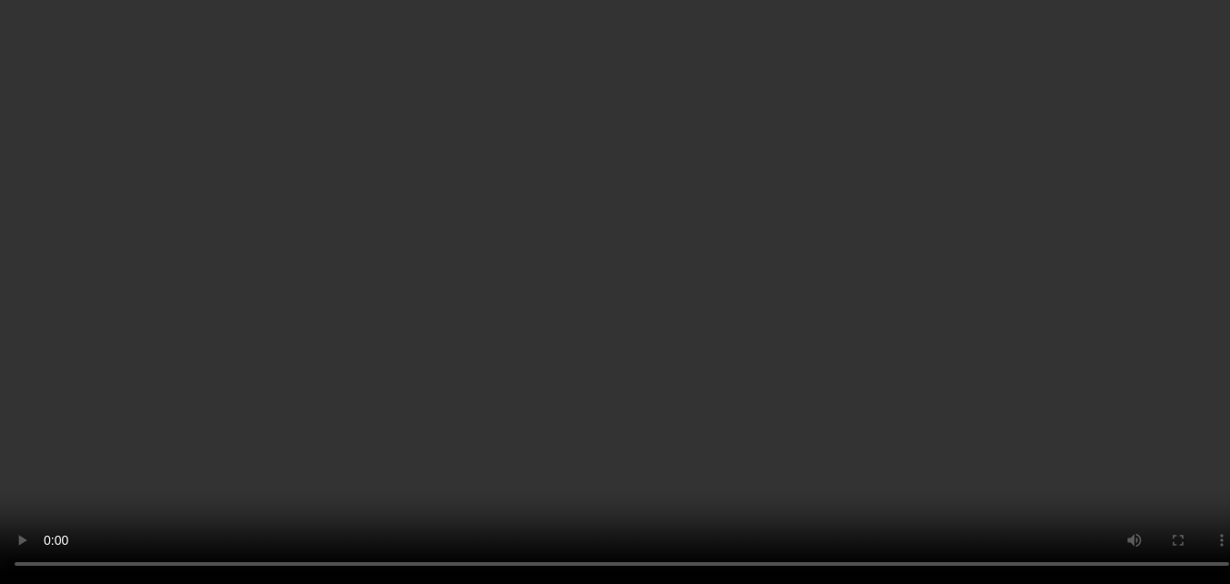
scroll to position [273, 0]
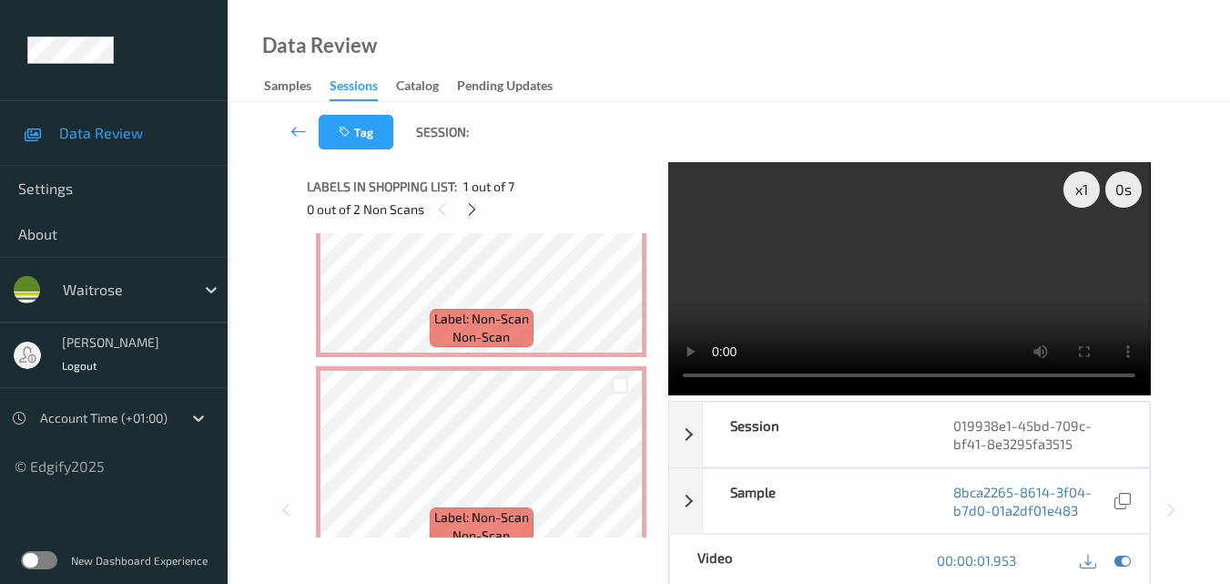
click at [894, 285] on video at bounding box center [909, 278] width 482 height 233
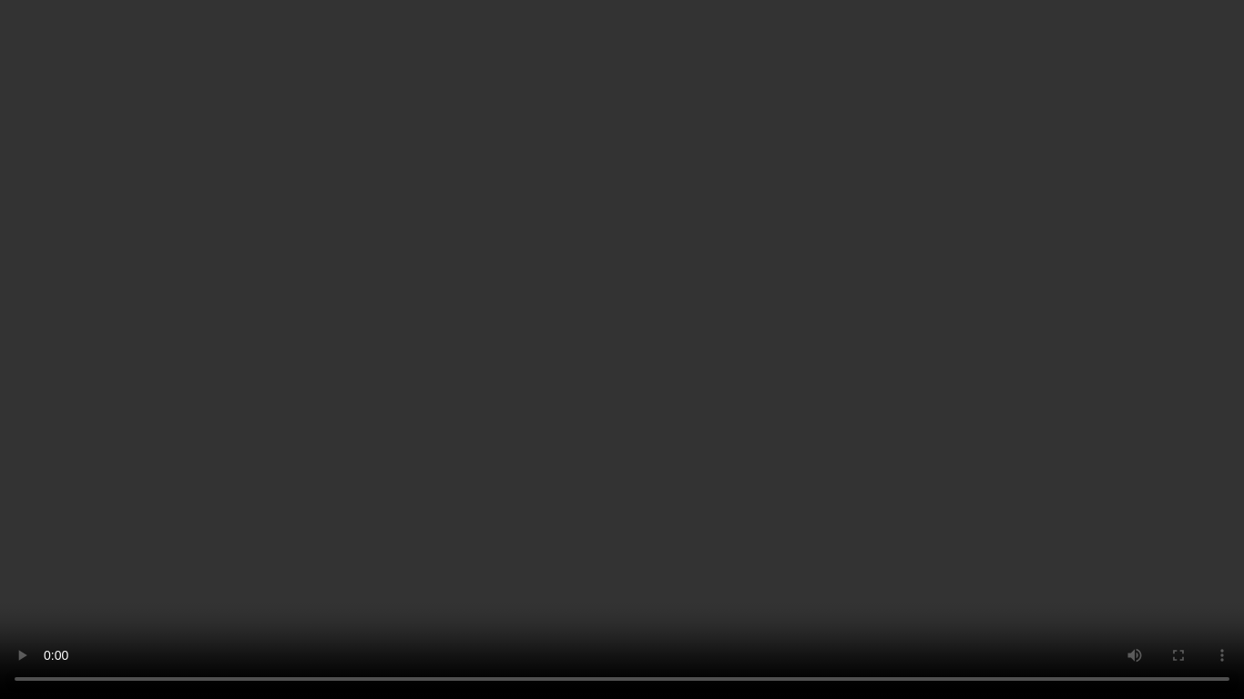
click at [907, 327] on video at bounding box center [622, 349] width 1244 height 699
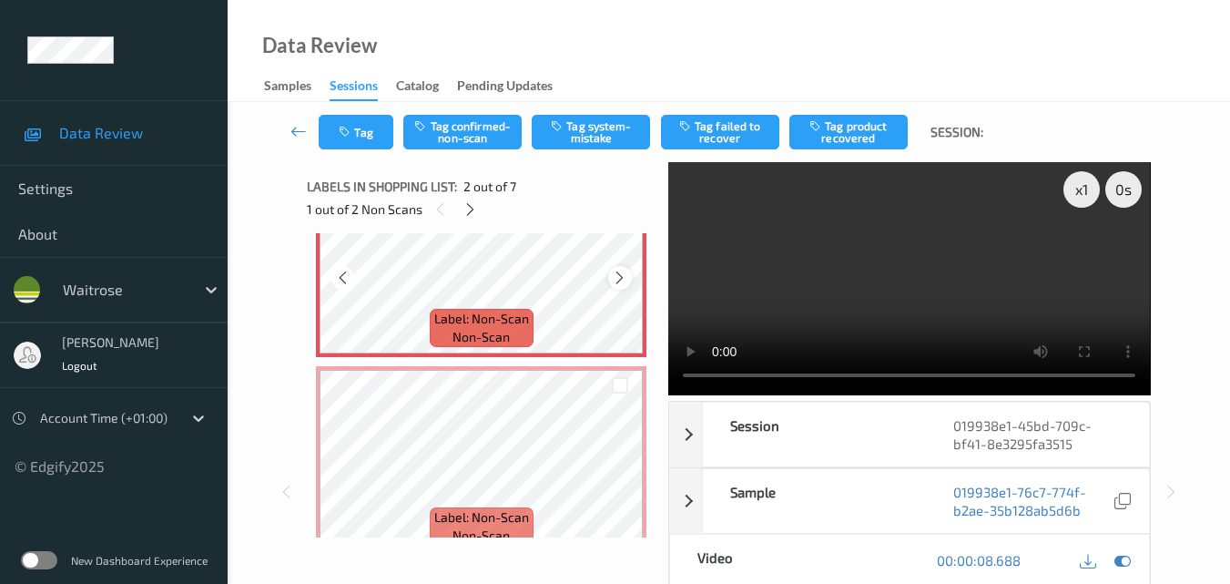
click at [621, 278] on icon at bounding box center [619, 278] width 15 height 16
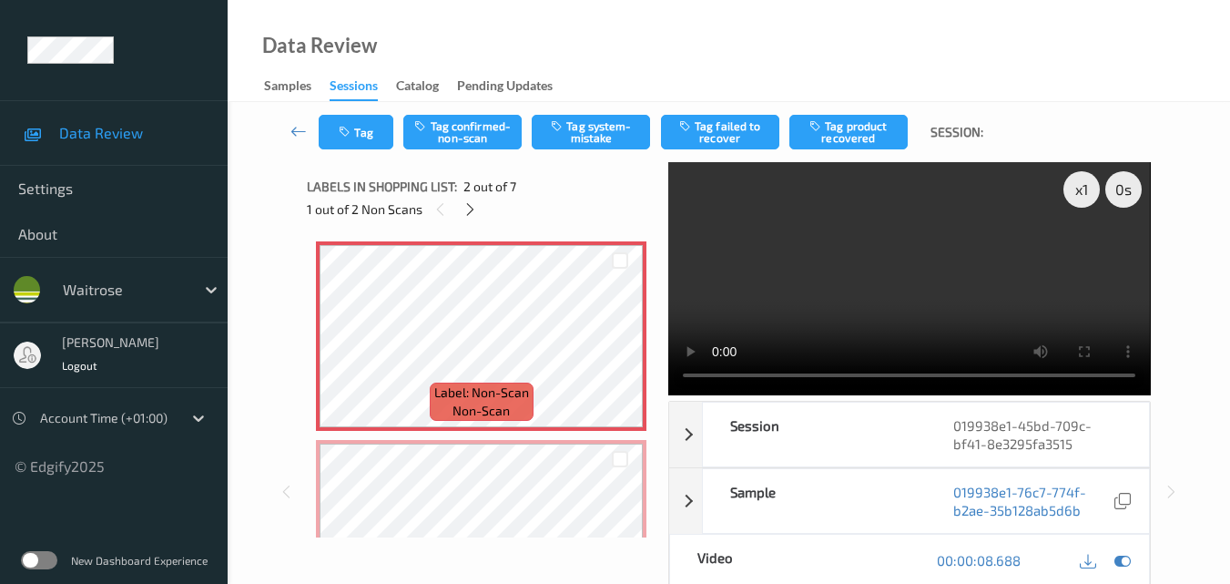
scroll to position [91, 0]
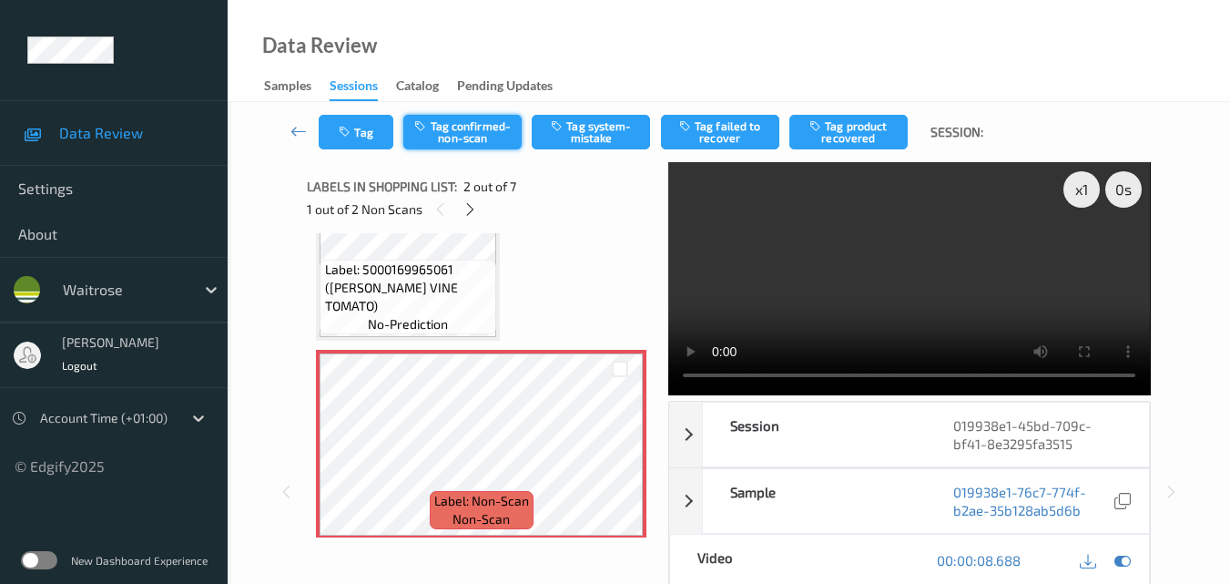
click at [459, 134] on button "Tag confirmed-non-scan" at bounding box center [462, 132] width 118 height 35
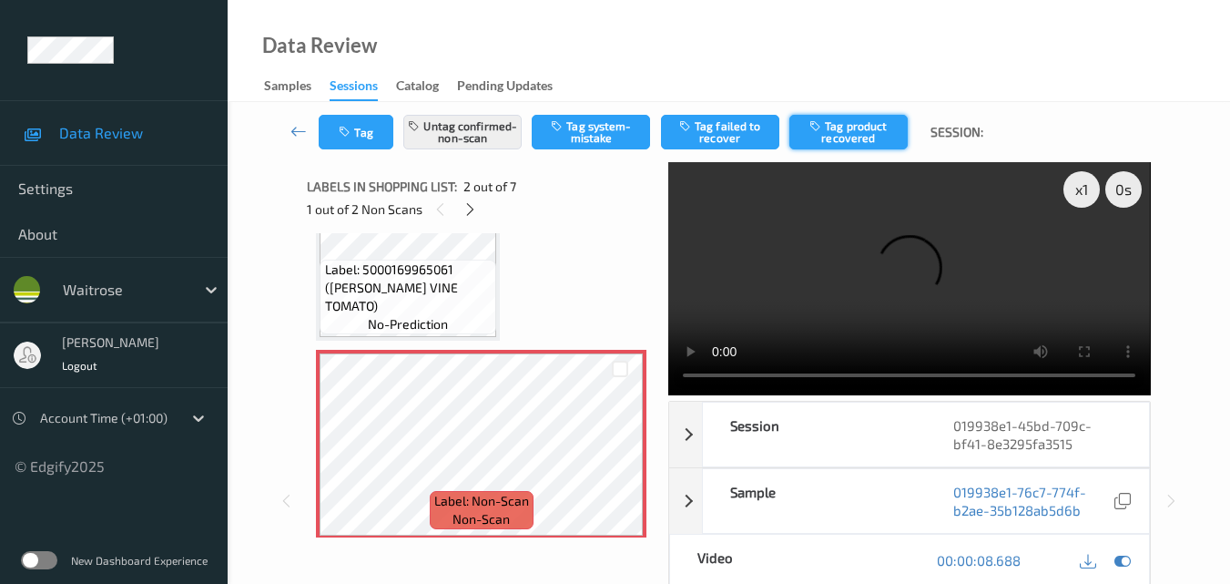
click at [838, 127] on button "Tag product recovered" at bounding box center [848, 132] width 118 height 35
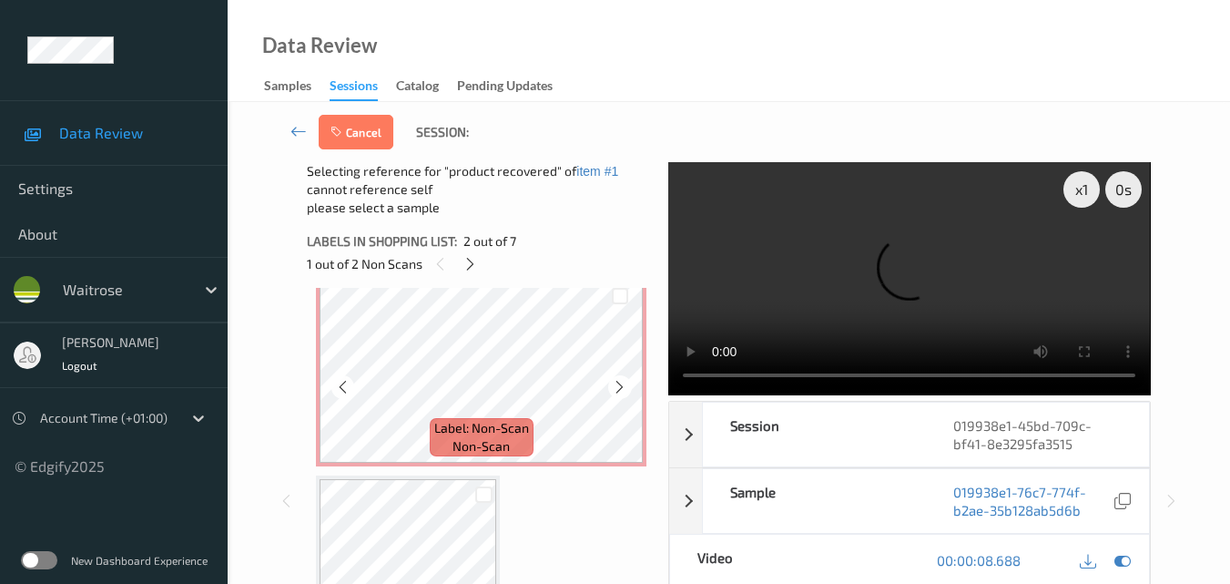
scroll to position [455, 0]
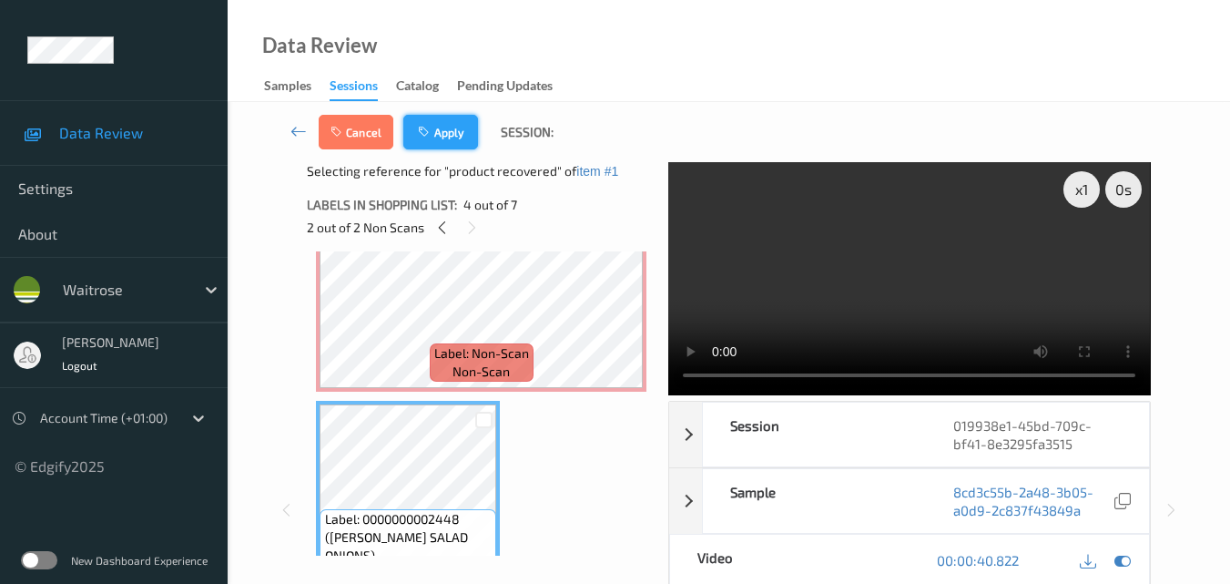
click at [458, 138] on button "Apply" at bounding box center [440, 132] width 75 height 35
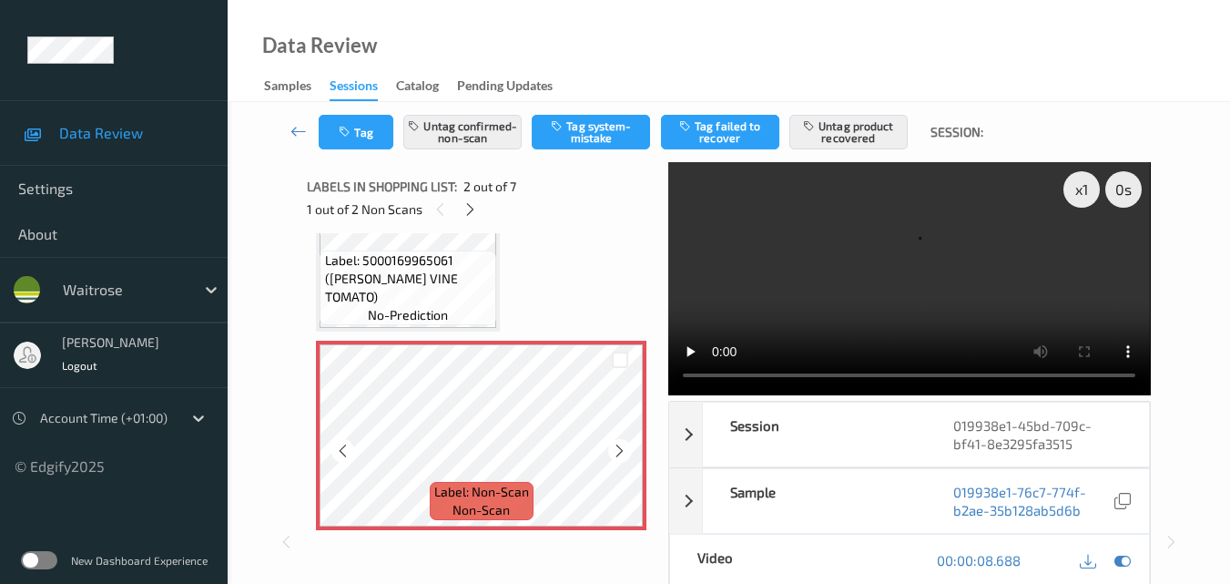
scroll to position [191, 0]
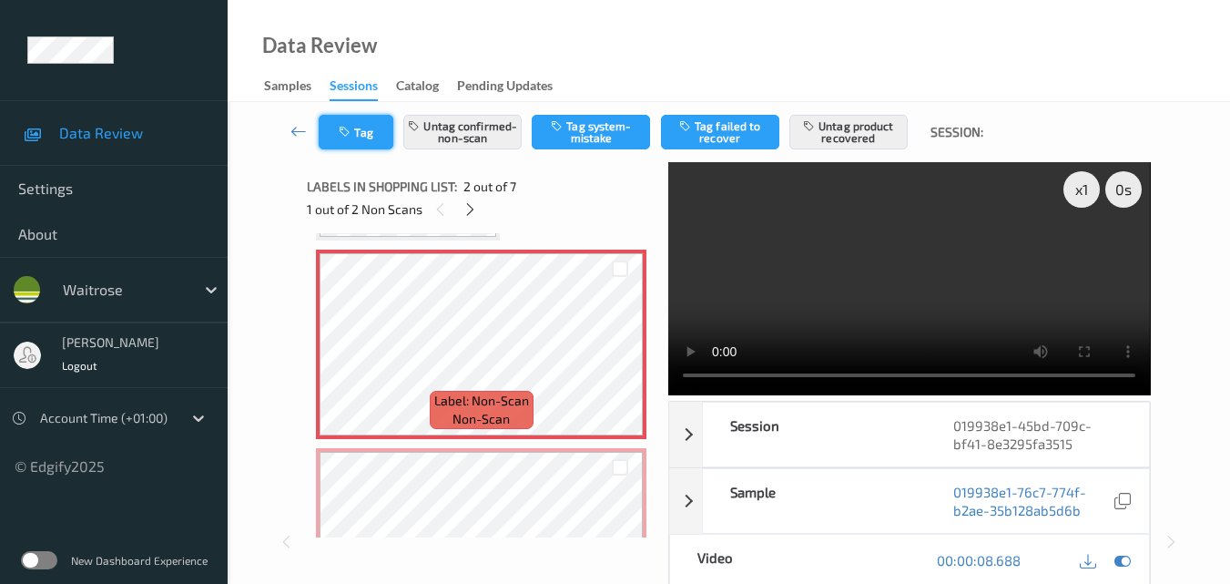
click at [371, 132] on button "Tag" at bounding box center [356, 132] width 75 height 35
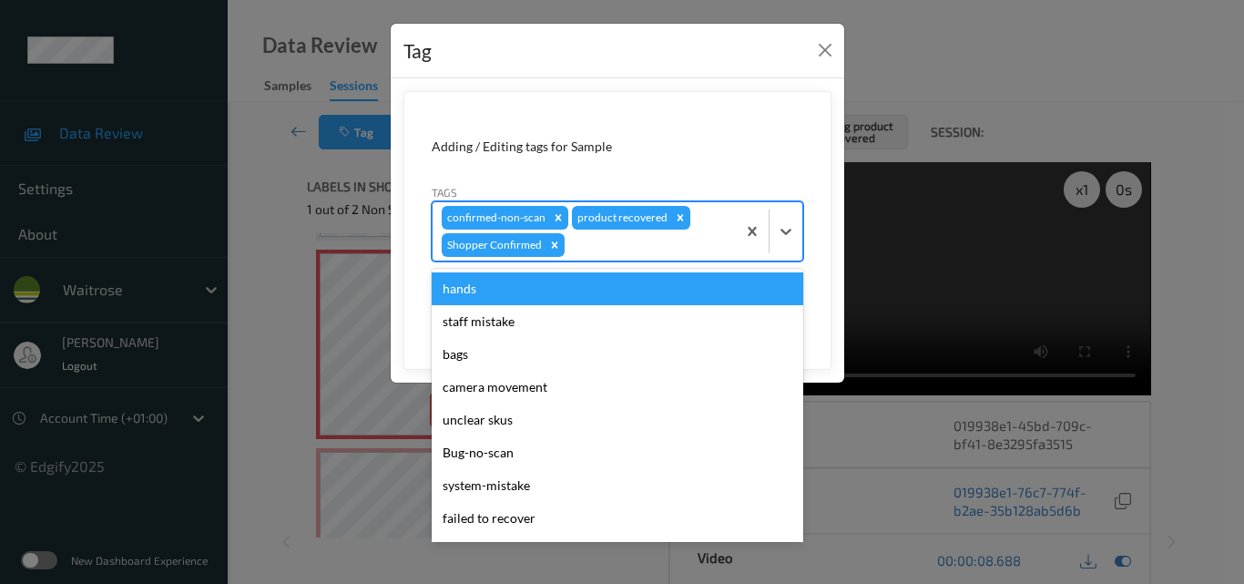
click at [604, 250] on div at bounding box center [647, 245] width 158 height 22
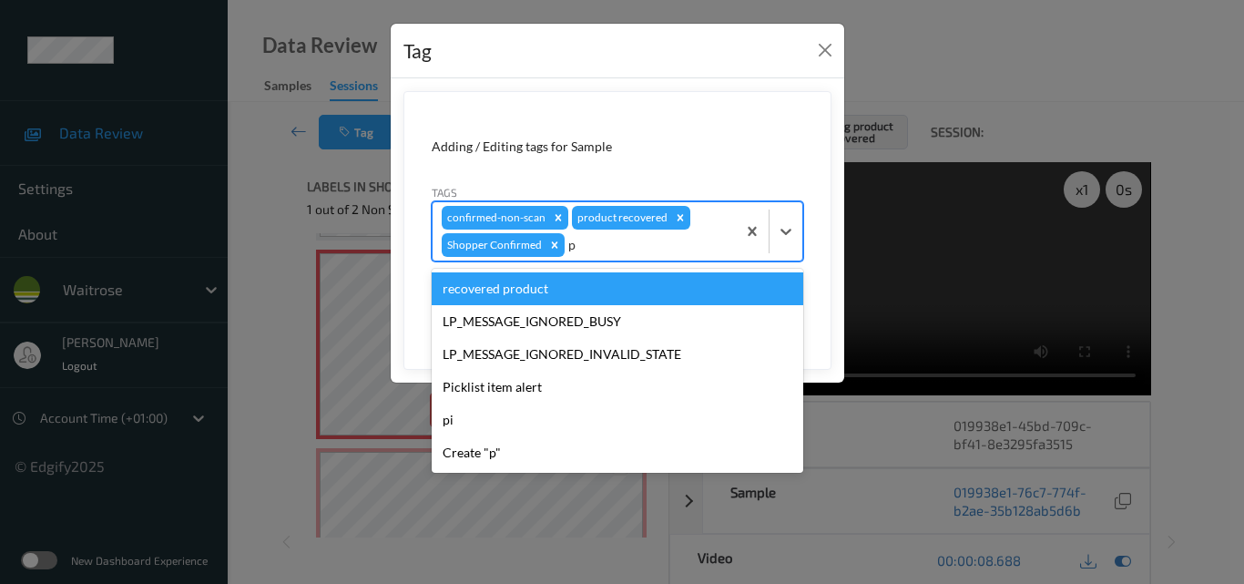
type input "pi"
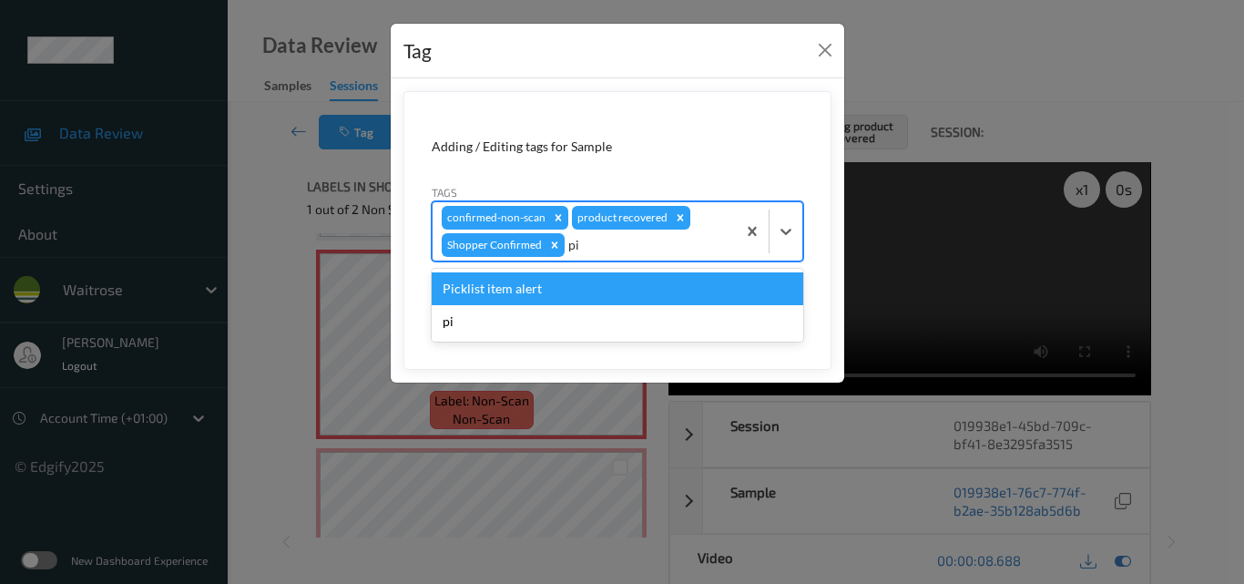
click at [578, 285] on div "Picklist item alert" at bounding box center [618, 288] width 372 height 33
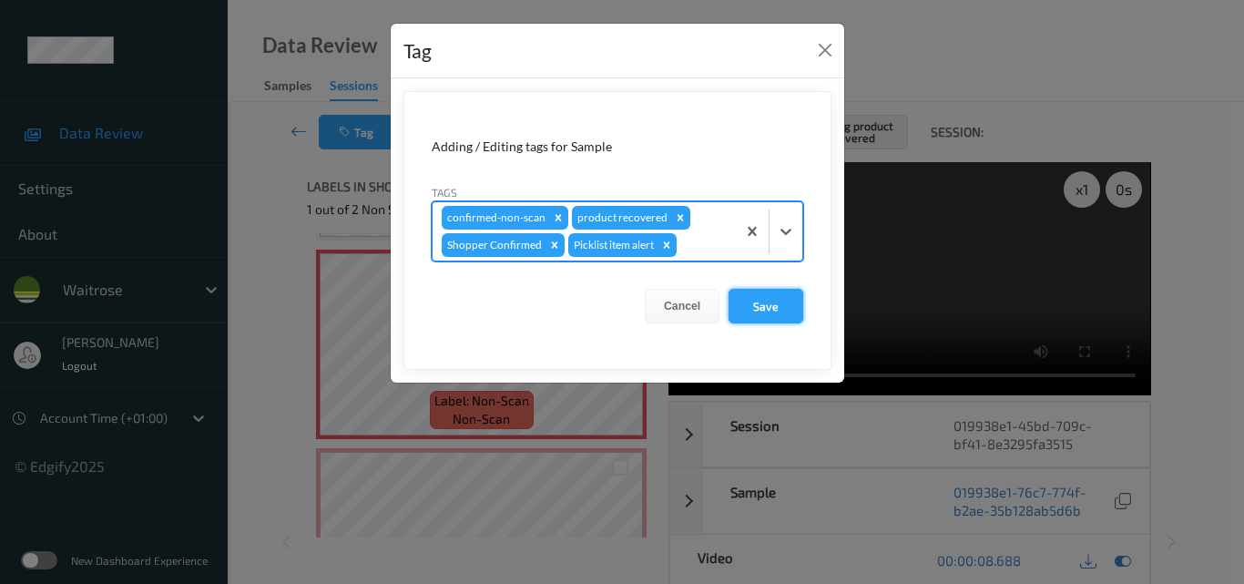
click at [769, 310] on button "Save" at bounding box center [765, 306] width 75 height 35
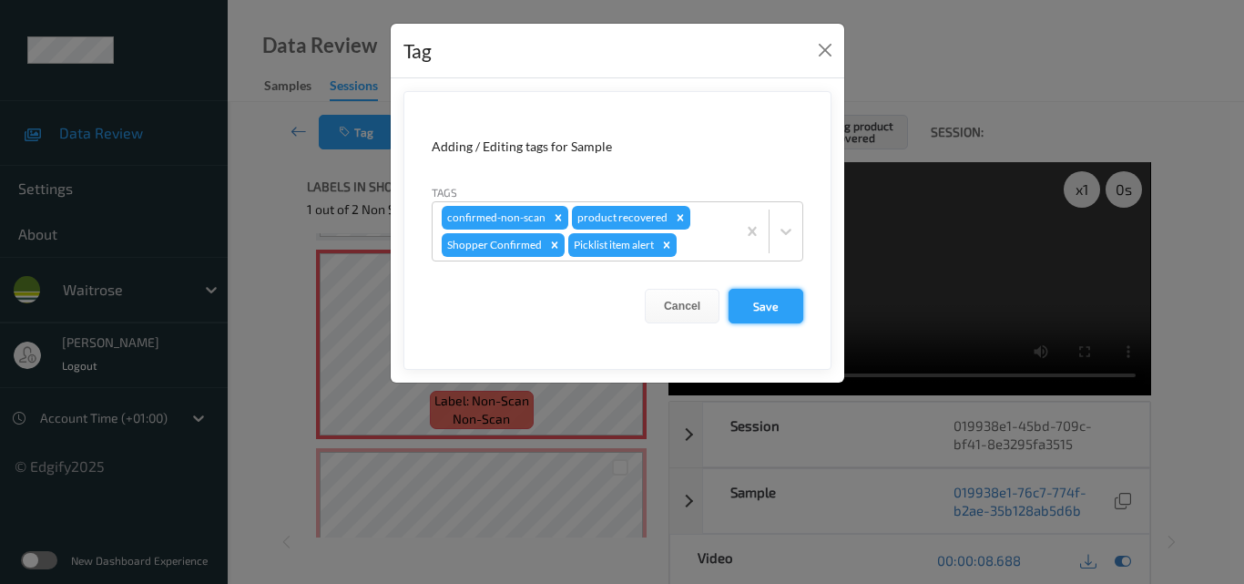
click at [769, 310] on button "Save" at bounding box center [765, 306] width 75 height 35
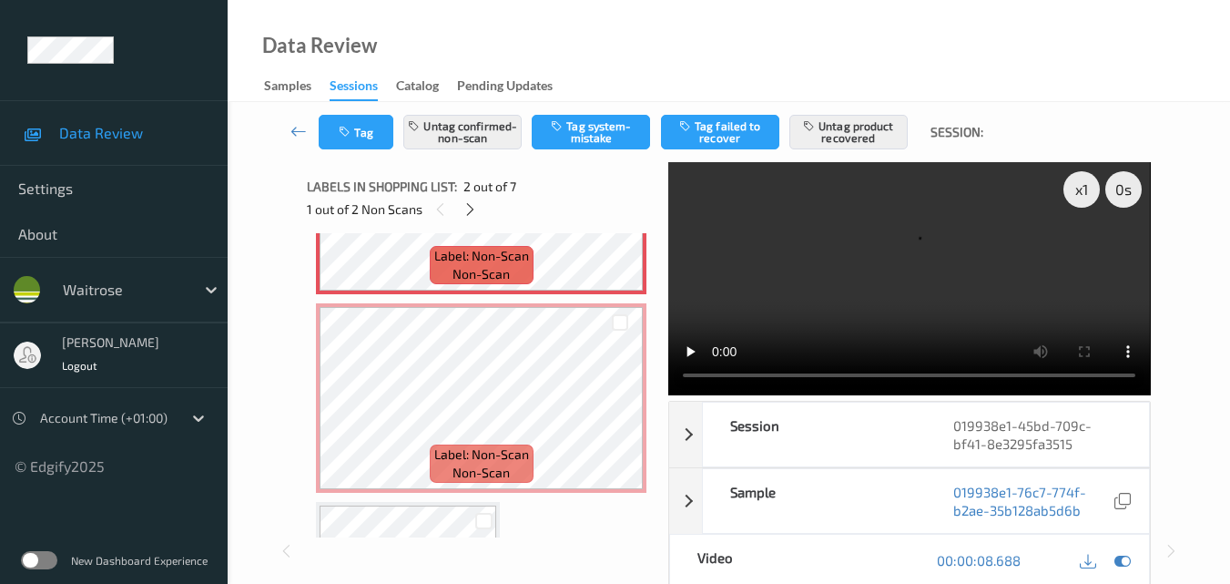
scroll to position [373, 0]
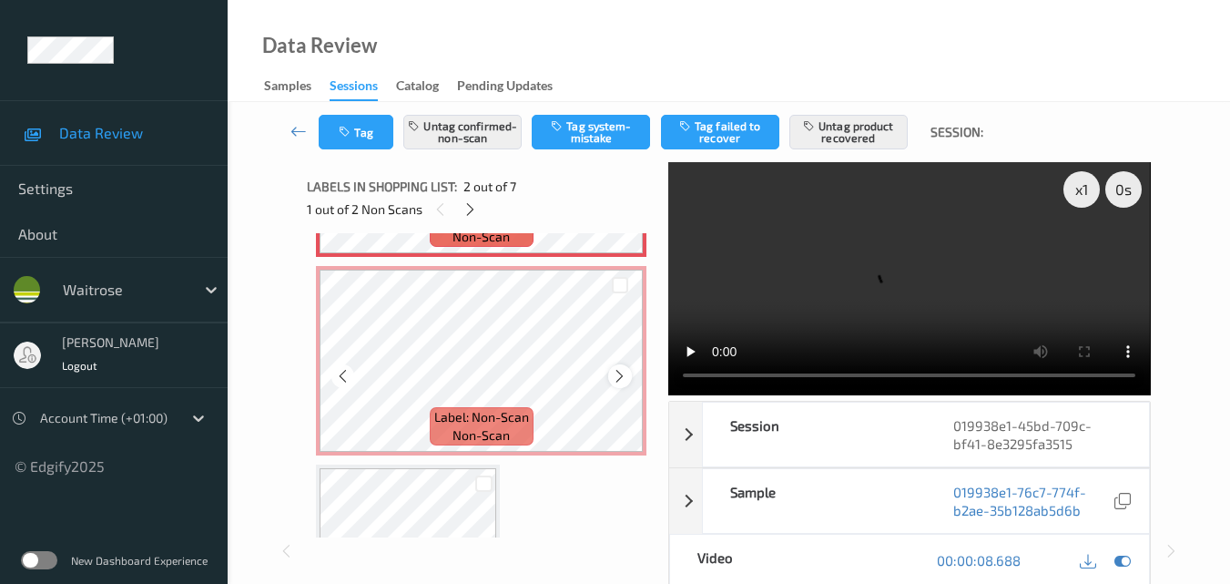
click at [616, 374] on icon at bounding box center [619, 376] width 15 height 16
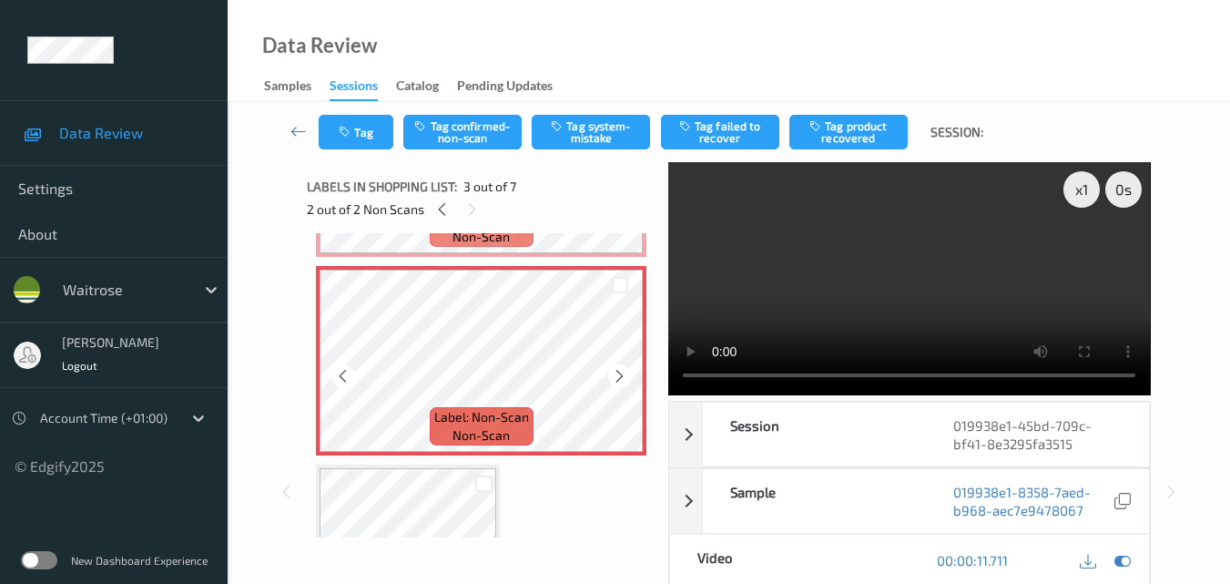
click at [616, 374] on icon at bounding box center [619, 376] width 15 height 16
click at [474, 136] on button "Tag confirmed-non-scan" at bounding box center [462, 132] width 118 height 35
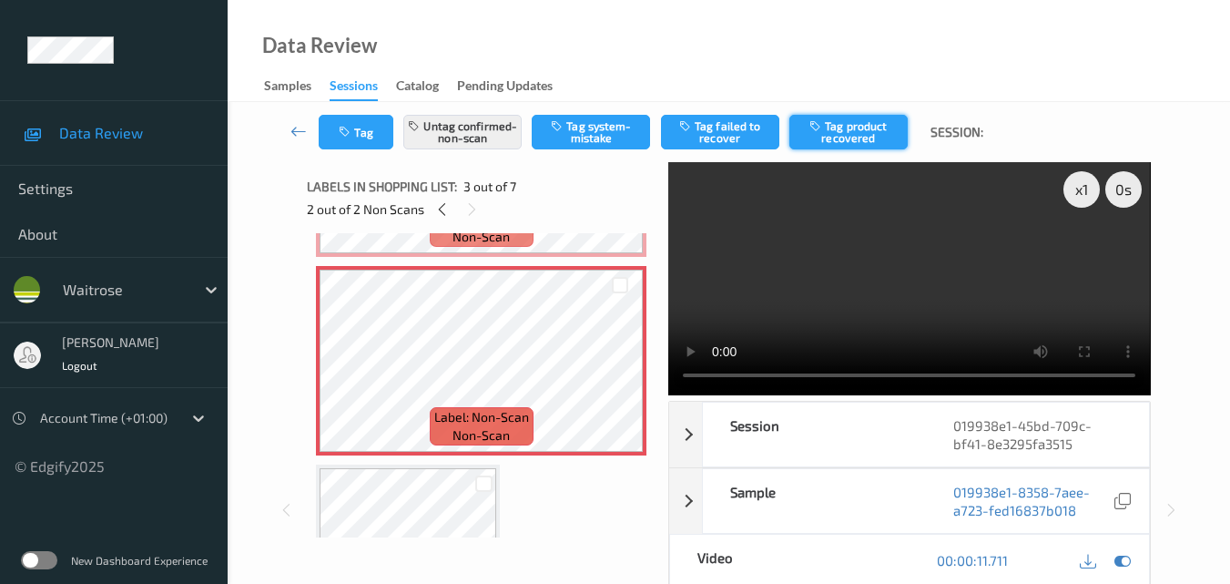
click at [871, 129] on button "Tag product recovered" at bounding box center [848, 132] width 118 height 35
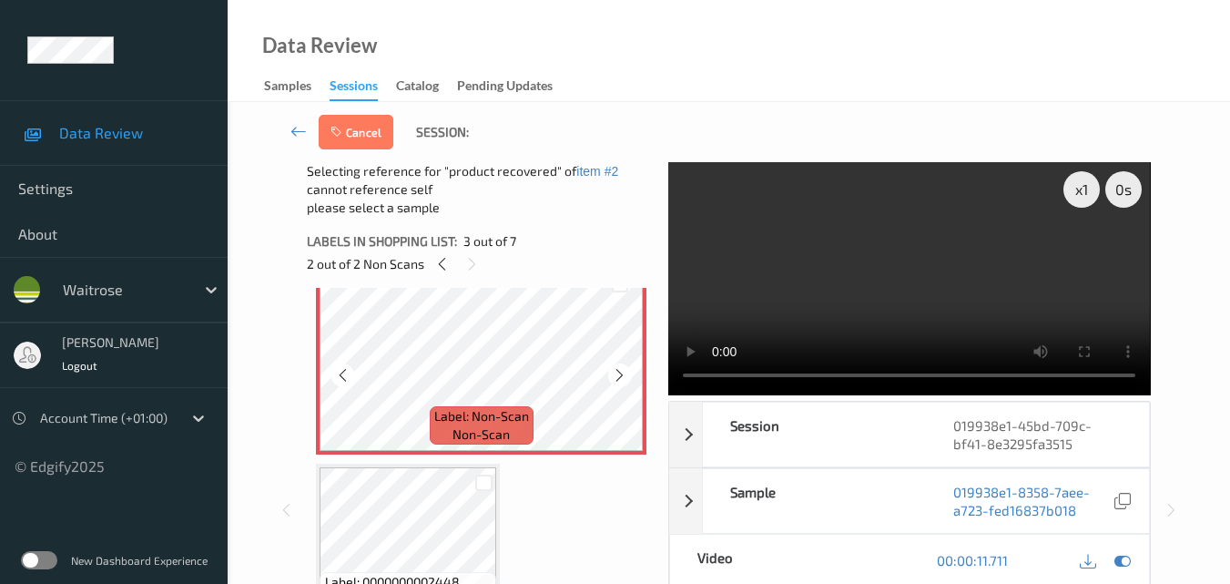
scroll to position [464, 0]
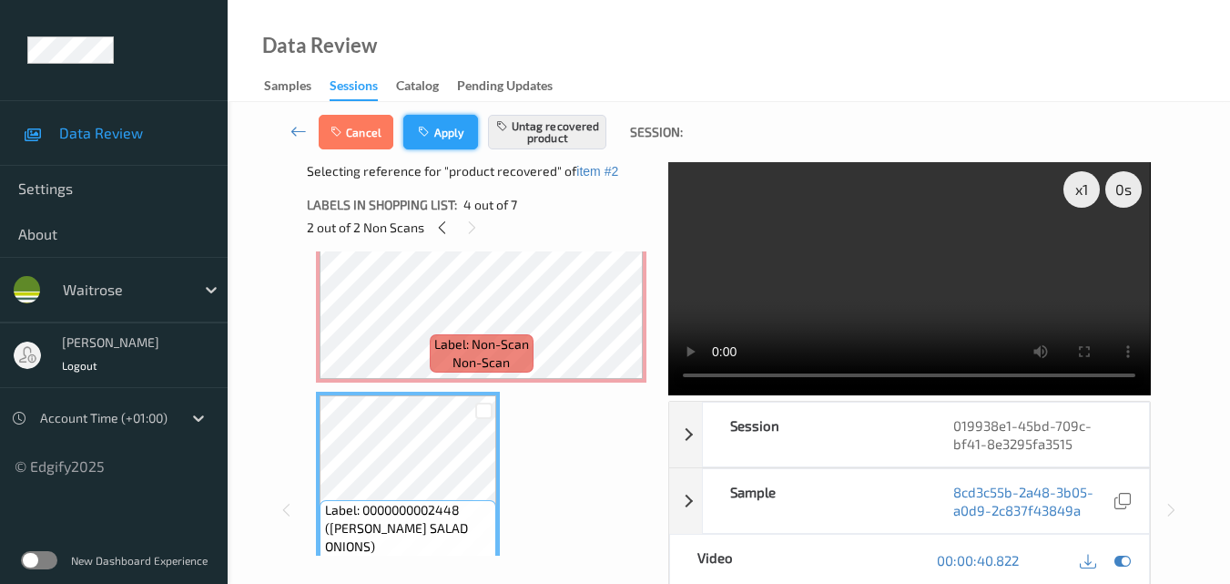
click at [458, 132] on button "Apply" at bounding box center [440, 132] width 75 height 35
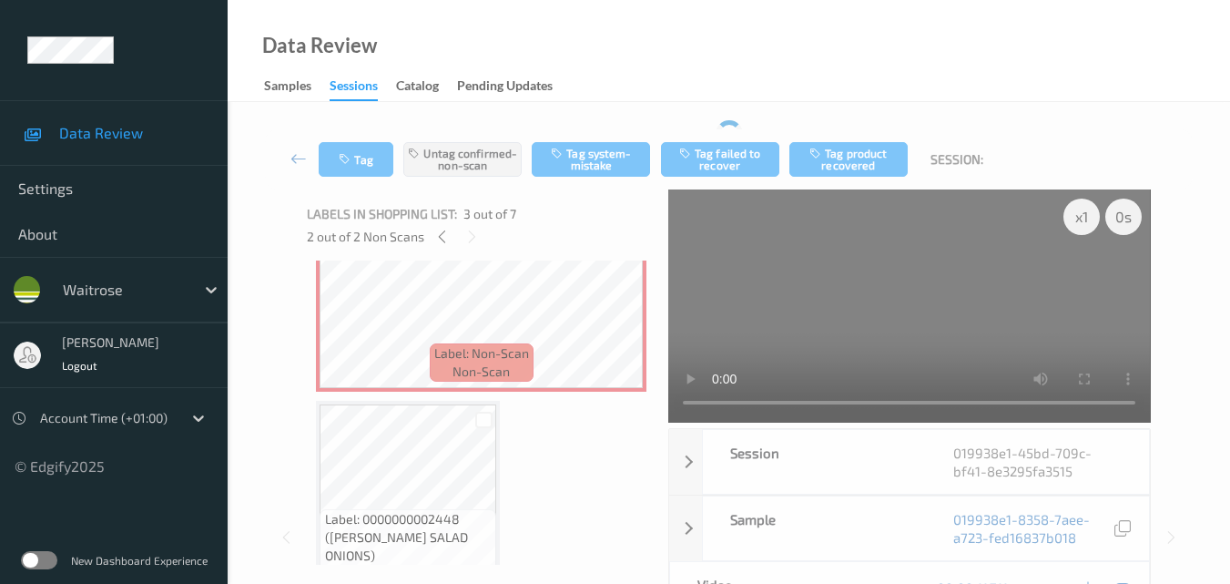
scroll to position [208, 0]
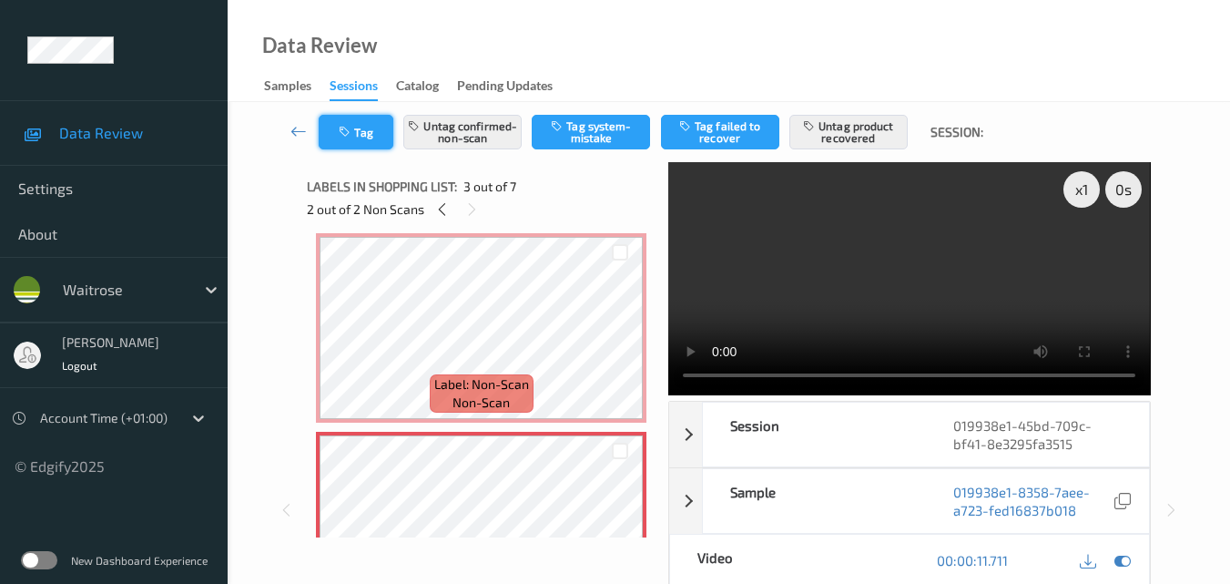
click at [358, 130] on button "Tag" at bounding box center [356, 132] width 75 height 35
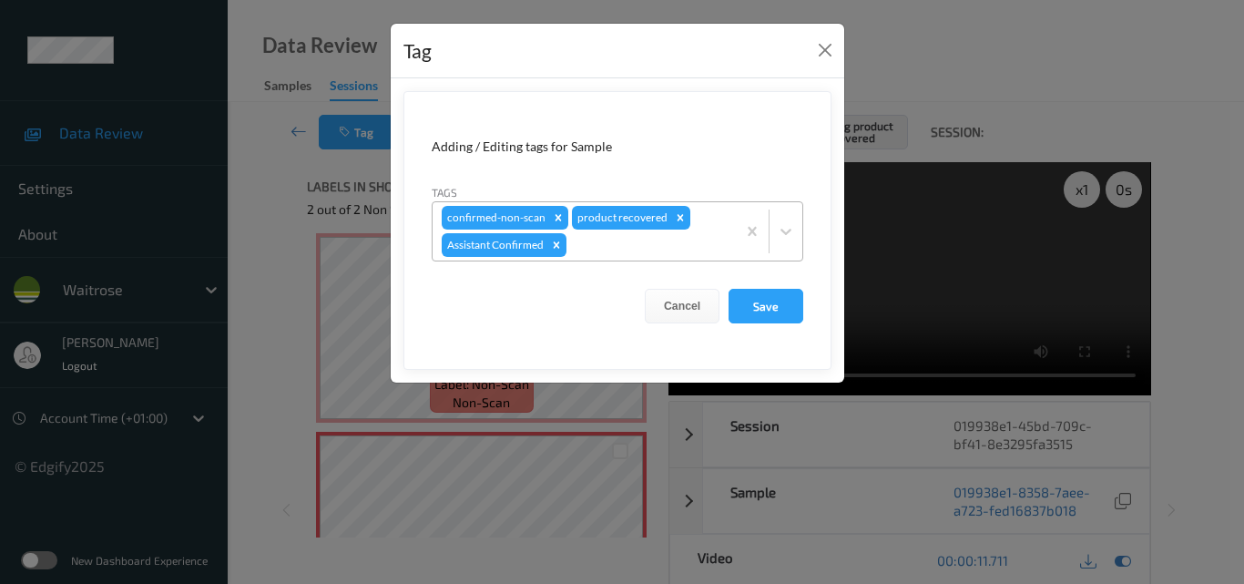
click at [629, 245] on div at bounding box center [648, 245] width 157 height 22
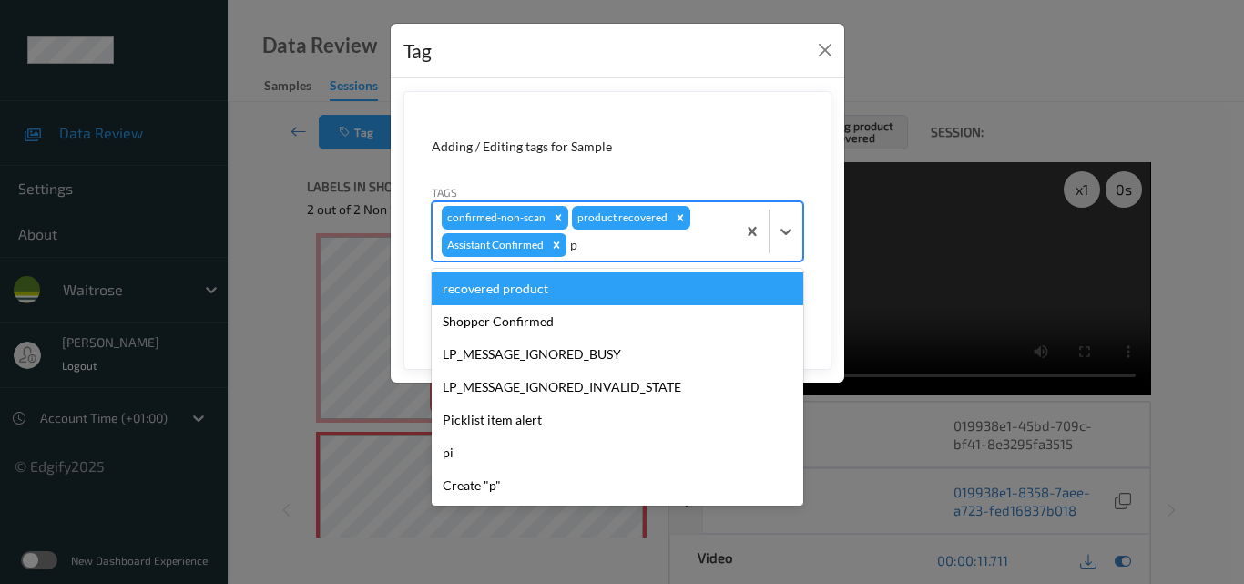
type input "pi"
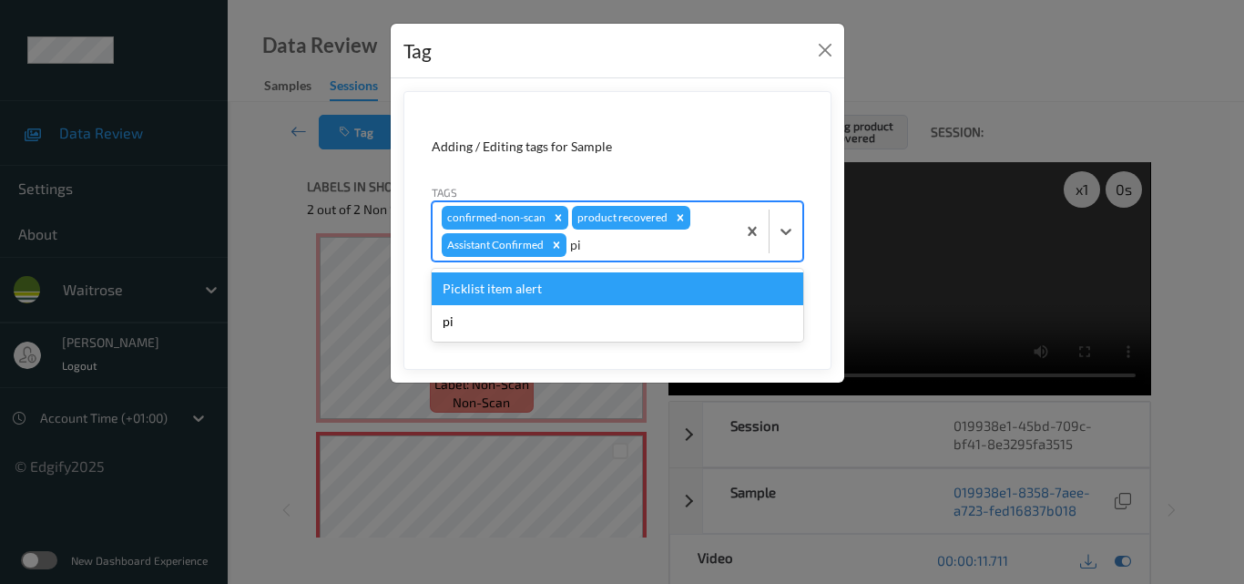
click at [586, 292] on div "Picklist item alert" at bounding box center [618, 288] width 372 height 33
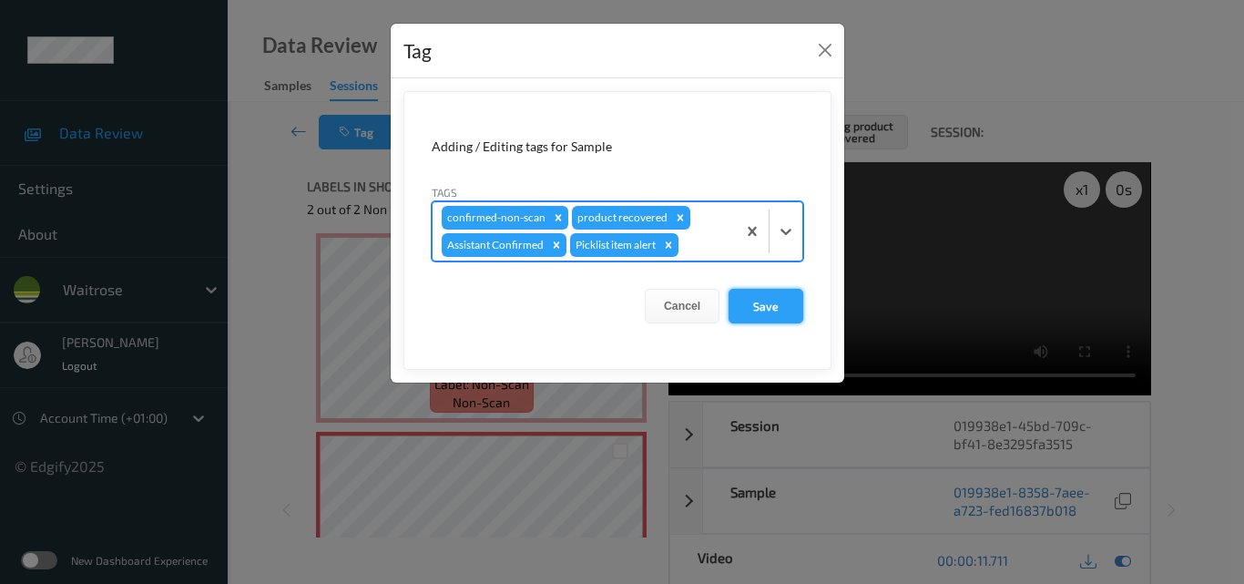
click at [753, 304] on button "Save" at bounding box center [765, 306] width 75 height 35
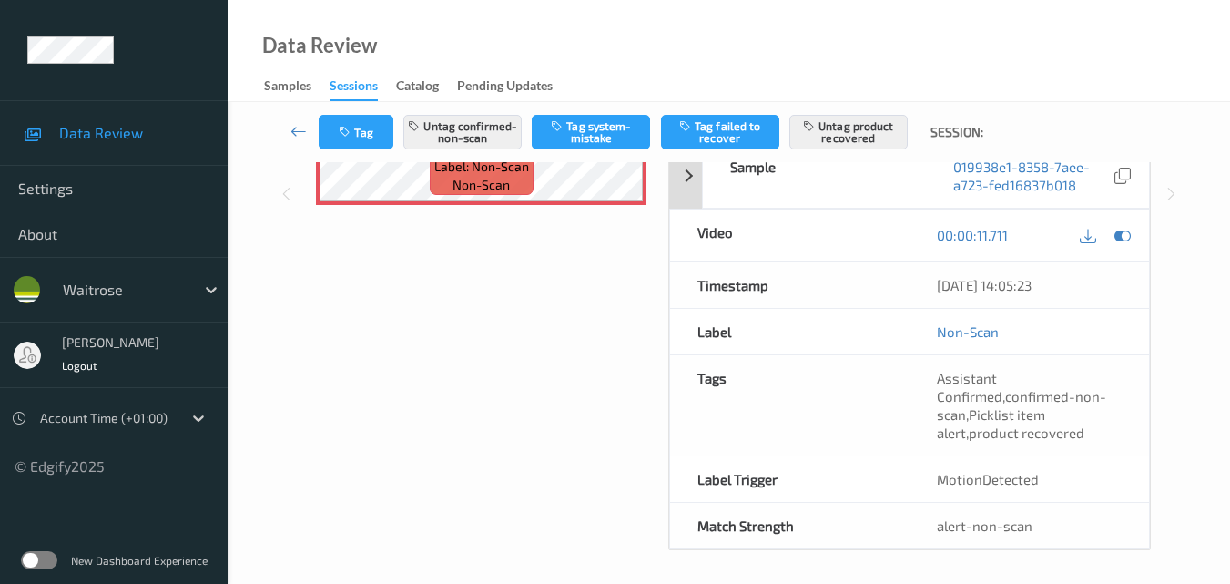
scroll to position [329, 0]
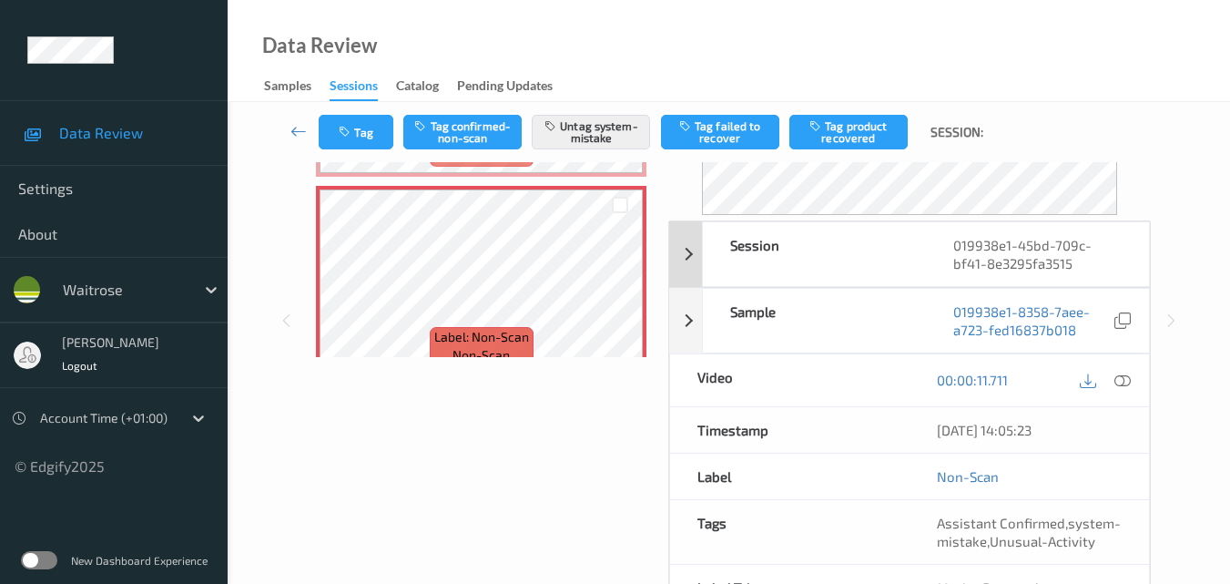
scroll to position [182, 0]
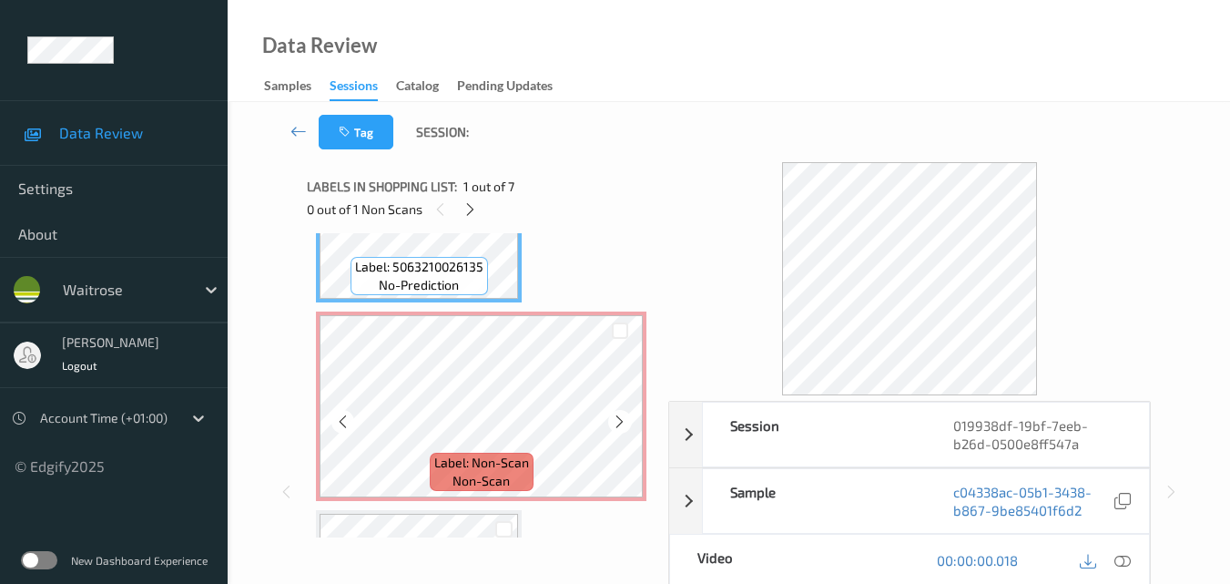
scroll to position [91, 0]
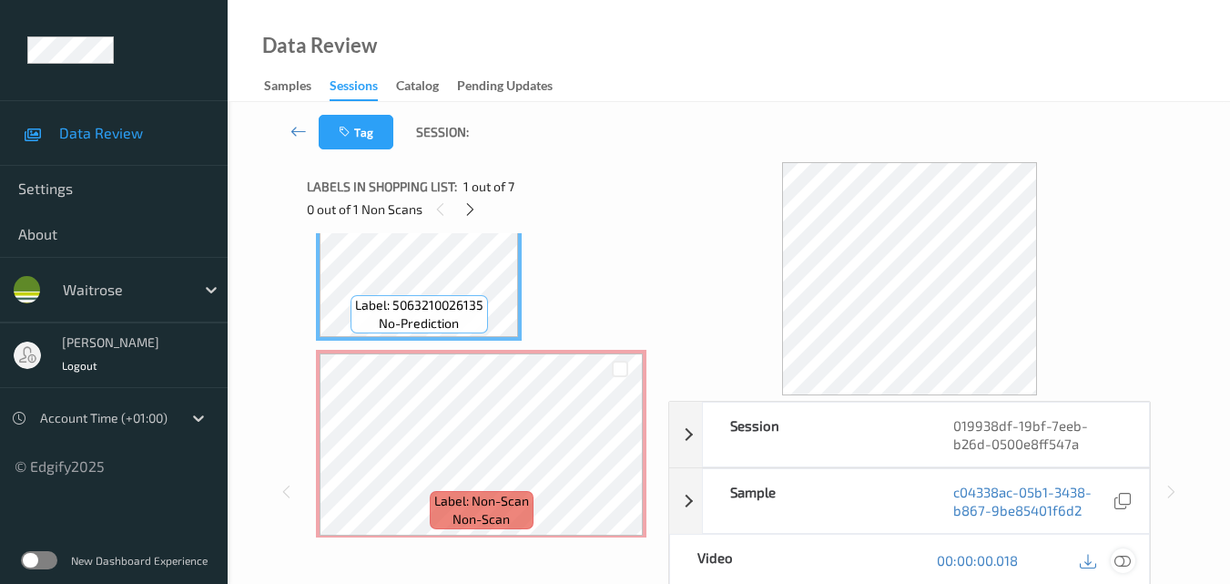
click at [1126, 559] on icon at bounding box center [1123, 560] width 16 height 16
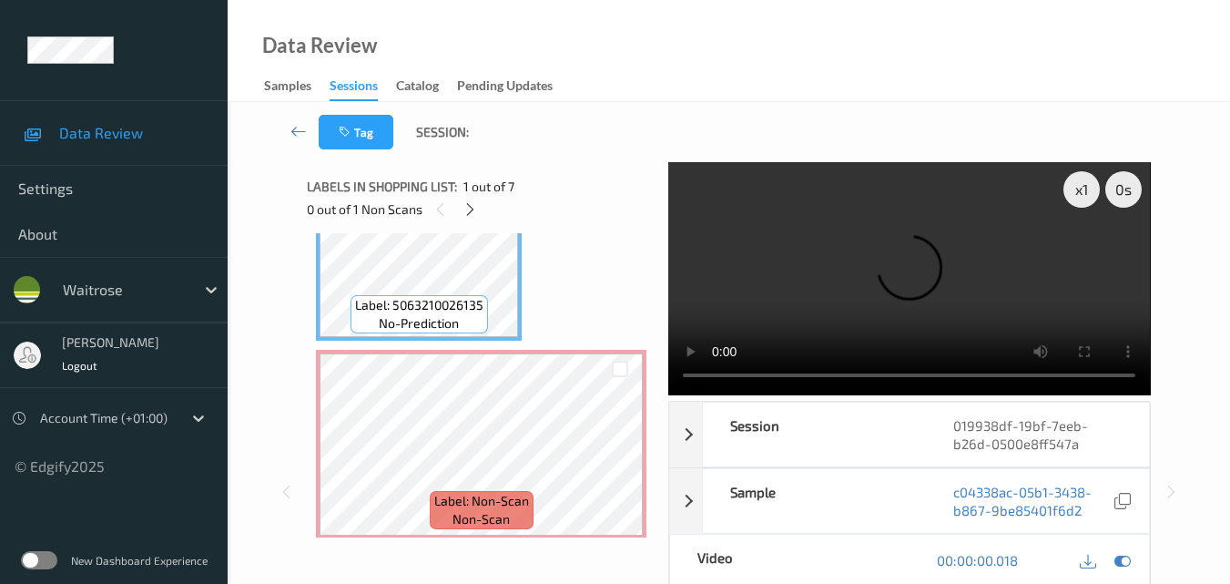
click at [851, 233] on video at bounding box center [909, 278] width 482 height 233
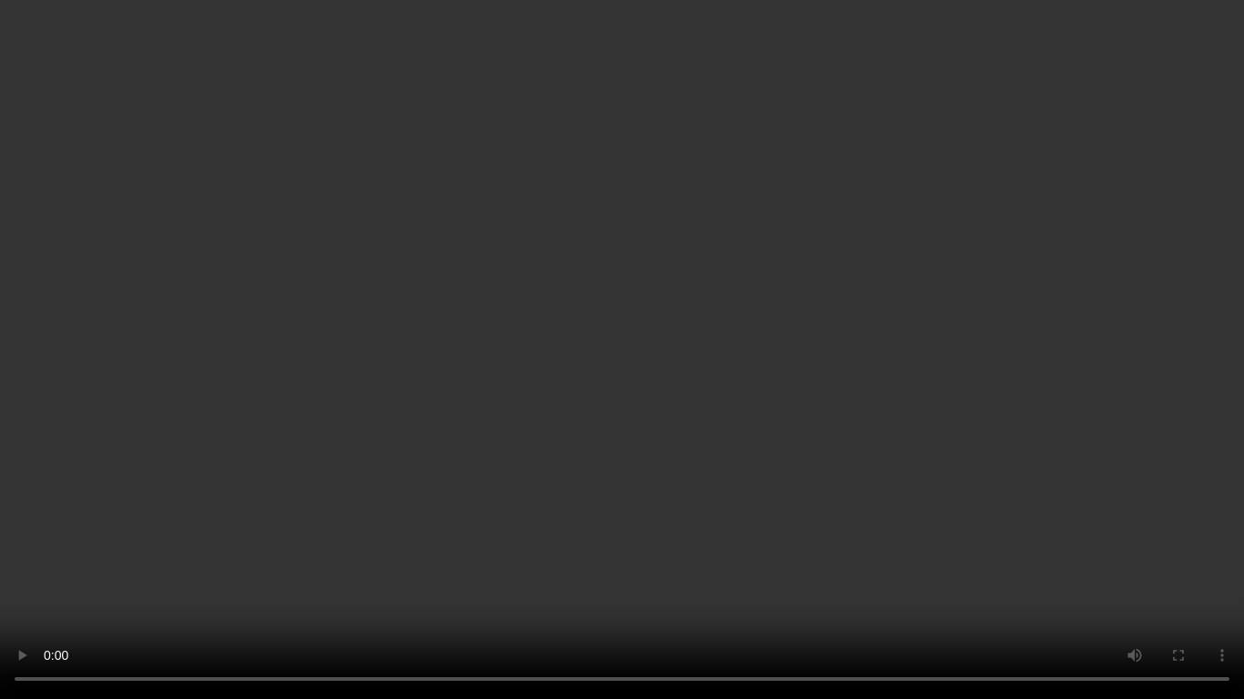
click at [947, 335] on video at bounding box center [622, 349] width 1244 height 699
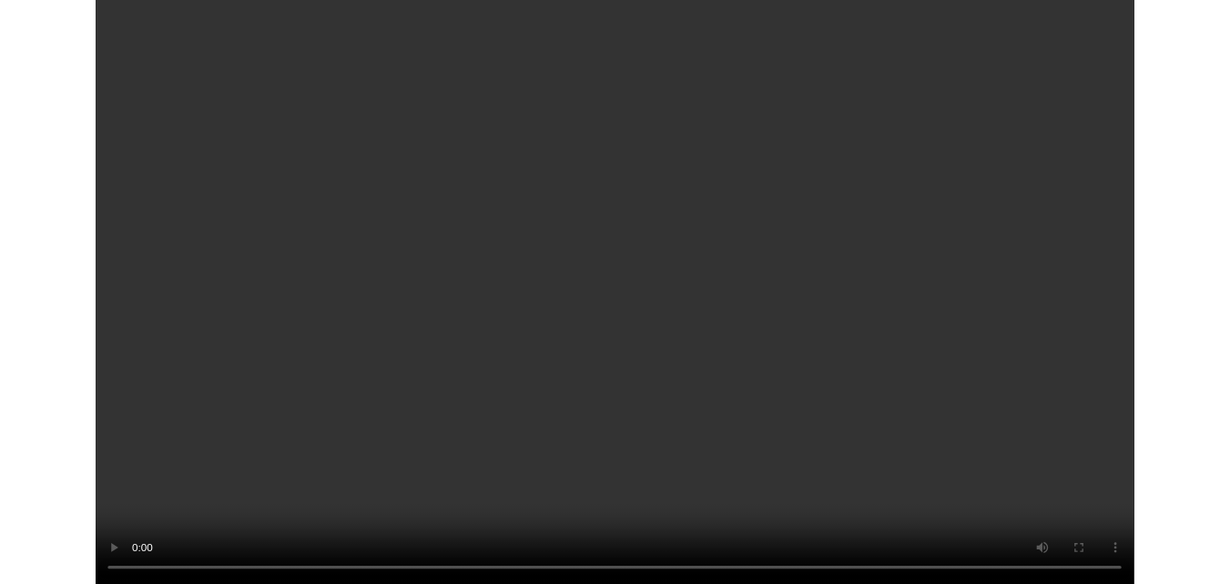
scroll to position [73, 0]
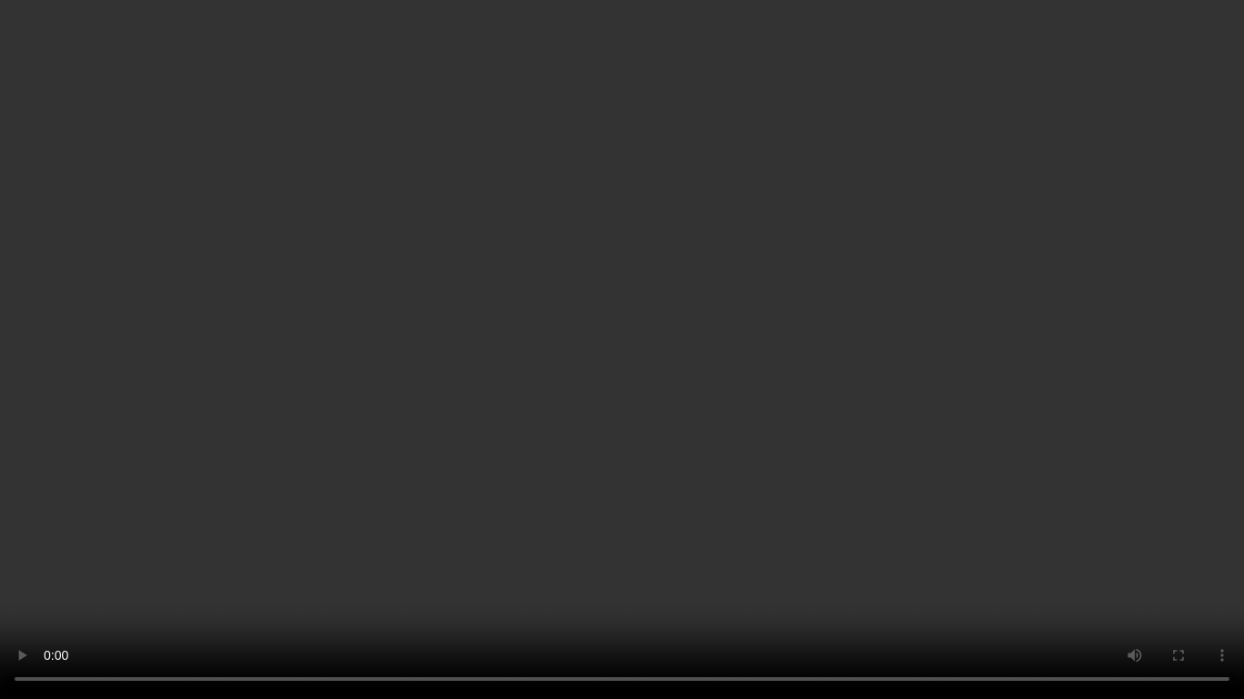
click at [525, 444] on video at bounding box center [622, 349] width 1244 height 699
click at [883, 380] on video at bounding box center [622, 349] width 1244 height 699
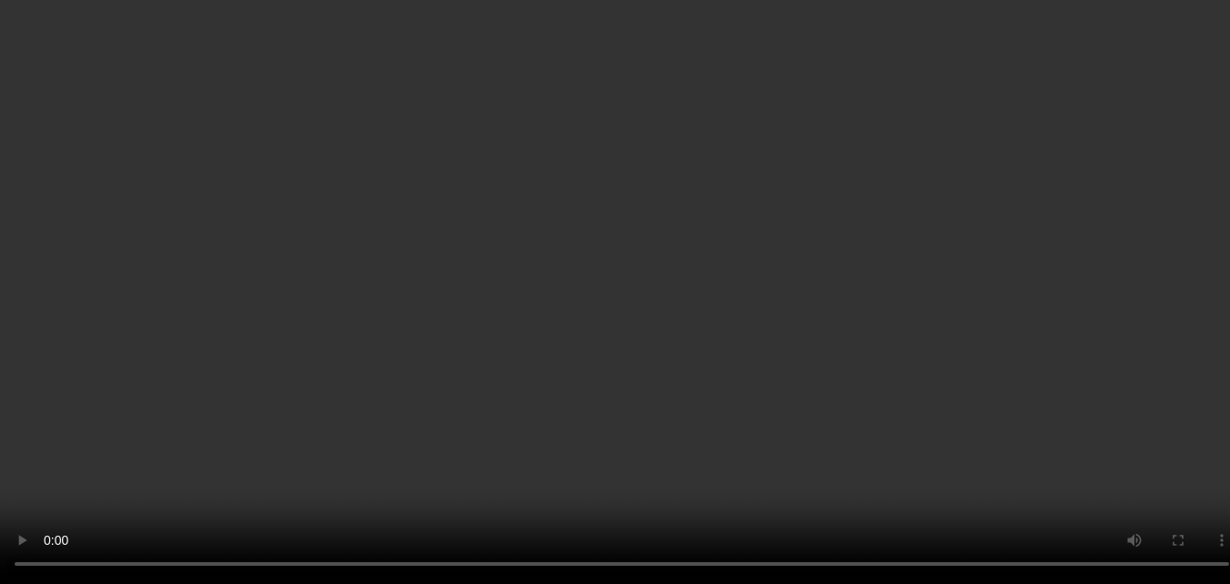
scroll to position [164, 0]
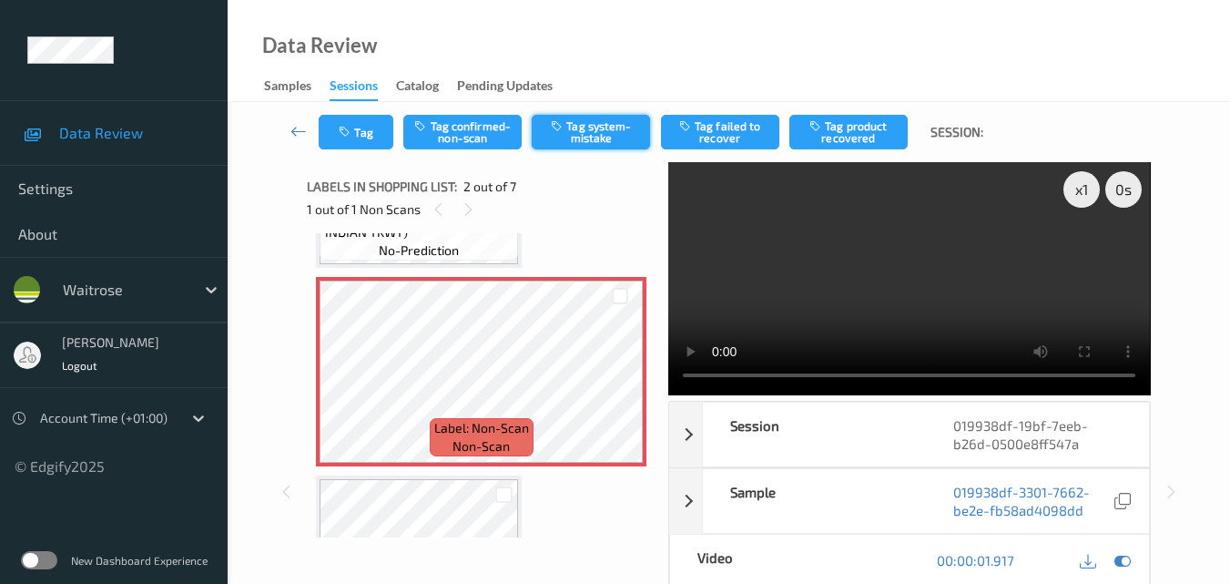
click at [616, 145] on button "Tag system-mistake" at bounding box center [591, 132] width 118 height 35
click at [371, 138] on button "Tag" at bounding box center [356, 132] width 75 height 35
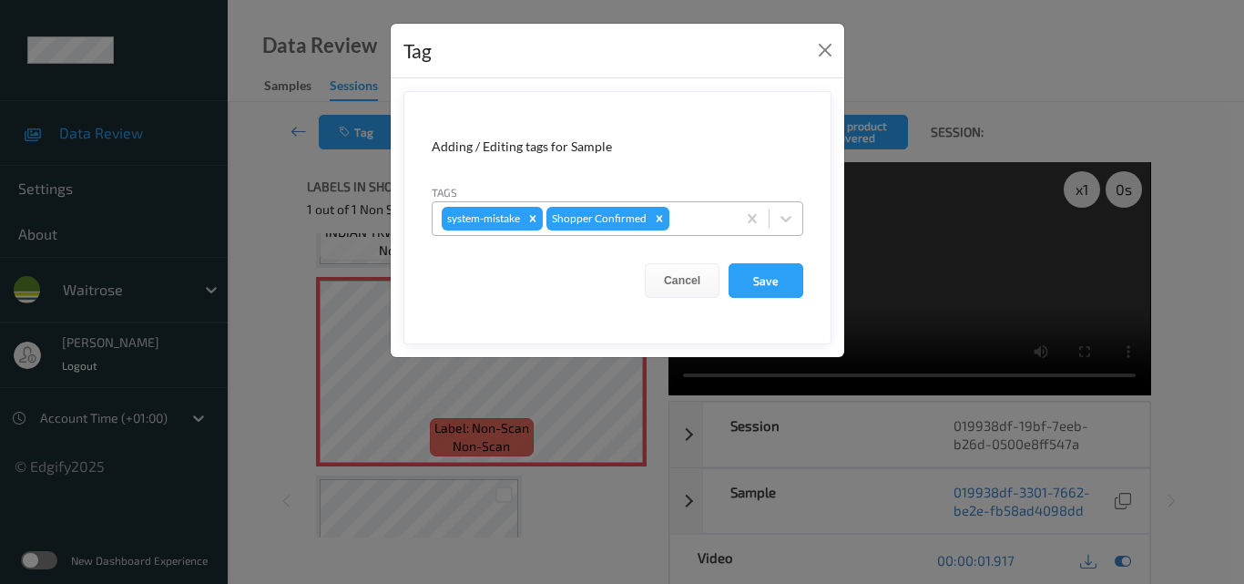
click at [701, 227] on div at bounding box center [700, 219] width 54 height 22
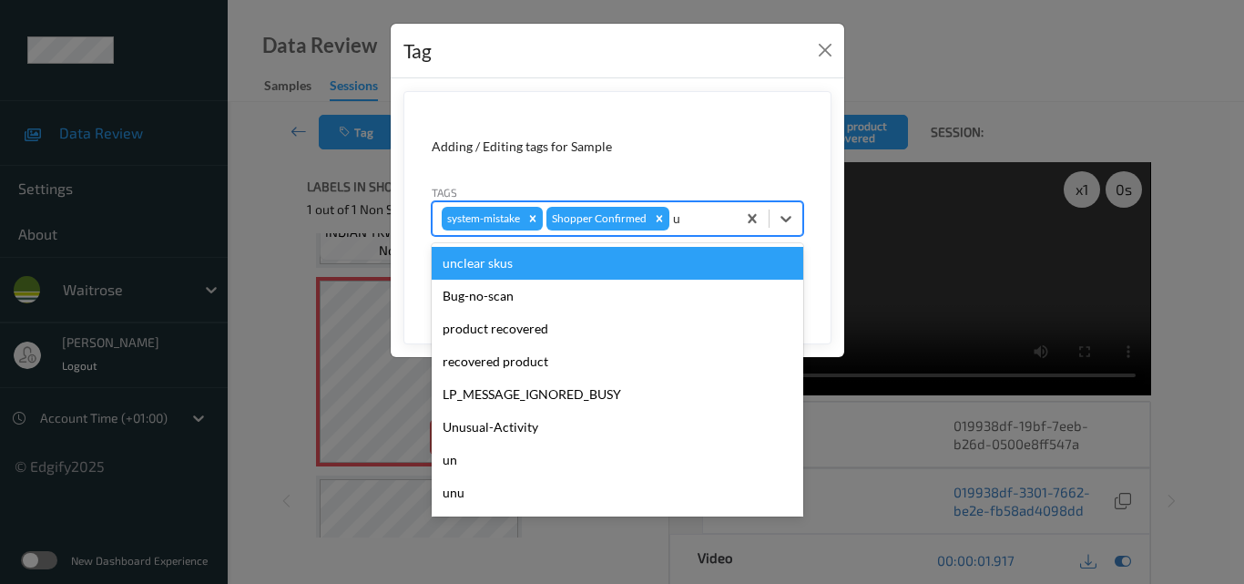
type input "un"
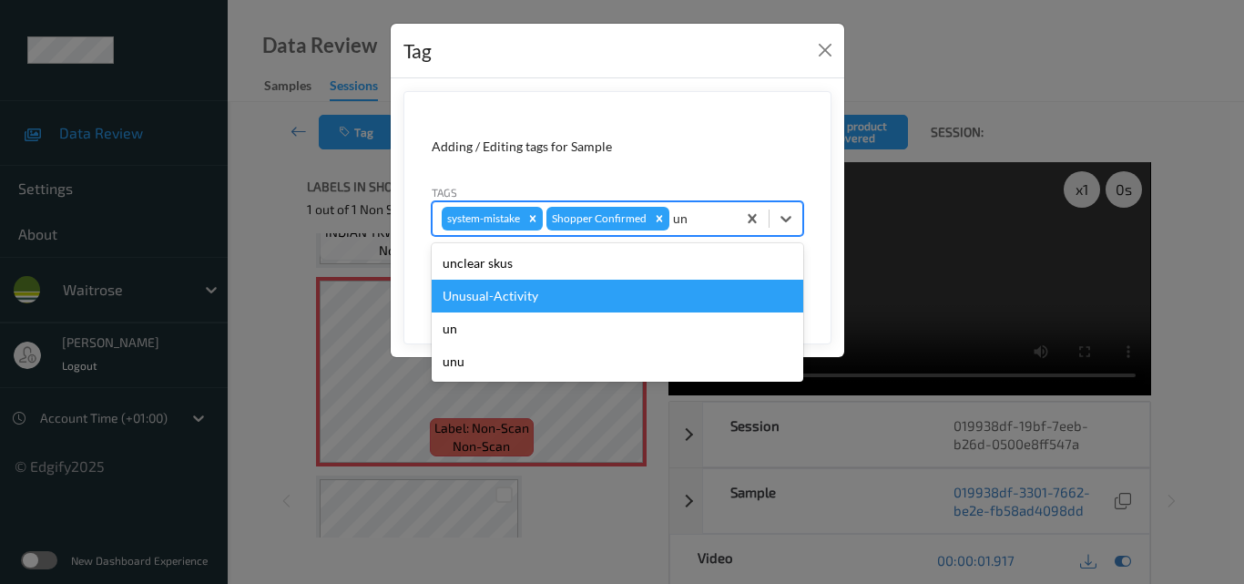
click at [600, 290] on div "Unusual-Activity" at bounding box center [618, 296] width 372 height 33
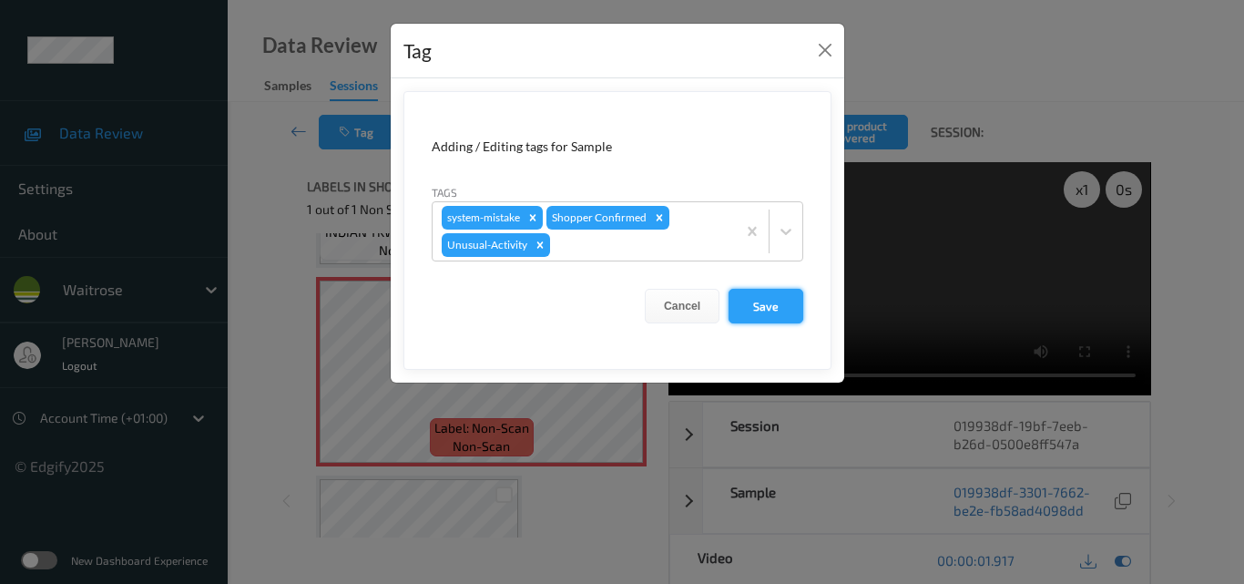
click at [752, 301] on button "Save" at bounding box center [765, 306] width 75 height 35
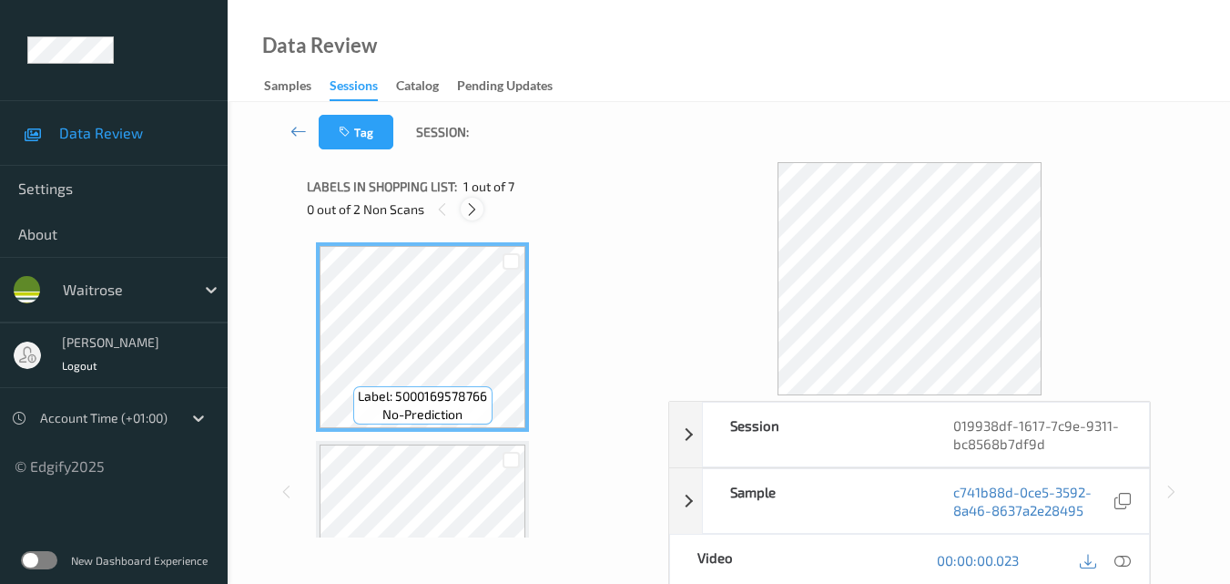
click at [474, 209] on icon at bounding box center [471, 209] width 15 height 16
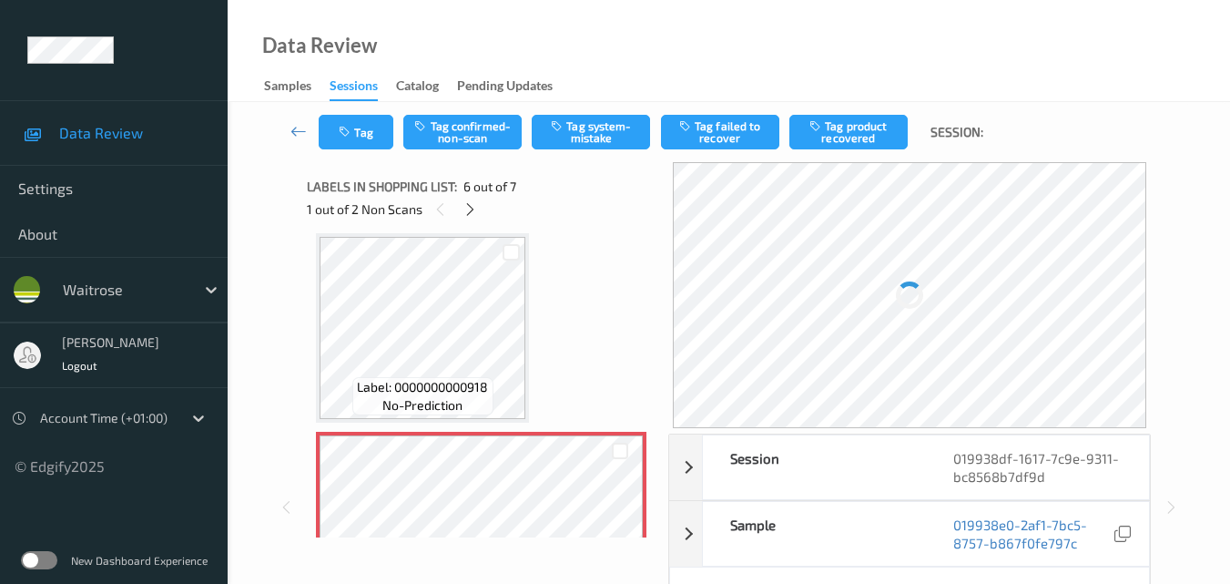
scroll to position [985, 0]
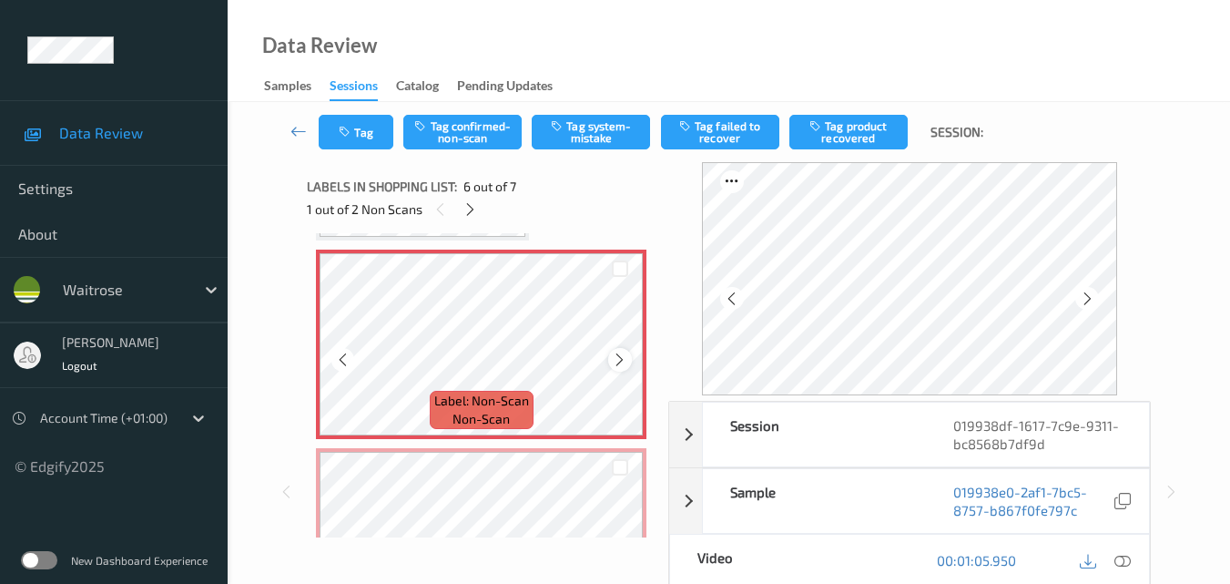
click at [617, 364] on icon at bounding box center [619, 359] width 15 height 16
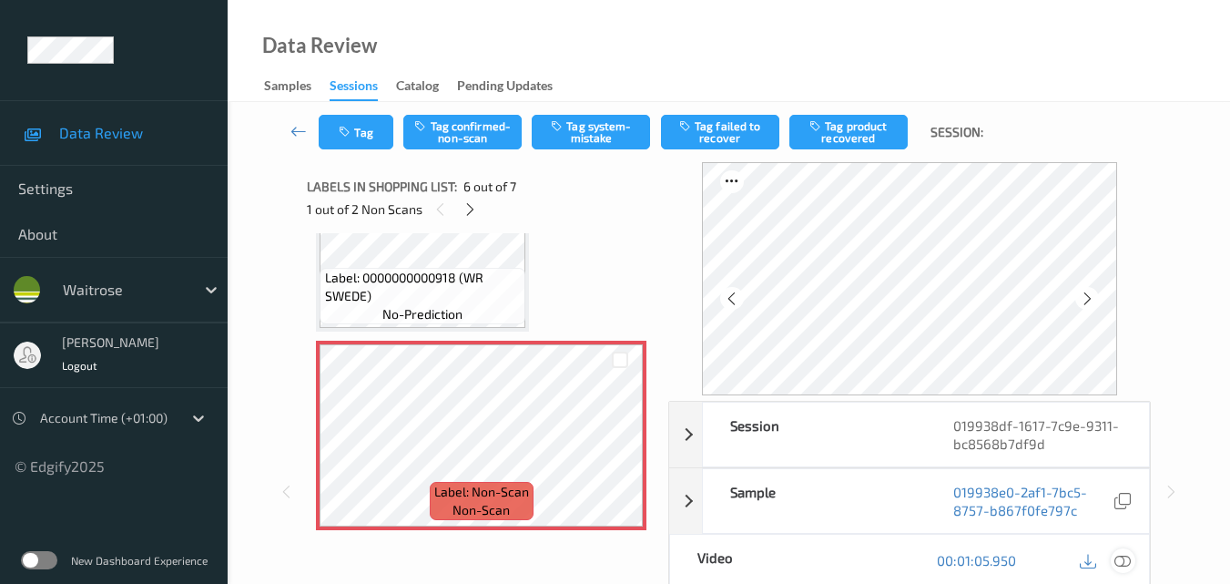
scroll to position [876, 0]
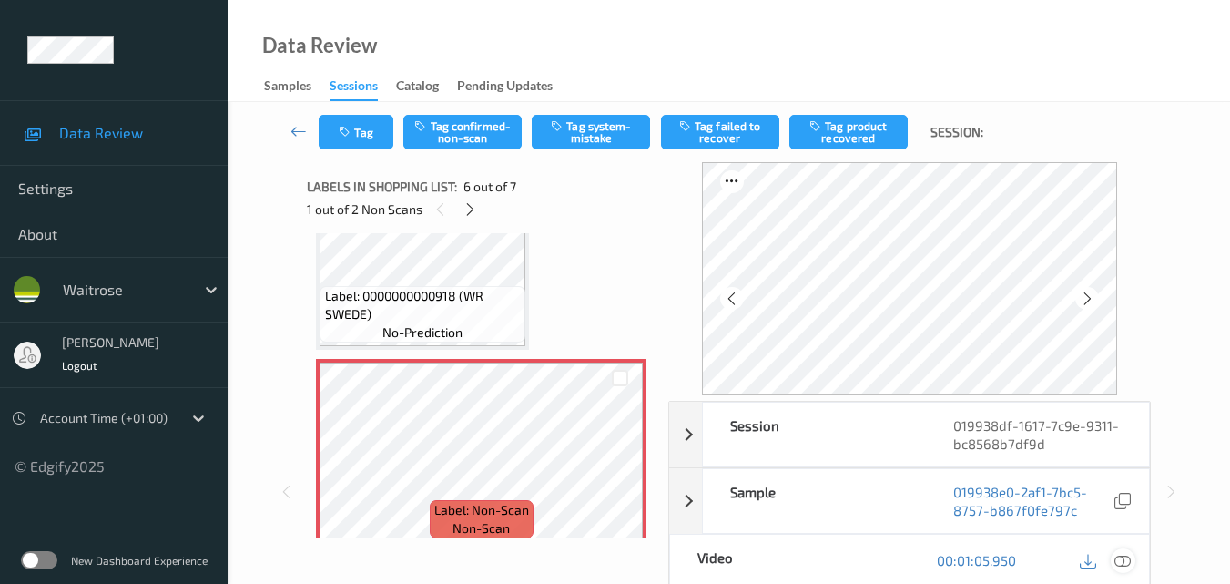
click at [1129, 557] on icon at bounding box center [1123, 560] width 16 height 16
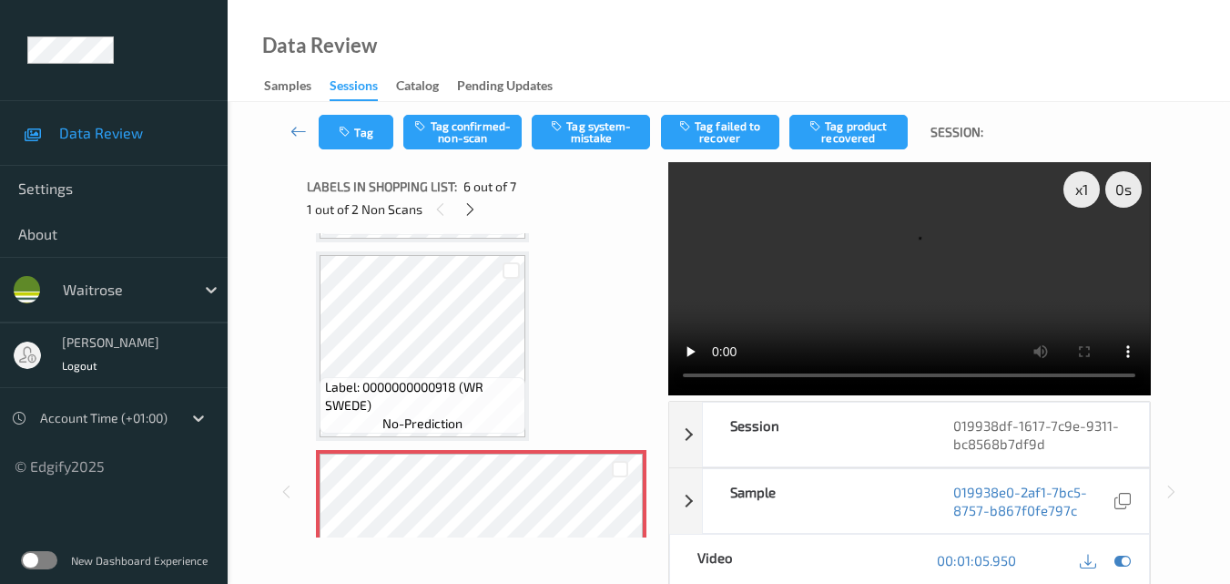
scroll to position [967, 0]
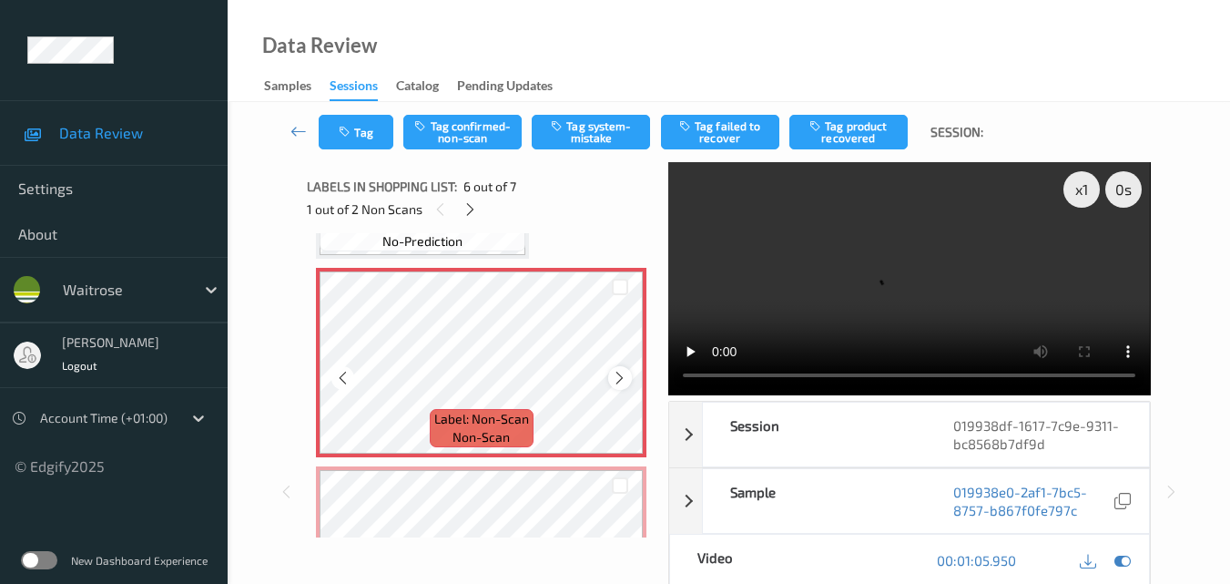
click at [627, 373] on icon at bounding box center [619, 378] width 15 height 16
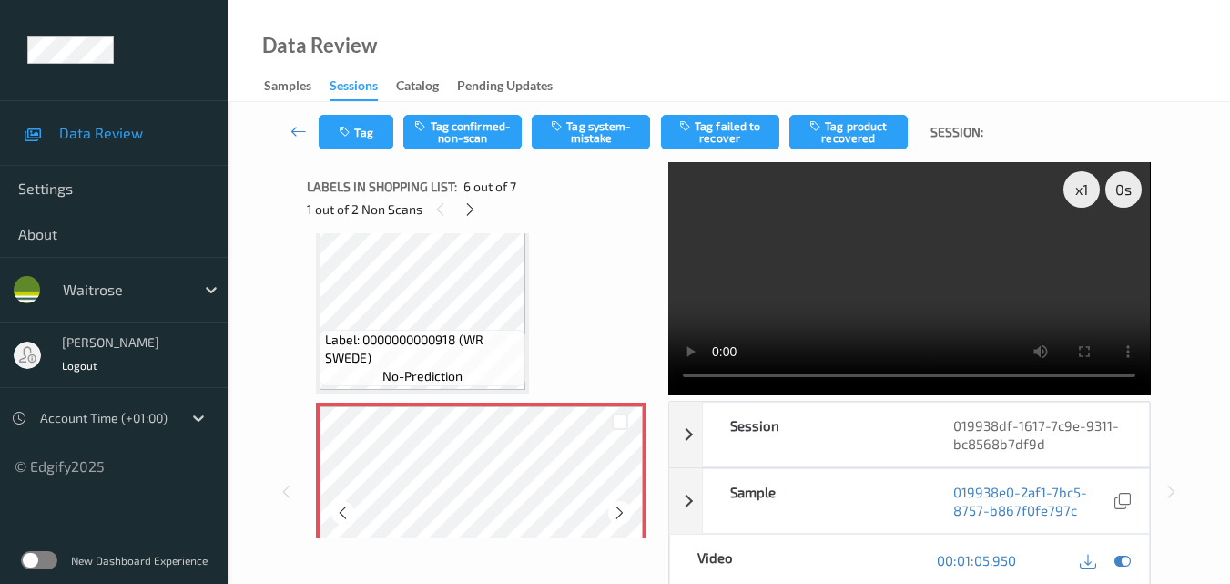
scroll to position [821, 0]
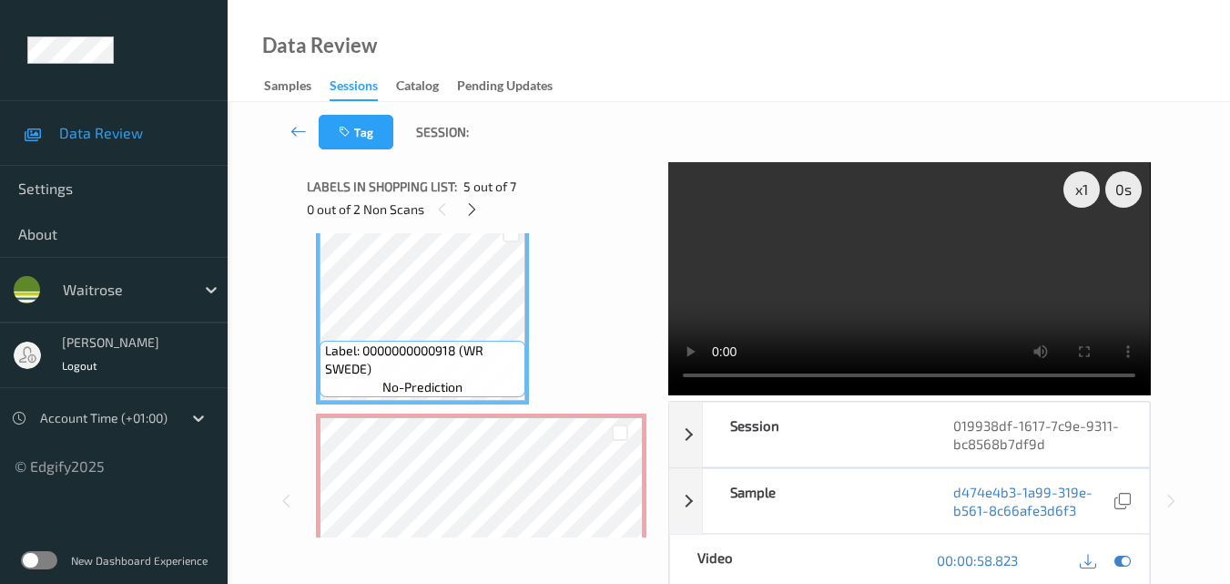
click at [926, 276] on video at bounding box center [909, 278] width 482 height 233
click at [923, 267] on video at bounding box center [909, 278] width 482 height 233
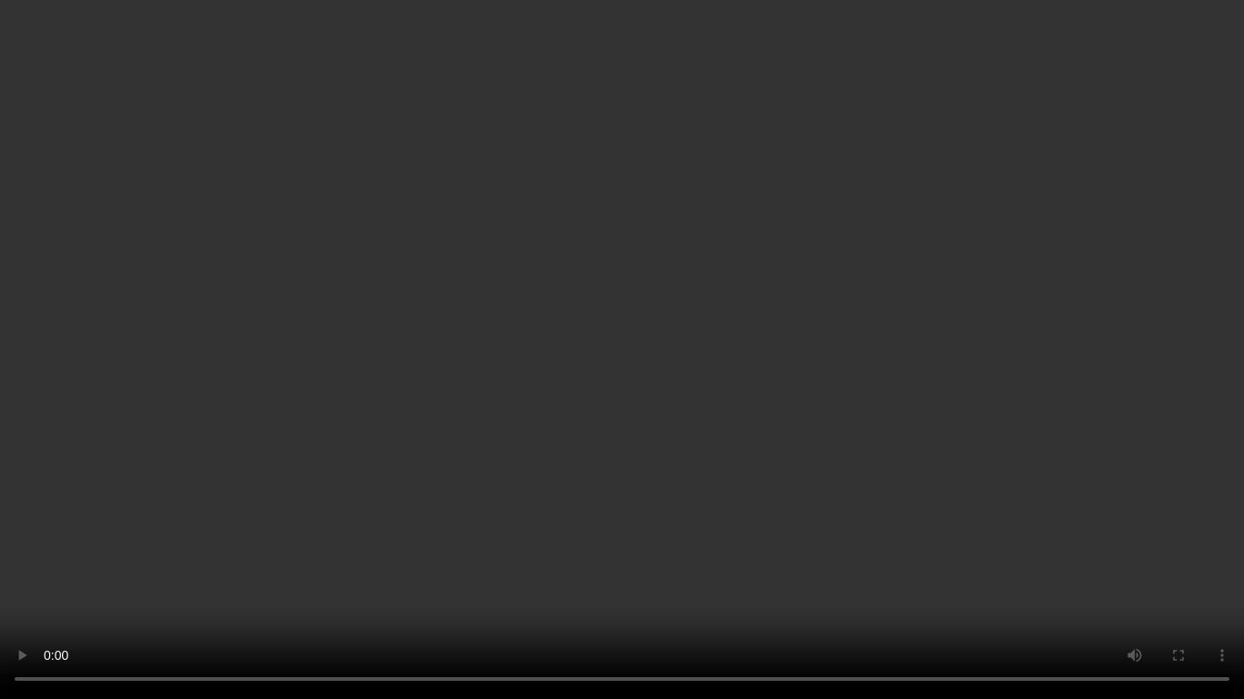
click at [918, 290] on video at bounding box center [622, 349] width 1244 height 699
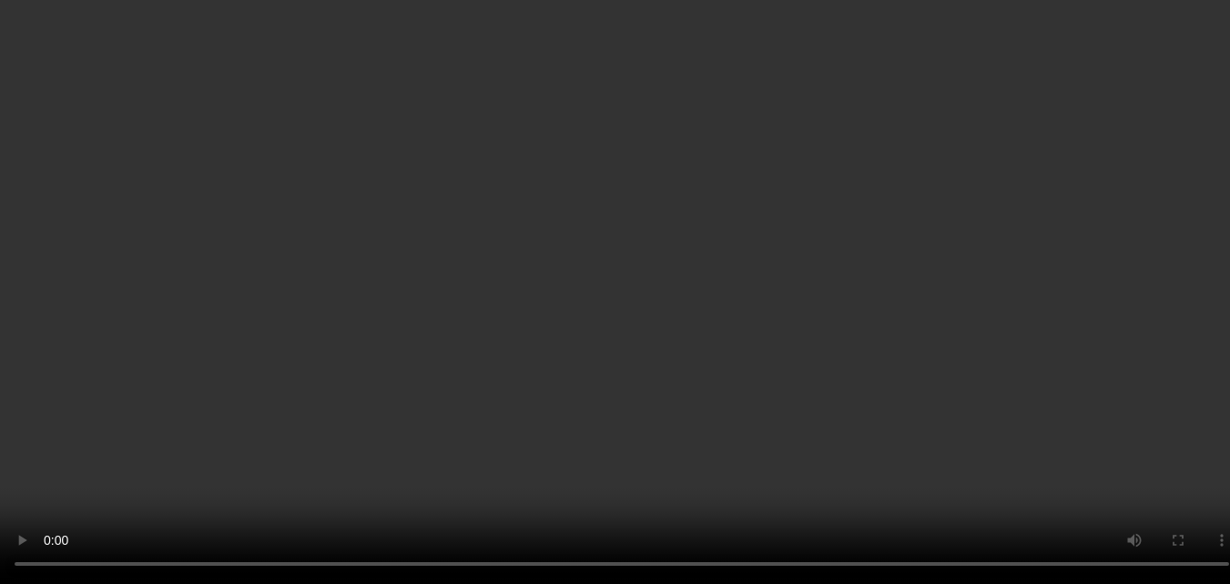
scroll to position [639, 0]
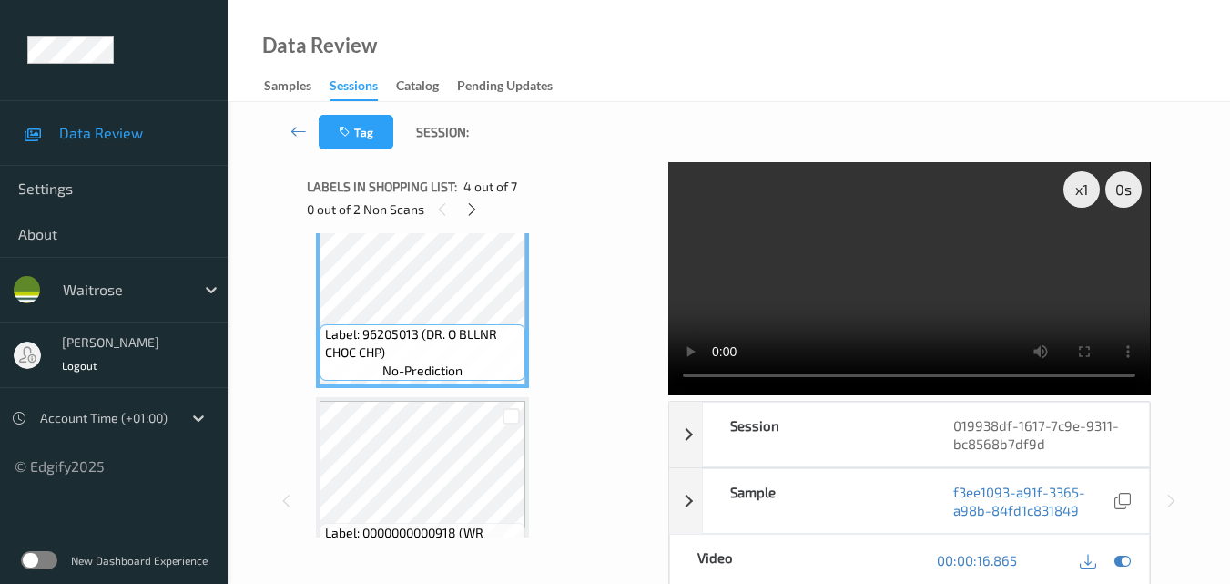
click at [910, 280] on video at bounding box center [909, 278] width 482 height 233
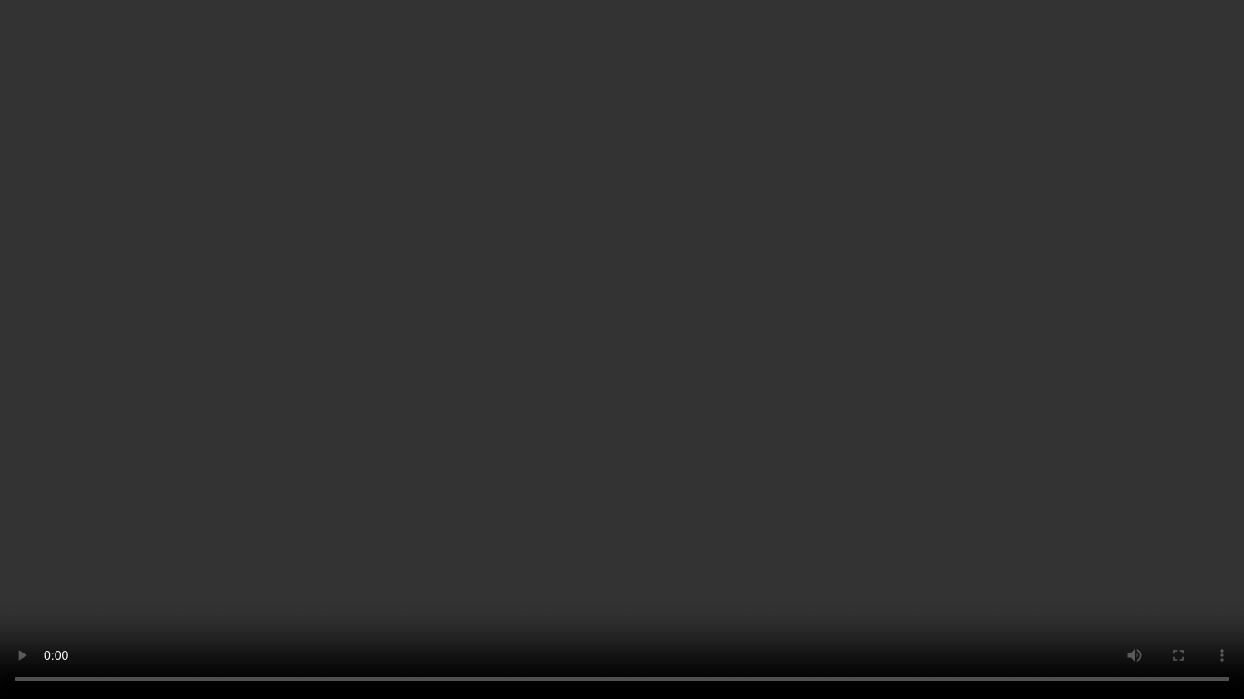
click at [701, 323] on video at bounding box center [622, 349] width 1244 height 699
click at [869, 216] on video at bounding box center [622, 349] width 1244 height 699
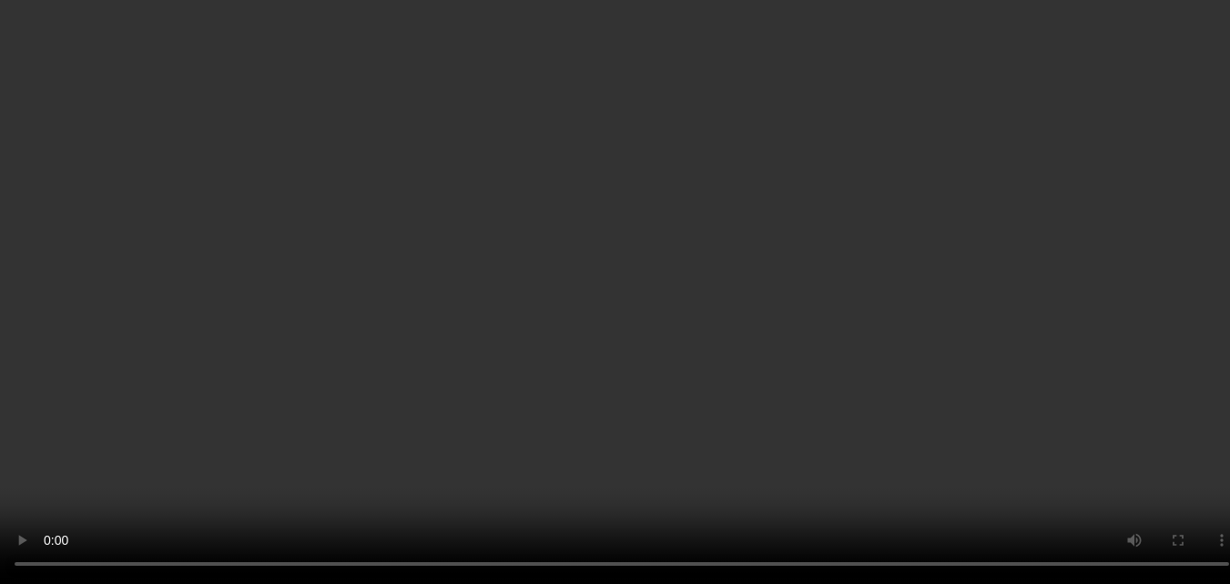
scroll to position [912, 0]
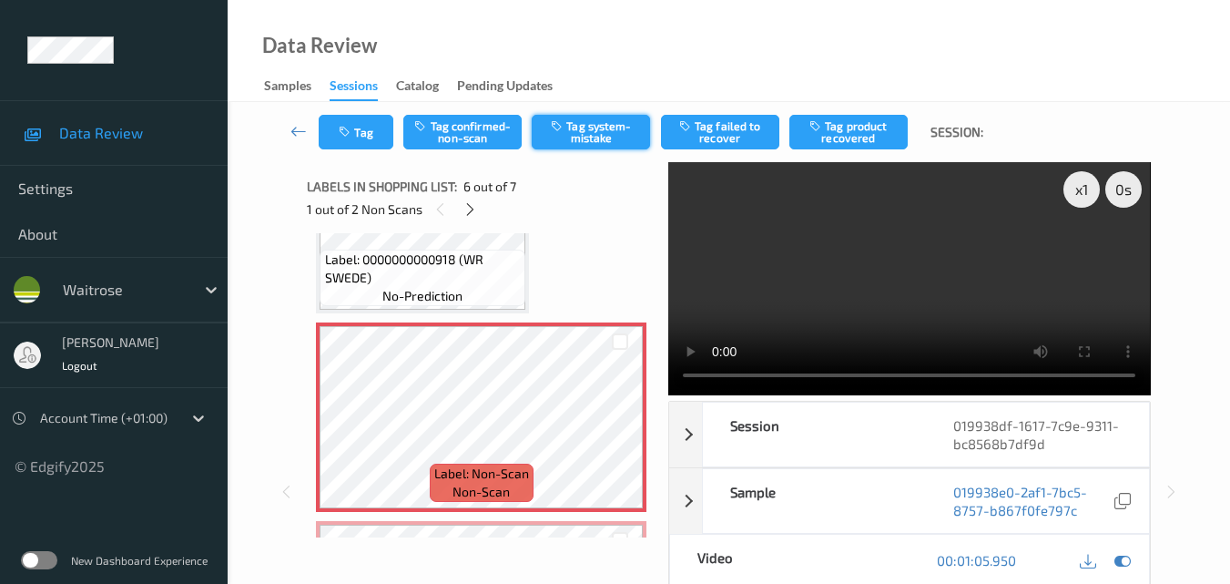
click at [601, 134] on button "Tag system-mistake" at bounding box center [591, 132] width 118 height 35
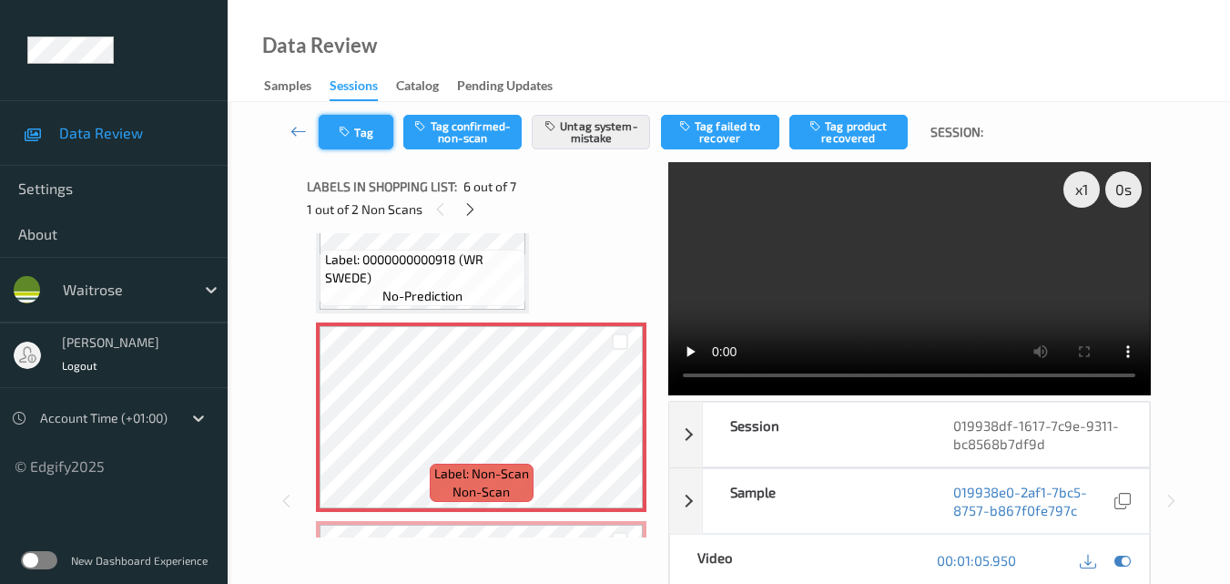
click at [356, 136] on button "Tag" at bounding box center [356, 132] width 75 height 35
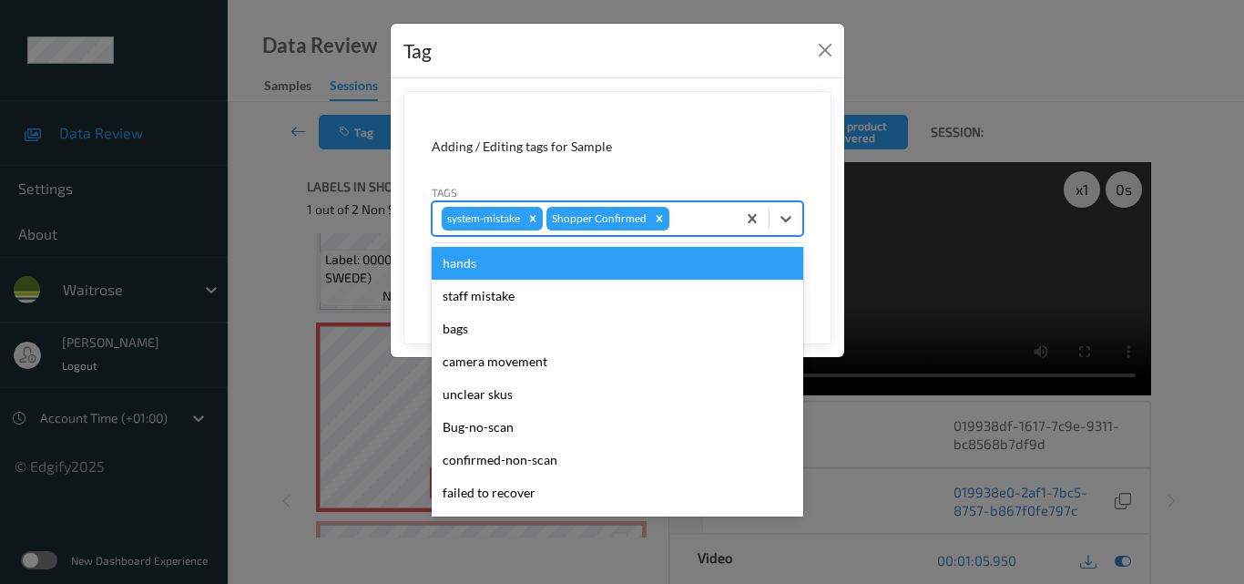
click at [696, 226] on div at bounding box center [700, 219] width 54 height 22
type input "un"
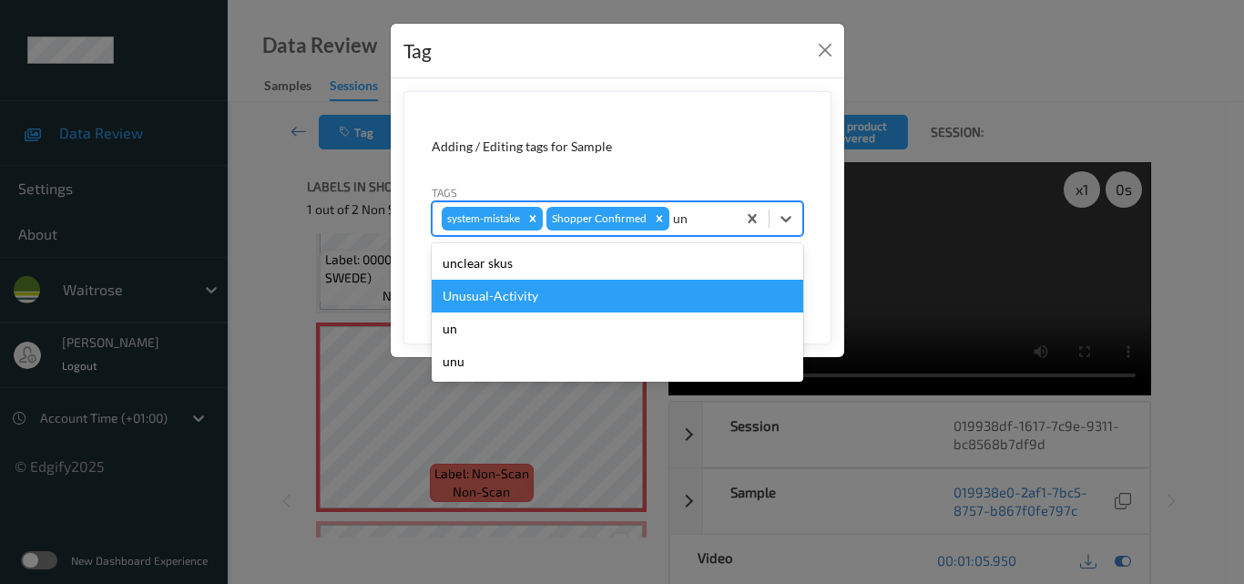
click at [632, 295] on div "Unusual-Activity" at bounding box center [618, 296] width 372 height 33
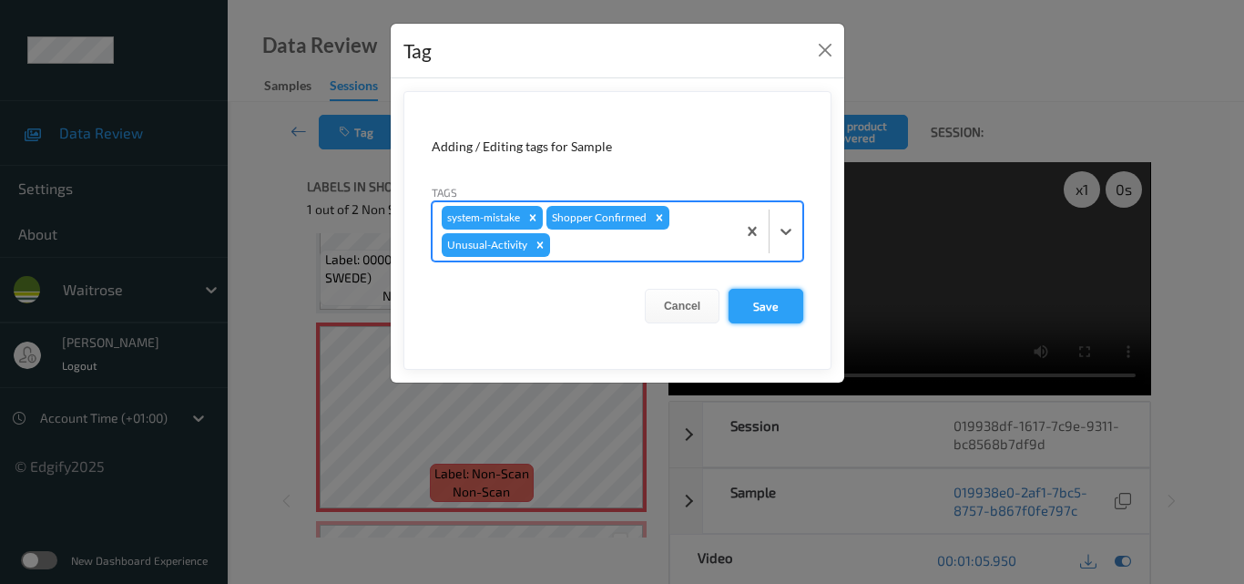
click at [764, 302] on button "Save" at bounding box center [765, 306] width 75 height 35
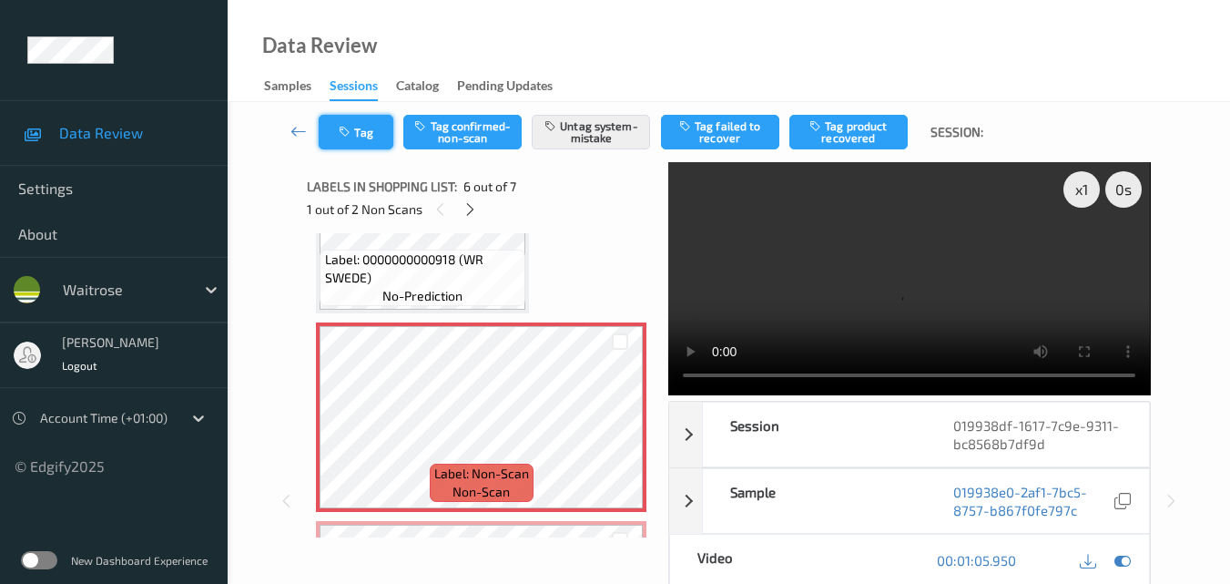
click at [372, 138] on button "Tag" at bounding box center [356, 132] width 75 height 35
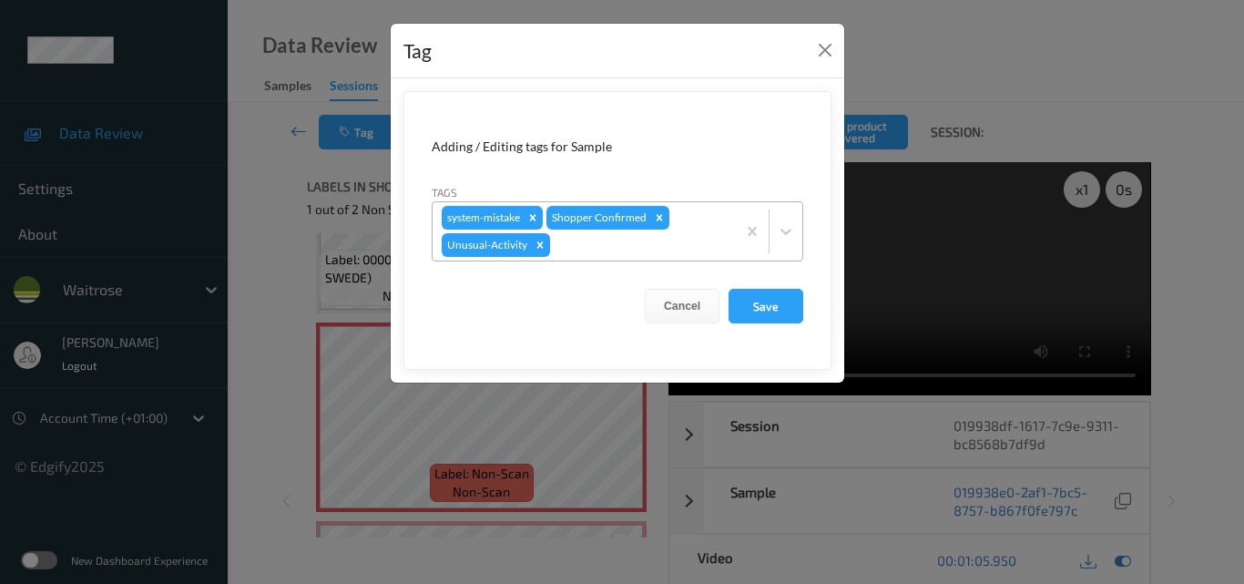
click at [639, 248] on div at bounding box center [640, 245] width 173 height 22
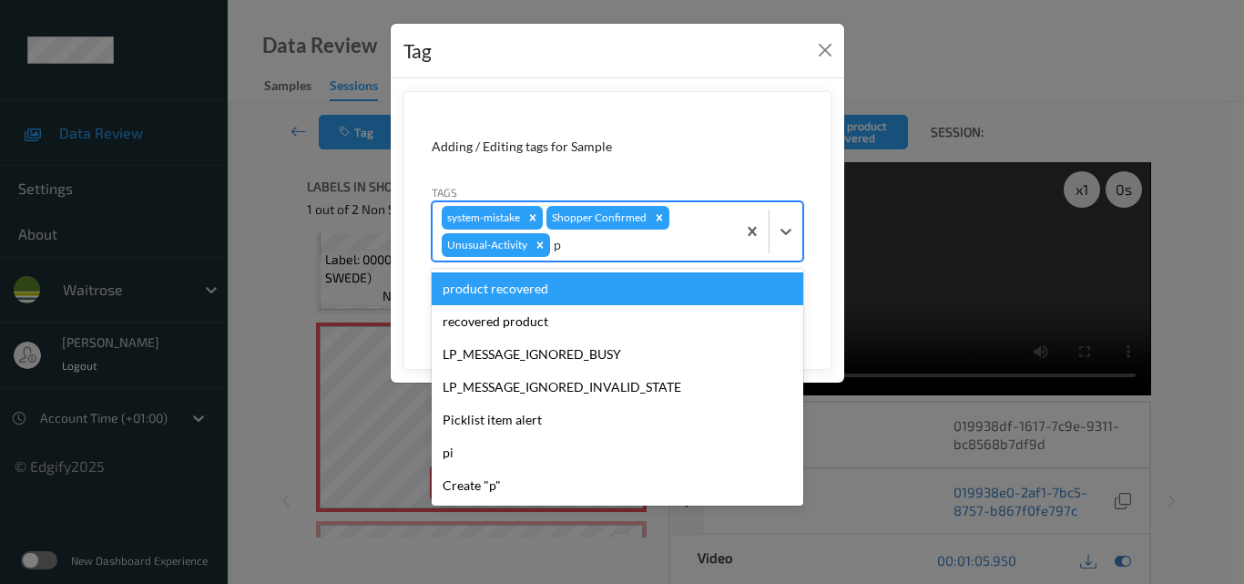
type input "pi"
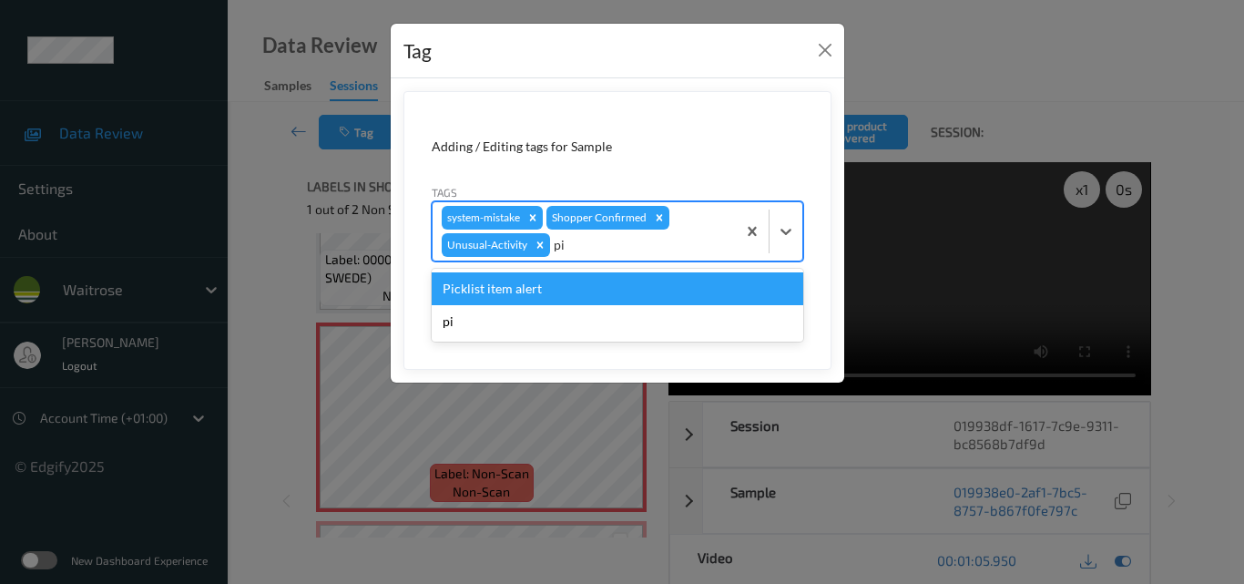
click at [612, 290] on div "Picklist item alert" at bounding box center [618, 288] width 372 height 33
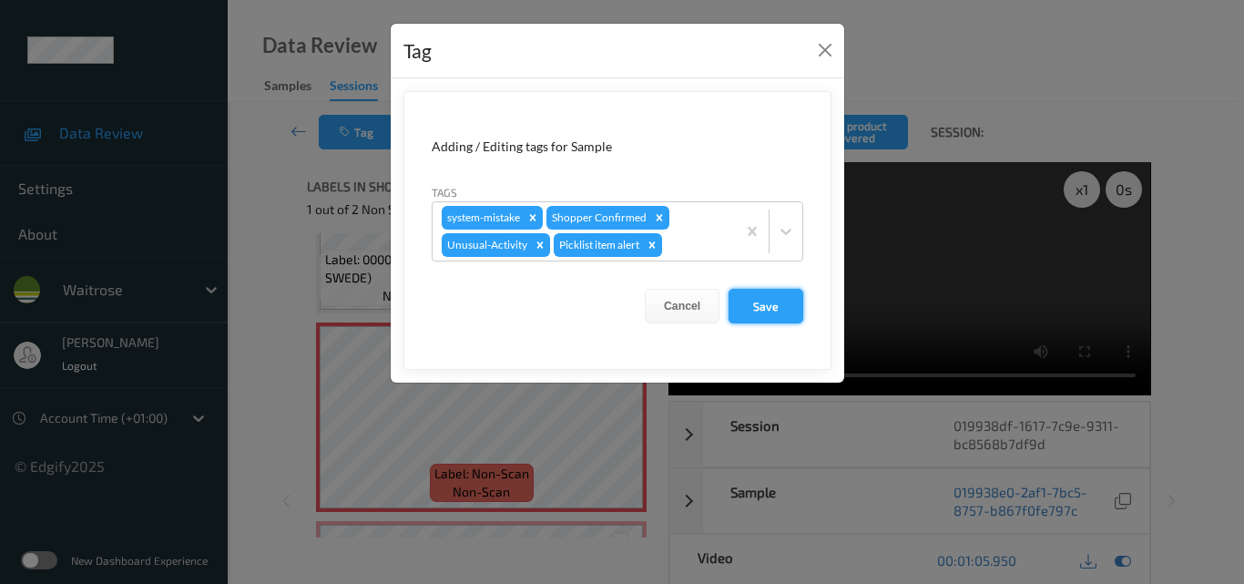
click at [778, 305] on button "Save" at bounding box center [765, 306] width 75 height 35
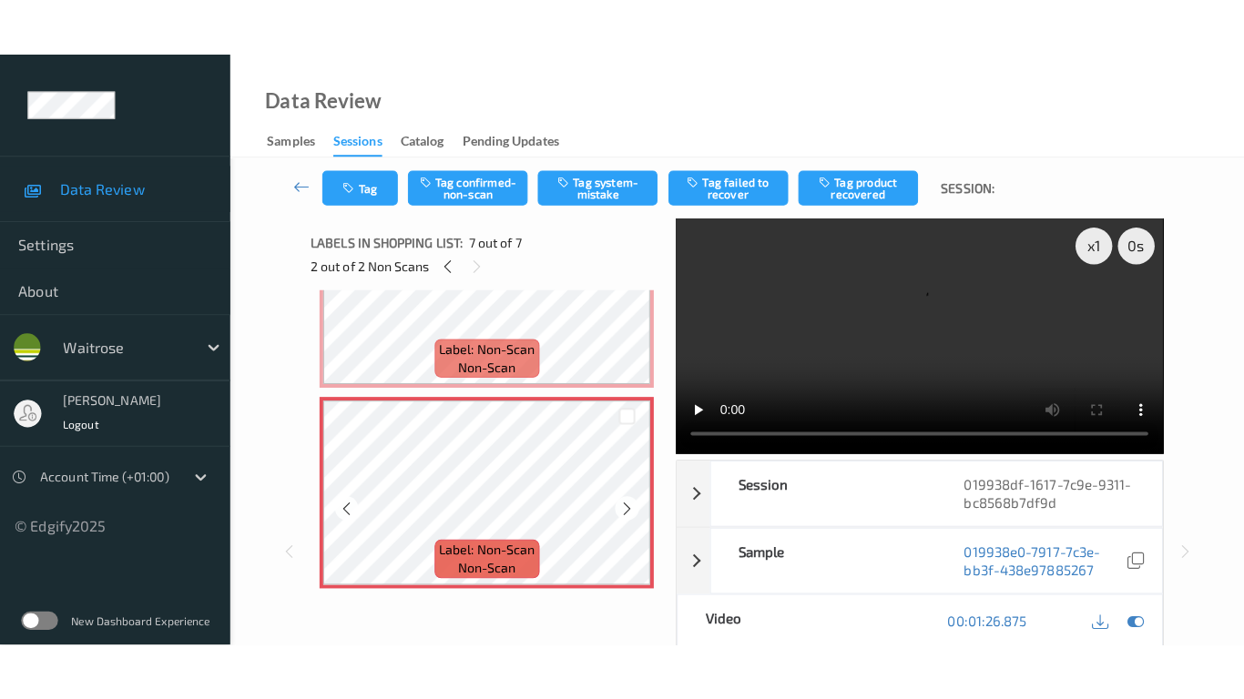
scroll to position [1003, 0]
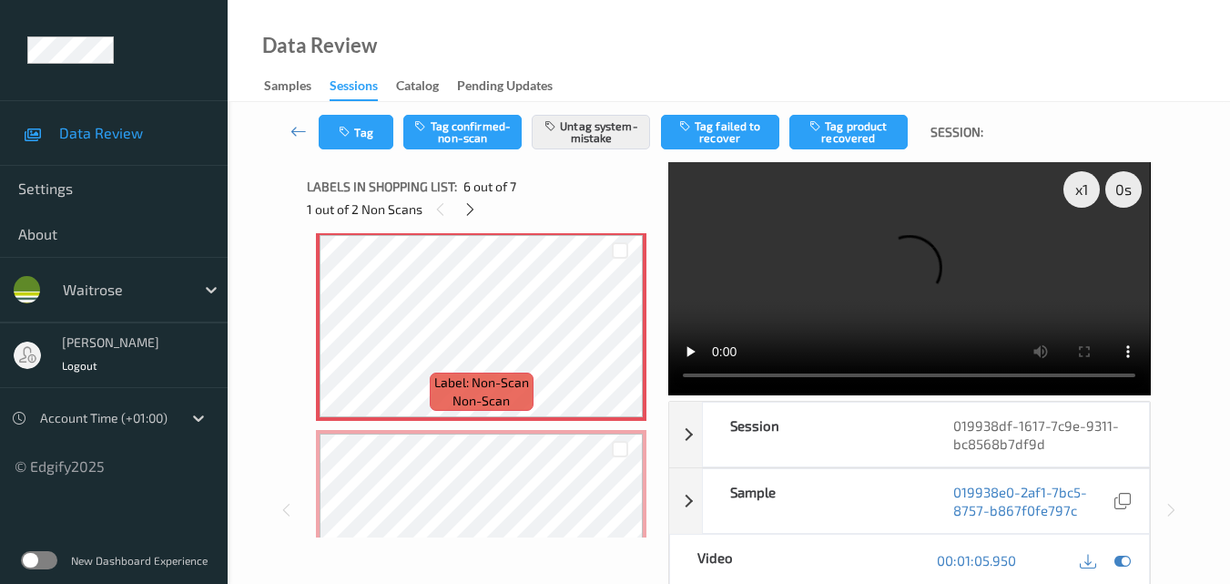
click at [881, 267] on video at bounding box center [909, 278] width 482 height 233
click at [951, 277] on video at bounding box center [909, 278] width 482 height 233
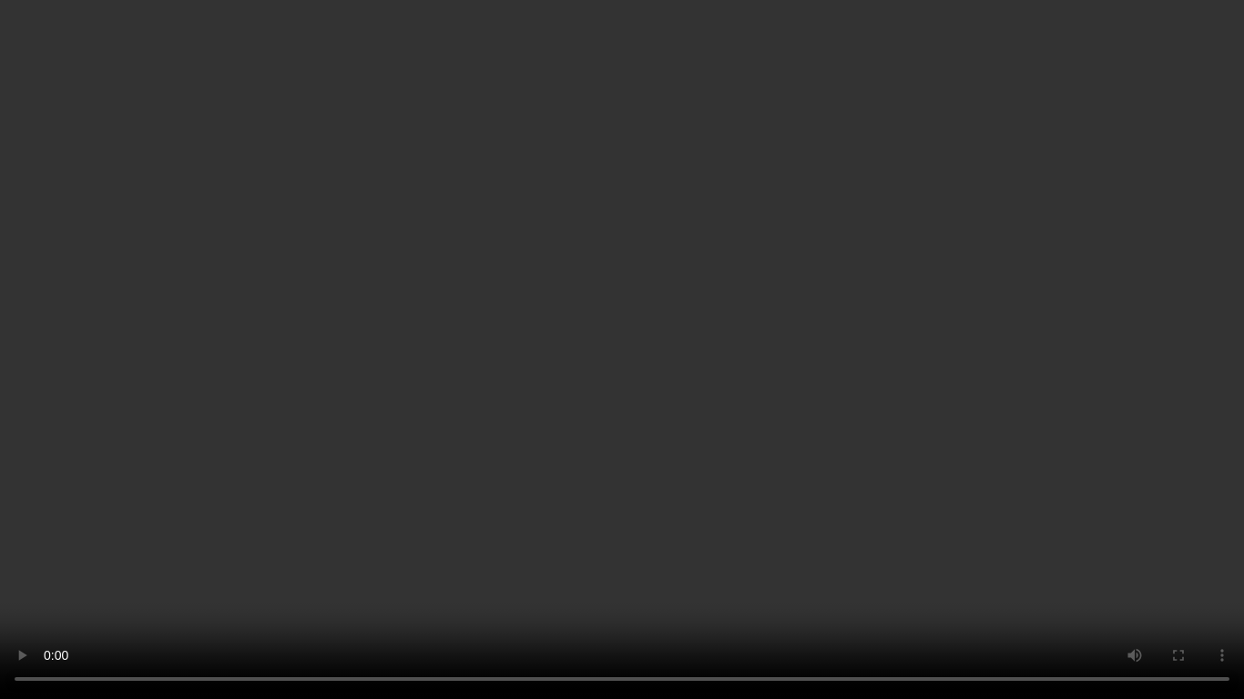
click at [851, 392] on video at bounding box center [622, 349] width 1244 height 699
click at [432, 297] on video at bounding box center [622, 349] width 1244 height 699
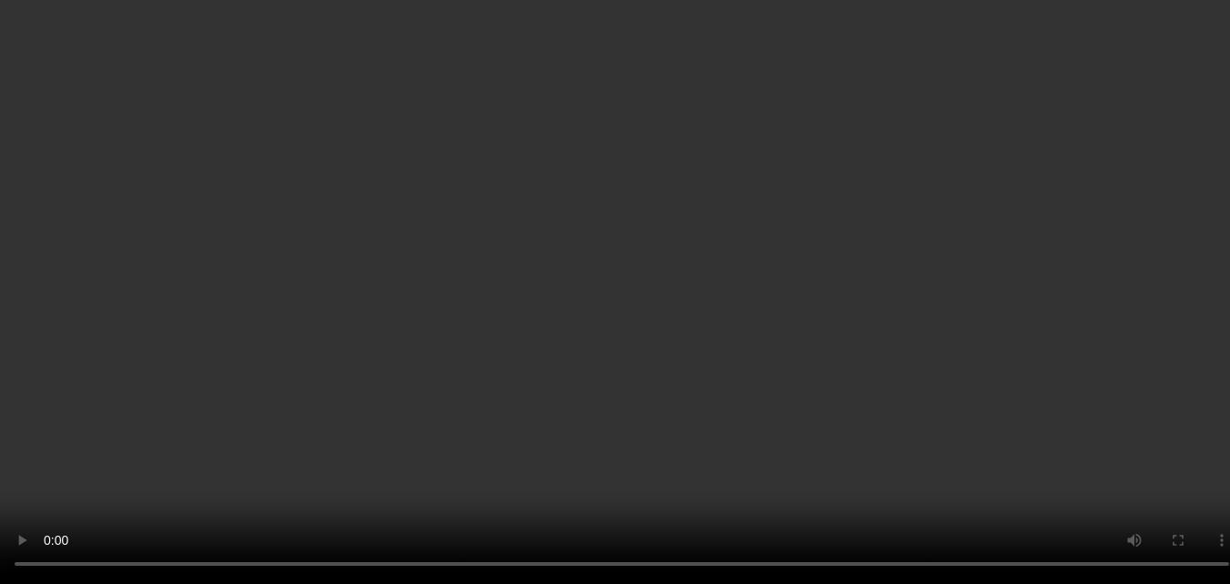
scroll to position [1095, 0]
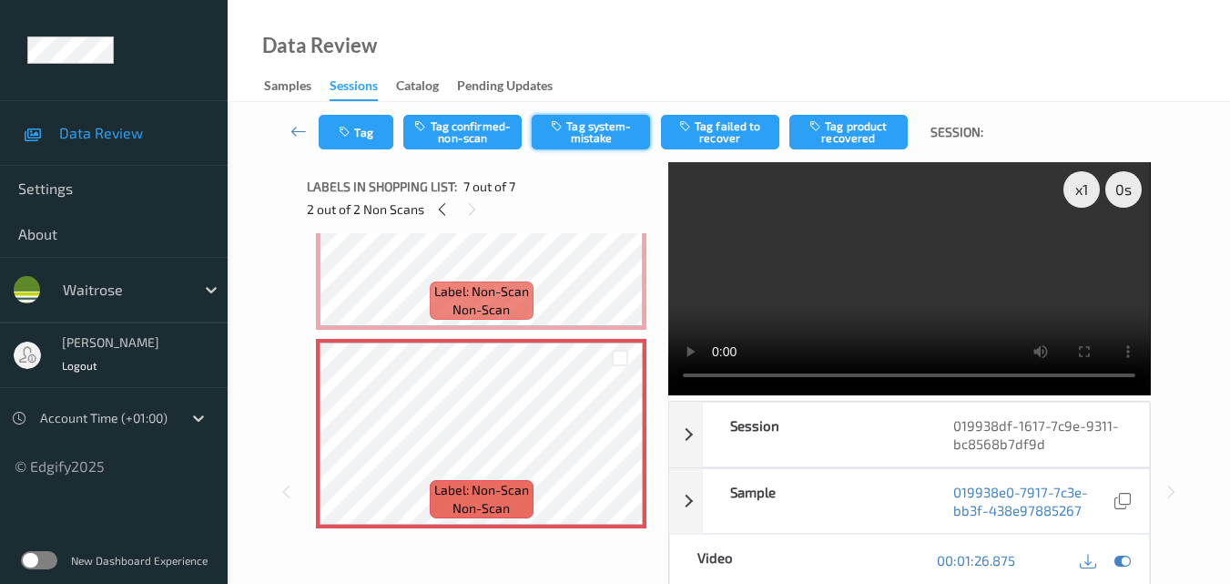
click at [606, 117] on button "Tag system-mistake" at bounding box center [591, 132] width 118 height 35
click at [372, 128] on button "Tag" at bounding box center [356, 132] width 75 height 35
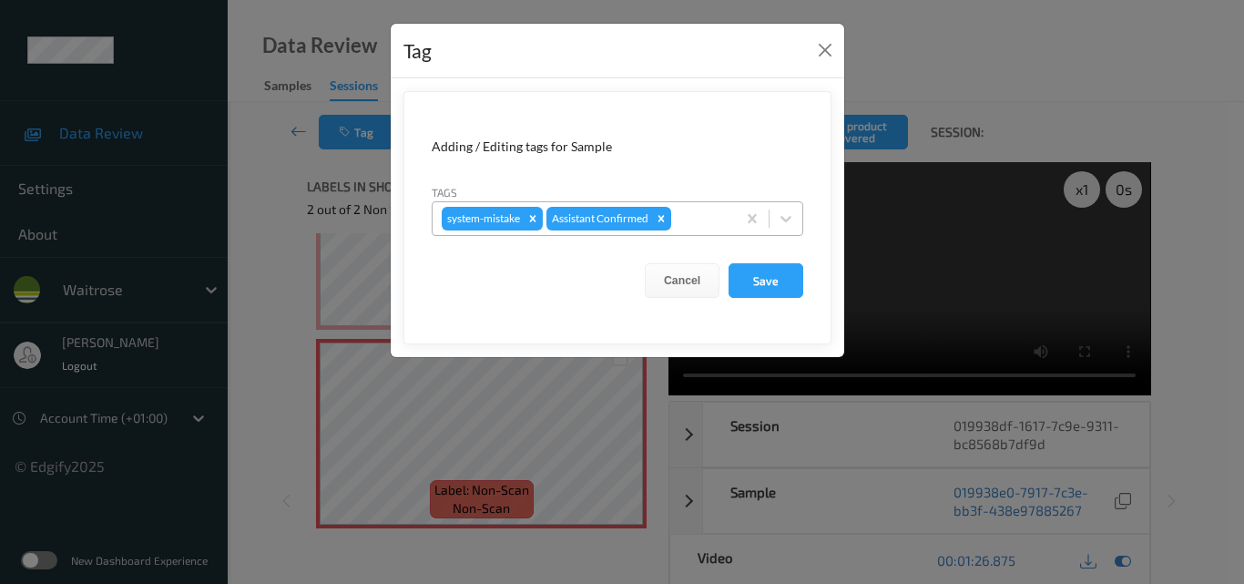
click at [693, 219] on div at bounding box center [701, 219] width 52 height 22
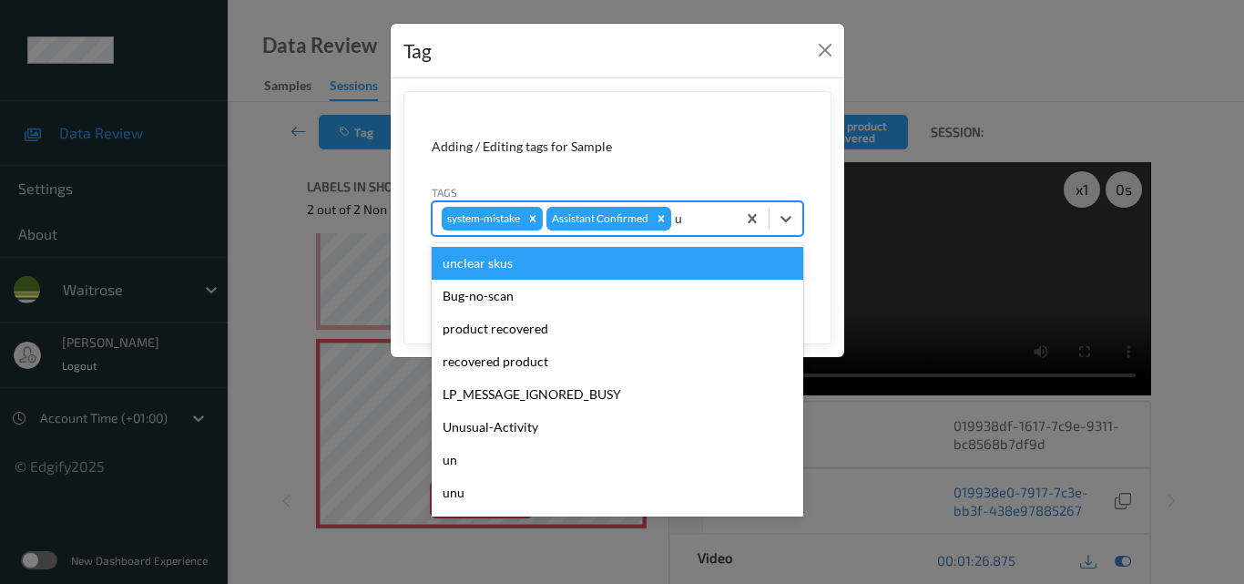
type input "un"
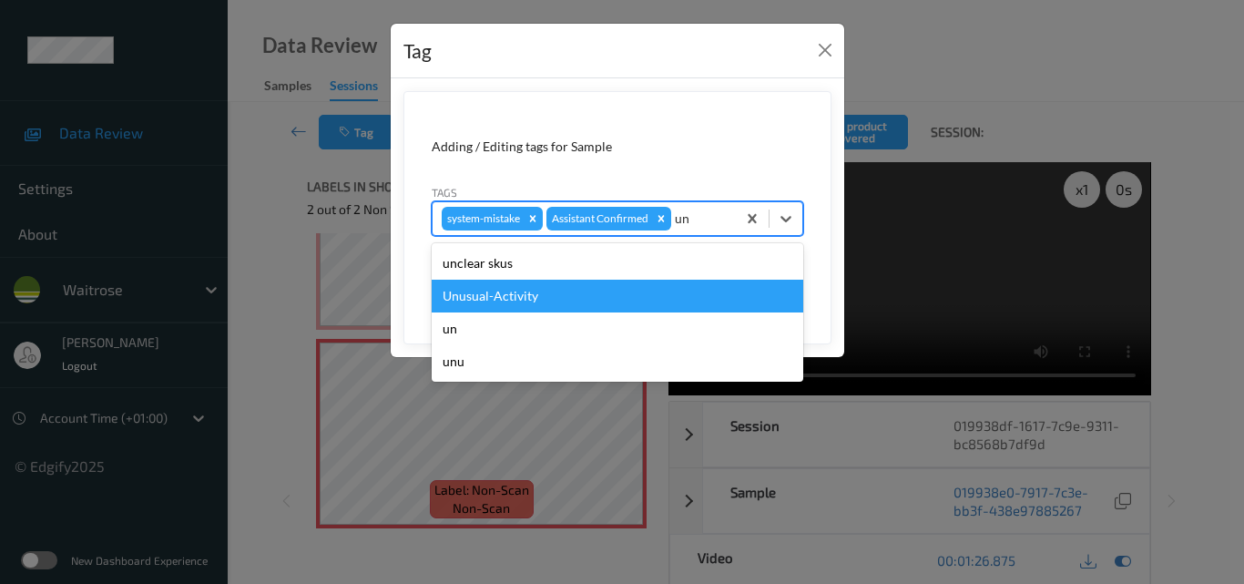
click at [599, 290] on div "Unusual-Activity" at bounding box center [618, 296] width 372 height 33
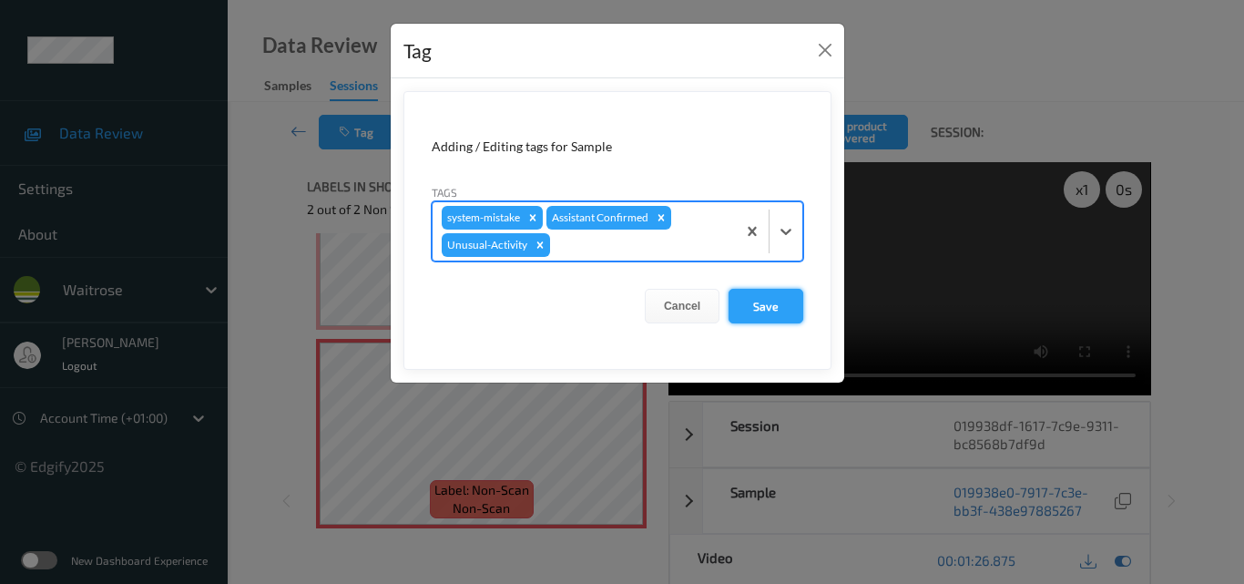
click at [756, 303] on button "Save" at bounding box center [765, 306] width 75 height 35
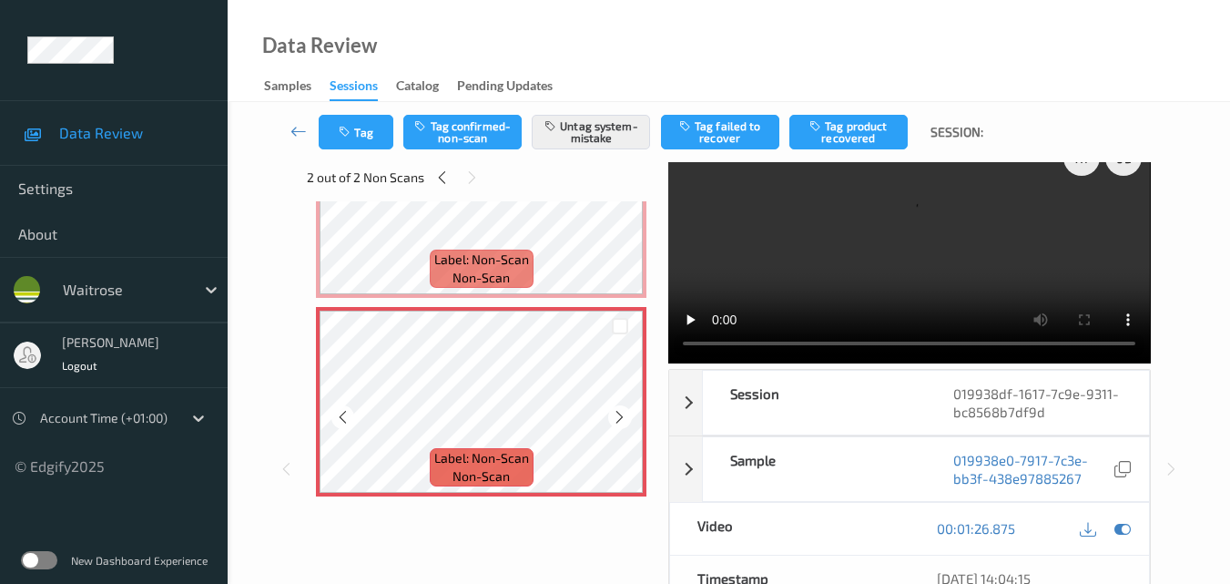
scroll to position [123, 0]
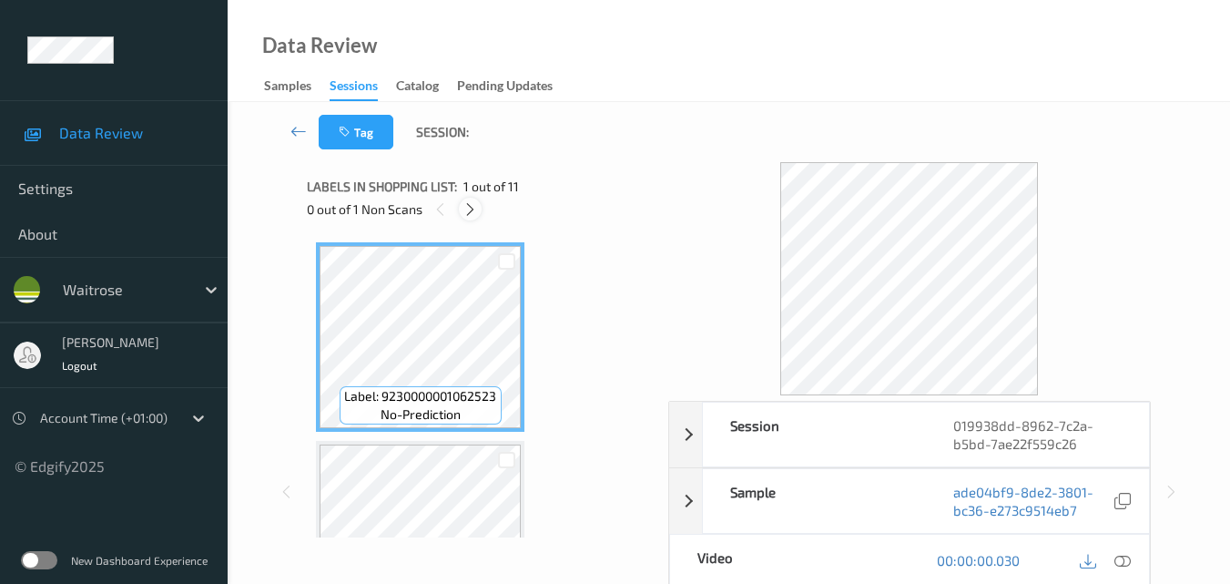
click at [466, 212] on icon at bounding box center [470, 209] width 15 height 16
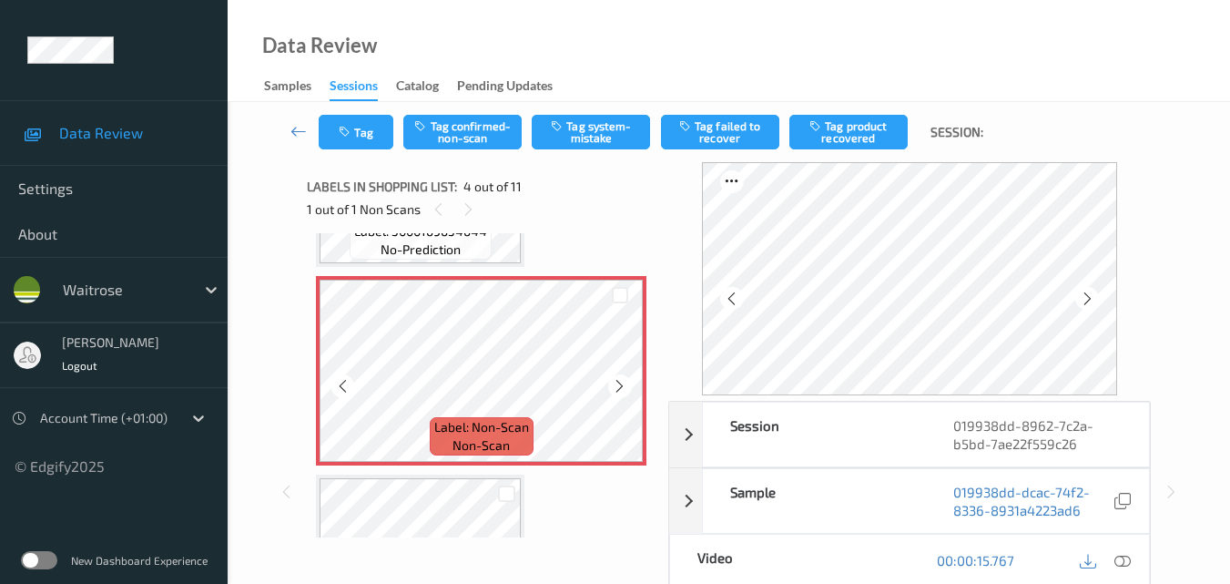
scroll to position [588, 0]
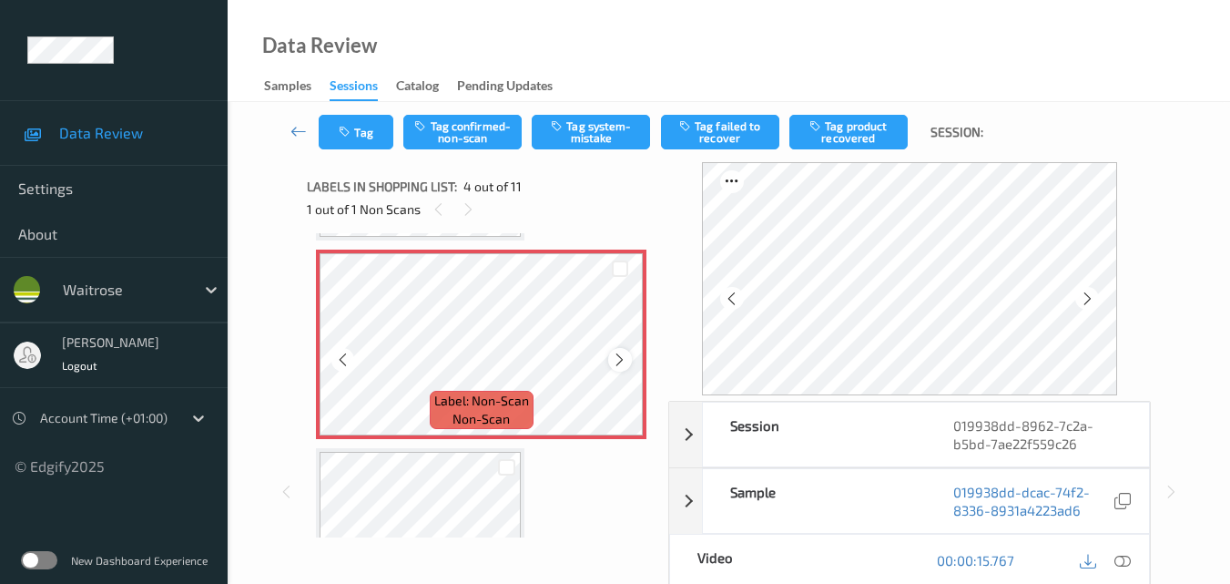
click at [621, 355] on icon at bounding box center [619, 359] width 15 height 16
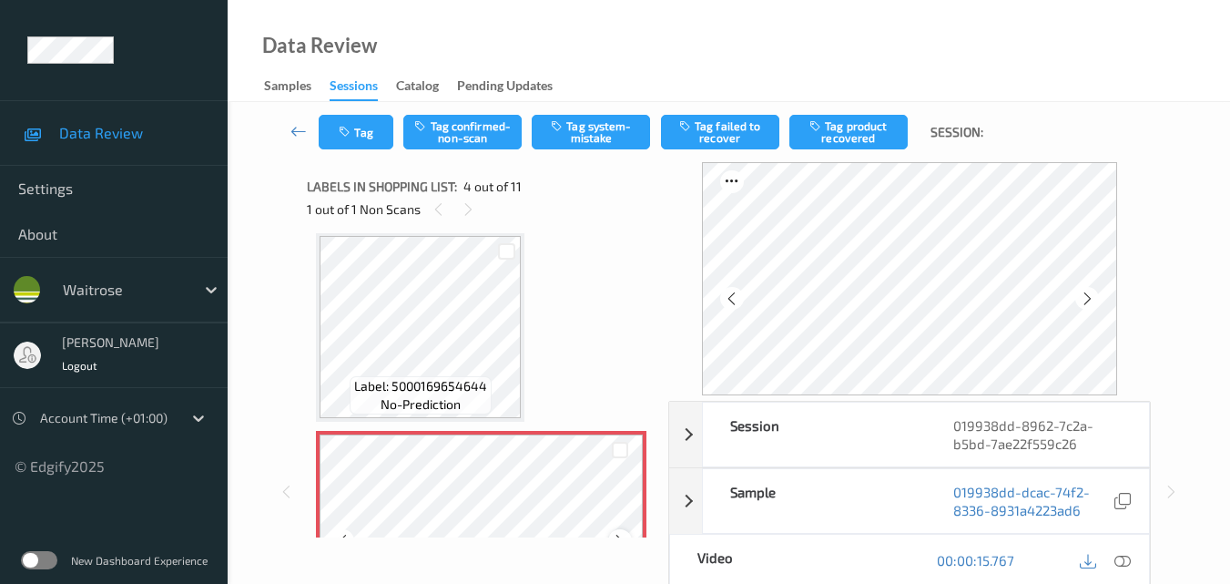
scroll to position [406, 0]
click at [1126, 561] on icon at bounding box center [1123, 560] width 16 height 16
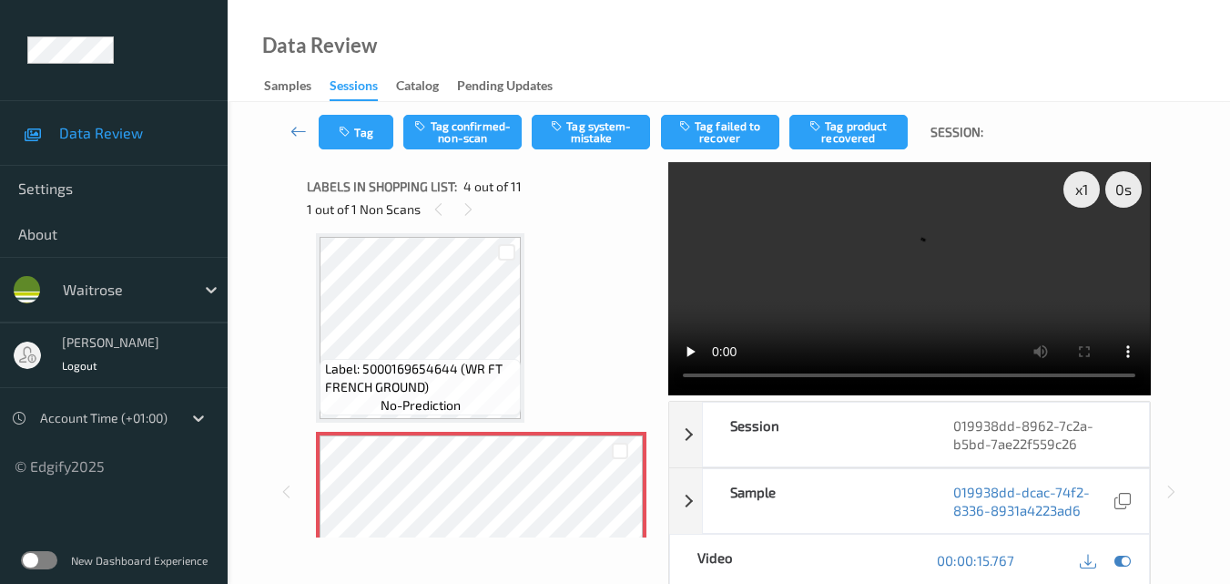
scroll to position [497, 0]
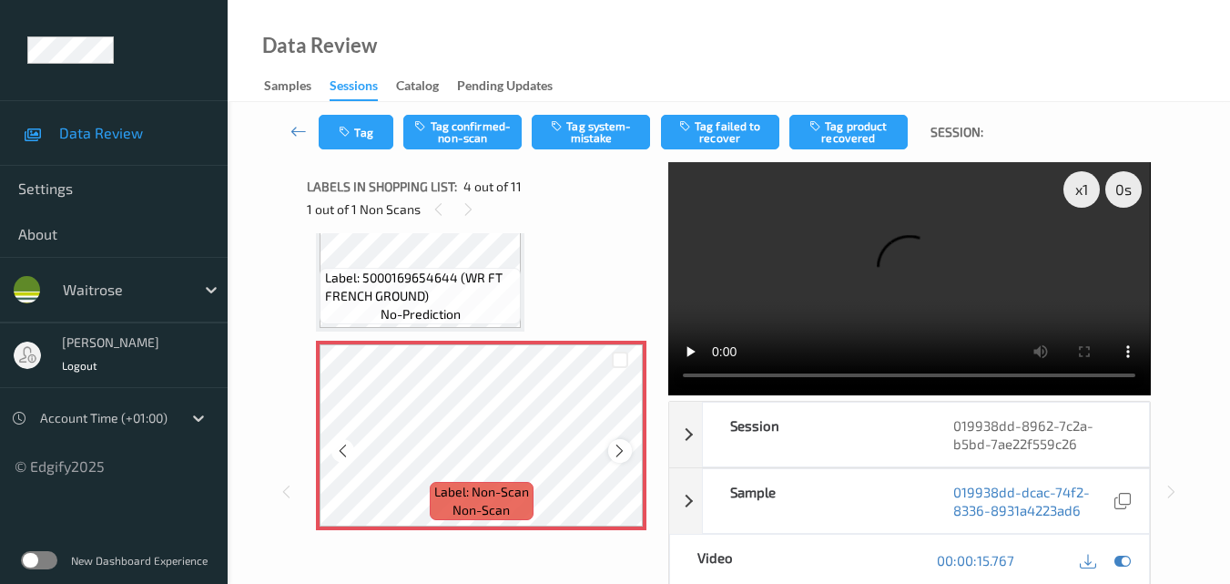
click at [621, 451] on icon at bounding box center [619, 451] width 15 height 16
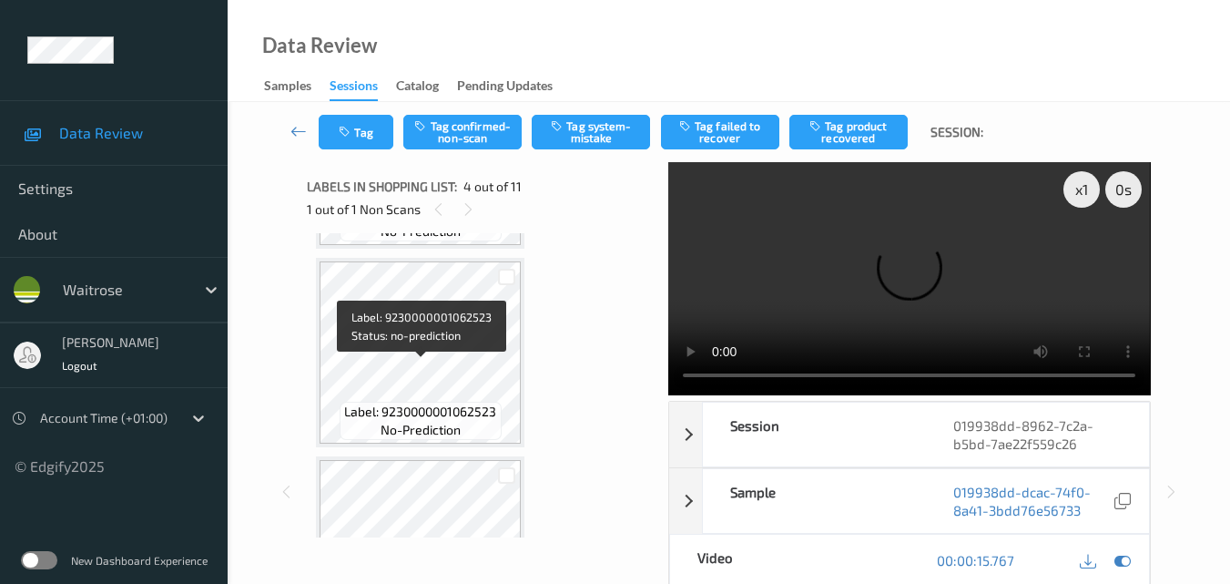
scroll to position [133, 0]
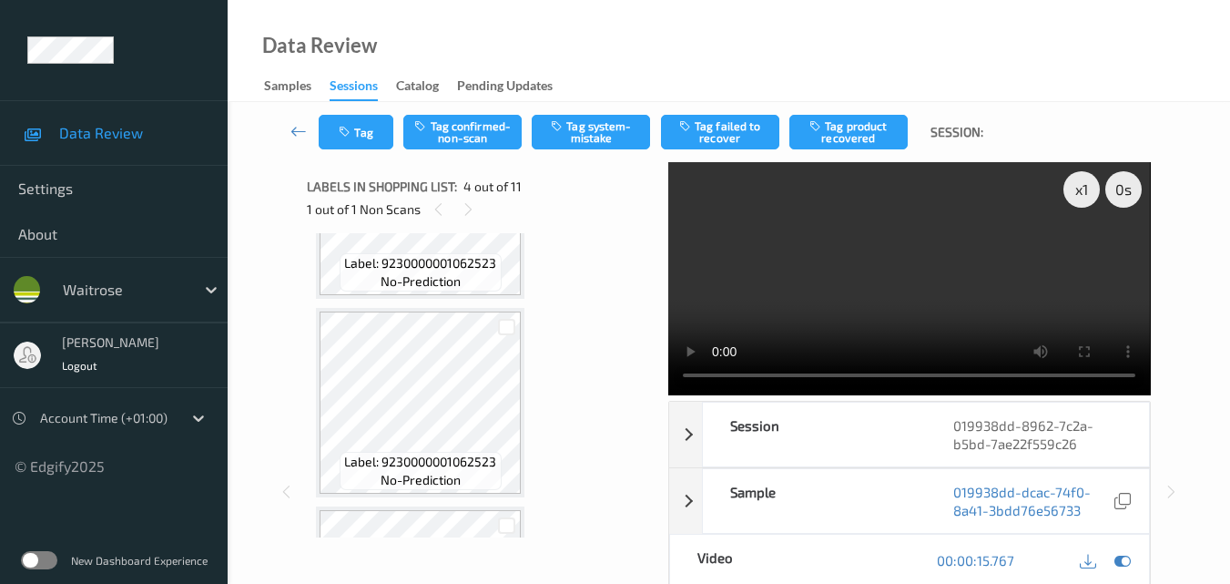
click at [944, 270] on video at bounding box center [909, 278] width 482 height 233
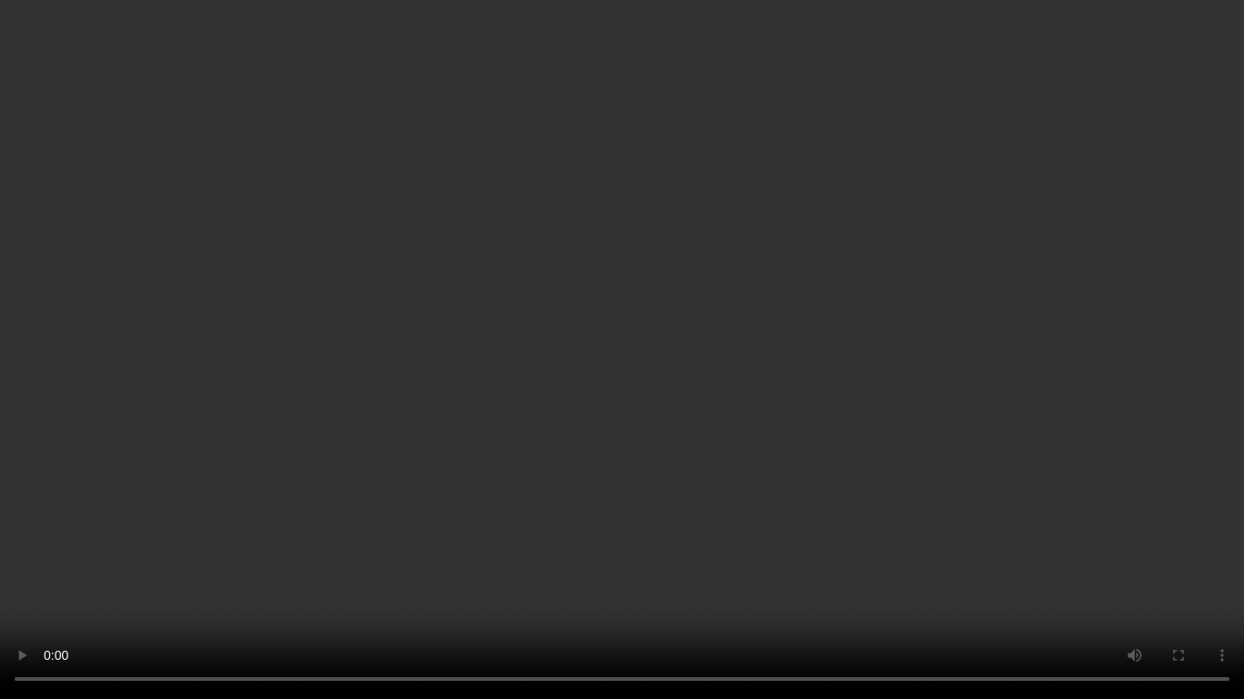
click at [744, 418] on video at bounding box center [622, 349] width 1244 height 699
click at [629, 346] on video at bounding box center [622, 349] width 1244 height 699
click at [791, 299] on video at bounding box center [622, 349] width 1244 height 699
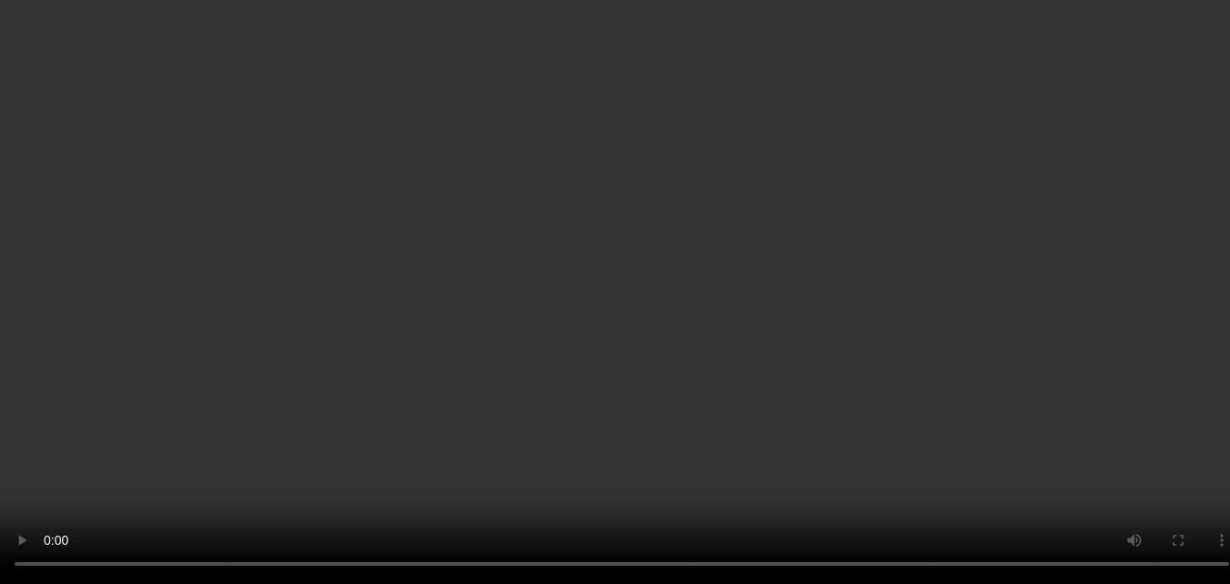
scroll to position [455, 0]
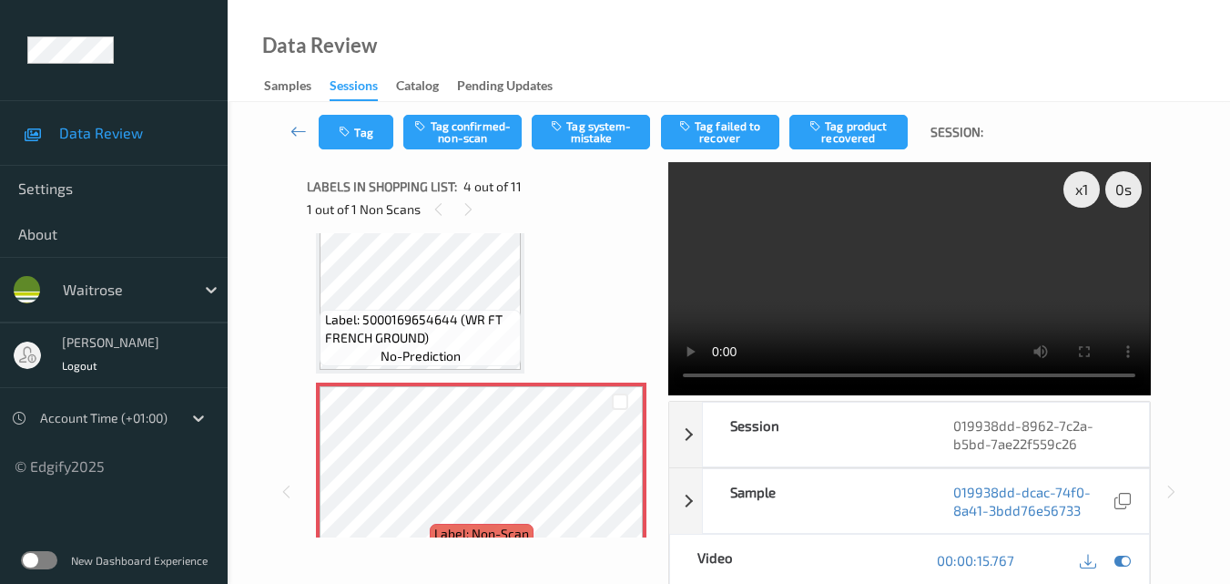
click at [896, 271] on video at bounding box center [909, 278] width 482 height 233
click at [957, 292] on video at bounding box center [909, 278] width 482 height 233
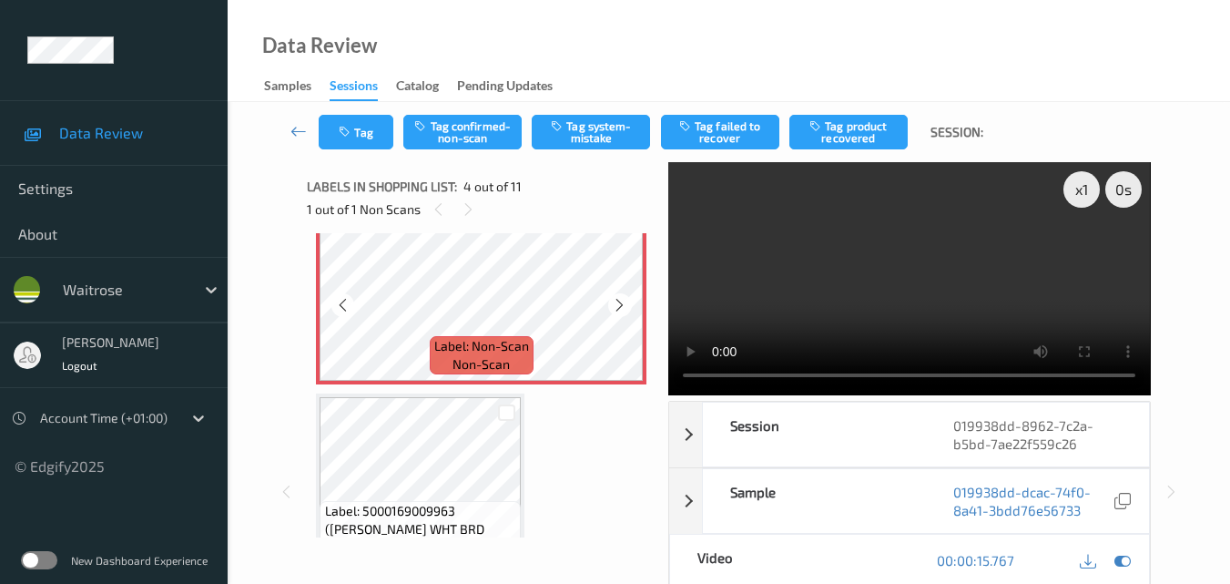
scroll to position [820, 0]
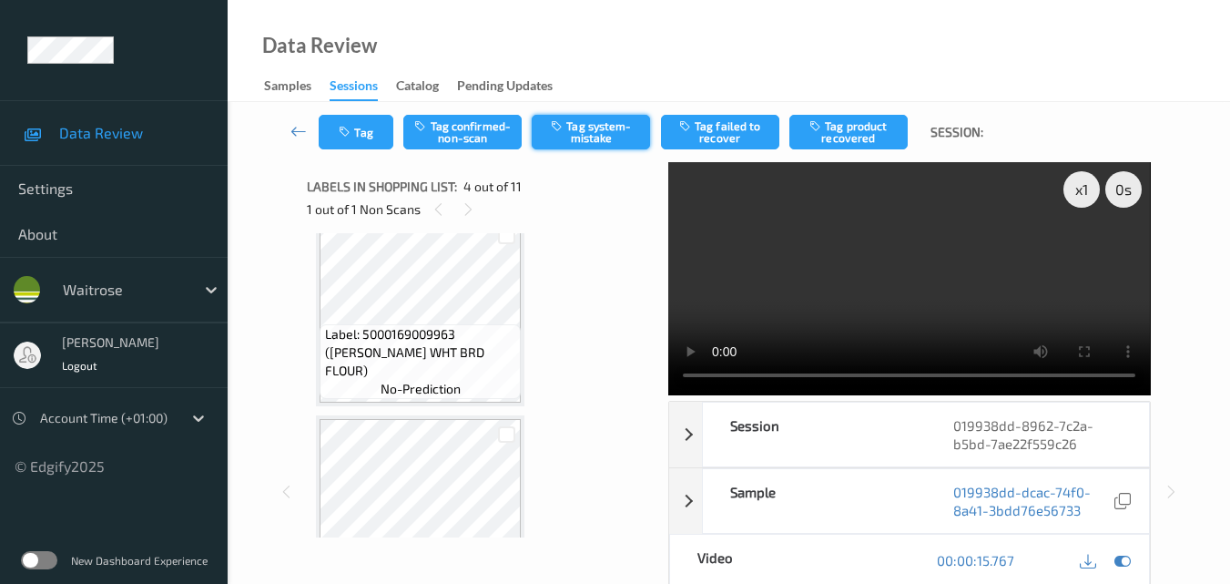
click at [593, 137] on button "Tag system-mistake" at bounding box center [591, 132] width 118 height 35
click at [355, 132] on button "Tag" at bounding box center [356, 132] width 75 height 35
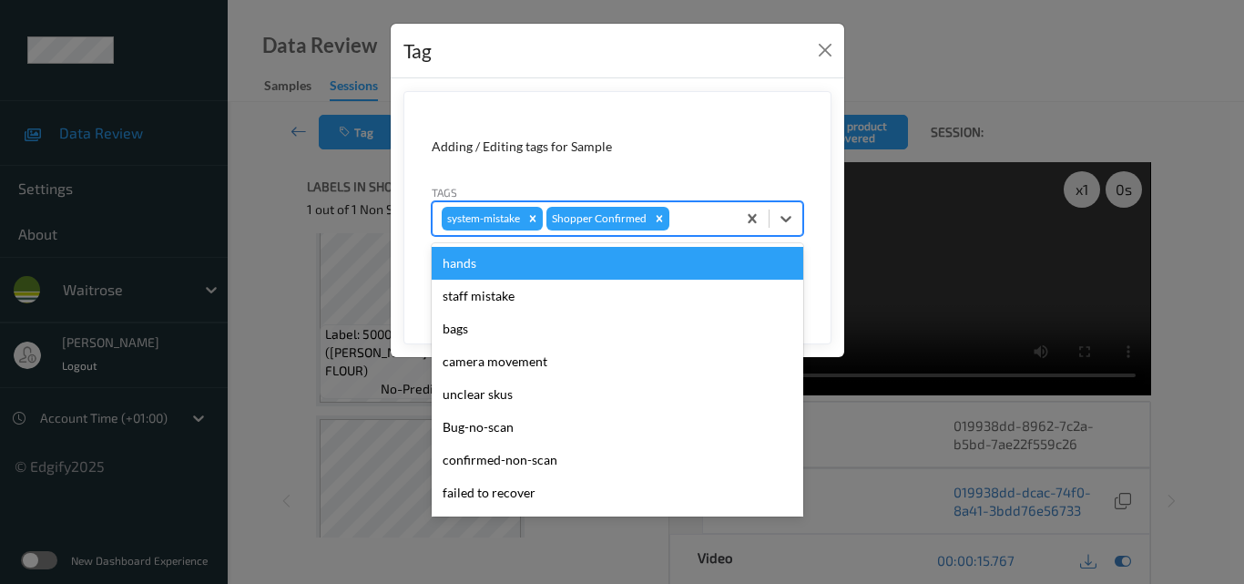
click at [698, 219] on div at bounding box center [700, 219] width 54 height 22
type input "un"
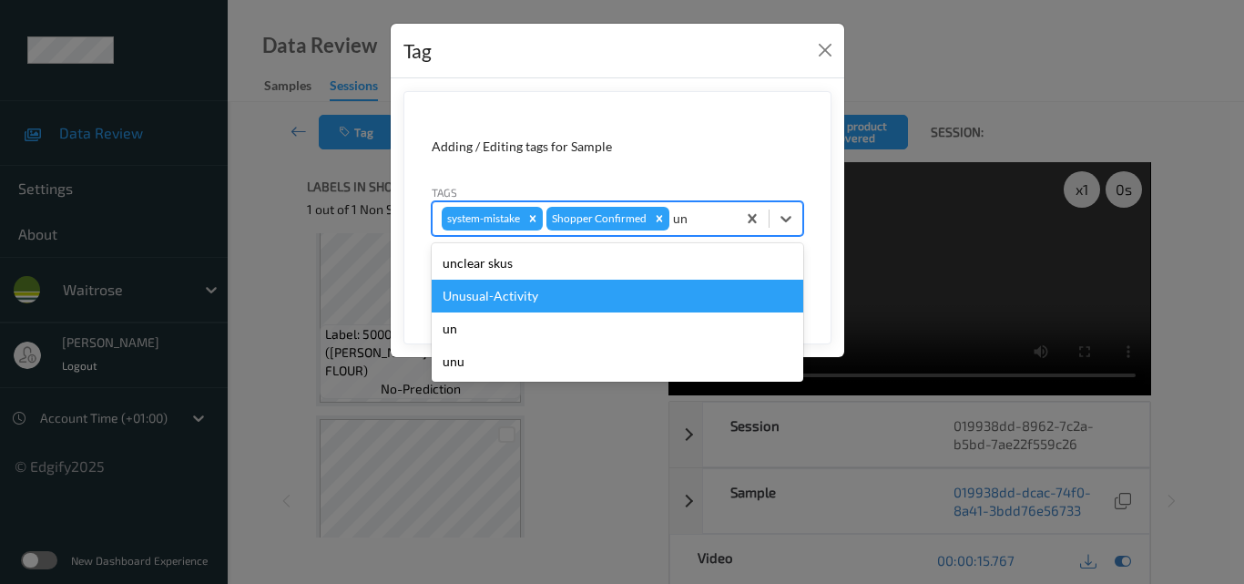
click at [554, 299] on div "Unusual-Activity" at bounding box center [618, 296] width 372 height 33
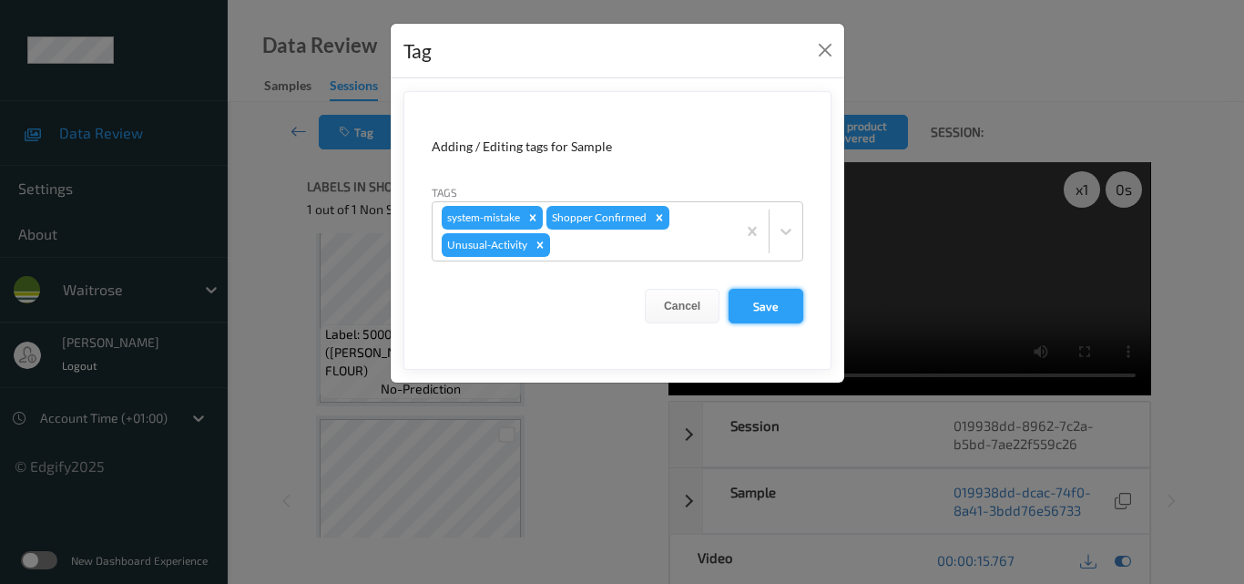
click at [787, 306] on button "Save" at bounding box center [765, 306] width 75 height 35
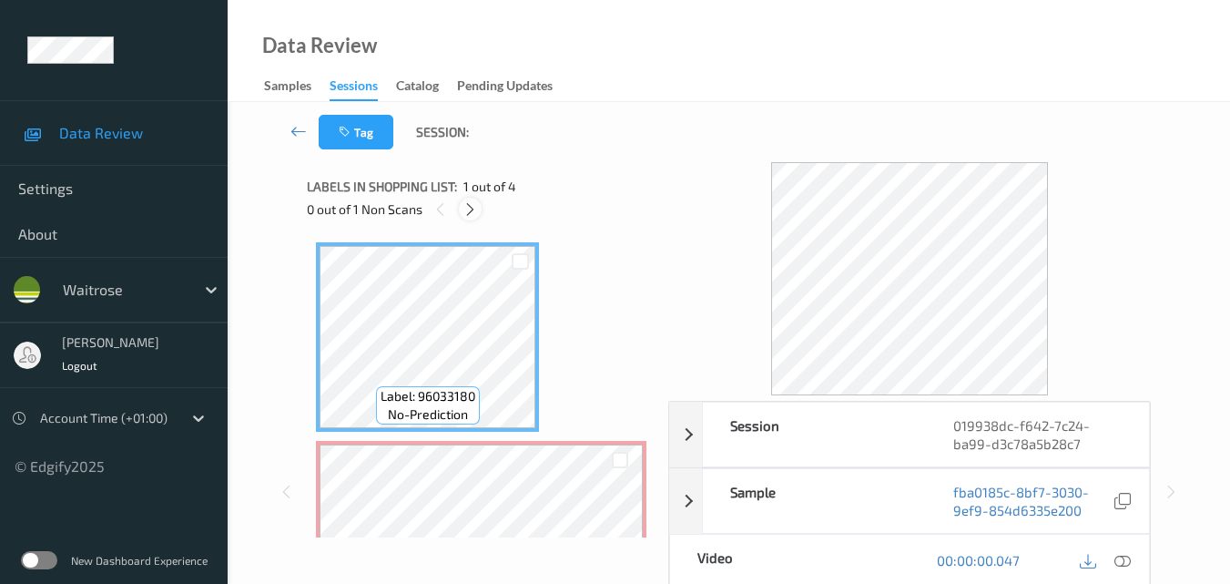
click at [467, 204] on icon at bounding box center [470, 209] width 15 height 16
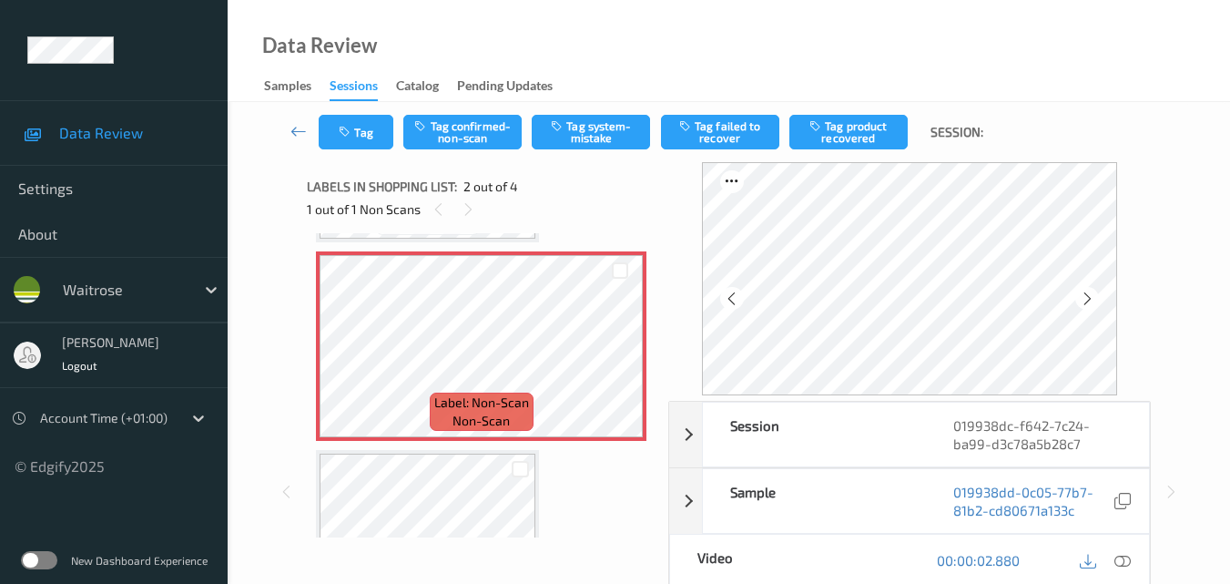
scroll to position [191, 0]
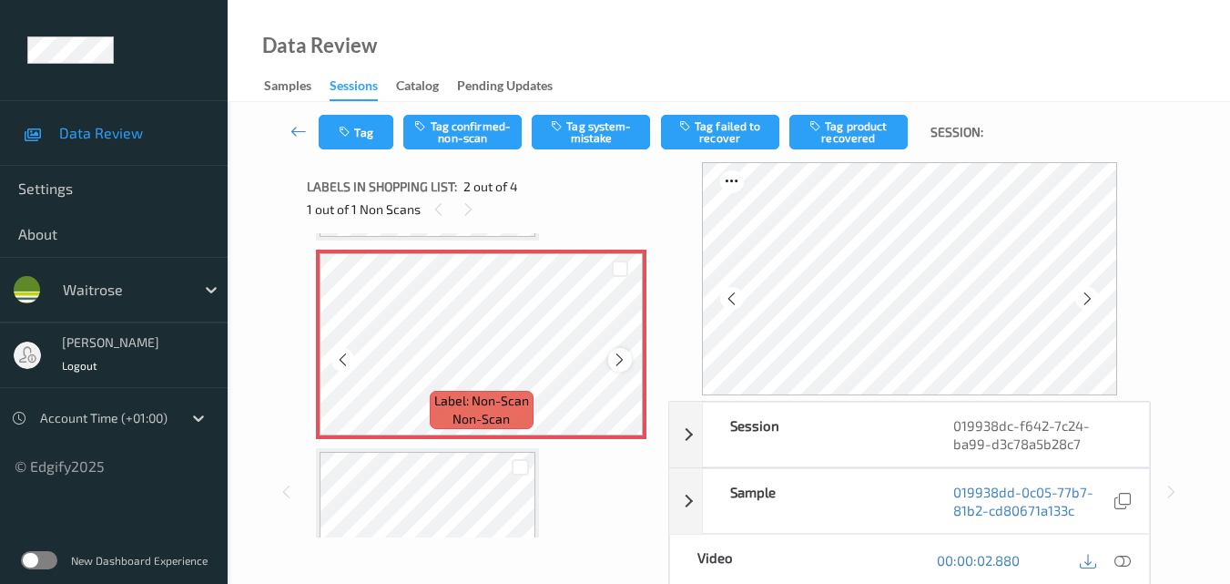
click at [618, 362] on icon at bounding box center [619, 359] width 15 height 16
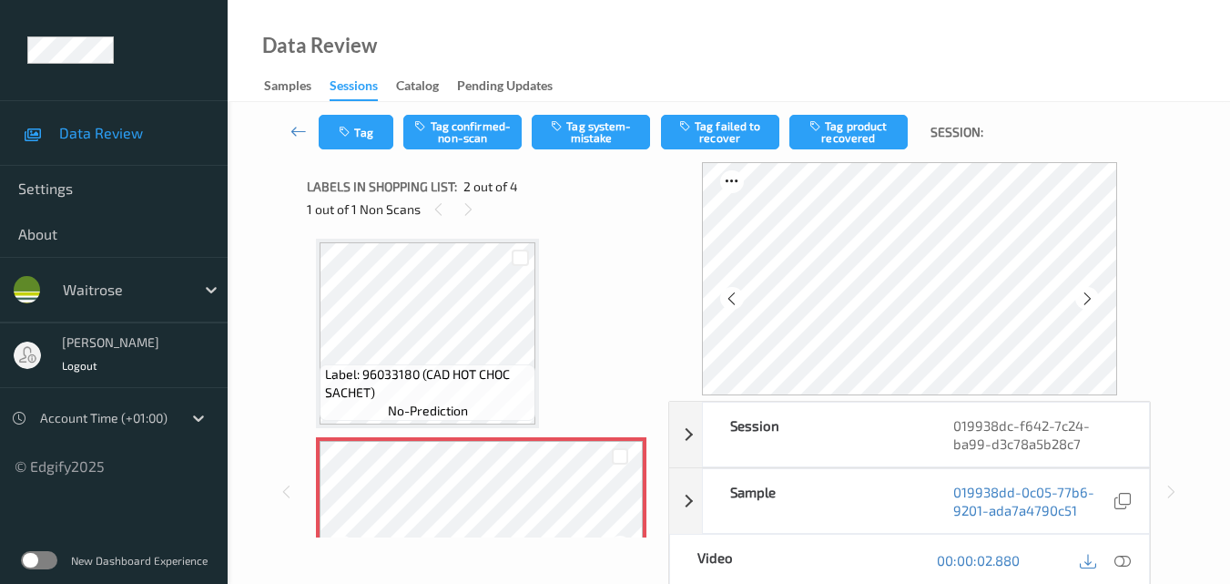
scroll to position [0, 0]
click at [1126, 561] on icon at bounding box center [1123, 560] width 16 height 16
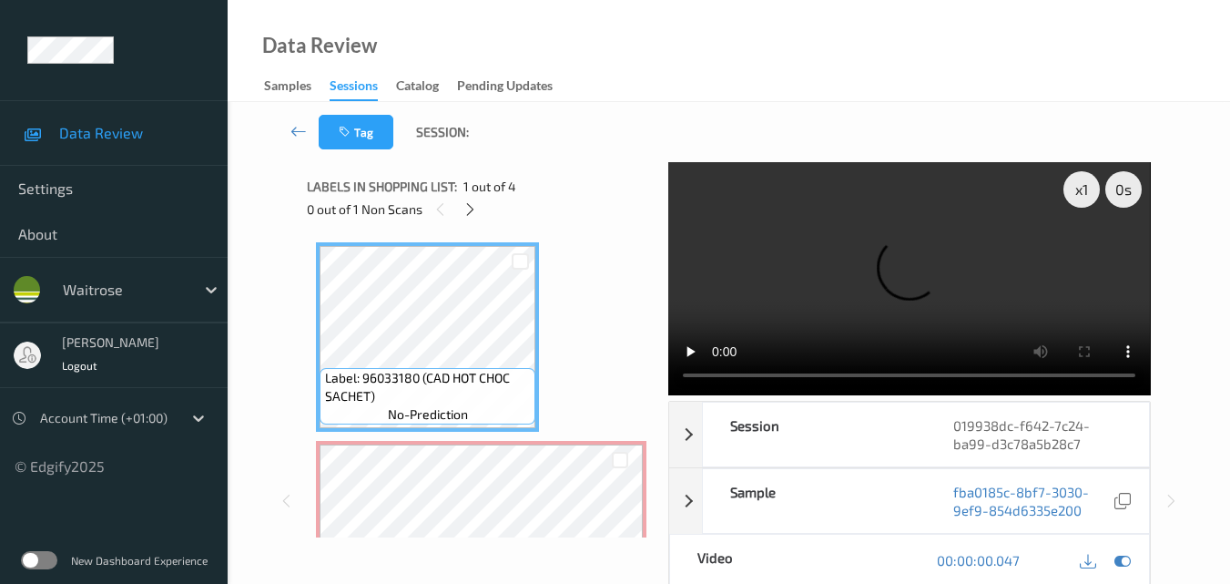
click at [919, 263] on video at bounding box center [909, 278] width 482 height 233
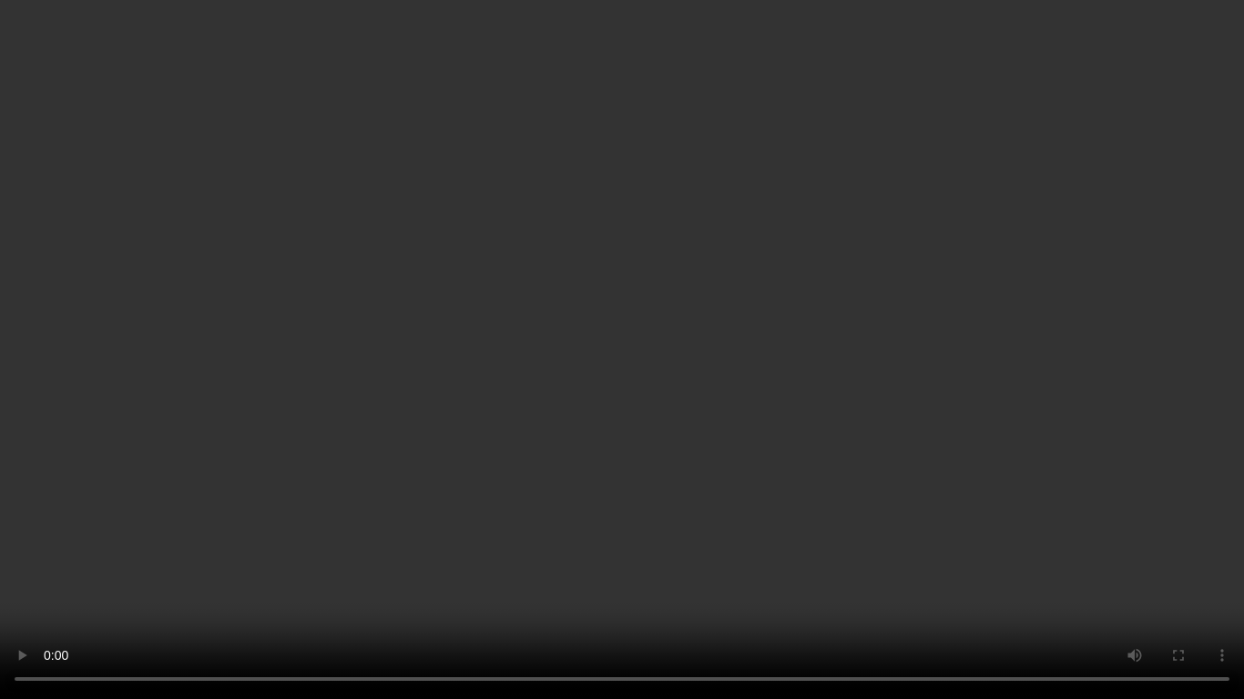
click at [712, 345] on video at bounding box center [622, 349] width 1244 height 699
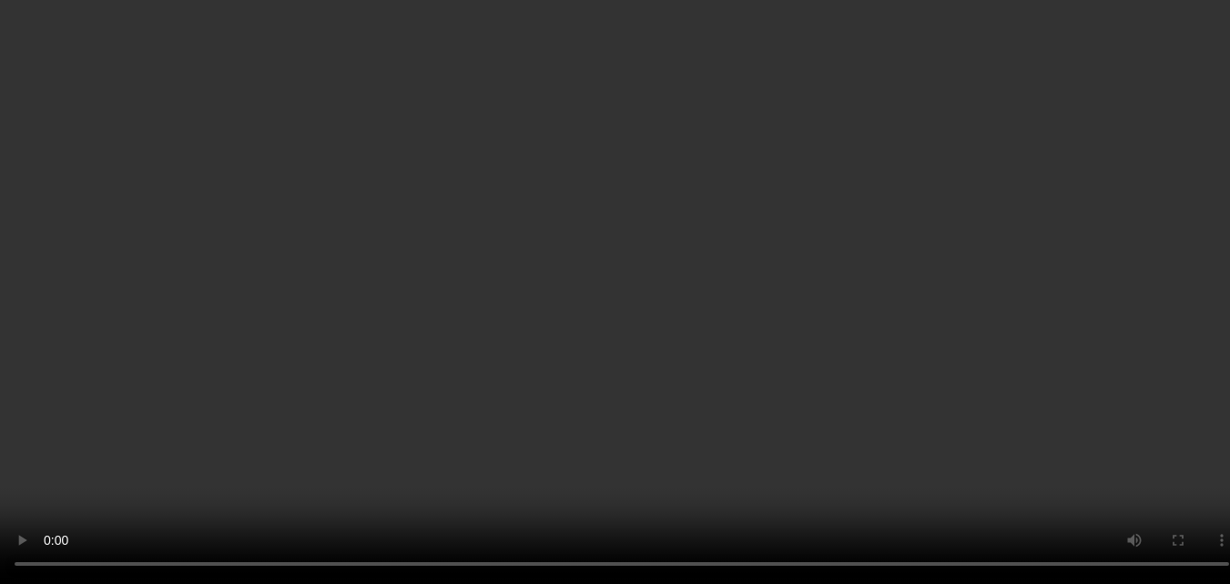
scroll to position [91, 0]
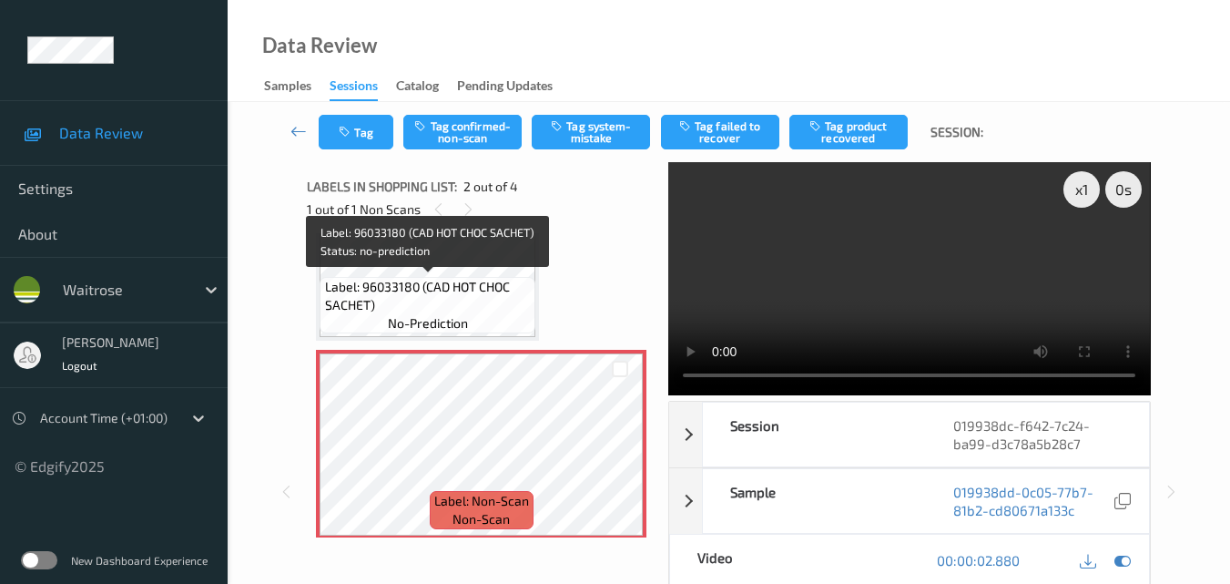
click at [499, 287] on span "Label: 96033180 (CAD HOT CHOC SACHET)" at bounding box center [428, 296] width 207 height 36
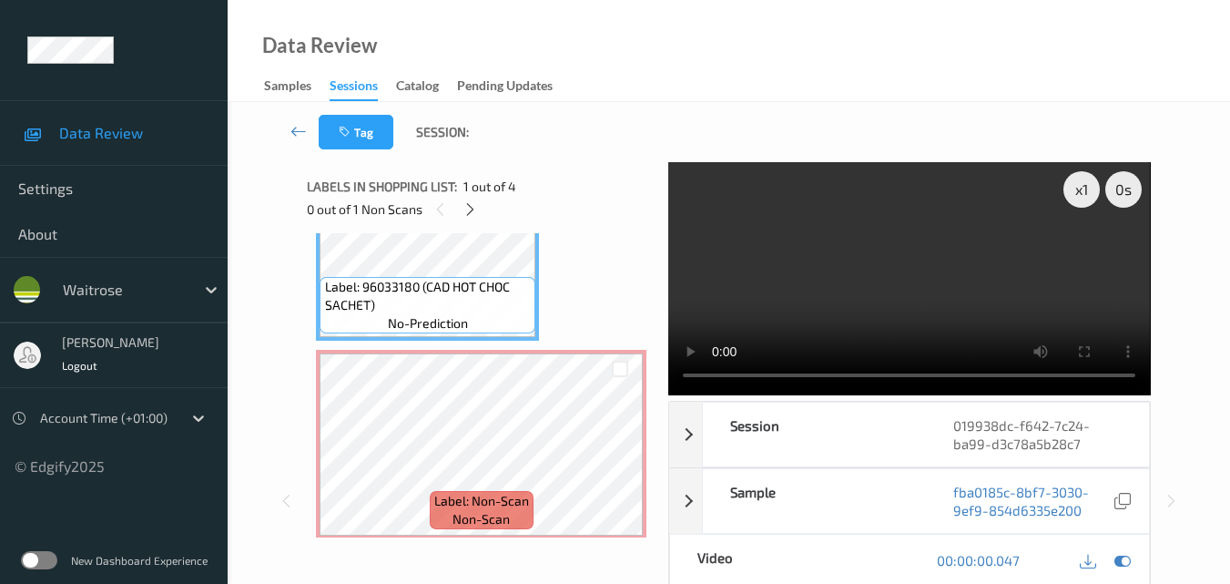
click at [878, 274] on video at bounding box center [909, 278] width 482 height 233
click at [988, 282] on video at bounding box center [909, 278] width 482 height 233
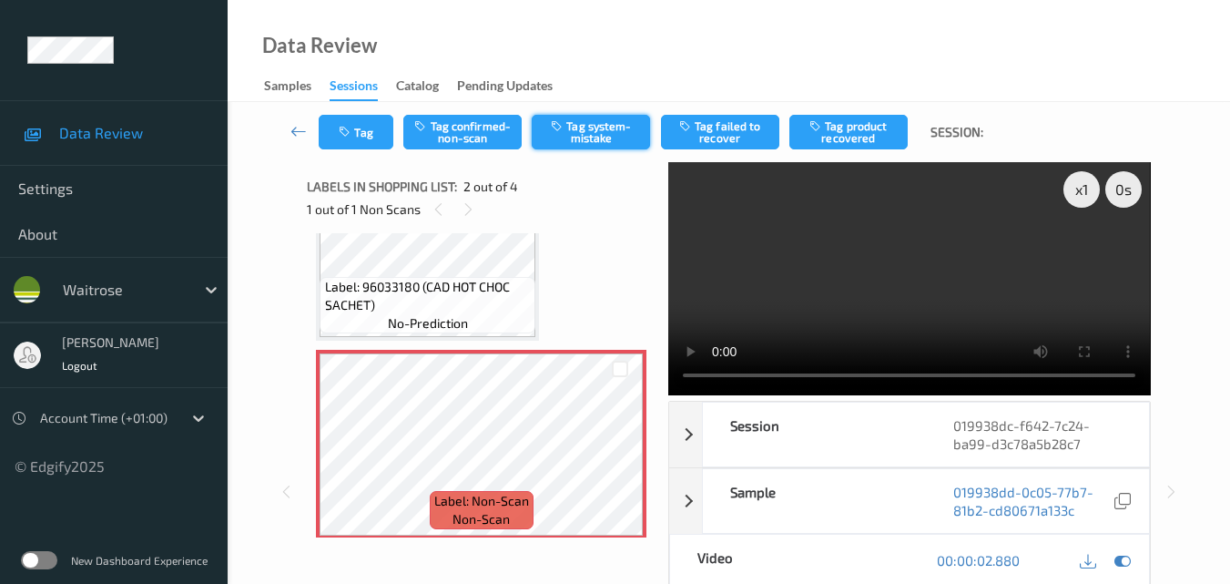
click at [589, 139] on button "Tag system-mistake" at bounding box center [591, 132] width 118 height 35
click at [368, 133] on button "Tag" at bounding box center [356, 132] width 75 height 35
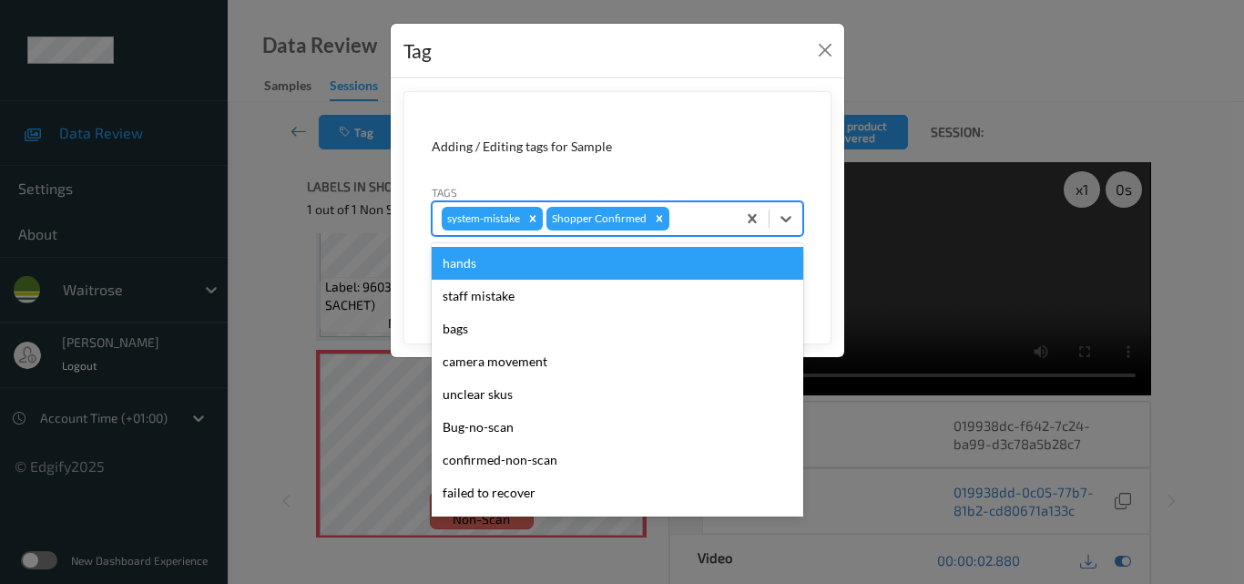
click at [681, 212] on div at bounding box center [700, 219] width 54 height 22
type input "un"
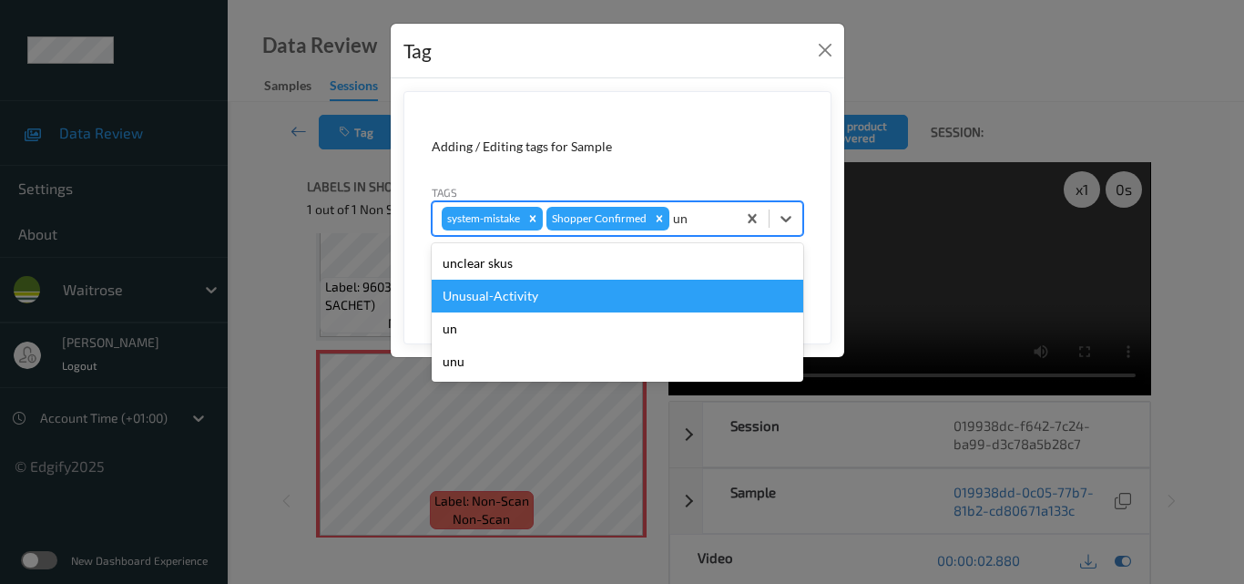
click at [585, 296] on div "Unusual-Activity" at bounding box center [618, 296] width 372 height 33
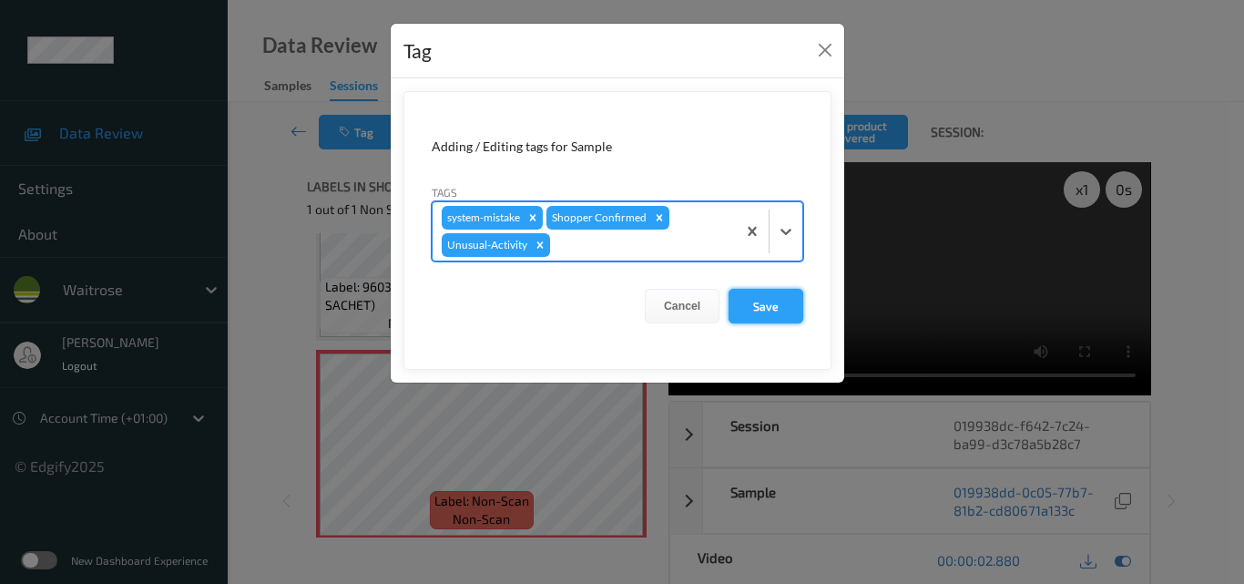
click at [741, 303] on button "Save" at bounding box center [765, 306] width 75 height 35
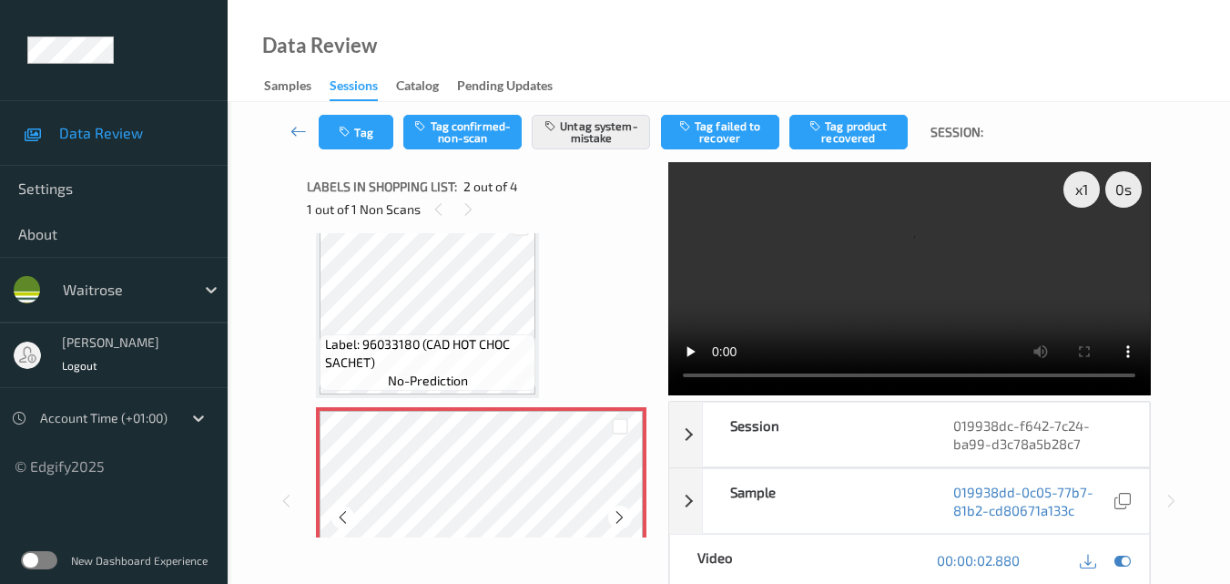
scroll to position [0, 0]
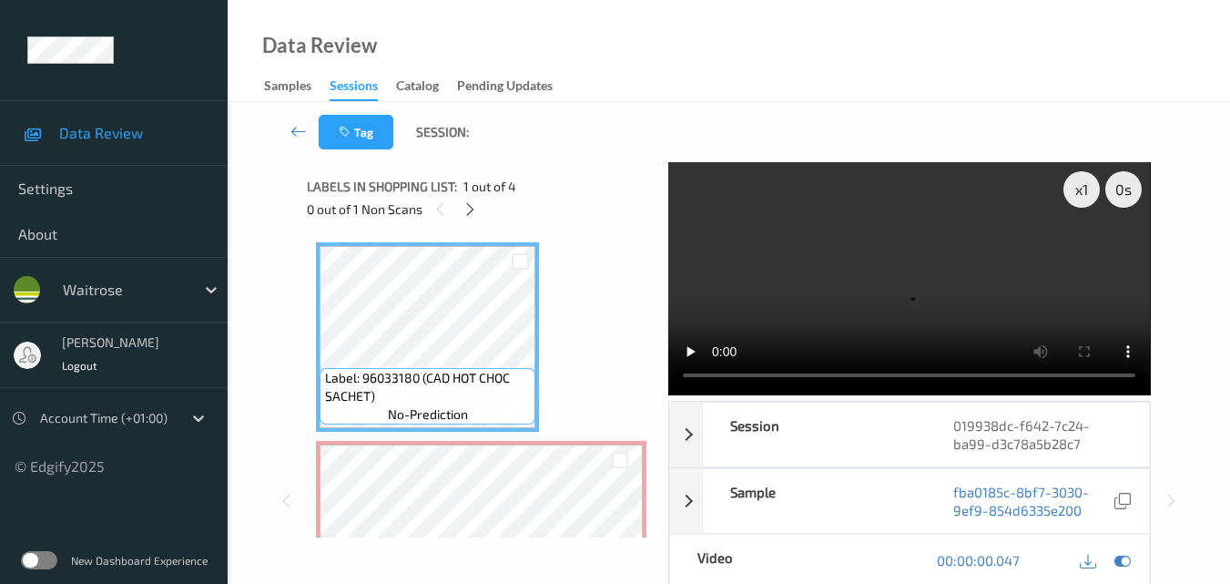
click at [911, 274] on video at bounding box center [909, 278] width 482 height 233
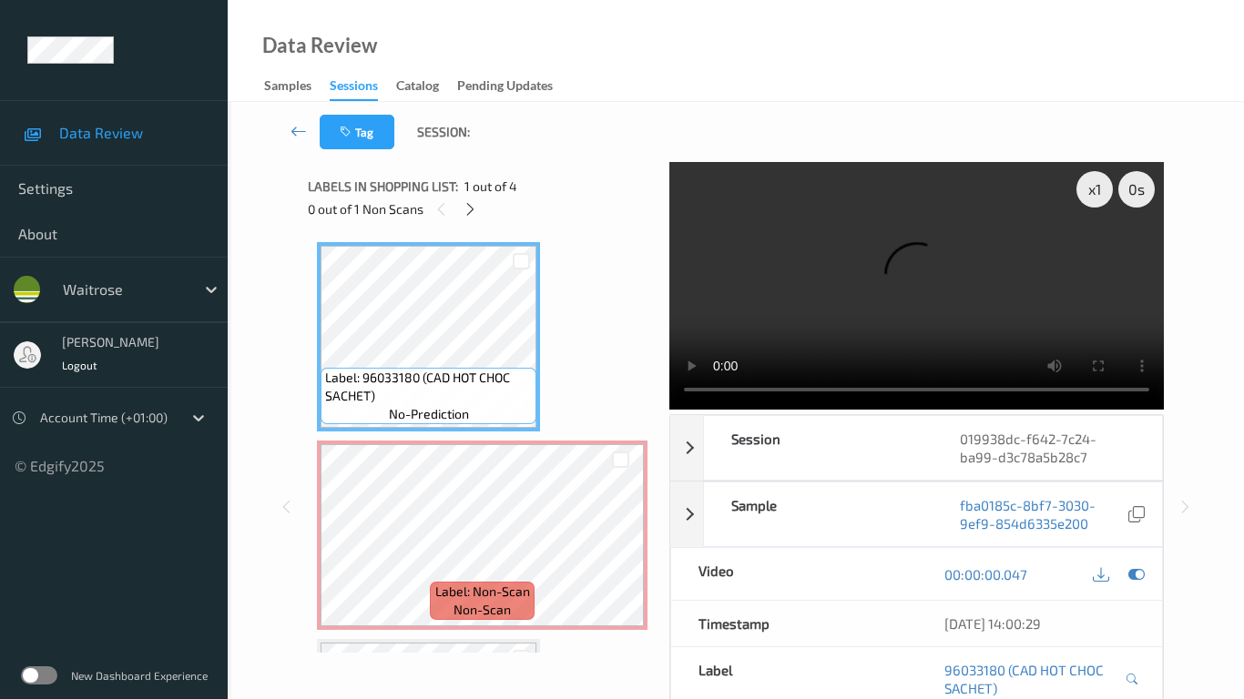
click at [669, 336] on video at bounding box center [916, 286] width 494 height 248
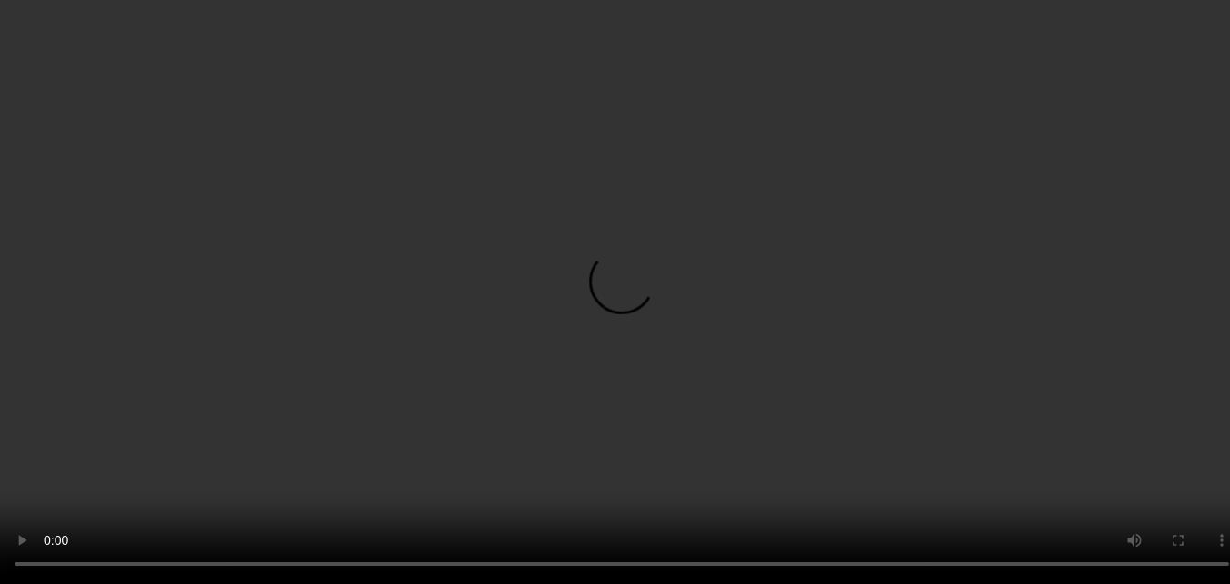
scroll to position [273, 0]
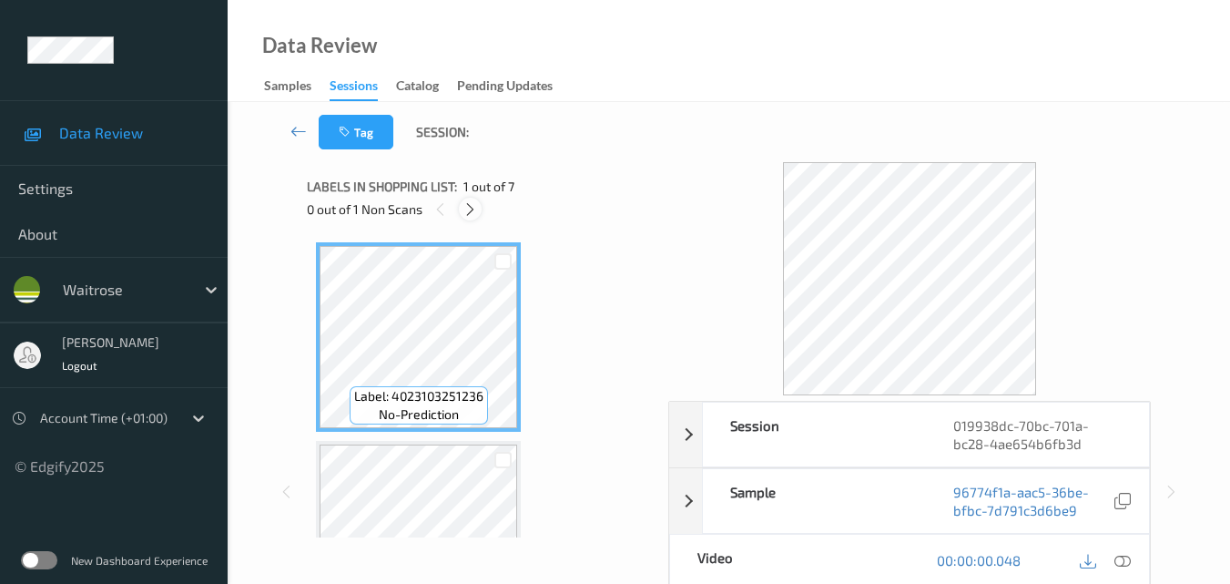
click at [468, 209] on icon at bounding box center [470, 209] width 15 height 16
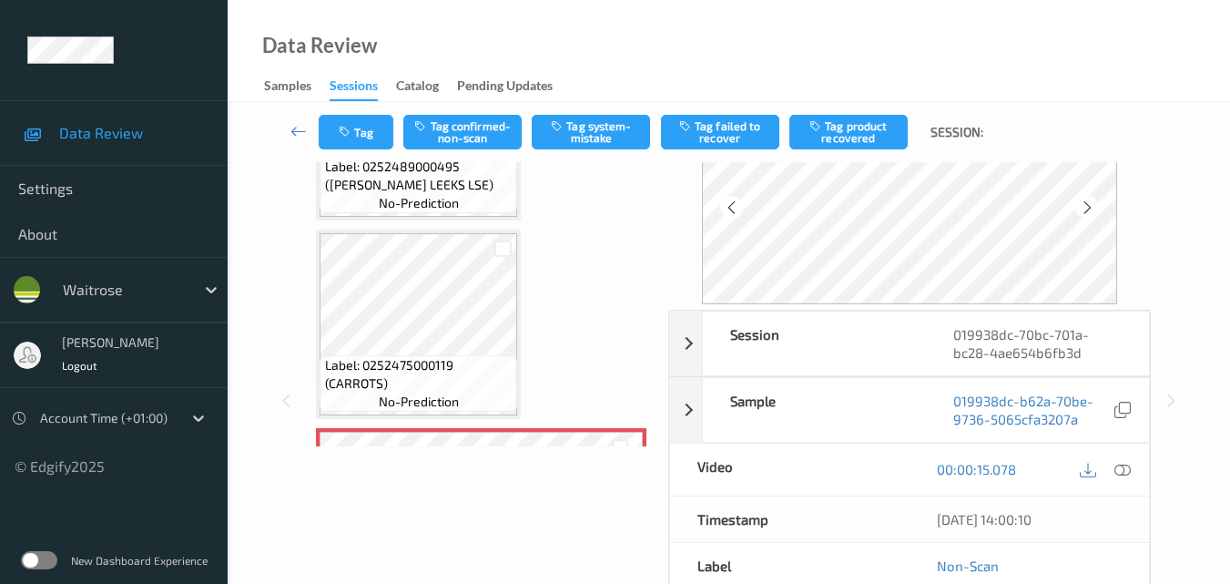
scroll to position [514, 0]
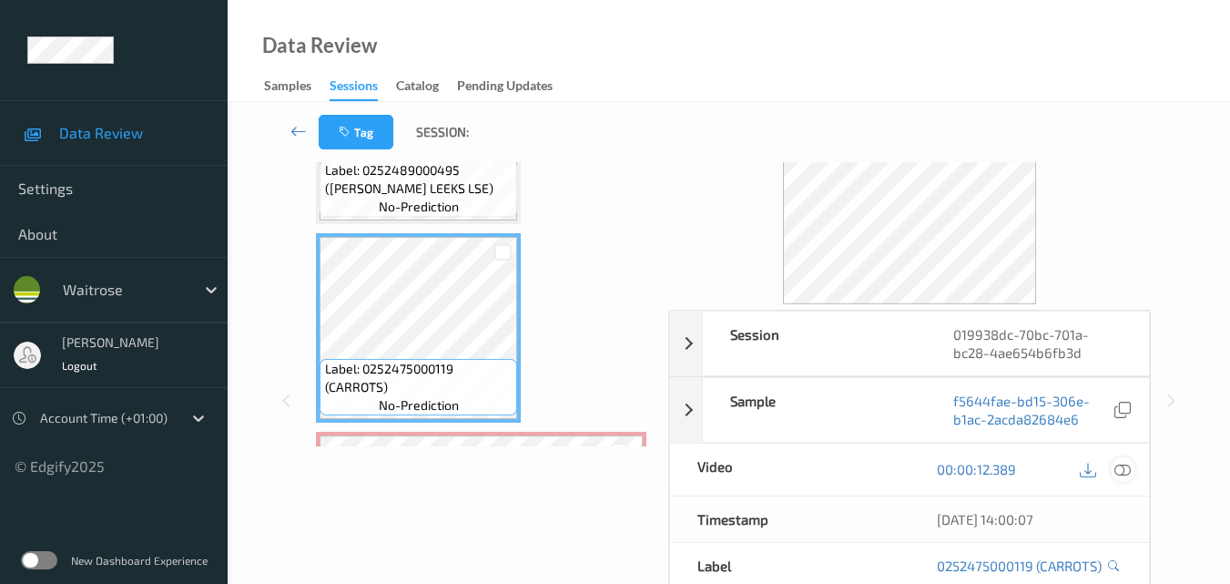
click at [1126, 474] on icon at bounding box center [1123, 469] width 16 height 16
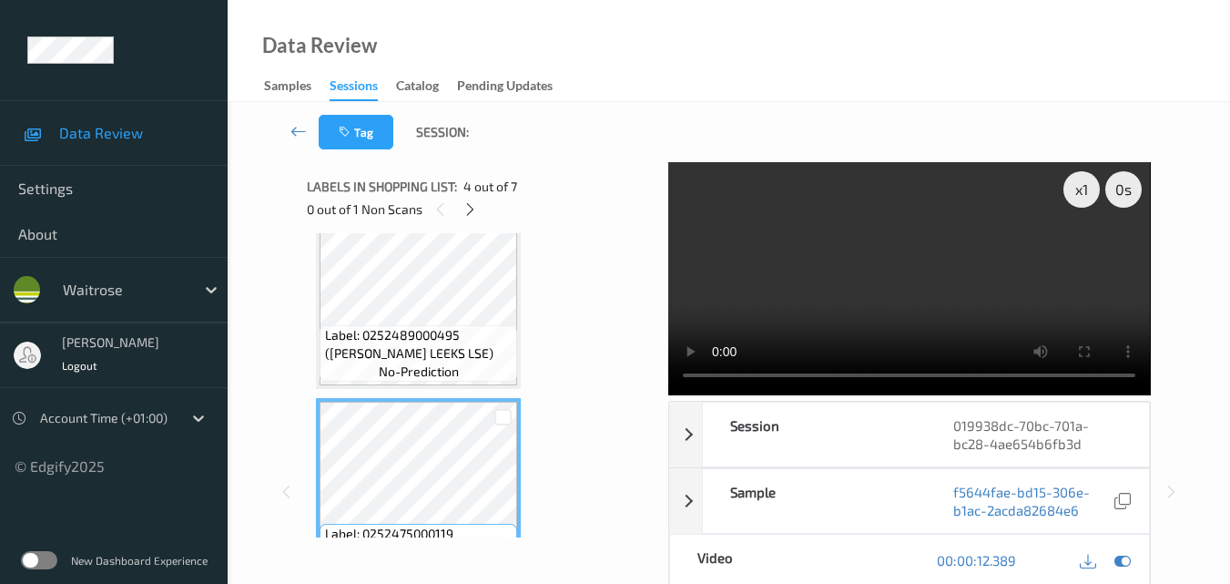
scroll to position [423, 0]
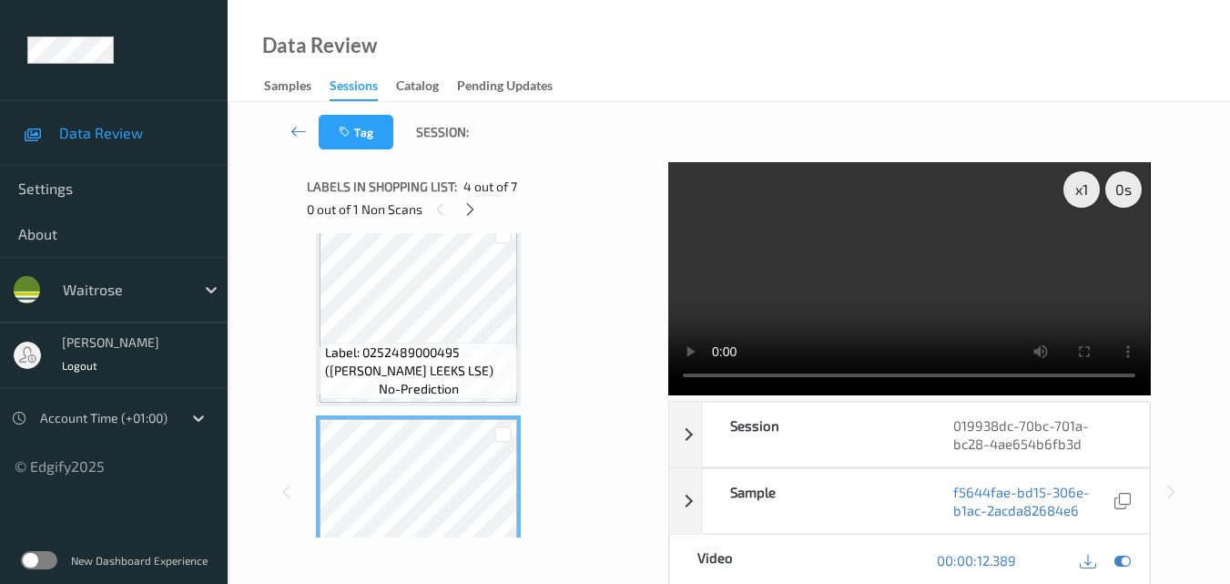
click at [886, 301] on video at bounding box center [909, 278] width 482 height 233
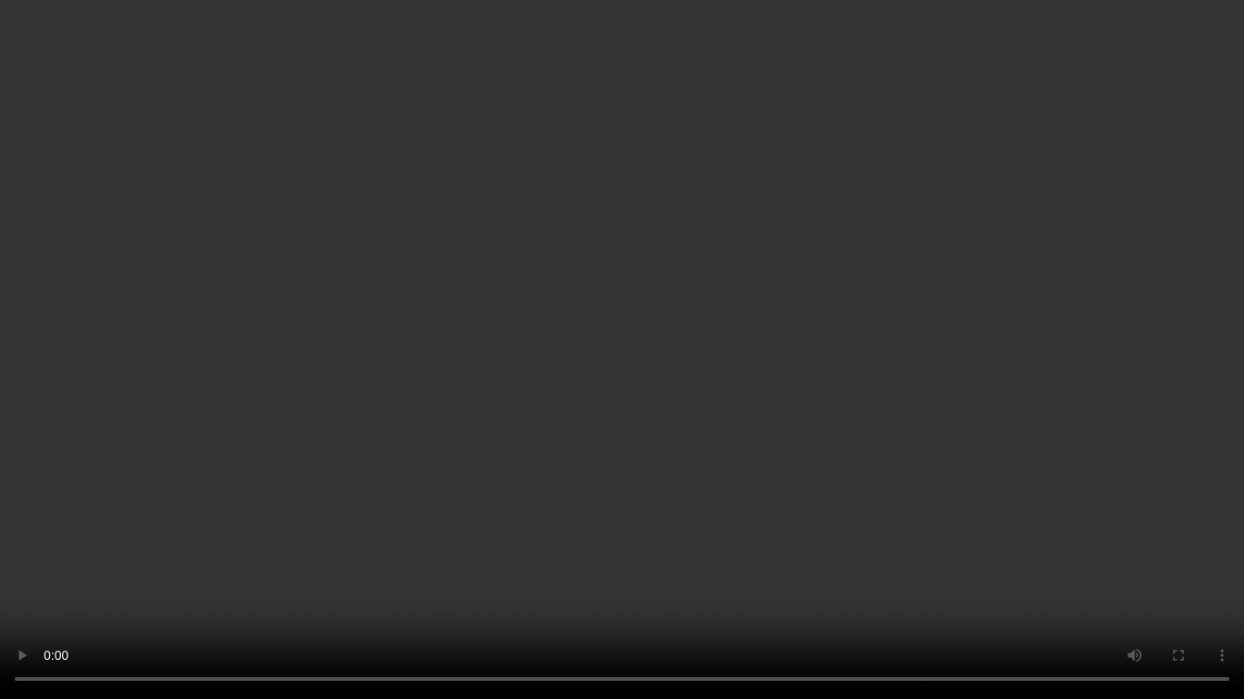
click at [817, 374] on video at bounding box center [622, 349] width 1244 height 699
click at [805, 374] on video at bounding box center [622, 349] width 1244 height 699
click at [780, 373] on video at bounding box center [622, 349] width 1244 height 699
click at [617, 383] on video at bounding box center [622, 349] width 1244 height 699
click at [700, 330] on video at bounding box center [622, 349] width 1244 height 699
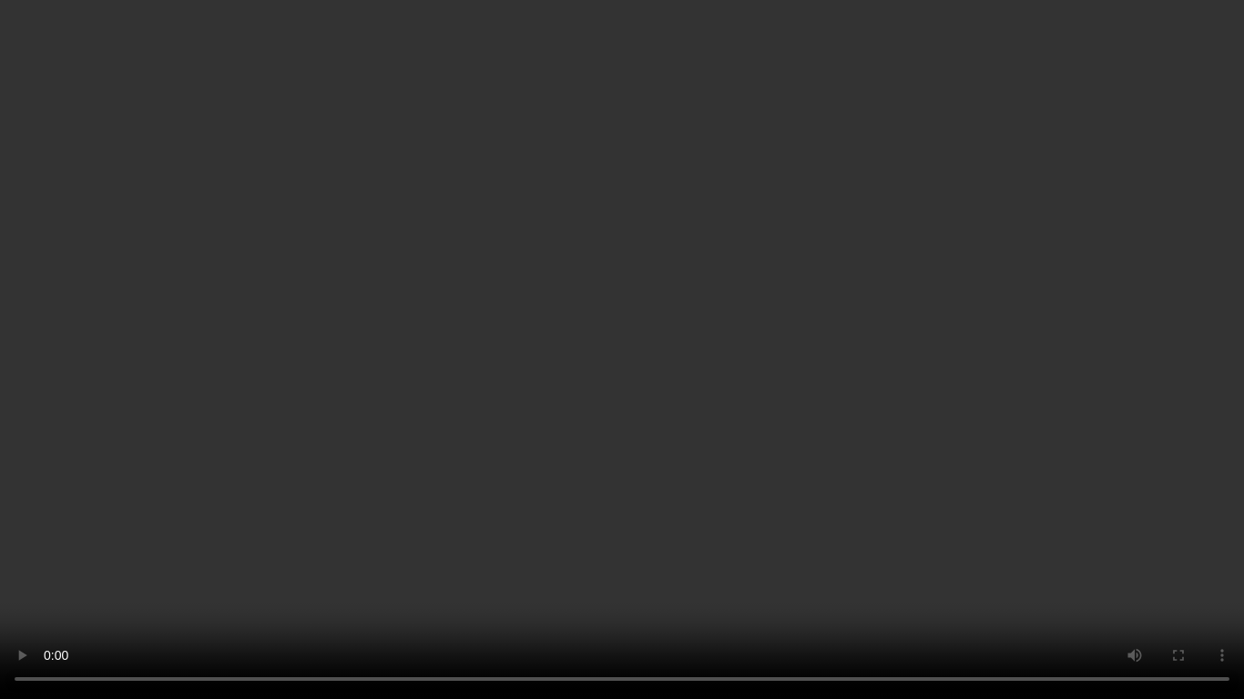
click at [605, 356] on video at bounding box center [622, 349] width 1244 height 699
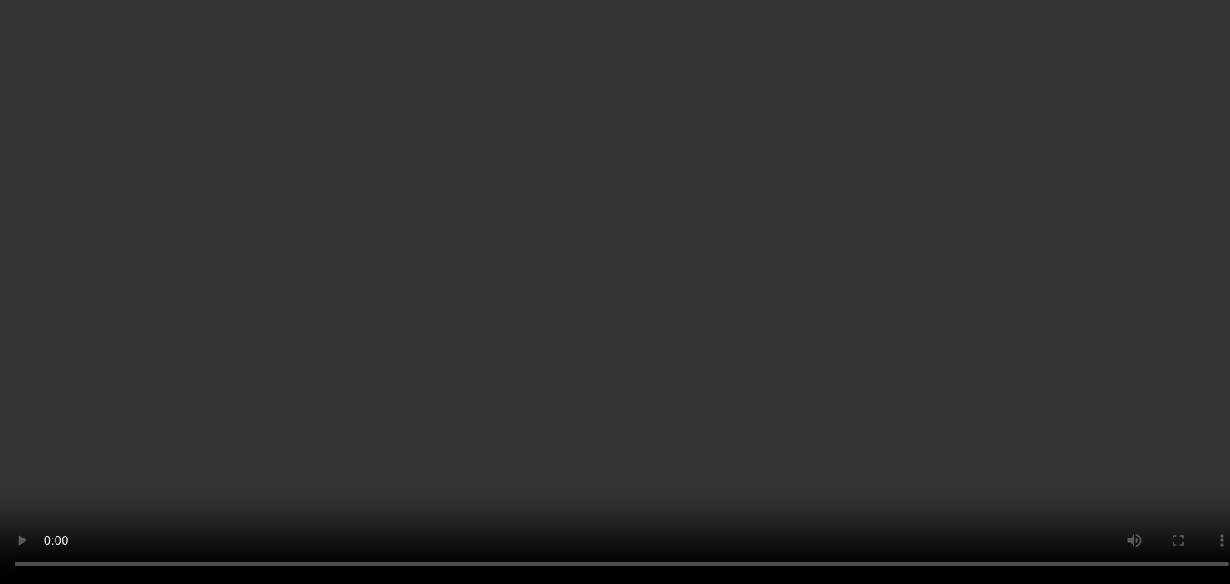
scroll to position [58, 0]
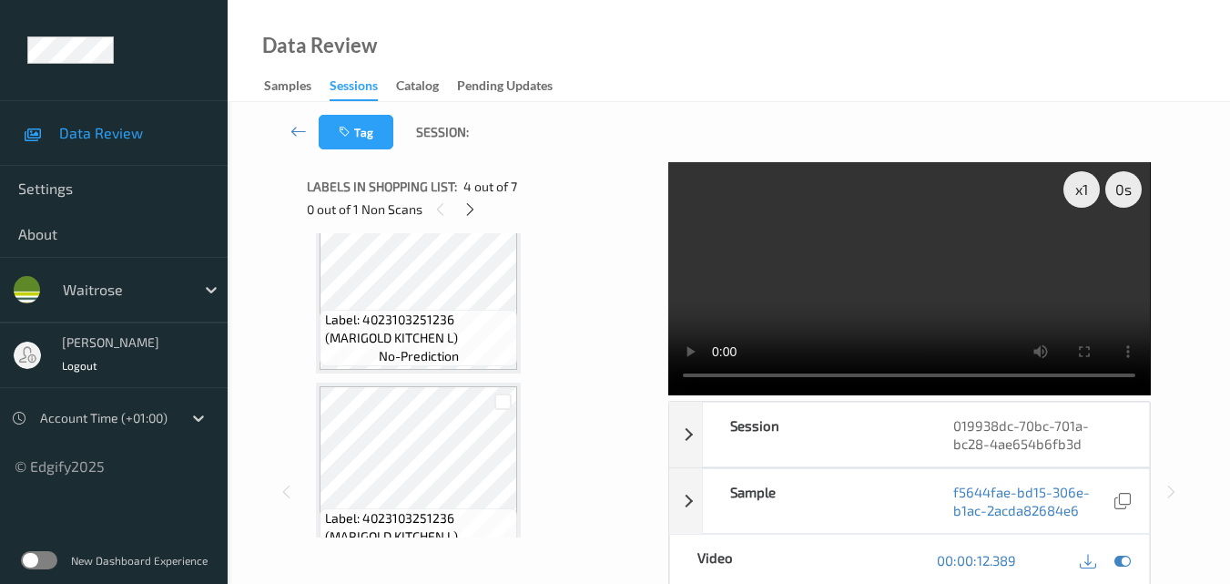
click at [964, 249] on video at bounding box center [909, 278] width 482 height 233
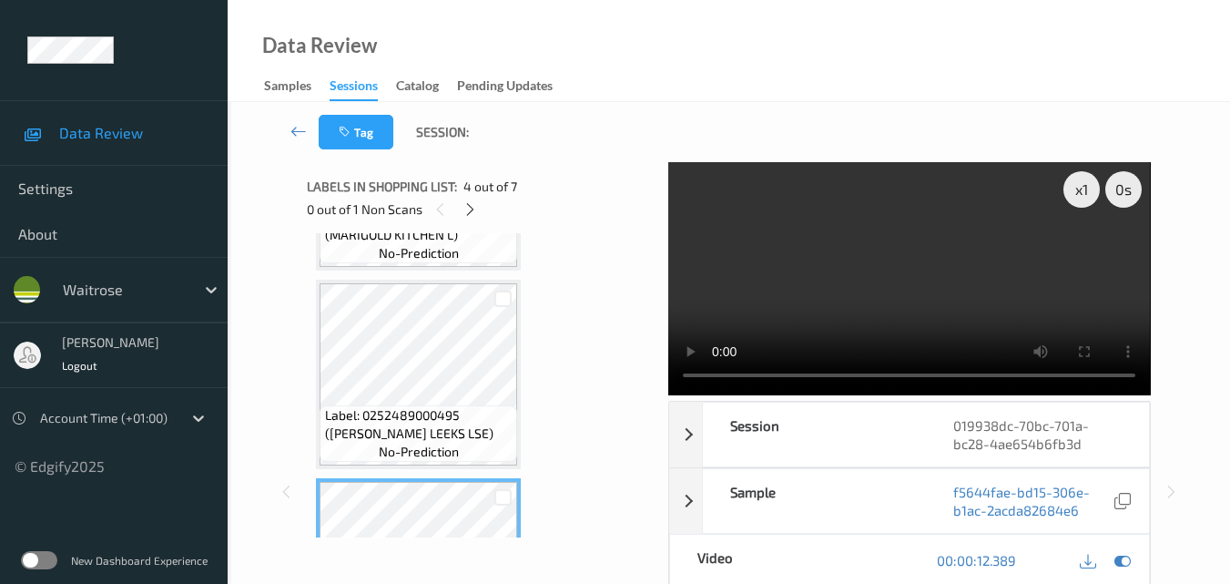
scroll to position [364, 0]
click at [967, 282] on video at bounding box center [909, 278] width 482 height 233
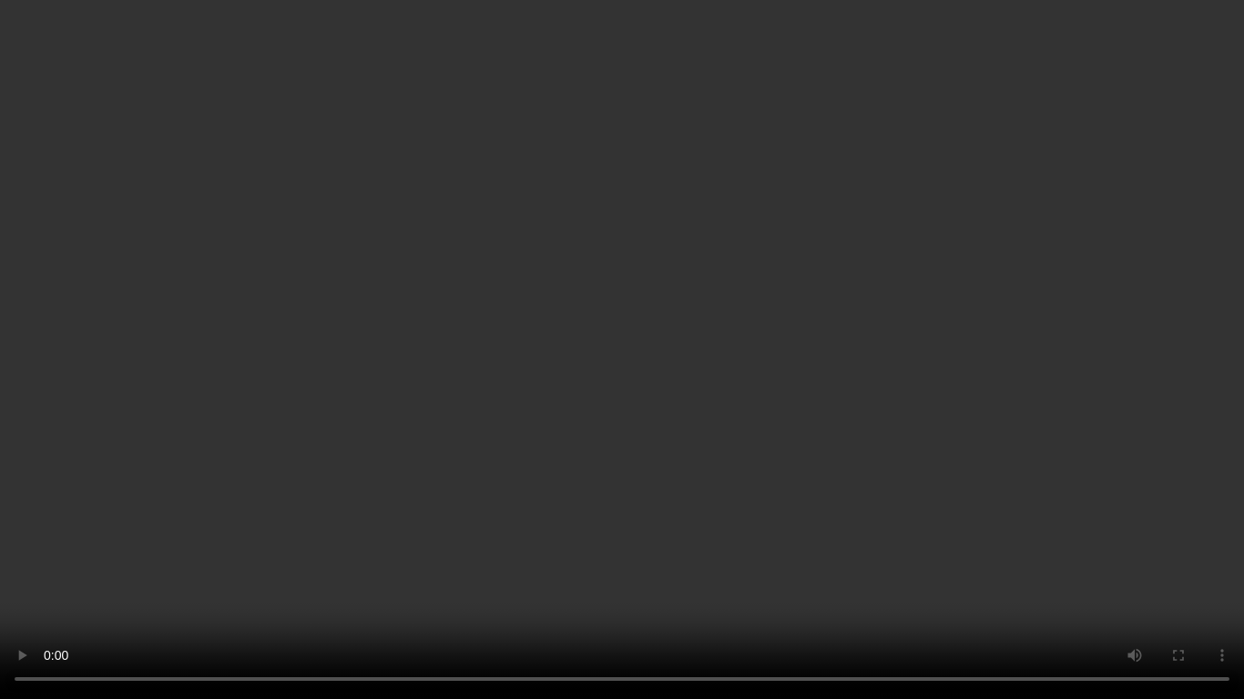
click at [733, 429] on video at bounding box center [622, 349] width 1244 height 699
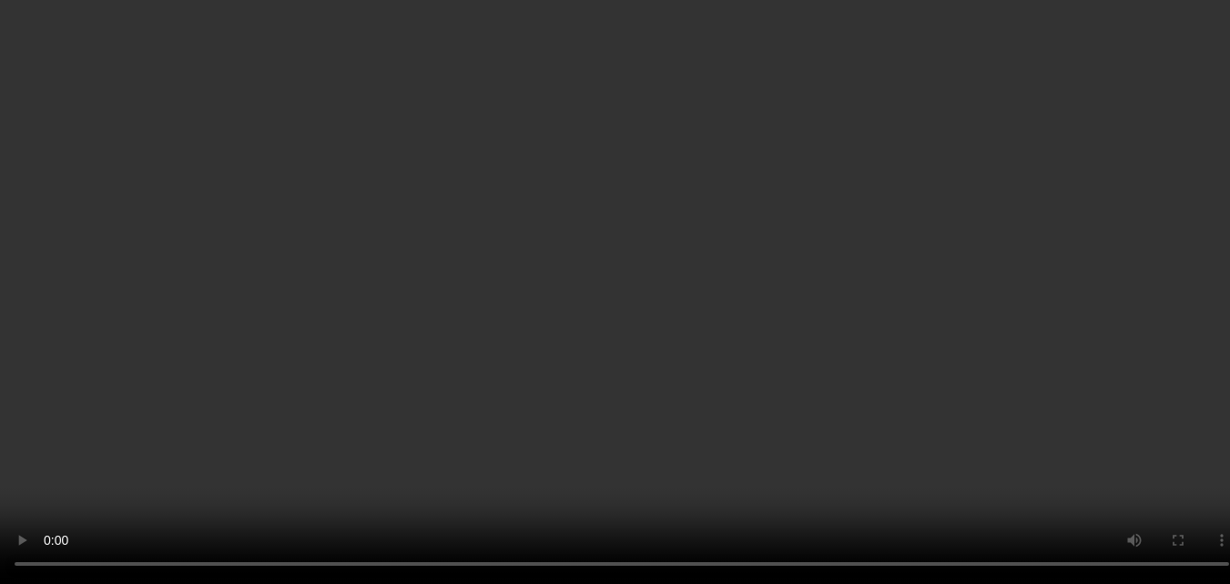
scroll to position [546, 0]
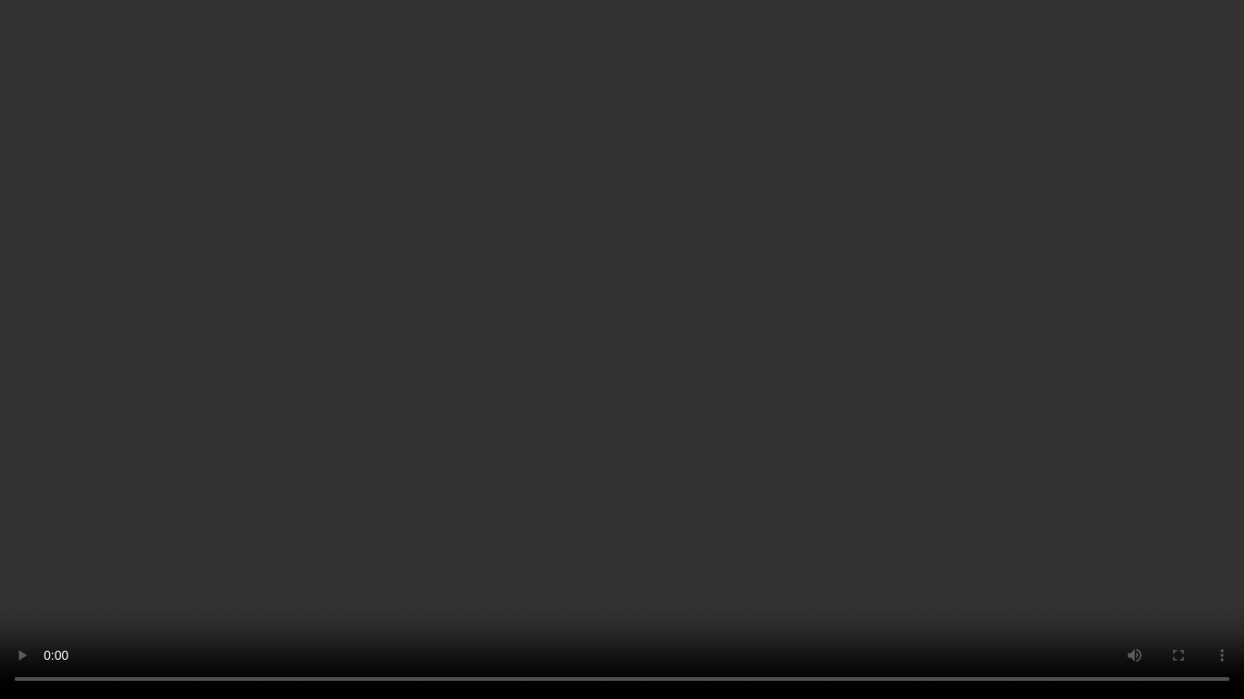
click at [653, 348] on video at bounding box center [622, 349] width 1244 height 699
click at [511, 281] on video at bounding box center [622, 349] width 1244 height 699
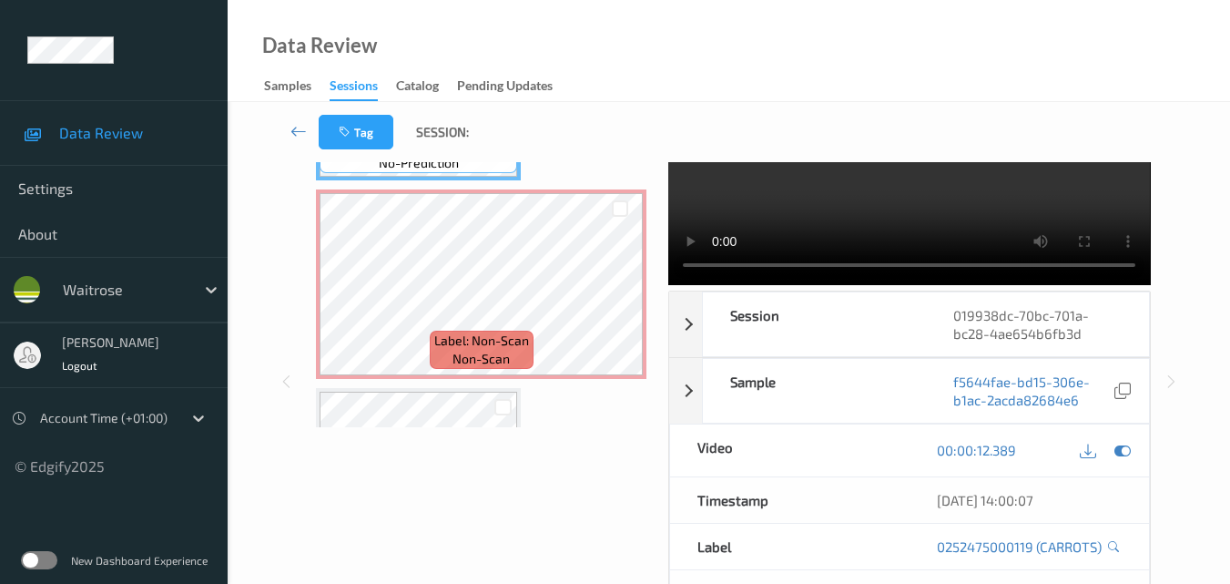
scroll to position [728, 0]
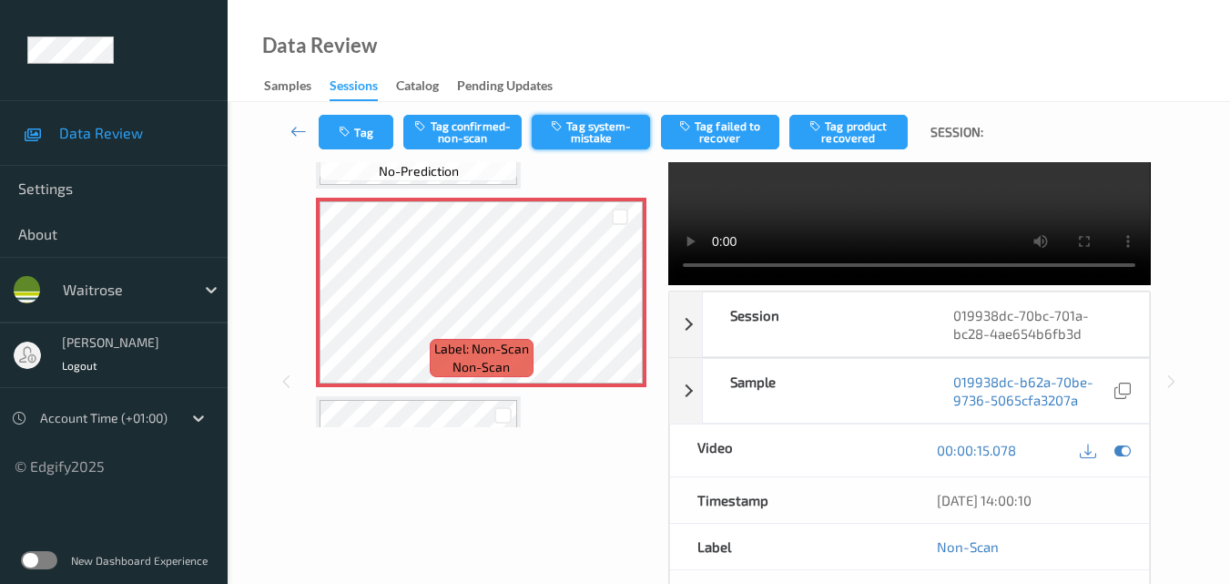
click at [609, 132] on button "Tag system-mistake" at bounding box center [591, 132] width 118 height 35
click at [357, 138] on button "Tag" at bounding box center [356, 132] width 75 height 35
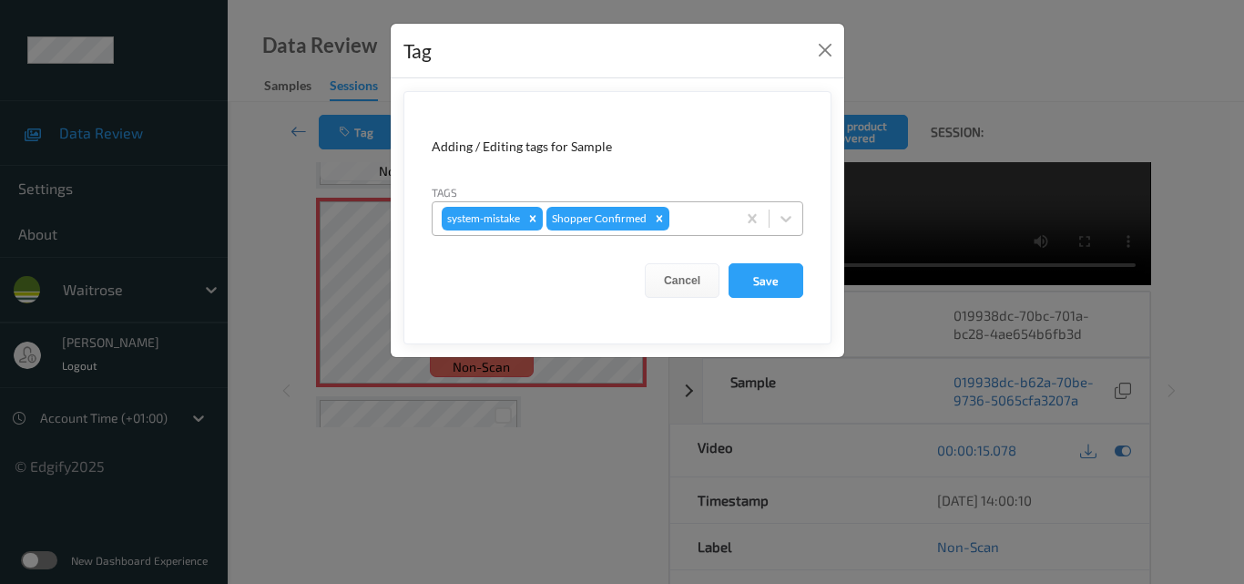
click at [700, 223] on div at bounding box center [700, 219] width 54 height 22
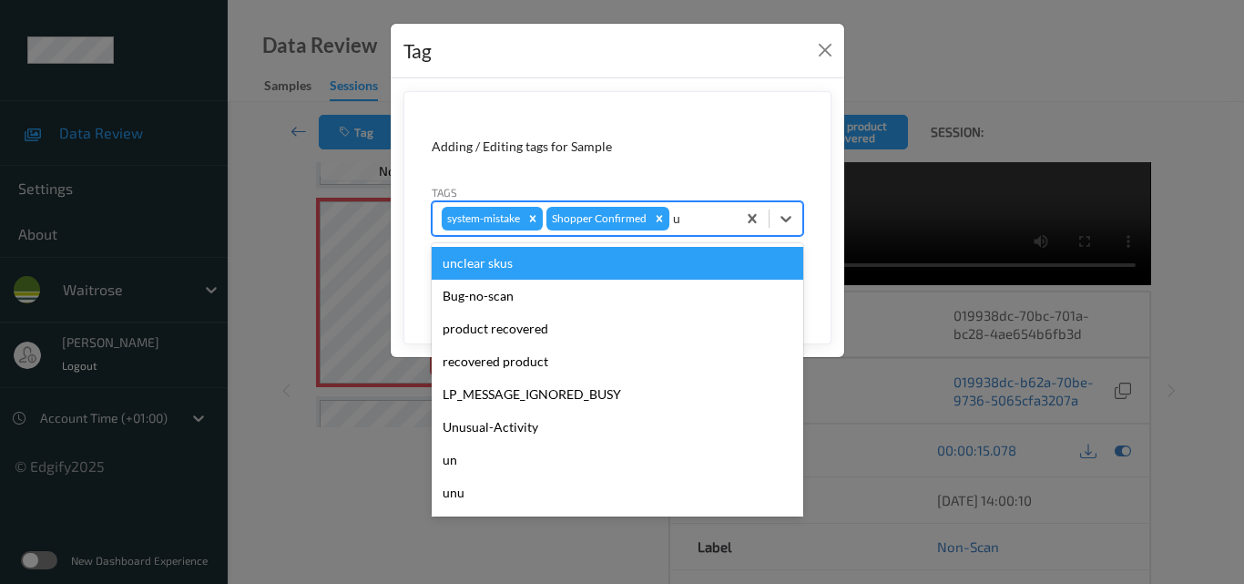
type input "un"
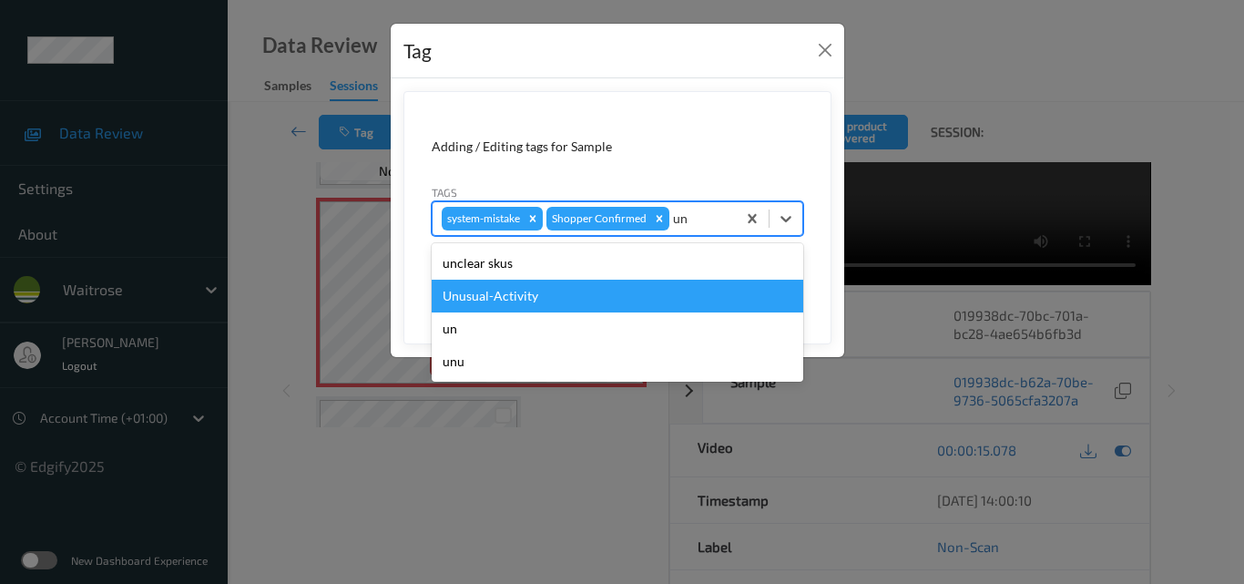
click at [577, 292] on div "Unusual-Activity" at bounding box center [618, 296] width 372 height 33
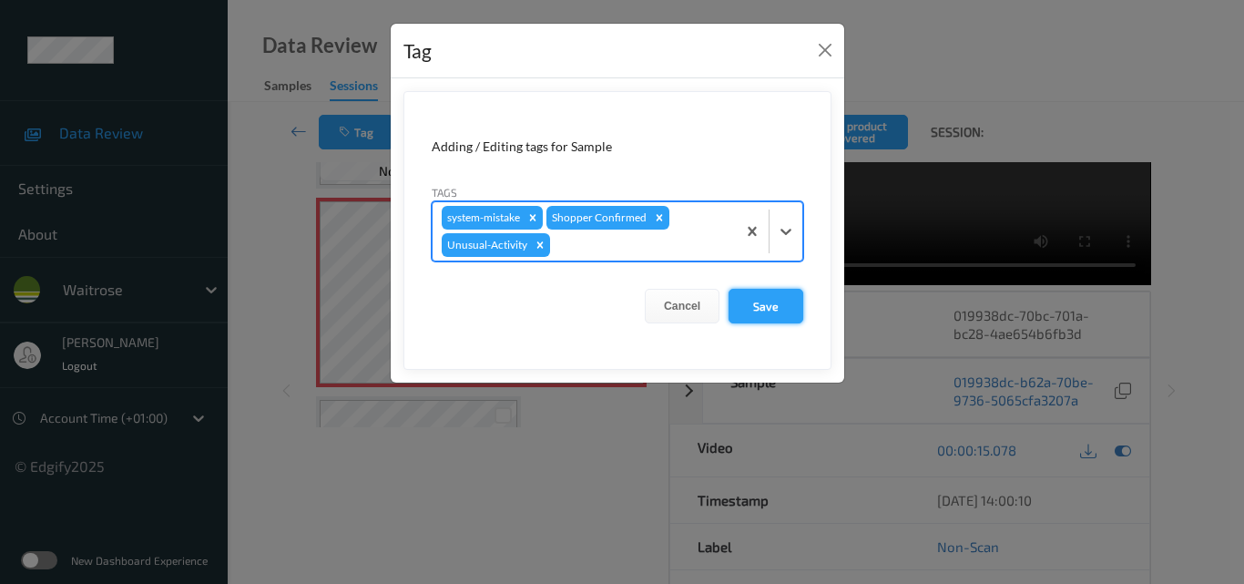
click at [762, 301] on button "Save" at bounding box center [765, 306] width 75 height 35
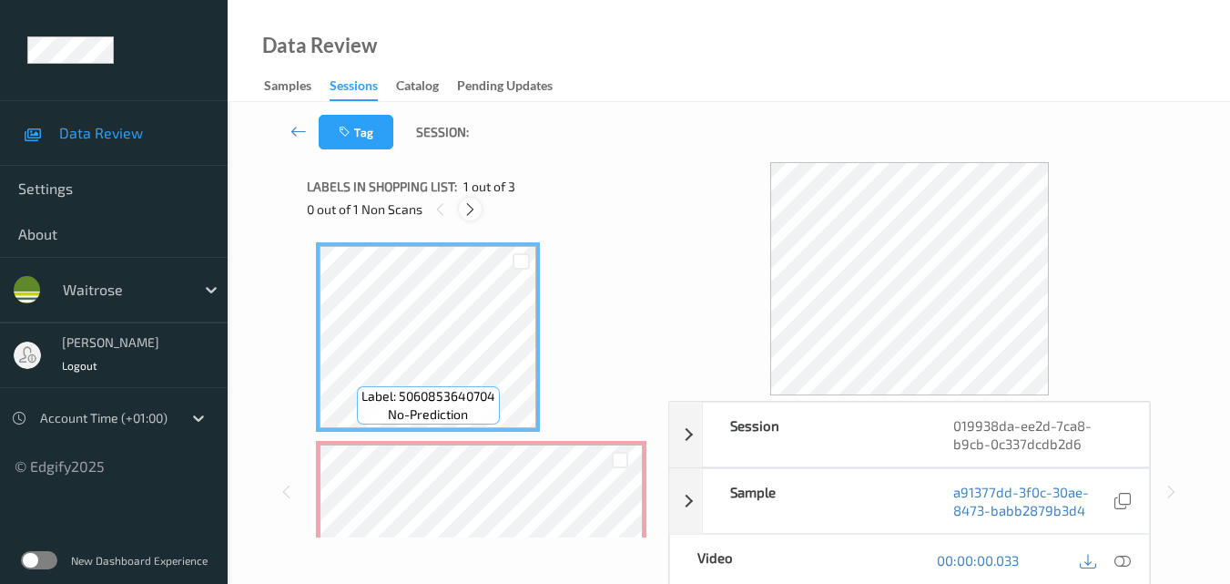
click at [474, 213] on icon at bounding box center [470, 209] width 15 height 16
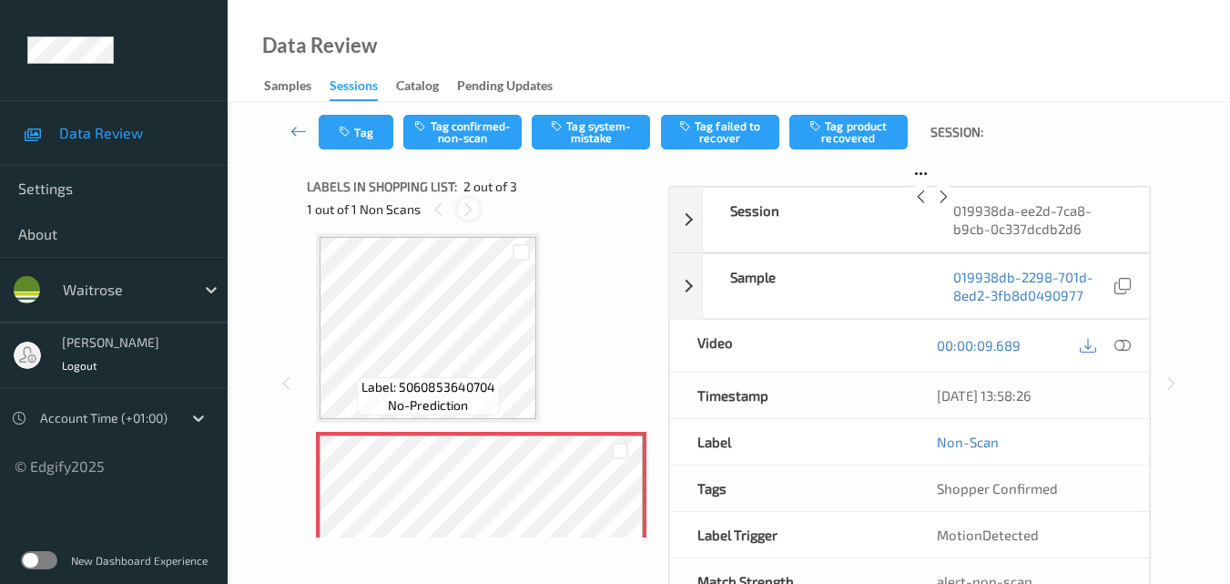
scroll to position [191, 0]
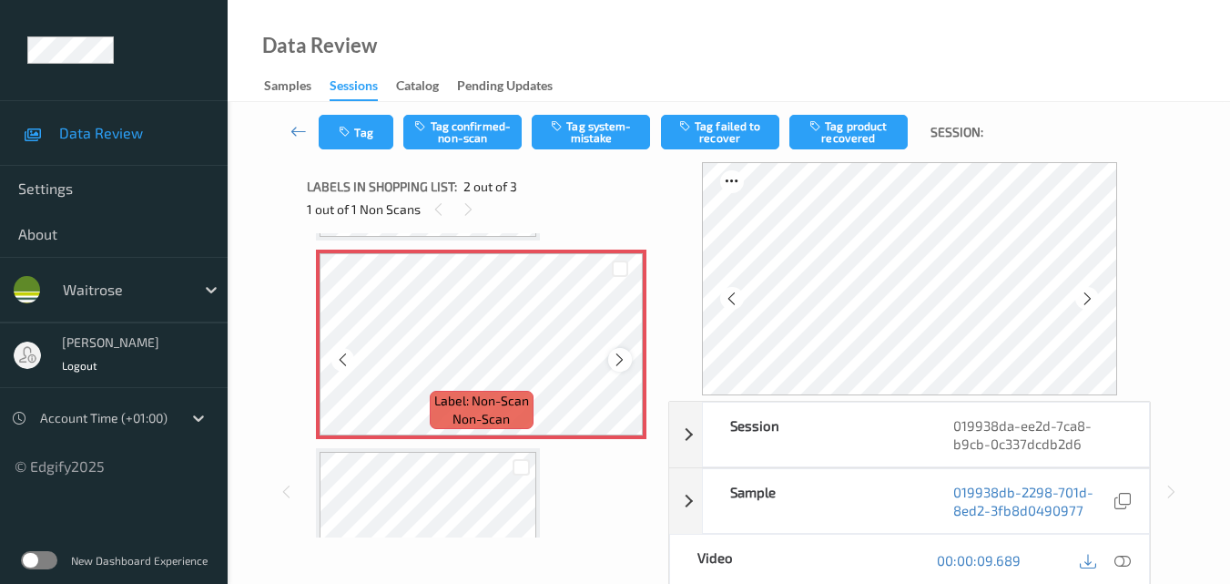
click at [630, 362] on div at bounding box center [619, 359] width 23 height 23
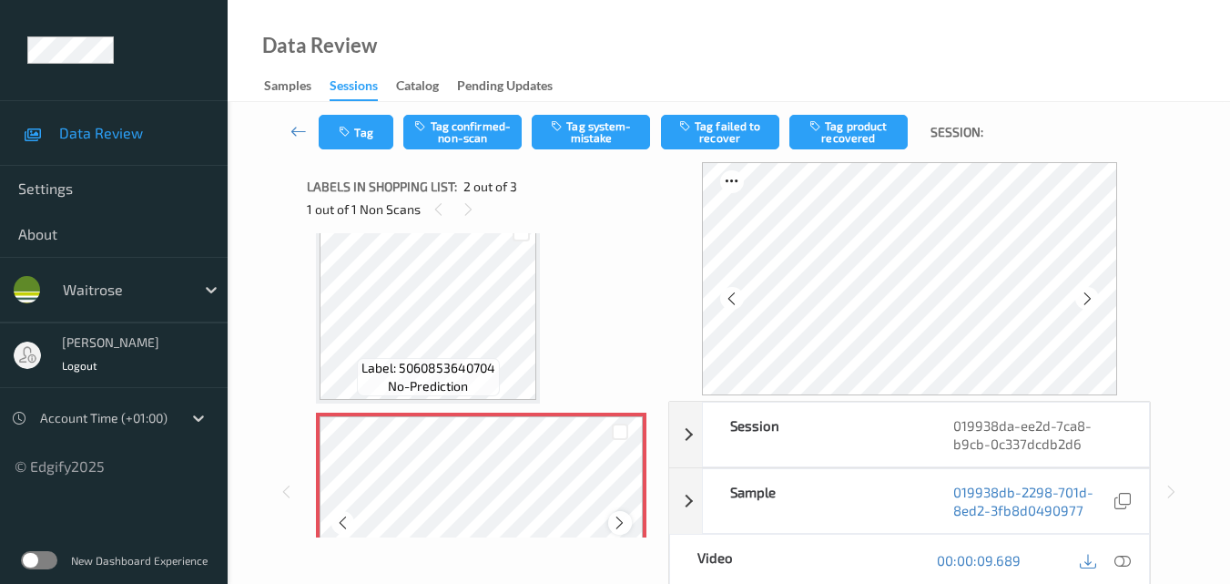
scroll to position [9, 0]
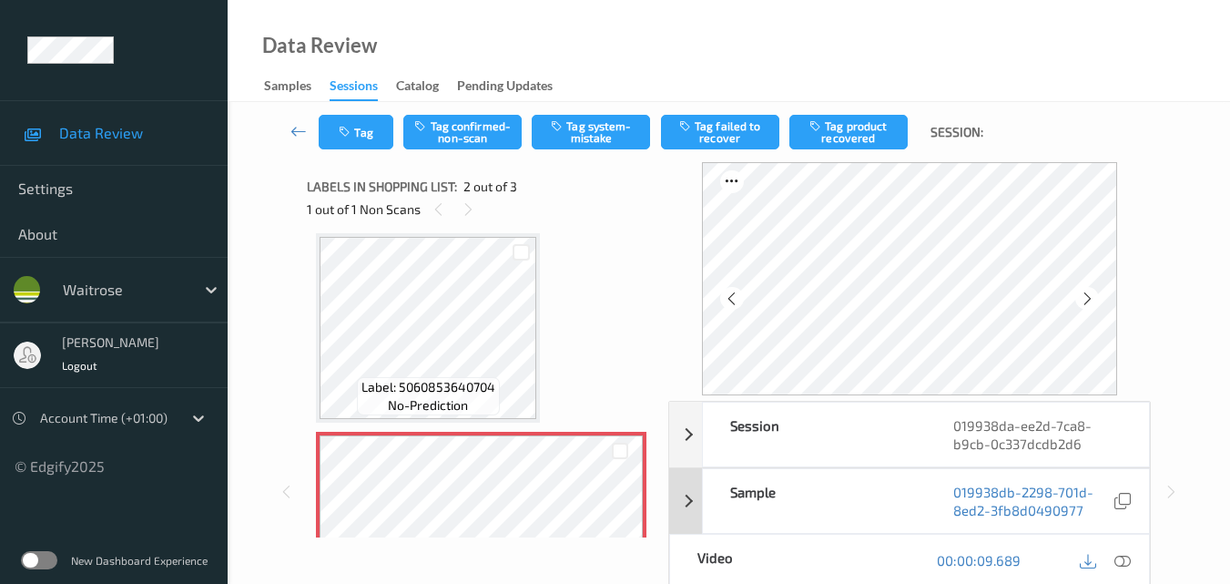
click at [1129, 559] on icon at bounding box center [1123, 560] width 16 height 16
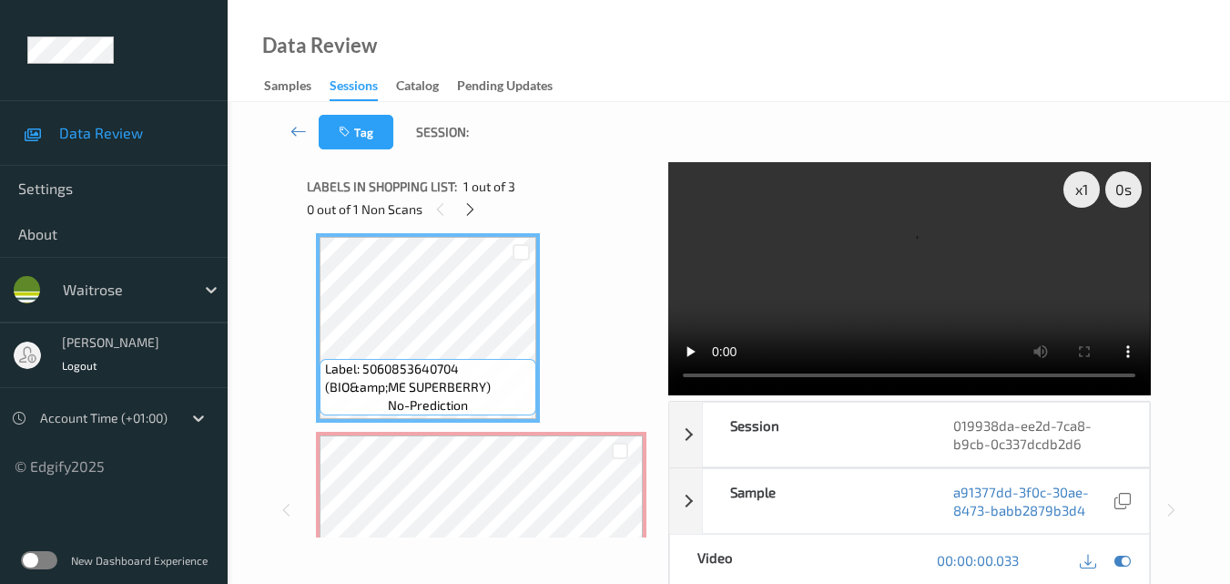
scroll to position [0, 0]
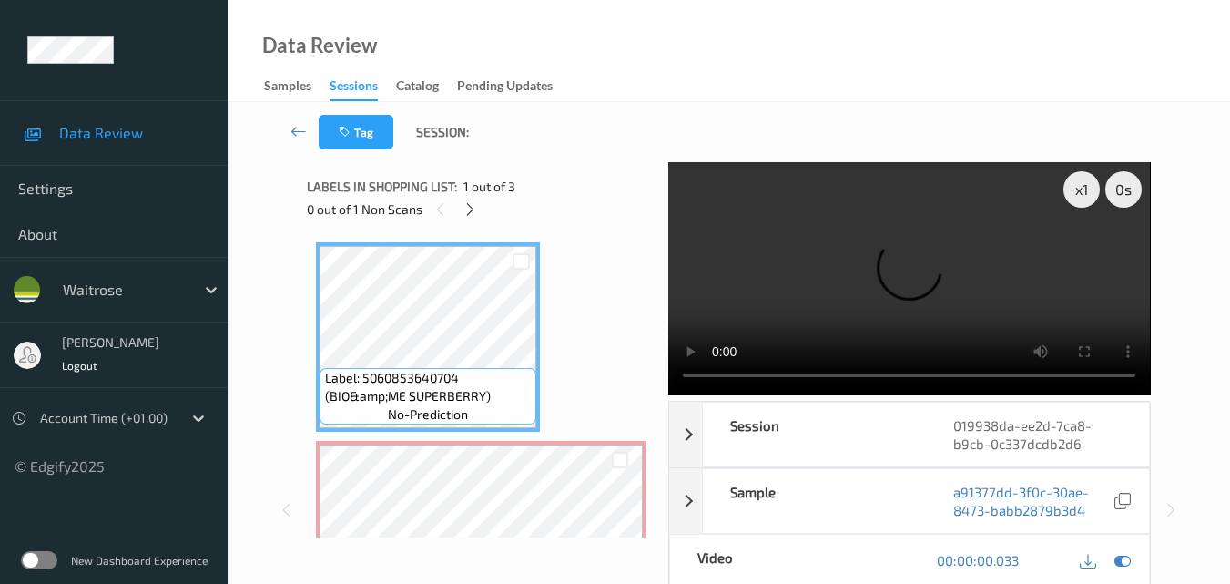
click at [941, 269] on video at bounding box center [909, 278] width 482 height 233
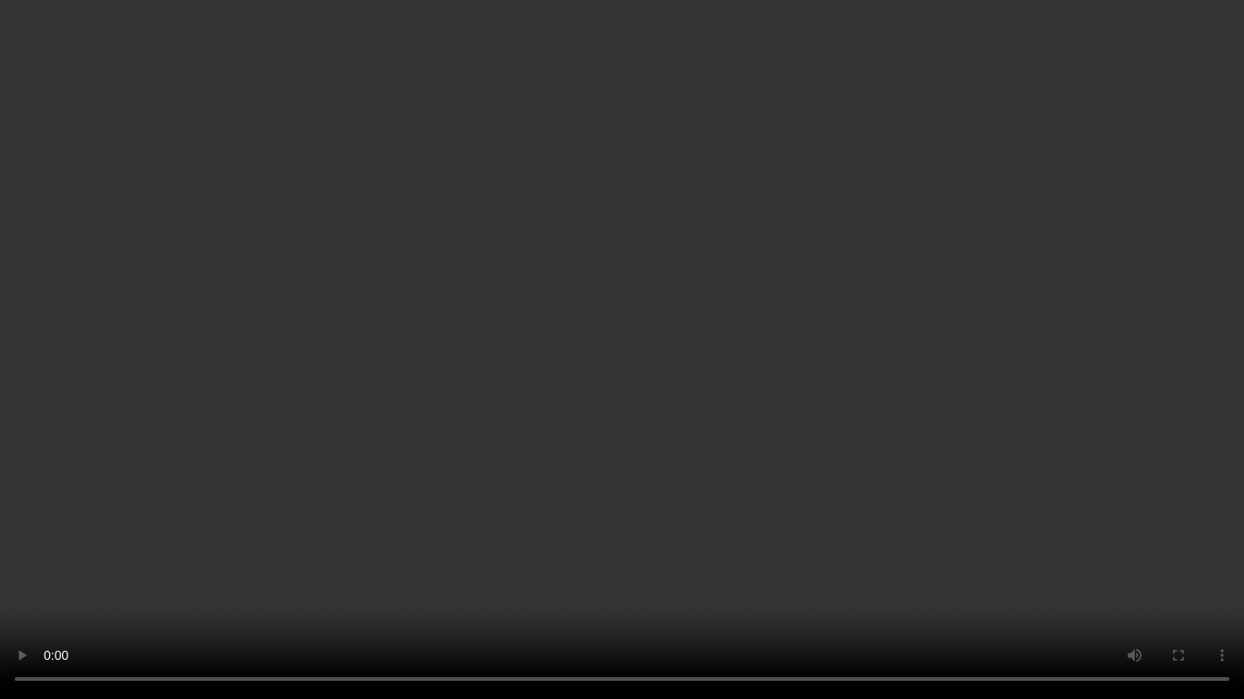
click at [756, 411] on video at bounding box center [622, 349] width 1244 height 699
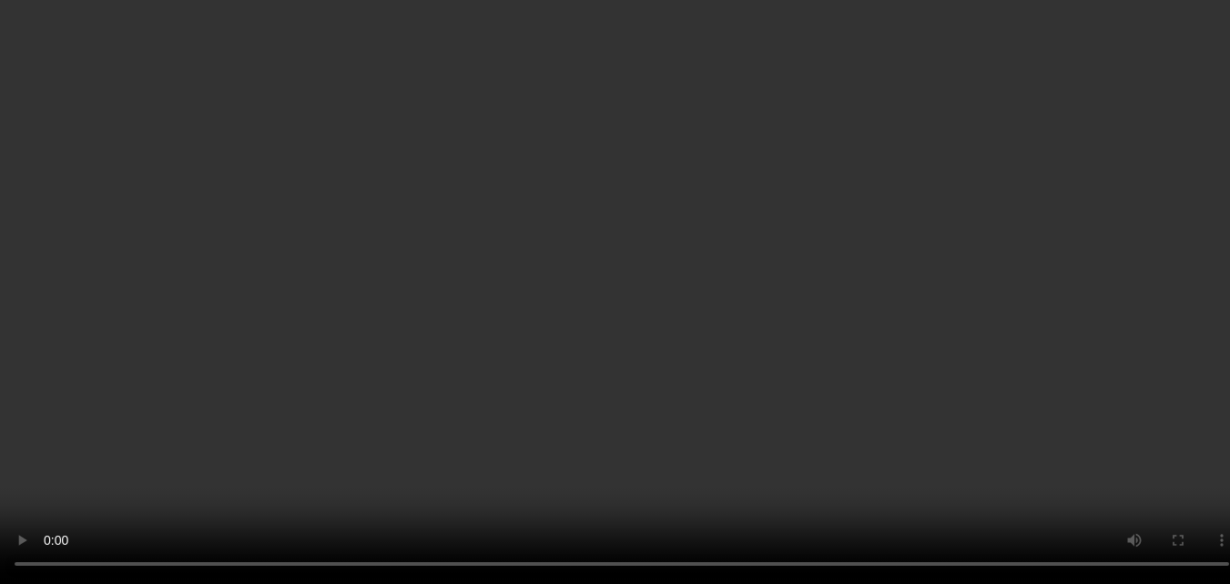
scroll to position [182, 0]
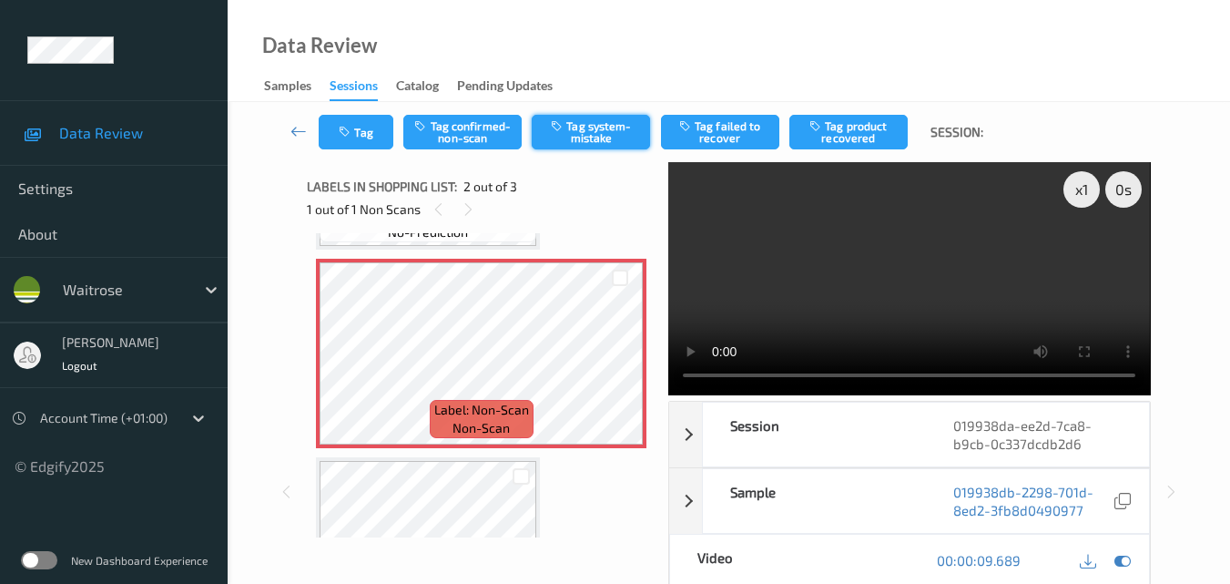
click at [591, 135] on button "Tag system-mistake" at bounding box center [591, 132] width 118 height 35
click at [355, 126] on button "Tag" at bounding box center [356, 132] width 75 height 35
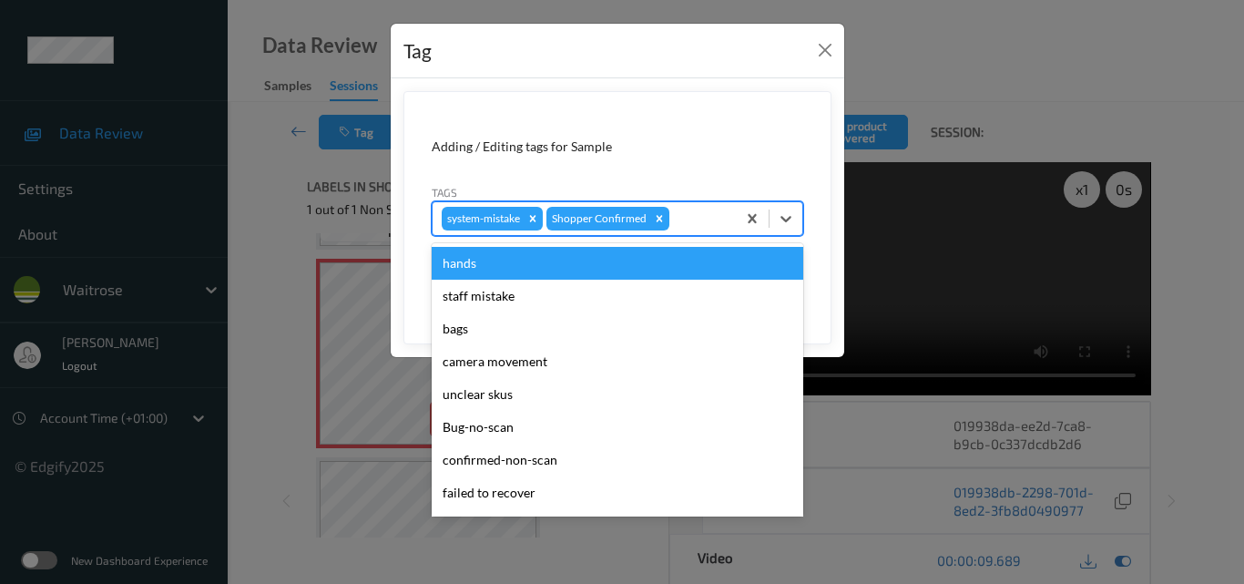
click at [705, 219] on div at bounding box center [700, 219] width 54 height 22
type input "un"
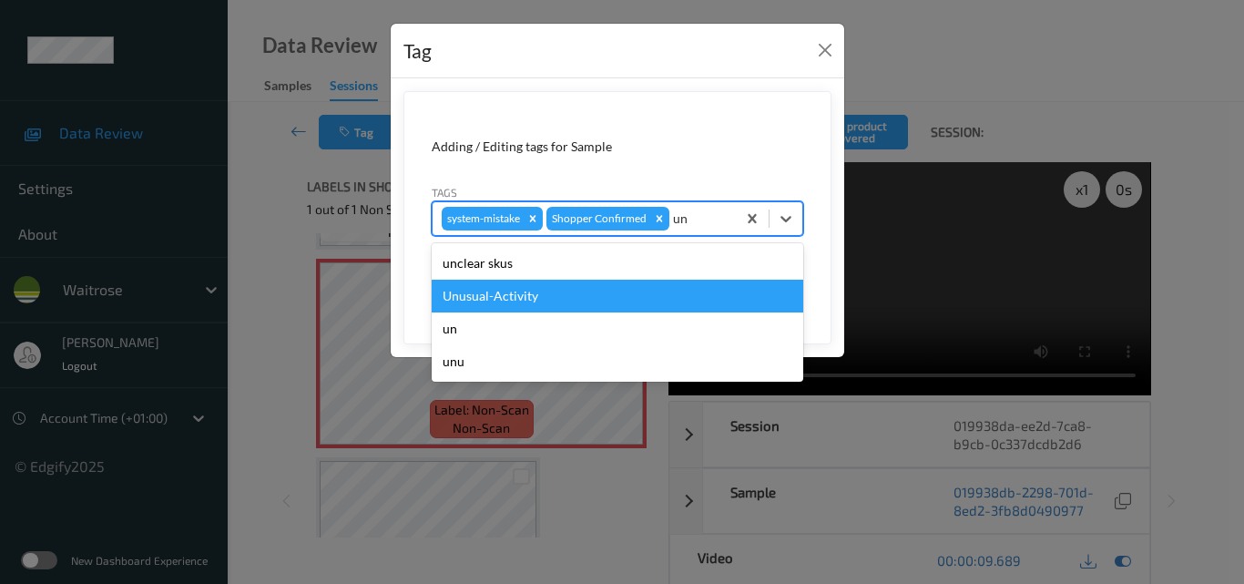
click at [620, 298] on div "Unusual-Activity" at bounding box center [618, 296] width 372 height 33
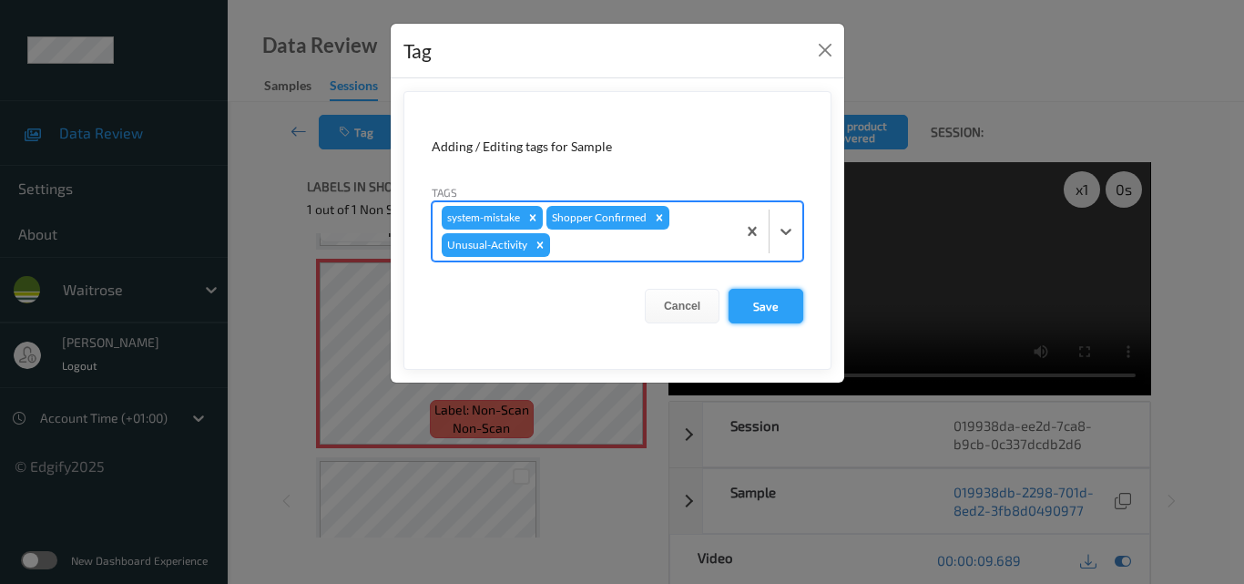
click at [764, 313] on button "Save" at bounding box center [765, 306] width 75 height 35
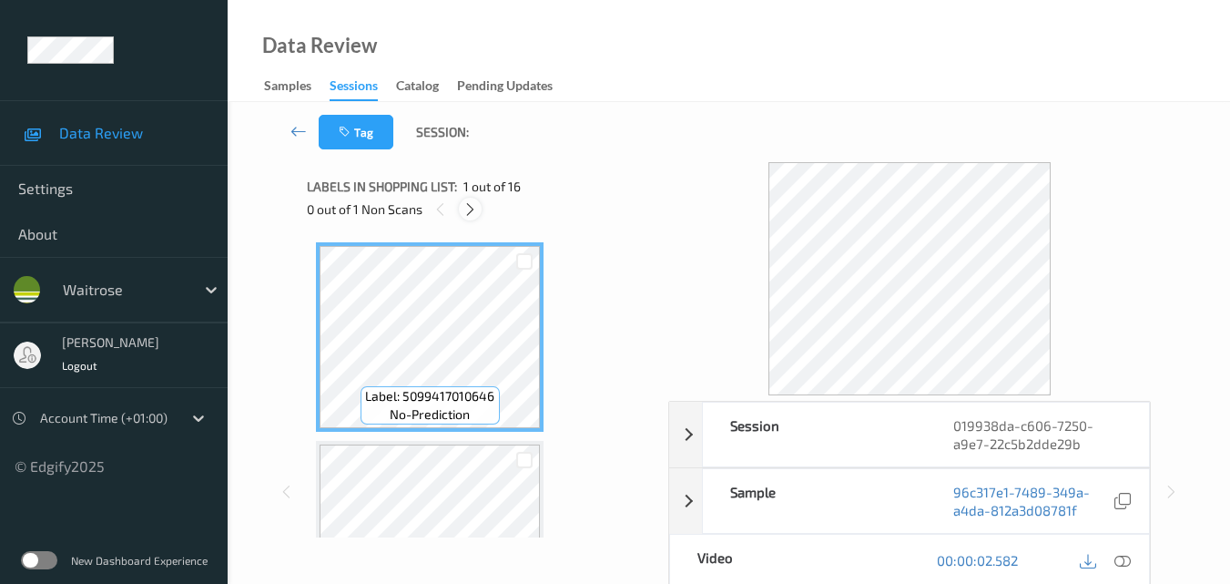
click at [474, 201] on icon at bounding box center [470, 209] width 15 height 16
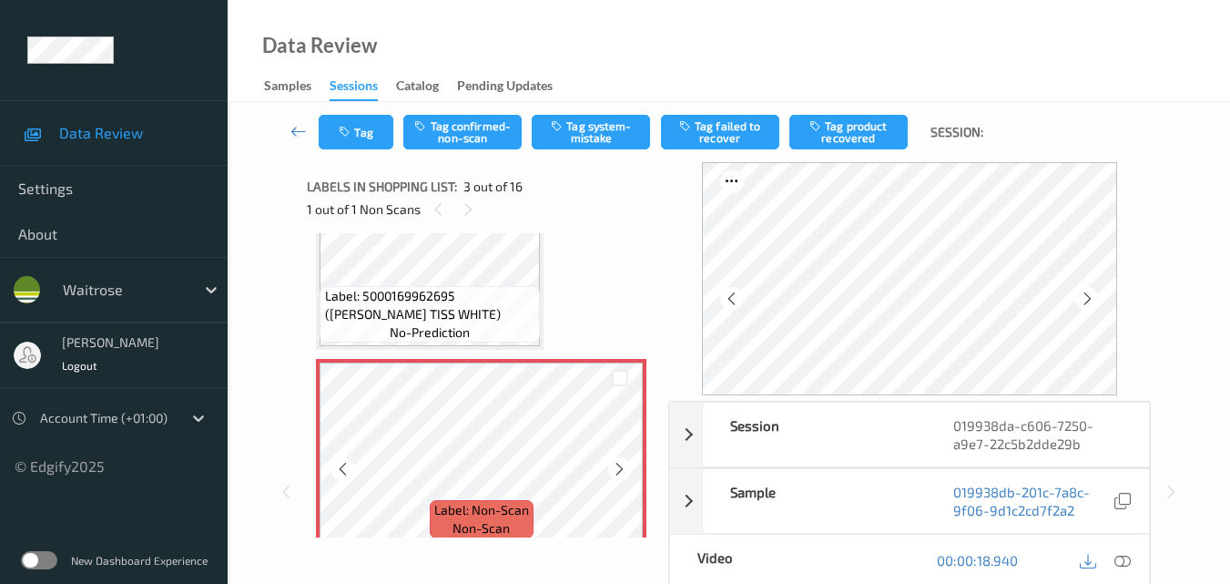
scroll to position [372, 0]
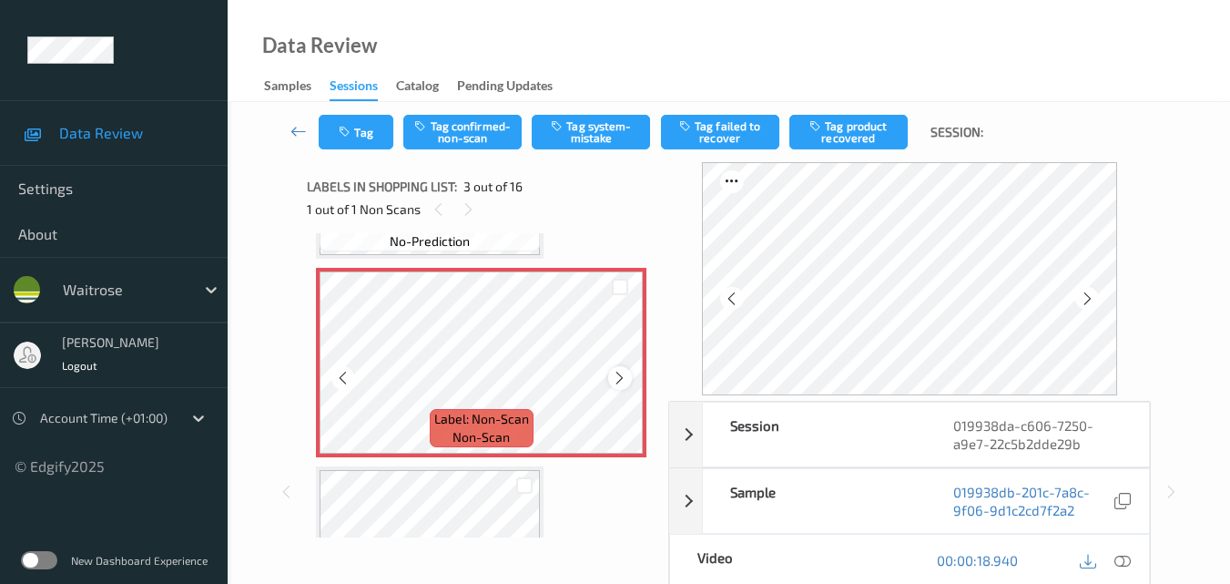
click at [619, 375] on icon at bounding box center [619, 378] width 15 height 16
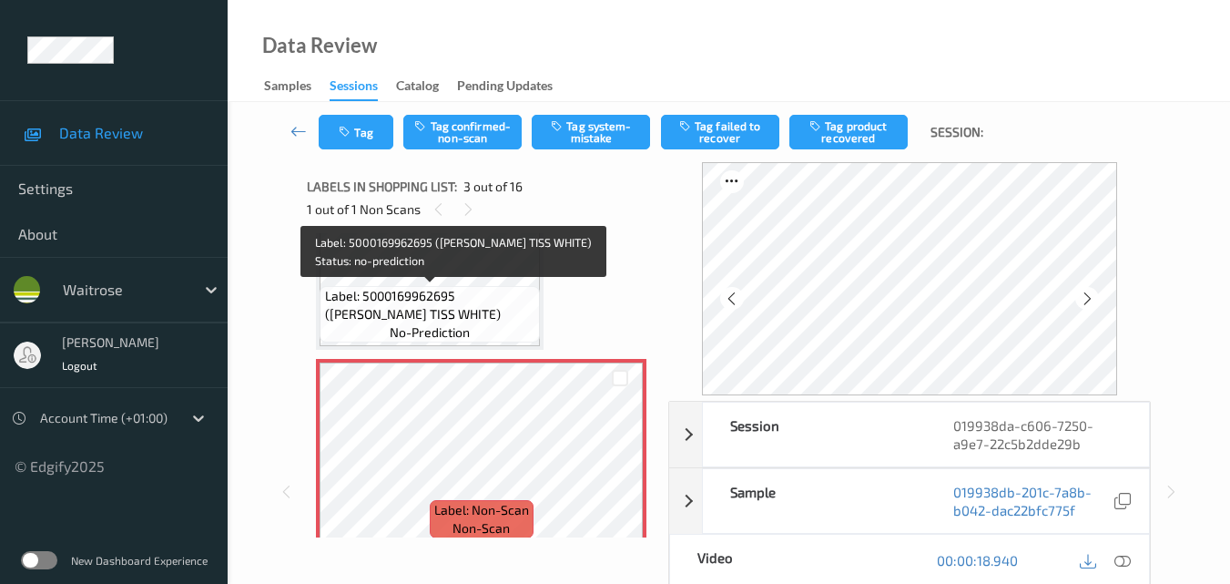
click at [498, 310] on span "Label: 5000169962695 ([PERSON_NAME] TISS WHITE)" at bounding box center [430, 305] width 211 height 36
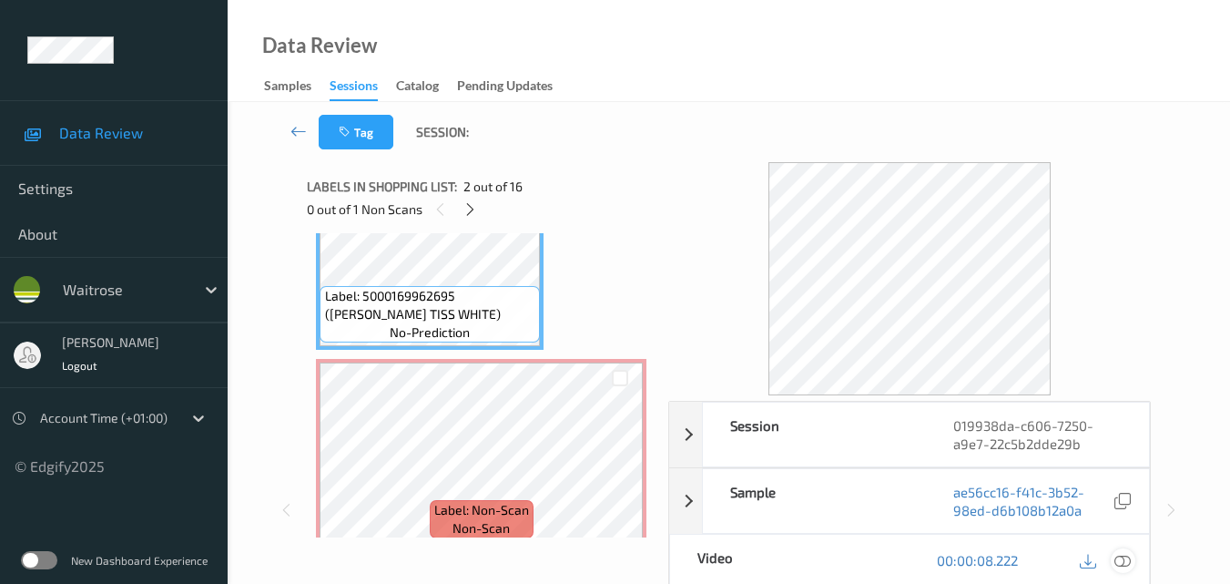
click at [1123, 559] on icon at bounding box center [1123, 560] width 16 height 16
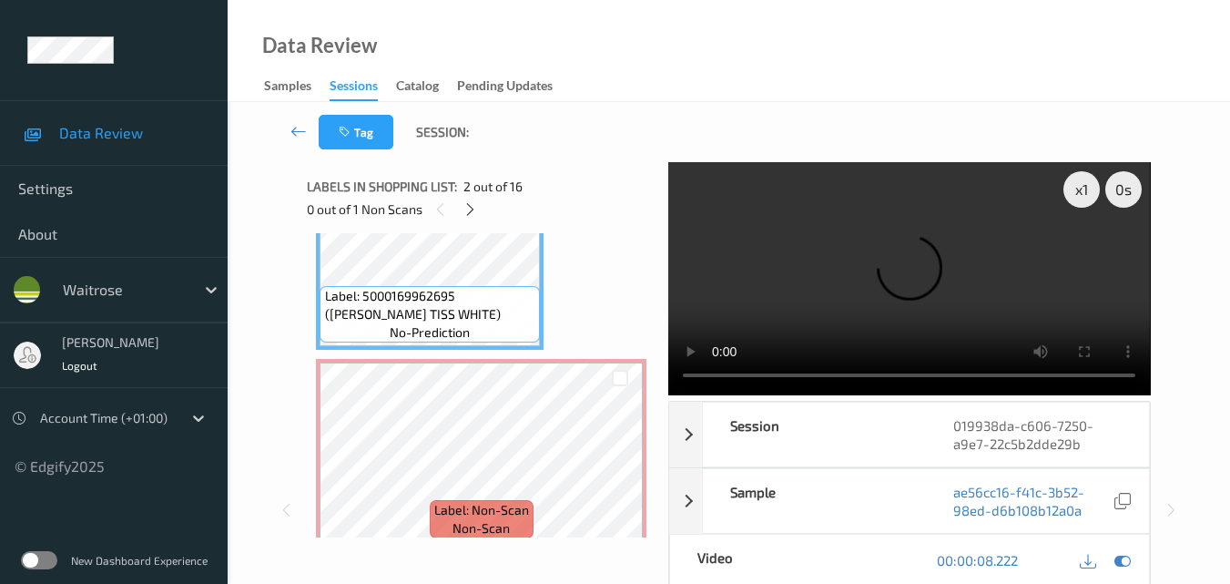
click at [938, 245] on video at bounding box center [909, 278] width 482 height 233
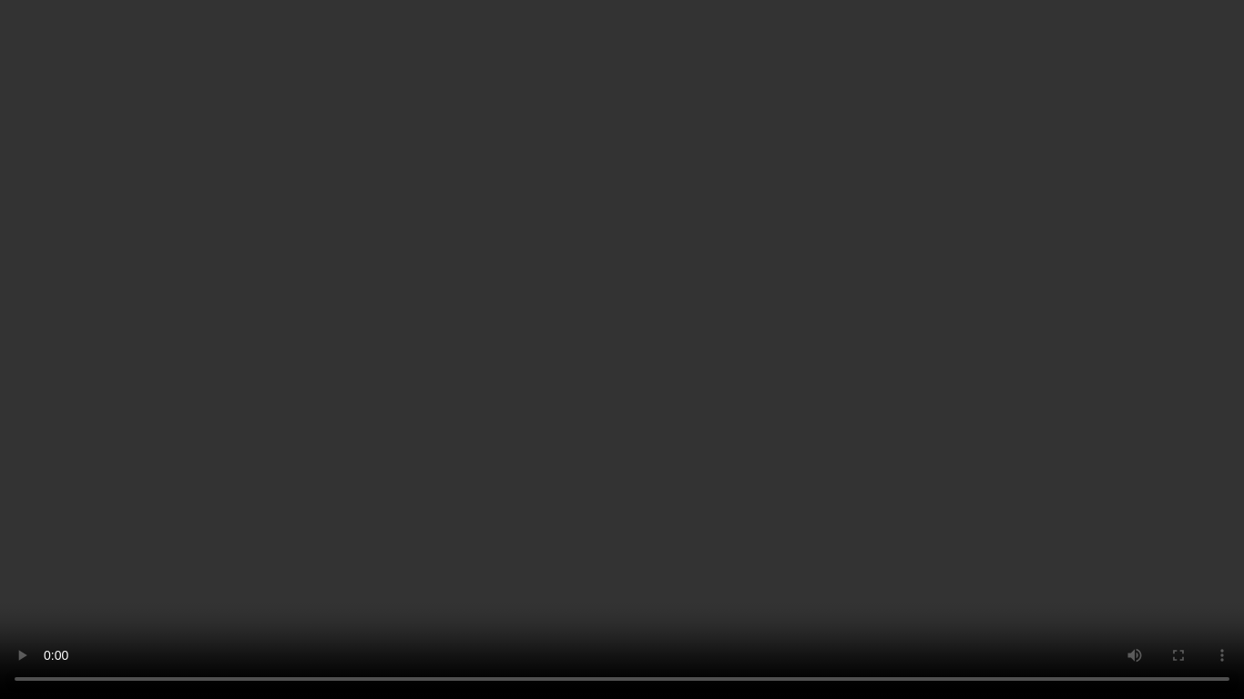
click at [911, 443] on video at bounding box center [622, 349] width 1244 height 699
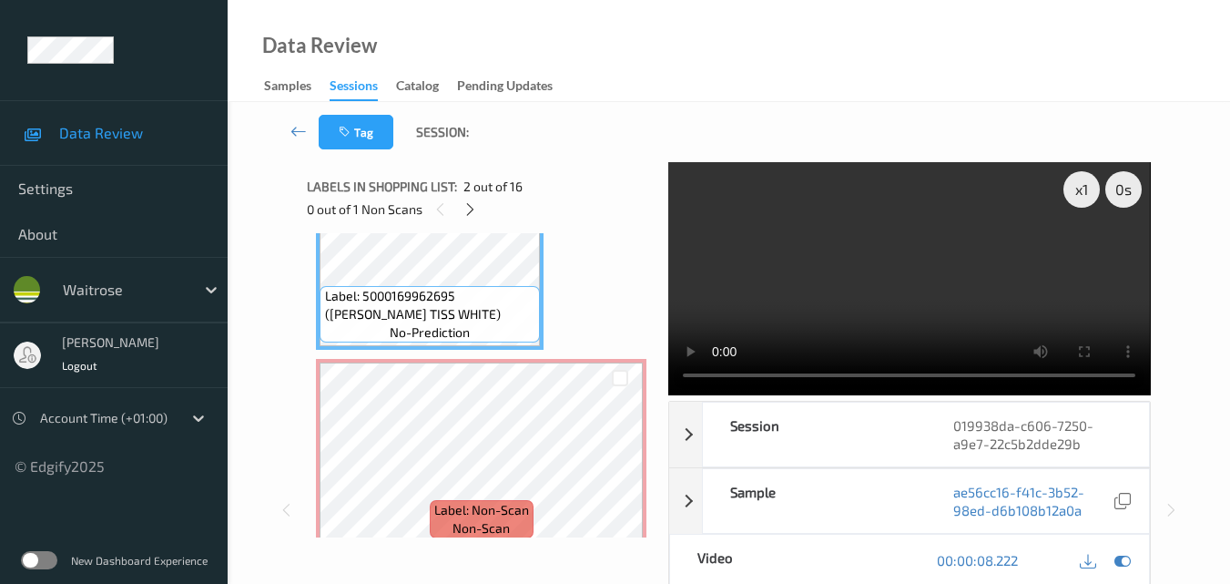
click at [871, 290] on video at bounding box center [909, 278] width 482 height 233
click at [866, 283] on video at bounding box center [909, 278] width 482 height 233
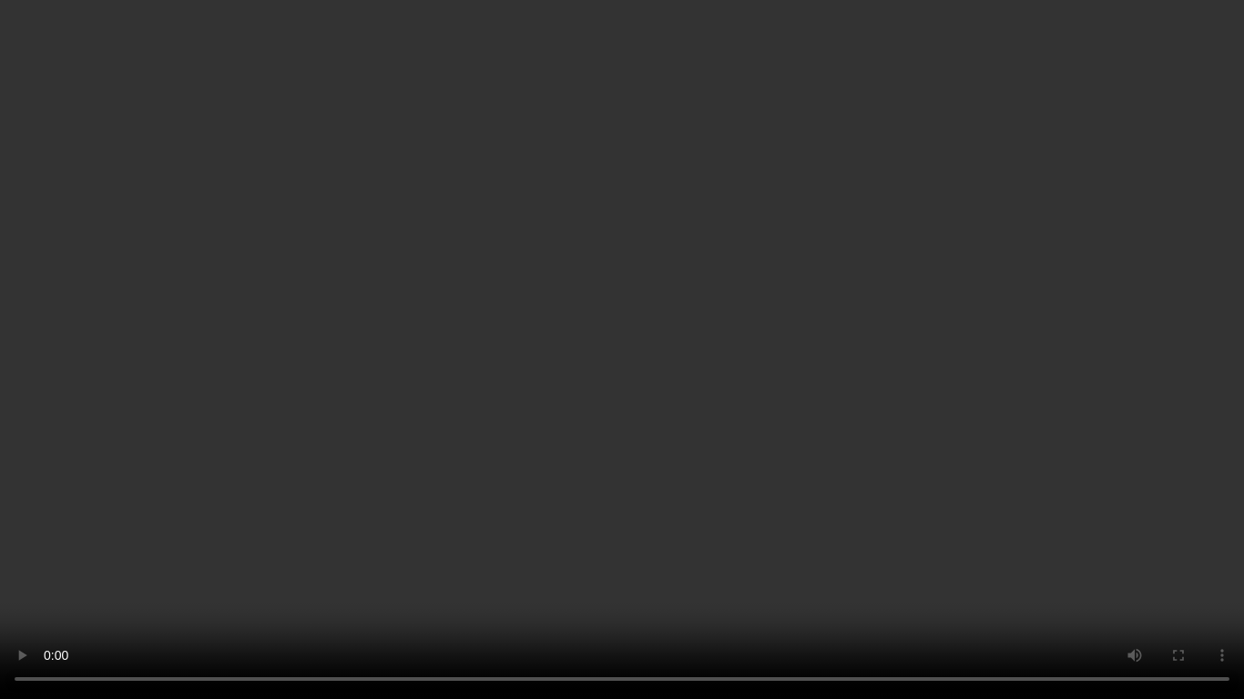
click at [736, 443] on video at bounding box center [622, 349] width 1244 height 699
click at [747, 412] on video at bounding box center [622, 349] width 1244 height 699
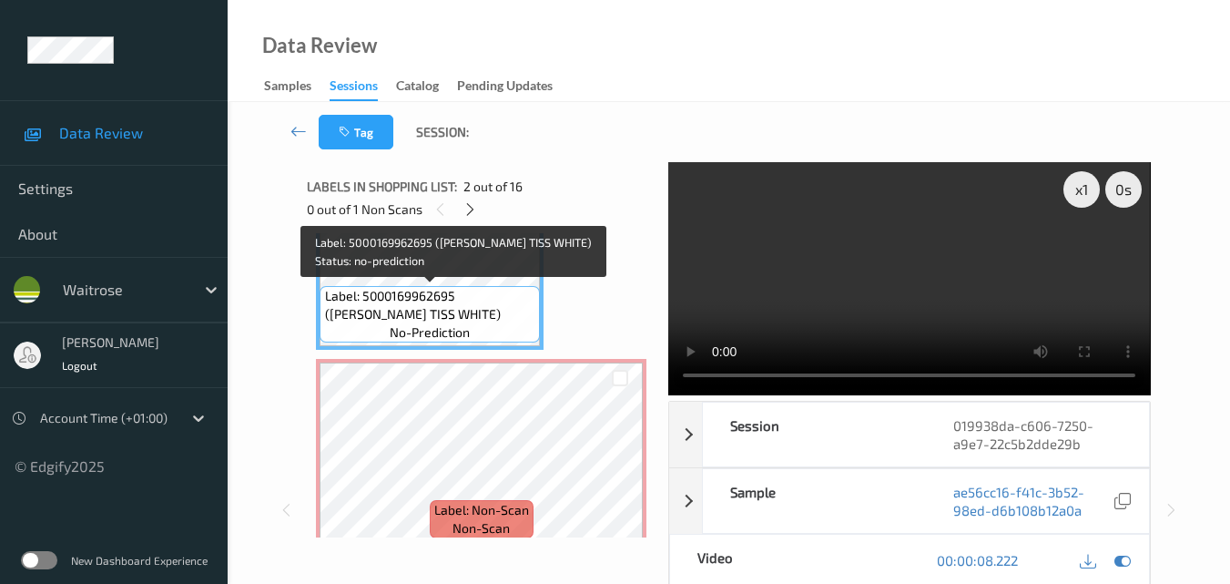
click at [494, 297] on span "Label: 5000169962695 ([PERSON_NAME] TISS WHITE)" at bounding box center [430, 305] width 211 height 36
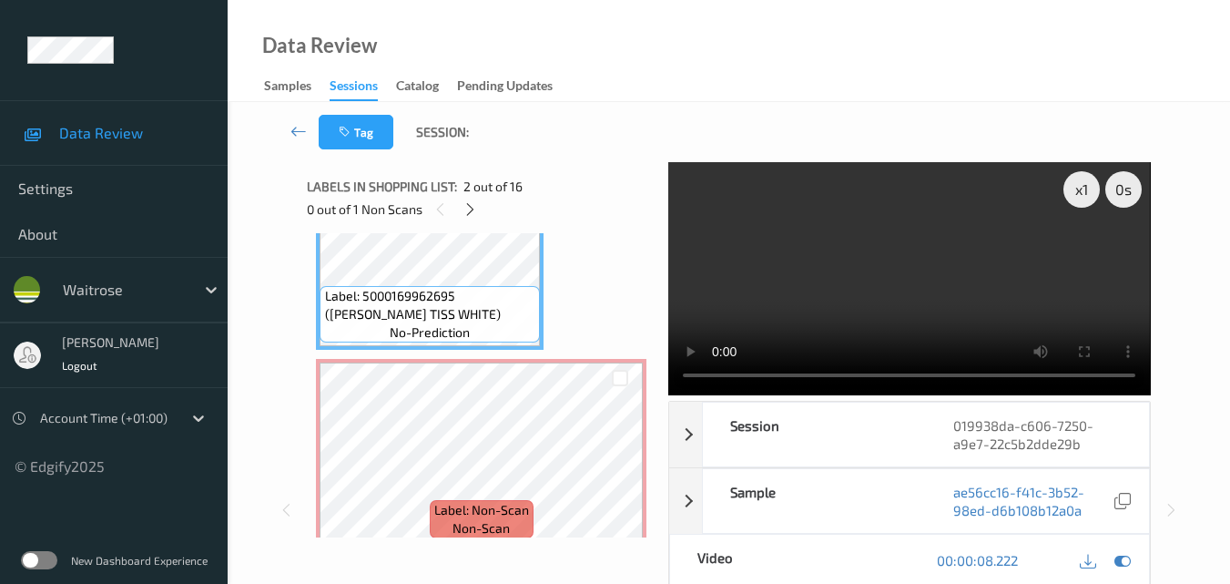
click at [883, 290] on video at bounding box center [909, 278] width 482 height 233
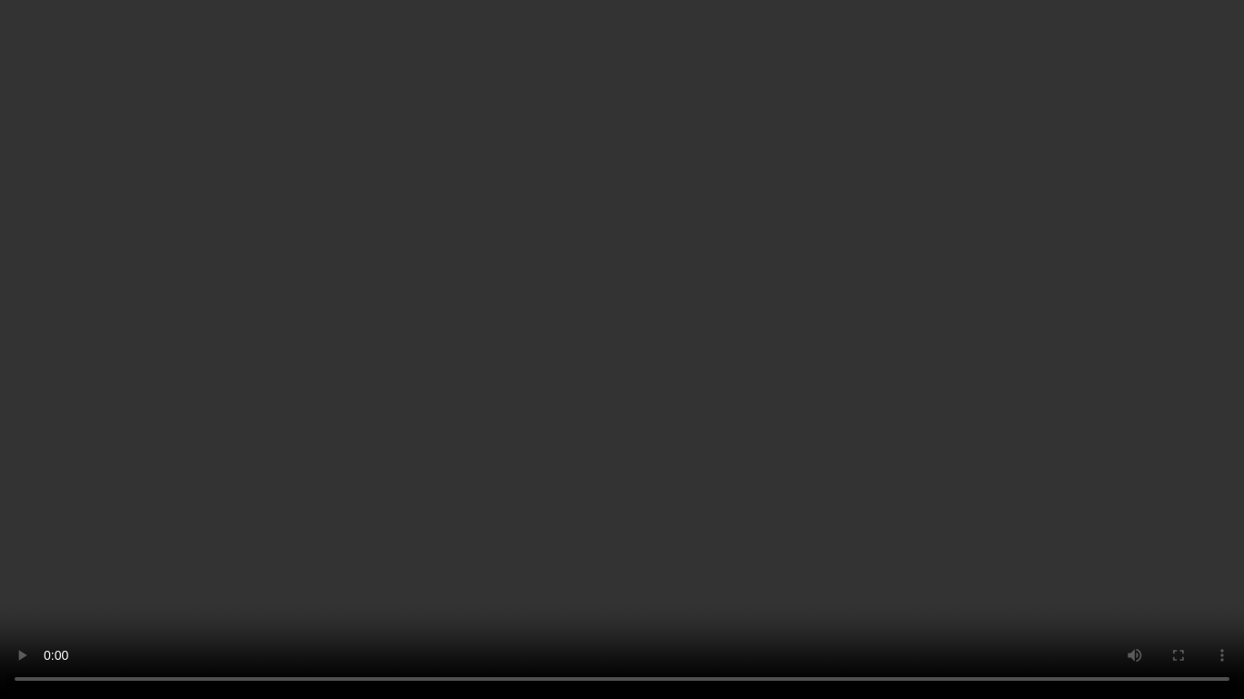
click at [606, 439] on video at bounding box center [622, 349] width 1244 height 699
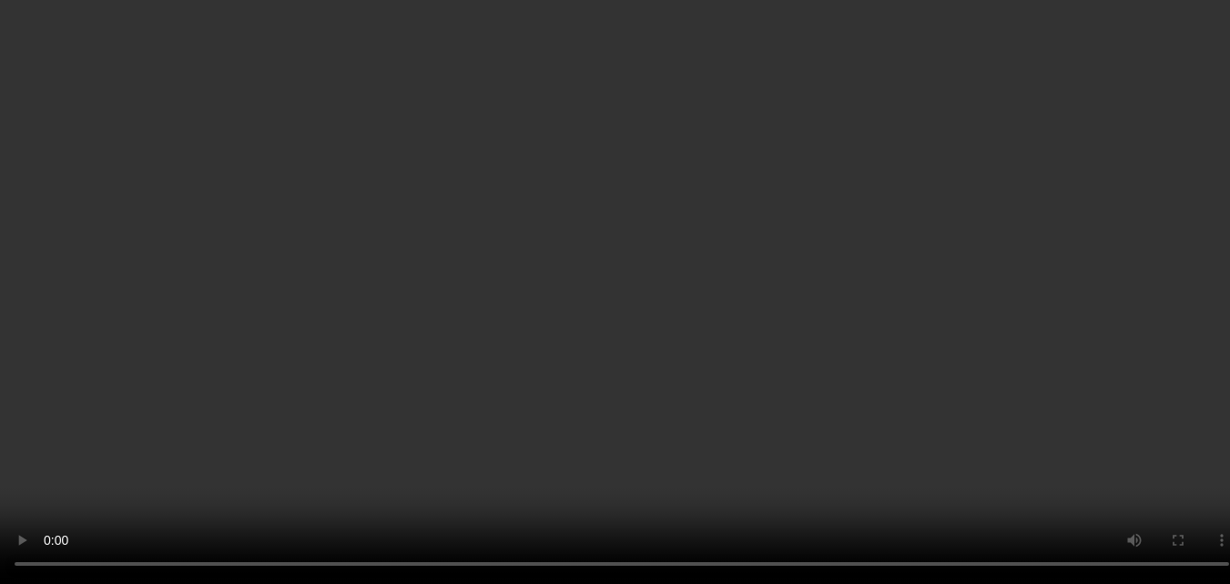
scroll to position [554, 0]
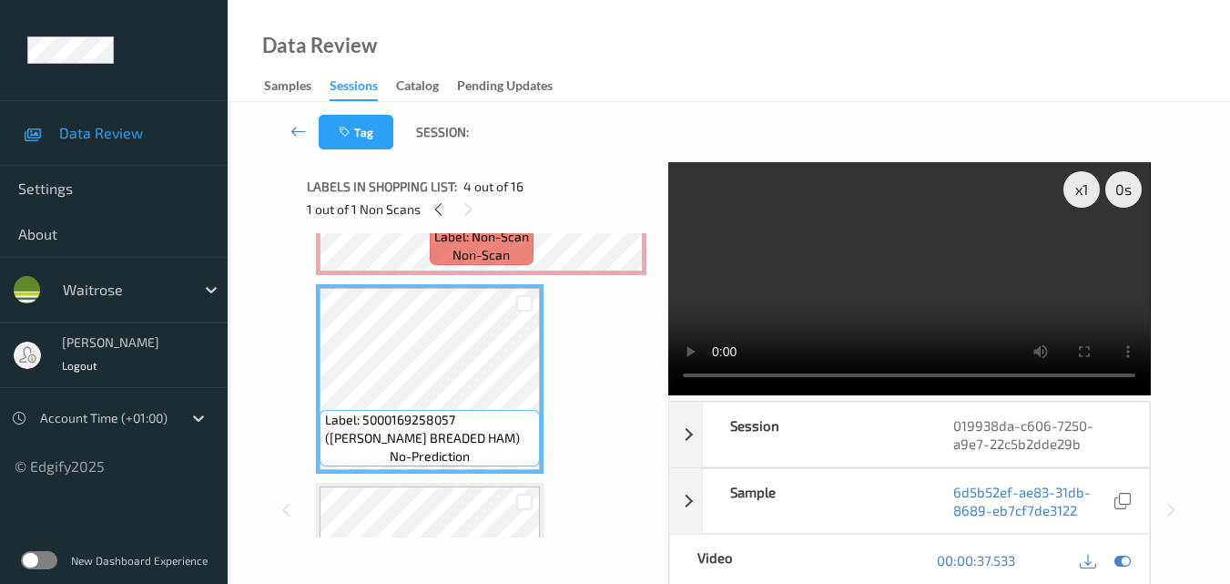
click at [925, 298] on video at bounding box center [909, 278] width 482 height 233
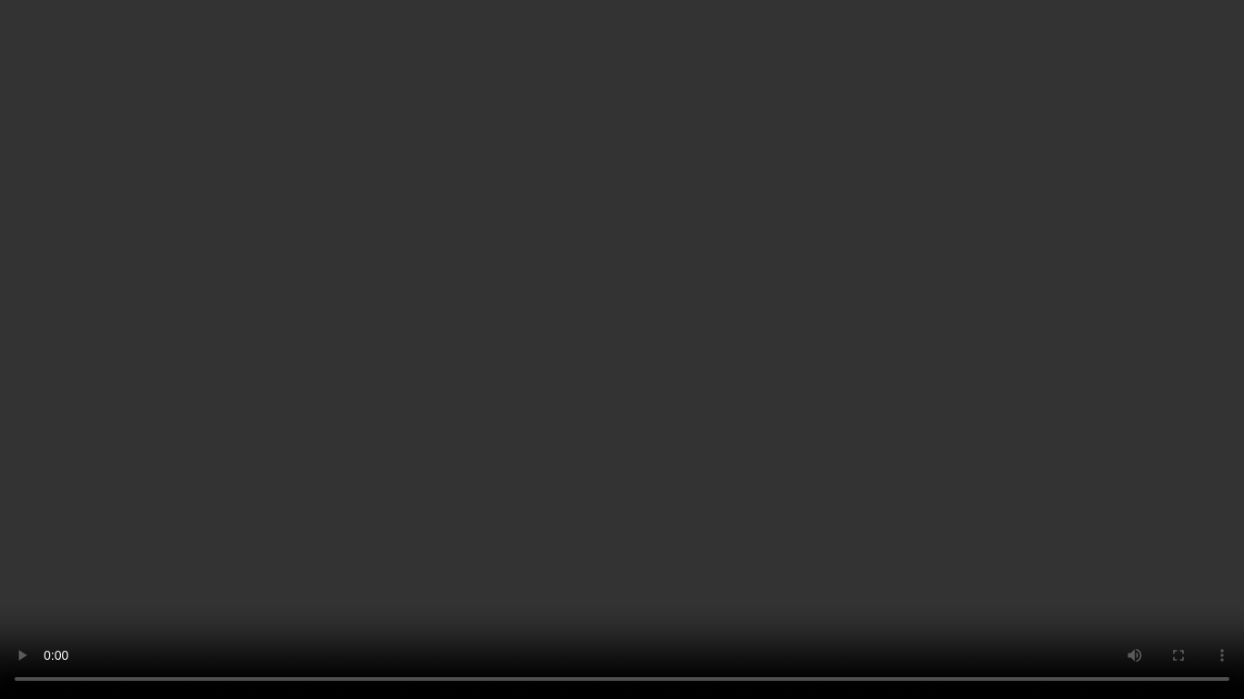
click at [790, 474] on video at bounding box center [622, 349] width 1244 height 699
click at [867, 479] on video at bounding box center [622, 349] width 1244 height 699
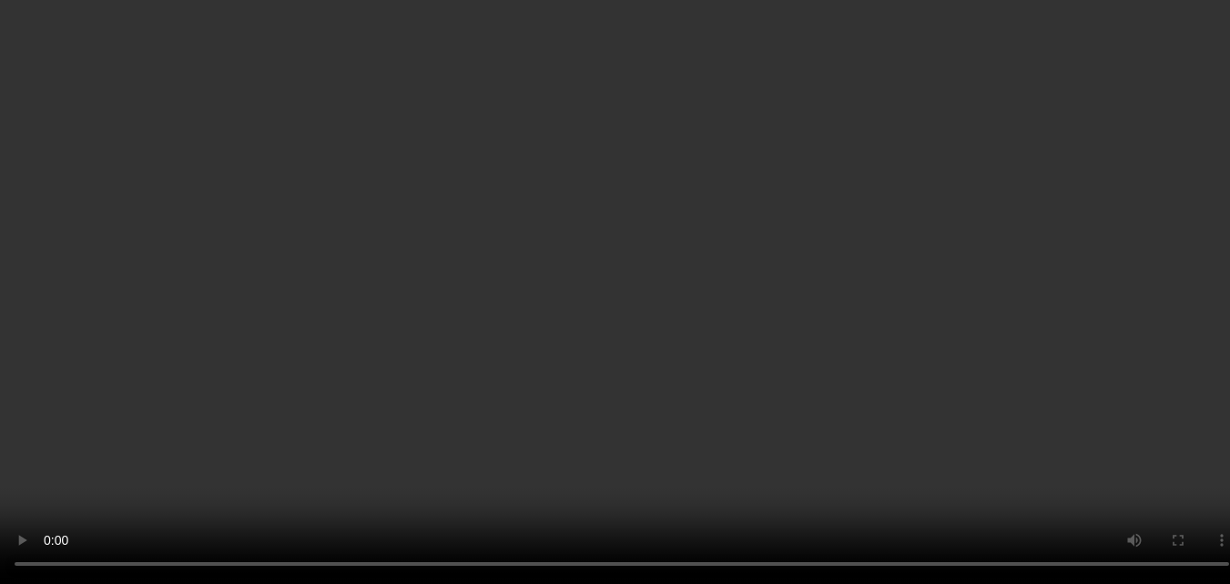
scroll to position [372, 0]
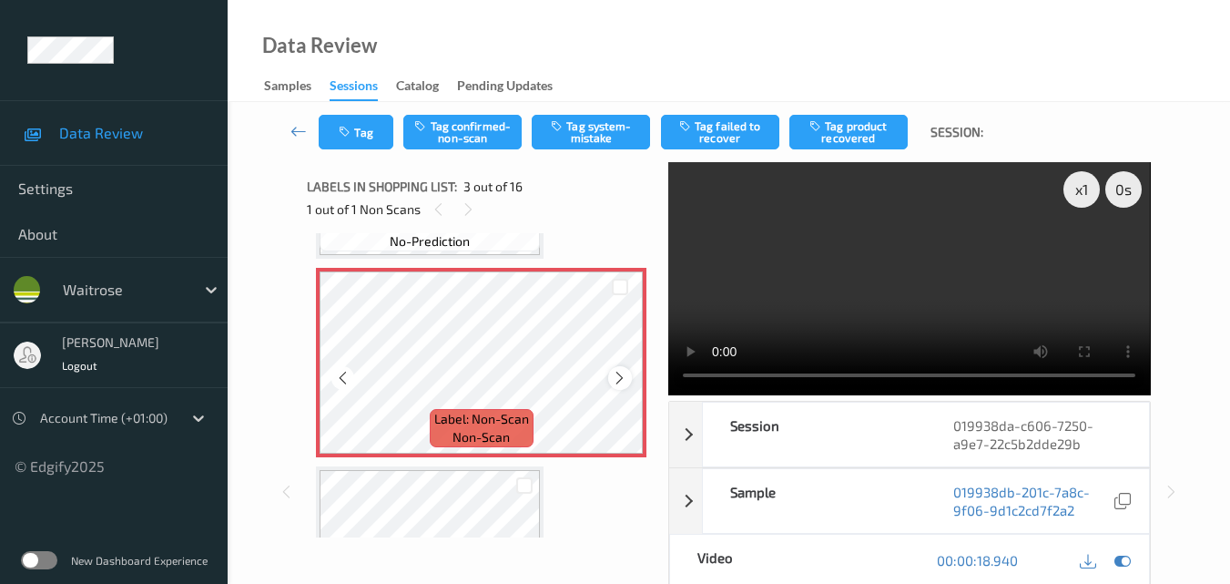
click at [624, 373] on icon at bounding box center [619, 378] width 15 height 16
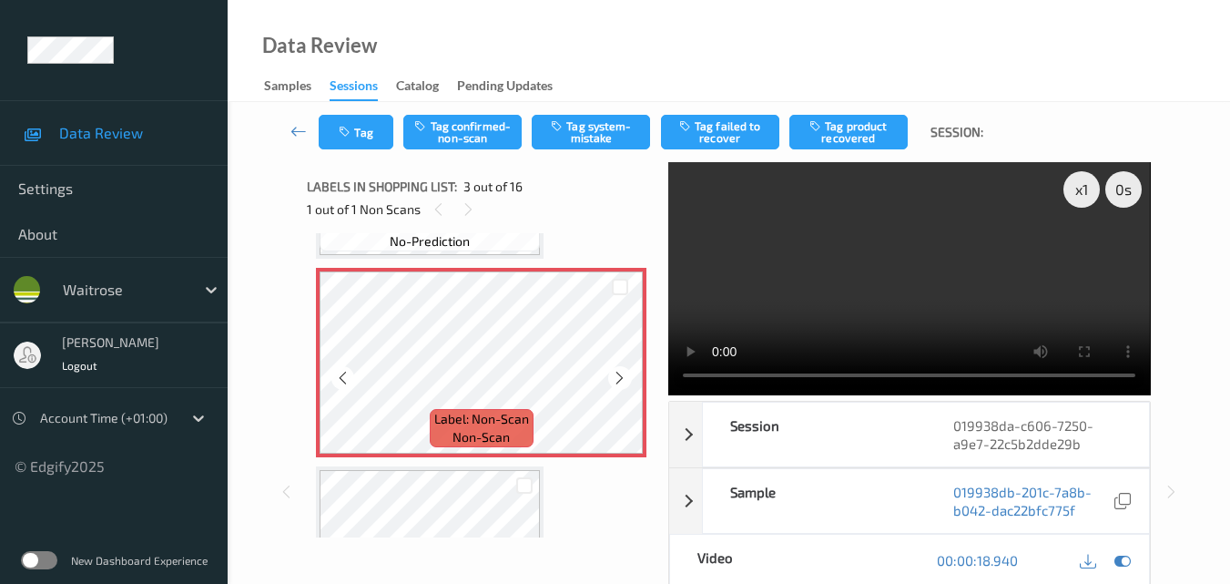
scroll to position [280, 0]
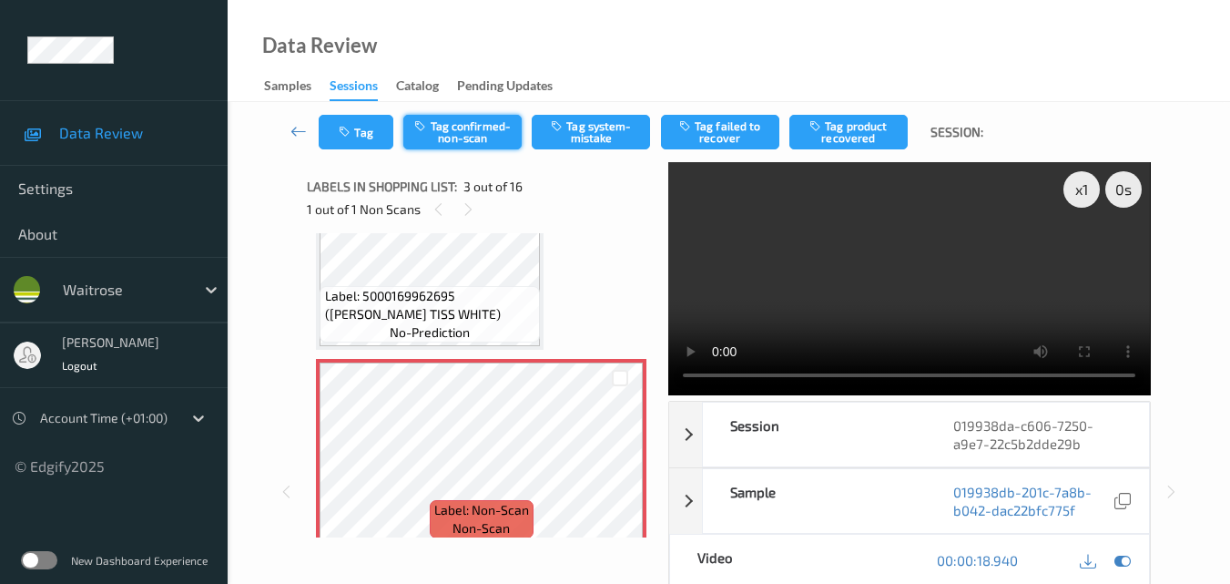
click at [489, 141] on button "Tag confirmed-non-scan" at bounding box center [462, 132] width 118 height 35
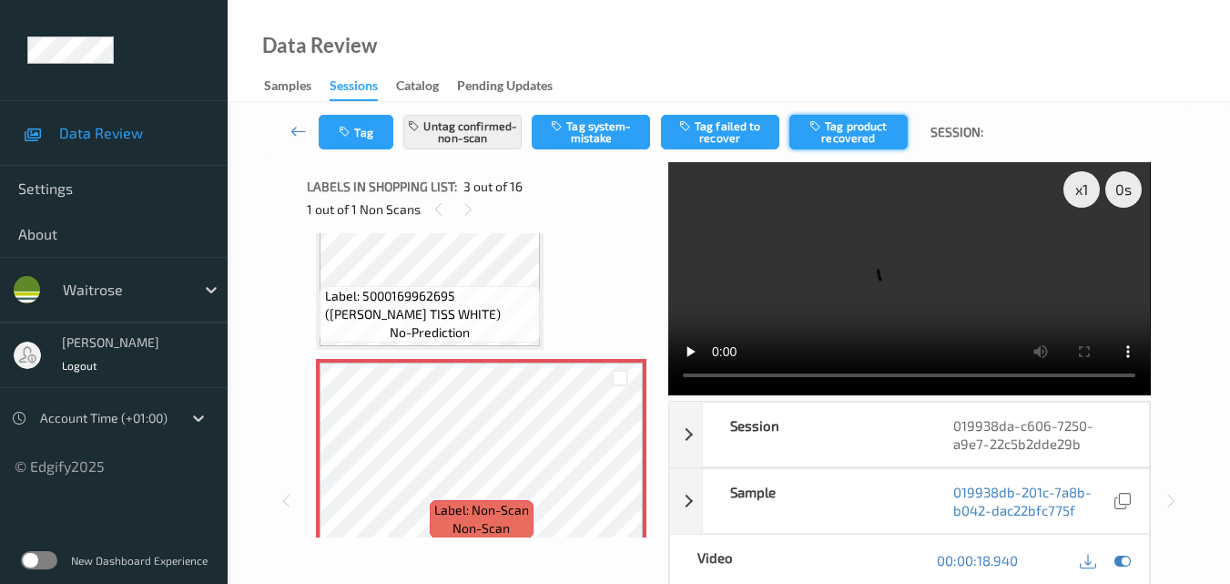
click at [856, 140] on button "Tag product recovered" at bounding box center [848, 132] width 118 height 35
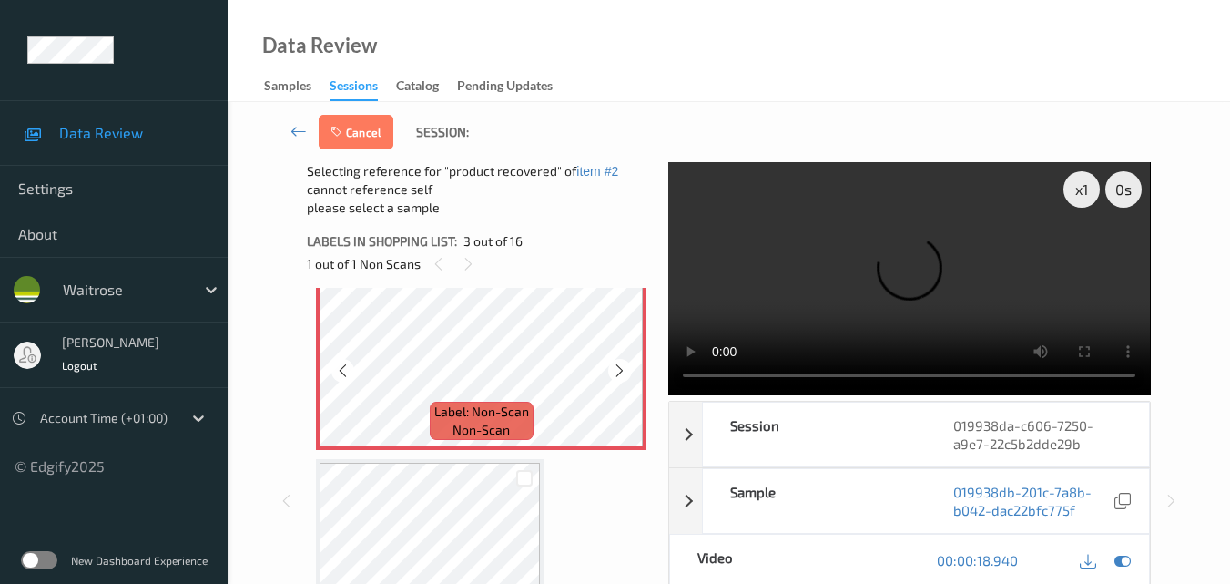
scroll to position [554, 0]
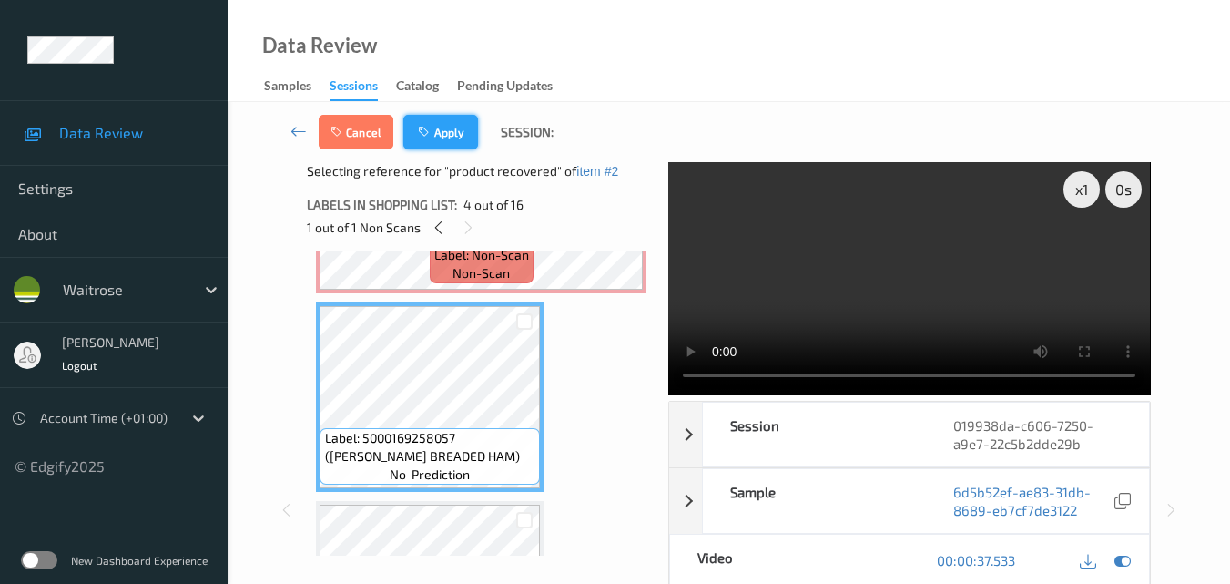
click at [459, 132] on button "Apply" at bounding box center [440, 132] width 75 height 35
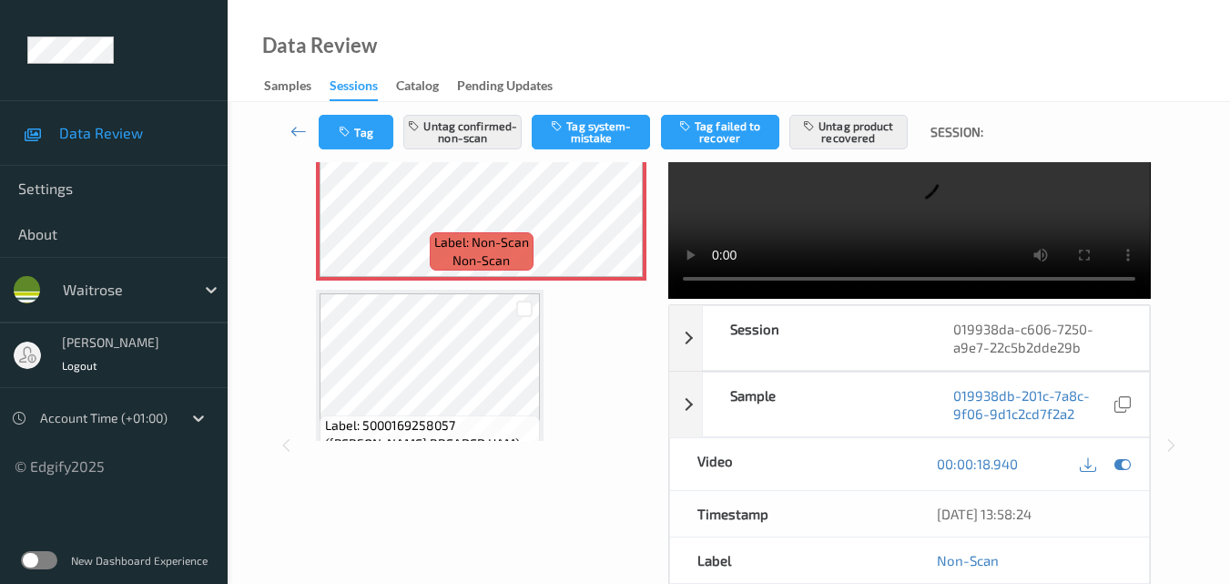
scroll to position [572, 0]
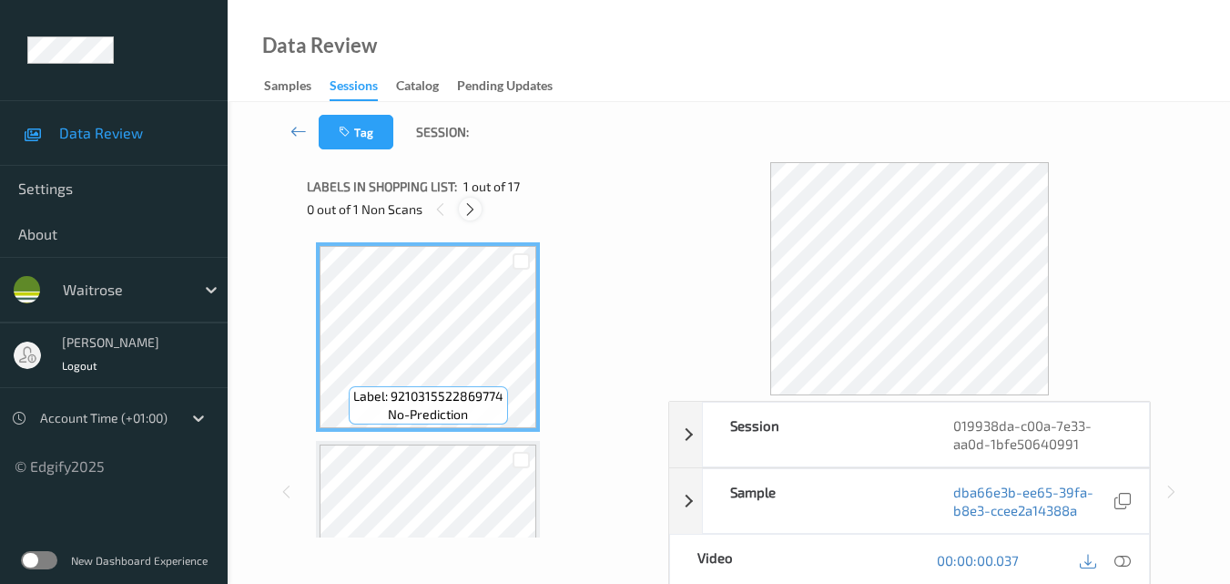
click at [469, 210] on icon at bounding box center [470, 209] width 15 height 16
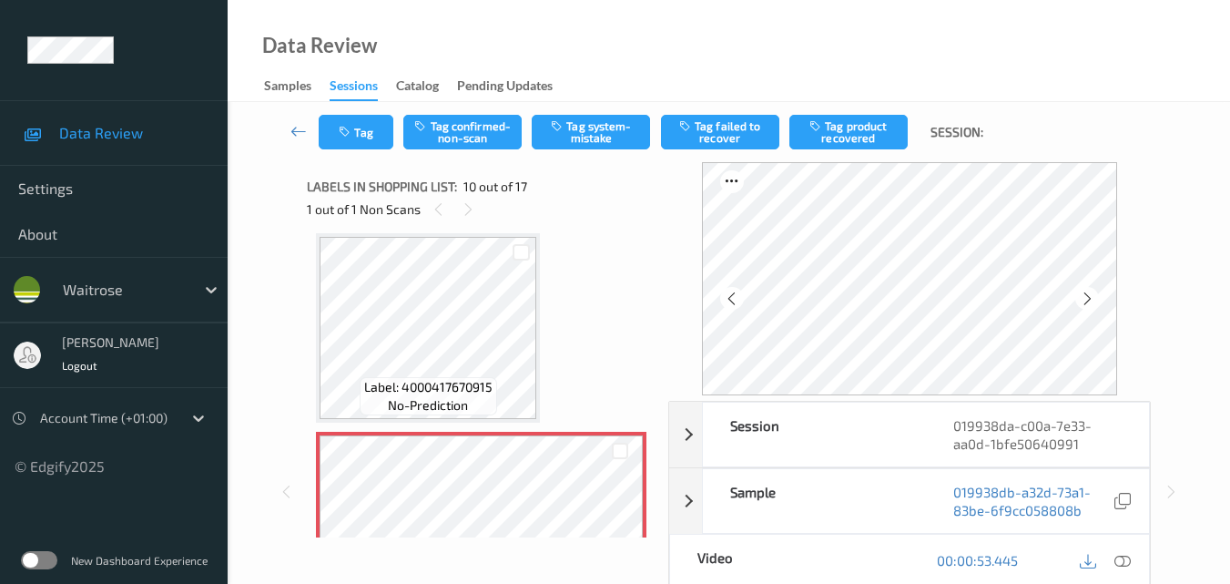
scroll to position [1779, 0]
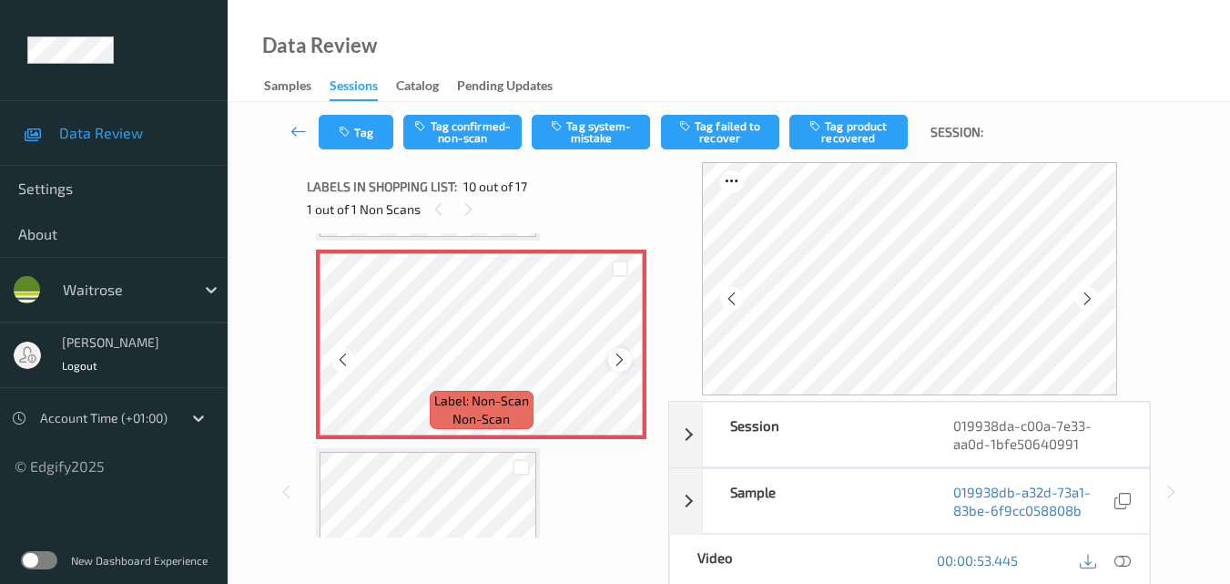
click at [614, 362] on icon at bounding box center [619, 359] width 15 height 16
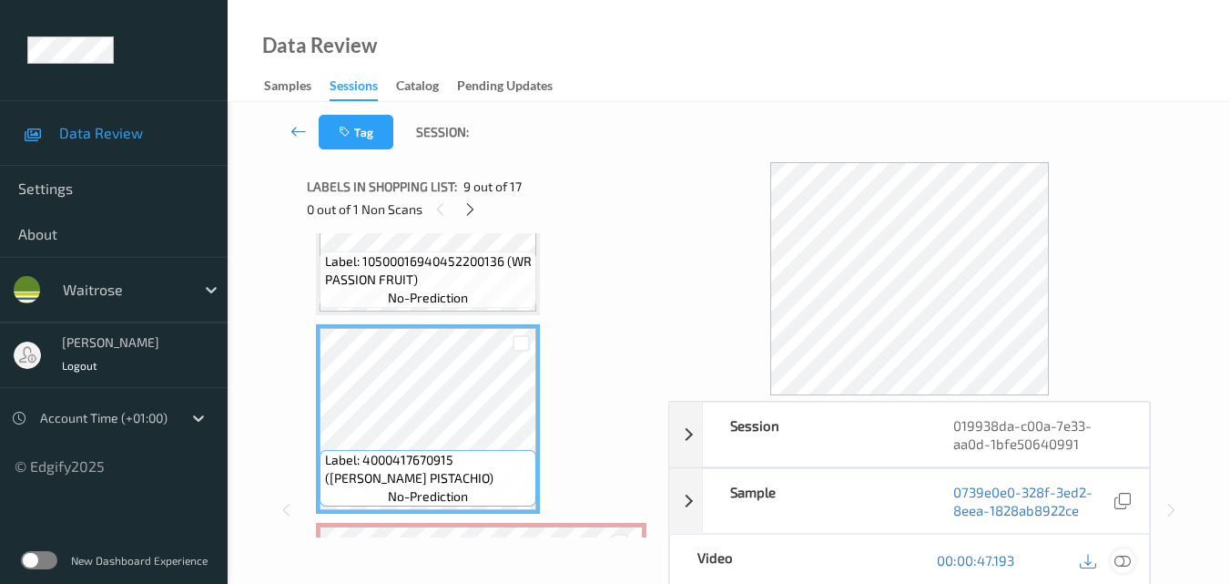
click at [1128, 556] on icon at bounding box center [1123, 560] width 16 height 16
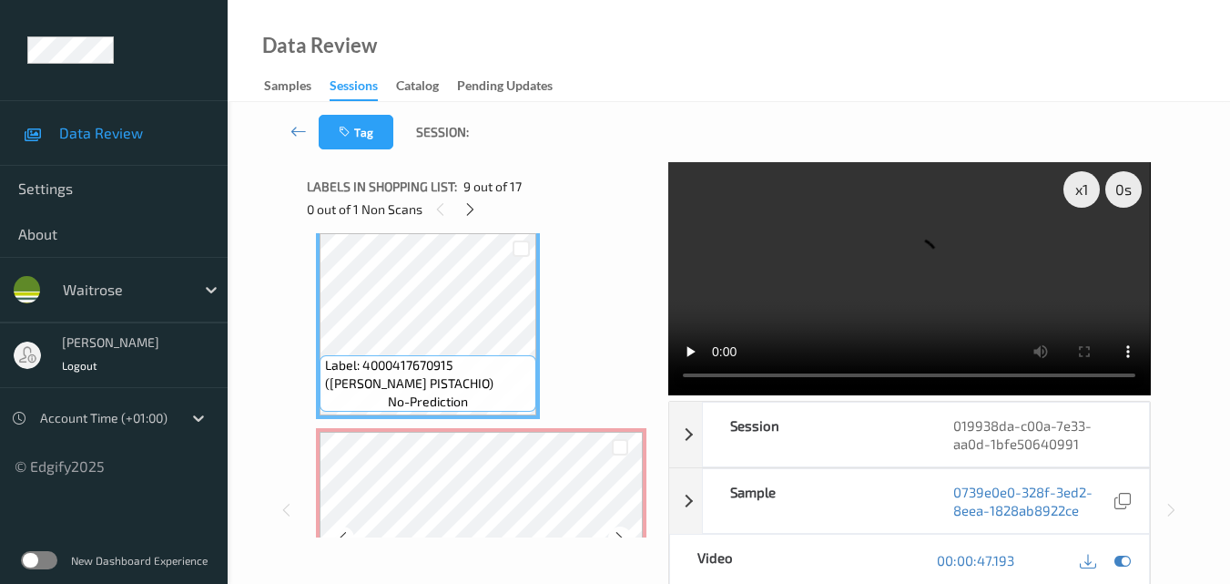
scroll to position [1597, 0]
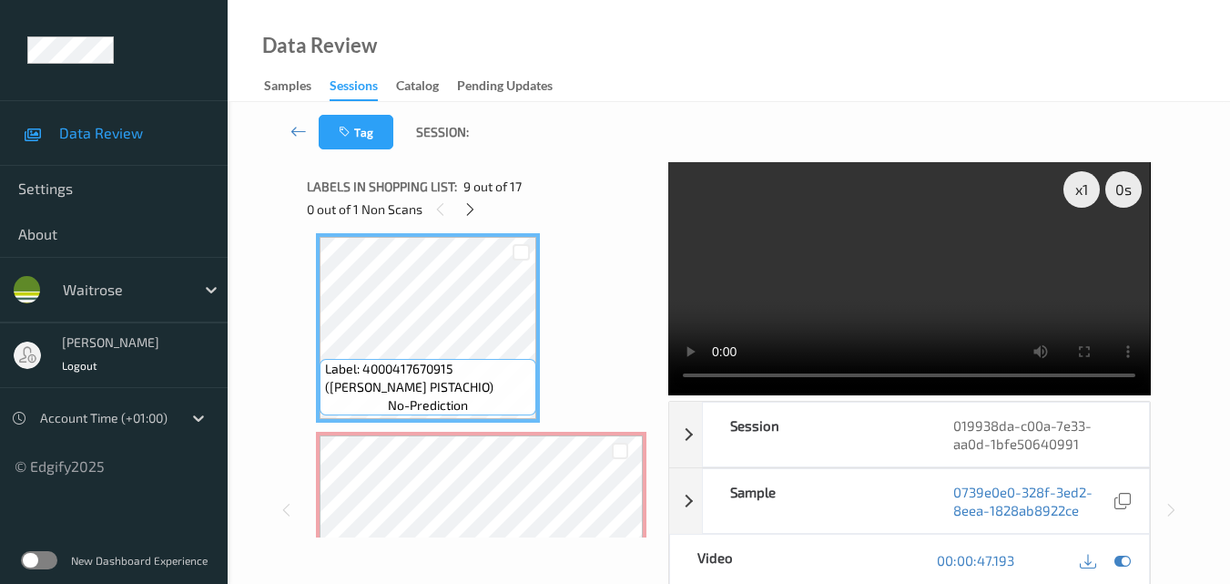
click at [857, 232] on video at bounding box center [909, 278] width 482 height 233
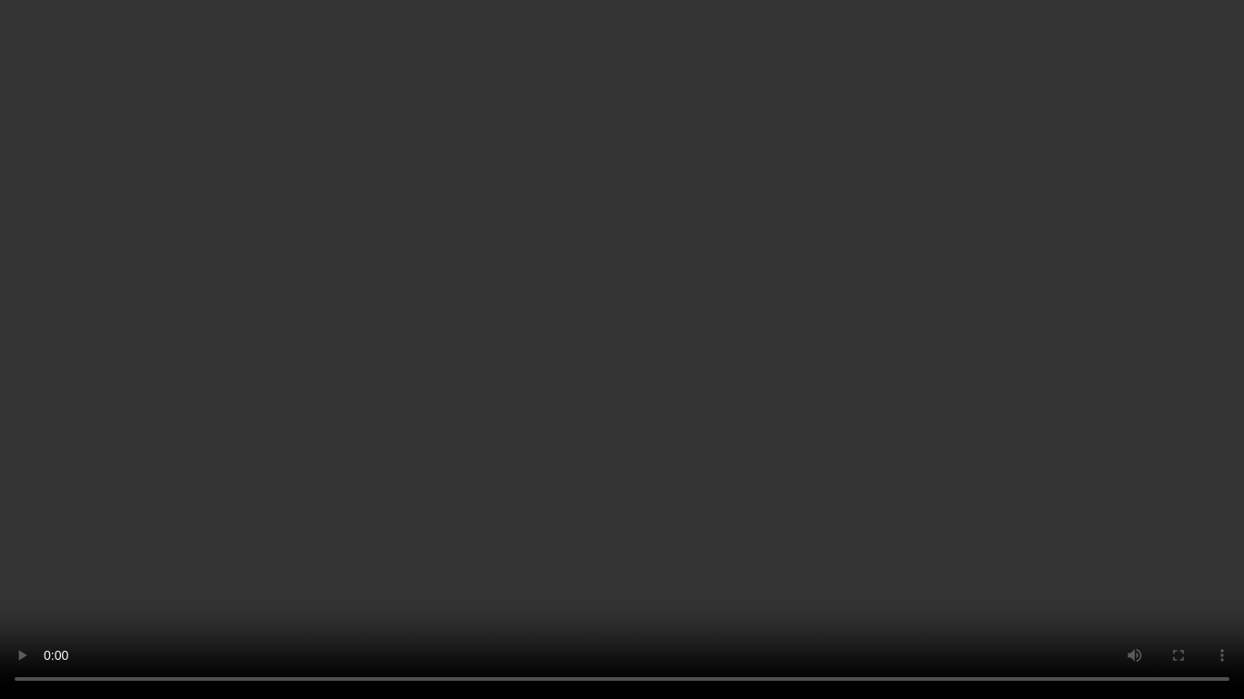
click at [982, 348] on video at bounding box center [622, 349] width 1244 height 699
click at [808, 252] on video at bounding box center [622, 349] width 1244 height 699
click at [637, 372] on video at bounding box center [622, 349] width 1244 height 699
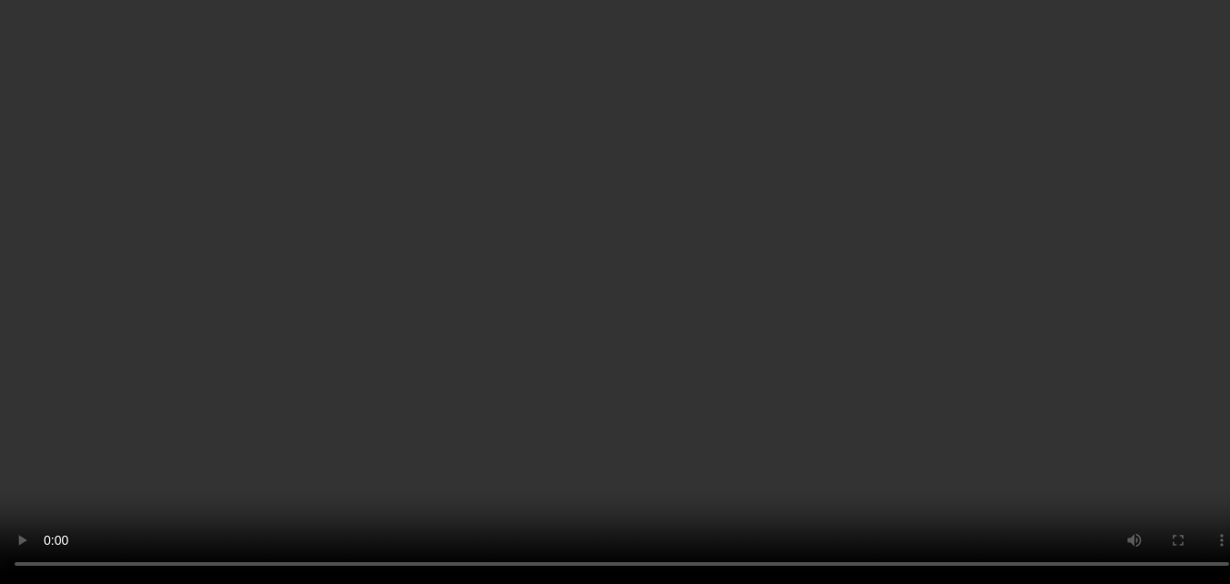
scroll to position [1506, 0]
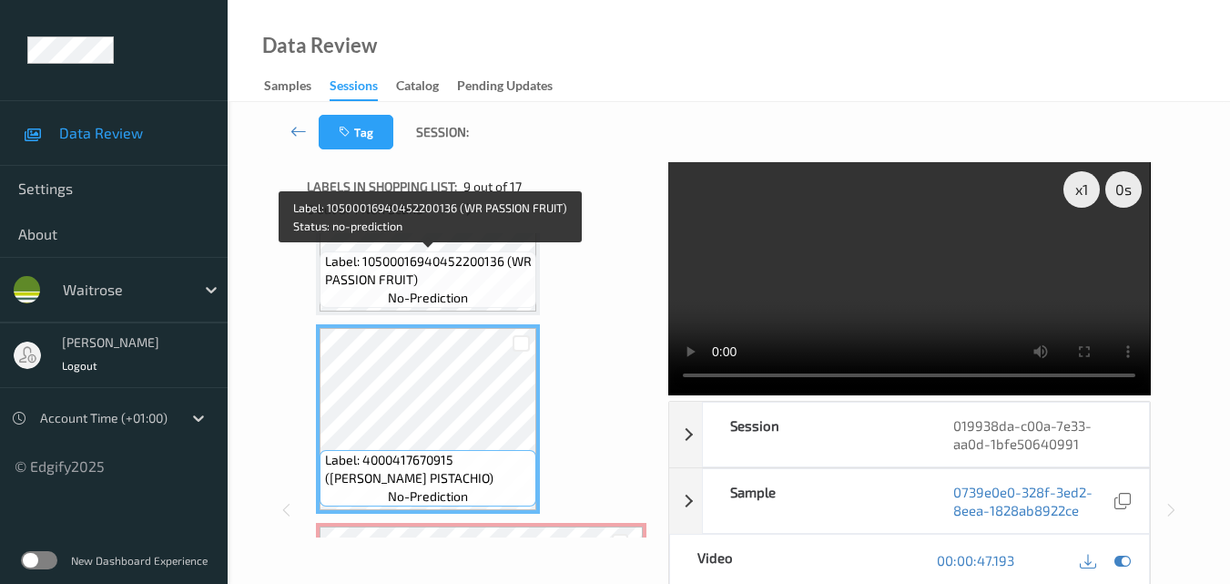
click at [473, 280] on span "Label: 10500016940452200136 (WR PASSION FRUIT)" at bounding box center [429, 270] width 208 height 36
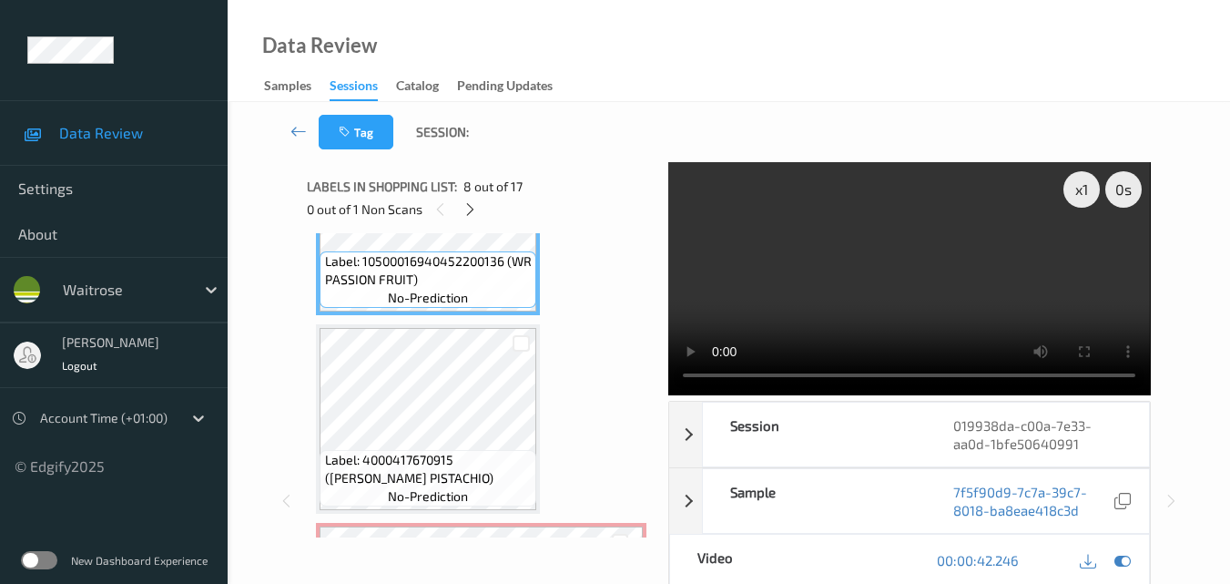
click at [932, 256] on video at bounding box center [909, 278] width 482 height 233
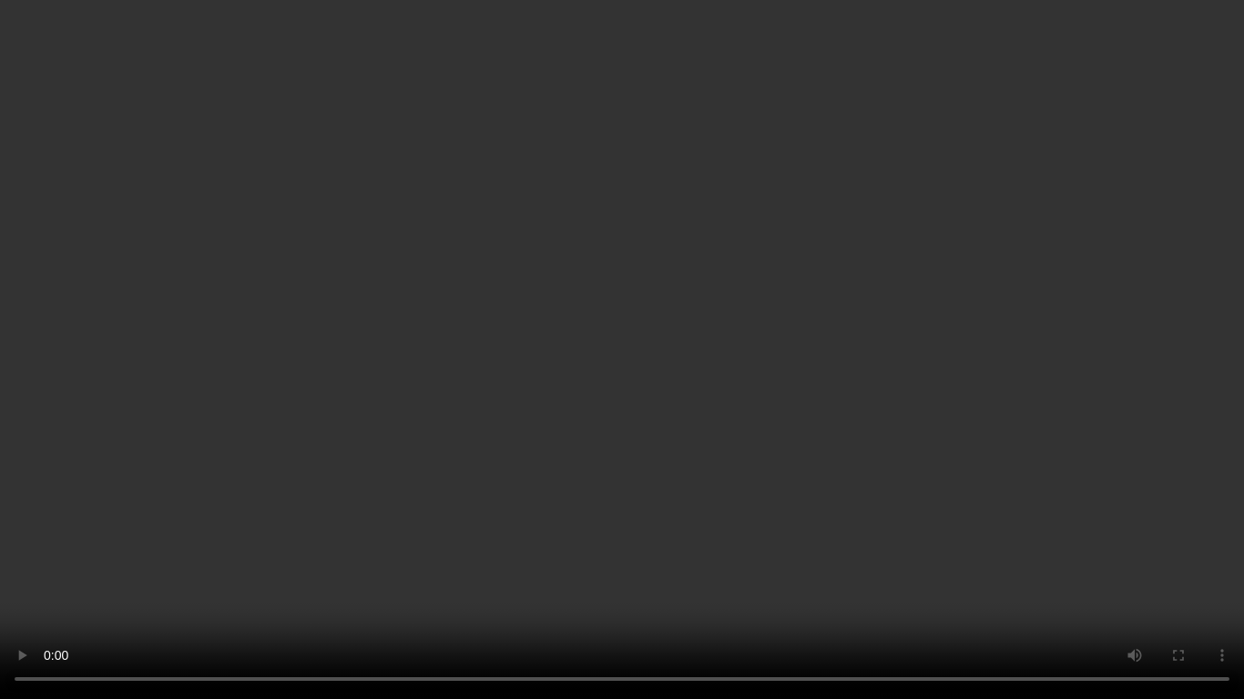
click at [923, 313] on video at bounding box center [622, 349] width 1244 height 699
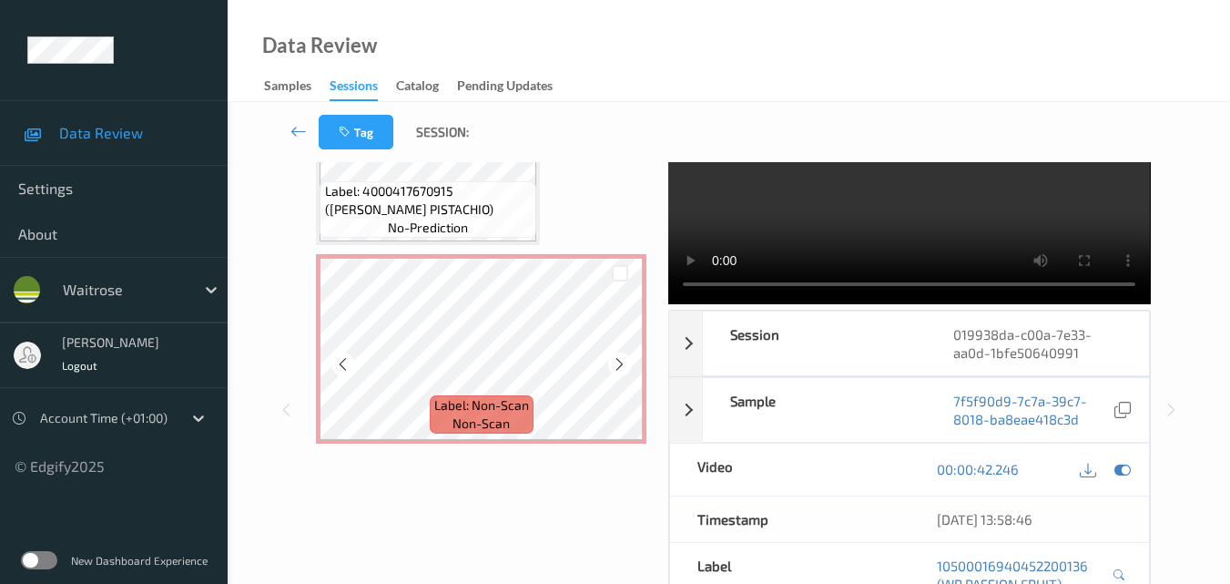
scroll to position [1688, 0]
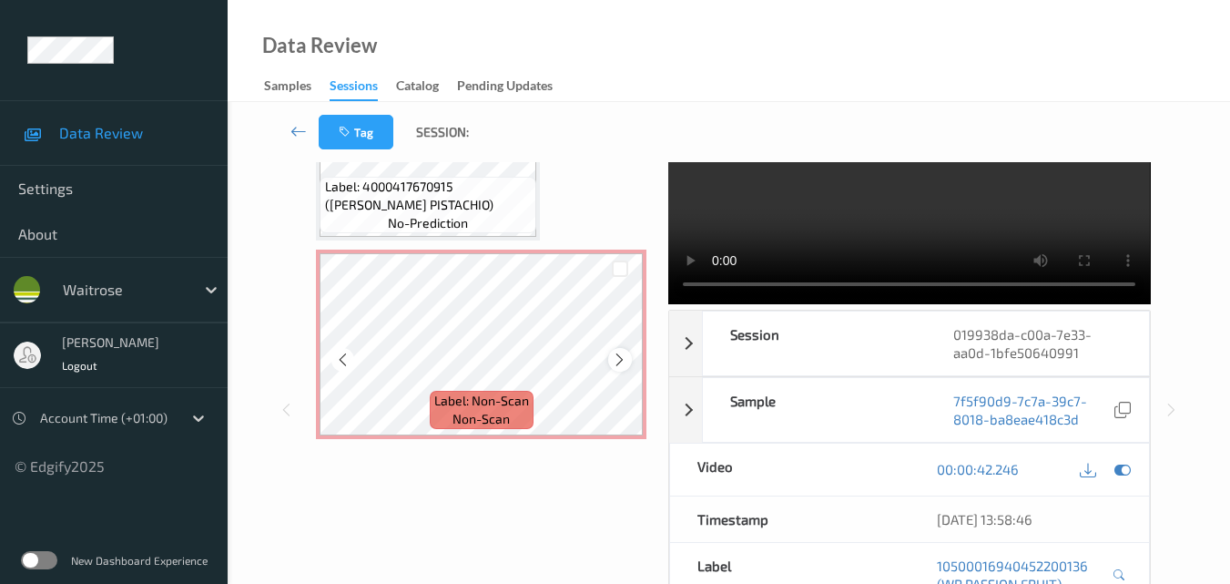
click at [619, 360] on icon at bounding box center [619, 359] width 15 height 16
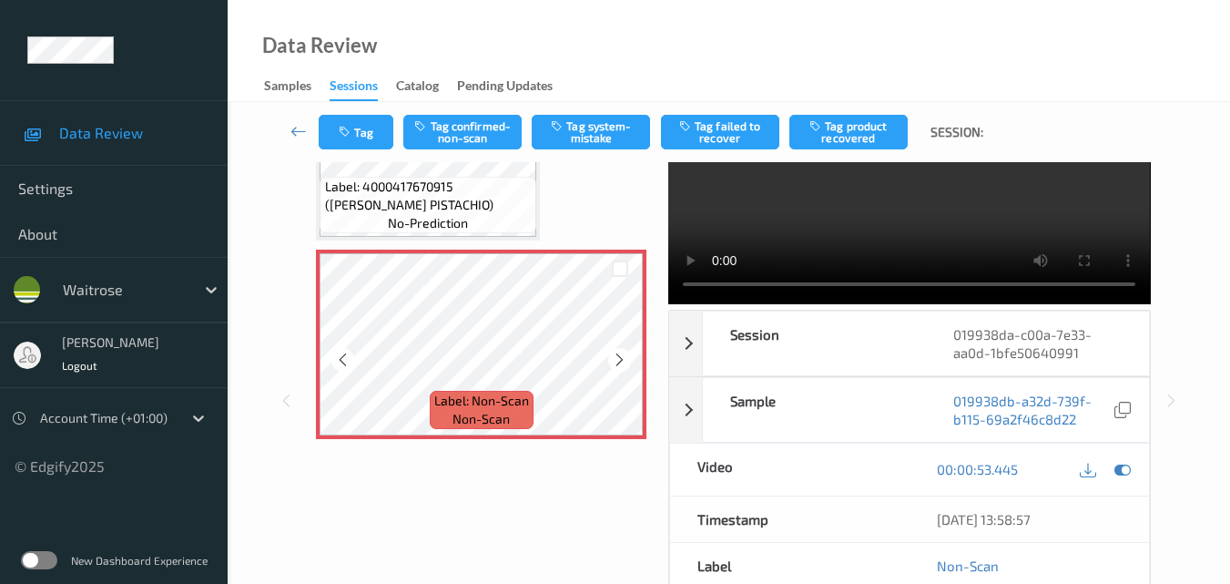
click at [619, 360] on icon at bounding box center [619, 359] width 15 height 16
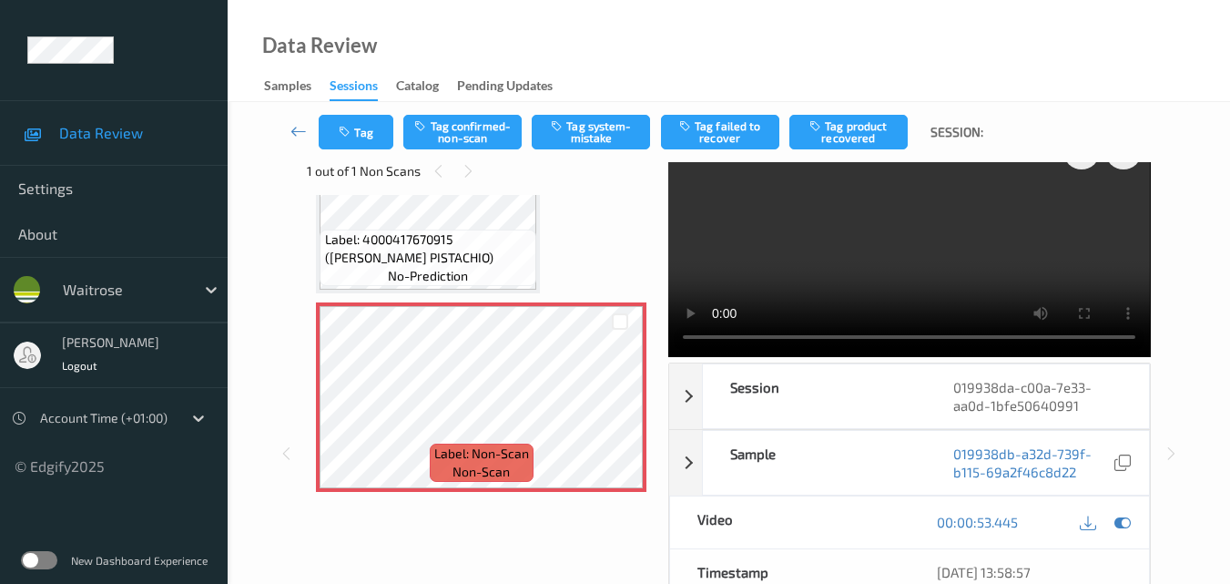
scroll to position [0, 0]
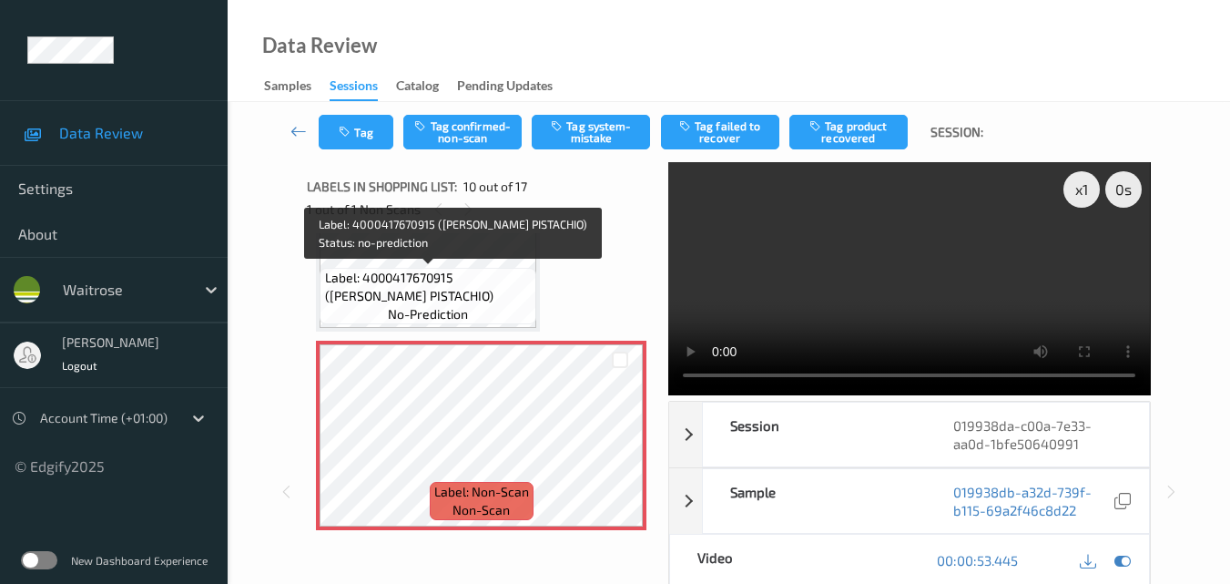
click at [502, 275] on span "Label: 4000417670915 (RITTER PISTACHIO)" at bounding box center [429, 287] width 208 height 36
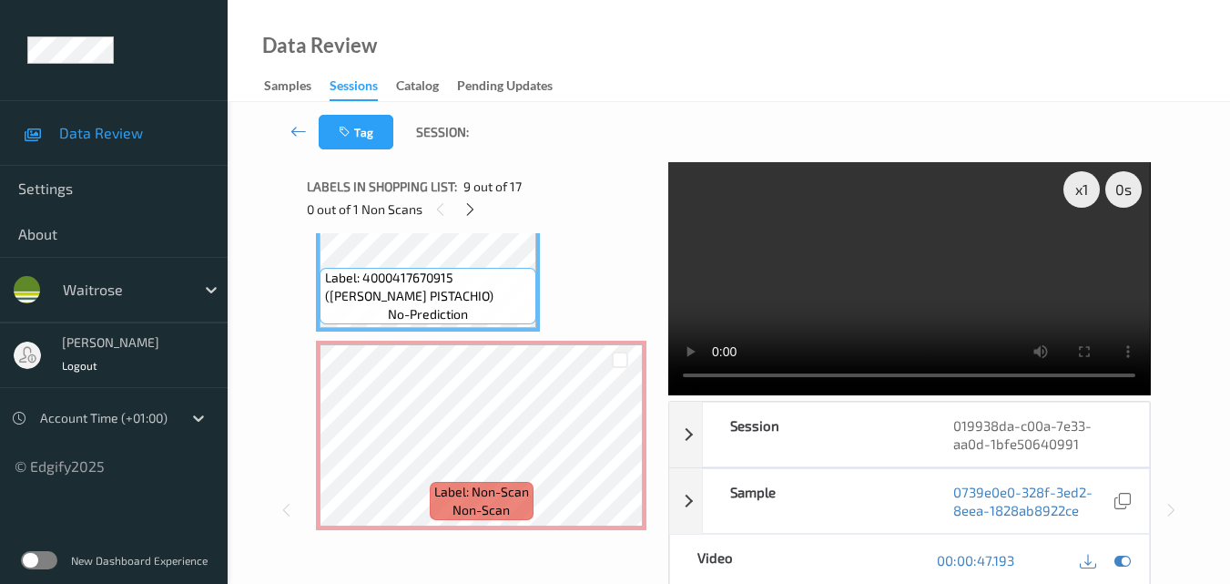
click at [907, 270] on video at bounding box center [909, 278] width 482 height 233
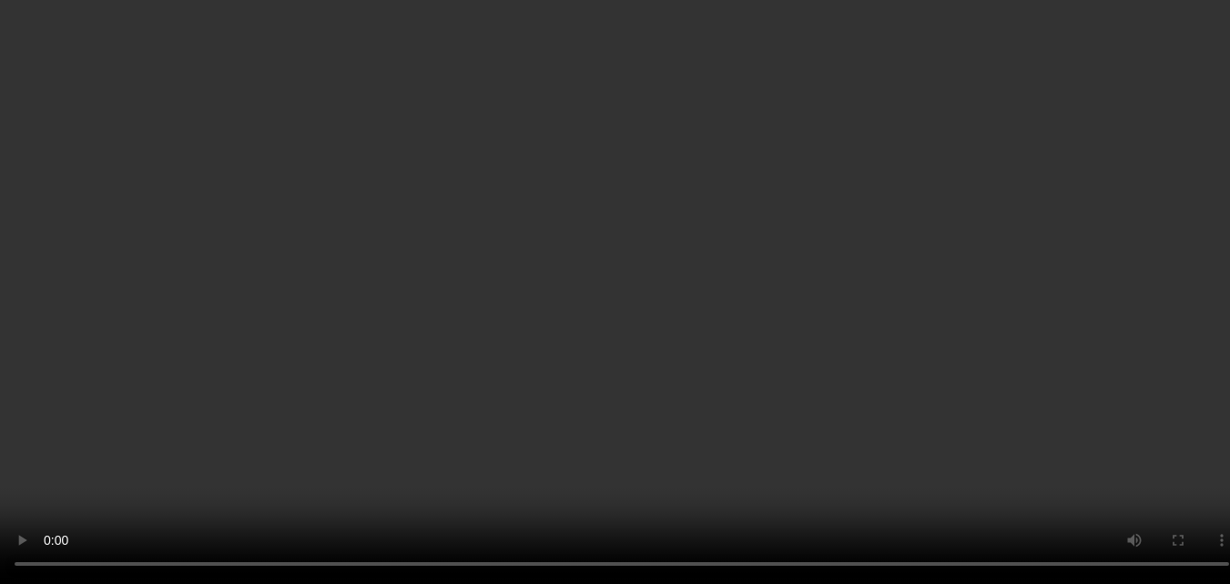
scroll to position [1961, 0]
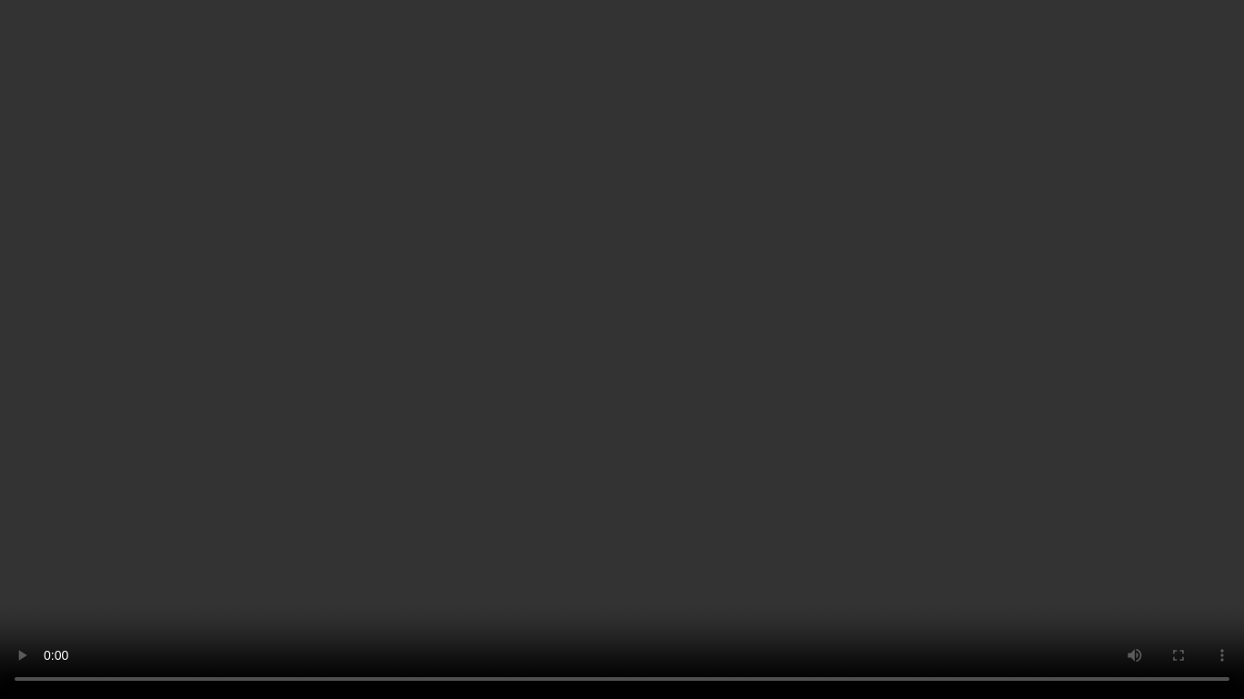
click at [747, 441] on video at bounding box center [622, 349] width 1244 height 699
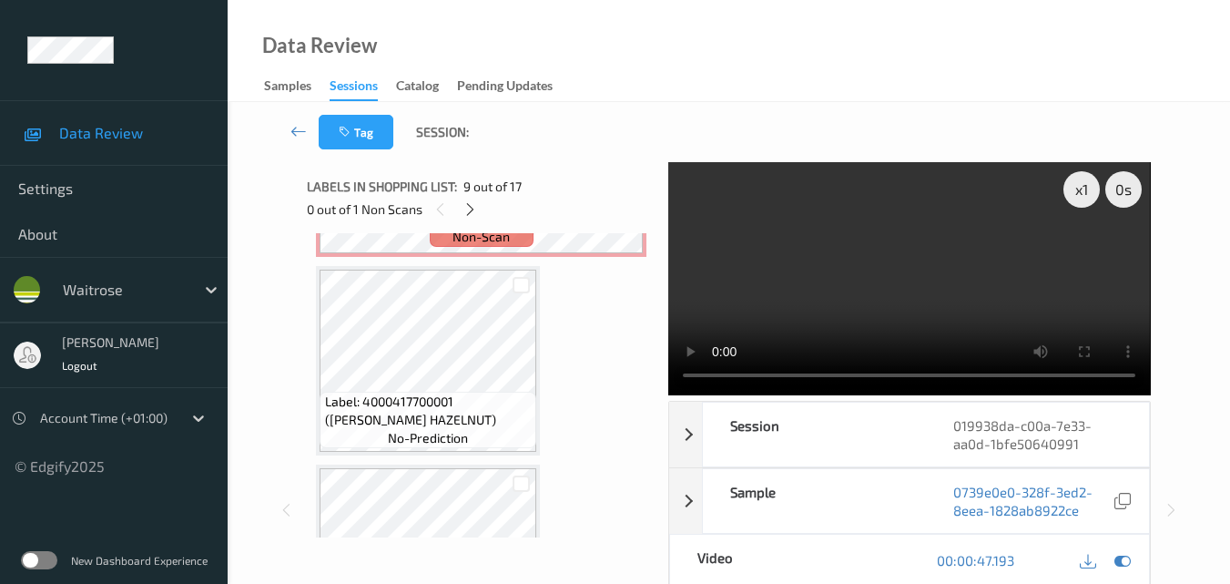
click at [965, 212] on video at bounding box center [909, 278] width 482 height 233
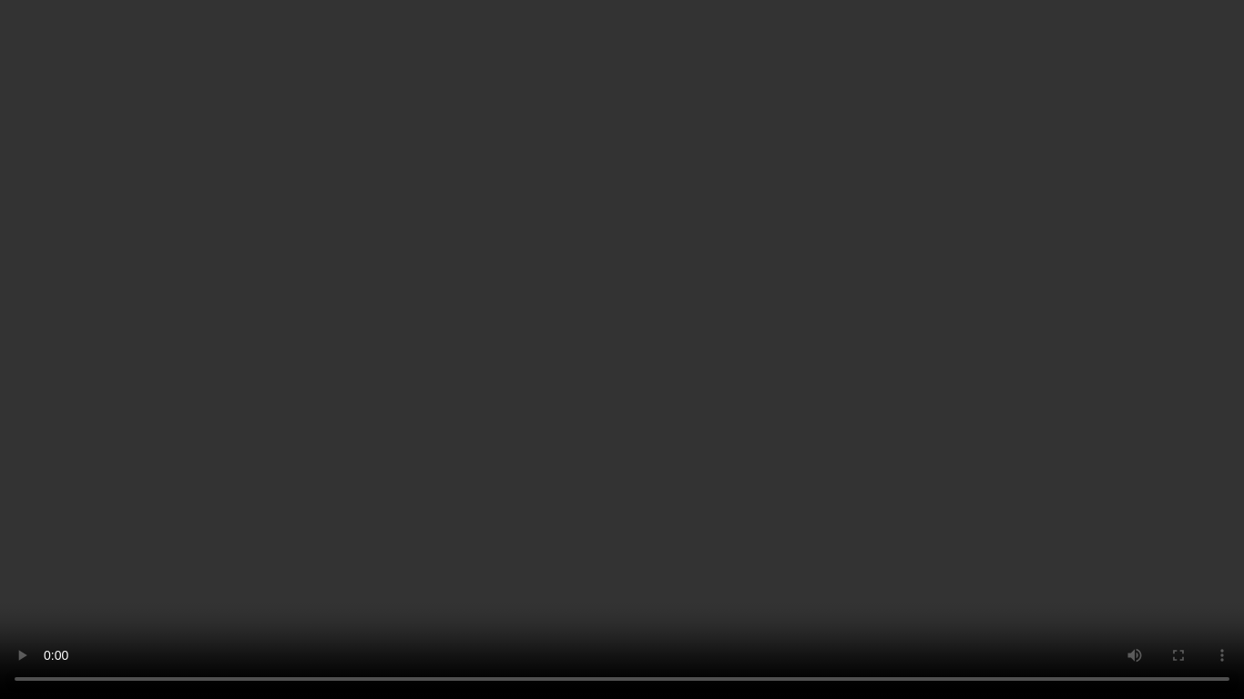
click at [924, 496] on video at bounding box center [622, 349] width 1244 height 699
click at [787, 442] on video at bounding box center [622, 349] width 1244 height 699
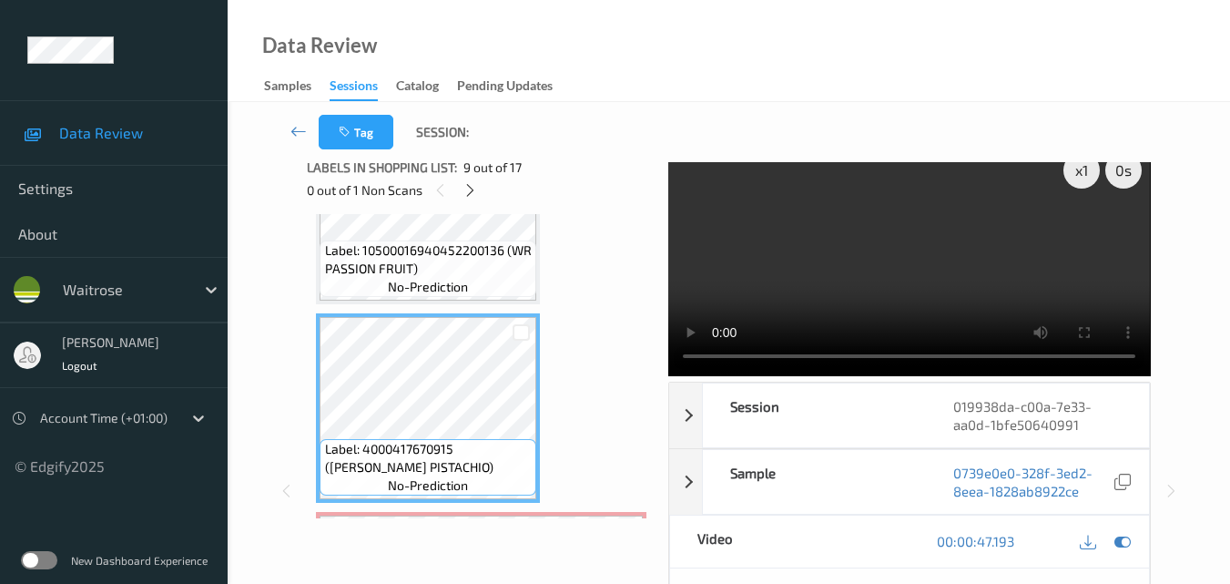
scroll to position [1532, 0]
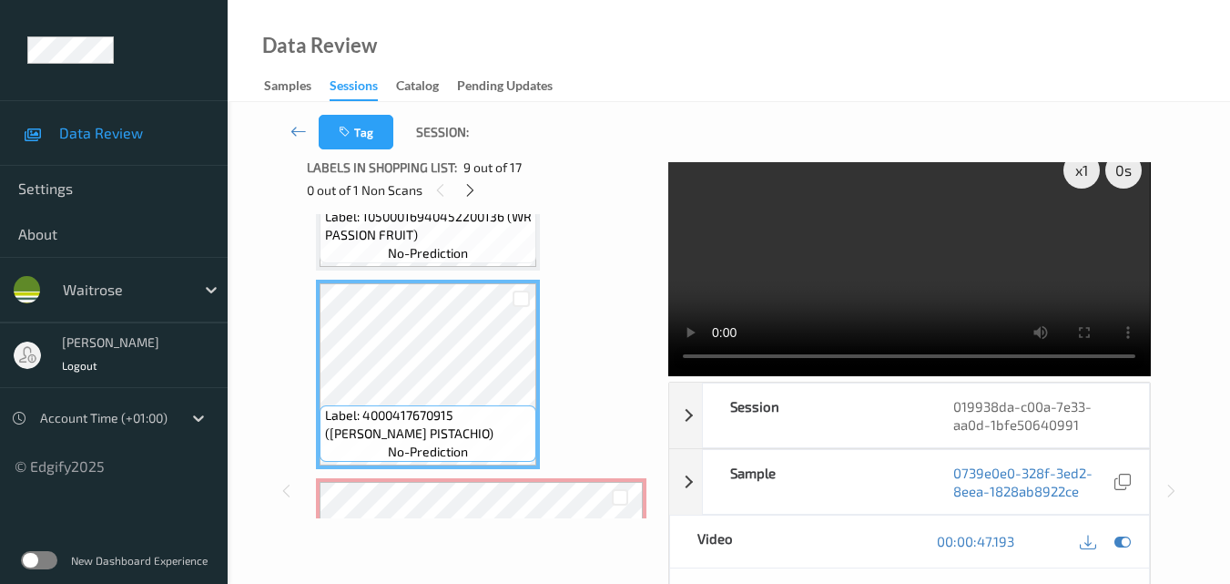
click at [888, 270] on video at bounding box center [909, 259] width 482 height 233
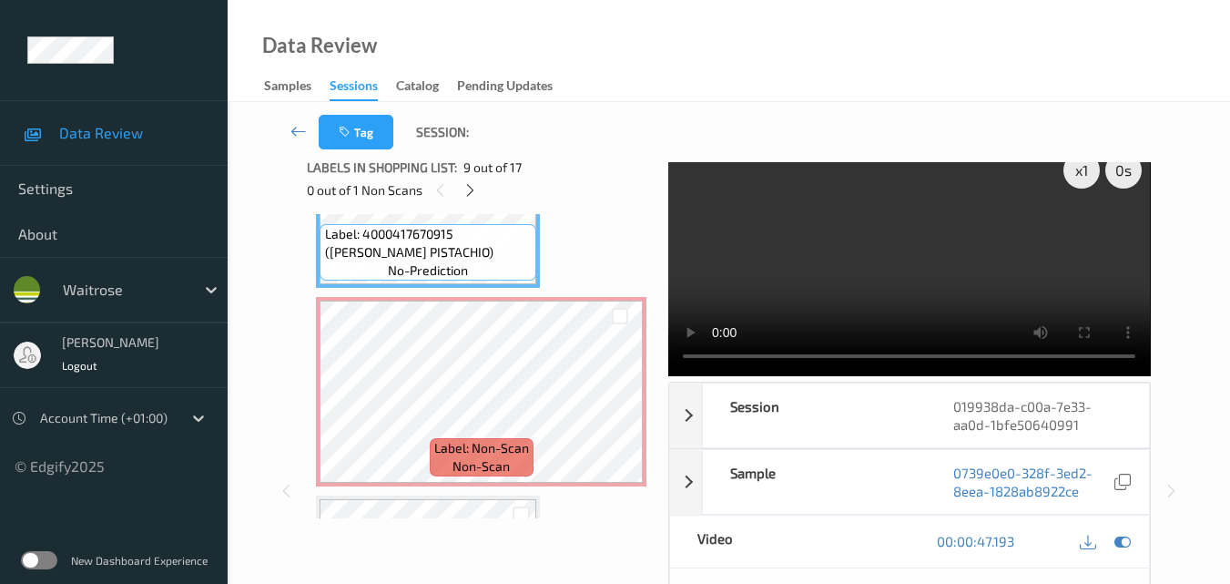
scroll to position [1714, 0]
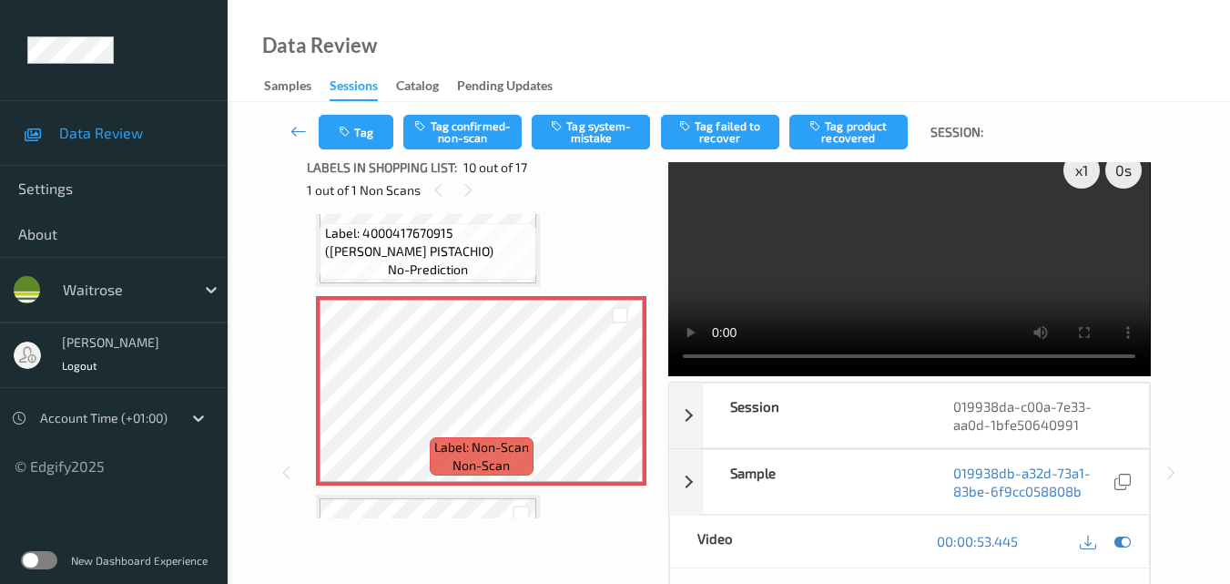
click at [474, 256] on span "Label: 4000417670915 (RITTER PISTACHIO)" at bounding box center [429, 242] width 208 height 36
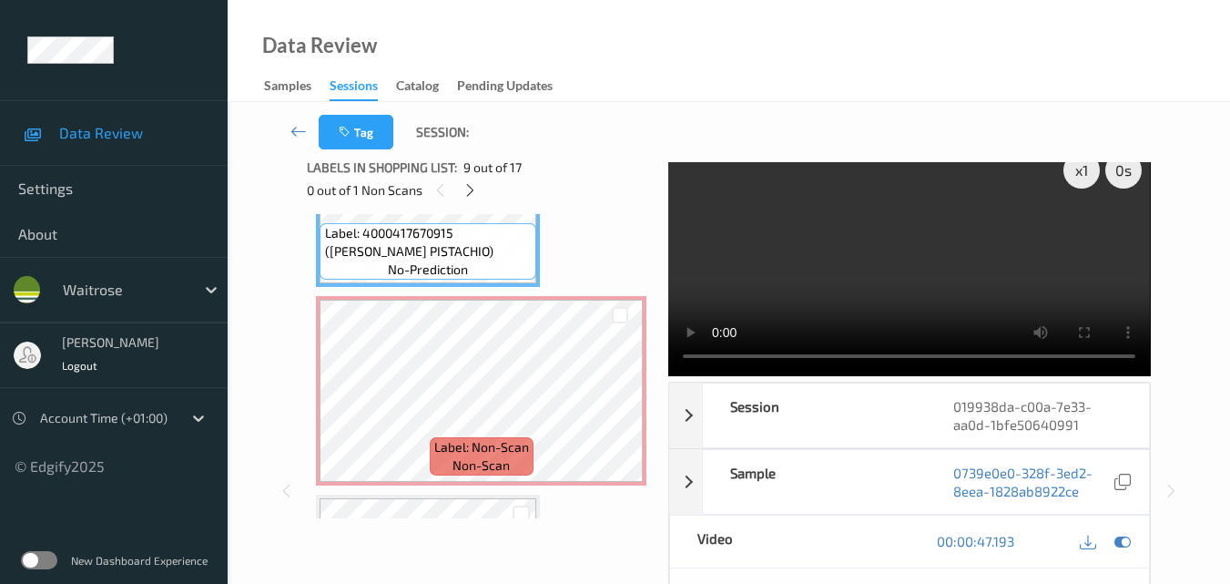
click at [928, 285] on video at bounding box center [909, 259] width 482 height 233
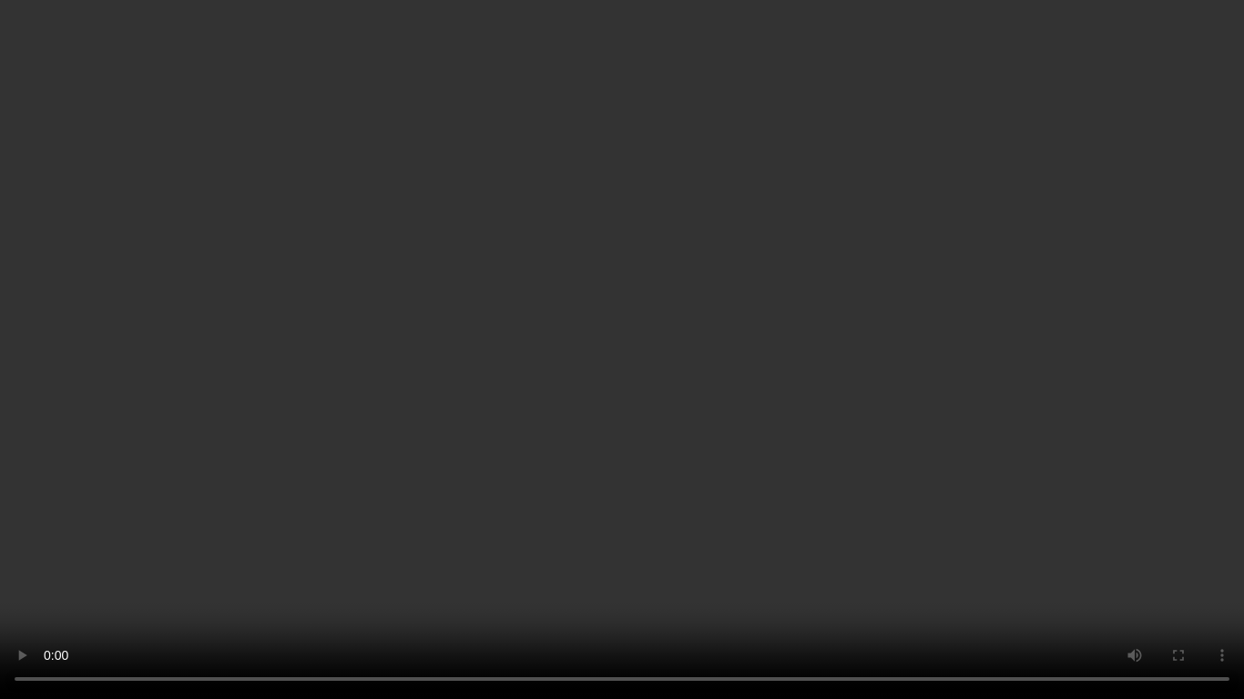
click at [831, 418] on video at bounding box center [622, 349] width 1244 height 699
click at [775, 394] on video at bounding box center [622, 349] width 1244 height 699
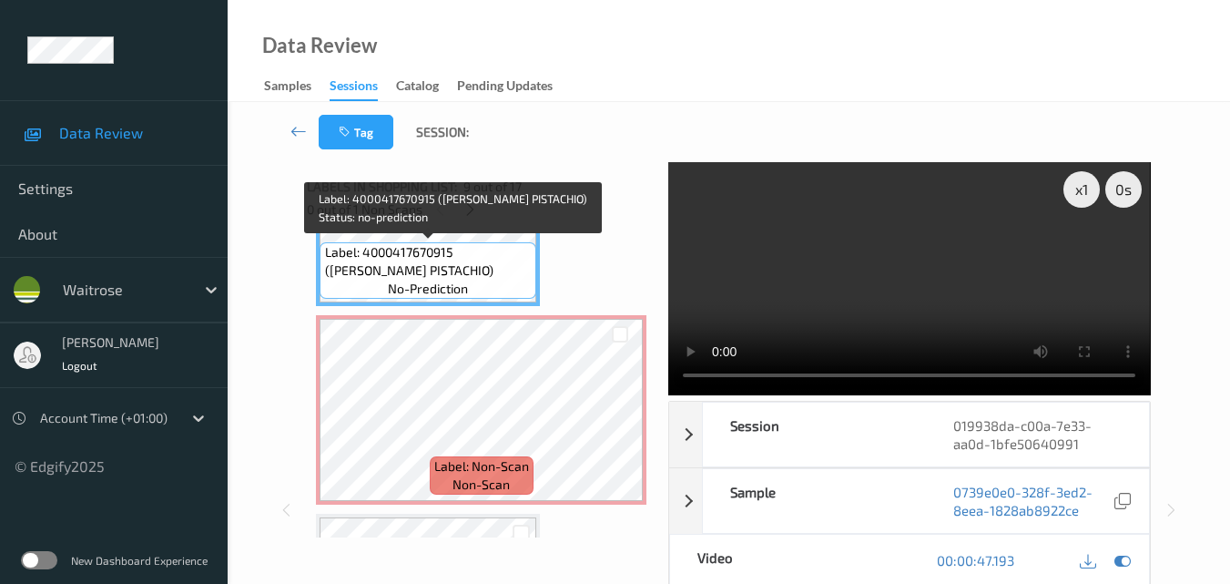
click at [465, 288] on span "no-prediction" at bounding box center [428, 289] width 80 height 18
click at [474, 269] on span "Label: 4000417670915 (RITTER PISTACHIO)" at bounding box center [429, 261] width 208 height 36
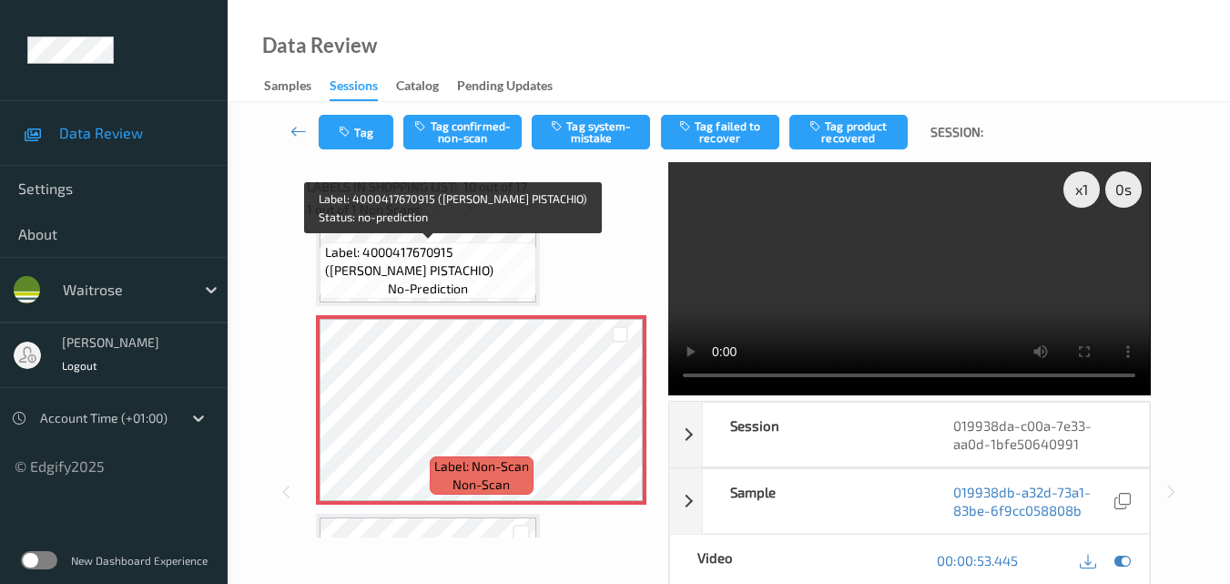
click at [469, 282] on div "Label: 4000417670915 (RITTER PISTACHIO) no-prediction" at bounding box center [428, 270] width 217 height 56
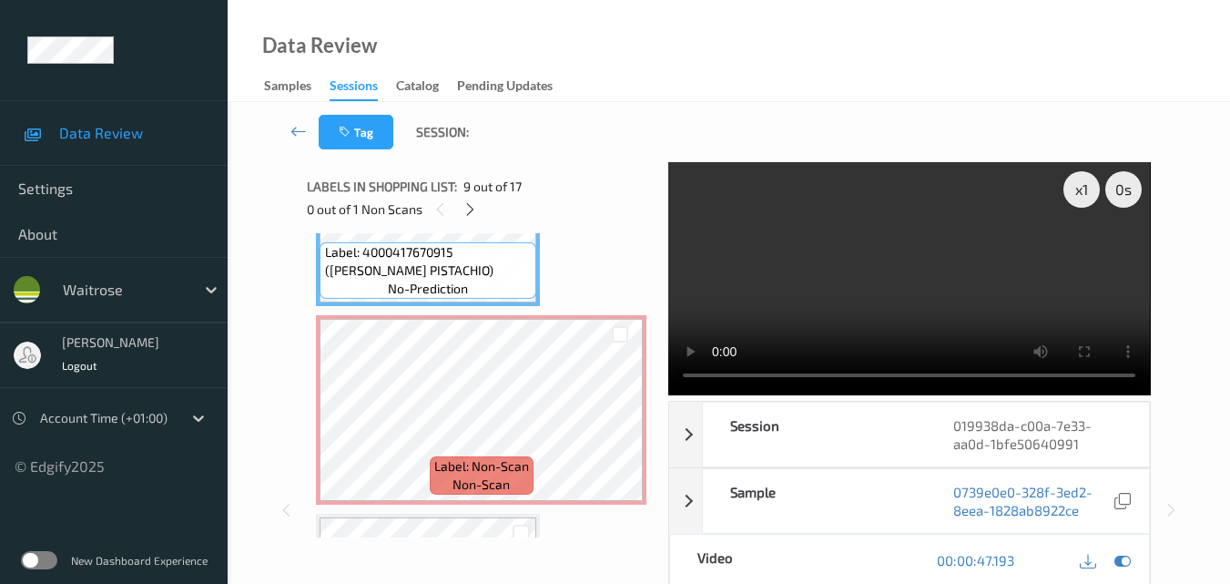
click at [912, 306] on video at bounding box center [909, 278] width 482 height 233
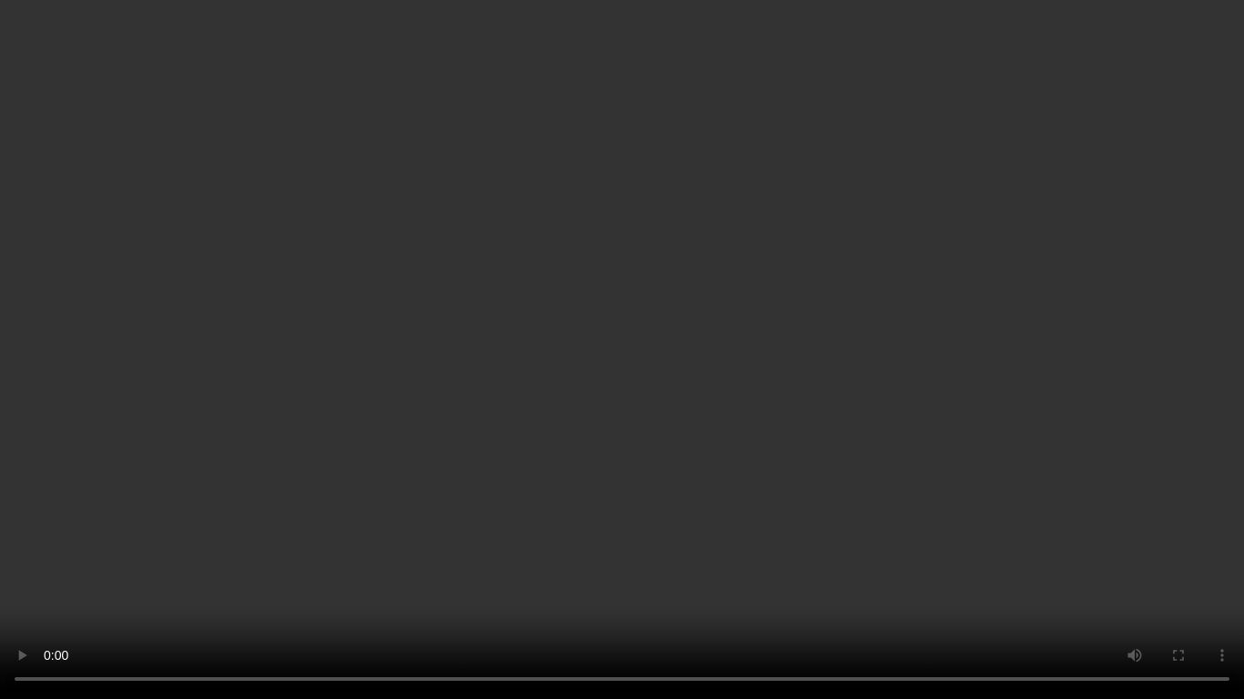
click at [832, 327] on video at bounding box center [622, 349] width 1244 height 699
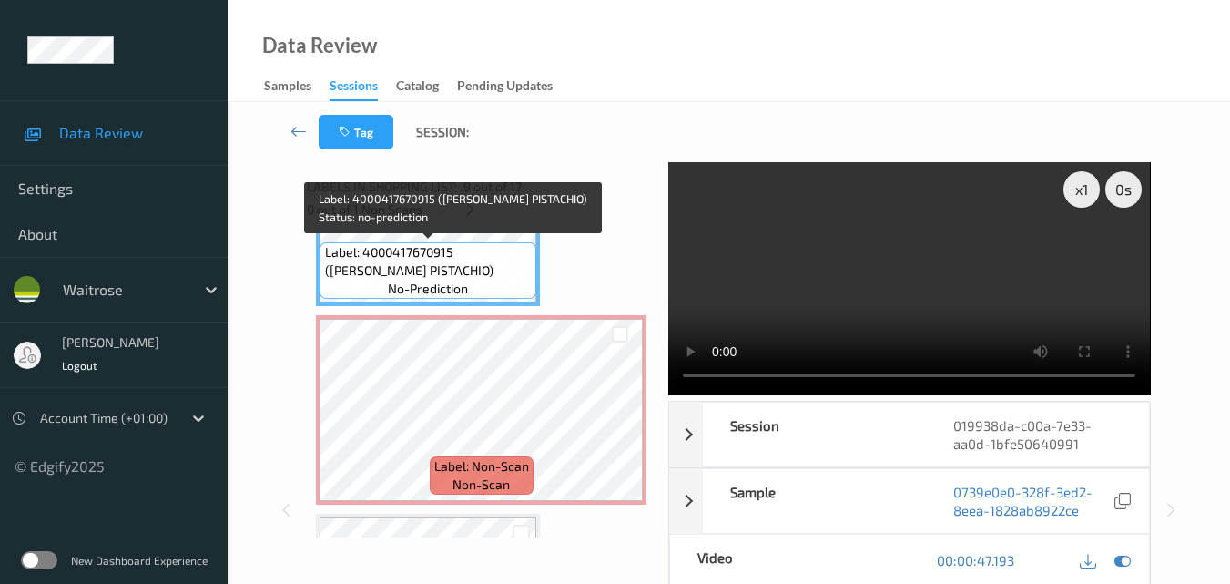
click at [488, 279] on span "Label: 4000417670915 (RITTER PISTACHIO)" at bounding box center [429, 261] width 208 height 36
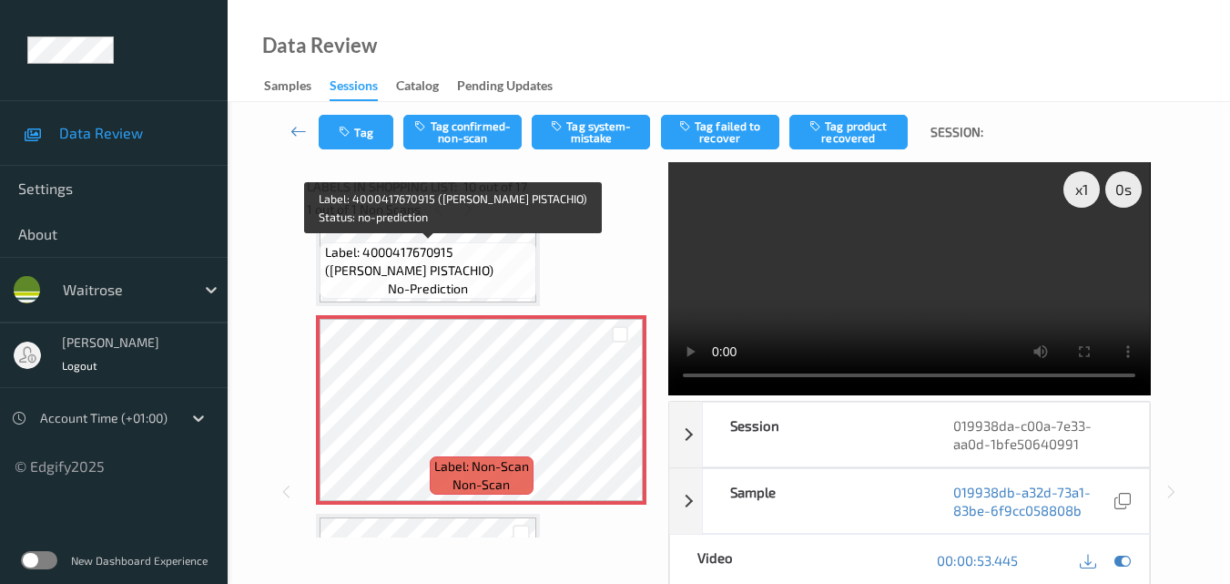
click at [477, 263] on span "Label: 4000417670915 (RITTER PISTACHIO)" at bounding box center [429, 261] width 208 height 36
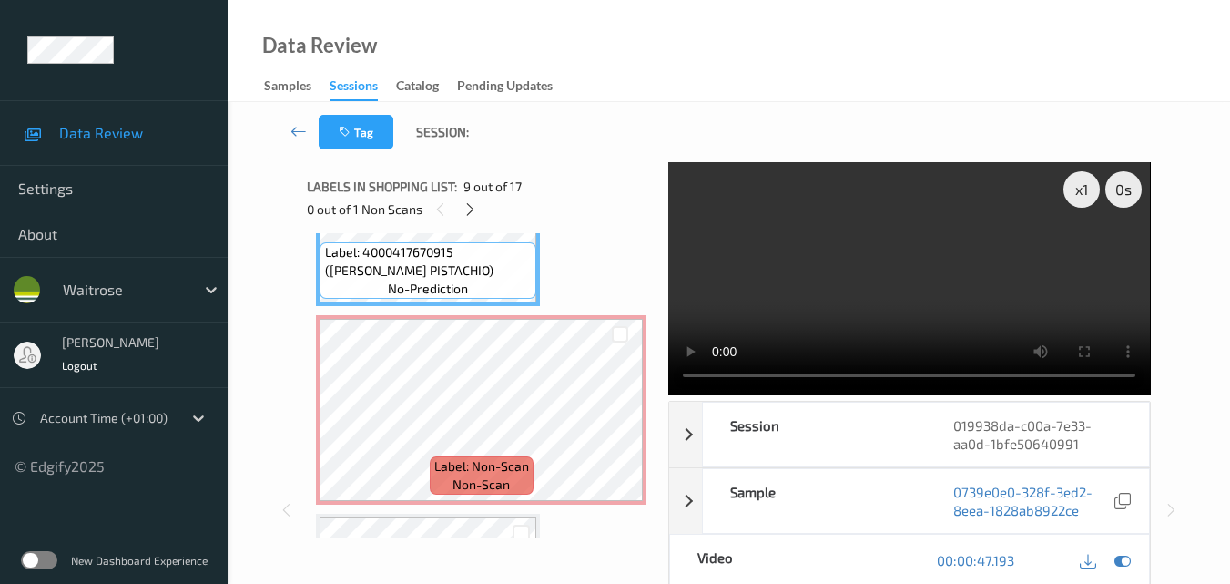
click at [887, 301] on video at bounding box center [909, 278] width 482 height 233
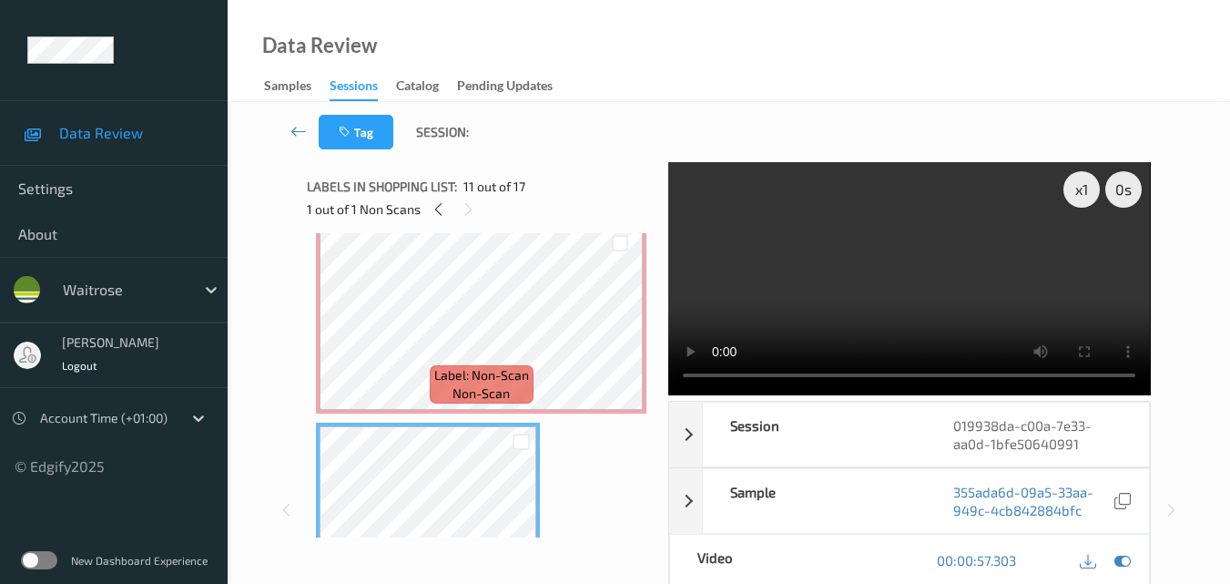
click at [926, 284] on video at bounding box center [909, 278] width 482 height 233
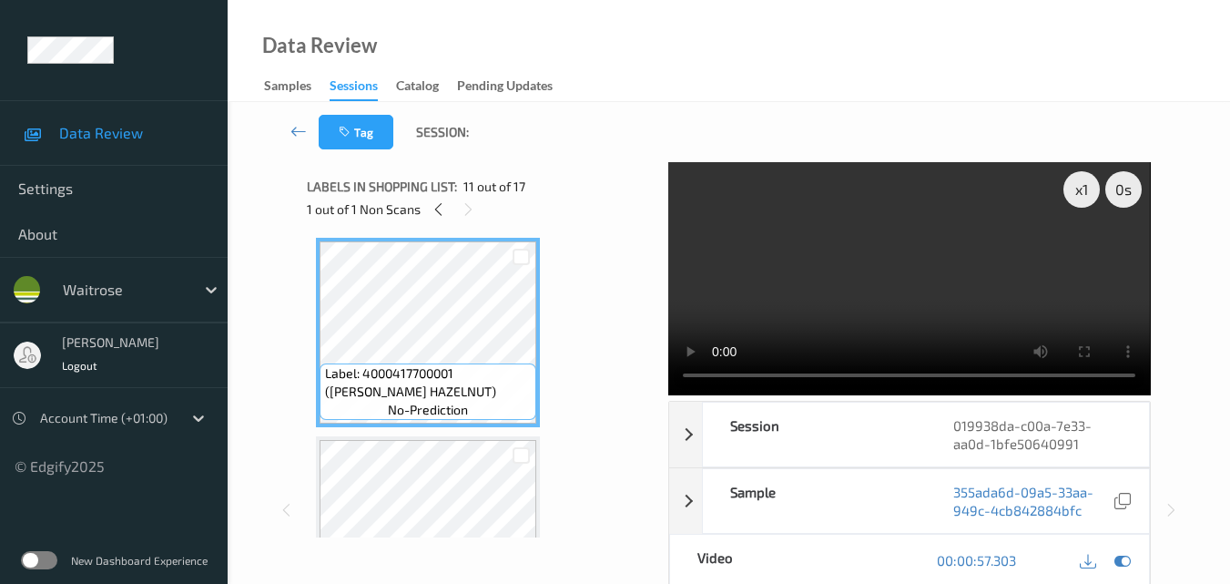
scroll to position [1987, 0]
click at [942, 289] on video at bounding box center [909, 278] width 482 height 233
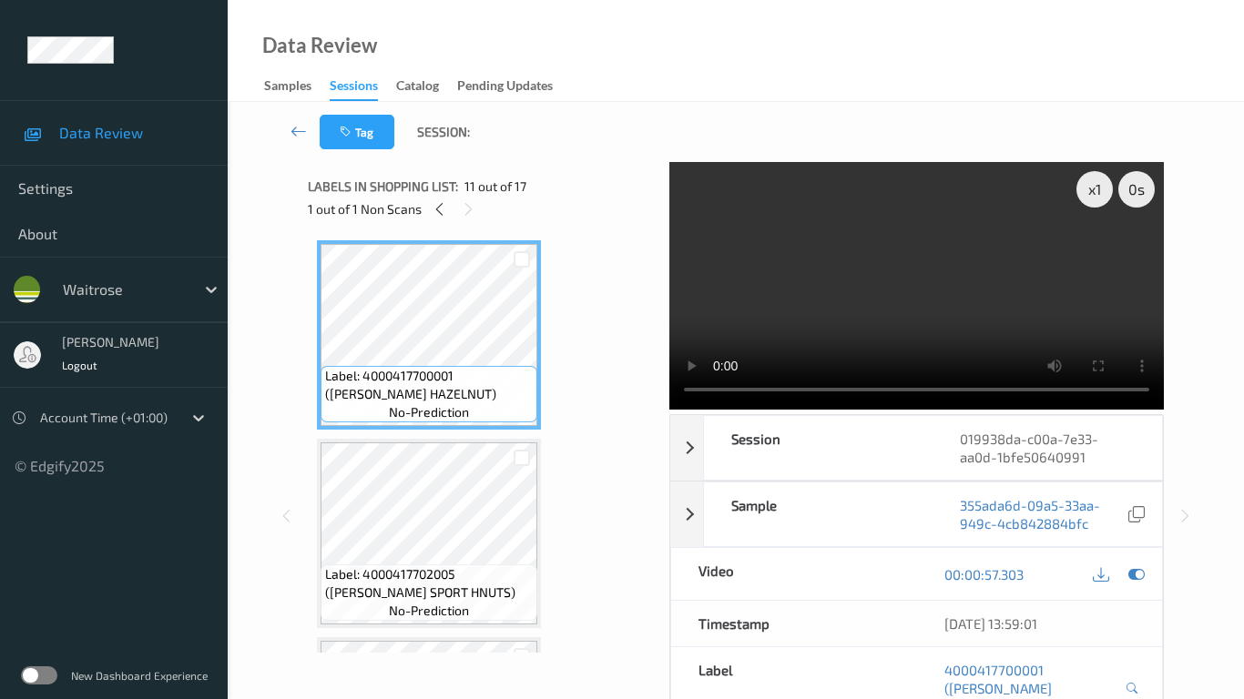
click at [730, 410] on video at bounding box center [916, 286] width 494 height 248
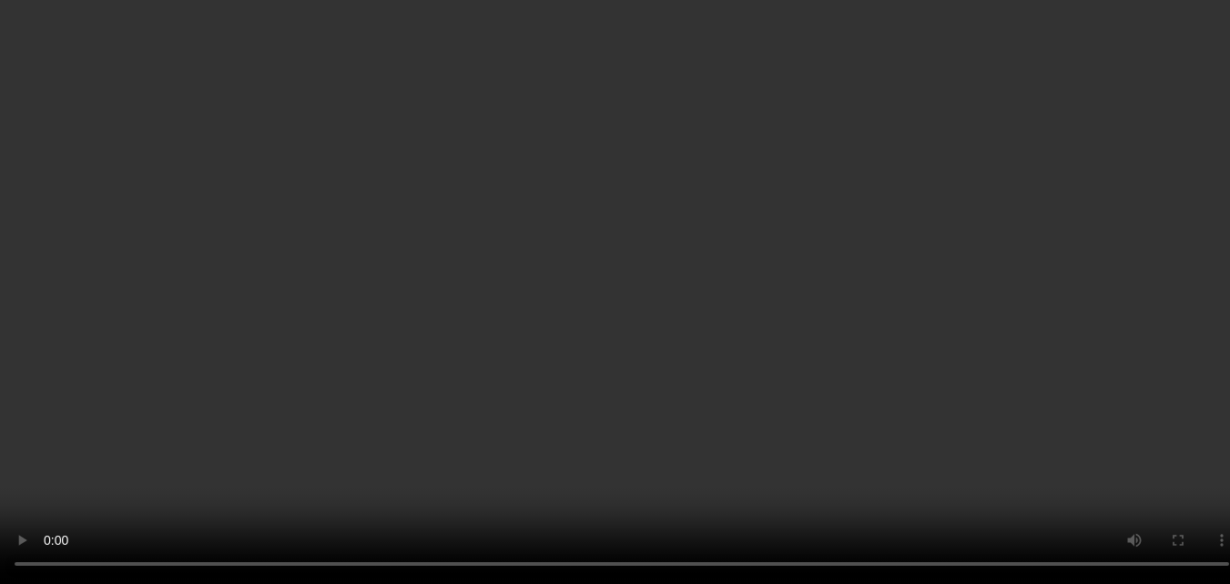
scroll to position [1805, 0]
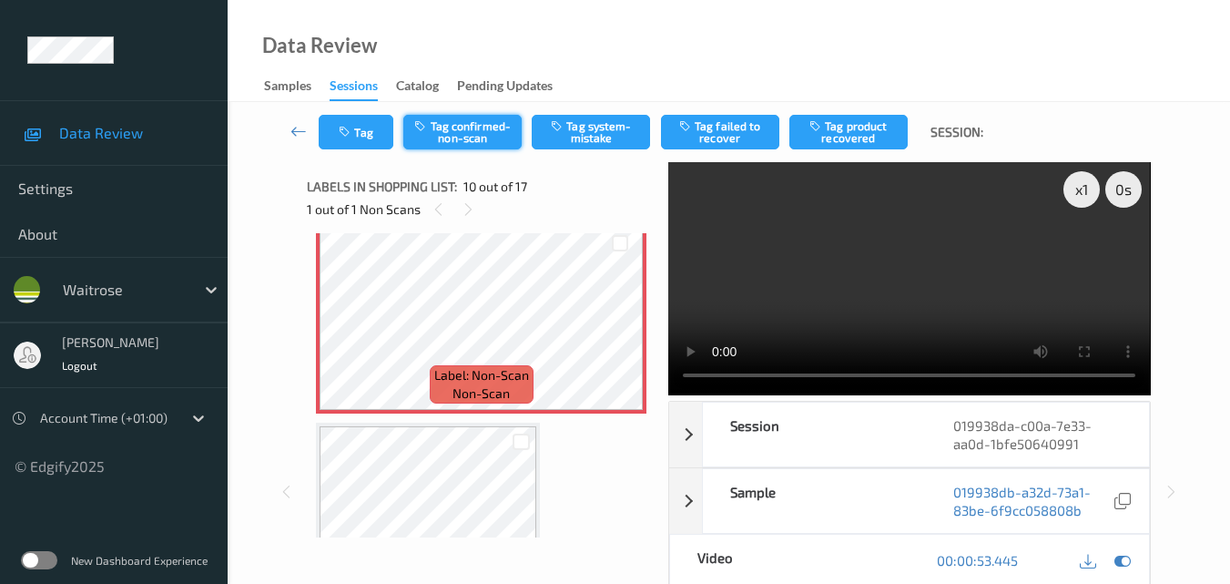
click at [455, 126] on button "Tag confirmed-non-scan" at bounding box center [462, 132] width 118 height 35
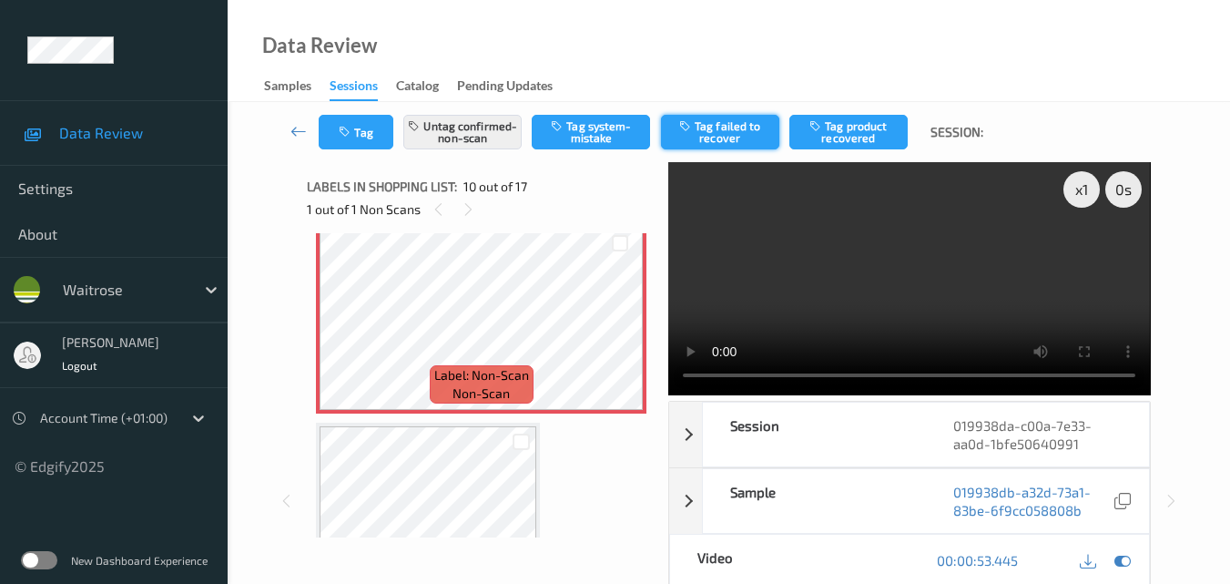
click at [736, 136] on button "Tag failed to recover" at bounding box center [720, 132] width 118 height 35
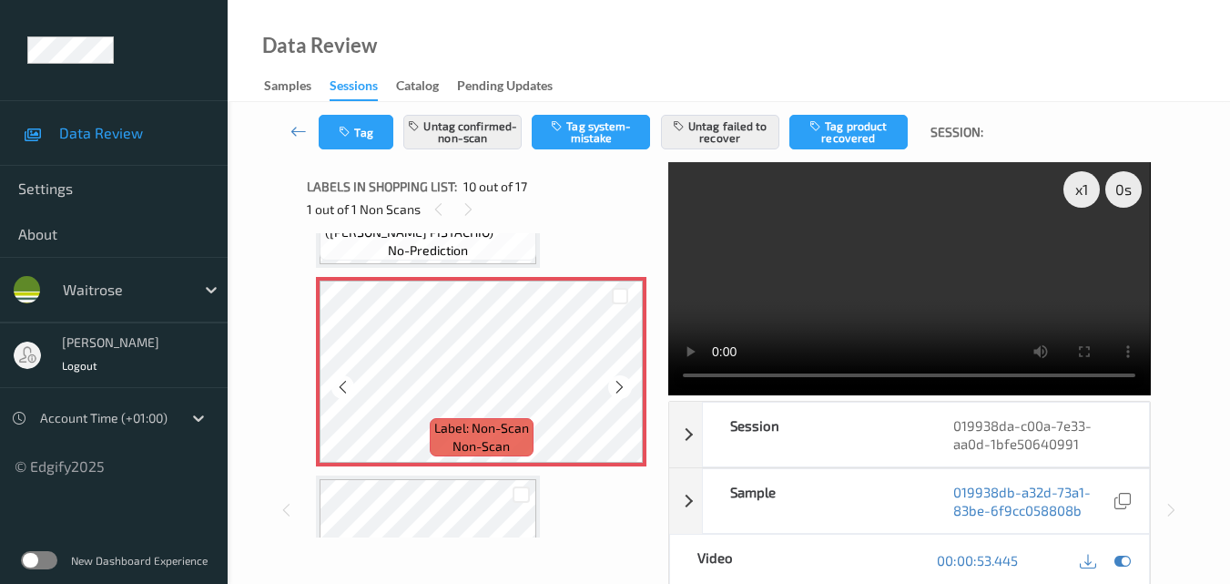
scroll to position [1714, 0]
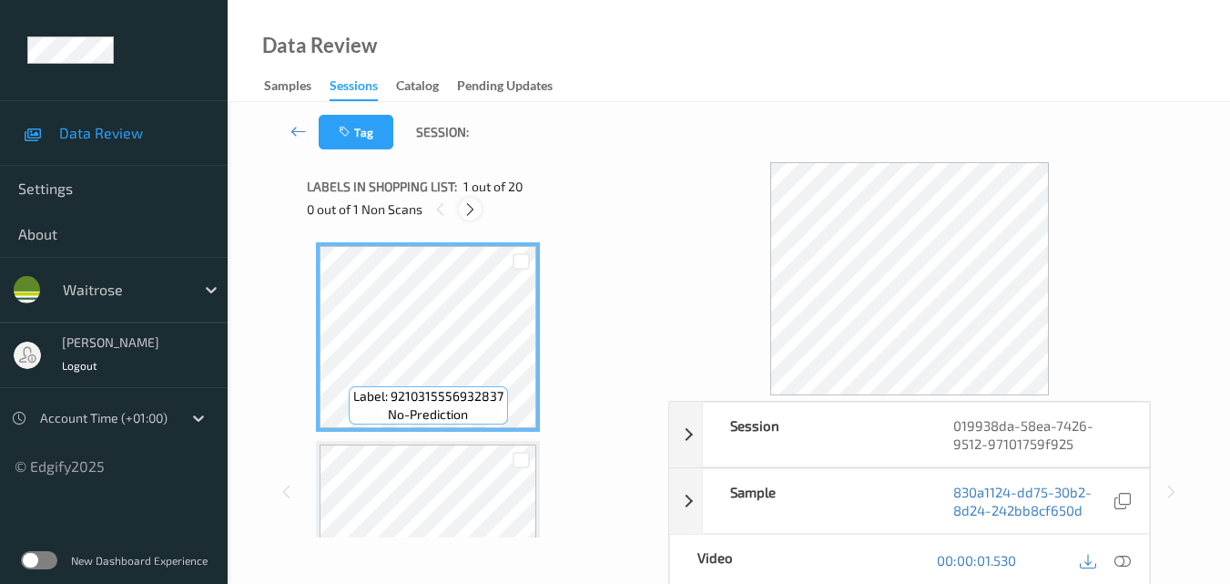
click at [472, 217] on icon at bounding box center [470, 209] width 15 height 16
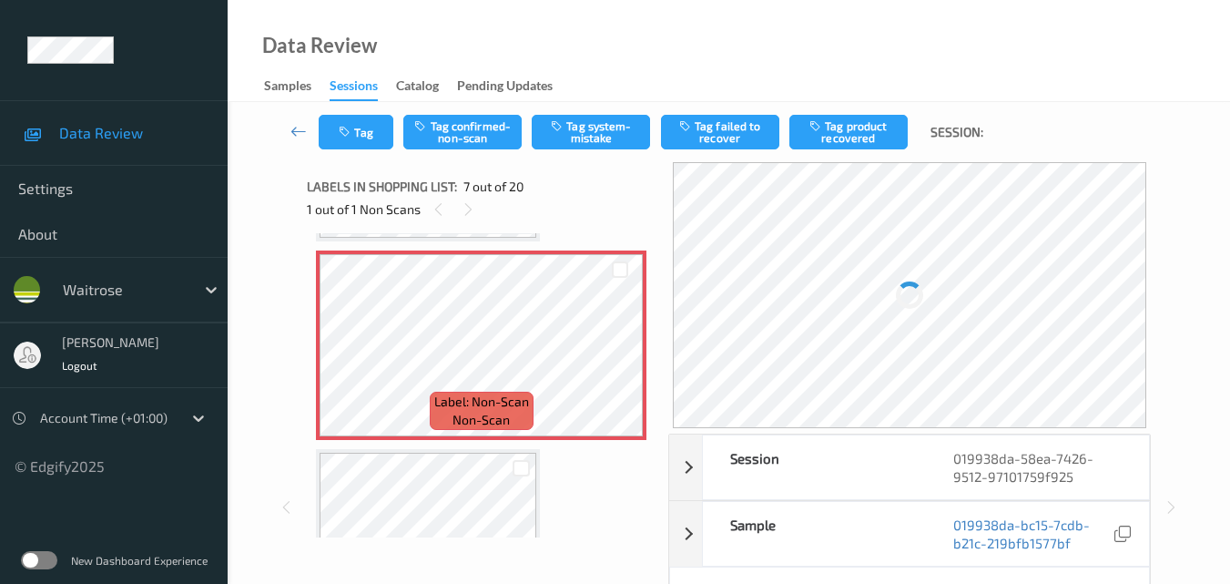
scroll to position [1184, 0]
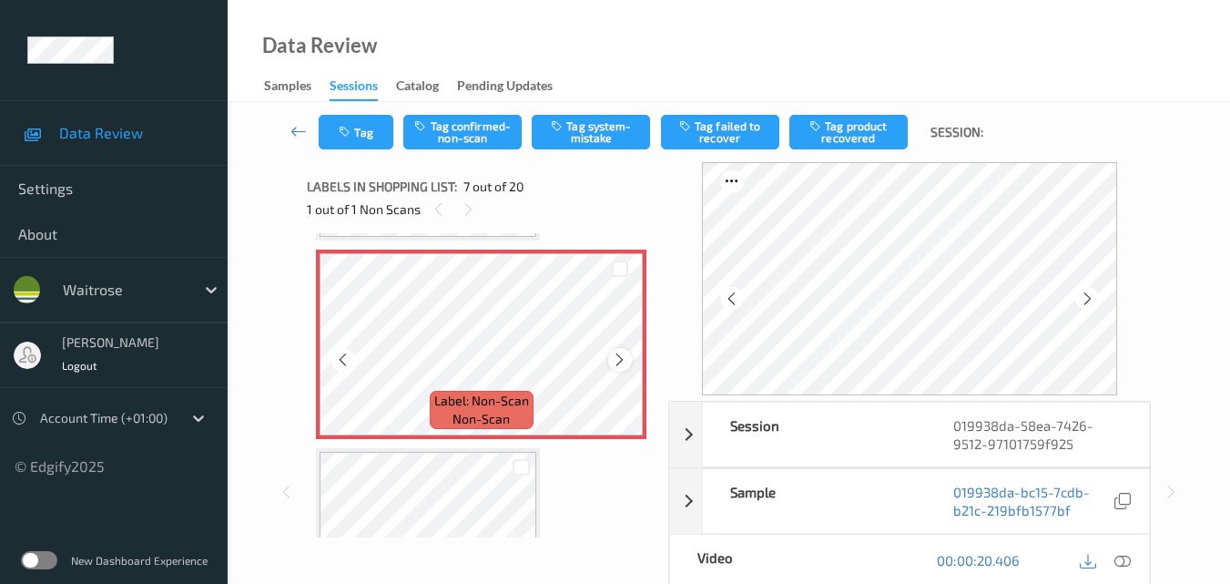
click at [620, 359] on icon at bounding box center [619, 359] width 15 height 16
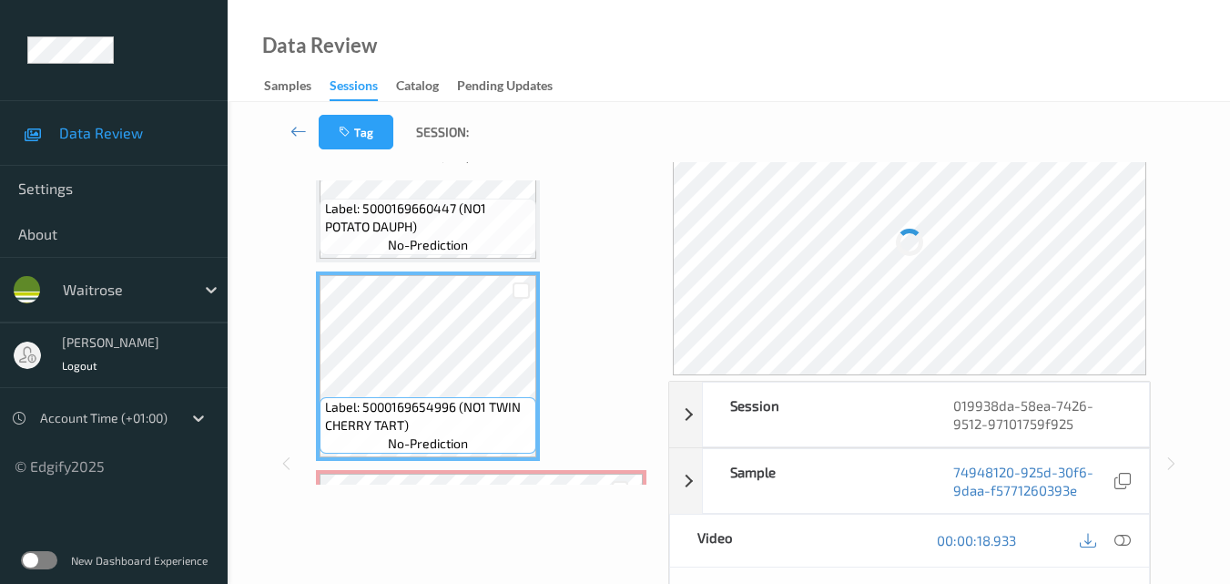
scroll to position [91, 0]
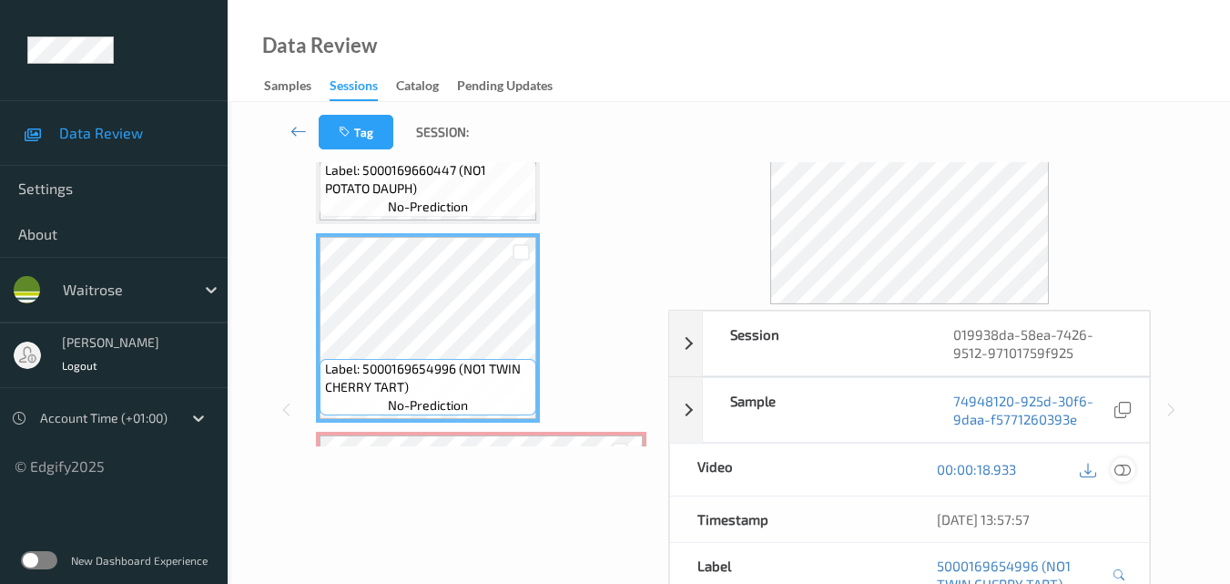
click at [1127, 469] on icon at bounding box center [1123, 469] width 16 height 16
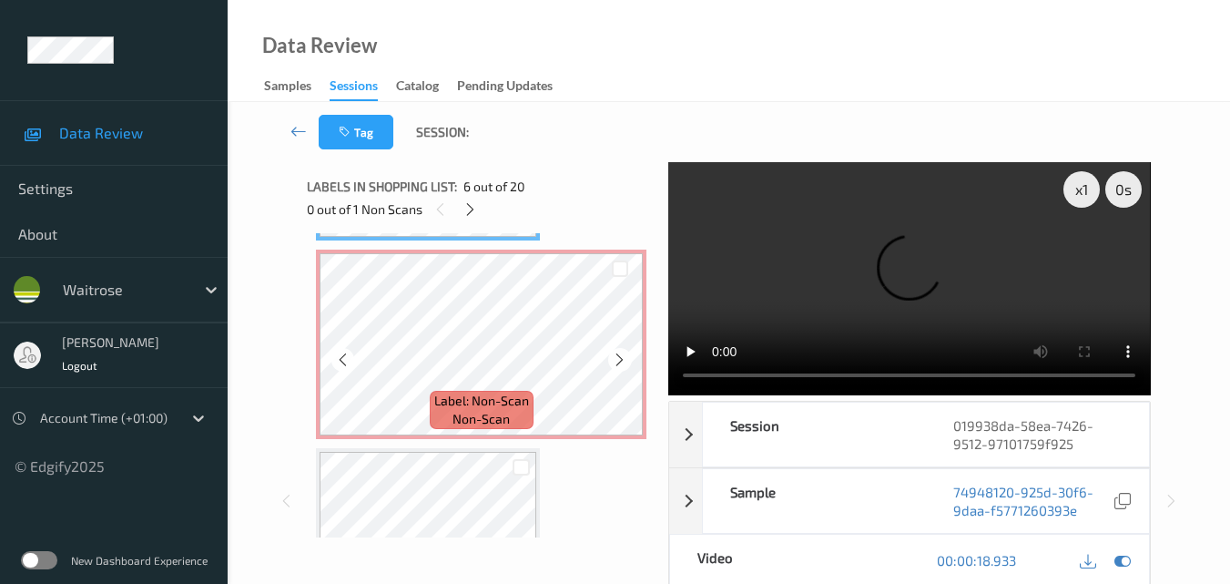
scroll to position [1093, 0]
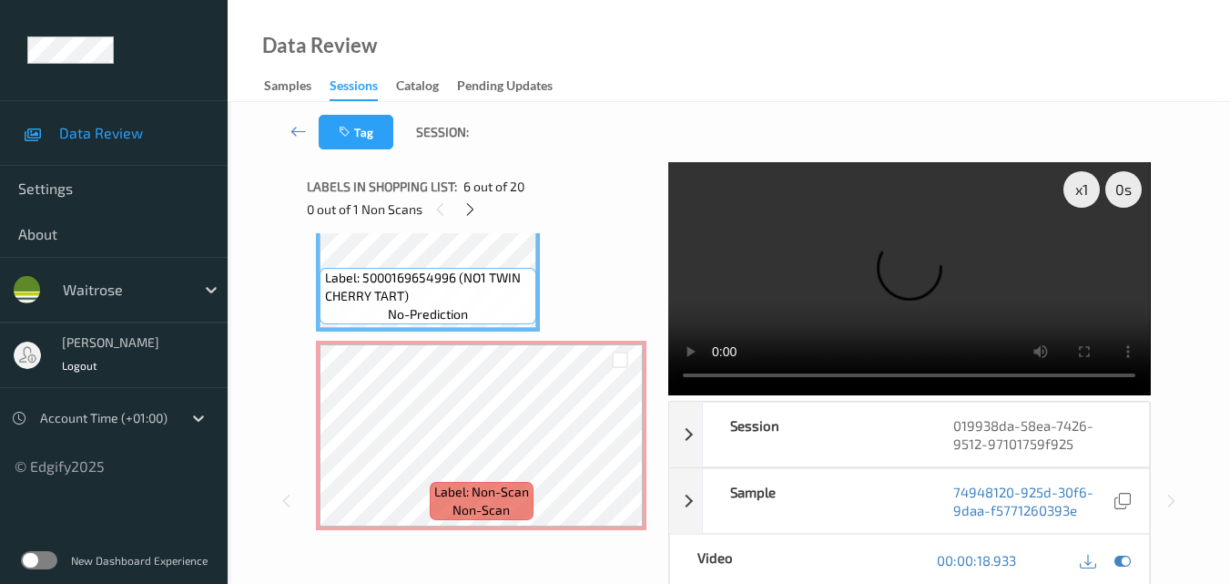
click at [912, 264] on video at bounding box center [909, 278] width 482 height 233
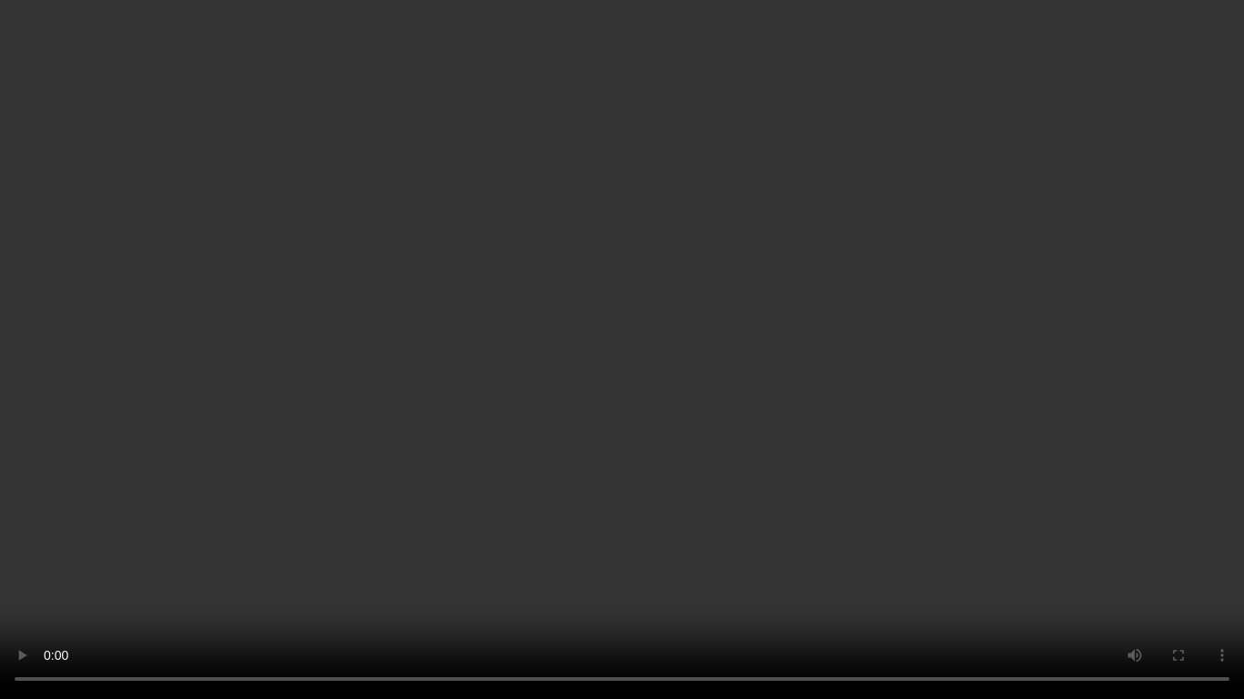
click at [689, 344] on video at bounding box center [622, 349] width 1244 height 699
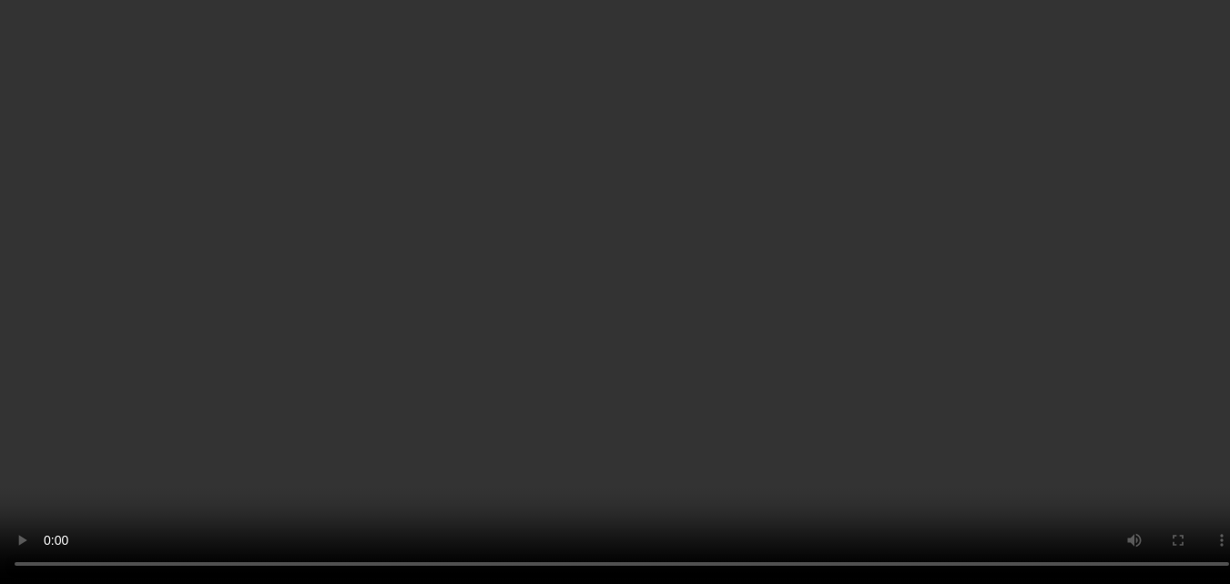
scroll to position [1184, 0]
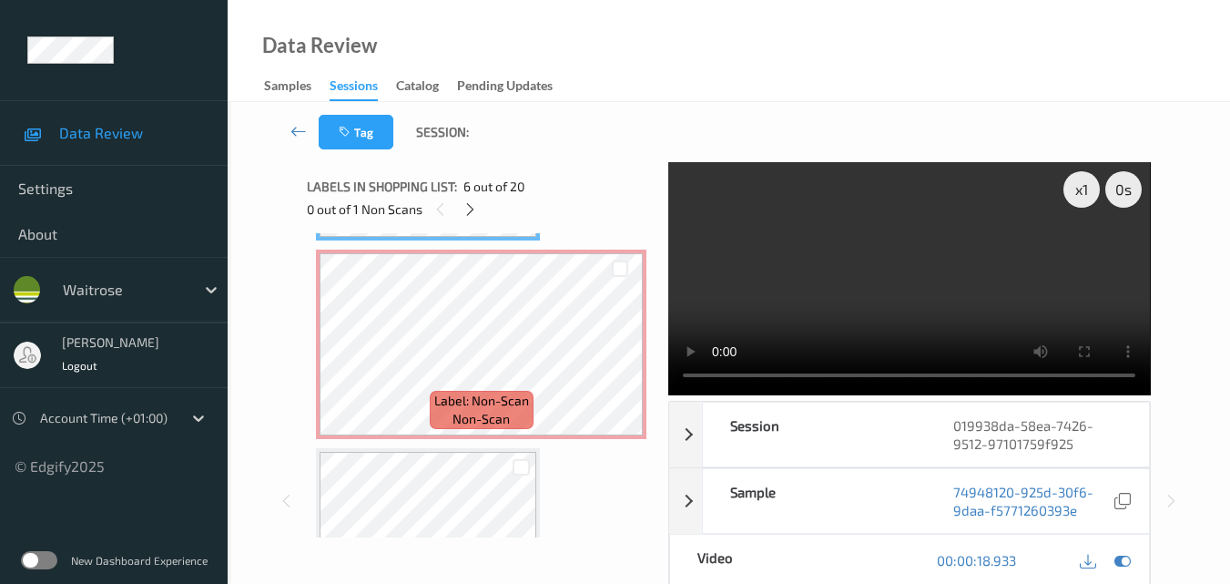
click at [912, 293] on video at bounding box center [909, 278] width 482 height 233
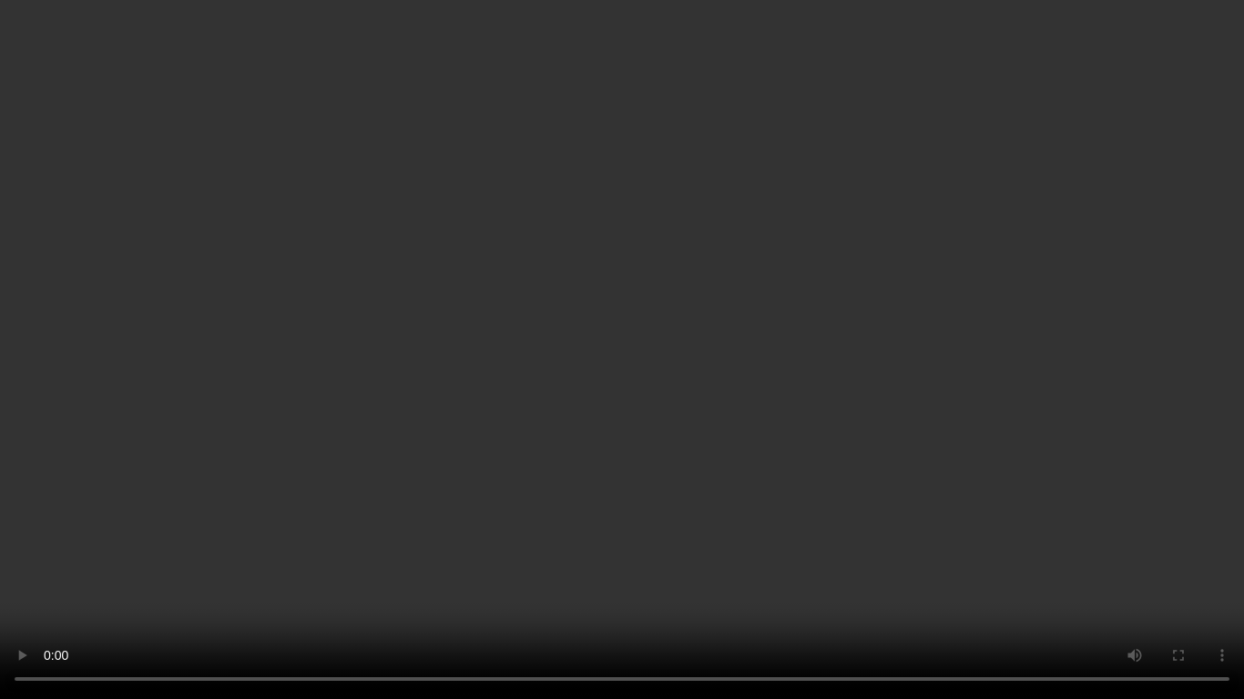
drag, startPoint x: 494, startPoint y: 222, endPoint x: 643, endPoint y: 340, distance: 190.0
click at [495, 222] on video at bounding box center [622, 349] width 1244 height 699
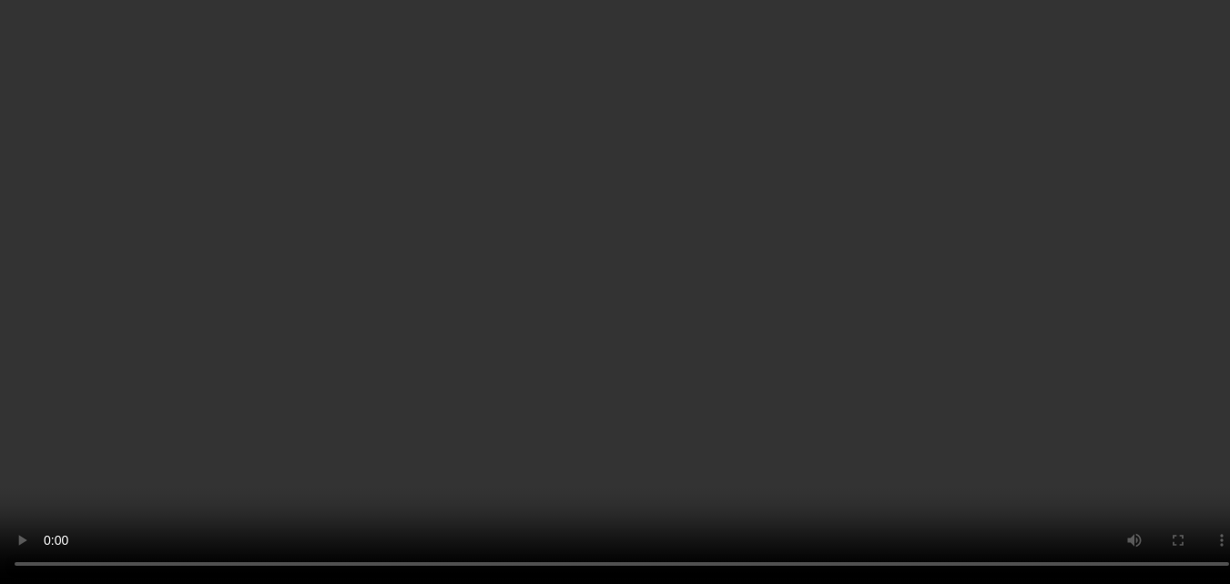
scroll to position [1093, 0]
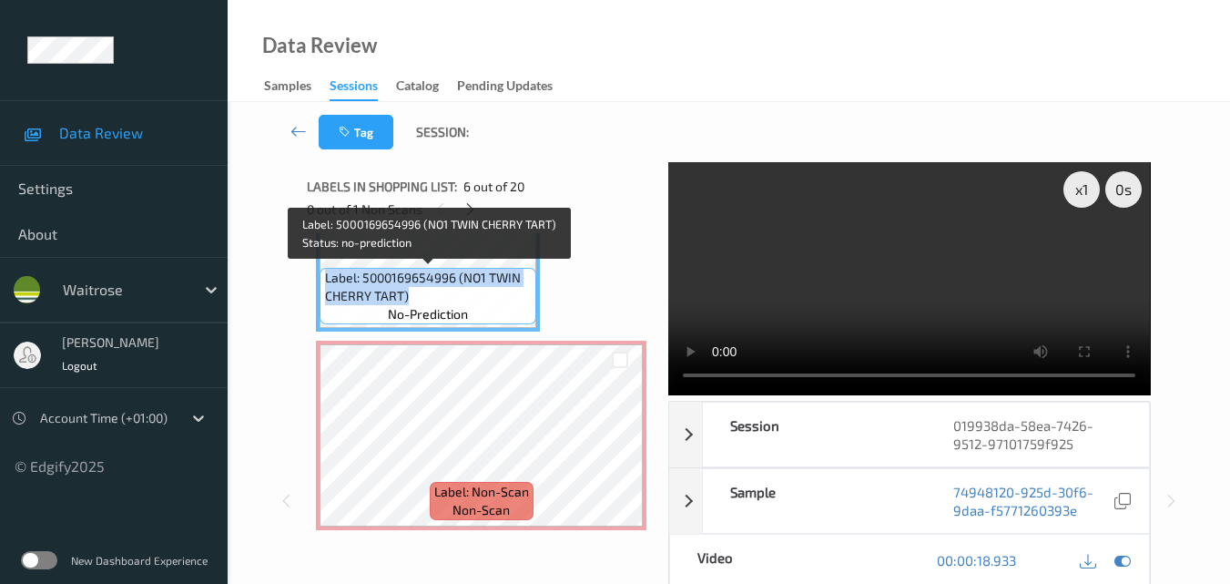
drag, startPoint x: 421, startPoint y: 303, endPoint x: 322, endPoint y: 280, distance: 101.2
click at [322, 280] on div "Label: 5000169654996 (NO1 TWIN CHERRY TART) no-prediction" at bounding box center [428, 296] width 217 height 56
copy span "Label: 5000169654996 (NO1 TWIN CHERRY TART)"
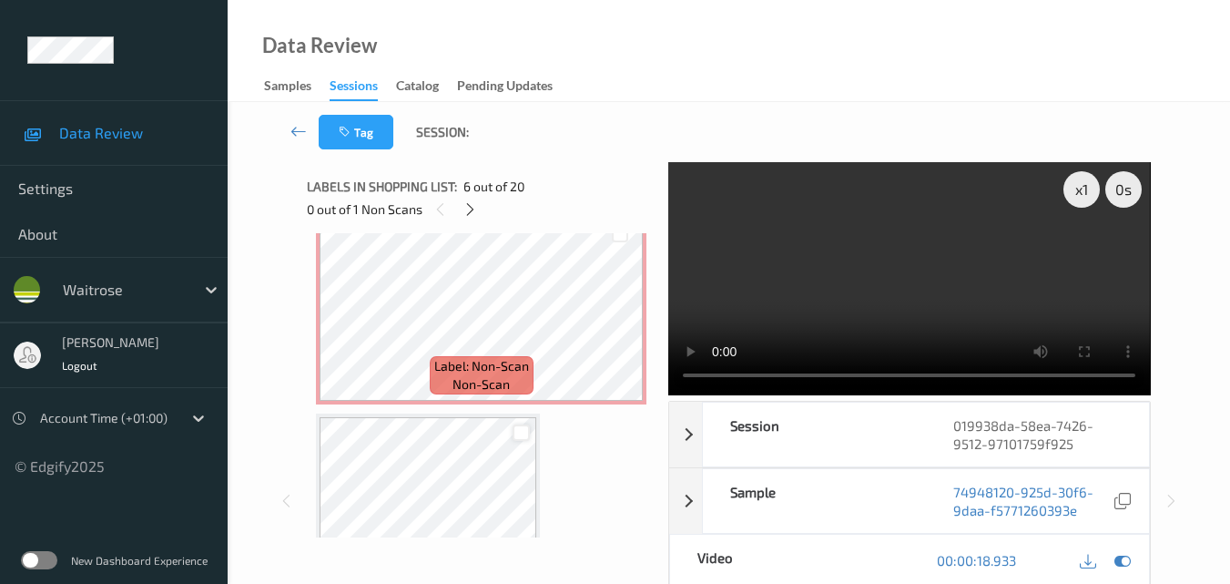
scroll to position [1184, 0]
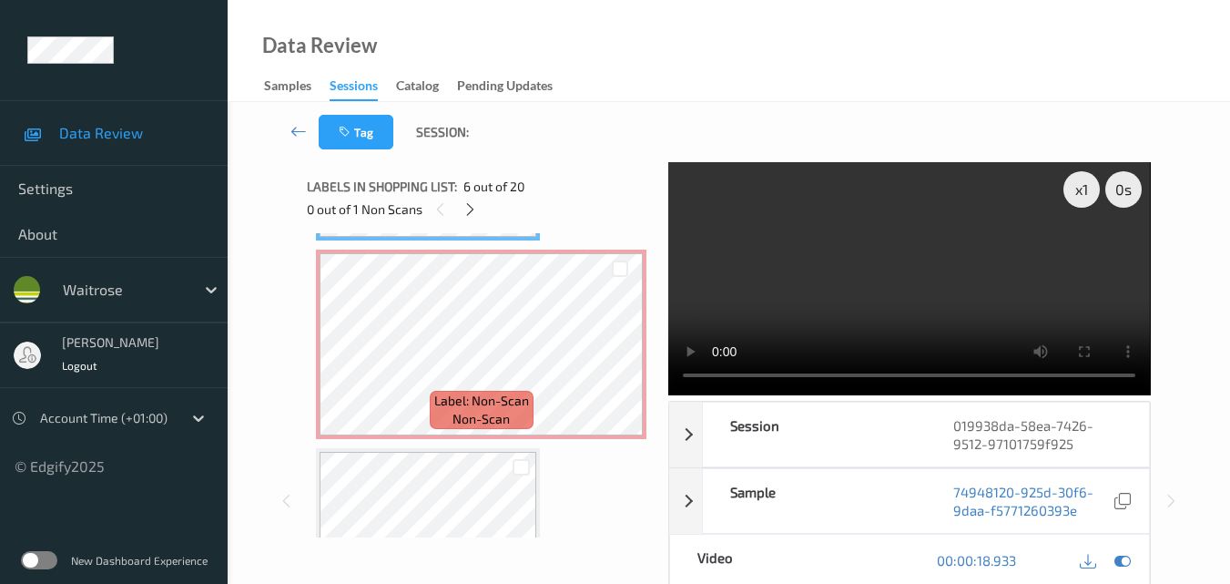
click at [937, 260] on video at bounding box center [909, 278] width 482 height 233
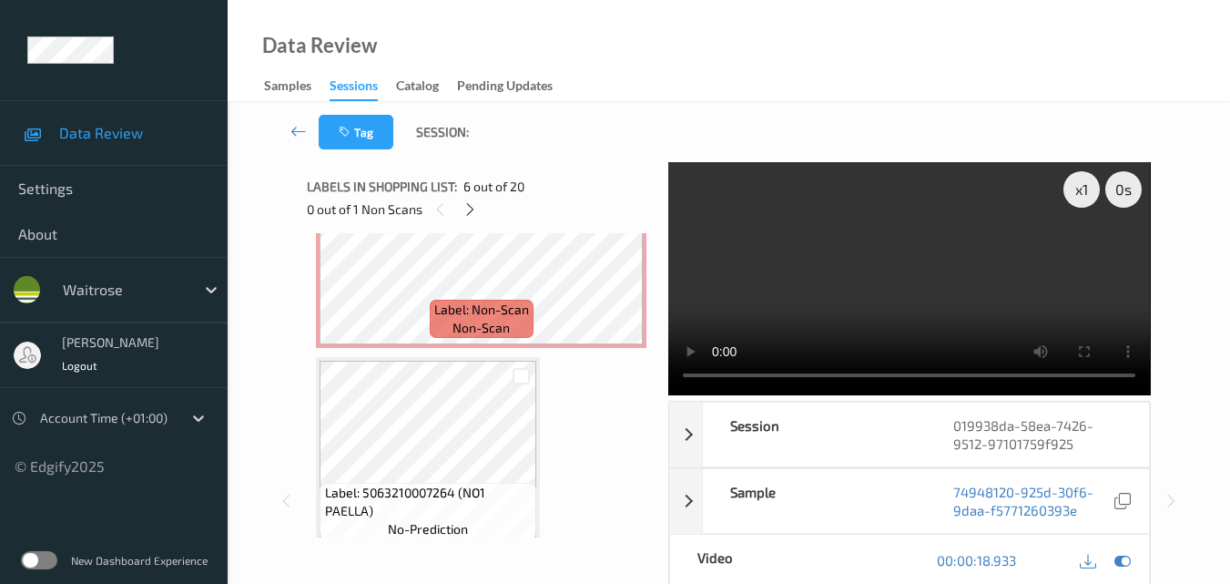
click at [948, 267] on video at bounding box center [909, 278] width 482 height 233
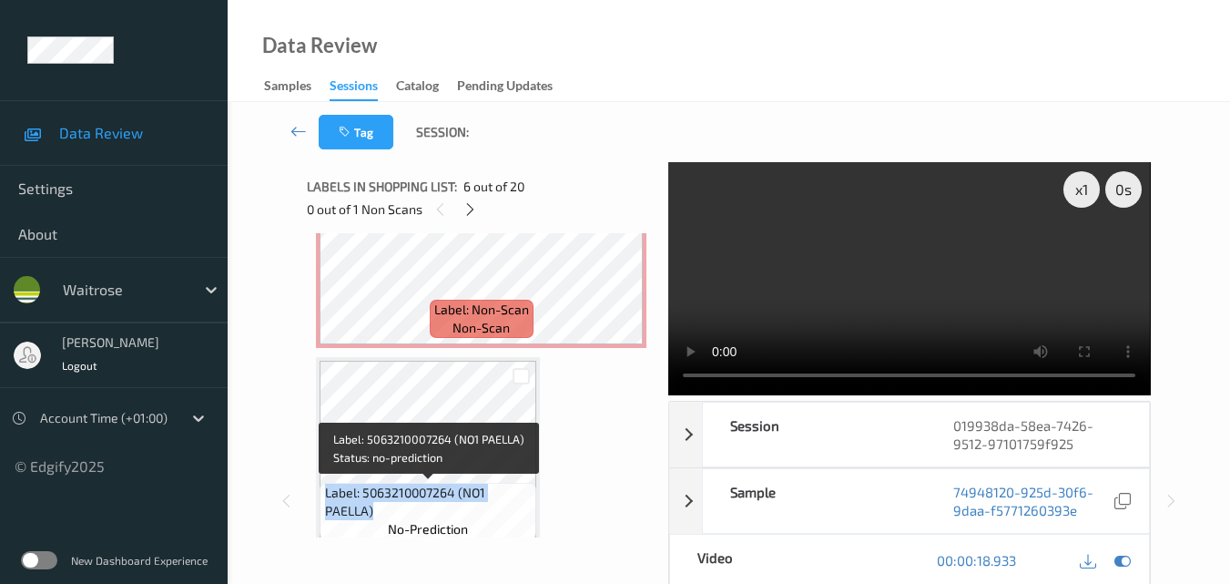
drag, startPoint x: 382, startPoint y: 513, endPoint x: 322, endPoint y: 489, distance: 63.7
click at [322, 489] on div "Label: 5063210007264 (NO1 PAELLA) no-prediction" at bounding box center [428, 511] width 217 height 56
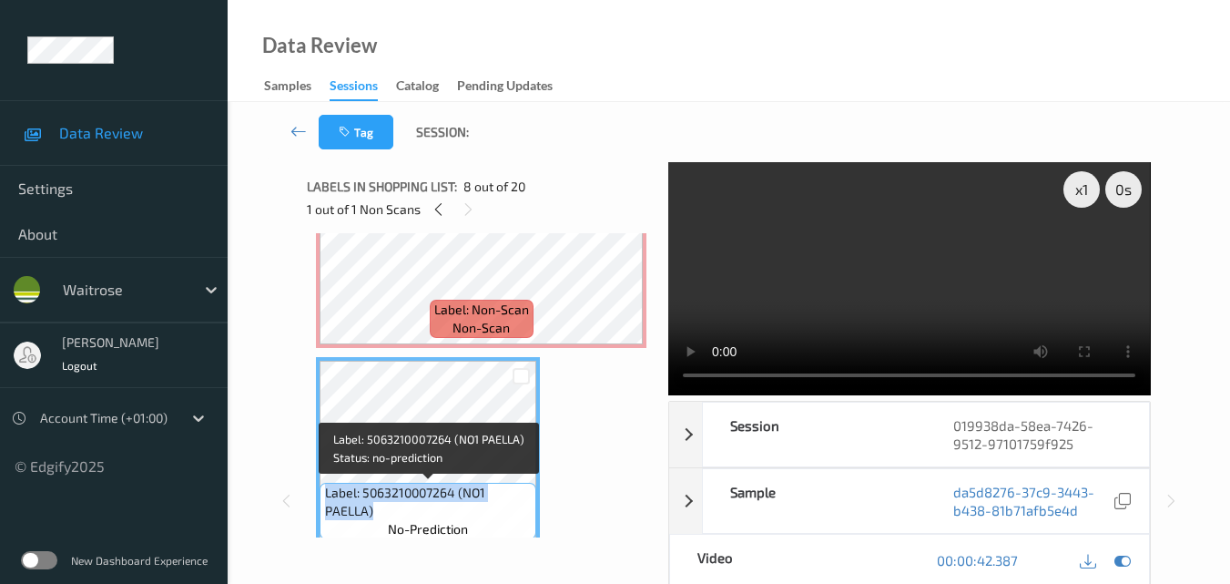
copy span "Label: 5063210007264 (NO1 PAELLA)"
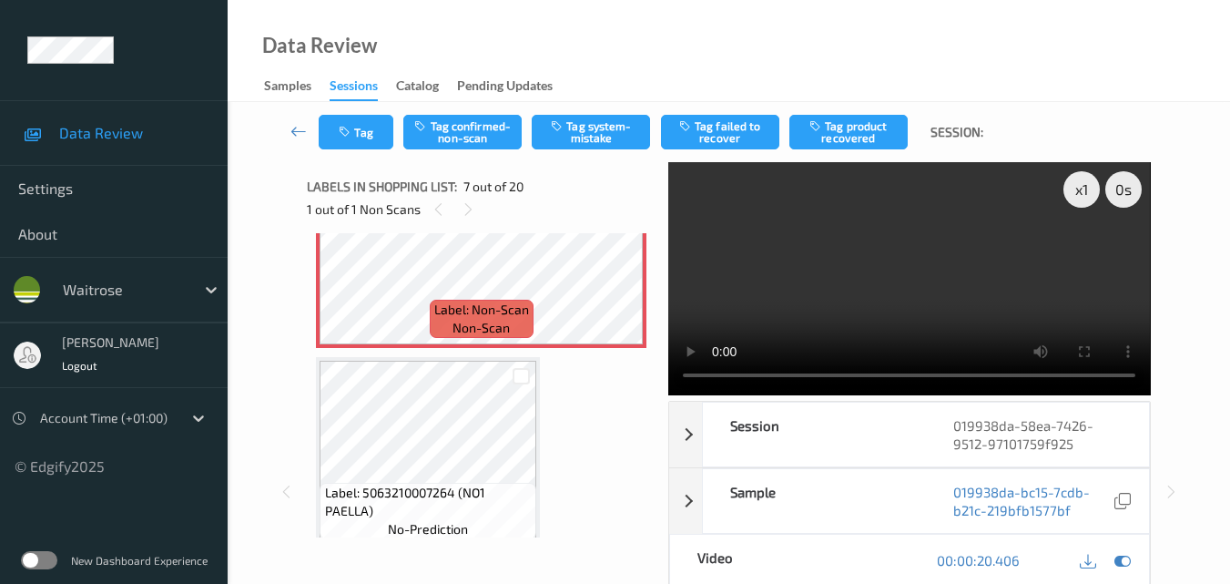
click at [923, 273] on video at bounding box center [909, 278] width 482 height 233
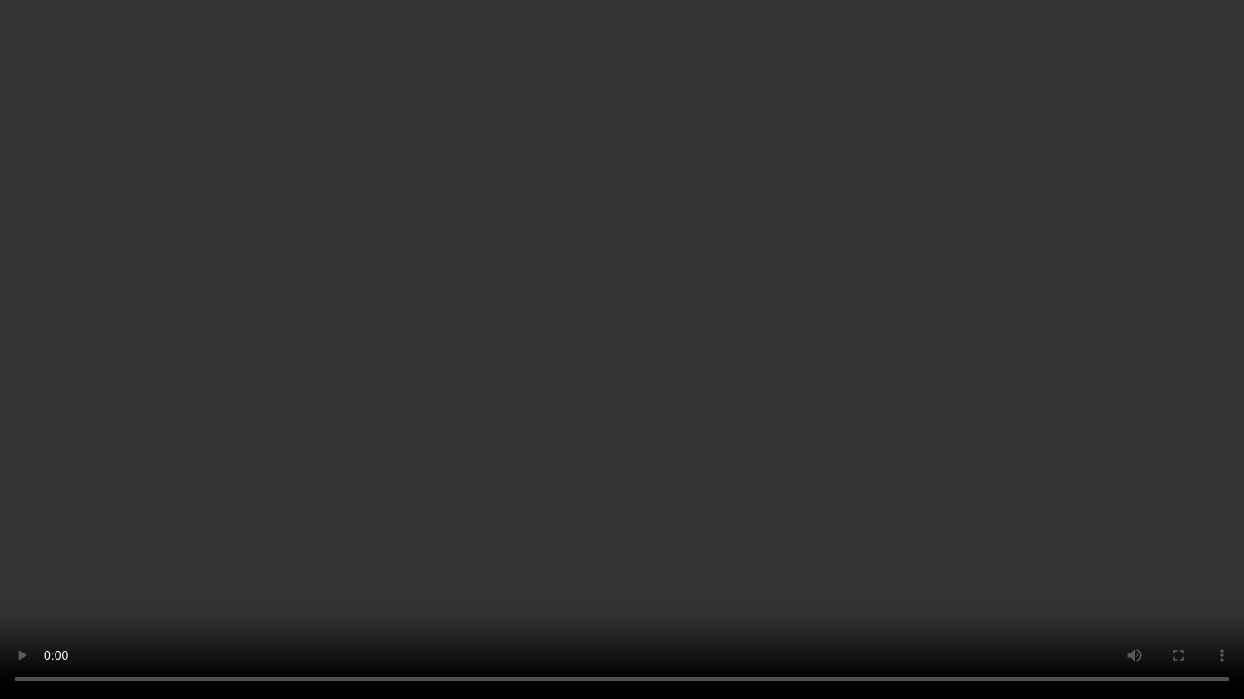
click at [742, 353] on video at bounding box center [622, 349] width 1244 height 699
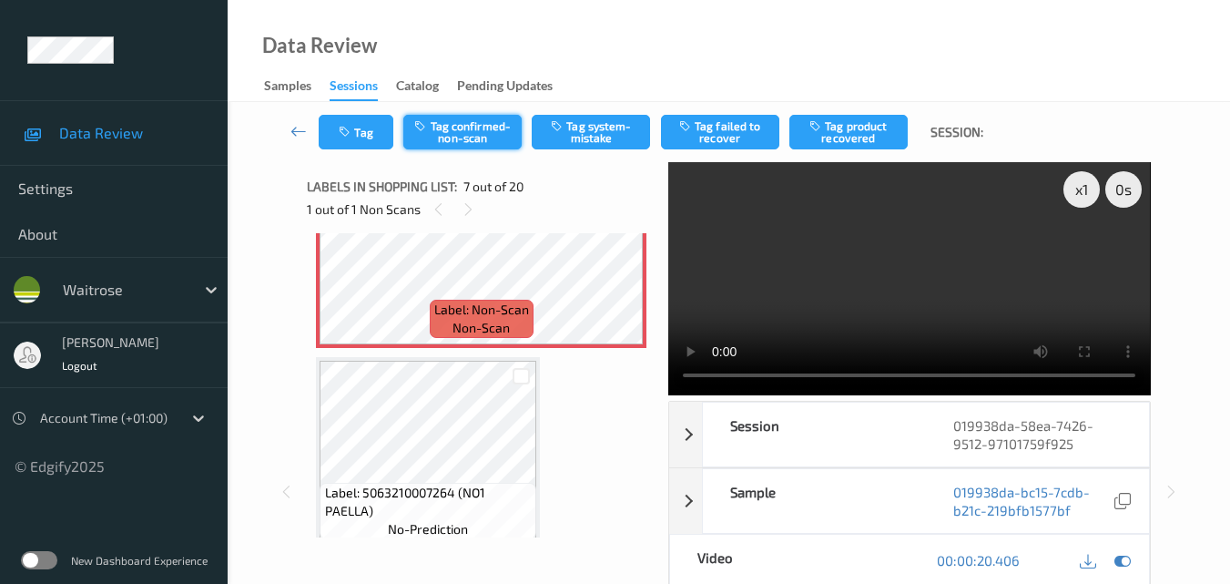
click at [486, 131] on button "Tag confirmed-non-scan" at bounding box center [462, 132] width 118 height 35
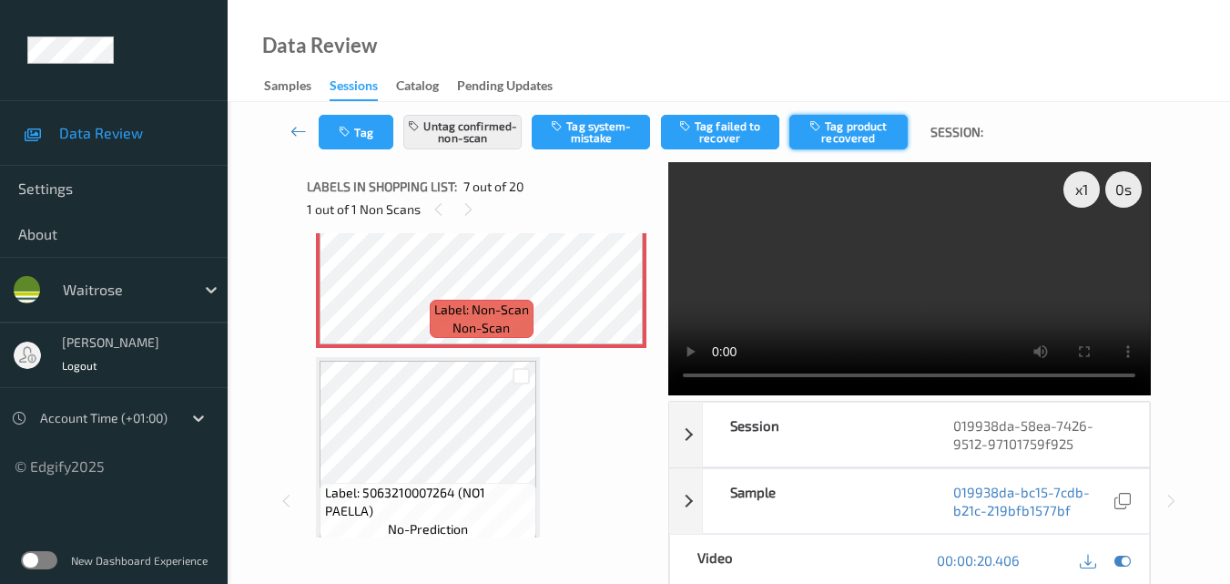
click at [864, 131] on button "Tag product recovered" at bounding box center [848, 132] width 118 height 35
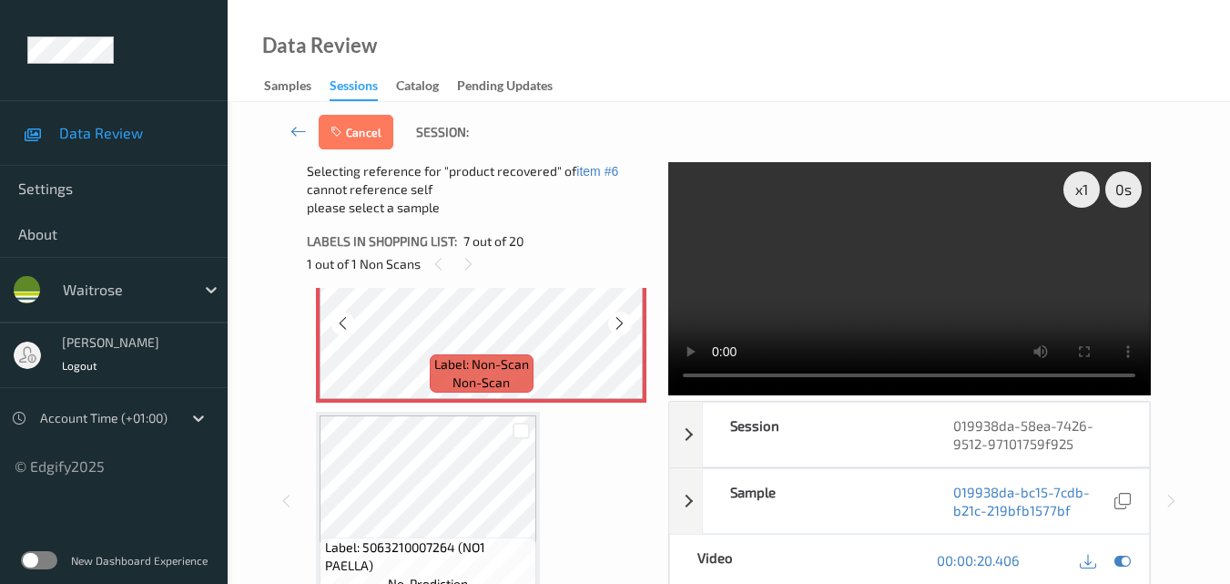
scroll to position [1366, 0]
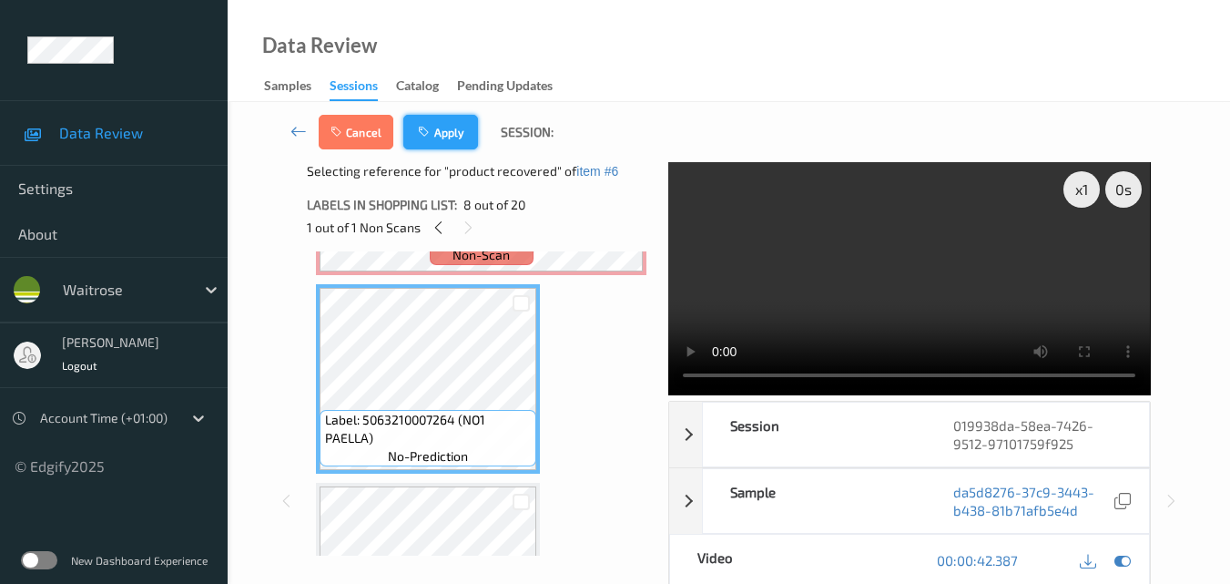
click at [455, 125] on button "Apply" at bounding box center [440, 132] width 75 height 35
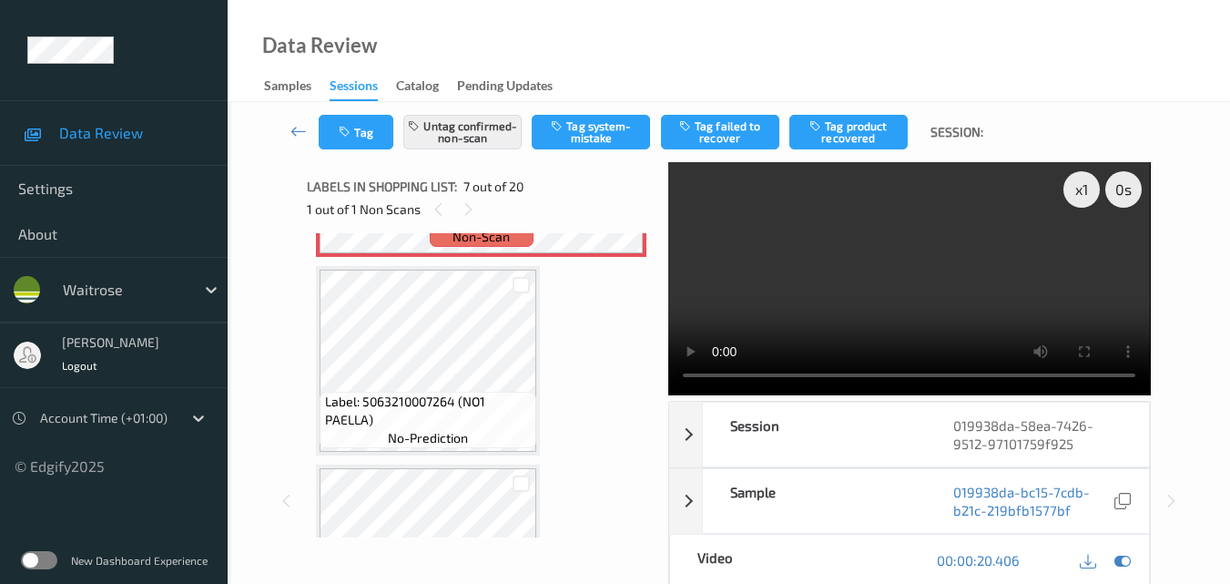
scroll to position [1002, 0]
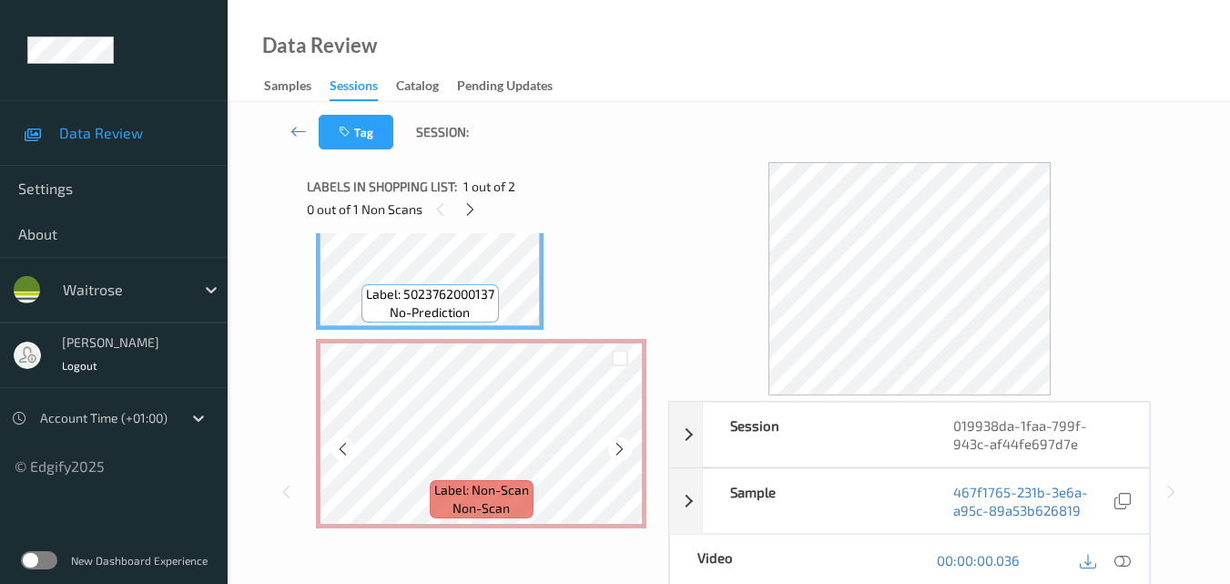
scroll to position [11, 0]
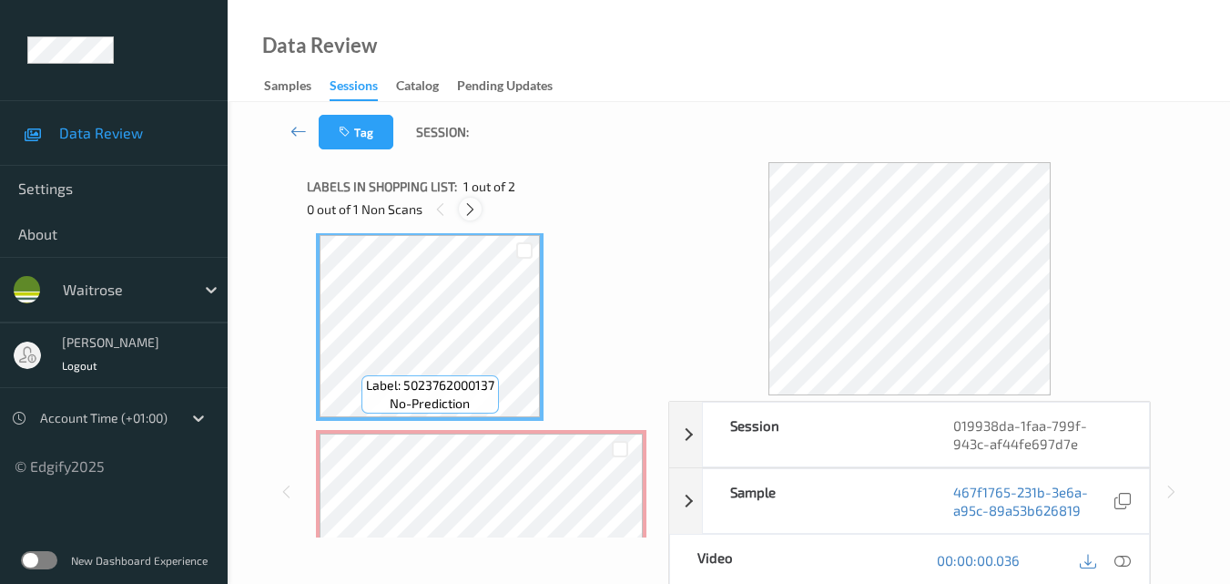
click at [478, 202] on div at bounding box center [470, 209] width 23 height 23
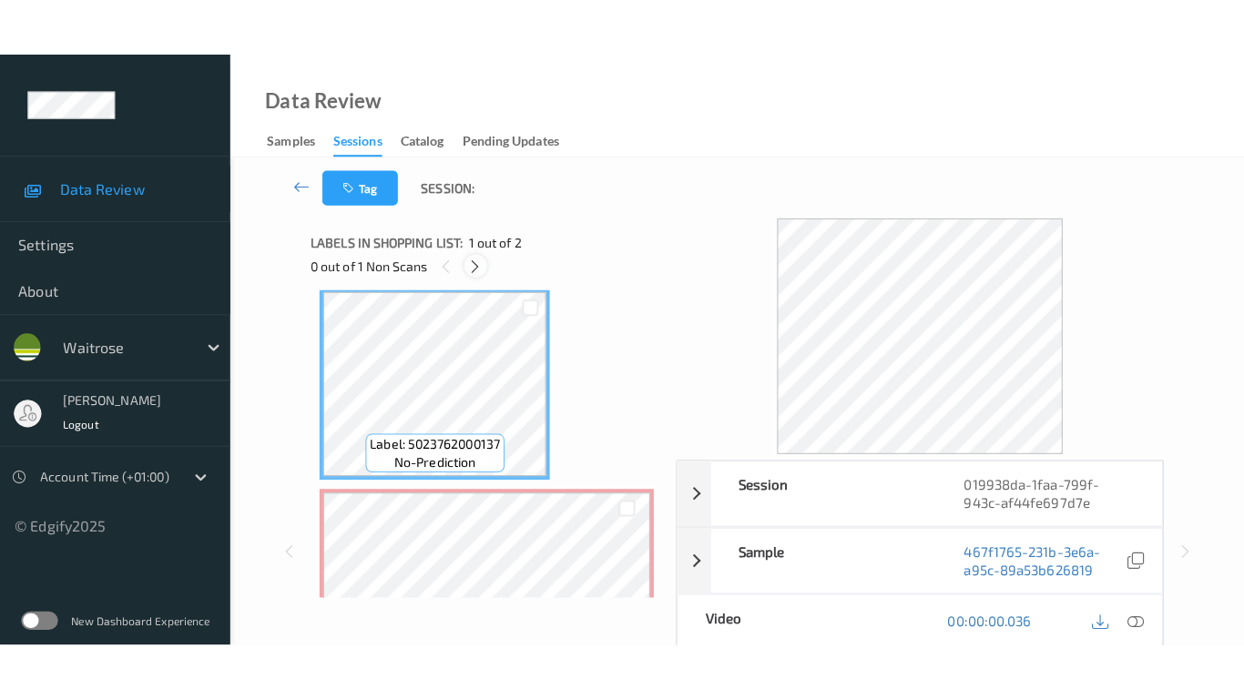
scroll to position [9, 0]
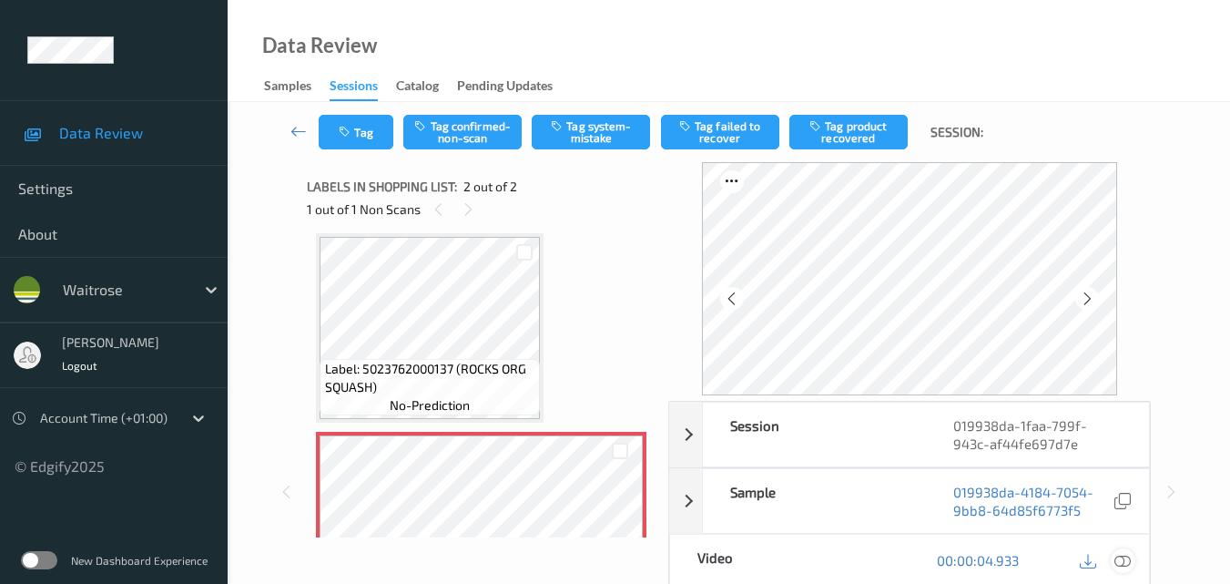
click at [1123, 561] on icon at bounding box center [1123, 560] width 16 height 16
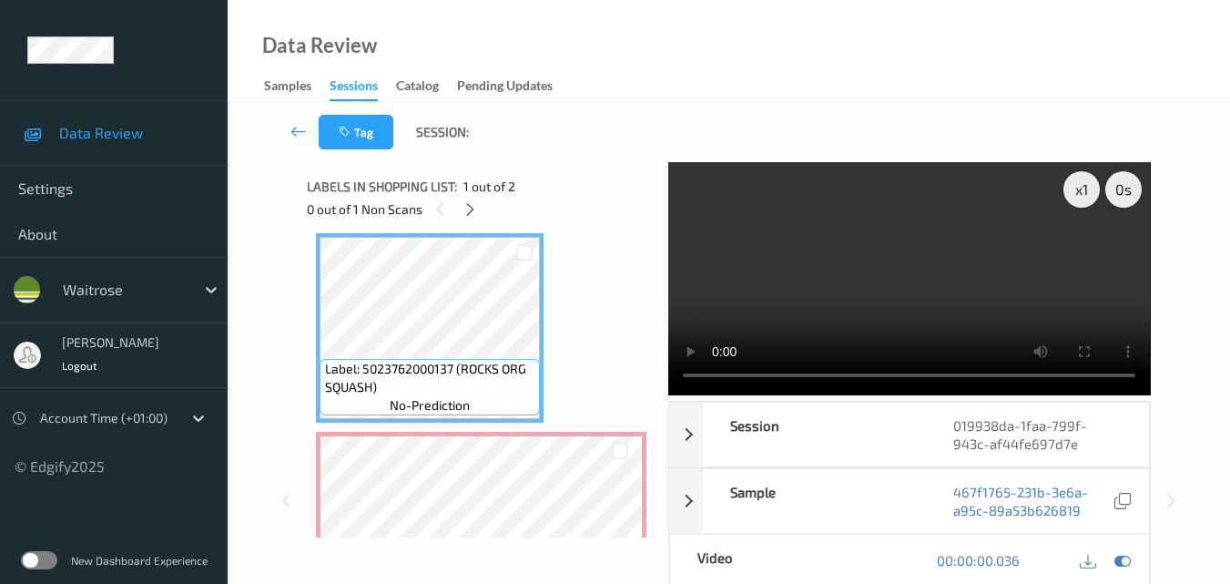
click at [997, 293] on video at bounding box center [909, 278] width 482 height 233
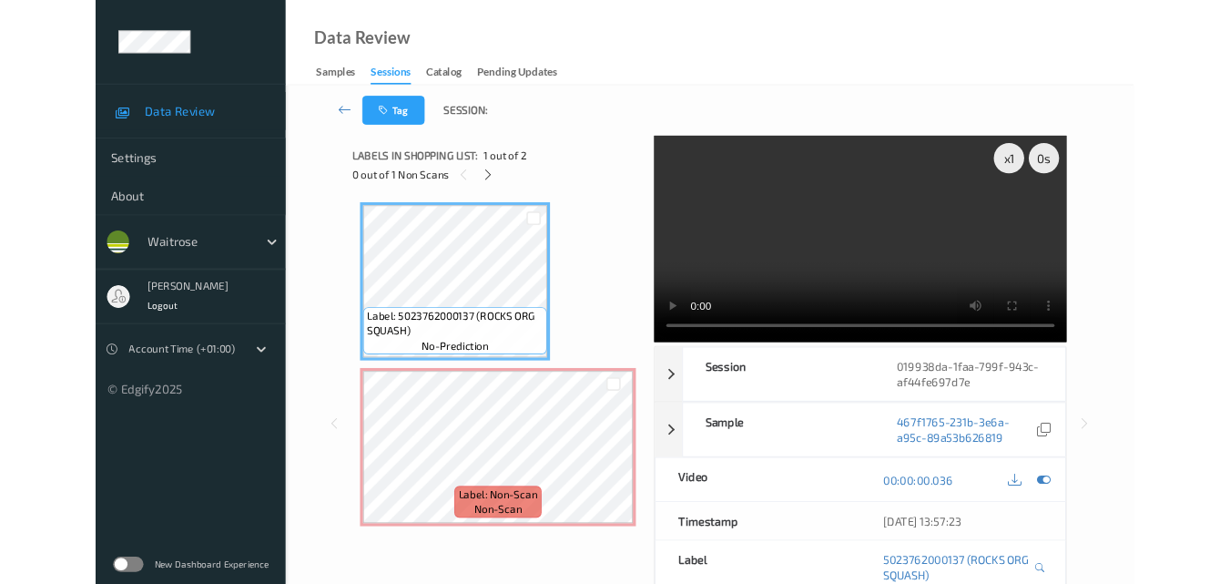
scroll to position [0, 0]
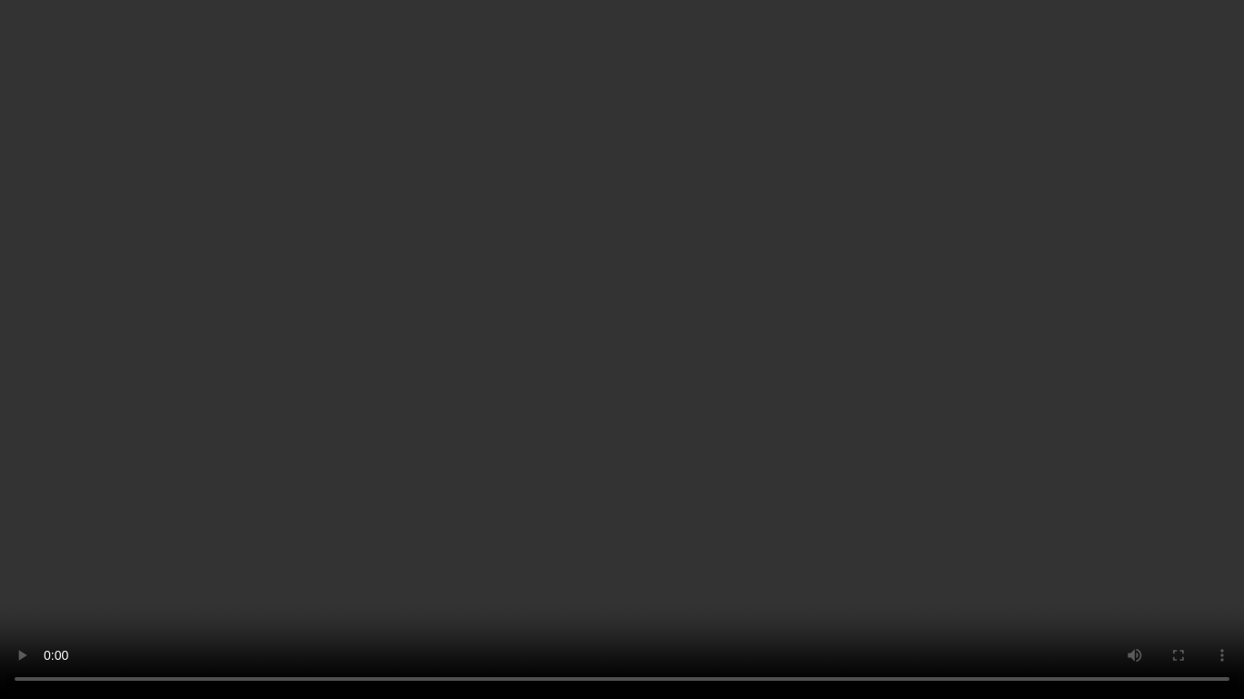
click at [854, 459] on video at bounding box center [622, 349] width 1244 height 699
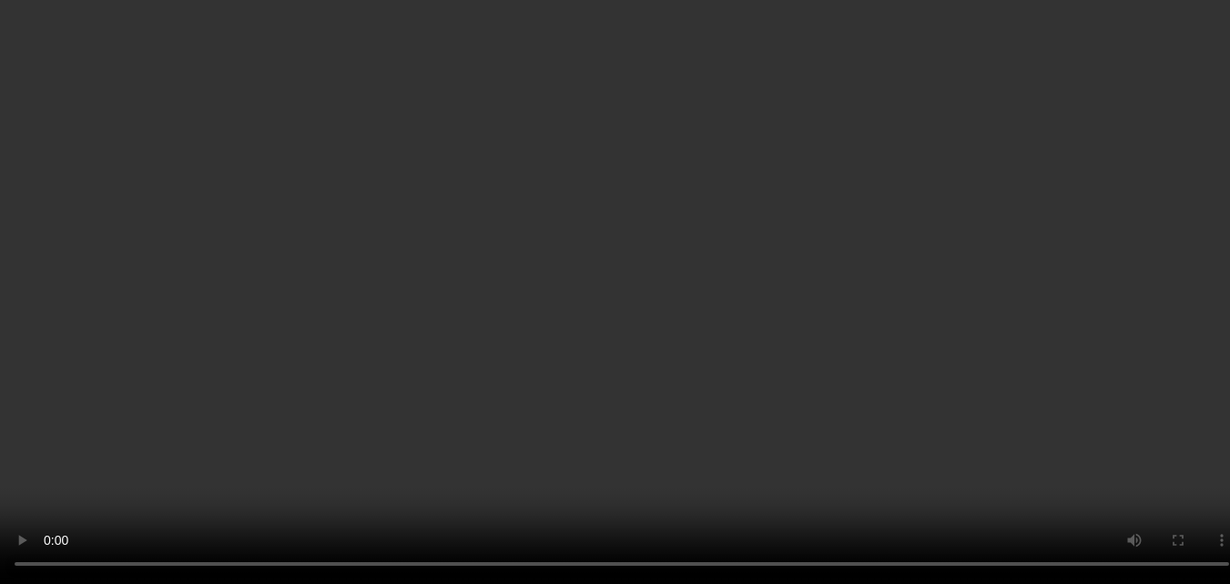
scroll to position [102, 0]
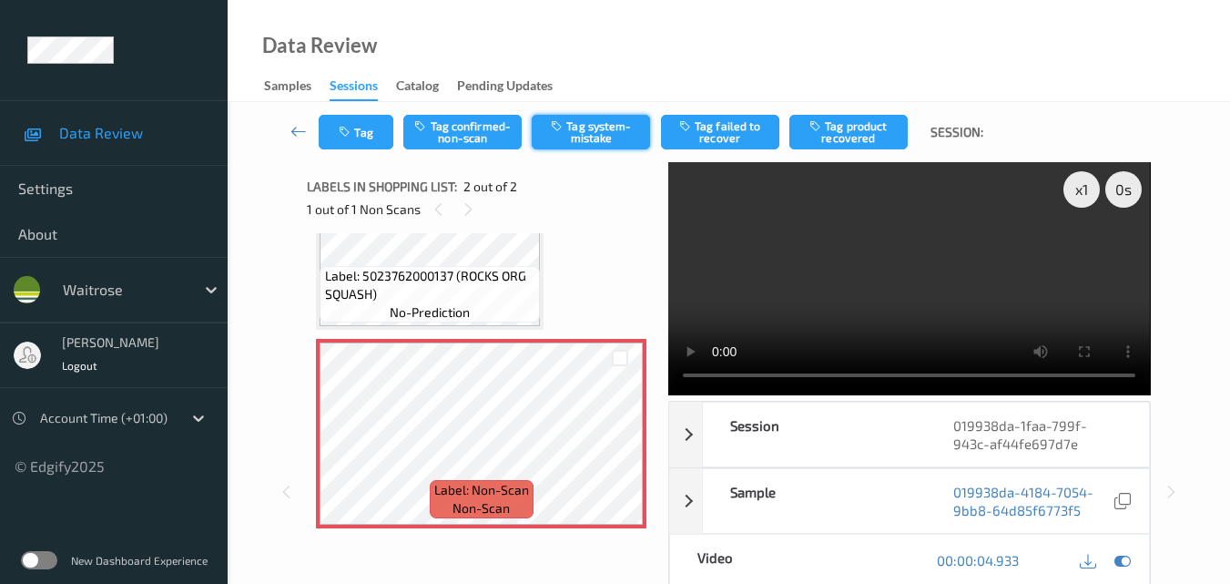
click at [598, 133] on button "Tag system-mistake" at bounding box center [591, 132] width 118 height 35
click at [366, 133] on button "Tag" at bounding box center [356, 132] width 75 height 35
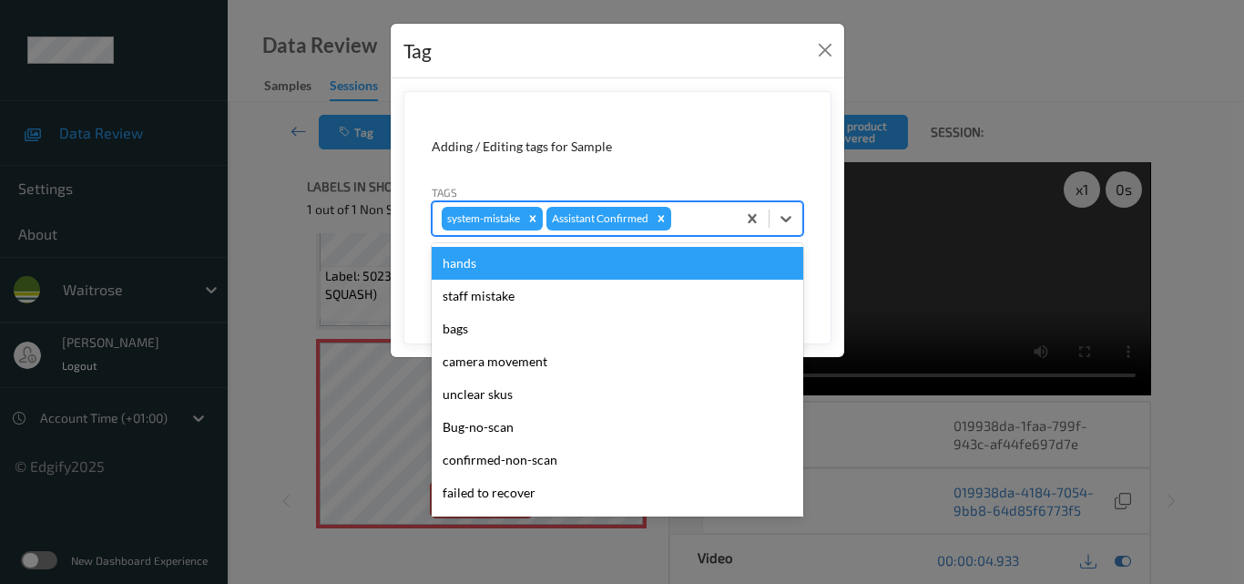
click at [698, 217] on div at bounding box center [701, 219] width 52 height 22
type input "un"
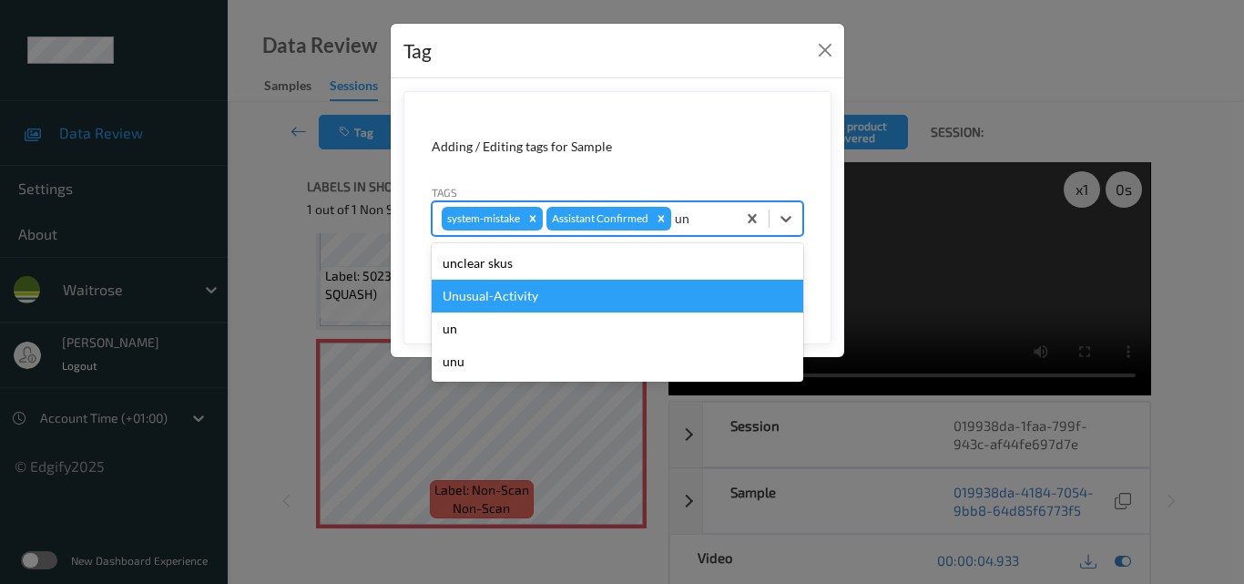
click at [586, 303] on div "Unusual-Activity" at bounding box center [618, 296] width 372 height 33
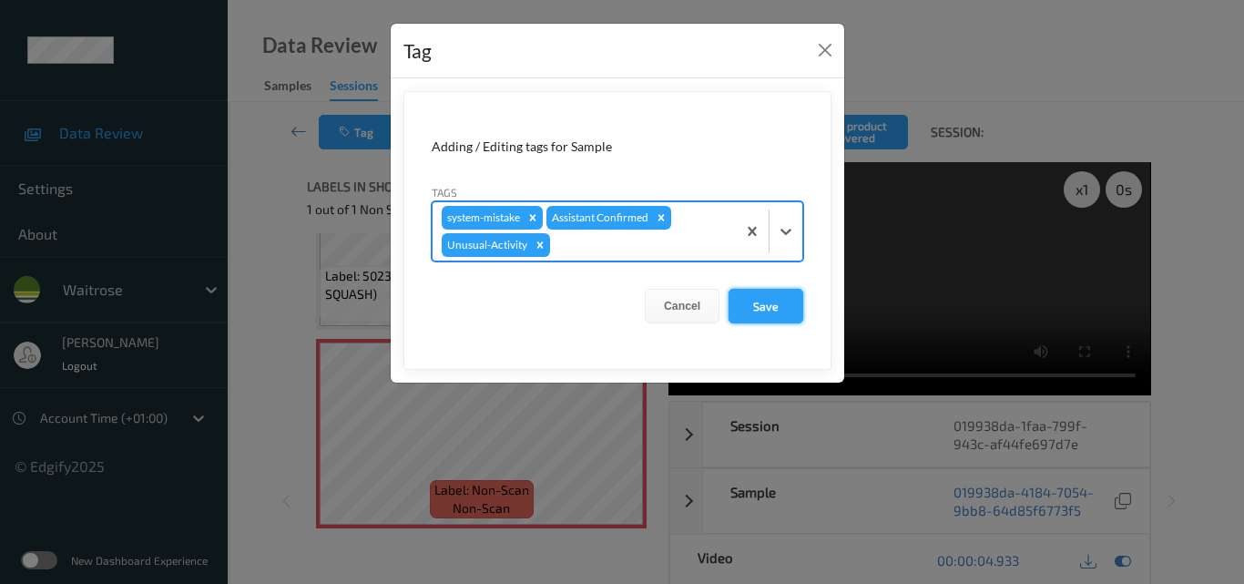
click at [765, 313] on button "Save" at bounding box center [765, 306] width 75 height 35
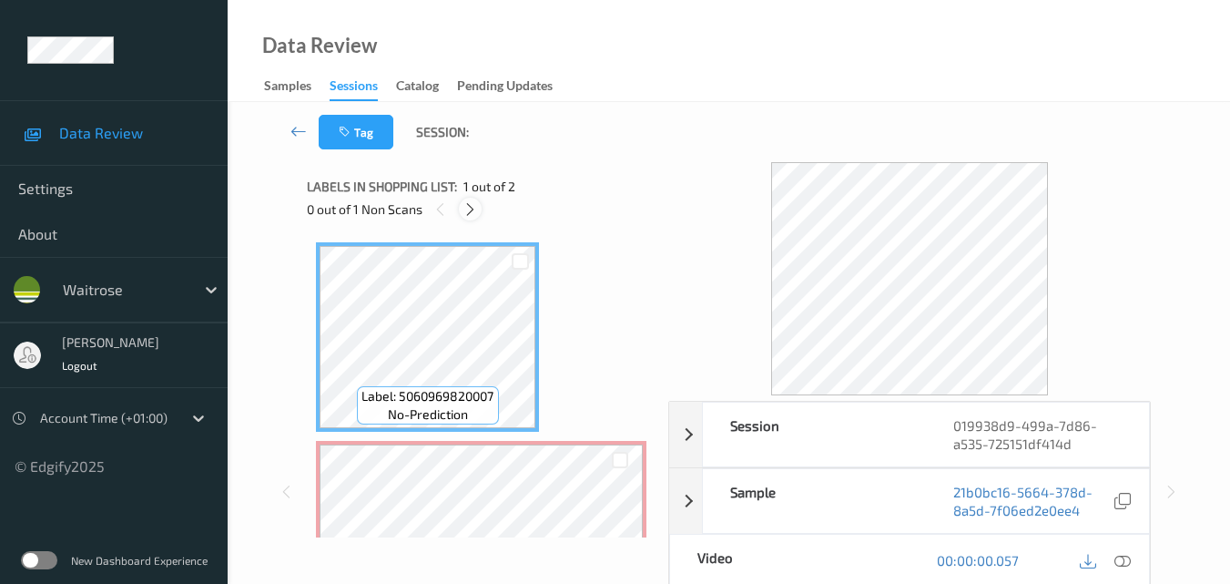
click at [473, 210] on icon at bounding box center [470, 209] width 15 height 16
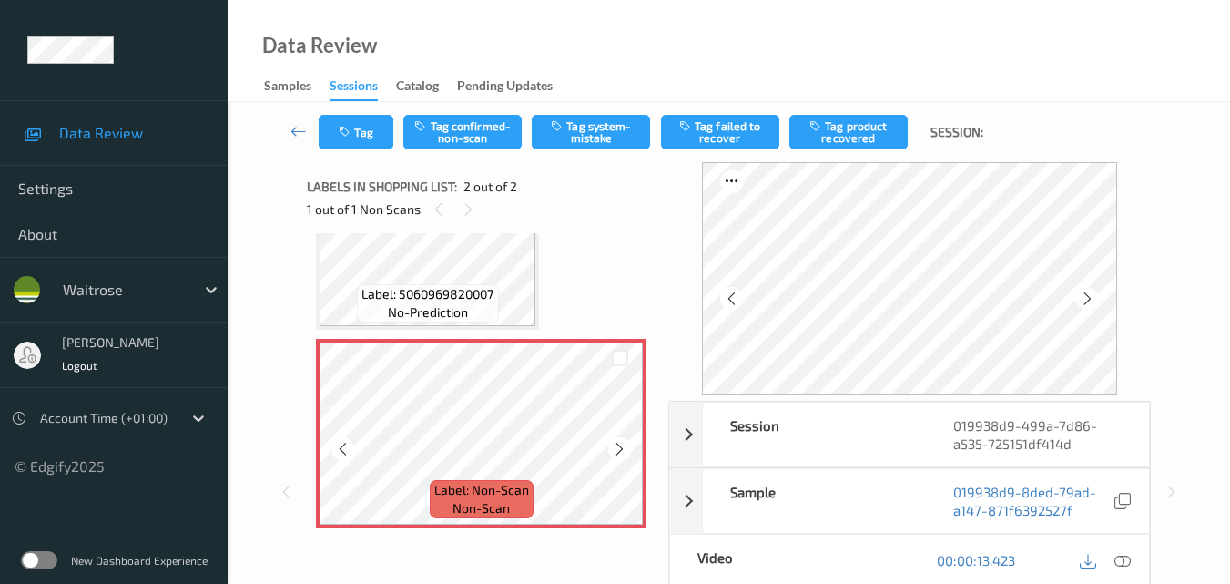
scroll to position [11, 0]
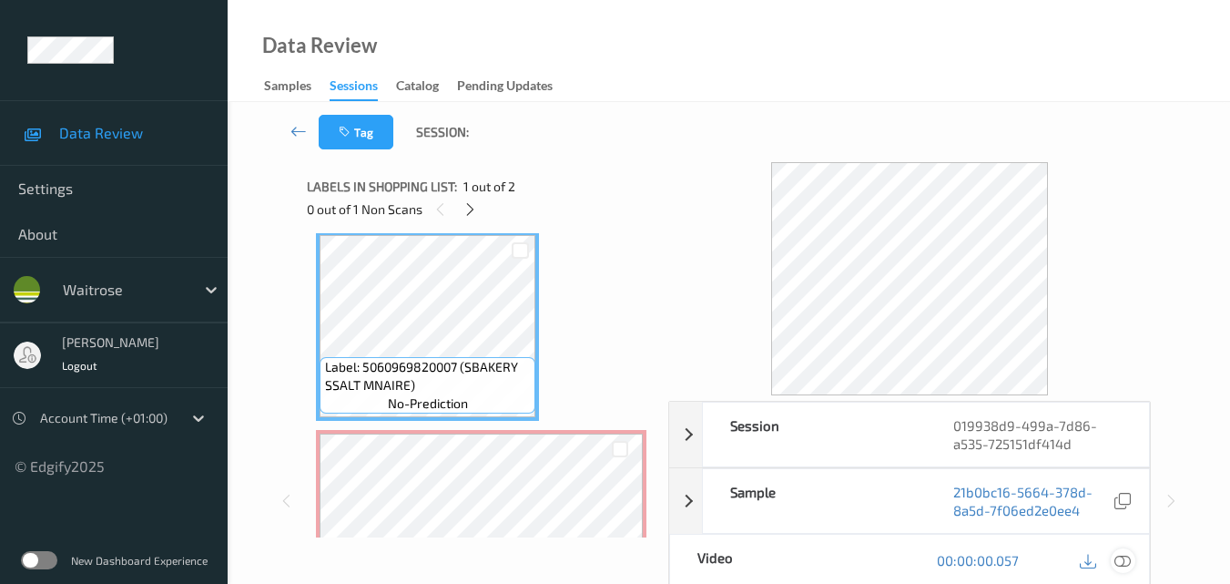
click at [1121, 562] on icon at bounding box center [1123, 560] width 16 height 16
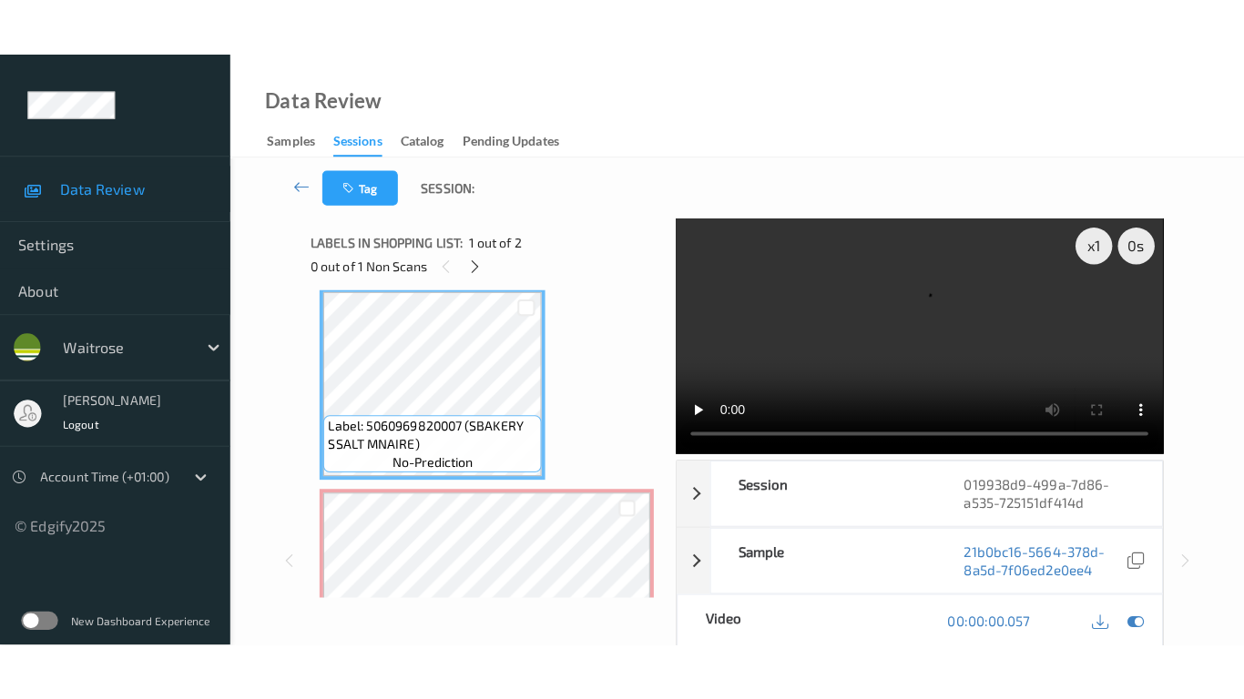
scroll to position [102, 0]
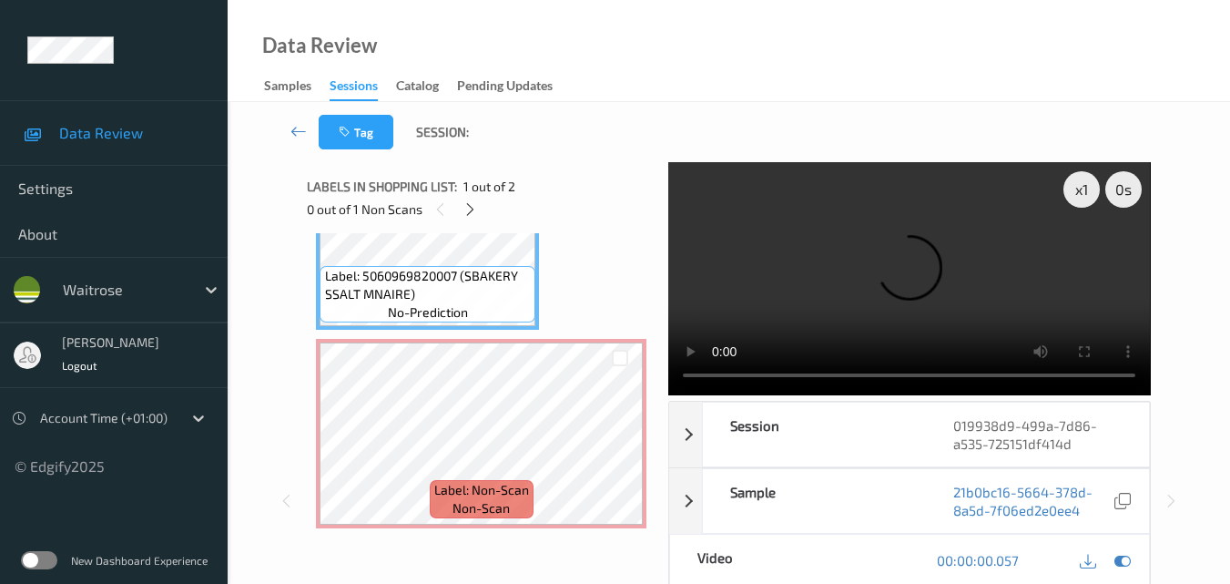
click at [904, 267] on video at bounding box center [909, 278] width 482 height 233
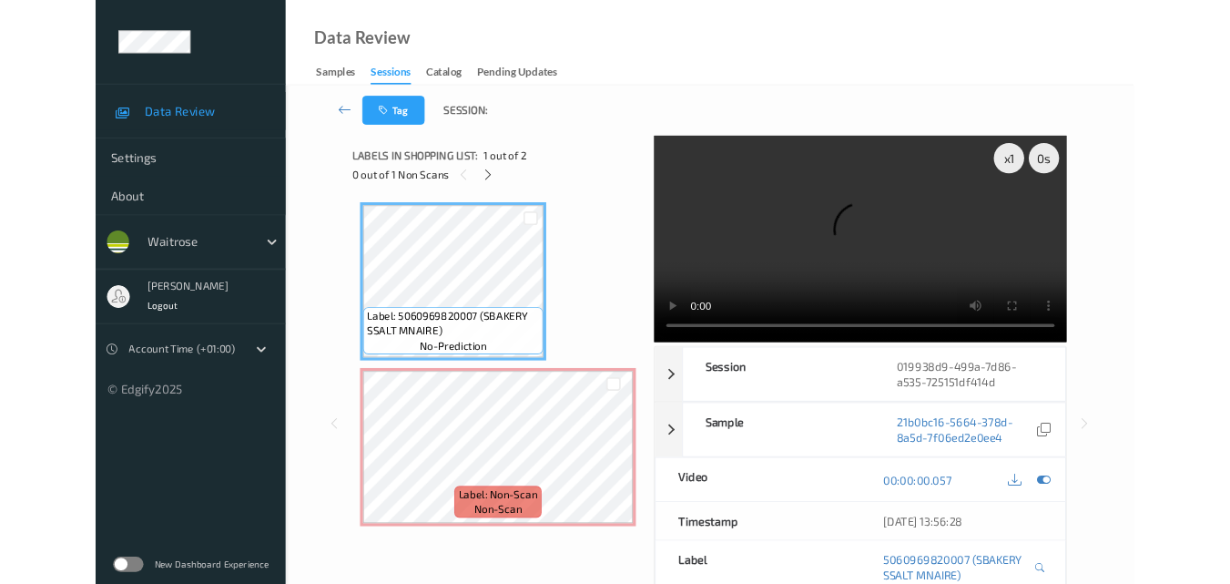
scroll to position [0, 0]
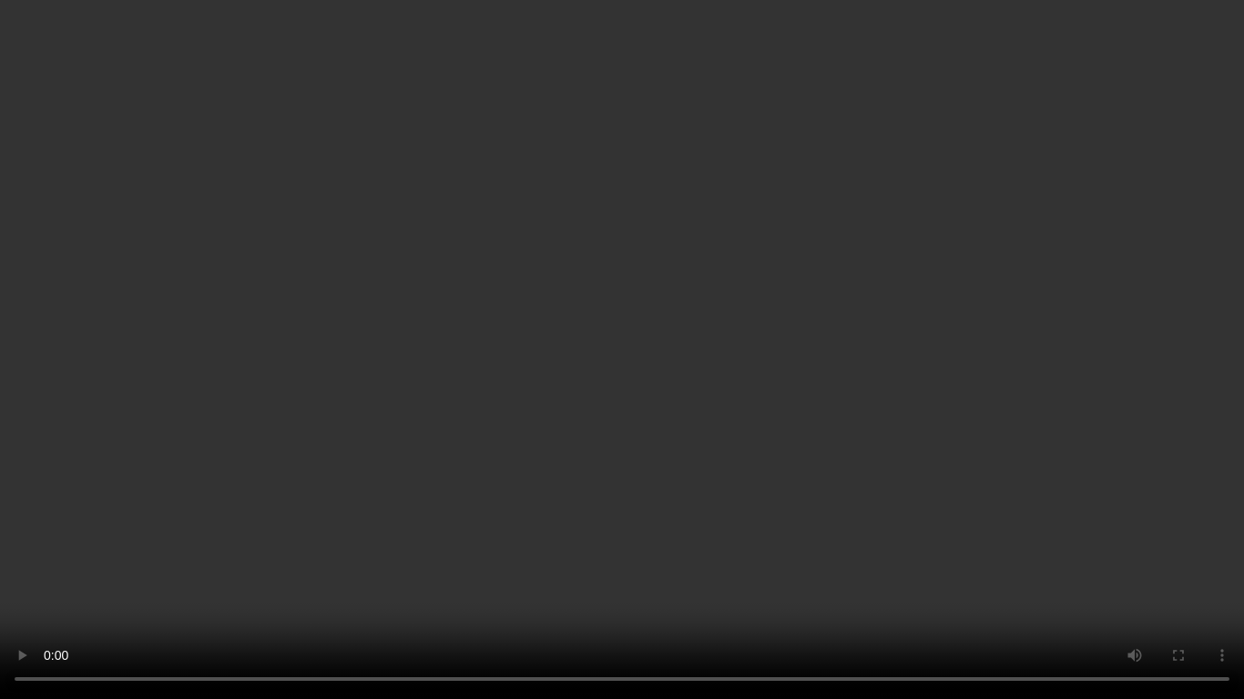
click at [962, 311] on video at bounding box center [622, 349] width 1244 height 699
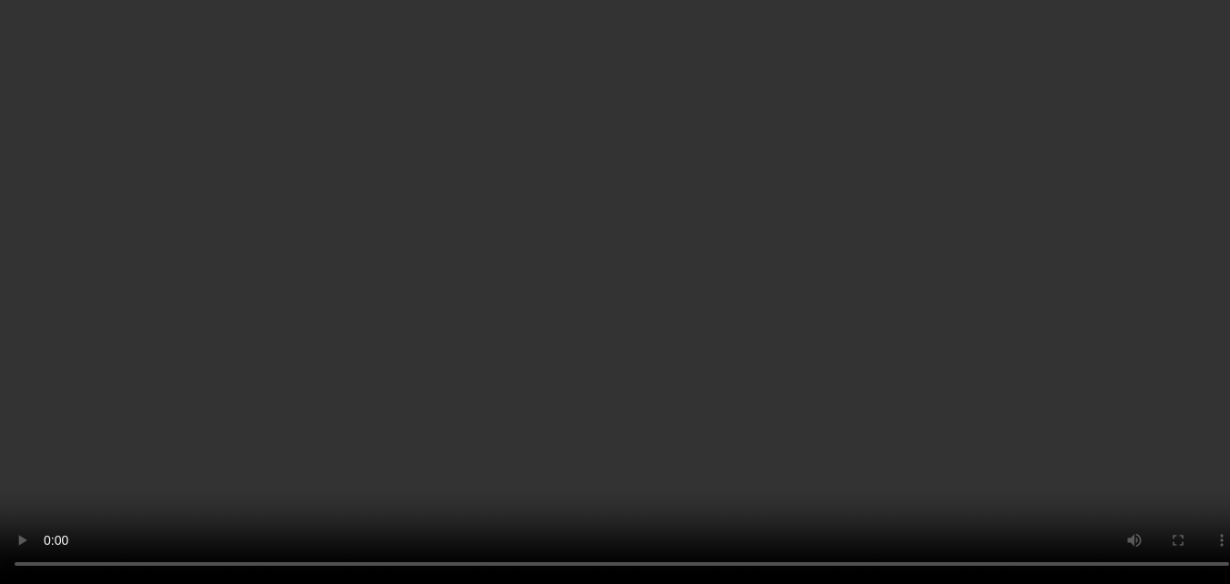
scroll to position [102, 0]
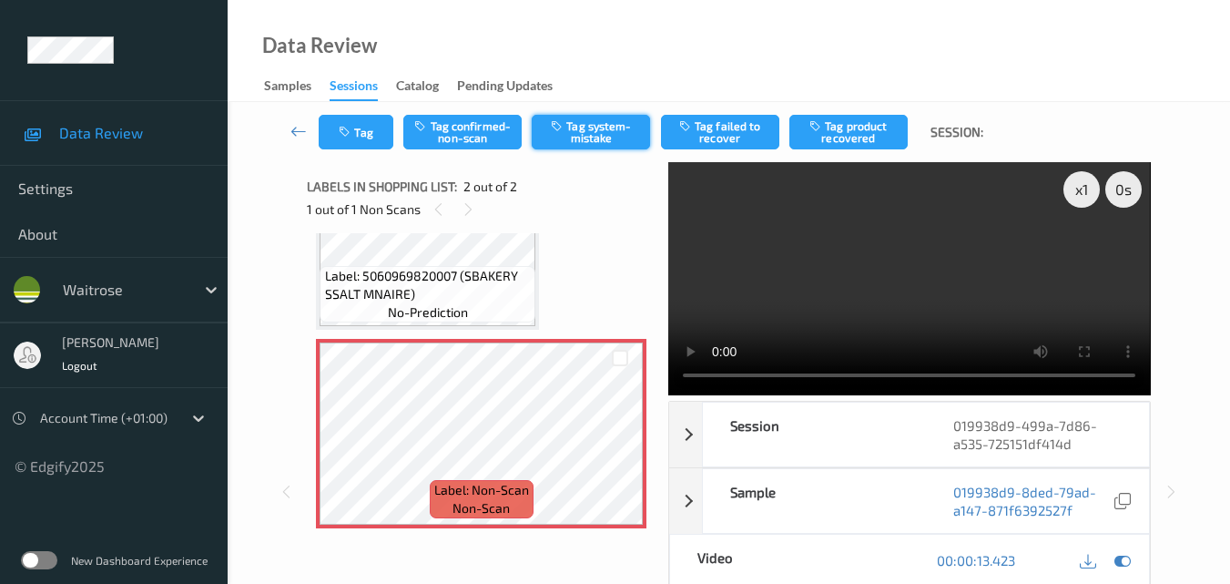
click at [606, 138] on button "Tag system-mistake" at bounding box center [591, 132] width 118 height 35
click at [365, 131] on button "Tag" at bounding box center [356, 132] width 75 height 35
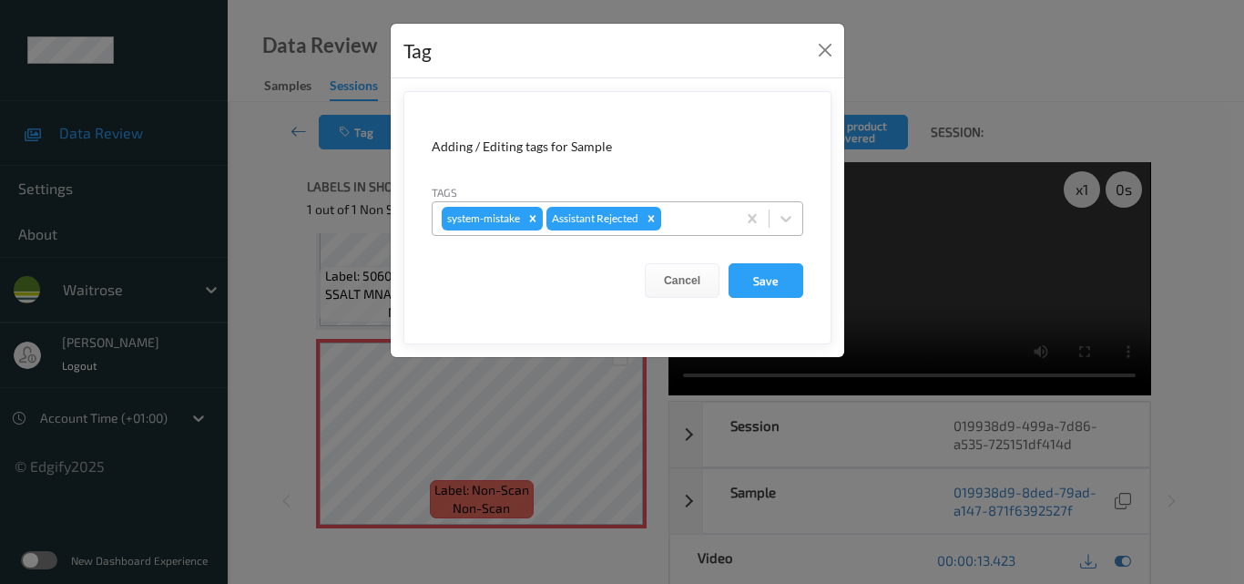
click at [694, 217] on div at bounding box center [696, 219] width 62 height 22
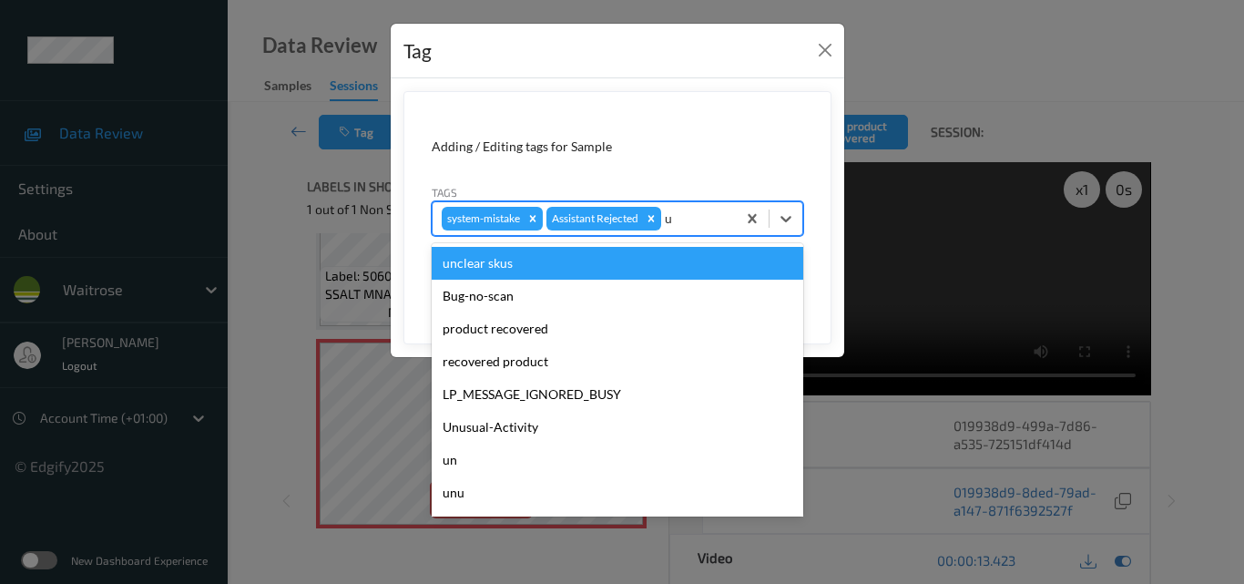
type input "un"
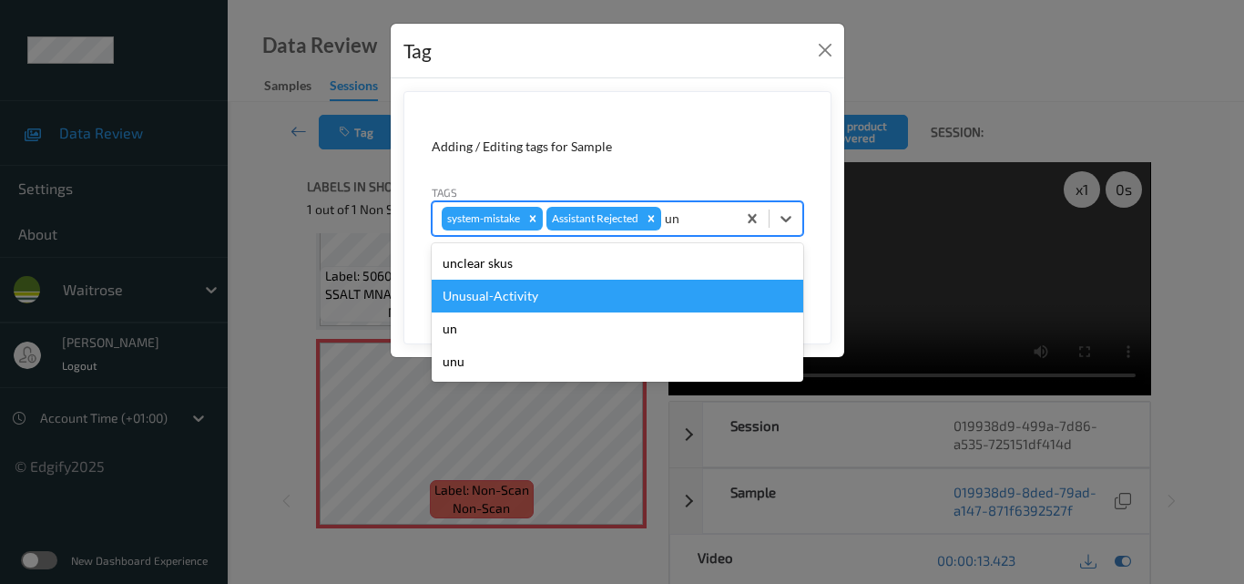
click at [577, 293] on div "Unusual-Activity" at bounding box center [618, 296] width 372 height 33
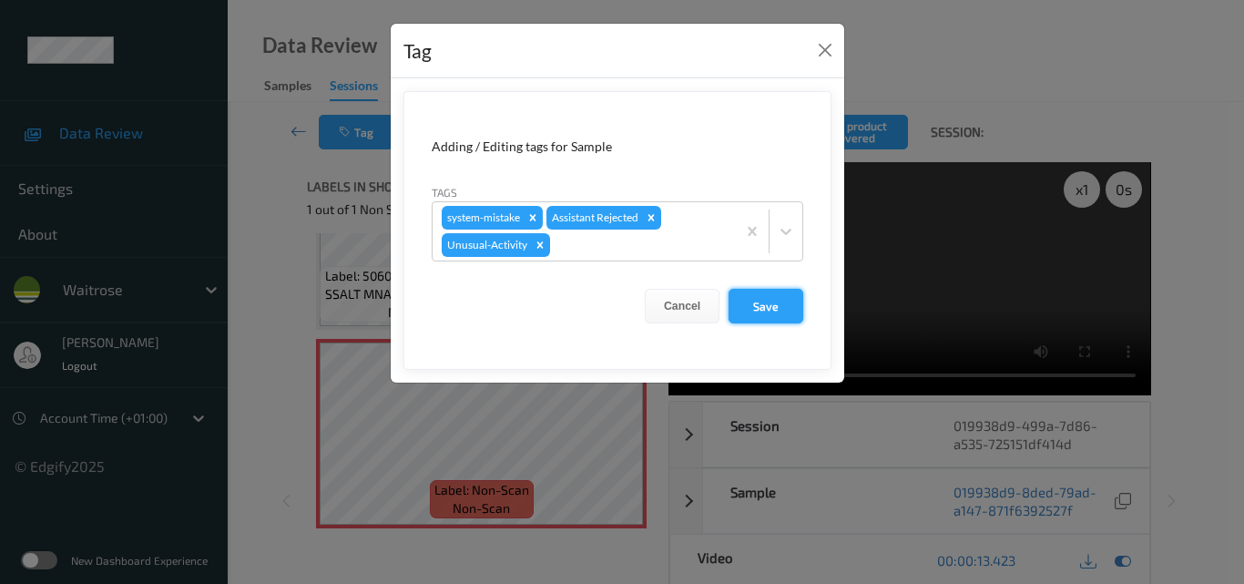
click at [776, 300] on button "Save" at bounding box center [765, 306] width 75 height 35
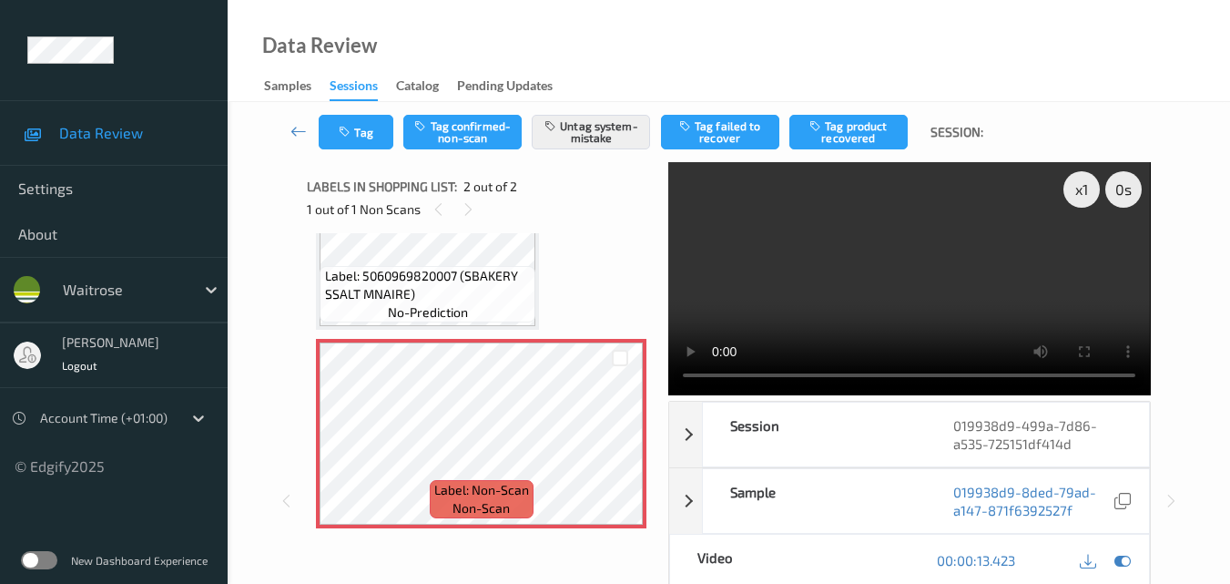
click at [851, 245] on video at bounding box center [909, 278] width 482 height 233
click at [883, 244] on video at bounding box center [909, 278] width 482 height 233
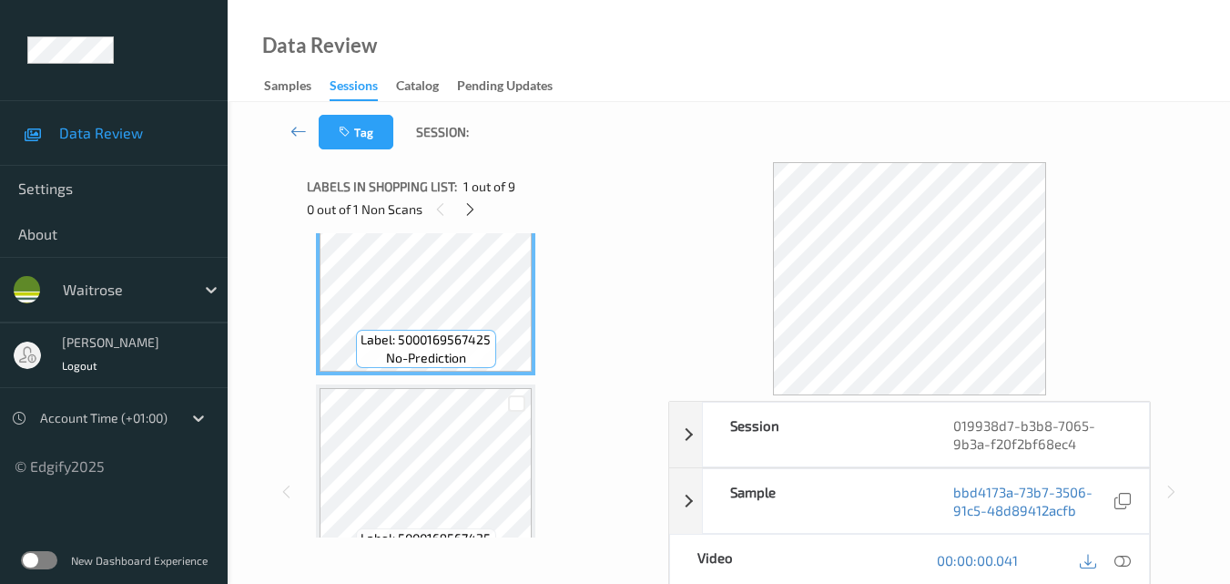
scroll to position [91, 0]
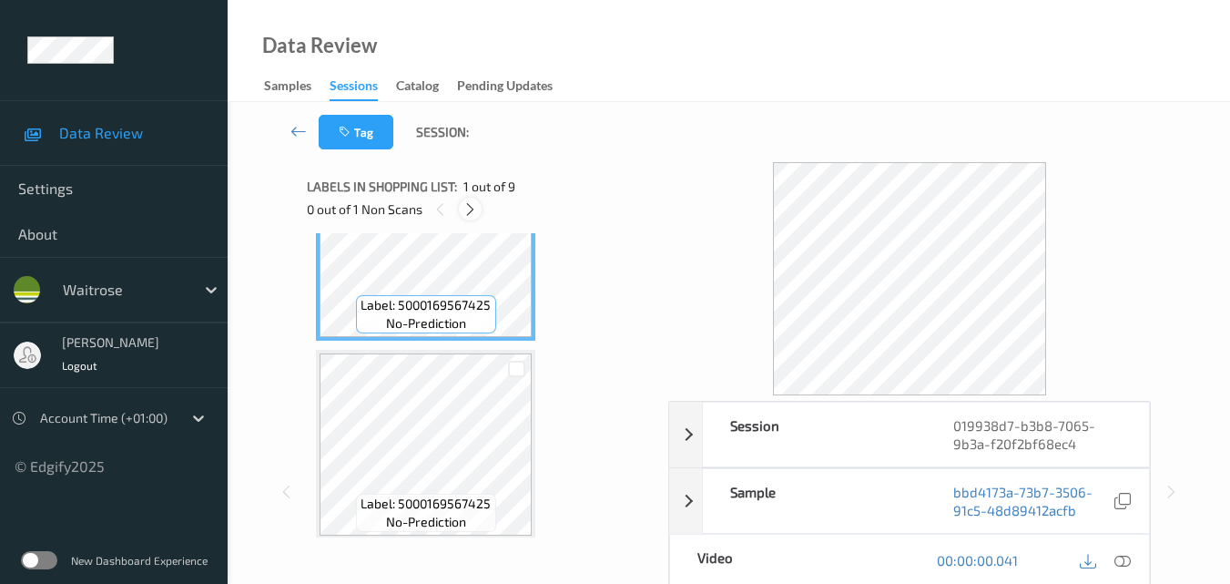
click at [473, 212] on icon at bounding box center [470, 209] width 15 height 16
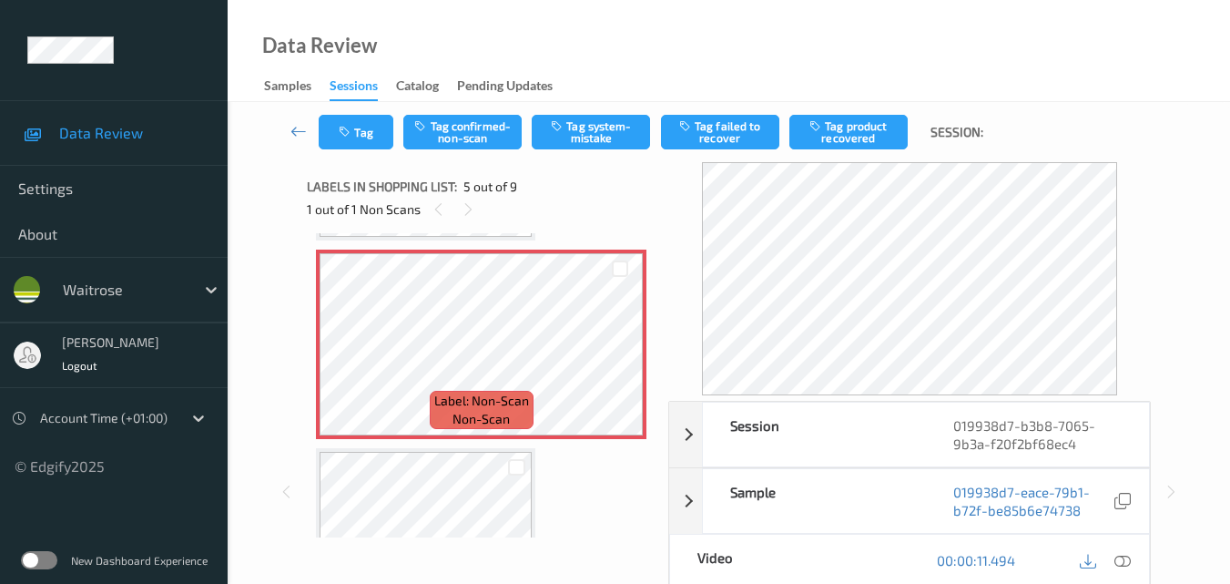
scroll to position [696, 0]
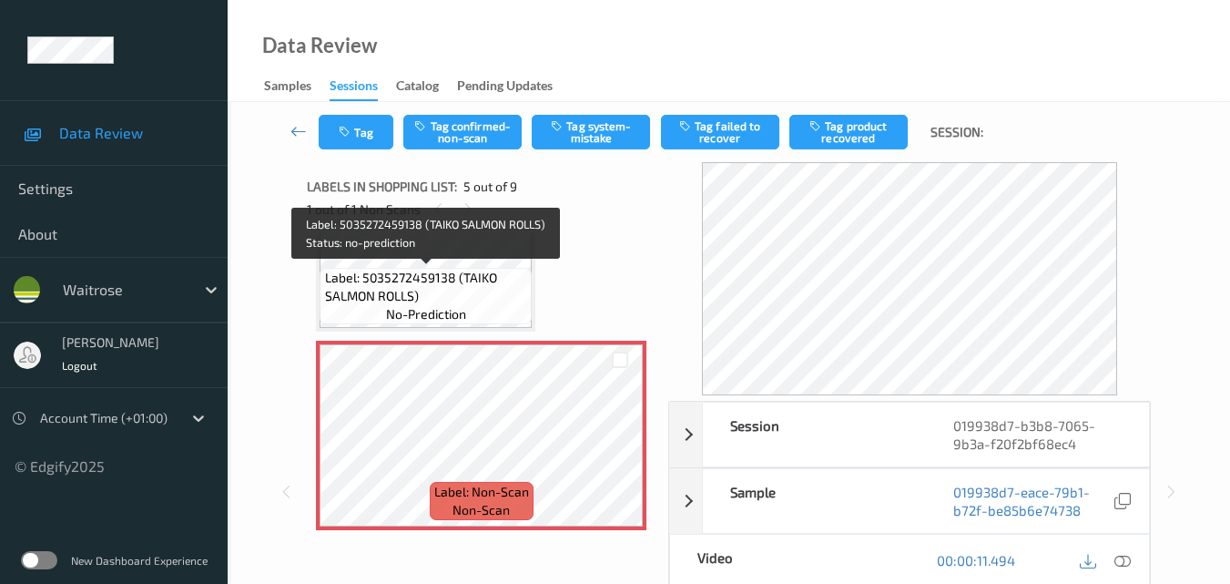
click at [433, 277] on span "Label: 5035272459138 (TAIKO SALMON ROLLS)" at bounding box center [426, 287] width 203 height 36
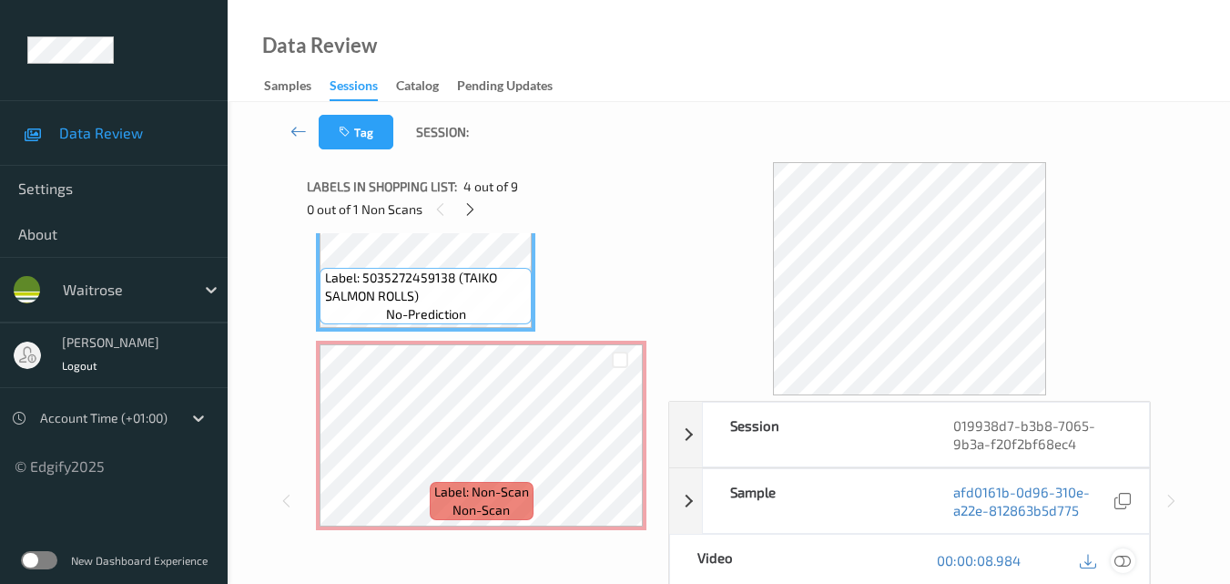
click at [1130, 559] on icon at bounding box center [1123, 560] width 16 height 16
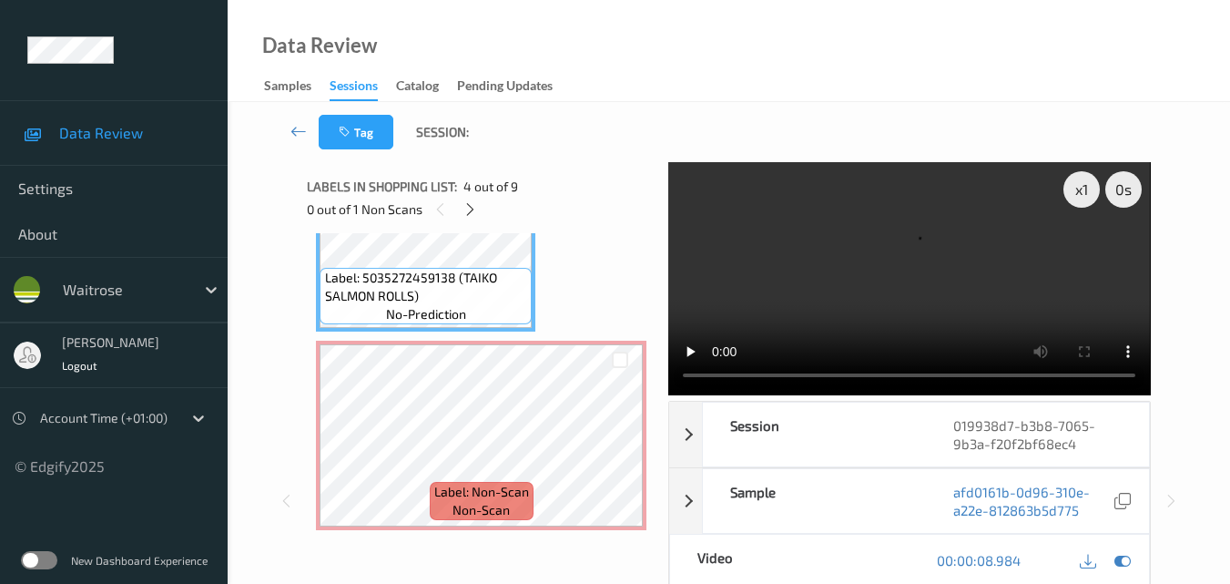
scroll to position [605, 0]
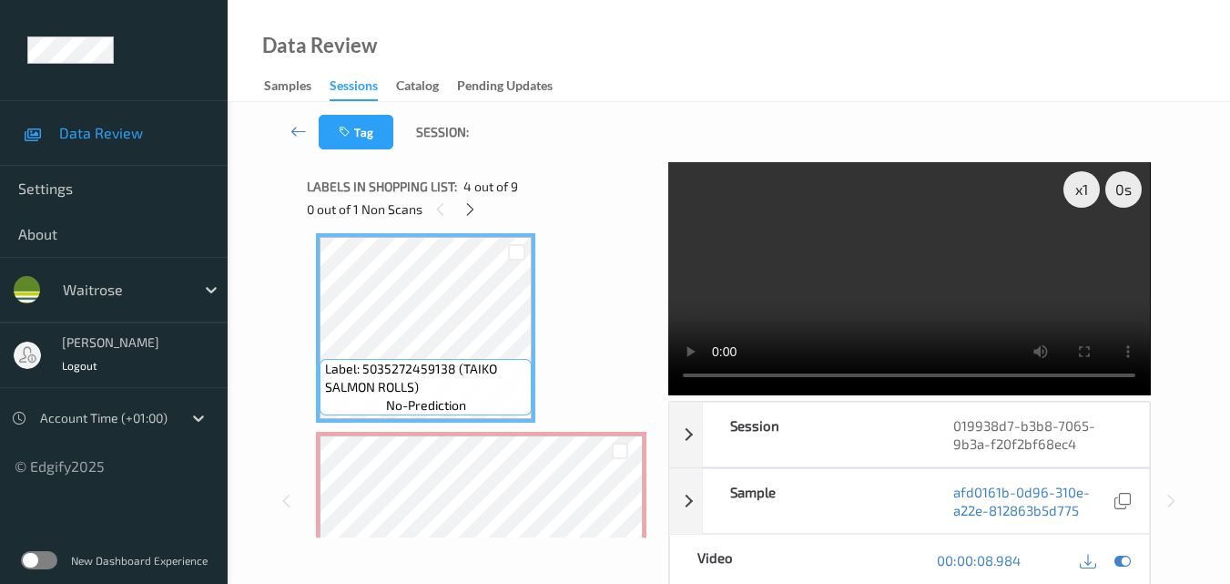
click at [863, 234] on video at bounding box center [909, 278] width 482 height 233
click at [971, 285] on video at bounding box center [909, 278] width 482 height 233
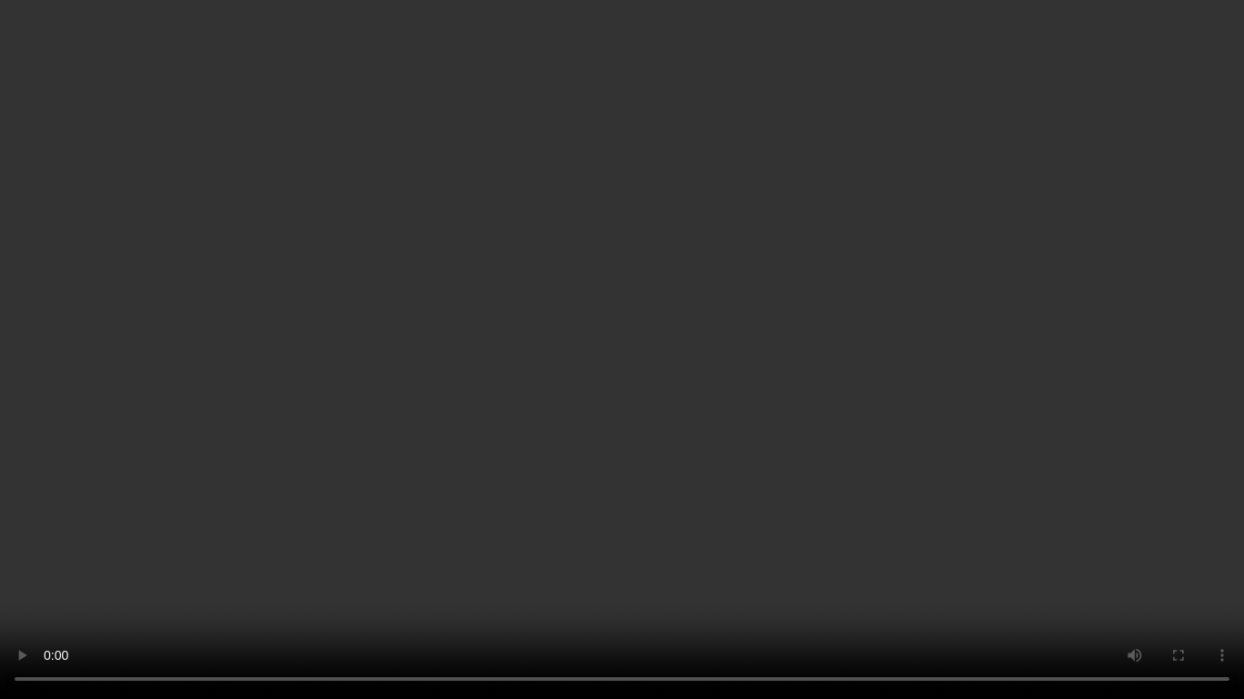
click at [840, 347] on video at bounding box center [622, 349] width 1244 height 699
click at [662, 304] on video at bounding box center [622, 349] width 1244 height 699
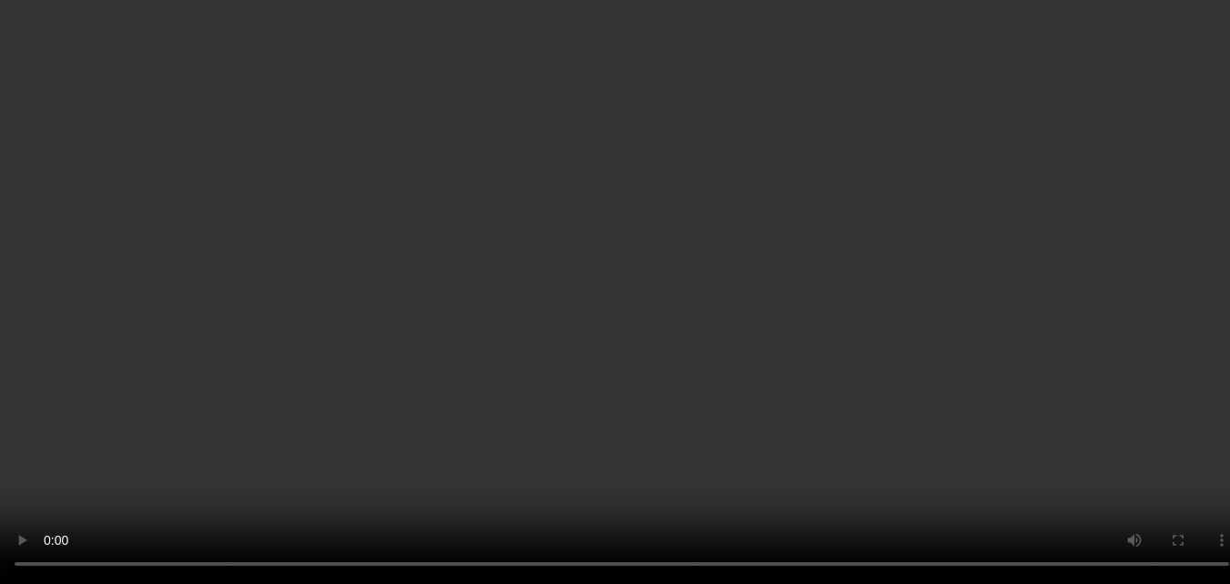
scroll to position [969, 0]
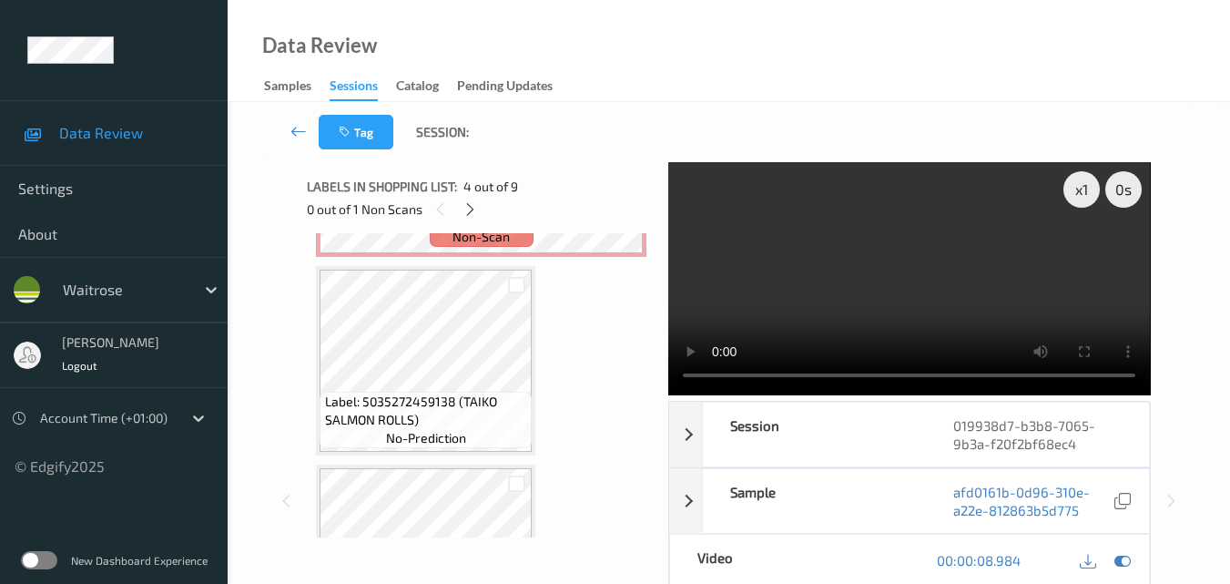
click at [950, 264] on video at bounding box center [909, 278] width 482 height 233
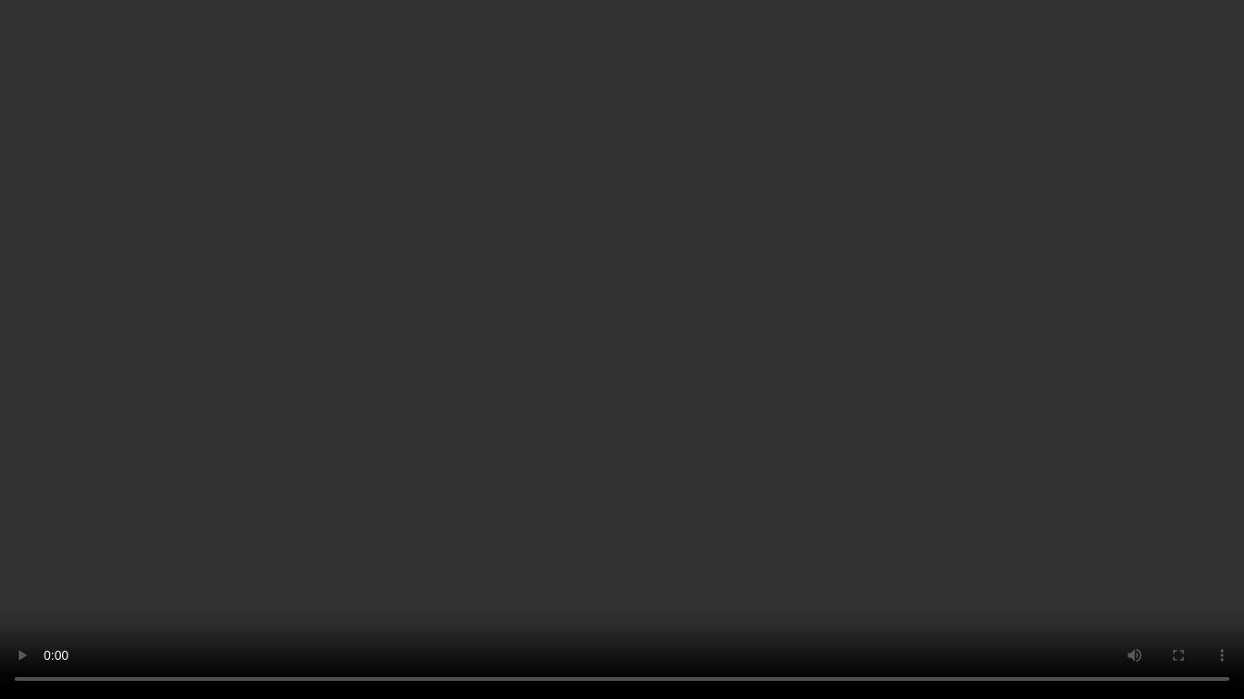
click at [828, 96] on video at bounding box center [622, 349] width 1244 height 699
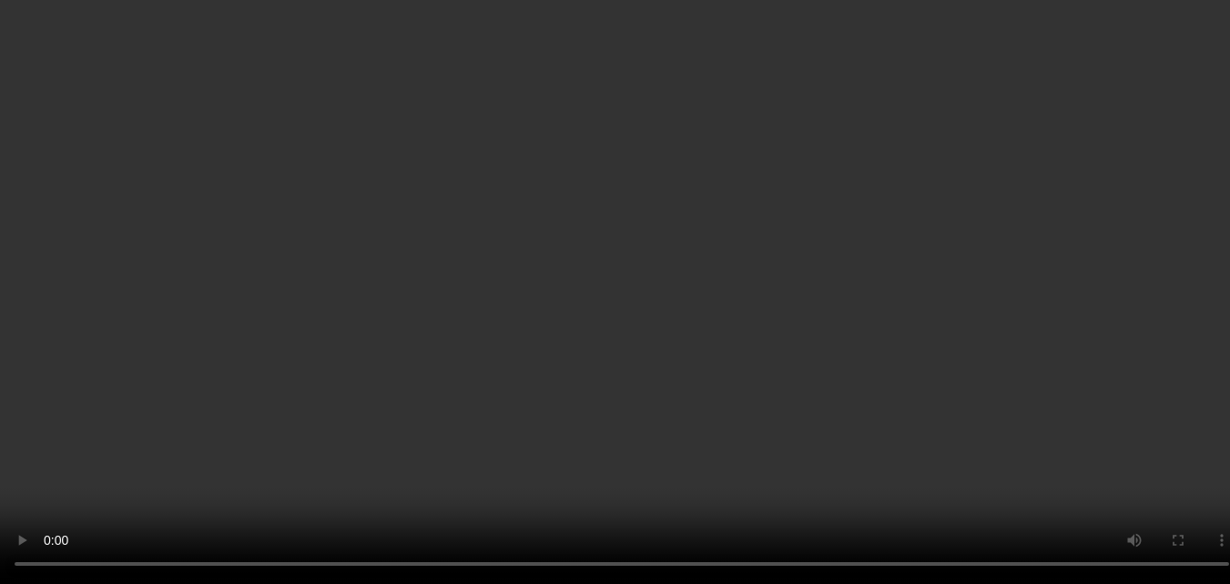
scroll to position [696, 0]
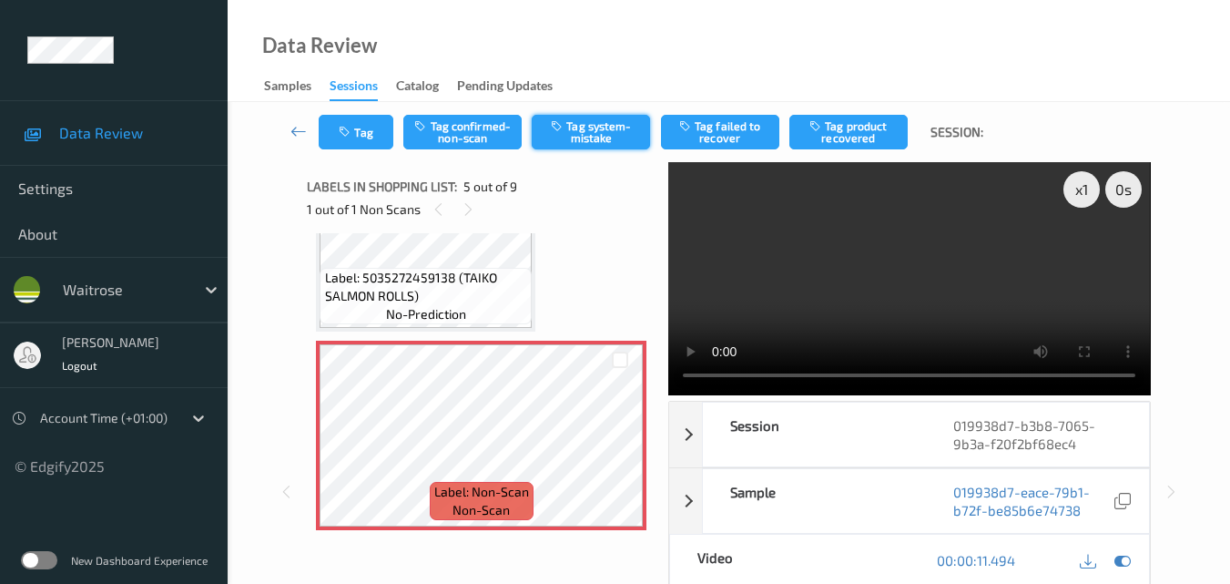
click at [605, 127] on button "Tag system-mistake" at bounding box center [591, 132] width 118 height 35
click at [364, 136] on button "Tag" at bounding box center [356, 132] width 75 height 35
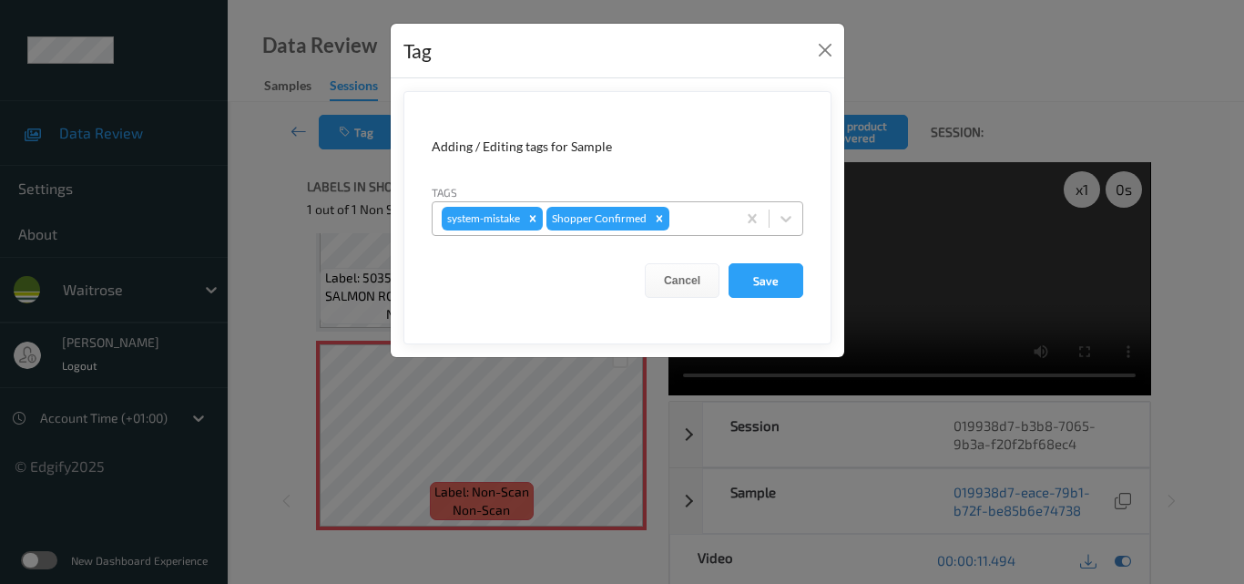
click at [708, 223] on div at bounding box center [700, 219] width 54 height 22
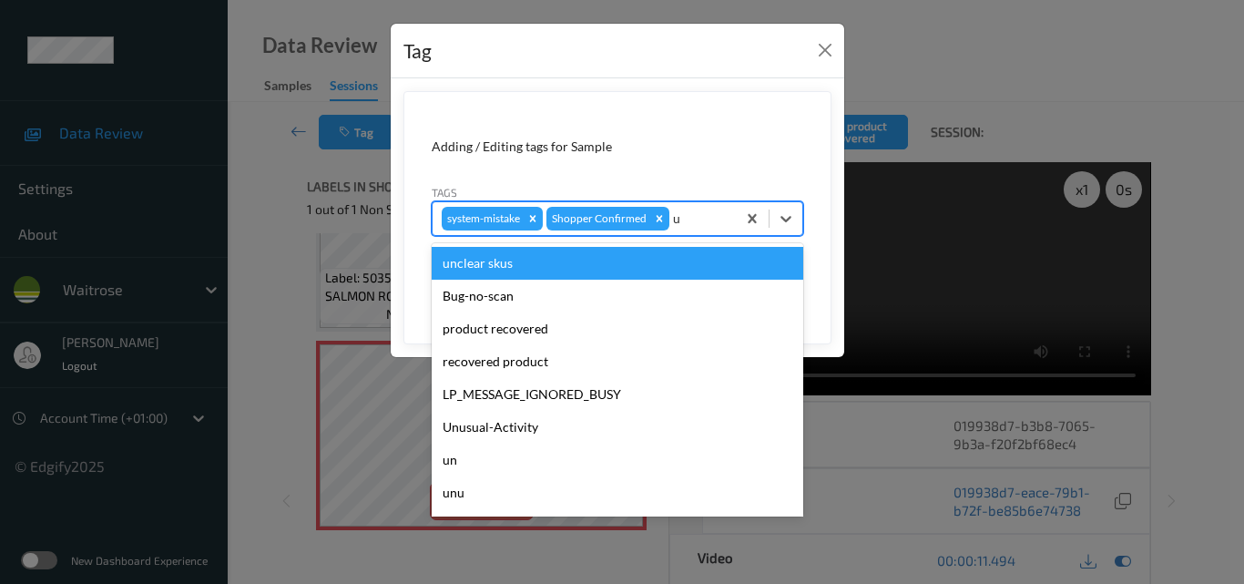
type input "un"
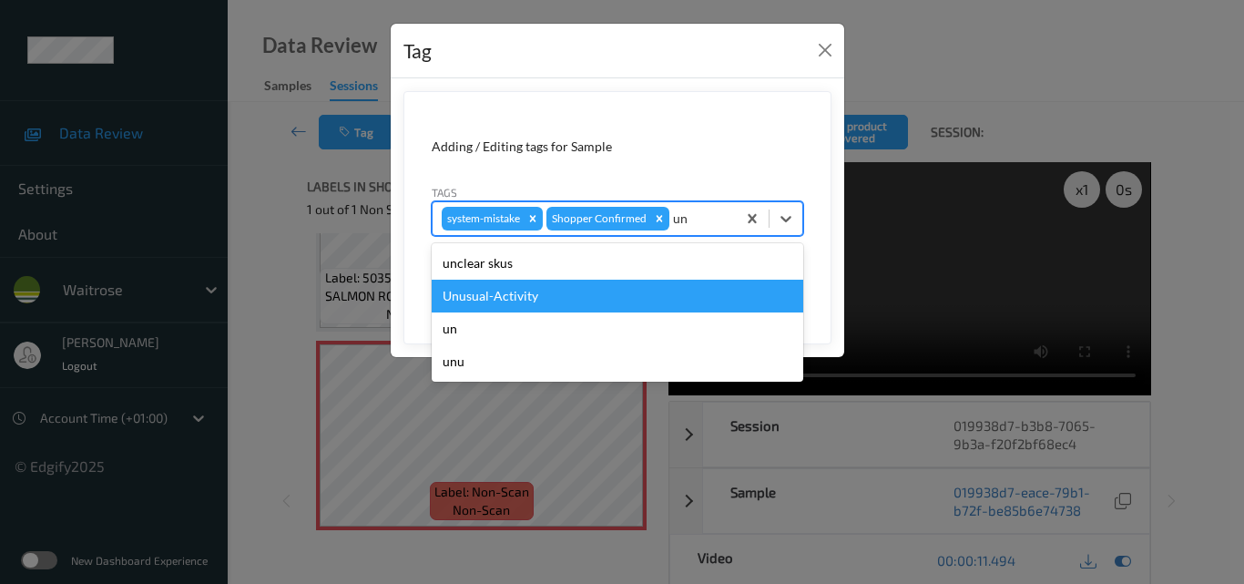
click at [621, 292] on div "Unusual-Activity" at bounding box center [618, 296] width 372 height 33
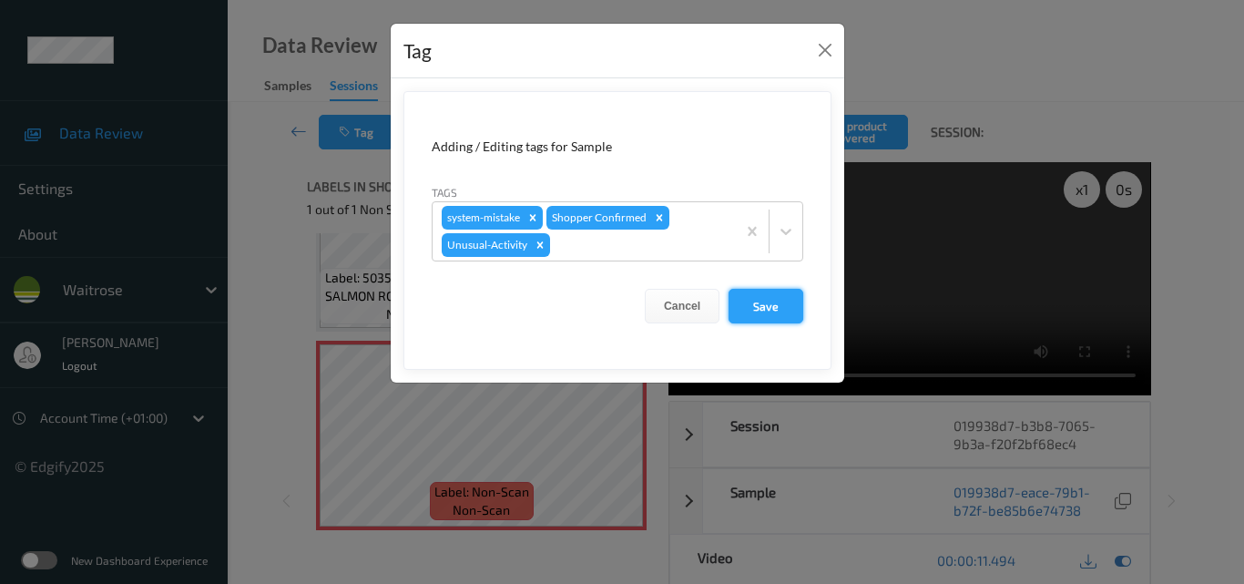
click at [761, 299] on button "Save" at bounding box center [765, 306] width 75 height 35
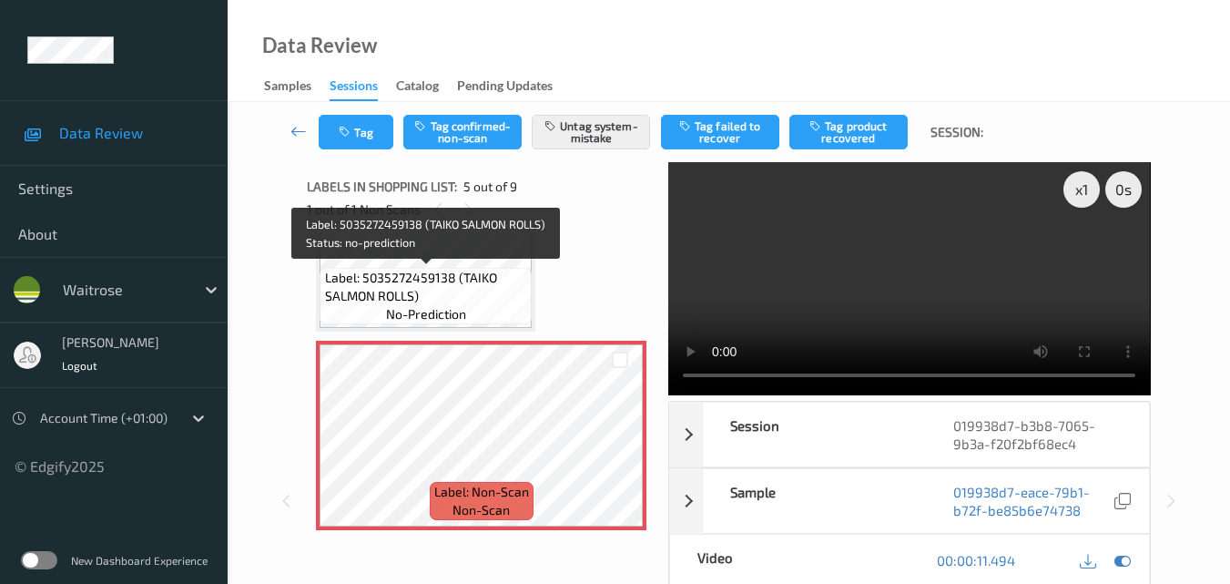
click at [488, 291] on span "Label: 5035272459138 (TAIKO SALMON ROLLS)" at bounding box center [426, 287] width 203 height 36
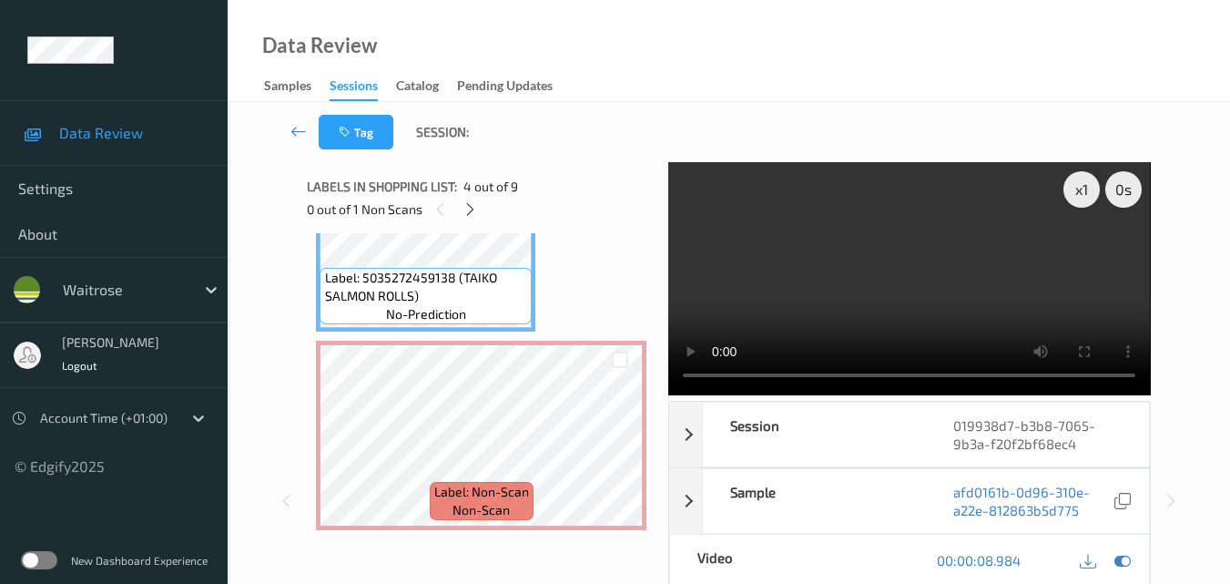
click at [781, 279] on video at bounding box center [909, 278] width 482 height 233
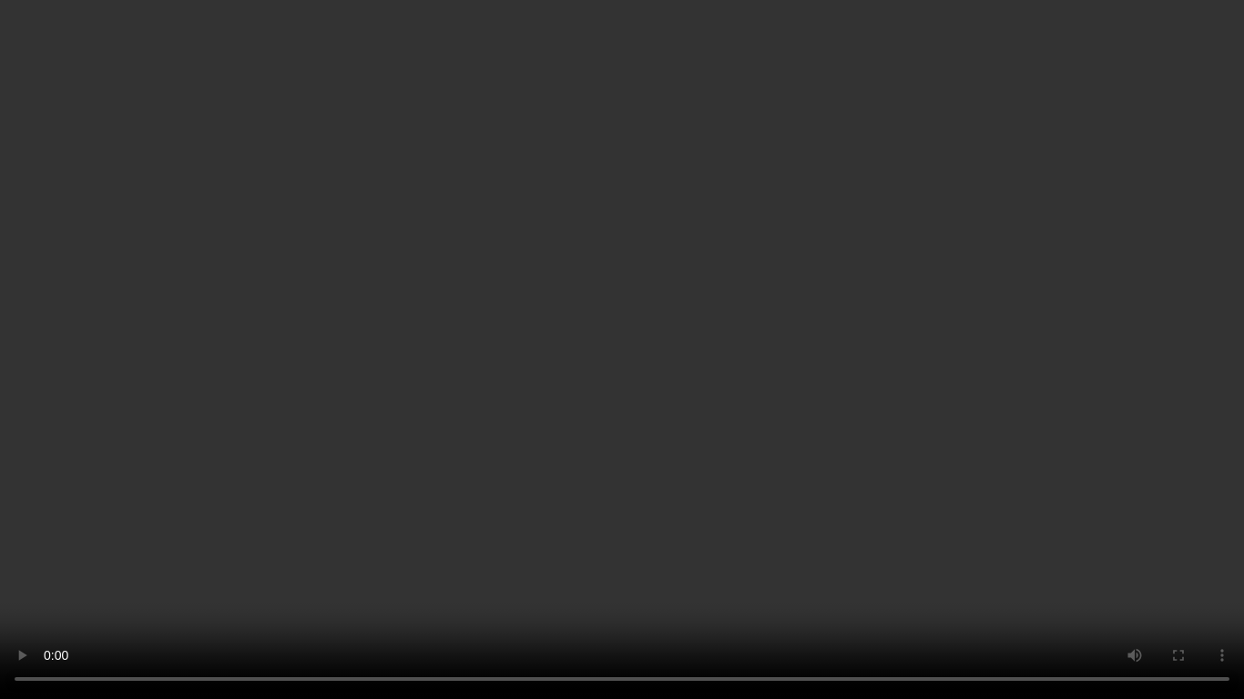
click at [924, 538] on video at bounding box center [622, 349] width 1244 height 699
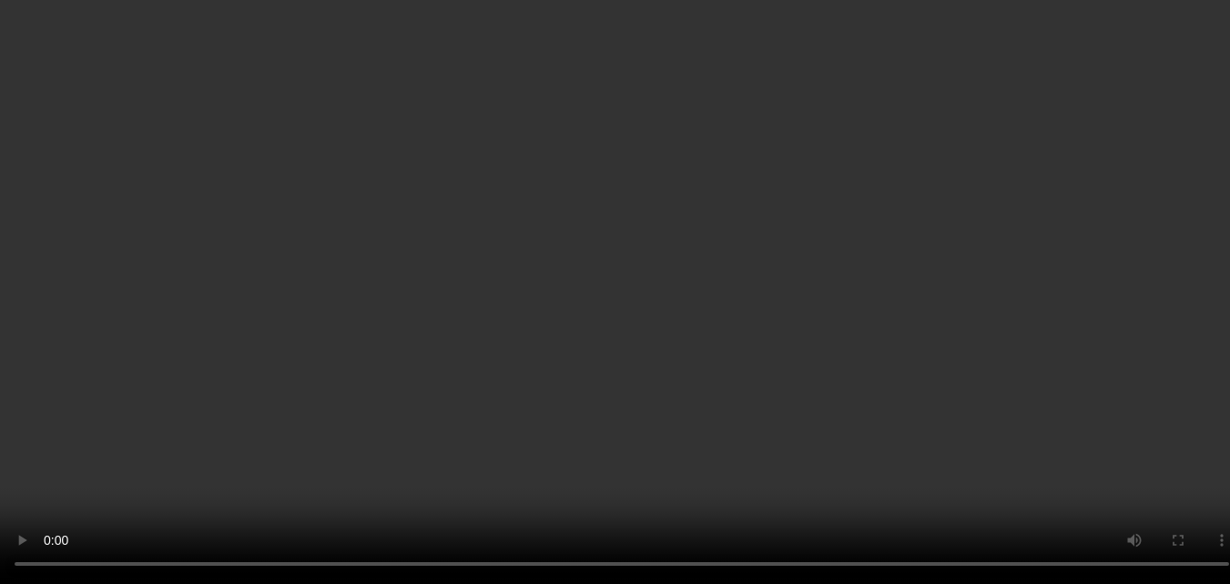
scroll to position [605, 0]
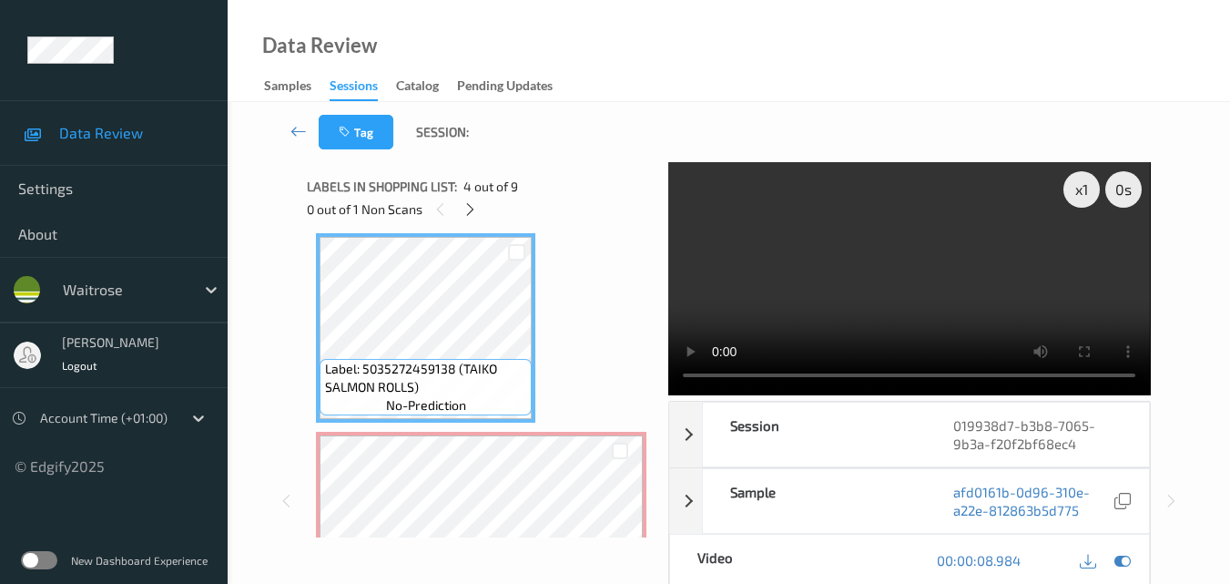
click at [947, 291] on video at bounding box center [909, 278] width 482 height 233
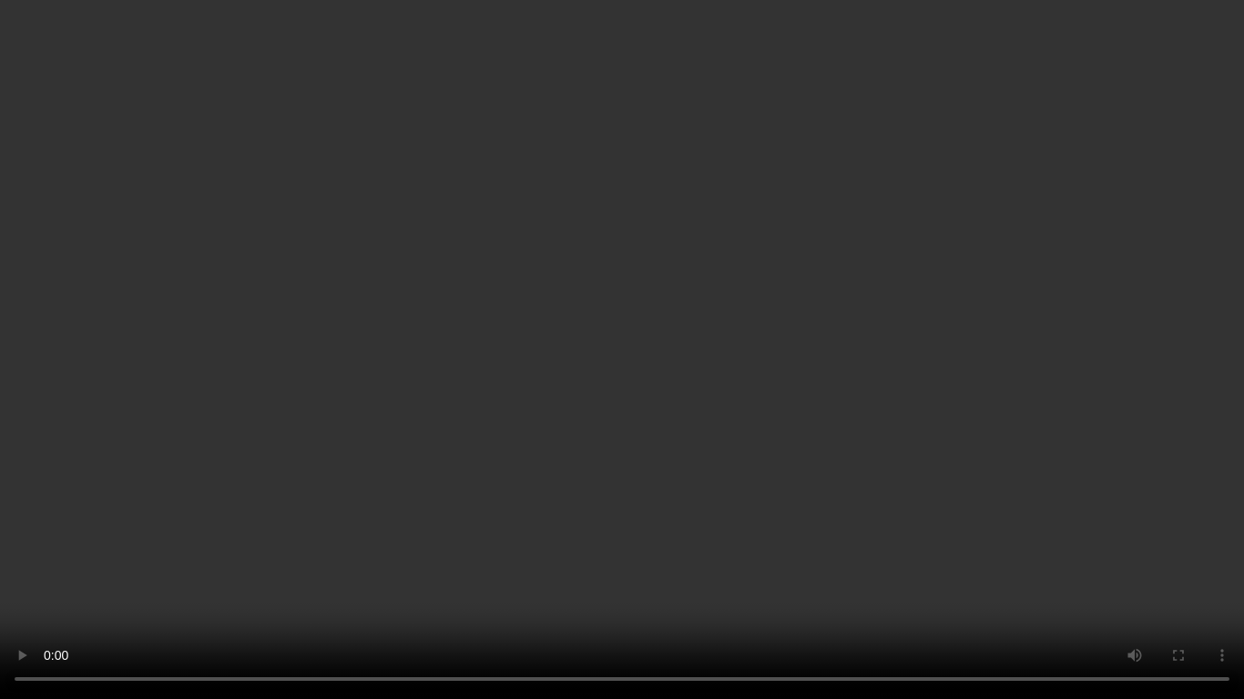
click at [572, 485] on video at bounding box center [622, 349] width 1244 height 699
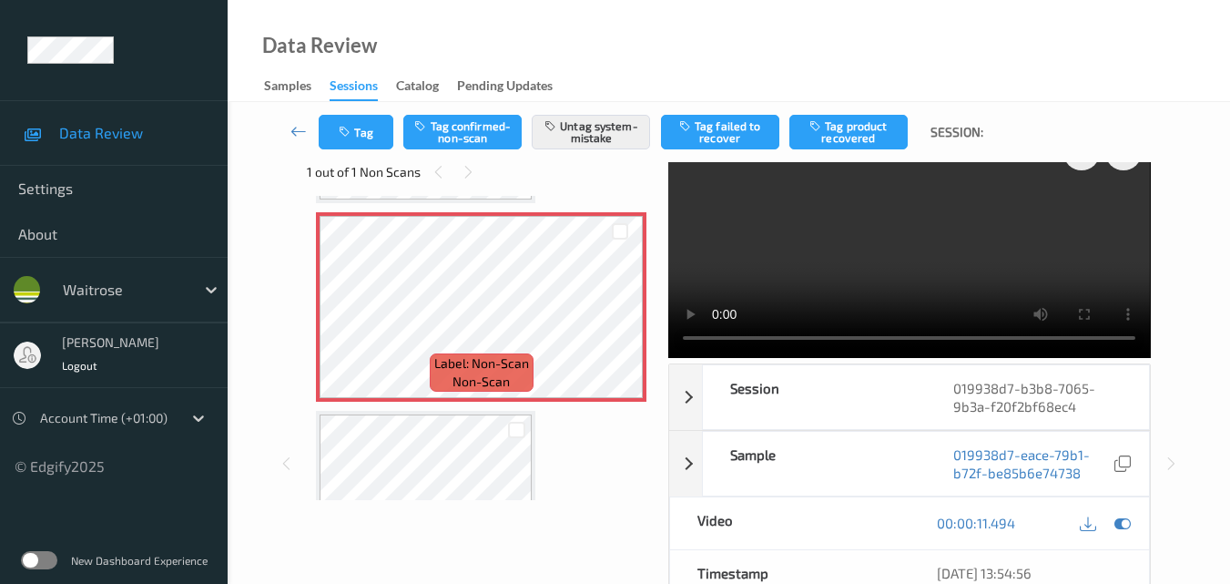
scroll to position [0, 0]
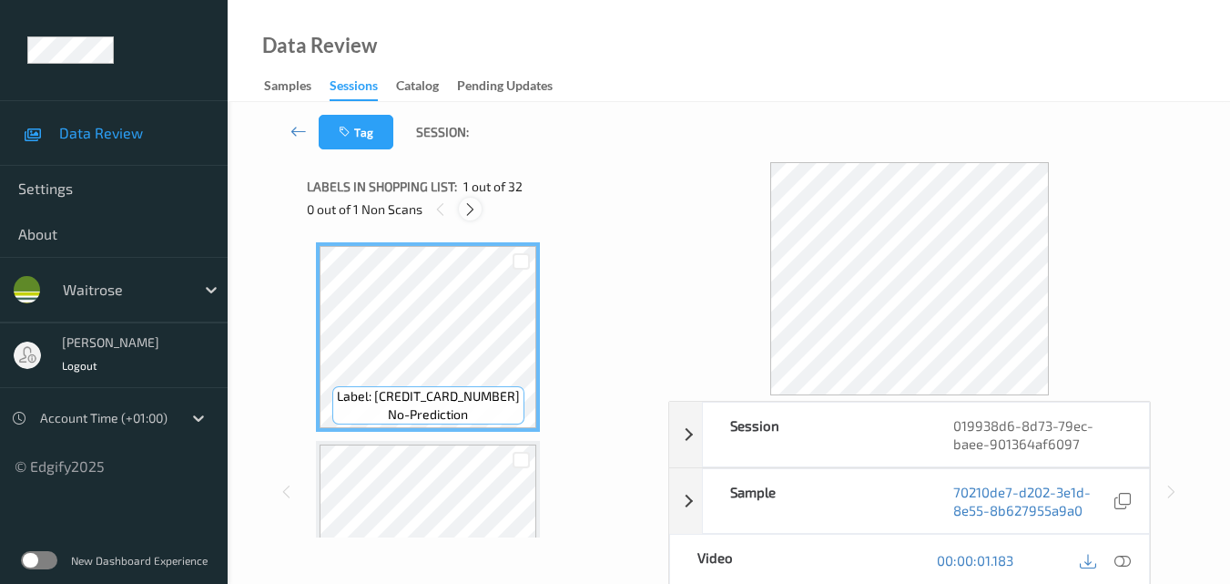
click at [464, 203] on icon at bounding box center [470, 209] width 15 height 16
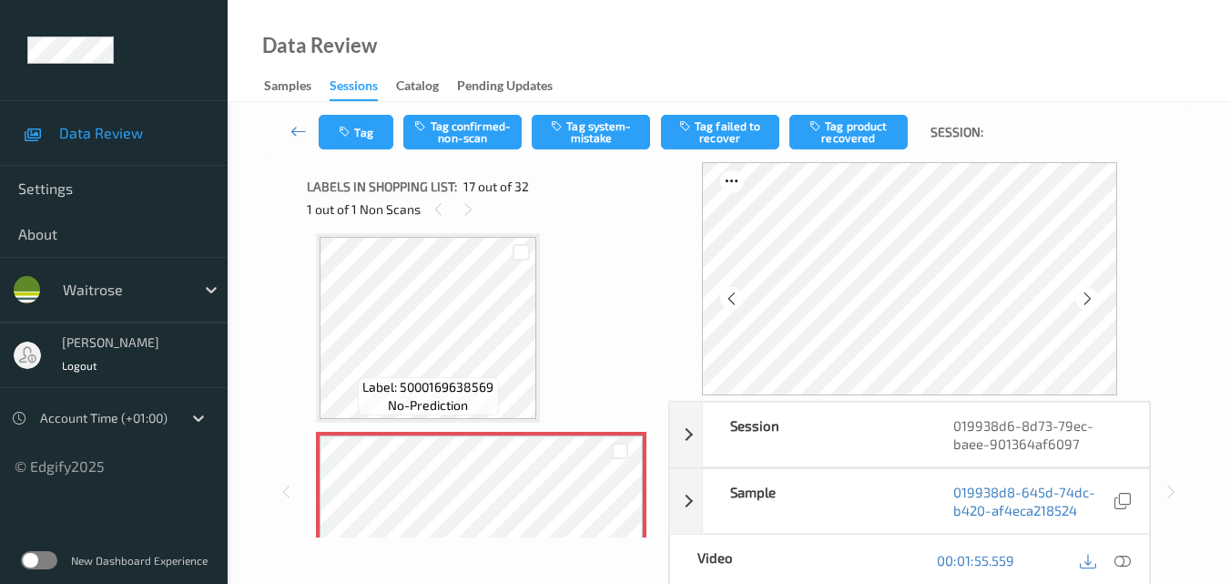
scroll to position [3169, 0]
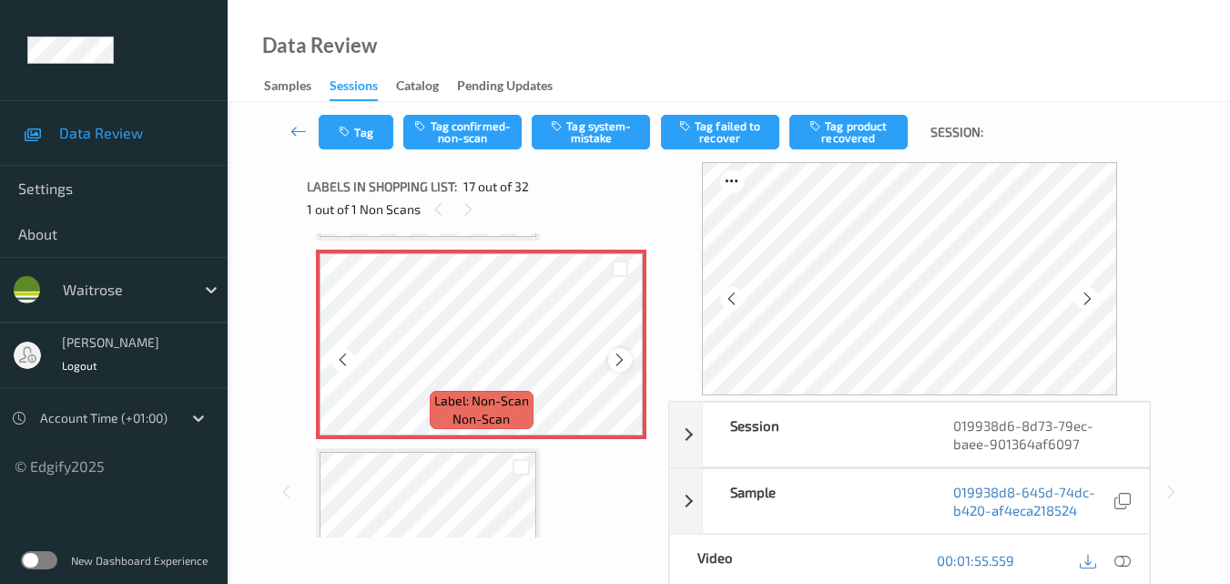
click at [620, 353] on icon at bounding box center [619, 359] width 15 height 16
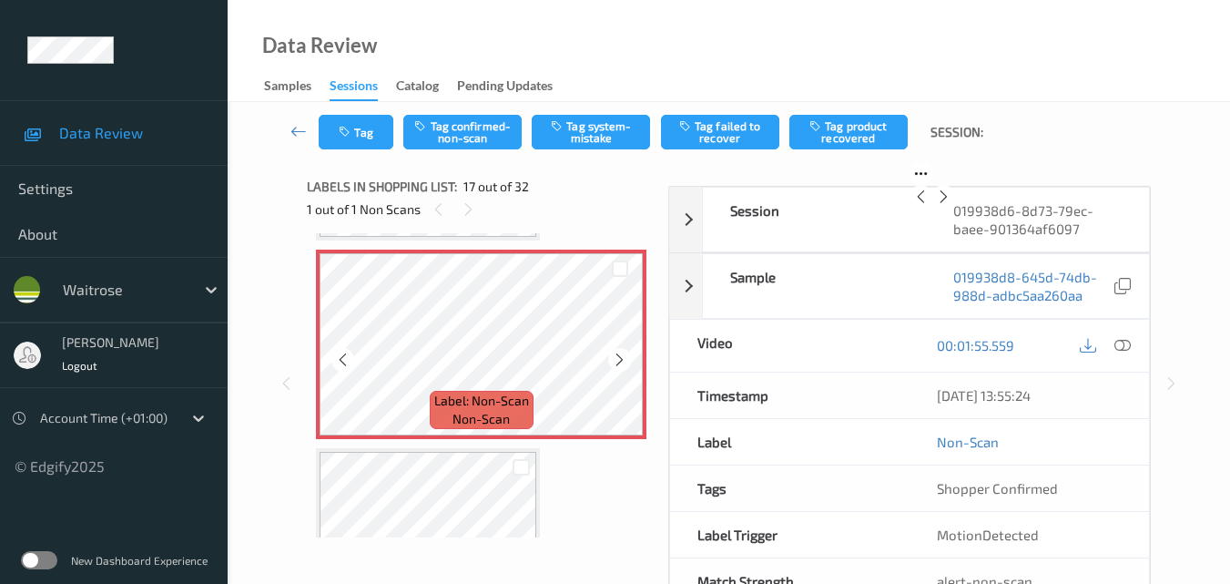
click at [620, 353] on icon at bounding box center [619, 359] width 15 height 16
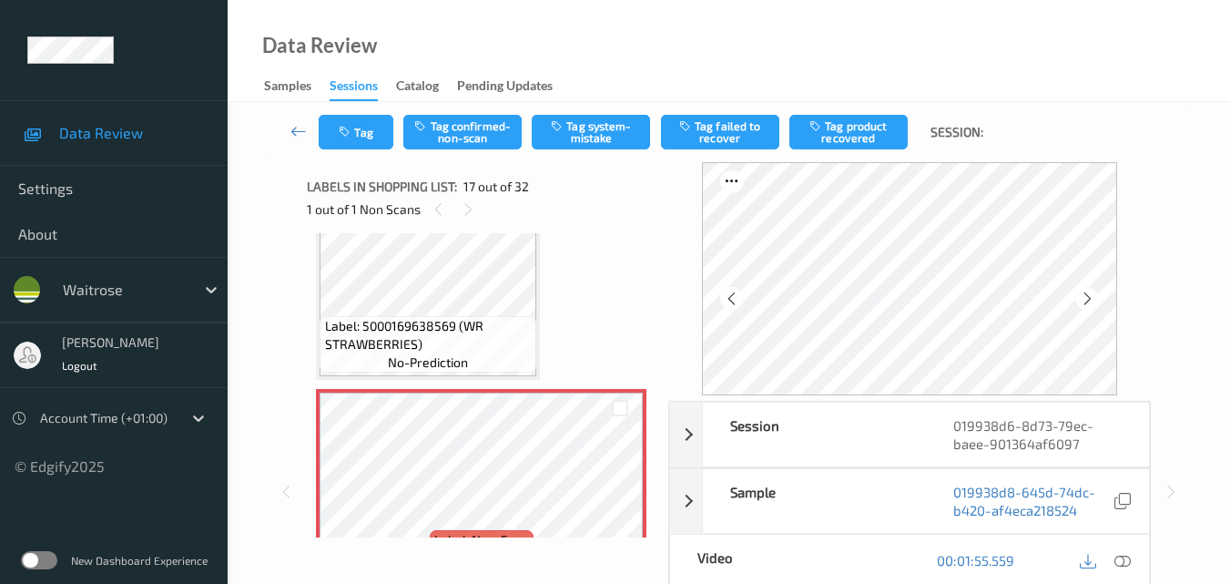
scroll to position [3078, 0]
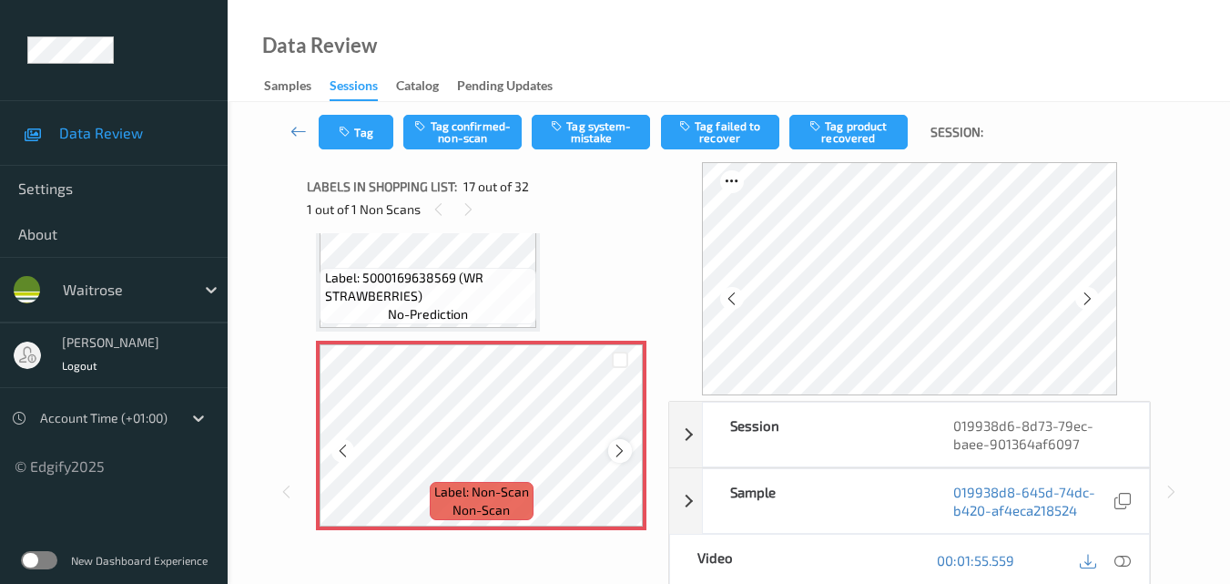
click at [621, 447] on icon at bounding box center [619, 451] width 15 height 16
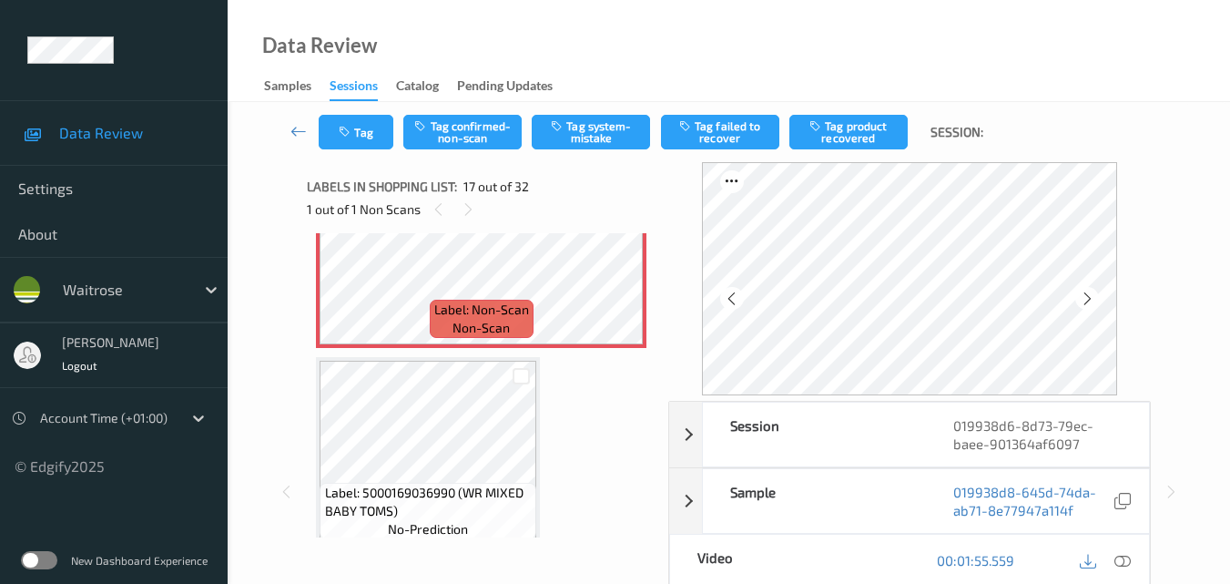
scroll to position [3169, 0]
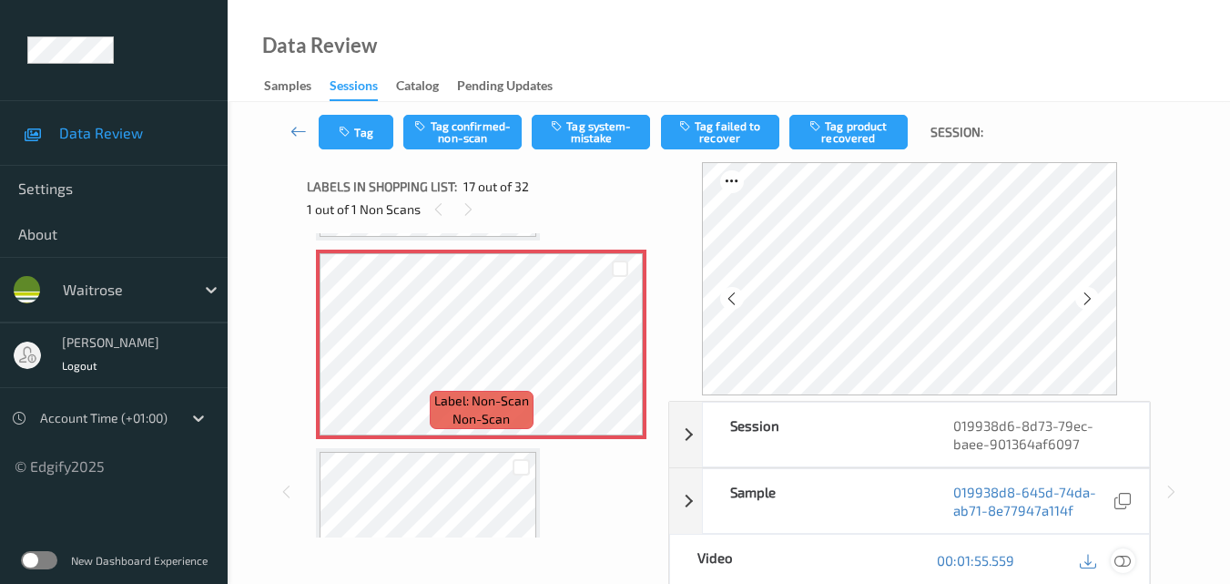
click at [1131, 565] on icon at bounding box center [1123, 560] width 16 height 16
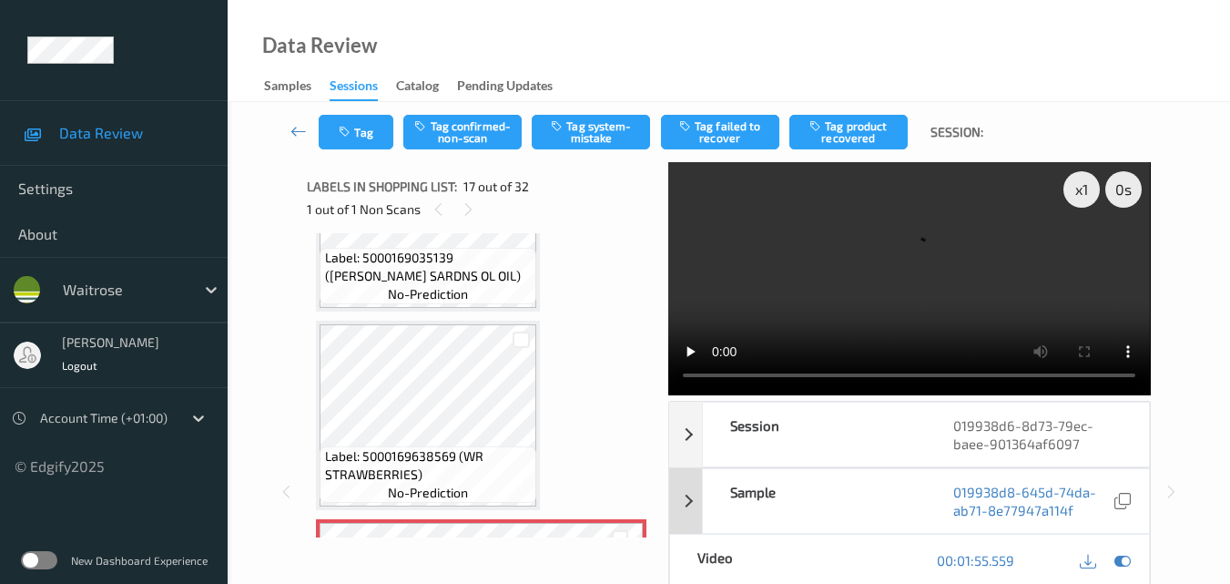
scroll to position [2896, 0]
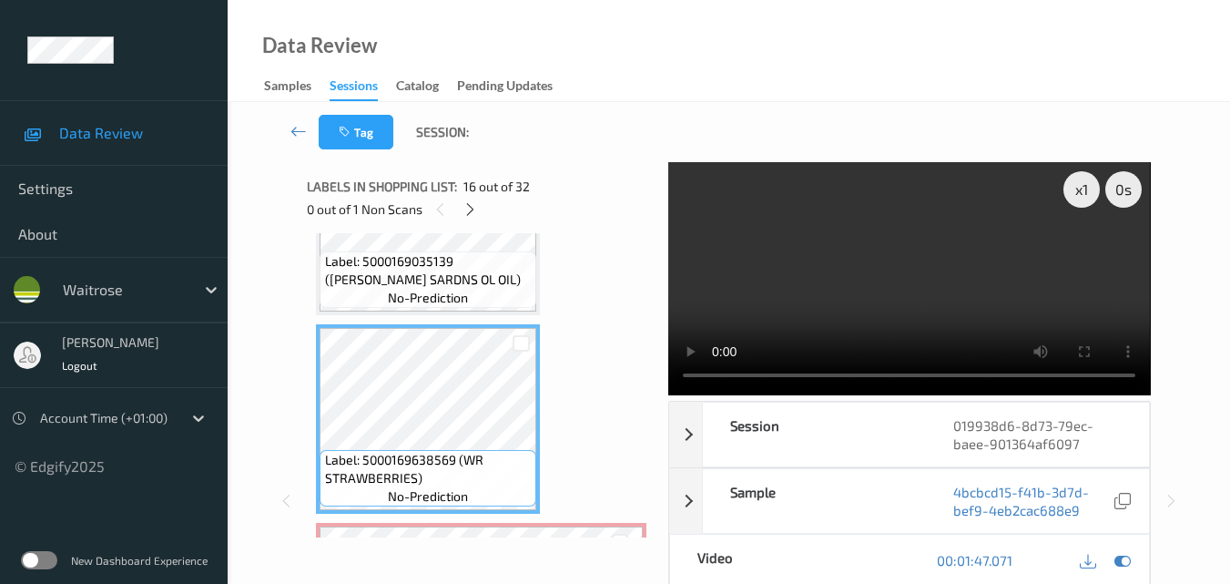
click at [945, 269] on video at bounding box center [909, 278] width 482 height 233
click at [986, 280] on video at bounding box center [909, 278] width 482 height 233
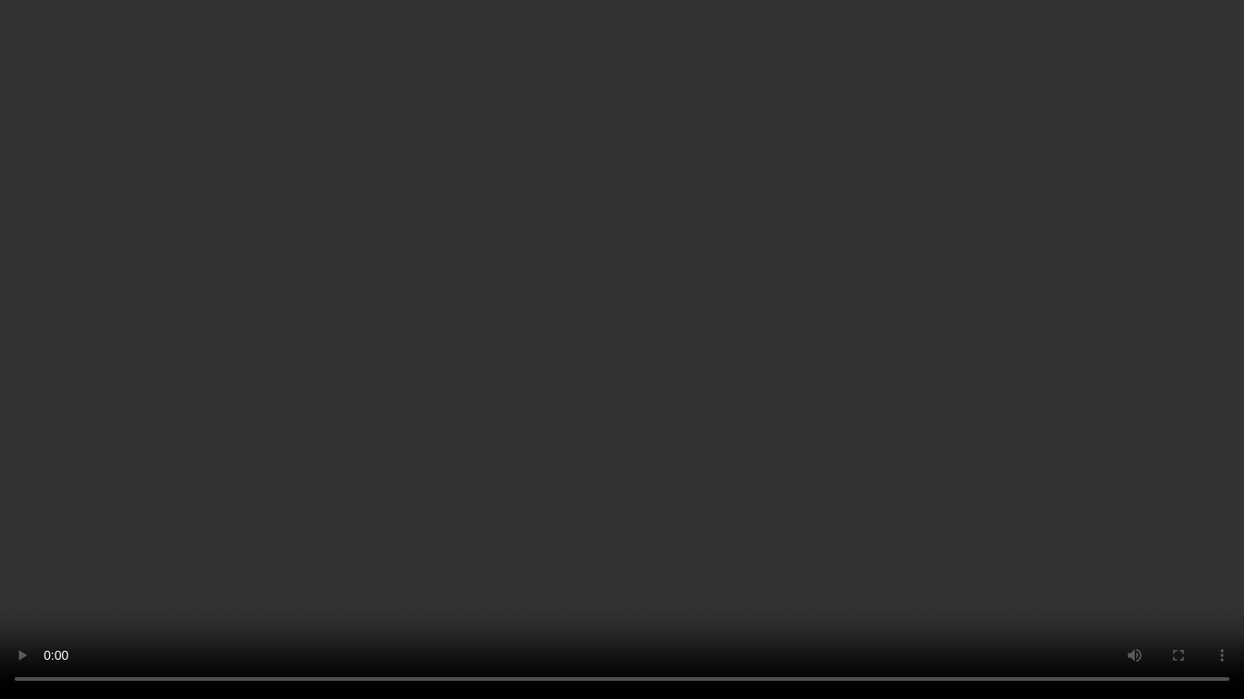
click at [896, 309] on video at bounding box center [622, 349] width 1244 height 699
click at [773, 358] on video at bounding box center [622, 349] width 1244 height 699
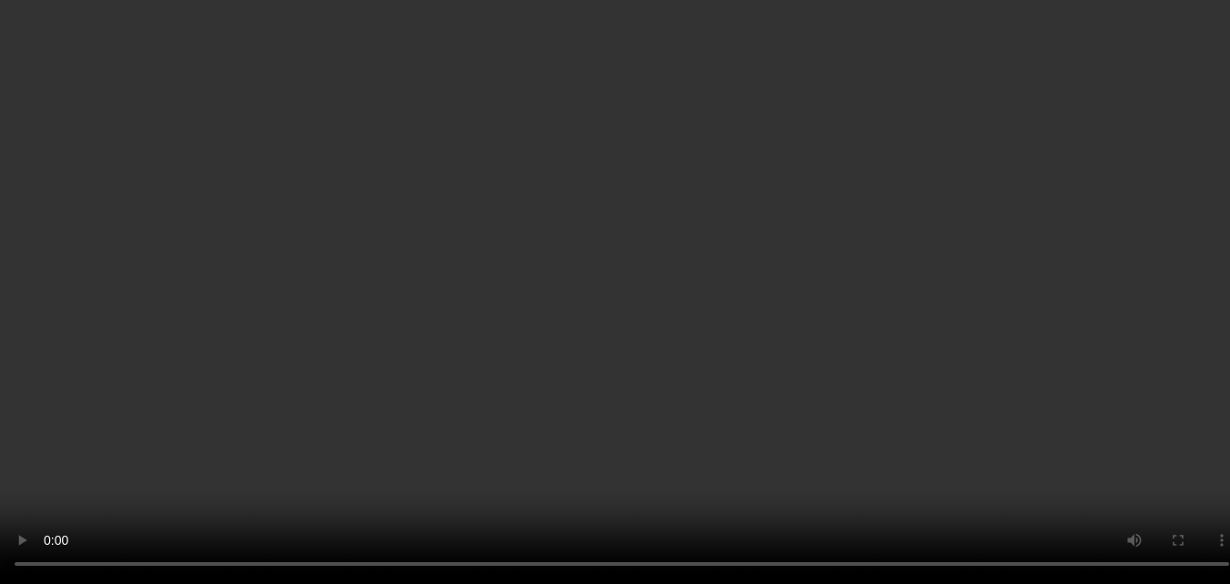
scroll to position [3260, 0]
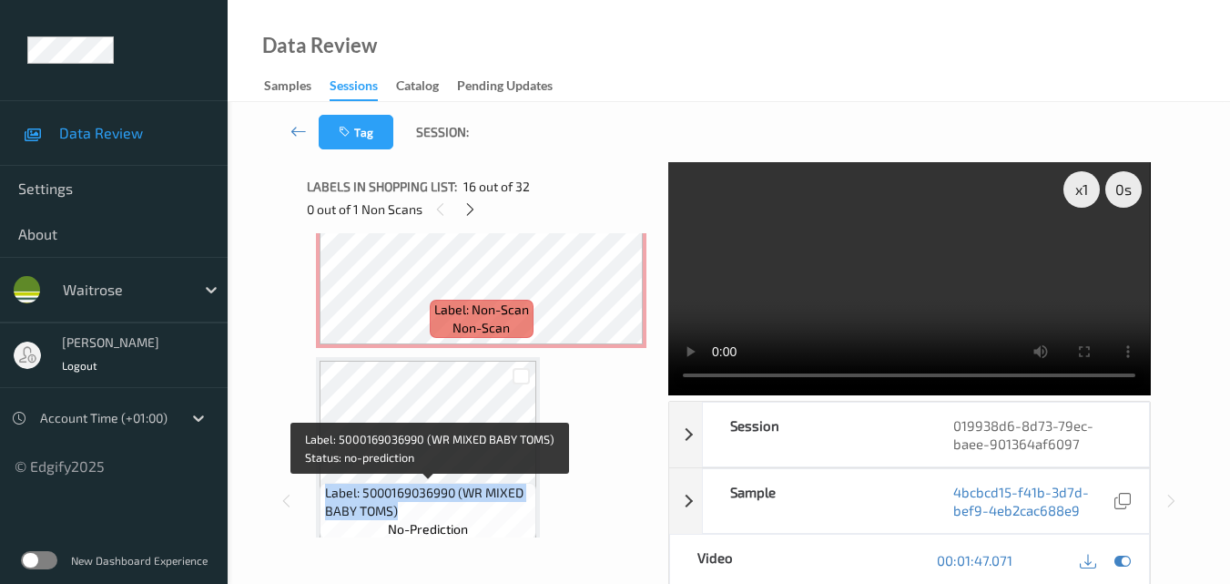
drag, startPoint x: 407, startPoint y: 513, endPoint x: 325, endPoint y: 493, distance: 84.4
click at [325, 493] on span "Label: 5000169036990 (WR MIXED BABY TOMS)" at bounding box center [429, 502] width 208 height 36
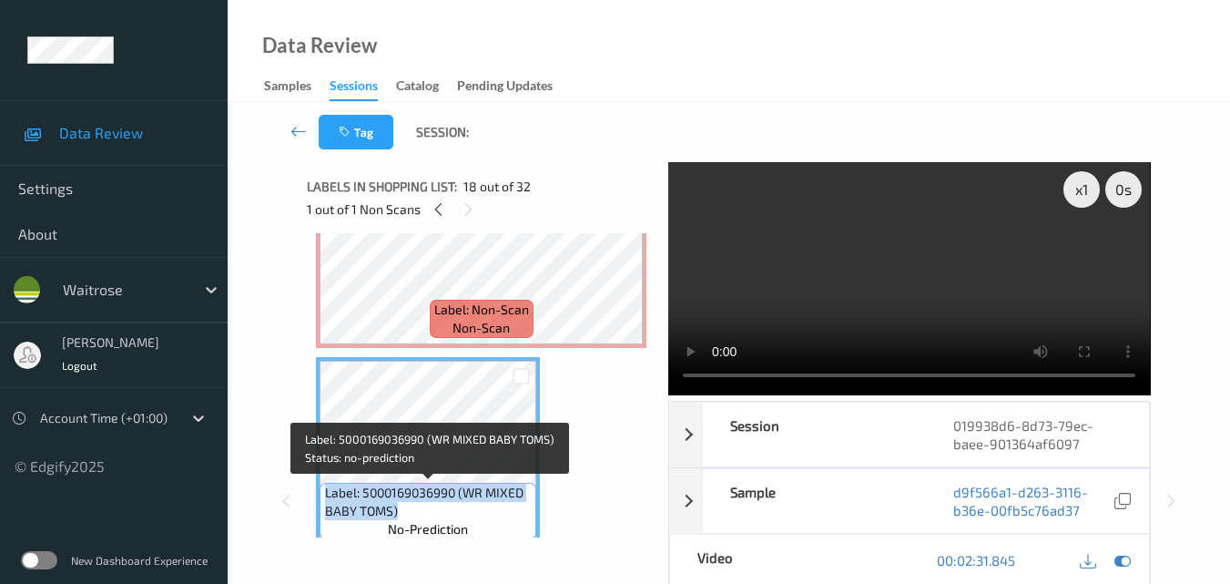
copy span "Label: 5000169036990 (WR MIXED BABY TOMS)"
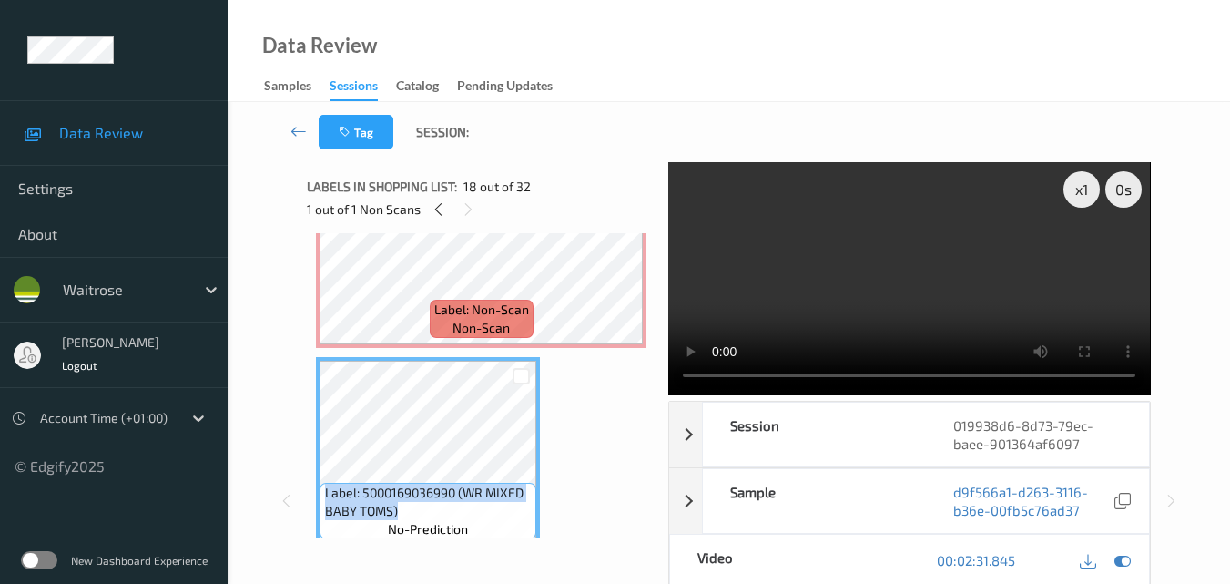
click at [924, 280] on video at bounding box center [909, 278] width 482 height 233
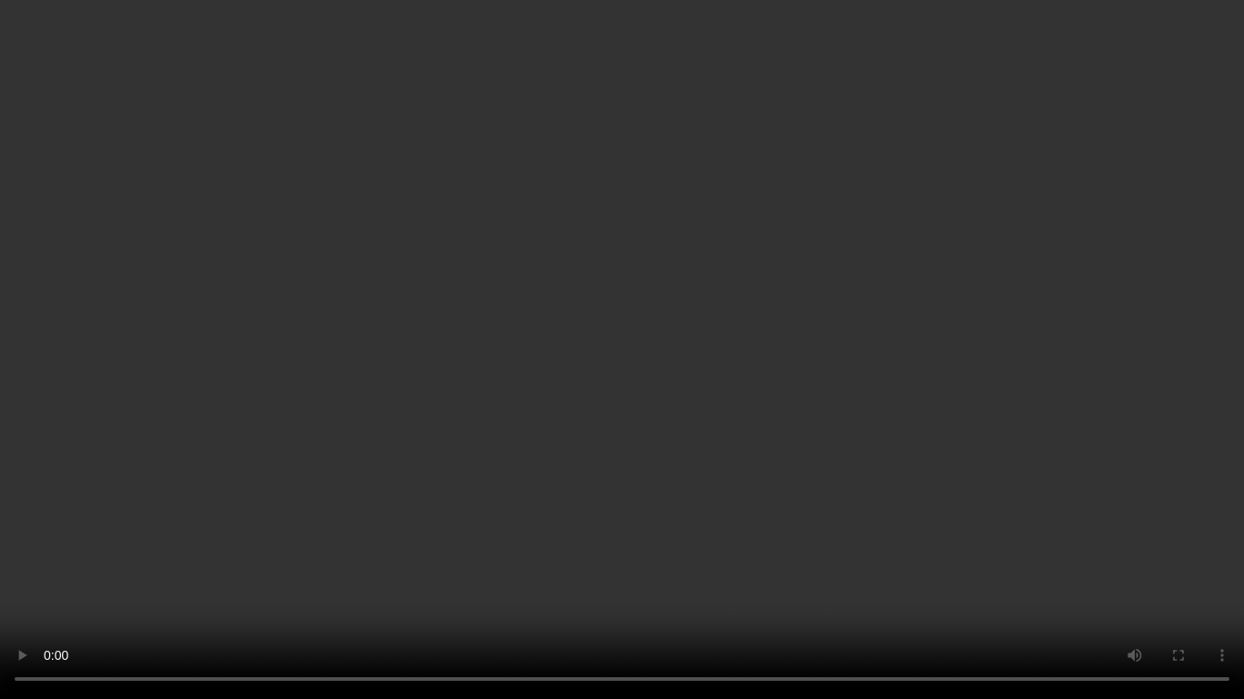
click at [709, 433] on video at bounding box center [622, 349] width 1244 height 699
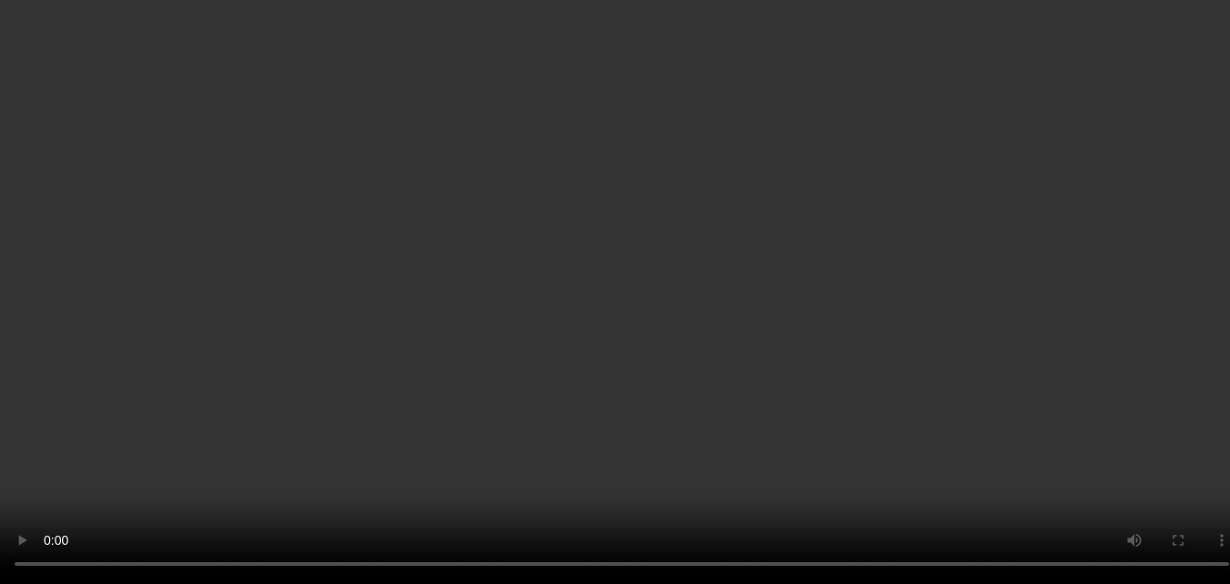
scroll to position [3533, 0]
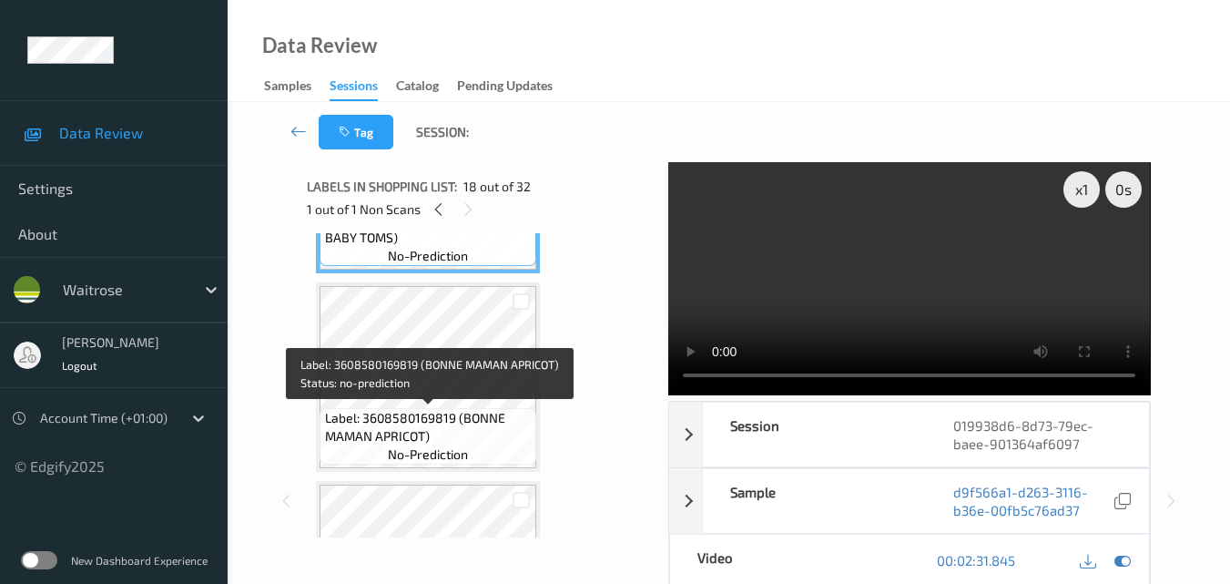
click at [469, 429] on span "Label: 3608580169819 (BONNE MAMAN APRICOT)" at bounding box center [429, 427] width 208 height 36
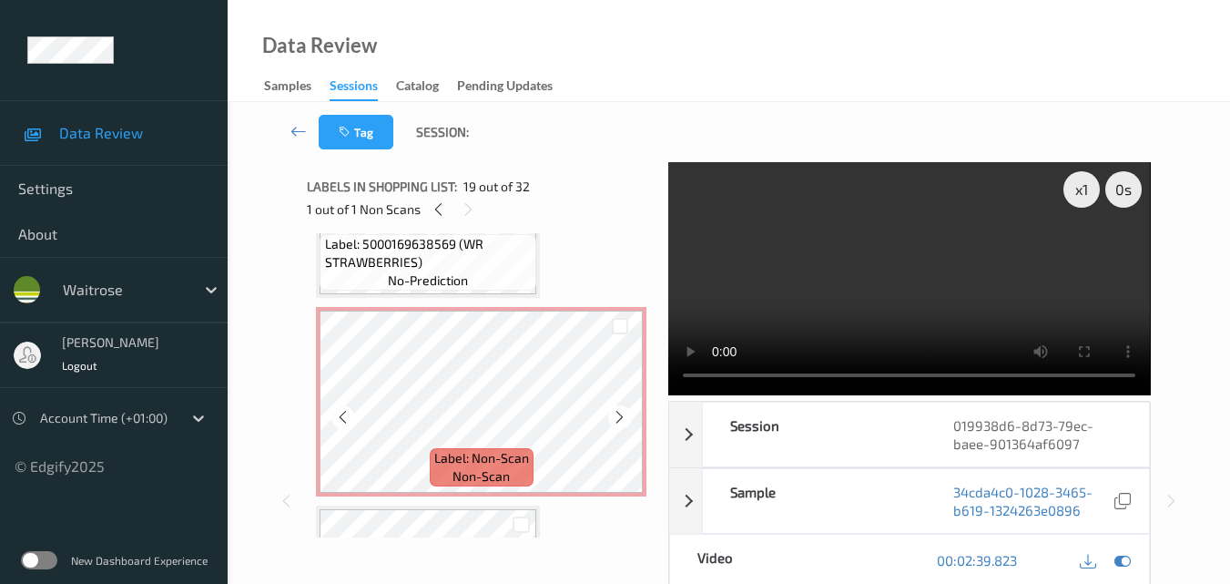
scroll to position [3078, 0]
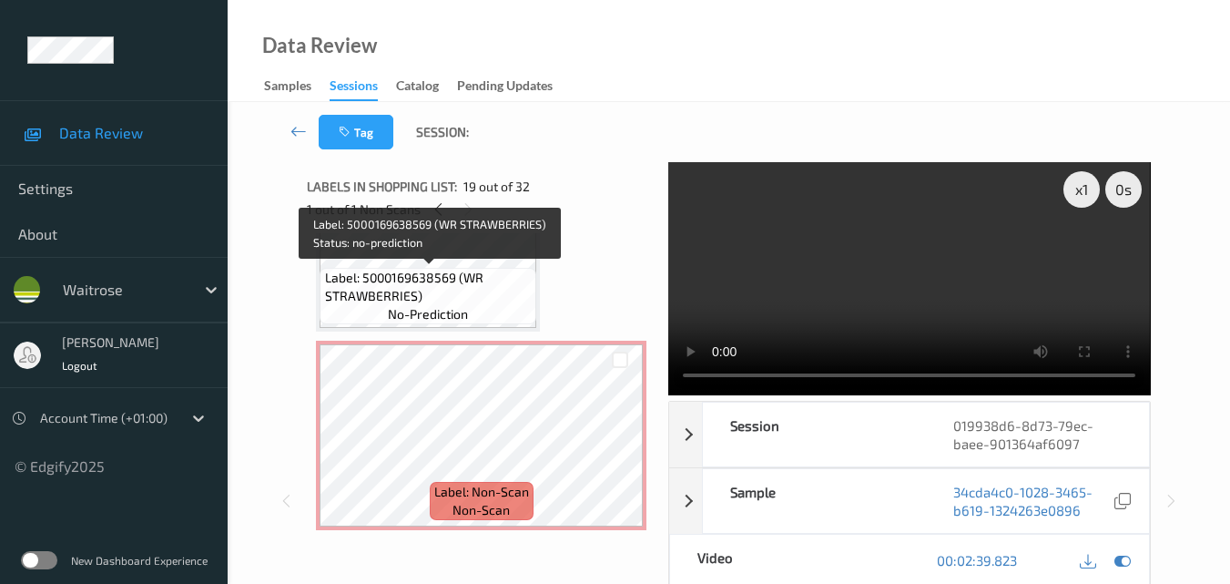
click at [451, 274] on span "Label: 5000169638569 (WR STRAWBERRIES)" at bounding box center [429, 287] width 208 height 36
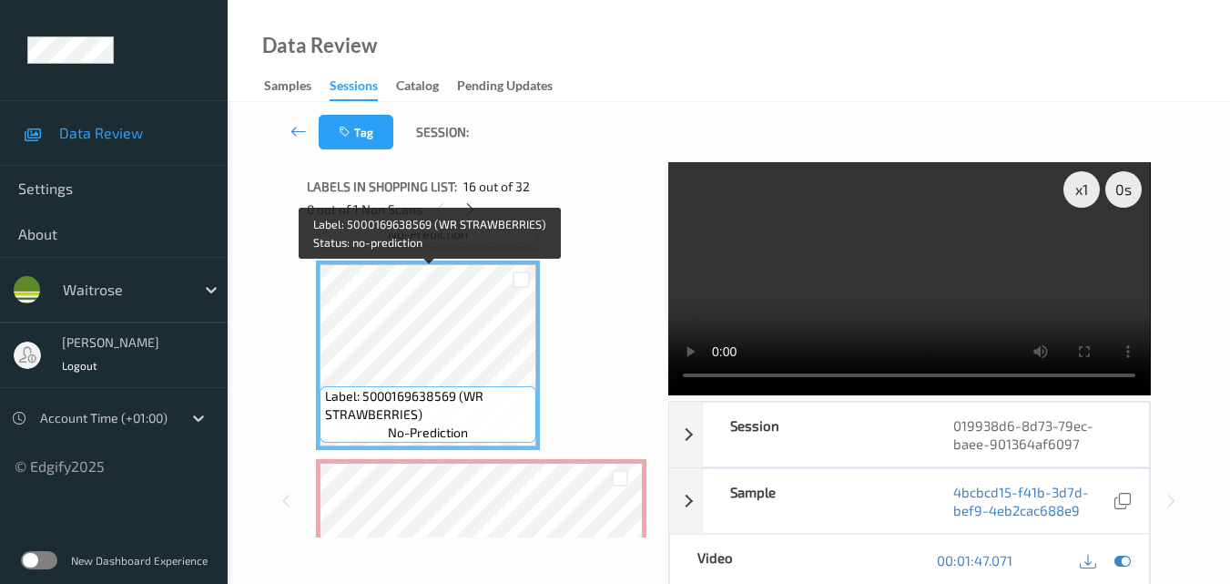
scroll to position [2805, 0]
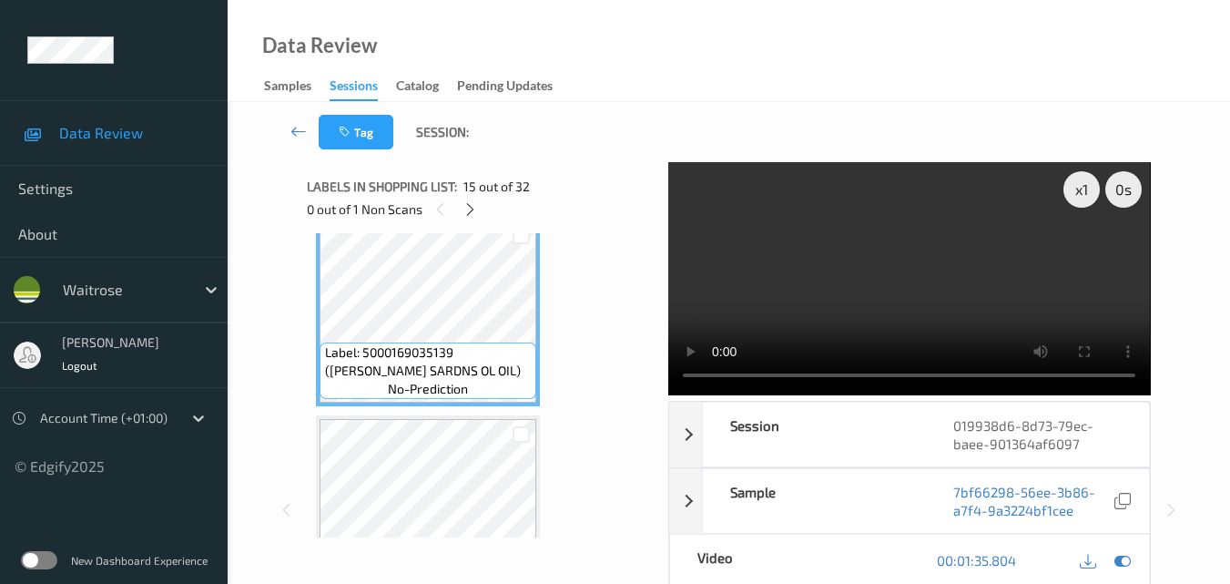
click at [912, 293] on video at bounding box center [909, 278] width 482 height 233
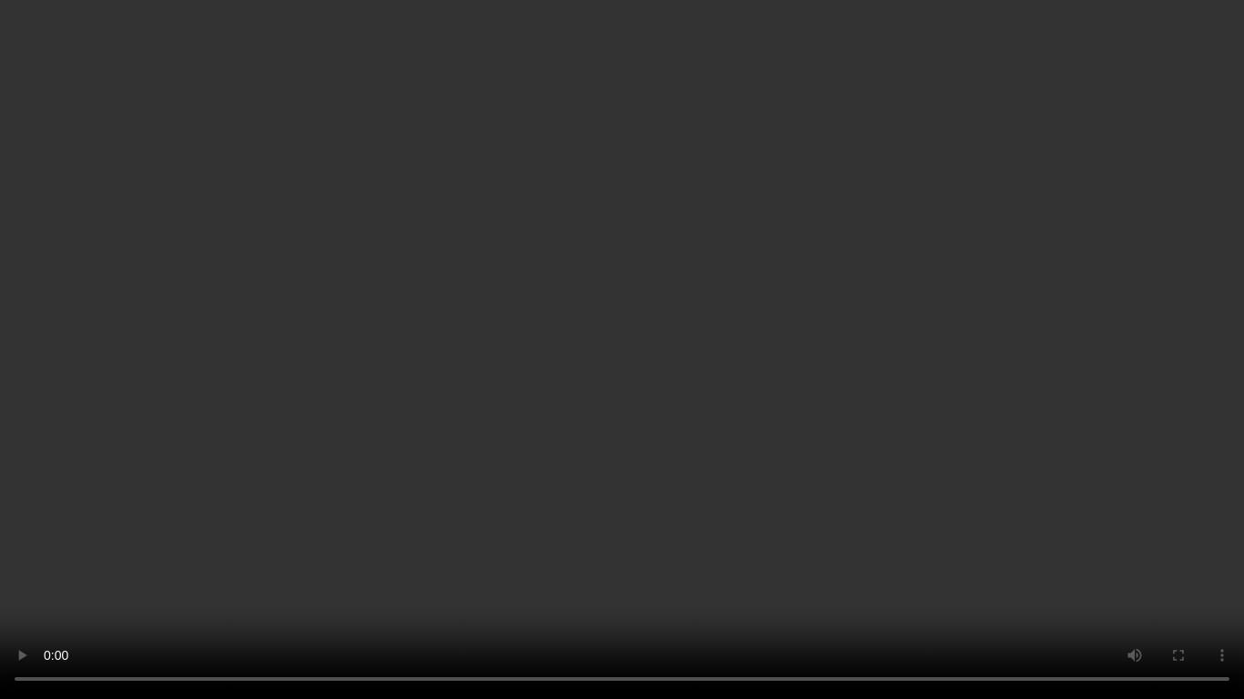
click at [789, 382] on video at bounding box center [622, 349] width 1244 height 699
click at [320, 401] on video at bounding box center [622, 349] width 1244 height 699
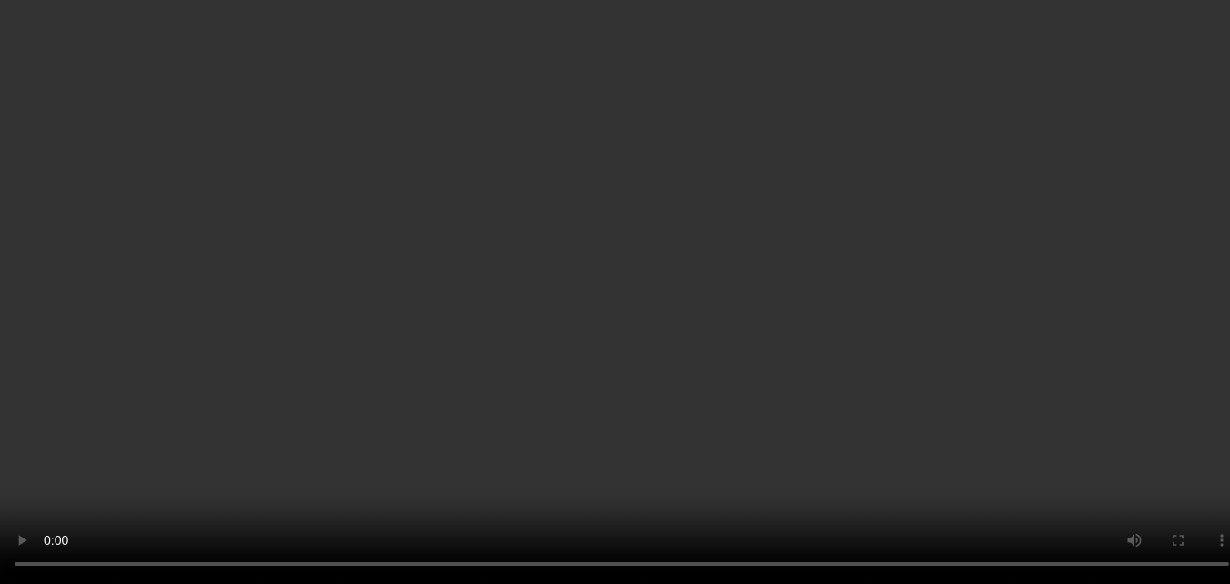
scroll to position [3351, 0]
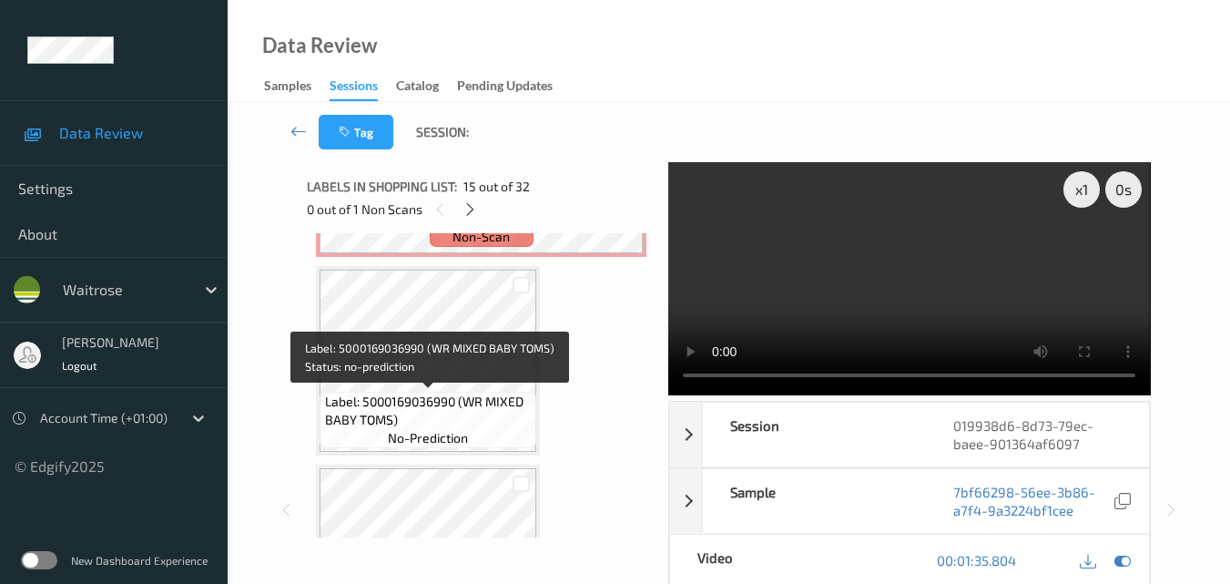
click at [453, 392] on span "Label: 5000169036990 (WR MIXED BABY TOMS)" at bounding box center [429, 410] width 208 height 36
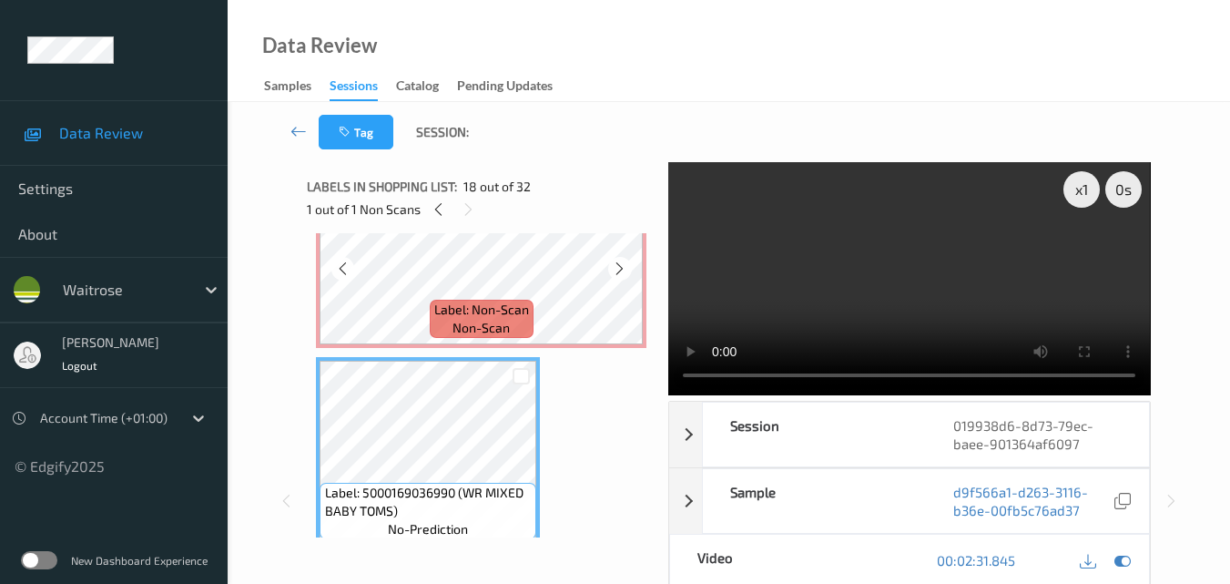
scroll to position [3169, 0]
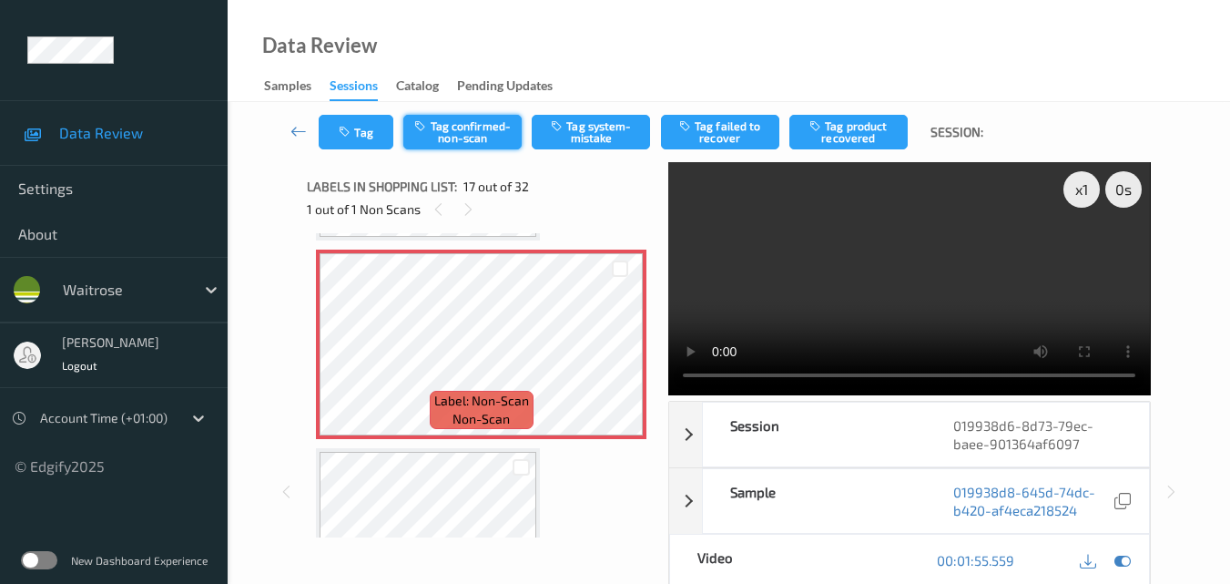
click at [469, 140] on button "Tag confirmed-non-scan" at bounding box center [462, 132] width 118 height 35
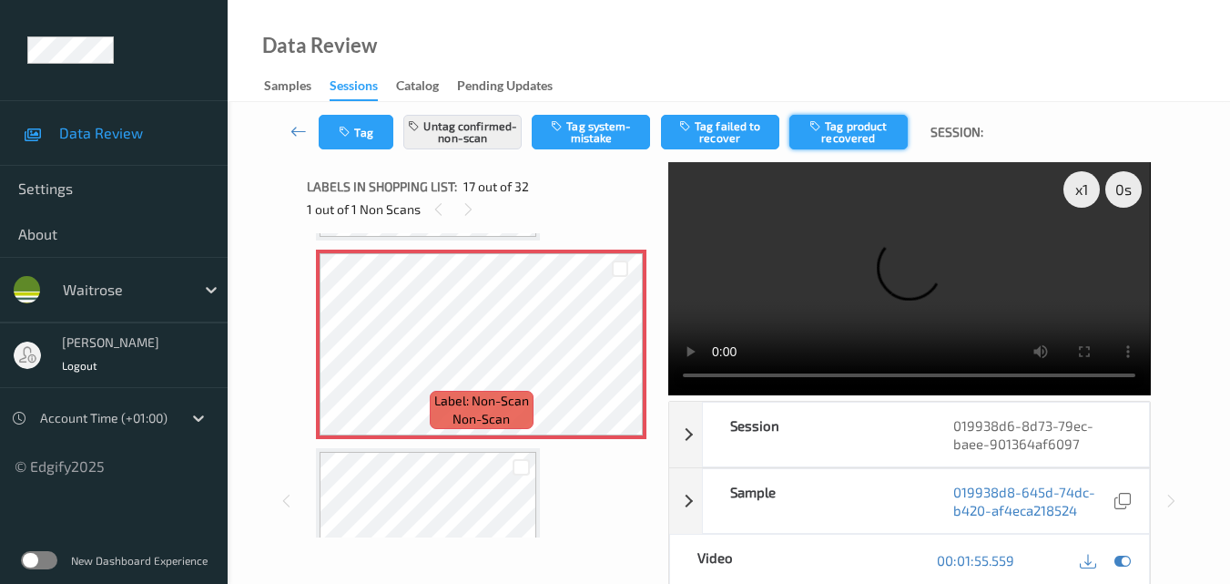
click at [865, 135] on button "Tag product recovered" at bounding box center [848, 132] width 118 height 35
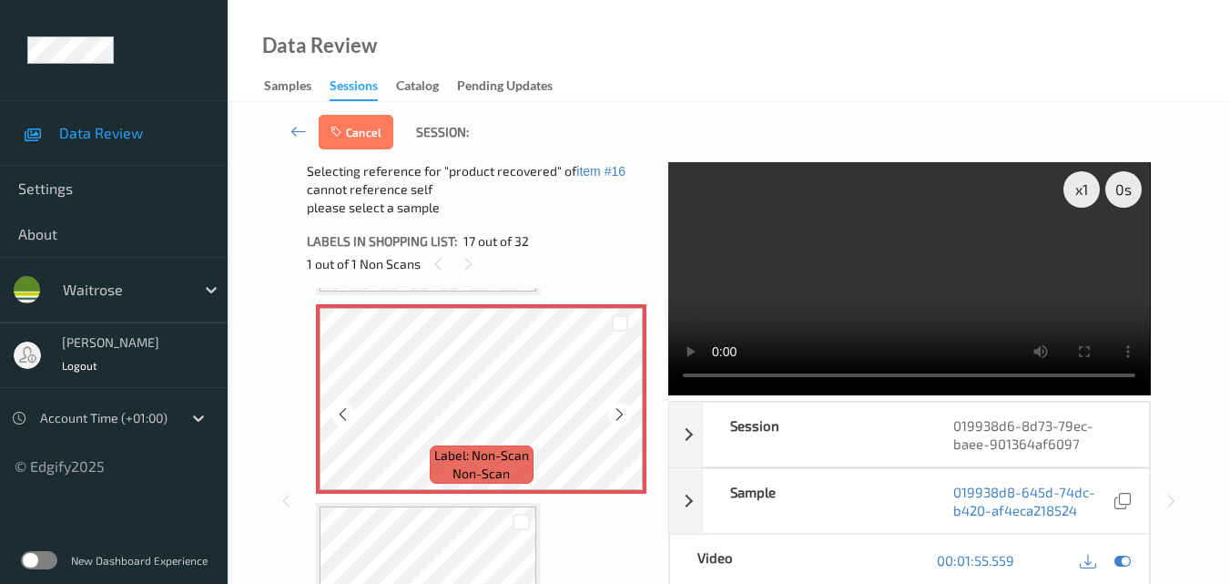
scroll to position [3260, 0]
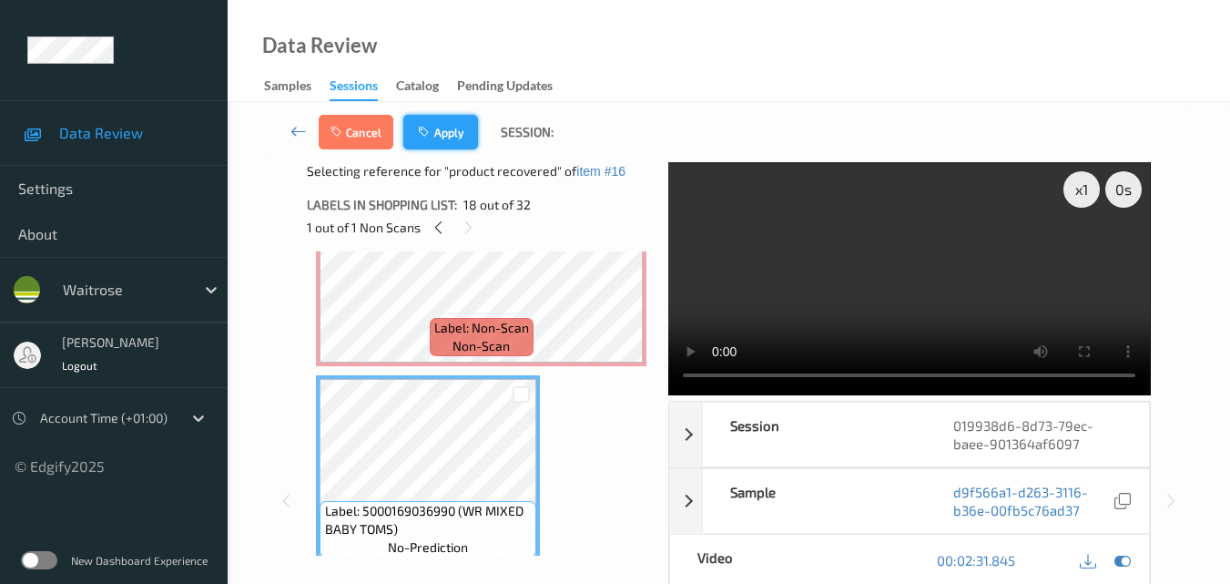
click at [462, 127] on button "Apply" at bounding box center [440, 132] width 75 height 35
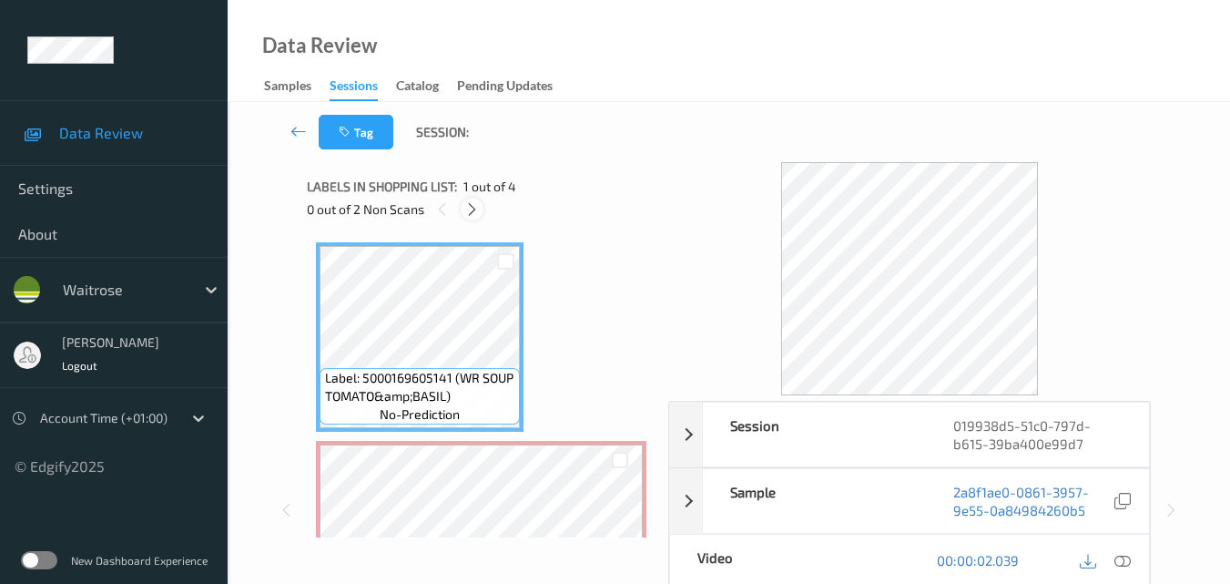
click at [475, 203] on icon at bounding box center [471, 209] width 15 height 16
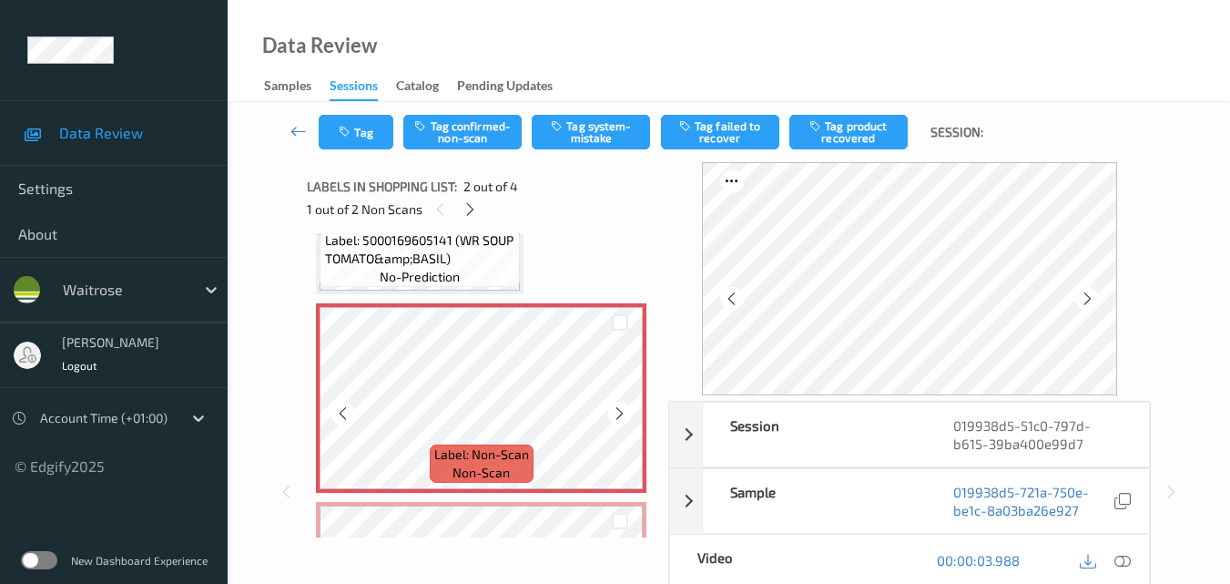
scroll to position [100, 0]
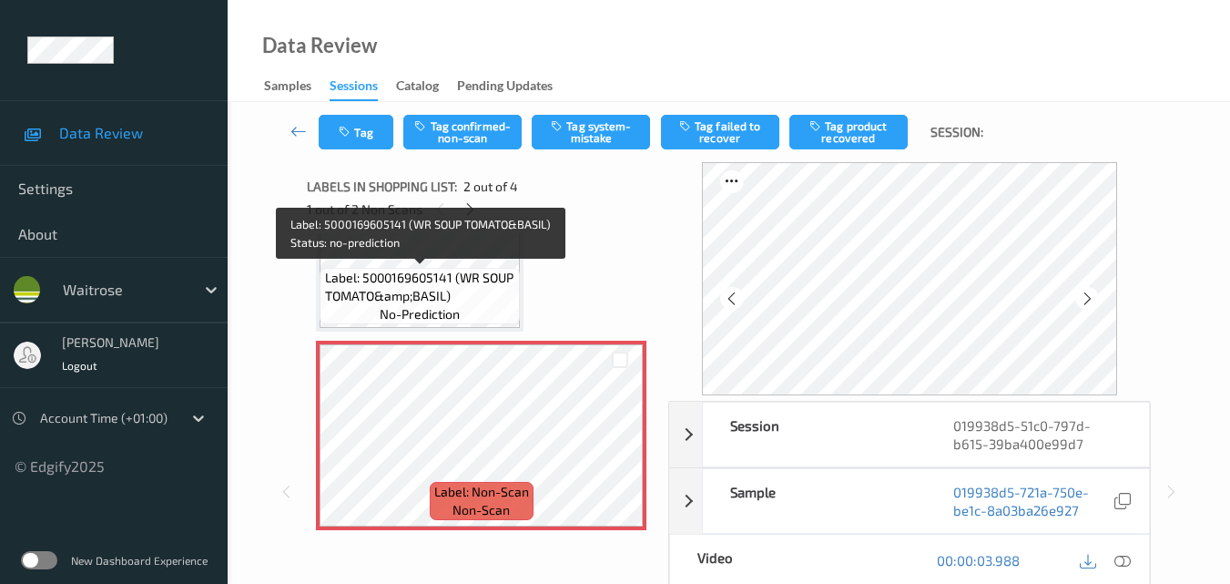
click at [475, 306] on div "Label: 5000169605141 (WR SOUP TOMATO&amp;BASIL) no-prediction" at bounding box center [420, 296] width 200 height 56
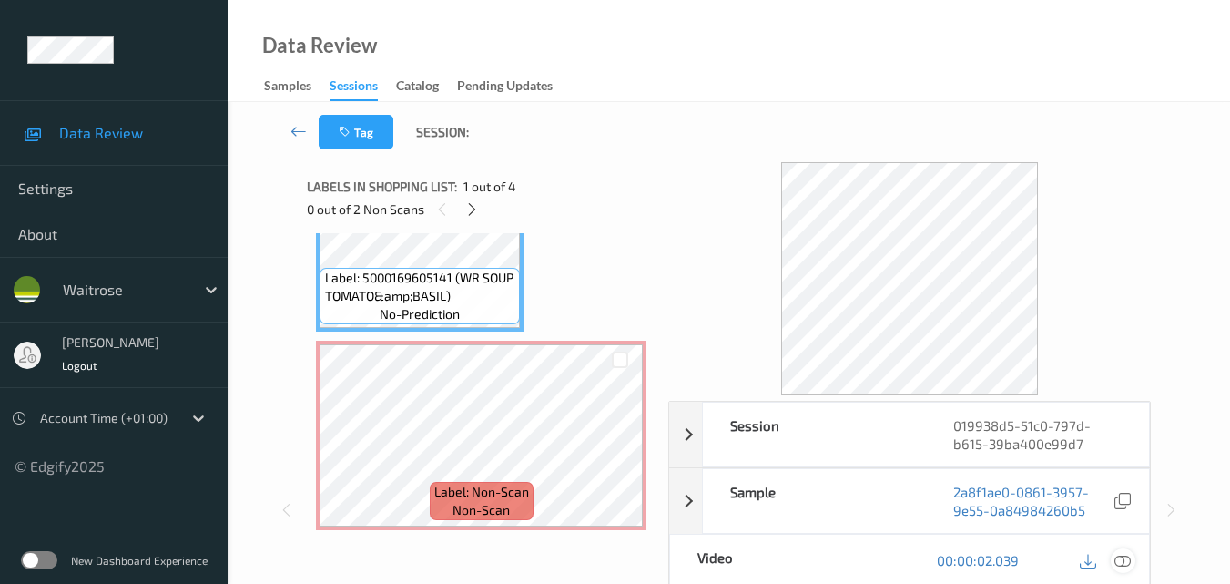
click at [1122, 561] on icon at bounding box center [1123, 560] width 16 height 16
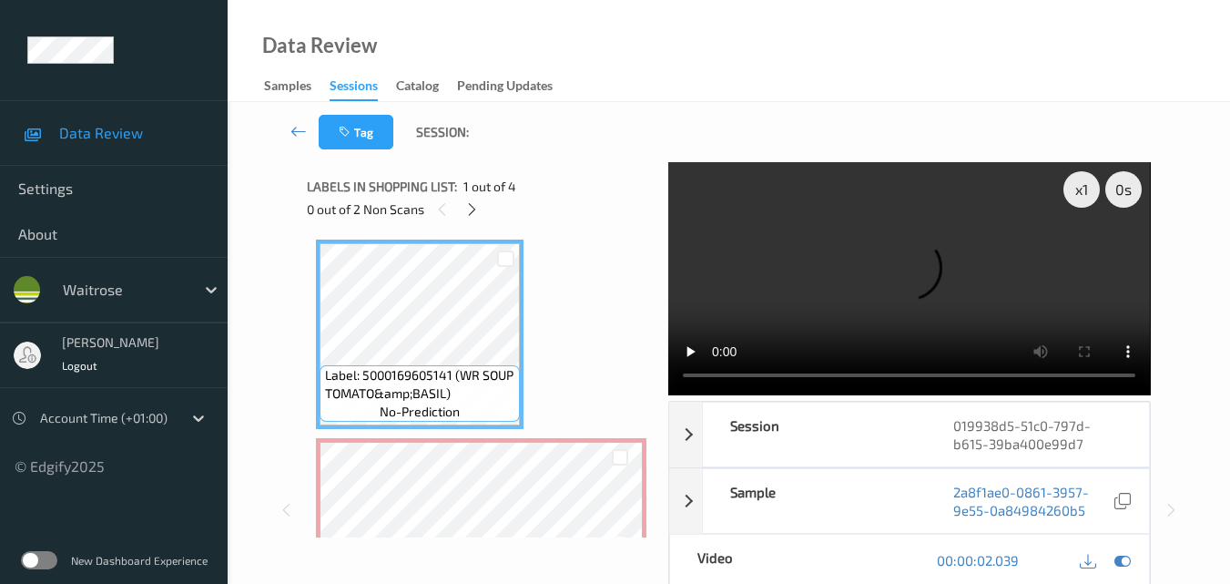
scroll to position [0, 0]
click at [886, 272] on video at bounding box center [909, 278] width 482 height 233
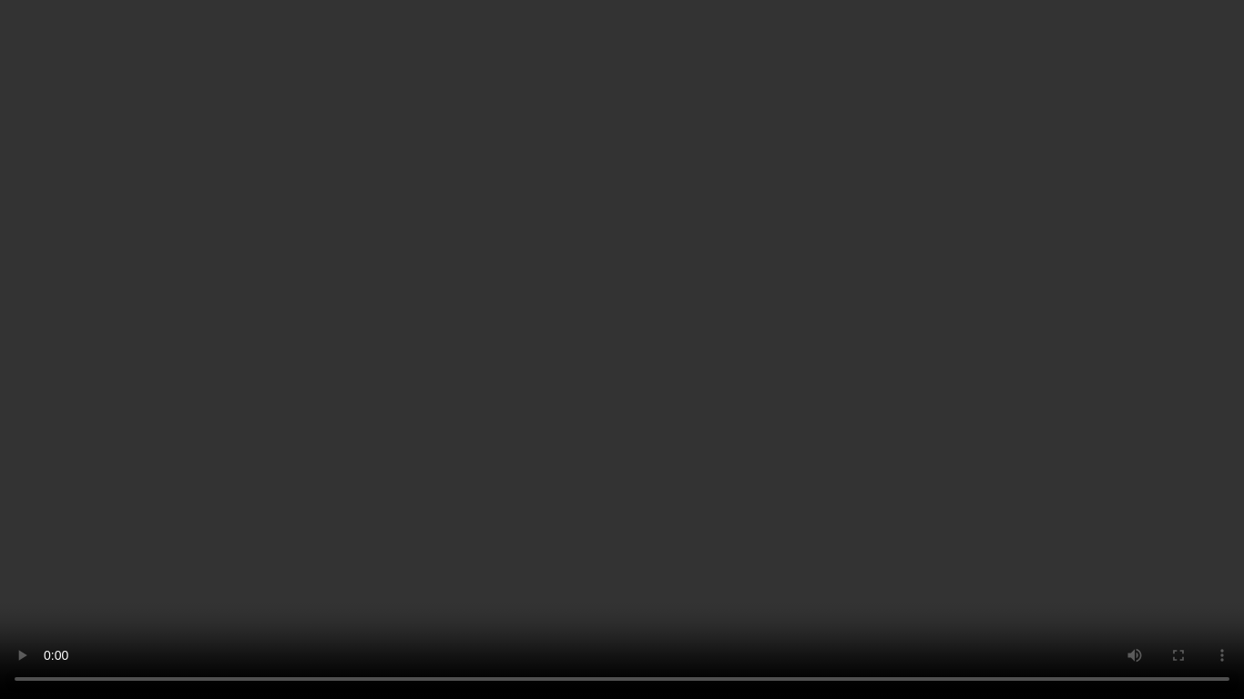
click at [822, 390] on video at bounding box center [622, 349] width 1244 height 699
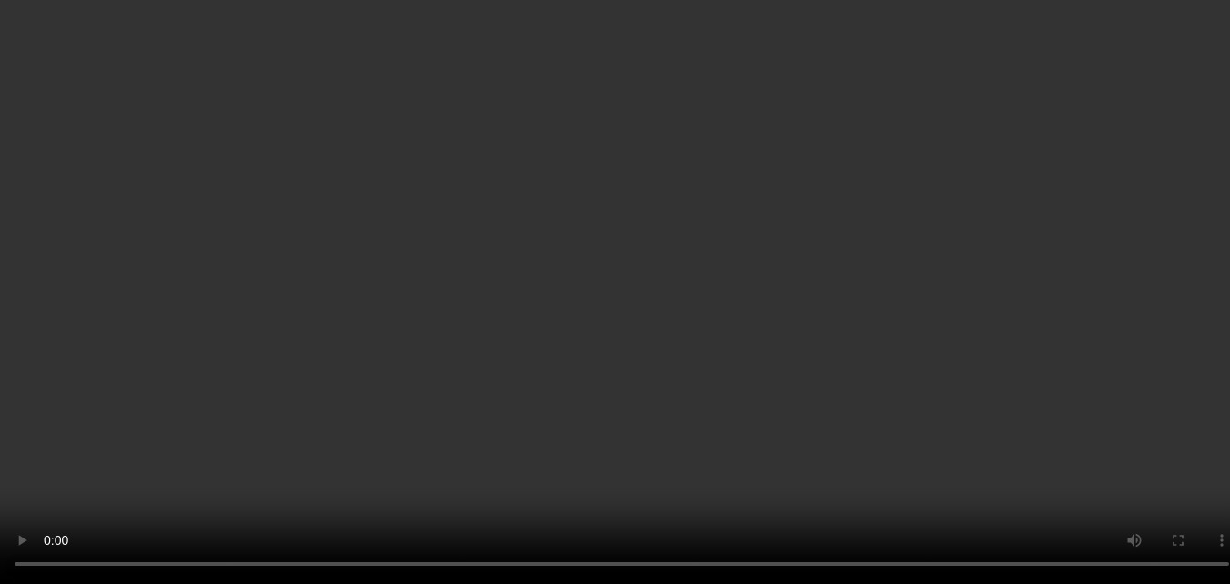
scroll to position [182, 0]
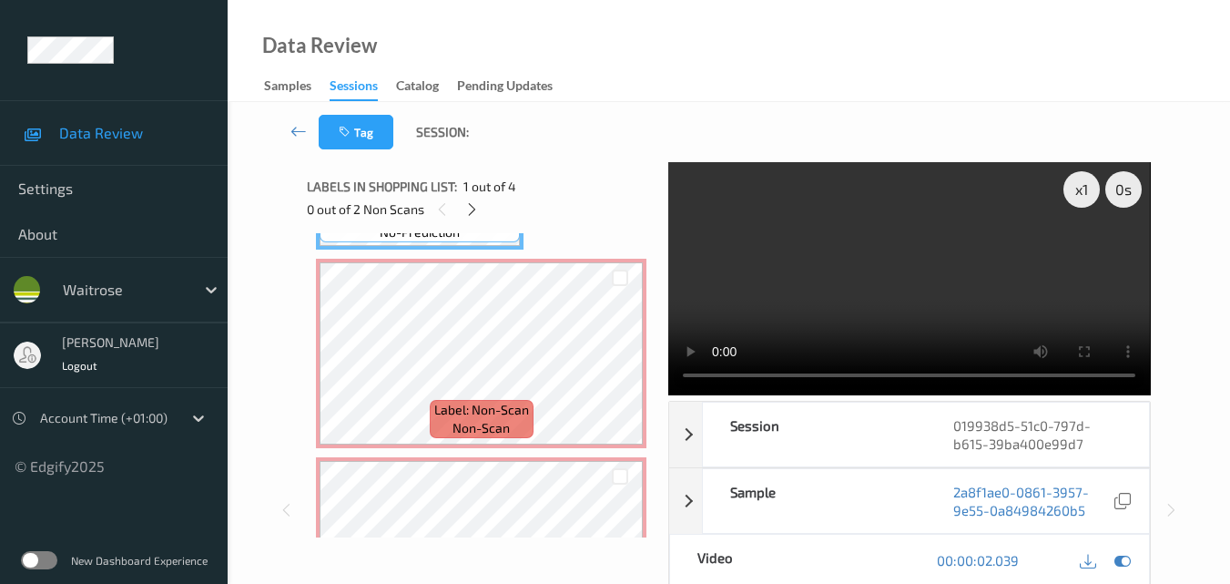
click at [932, 287] on video at bounding box center [909, 278] width 482 height 233
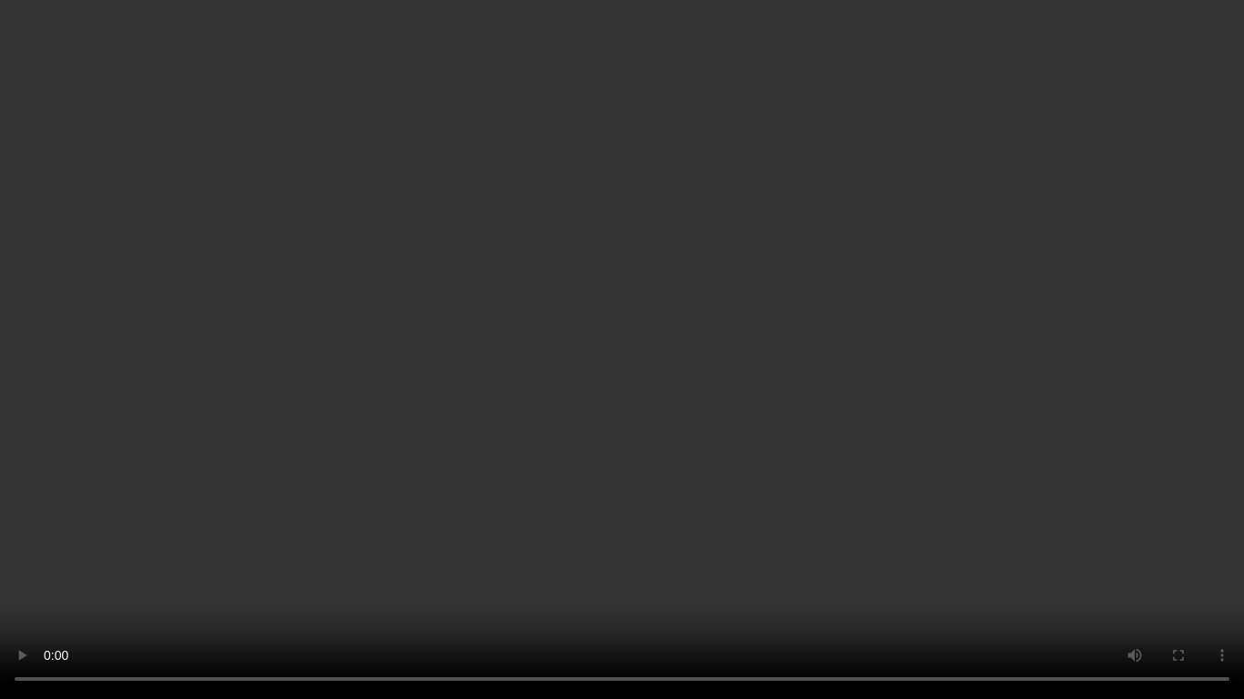
click at [665, 423] on video at bounding box center [622, 349] width 1244 height 699
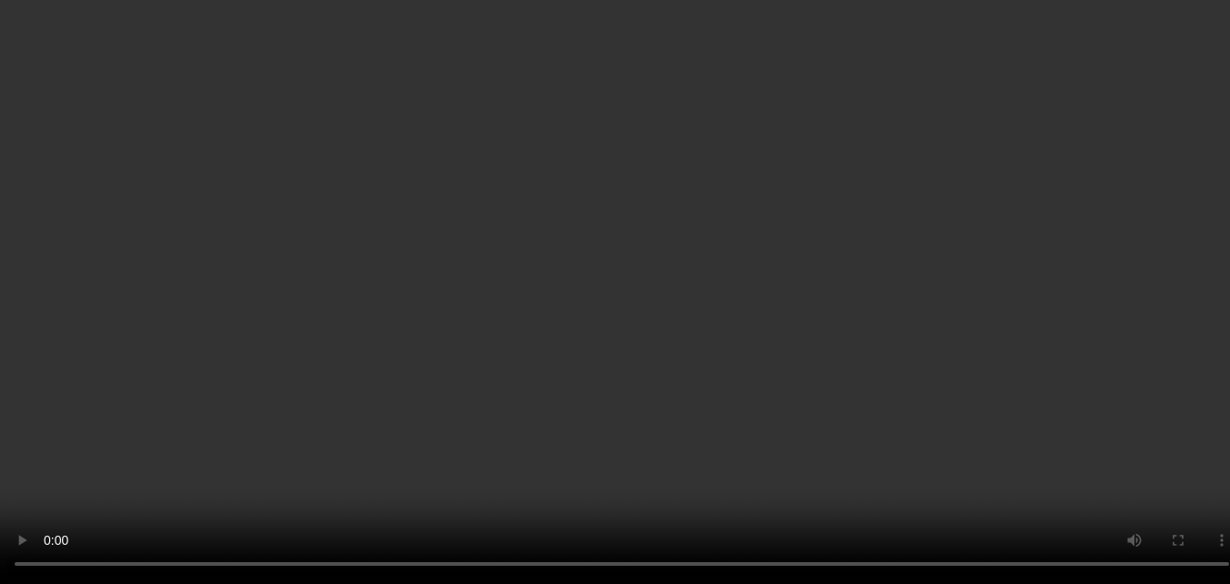
scroll to position [364, 0]
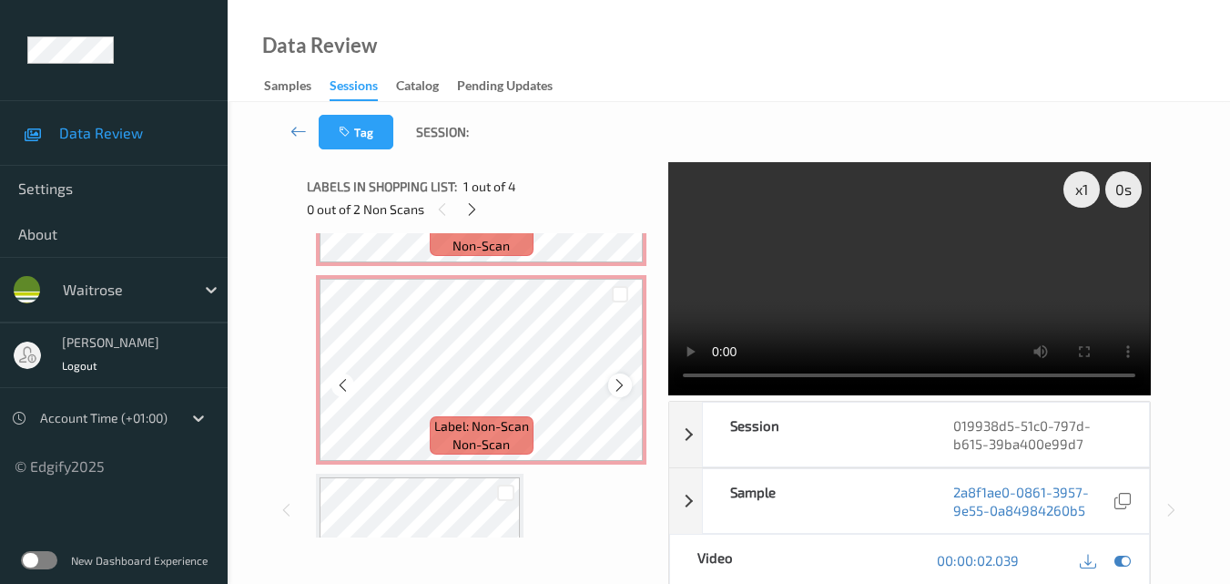
click at [616, 385] on icon at bounding box center [619, 385] width 15 height 16
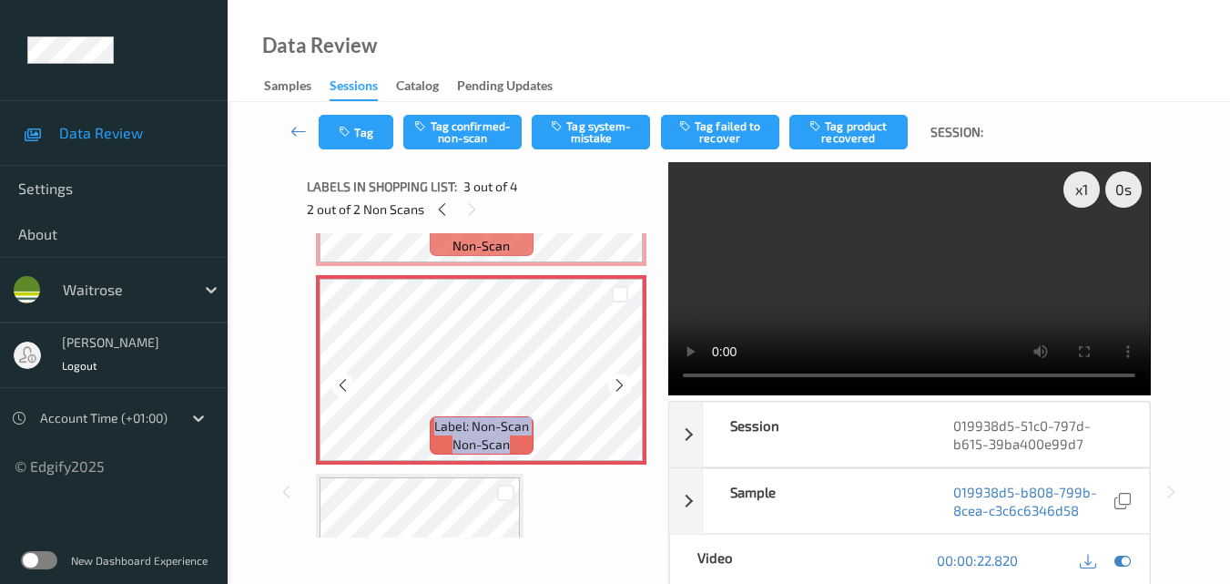
click at [616, 385] on icon at bounding box center [619, 385] width 15 height 16
click at [586, 128] on button "Tag system-mistake" at bounding box center [591, 132] width 118 height 35
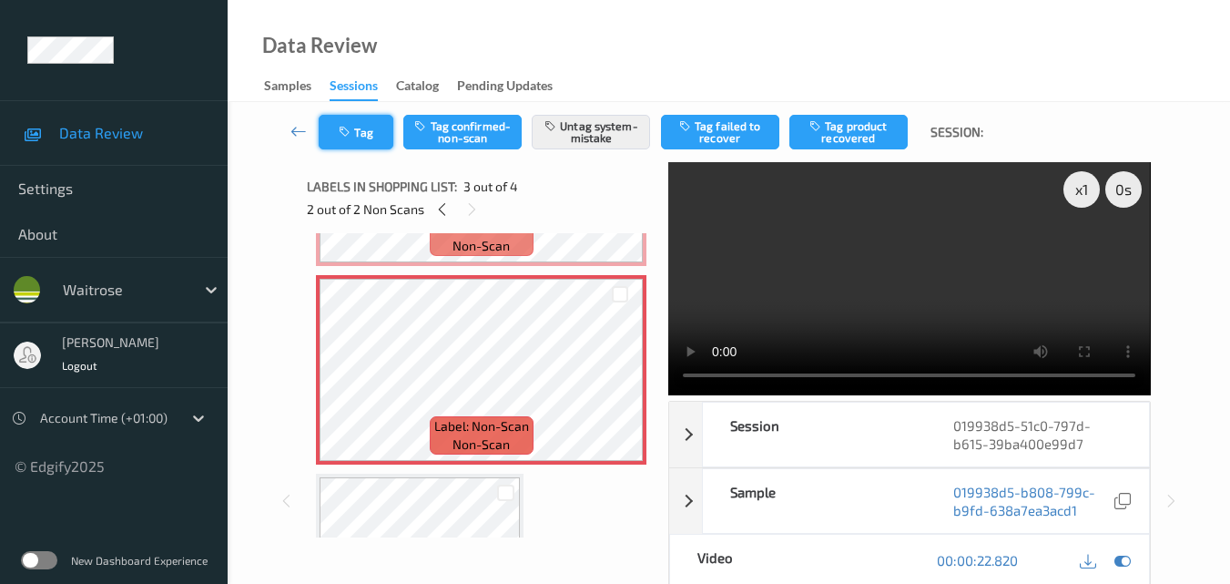
click at [372, 137] on button "Tag" at bounding box center [356, 132] width 75 height 35
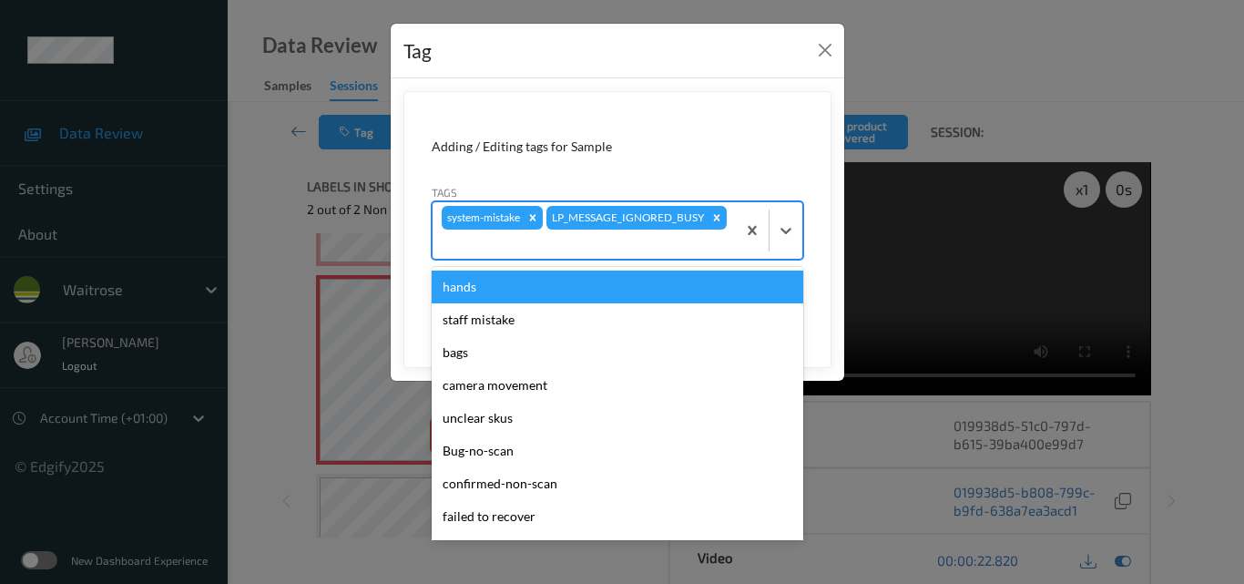
click at [679, 235] on div at bounding box center [584, 244] width 285 height 22
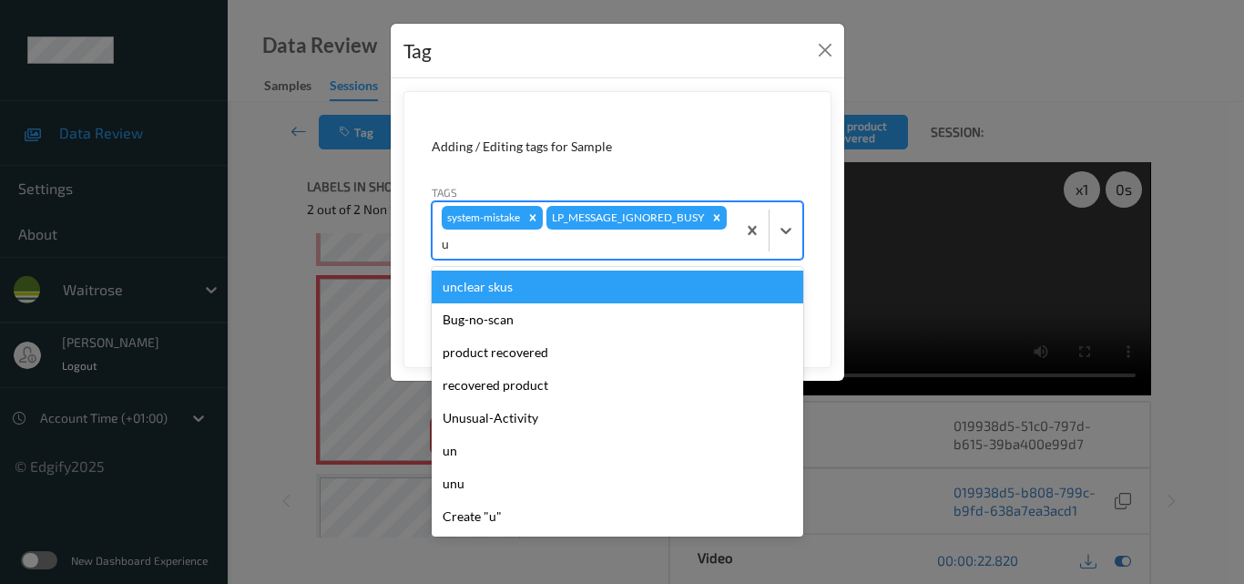
type input "un"
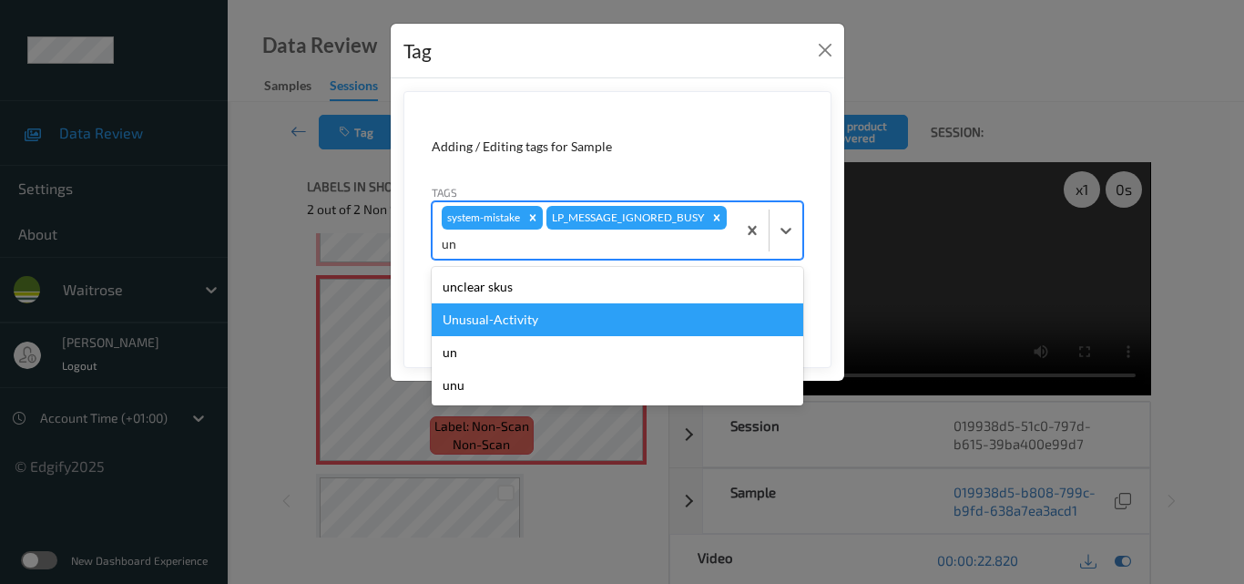
click at [578, 317] on div "Unusual-Activity" at bounding box center [618, 319] width 372 height 33
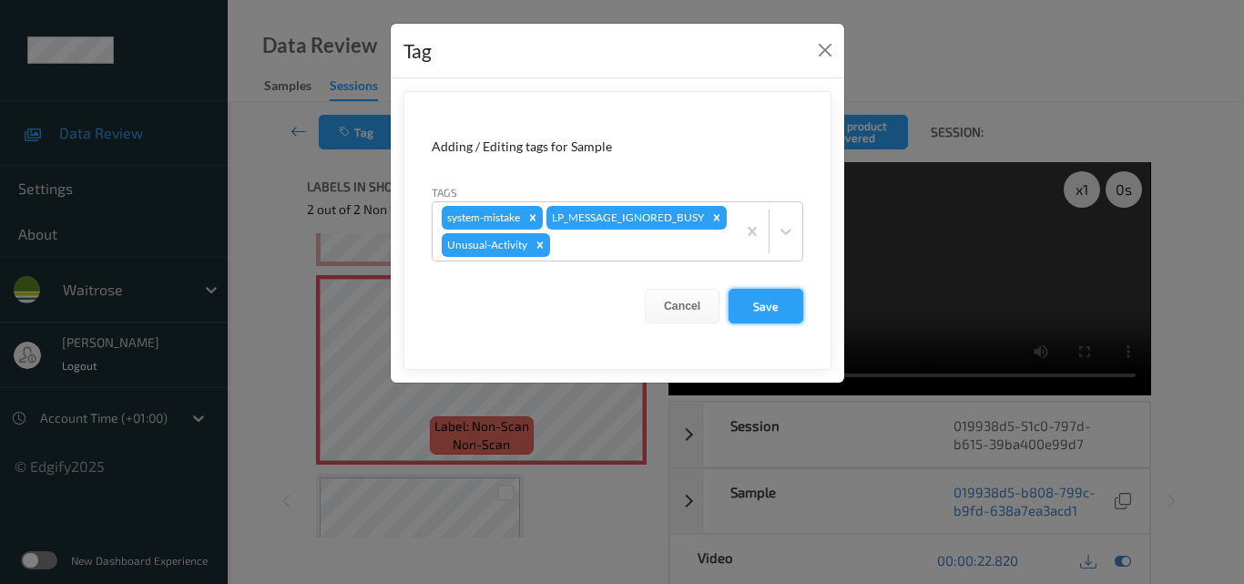
click at [782, 323] on button "Save" at bounding box center [765, 306] width 75 height 35
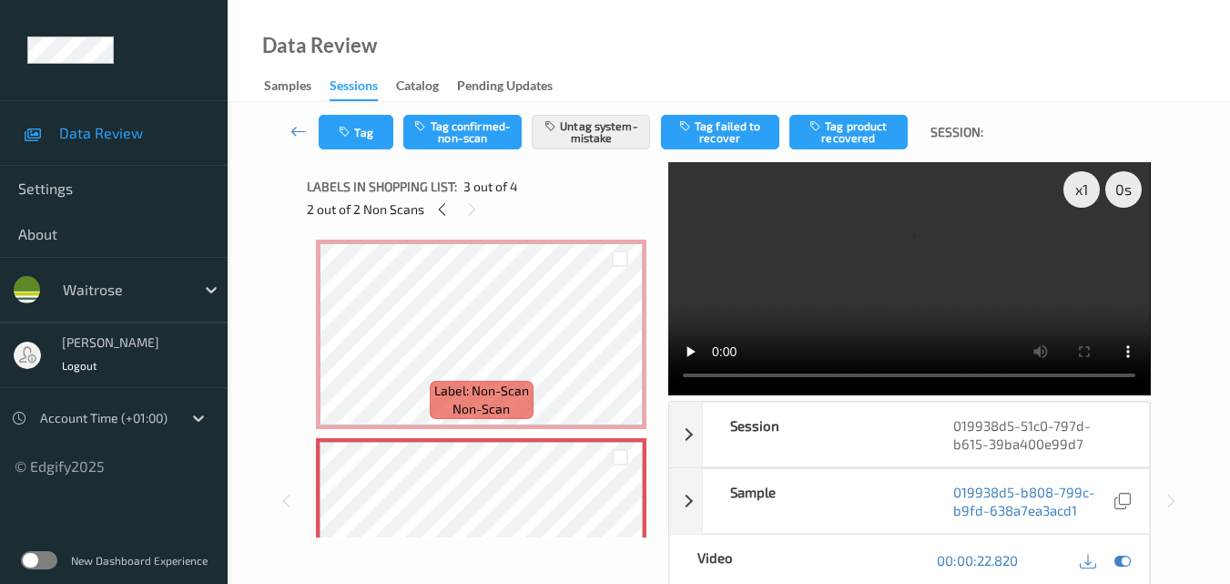
scroll to position [182, 0]
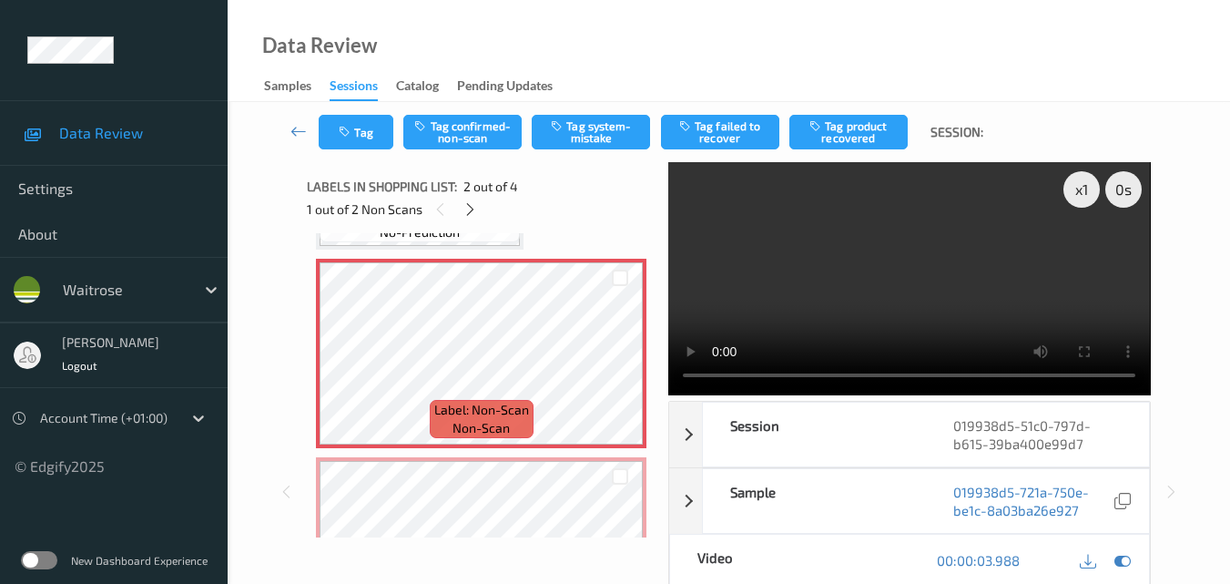
click at [888, 230] on video at bounding box center [909, 278] width 482 height 233
click at [894, 248] on video at bounding box center [909, 278] width 482 height 233
click at [1085, 190] on div "x 1" at bounding box center [1082, 189] width 36 height 36
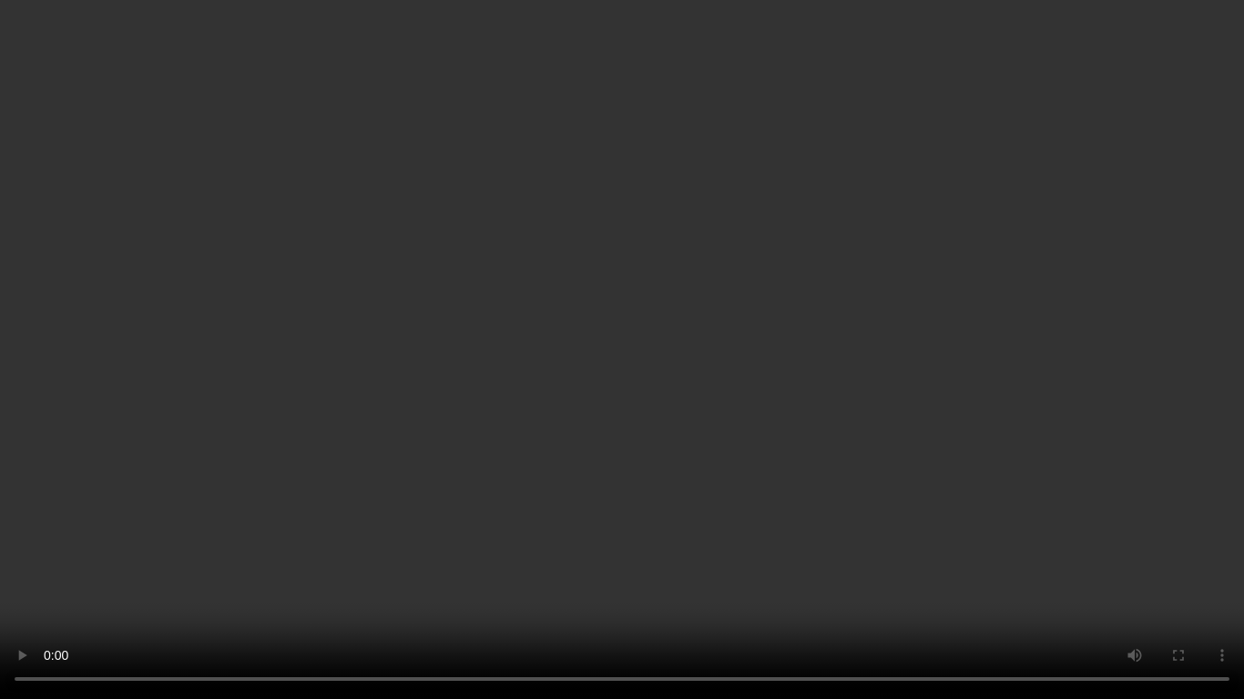
click at [757, 409] on video at bounding box center [622, 349] width 1244 height 699
click at [737, 427] on video at bounding box center [622, 349] width 1244 height 699
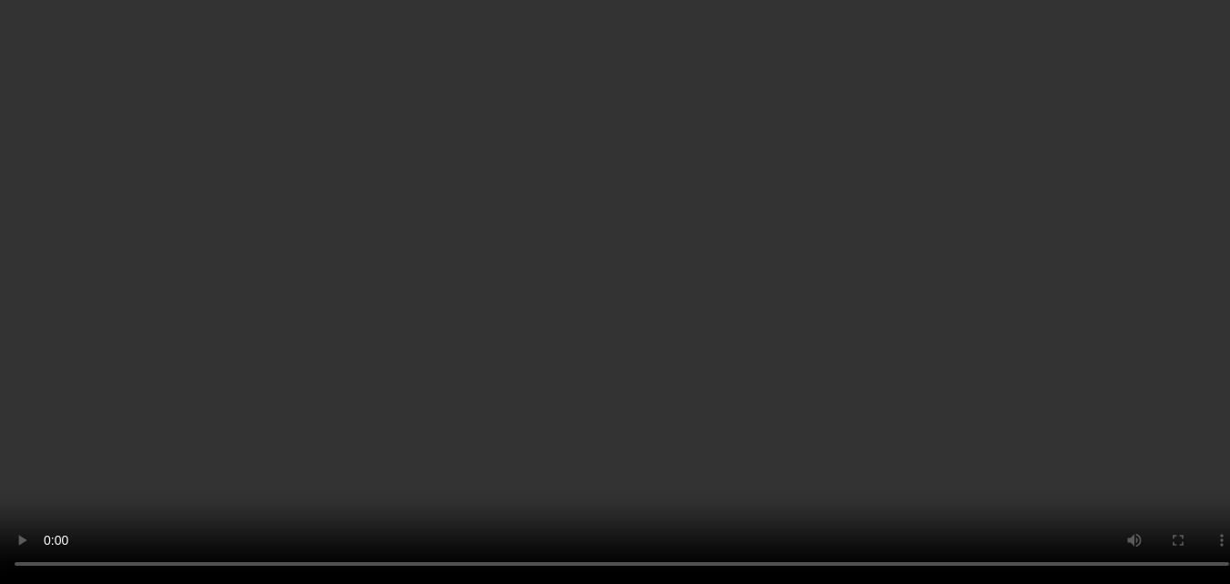
scroll to position [135, 0]
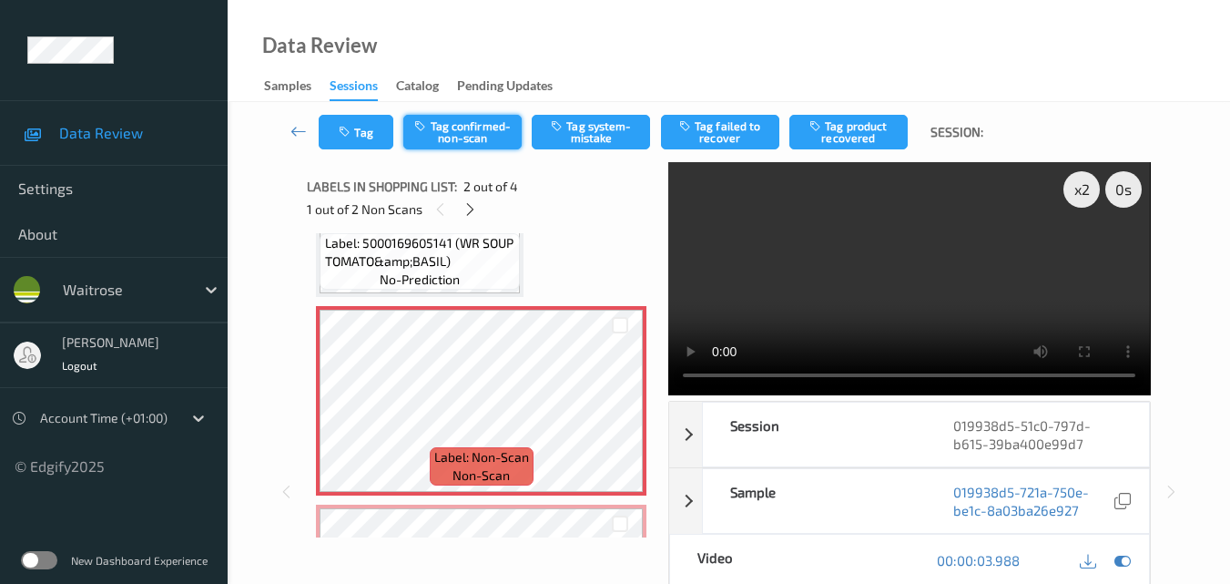
click at [478, 136] on button "Tag confirmed-non-scan" at bounding box center [462, 132] width 118 height 35
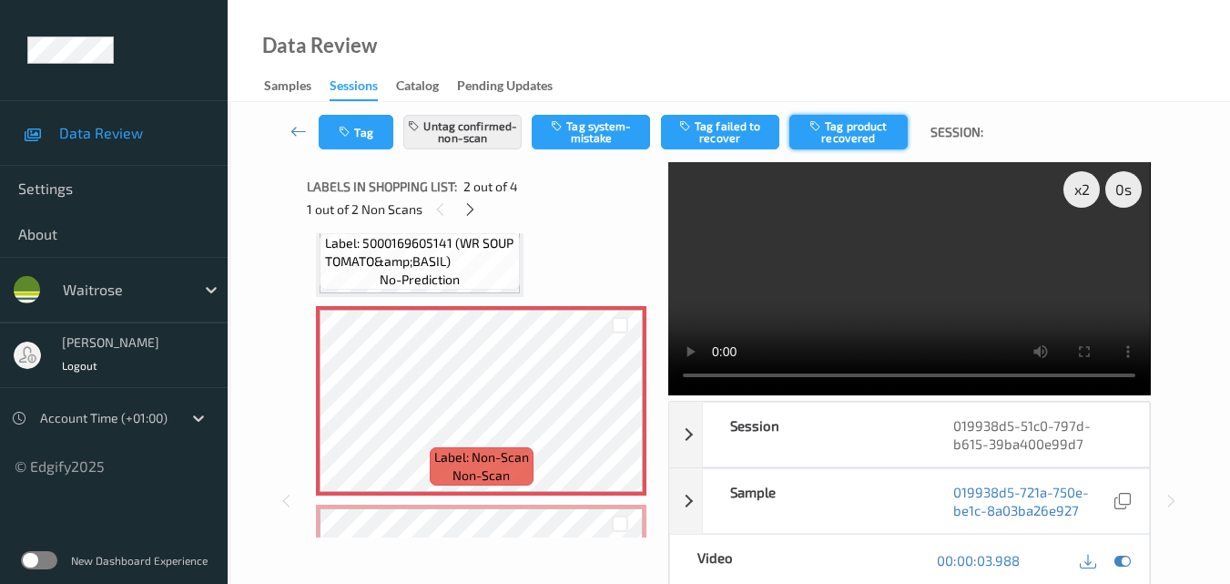
click at [856, 137] on button "Tag product recovered" at bounding box center [848, 132] width 118 height 35
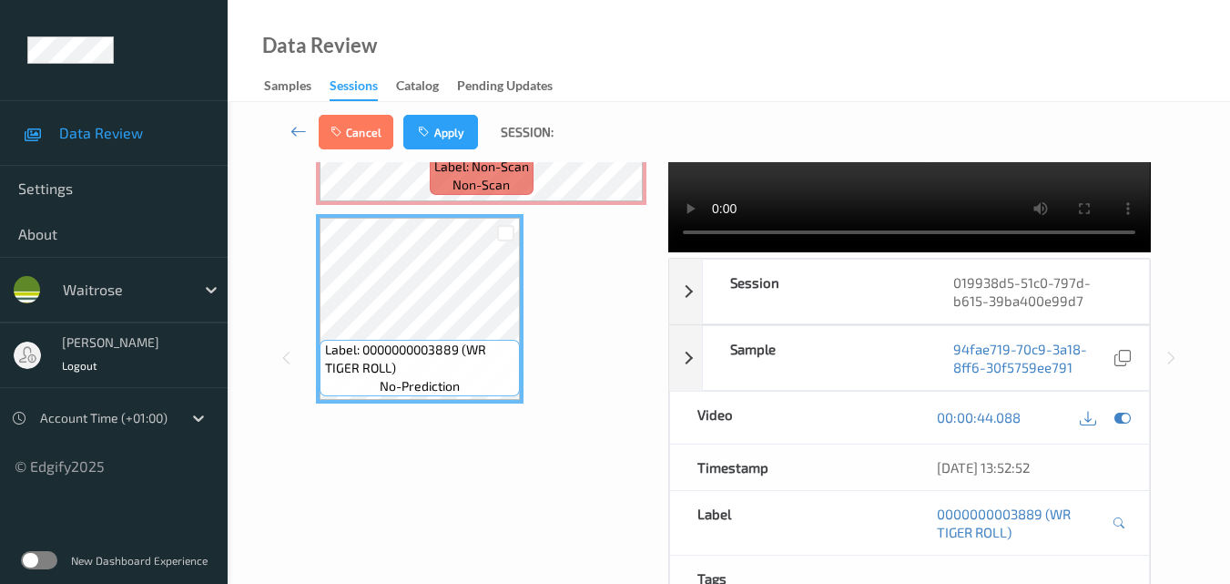
scroll to position [105, 0]
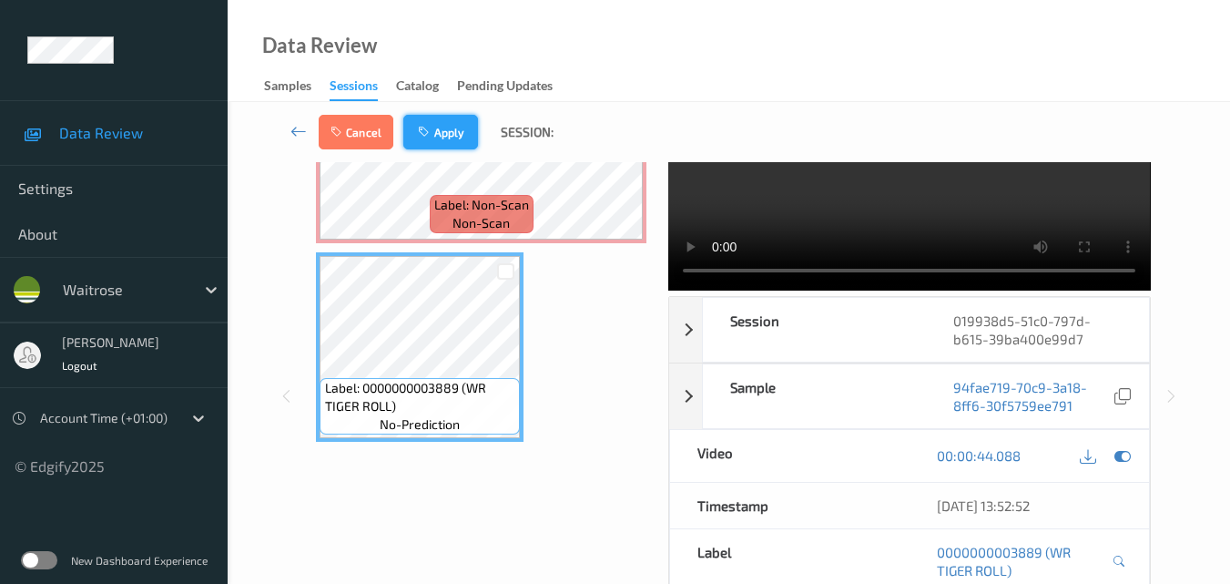
click at [445, 136] on button "Apply" at bounding box center [440, 132] width 75 height 35
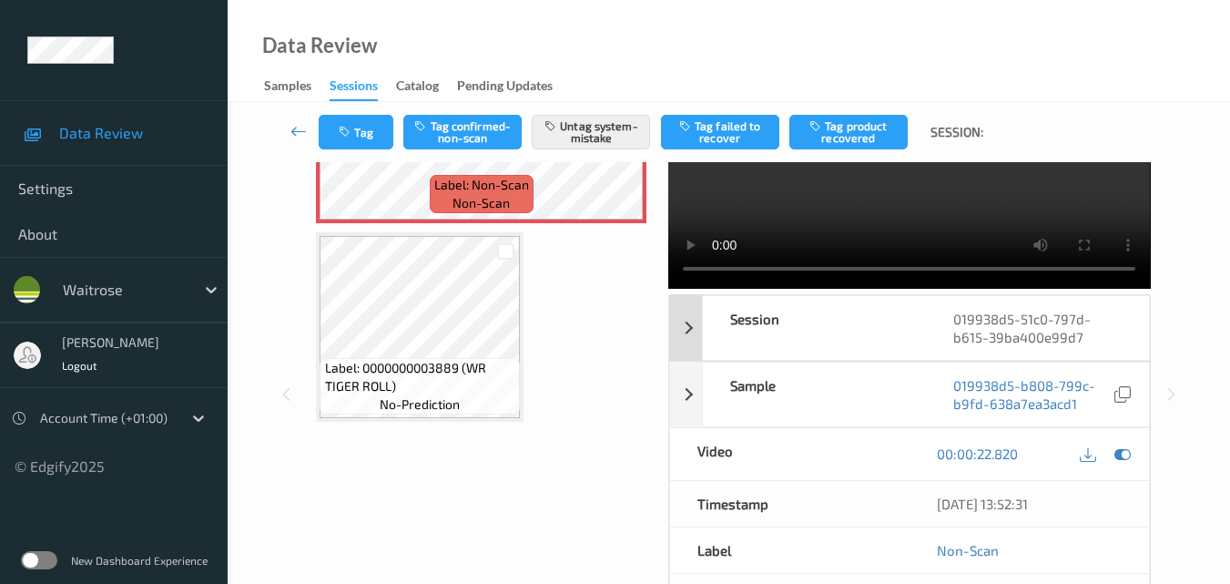
scroll to position [196, 0]
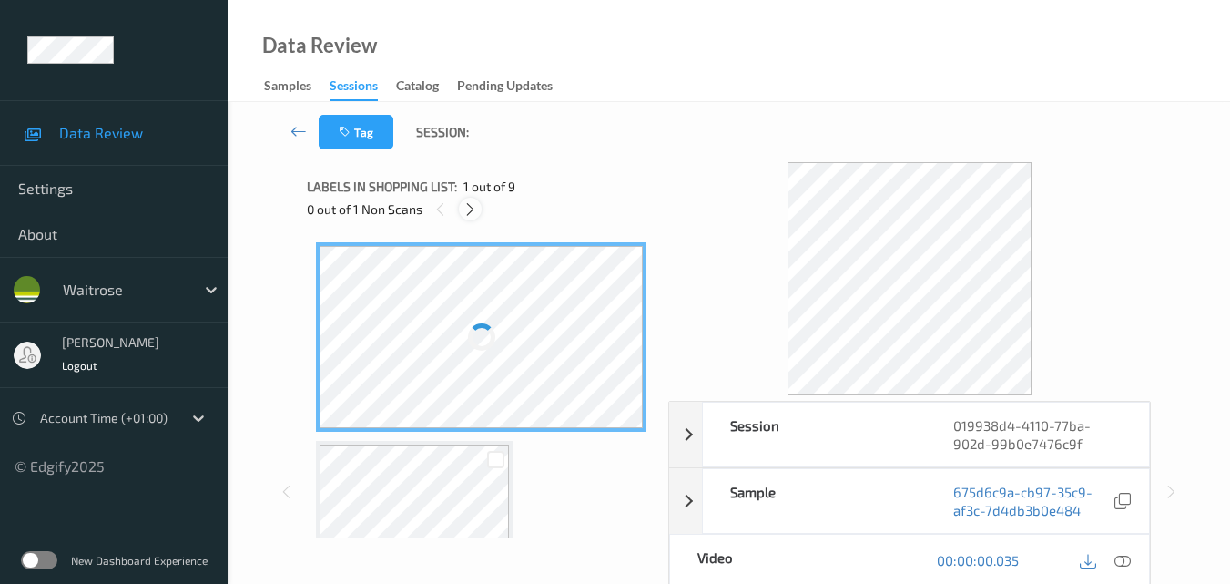
click at [468, 209] on icon at bounding box center [470, 209] width 15 height 16
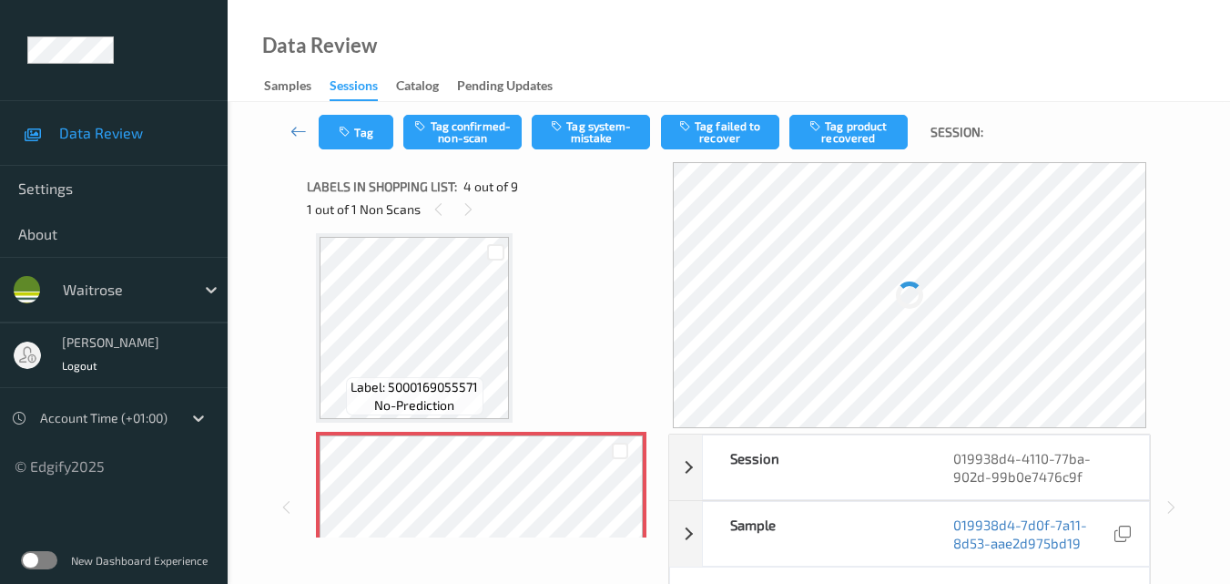
scroll to position [497, 0]
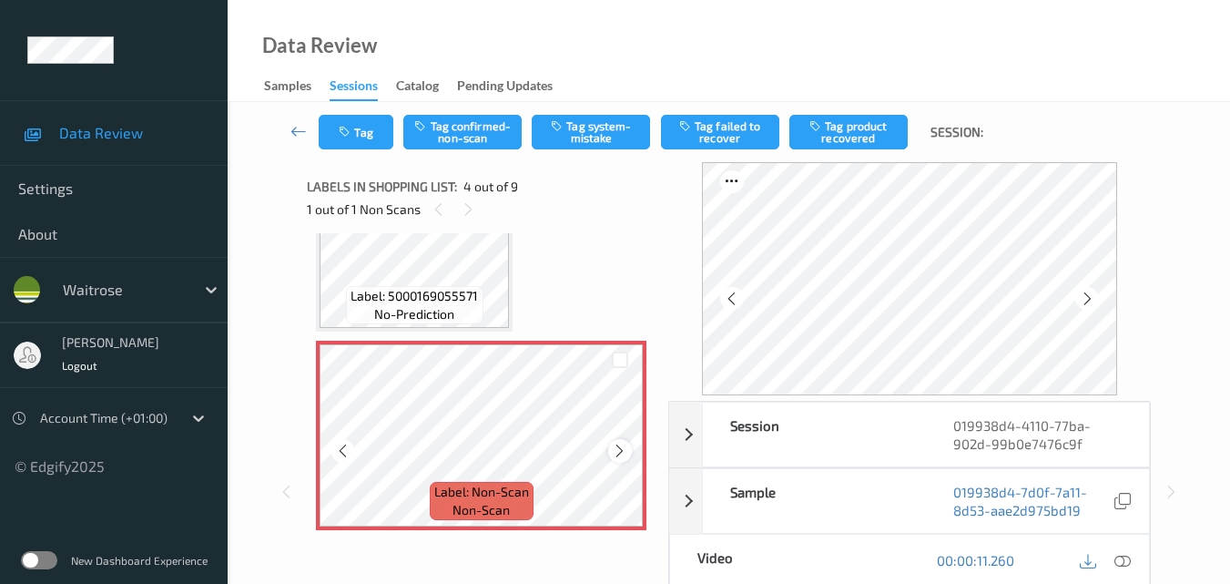
click at [621, 459] on div at bounding box center [619, 450] width 23 height 23
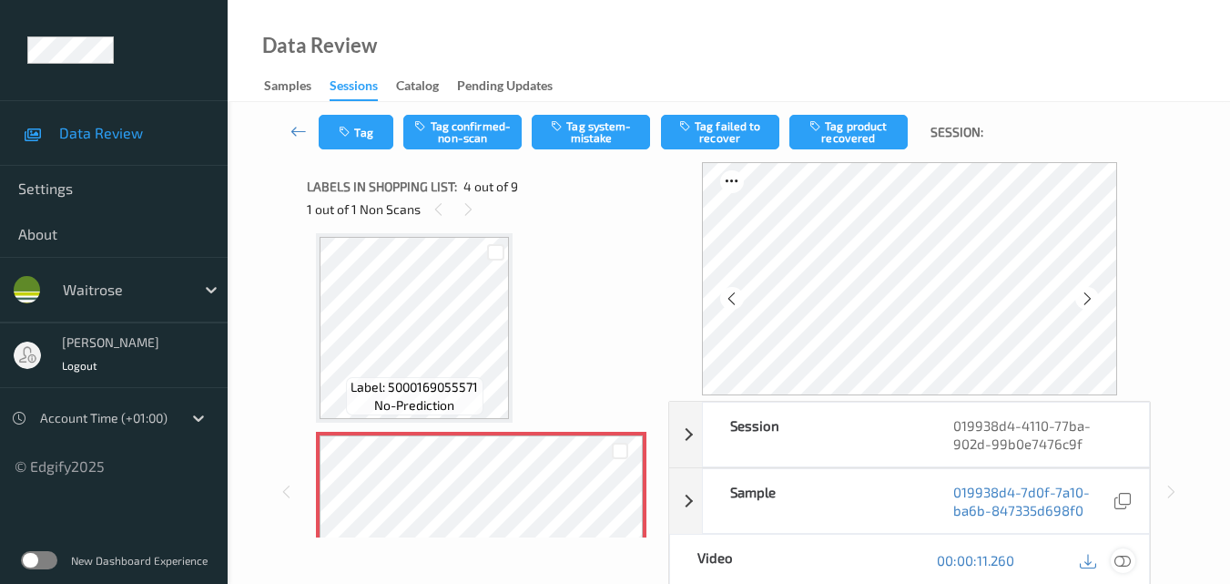
click at [1130, 563] on icon at bounding box center [1123, 560] width 16 height 16
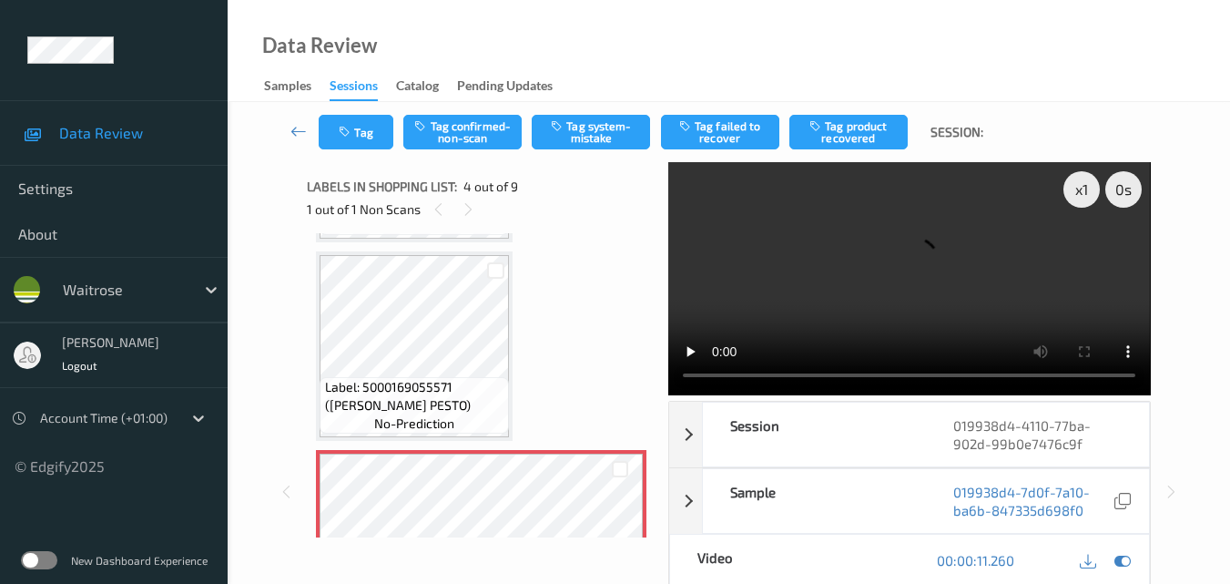
scroll to position [570, 0]
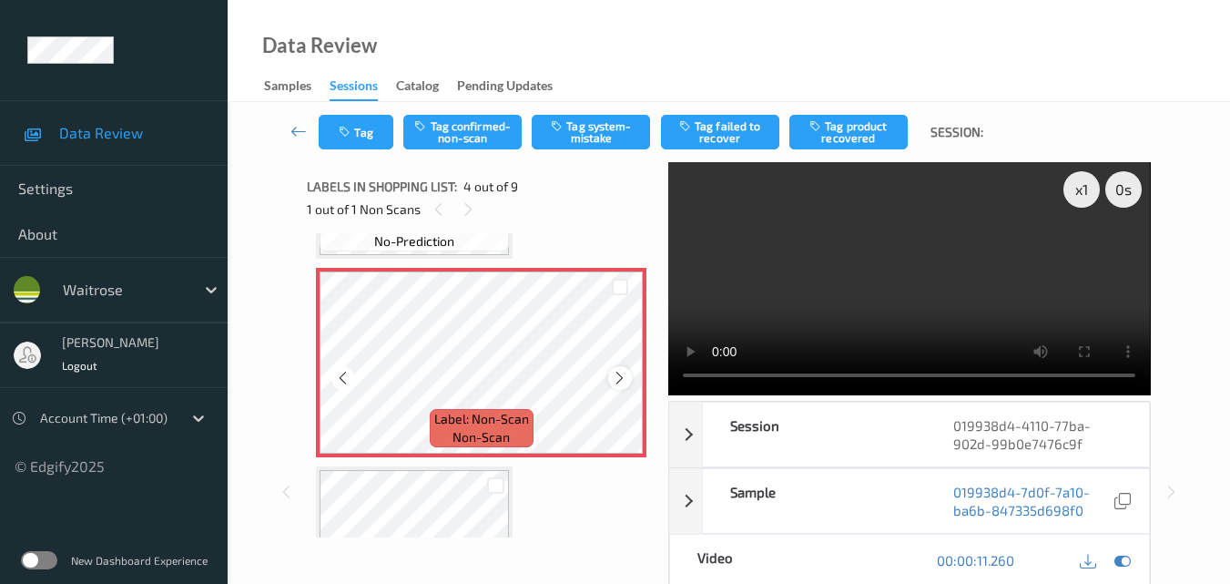
click at [615, 373] on icon at bounding box center [619, 378] width 15 height 16
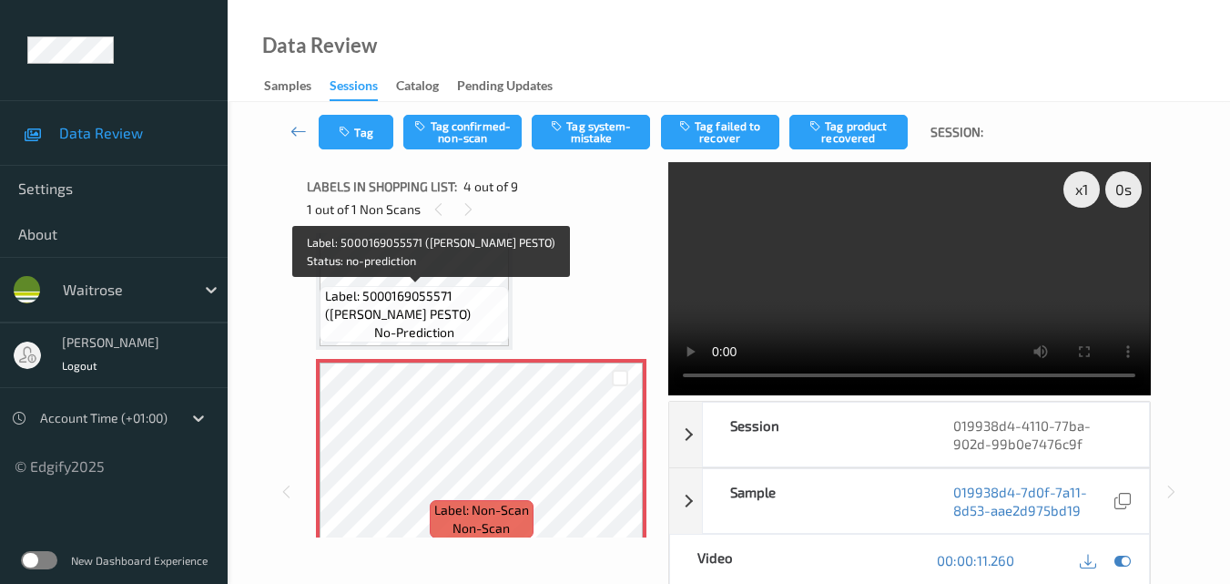
click at [460, 292] on span "Label: 5000169055571 (WR GREEN PESTO)" at bounding box center [415, 305] width 180 height 36
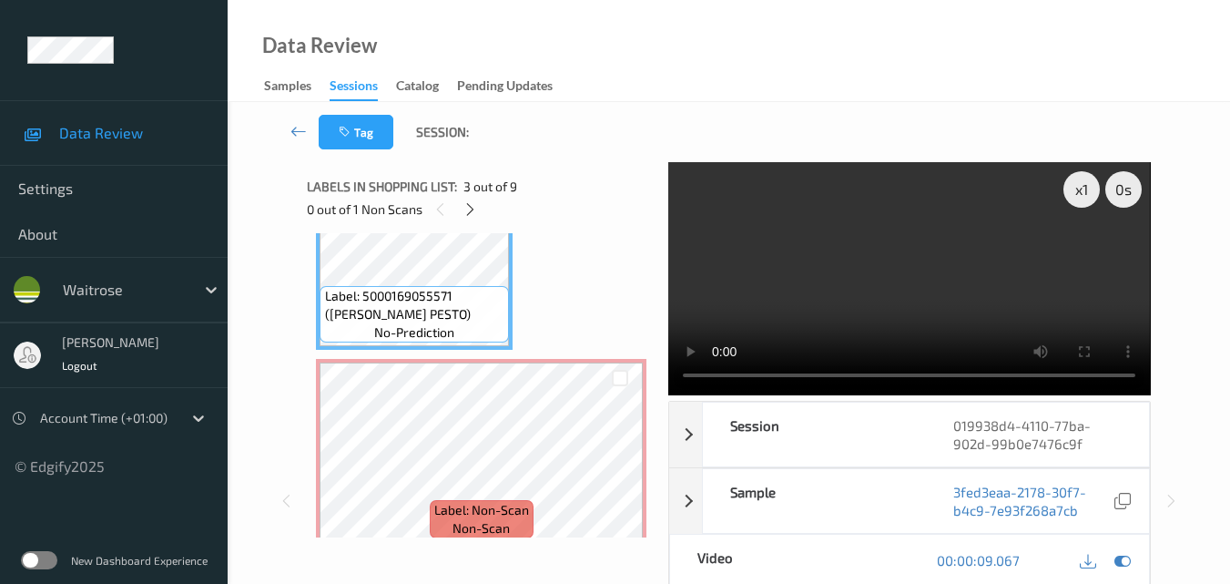
click at [944, 270] on video at bounding box center [909, 278] width 482 height 233
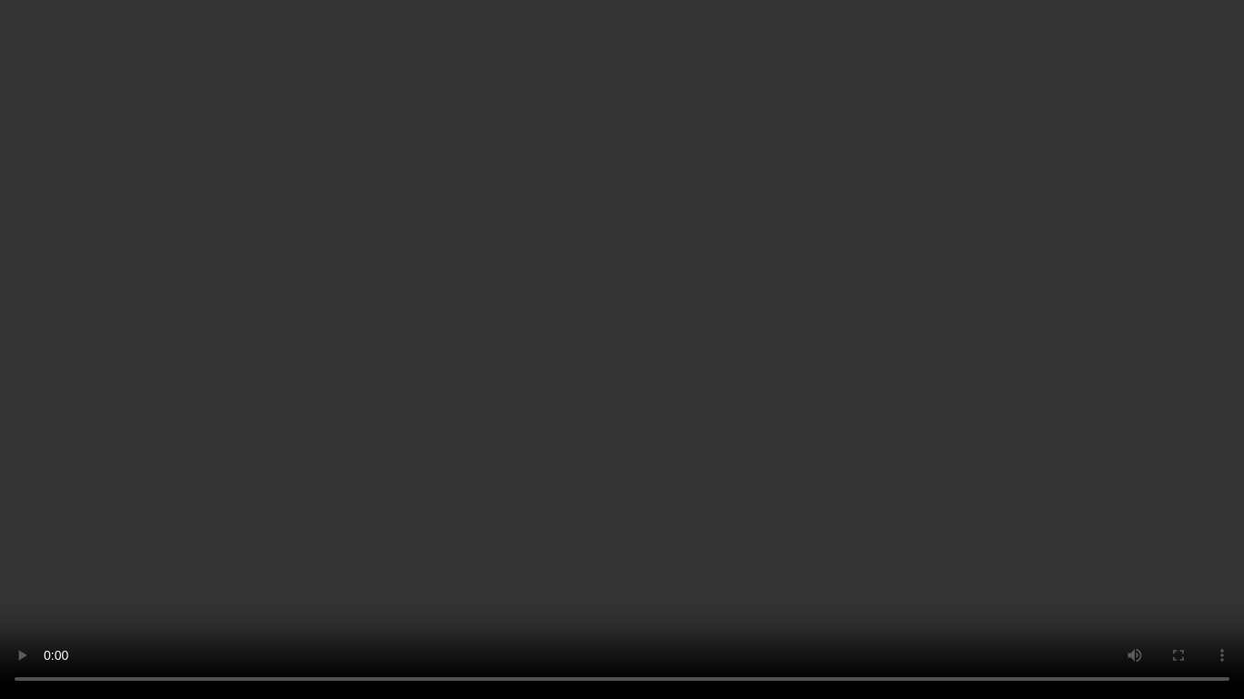
click at [695, 352] on video at bounding box center [622, 349] width 1244 height 699
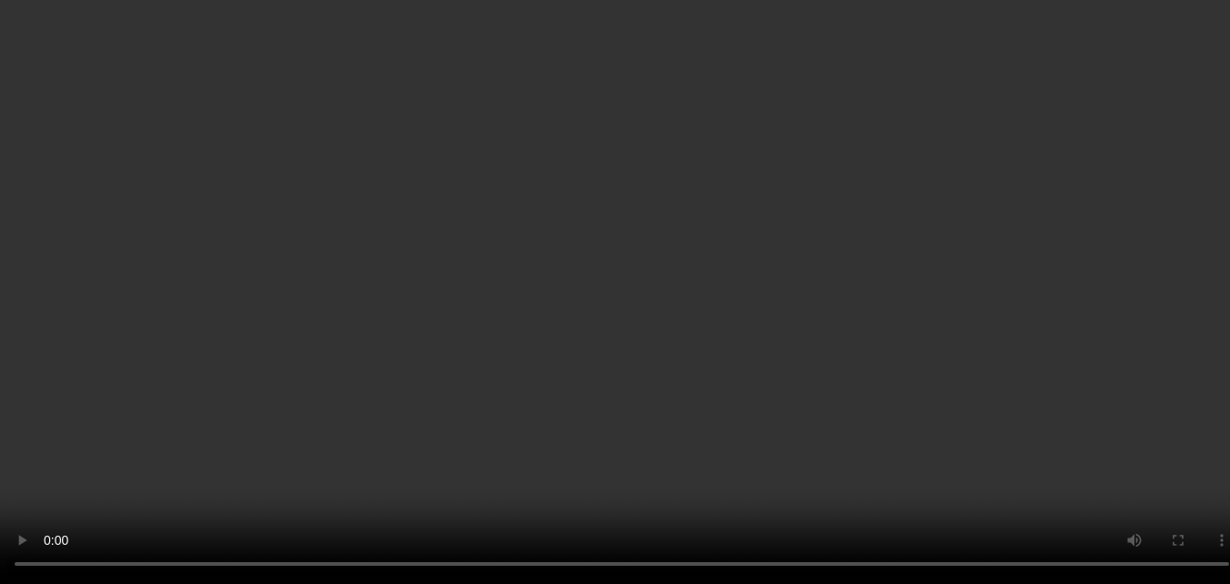
scroll to position [206, 0]
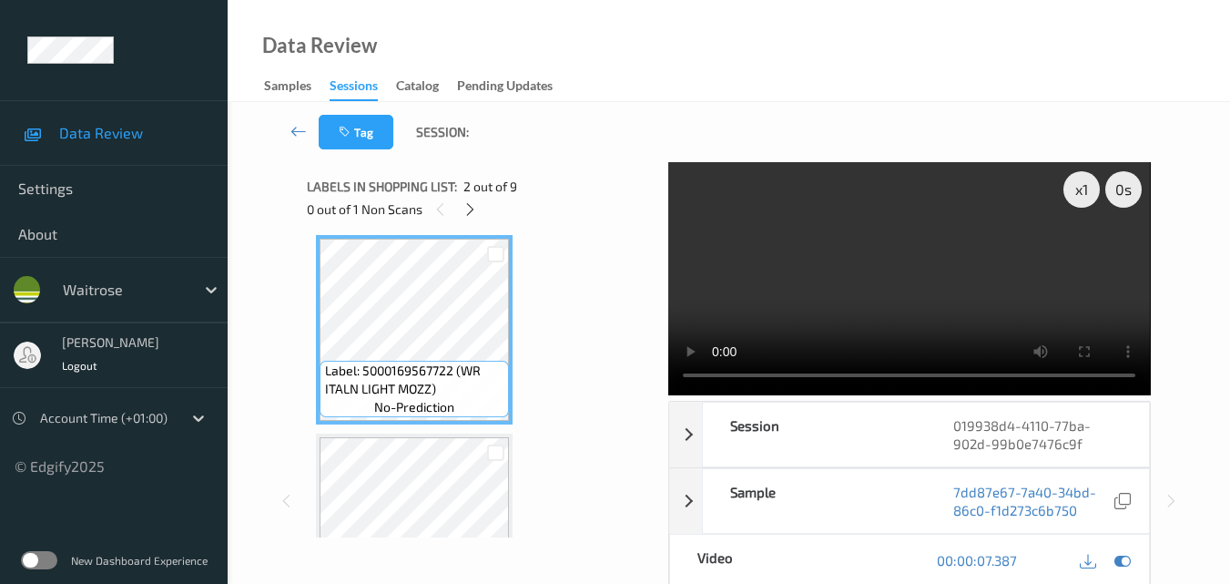
click at [877, 234] on video at bounding box center [909, 278] width 482 height 233
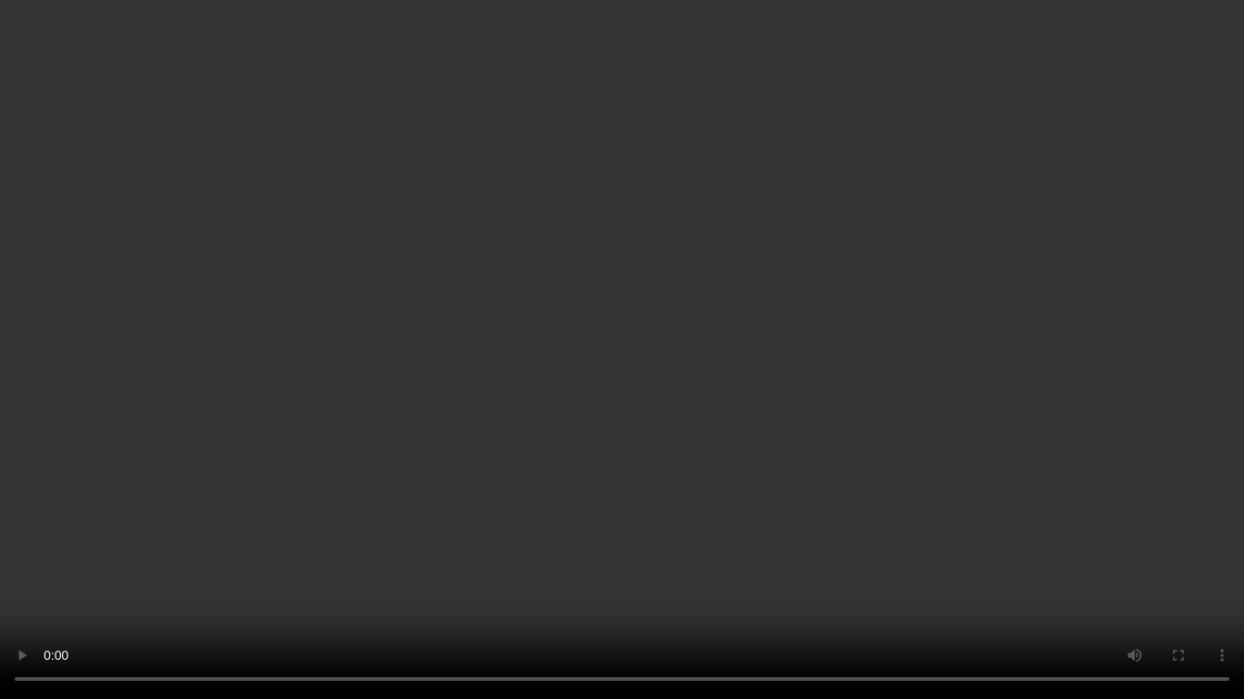
click at [584, 568] on video at bounding box center [622, 349] width 1244 height 699
click at [584, 480] on video at bounding box center [622, 349] width 1244 height 699
click at [773, 384] on video at bounding box center [622, 349] width 1244 height 699
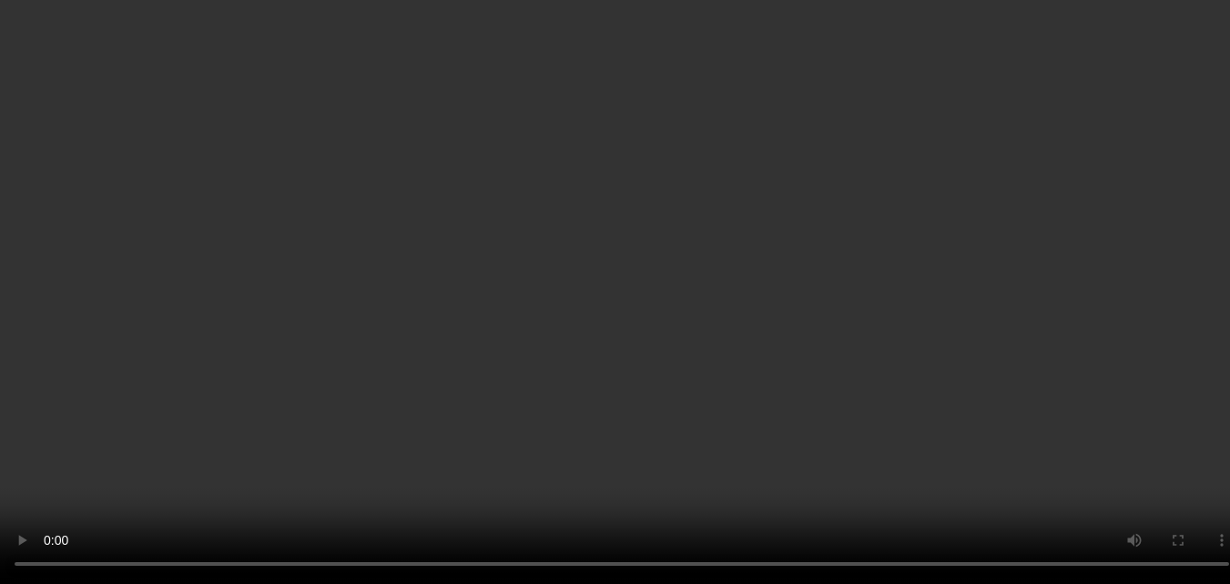
scroll to position [752, 0]
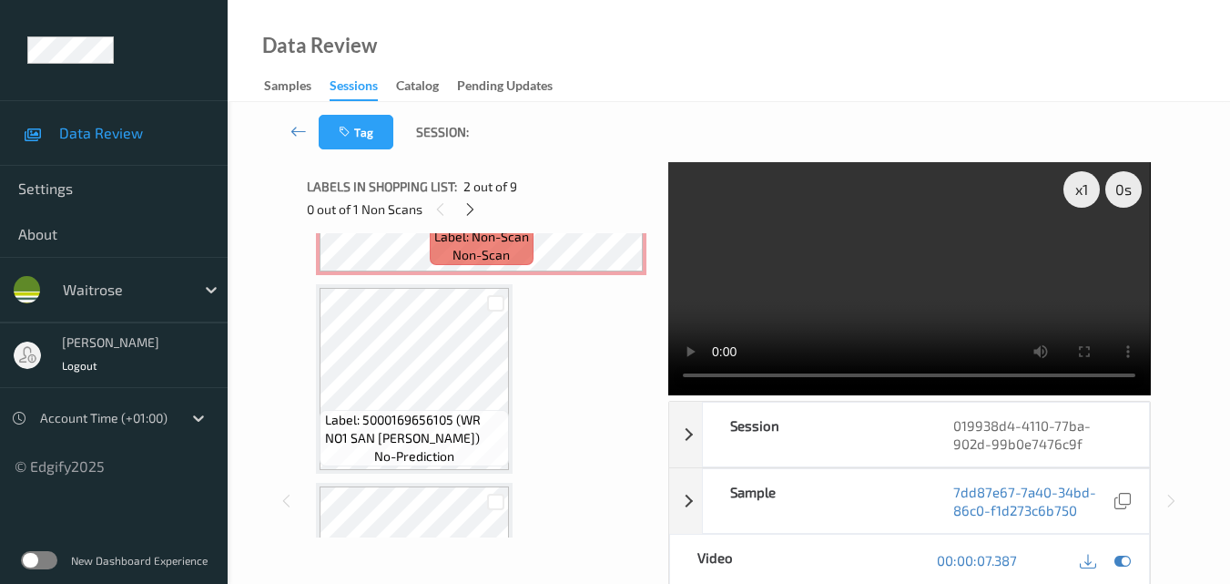
click at [876, 274] on video at bounding box center [909, 278] width 482 height 233
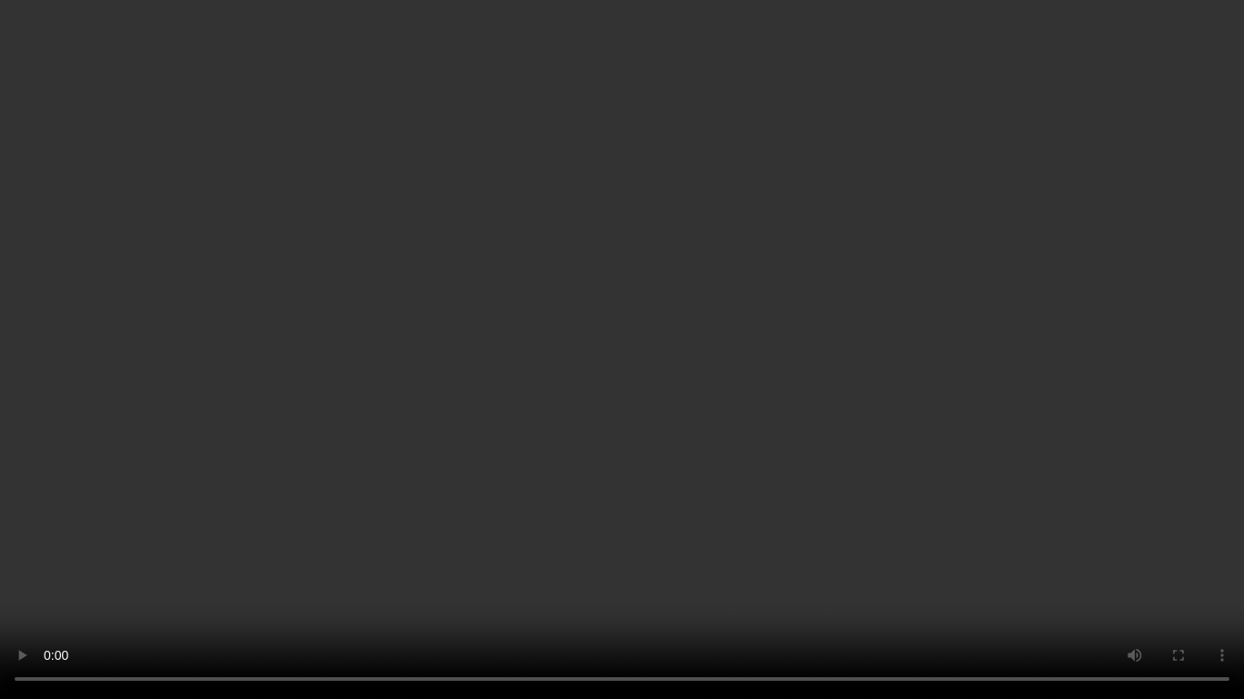
click at [840, 413] on video at bounding box center [622, 349] width 1244 height 699
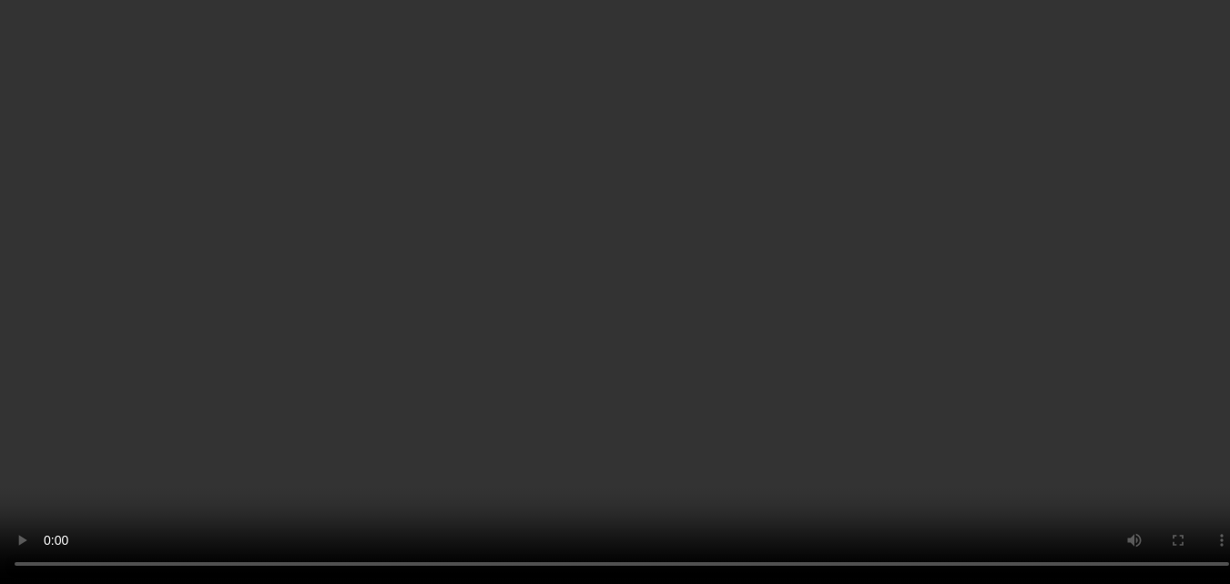
scroll to position [570, 0]
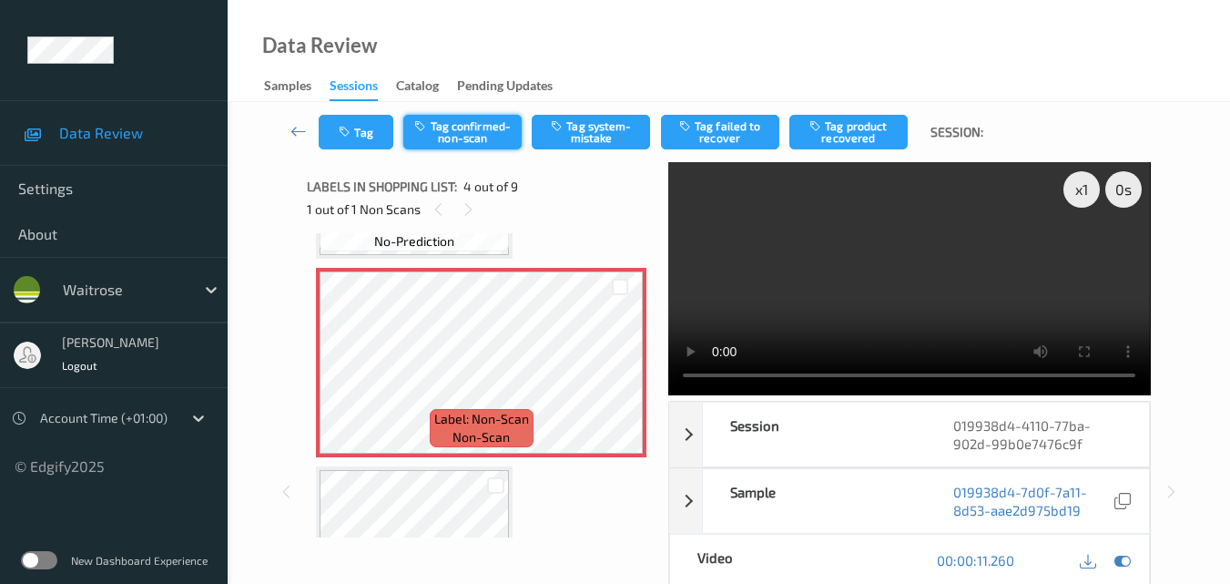
click at [457, 133] on button "Tag confirmed-non-scan" at bounding box center [462, 132] width 118 height 35
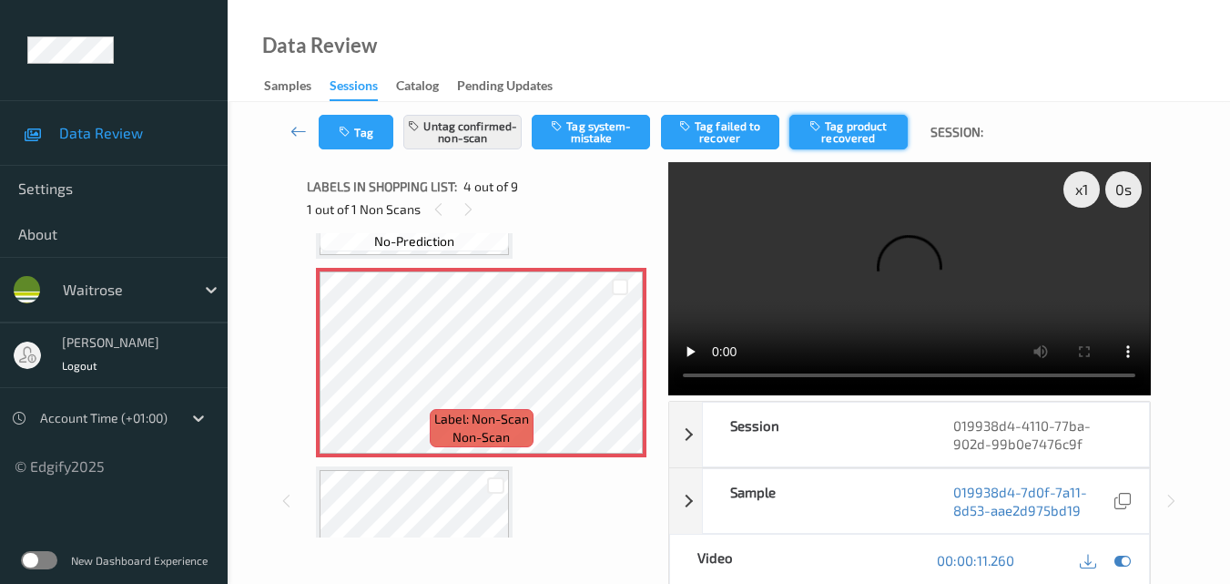
click at [834, 133] on button "Tag product recovered" at bounding box center [848, 132] width 118 height 35
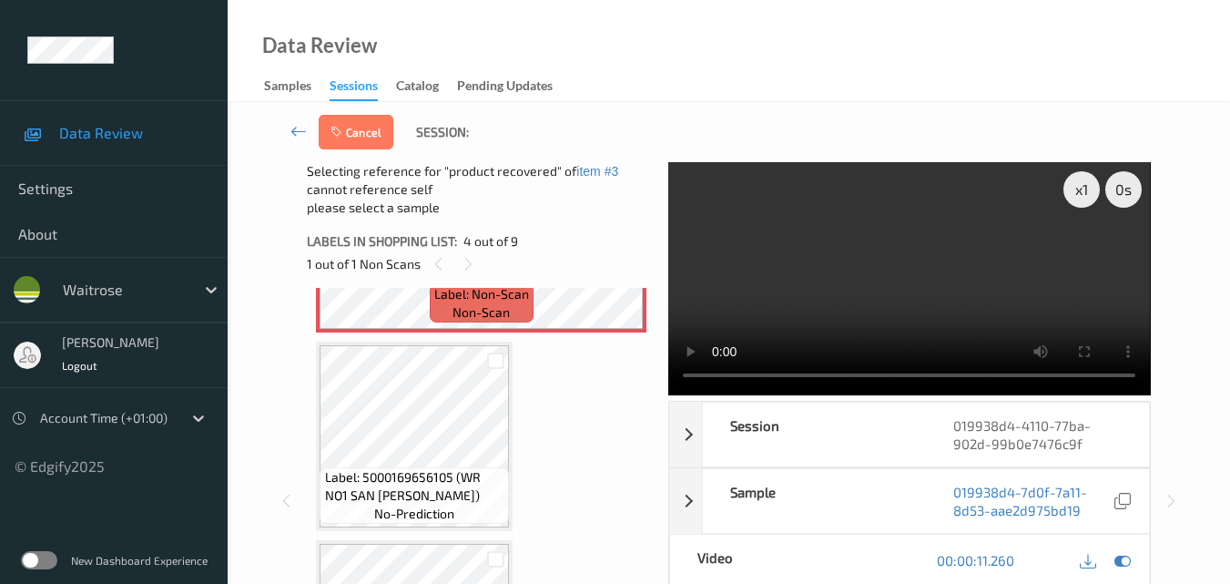
scroll to position [752, 0]
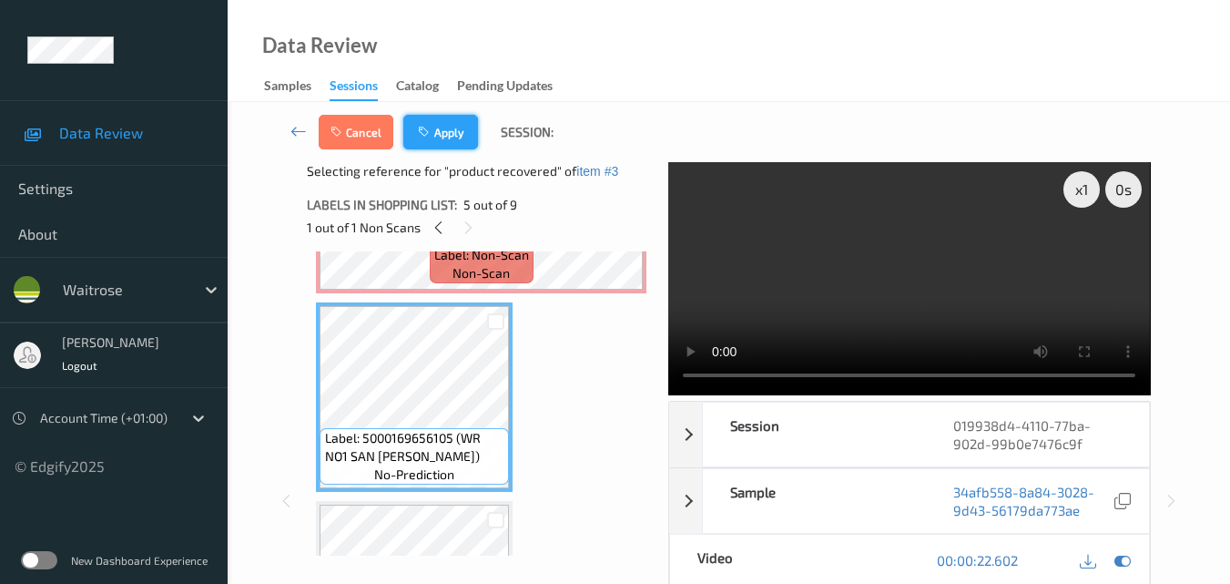
click at [459, 133] on button "Apply" at bounding box center [440, 132] width 75 height 35
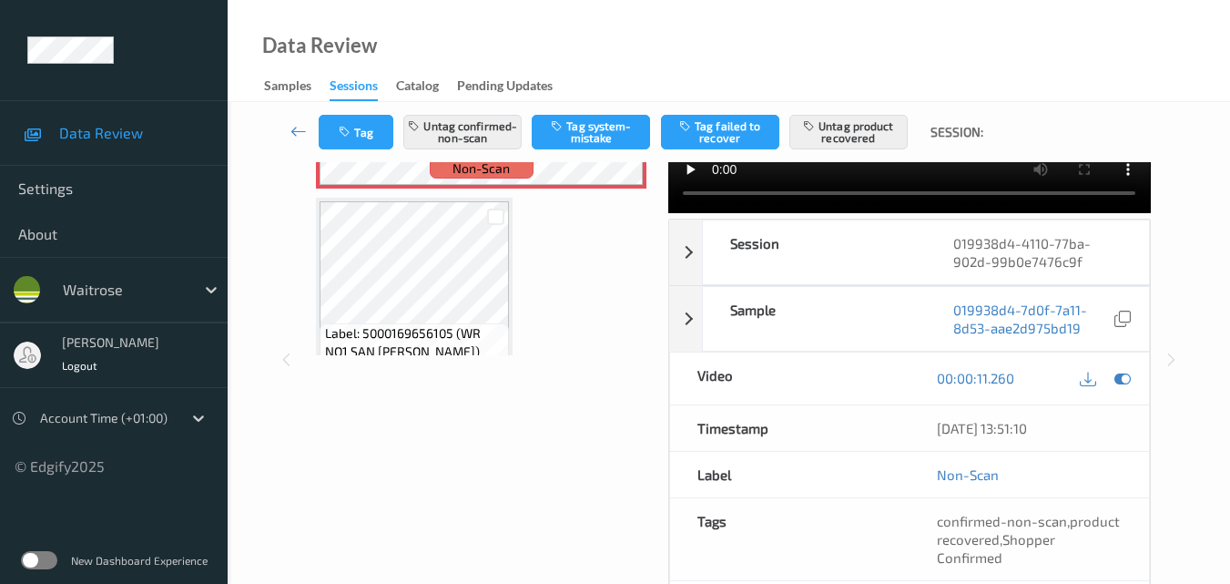
scroll to position [679, 0]
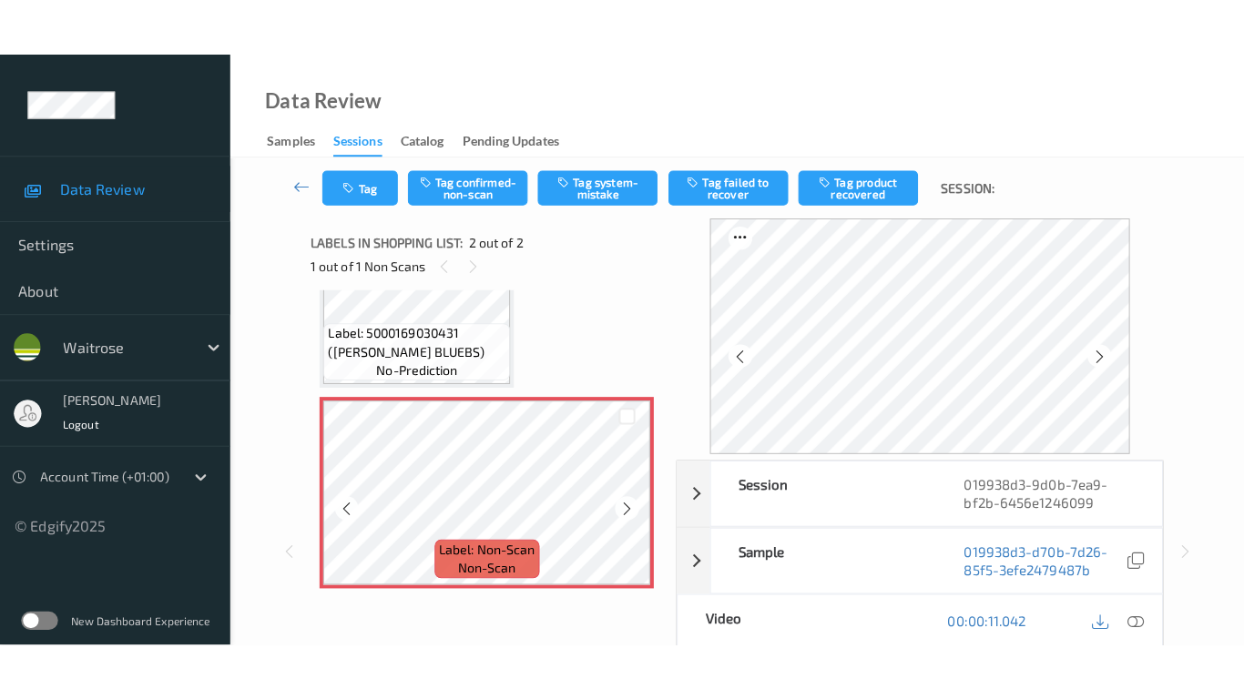
scroll to position [11, 0]
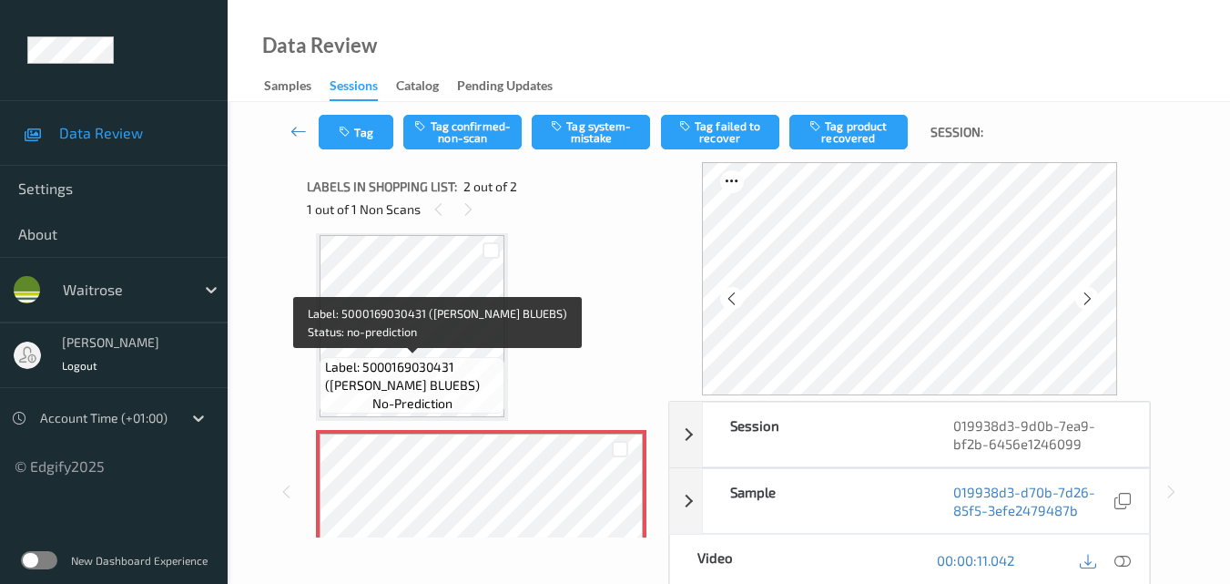
click at [451, 363] on span "Label: 5000169030431 ([PERSON_NAME] BLUEBS)" at bounding box center [413, 376] width 176 height 36
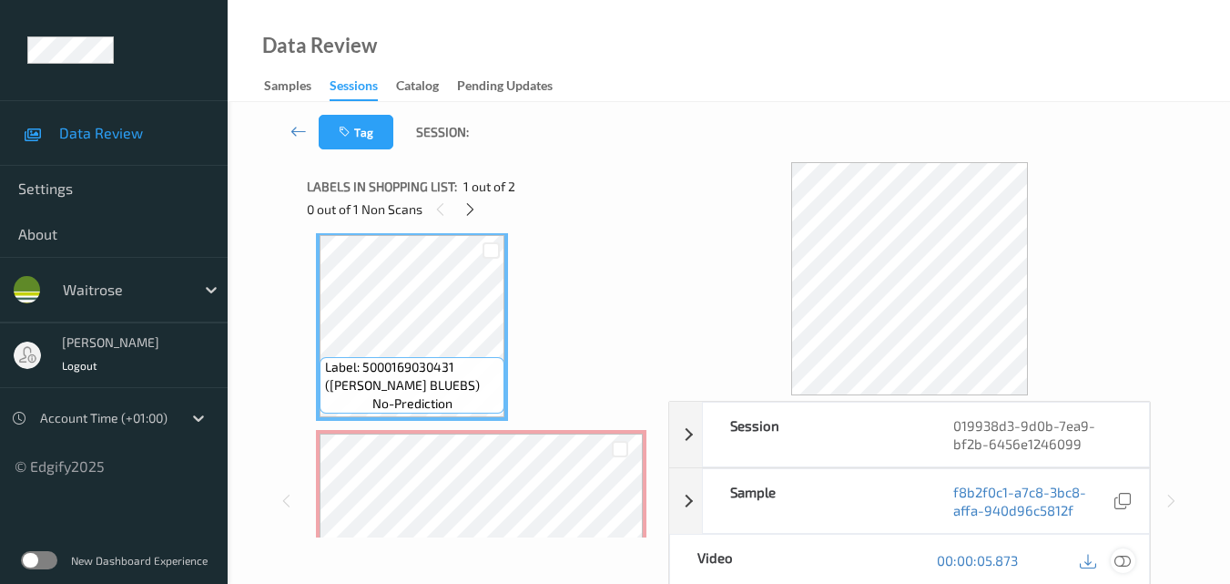
click at [1124, 554] on icon at bounding box center [1123, 560] width 16 height 16
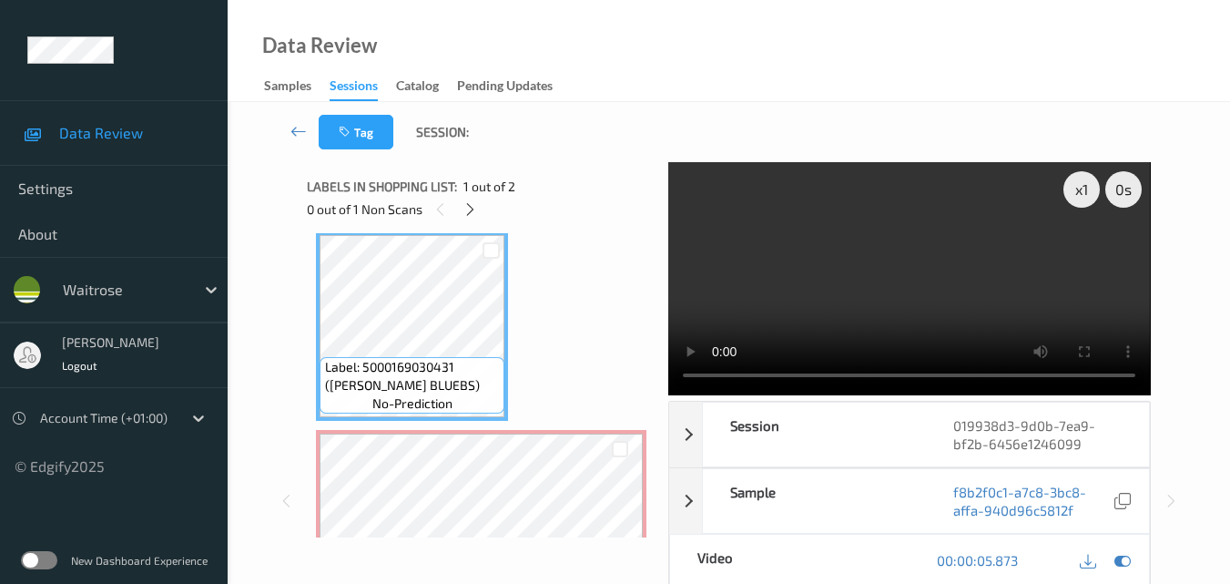
click at [848, 264] on video at bounding box center [909, 278] width 482 height 233
click at [882, 261] on video at bounding box center [909, 278] width 482 height 233
click at [942, 266] on video at bounding box center [909, 278] width 482 height 233
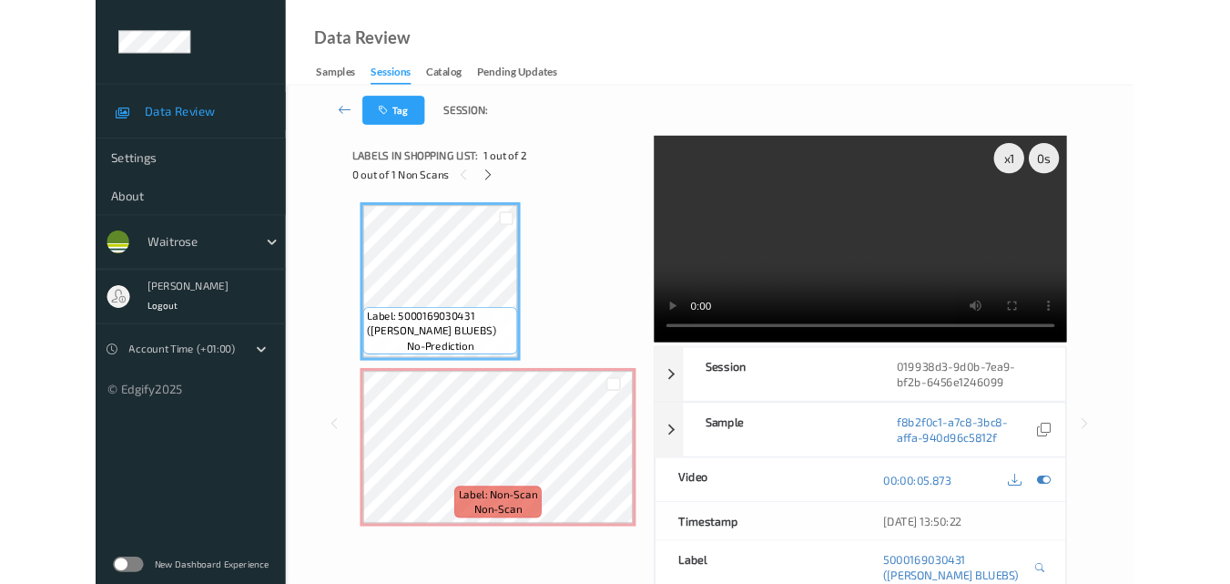
scroll to position [0, 0]
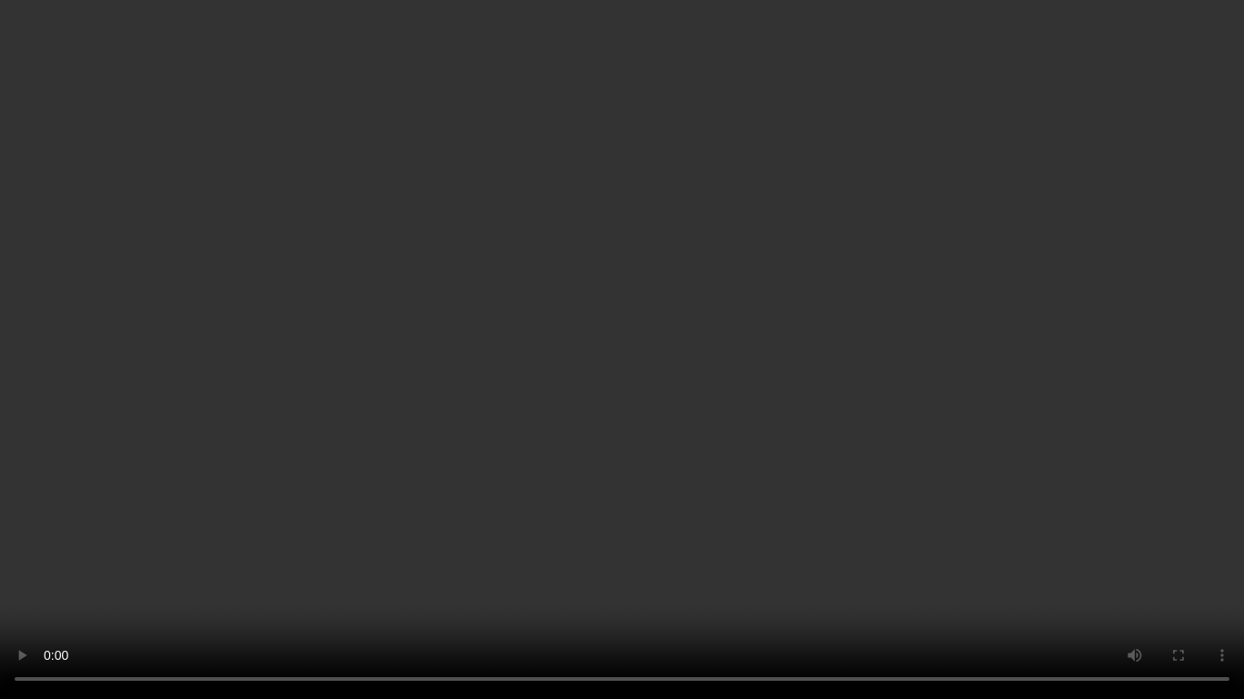
click at [774, 321] on video at bounding box center [622, 349] width 1244 height 699
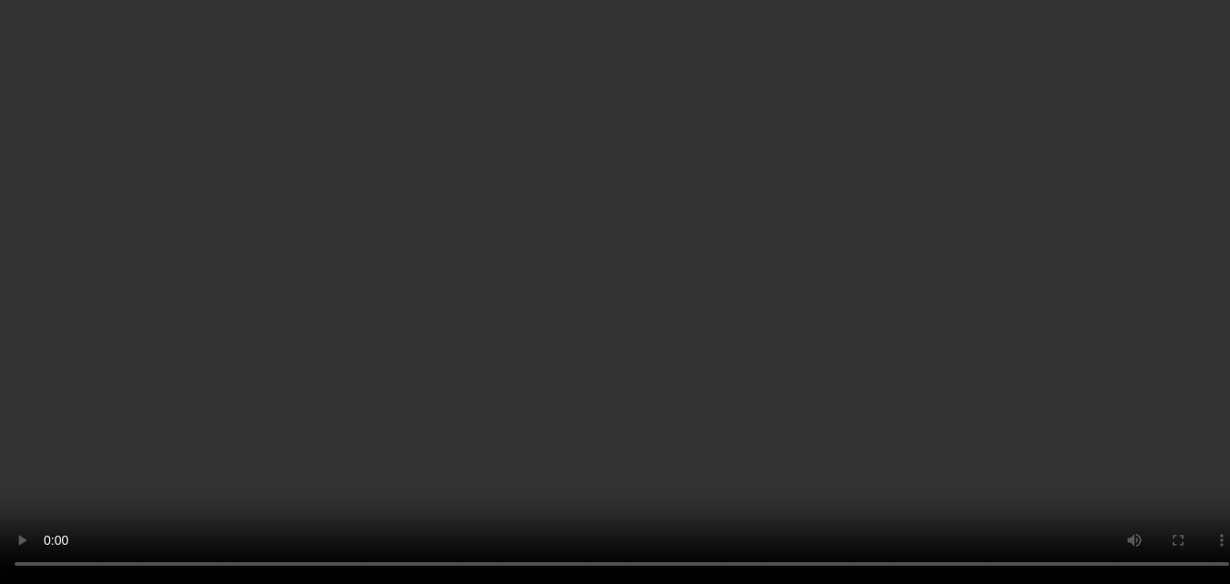
scroll to position [91, 0]
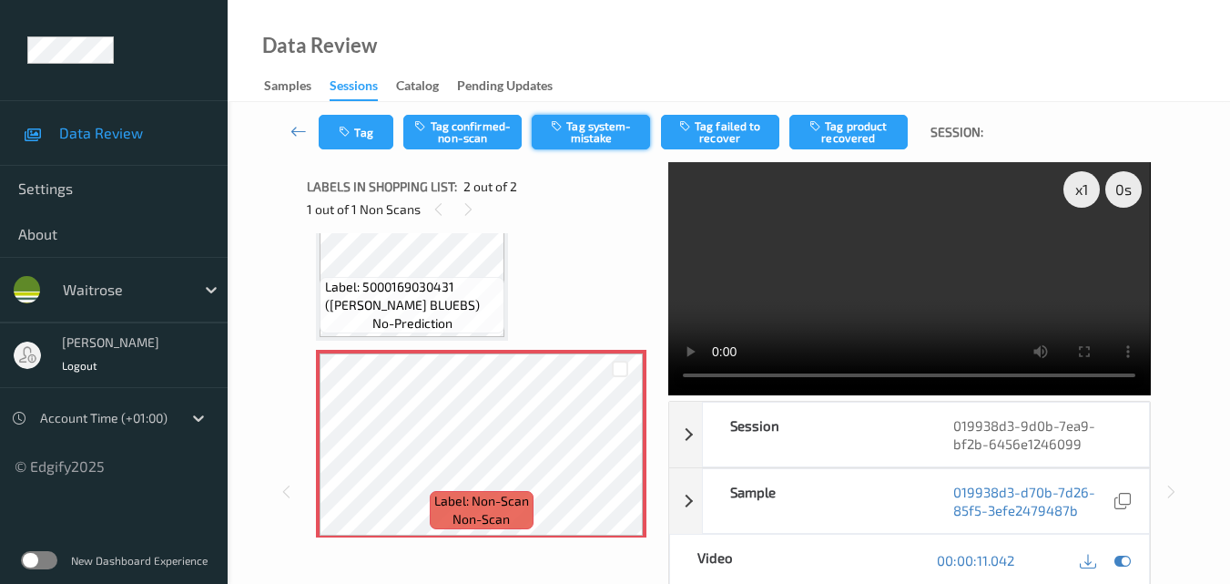
click at [589, 131] on button "Tag system-mistake" at bounding box center [591, 132] width 118 height 35
click at [351, 131] on icon "button" at bounding box center [346, 132] width 15 height 13
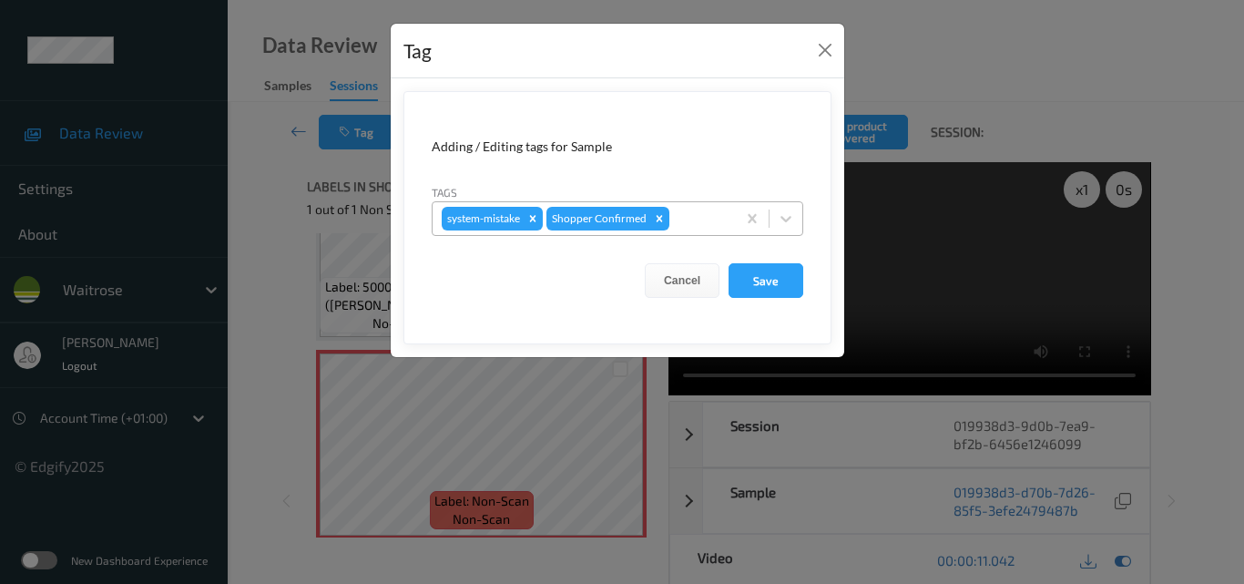
click at [696, 216] on div at bounding box center [700, 219] width 54 height 22
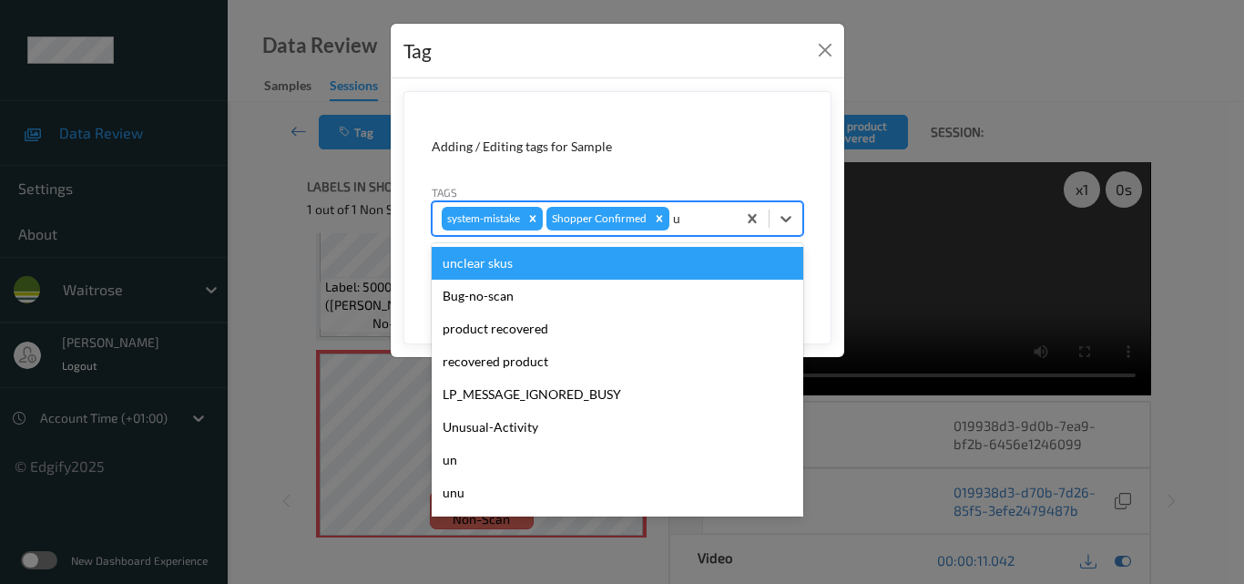
type input "un"
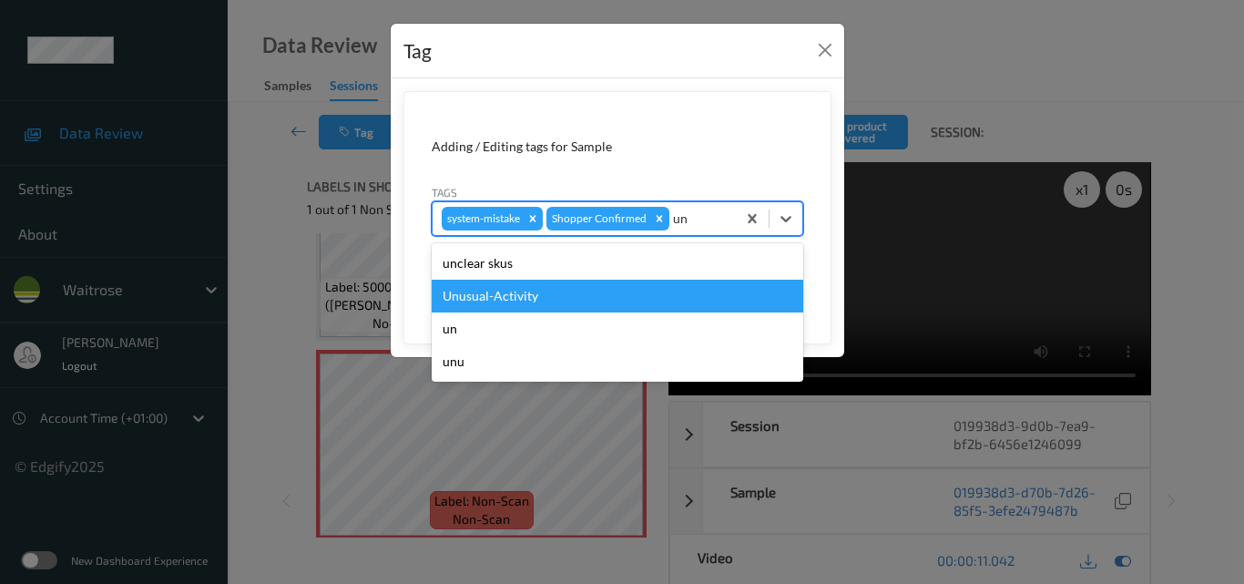
click at [550, 305] on div "Unusual-Activity" at bounding box center [618, 296] width 372 height 33
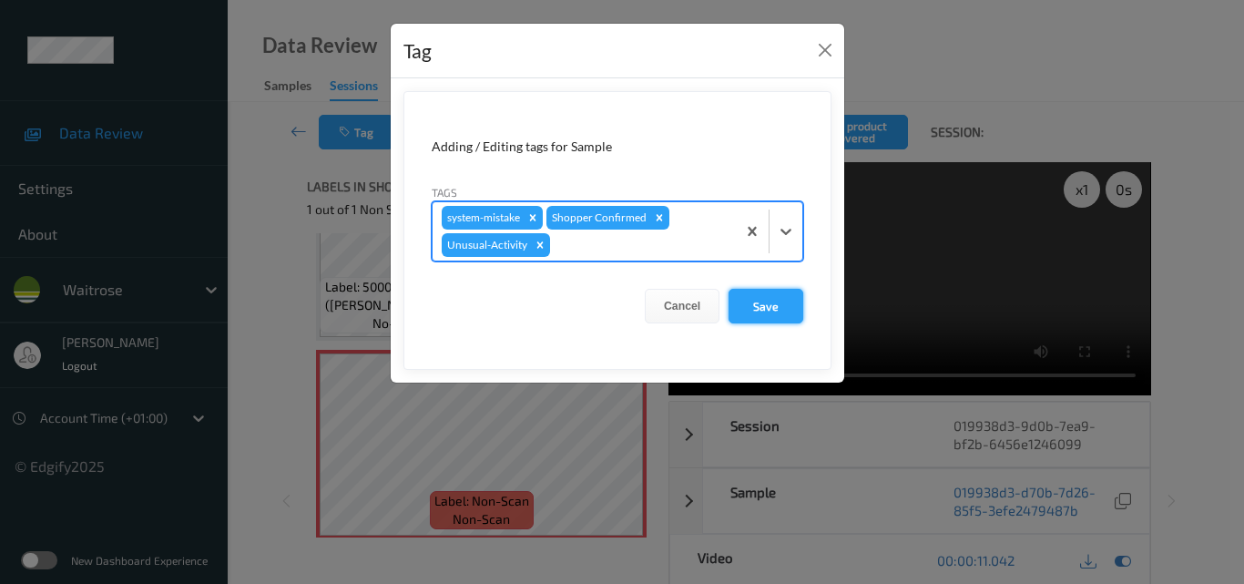
click at [776, 306] on button "Save" at bounding box center [765, 306] width 75 height 35
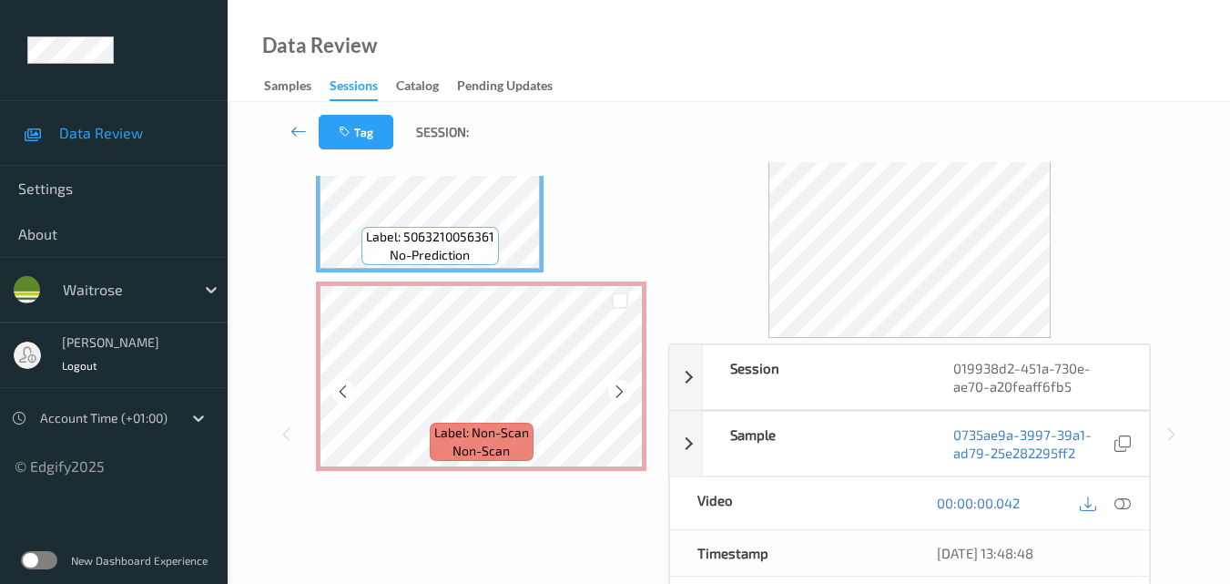
scroll to position [91, 0]
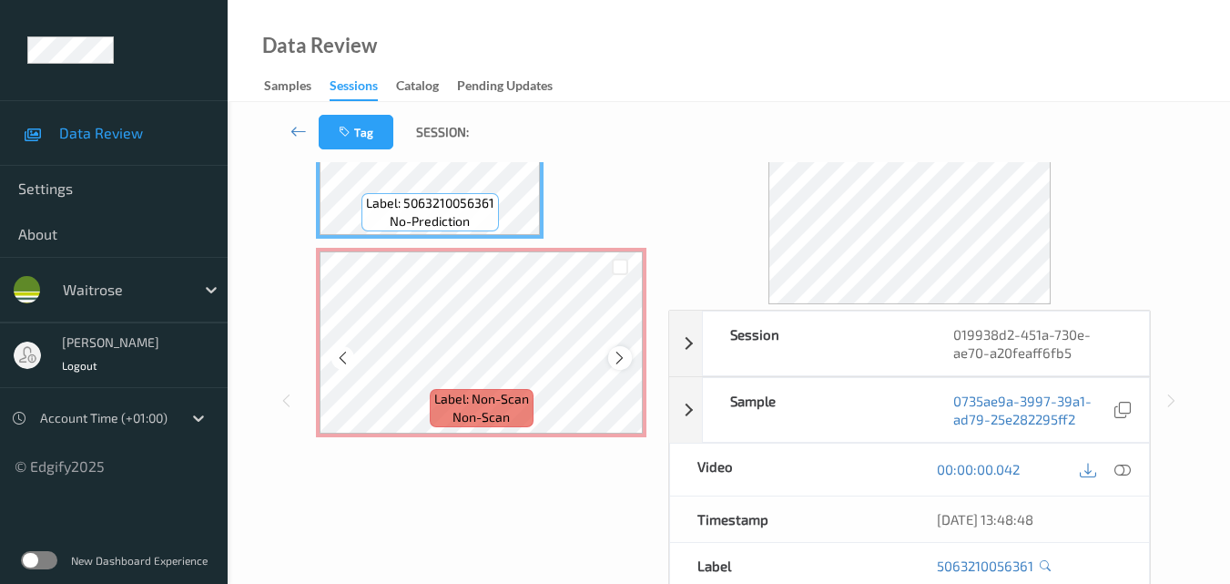
click at [620, 358] on icon at bounding box center [619, 358] width 15 height 16
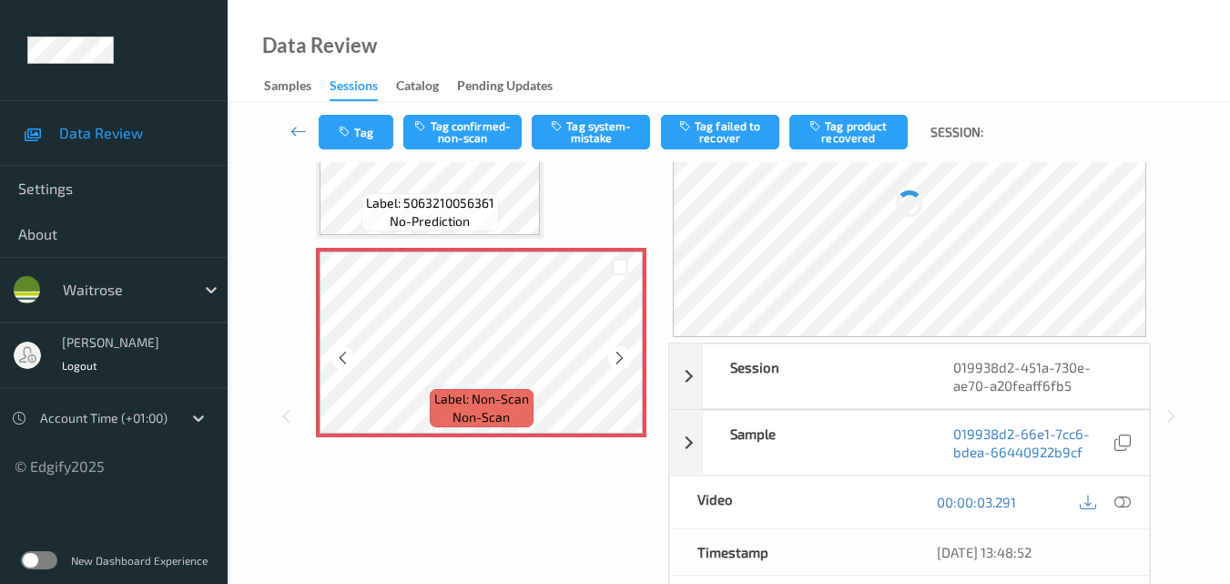
click at [620, 358] on icon at bounding box center [619, 358] width 15 height 16
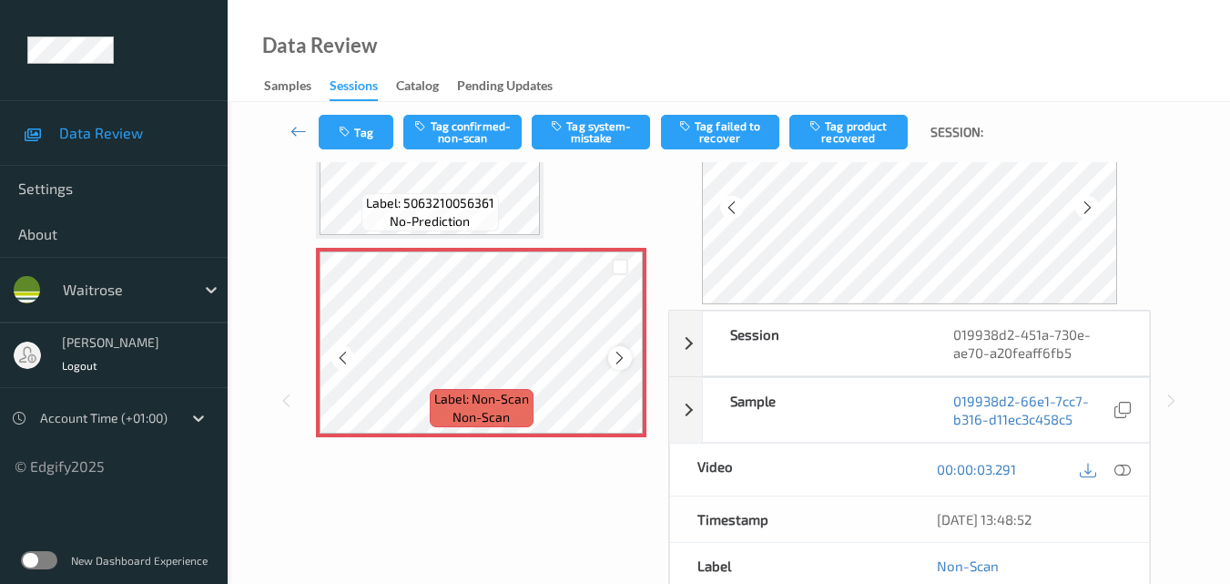
scroll to position [11, 0]
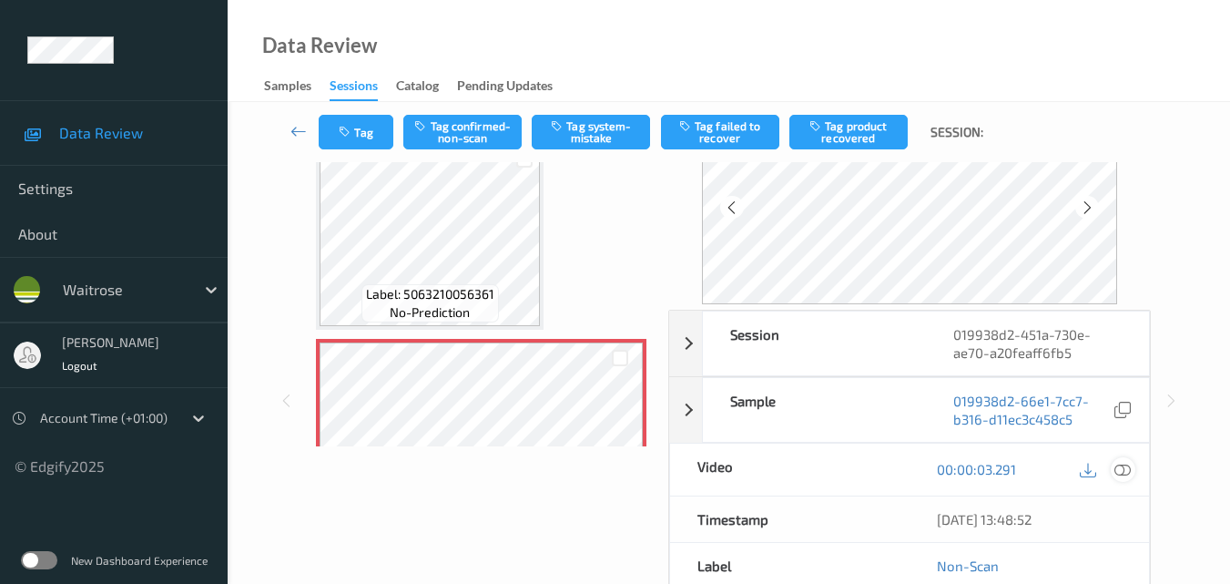
click at [1119, 465] on icon at bounding box center [1123, 469] width 16 height 16
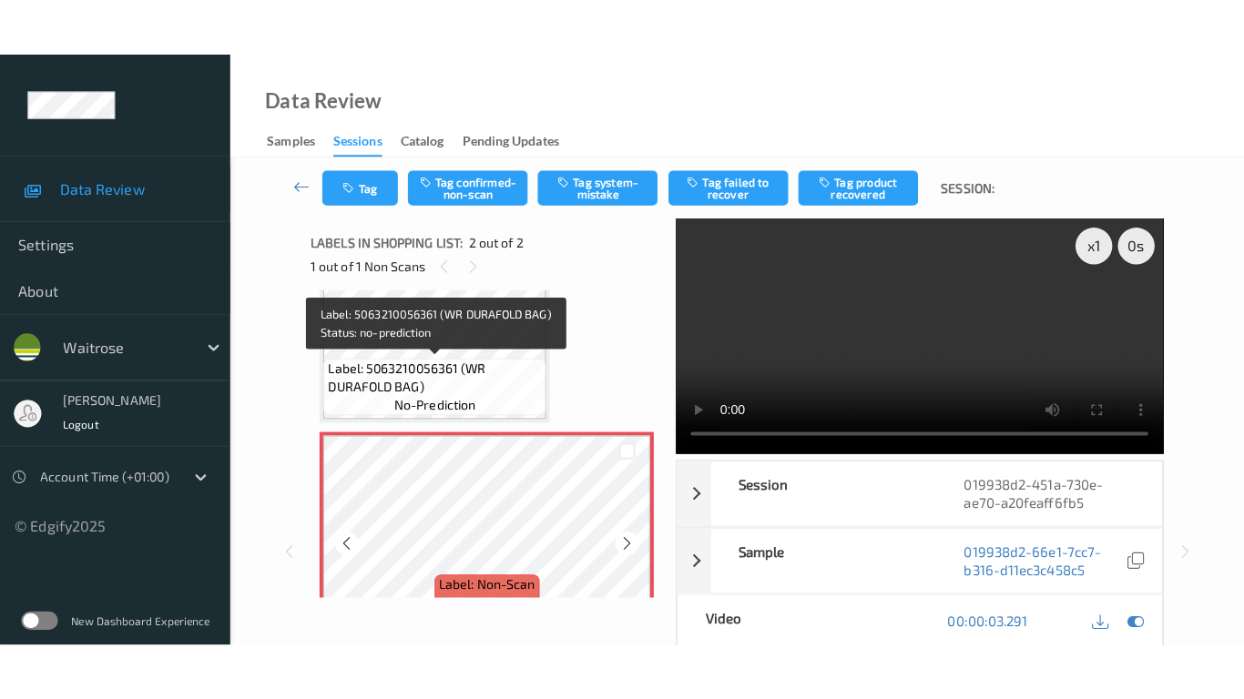
scroll to position [102, 0]
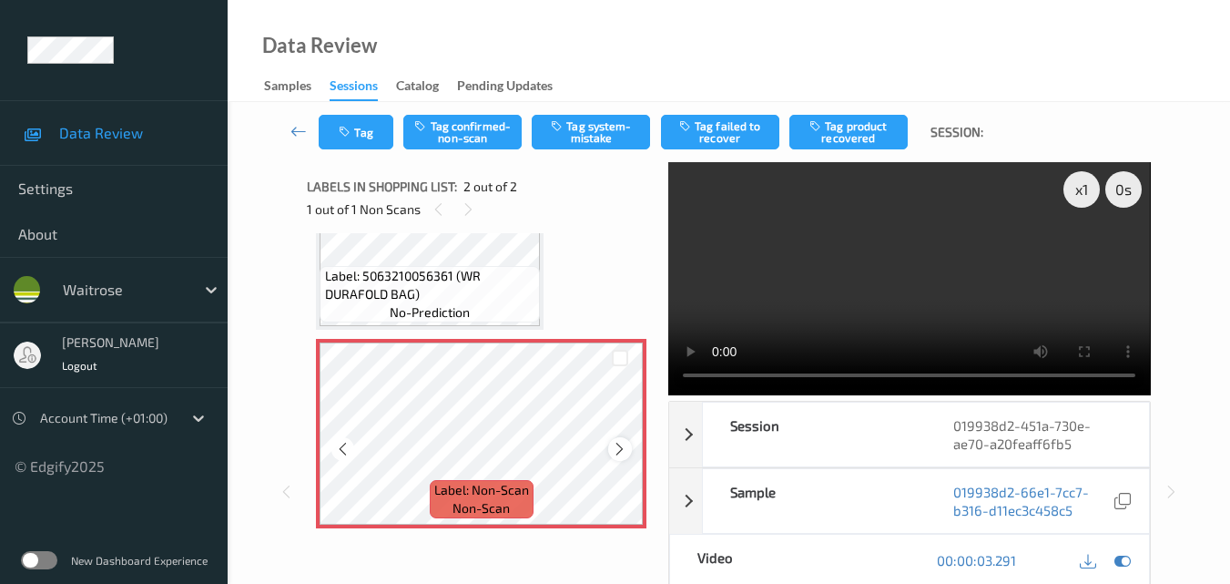
click at [616, 446] on icon at bounding box center [619, 449] width 15 height 16
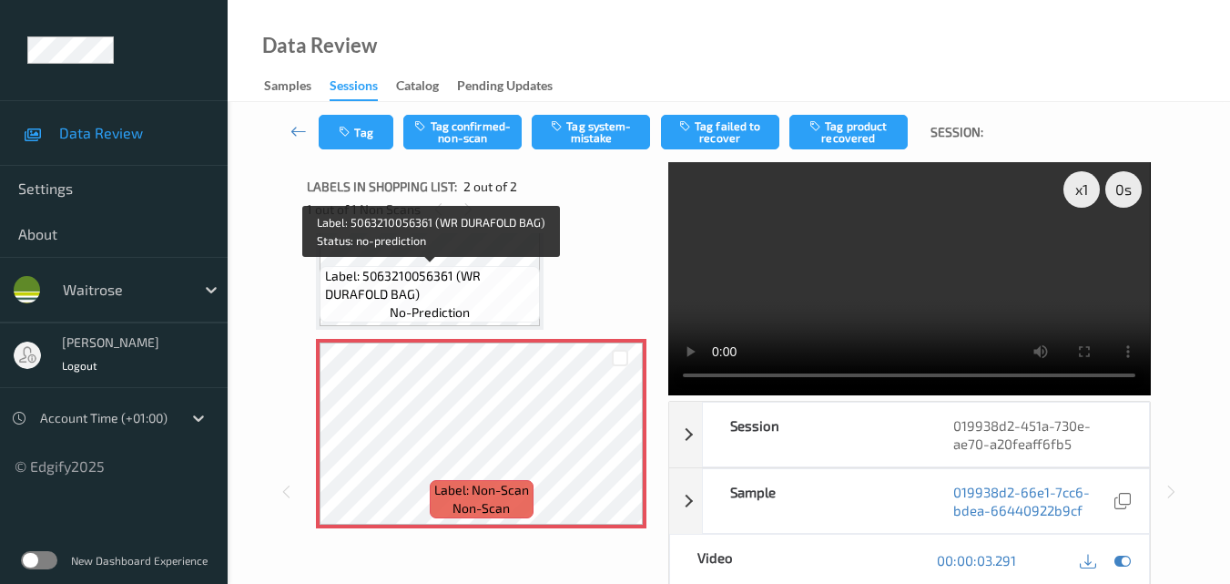
click at [498, 281] on span "Label: 5063210056361 (WR DURAFOLD BAG)" at bounding box center [430, 285] width 211 height 36
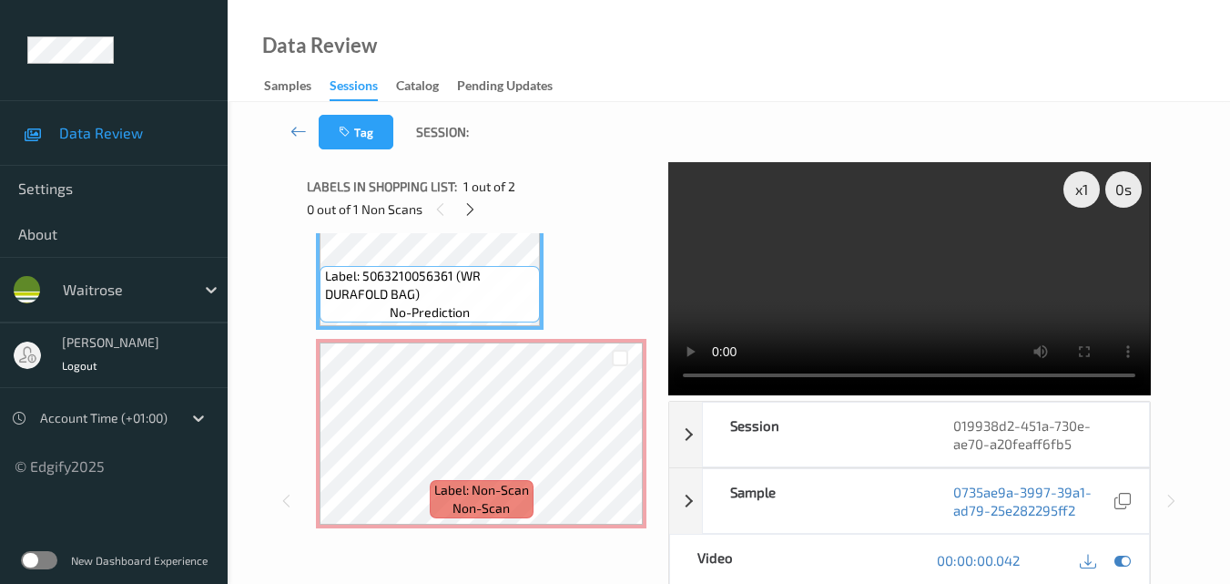
click at [931, 275] on video at bounding box center [909, 278] width 482 height 233
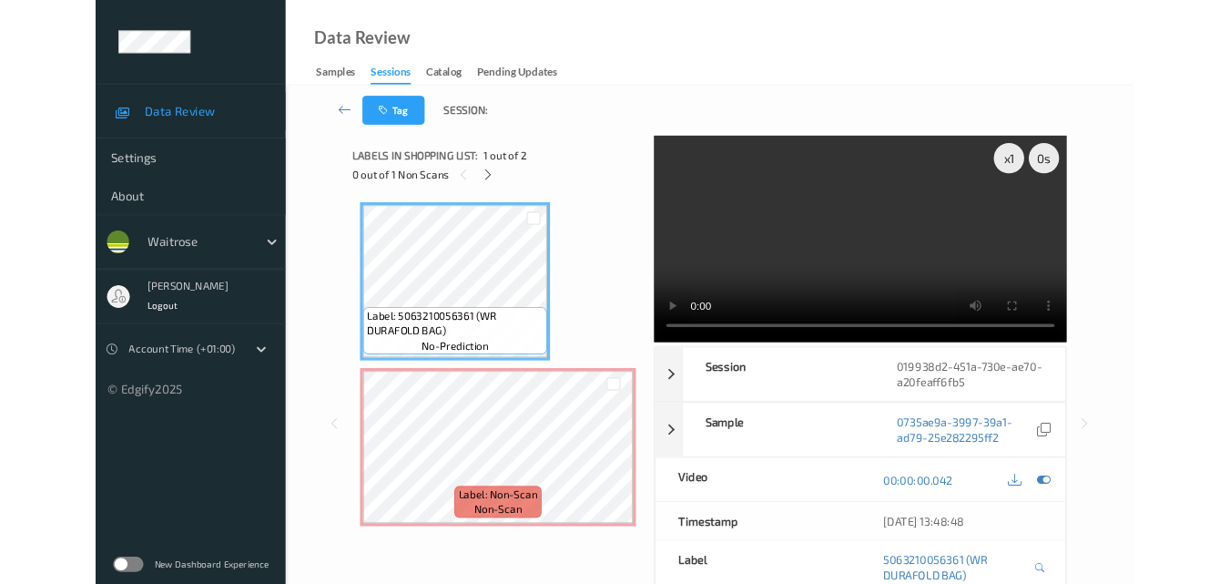
scroll to position [0, 0]
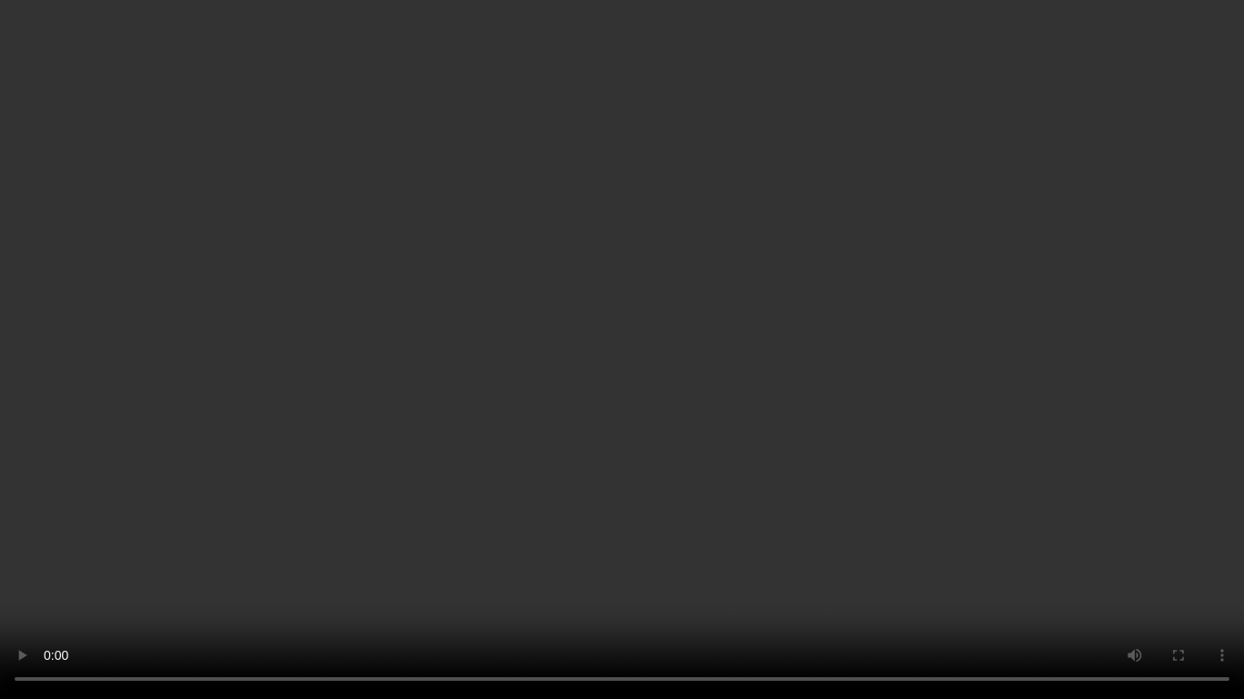
click at [793, 438] on video at bounding box center [622, 349] width 1244 height 699
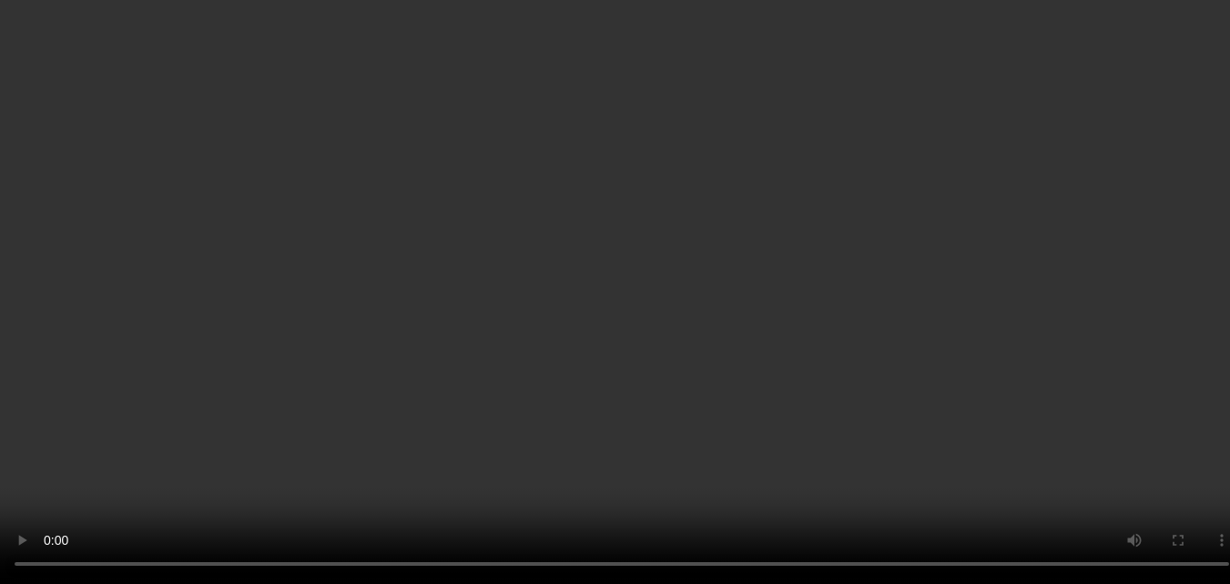
scroll to position [102, 0]
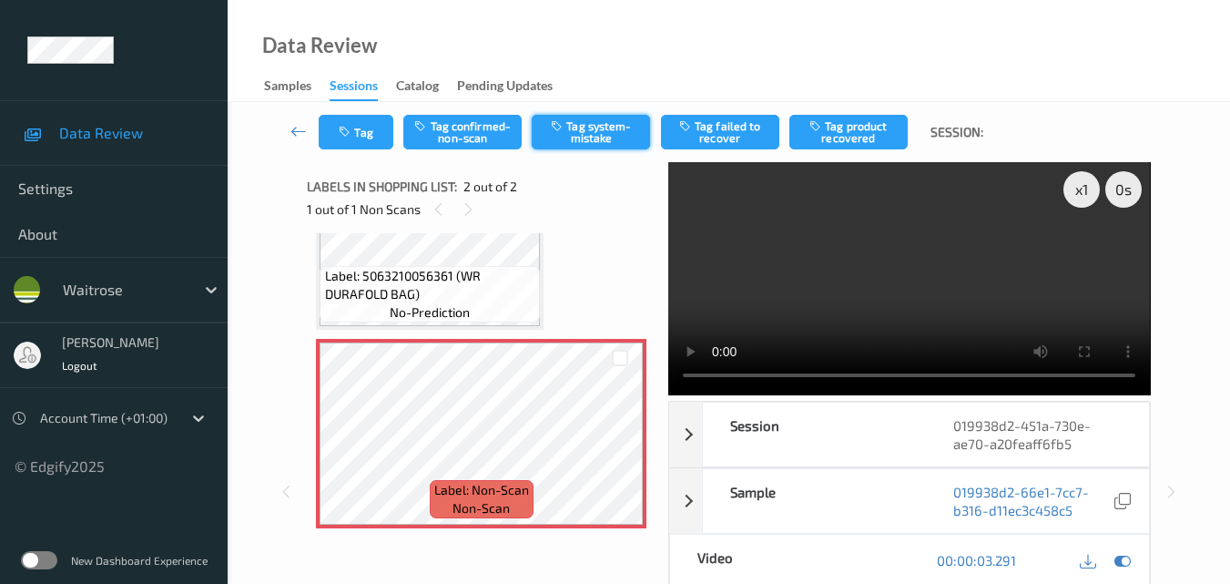
click at [572, 148] on button "Tag system-mistake" at bounding box center [591, 132] width 118 height 35
click at [380, 132] on button "Tag" at bounding box center [356, 132] width 75 height 35
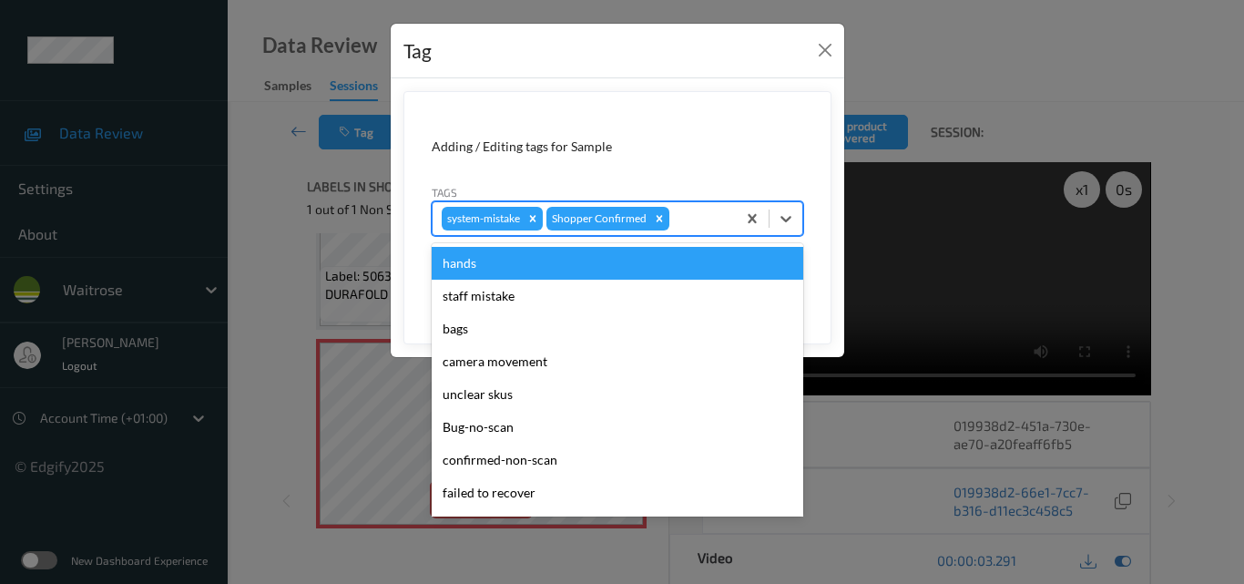
click at [708, 225] on div at bounding box center [700, 219] width 54 height 22
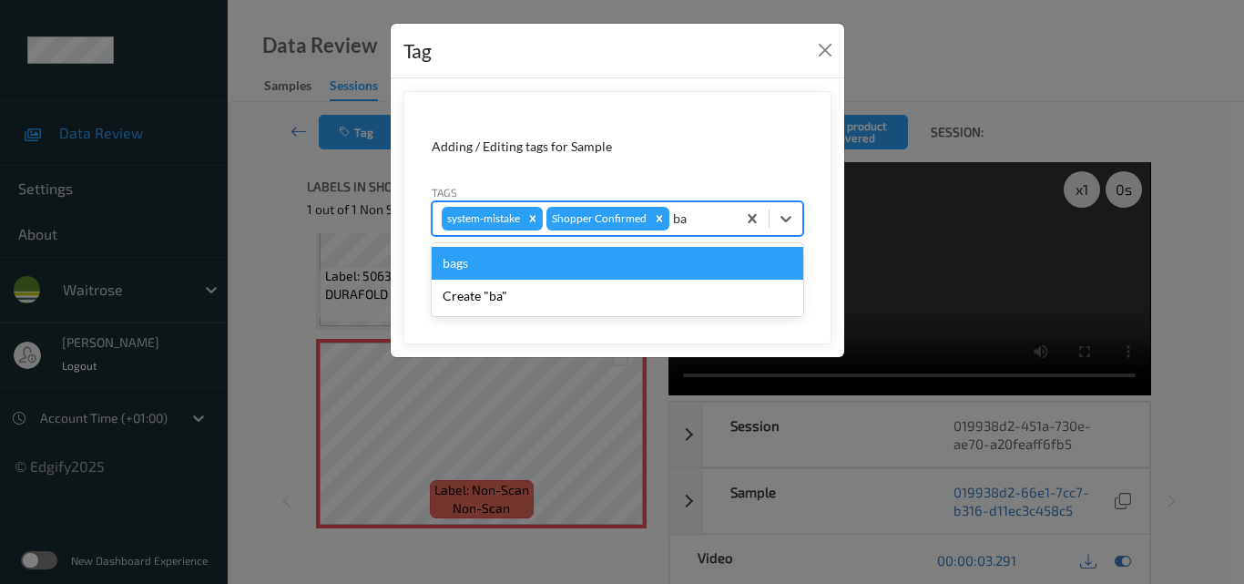
type input "bag"
click at [565, 260] on div "bags" at bounding box center [618, 263] width 372 height 33
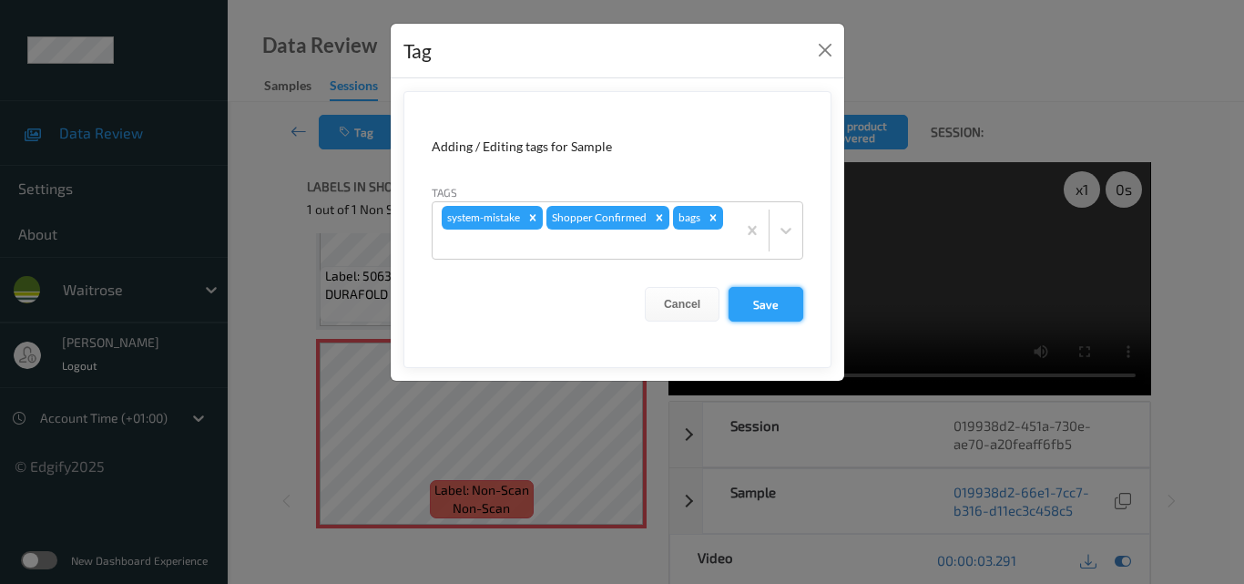
click at [761, 303] on button "Save" at bounding box center [765, 304] width 75 height 35
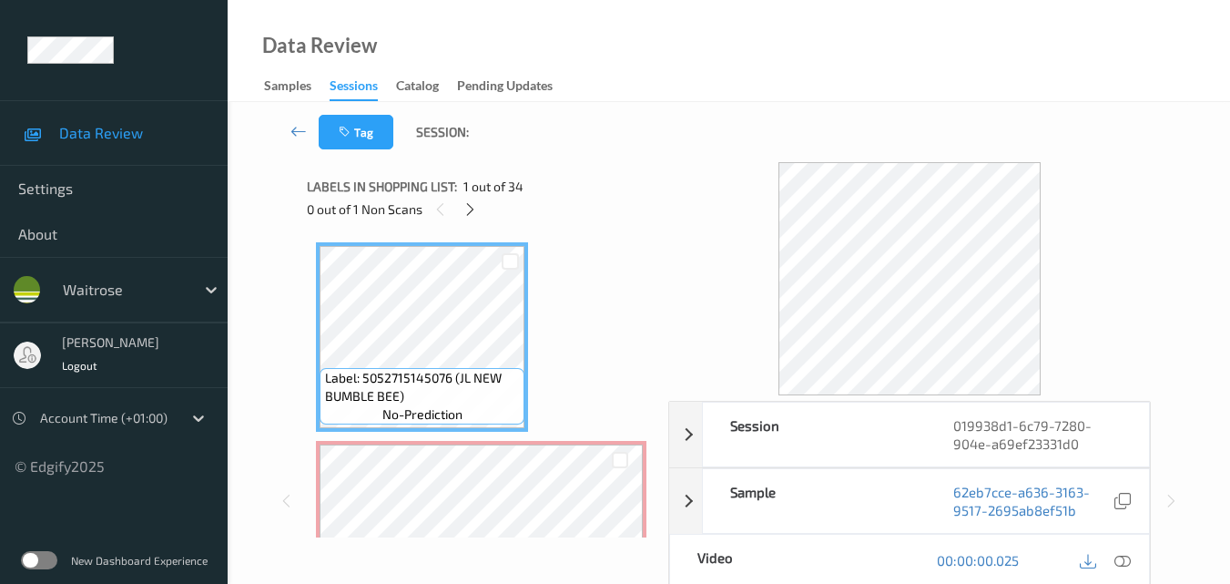
scroll to position [91, 0]
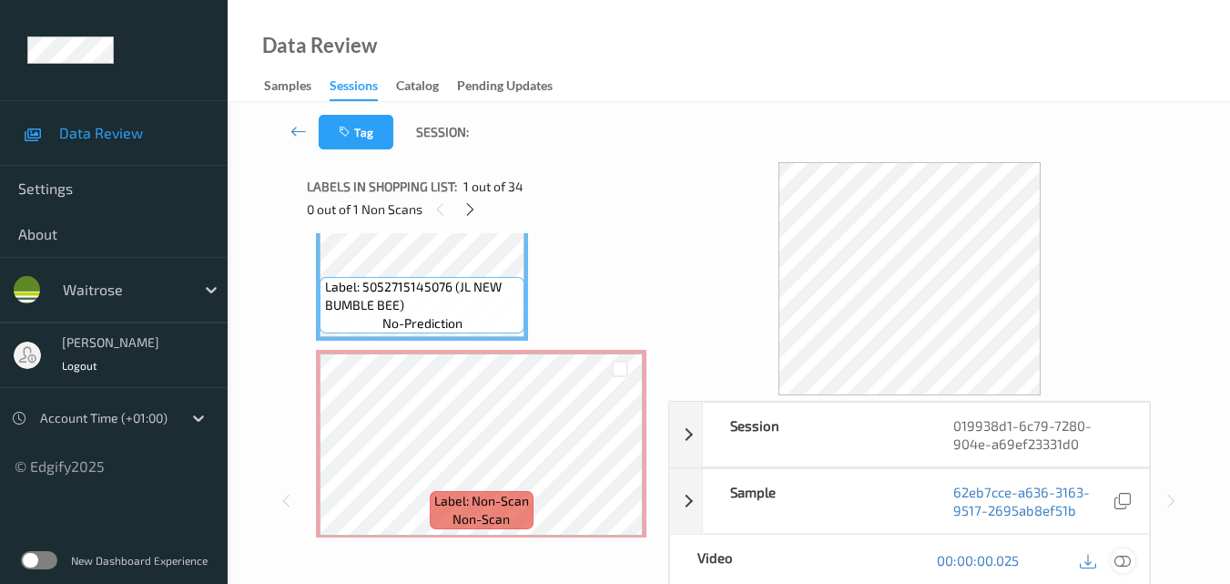
click at [1126, 559] on icon at bounding box center [1123, 560] width 16 height 16
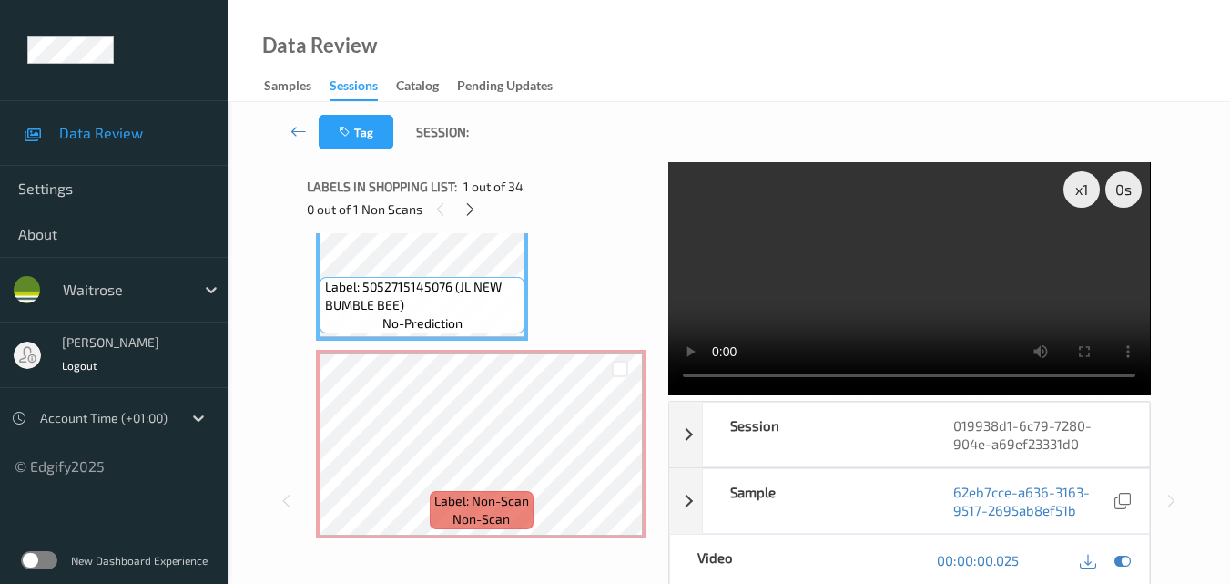
click at [862, 280] on video at bounding box center [909, 278] width 482 height 233
click at [902, 254] on video at bounding box center [909, 278] width 482 height 233
click at [982, 263] on video at bounding box center [909, 278] width 482 height 233
click at [958, 272] on video at bounding box center [909, 278] width 482 height 233
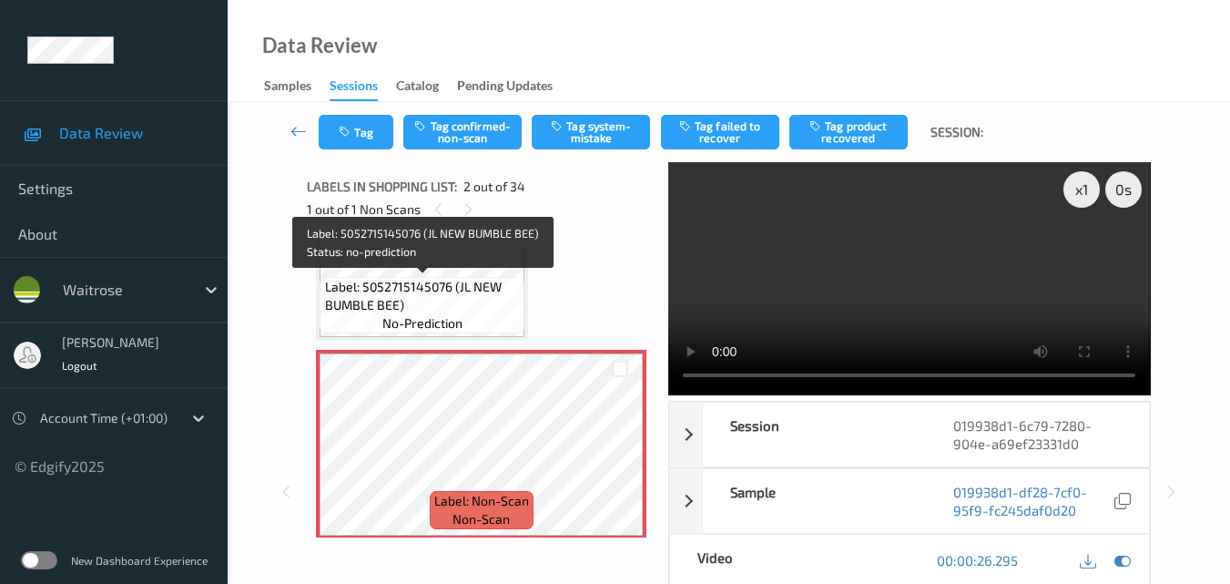
click at [475, 290] on span "Label: 5052715145076 (JL NEW BUMBLE BEE)" at bounding box center [423, 296] width 196 height 36
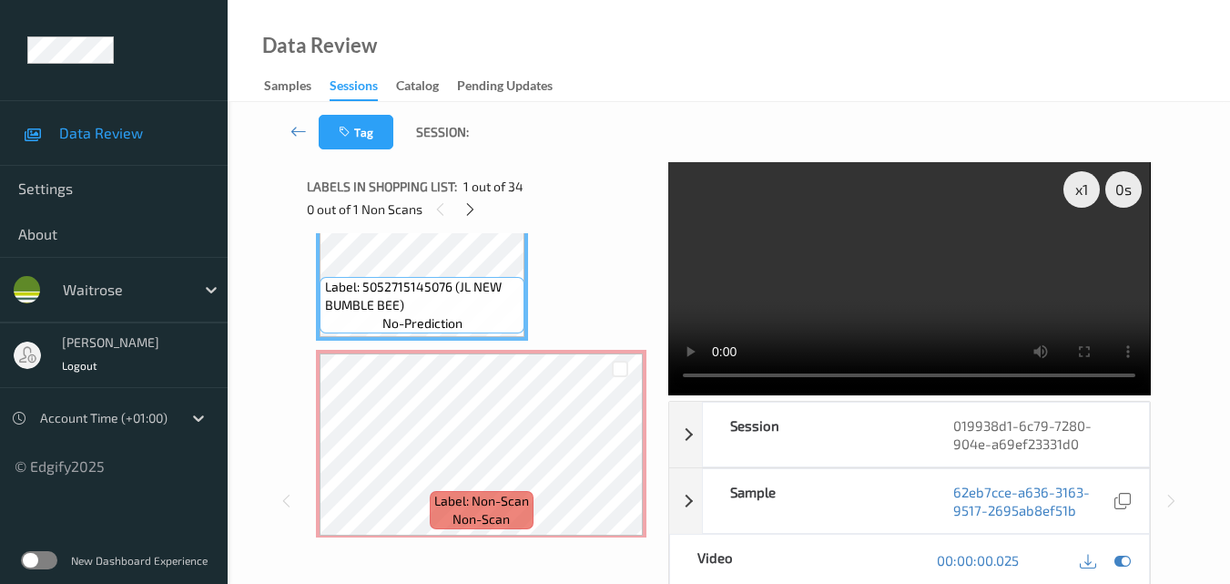
click at [969, 268] on video at bounding box center [909, 278] width 482 height 233
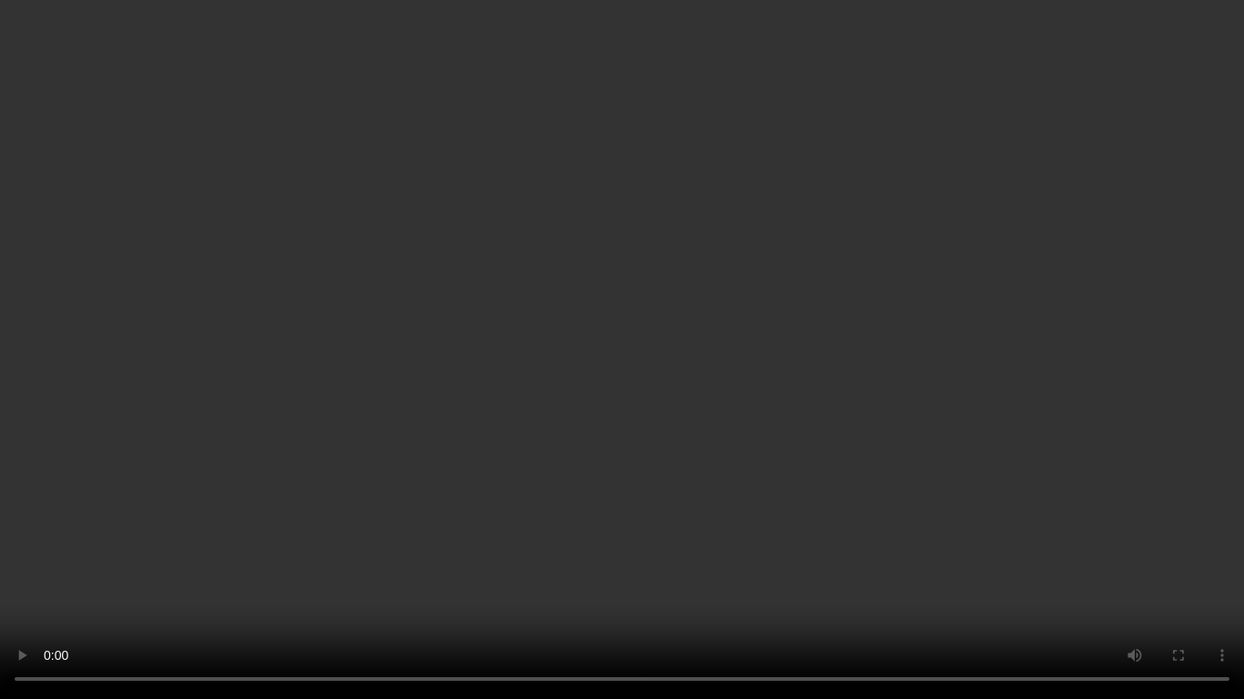
click at [896, 450] on video at bounding box center [622, 349] width 1244 height 699
click at [576, 433] on video at bounding box center [622, 349] width 1244 height 699
drag, startPoint x: 912, startPoint y: 456, endPoint x: 994, endPoint y: 545, distance: 120.5
click at [913, 456] on video at bounding box center [622, 349] width 1244 height 699
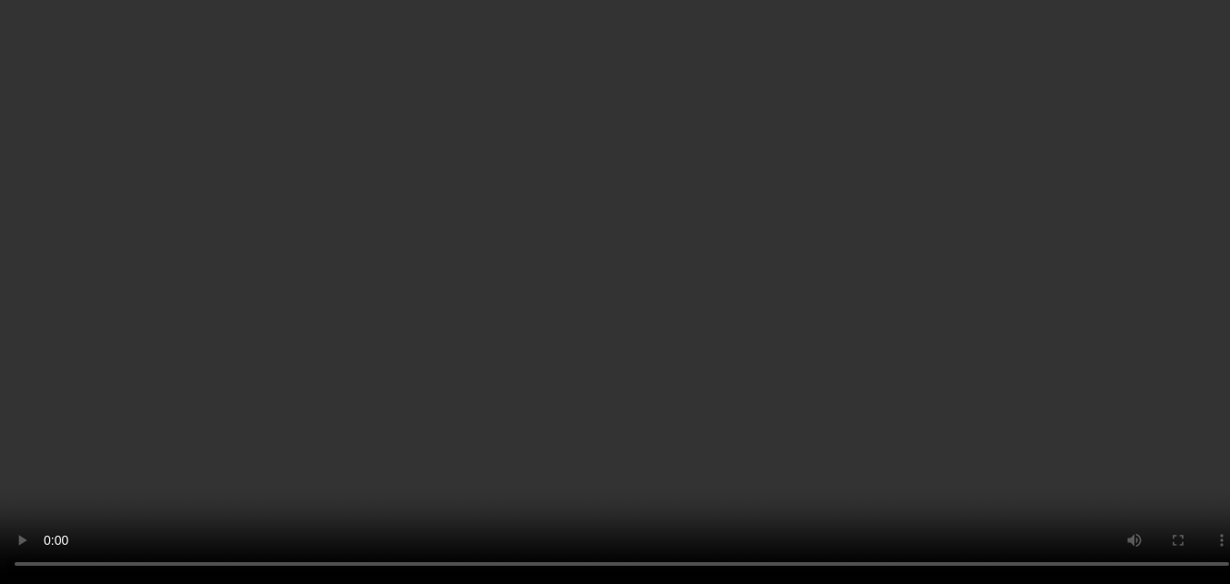
scroll to position [0, 0]
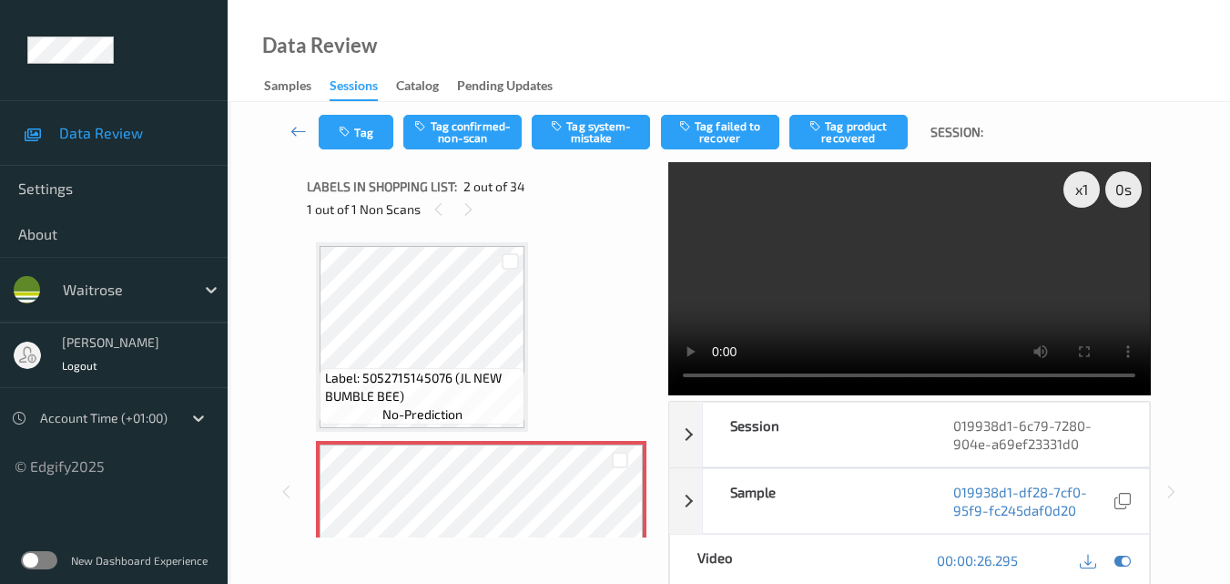
click at [929, 309] on video at bounding box center [909, 278] width 482 height 233
click at [930, 306] on video at bounding box center [909, 278] width 482 height 233
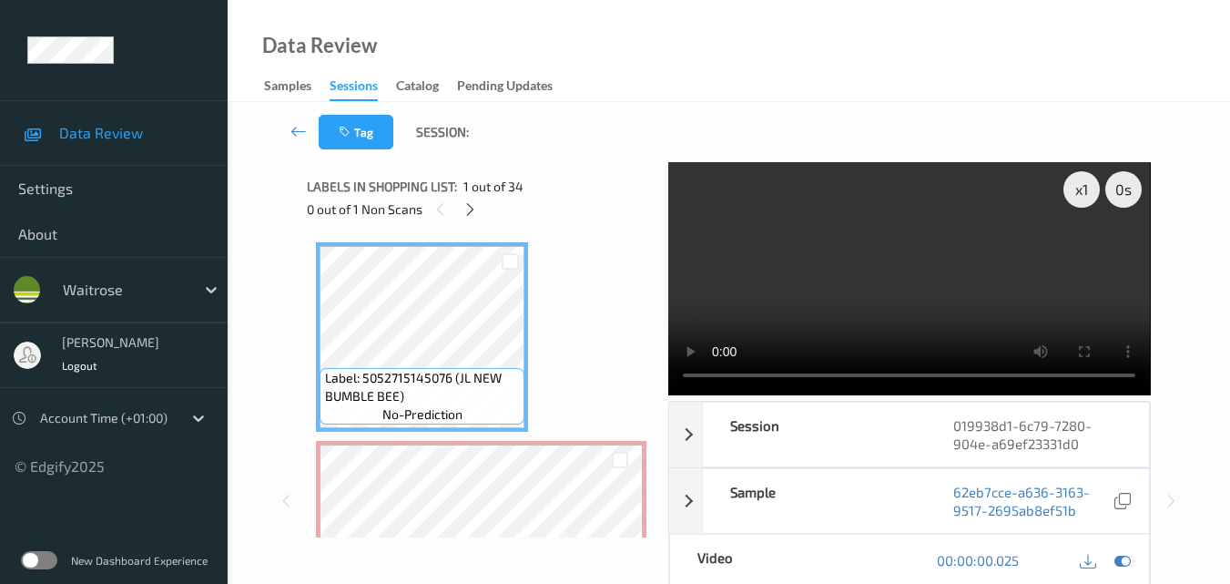
click at [893, 277] on video at bounding box center [909, 278] width 482 height 233
click at [1069, 190] on div "x 1" at bounding box center [1082, 189] width 36 height 36
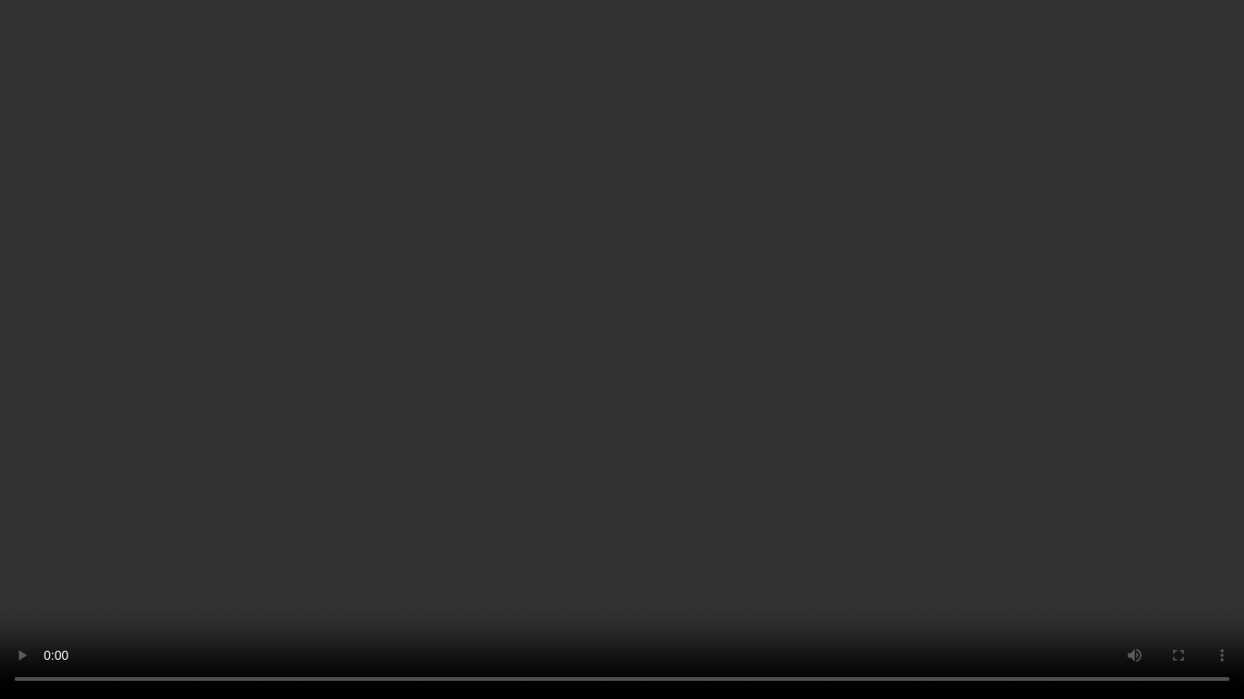
click at [936, 458] on video at bounding box center [622, 349] width 1244 height 699
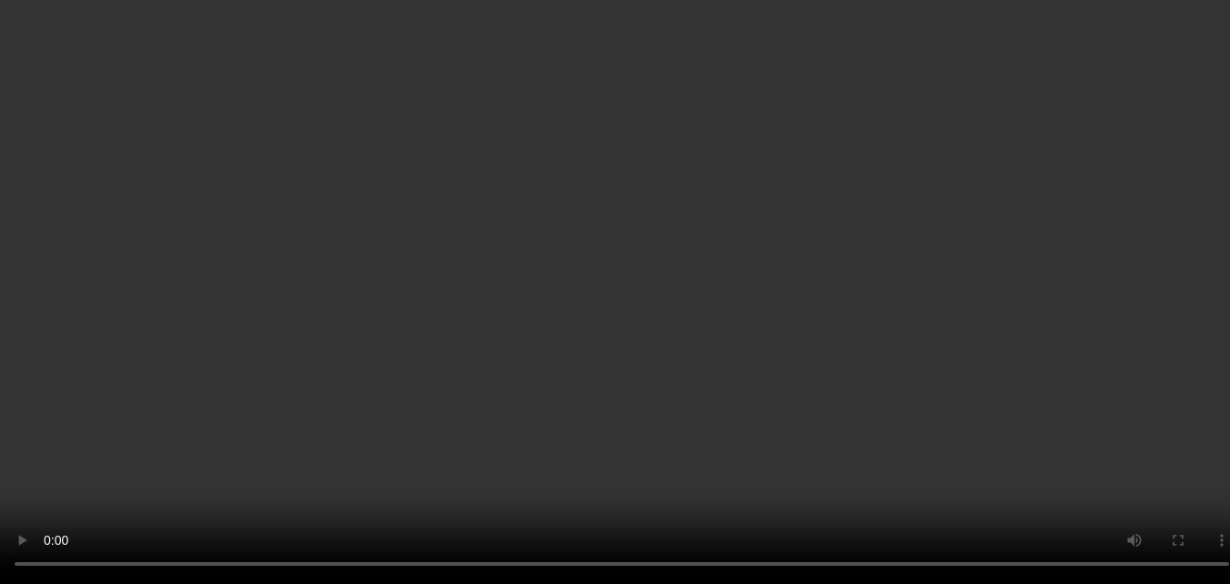
scroll to position [273, 0]
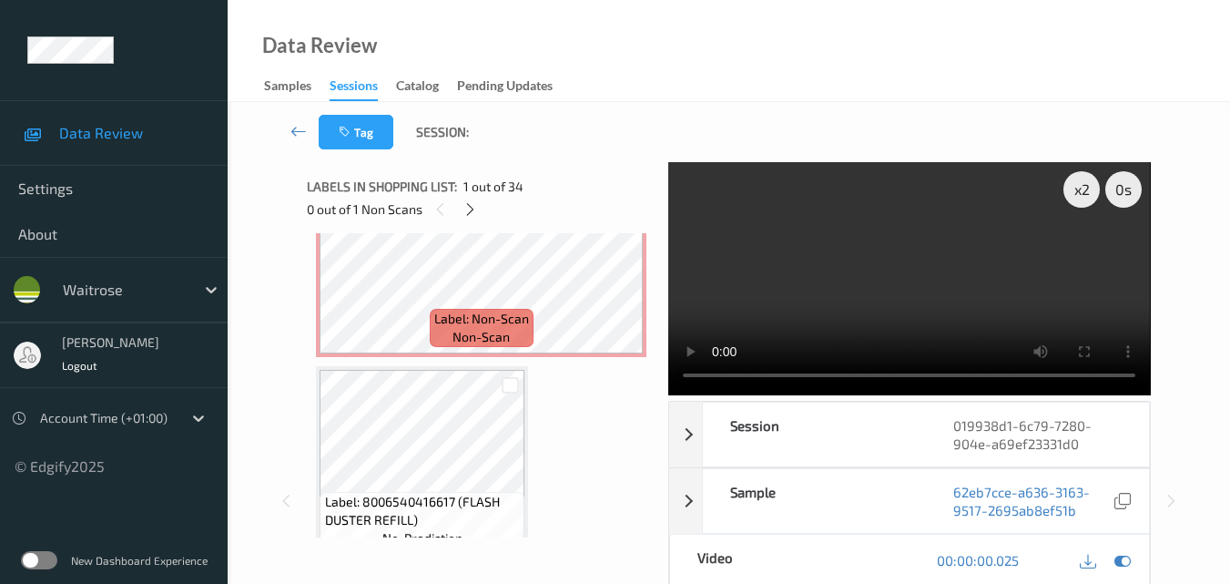
click at [926, 249] on video at bounding box center [909, 278] width 482 height 233
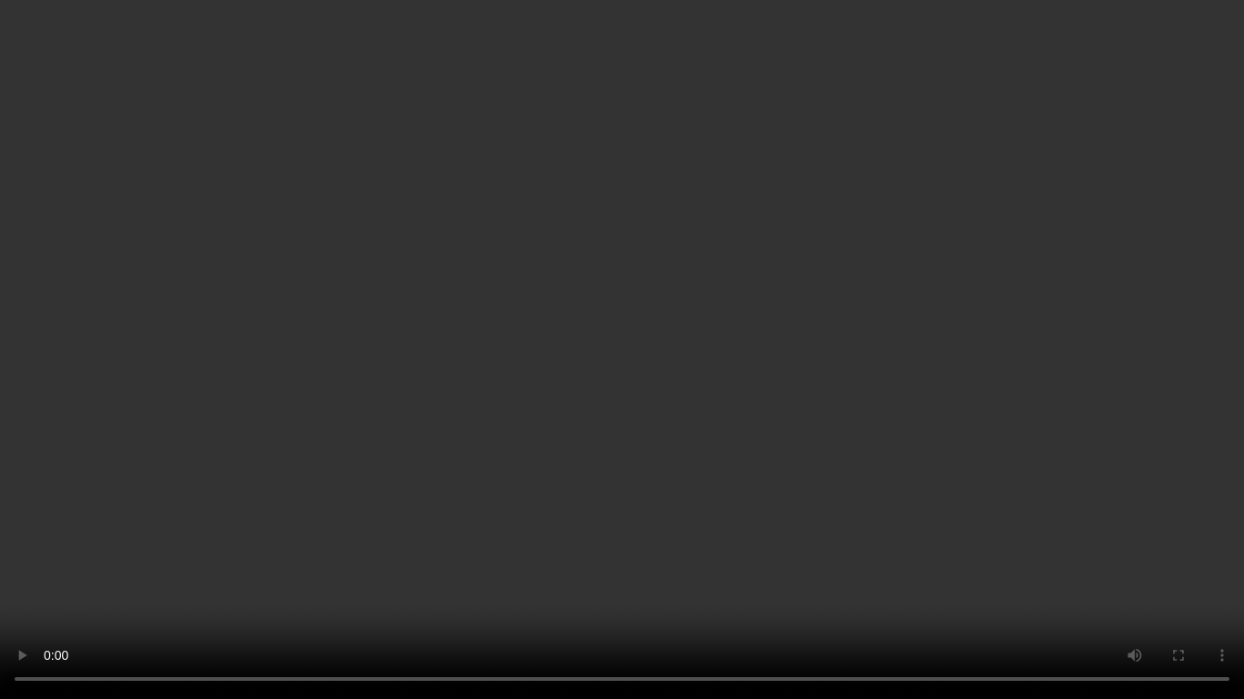
click at [810, 402] on video at bounding box center [622, 349] width 1244 height 699
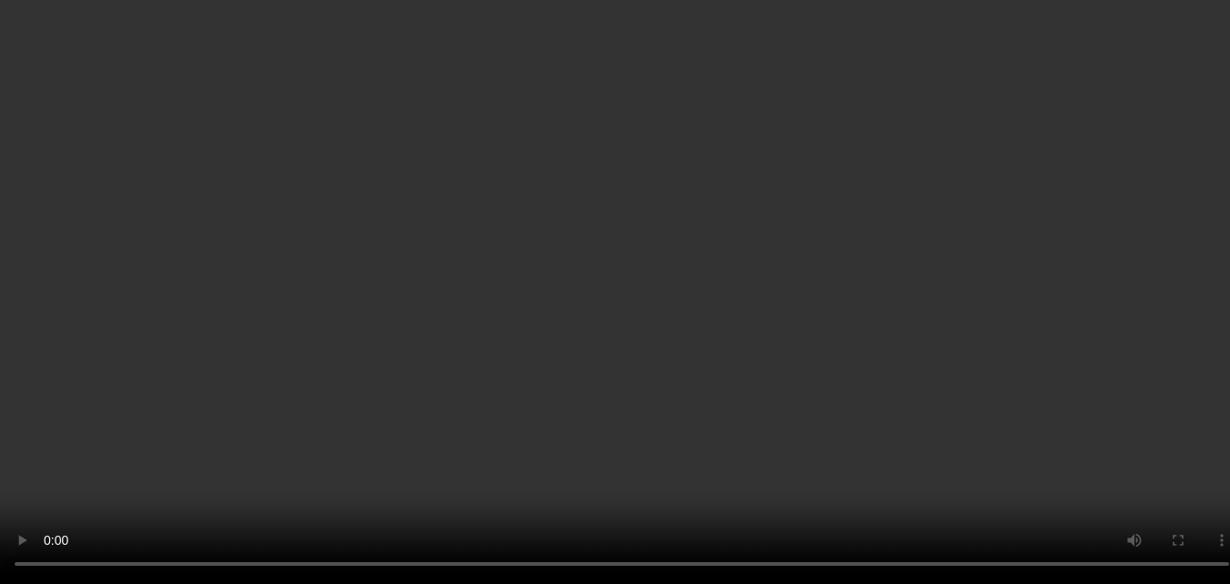
scroll to position [91, 0]
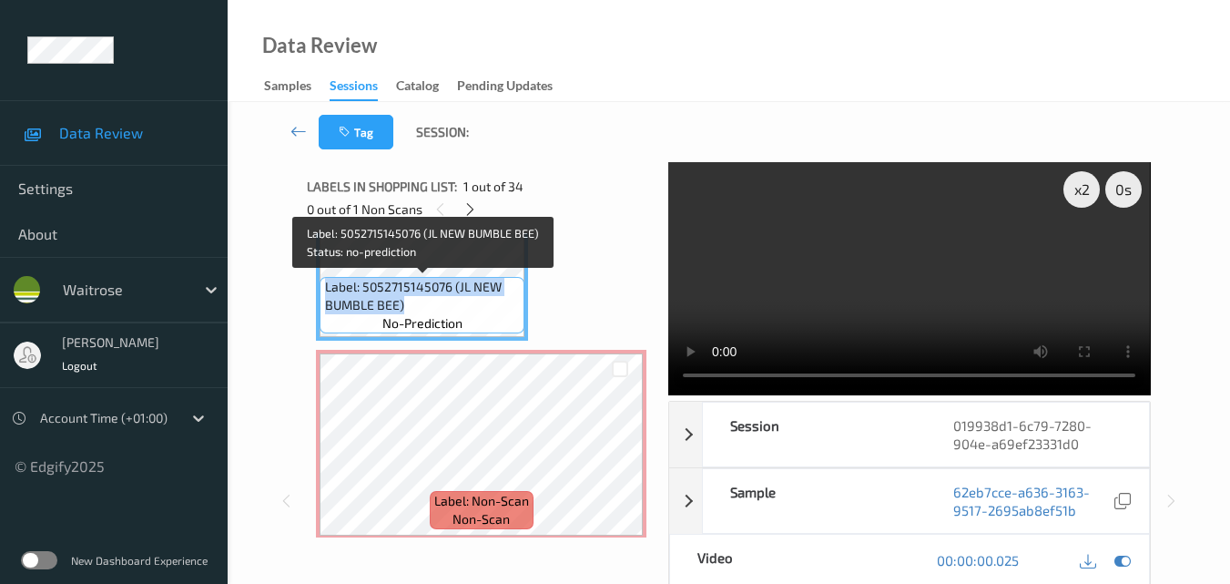
drag, startPoint x: 410, startPoint y: 301, endPoint x: 321, endPoint y: 290, distance: 90.0
click at [321, 290] on div "Label: 5052715145076 (JL NEW BUMBLE BEE) no-prediction" at bounding box center [422, 305] width 205 height 56
copy span "Label: 5052715145076 (JL NEW BUMBLE BEE)"
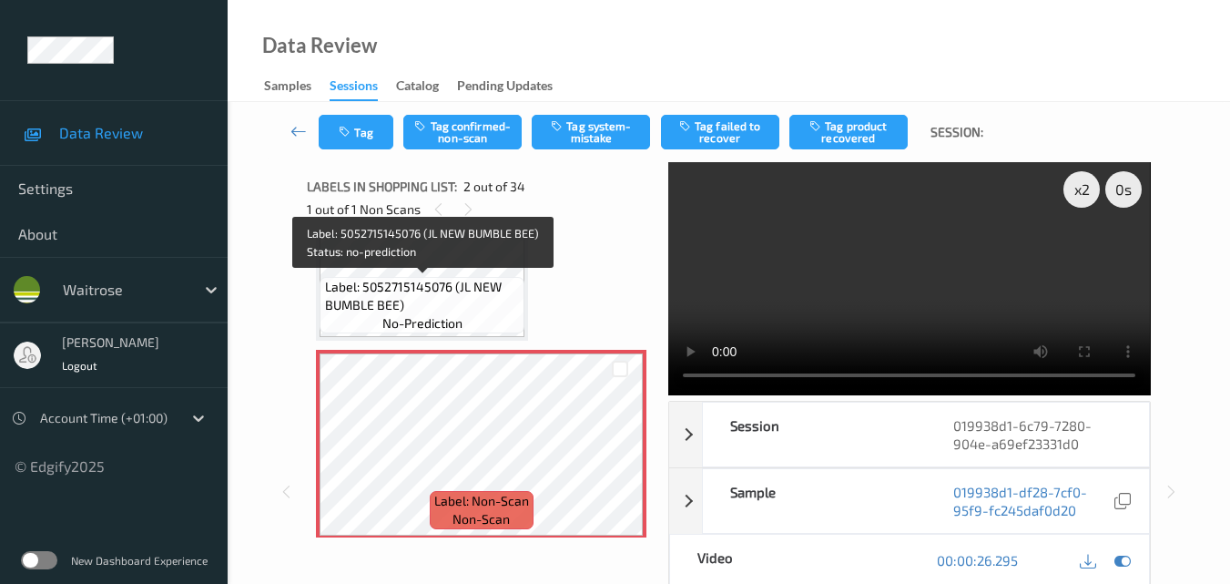
click at [404, 286] on span "Label: 5052715145076 (JL NEW BUMBLE BEE)" at bounding box center [423, 296] width 196 height 36
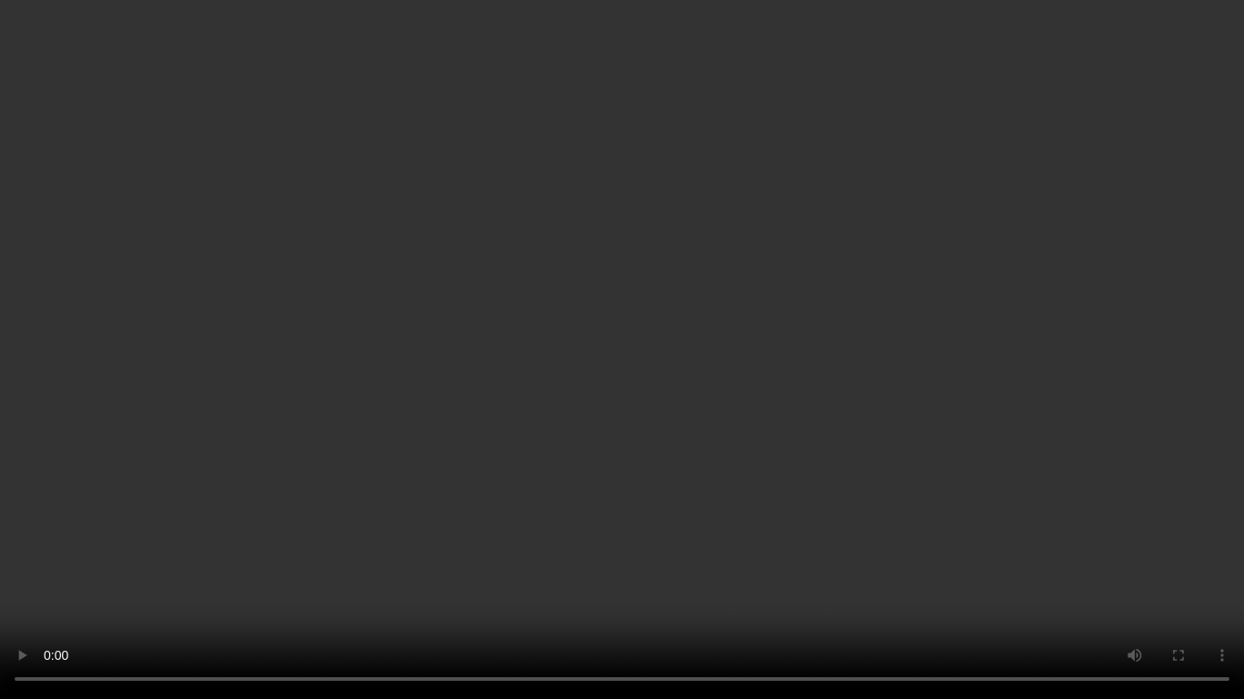
click at [740, 385] on video at bounding box center [622, 349] width 1244 height 699
click at [878, 412] on video at bounding box center [622, 349] width 1244 height 699
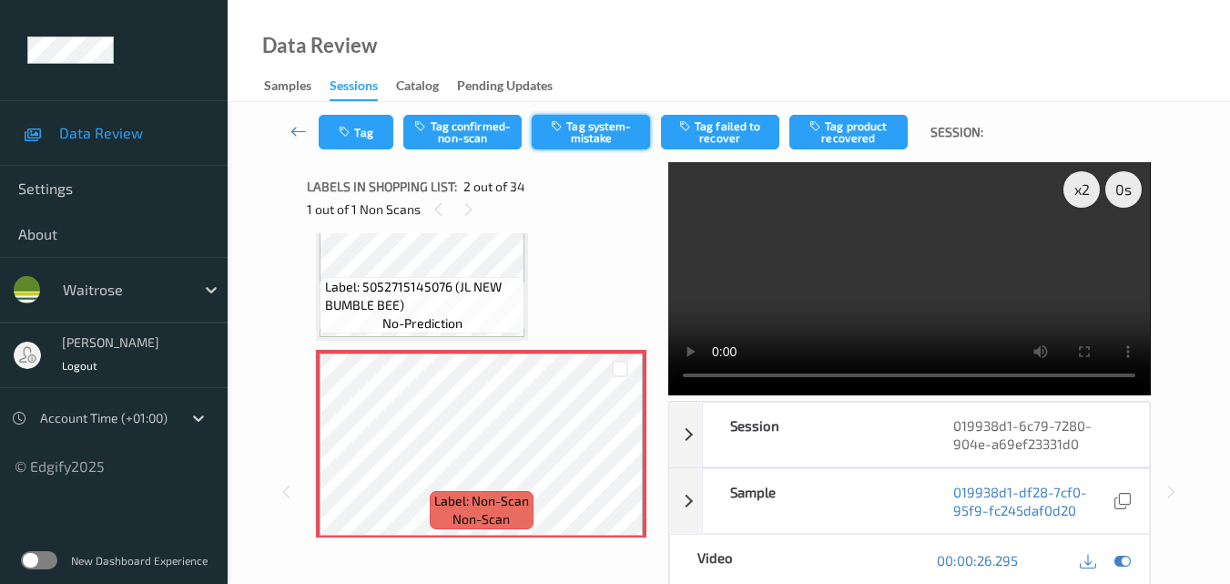
click at [597, 143] on button "Tag system-mistake" at bounding box center [591, 132] width 118 height 35
click at [358, 133] on button "Tag" at bounding box center [356, 132] width 75 height 35
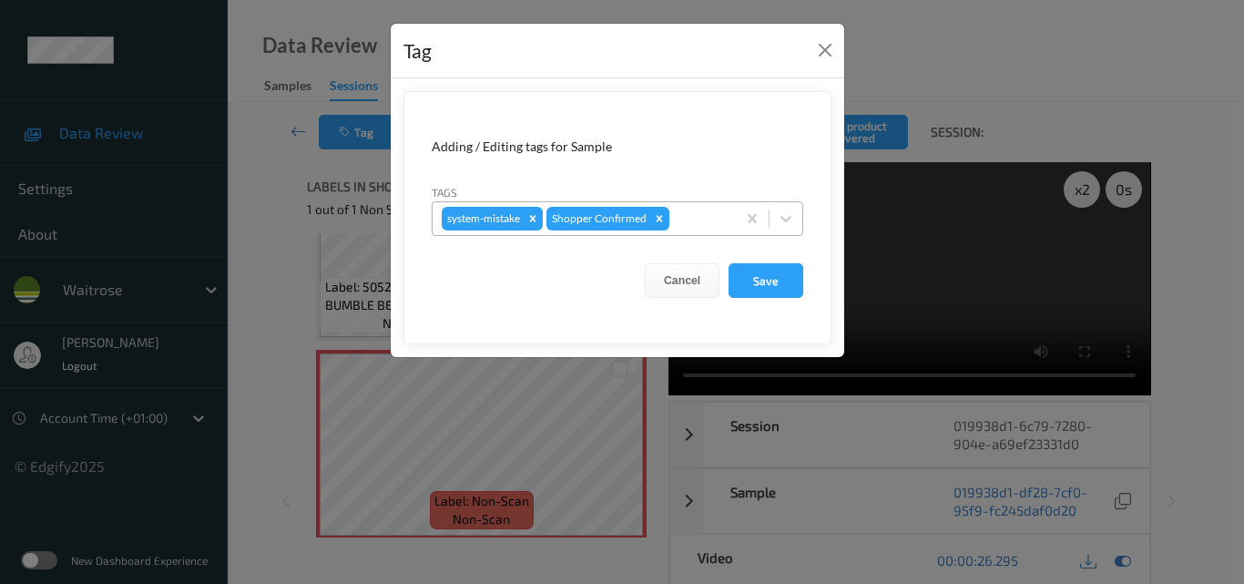
click at [704, 227] on div at bounding box center [700, 219] width 54 height 22
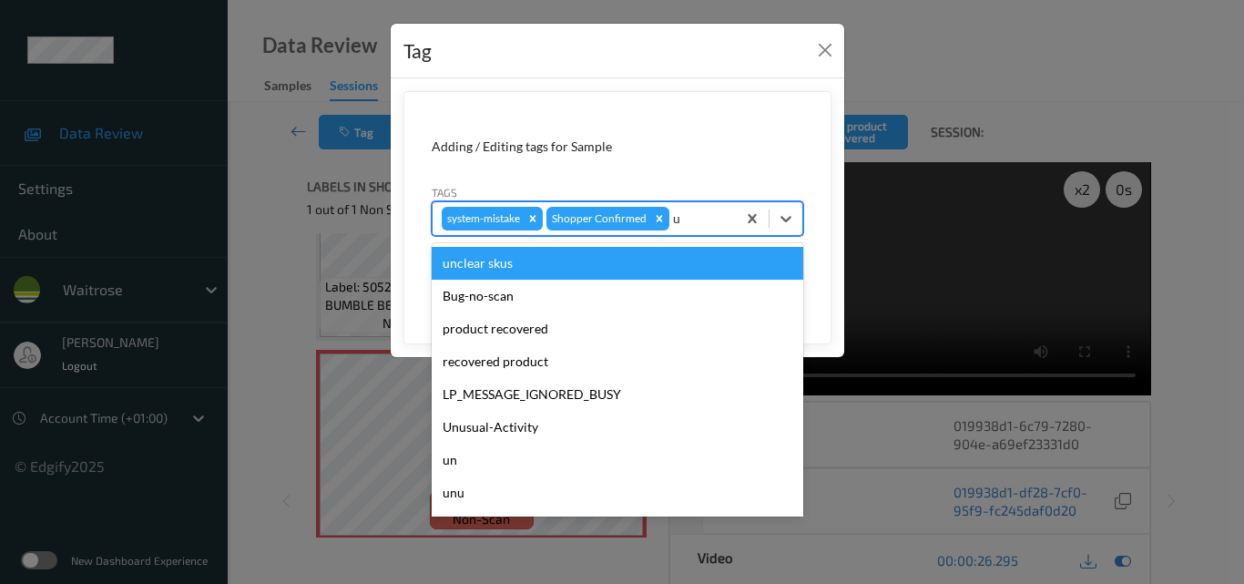
type input "un"
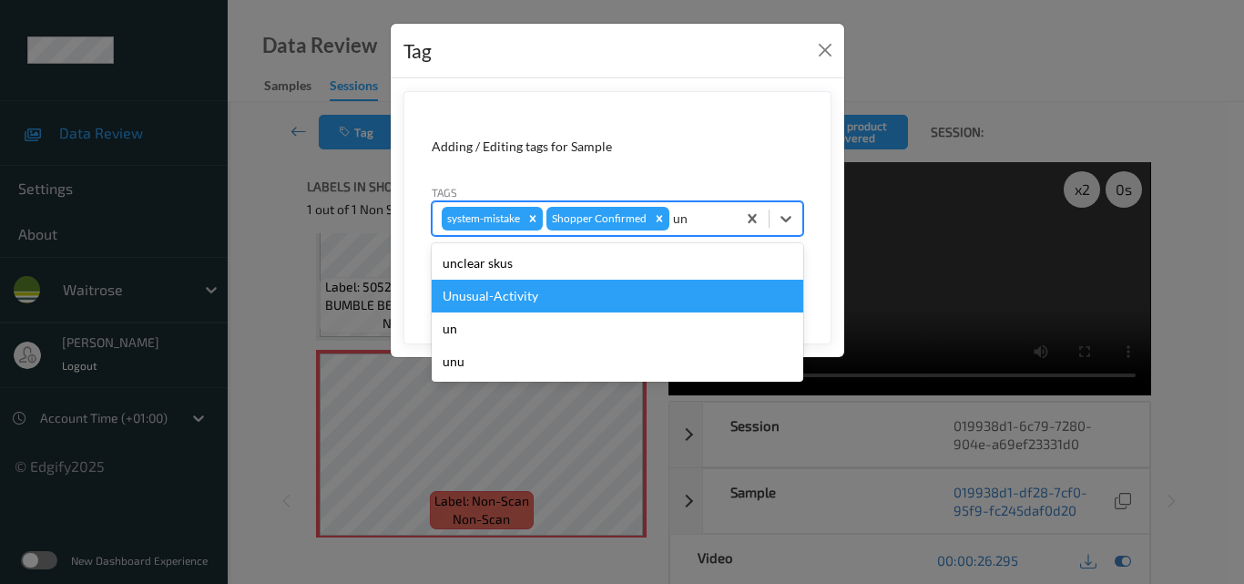
click at [573, 298] on div "Unusual-Activity" at bounding box center [618, 296] width 372 height 33
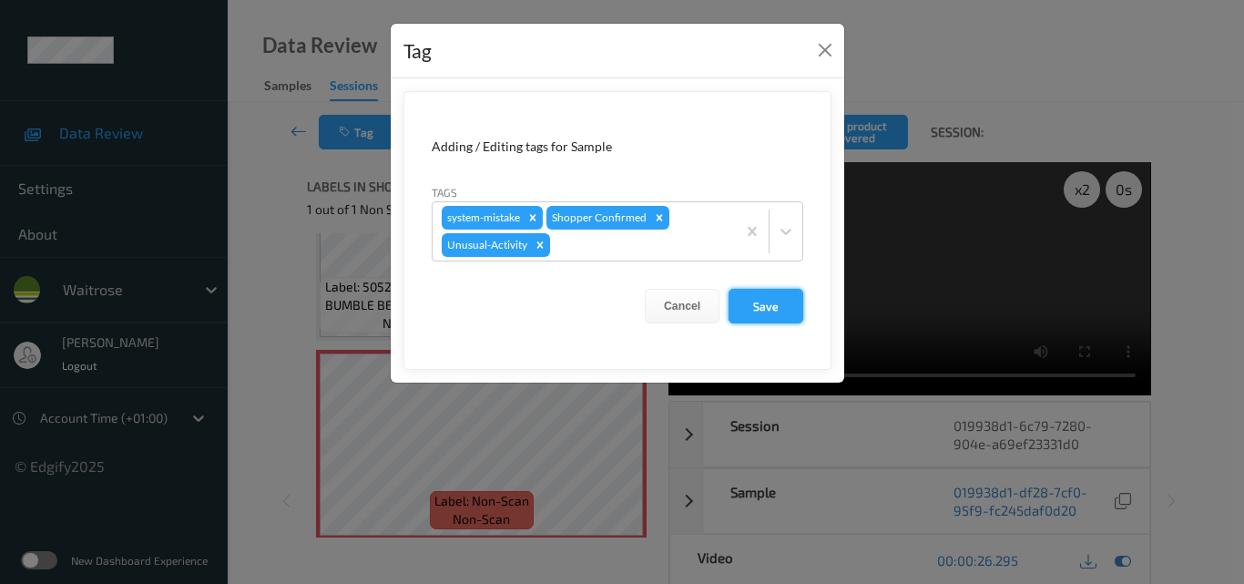
click at [773, 301] on button "Save" at bounding box center [765, 306] width 75 height 35
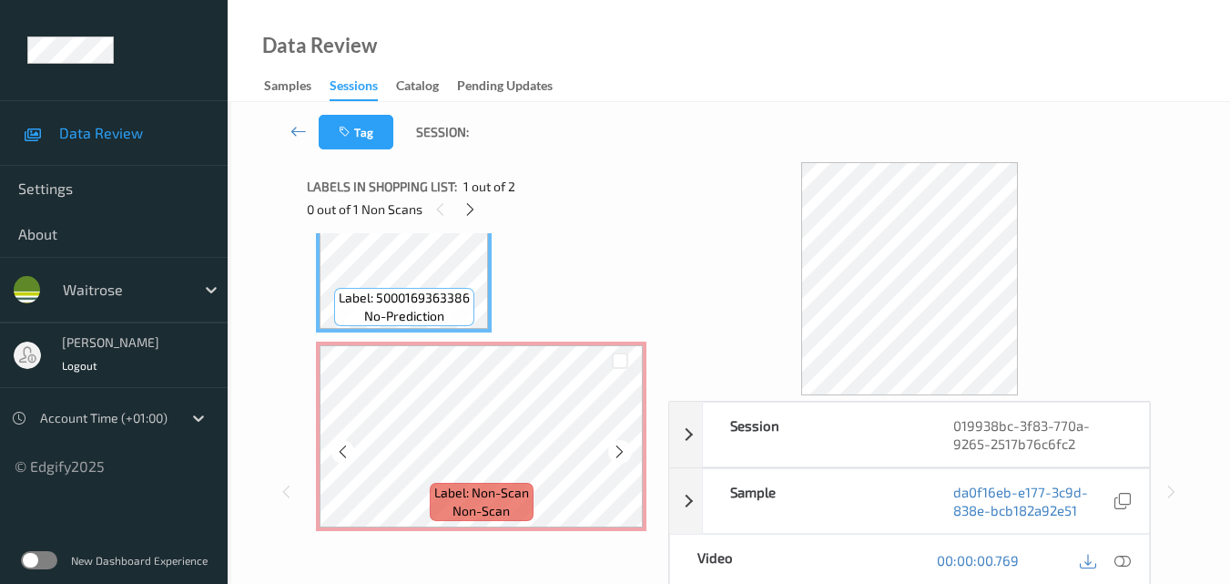
scroll to position [102, 0]
click at [1124, 555] on icon at bounding box center [1123, 560] width 16 height 16
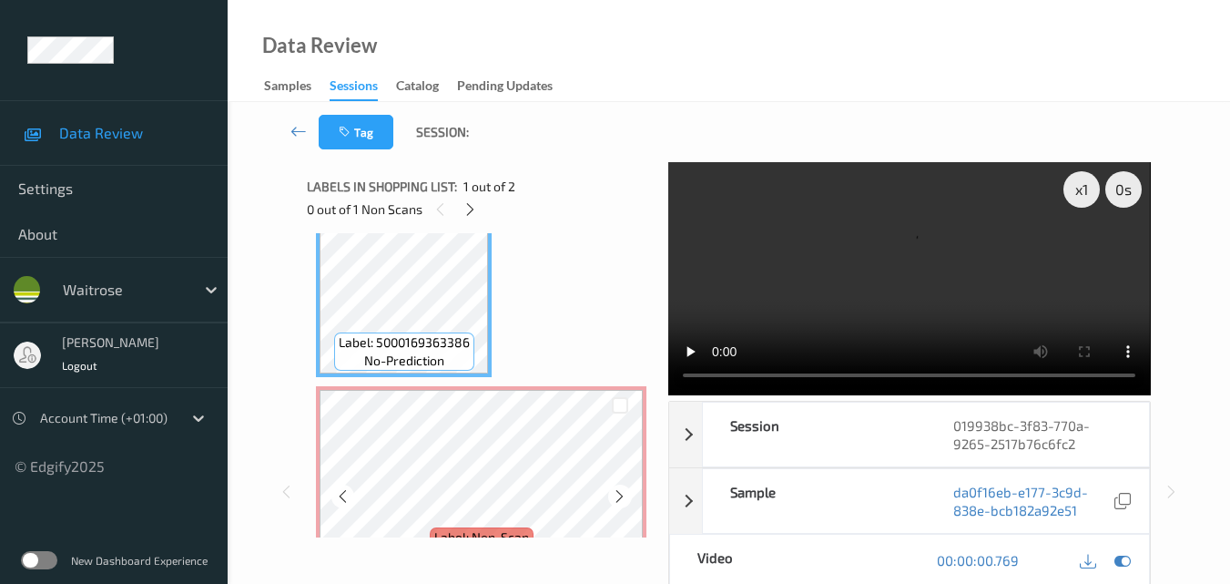
scroll to position [0, 0]
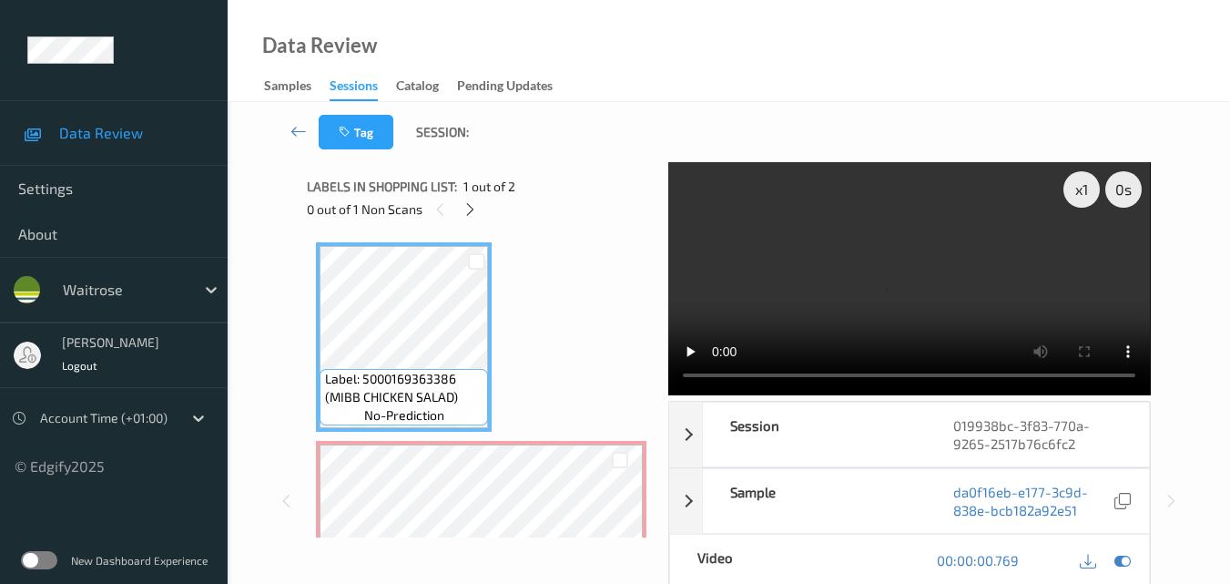
click at [869, 282] on video at bounding box center [909, 278] width 482 height 233
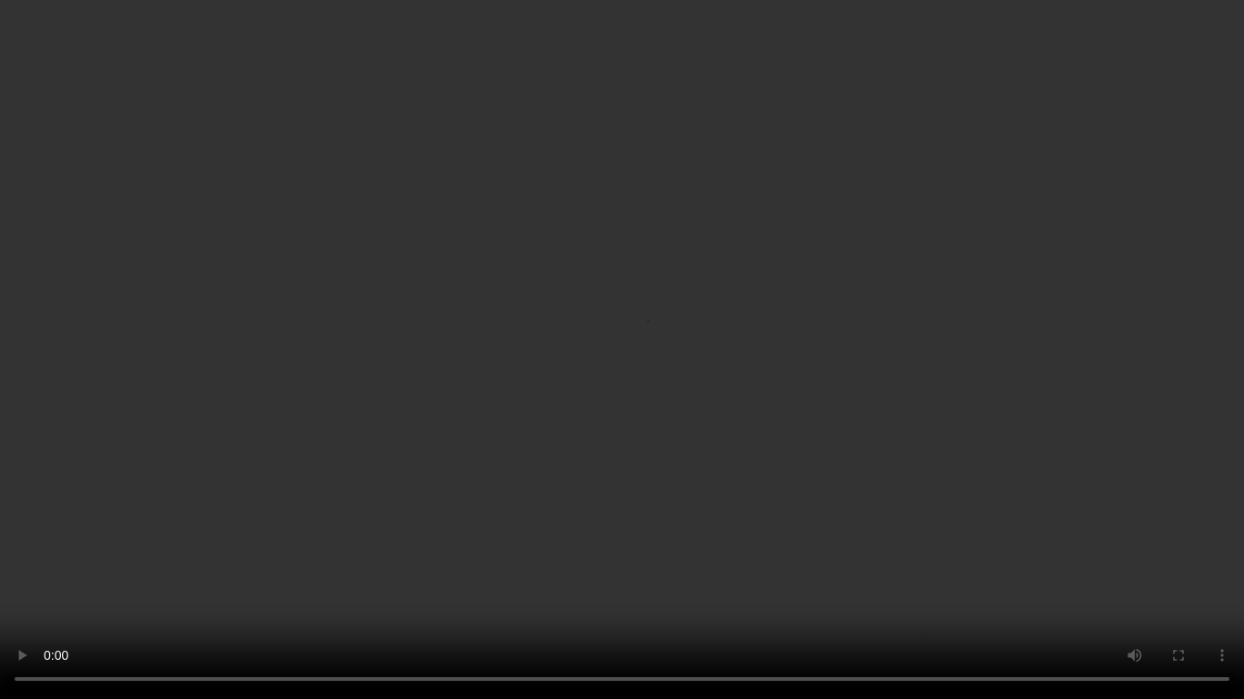
click at [613, 355] on video at bounding box center [622, 349] width 1244 height 699
click at [741, 341] on video at bounding box center [622, 349] width 1244 height 699
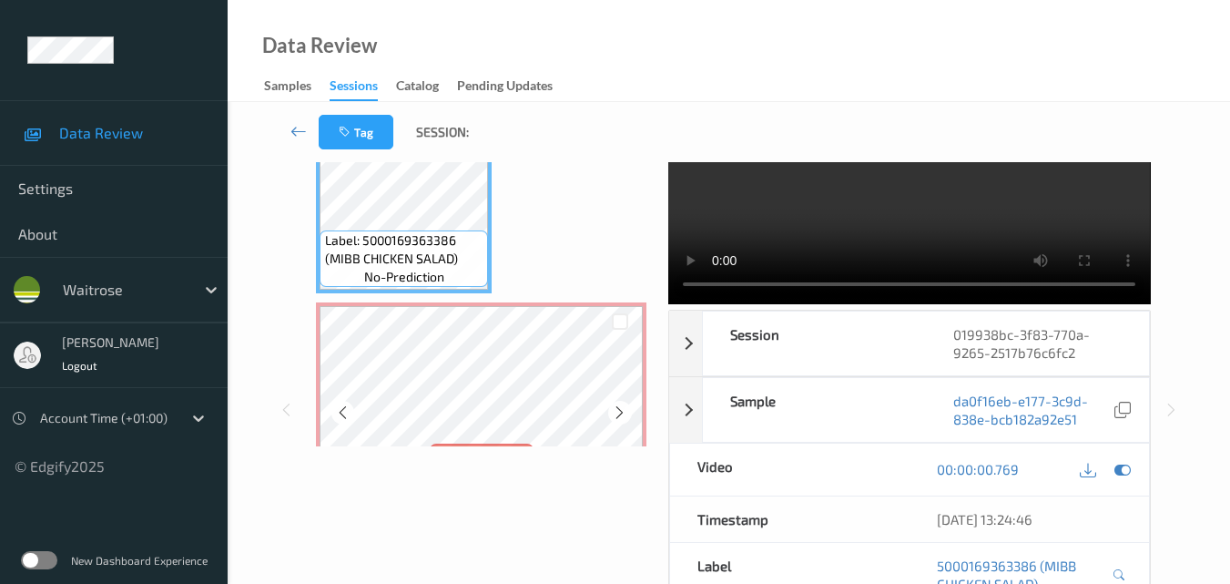
scroll to position [102, 0]
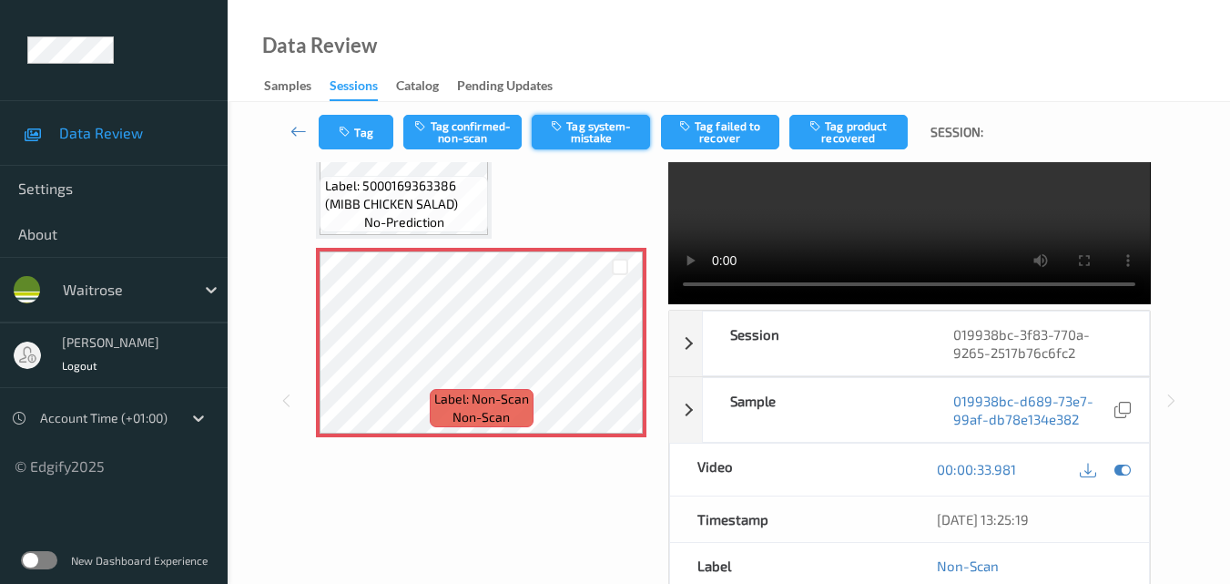
click at [601, 127] on button "Tag system-mistake" at bounding box center [591, 132] width 118 height 35
click at [364, 118] on button "Tag" at bounding box center [356, 132] width 75 height 35
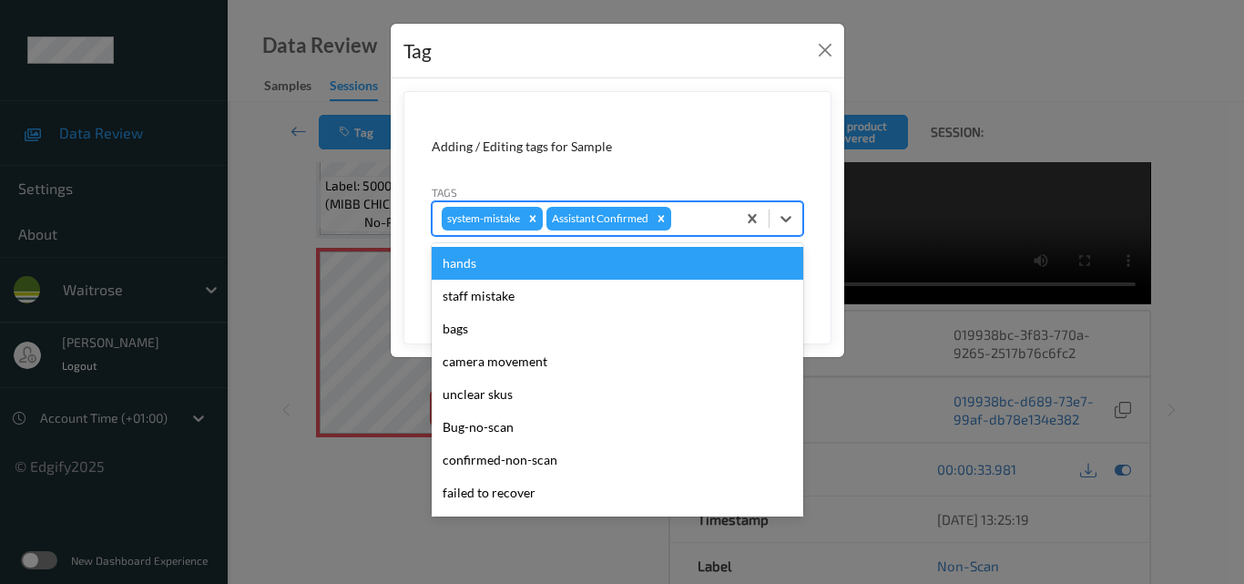
click at [707, 228] on div at bounding box center [701, 219] width 52 height 22
type input "un"
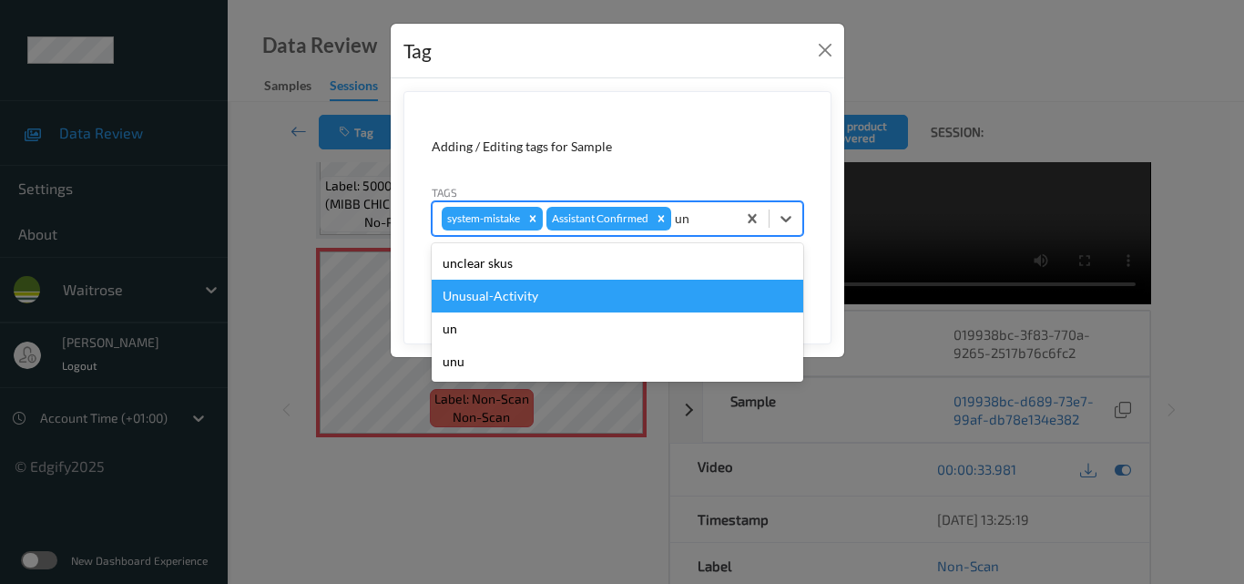
click at [610, 298] on div "Unusual-Activity" at bounding box center [618, 296] width 372 height 33
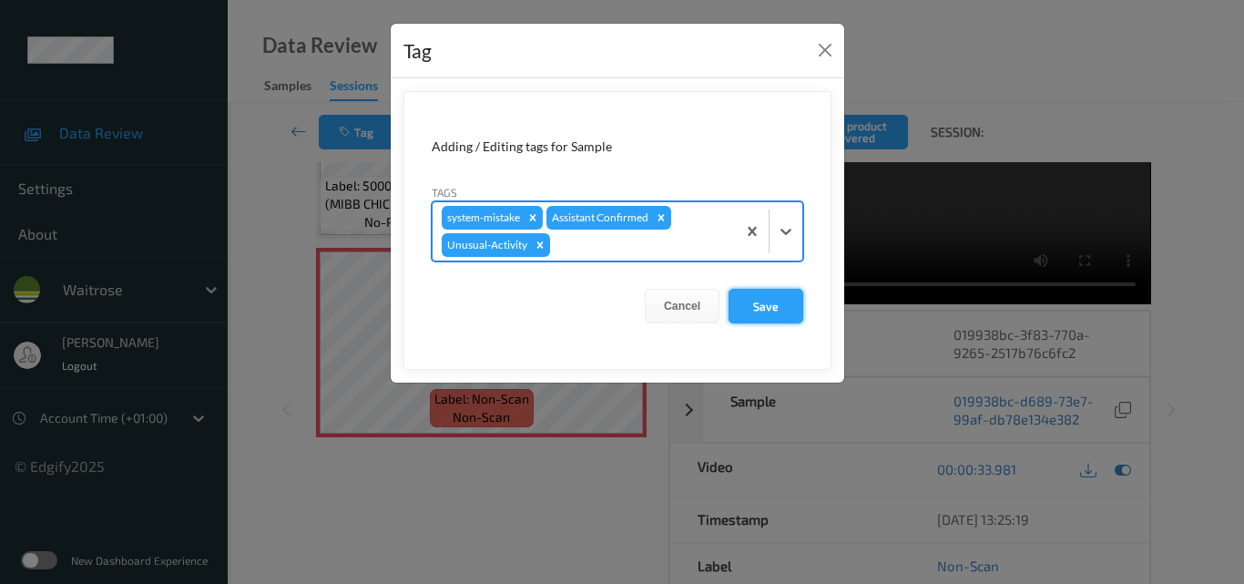
click at [771, 301] on button "Save" at bounding box center [765, 306] width 75 height 35
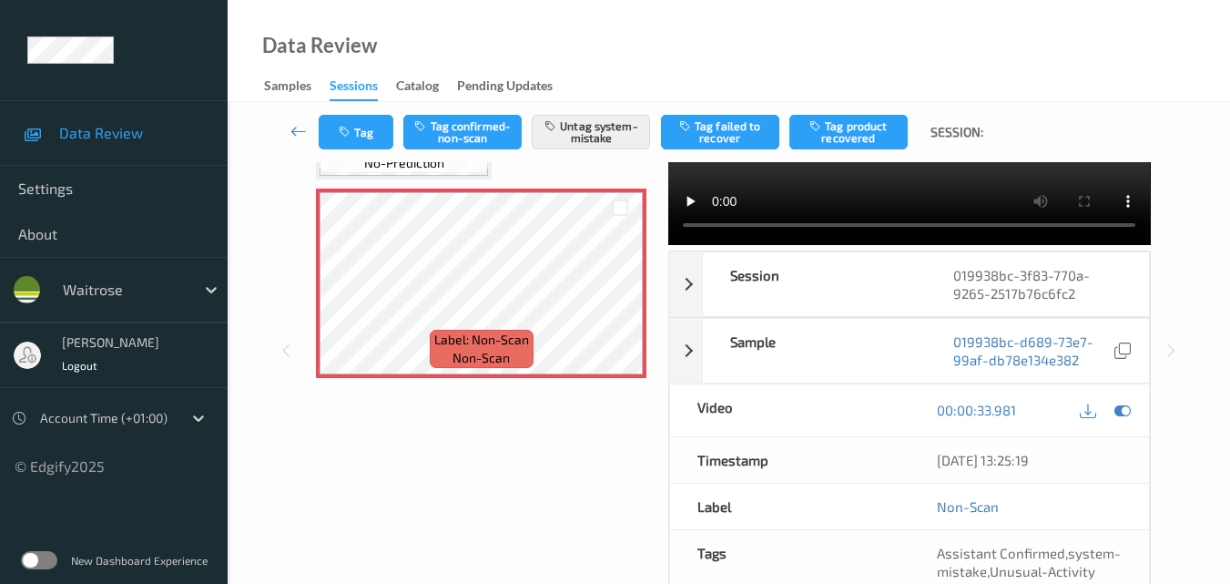
scroll to position [214, 0]
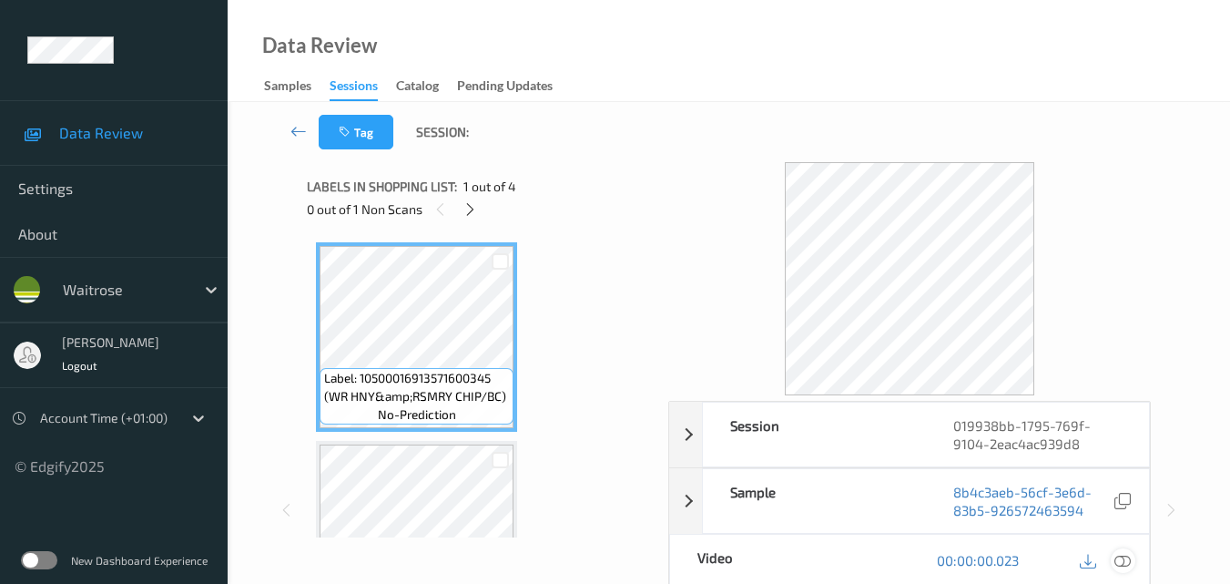
click at [1123, 556] on icon at bounding box center [1123, 560] width 16 height 16
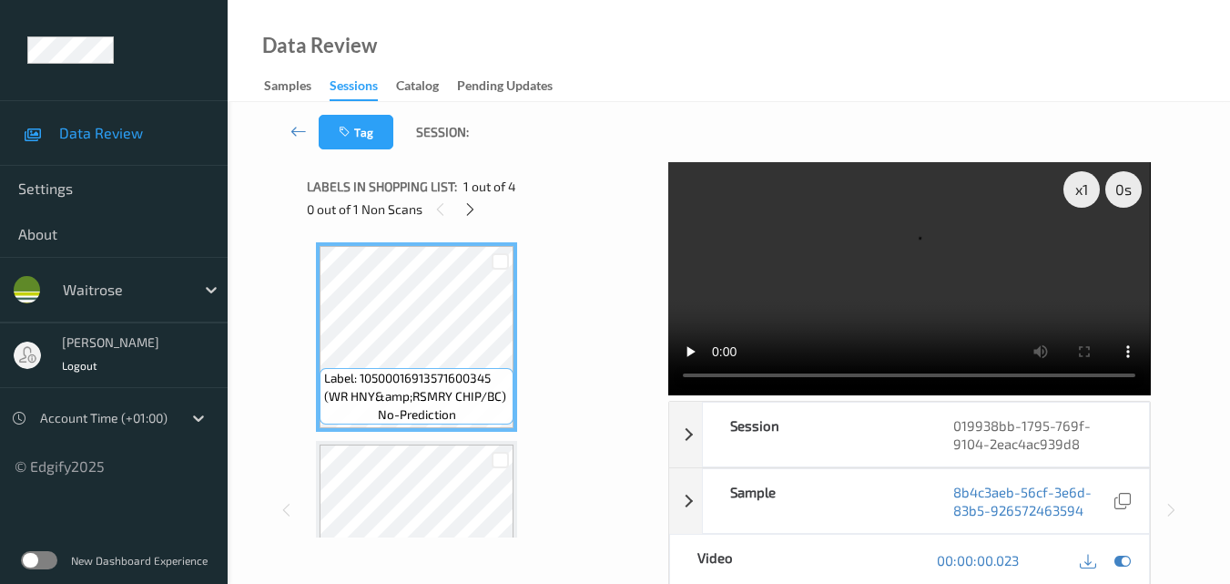
scroll to position [182, 0]
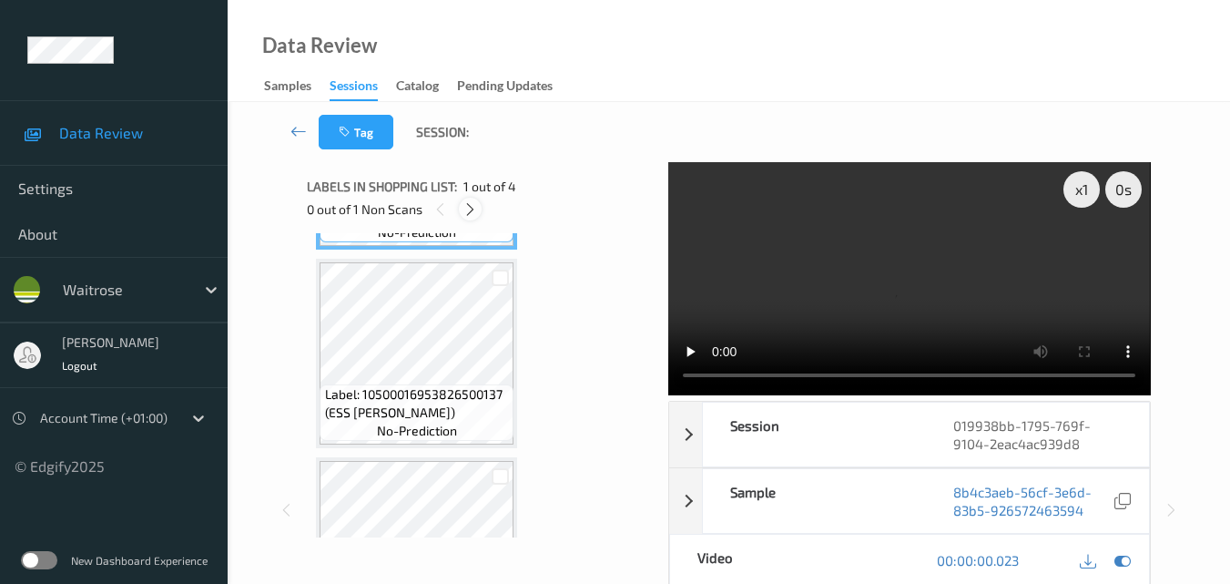
click at [474, 209] on icon at bounding box center [470, 209] width 15 height 16
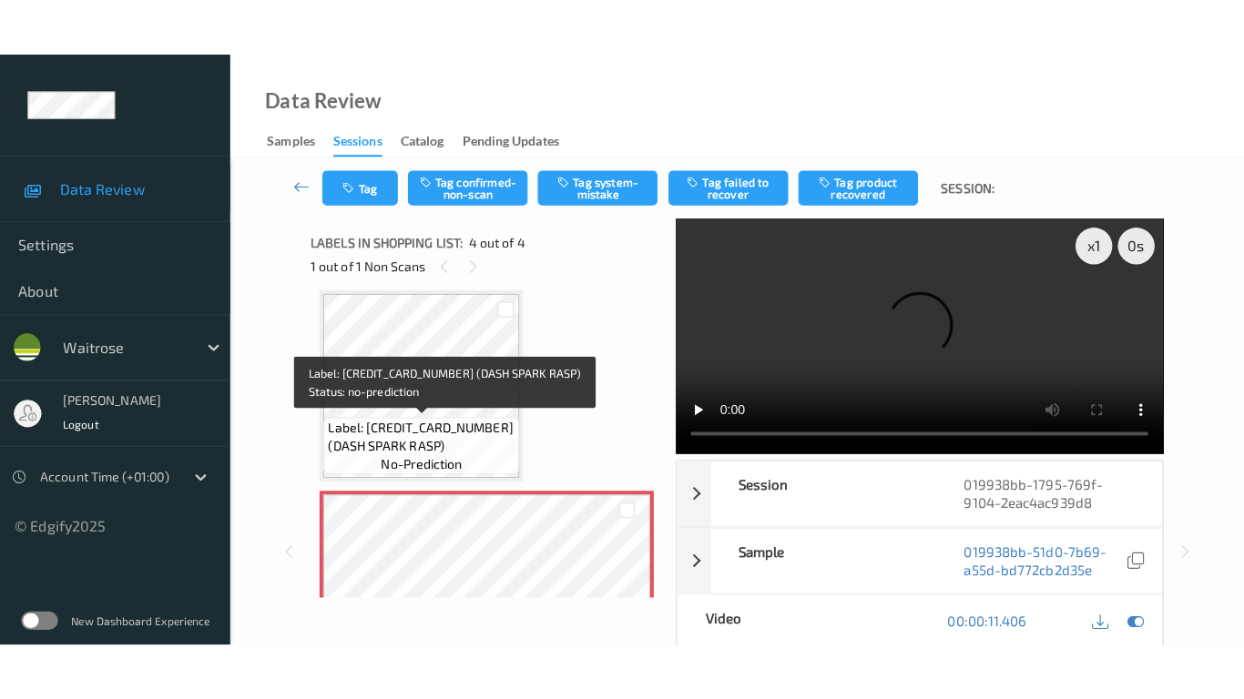
scroll to position [497, 0]
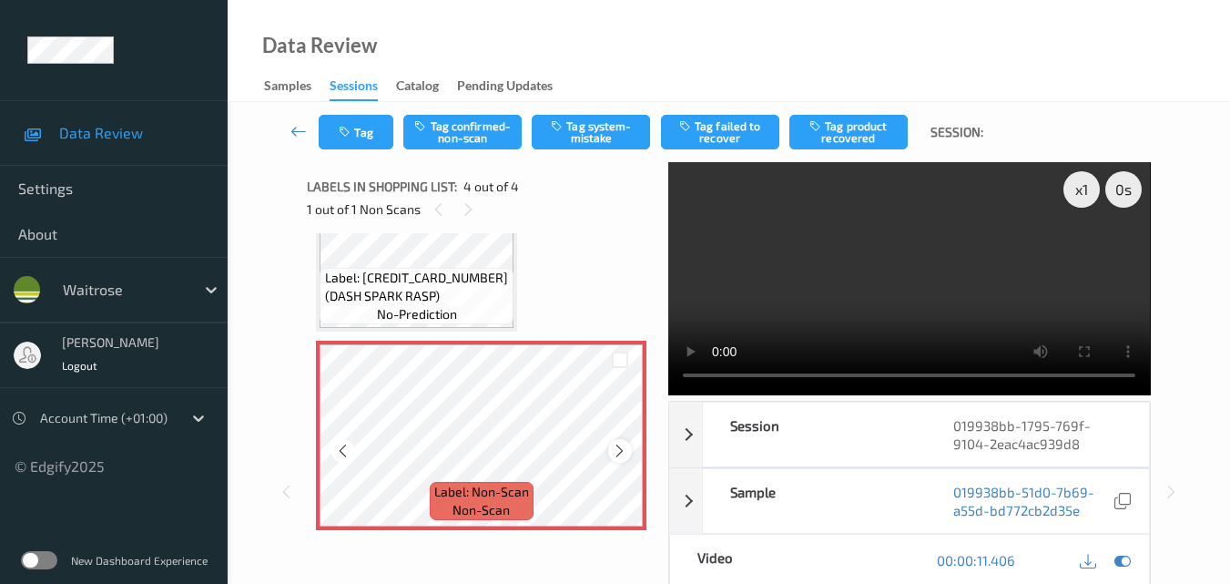
click at [617, 452] on icon at bounding box center [619, 451] width 15 height 16
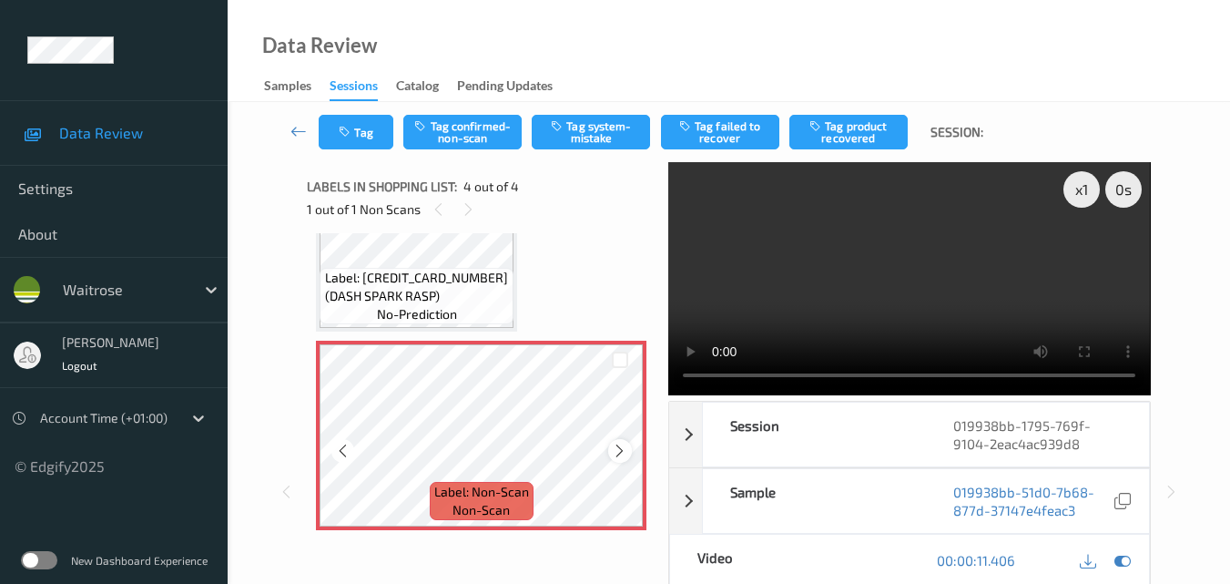
click at [626, 451] on icon at bounding box center [619, 451] width 15 height 16
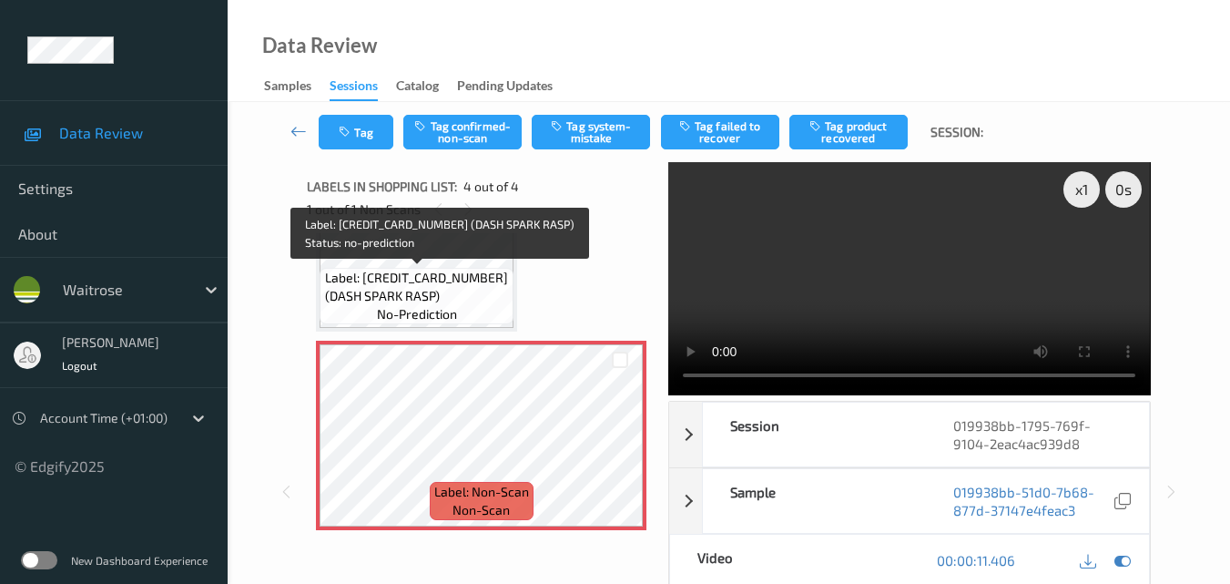
click at [441, 281] on span "Label: 5060489730787 (DASH SPARK RASP)" at bounding box center [417, 287] width 185 height 36
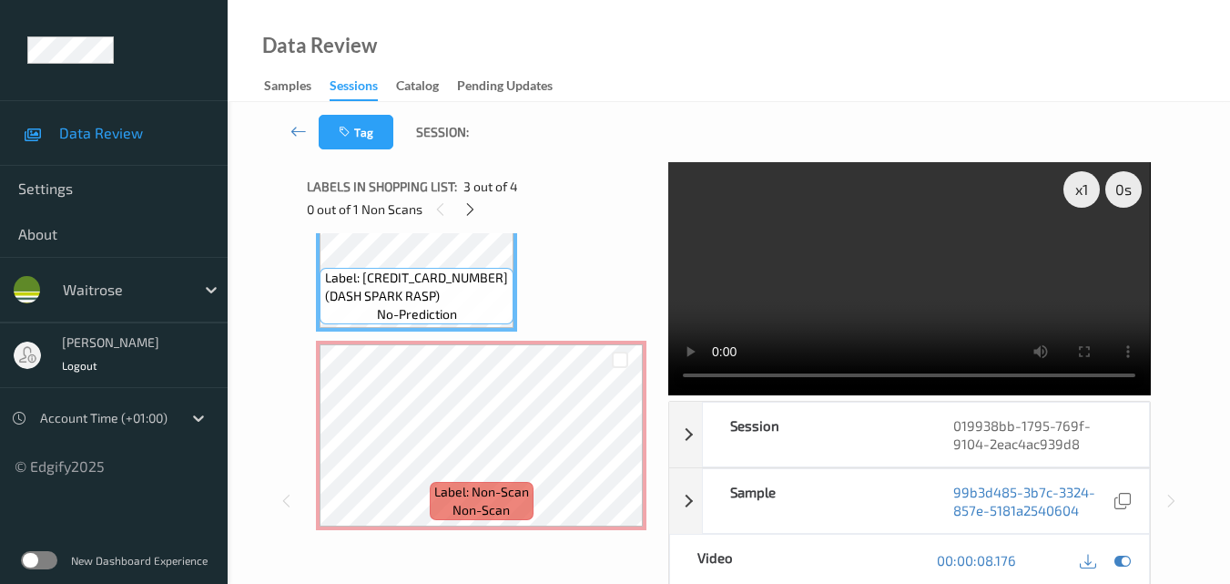
click at [894, 301] on video at bounding box center [909, 278] width 482 height 233
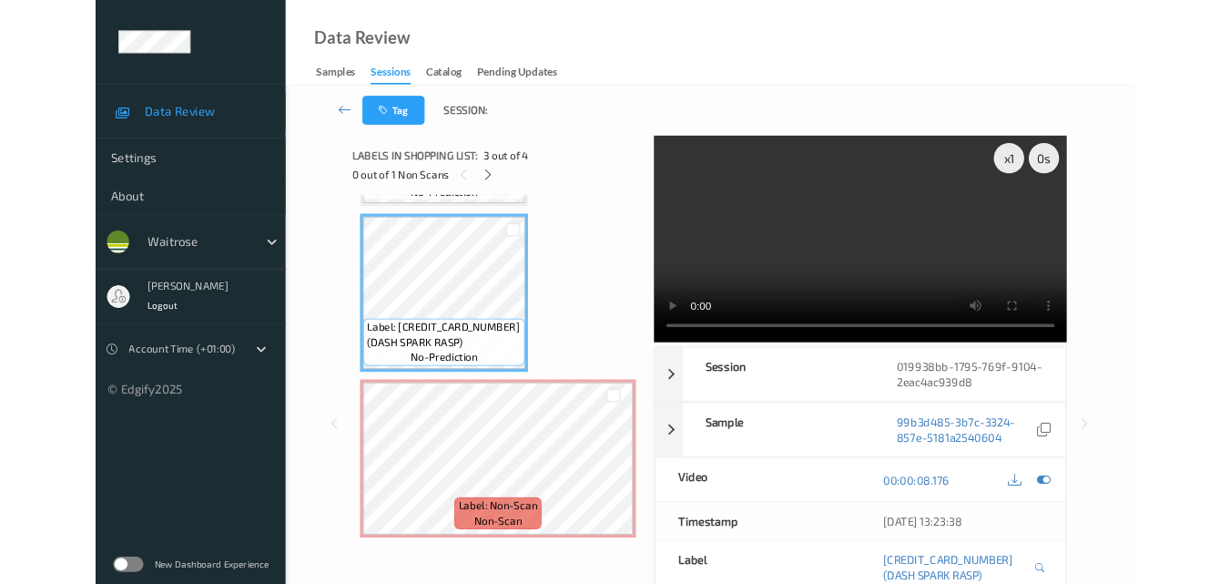
scroll to position [383, 0]
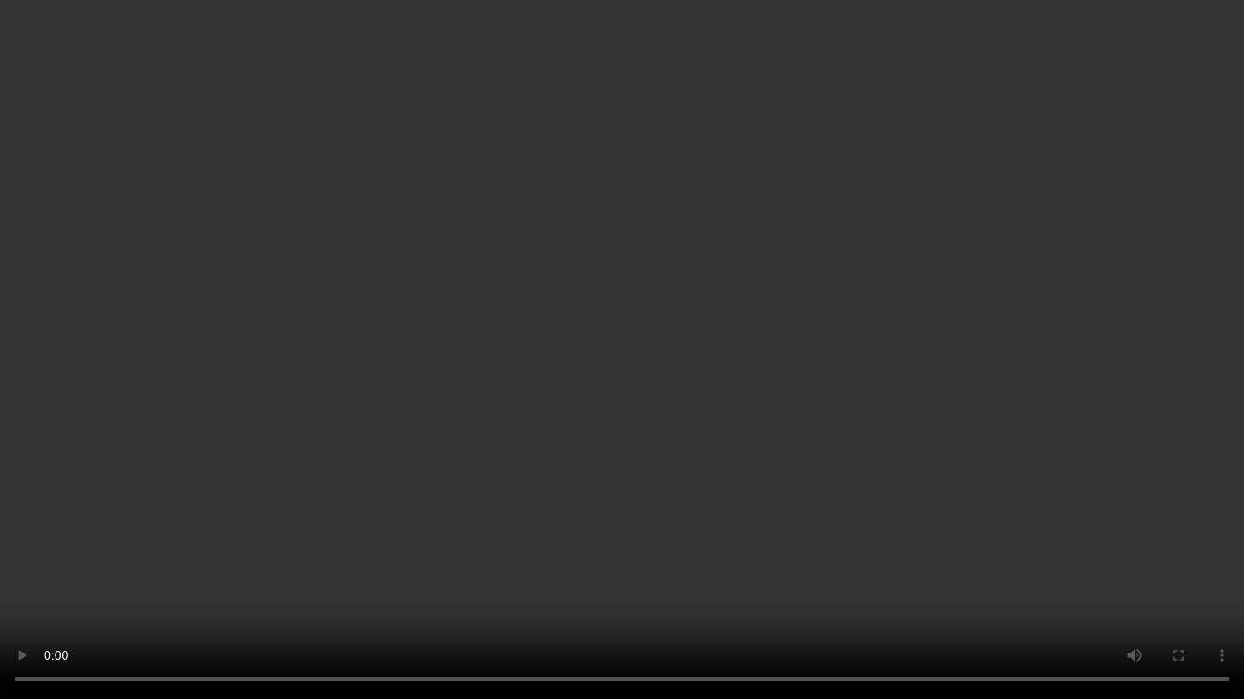
click at [627, 368] on video at bounding box center [622, 349] width 1244 height 699
click at [718, 400] on video at bounding box center [622, 349] width 1244 height 699
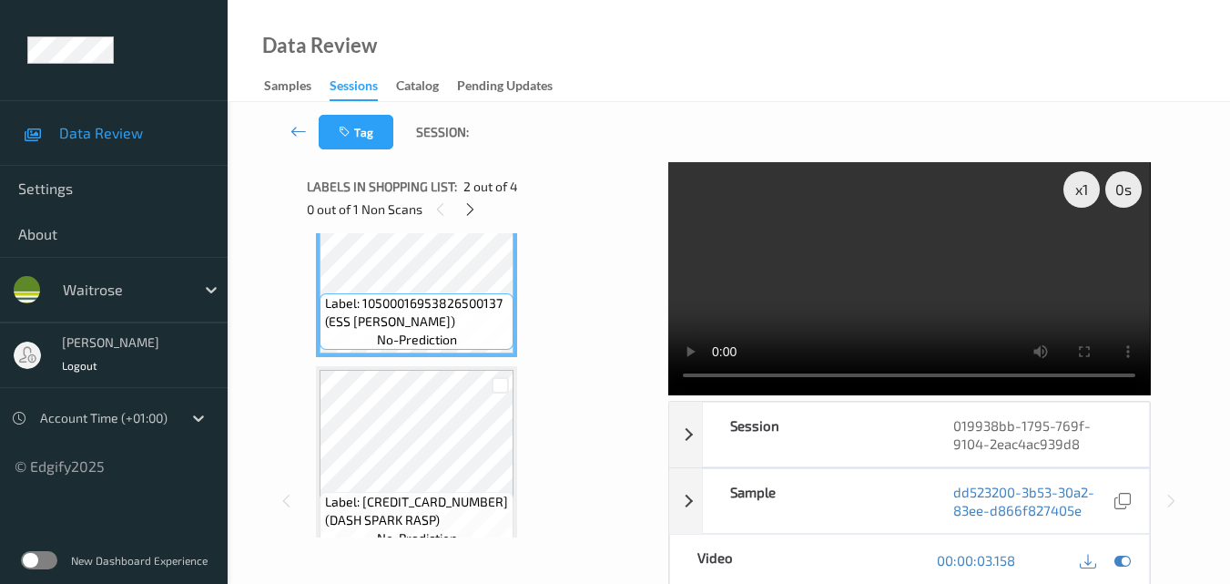
scroll to position [364, 0]
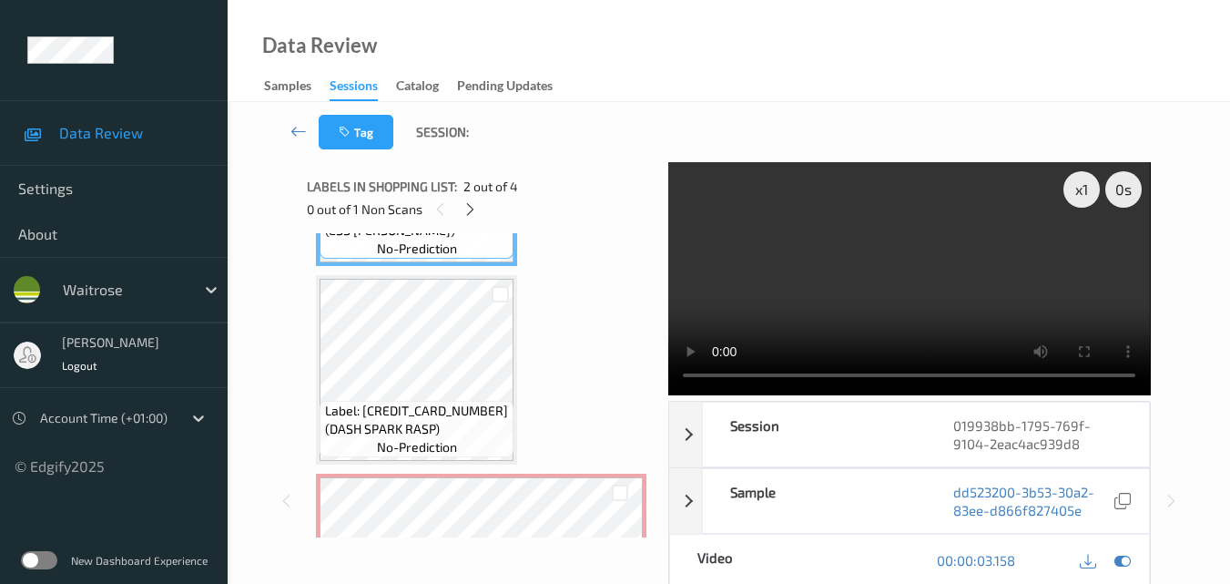
click at [928, 263] on video at bounding box center [909, 278] width 482 height 233
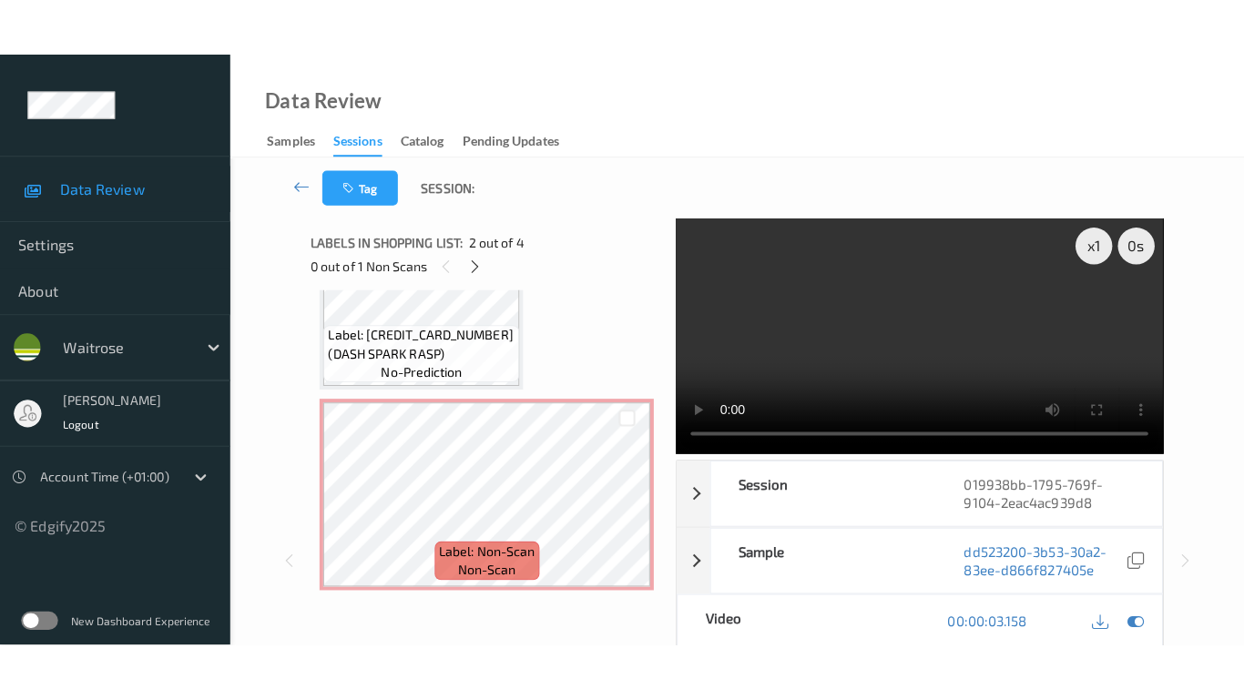
scroll to position [499, 0]
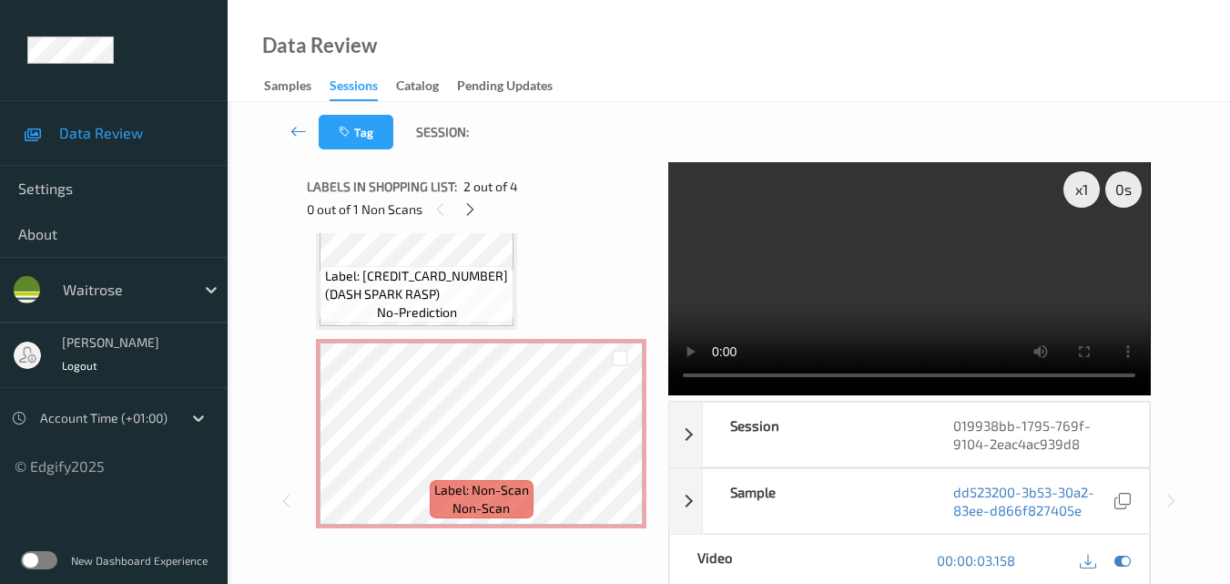
click at [844, 291] on video at bounding box center [909, 278] width 482 height 233
click at [884, 301] on video at bounding box center [909, 278] width 482 height 233
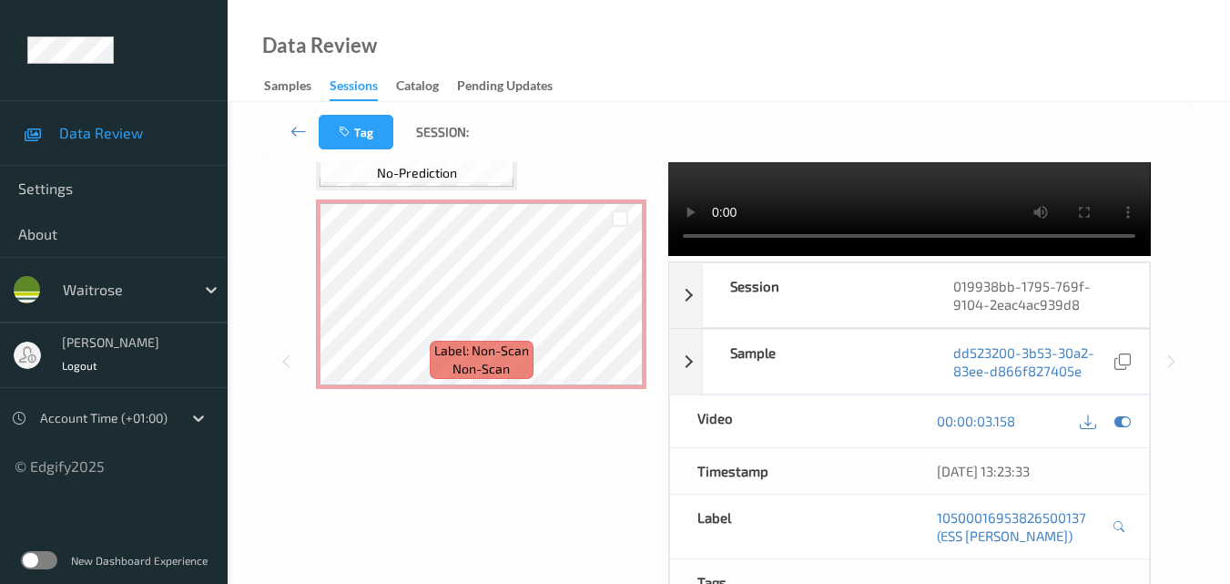
scroll to position [91, 0]
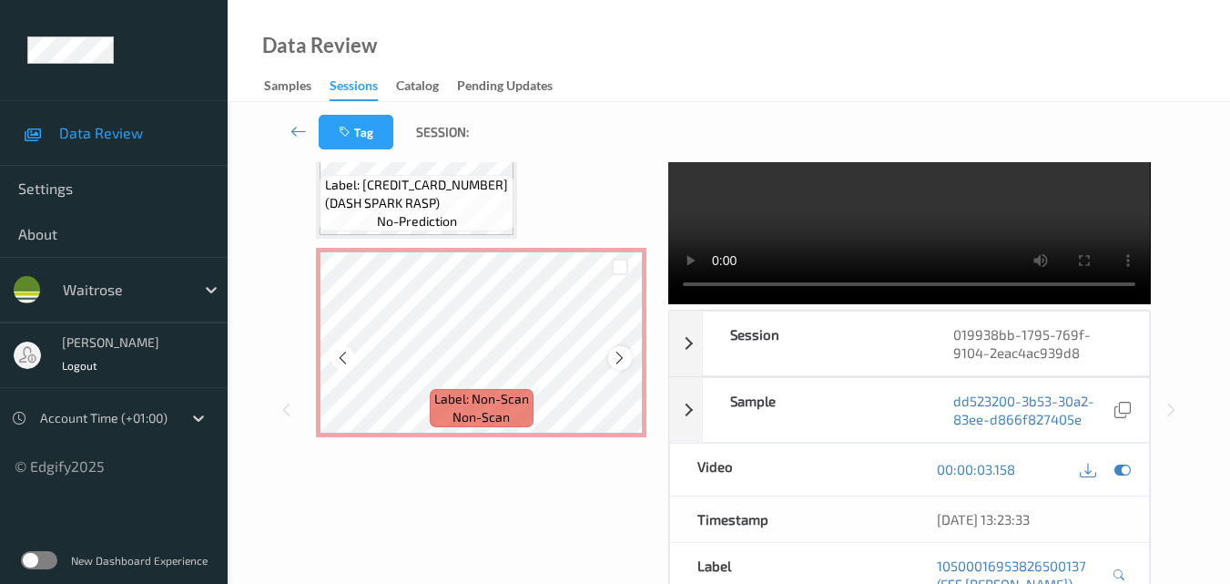
click at [621, 356] on icon at bounding box center [619, 358] width 15 height 16
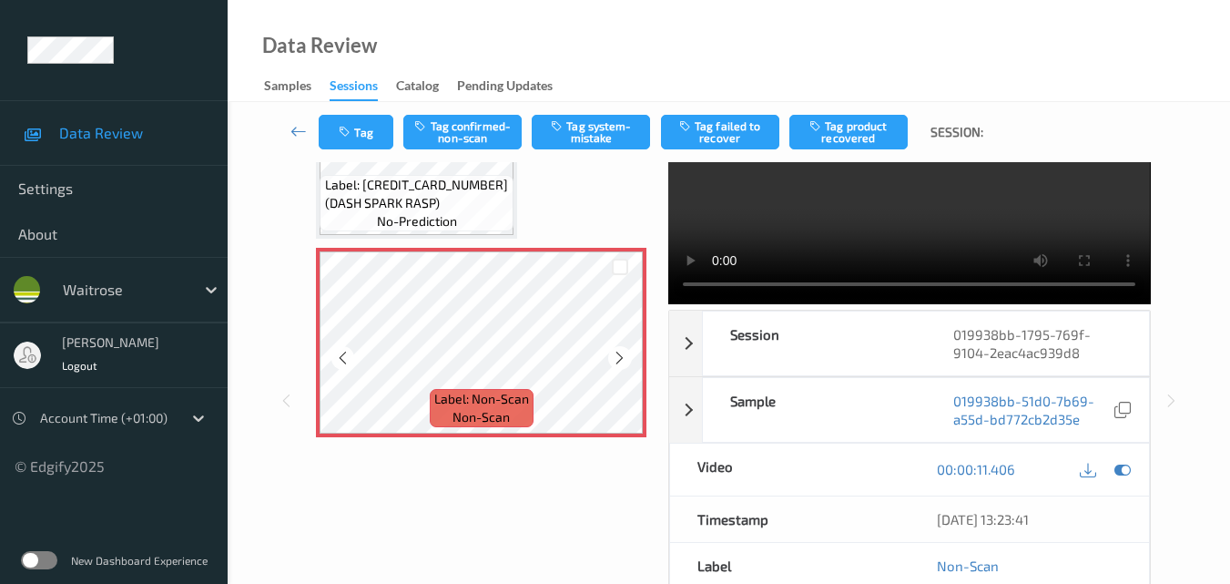
click at [621, 356] on icon at bounding box center [619, 358] width 15 height 16
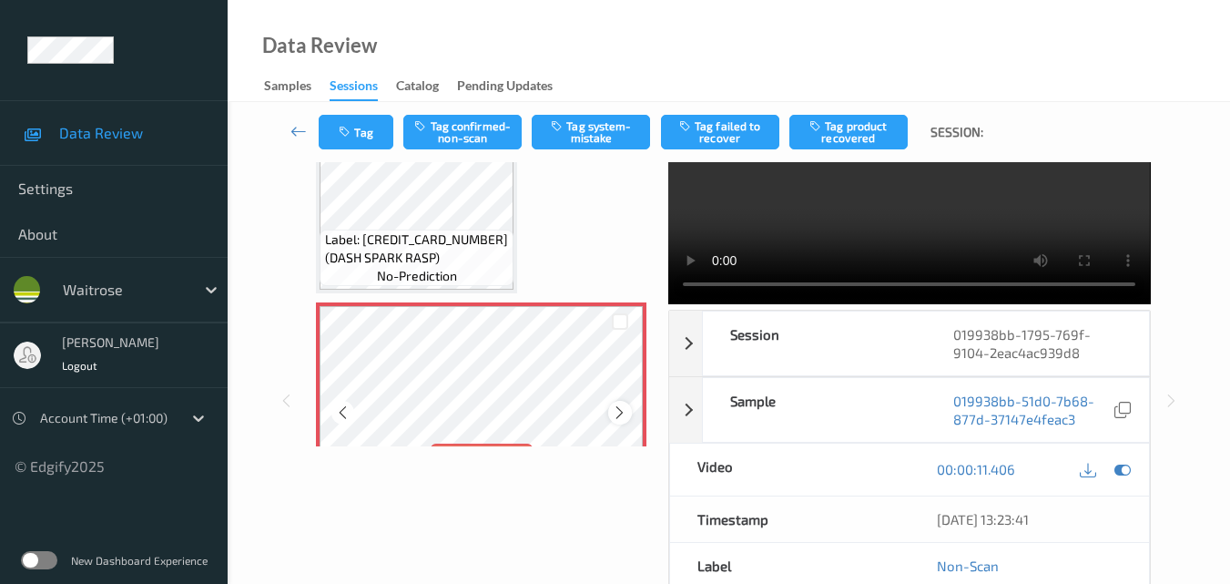
scroll to position [408, 0]
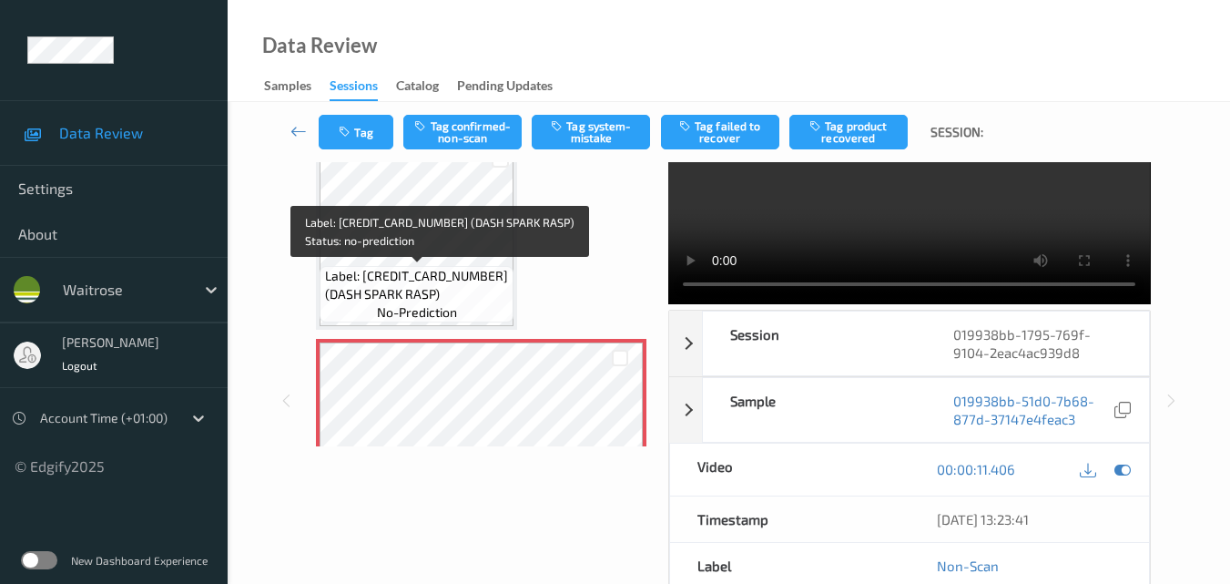
click at [456, 274] on span "Label: 5060489730787 (DASH SPARK RASP)" at bounding box center [417, 285] width 185 height 36
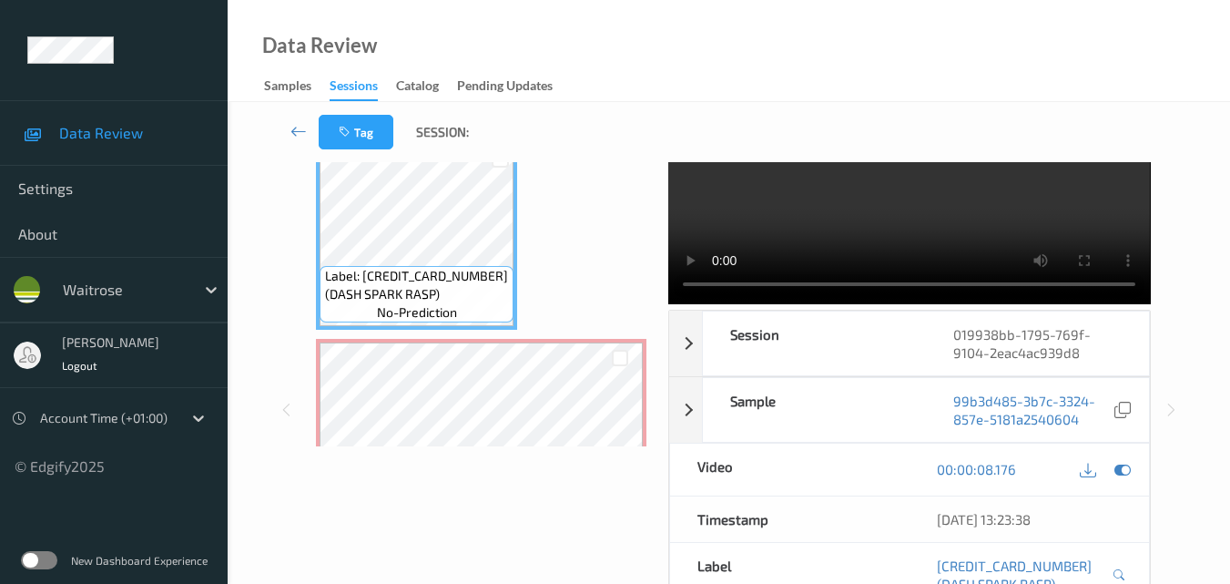
click at [943, 234] on video at bounding box center [909, 187] width 482 height 233
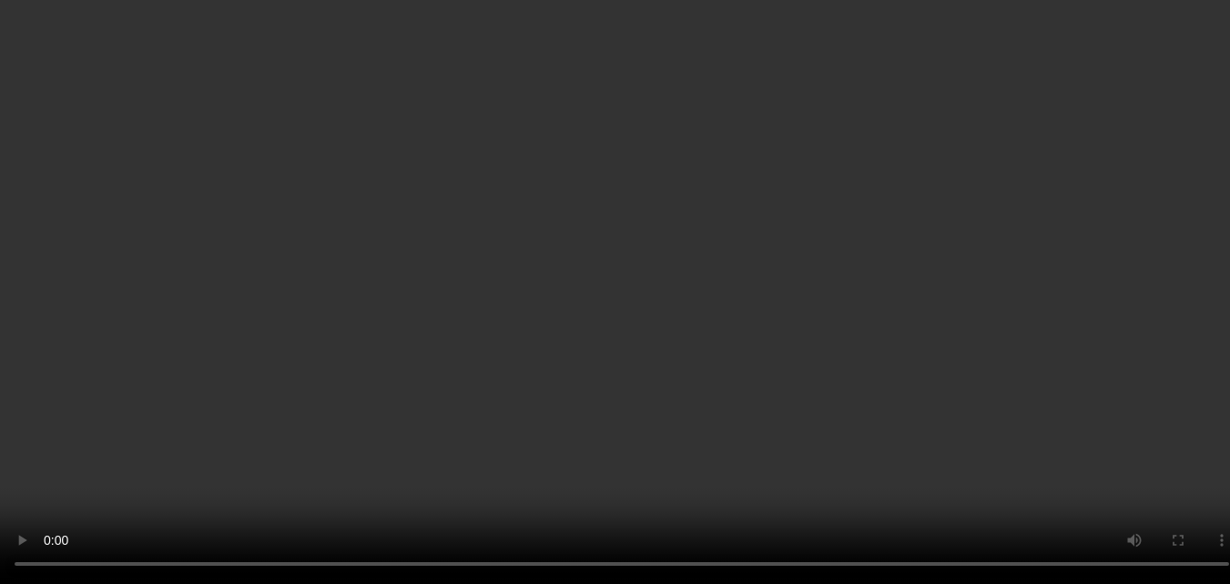
scroll to position [383, 0]
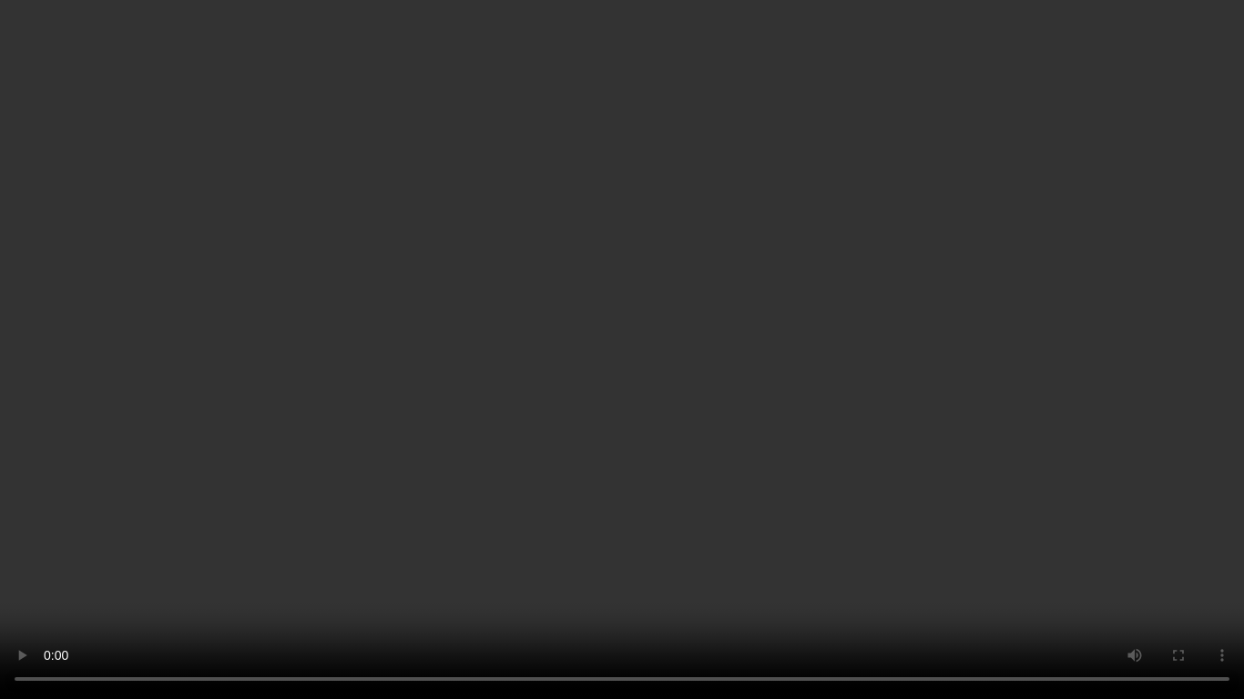
click at [721, 483] on video at bounding box center [622, 349] width 1244 height 699
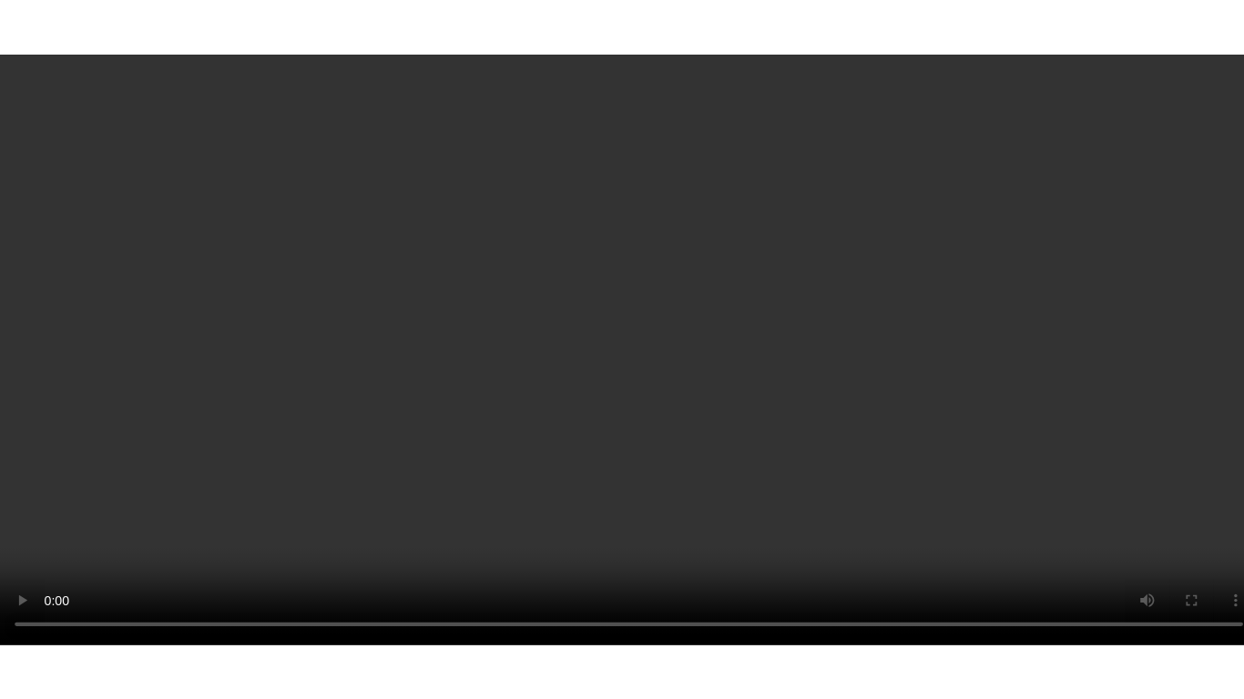
scroll to position [499, 0]
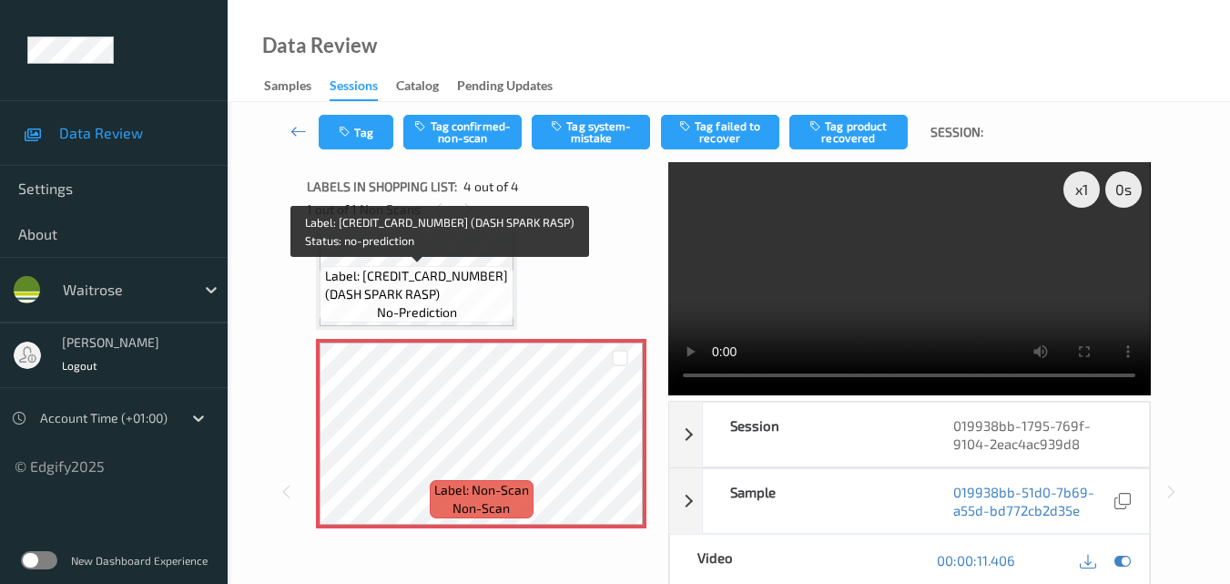
click at [428, 306] on span "no-prediction" at bounding box center [417, 312] width 80 height 18
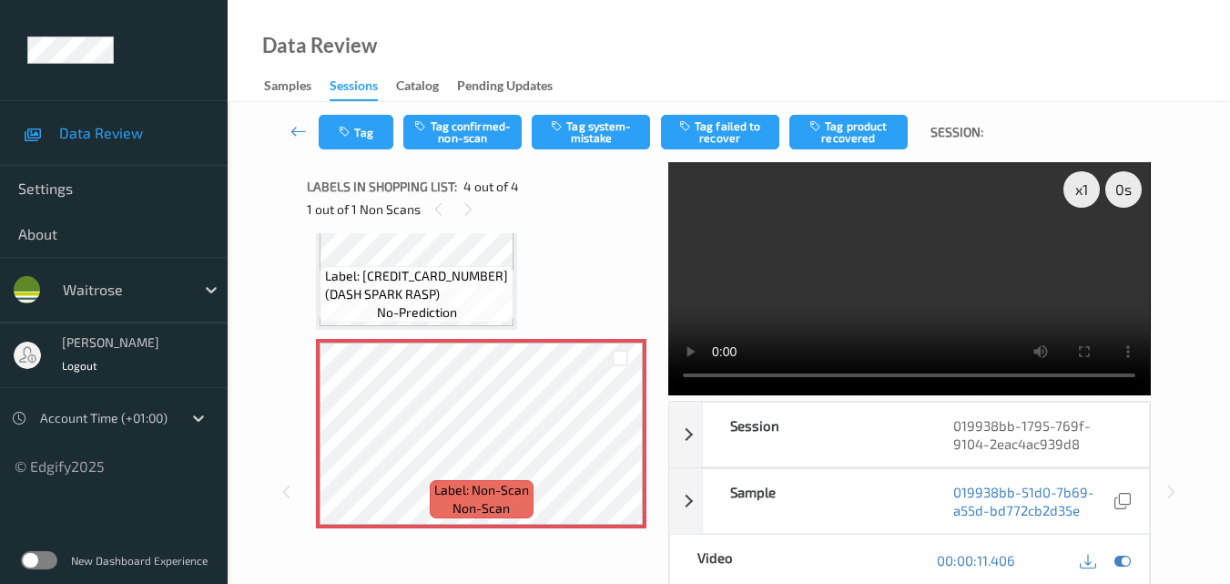
click at [952, 291] on video at bounding box center [909, 278] width 482 height 233
click at [1085, 191] on div "x 1" at bounding box center [1082, 189] width 36 height 36
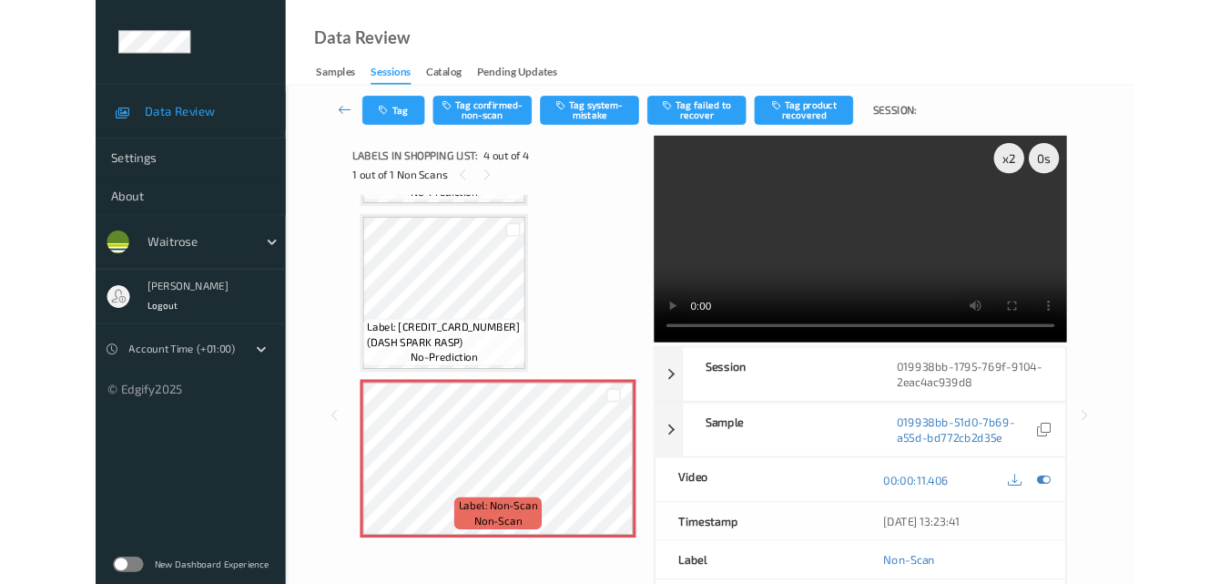
scroll to position [383, 0]
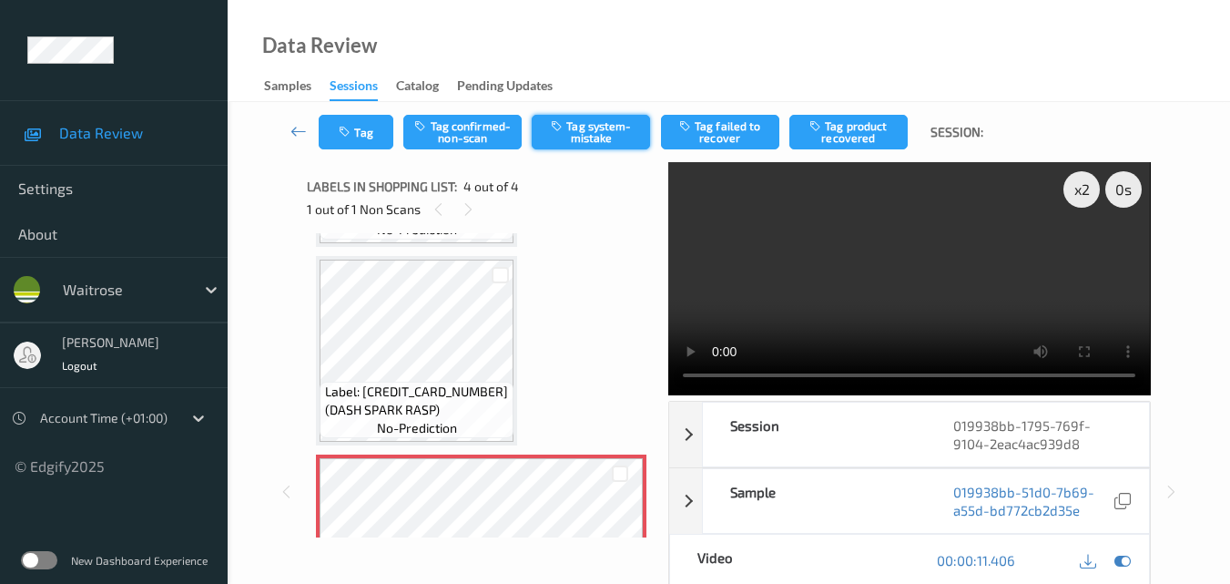
click at [593, 126] on button "Tag system-mistake" at bounding box center [591, 132] width 118 height 35
click at [351, 136] on icon "button" at bounding box center [346, 132] width 15 height 13
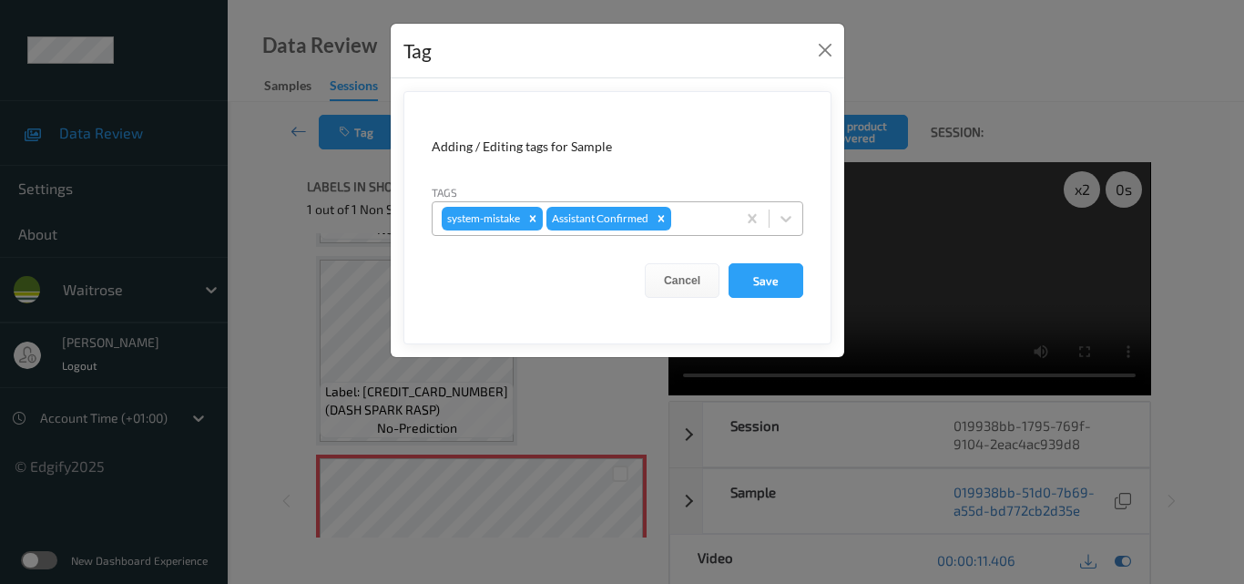
click at [712, 222] on div at bounding box center [701, 219] width 52 height 22
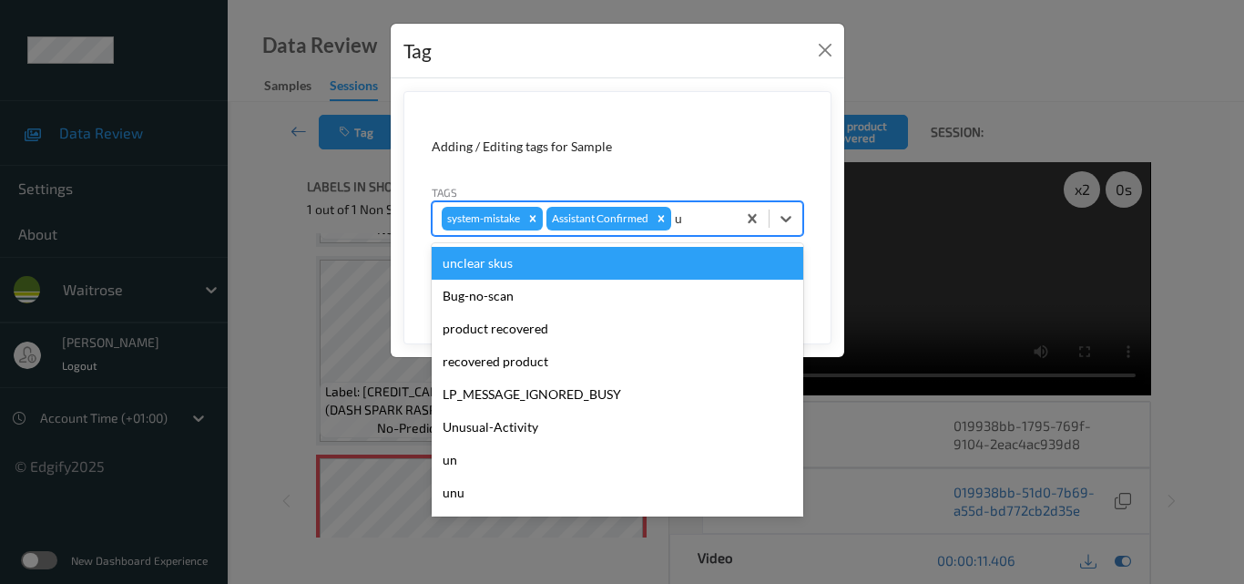
type input "un"
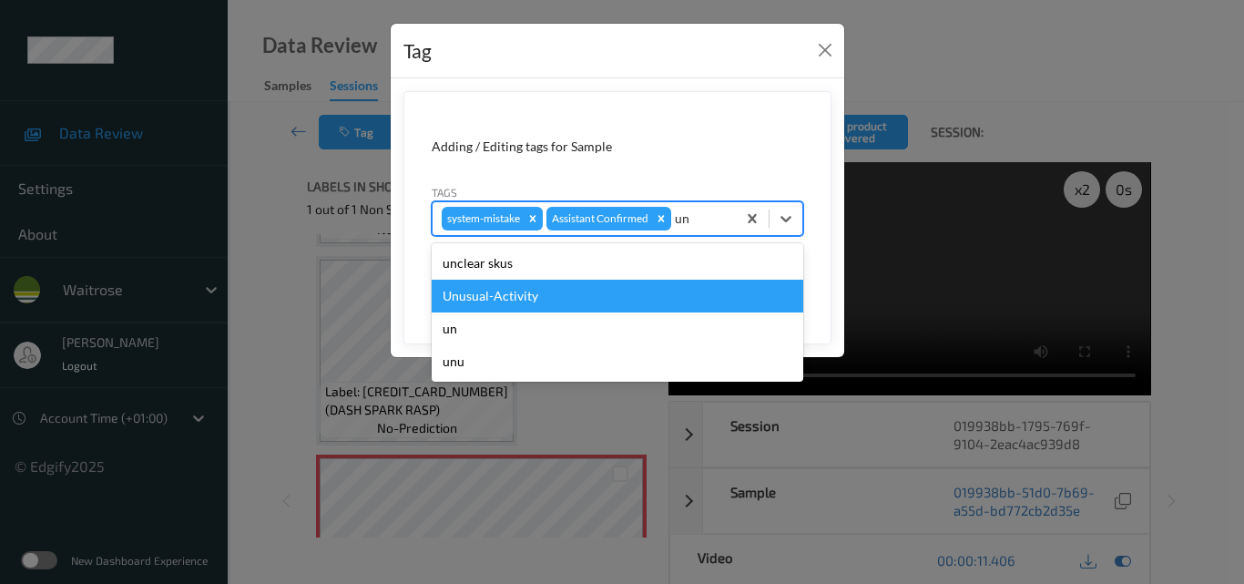
click at [611, 309] on div "Unusual-Activity" at bounding box center [618, 296] width 372 height 33
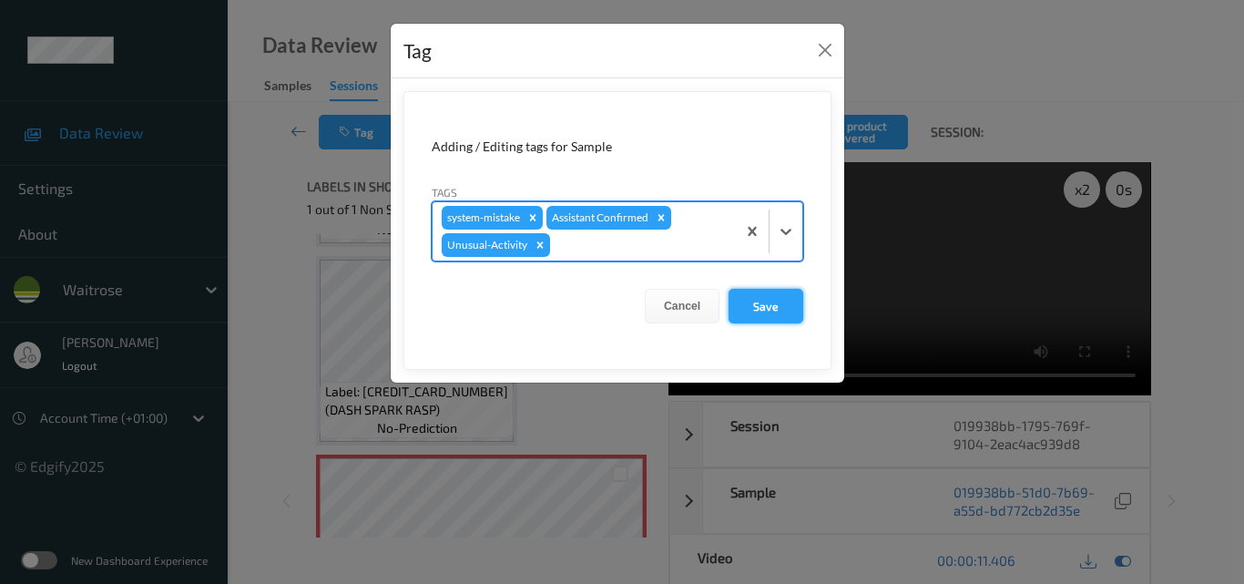
click at [773, 301] on button "Save" at bounding box center [765, 306] width 75 height 35
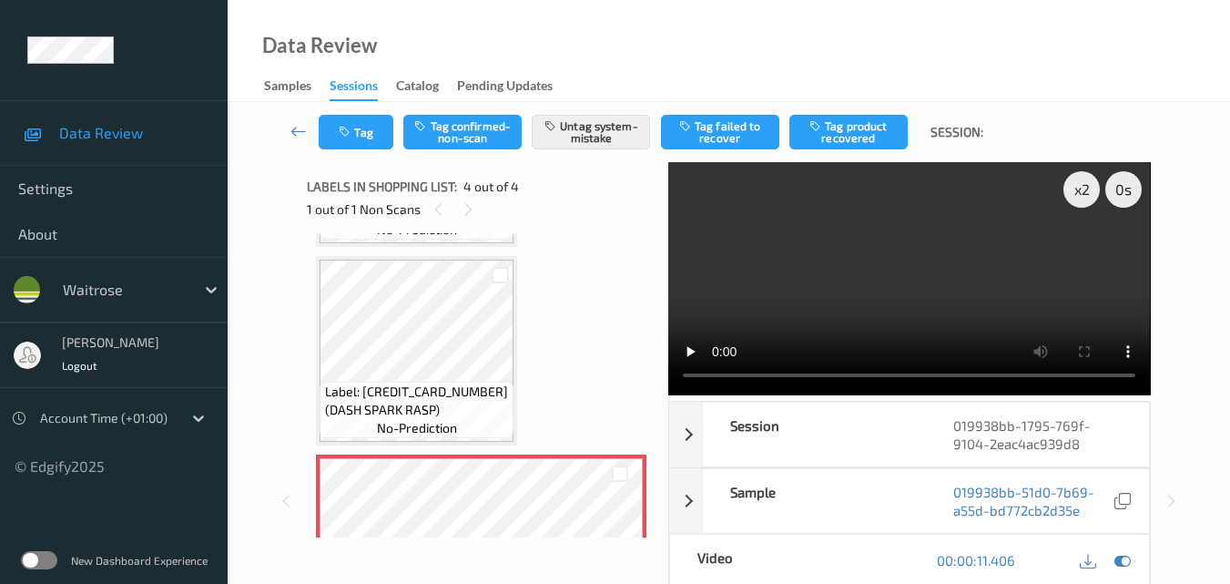
scroll to position [182, 0]
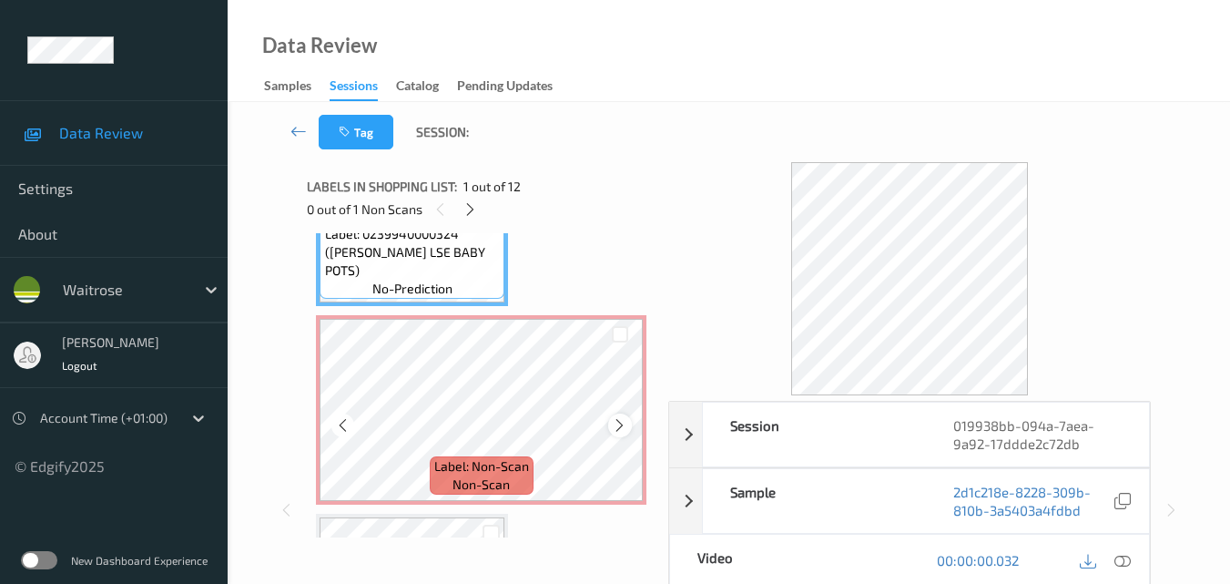
scroll to position [91, 0]
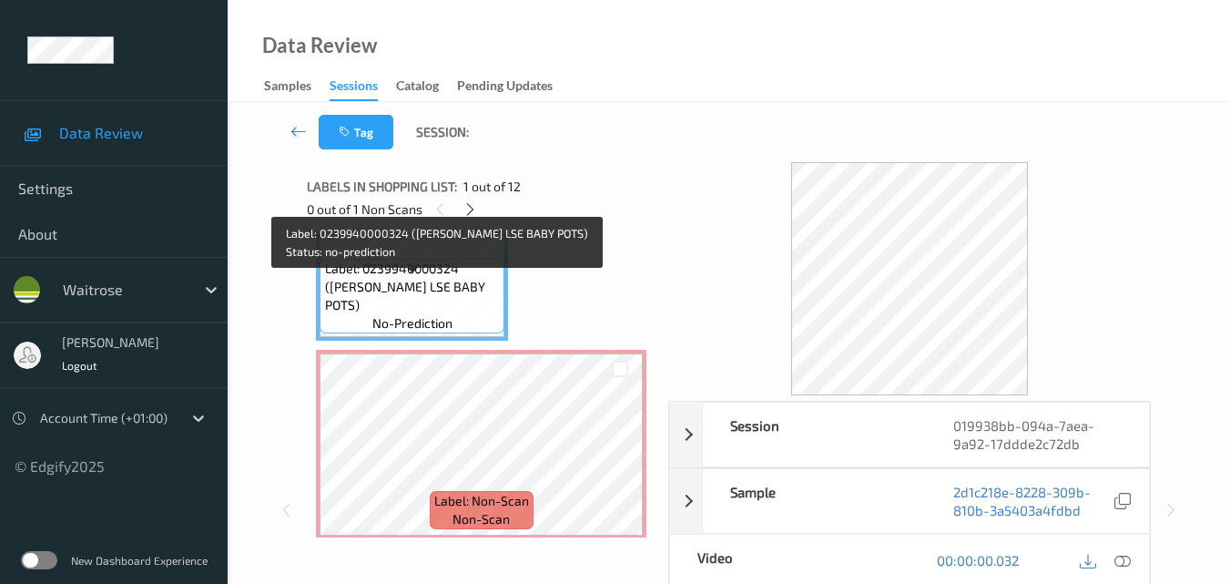
click at [455, 306] on span "Label: 0239940000324 ([PERSON_NAME] LSE BABY POTS)" at bounding box center [413, 287] width 176 height 55
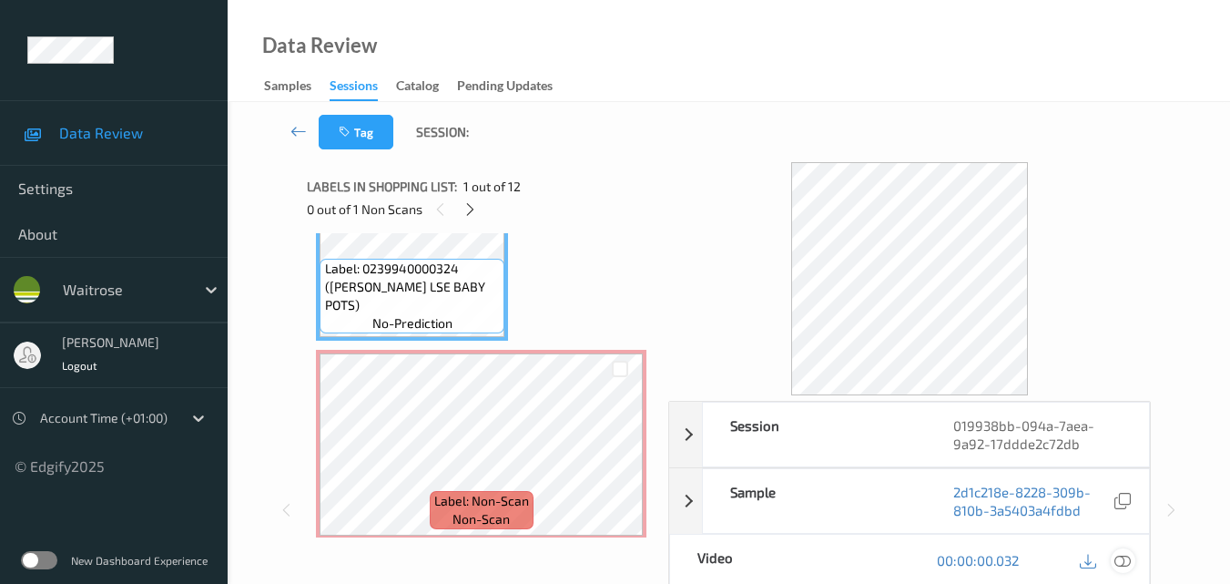
click at [1129, 562] on icon at bounding box center [1123, 560] width 16 height 16
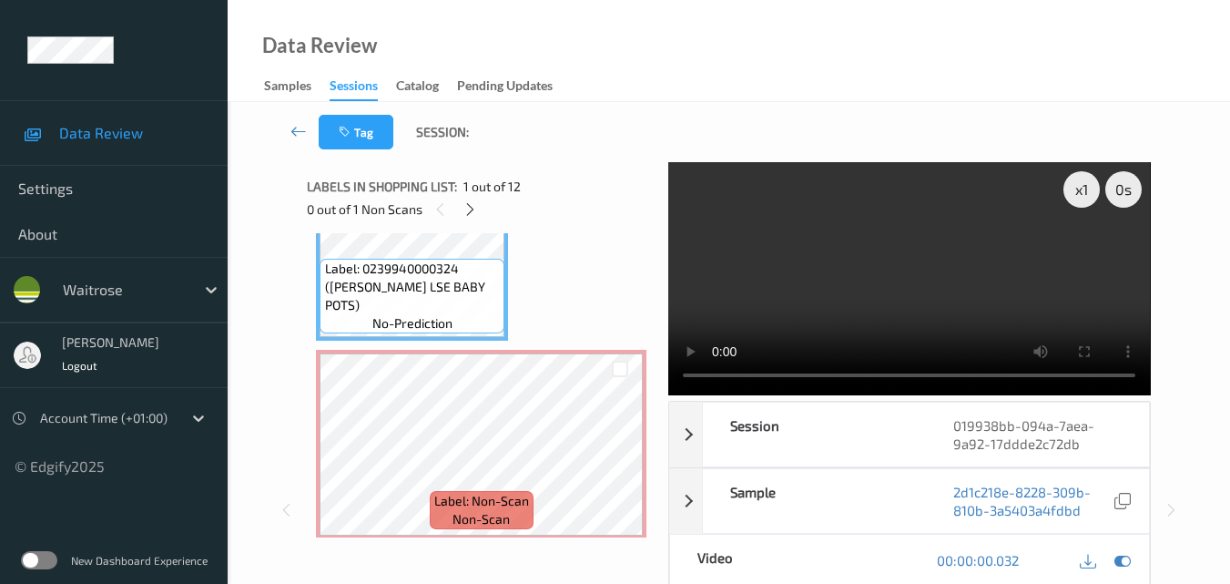
click at [968, 270] on video at bounding box center [909, 278] width 482 height 233
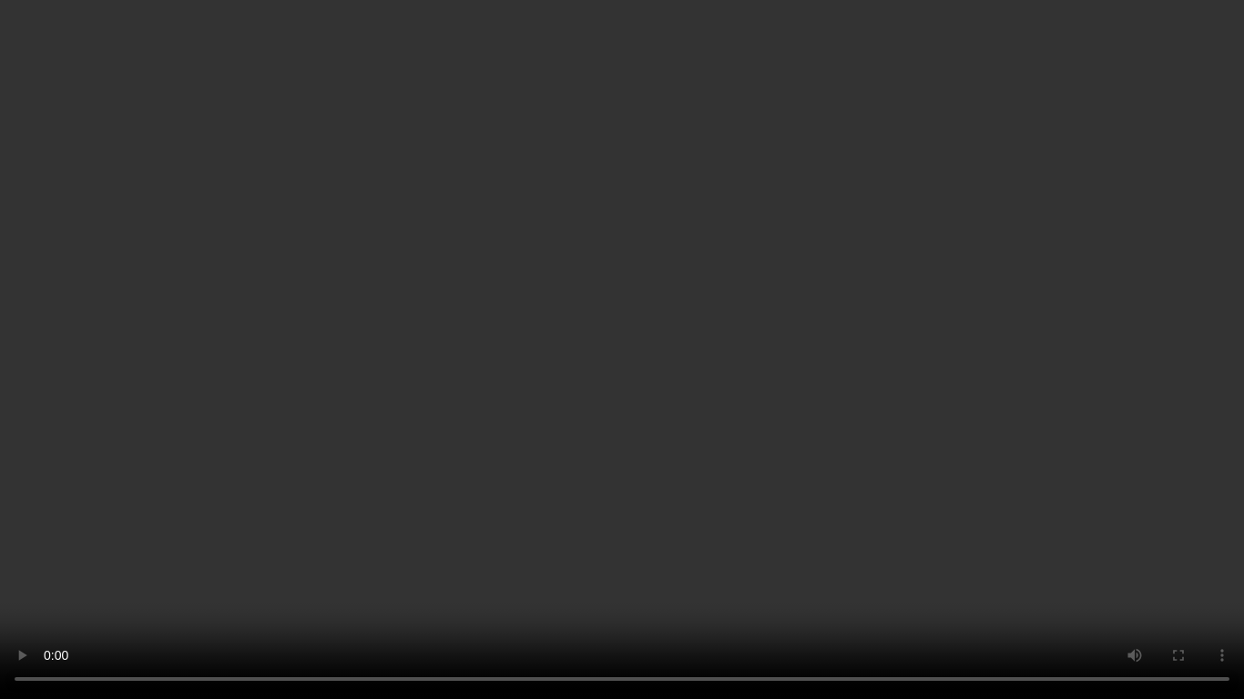
click at [488, 392] on video at bounding box center [622, 349] width 1244 height 699
click at [483, 462] on video at bounding box center [622, 349] width 1244 height 699
click at [686, 369] on video at bounding box center [622, 349] width 1244 height 699
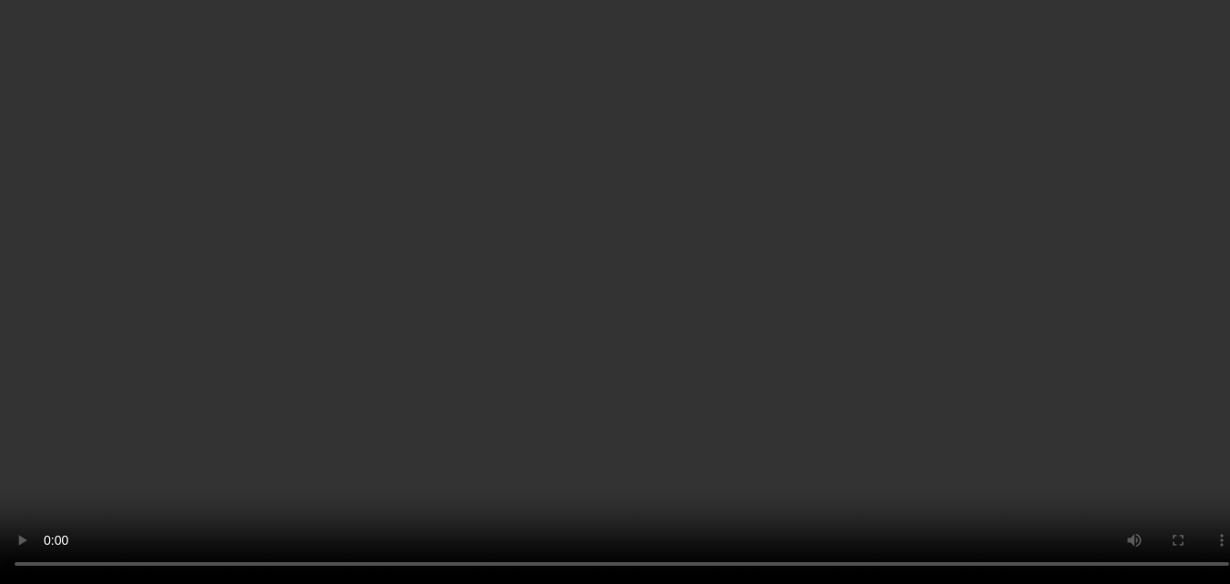
scroll to position [182, 0]
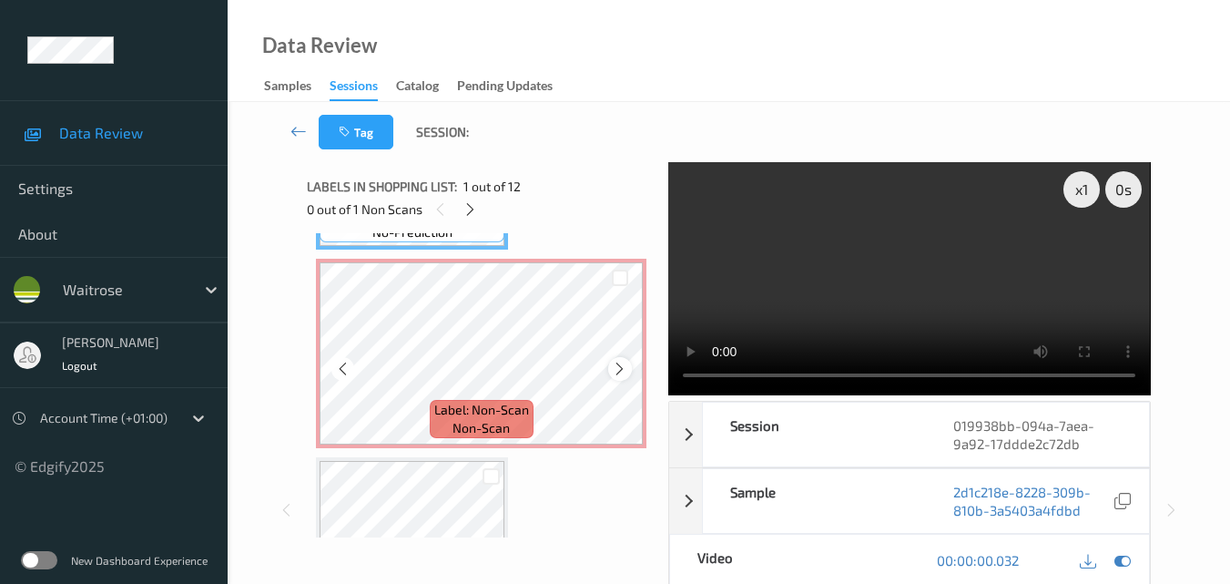
click at [615, 367] on icon at bounding box center [619, 369] width 15 height 16
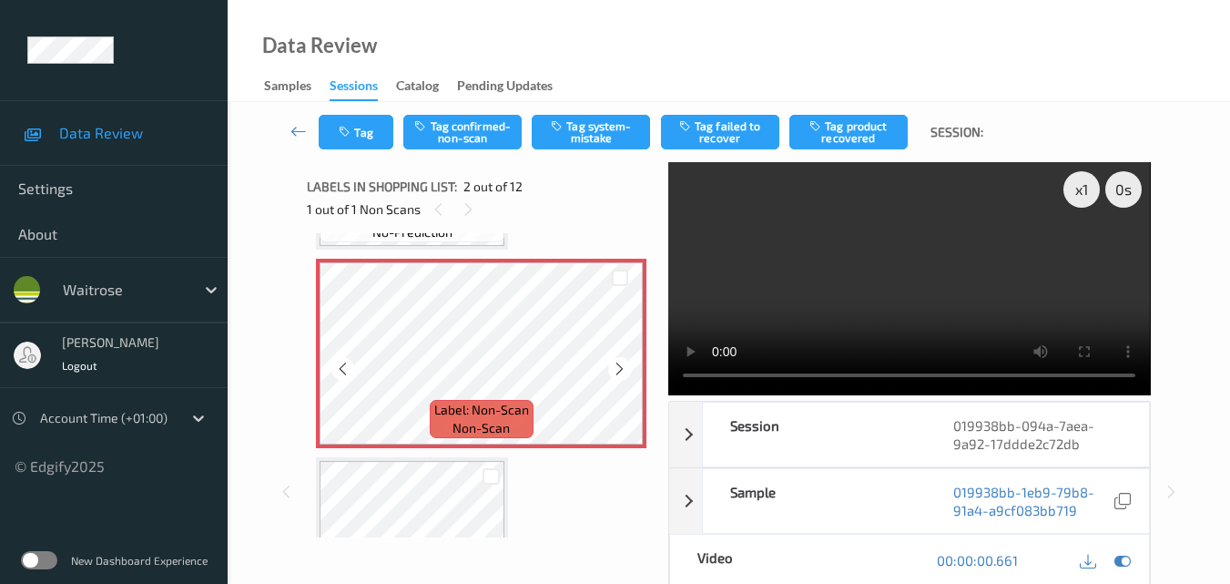
click at [615, 367] on icon at bounding box center [619, 369] width 15 height 16
click at [577, 133] on button "Tag system-mistake" at bounding box center [591, 132] width 118 height 35
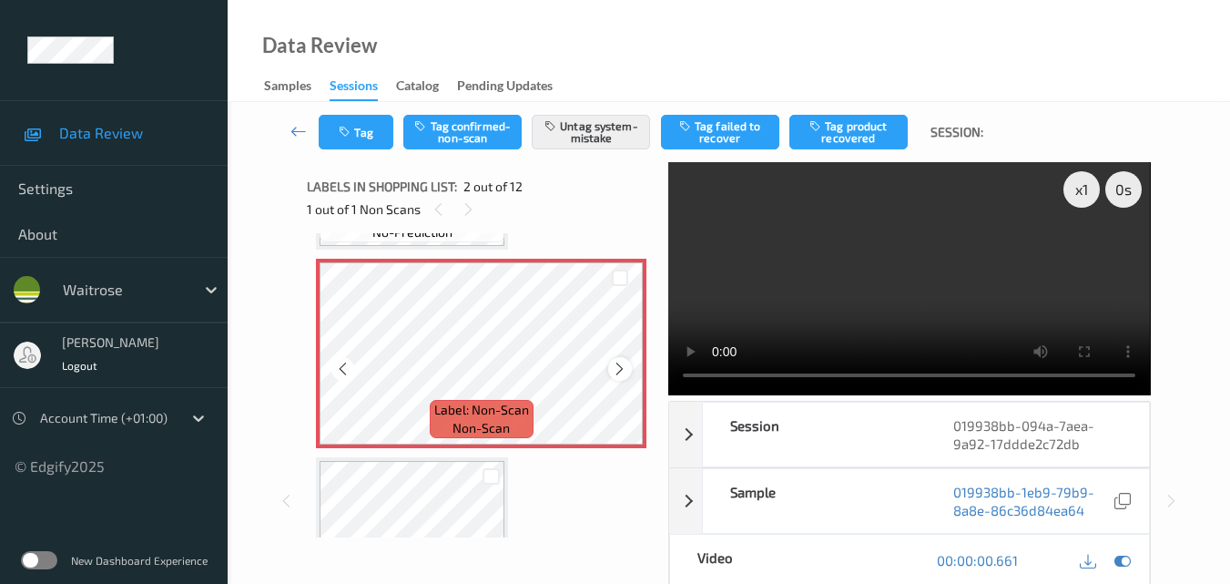
click at [616, 362] on icon at bounding box center [619, 369] width 15 height 16
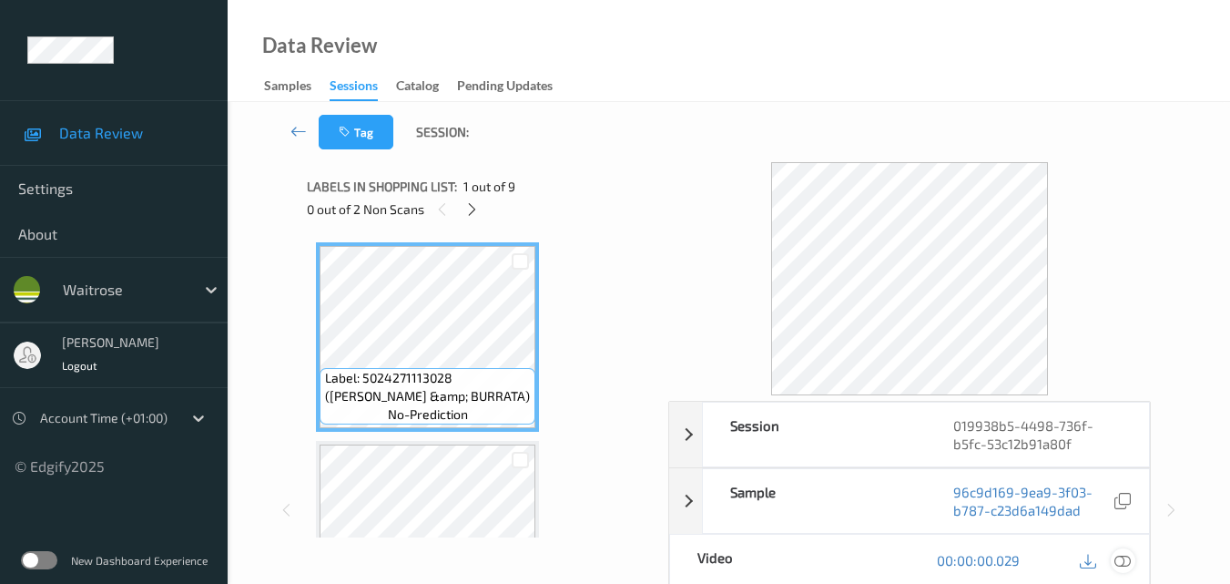
click at [1129, 565] on icon at bounding box center [1123, 560] width 16 height 16
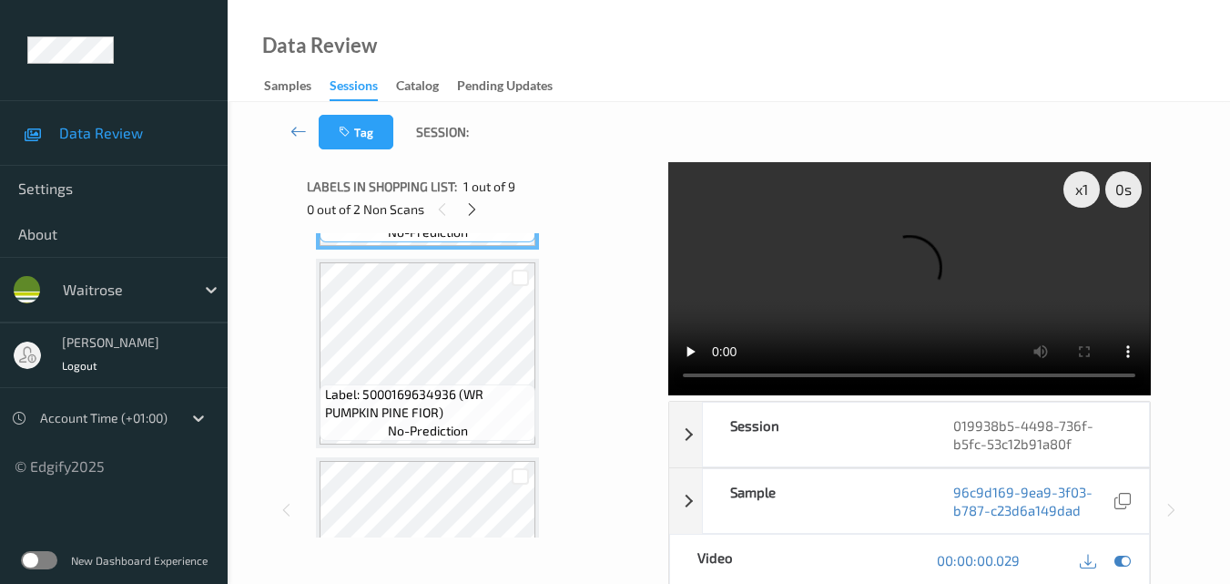
scroll to position [364, 0]
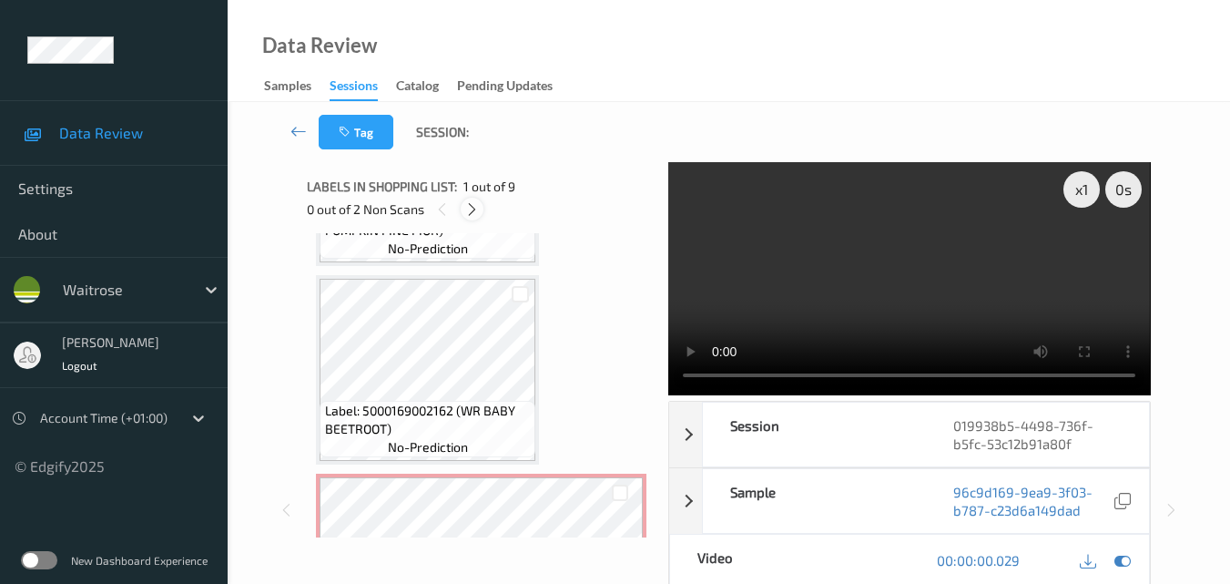
click at [474, 211] on icon at bounding box center [471, 209] width 15 height 16
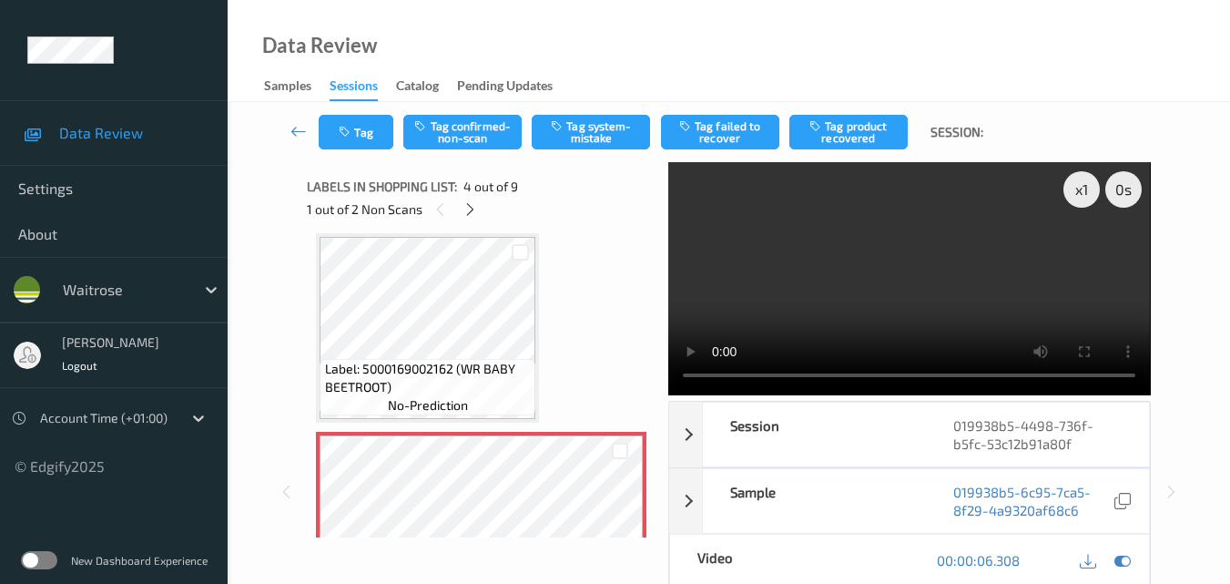
scroll to position [588, 0]
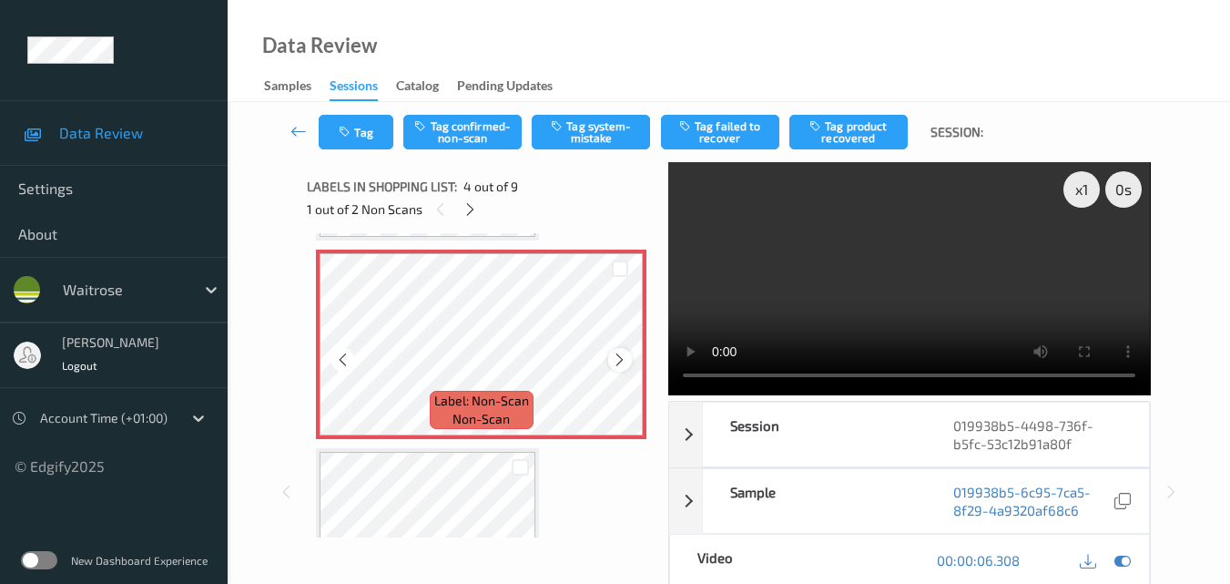
click at [611, 355] on div at bounding box center [619, 359] width 23 height 23
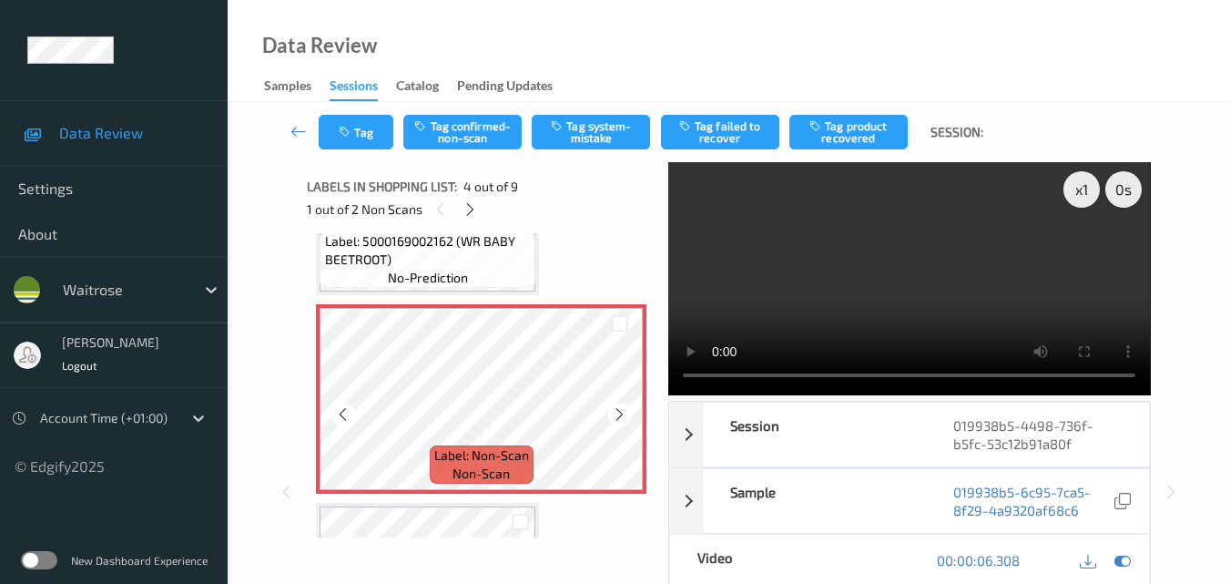
scroll to position [497, 0]
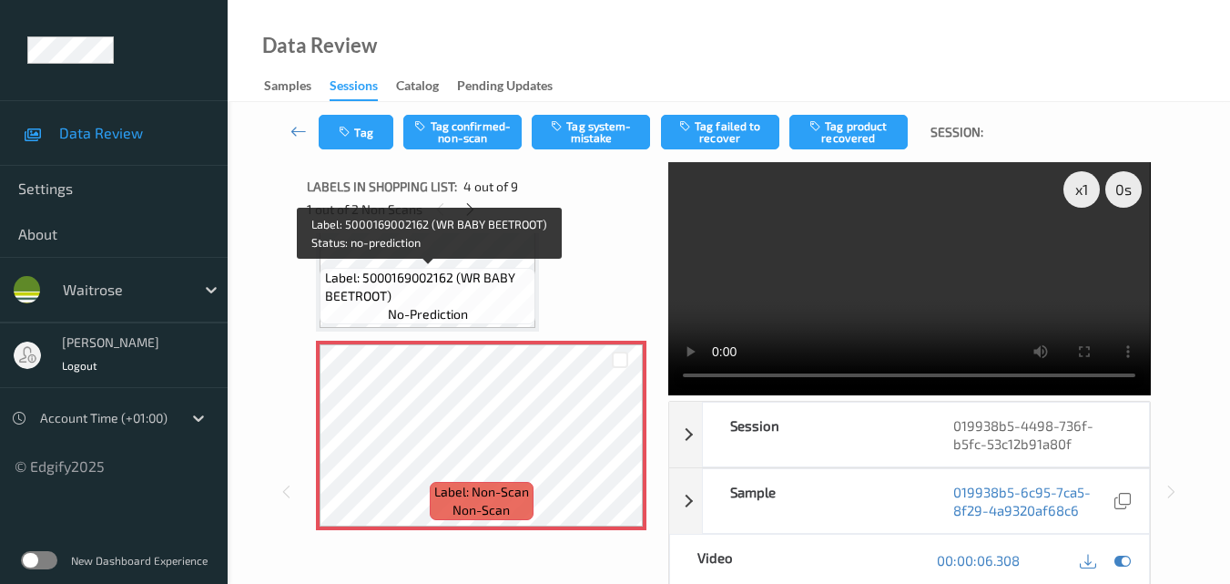
click at [439, 276] on span "Label: 5000169002162 (WR BABY BEETROOT)" at bounding box center [428, 287] width 207 height 36
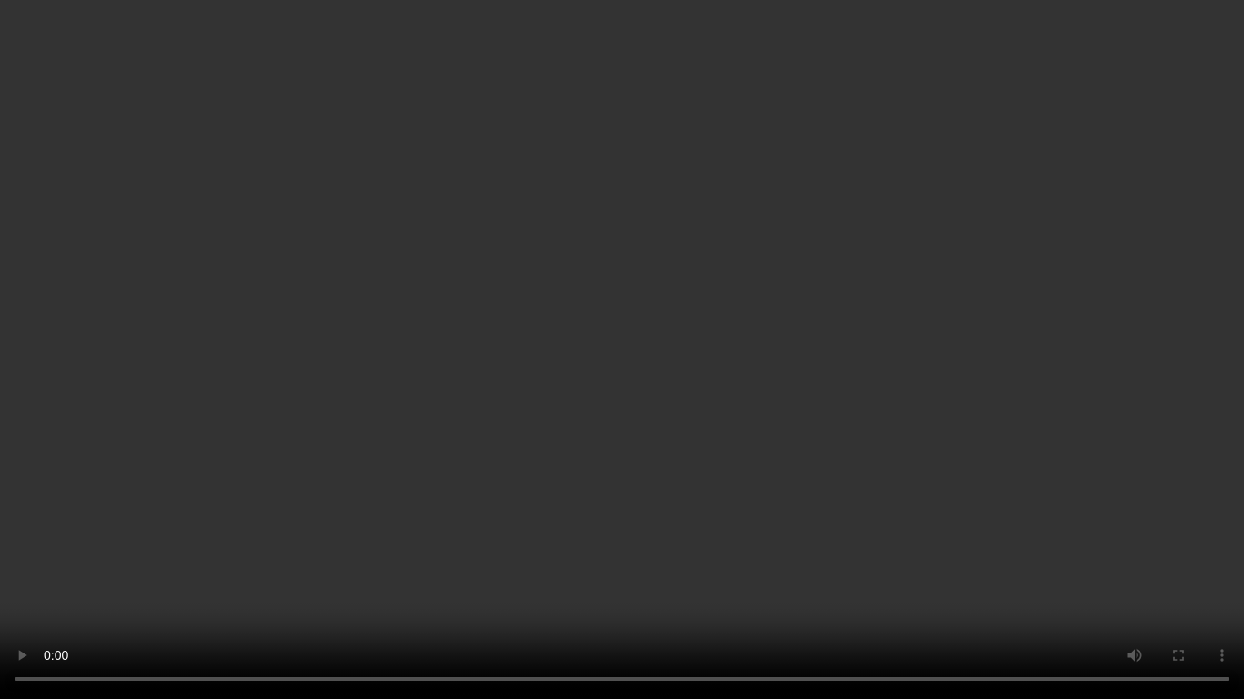
click at [647, 471] on video at bounding box center [622, 349] width 1244 height 699
click at [714, 453] on video at bounding box center [622, 349] width 1244 height 699
click at [630, 464] on video at bounding box center [622, 349] width 1244 height 699
click at [634, 471] on video at bounding box center [622, 349] width 1244 height 699
click at [731, 436] on video at bounding box center [622, 349] width 1244 height 699
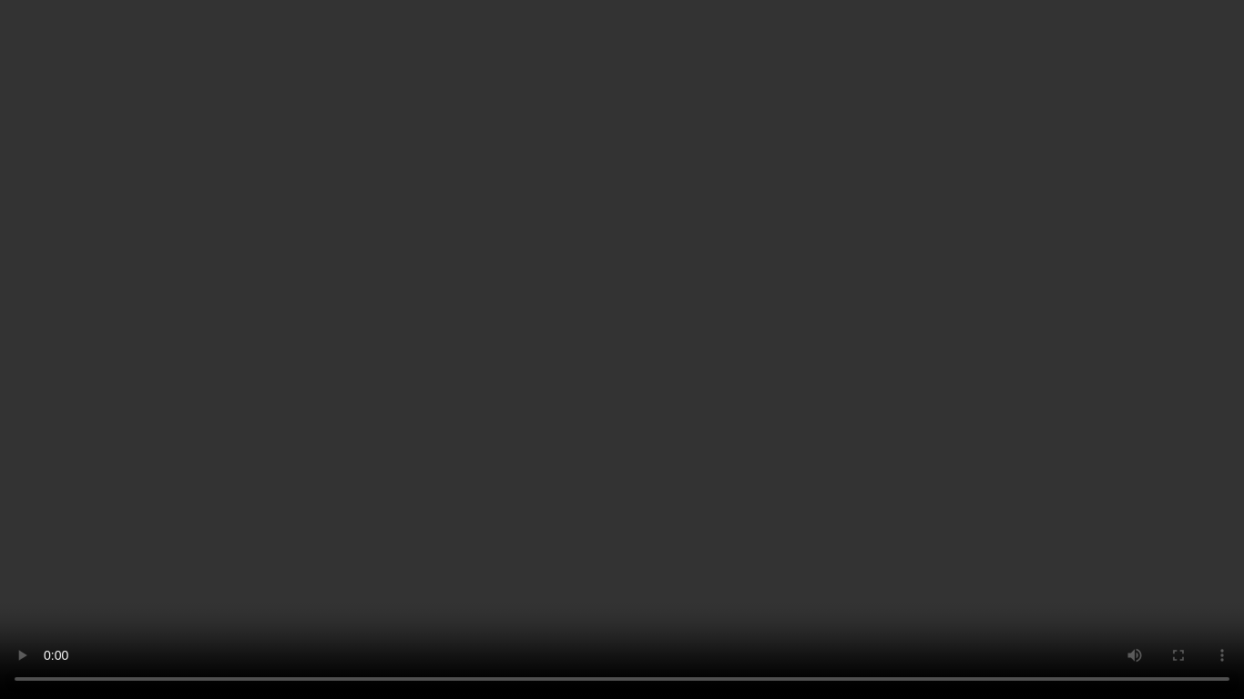
click at [662, 472] on video at bounding box center [622, 349] width 1244 height 699
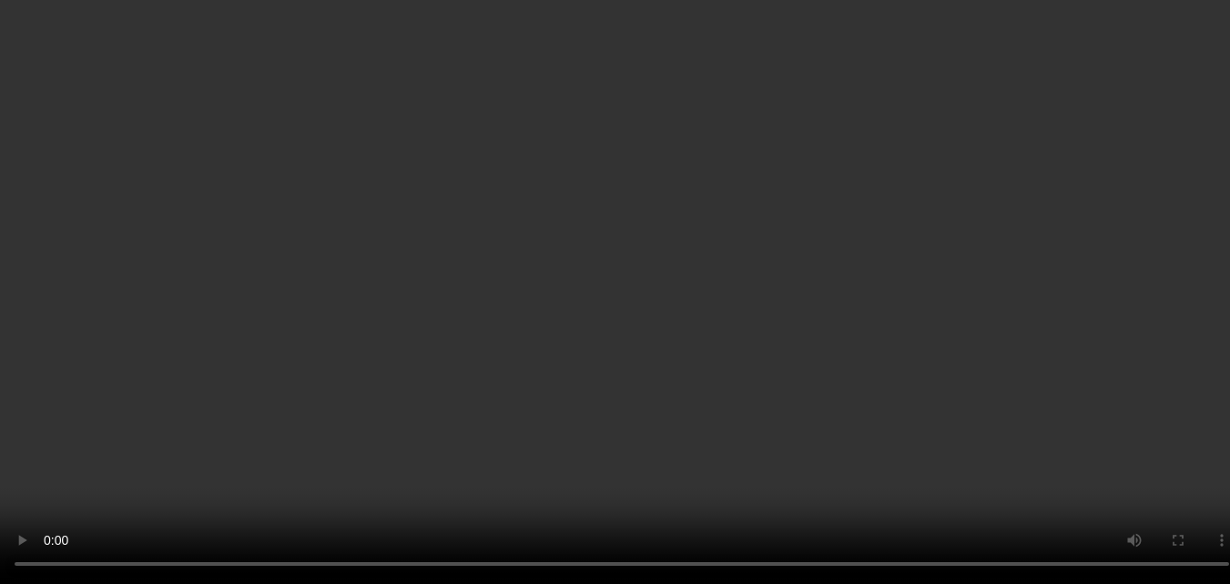
scroll to position [588, 0]
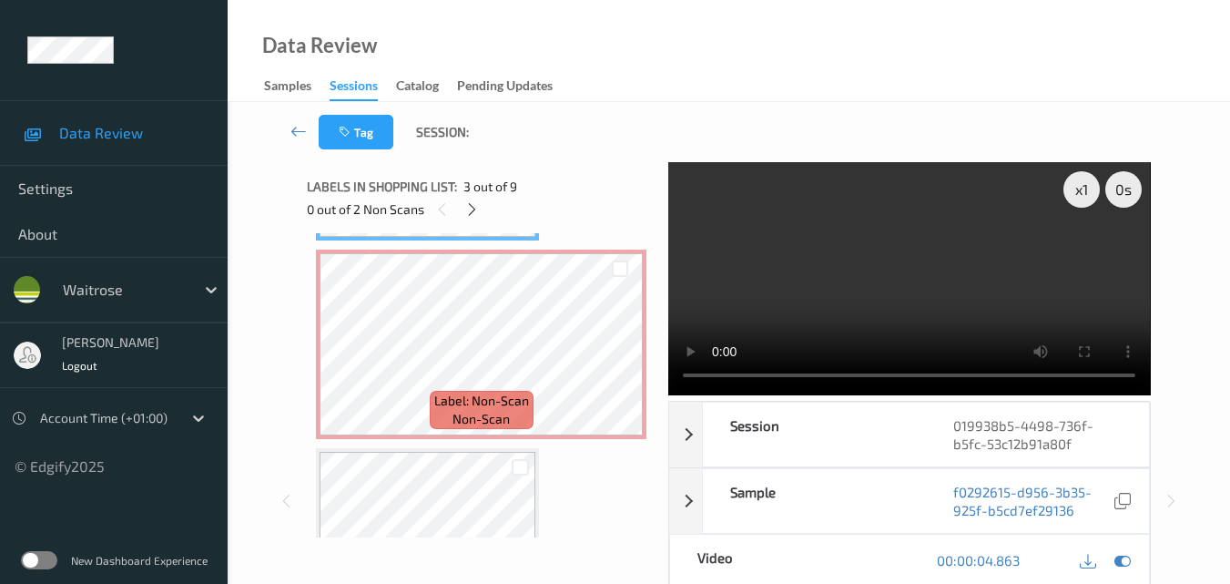
click at [872, 220] on video at bounding box center [909, 278] width 482 height 233
click at [840, 233] on video at bounding box center [909, 278] width 482 height 233
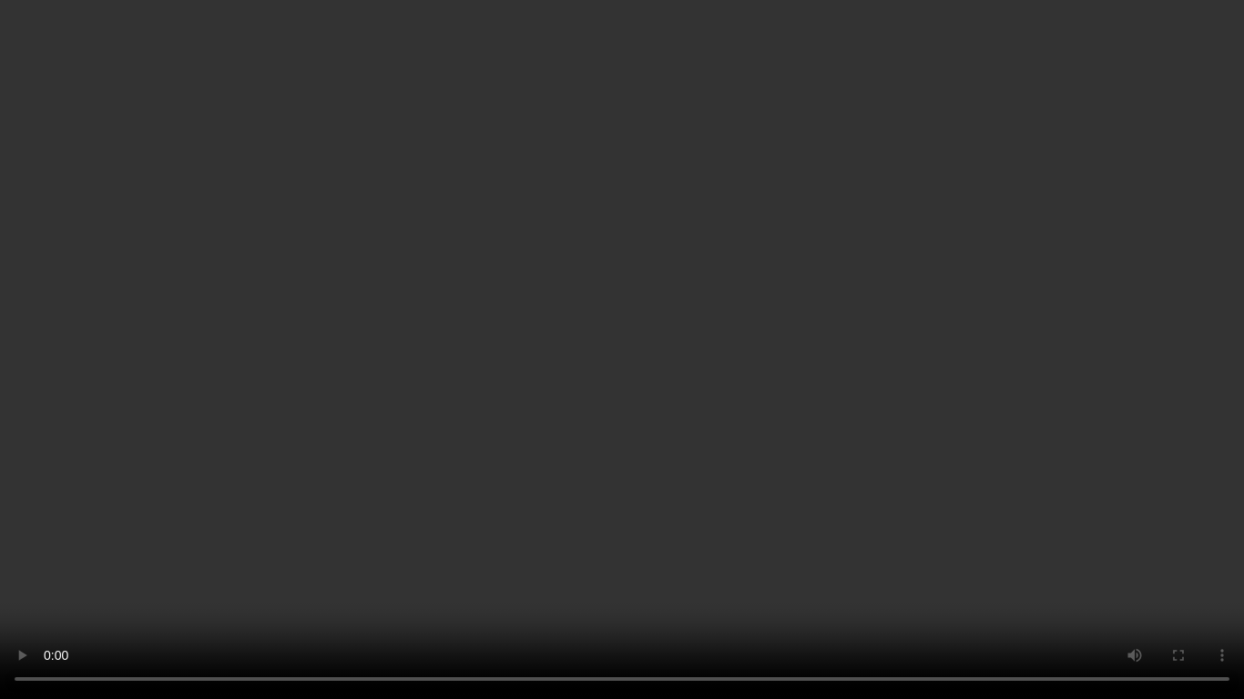
click at [796, 437] on video at bounding box center [622, 349] width 1244 height 699
click at [714, 442] on video at bounding box center [622, 349] width 1244 height 699
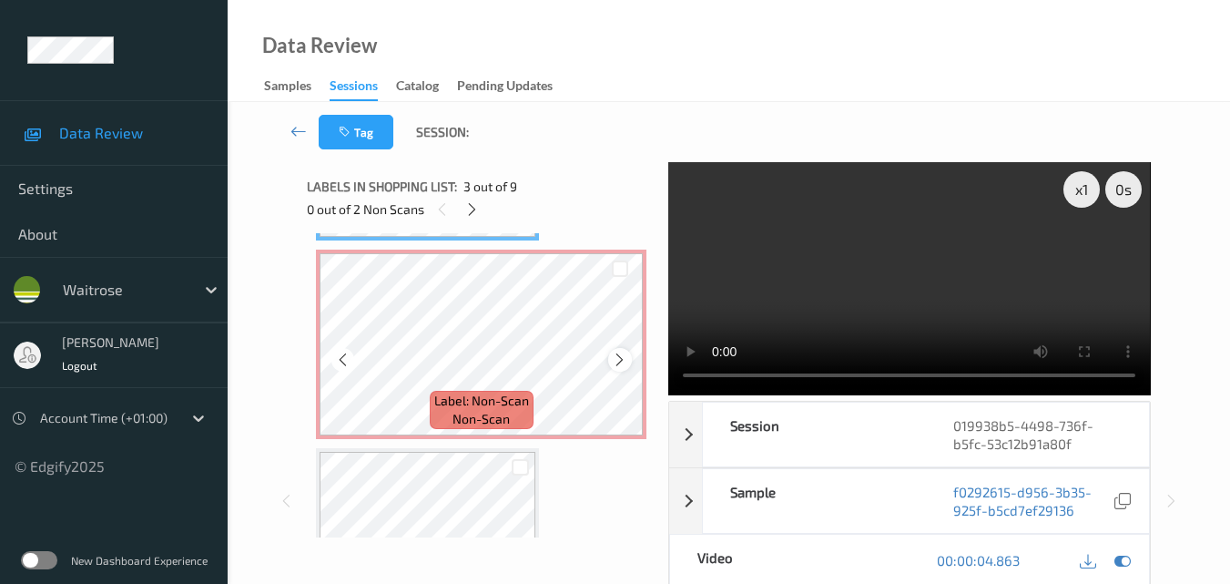
click at [616, 355] on icon at bounding box center [619, 359] width 15 height 16
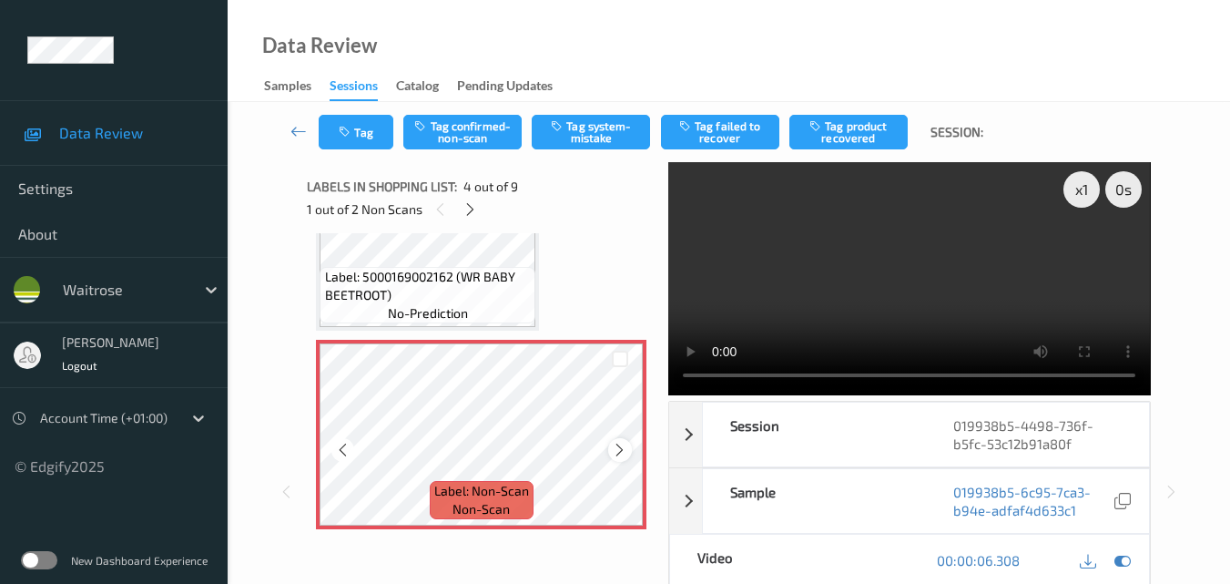
scroll to position [497, 0]
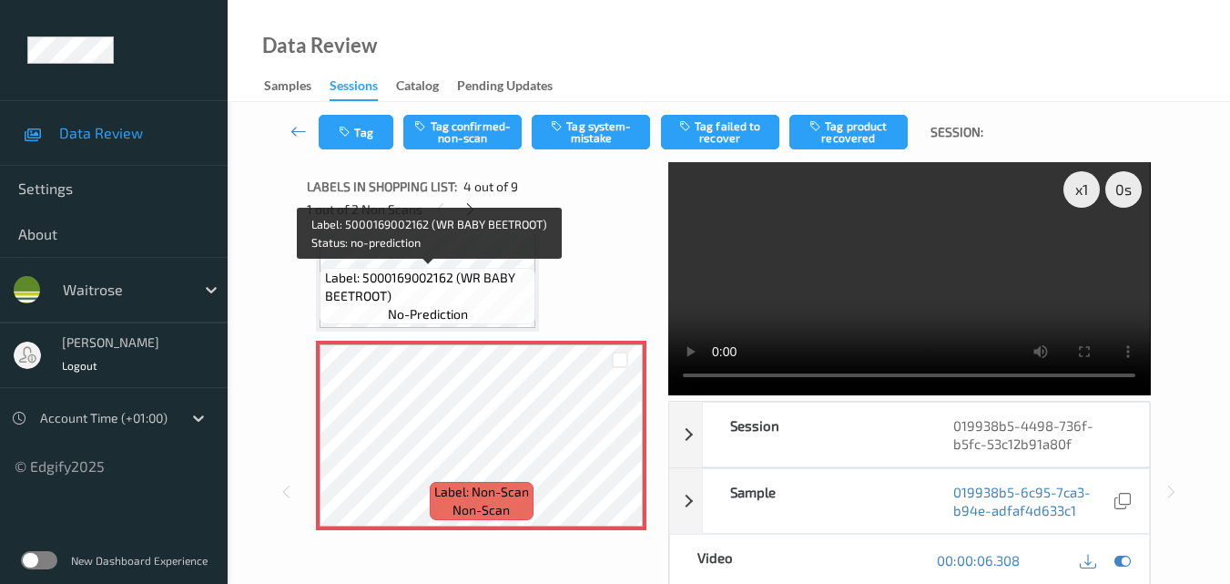
click at [484, 282] on span "Label: 5000169002162 (WR BABY BEETROOT)" at bounding box center [428, 287] width 207 height 36
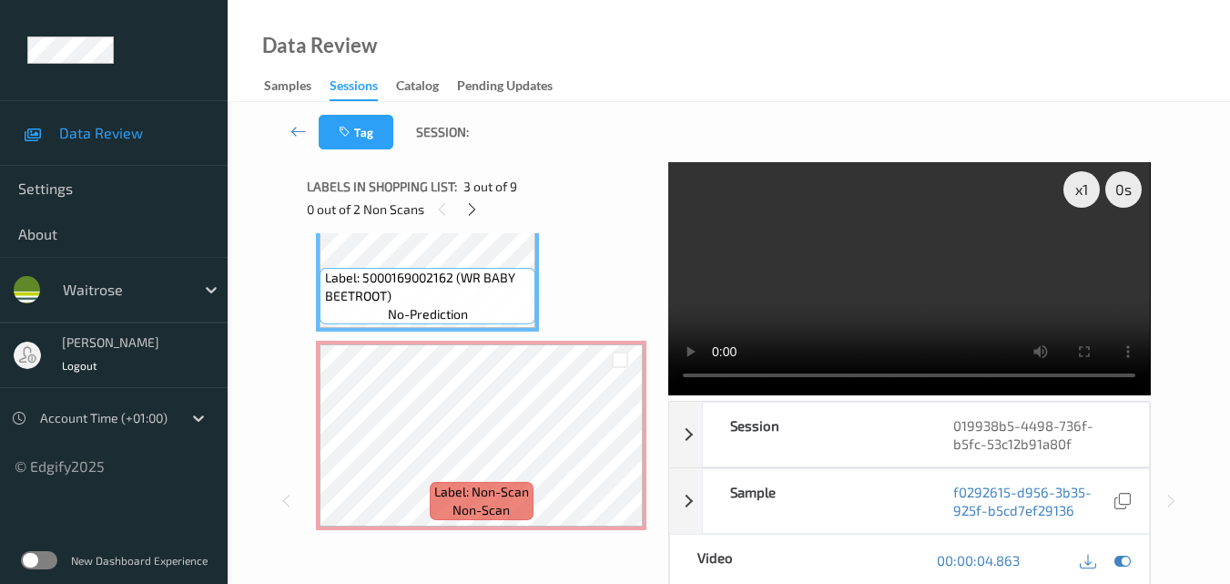
click at [971, 289] on video at bounding box center [909, 278] width 482 height 233
click at [834, 273] on video at bounding box center [909, 278] width 482 height 233
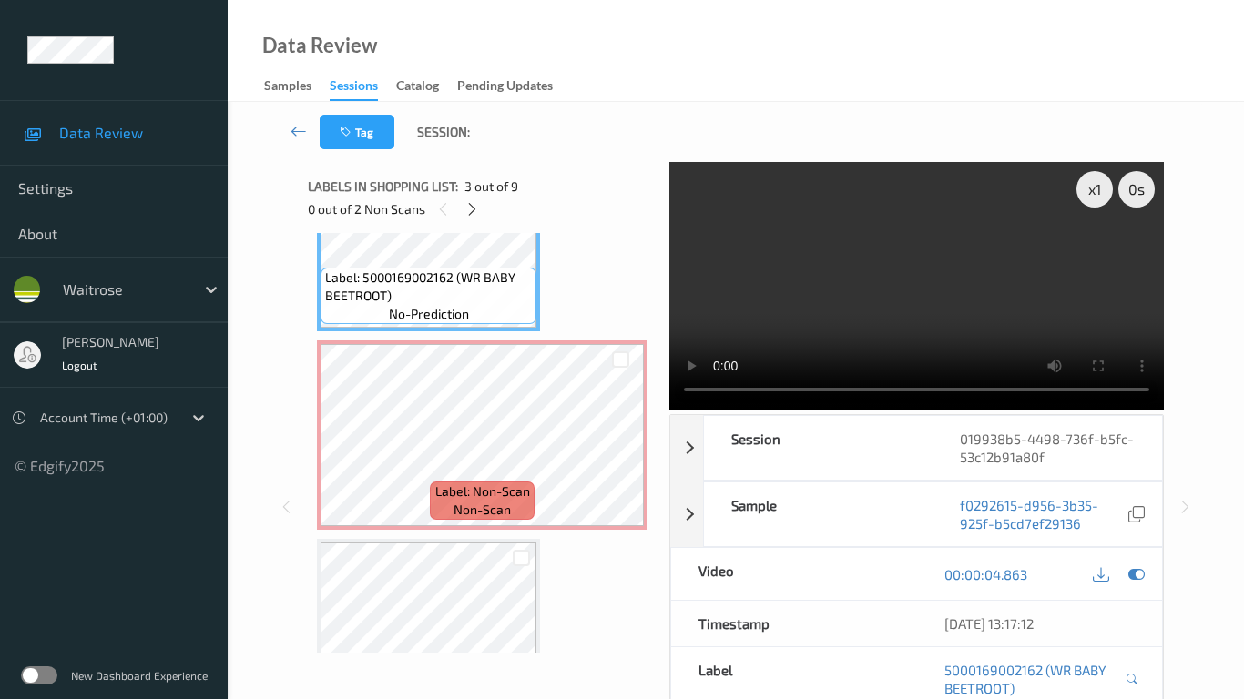
click at [837, 410] on video at bounding box center [916, 286] width 494 height 248
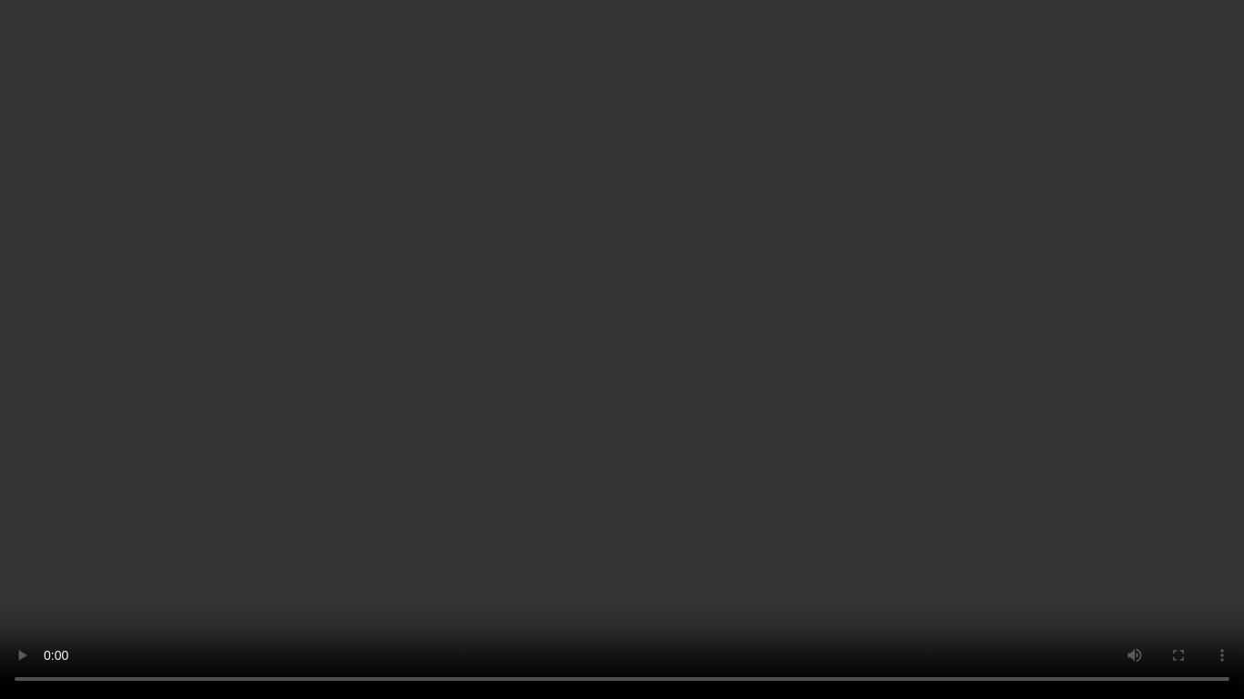
click at [830, 440] on video at bounding box center [622, 349] width 1244 height 699
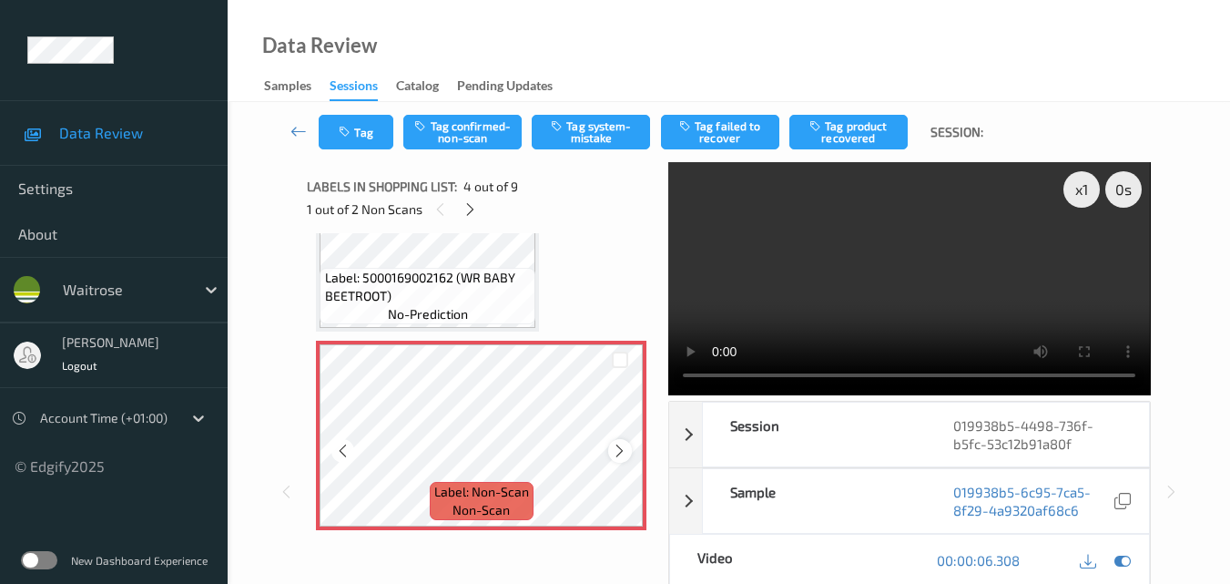
click at [613, 445] on icon at bounding box center [619, 451] width 15 height 16
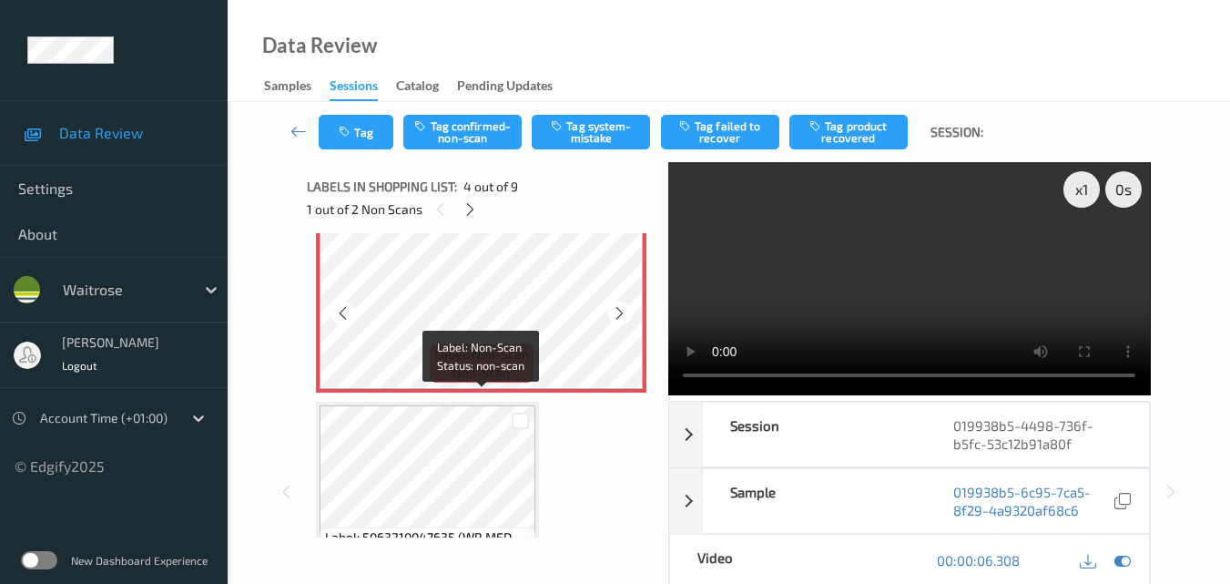
scroll to position [679, 0]
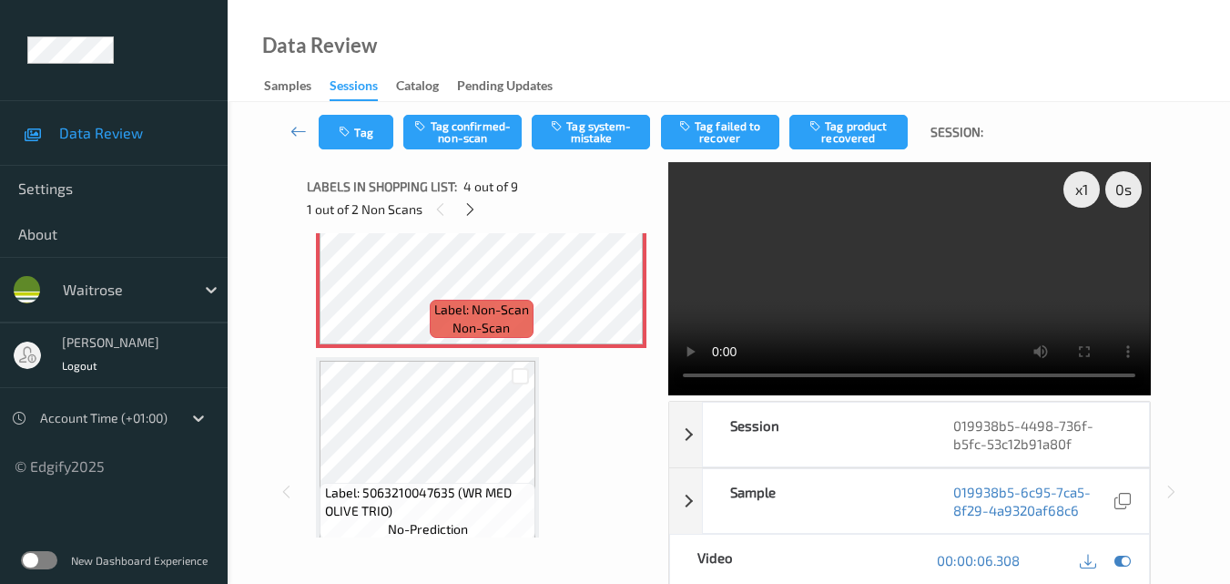
click at [972, 299] on video at bounding box center [909, 278] width 482 height 233
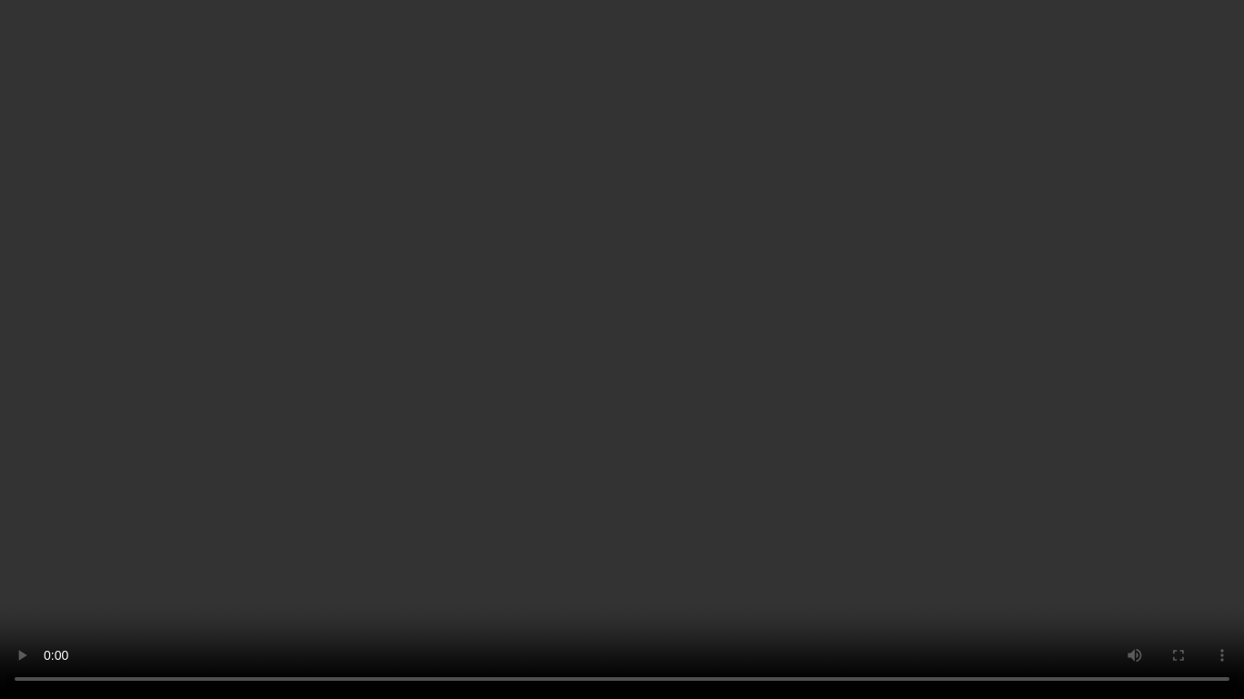
click at [804, 427] on video at bounding box center [622, 349] width 1244 height 699
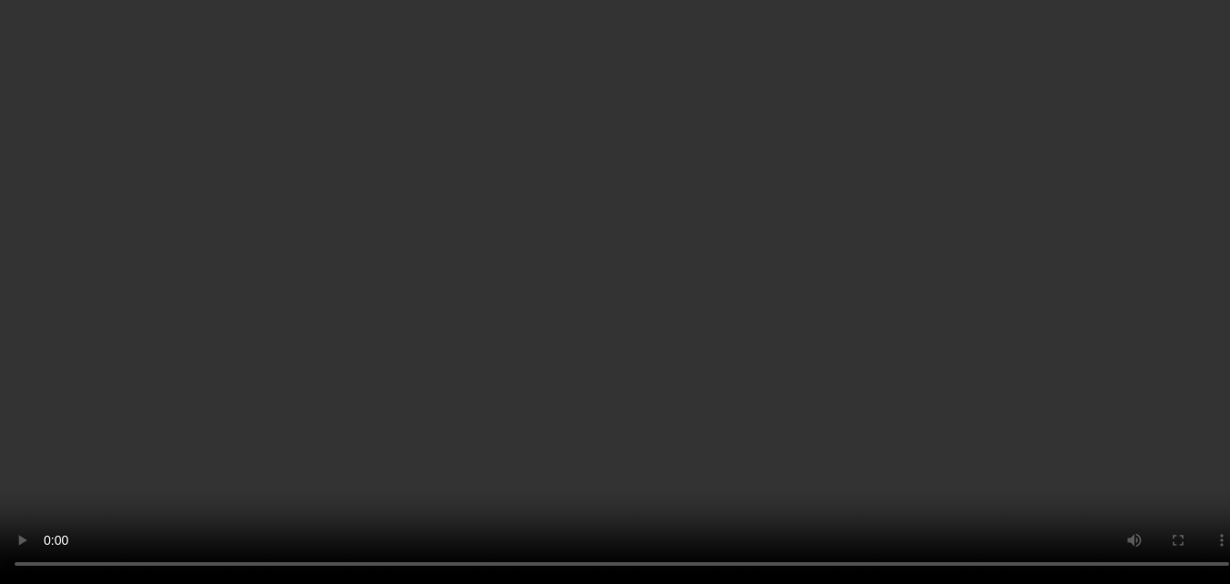
scroll to position [406, 0]
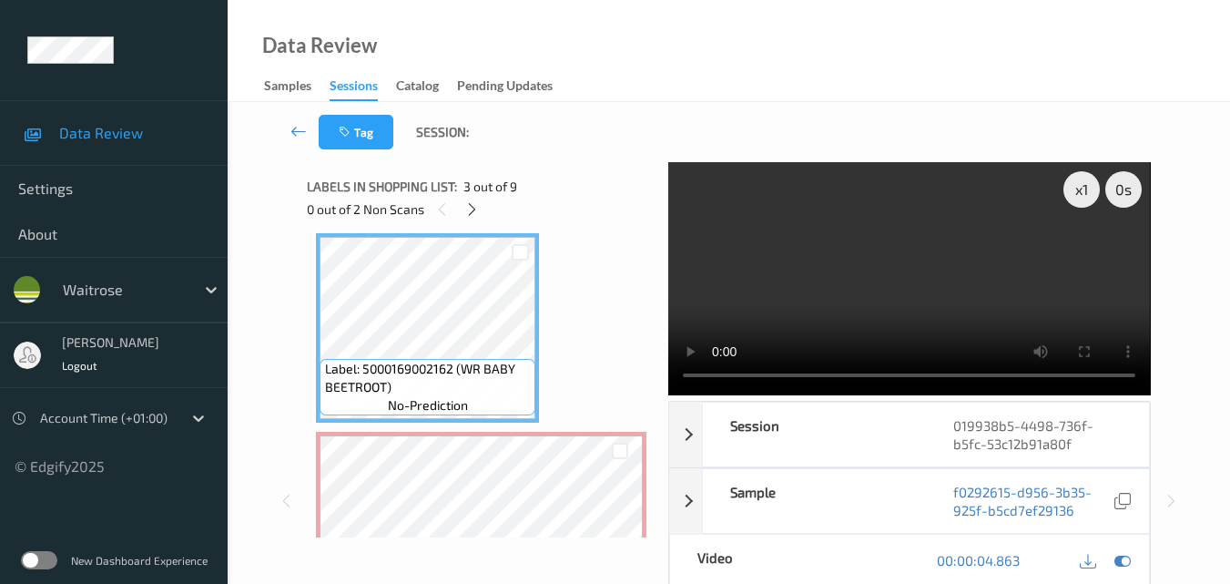
click at [969, 288] on video at bounding box center [909, 278] width 482 height 233
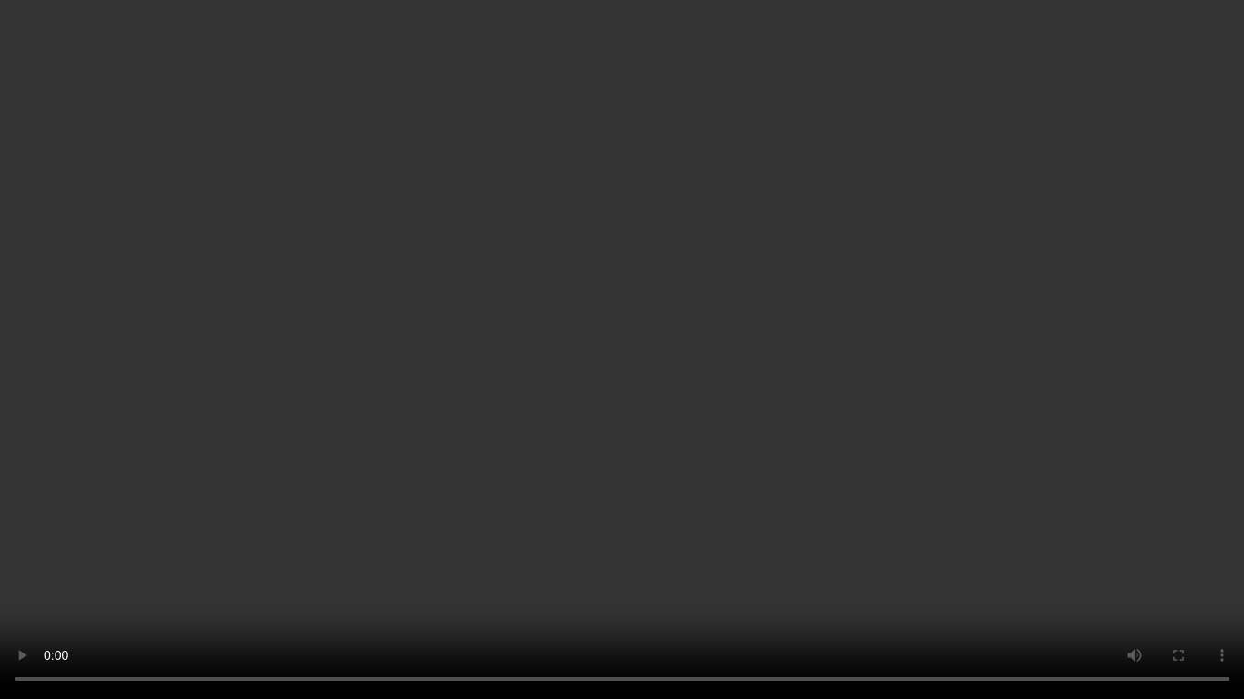
click at [837, 464] on video at bounding box center [622, 349] width 1244 height 699
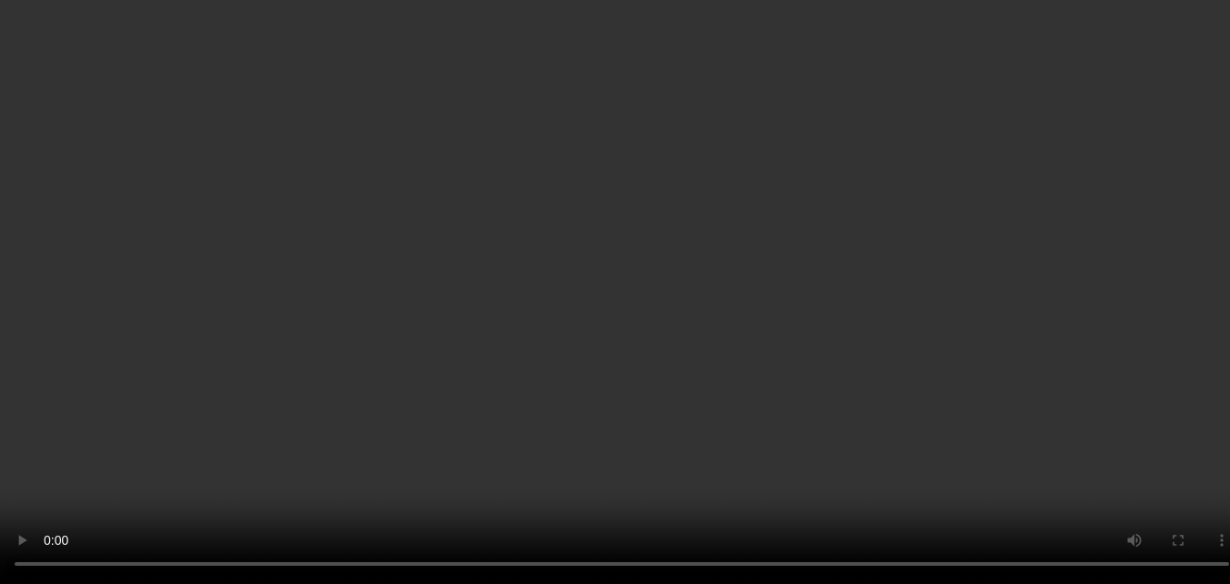
scroll to position [497, 0]
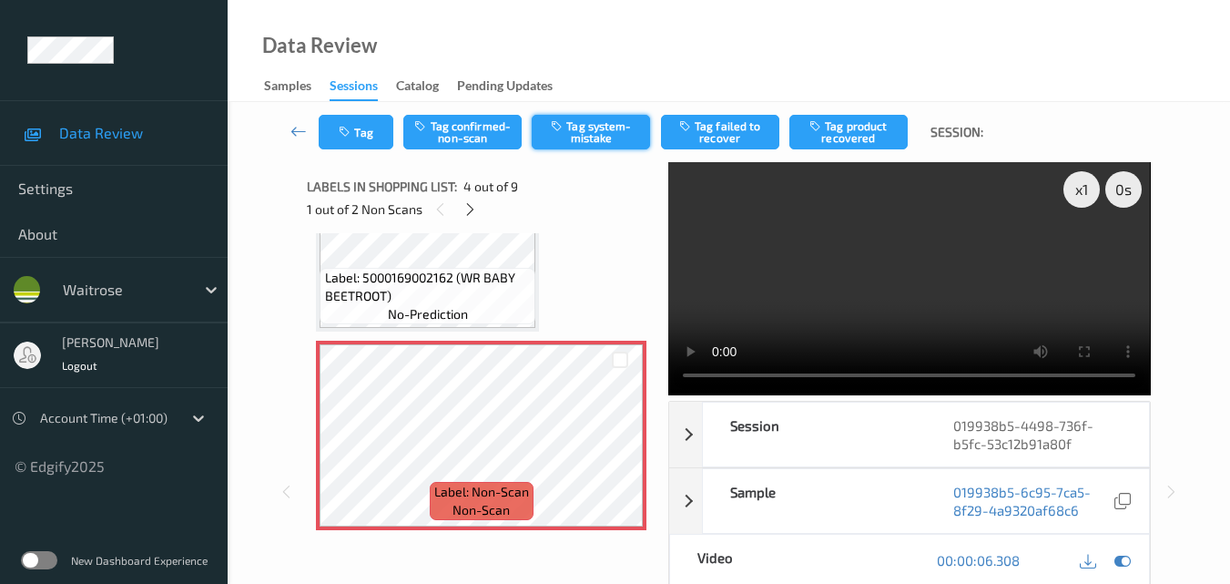
click at [584, 127] on button "Tag system-mistake" at bounding box center [591, 132] width 118 height 35
click at [360, 164] on div "Labels in shopping list: 4 out of 9 1 out of 2 Non Scans" at bounding box center [481, 197] width 349 height 71
click at [367, 145] on button "Tag" at bounding box center [356, 132] width 75 height 35
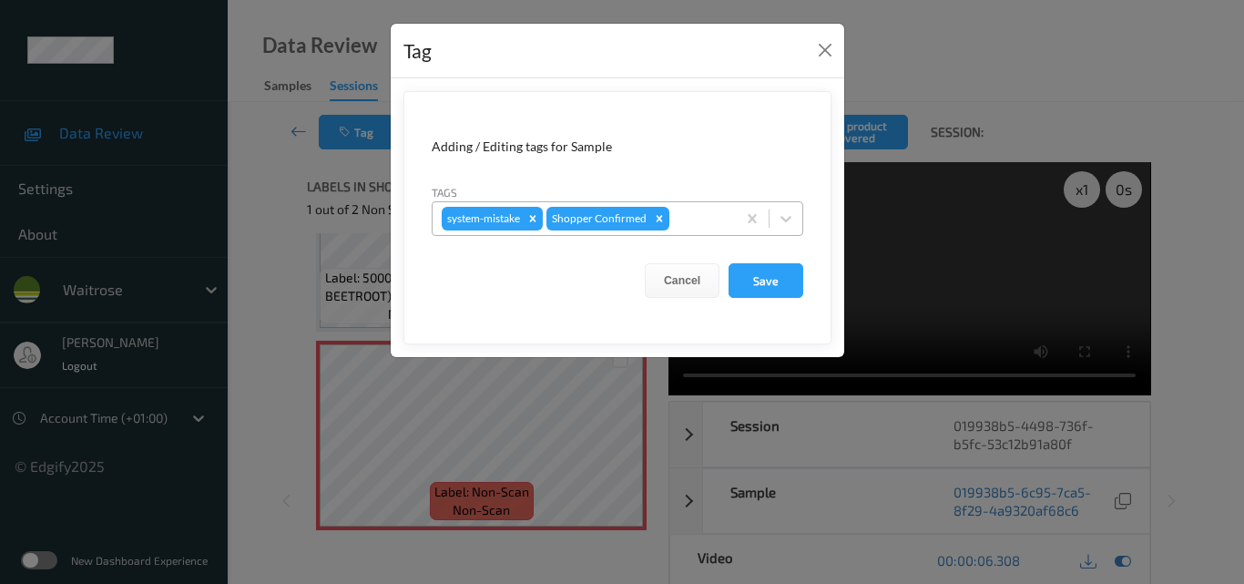
click at [700, 220] on div at bounding box center [700, 219] width 54 height 22
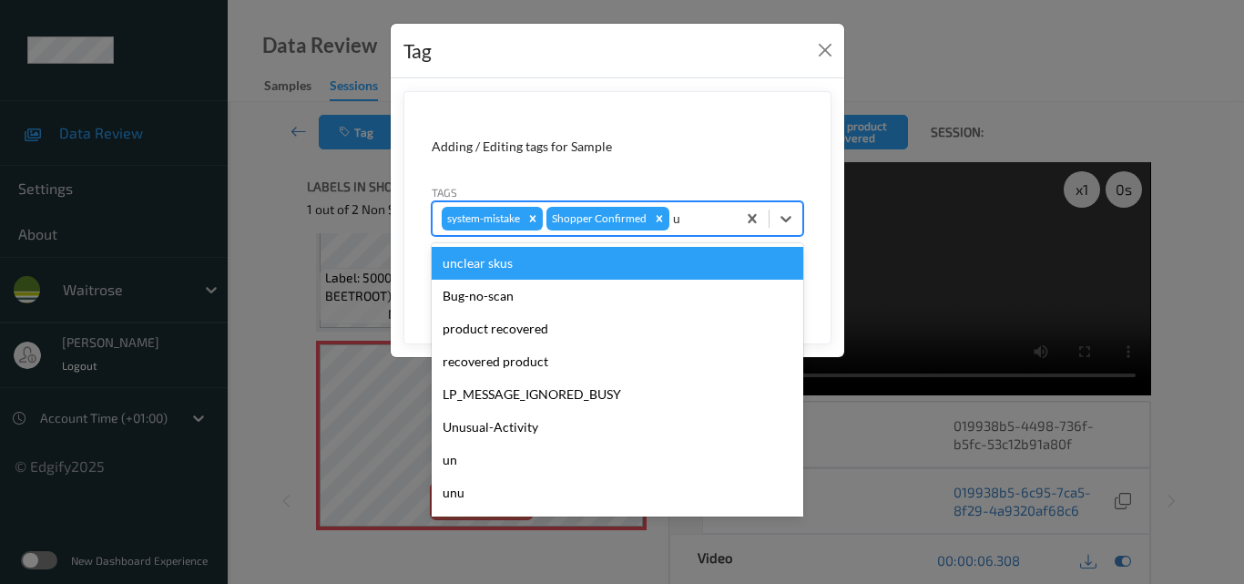
type input "un"
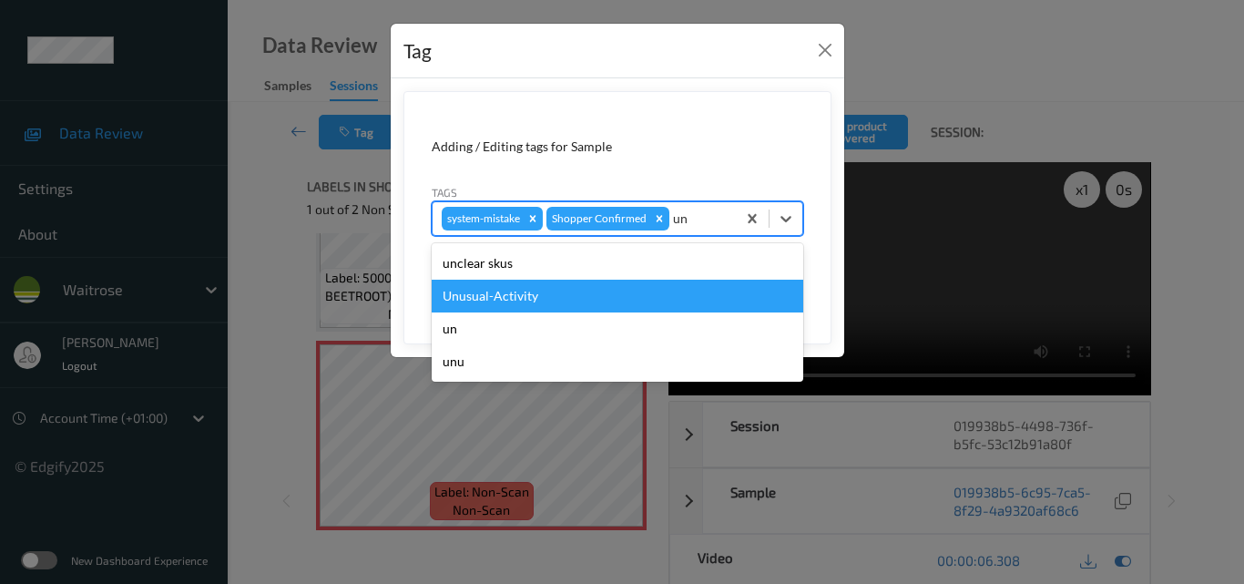
click at [577, 298] on div "Unusual-Activity" at bounding box center [618, 296] width 372 height 33
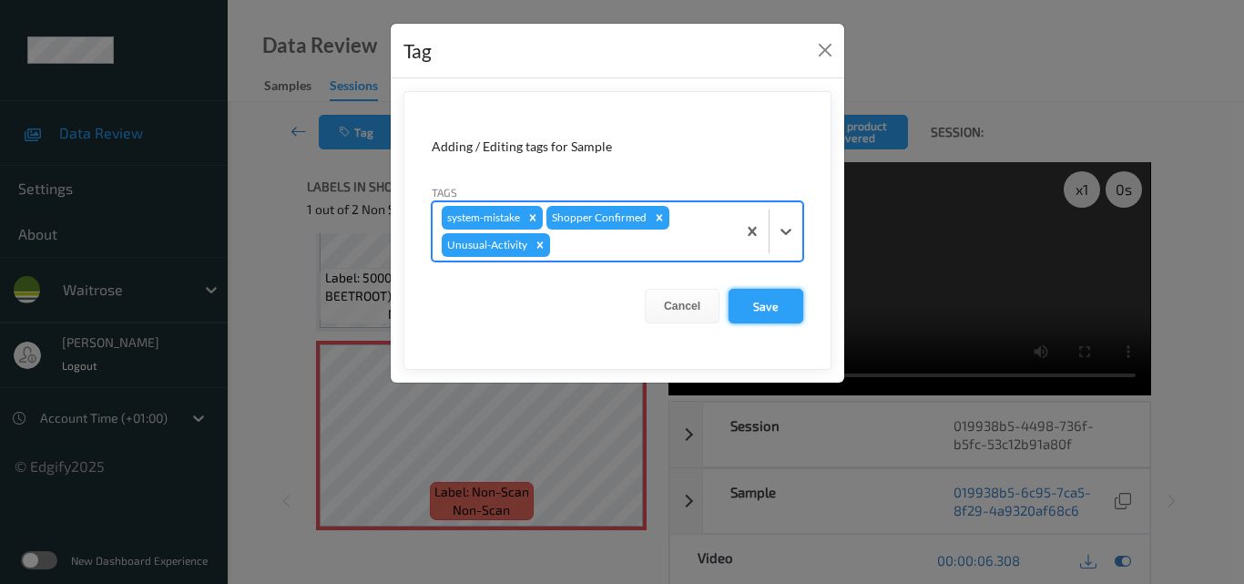
click at [770, 312] on button "Save" at bounding box center [765, 306] width 75 height 35
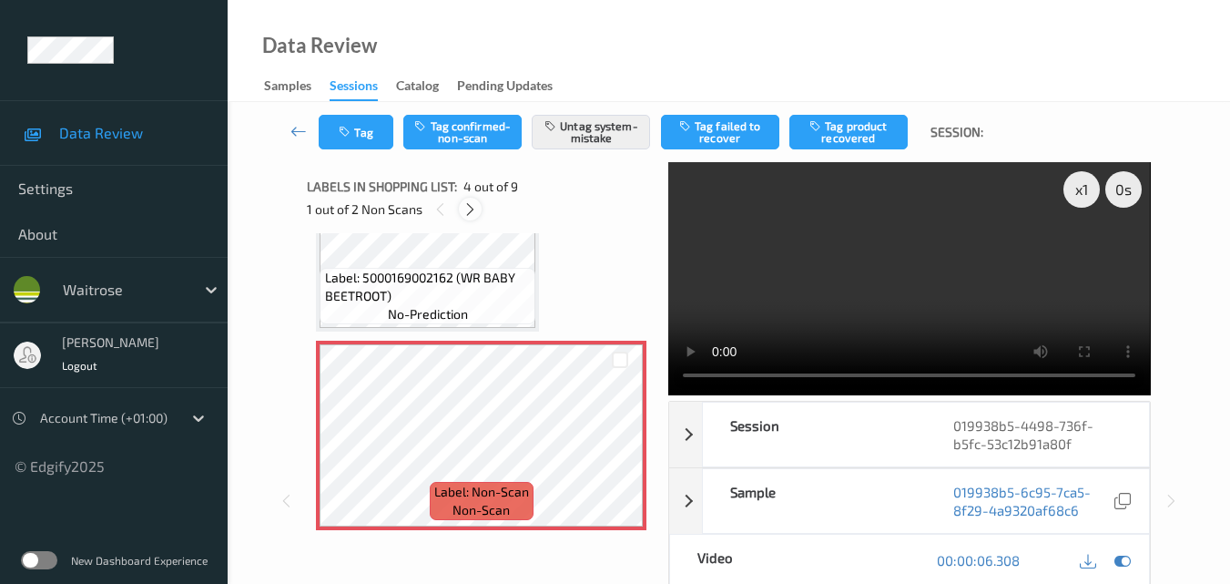
click at [470, 214] on icon at bounding box center [470, 209] width 15 height 16
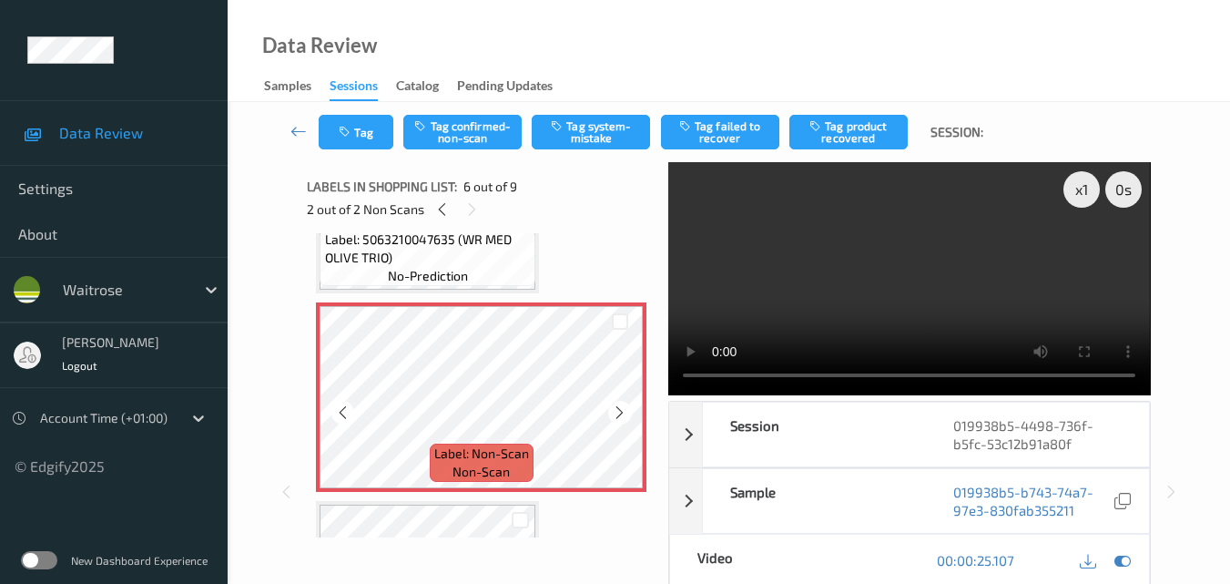
scroll to position [894, 0]
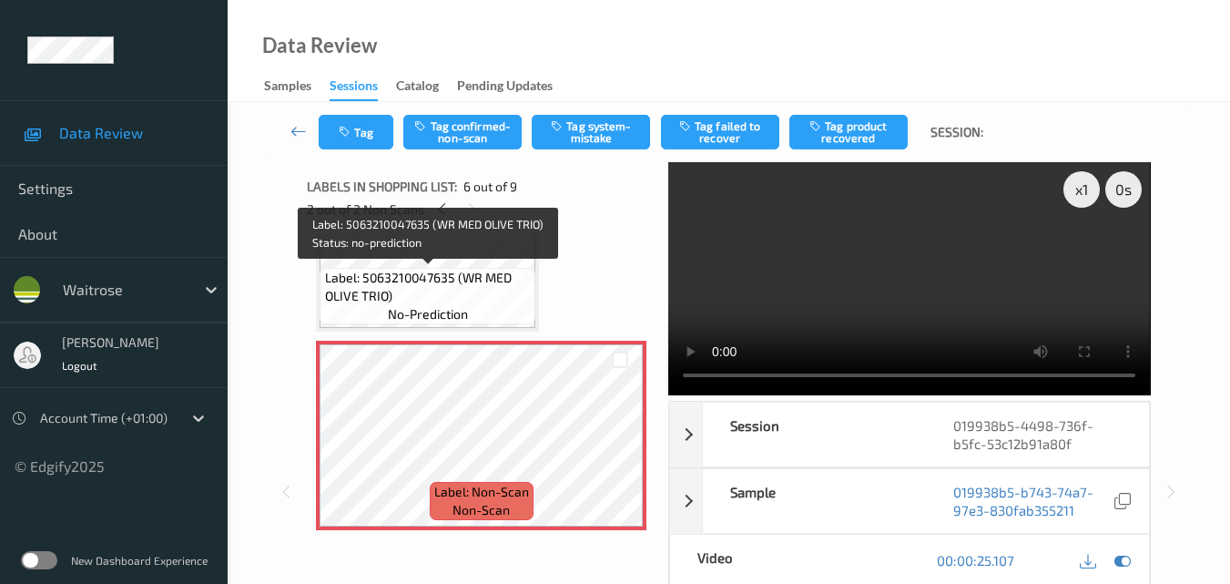
click at [491, 313] on div "Label: 5063210047635 (WR MED OLIVE TRIO) no-prediction" at bounding box center [428, 296] width 216 height 56
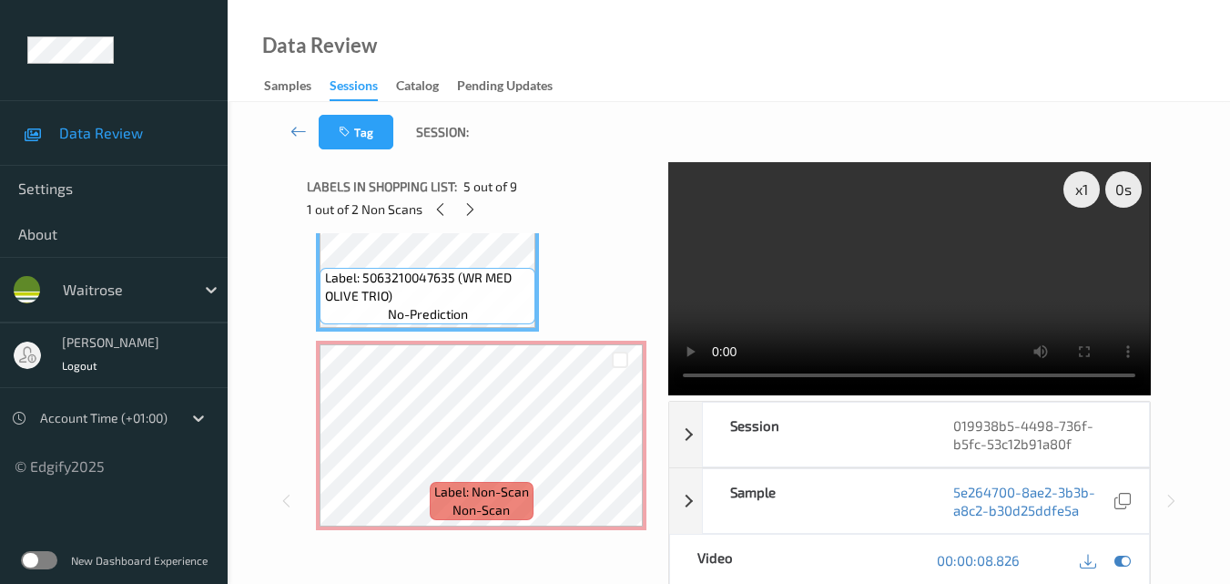
click at [933, 274] on video at bounding box center [909, 278] width 482 height 233
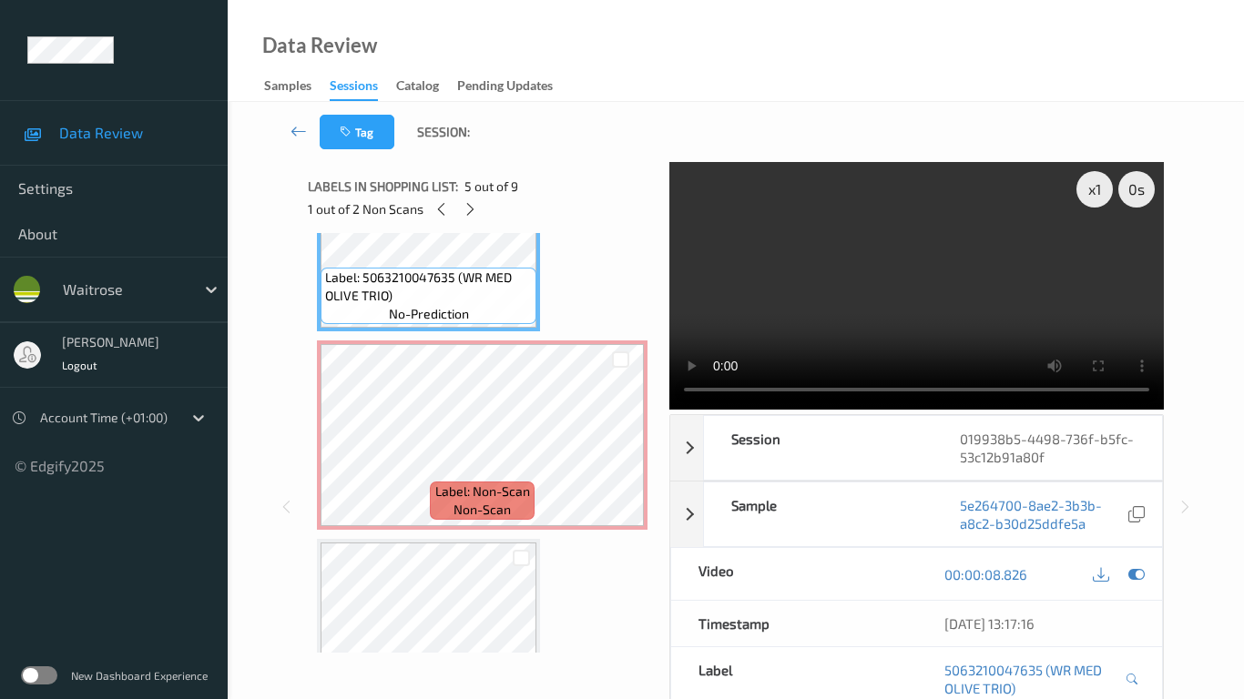
click at [696, 410] on video at bounding box center [916, 286] width 494 height 248
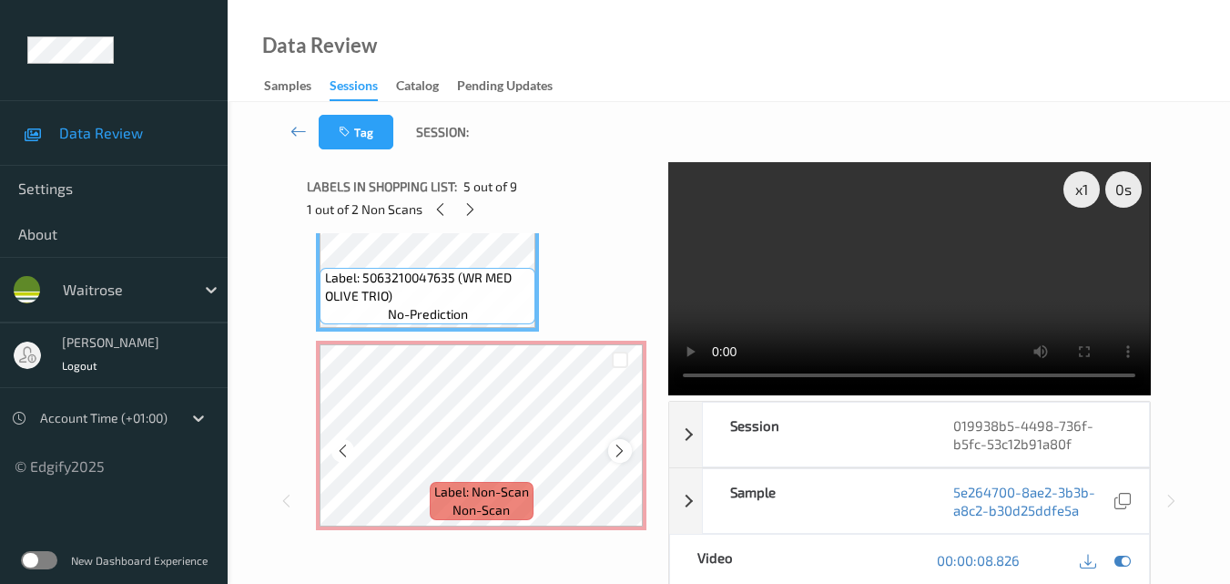
click at [614, 453] on icon at bounding box center [619, 451] width 15 height 16
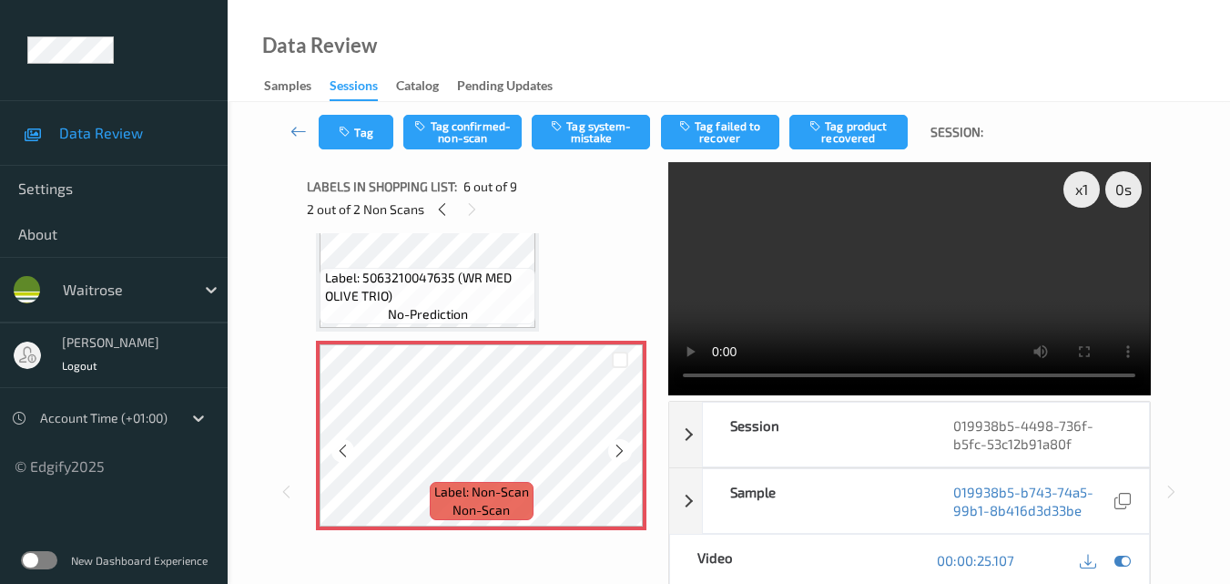
click at [614, 453] on icon at bounding box center [619, 451] width 15 height 16
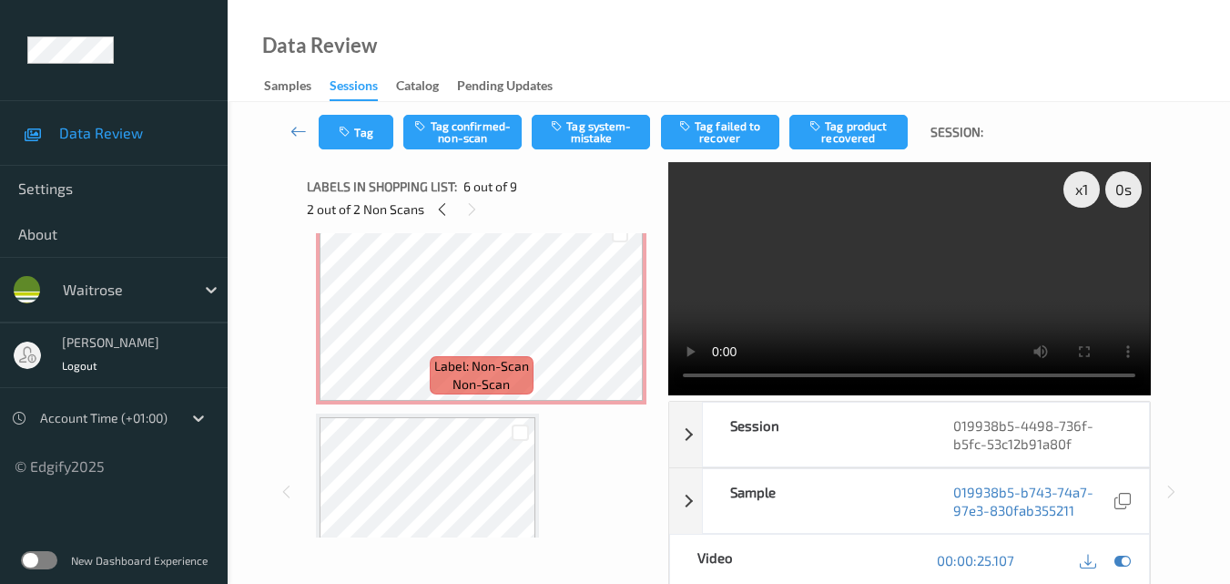
scroll to position [621, 0]
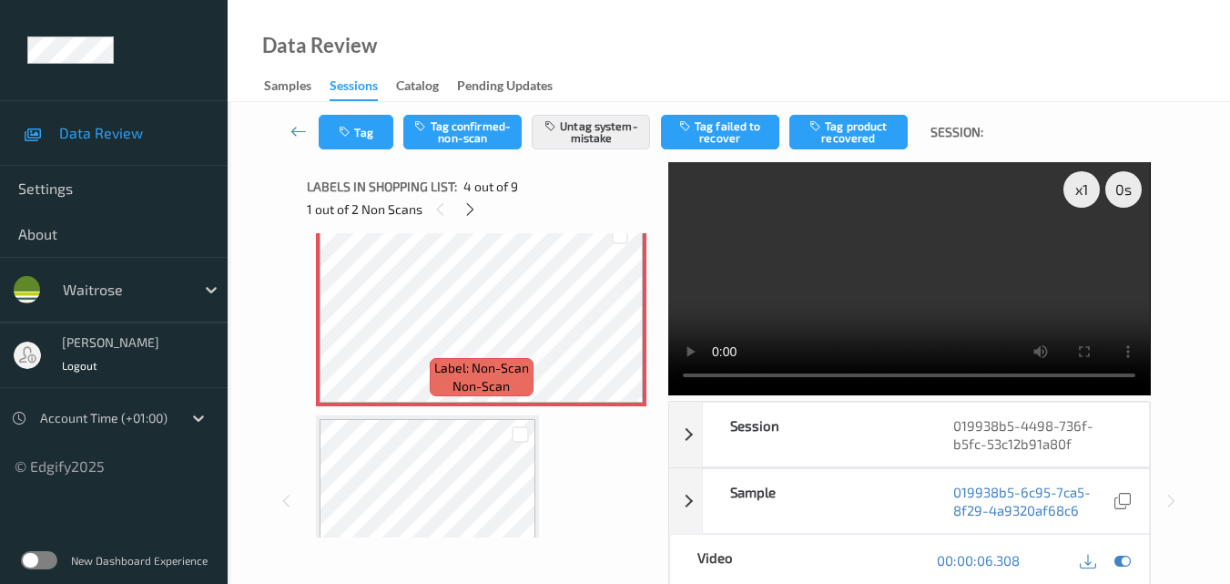
click at [852, 286] on video at bounding box center [909, 278] width 482 height 233
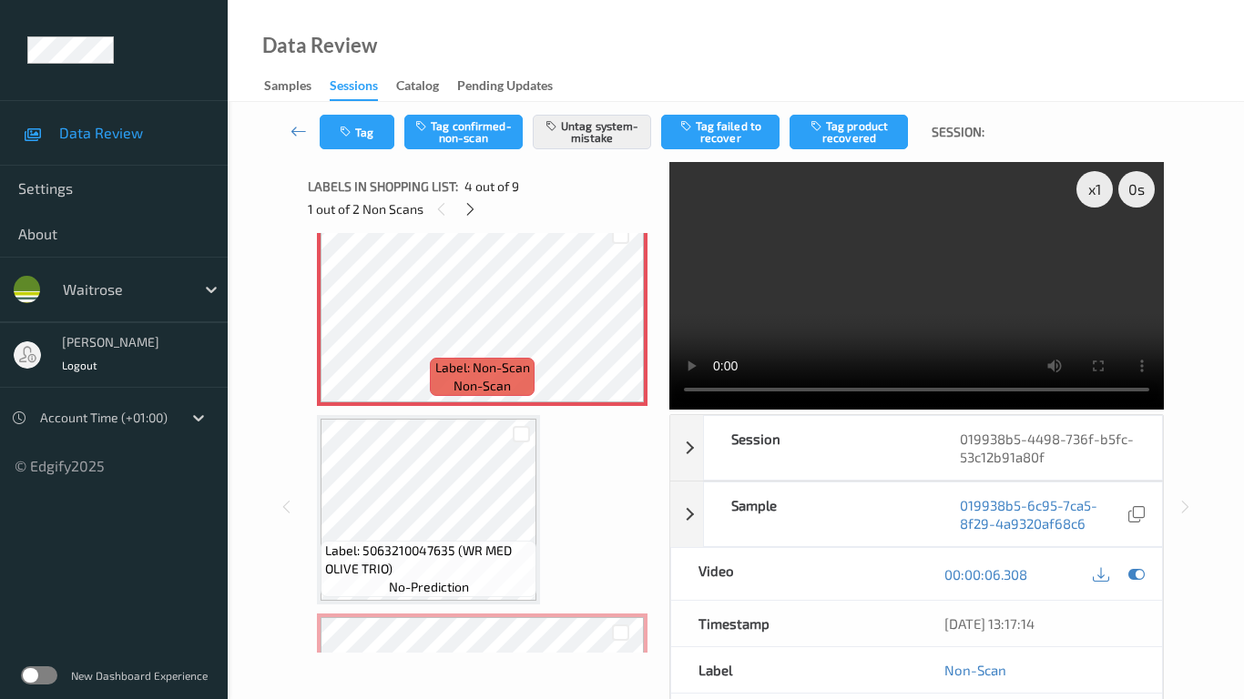
click at [732, 410] on video at bounding box center [916, 286] width 494 height 248
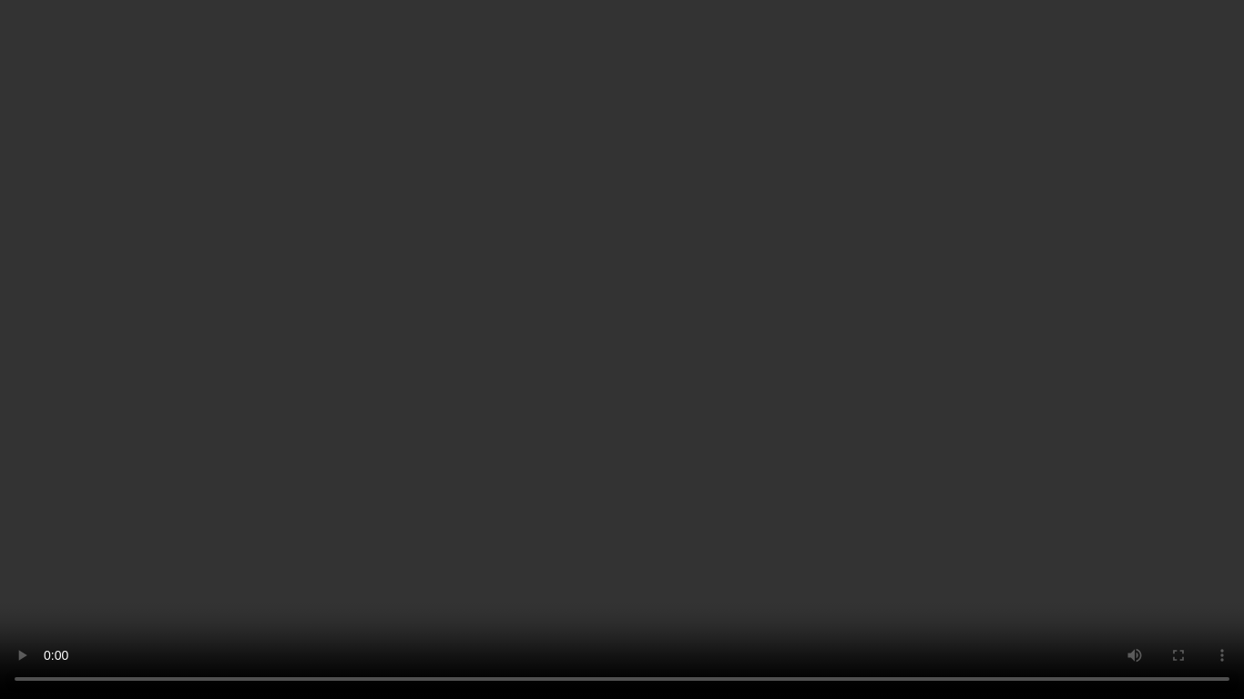
click at [732, 410] on video at bounding box center [622, 349] width 1244 height 699
click at [569, 415] on video at bounding box center [622, 349] width 1244 height 699
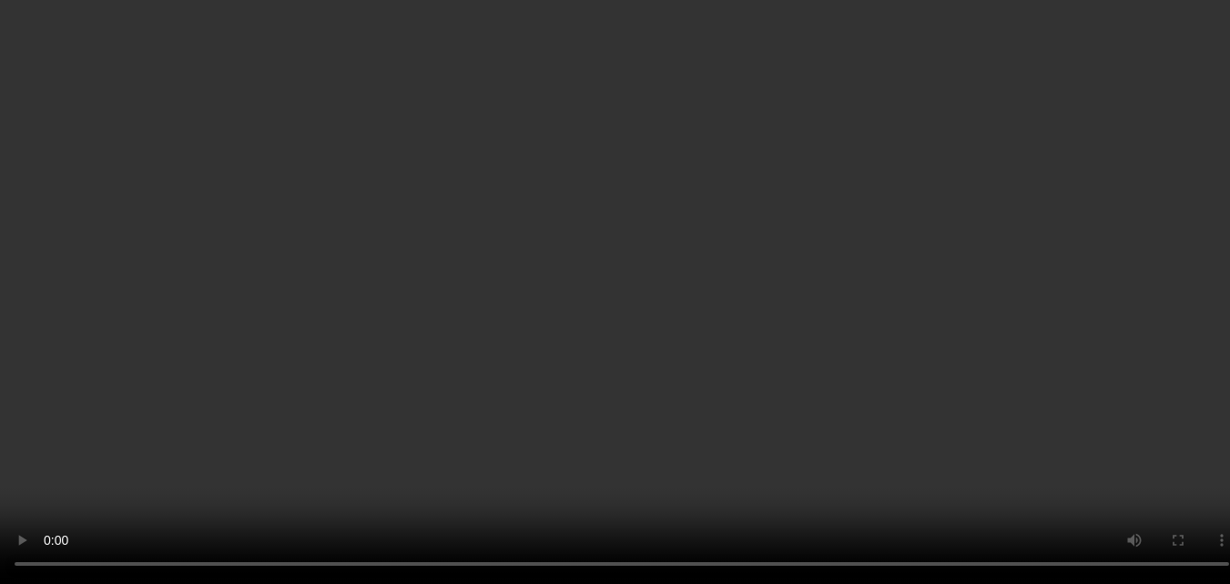
scroll to position [894, 0]
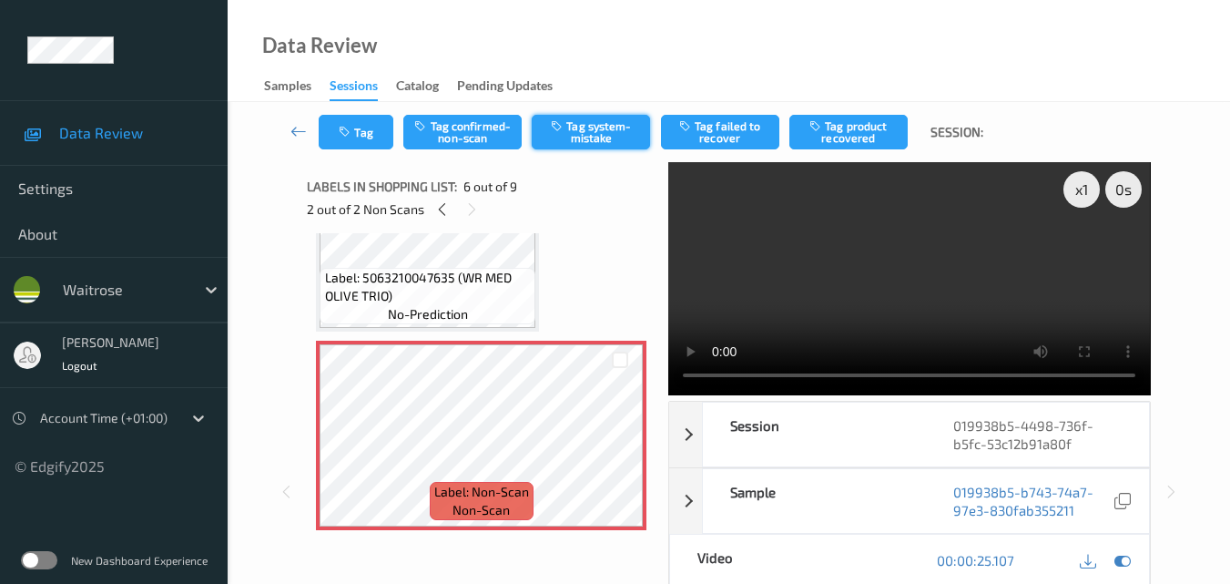
click at [619, 134] on button "Tag system-mistake" at bounding box center [591, 132] width 118 height 35
click at [378, 127] on button "Tag" at bounding box center [356, 132] width 75 height 35
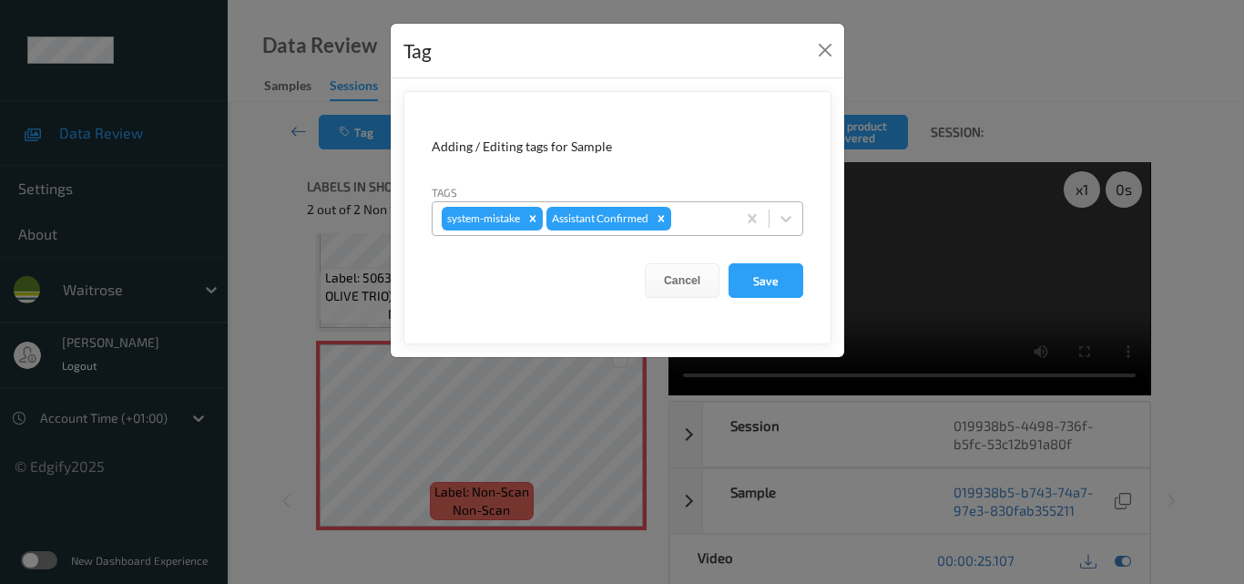
click at [709, 229] on div at bounding box center [701, 219] width 52 height 22
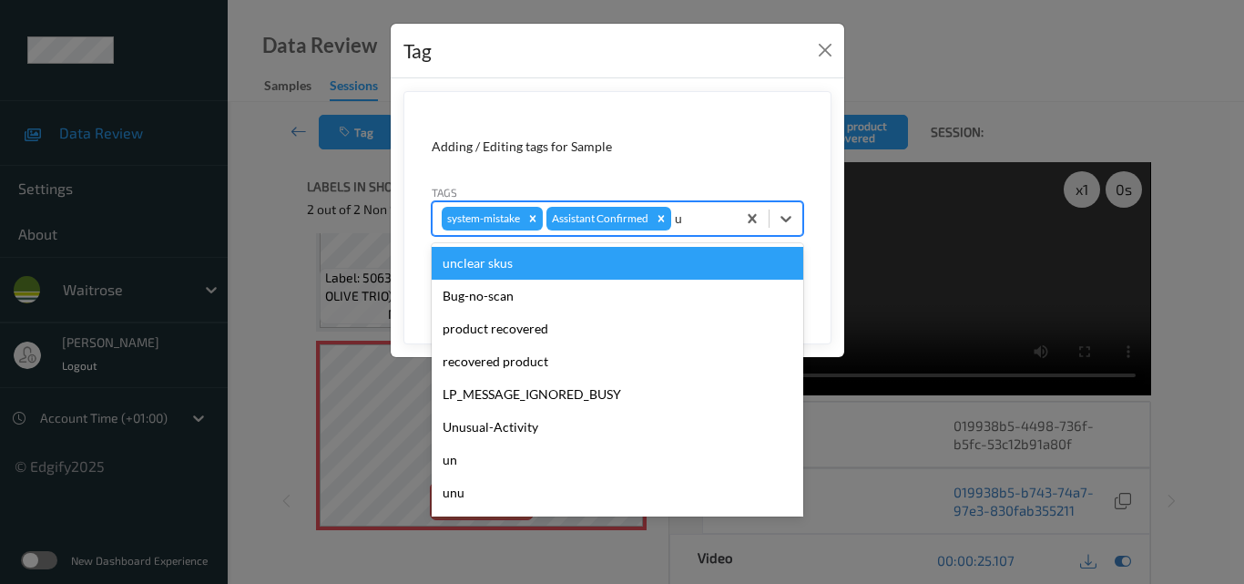
type input "un"
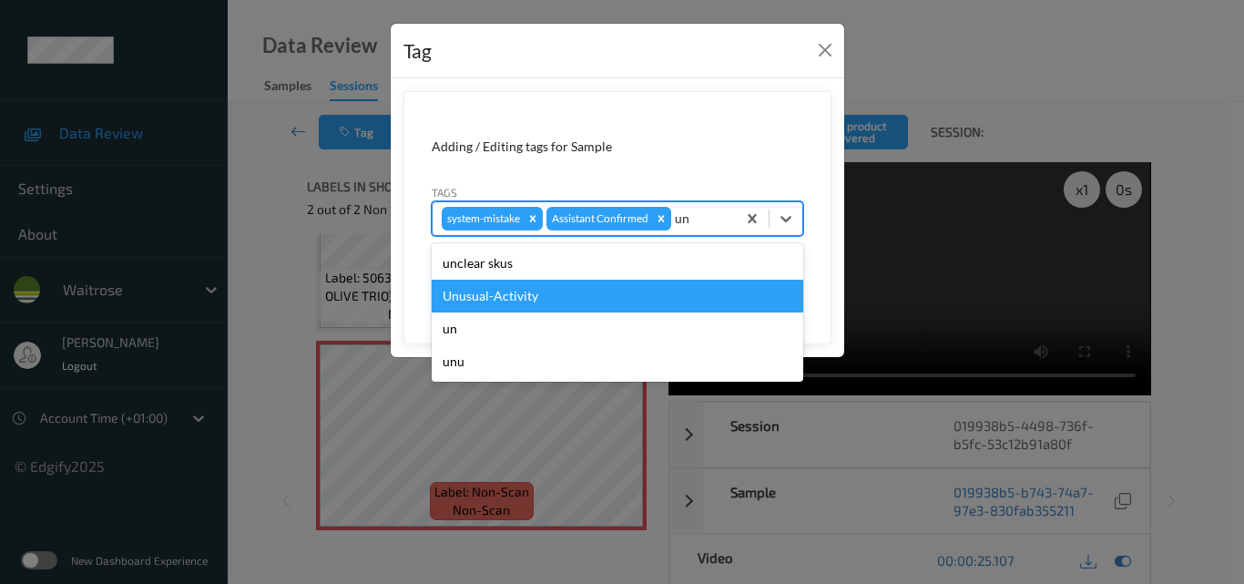
click at [618, 301] on div "Unusual-Activity" at bounding box center [618, 296] width 372 height 33
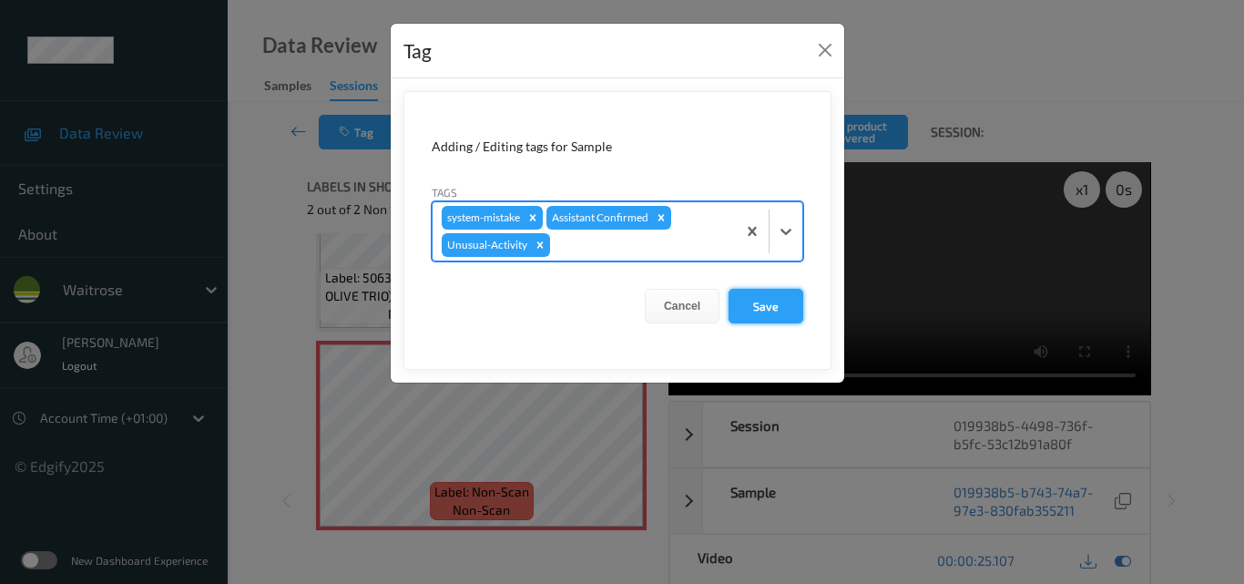
click at [776, 297] on button "Save" at bounding box center [765, 306] width 75 height 35
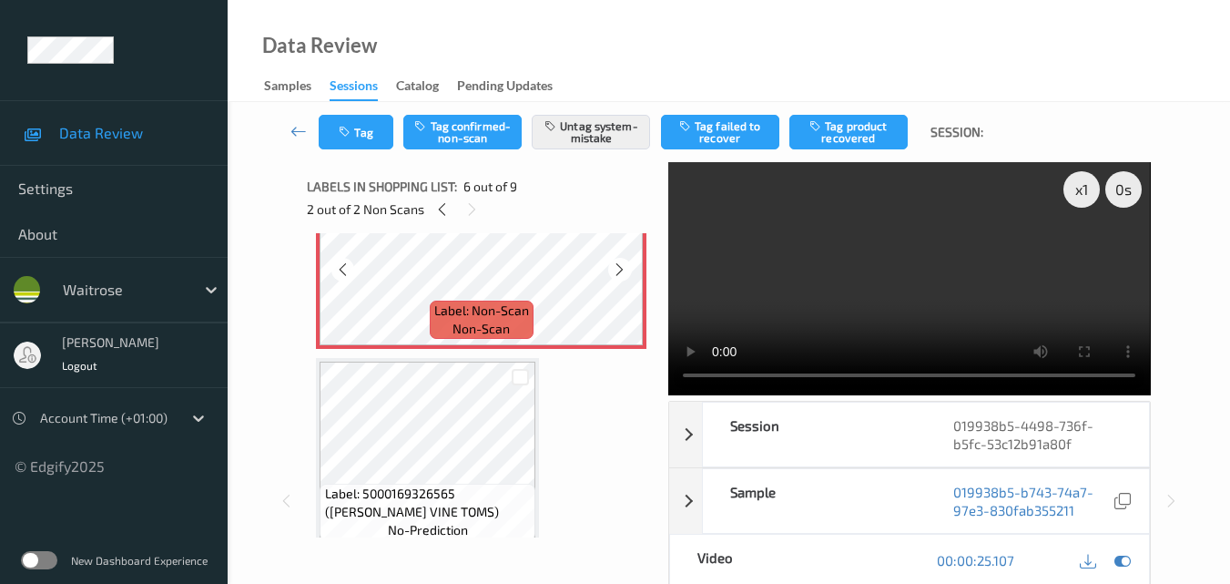
scroll to position [1076, 0]
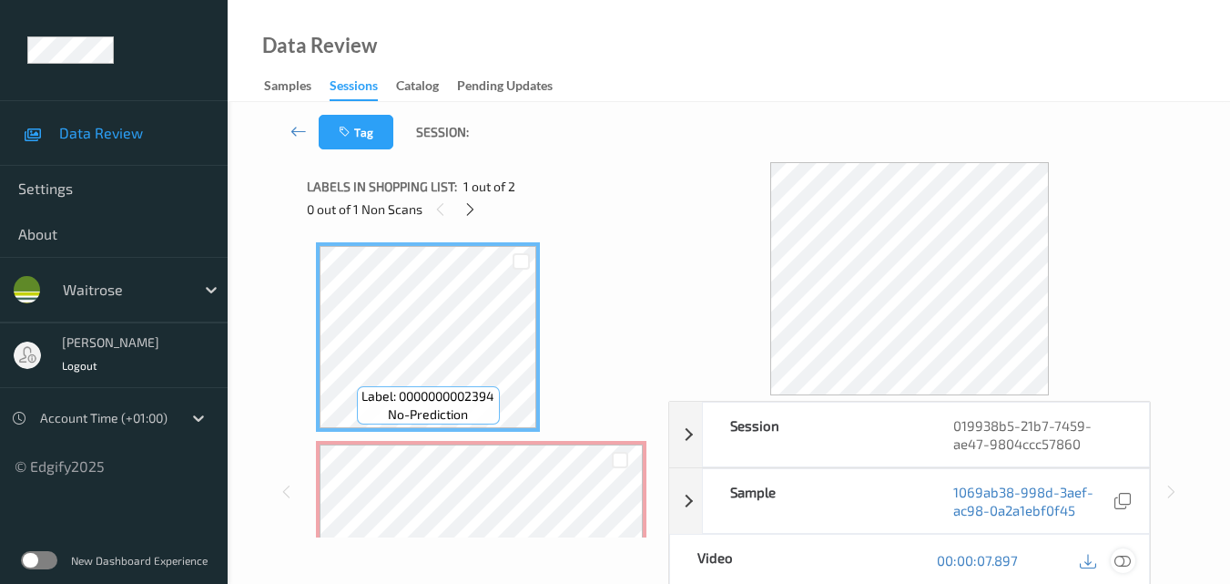
click at [1132, 560] on div at bounding box center [1123, 560] width 25 height 25
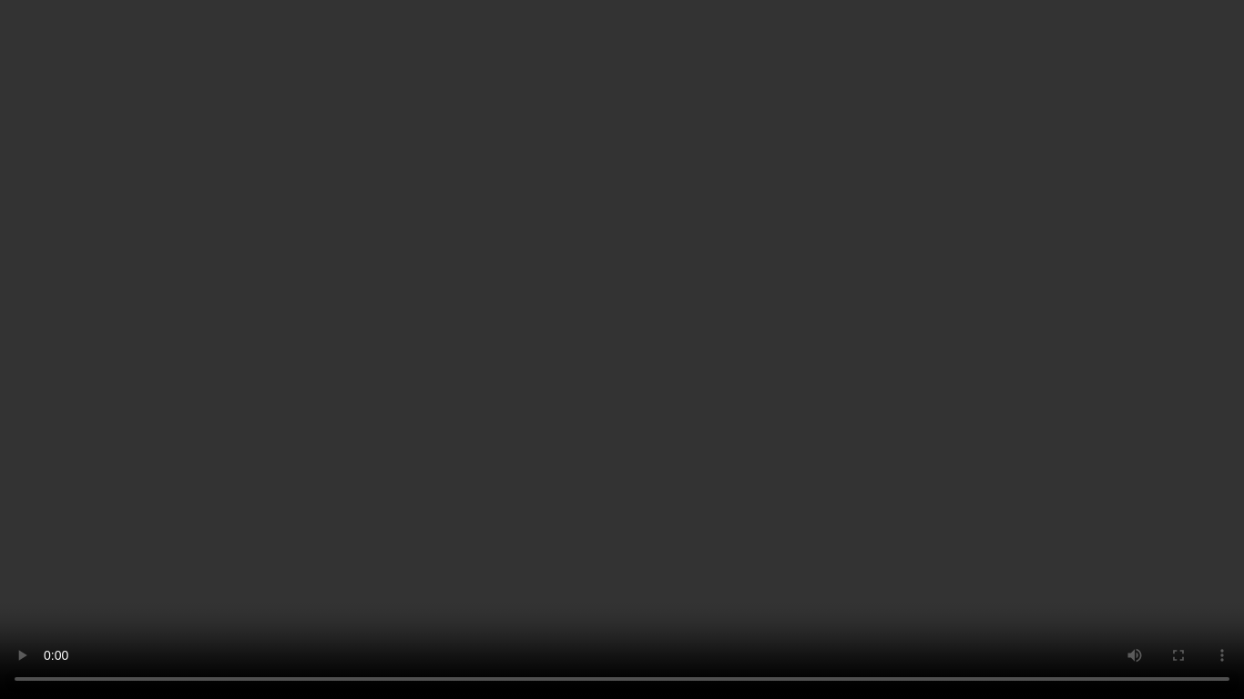
click at [890, 378] on video at bounding box center [622, 349] width 1244 height 699
click at [761, 349] on video at bounding box center [622, 349] width 1244 height 699
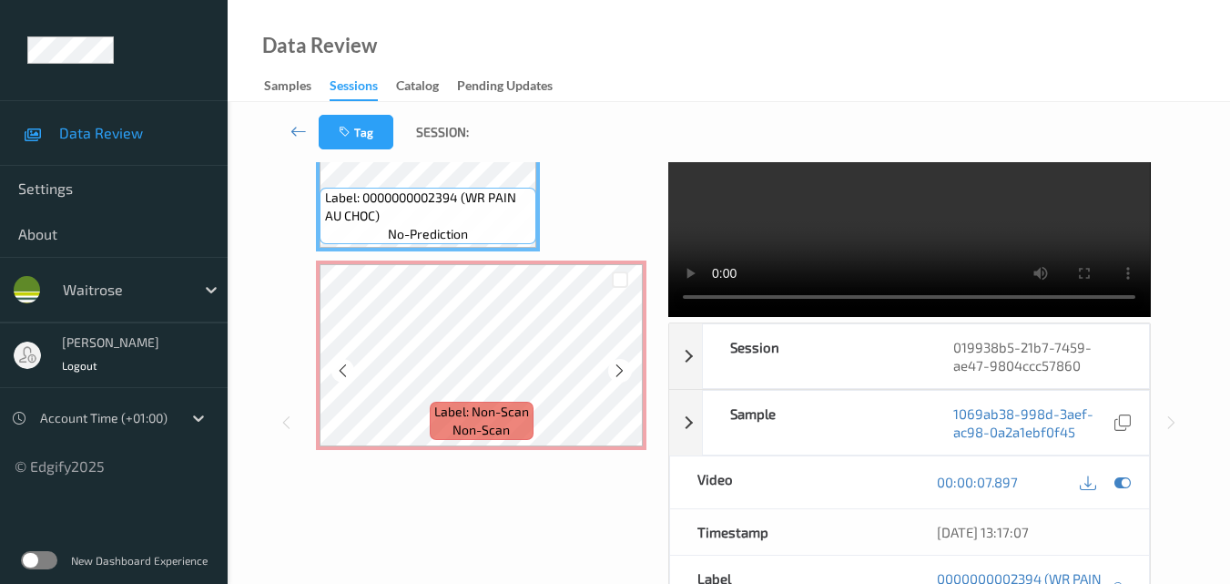
scroll to position [19, 0]
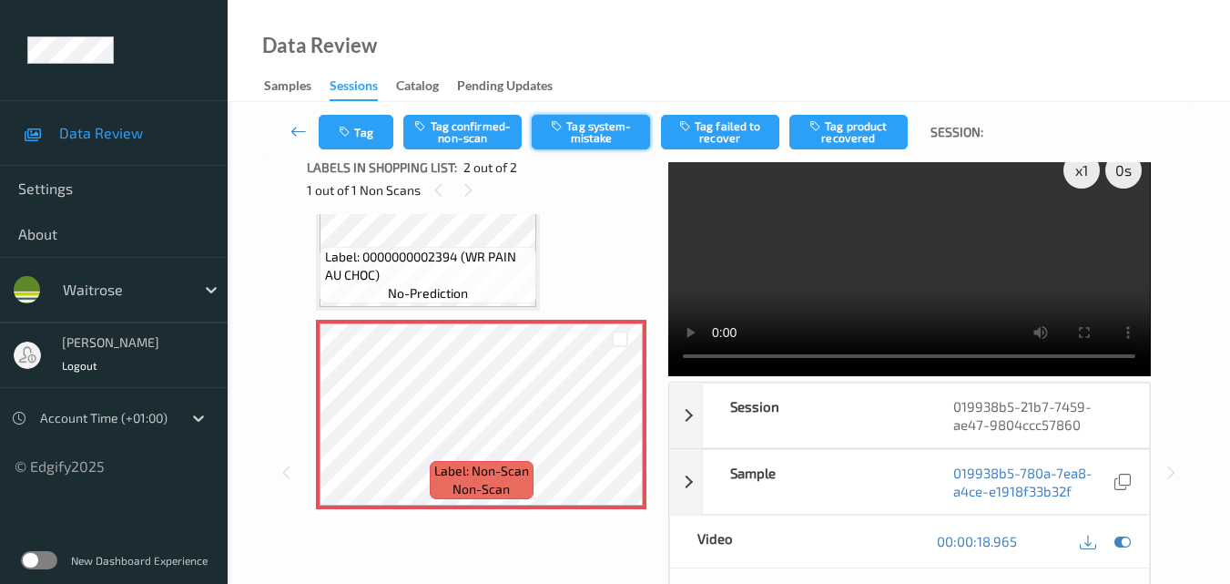
click at [616, 133] on button "Tag system-mistake" at bounding box center [591, 132] width 118 height 35
click at [348, 135] on icon "button" at bounding box center [346, 132] width 15 height 13
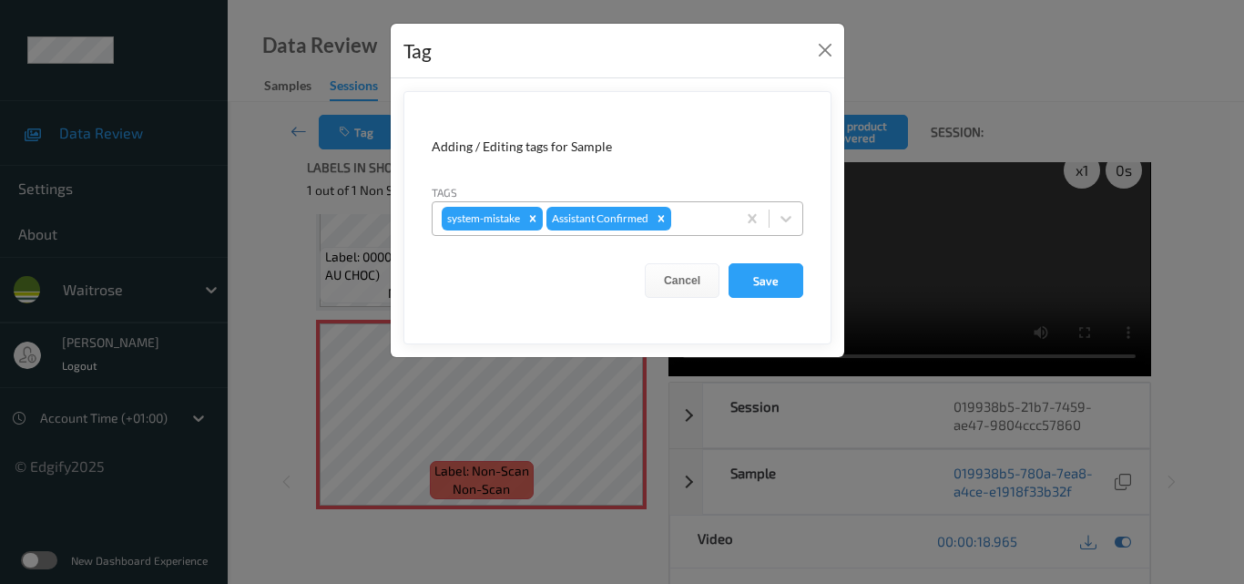
click at [706, 218] on div at bounding box center [701, 219] width 52 height 22
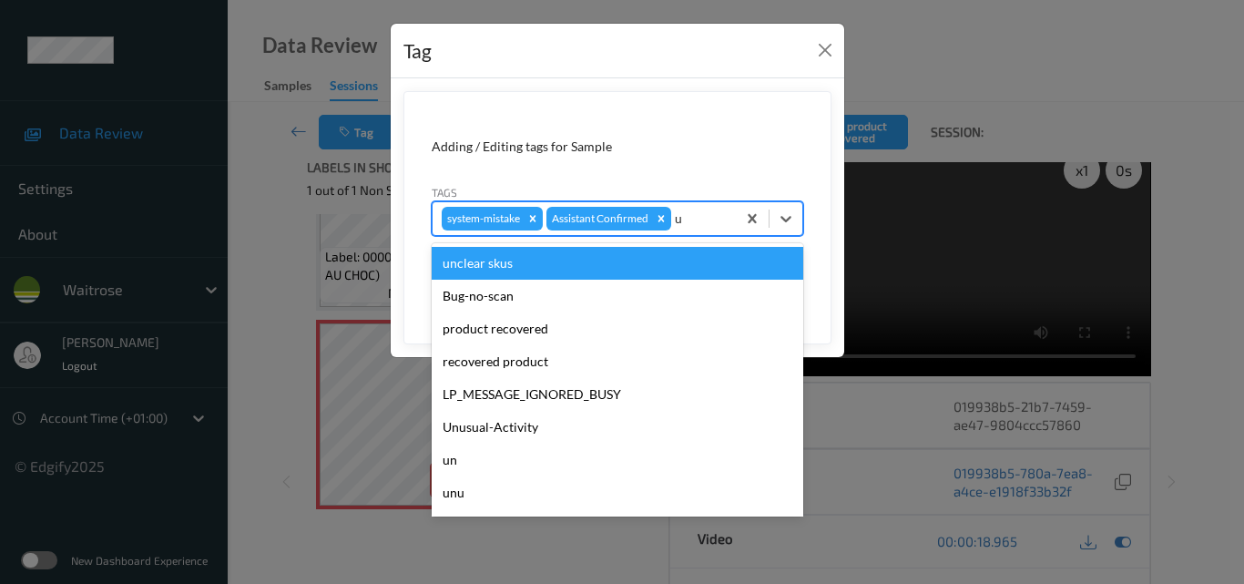
type input "un"
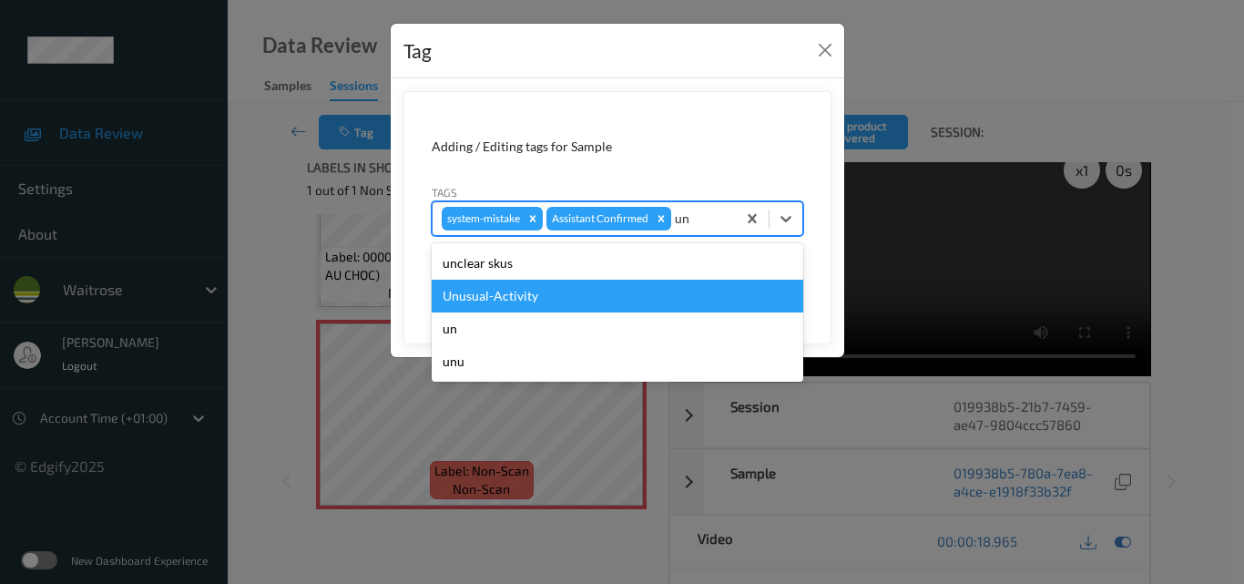
click at [603, 285] on div "Unusual-Activity" at bounding box center [618, 296] width 372 height 33
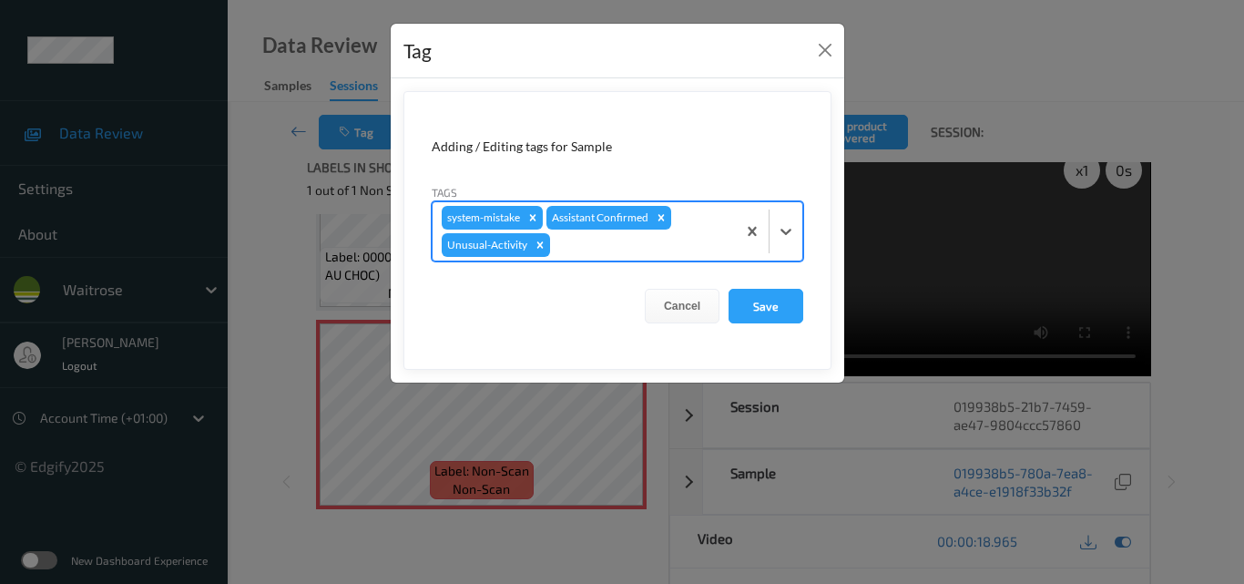
type input "o"
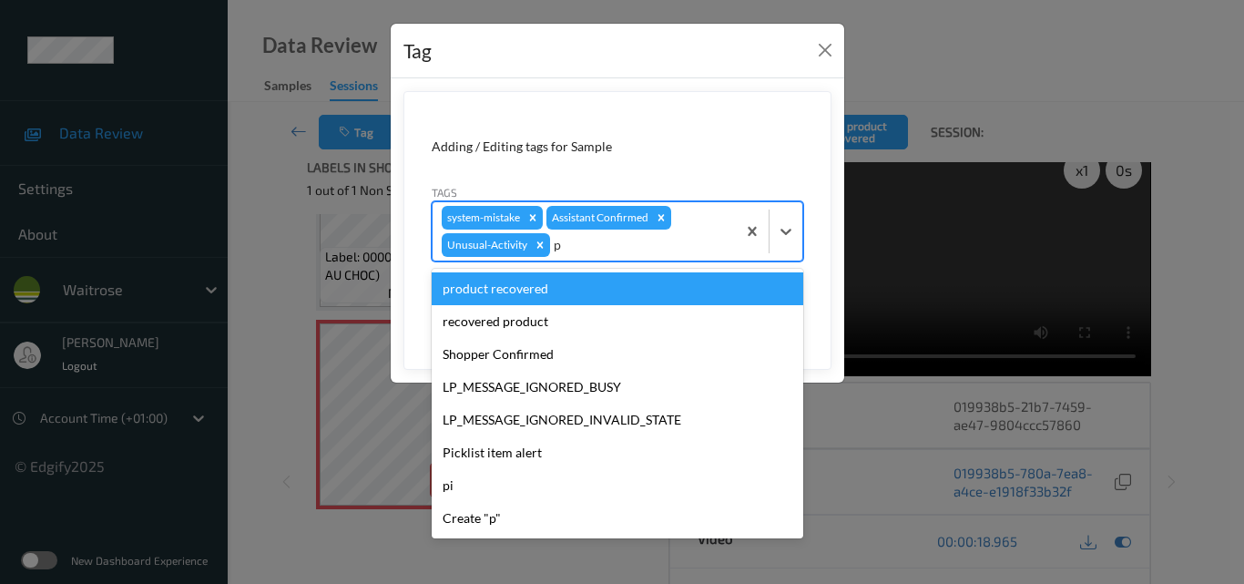
type input "pi"
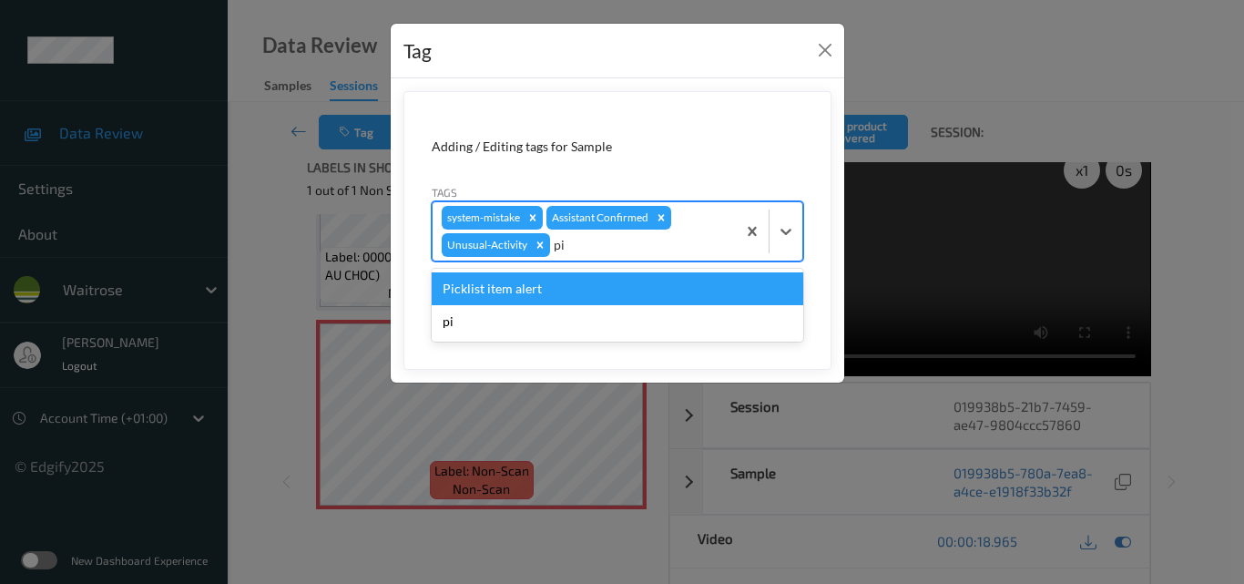
click at [603, 285] on div "Picklist item alert" at bounding box center [618, 288] width 372 height 33
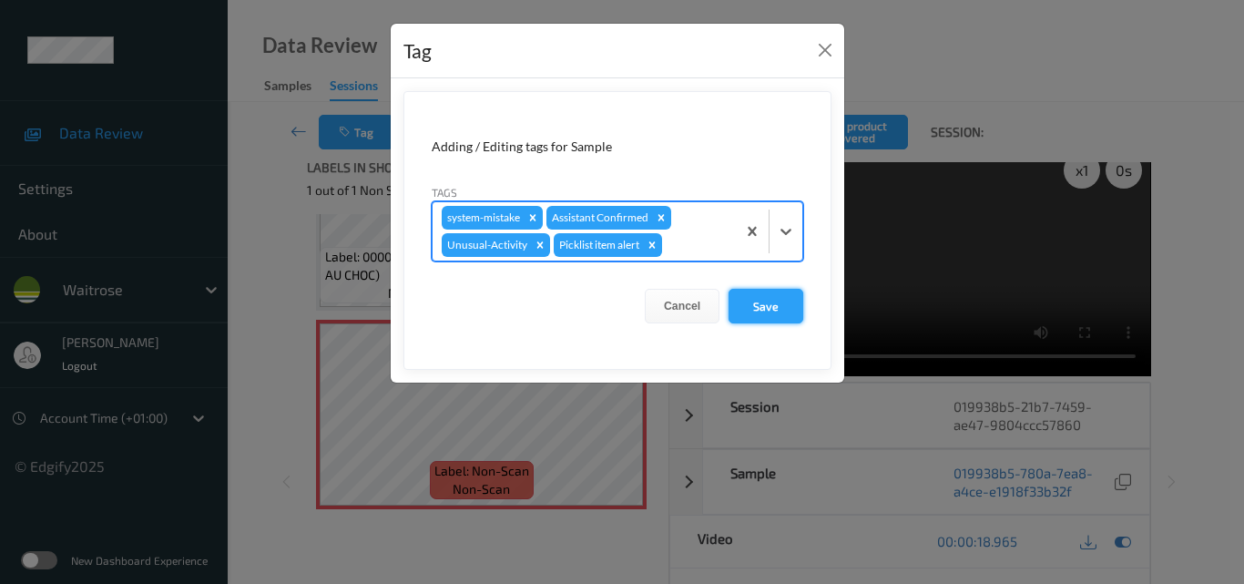
click at [771, 299] on button "Save" at bounding box center [765, 306] width 75 height 35
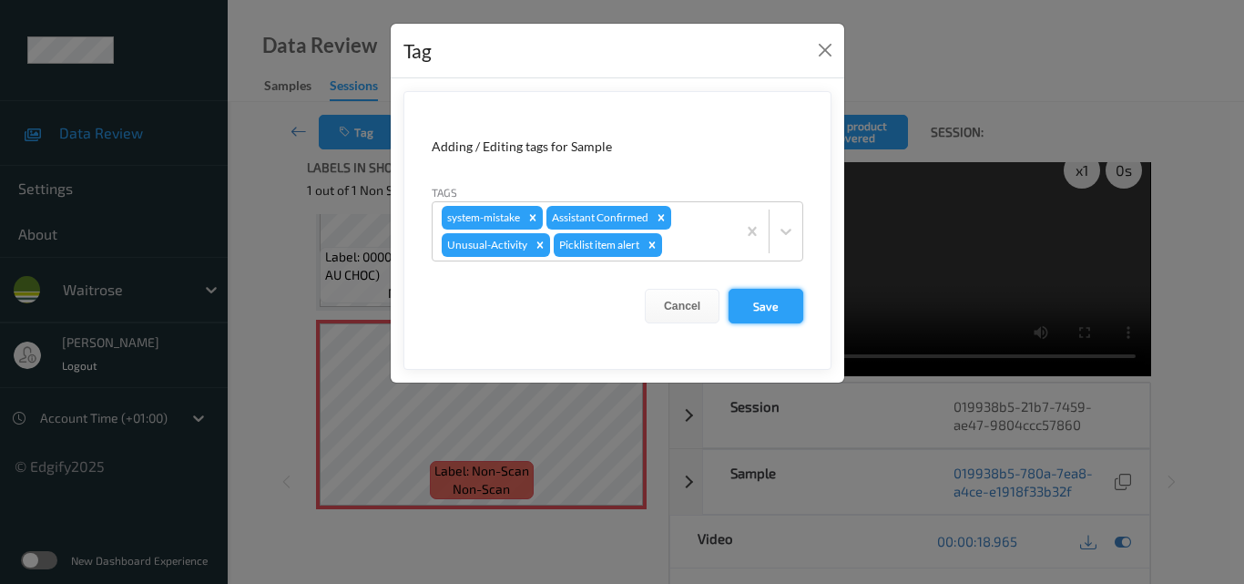
click at [770, 310] on button "Save" at bounding box center [765, 306] width 75 height 35
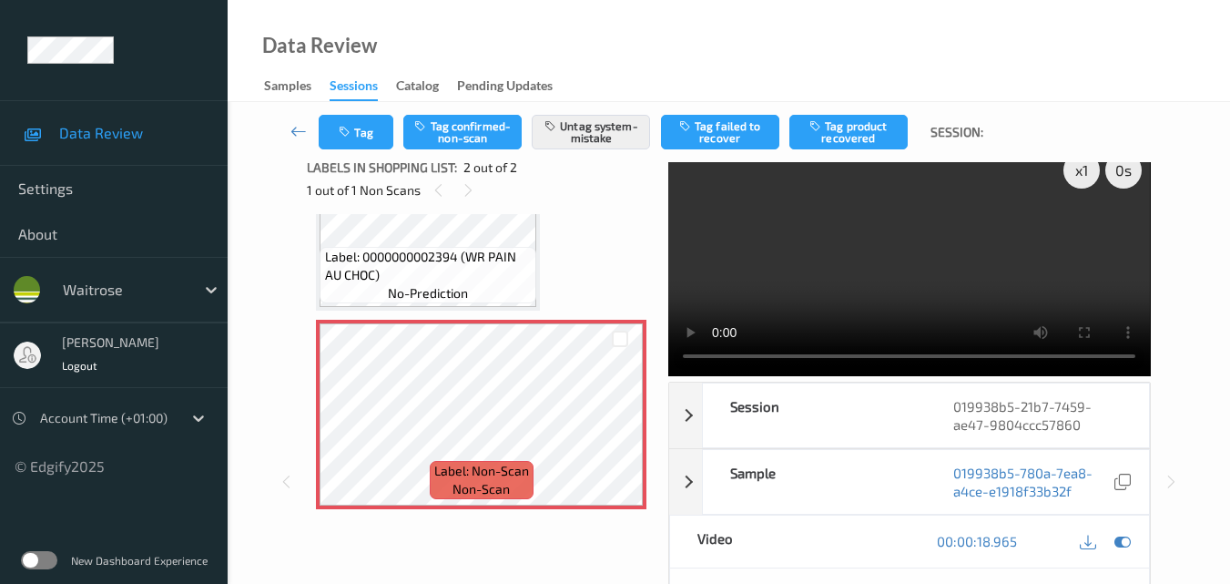
click at [770, 309] on video at bounding box center [909, 259] width 482 height 233
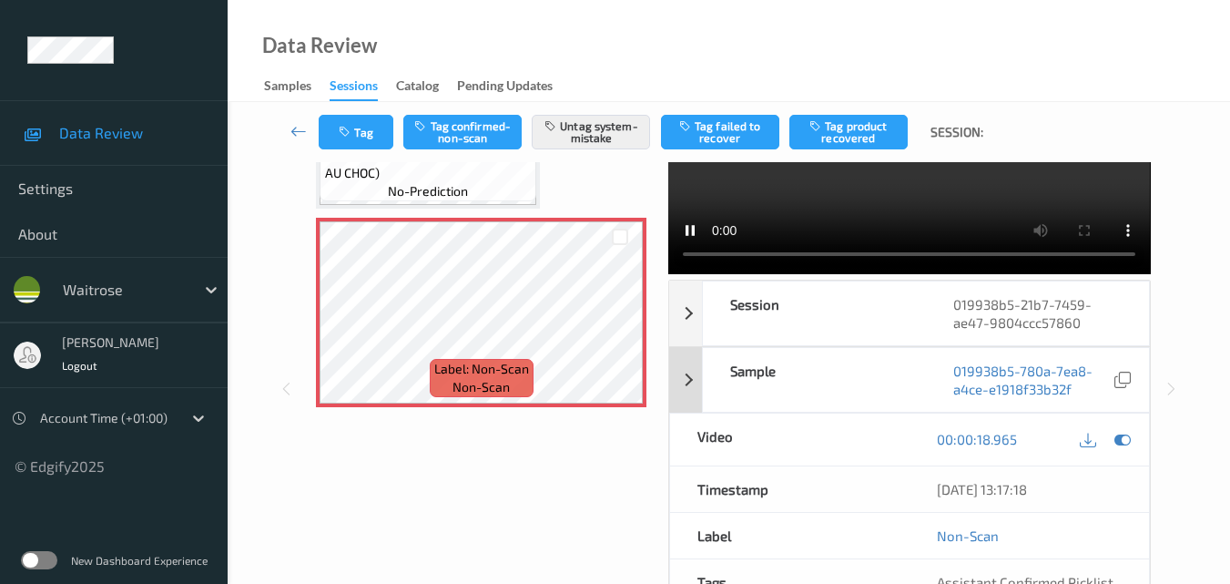
scroll to position [214, 0]
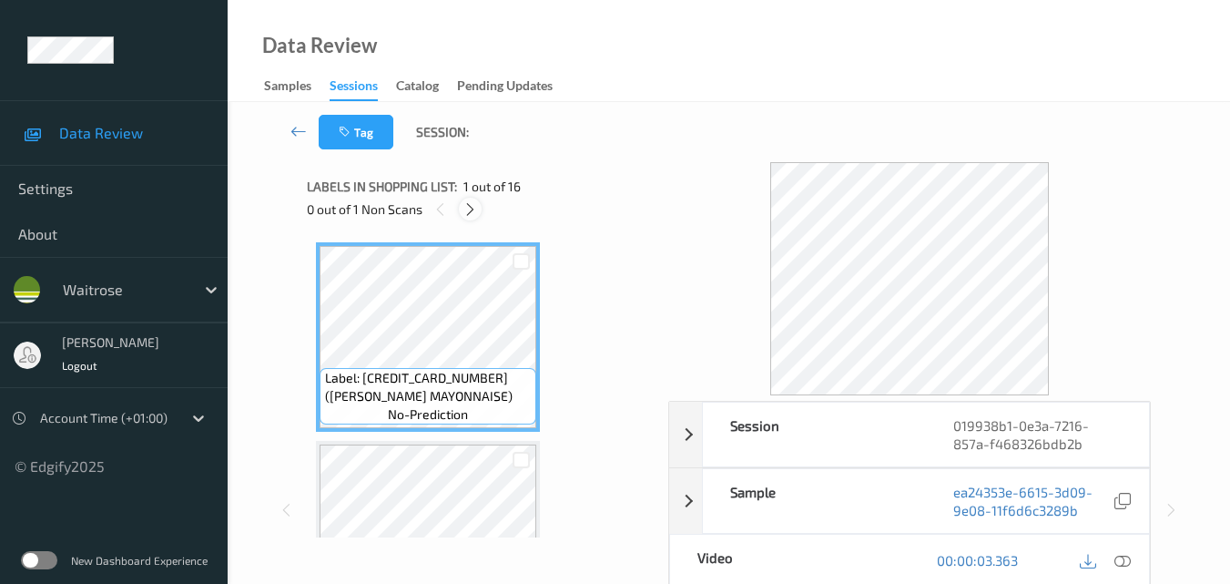
click at [469, 207] on icon at bounding box center [470, 209] width 15 height 16
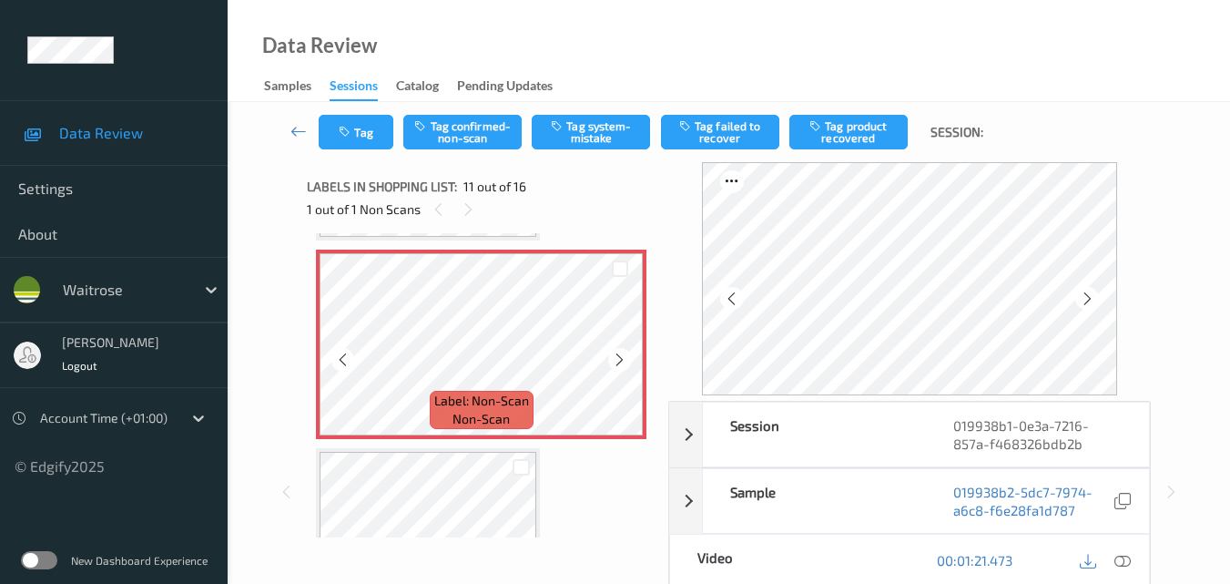
scroll to position [1887, 0]
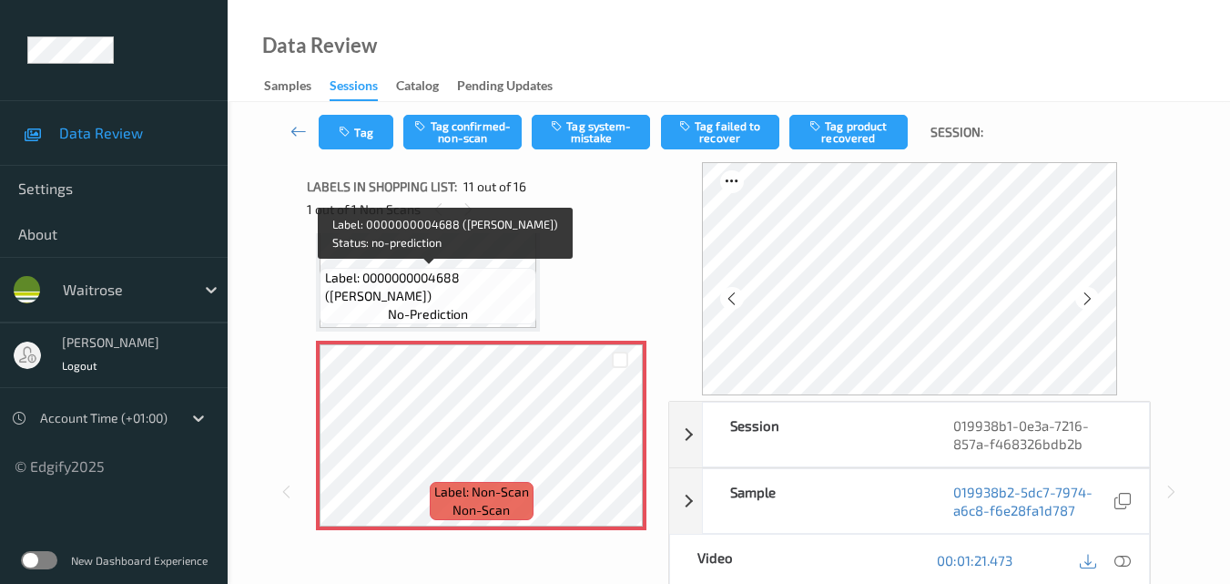
click at [502, 296] on span "Label: 0000000004688 (WR LEMON)" at bounding box center [429, 287] width 208 height 36
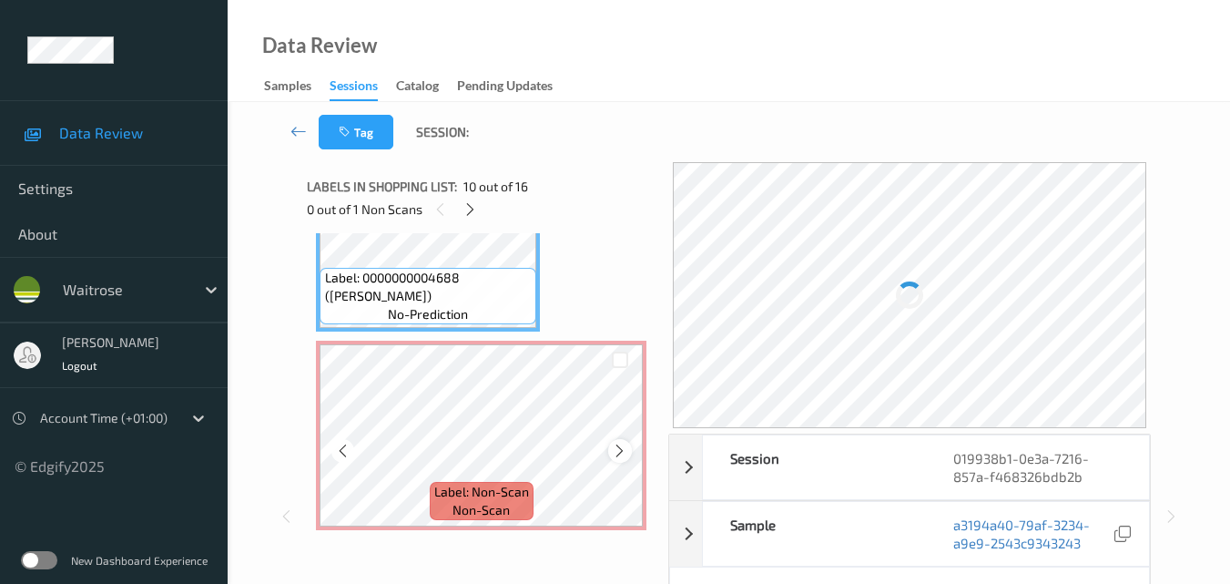
click at [620, 447] on icon at bounding box center [619, 451] width 15 height 16
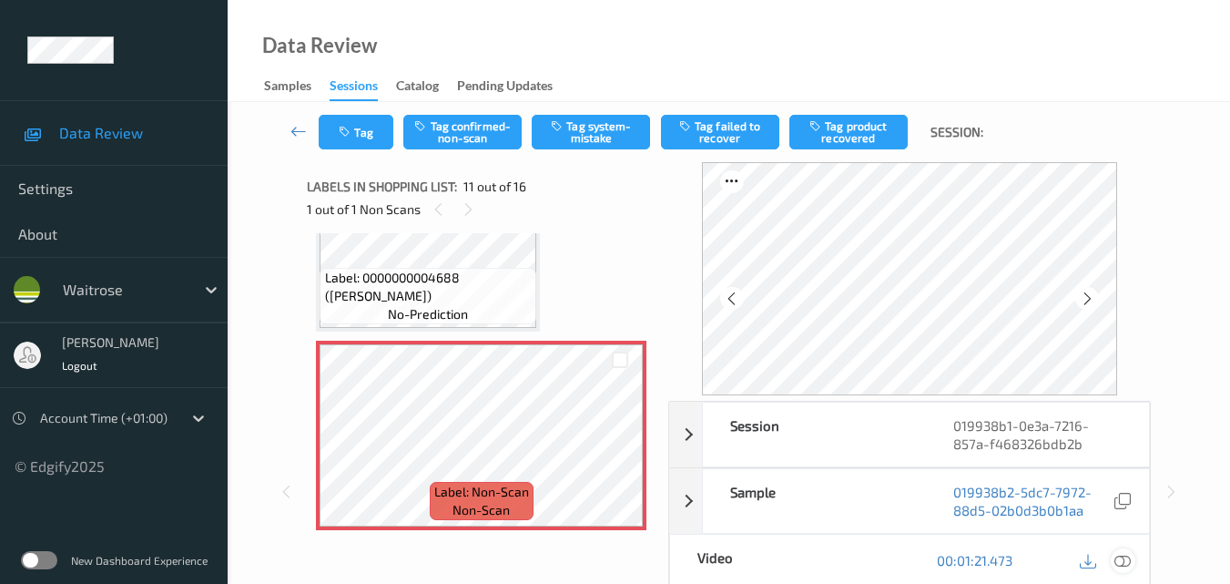
click at [1129, 558] on icon at bounding box center [1123, 560] width 16 height 16
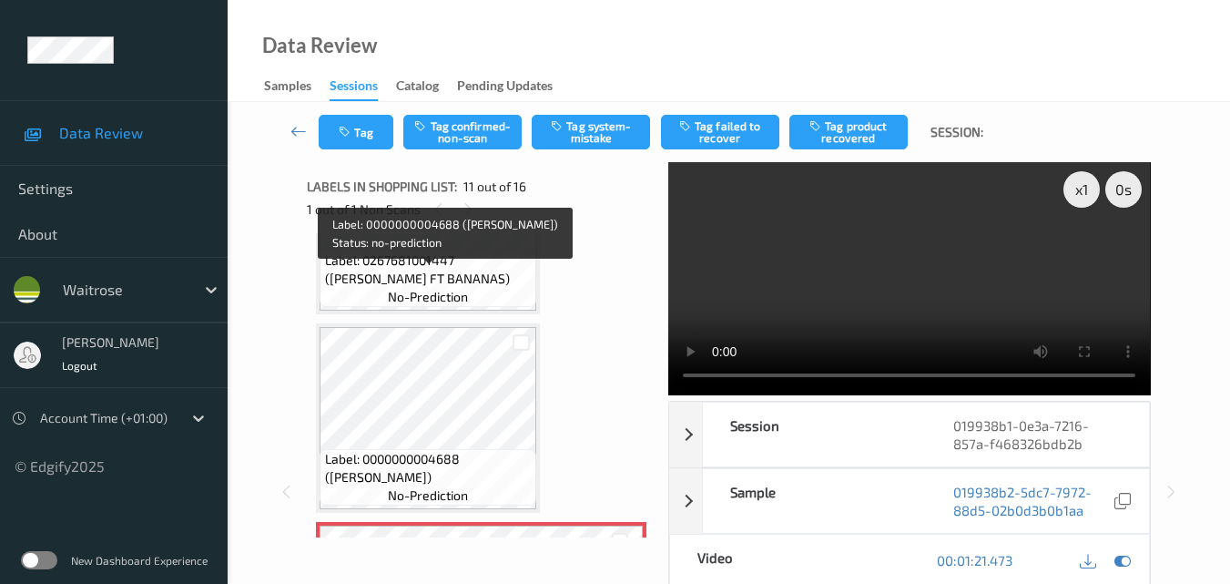
scroll to position [1705, 0]
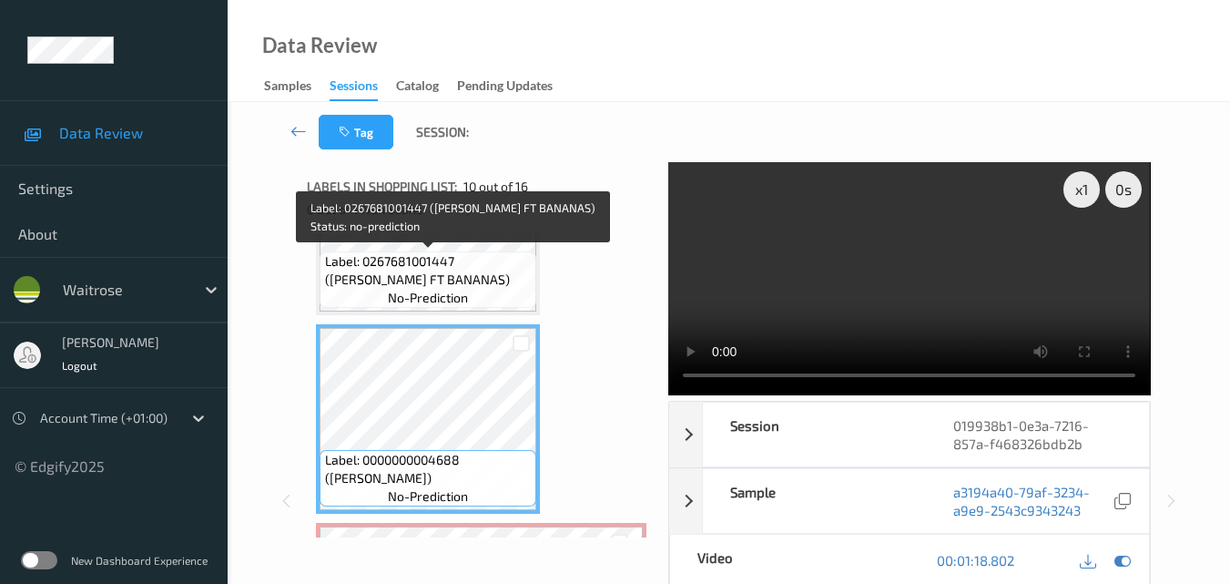
click at [468, 272] on span "Label: 0267681001447 (WR ESS FT BANANAS)" at bounding box center [429, 270] width 208 height 36
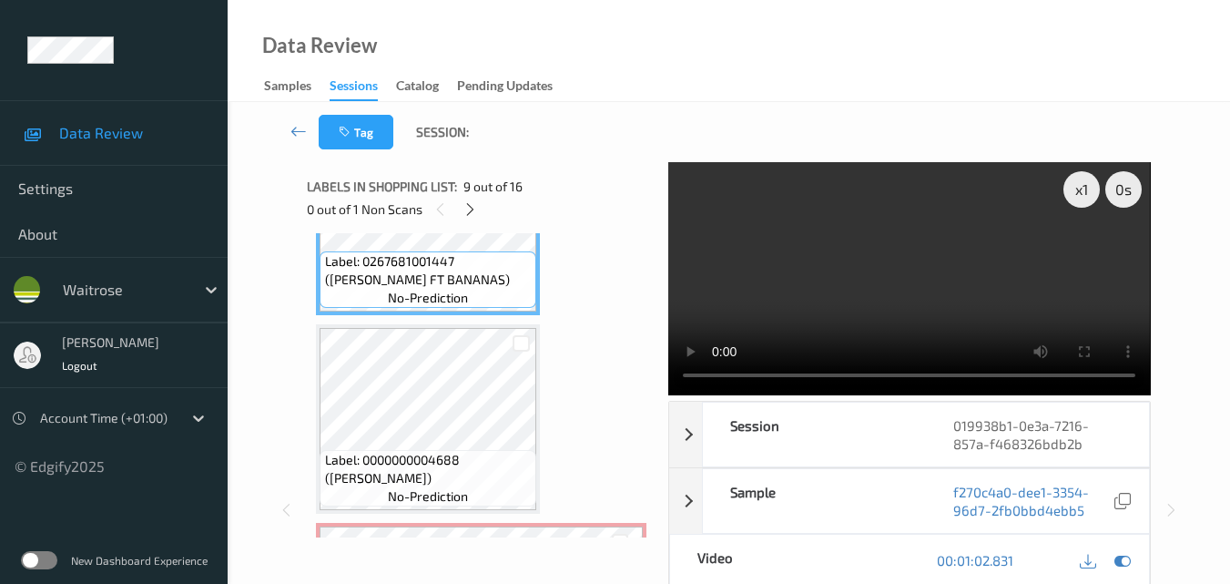
click at [903, 310] on video at bounding box center [909, 278] width 482 height 233
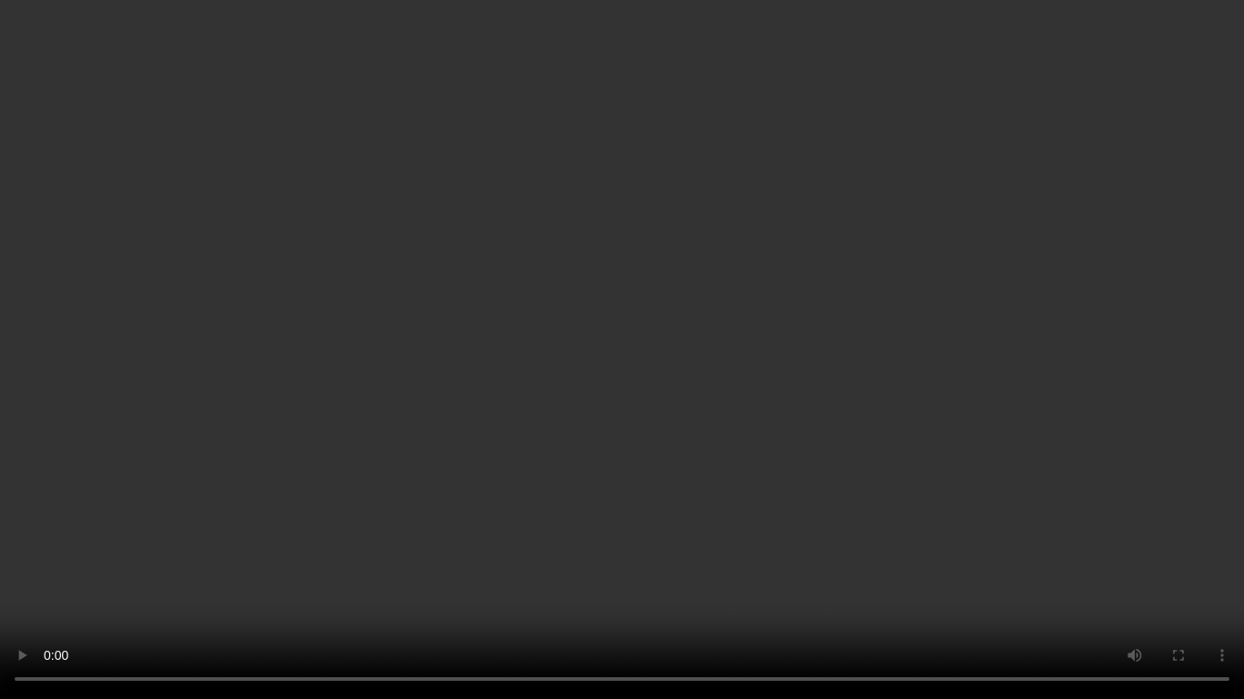
click at [581, 307] on video at bounding box center [622, 349] width 1244 height 699
click at [785, 396] on video at bounding box center [622, 349] width 1244 height 699
click at [756, 343] on video at bounding box center [622, 349] width 1244 height 699
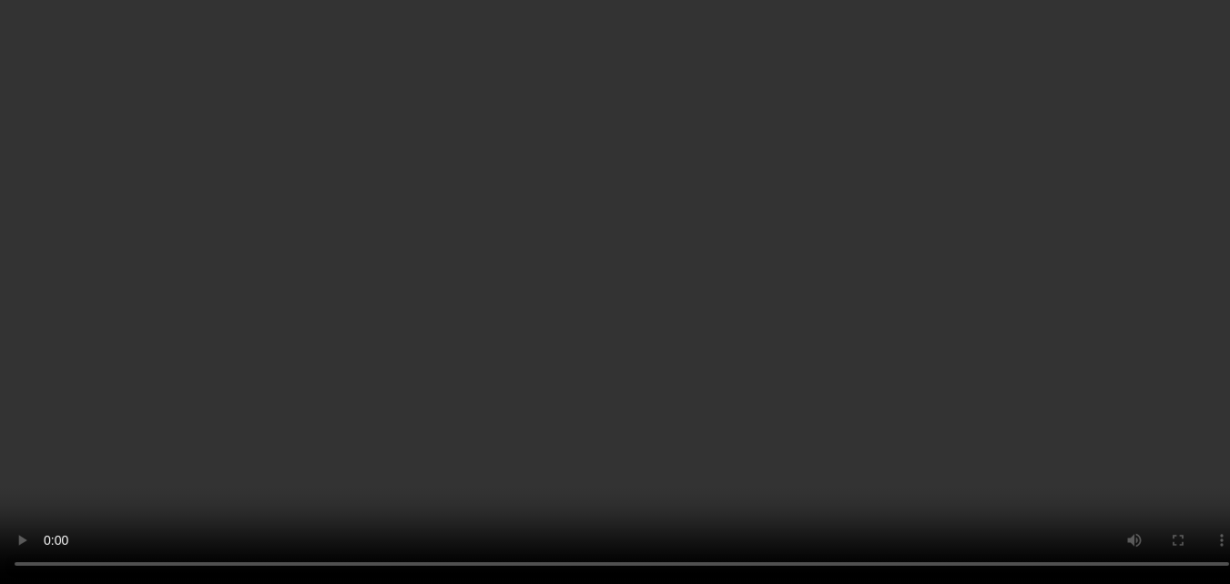
scroll to position [1796, 0]
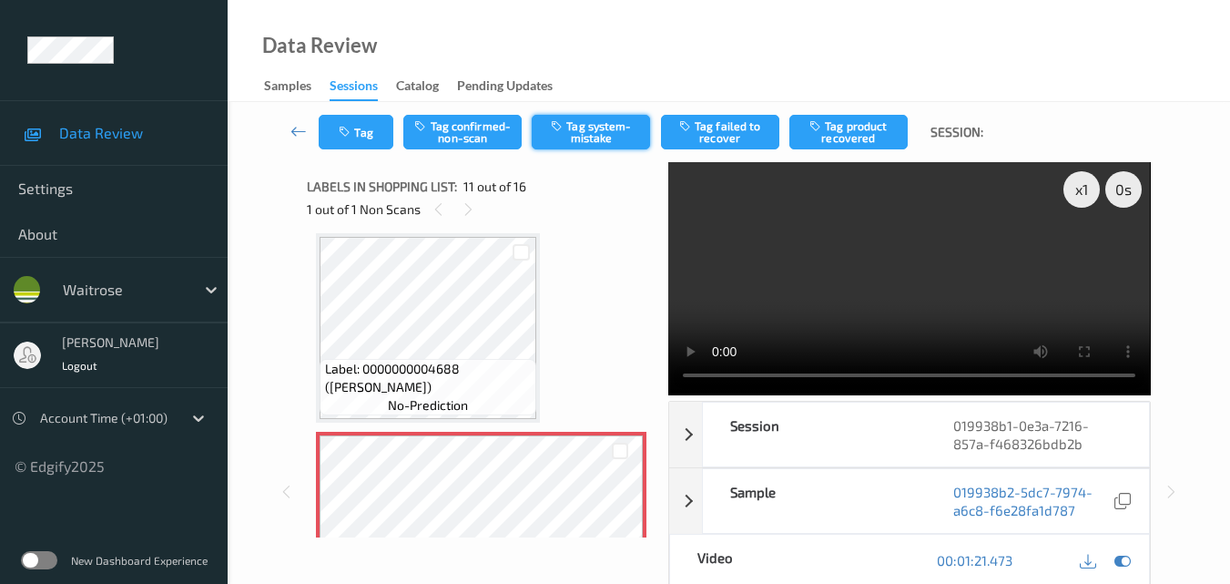
click at [611, 142] on button "Tag system-mistake" at bounding box center [591, 132] width 118 height 35
click at [362, 131] on button "Tag" at bounding box center [356, 132] width 75 height 35
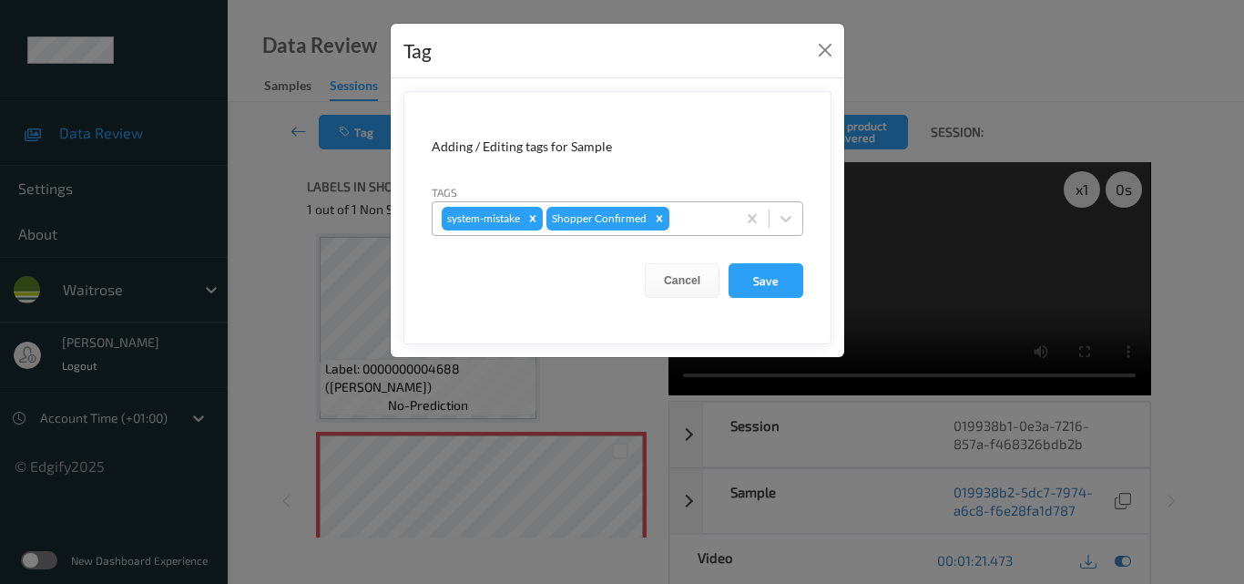
click at [708, 218] on div at bounding box center [700, 219] width 54 height 22
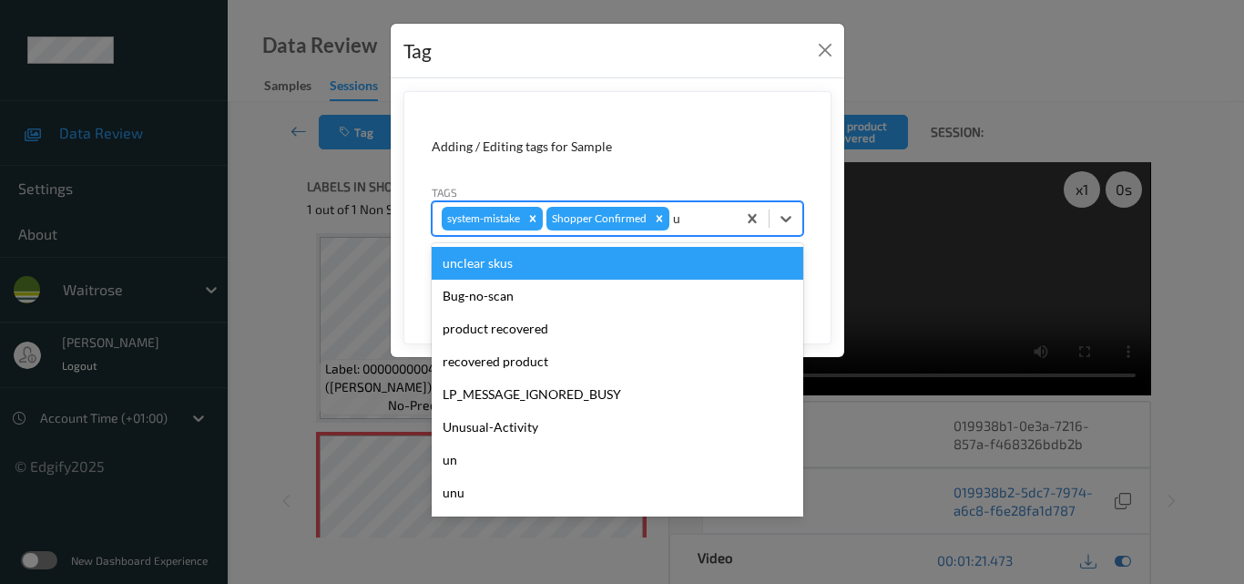
type input "un"
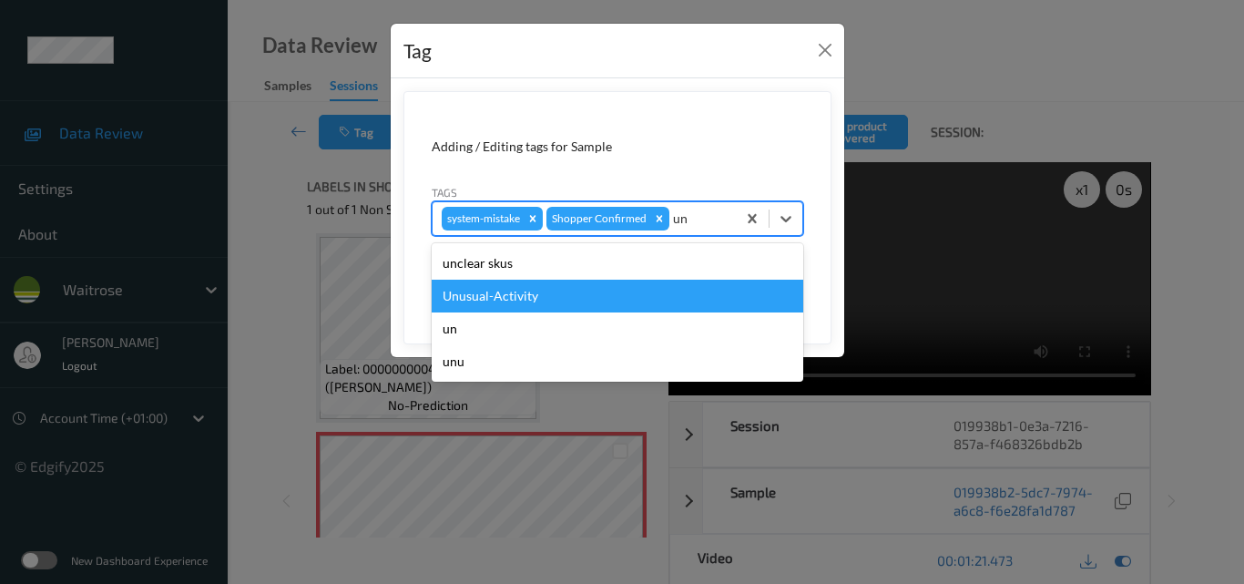
click at [605, 284] on div "Unusual-Activity" at bounding box center [618, 296] width 372 height 33
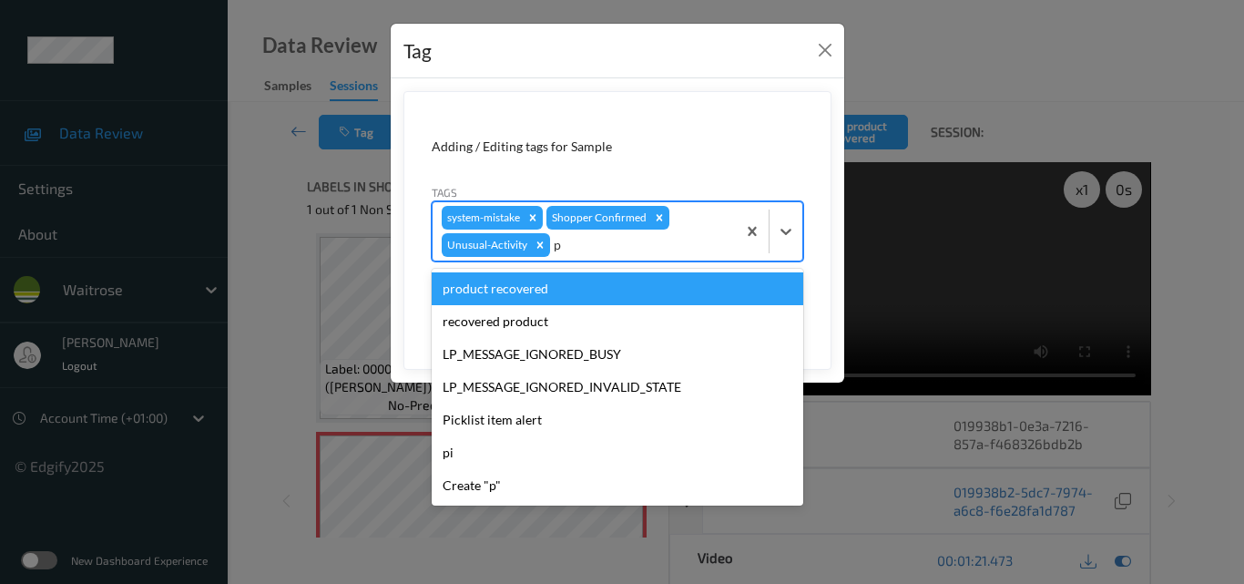
type input "pi"
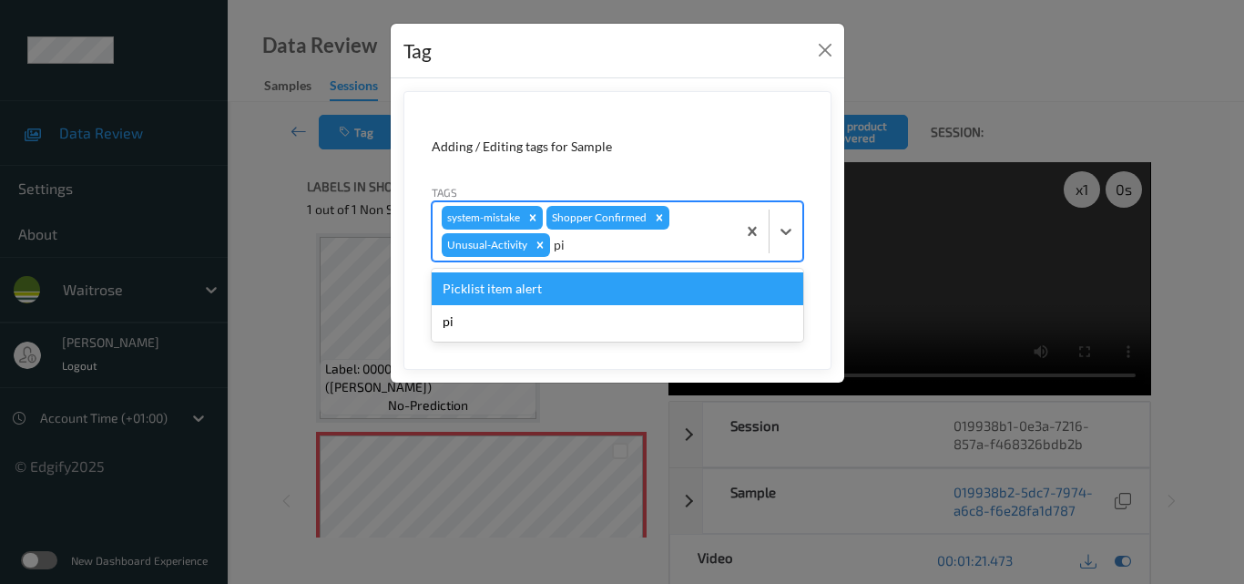
click at [605, 284] on div "Picklist item alert" at bounding box center [618, 288] width 372 height 33
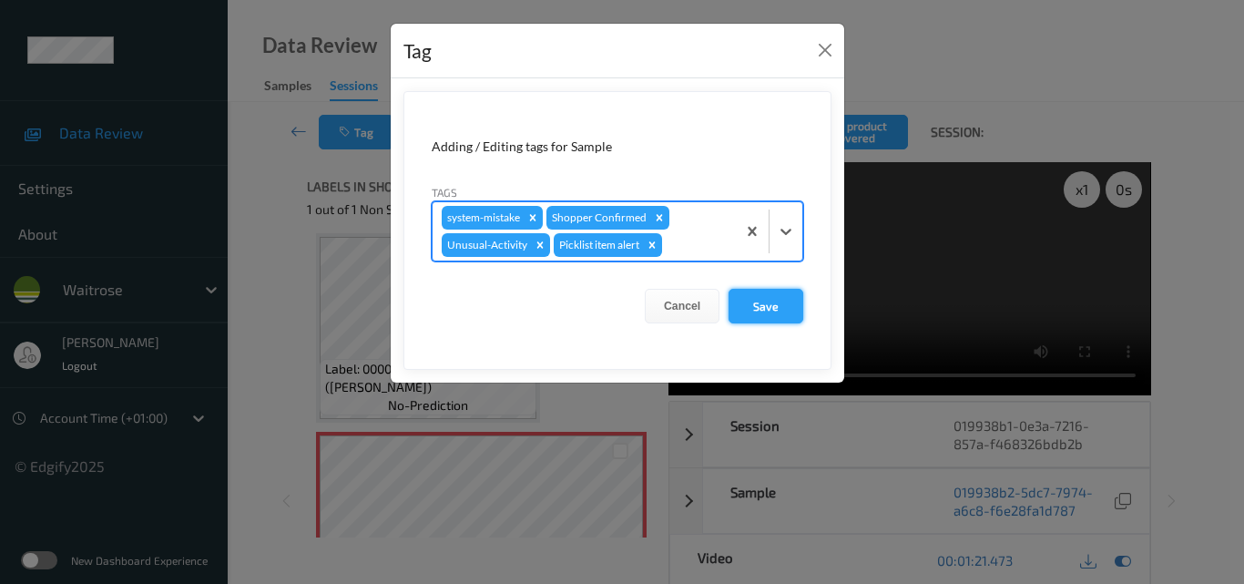
click at [770, 303] on button "Save" at bounding box center [765, 306] width 75 height 35
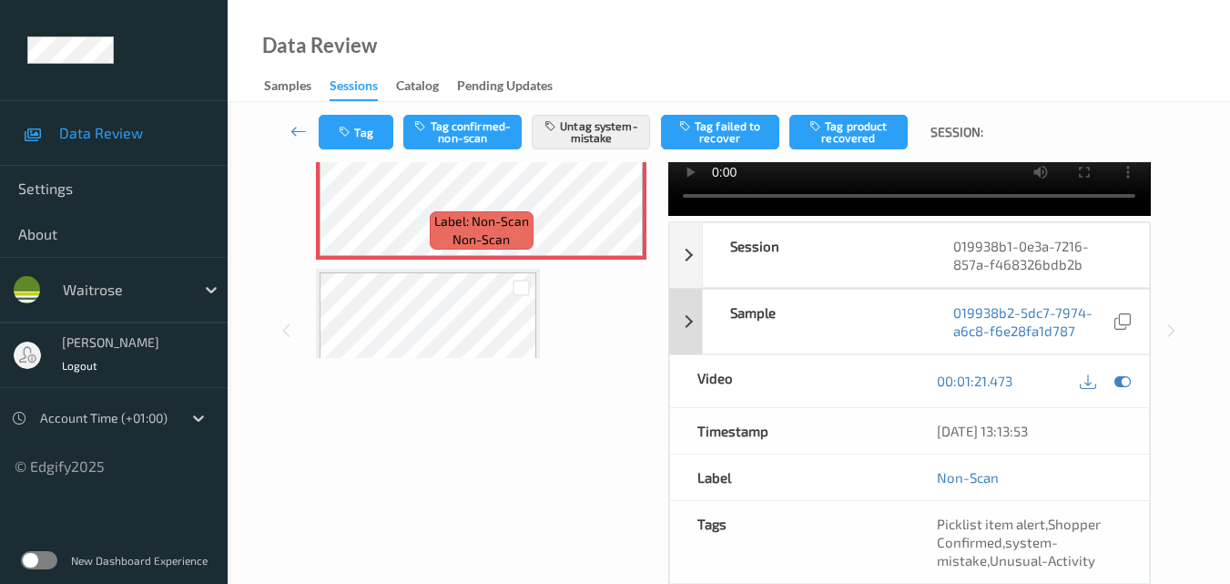
scroll to position [273, 0]
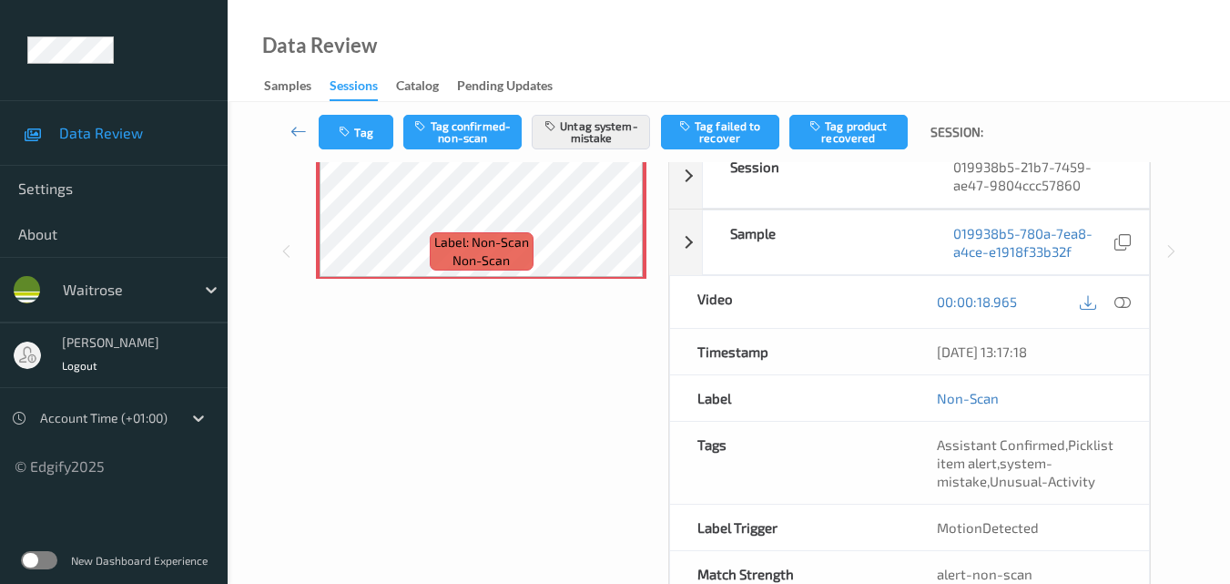
scroll to position [311, 0]
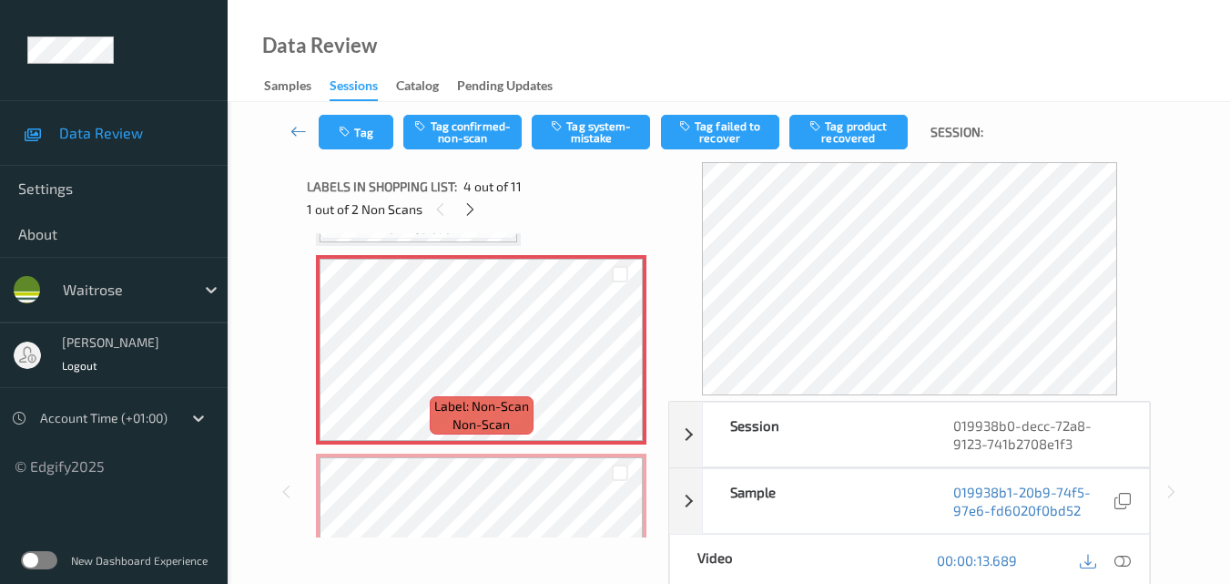
scroll to position [546, 0]
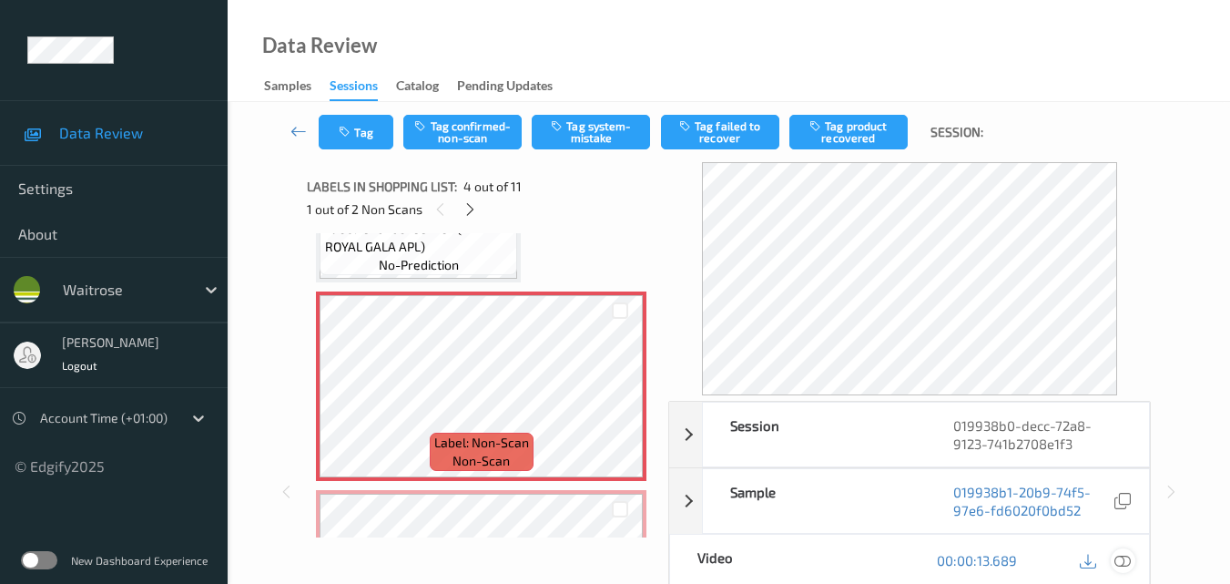
click at [1125, 556] on icon at bounding box center [1123, 560] width 16 height 16
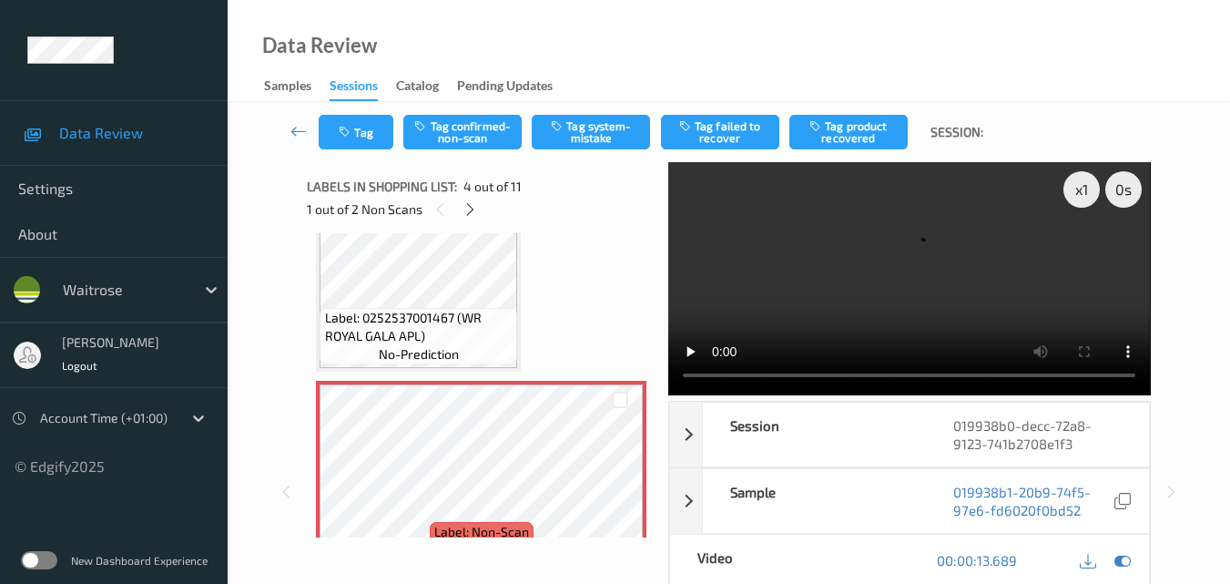
scroll to position [455, 0]
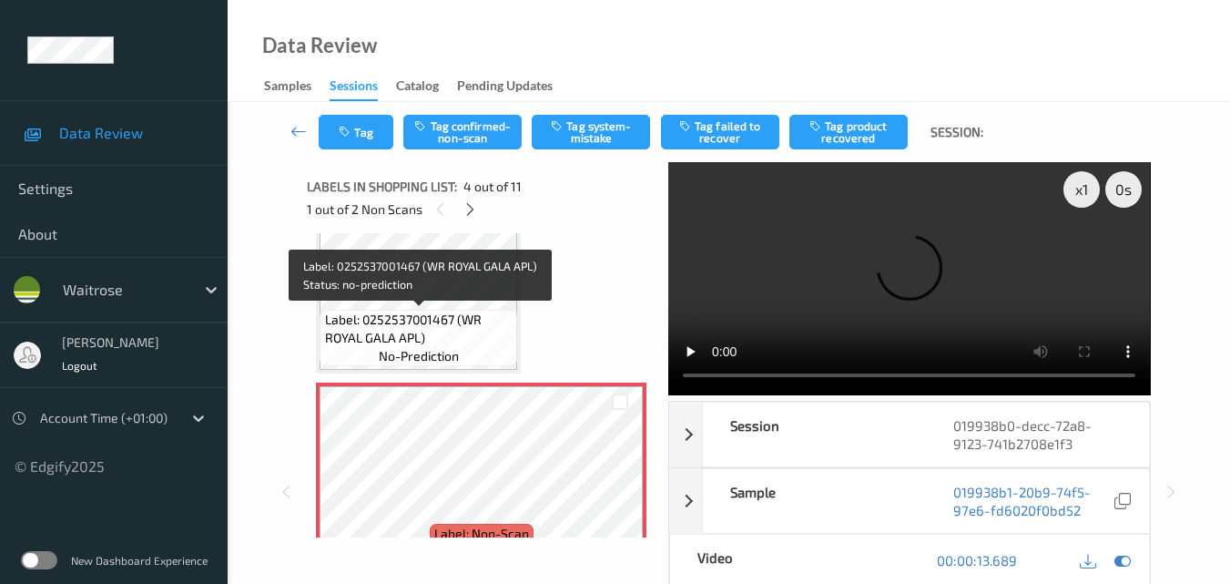
click at [455, 328] on span "Label: 0252537001467 (WR ROYAL GALA APL)" at bounding box center [419, 329] width 188 height 36
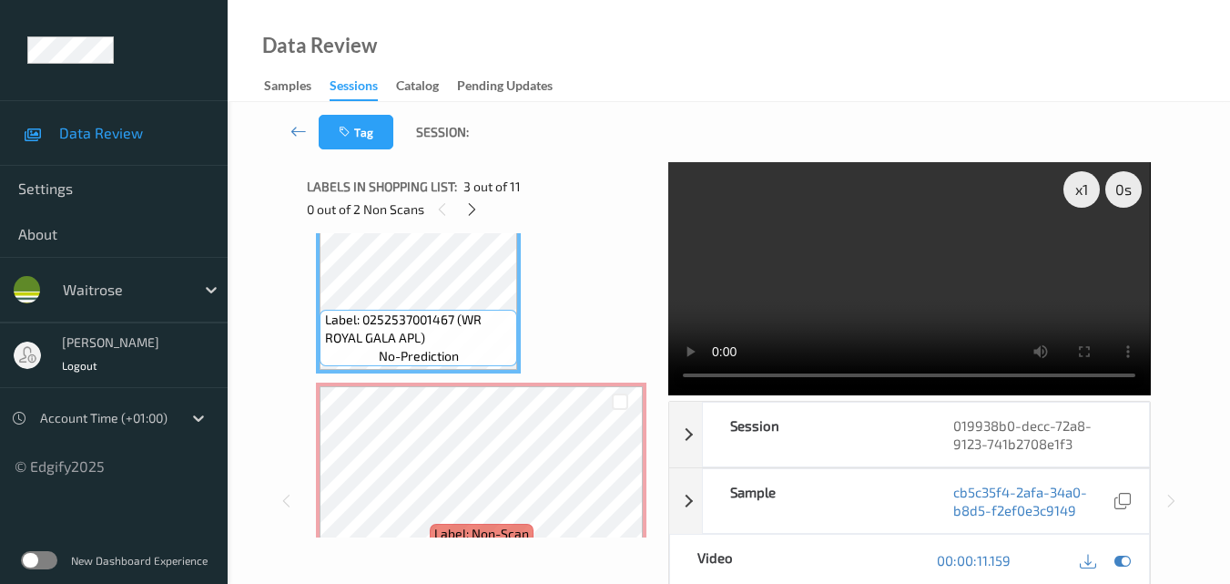
click at [939, 248] on video at bounding box center [909, 278] width 482 height 233
click at [955, 283] on video at bounding box center [909, 278] width 482 height 233
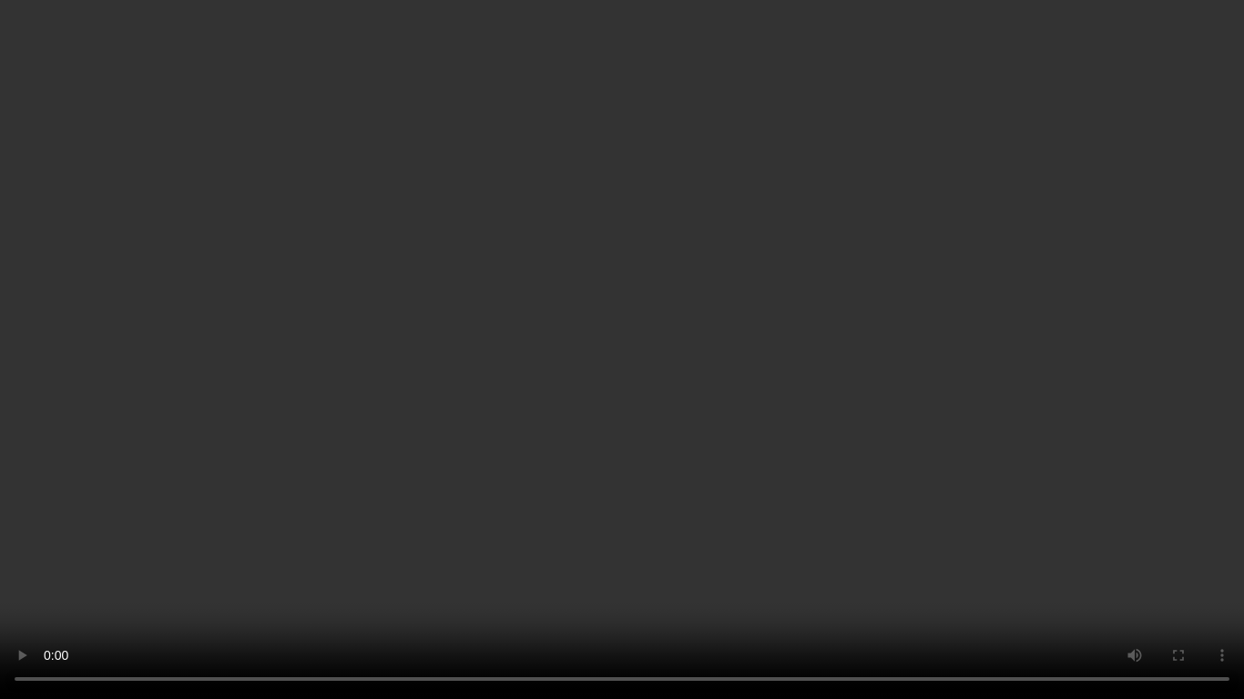
click at [637, 322] on video at bounding box center [622, 349] width 1244 height 699
click at [758, 443] on video at bounding box center [622, 349] width 1244 height 699
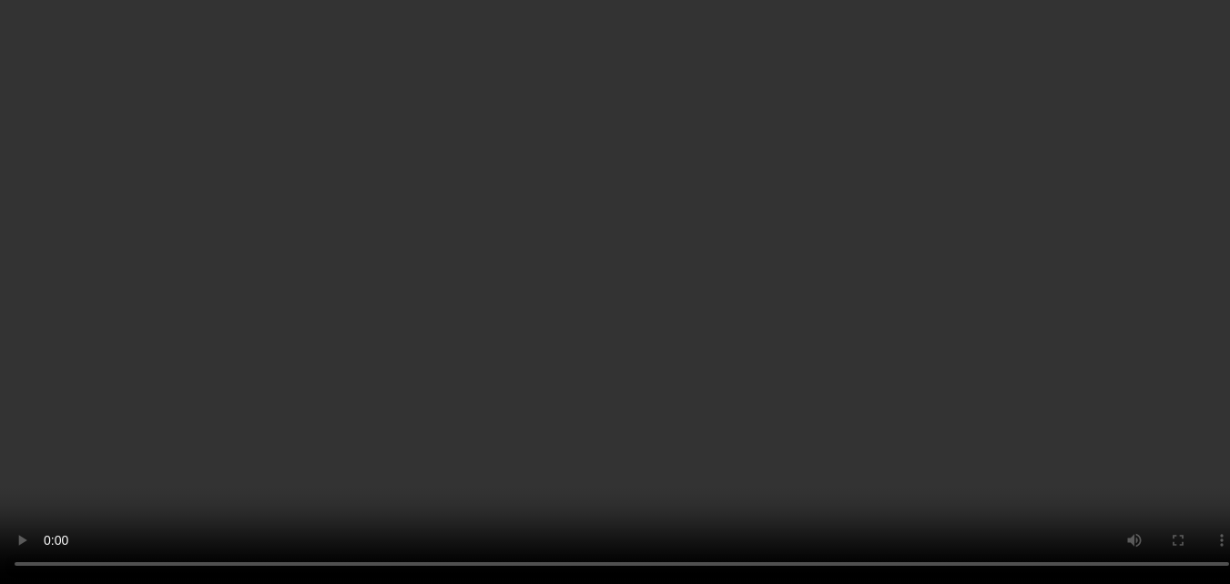
scroll to position [728, 0]
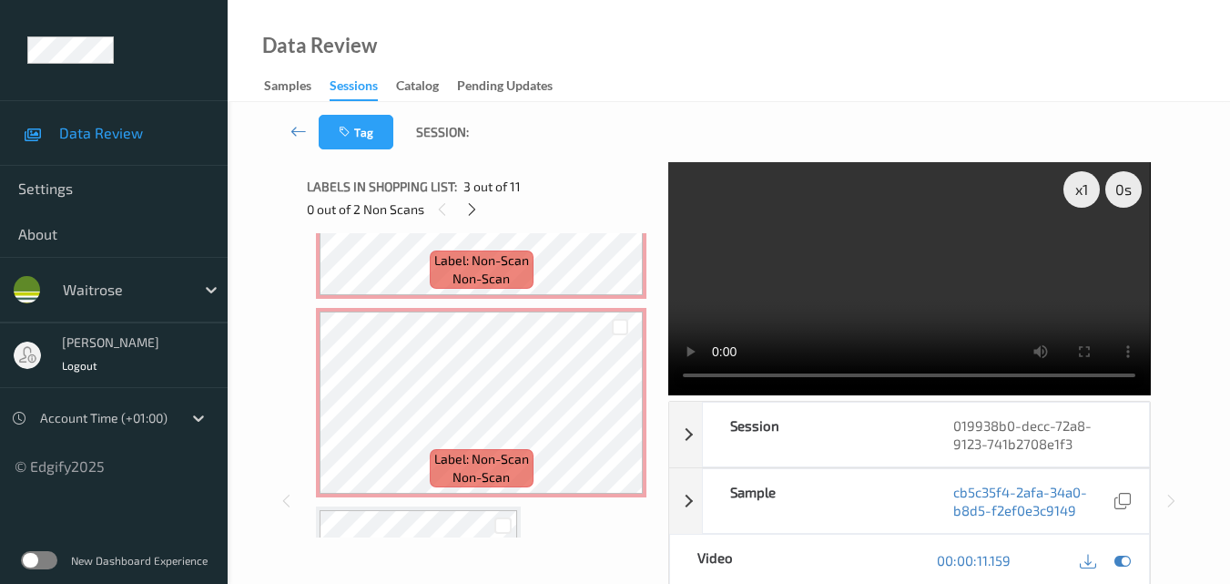
click at [918, 291] on video at bounding box center [909, 278] width 482 height 233
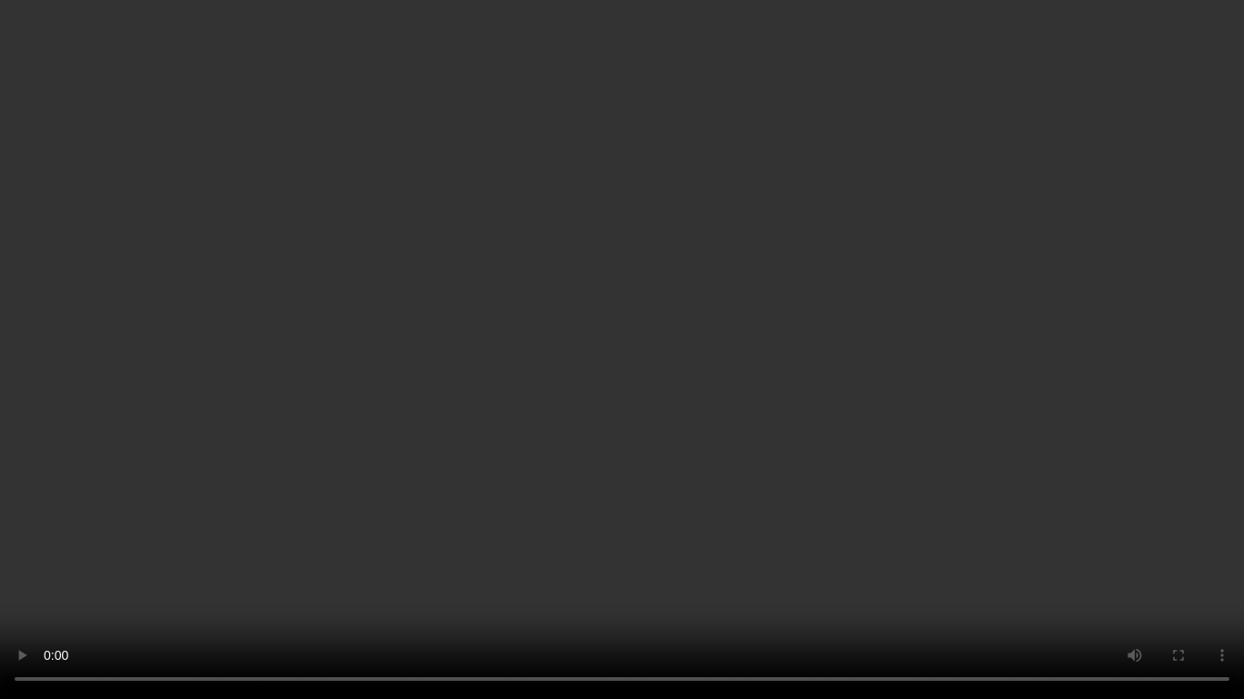
click at [873, 378] on video at bounding box center [622, 349] width 1244 height 699
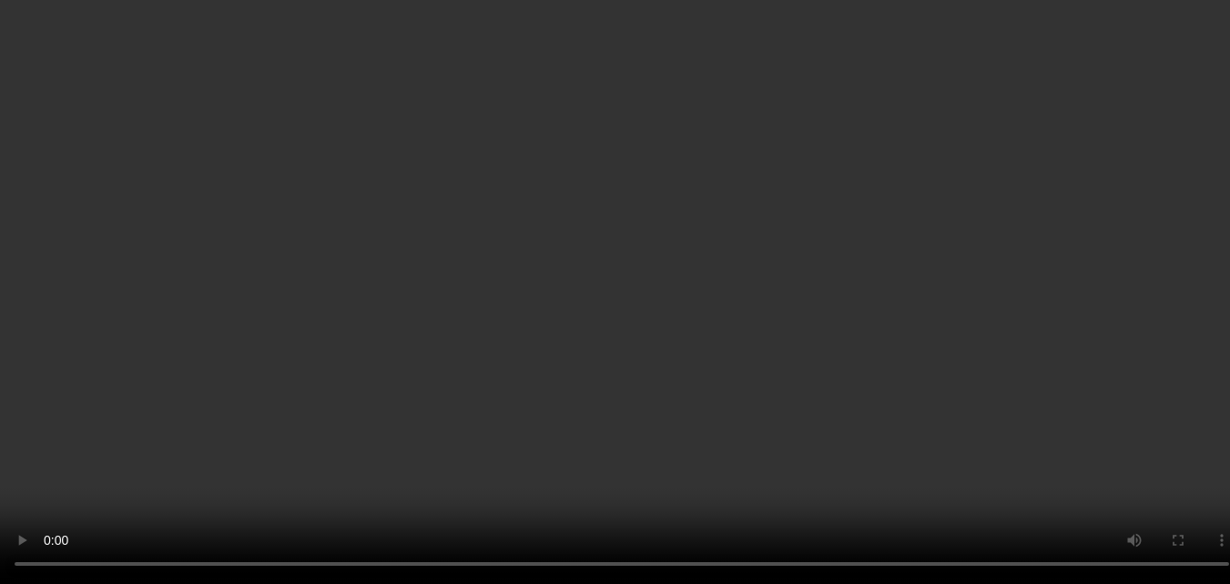
scroll to position [455, 0]
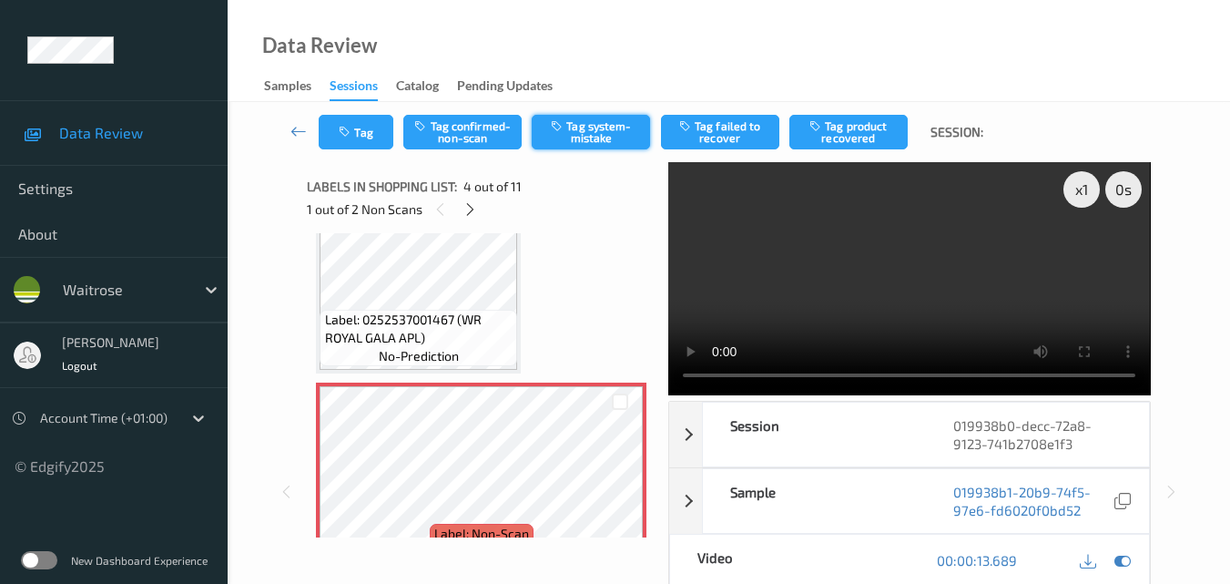
click at [600, 139] on button "Tag system-mistake" at bounding box center [591, 132] width 118 height 35
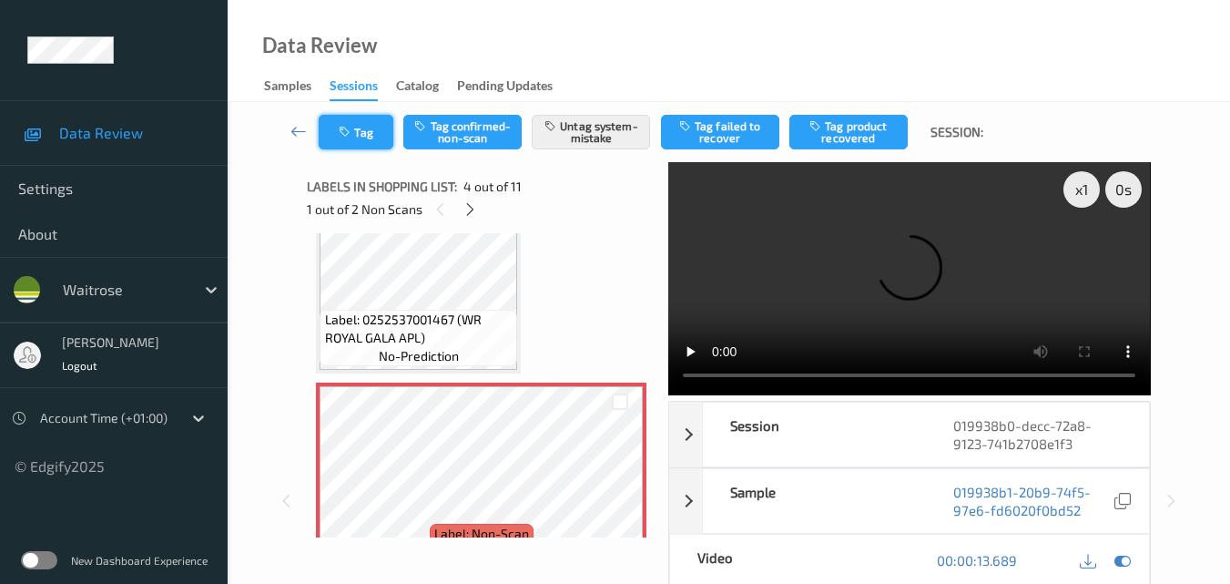
click at [371, 130] on button "Tag" at bounding box center [356, 132] width 75 height 35
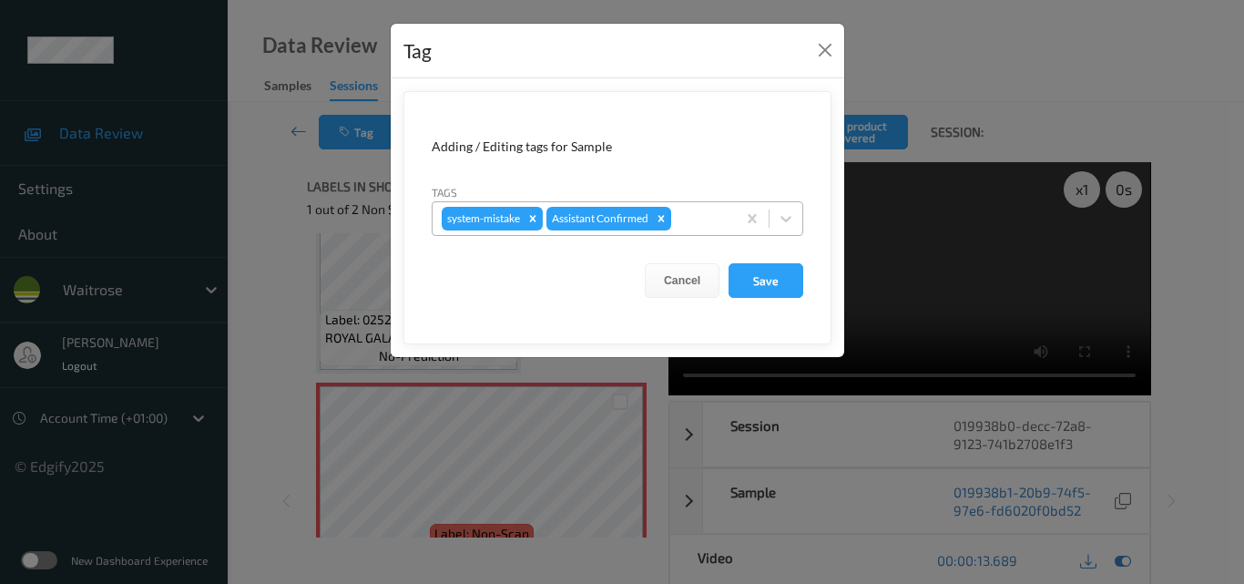
click at [709, 219] on div at bounding box center [701, 219] width 52 height 22
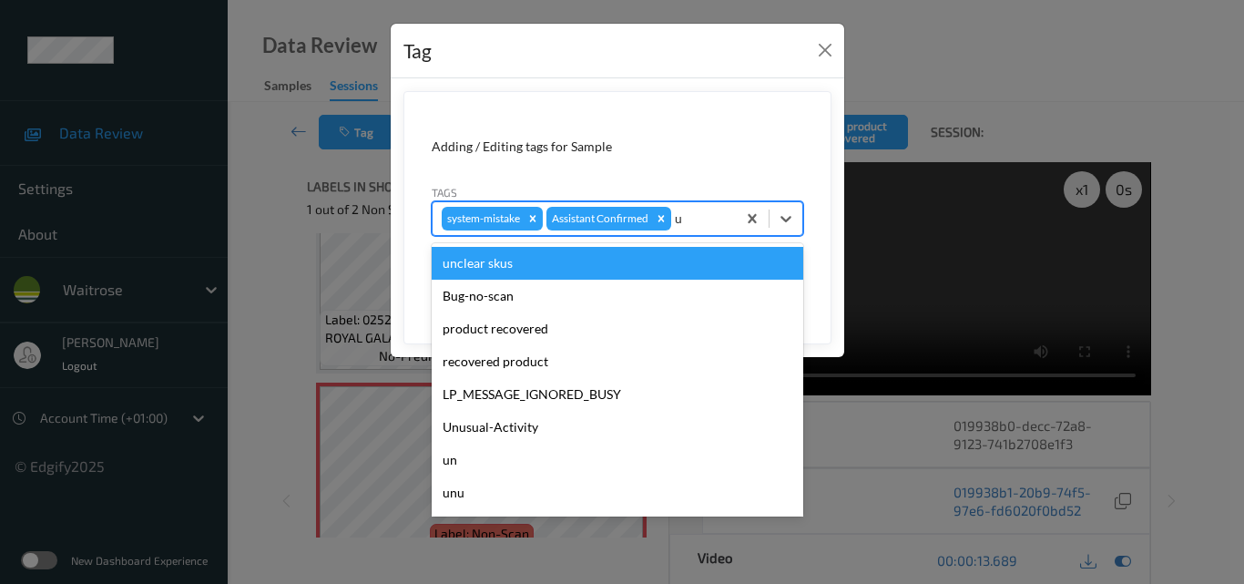
type input "un"
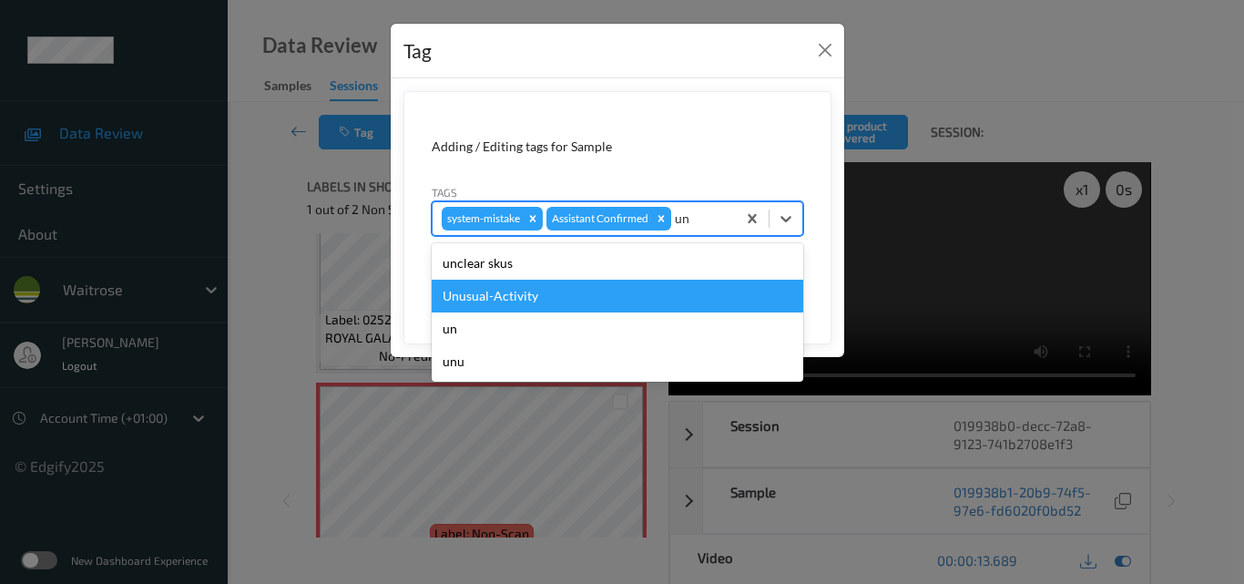
click at [601, 294] on div "Unusual-Activity" at bounding box center [618, 296] width 372 height 33
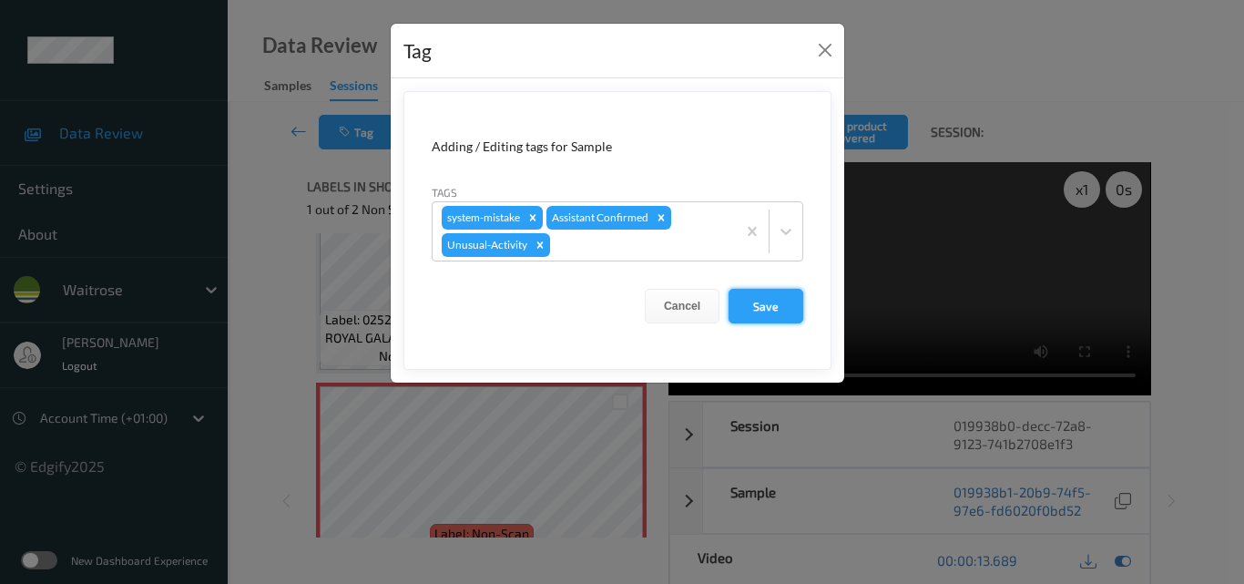
click at [779, 306] on button "Save" at bounding box center [765, 306] width 75 height 35
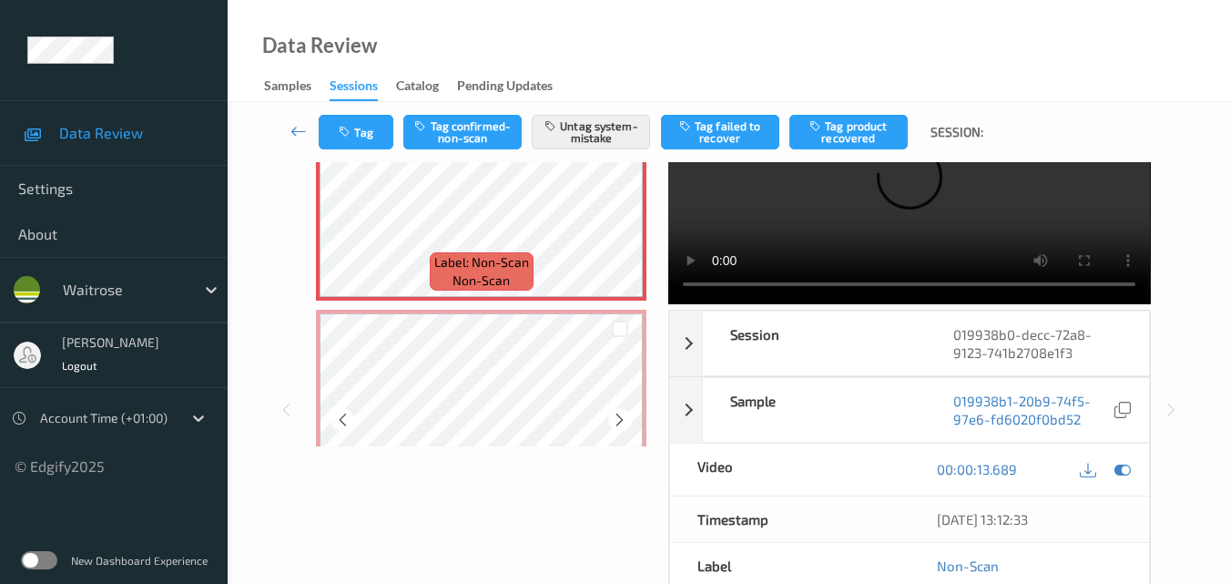
scroll to position [728, 0]
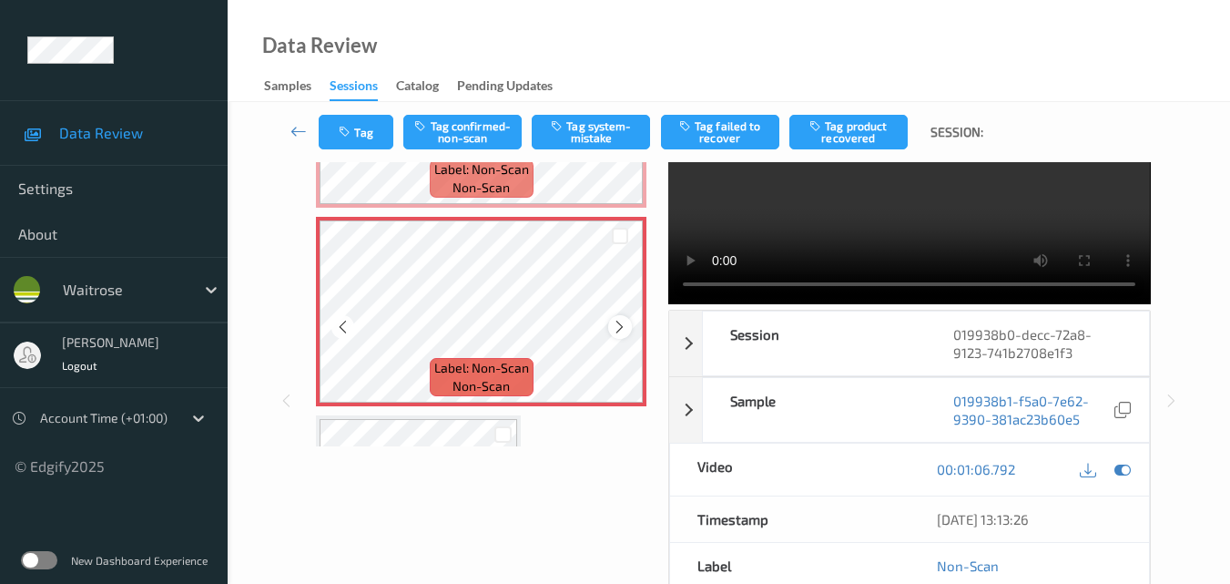
click at [617, 325] on icon at bounding box center [619, 327] width 15 height 16
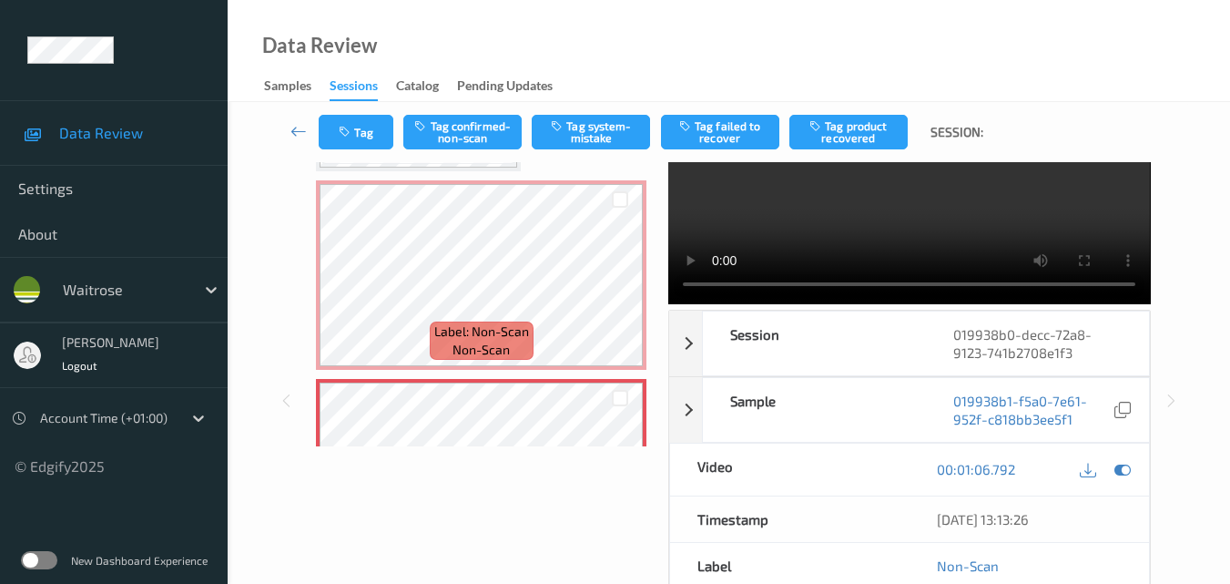
scroll to position [546, 0]
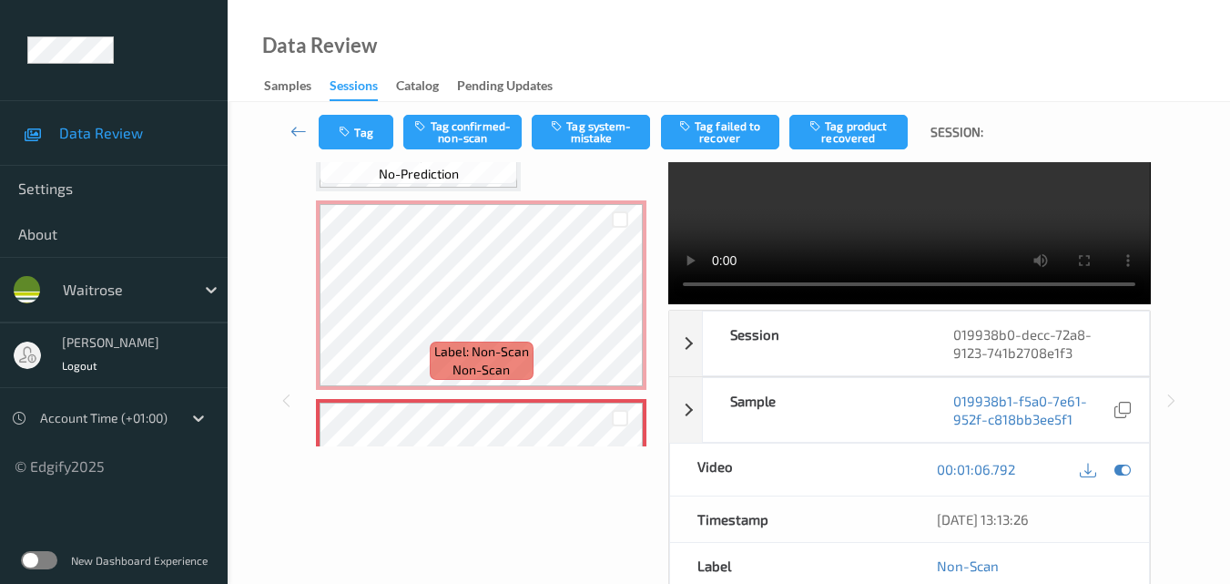
click at [849, 215] on video at bounding box center [909, 187] width 482 height 233
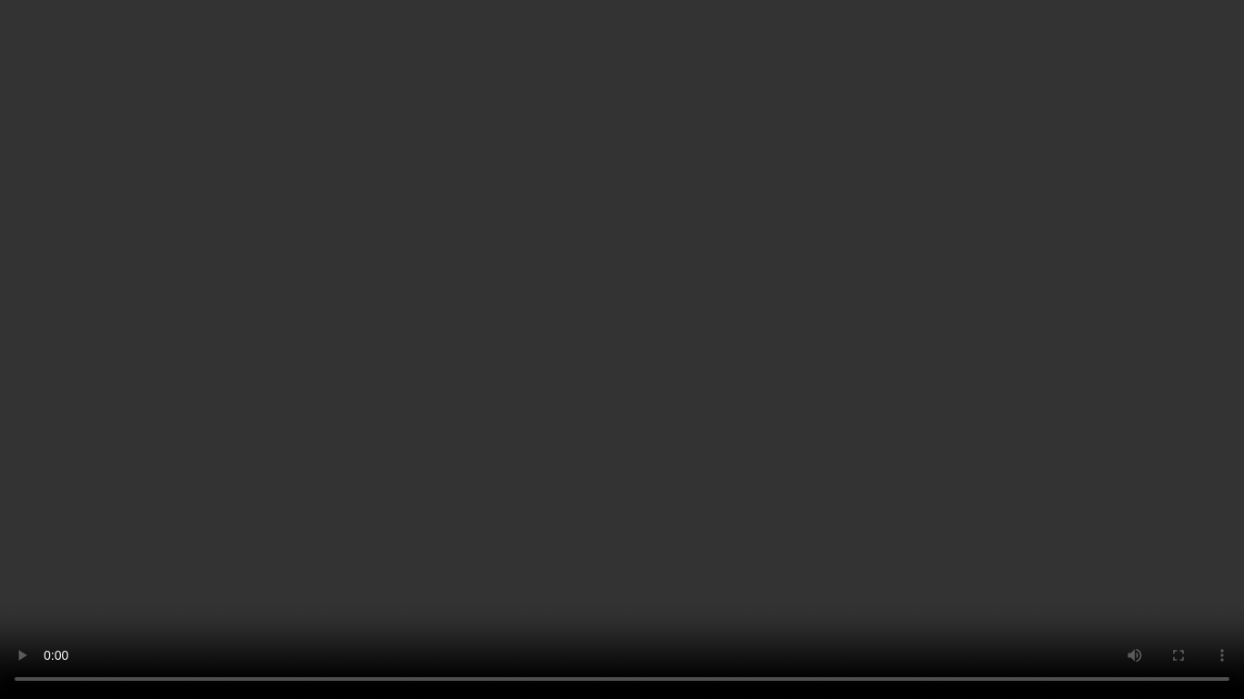
click at [796, 379] on video at bounding box center [622, 349] width 1244 height 699
click at [827, 438] on video at bounding box center [622, 349] width 1244 height 699
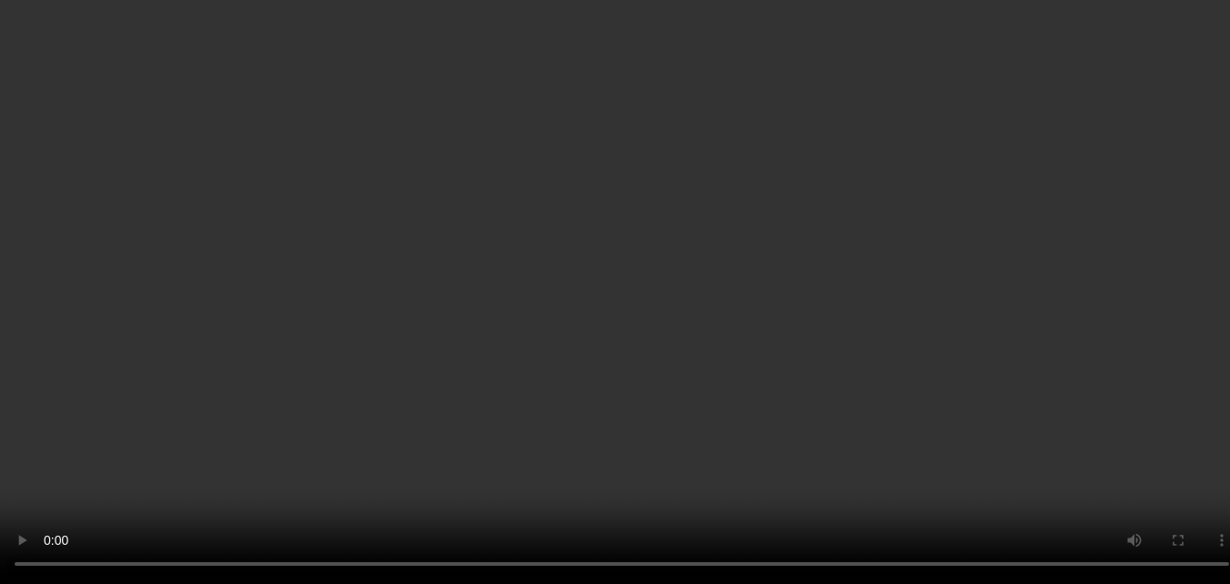
scroll to position [637, 0]
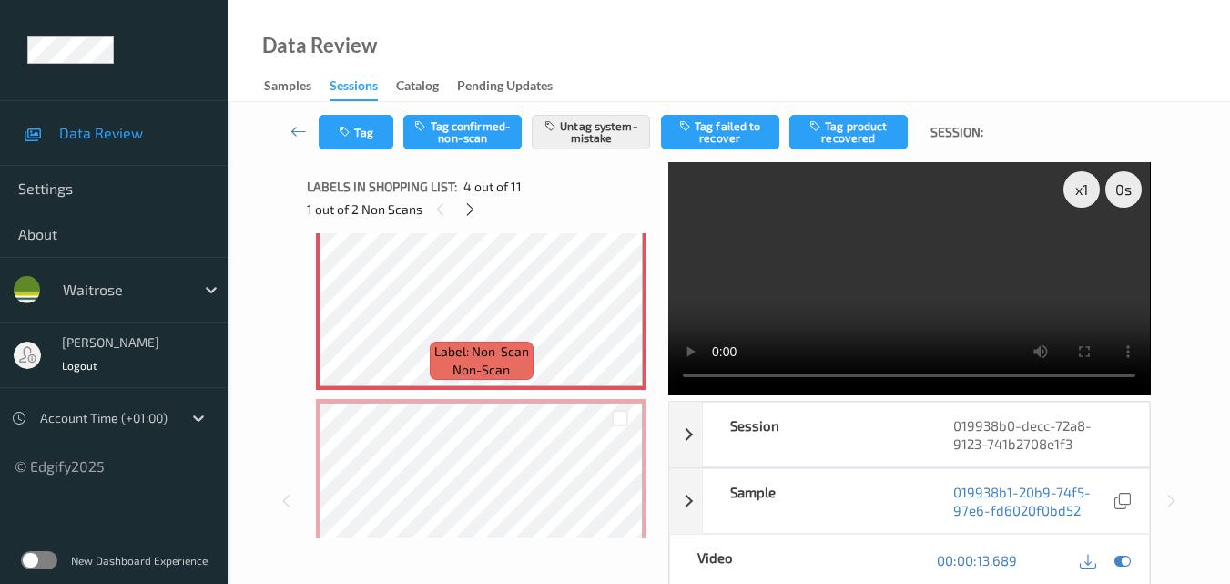
click at [823, 301] on video at bounding box center [909, 278] width 482 height 233
click at [1077, 190] on div "x 1" at bounding box center [1082, 189] width 36 height 36
click at [912, 267] on video at bounding box center [909, 278] width 482 height 233
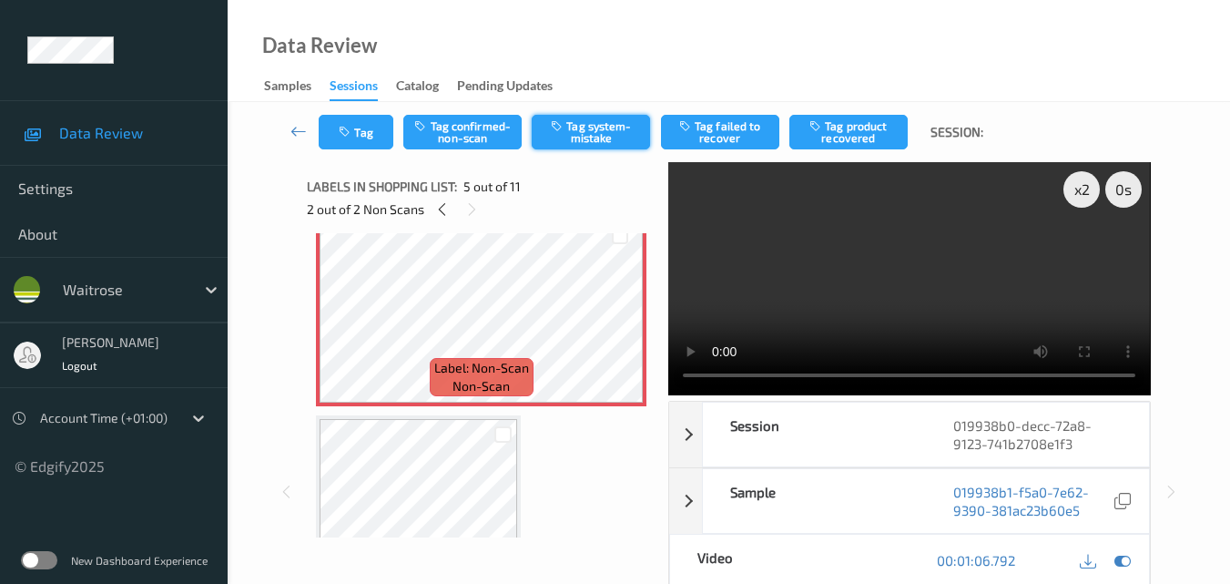
click at [581, 133] on button "Tag system-mistake" at bounding box center [591, 132] width 118 height 35
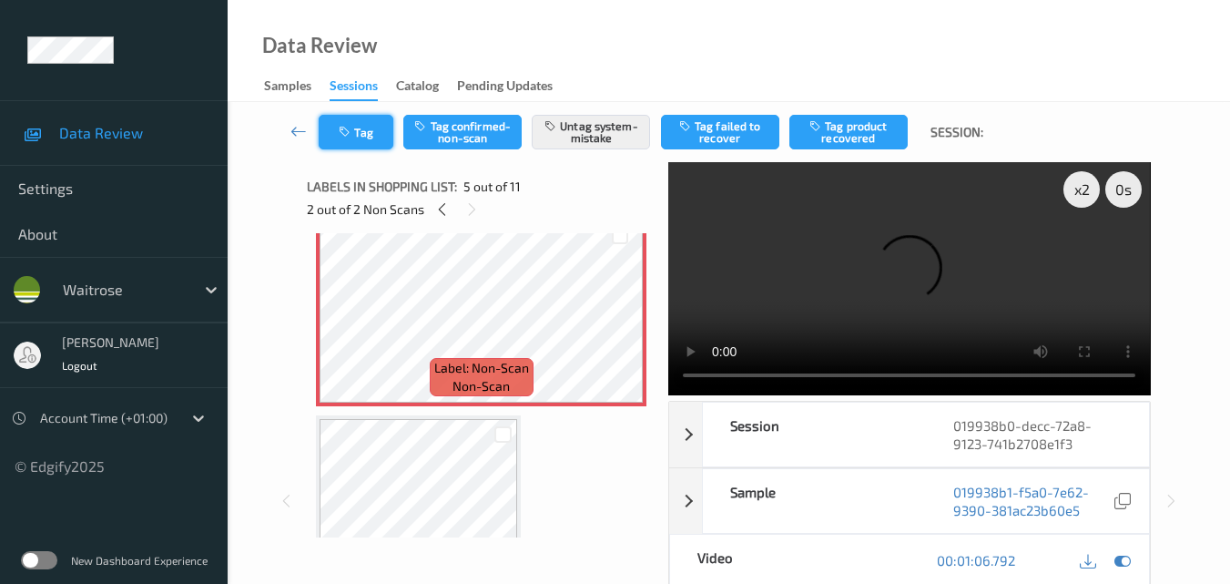
click at [365, 138] on button "Tag" at bounding box center [356, 132] width 75 height 35
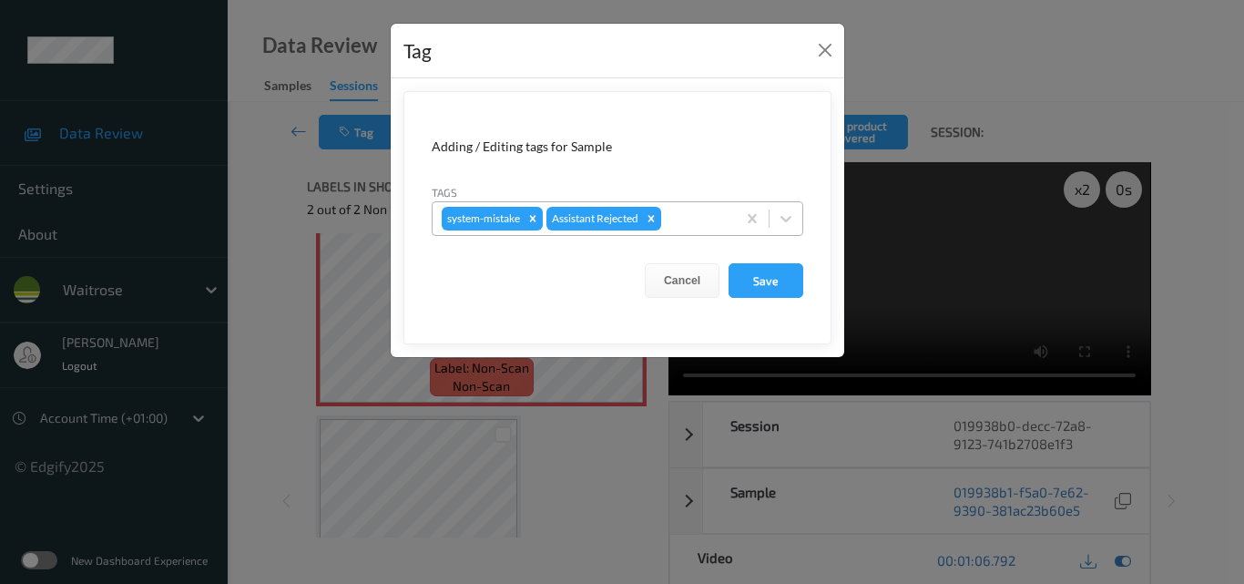
click at [704, 218] on div at bounding box center [696, 219] width 62 height 22
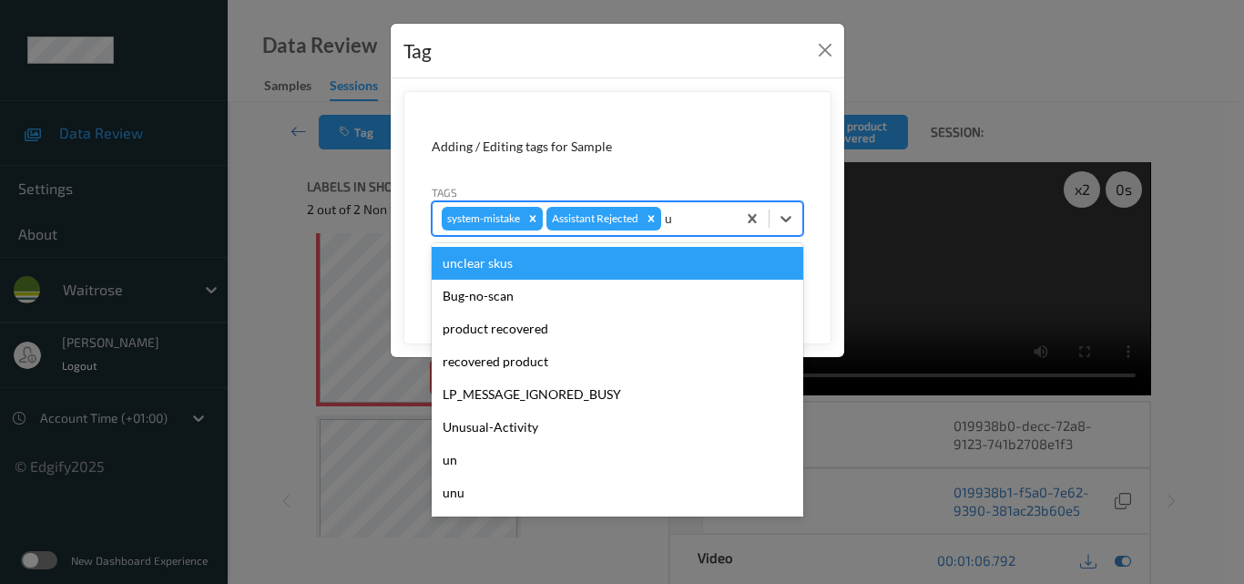
type input "un"
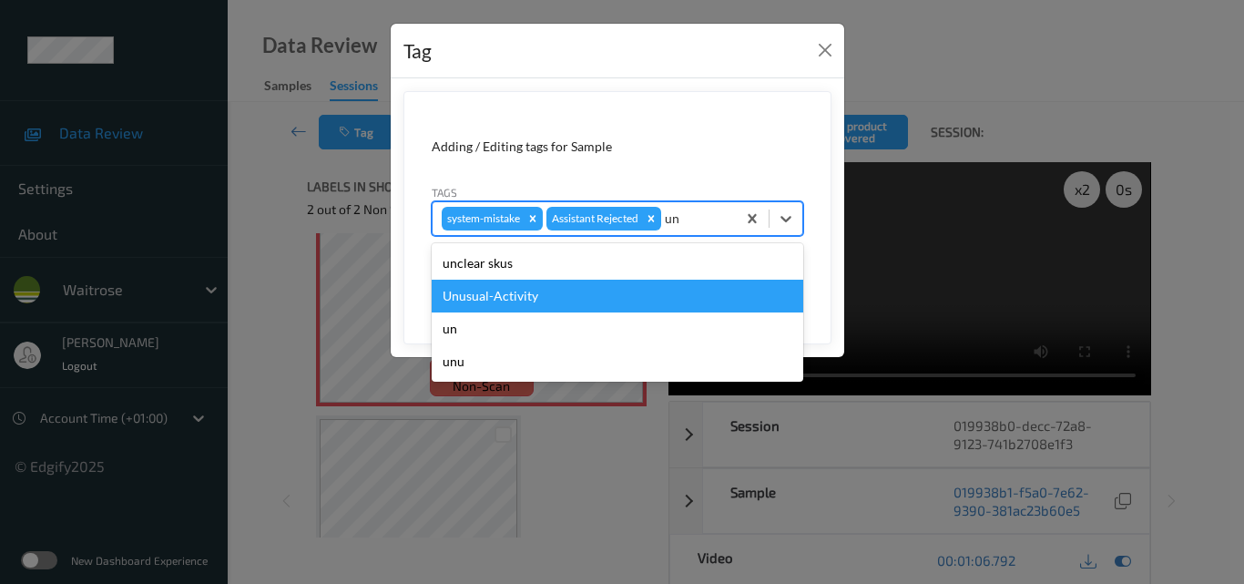
click at [632, 299] on div "Unusual-Activity" at bounding box center [618, 296] width 372 height 33
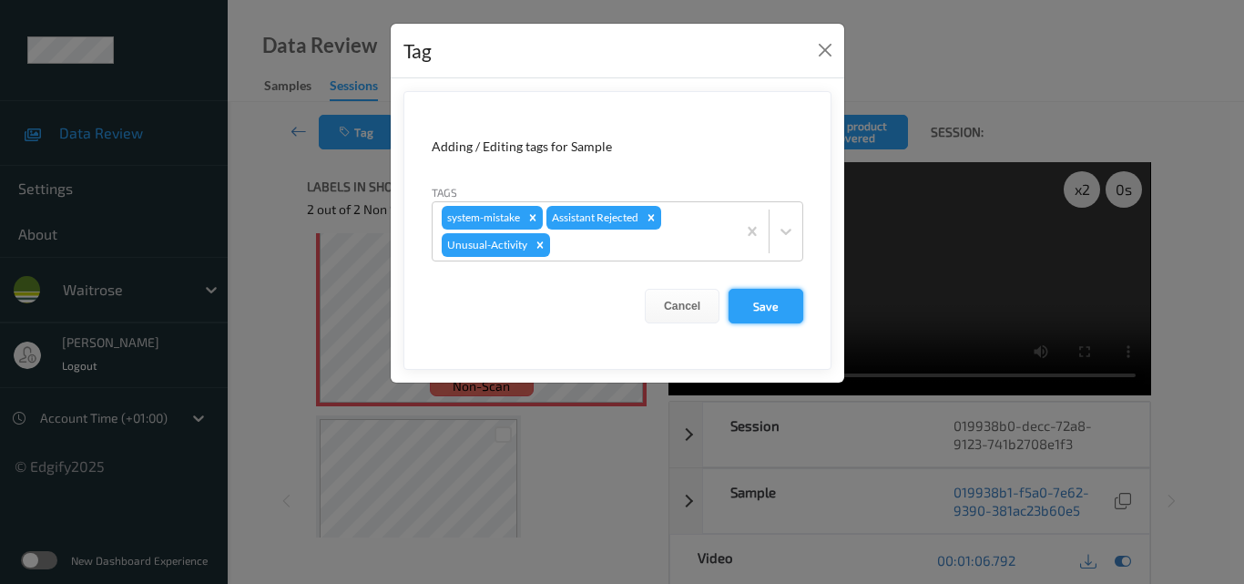
click at [775, 300] on button "Save" at bounding box center [765, 306] width 75 height 35
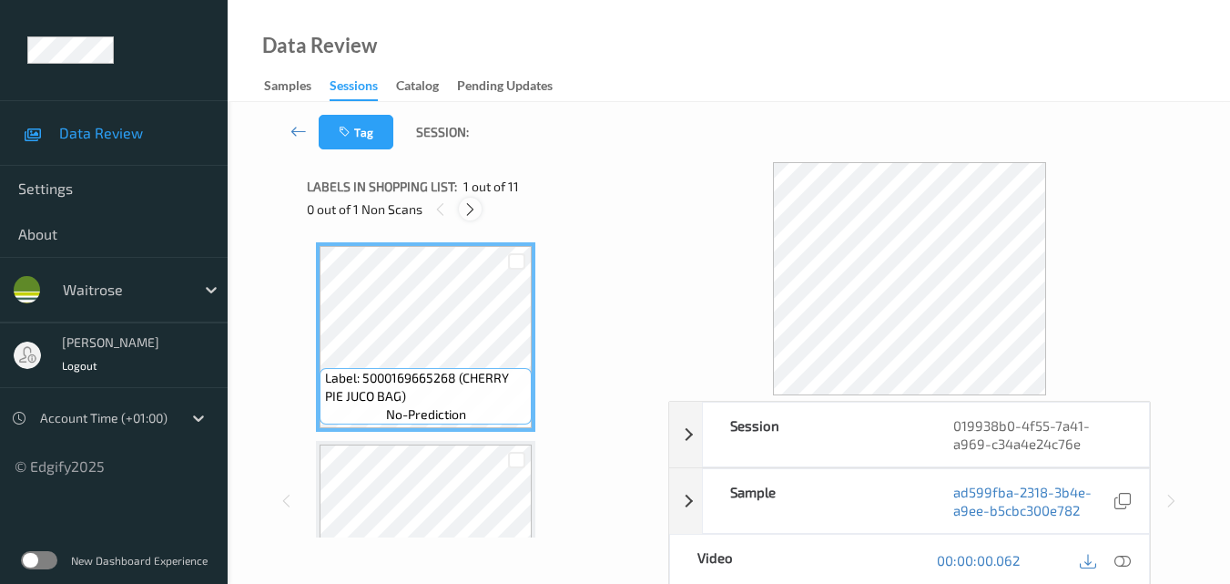
click at [468, 209] on icon at bounding box center [470, 209] width 15 height 16
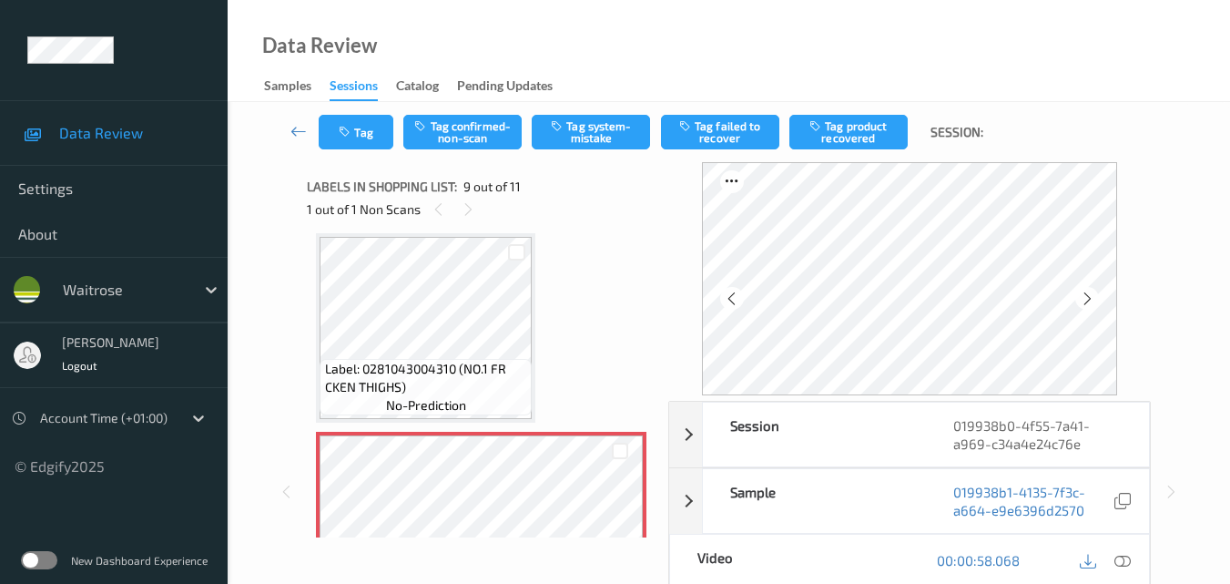
scroll to position [1490, 0]
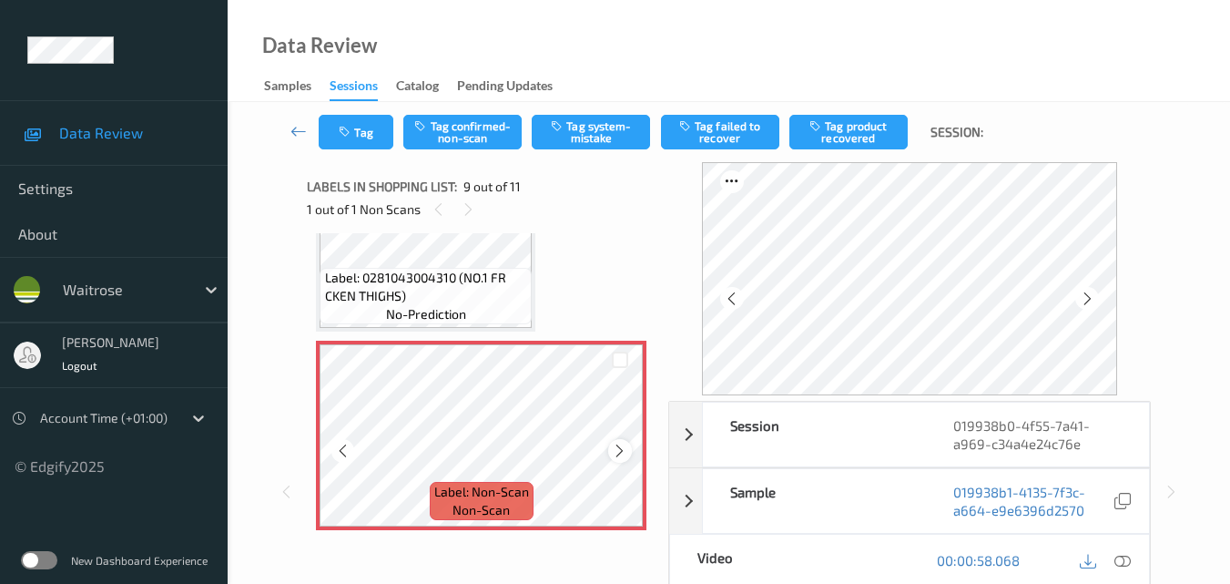
click at [616, 448] on icon at bounding box center [619, 451] width 15 height 16
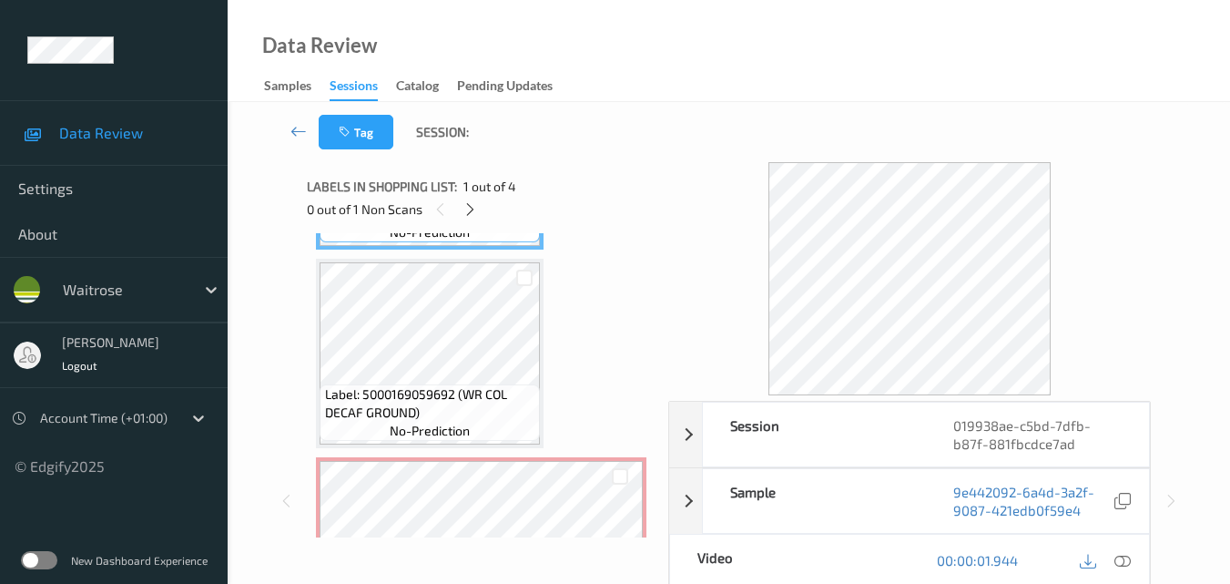
scroll to position [273, 0]
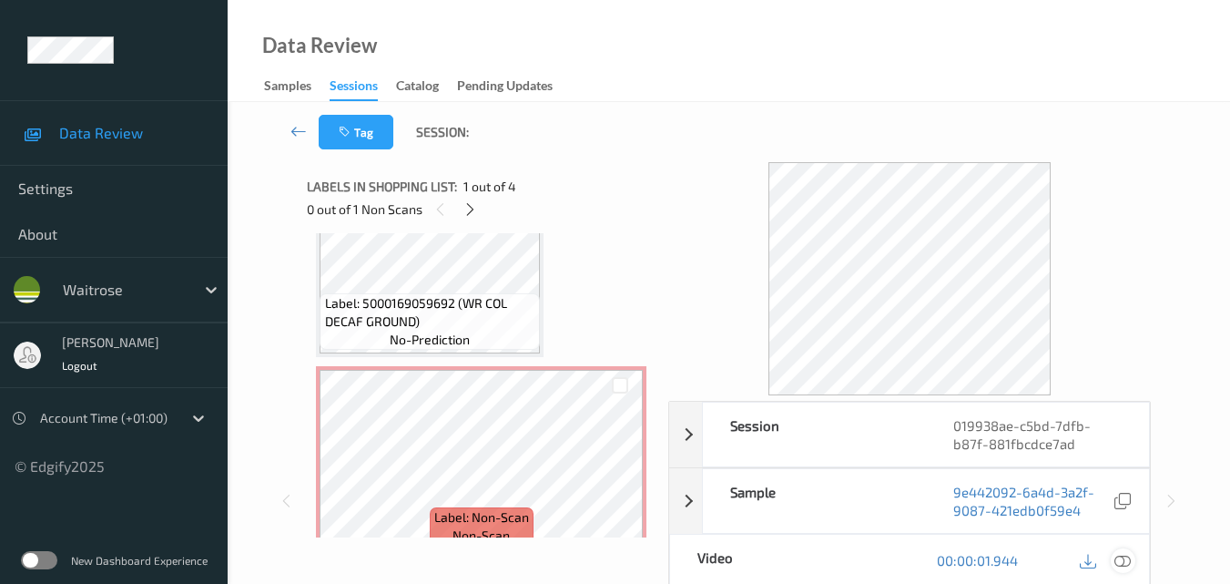
click at [1129, 560] on icon at bounding box center [1123, 560] width 16 height 16
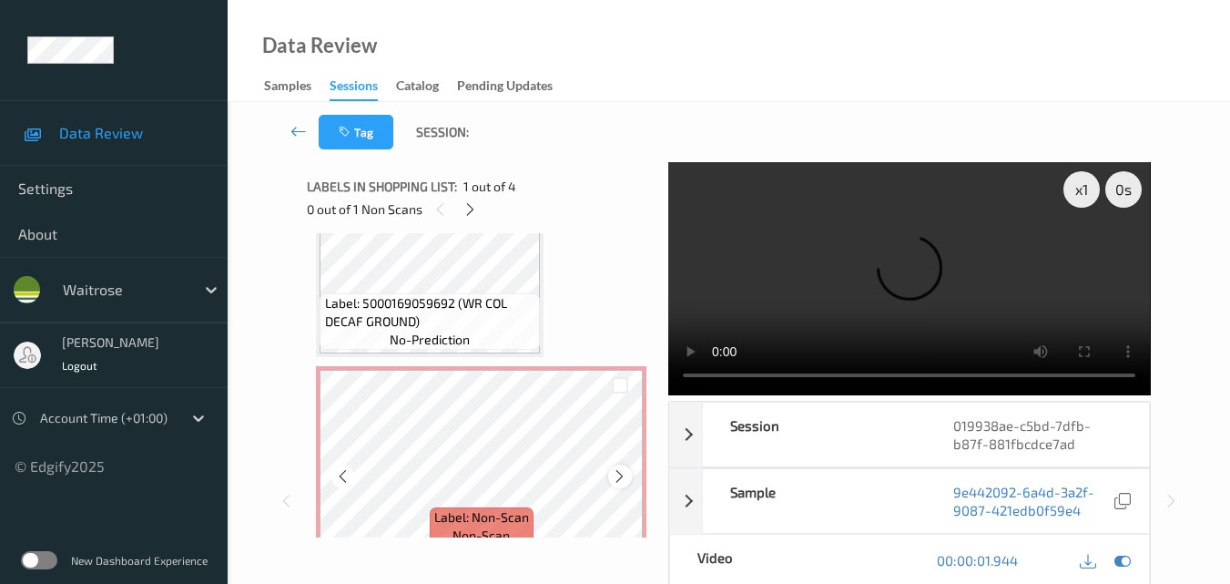
click at [619, 478] on icon at bounding box center [619, 476] width 15 height 16
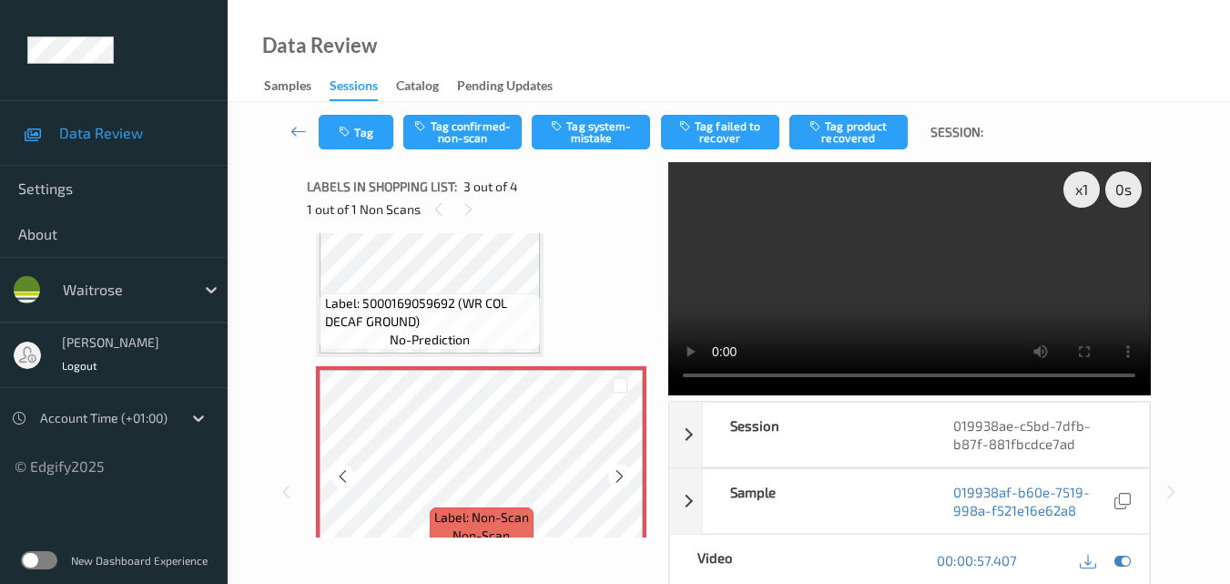
click at [619, 478] on icon at bounding box center [619, 476] width 15 height 16
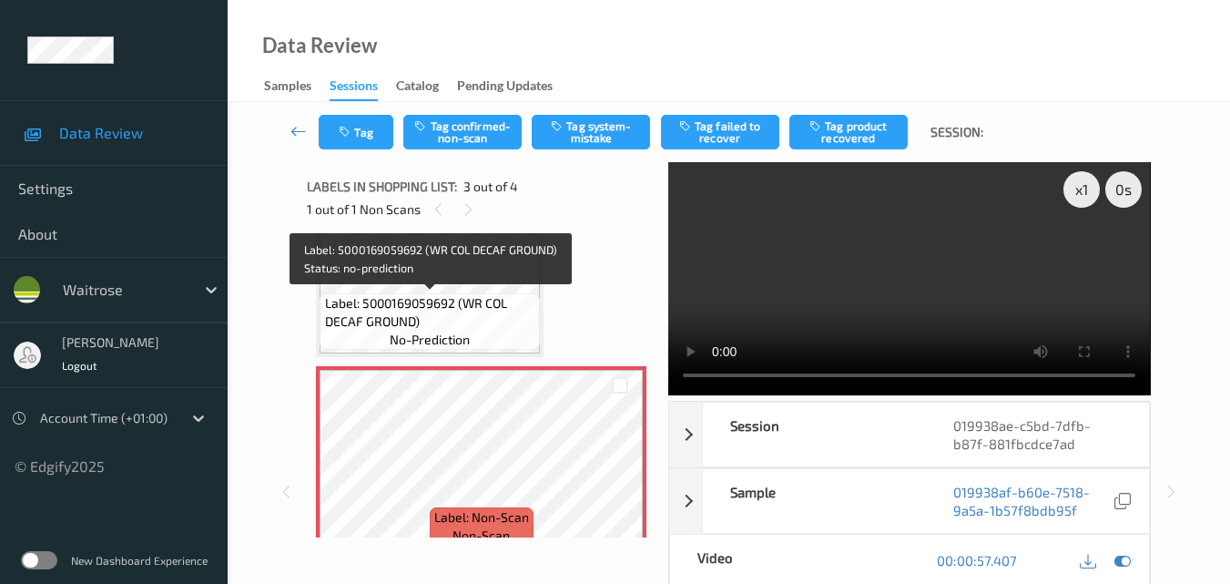
click at [486, 296] on span "Label: 5000169059692 (WR COL DECAF GROUND)" at bounding box center [430, 312] width 211 height 36
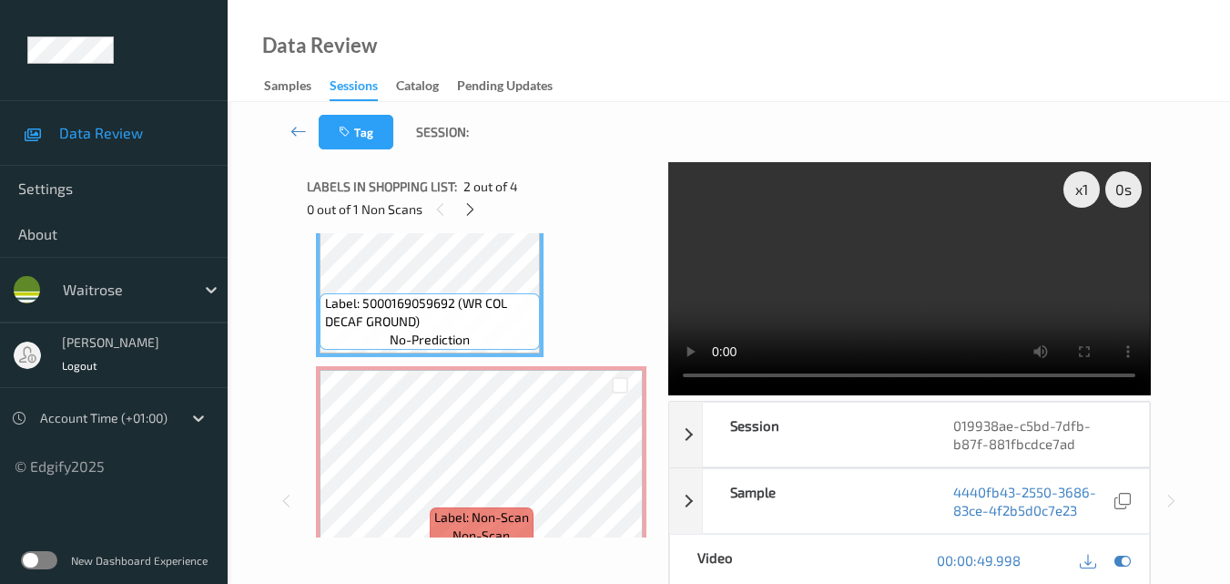
click at [987, 279] on video at bounding box center [909, 278] width 482 height 233
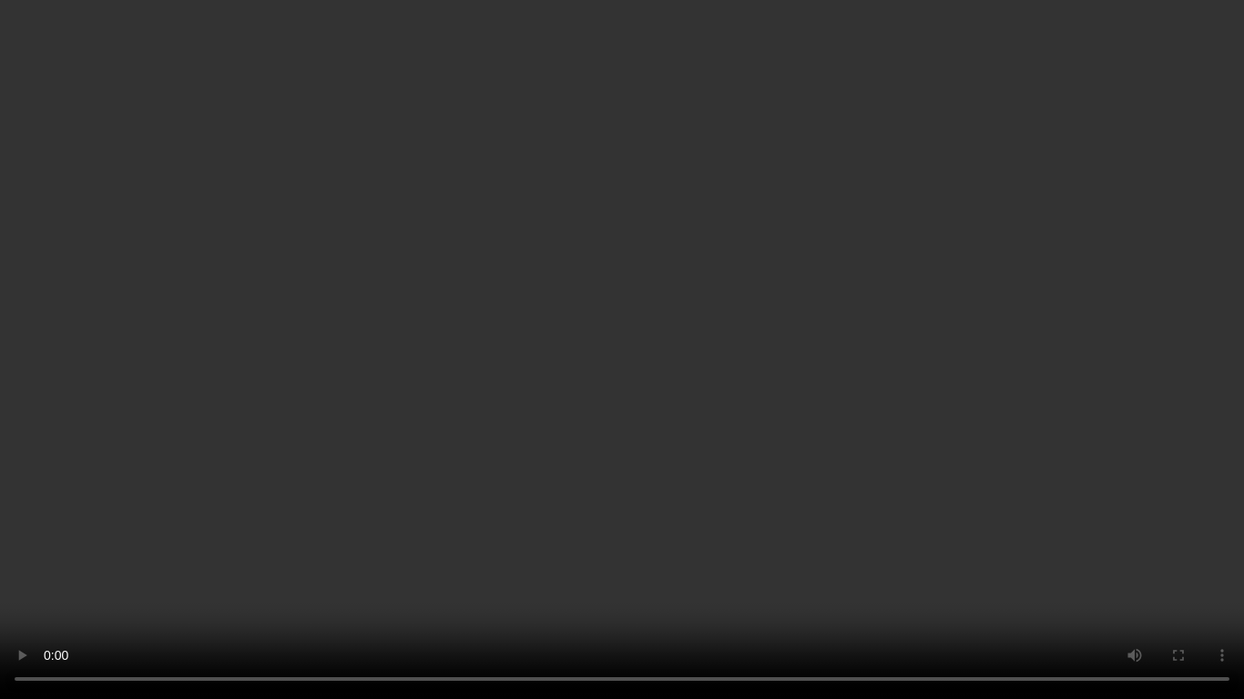
click at [674, 362] on video at bounding box center [622, 349] width 1244 height 699
click at [868, 408] on video at bounding box center [622, 349] width 1244 height 699
click at [925, 396] on video at bounding box center [622, 349] width 1244 height 699
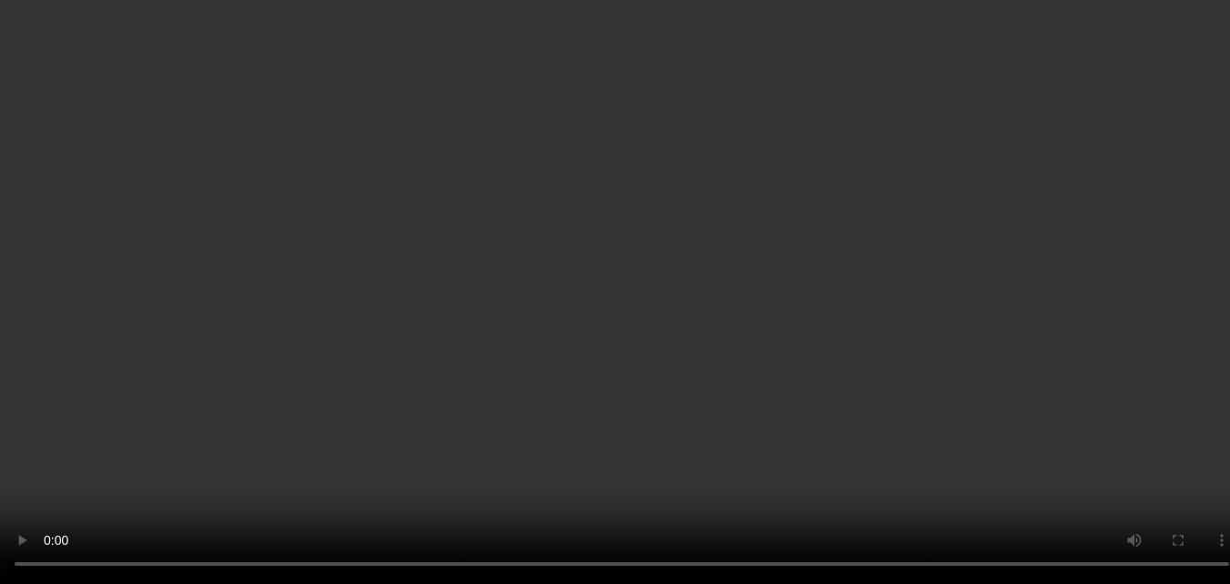
scroll to position [0, 0]
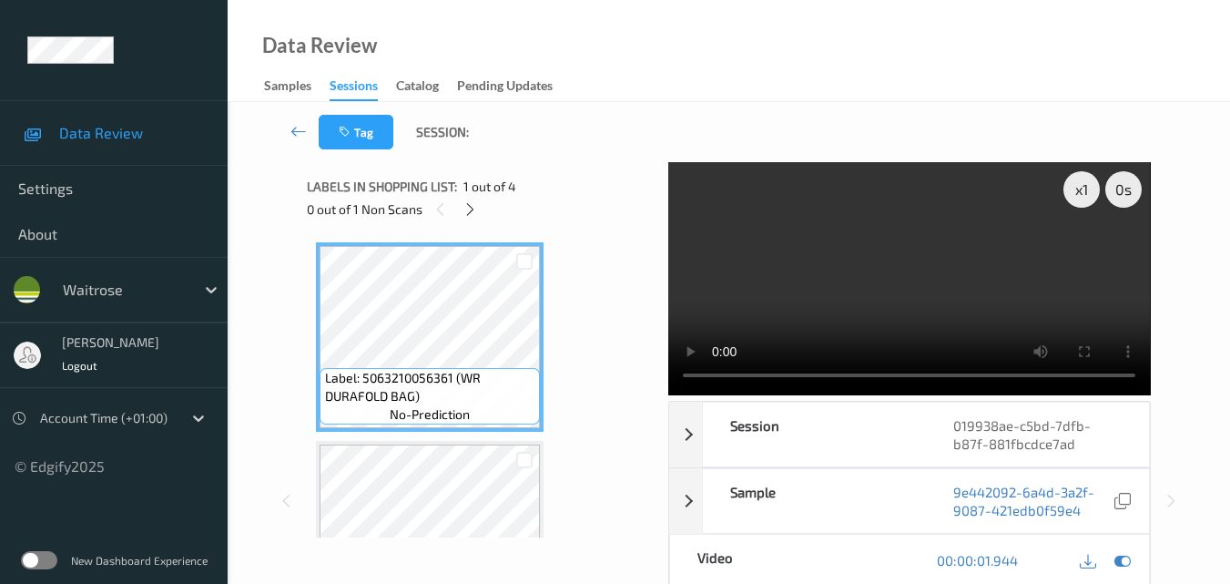
click at [1051, 303] on video at bounding box center [909, 278] width 482 height 233
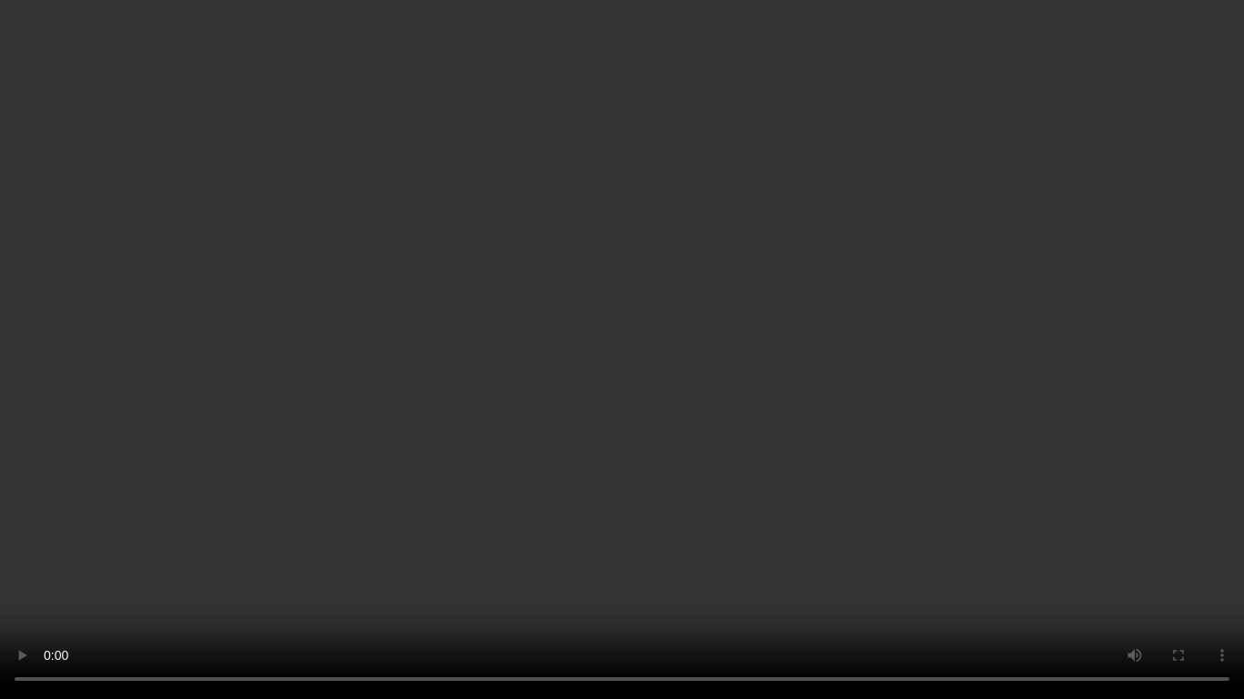
click at [1013, 408] on video at bounding box center [622, 349] width 1244 height 699
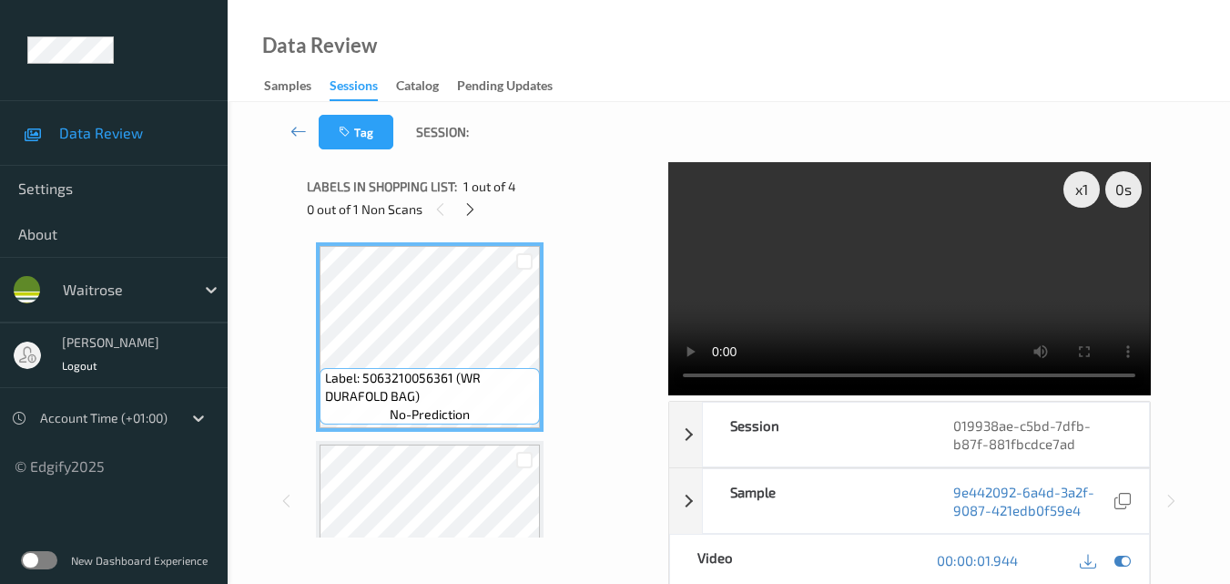
click at [850, 280] on video at bounding box center [909, 278] width 482 height 233
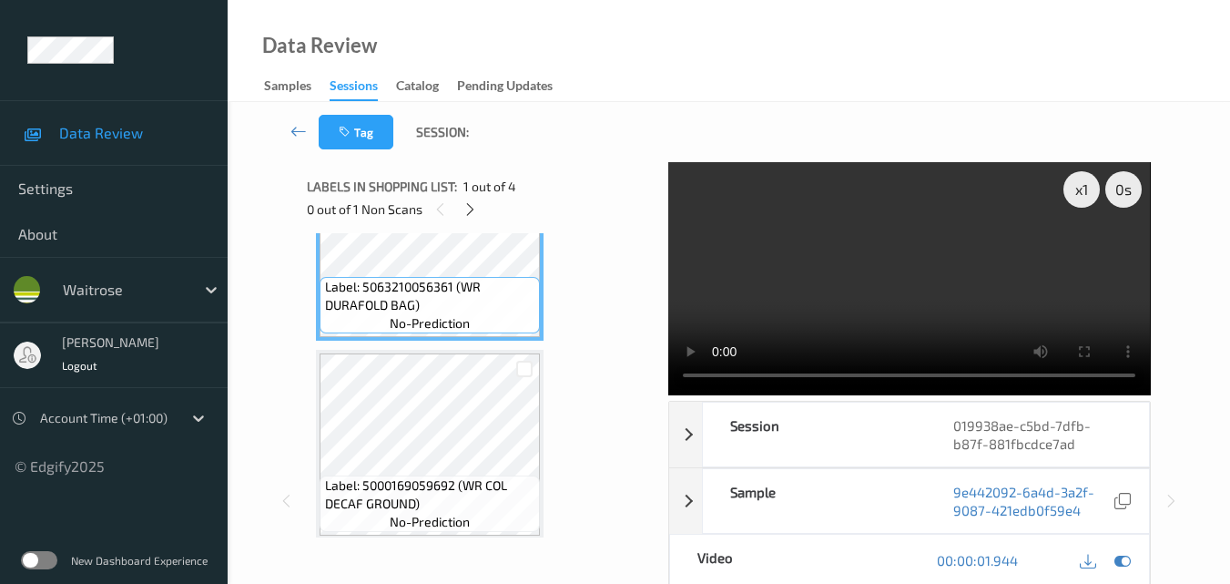
scroll to position [182, 0]
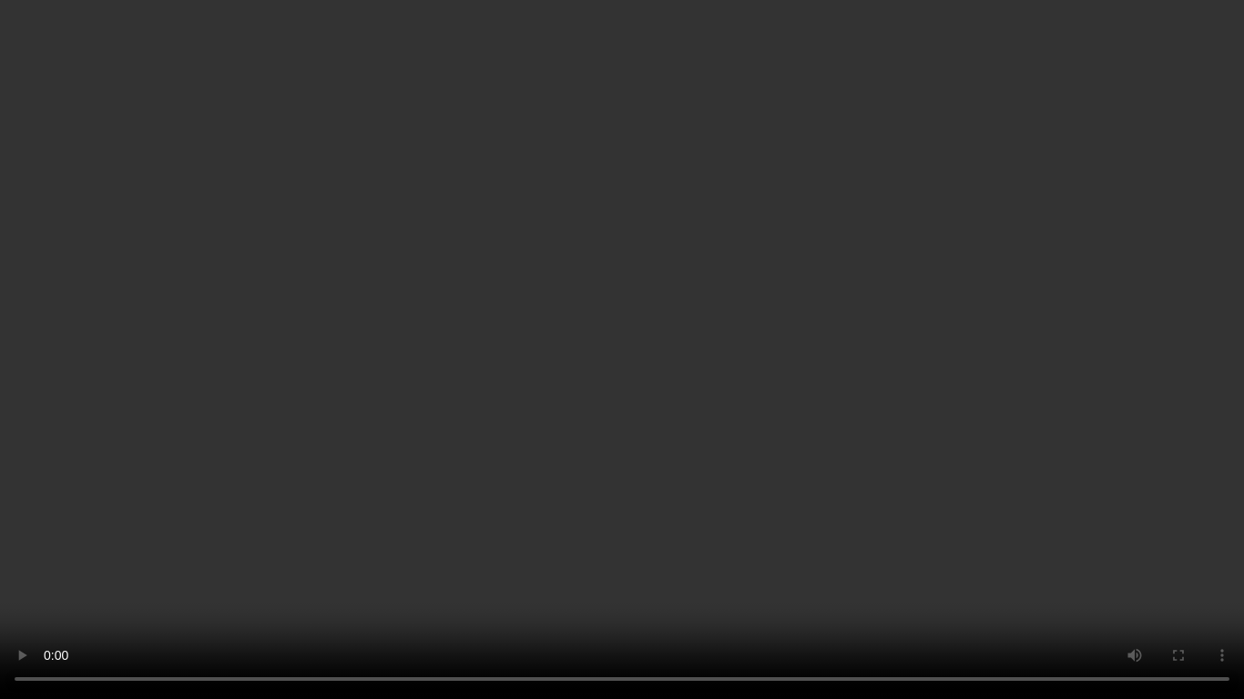
click at [1065, 476] on video at bounding box center [622, 349] width 1244 height 699
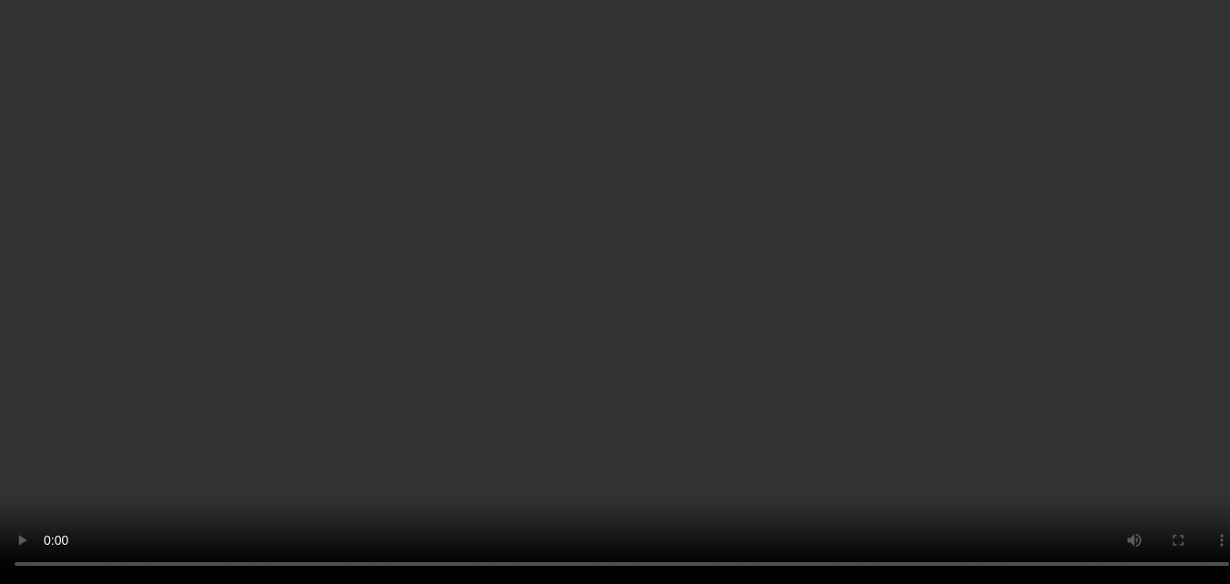
scroll to position [0, 0]
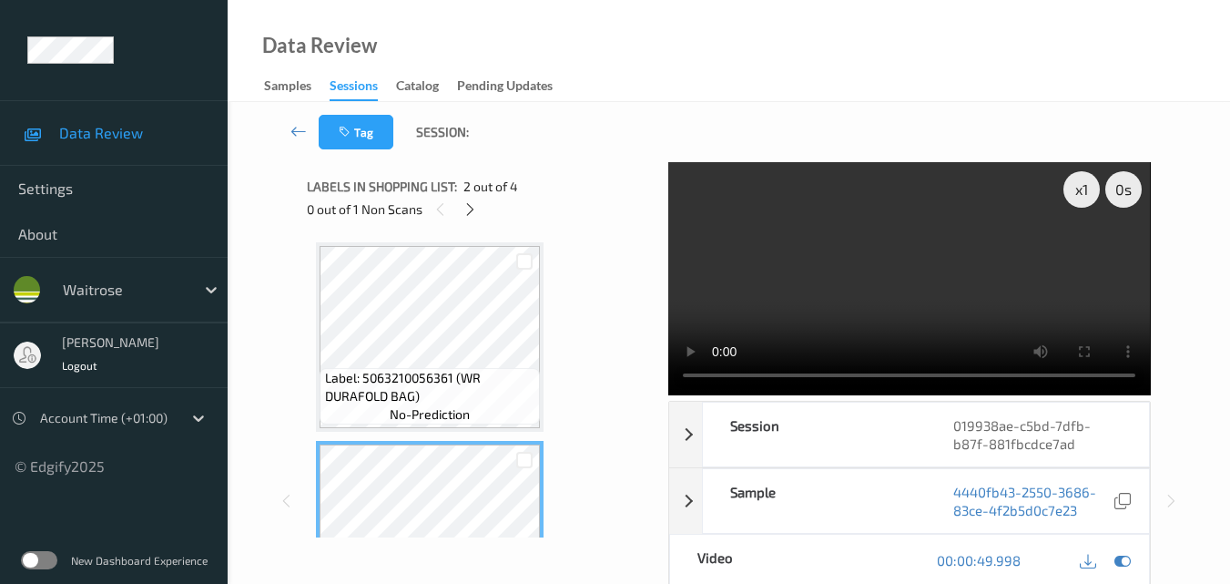
click at [869, 302] on video at bounding box center [909, 278] width 482 height 233
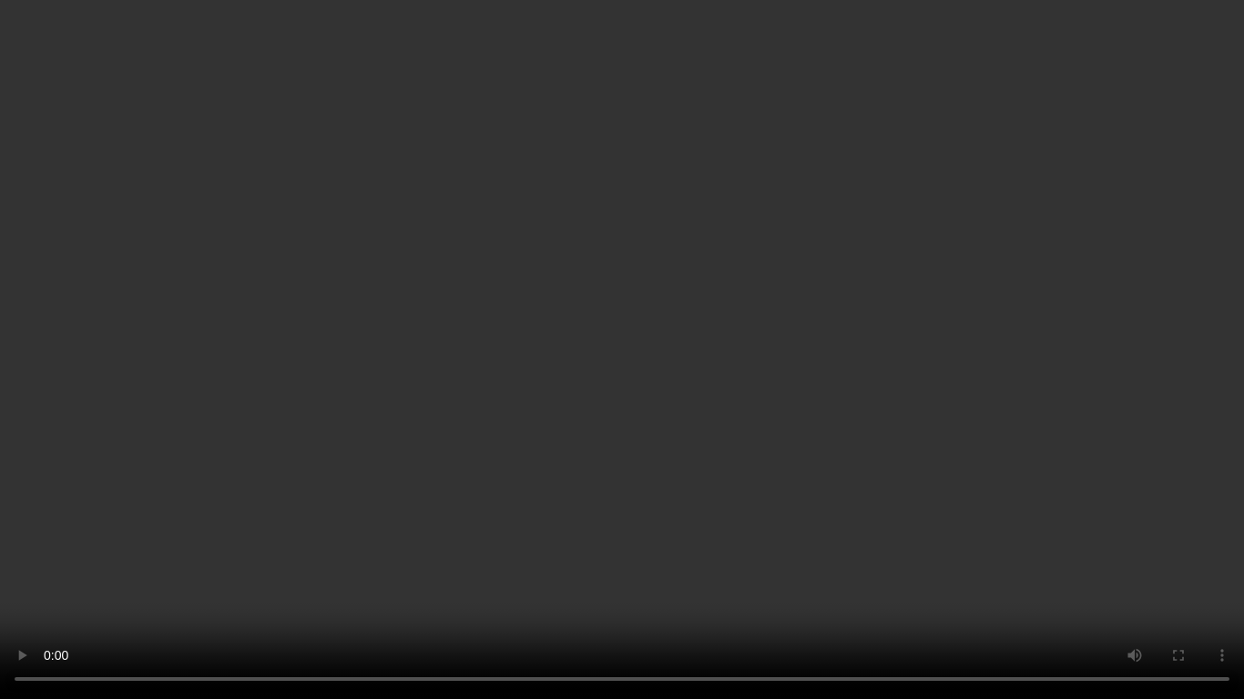
click at [593, 494] on video at bounding box center [622, 349] width 1244 height 699
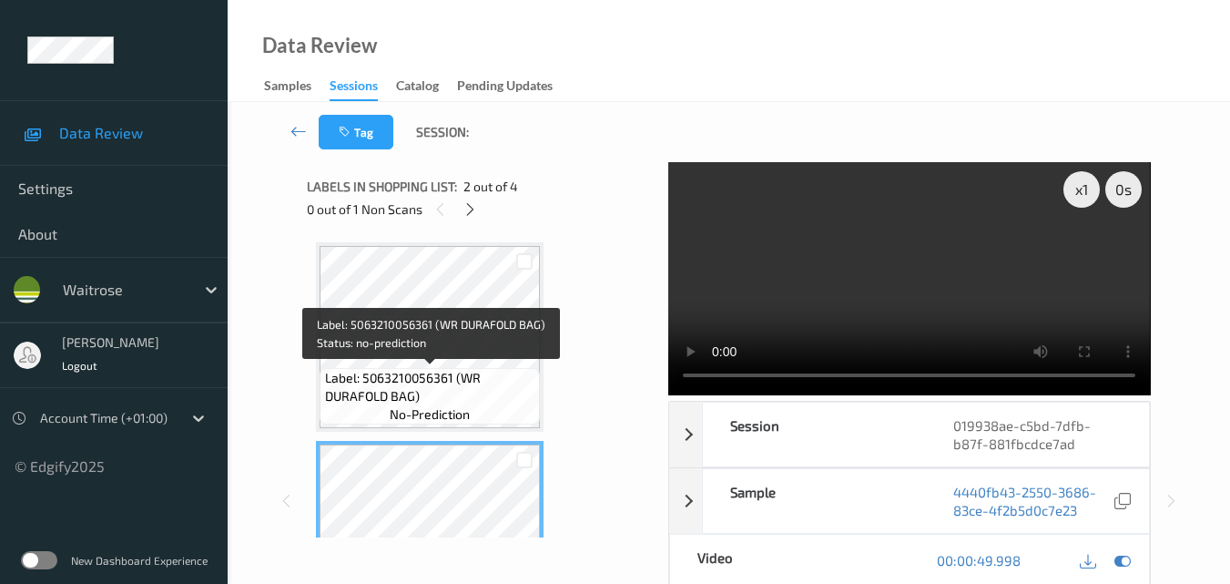
click at [478, 374] on span "Label: 5063210056361 (WR DURAFOLD BAG)" at bounding box center [430, 387] width 211 height 36
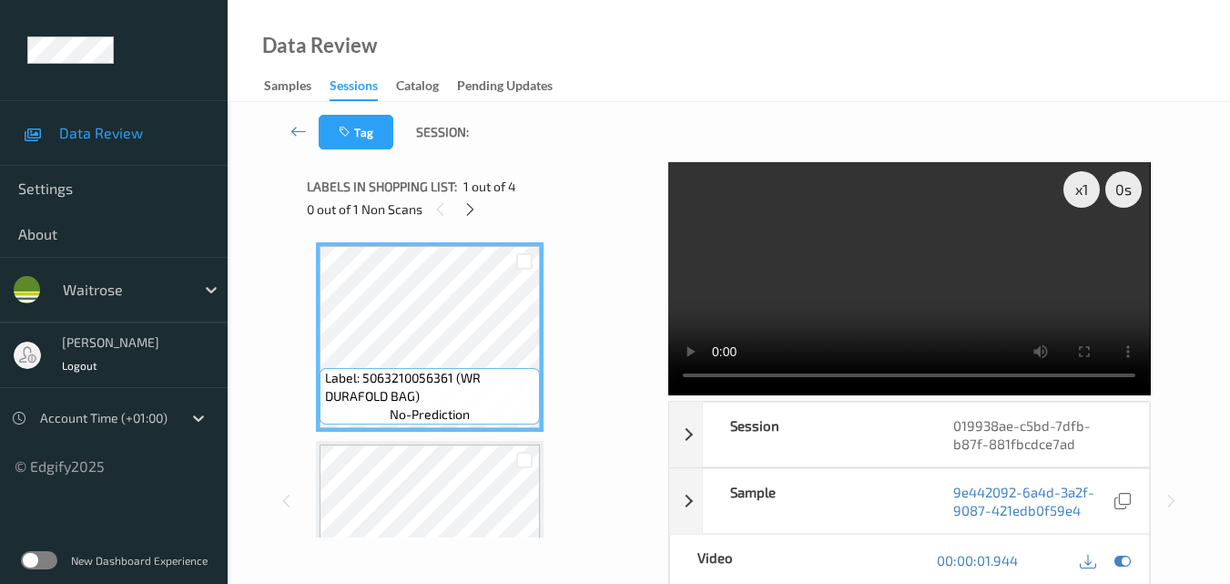
click at [911, 285] on video at bounding box center [909, 278] width 482 height 233
click at [1075, 188] on div "x 1" at bounding box center [1082, 189] width 36 height 36
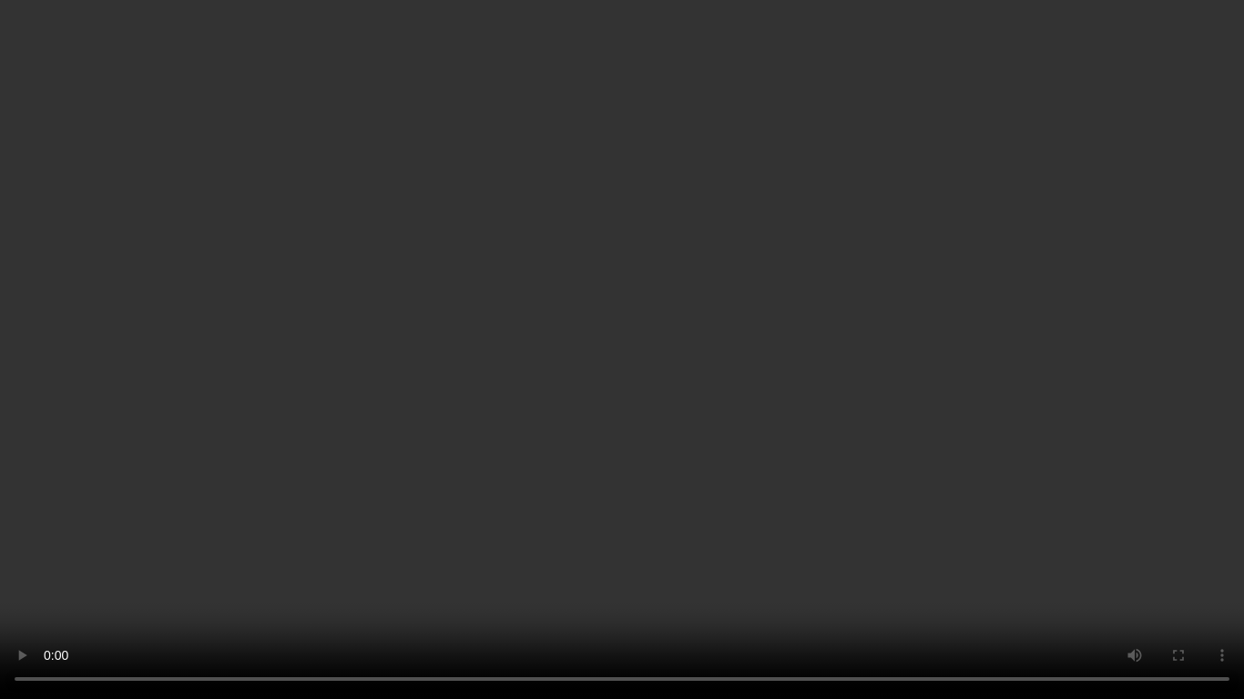
click at [954, 380] on video at bounding box center [622, 349] width 1244 height 699
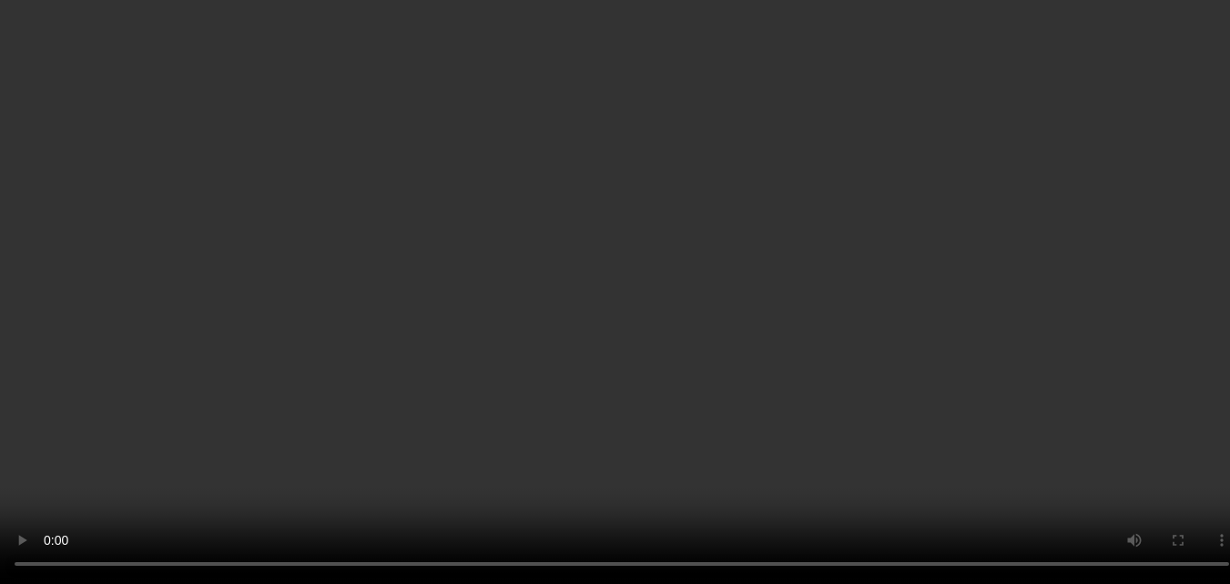
scroll to position [91, 0]
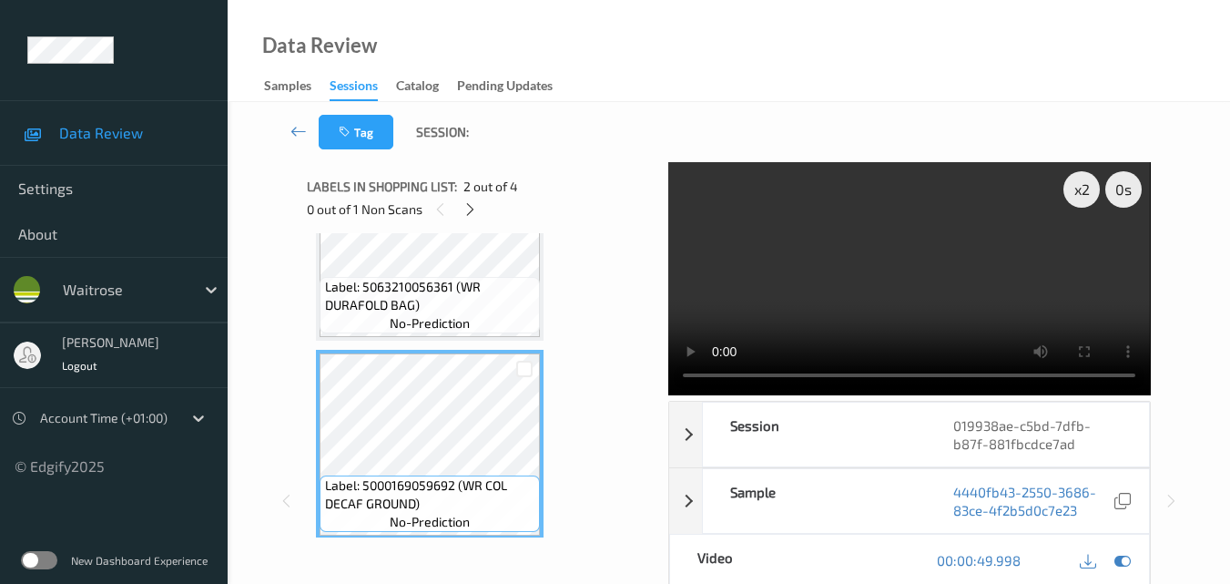
click at [912, 286] on video at bounding box center [909, 278] width 482 height 233
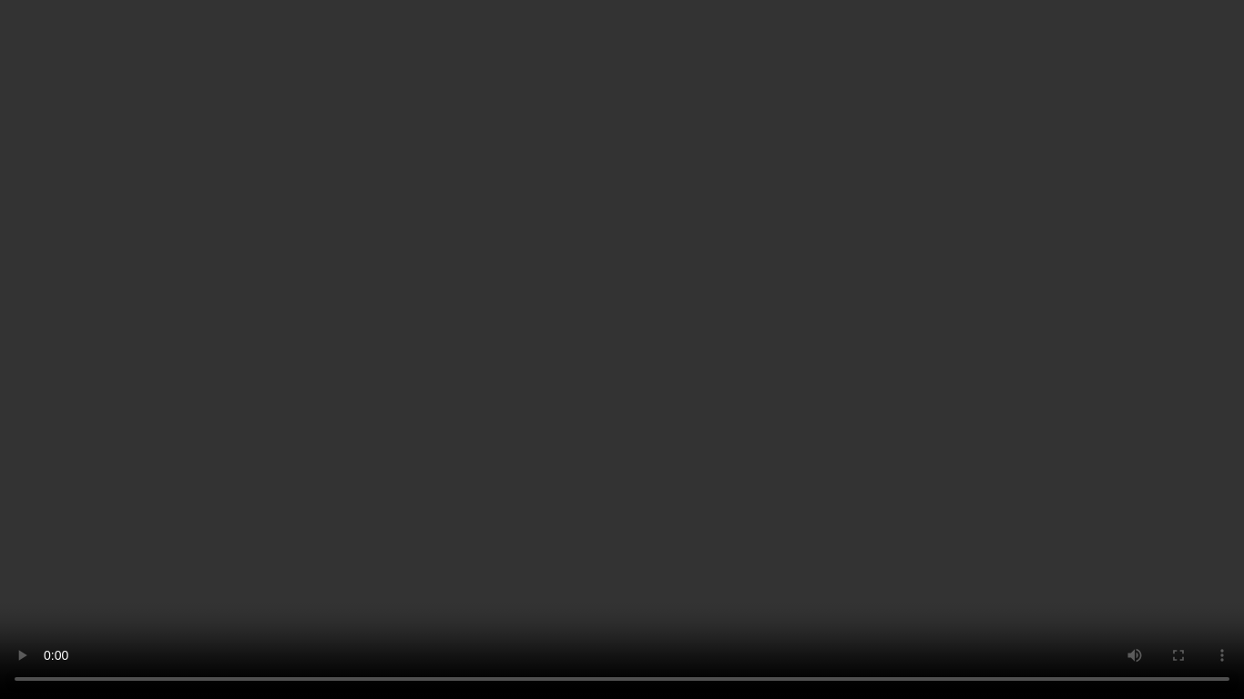
click at [820, 429] on video at bounding box center [622, 349] width 1244 height 699
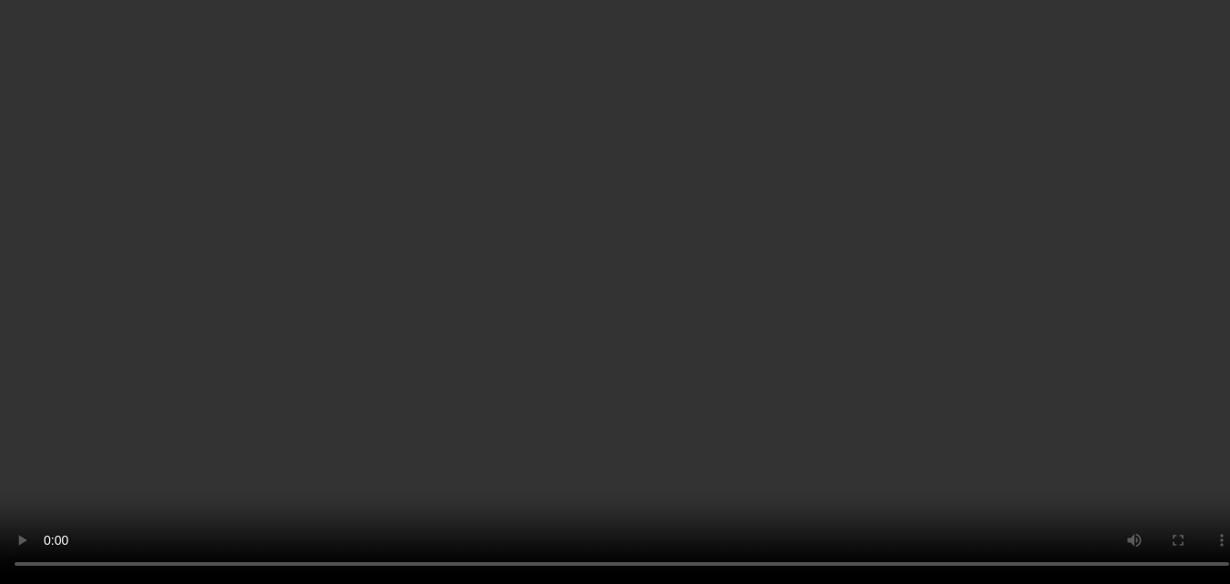
scroll to position [364, 0]
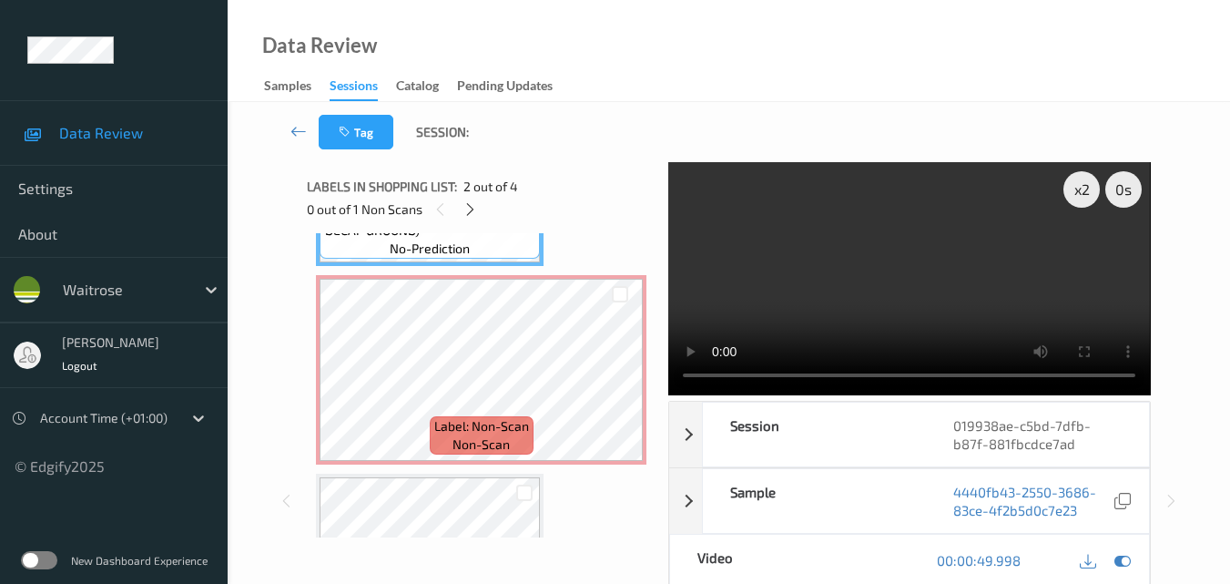
click at [901, 288] on video at bounding box center [909, 278] width 482 height 233
click at [876, 294] on video at bounding box center [909, 278] width 482 height 233
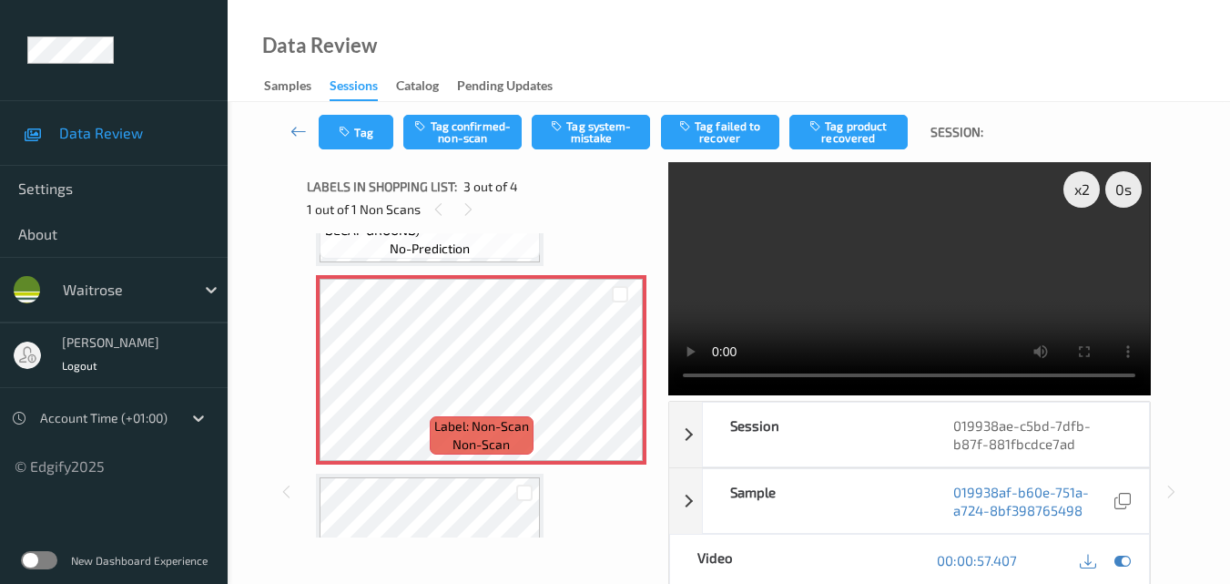
click at [948, 280] on video at bounding box center [909, 278] width 482 height 233
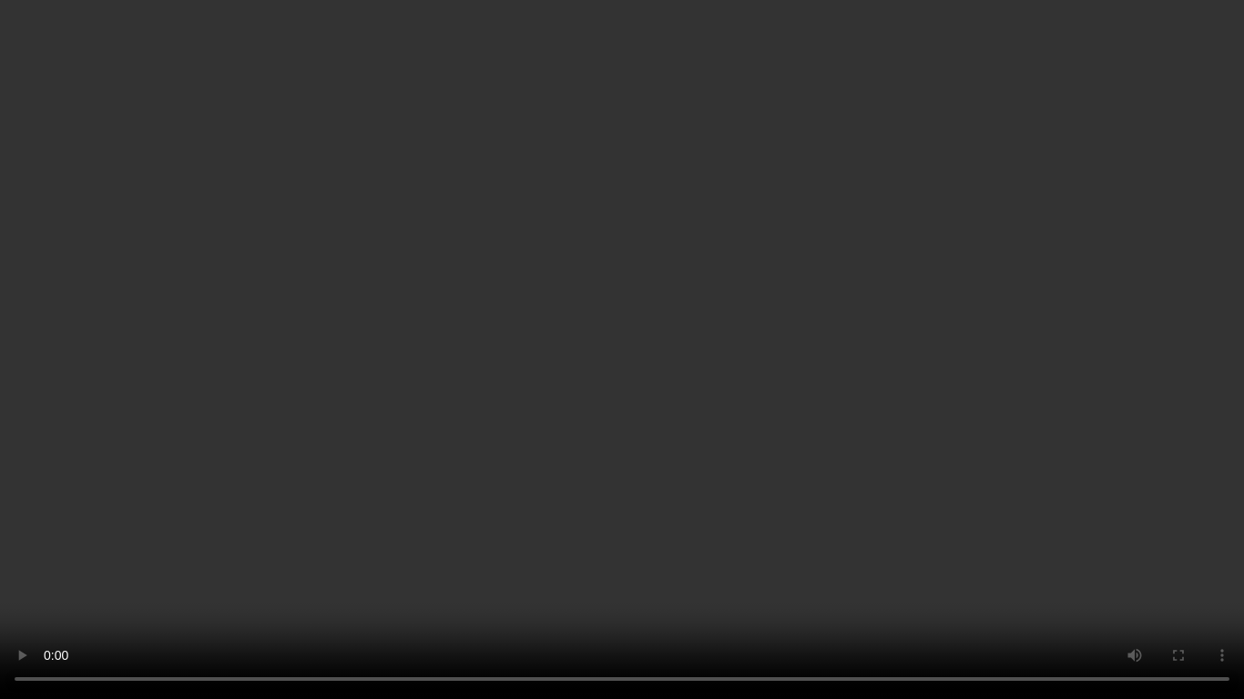
click at [762, 331] on video at bounding box center [622, 349] width 1244 height 699
click at [739, 358] on video at bounding box center [622, 349] width 1244 height 699
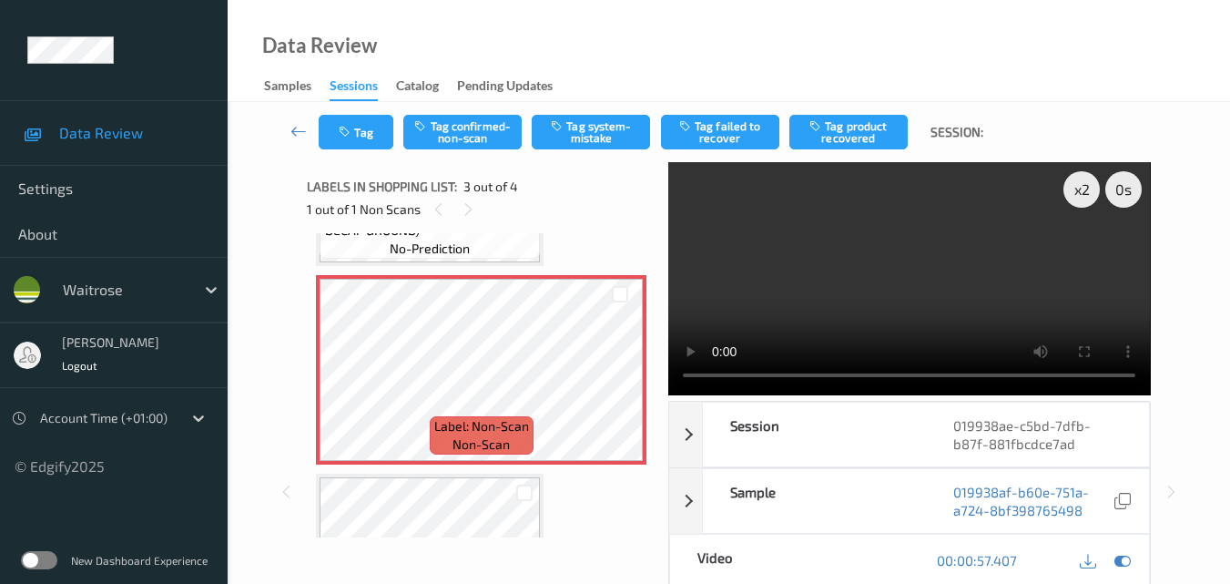
click at [931, 274] on video at bounding box center [909, 278] width 482 height 233
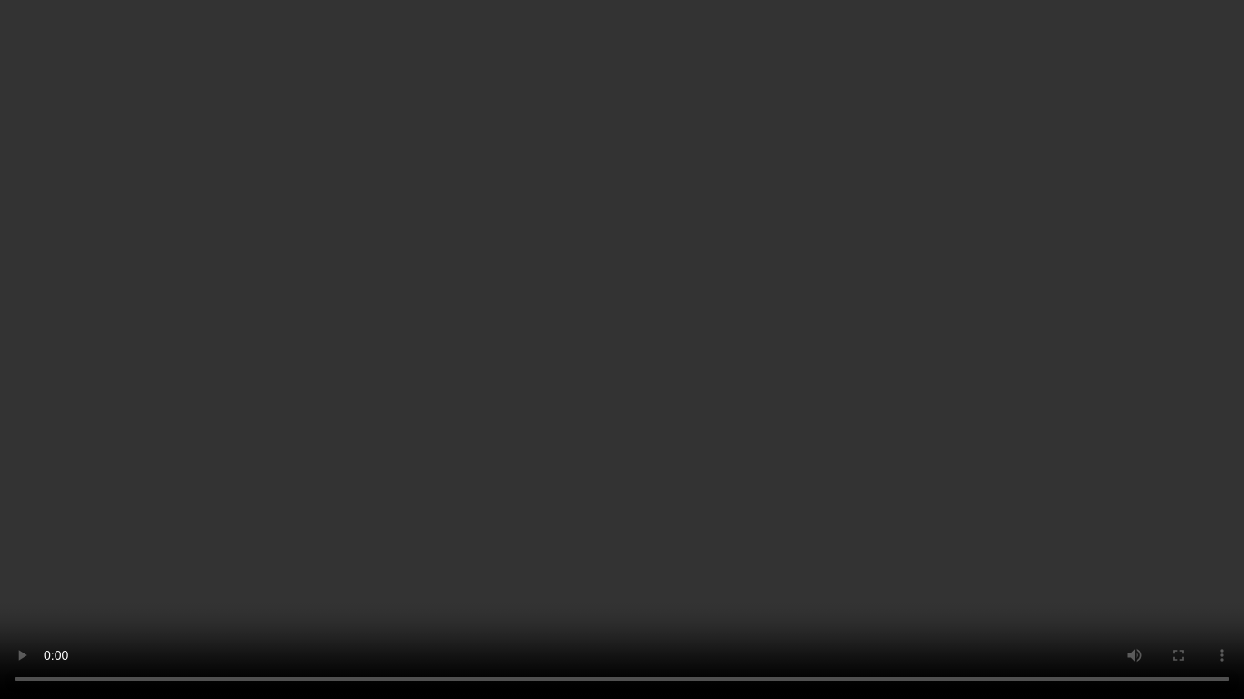
click at [668, 272] on video at bounding box center [622, 349] width 1244 height 699
click at [611, 306] on video at bounding box center [622, 349] width 1244 height 699
click at [576, 475] on video at bounding box center [622, 349] width 1244 height 699
click at [878, 477] on video at bounding box center [622, 349] width 1244 height 699
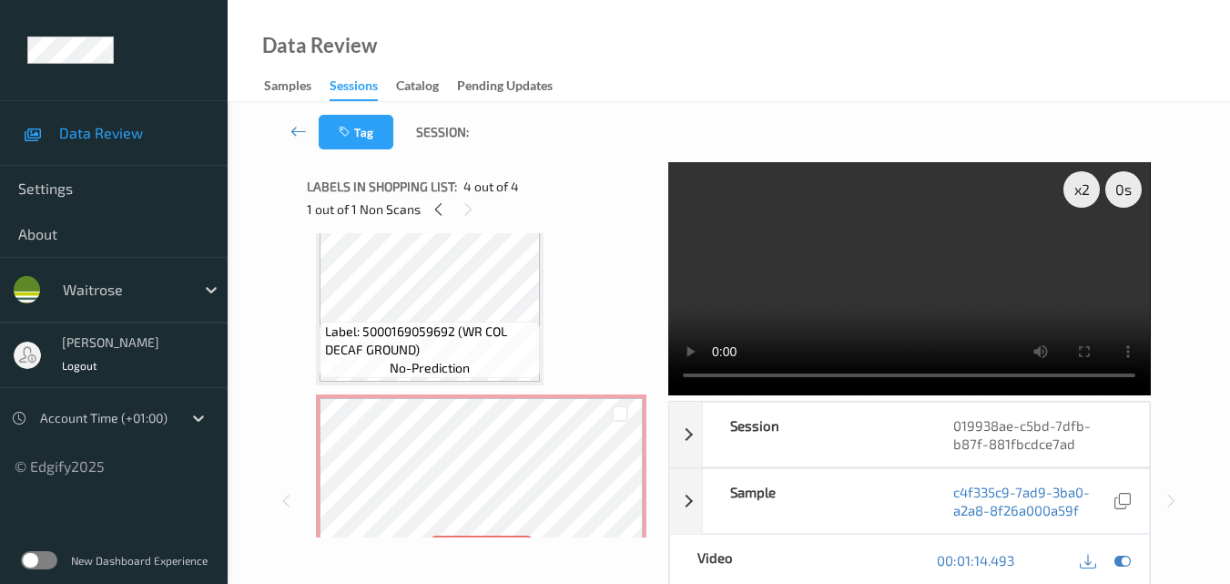
scroll to position [226, 0]
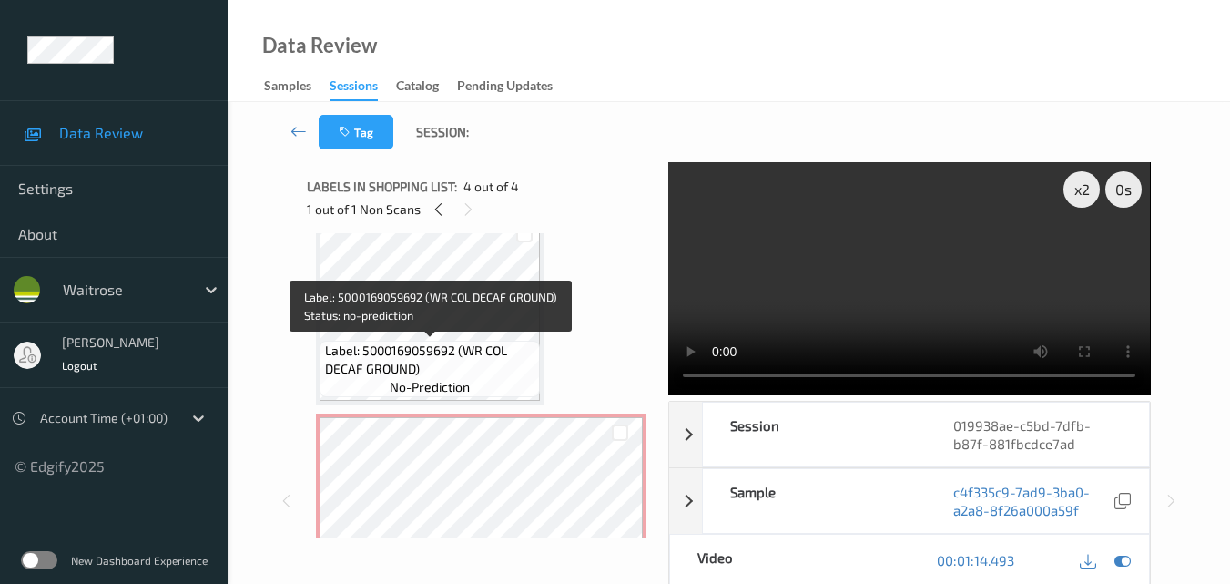
click at [485, 358] on span "Label: 5000169059692 (WR COL DECAF GROUND)" at bounding box center [430, 359] width 211 height 36
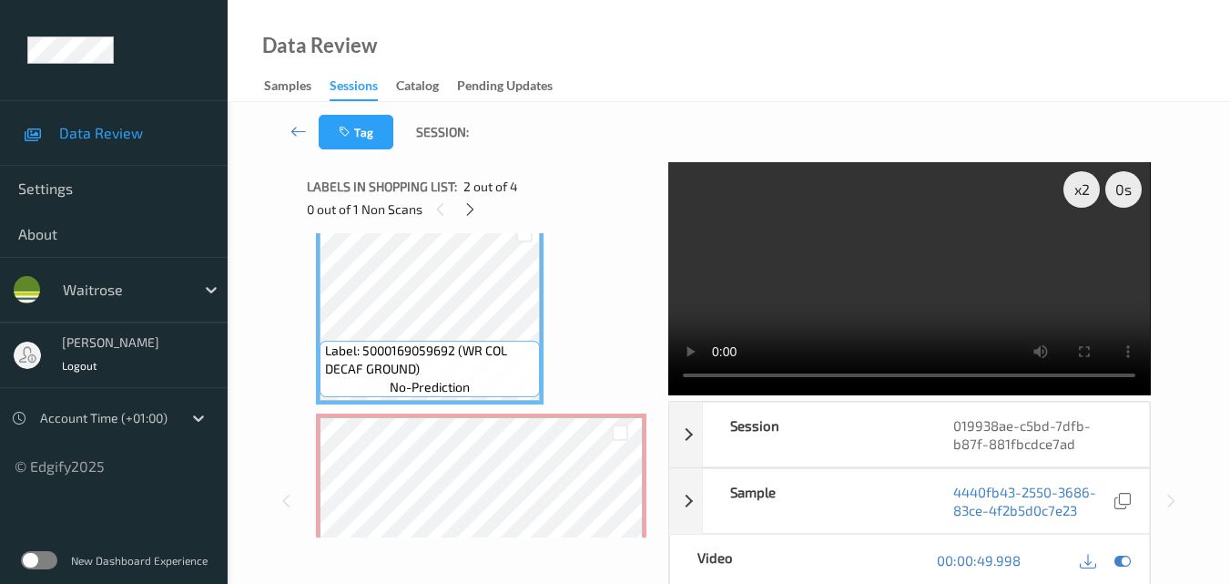
click at [820, 301] on video at bounding box center [909, 278] width 482 height 233
click at [974, 312] on video at bounding box center [909, 278] width 482 height 233
click at [956, 266] on video at bounding box center [909, 278] width 482 height 233
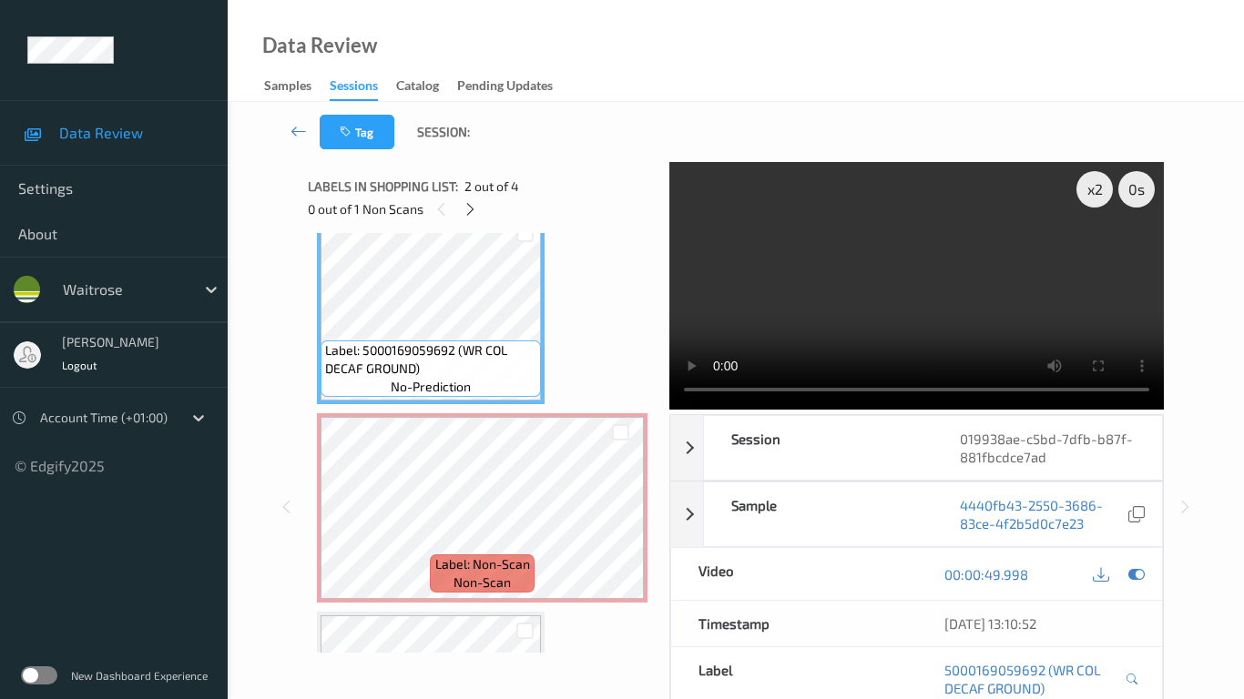
click at [713, 379] on video at bounding box center [916, 286] width 494 height 248
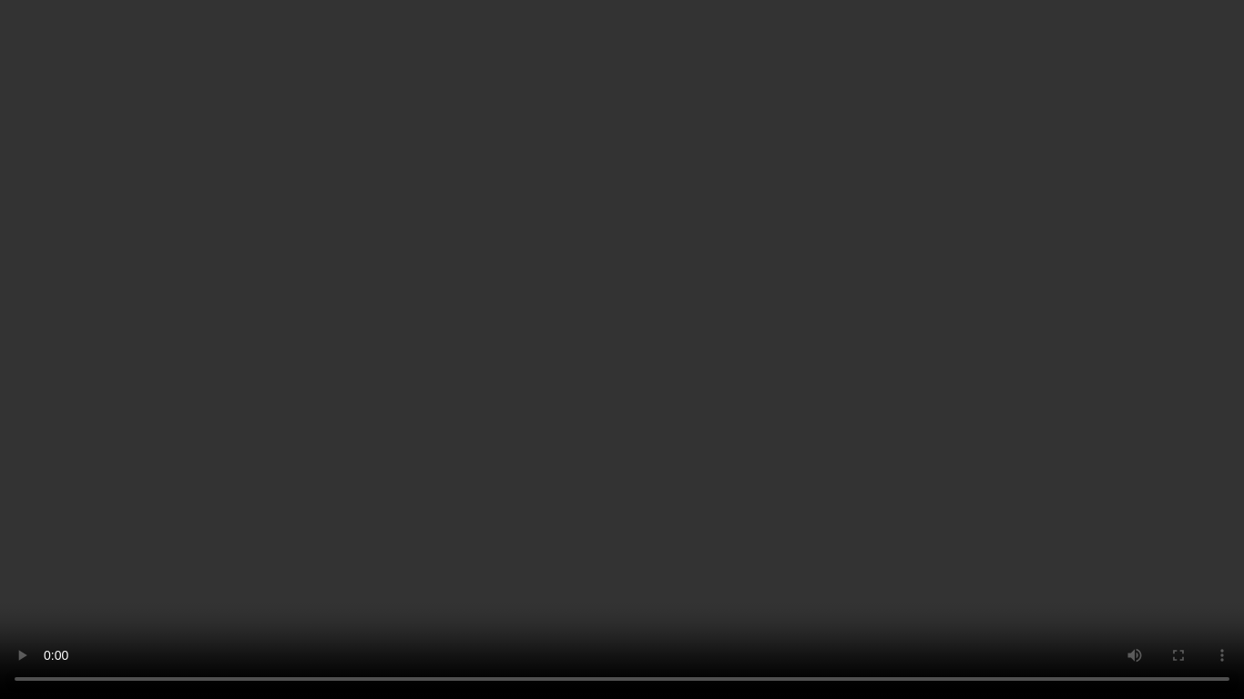
click at [690, 498] on video at bounding box center [622, 349] width 1244 height 699
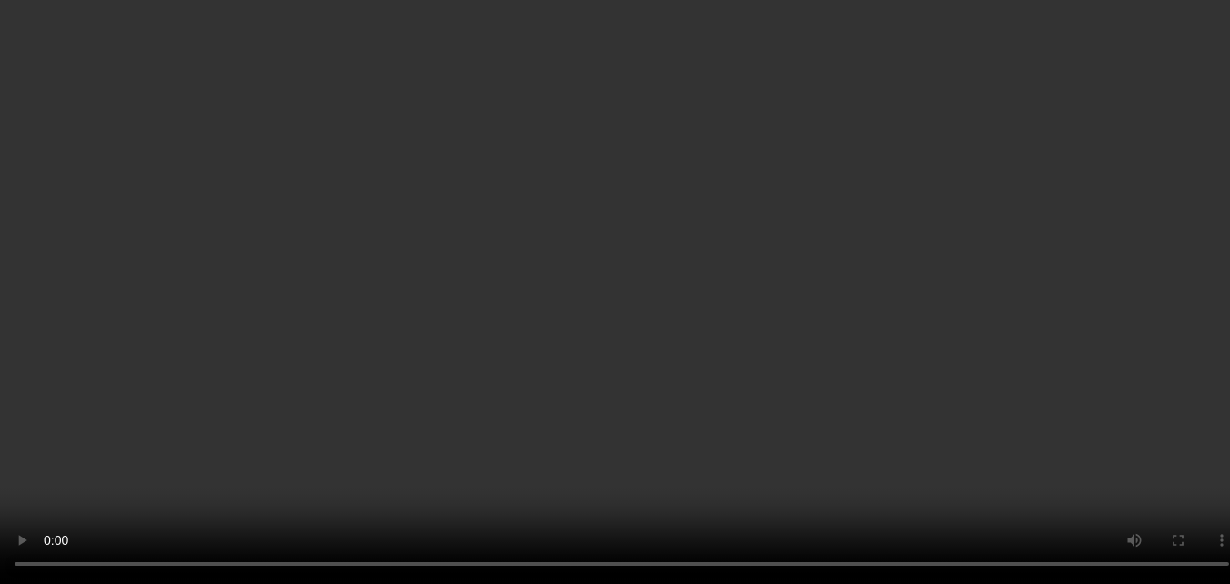
scroll to position [317, 0]
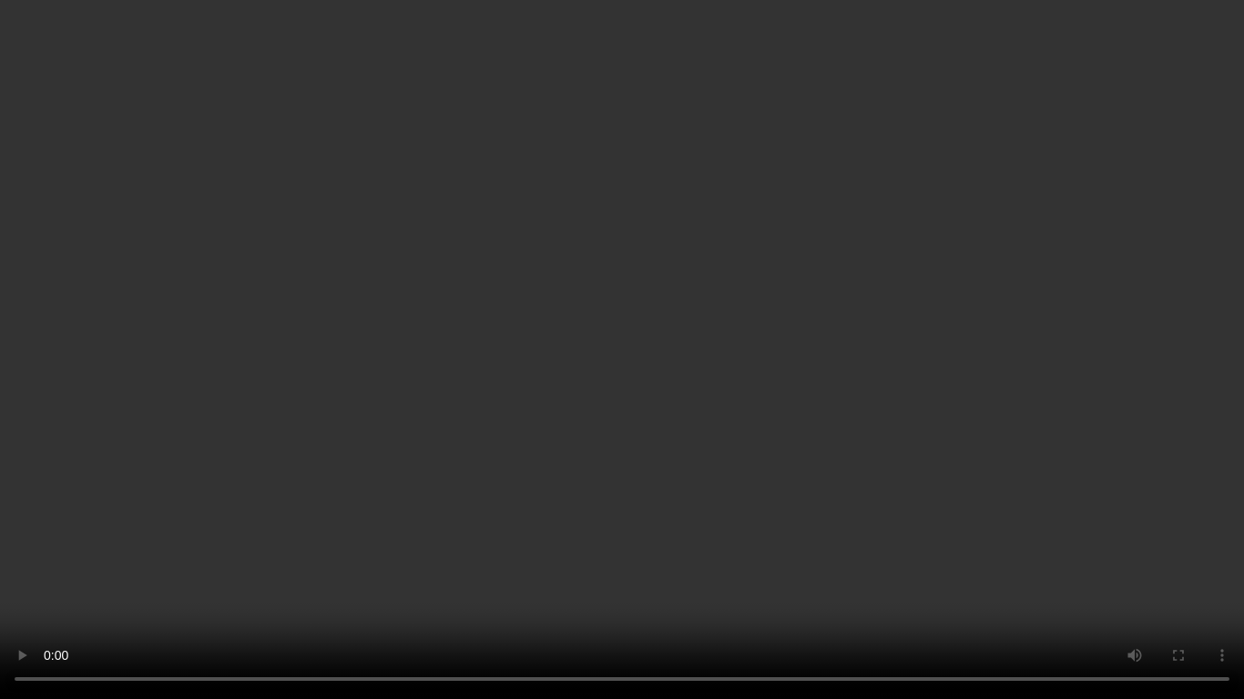
click at [728, 299] on video at bounding box center [622, 349] width 1244 height 699
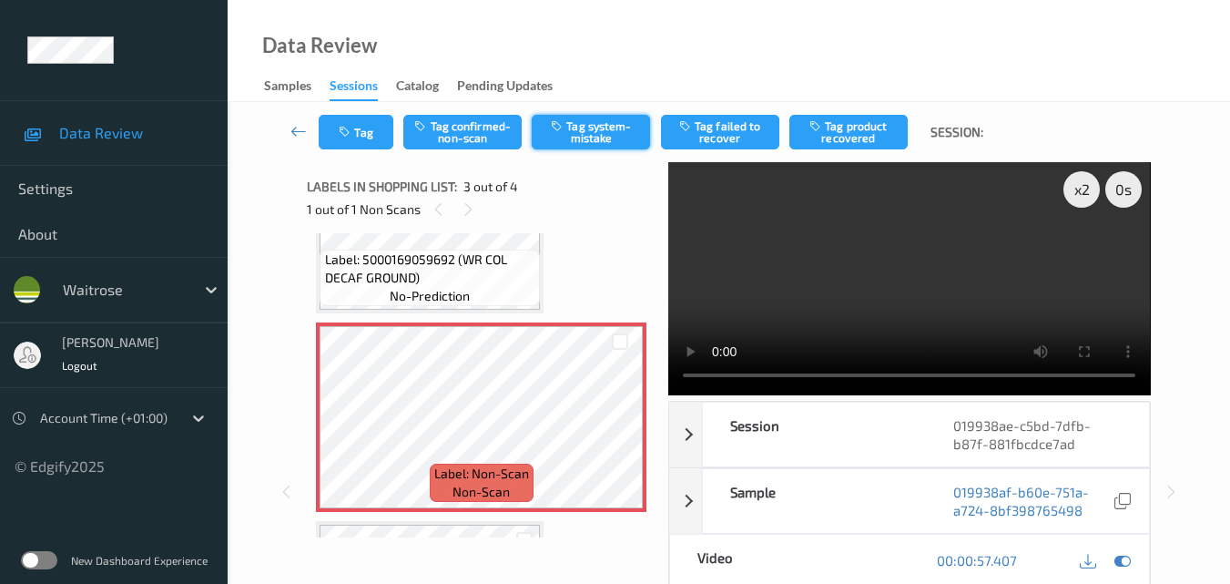
click at [578, 126] on button "Tag system-mistake" at bounding box center [591, 132] width 118 height 35
click at [336, 143] on button "Tag" at bounding box center [356, 132] width 75 height 35
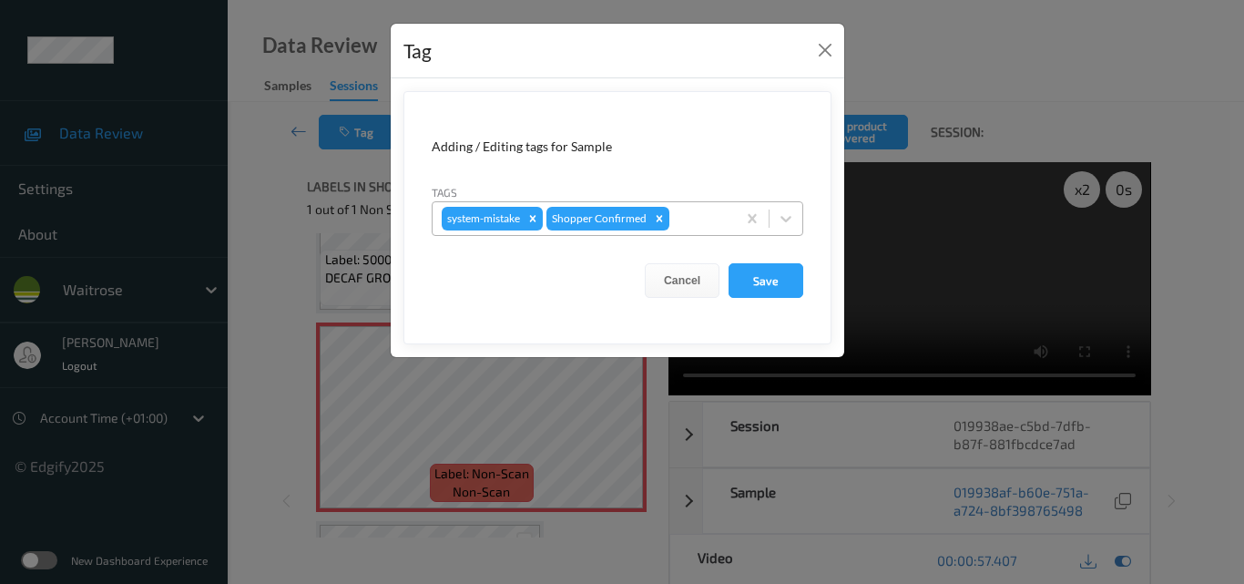
click at [698, 221] on div at bounding box center [700, 219] width 54 height 22
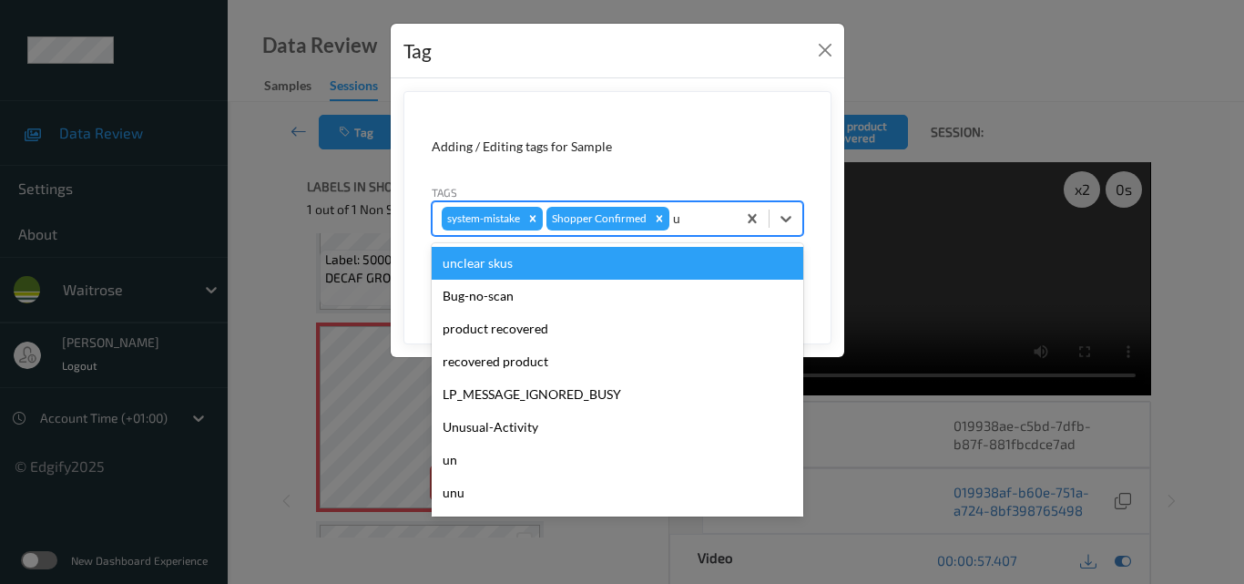
type input "un"
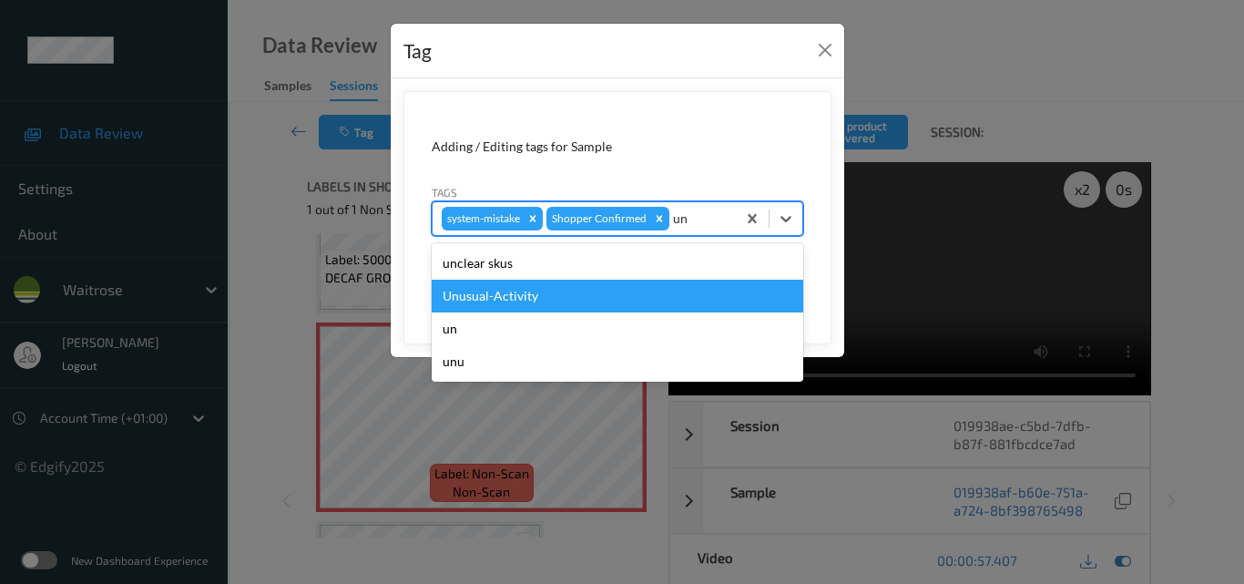
click at [603, 303] on div "Unusual-Activity" at bounding box center [618, 296] width 372 height 33
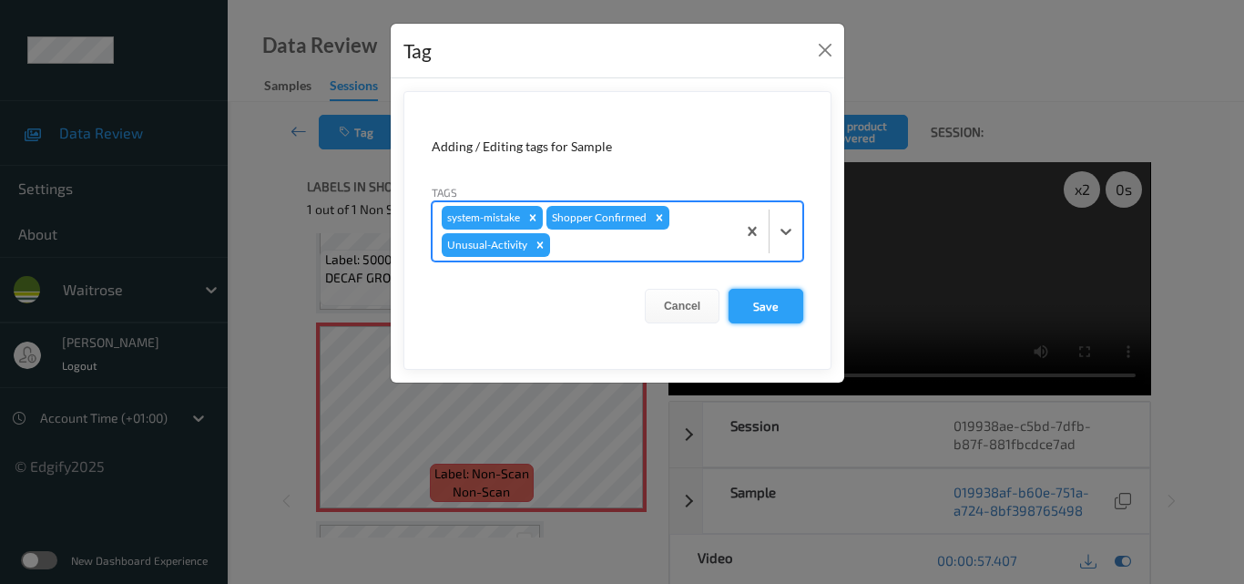
click at [779, 312] on button "Save" at bounding box center [765, 306] width 75 height 35
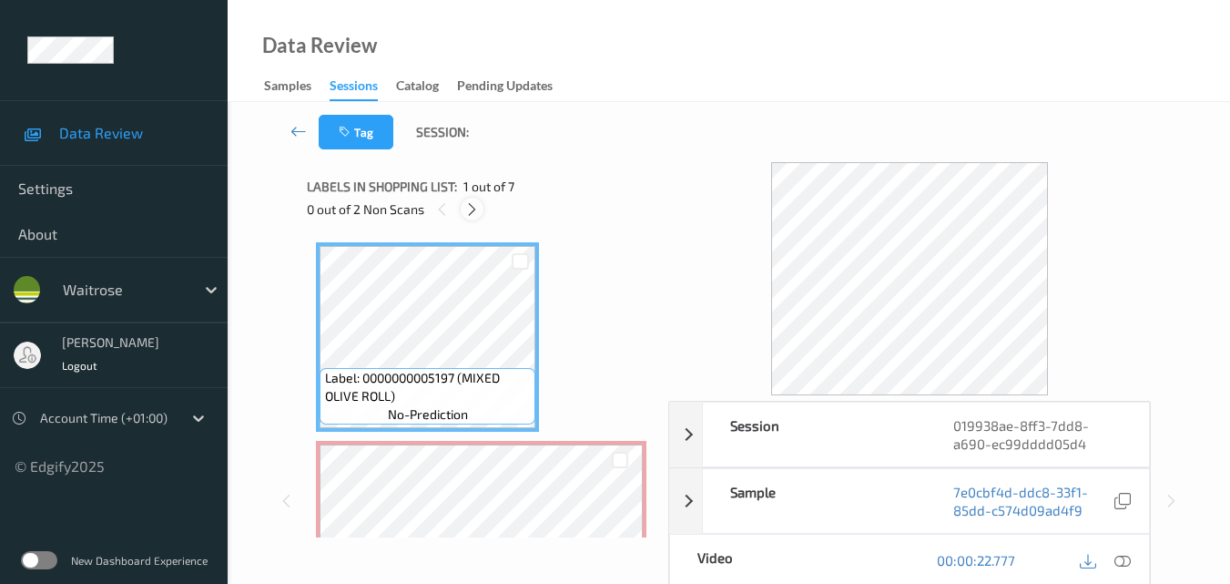
click at [474, 208] on icon at bounding box center [471, 209] width 15 height 16
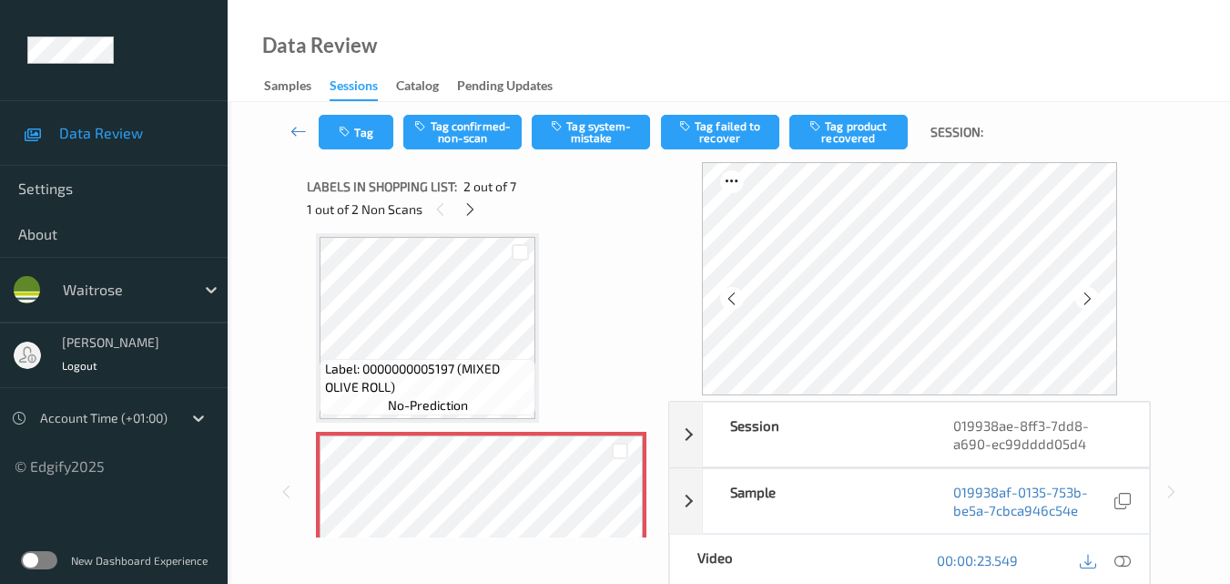
scroll to position [100, 0]
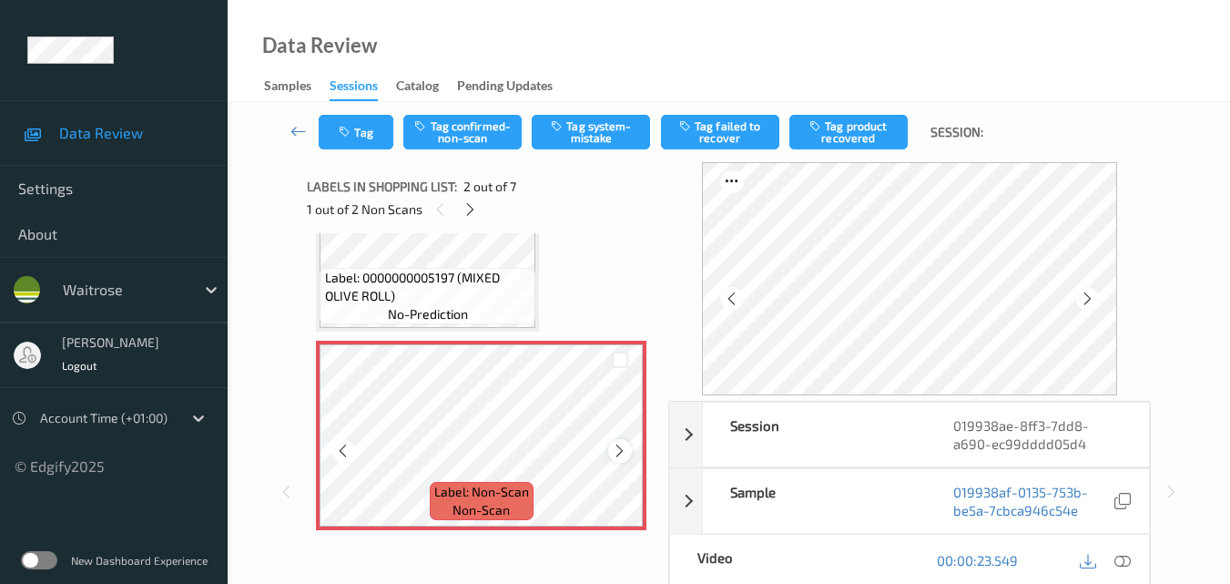
click at [617, 446] on icon at bounding box center [619, 451] width 15 height 16
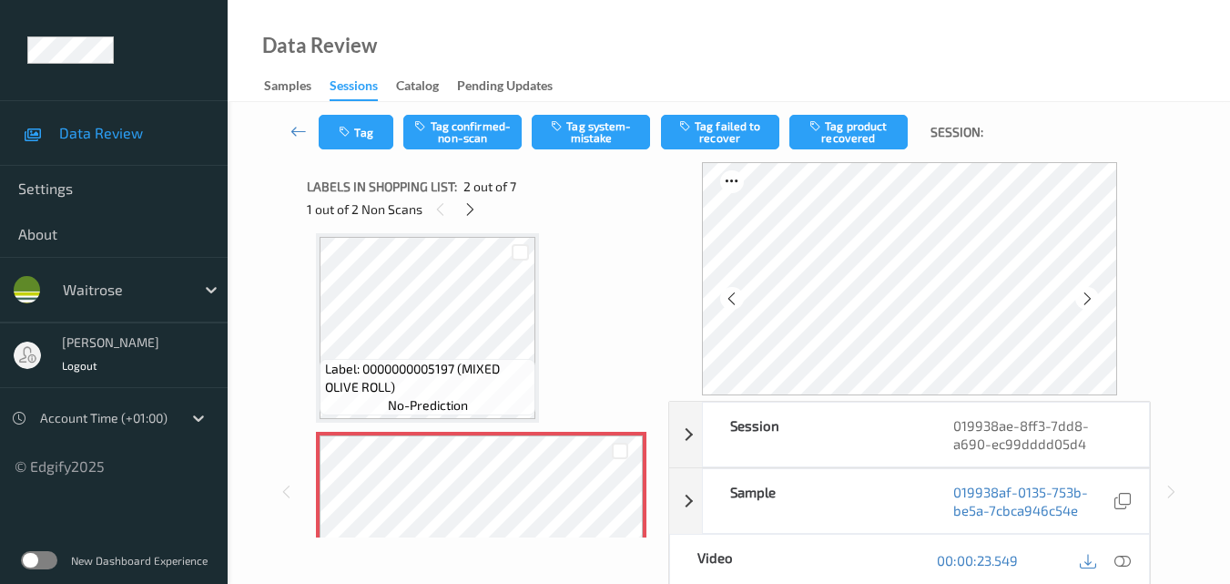
scroll to position [0, 0]
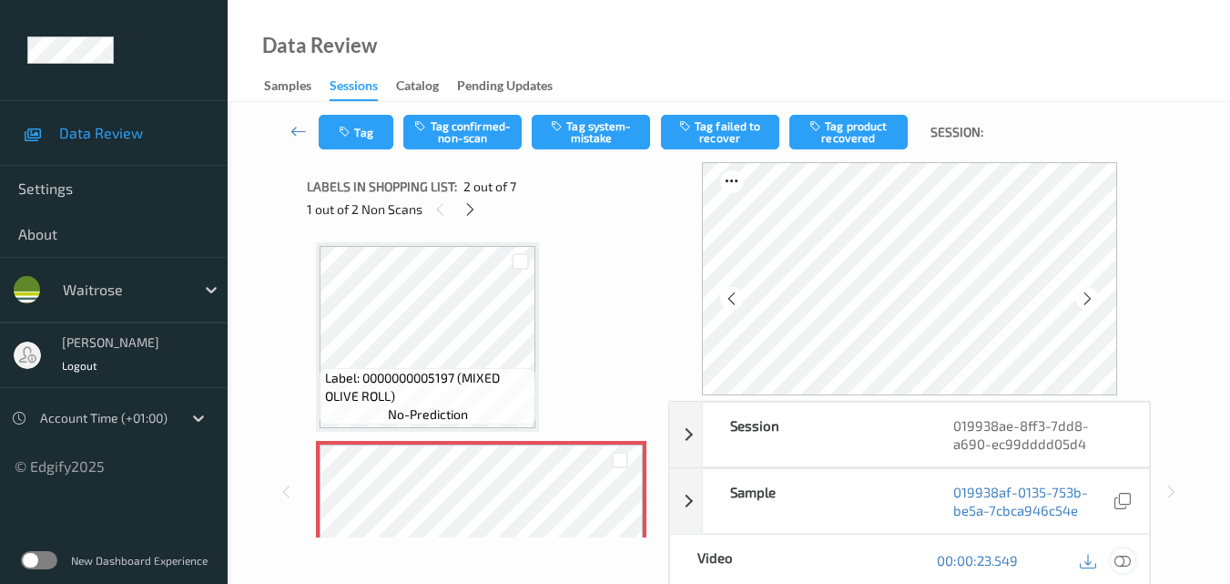
click at [1131, 565] on icon at bounding box center [1123, 560] width 16 height 16
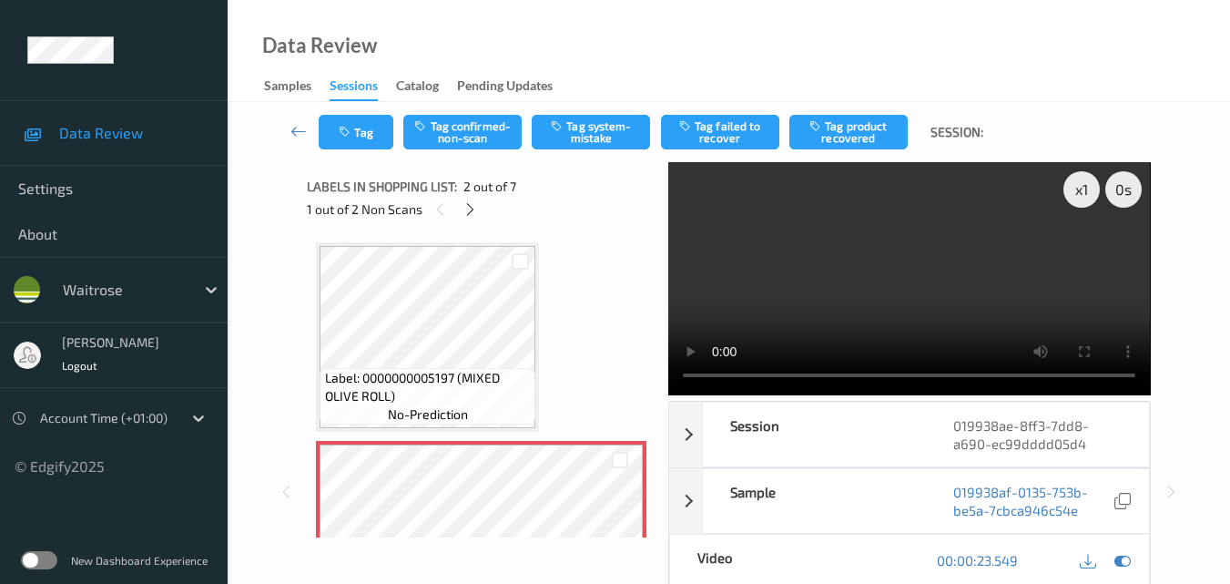
click at [820, 226] on video at bounding box center [909, 278] width 482 height 233
click at [851, 282] on video at bounding box center [909, 278] width 482 height 233
click at [895, 271] on video at bounding box center [909, 278] width 482 height 233
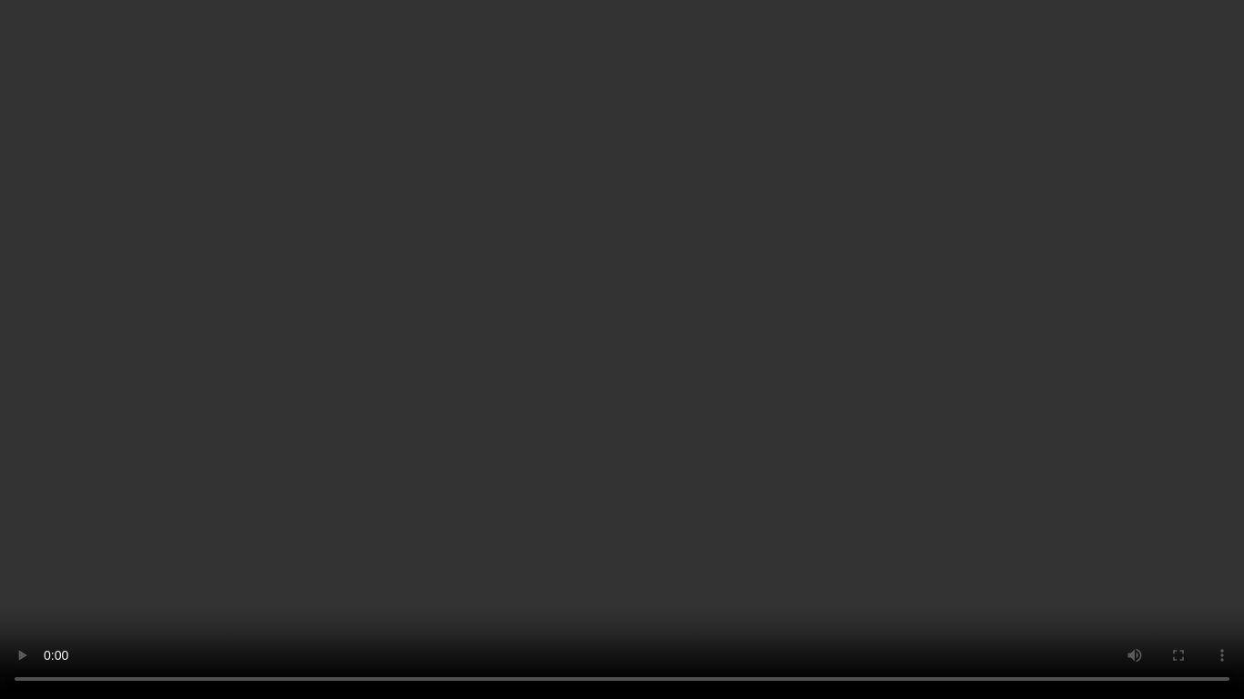
click at [940, 309] on video at bounding box center [622, 349] width 1244 height 699
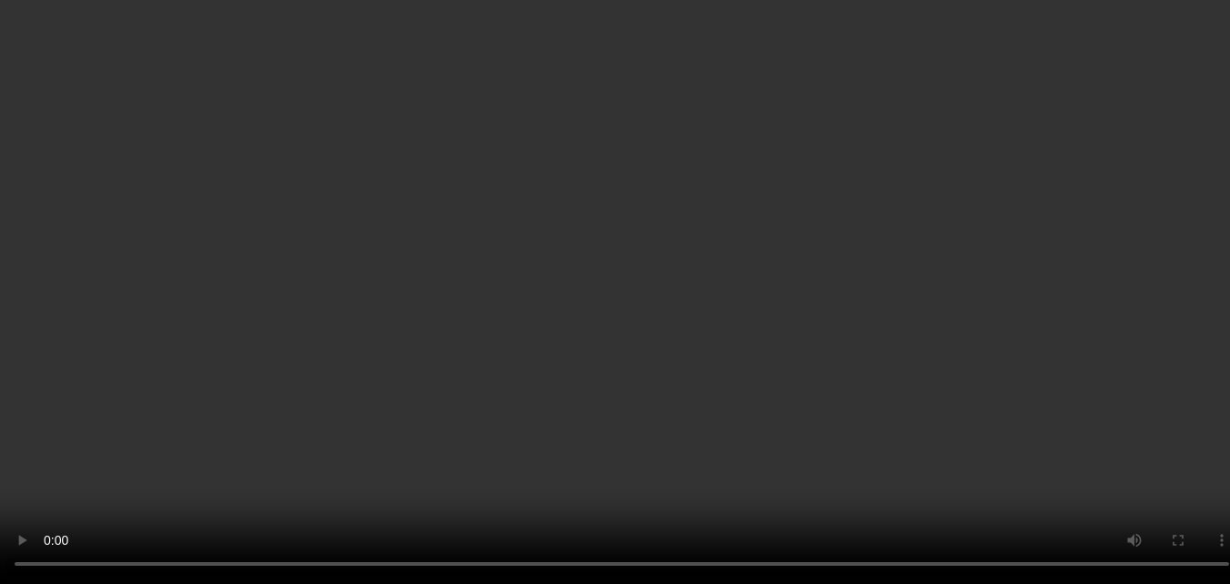
scroll to position [91, 0]
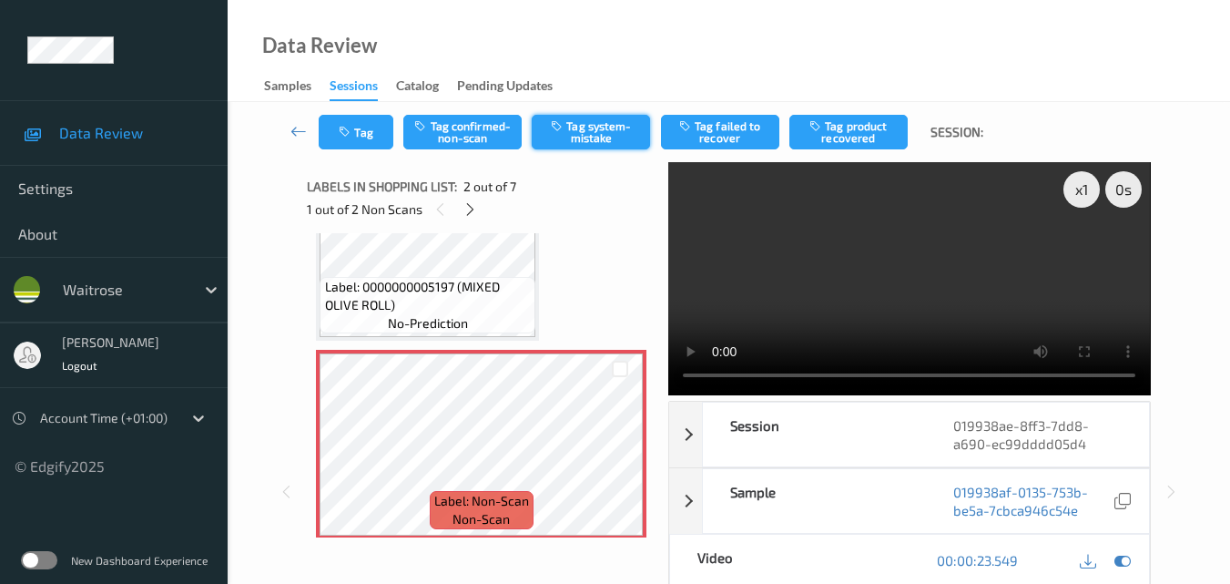
click at [596, 127] on button "Tag system-mistake" at bounding box center [591, 132] width 118 height 35
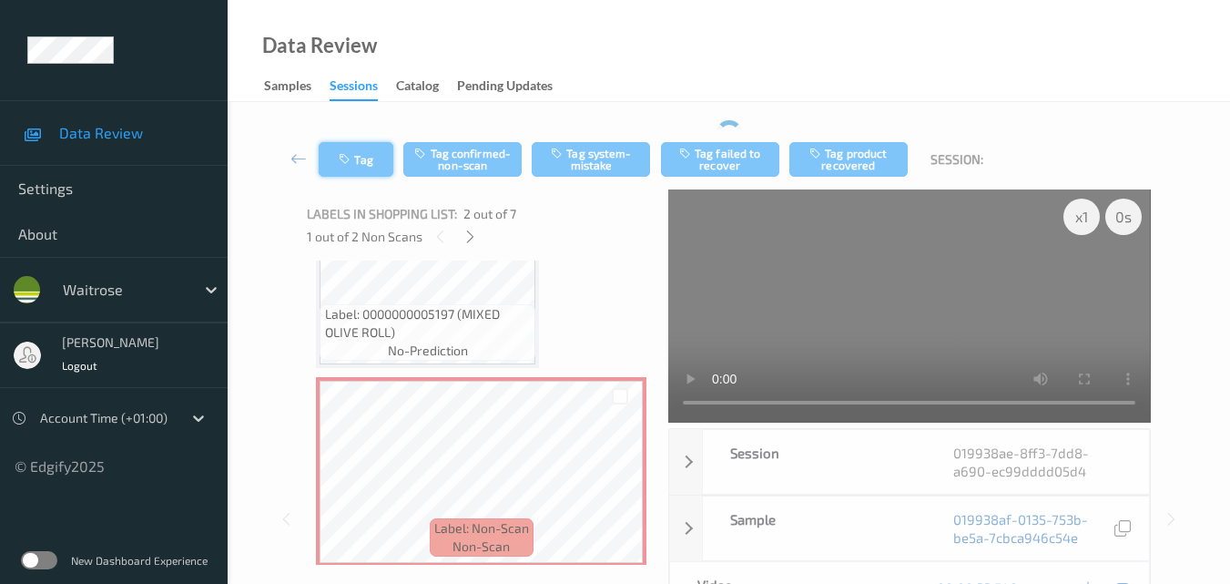
click at [354, 162] on icon "button" at bounding box center [346, 159] width 15 height 13
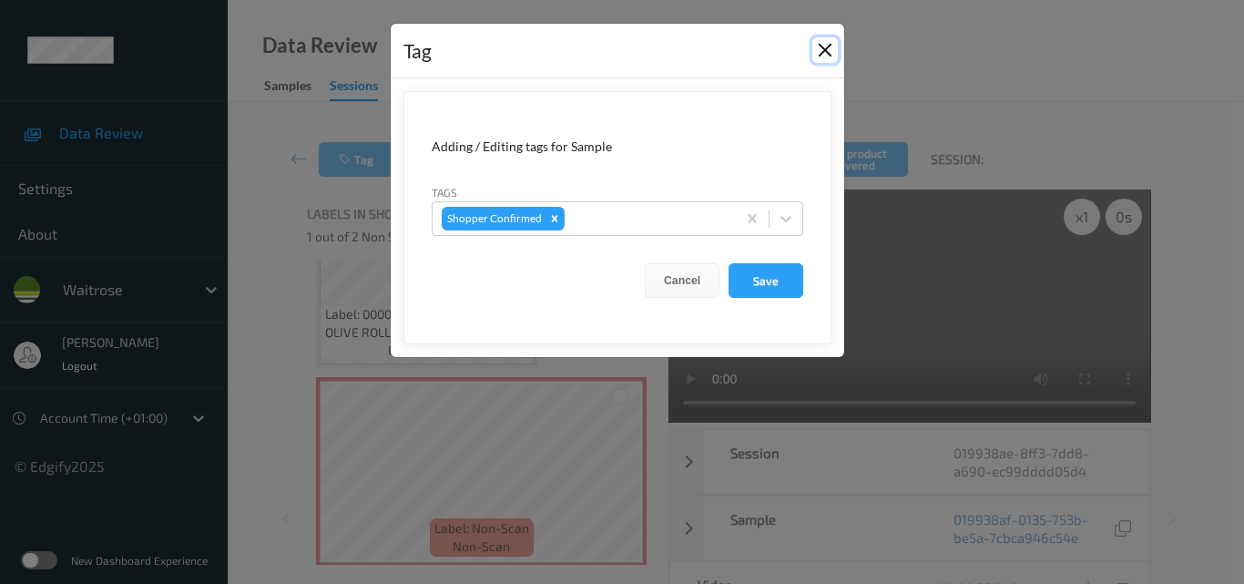
click at [824, 45] on button "Close" at bounding box center [824, 49] width 25 height 25
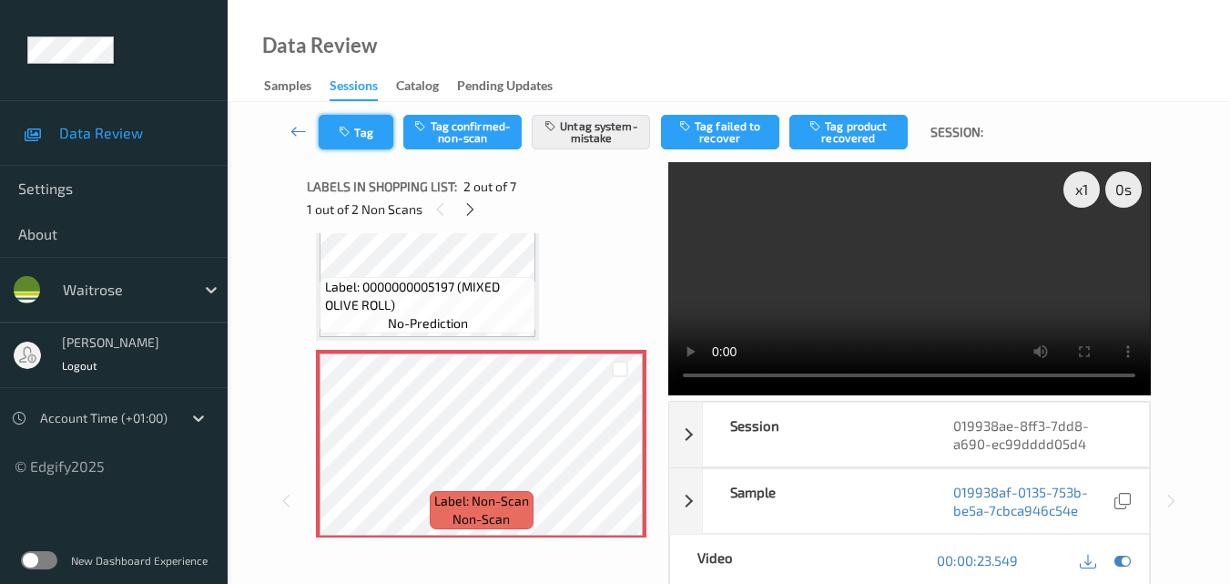
click at [372, 138] on button "Tag" at bounding box center [356, 132] width 75 height 35
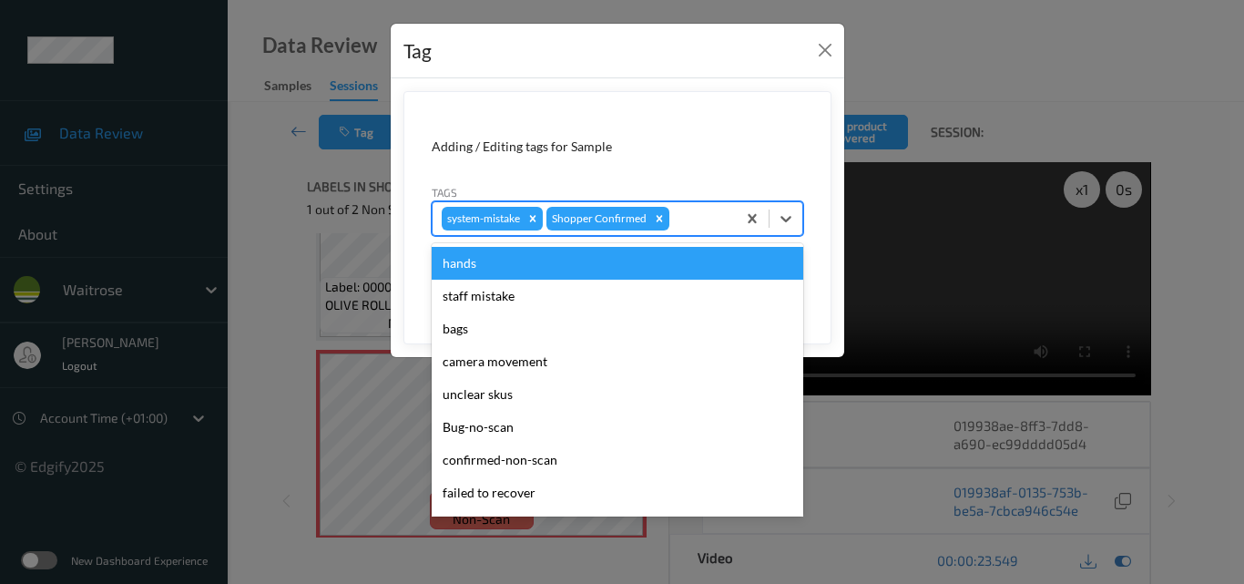
click at [685, 222] on div at bounding box center [700, 219] width 54 height 22
type input "un"
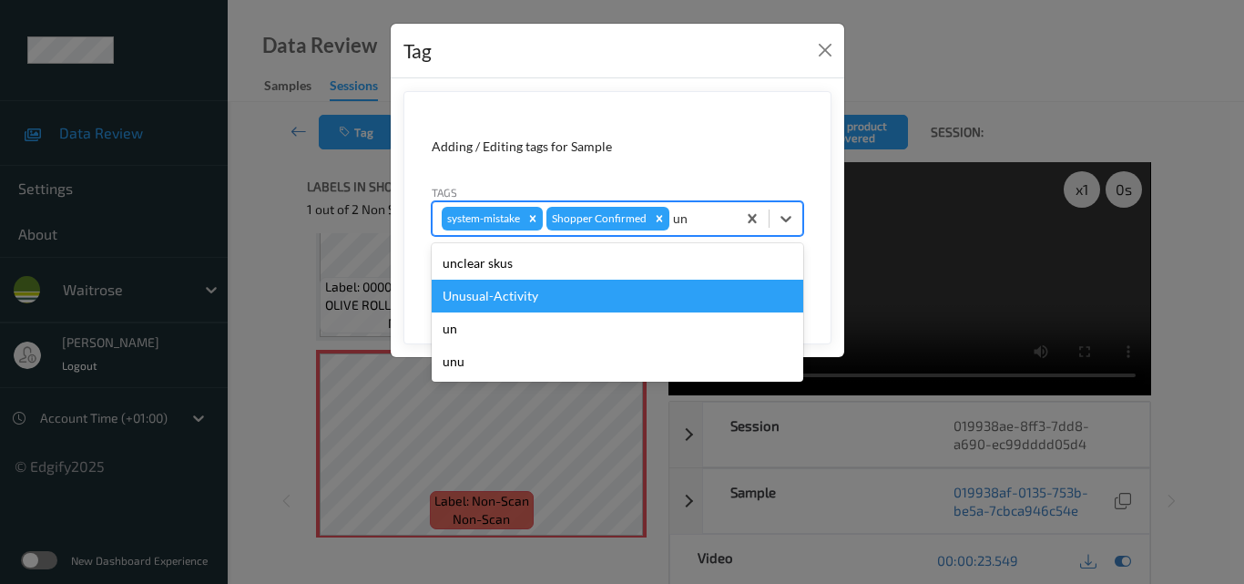
click at [603, 303] on div "Unusual-Activity" at bounding box center [618, 296] width 372 height 33
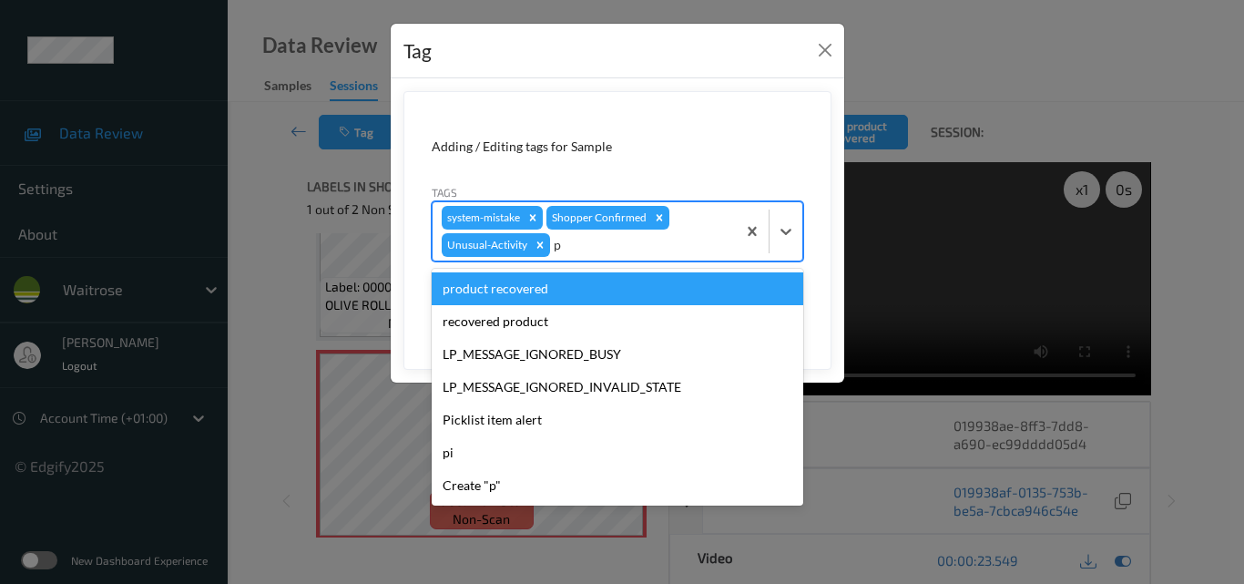
type input "pi"
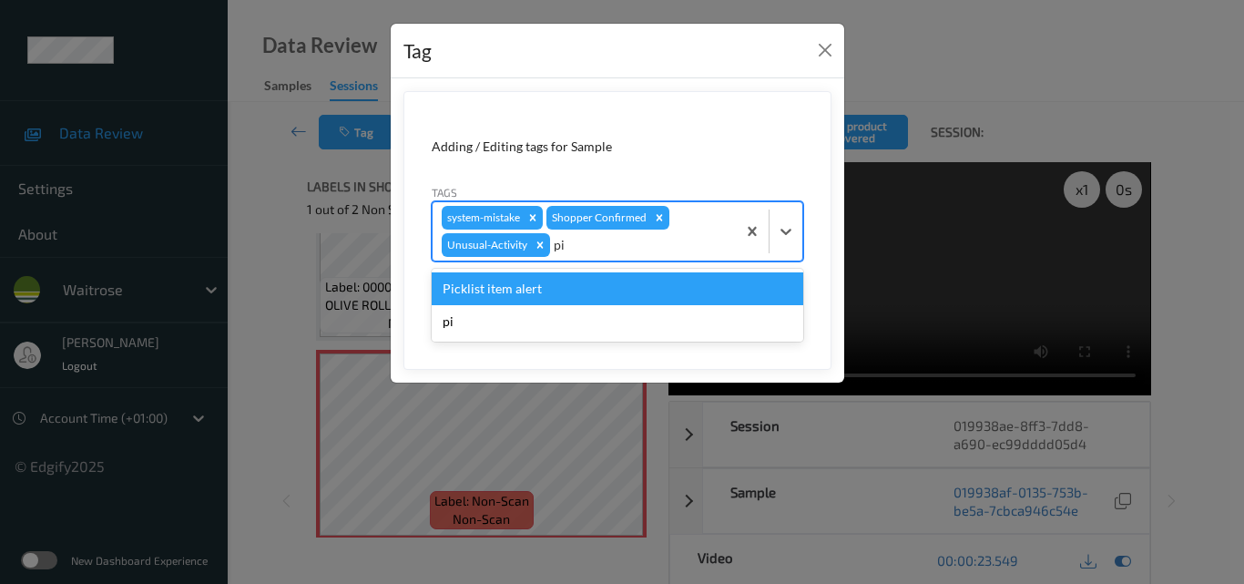
click at [603, 303] on div "Picklist item alert" at bounding box center [618, 288] width 372 height 33
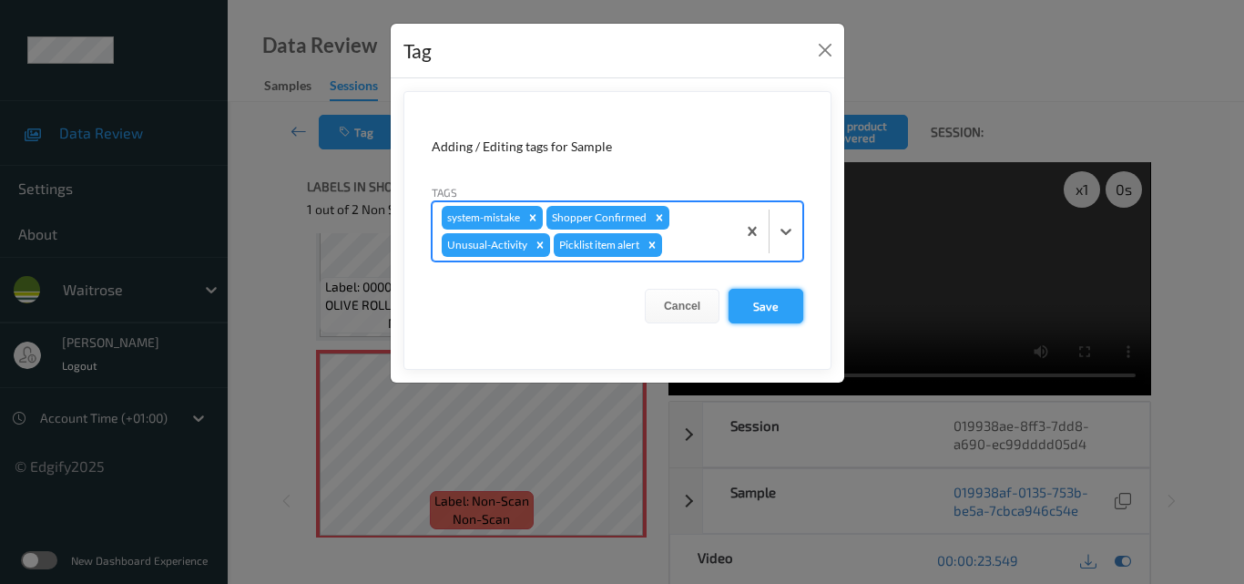
click at [759, 311] on button "Save" at bounding box center [765, 306] width 75 height 35
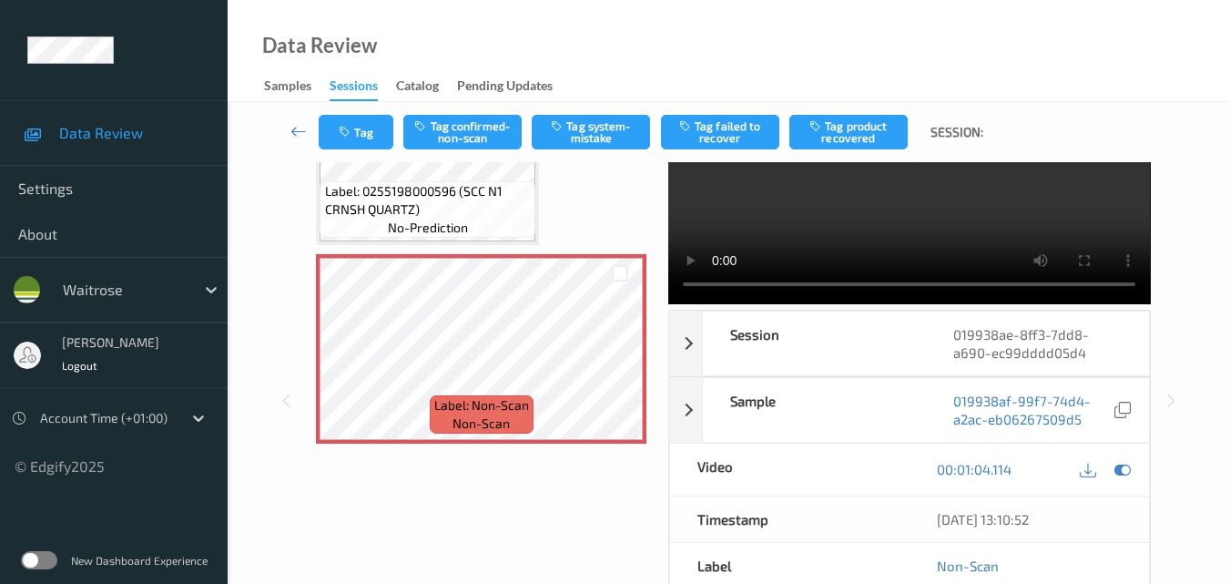
scroll to position [455, 0]
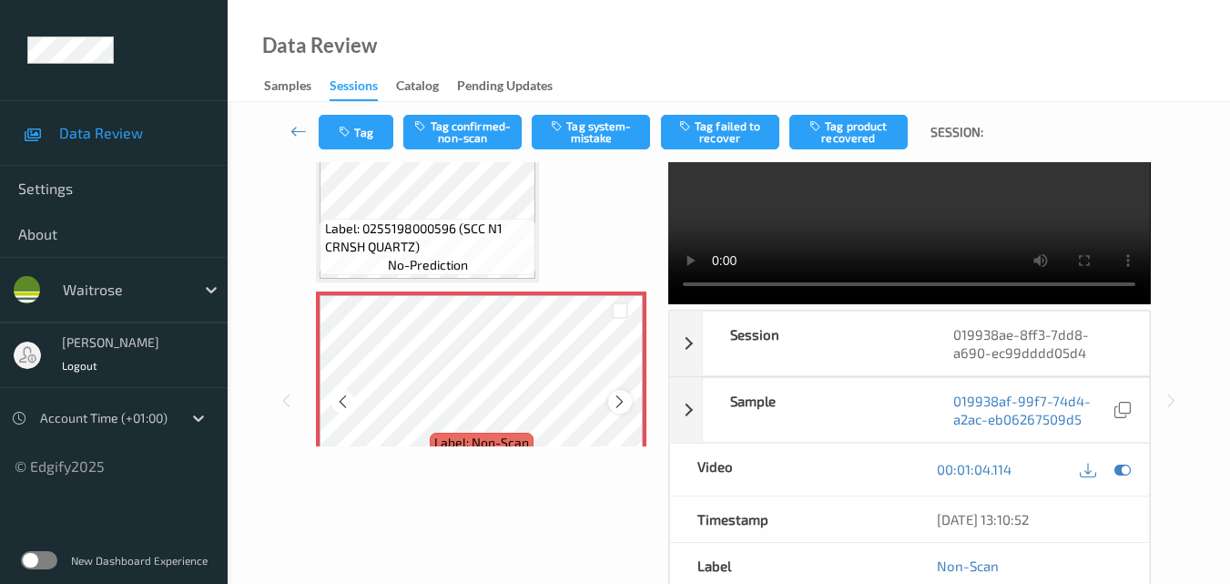
click at [621, 396] on icon at bounding box center [619, 401] width 15 height 16
click at [620, 401] on icon at bounding box center [619, 401] width 15 height 16
click at [621, 401] on icon at bounding box center [619, 401] width 15 height 16
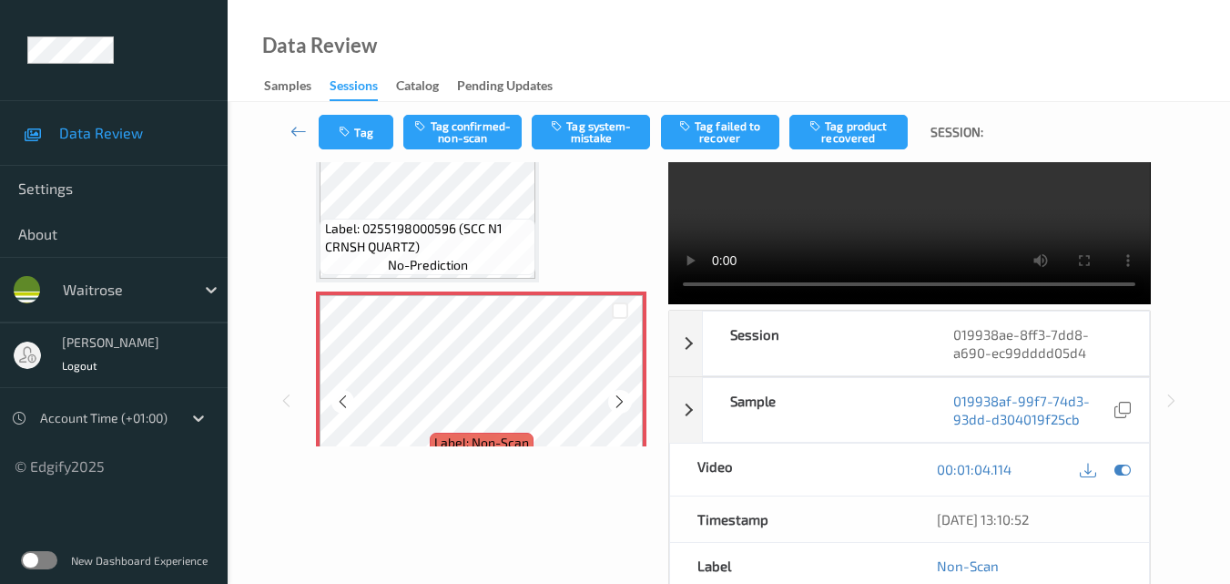
click at [621, 401] on icon at bounding box center [619, 401] width 15 height 16
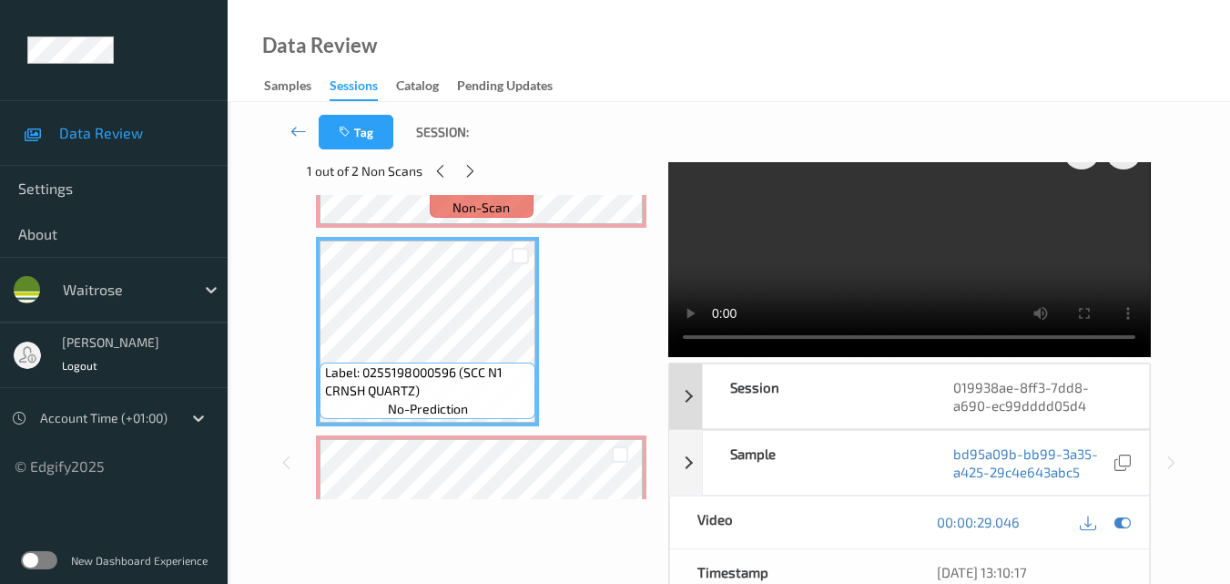
scroll to position [0, 0]
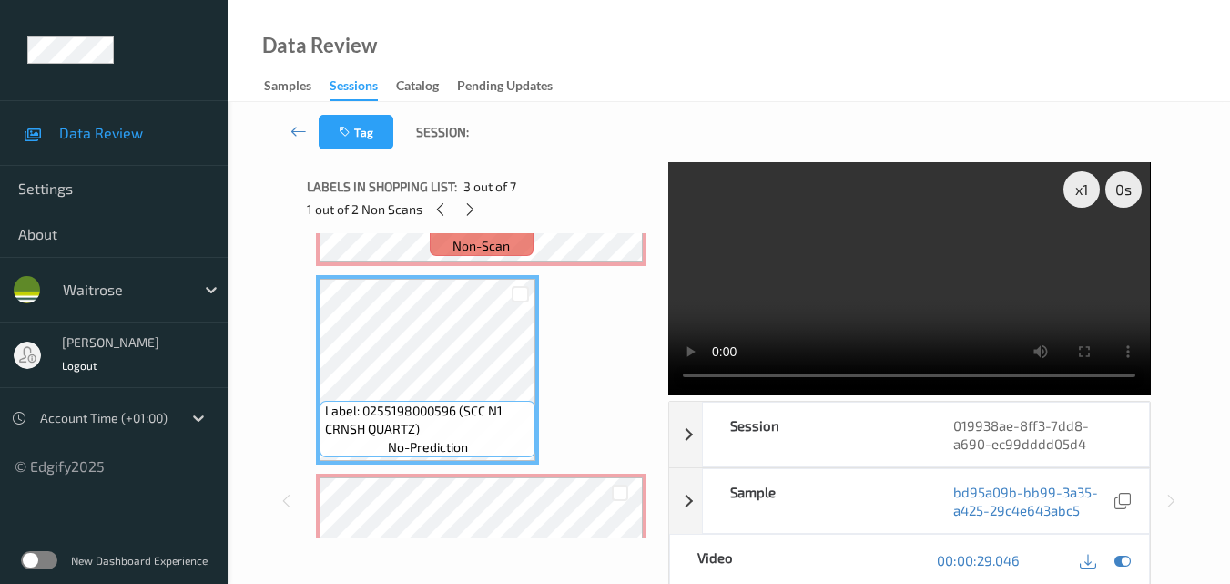
click at [960, 274] on video at bounding box center [909, 278] width 482 height 233
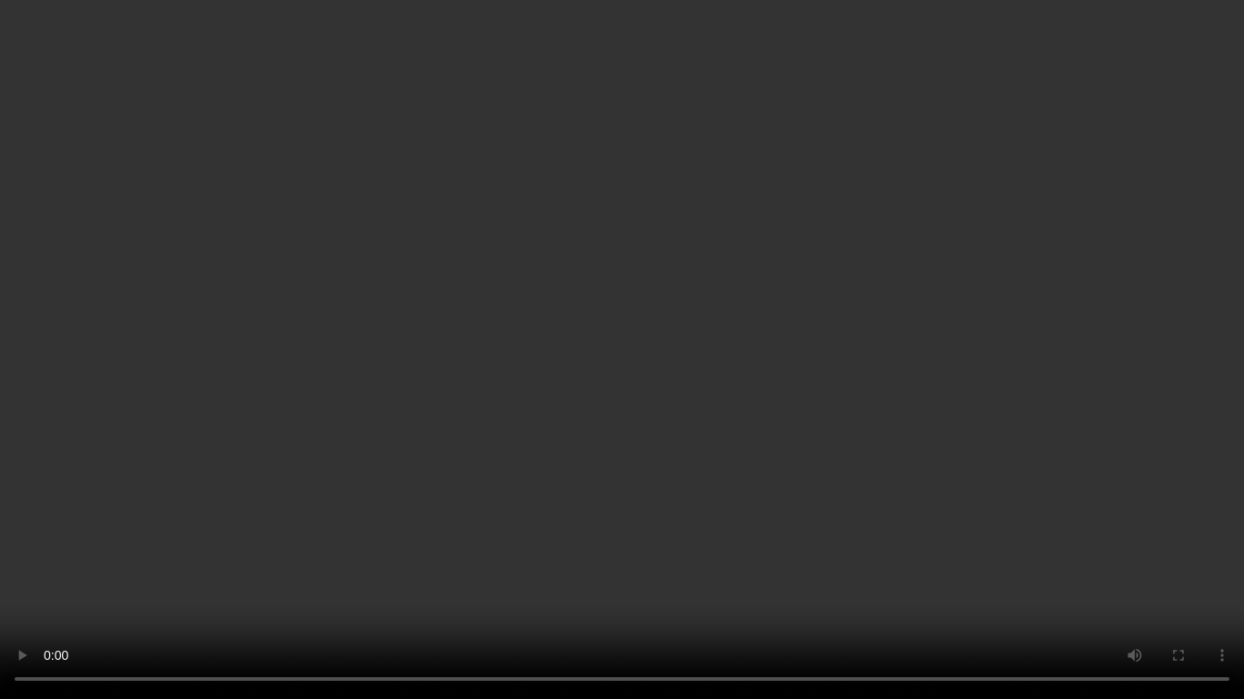
click at [919, 347] on video at bounding box center [622, 349] width 1244 height 699
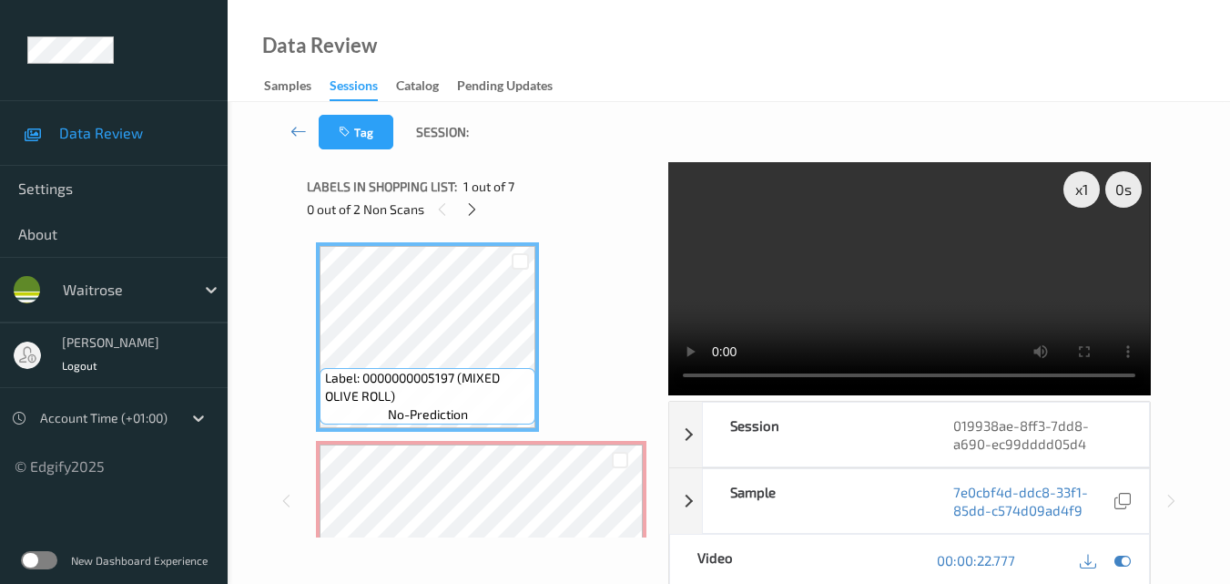
click at [899, 266] on video at bounding box center [909, 278] width 482 height 233
click at [1079, 194] on div "x 1" at bounding box center [1082, 189] width 36 height 36
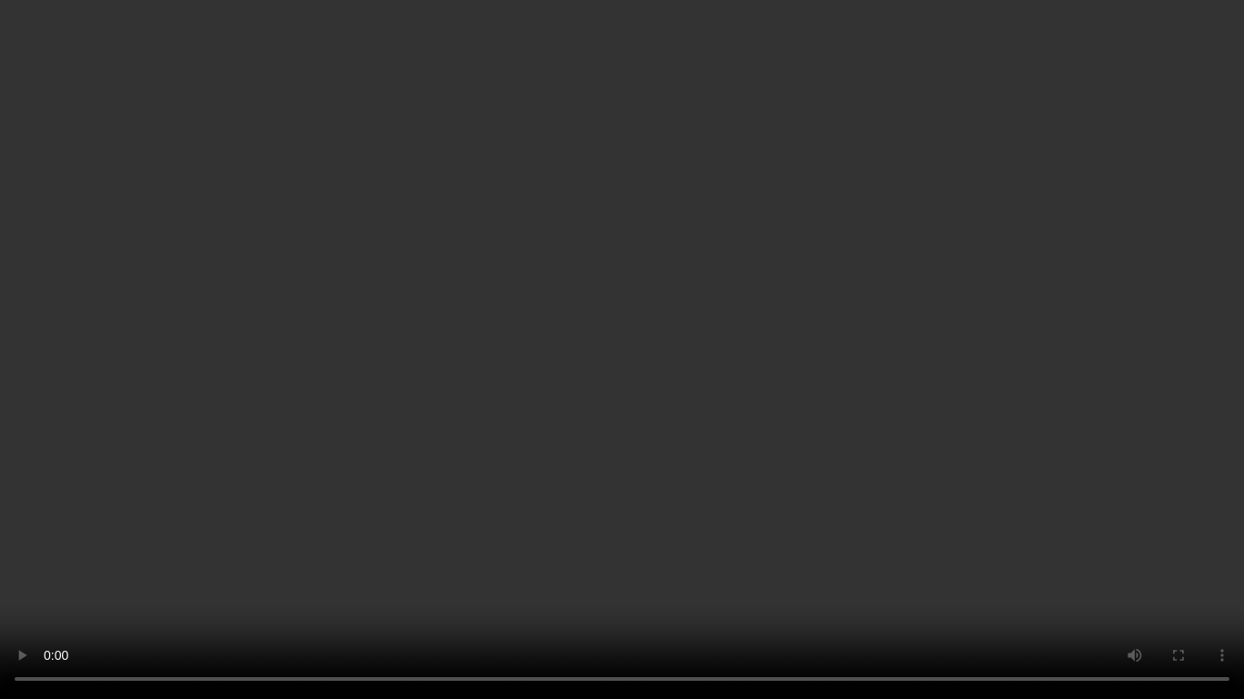
click at [943, 387] on video at bounding box center [622, 349] width 1244 height 699
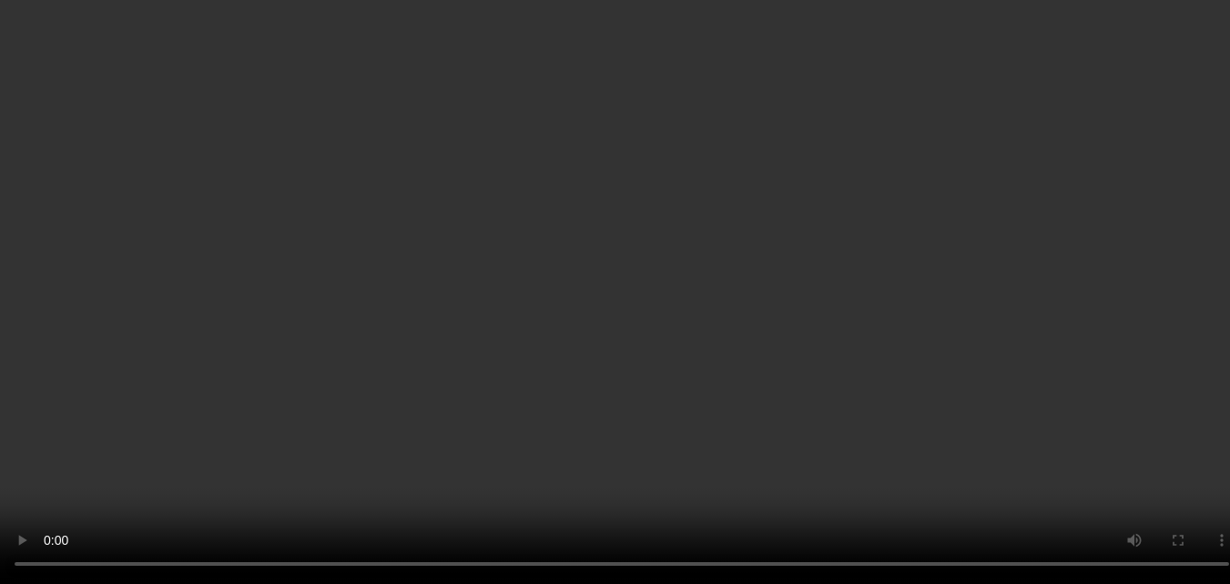
scroll to position [364, 0]
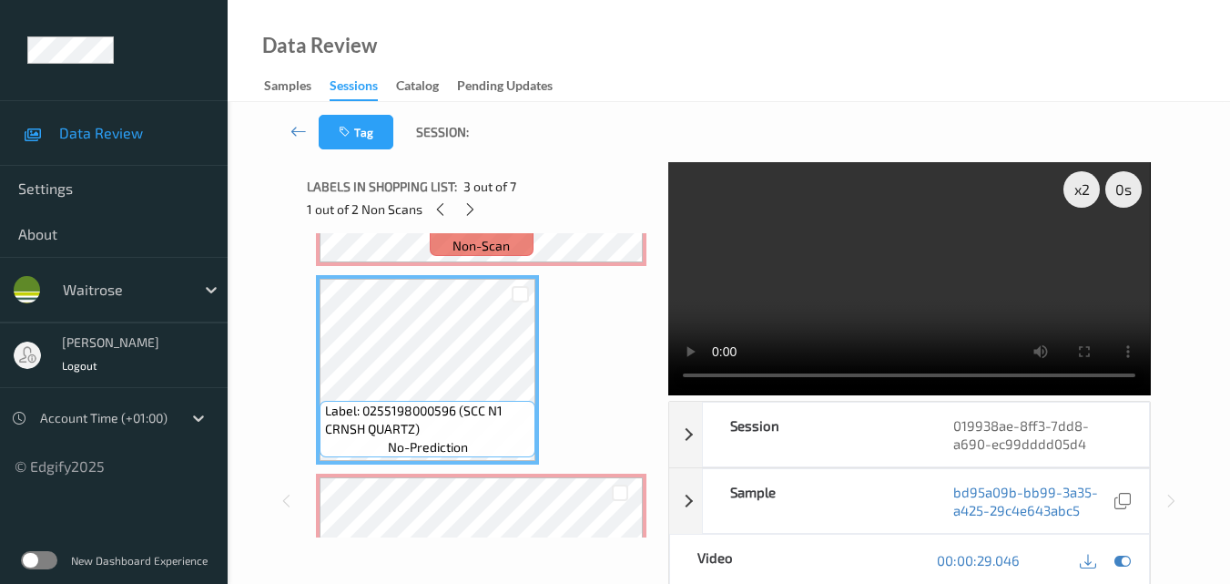
click at [900, 270] on video at bounding box center [909, 278] width 482 height 233
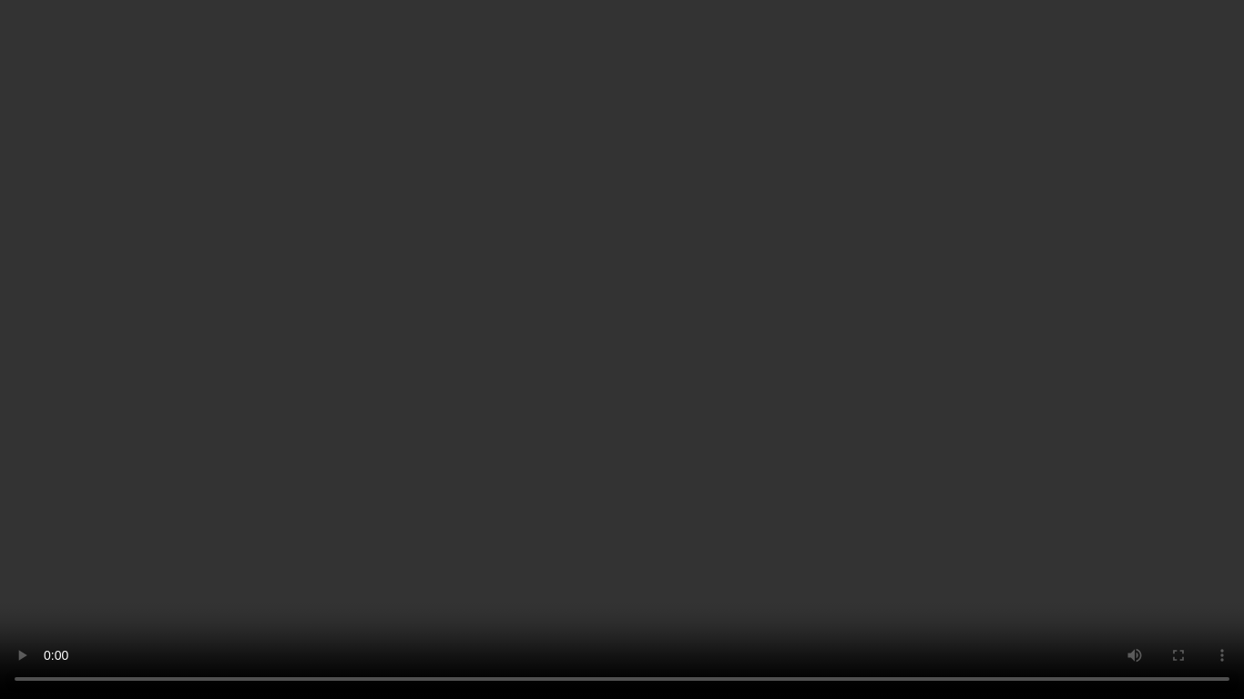
click at [906, 429] on video at bounding box center [622, 349] width 1244 height 699
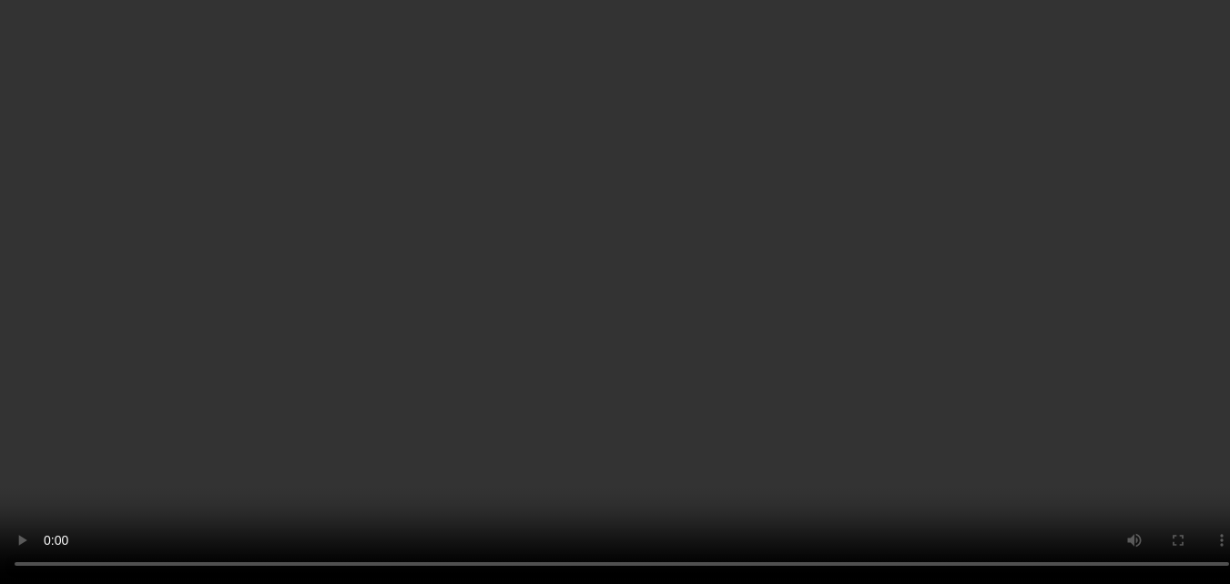
scroll to position [546, 0]
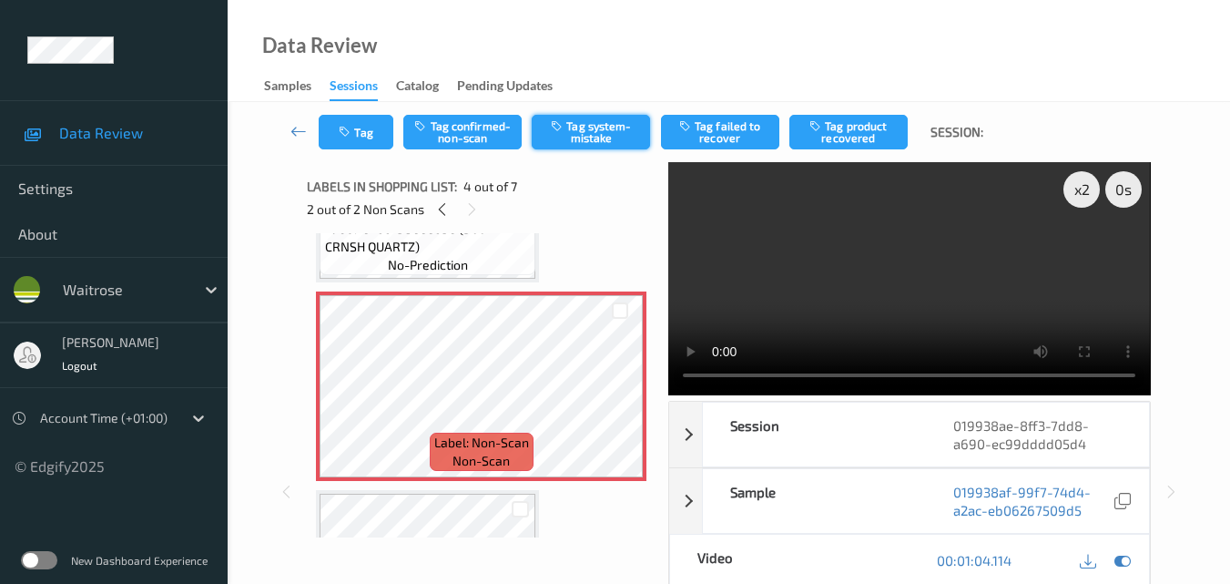
click at [576, 138] on button "Tag system-mistake" at bounding box center [591, 132] width 118 height 35
click at [362, 127] on button "Tag" at bounding box center [356, 132] width 75 height 35
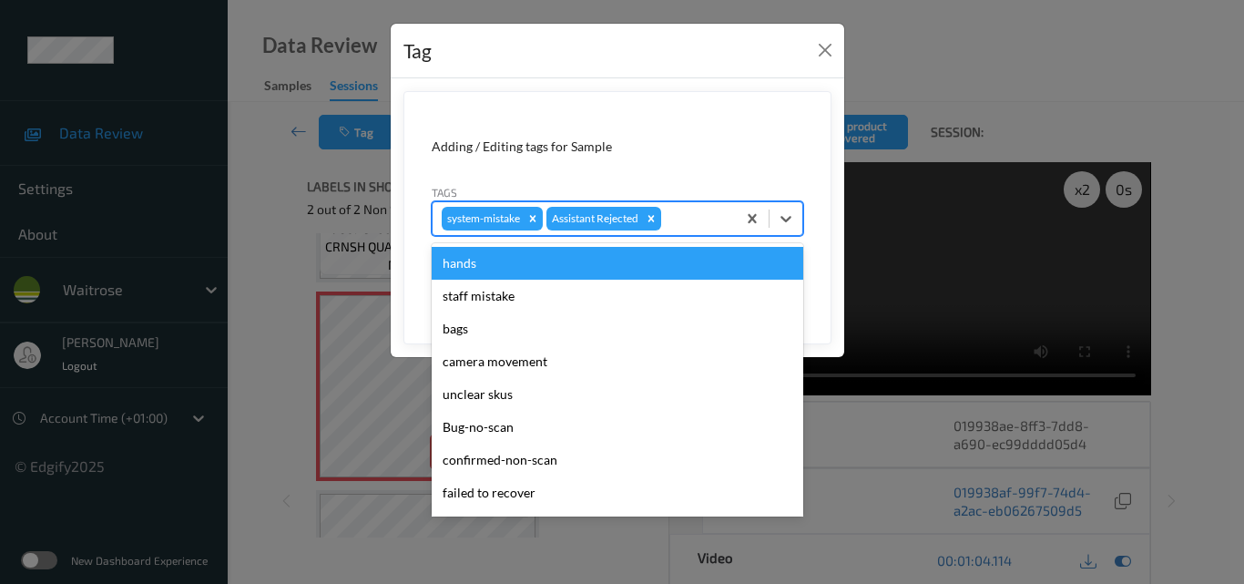
click at [681, 223] on div at bounding box center [696, 219] width 62 height 22
type input "un"
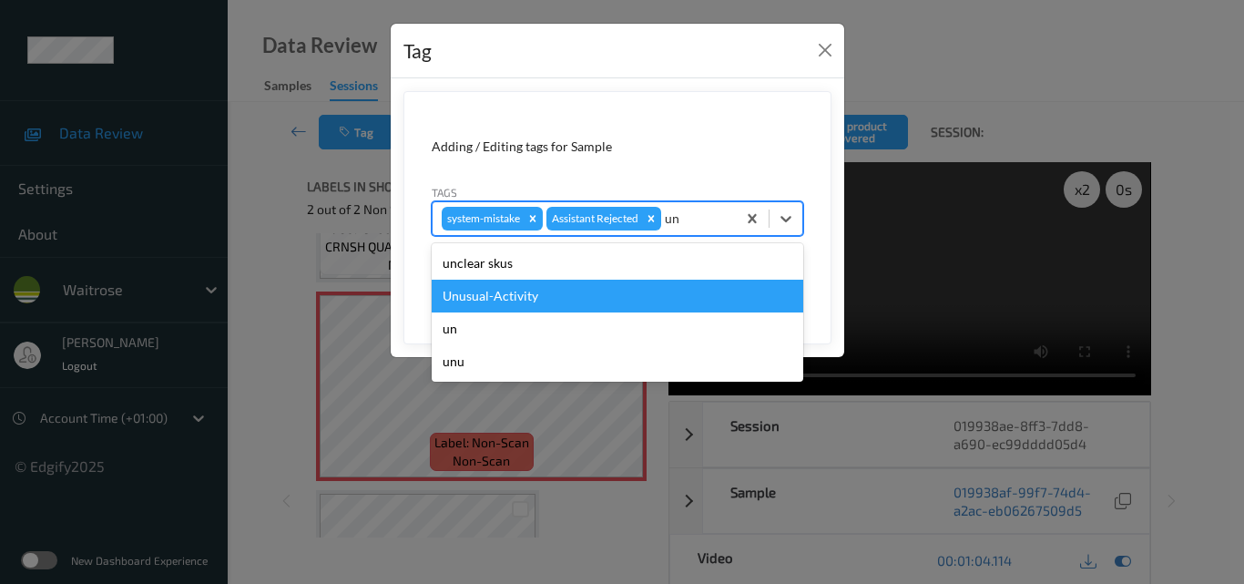
click at [582, 292] on div "Unusual-Activity" at bounding box center [618, 296] width 372 height 33
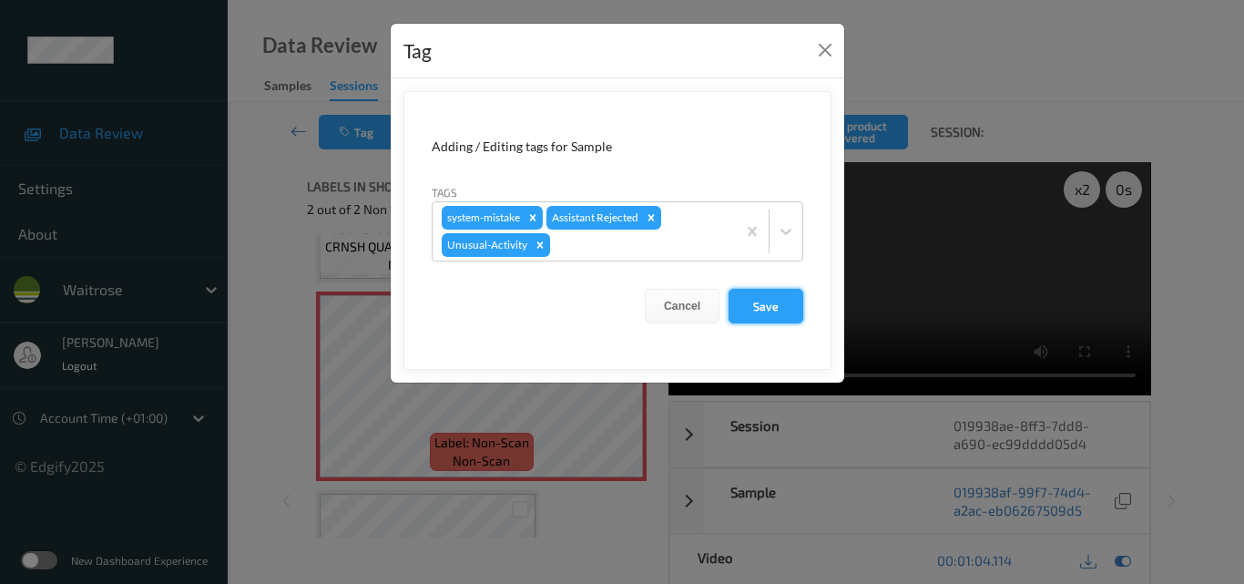
click at [759, 298] on button "Save" at bounding box center [765, 306] width 75 height 35
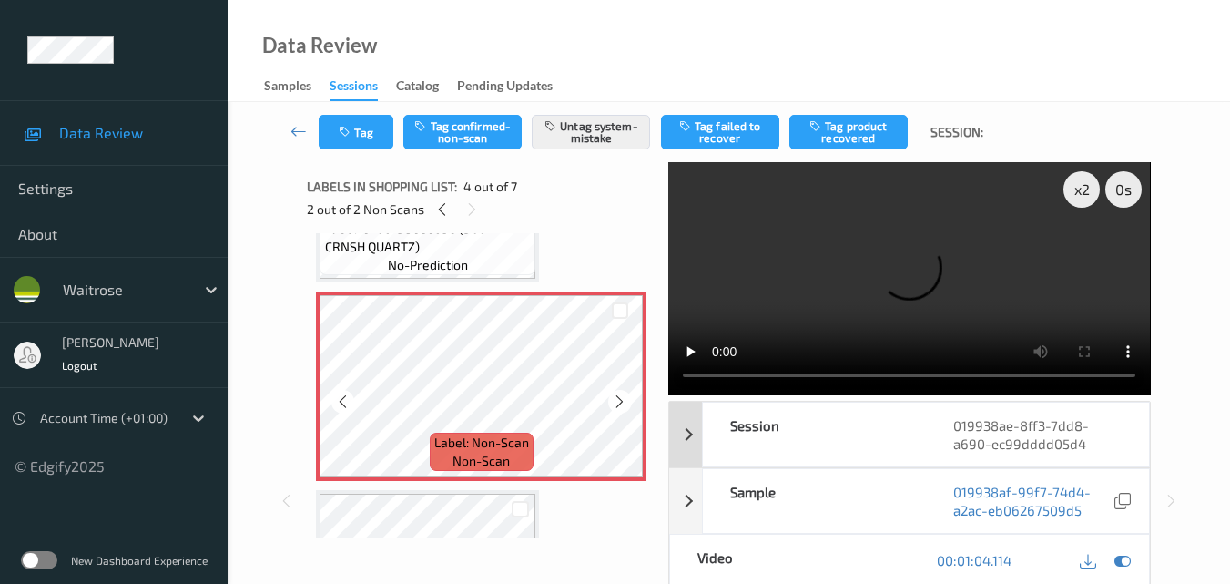
scroll to position [364, 0]
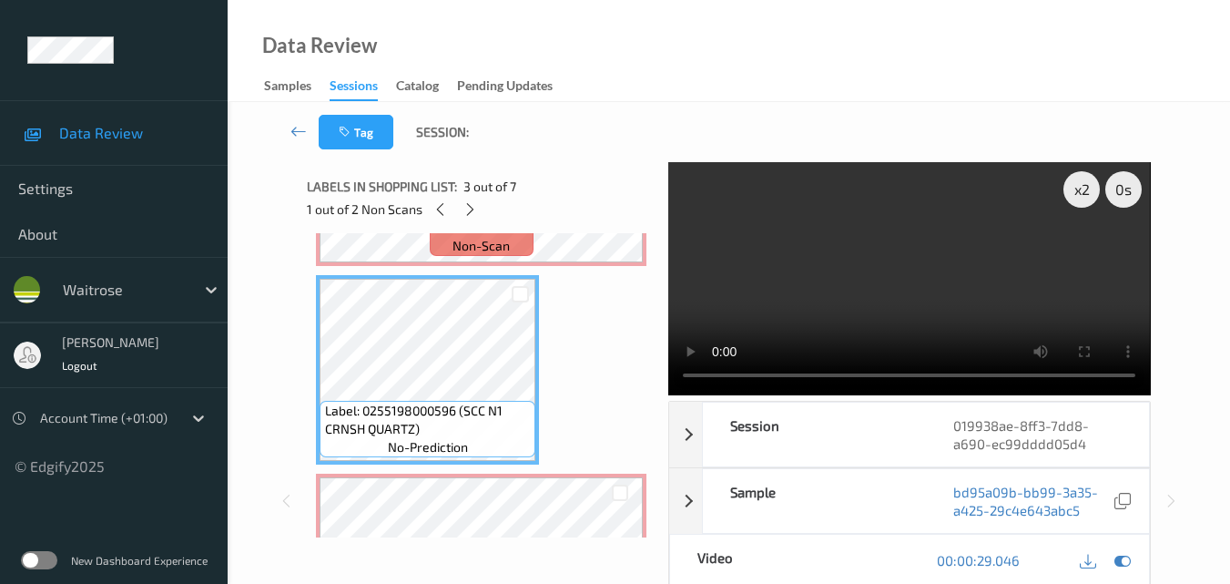
click at [958, 283] on video at bounding box center [909, 278] width 482 height 233
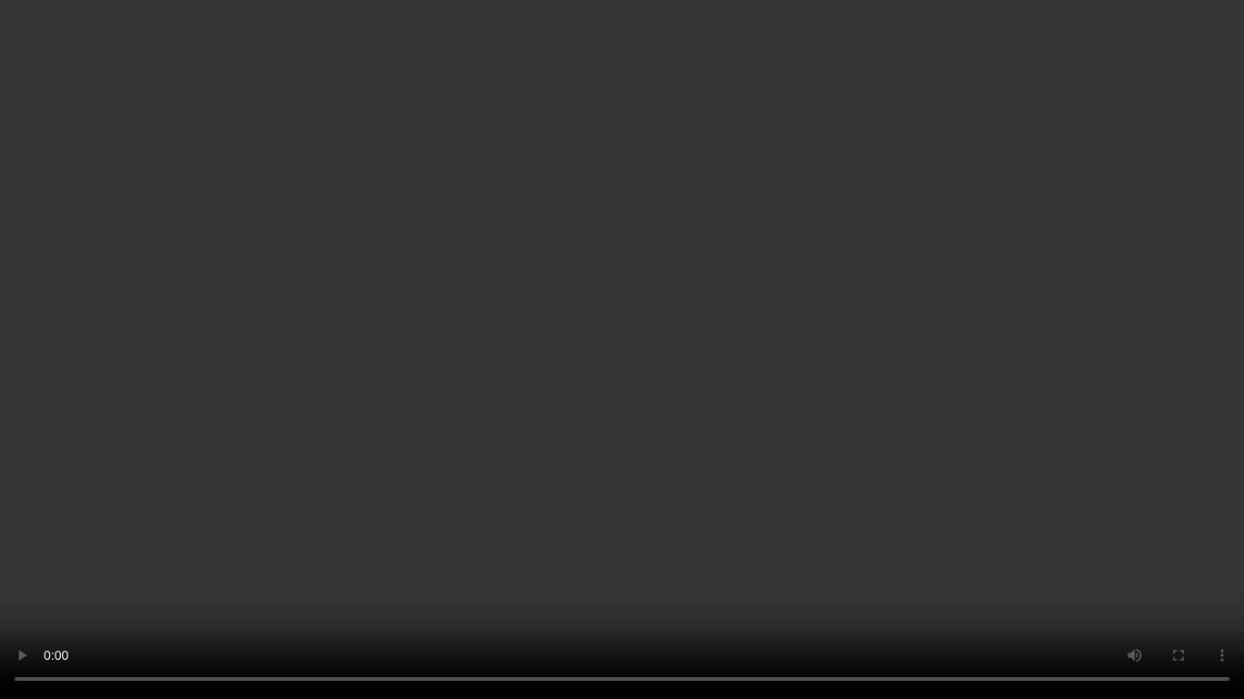
click at [730, 384] on video at bounding box center [622, 349] width 1244 height 699
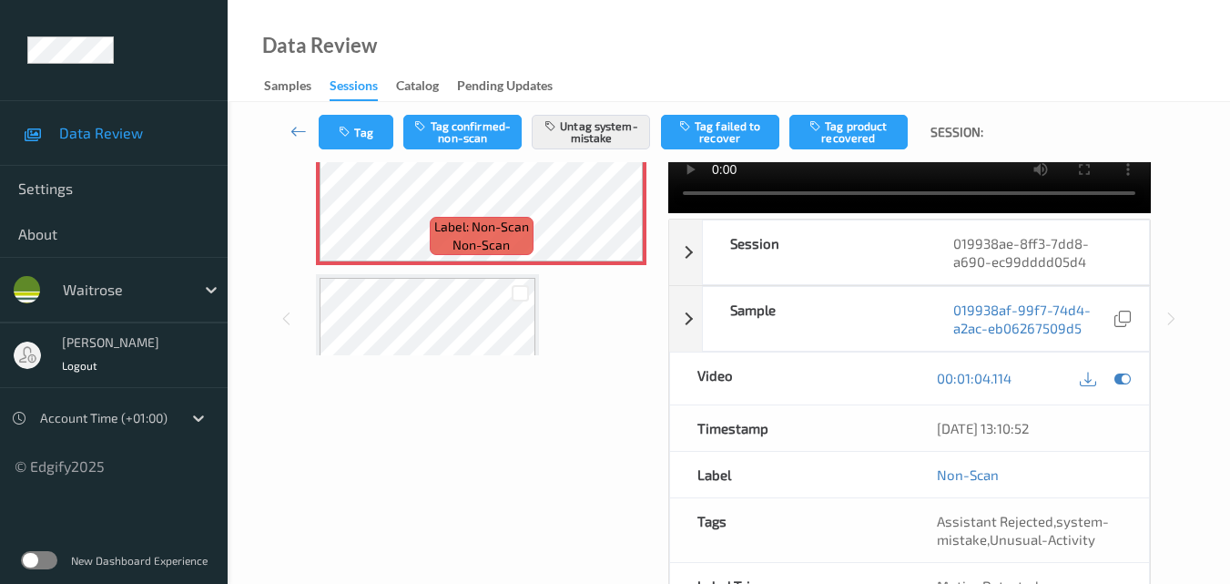
scroll to position [546, 0]
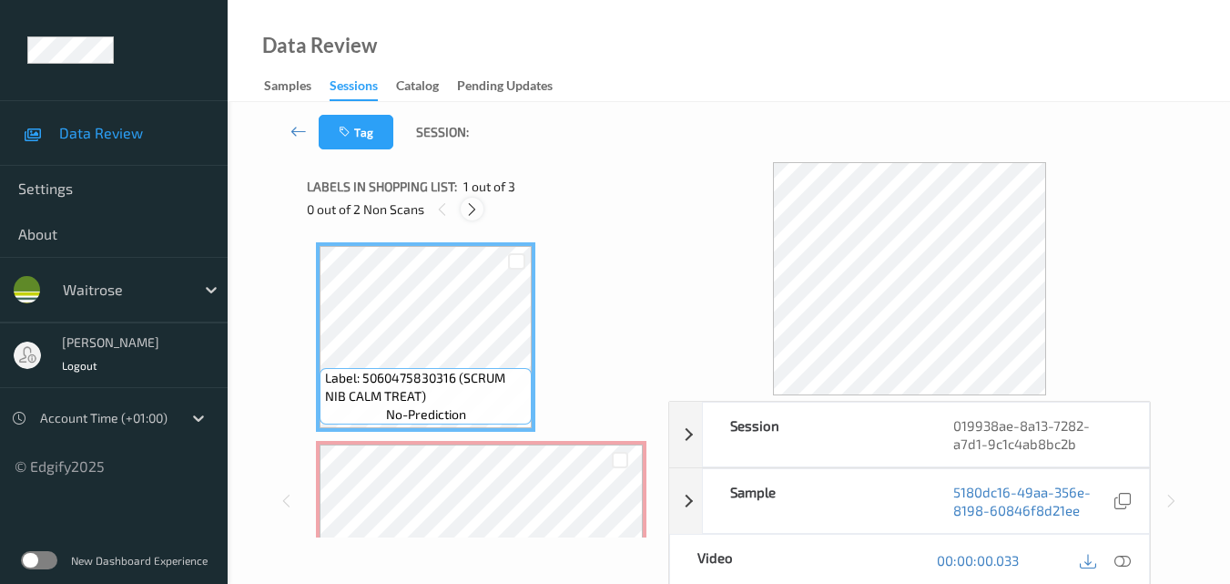
click at [474, 215] on icon at bounding box center [471, 209] width 15 height 16
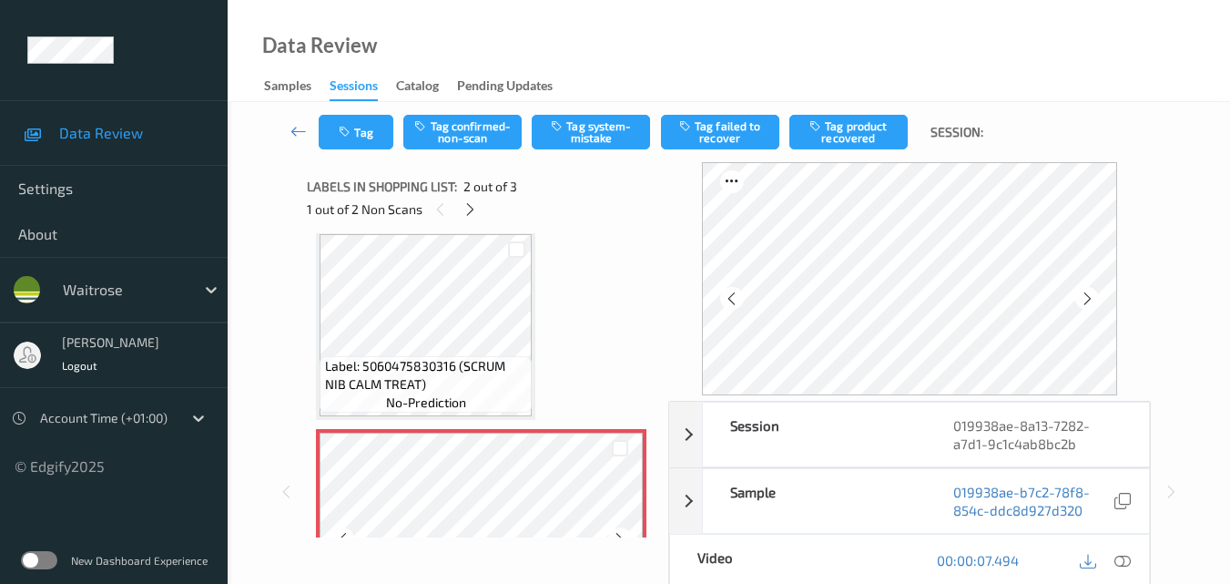
scroll to position [9, 0]
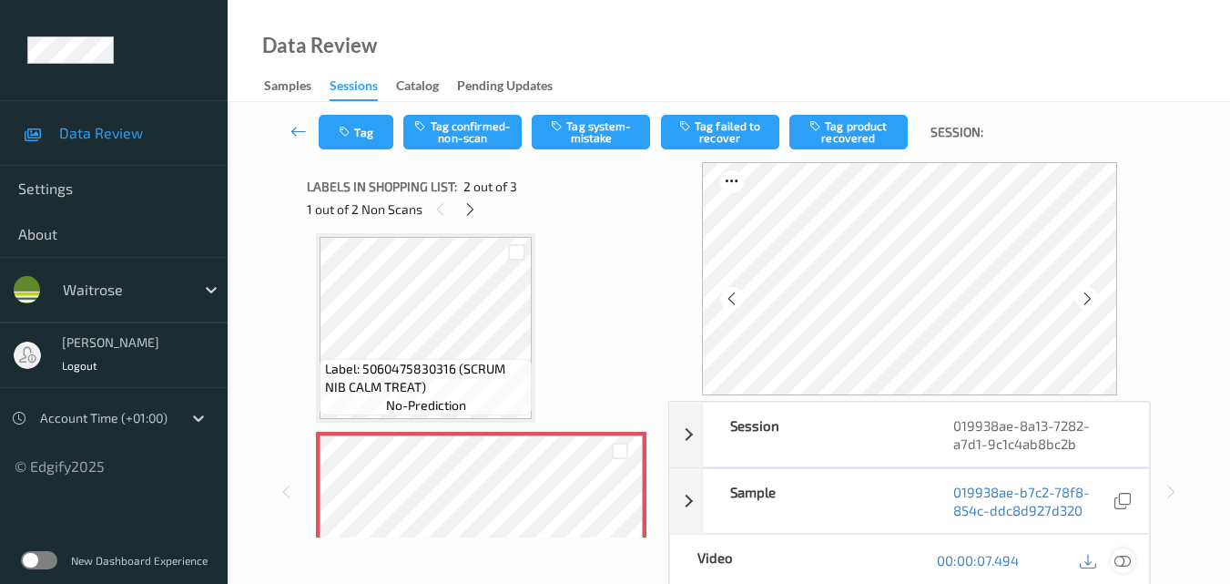
click at [1126, 555] on icon at bounding box center [1123, 560] width 16 height 16
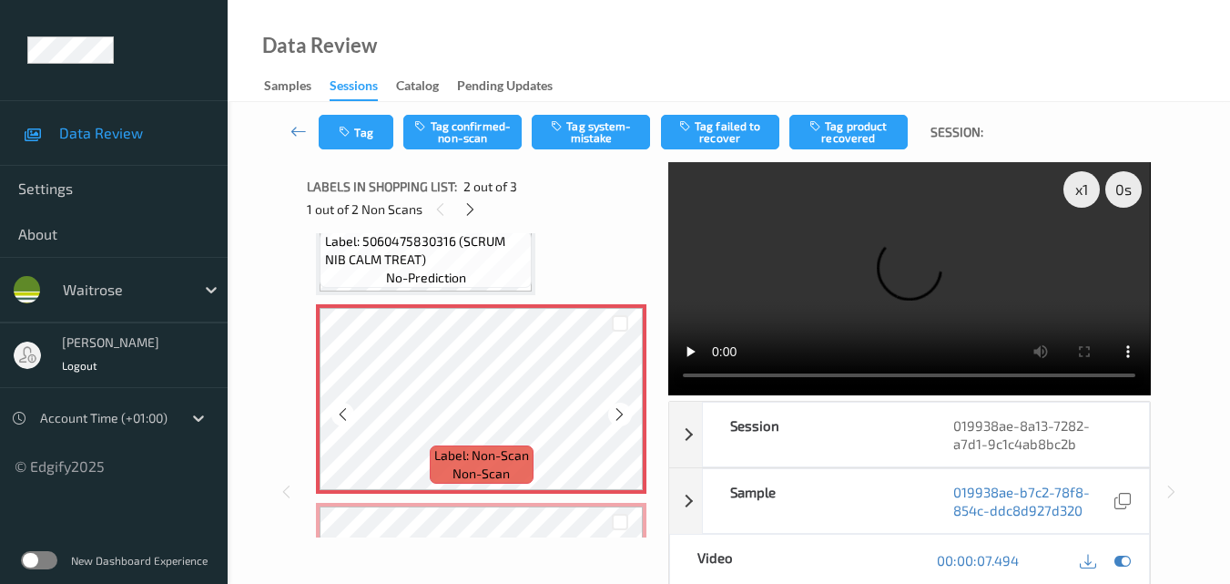
scroll to position [100, 0]
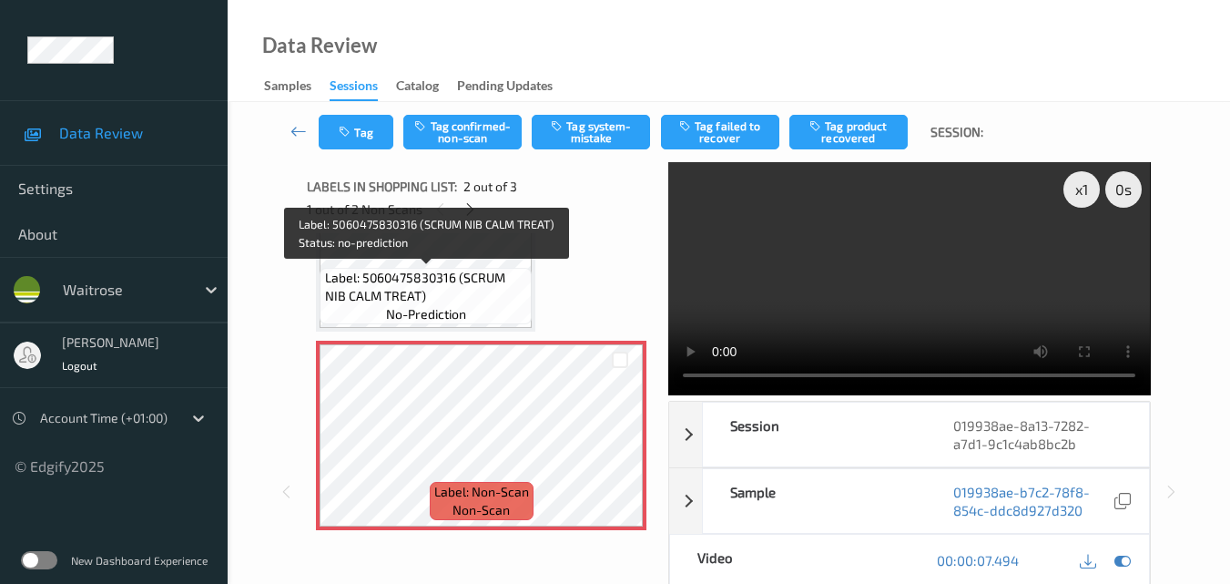
click at [487, 270] on span "Label: 5060475830316 (SCRUM NIB CALM TREAT)" at bounding box center [426, 287] width 203 height 36
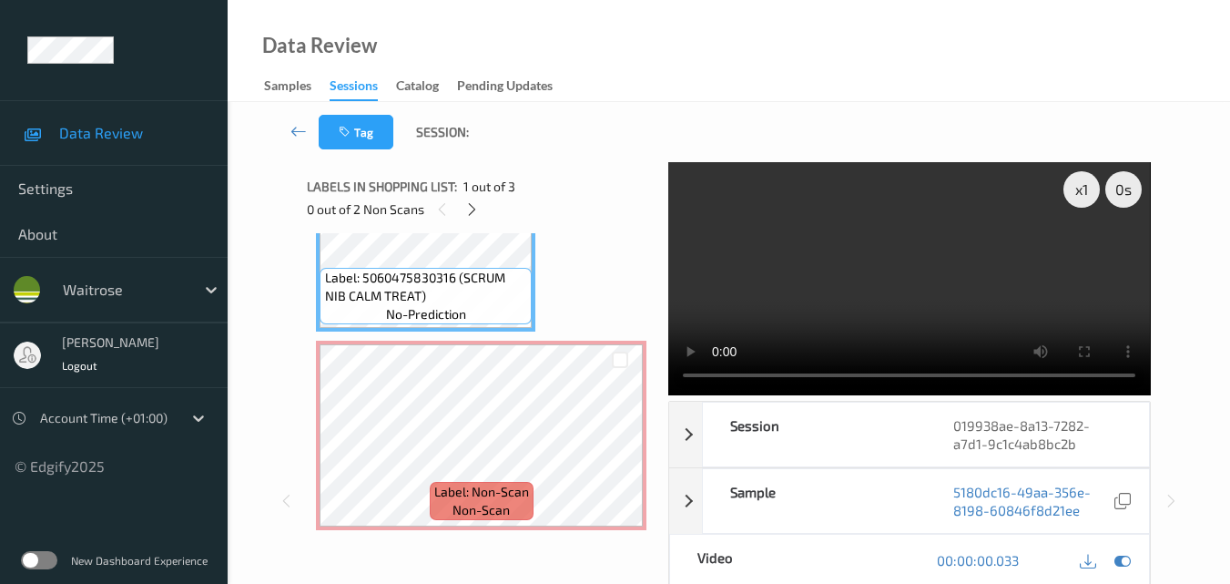
click at [956, 280] on video at bounding box center [909, 278] width 482 height 233
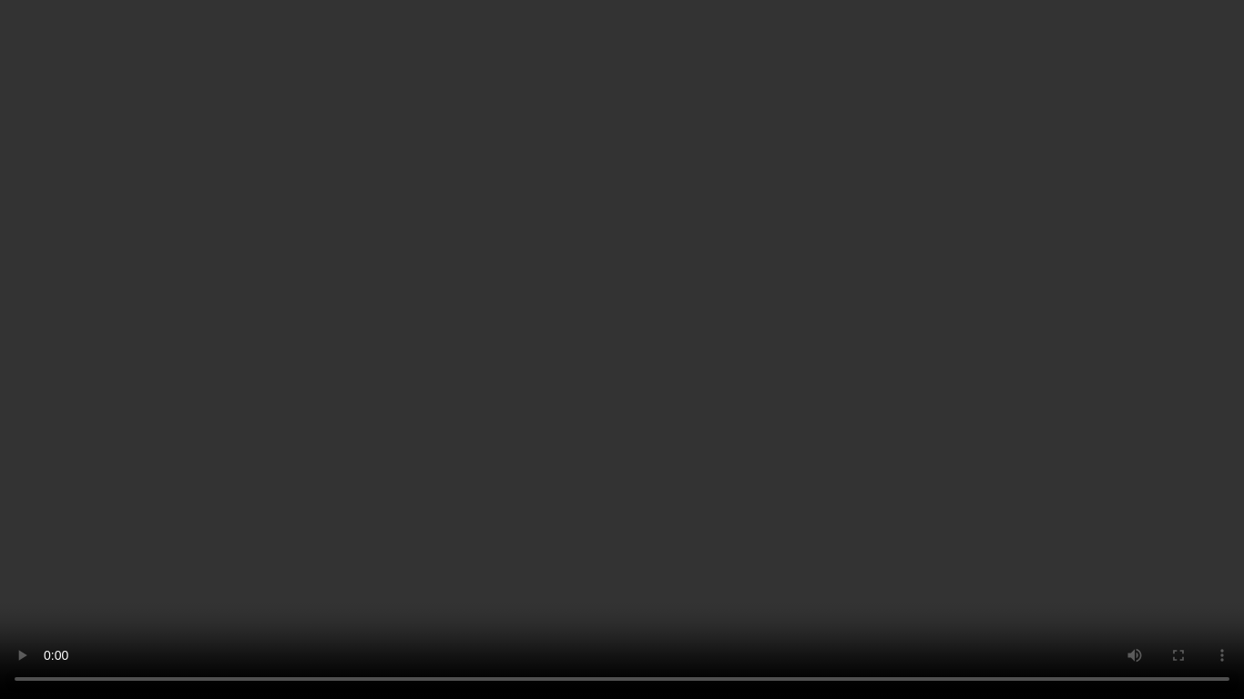
click at [976, 379] on video at bounding box center [622, 349] width 1244 height 699
click at [983, 442] on video at bounding box center [622, 349] width 1244 height 699
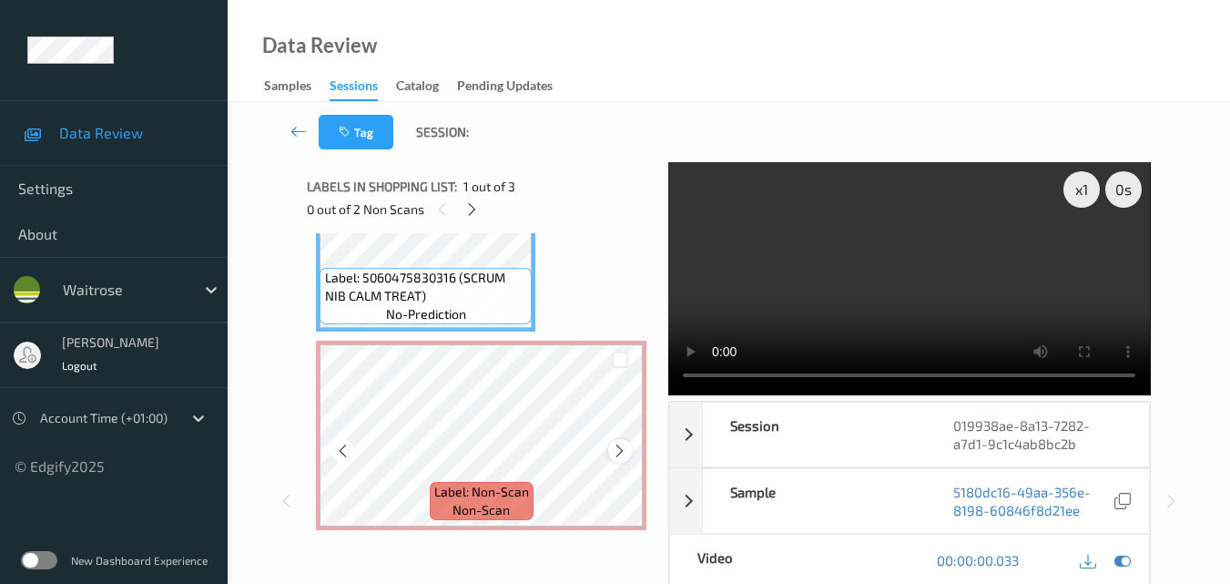
click at [623, 451] on icon at bounding box center [619, 451] width 15 height 16
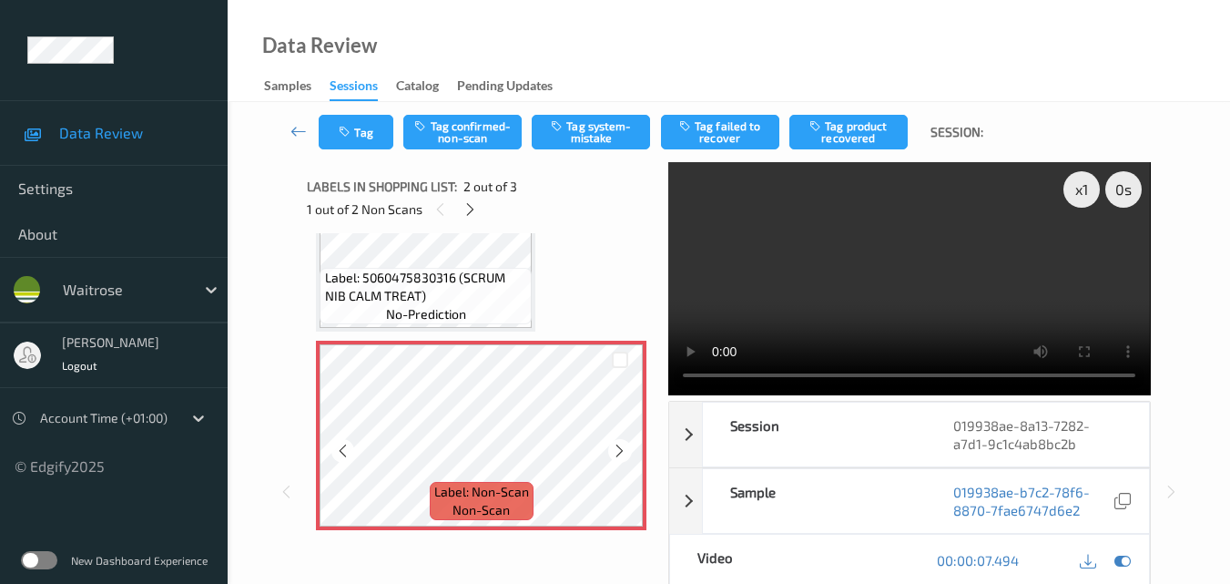
click at [623, 451] on icon at bounding box center [619, 451] width 15 height 16
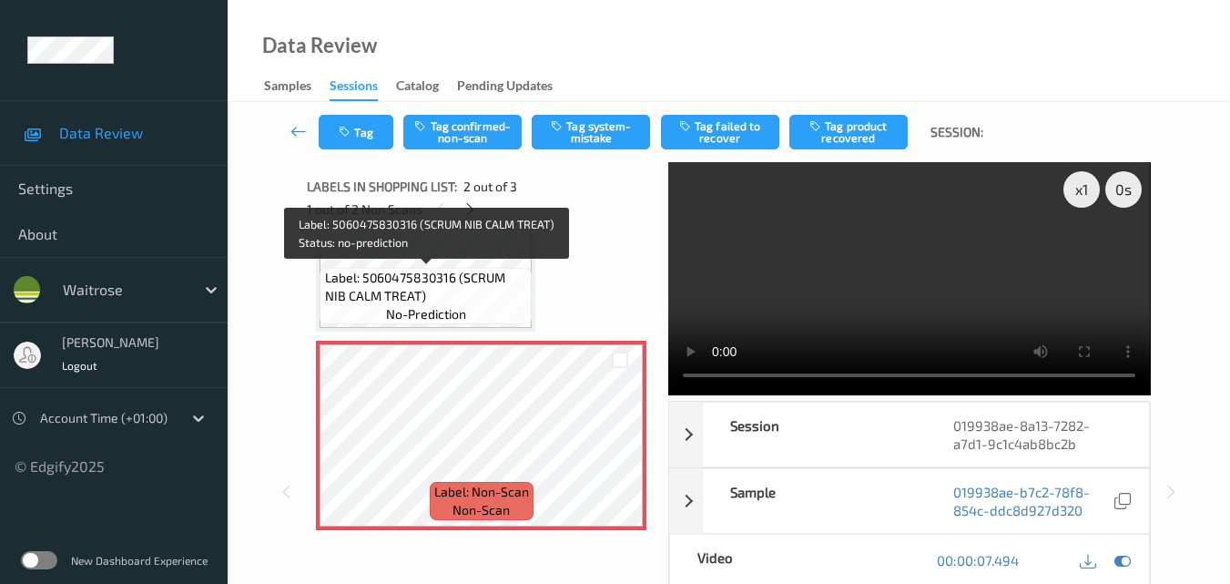
click at [454, 284] on span "Label: 5060475830316 (SCRUM NIB CALM TREAT)" at bounding box center [426, 287] width 203 height 36
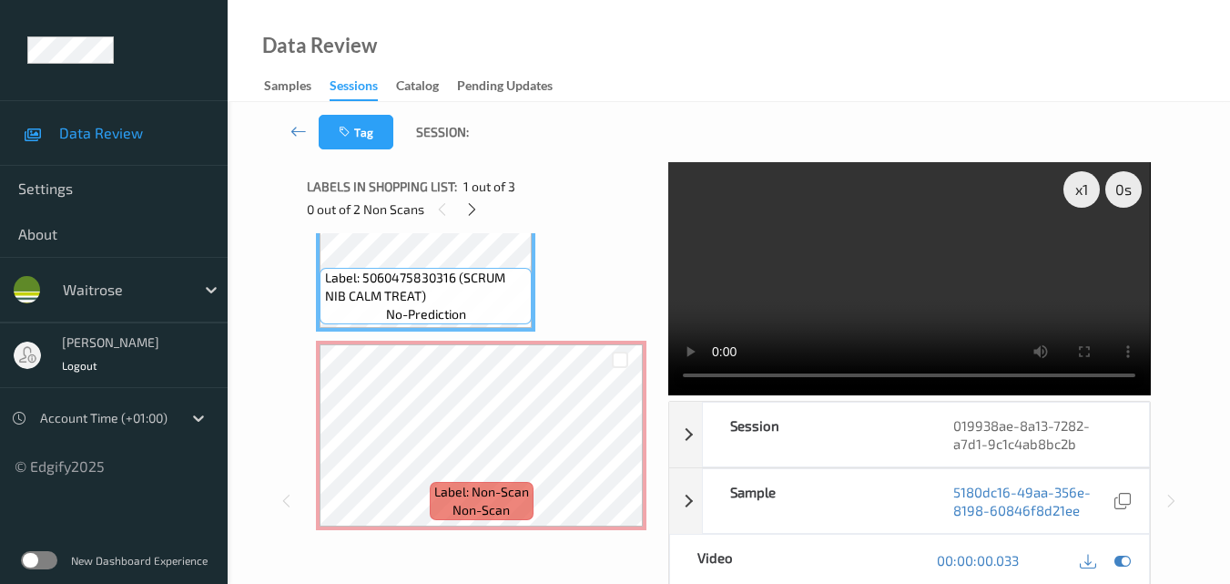
click at [842, 286] on video at bounding box center [909, 278] width 482 height 233
click at [944, 254] on video at bounding box center [909, 278] width 482 height 233
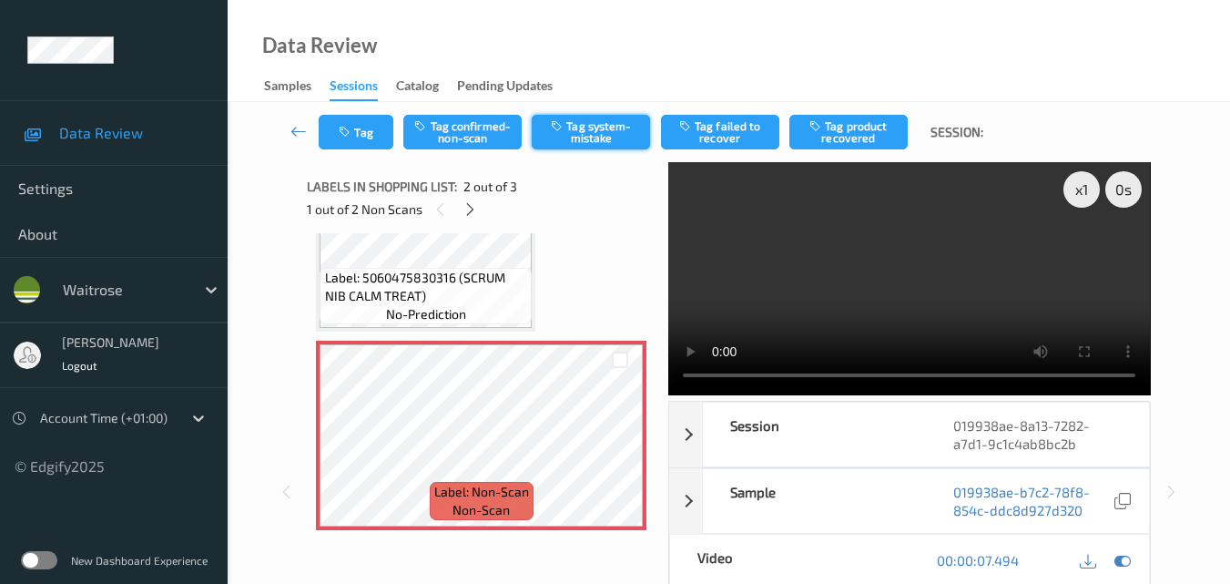
click at [591, 137] on button "Tag system-mistake" at bounding box center [591, 132] width 118 height 35
click at [358, 137] on button "Tag" at bounding box center [356, 132] width 75 height 35
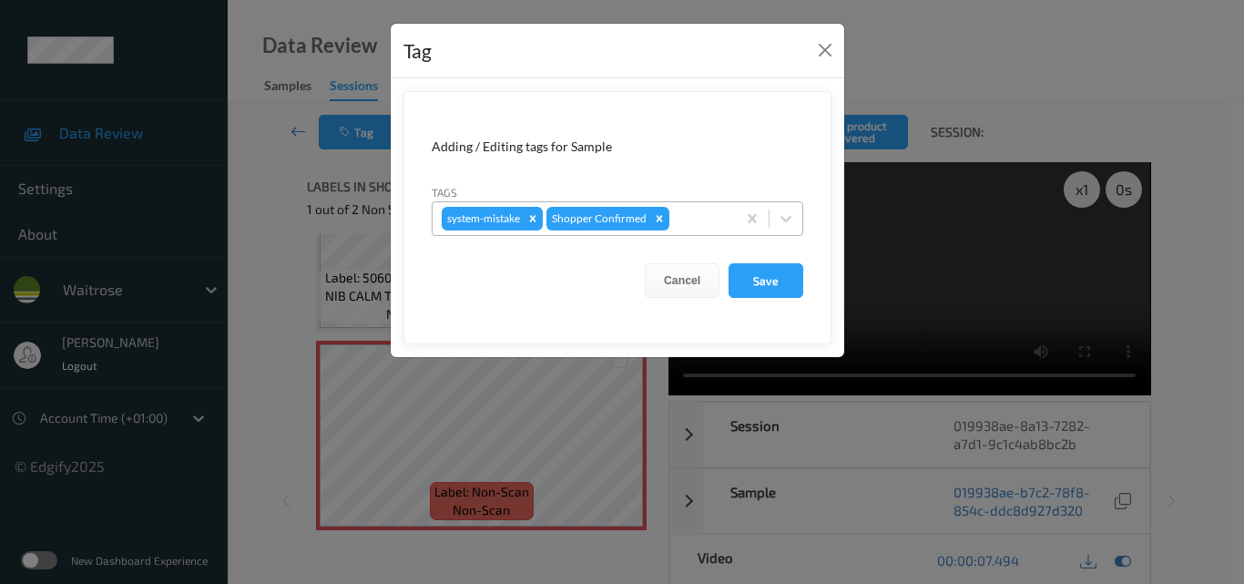
click at [689, 221] on div at bounding box center [700, 219] width 54 height 22
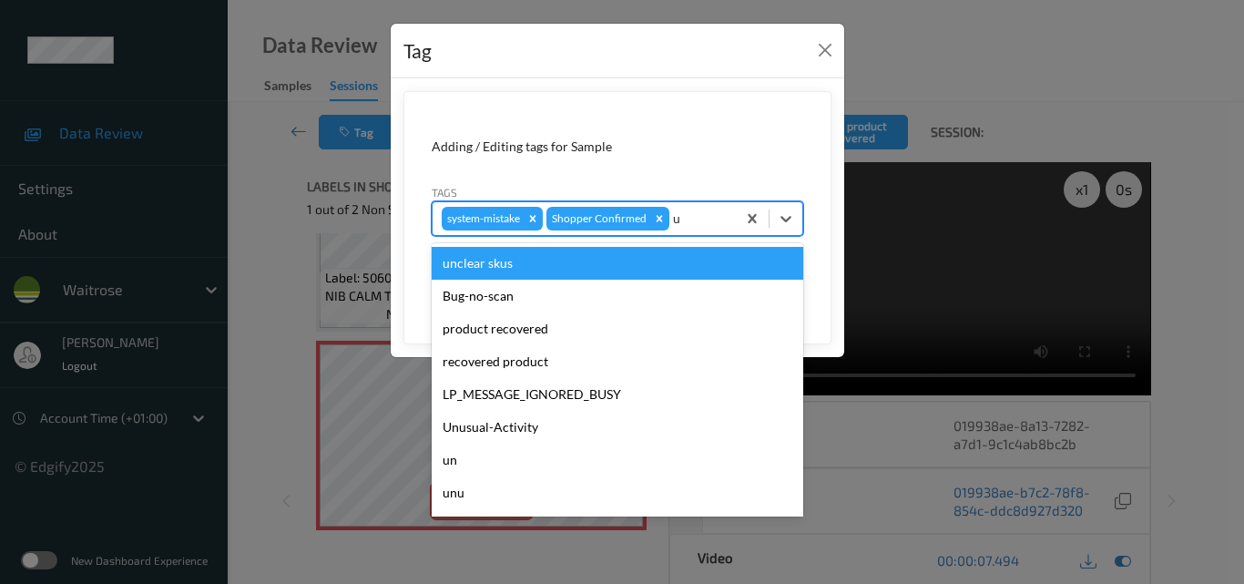
type input "un"
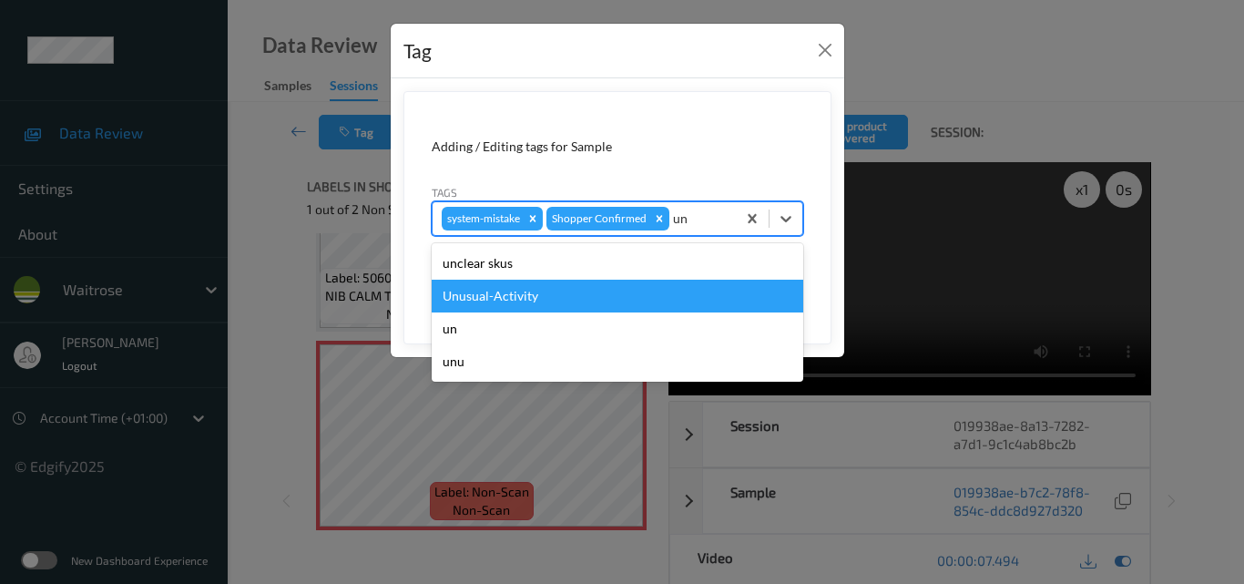
click at [574, 290] on div "Unusual-Activity" at bounding box center [618, 296] width 372 height 33
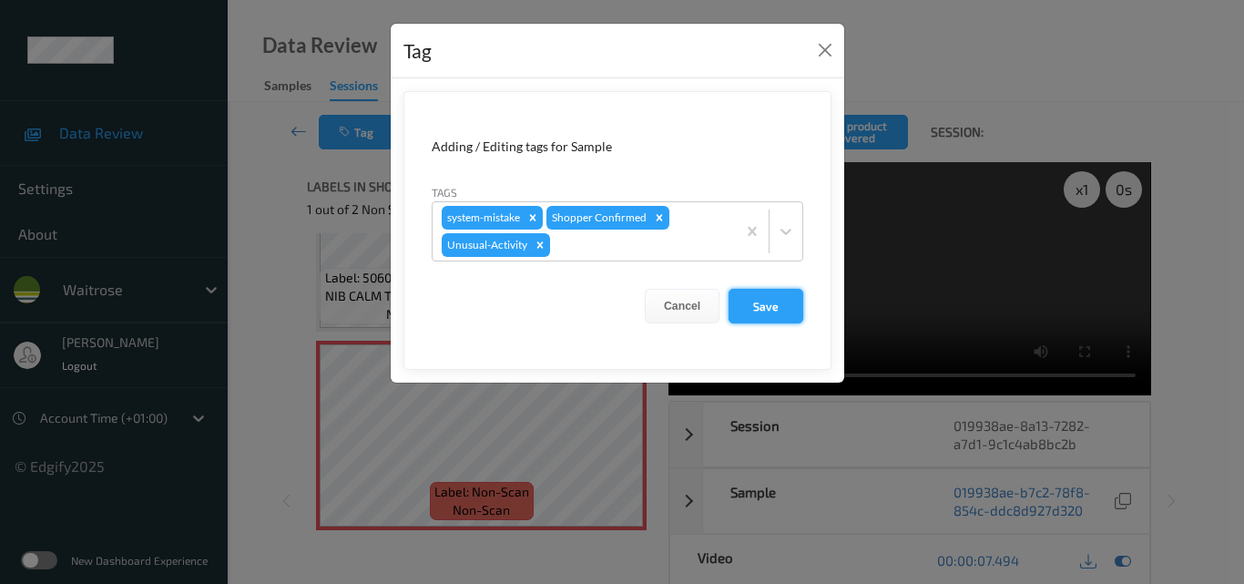
click at [756, 296] on button "Save" at bounding box center [765, 306] width 75 height 35
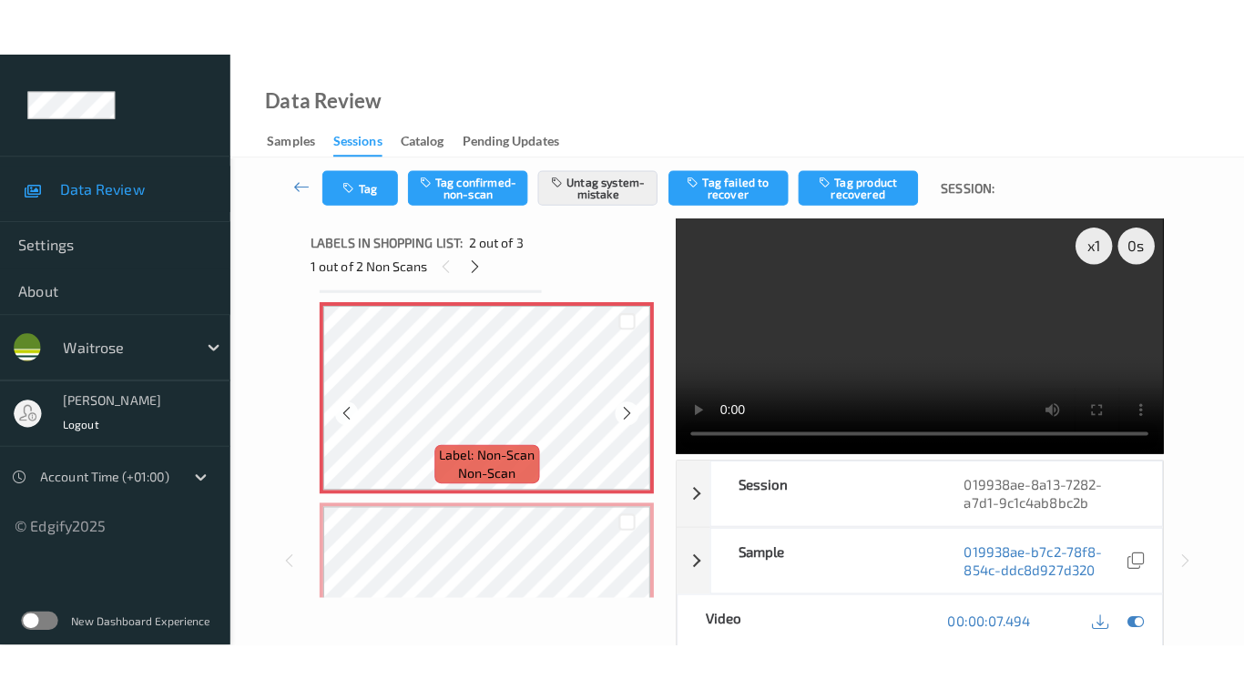
scroll to position [301, 0]
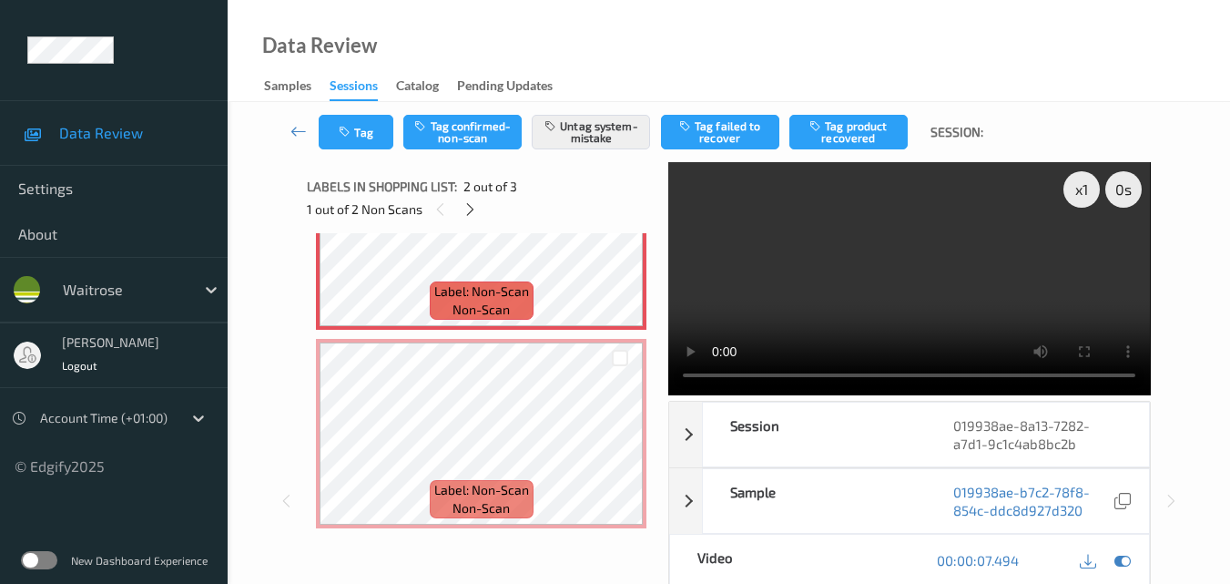
click at [942, 320] on video at bounding box center [909, 278] width 482 height 233
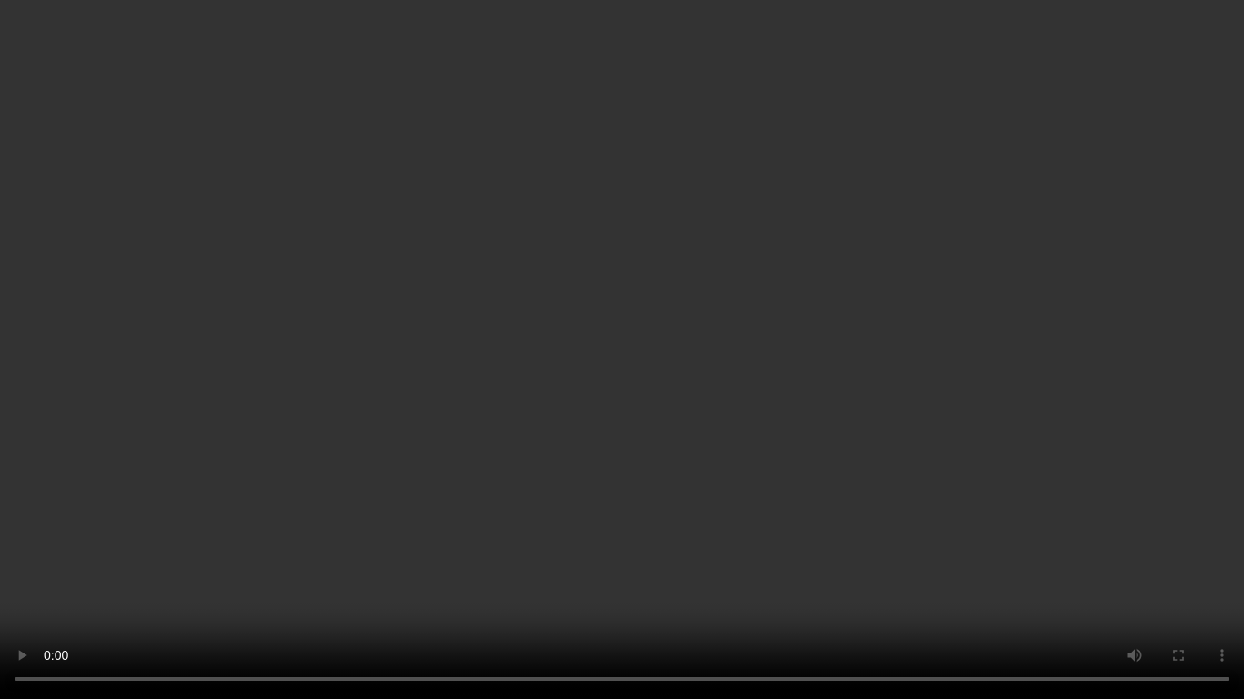
click at [794, 378] on video at bounding box center [622, 349] width 1244 height 699
click at [932, 423] on video at bounding box center [622, 349] width 1244 height 699
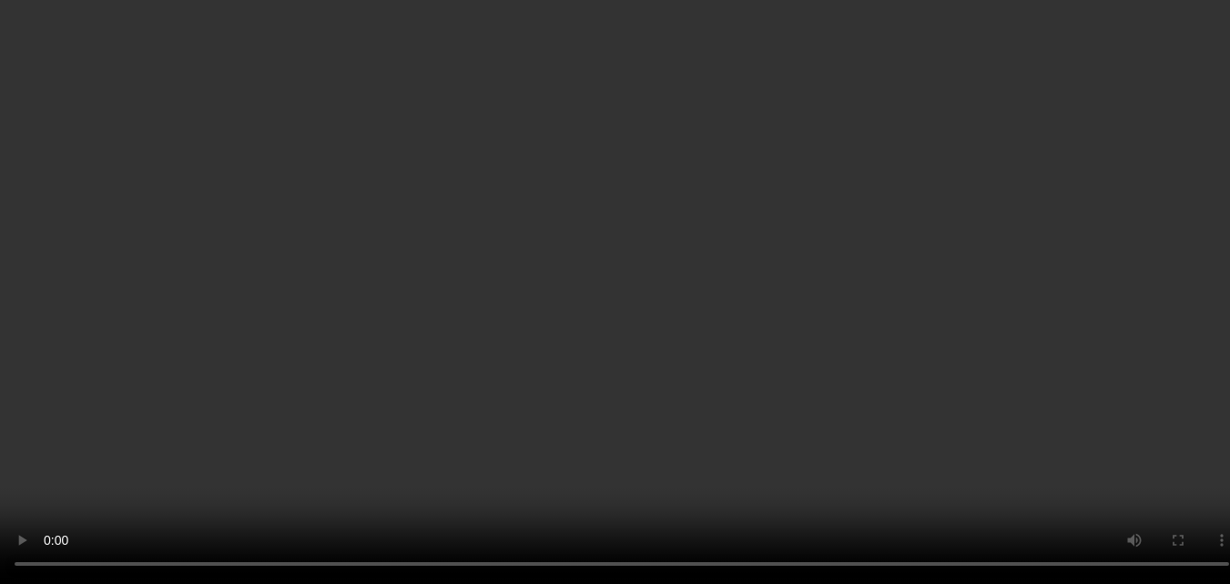
scroll to position [276, 0]
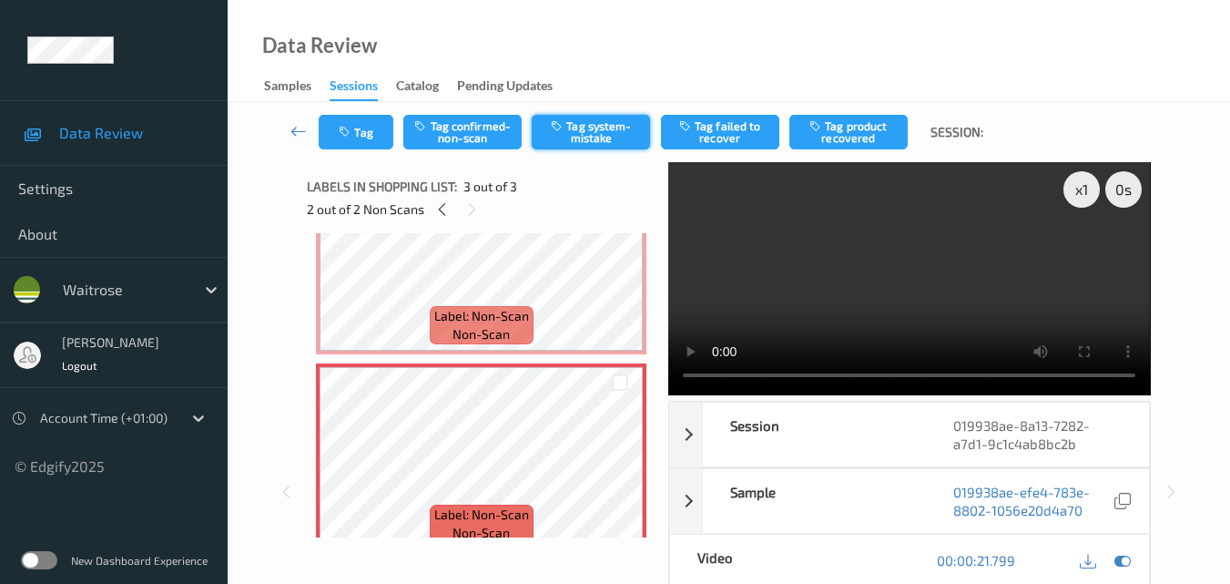
click at [606, 140] on button "Tag system-mistake" at bounding box center [591, 132] width 118 height 35
click at [358, 121] on button "Tag" at bounding box center [356, 132] width 75 height 35
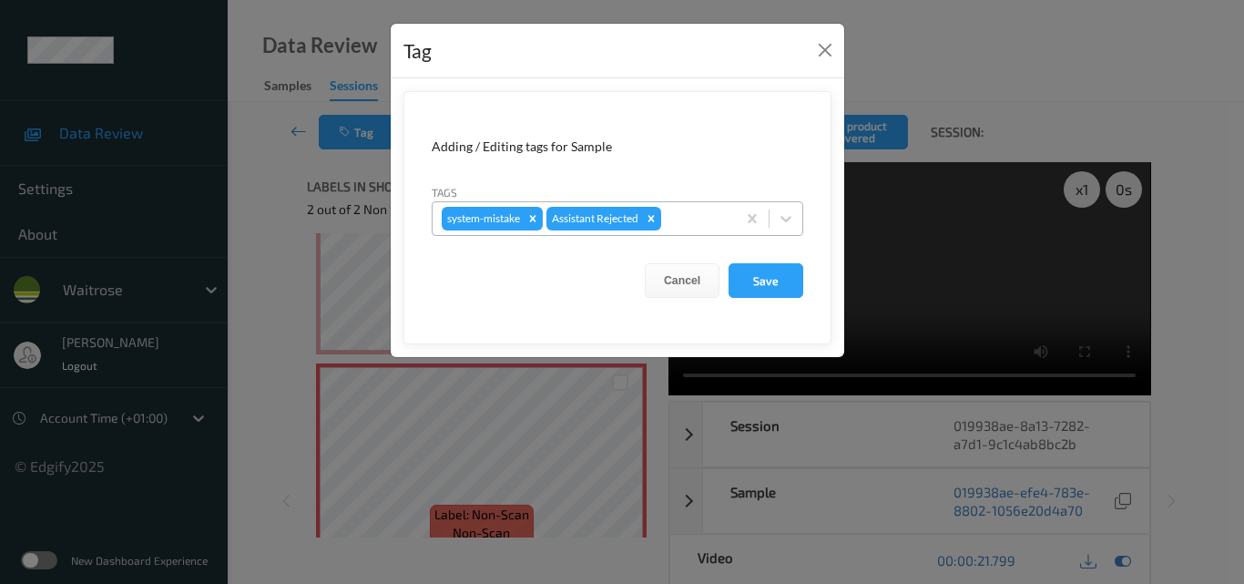
click at [704, 218] on div at bounding box center [696, 219] width 62 height 22
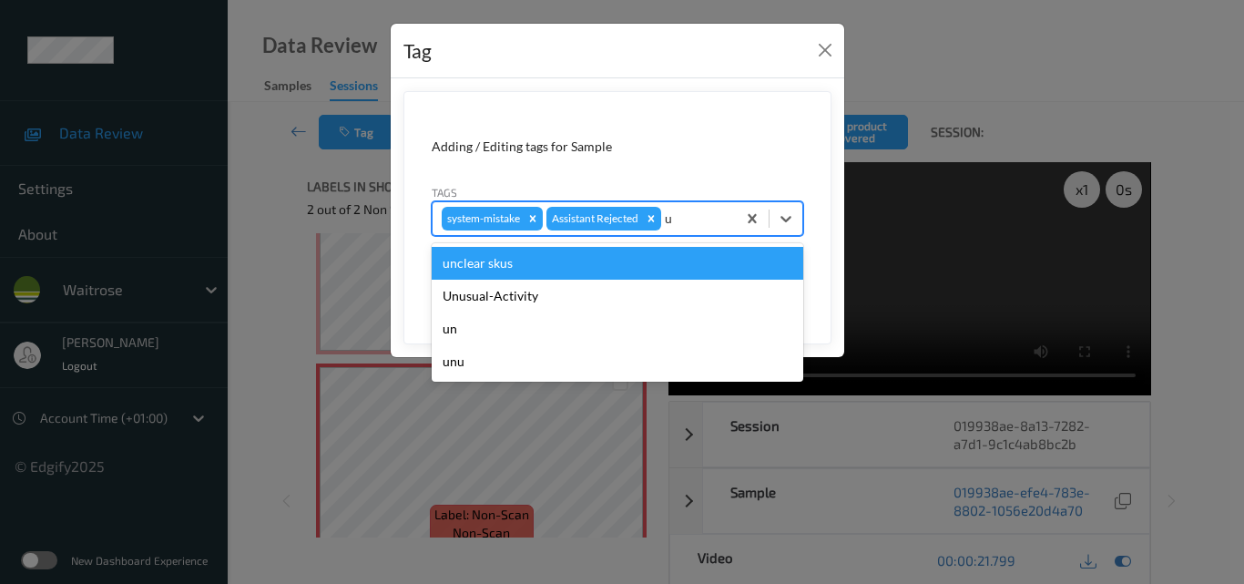
type input "un"
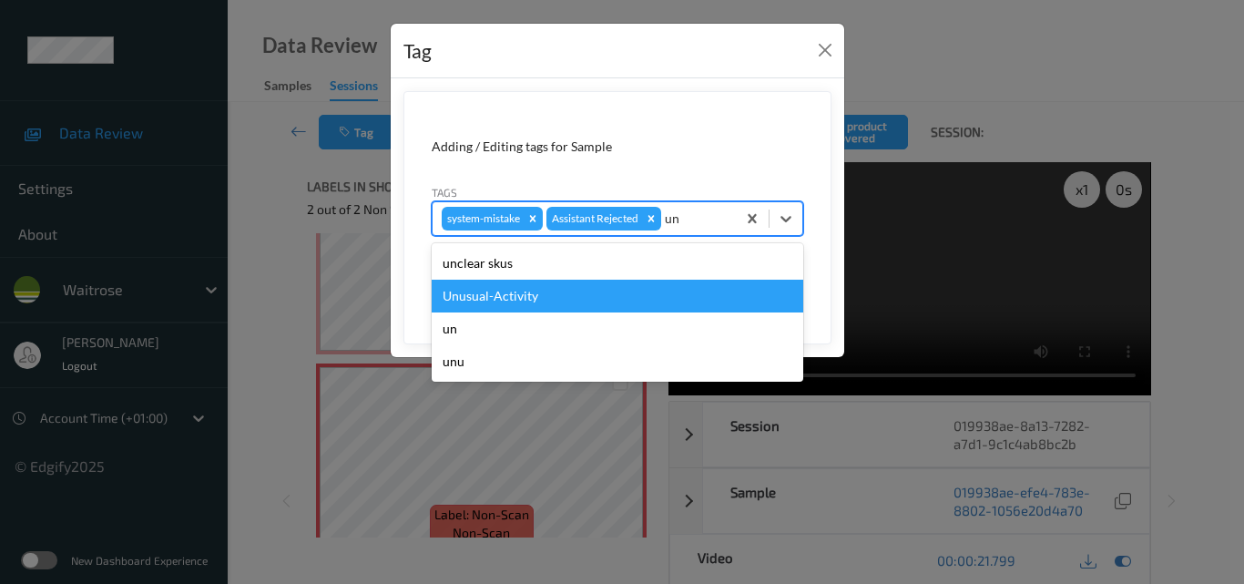
click at [653, 292] on div "Unusual-Activity" at bounding box center [618, 296] width 372 height 33
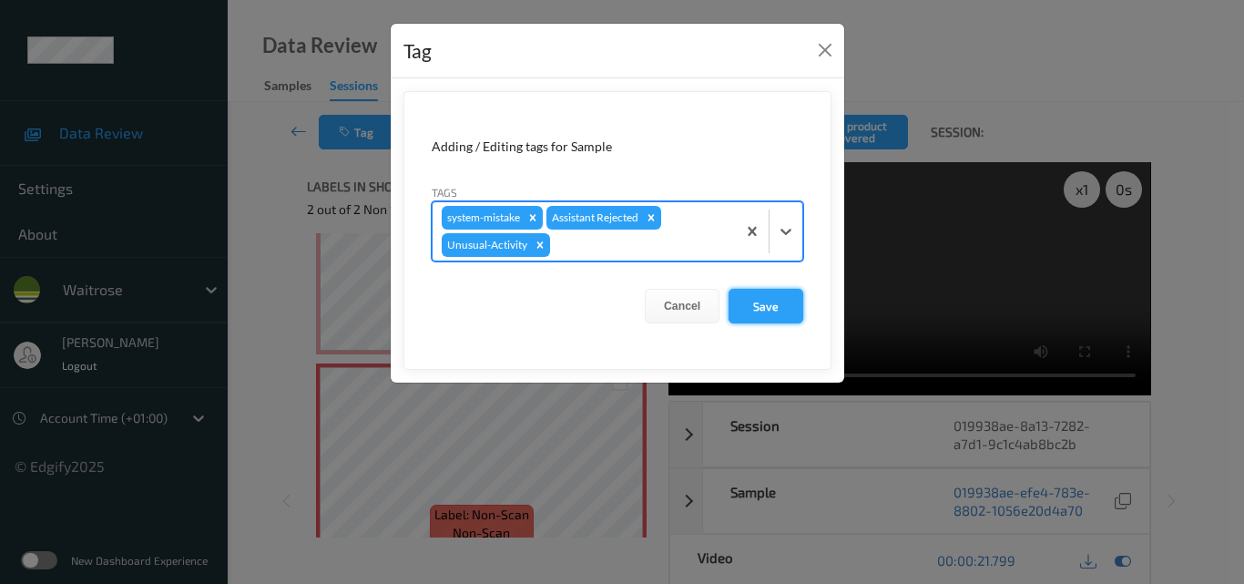
click at [759, 301] on button "Save" at bounding box center [765, 306] width 75 height 35
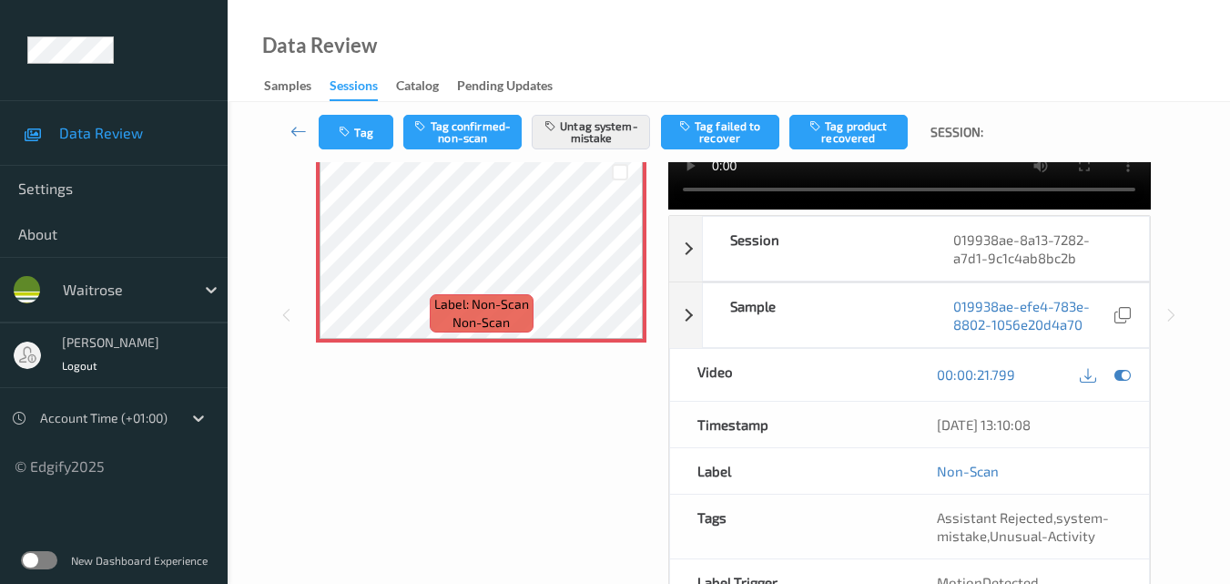
scroll to position [105, 0]
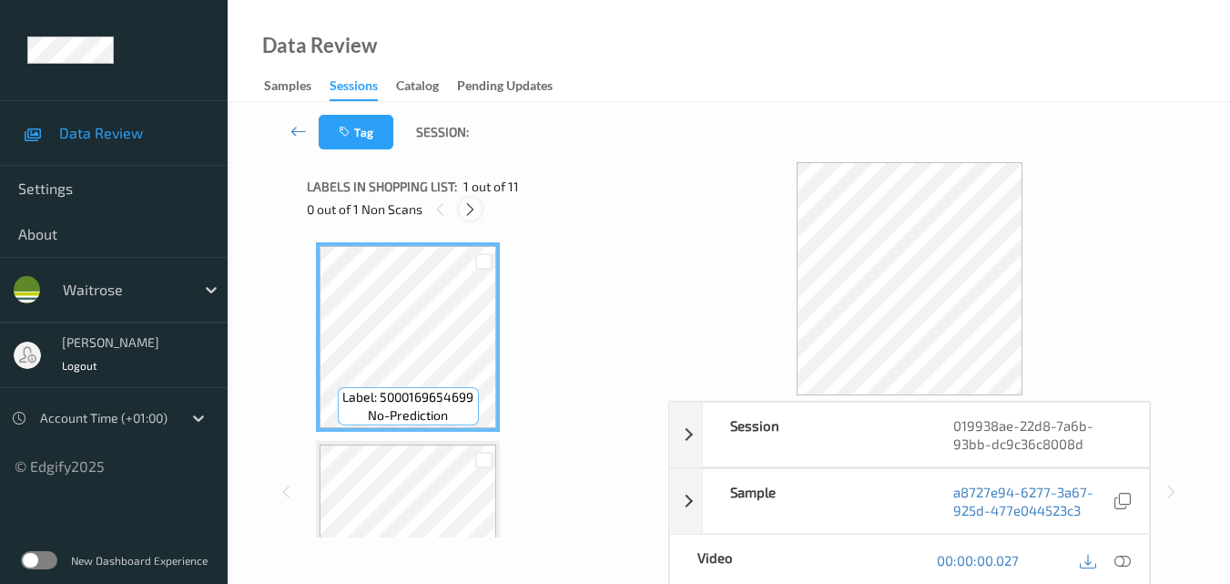
click at [469, 209] on icon at bounding box center [470, 209] width 15 height 16
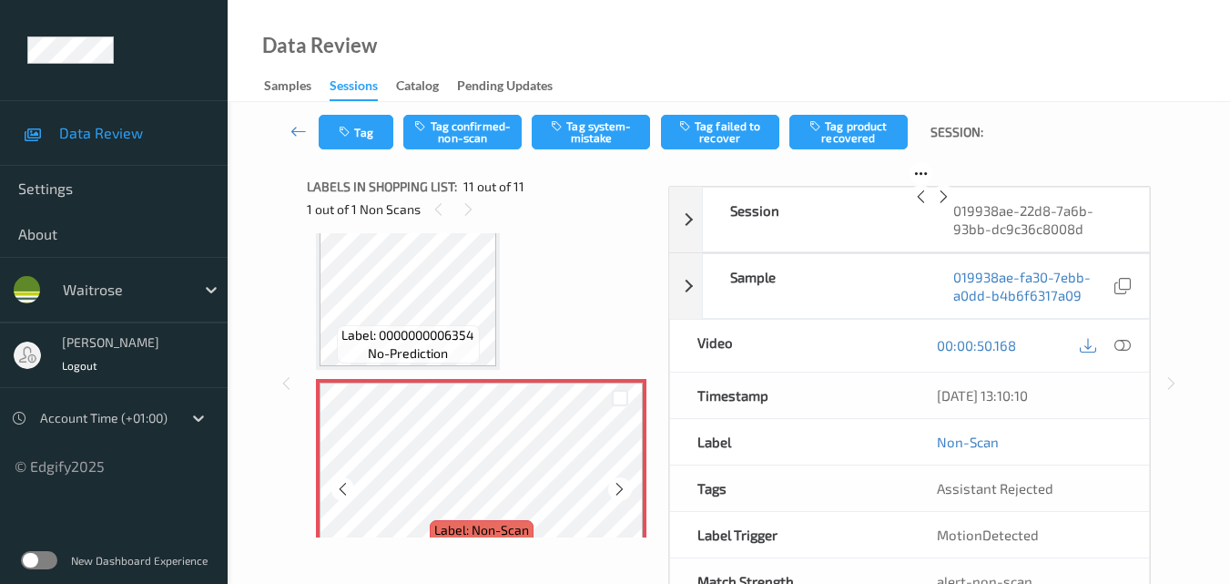
scroll to position [1887, 0]
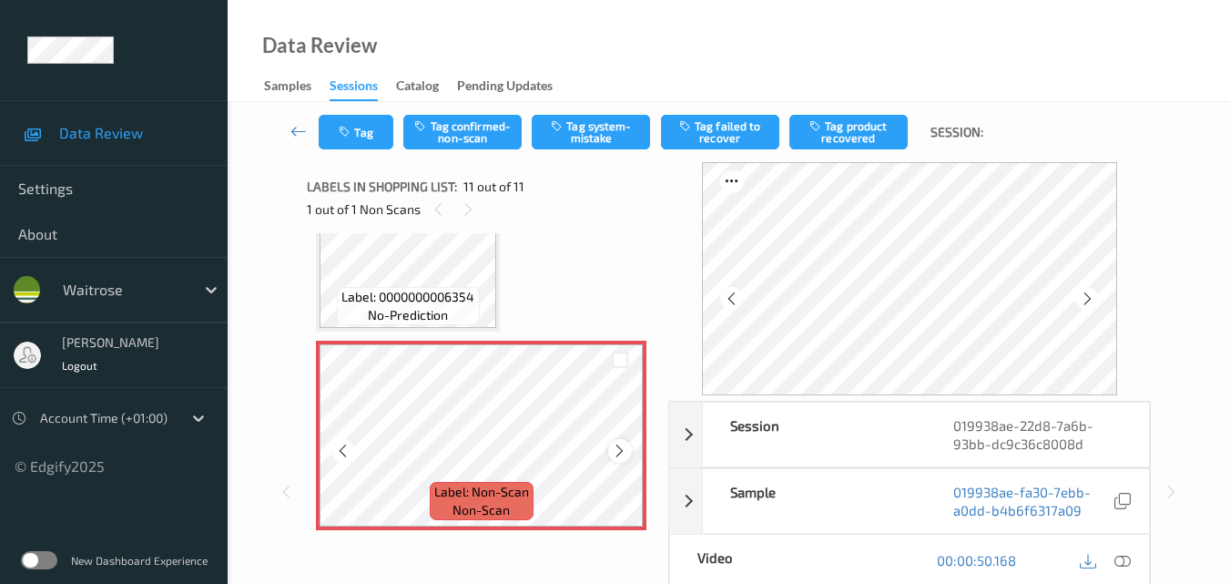
click at [616, 450] on icon at bounding box center [619, 451] width 15 height 16
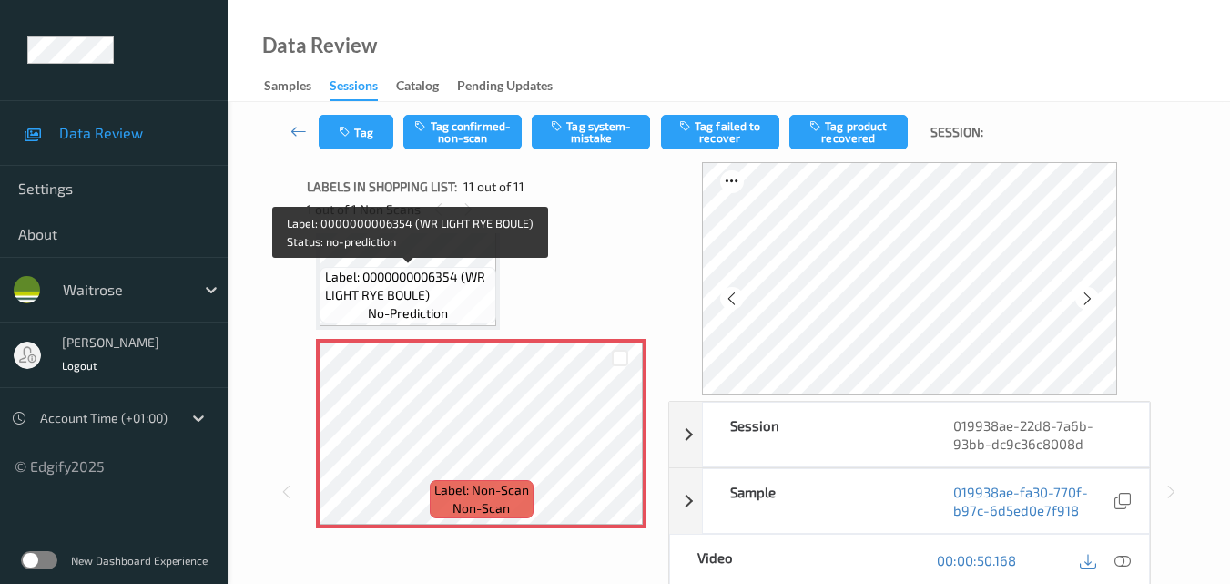
click at [388, 296] on span "Label: 0000000006354 (WR LIGHT RYE BOULE)" at bounding box center [409, 286] width 168 height 36
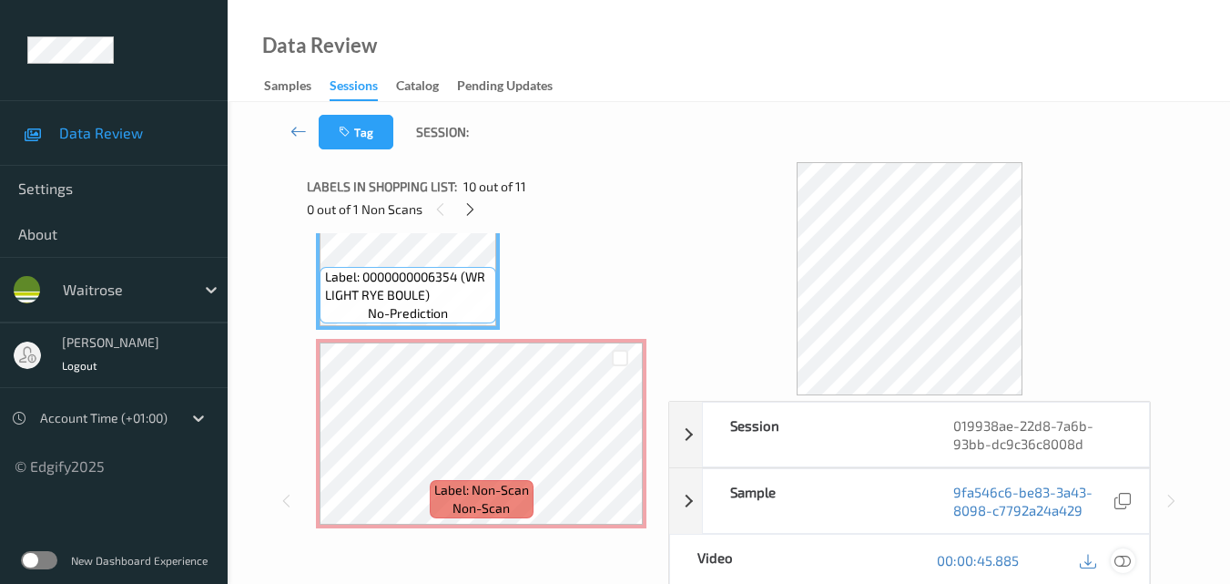
click at [1133, 562] on div at bounding box center [1123, 560] width 25 height 25
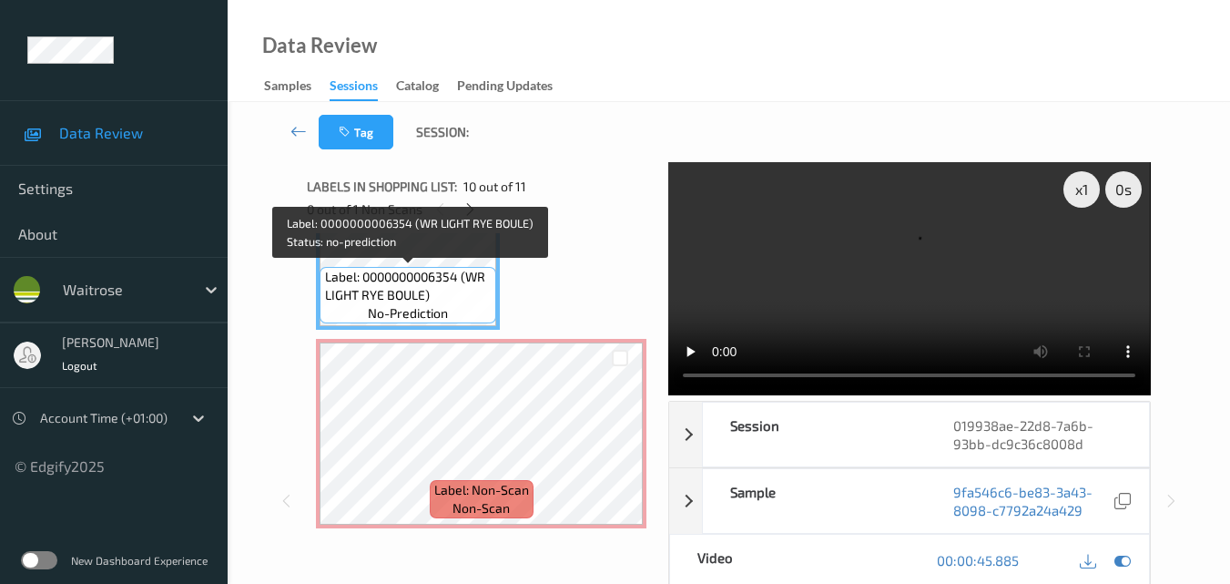
scroll to position [1706, 0]
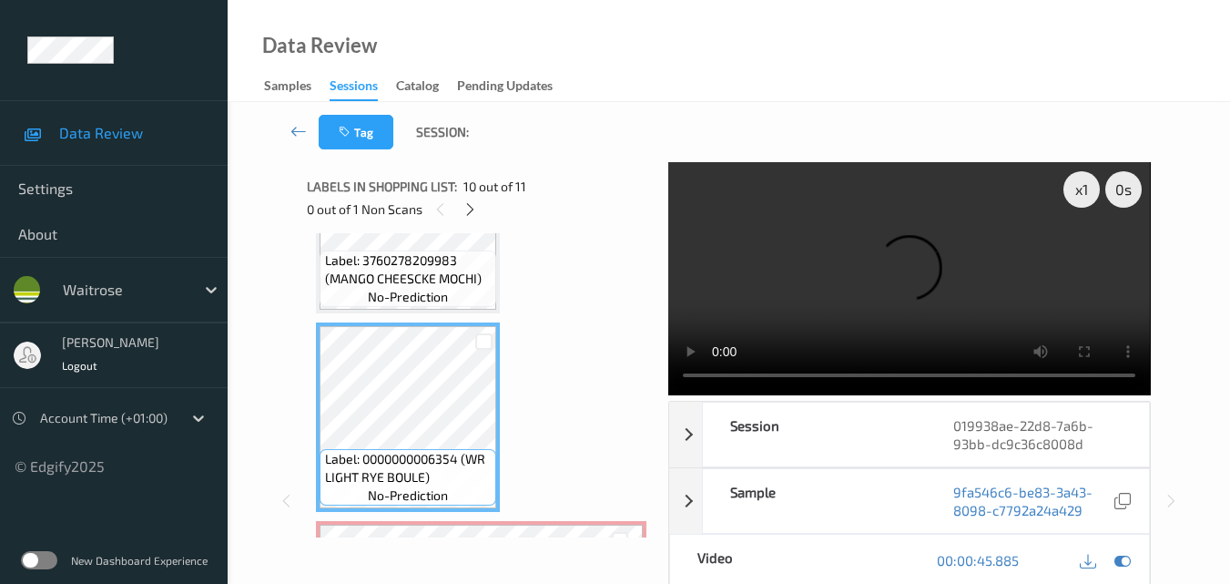
click at [879, 212] on video at bounding box center [909, 278] width 482 height 233
click at [698, 248] on video at bounding box center [909, 278] width 482 height 233
click at [919, 263] on video at bounding box center [909, 278] width 482 height 233
click at [913, 266] on video at bounding box center [909, 278] width 482 height 233
click at [965, 285] on video at bounding box center [909, 278] width 482 height 233
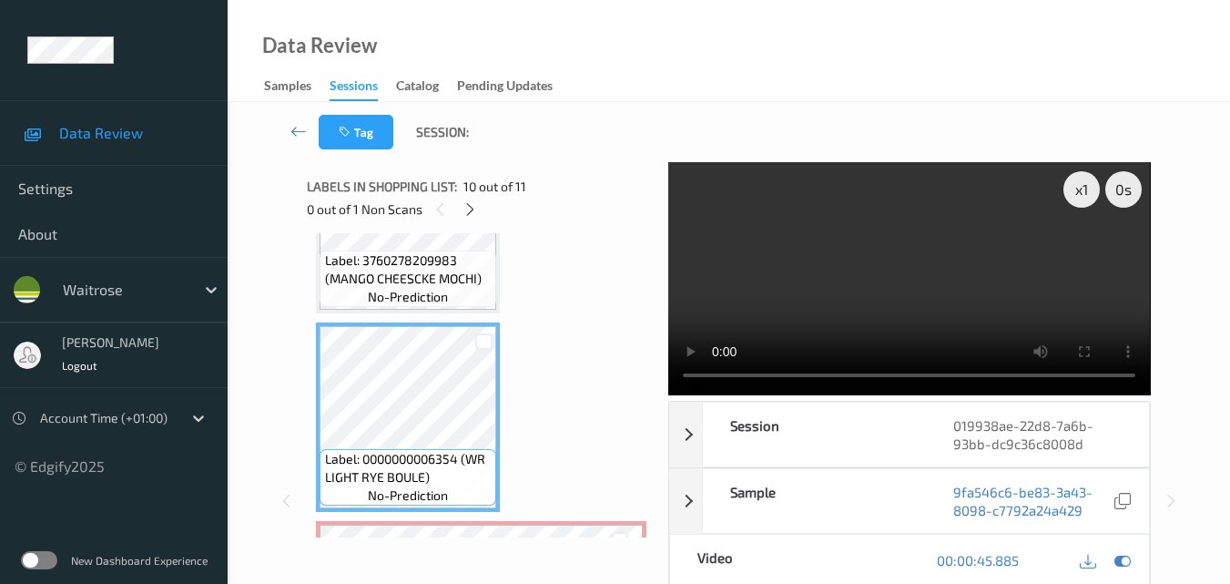
click at [965, 285] on video at bounding box center [909, 278] width 482 height 233
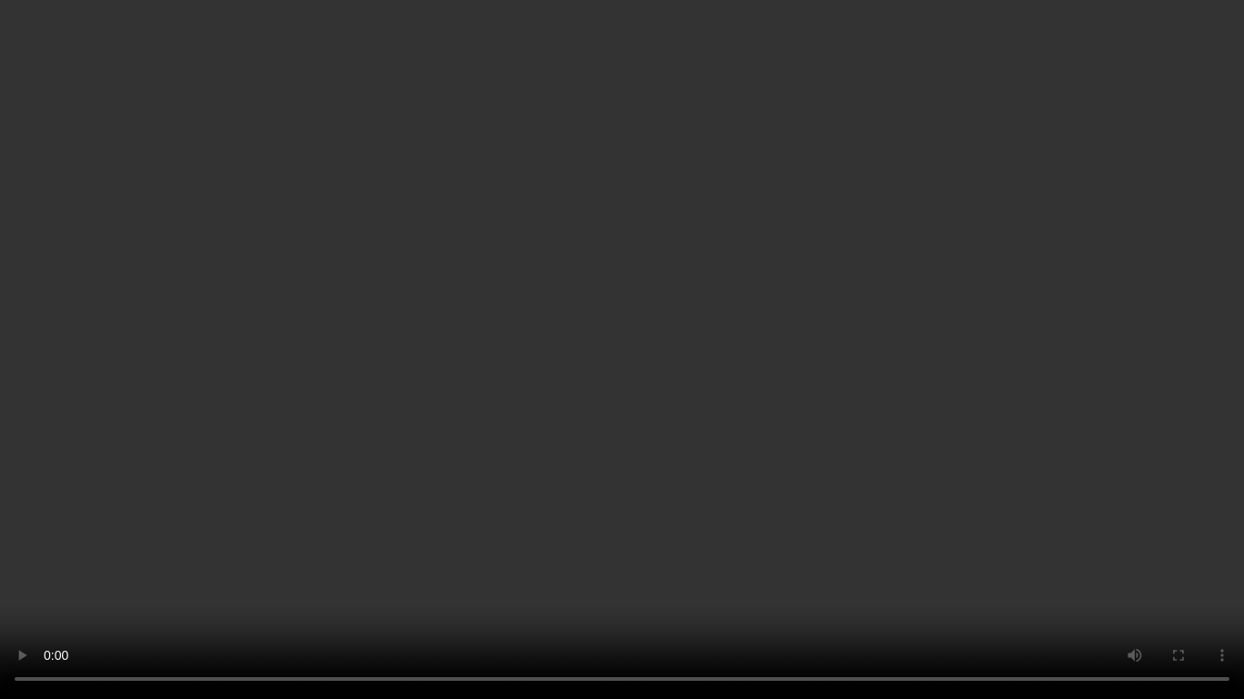
click at [863, 389] on video at bounding box center [622, 349] width 1244 height 699
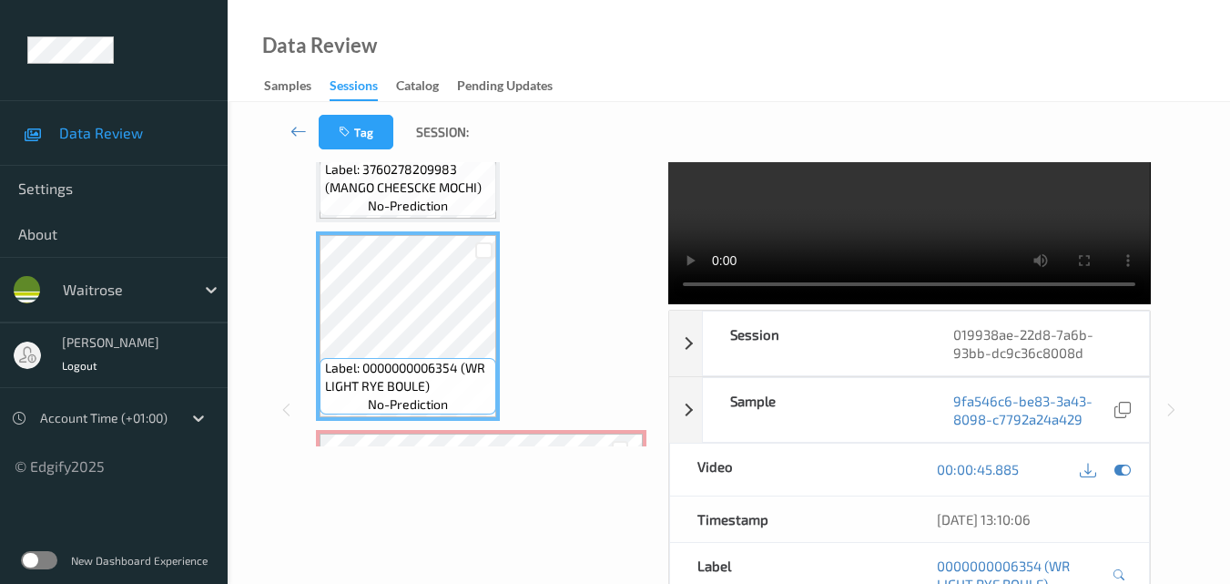
scroll to position [1889, 0]
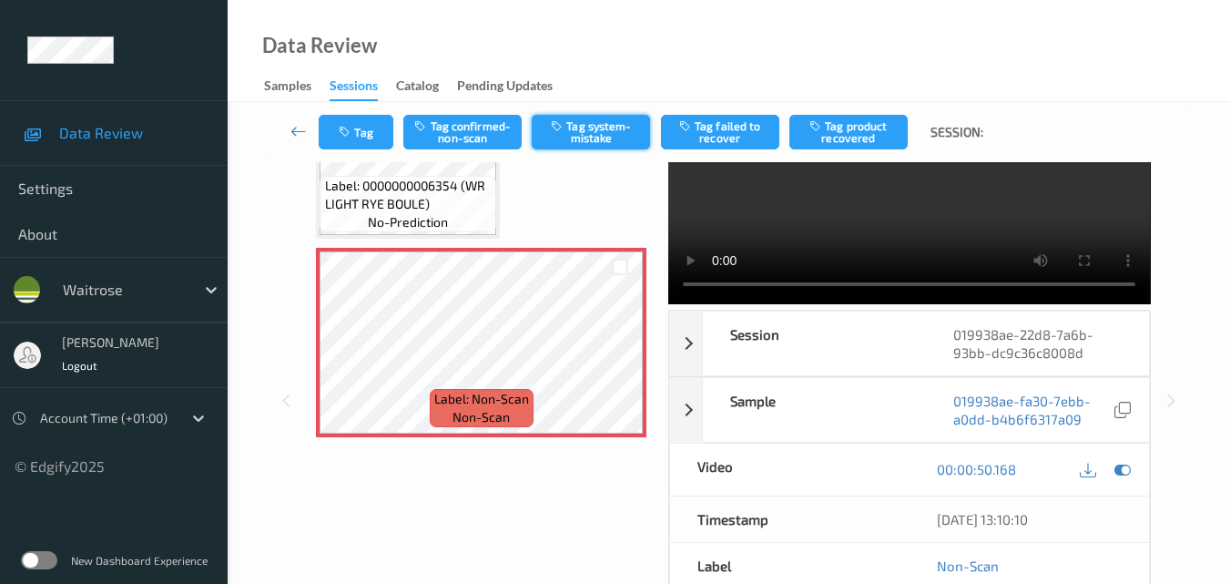
click at [605, 136] on button "Tag system-mistake" at bounding box center [591, 132] width 118 height 35
click at [359, 128] on button "Tag" at bounding box center [356, 132] width 75 height 35
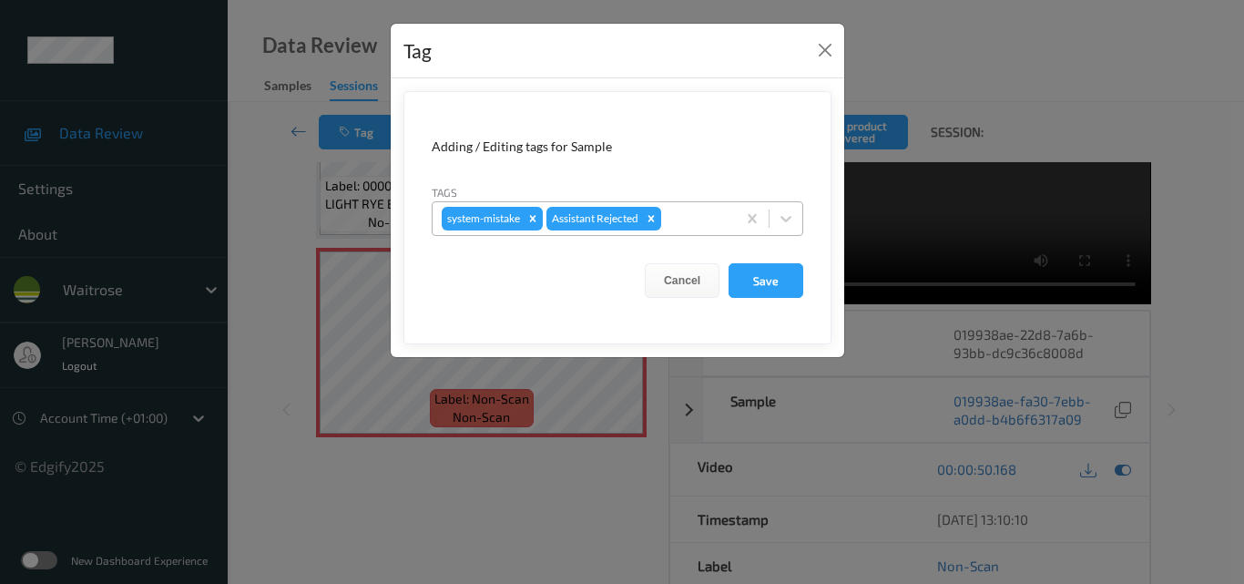
click at [708, 223] on div at bounding box center [696, 219] width 62 height 22
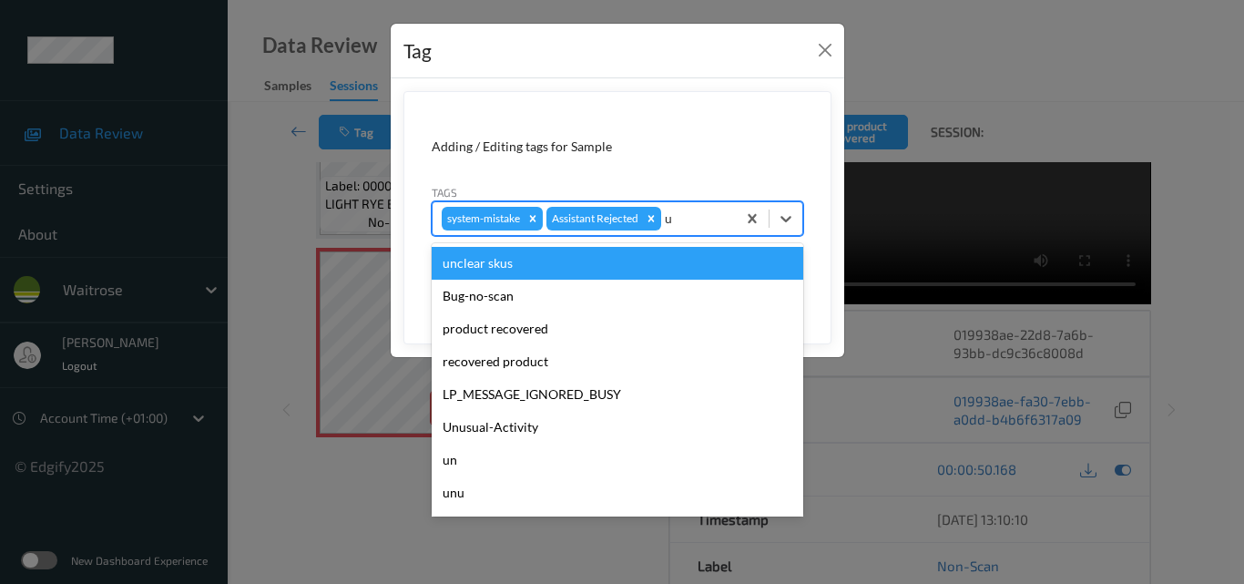
type input "un"
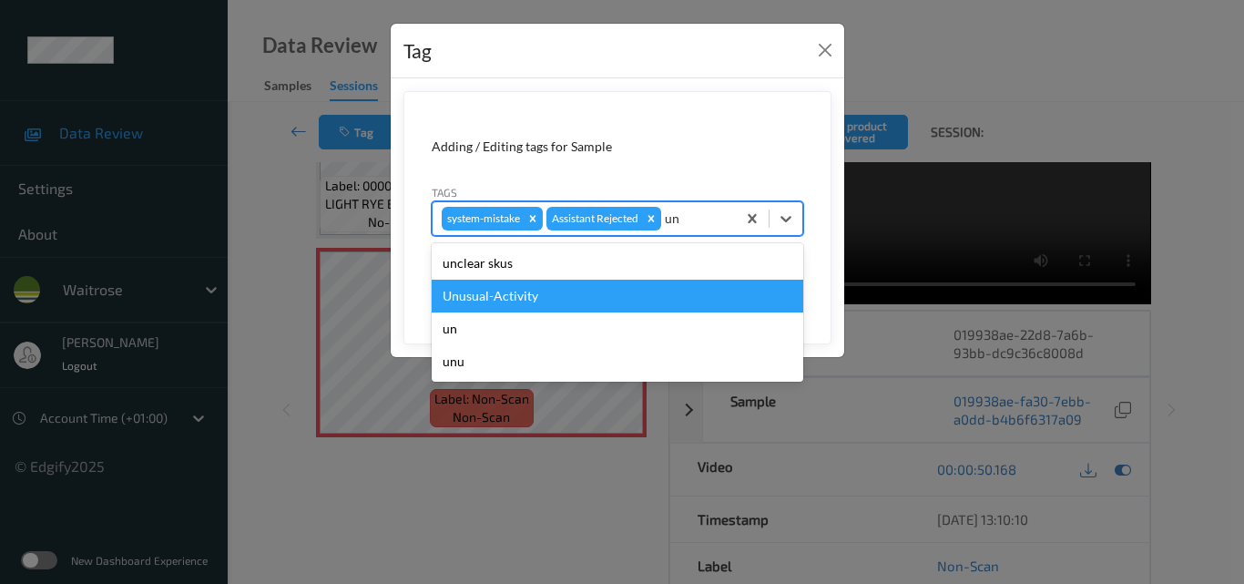
click at [581, 299] on div "Unusual-Activity" at bounding box center [618, 296] width 372 height 33
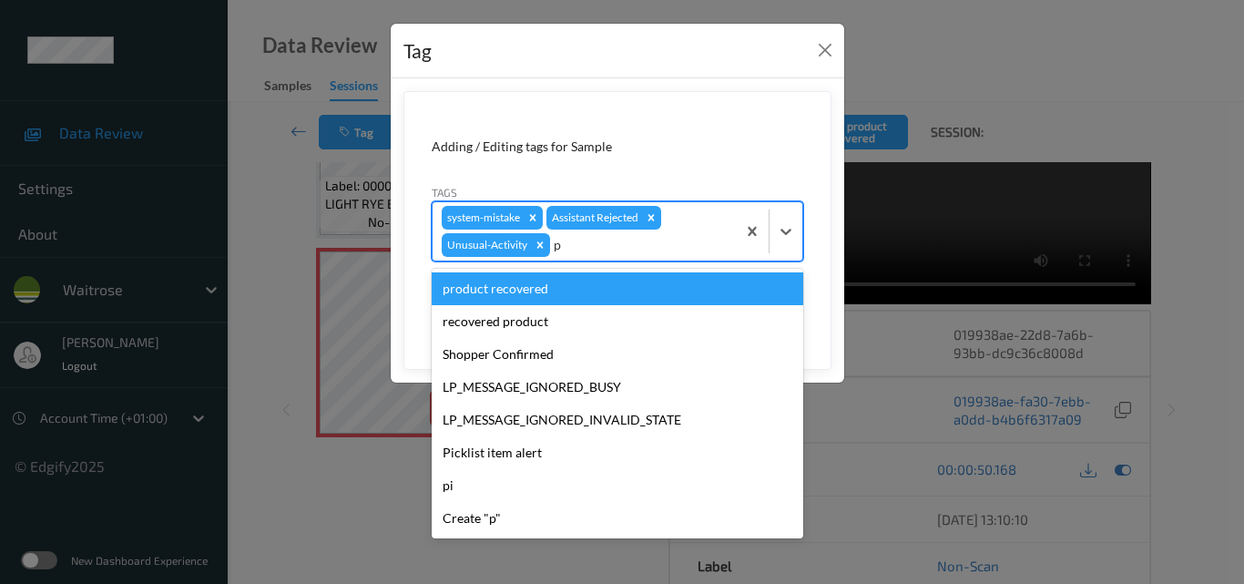
type input "pi"
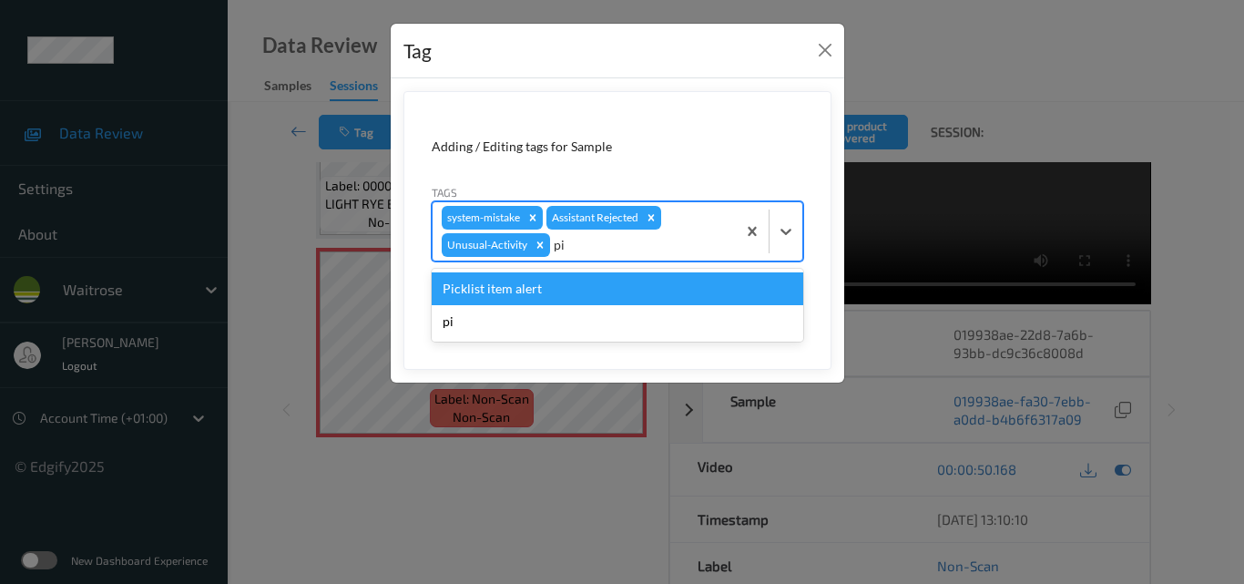
click at [581, 299] on div "Picklist item alert" at bounding box center [618, 288] width 372 height 33
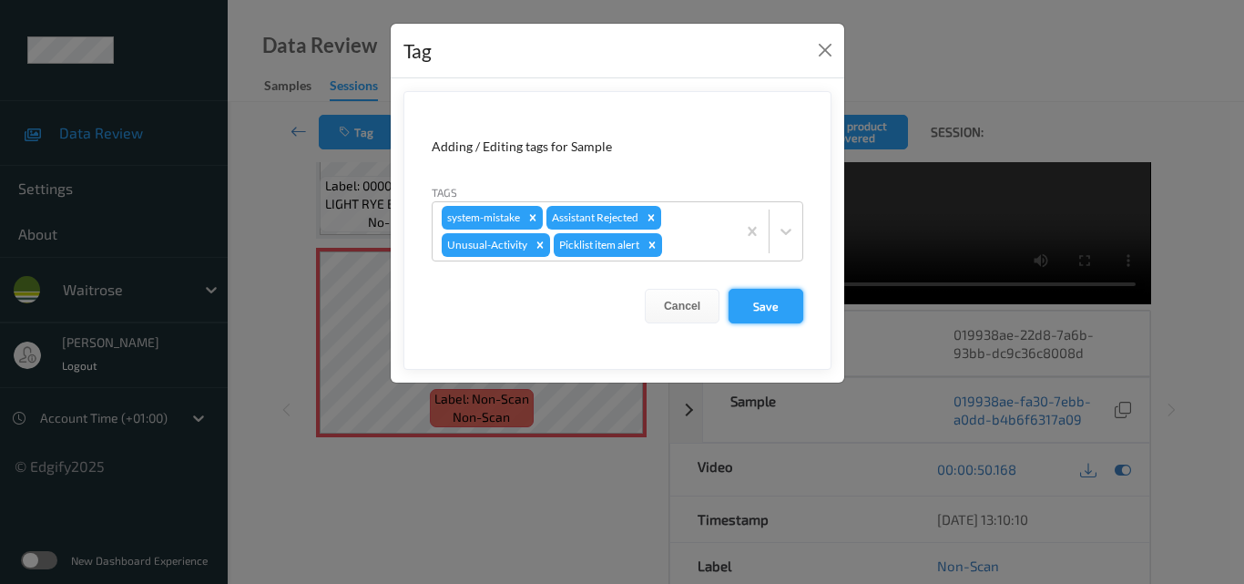
click at [758, 298] on button "Save" at bounding box center [765, 306] width 75 height 35
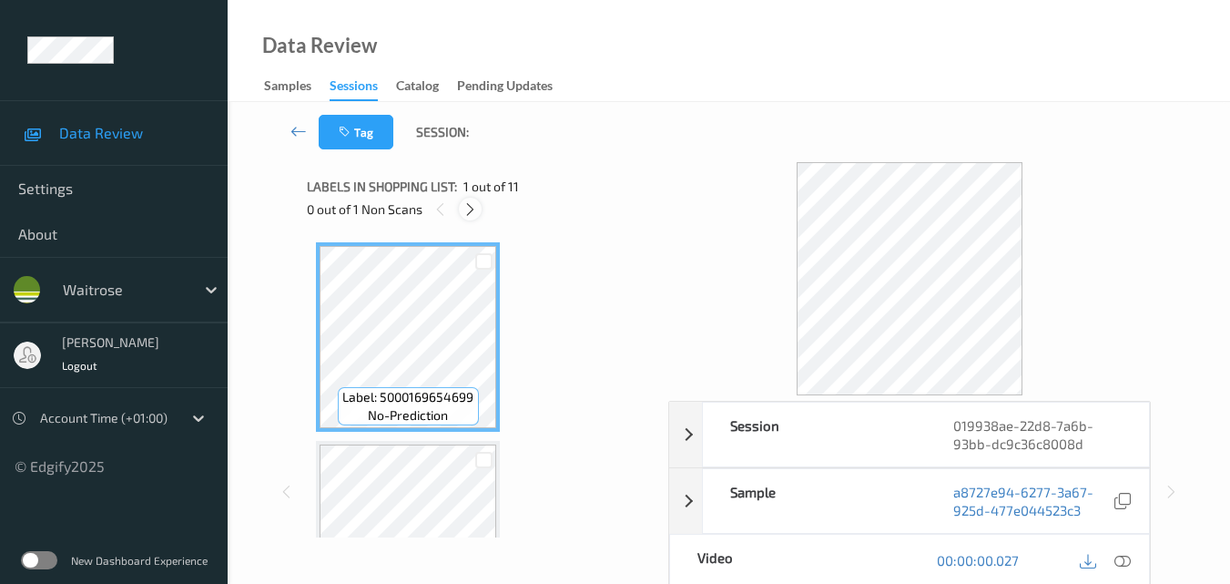
click at [465, 209] on icon at bounding box center [470, 209] width 15 height 16
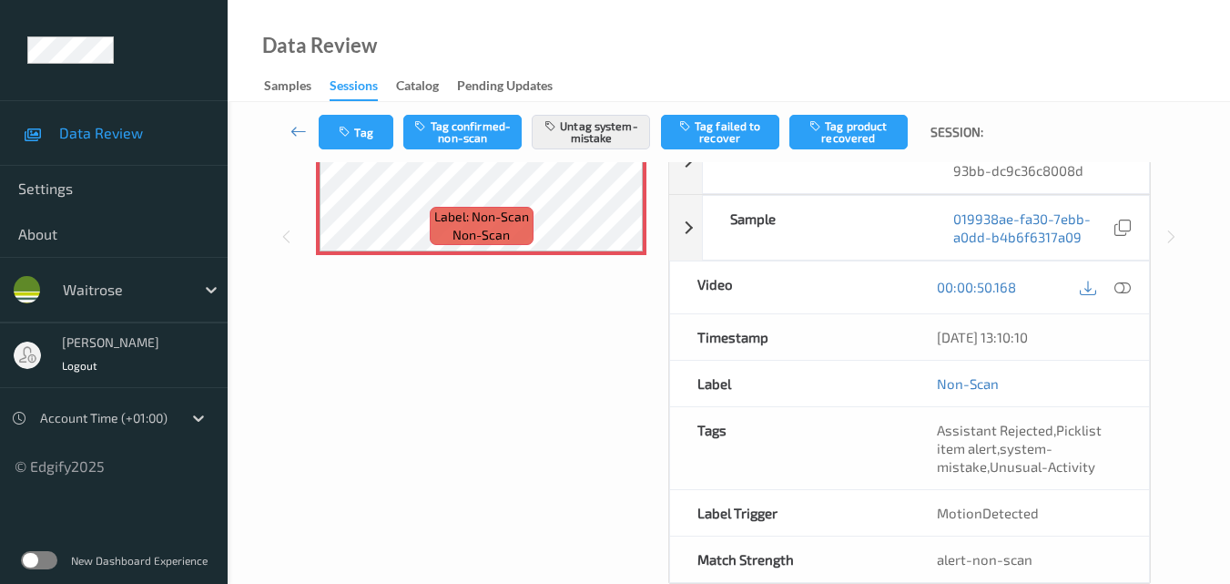
scroll to position [1870, 0]
